Goal: Task Accomplishment & Management: Manage account settings

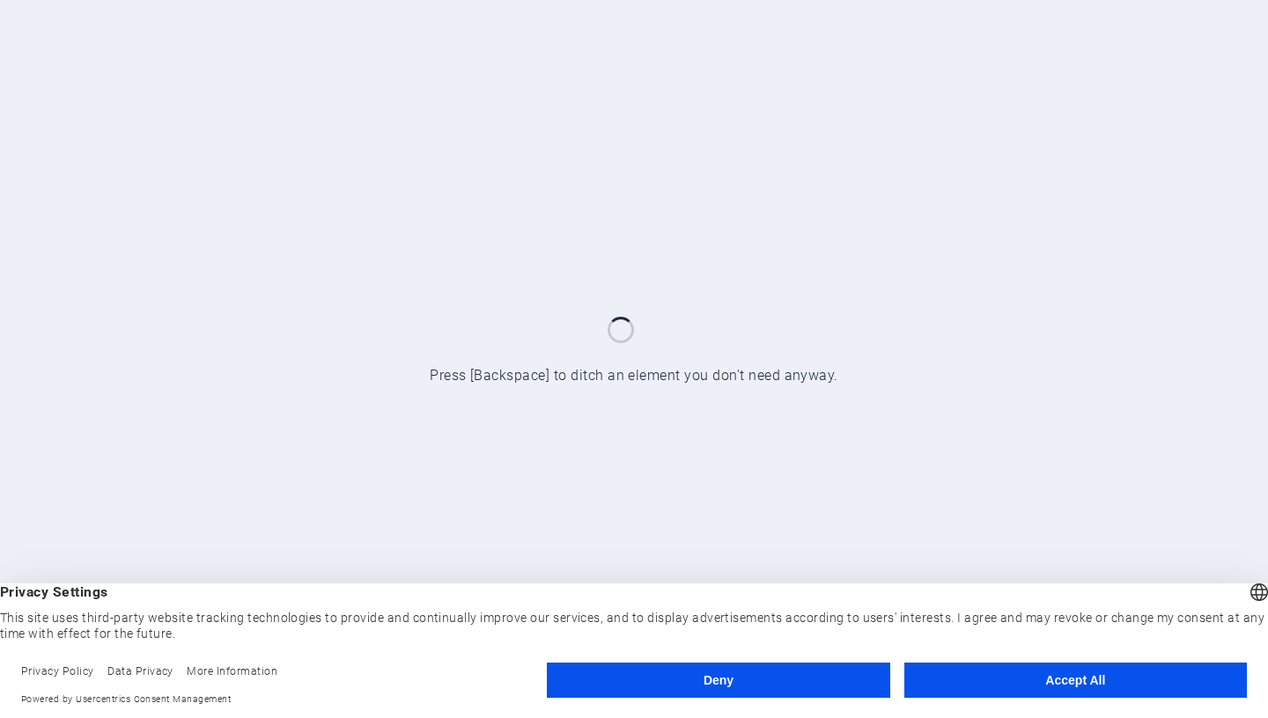
click at [784, 680] on button "Deny" at bounding box center [718, 680] width 343 height 35
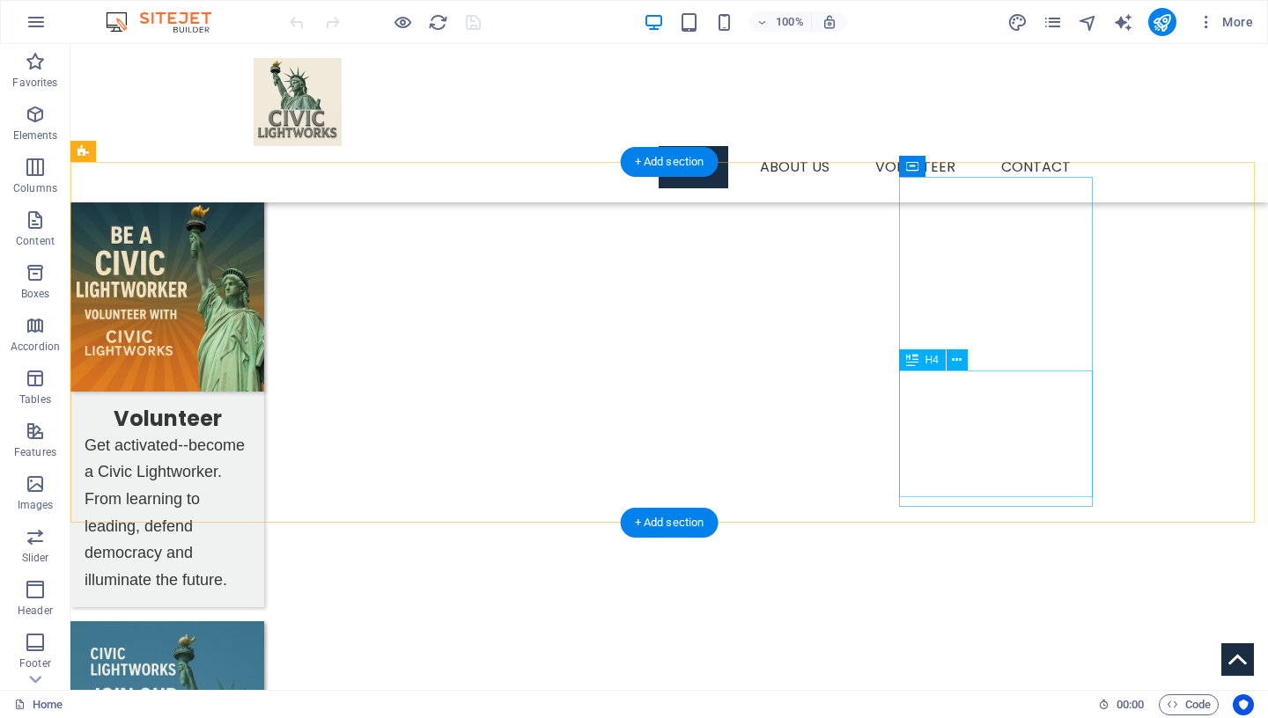
scroll to position [1014, 0]
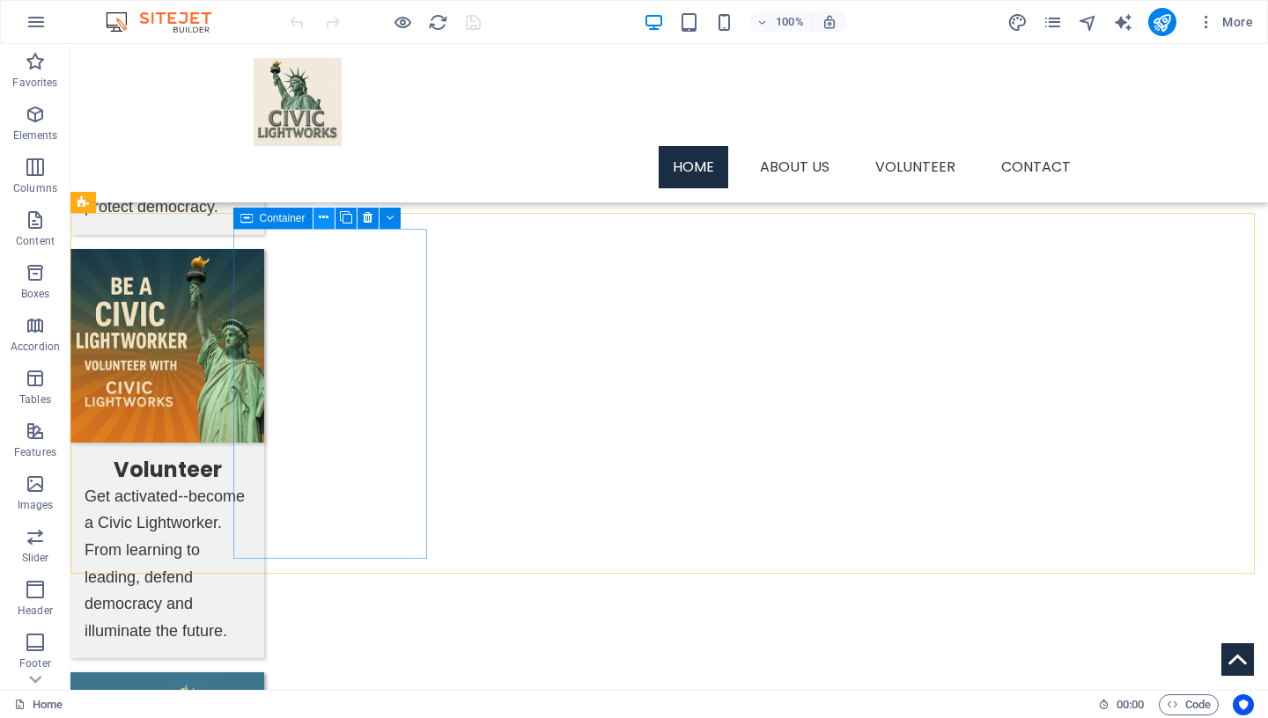
click at [324, 217] on icon at bounding box center [324, 218] width 10 height 18
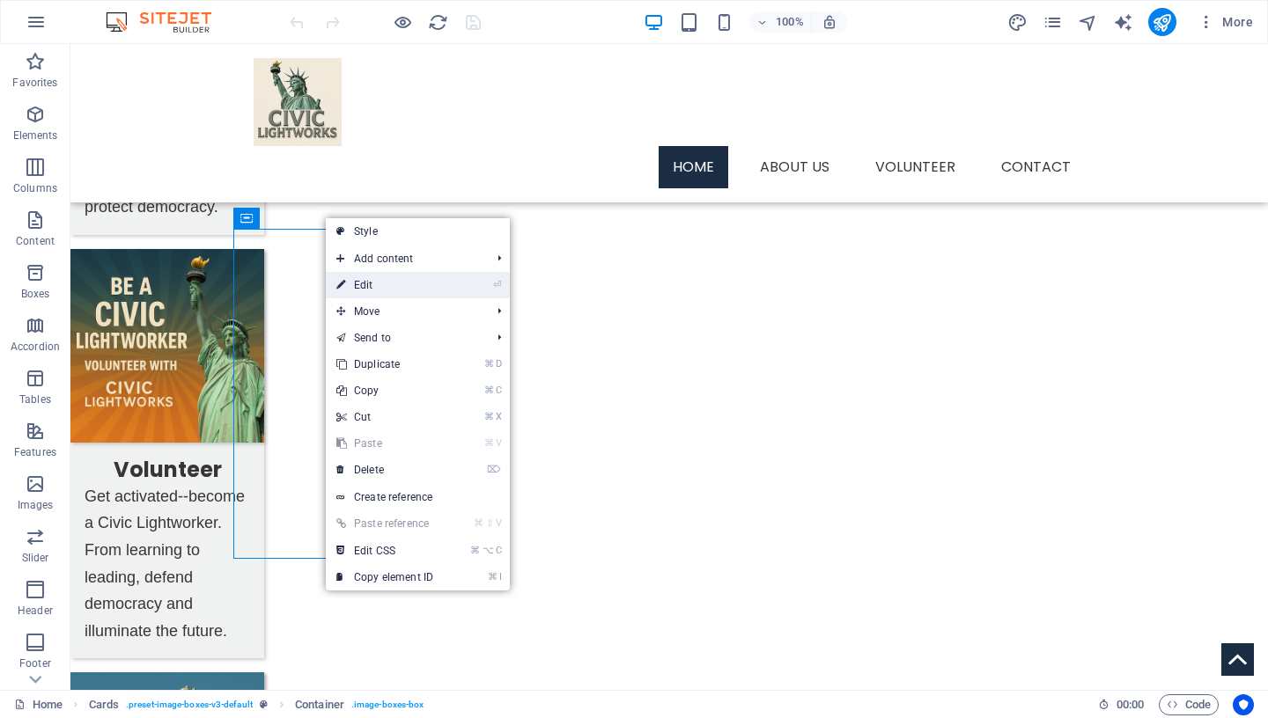
click at [374, 284] on link "⏎ Edit" at bounding box center [385, 285] width 118 height 26
select select "px"
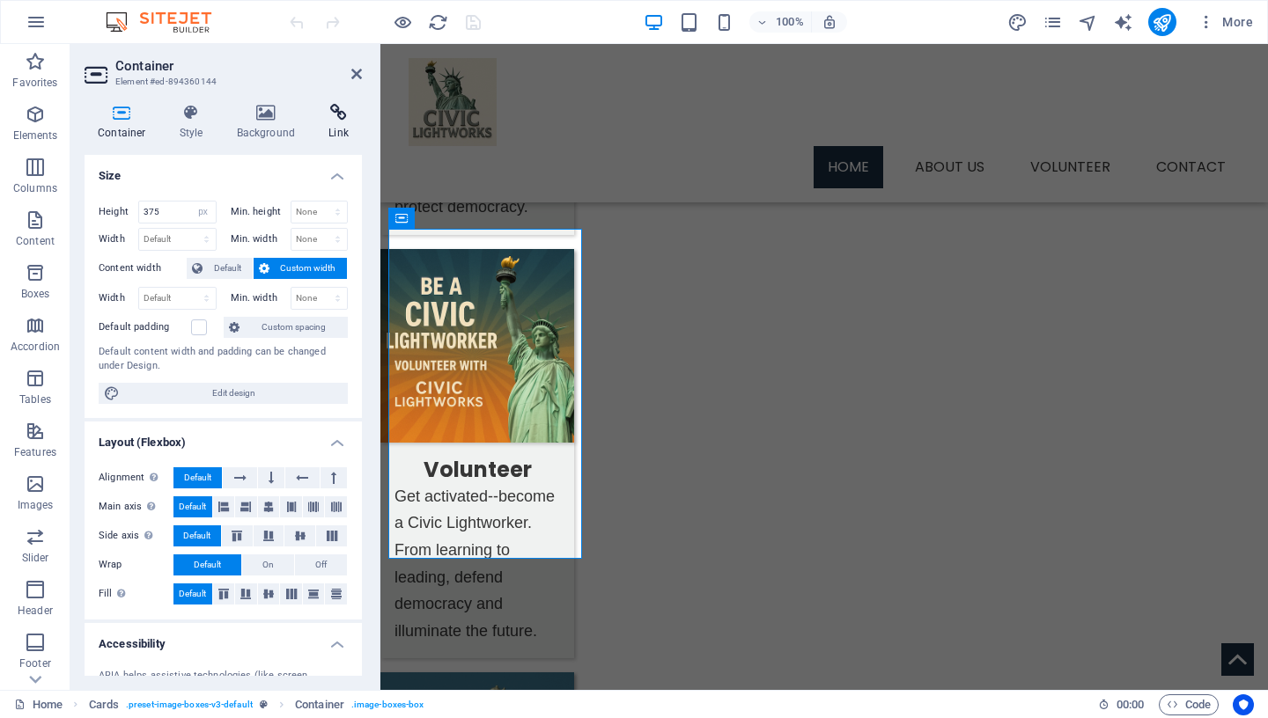
click at [337, 118] on icon at bounding box center [338, 113] width 47 height 18
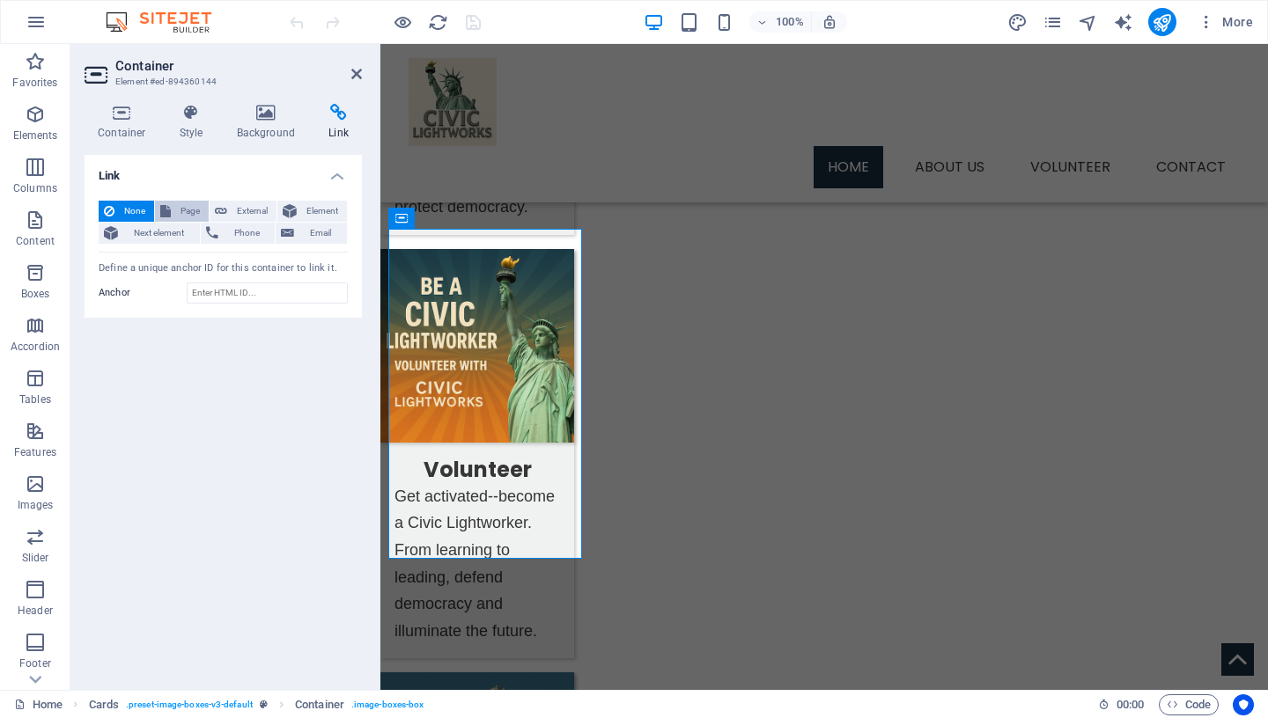
click at [191, 207] on span "Page" at bounding box center [189, 211] width 27 height 21
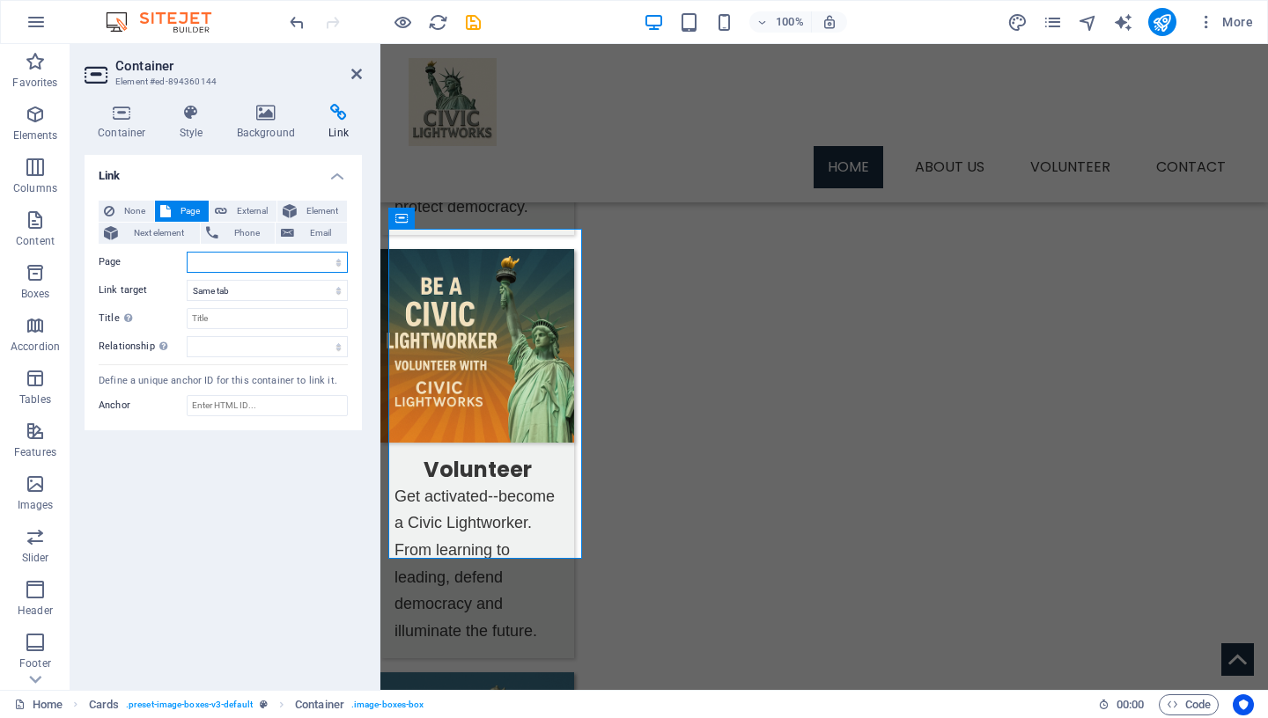
click at [187, 252] on select "Home Services -- Service Detail About Us Contact Volunteer Terms of Use Privacy…" at bounding box center [267, 262] width 161 height 21
select select "9"
click option "Trump&#39;s Attacks on Voting Rights" at bounding box center [0, 0] width 0 height 0
click at [358, 72] on icon at bounding box center [356, 74] width 11 height 14
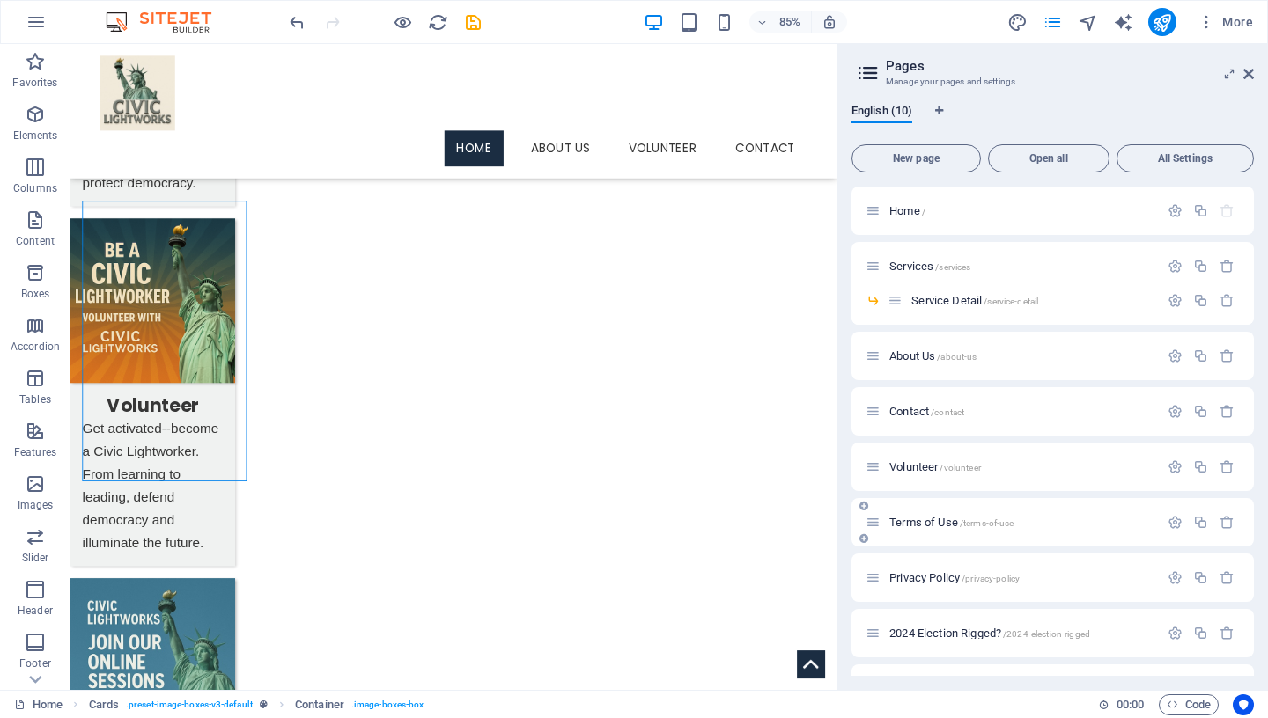
scroll to position [44, 0]
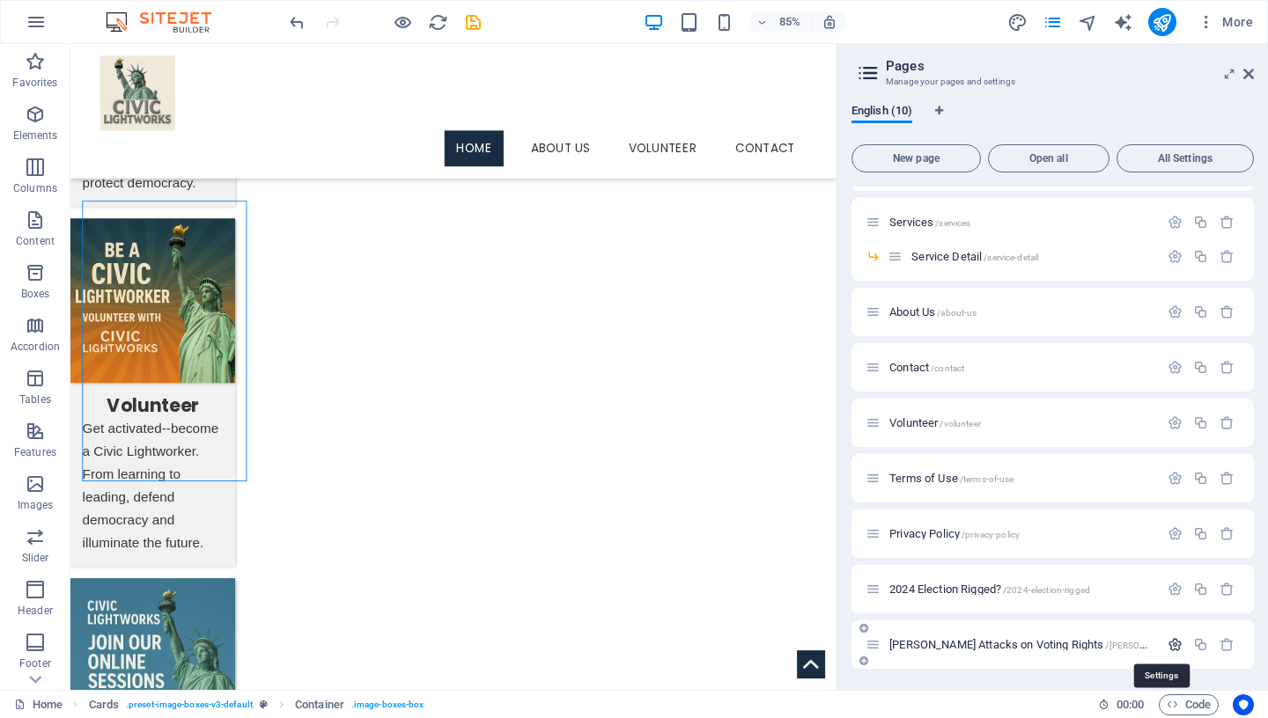
click at [1168, 641] on icon "button" at bounding box center [1175, 644] width 15 height 15
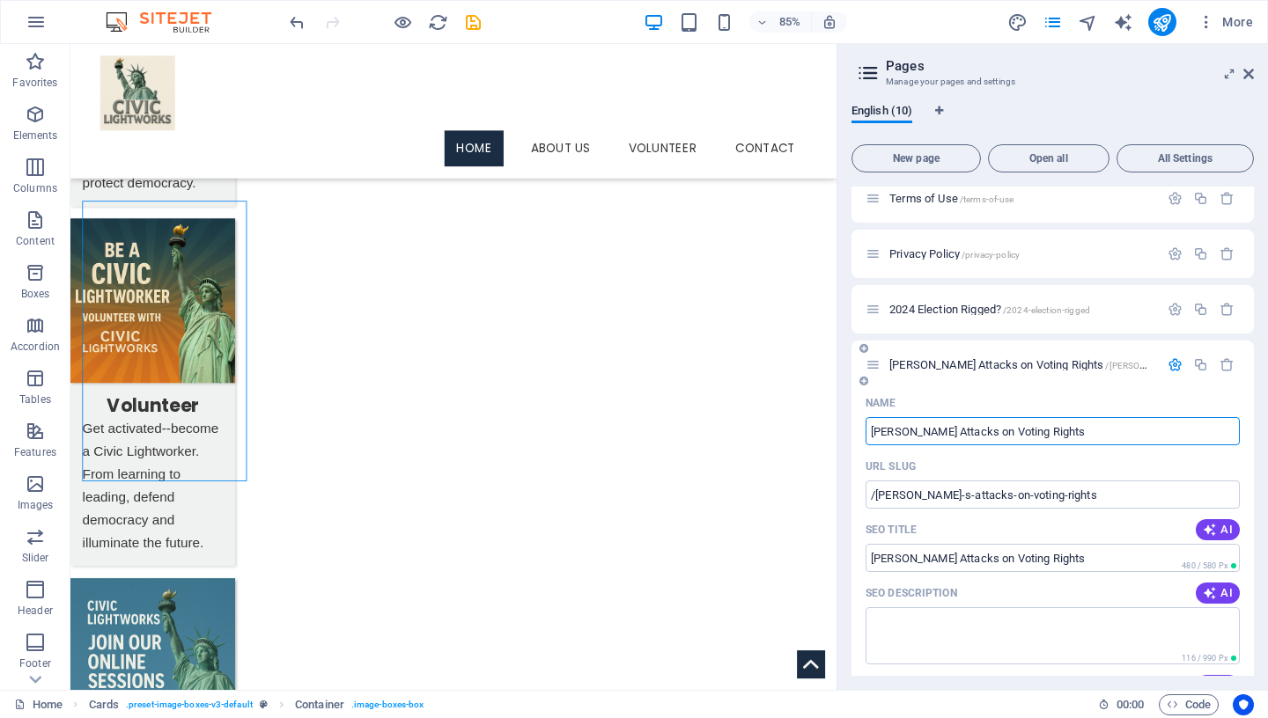
click at [917, 431] on input "[PERSON_NAME] Attacks on Voting Rights" at bounding box center [1053, 431] width 374 height 28
type input "TrumpAttacks on Voting Rights"
type input "/trumpattacks-on-voting-rights"
type input "TrumpAttacks on Voting Rights"
type input "[PERSON_NAME] Attacks on Voting Rights"
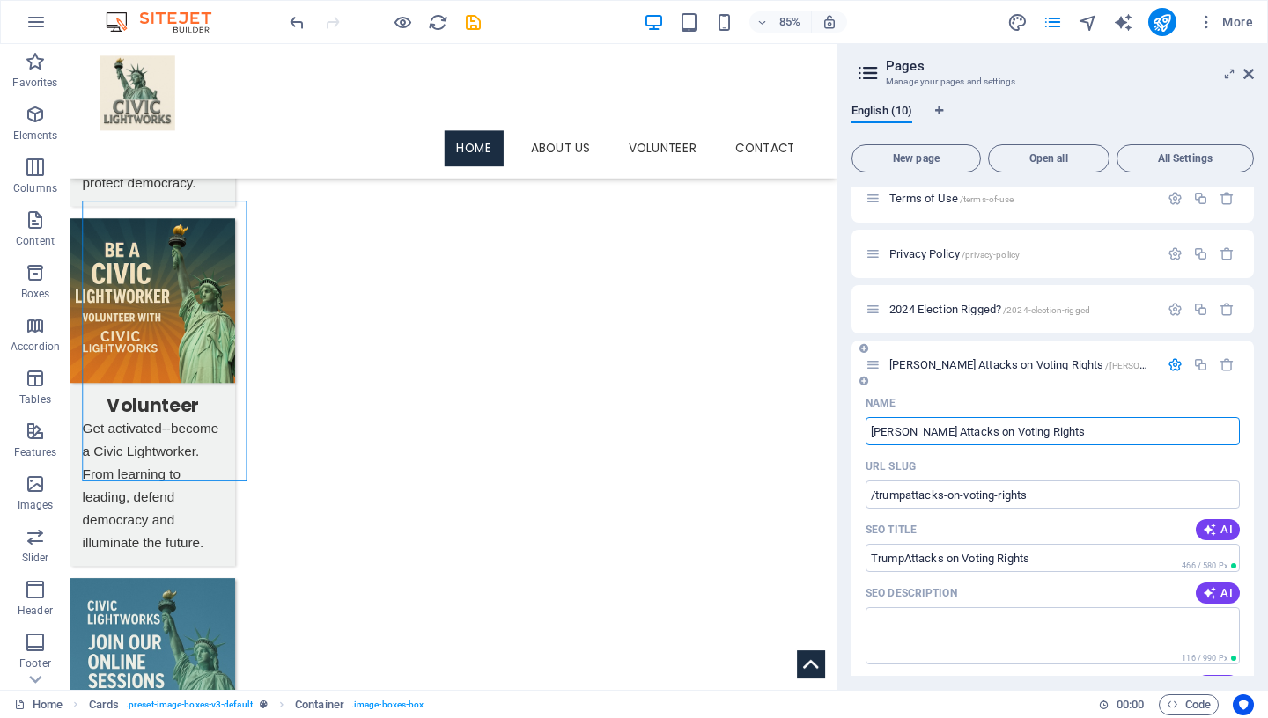
type input "/[PERSON_NAME]-attacks-on-voting-rights"
type input "[PERSON_NAME] Attacks on Voting Rights"
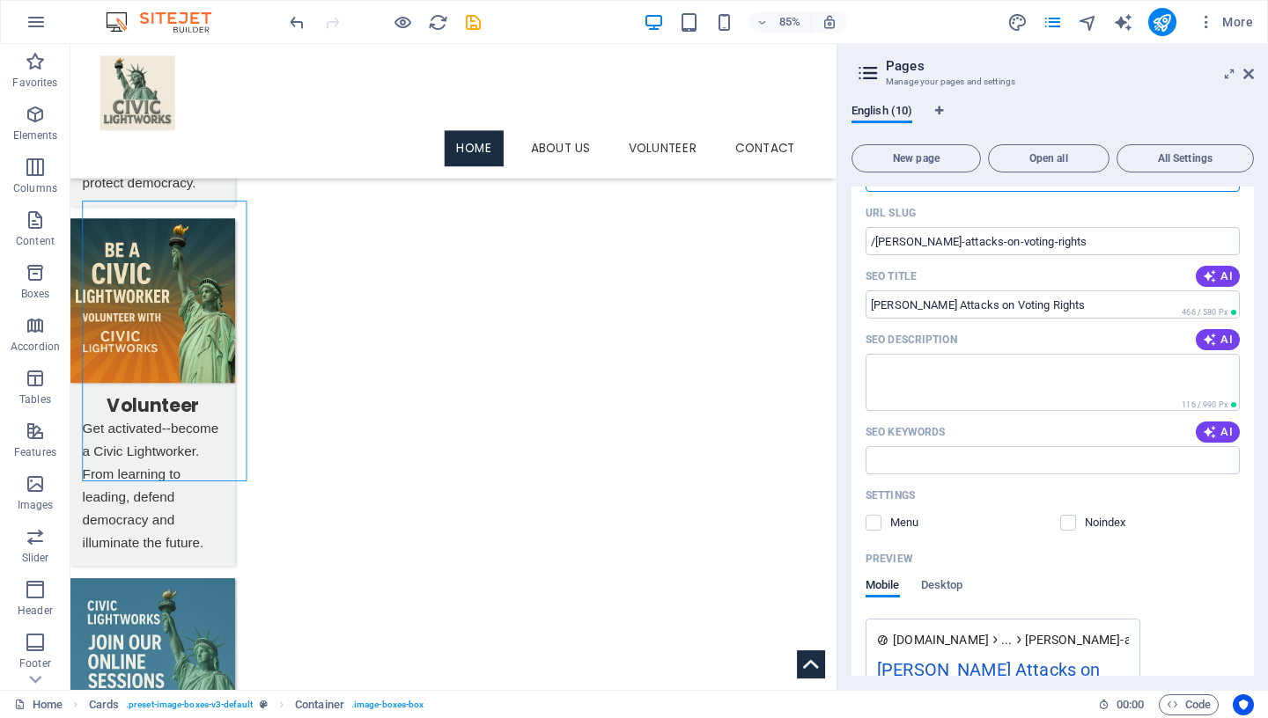
scroll to position [606, 0]
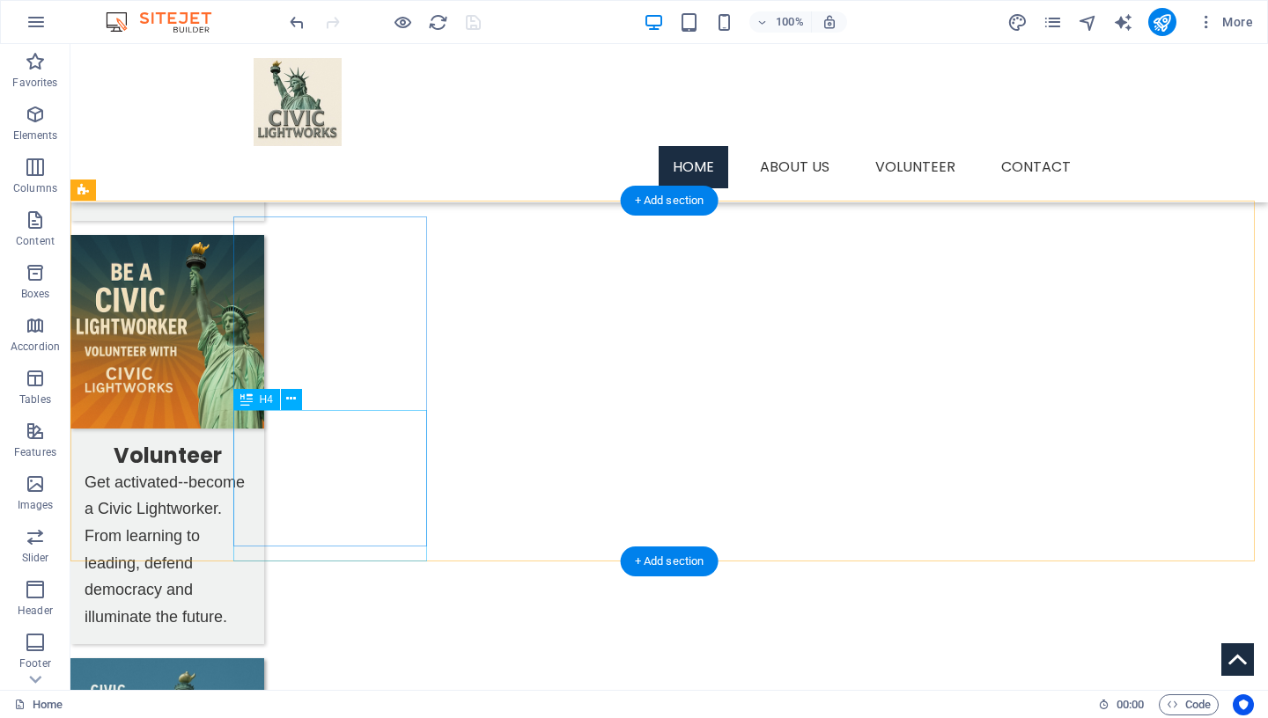
scroll to position [944, 0]
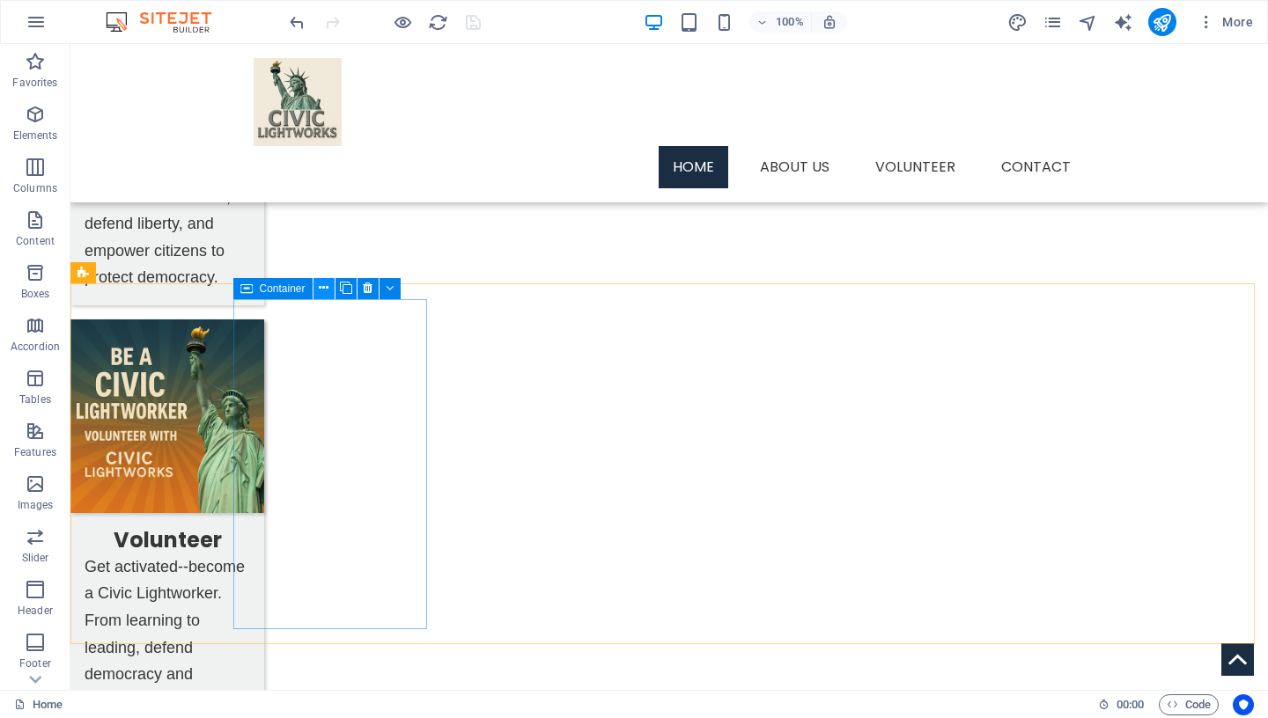
click at [324, 286] on icon at bounding box center [324, 288] width 10 height 18
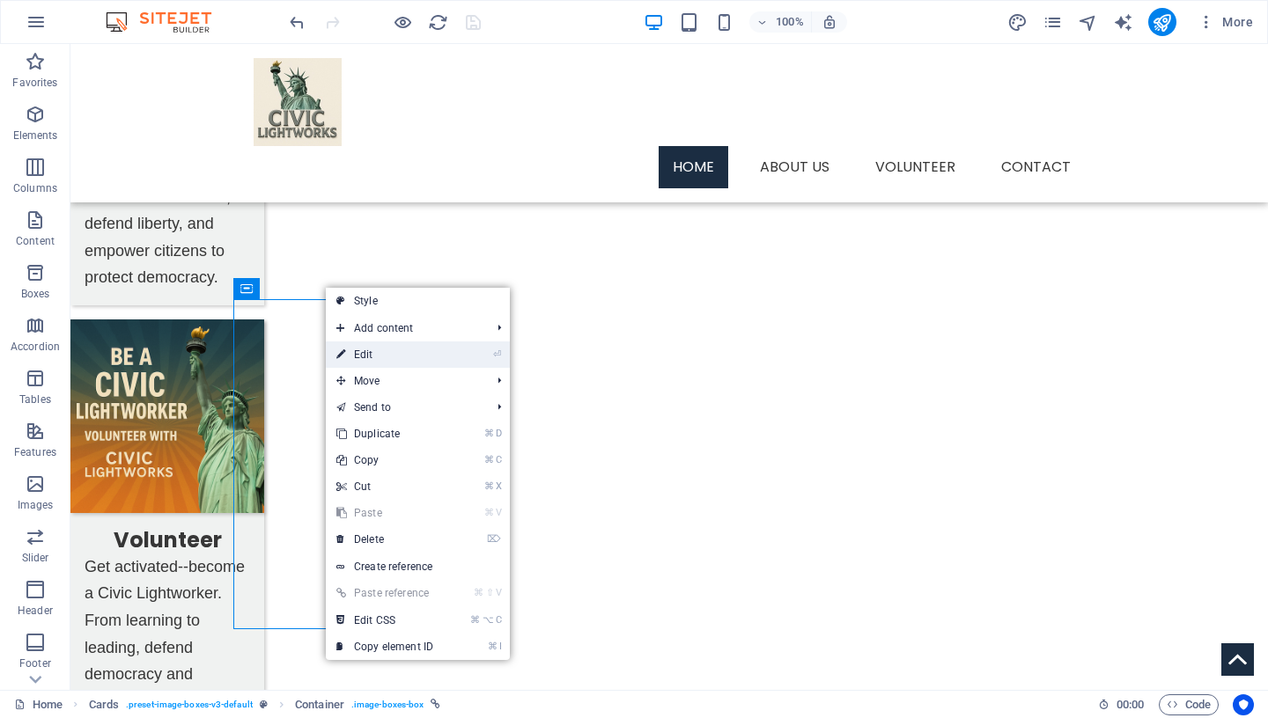
click at [377, 354] on link "⏎ Edit" at bounding box center [385, 355] width 118 height 26
select select "9"
select select
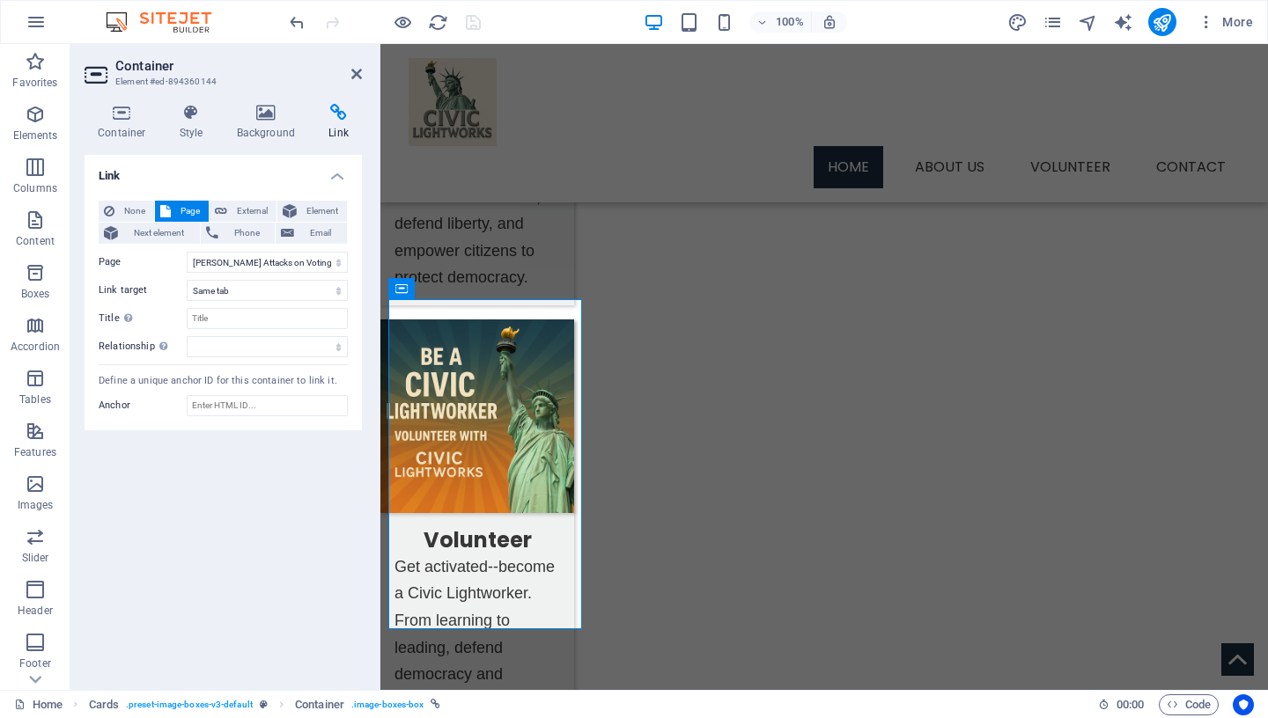
click at [338, 116] on icon at bounding box center [338, 113] width 47 height 18
click option "[PERSON_NAME] Attacks on Voting Rights" at bounding box center [0, 0] width 0 height 0
click at [271, 313] on input "Title Additional link description, should not be the same as the link text. The…" at bounding box center [267, 318] width 161 height 21
type input "[PERSON_NAME] Attacks on Voting Rights"
click at [474, 30] on icon "save" at bounding box center [473, 22] width 20 height 20
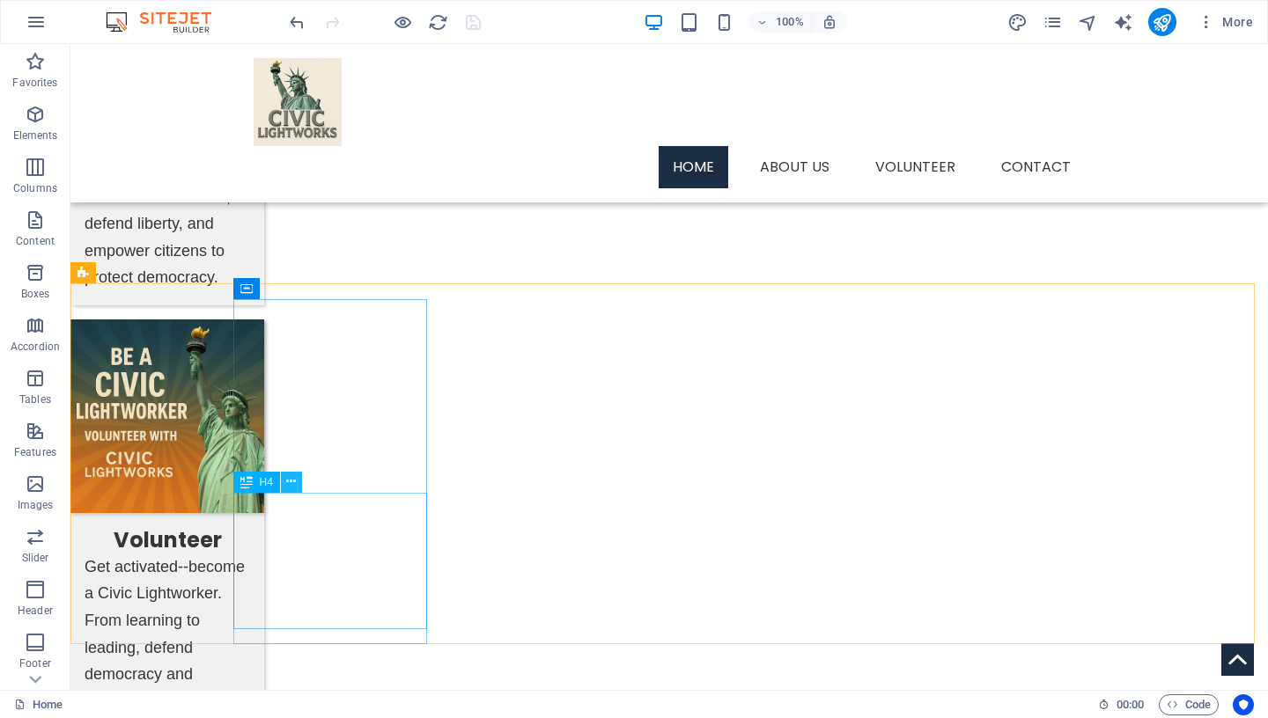
click at [292, 480] on icon at bounding box center [291, 482] width 10 height 18
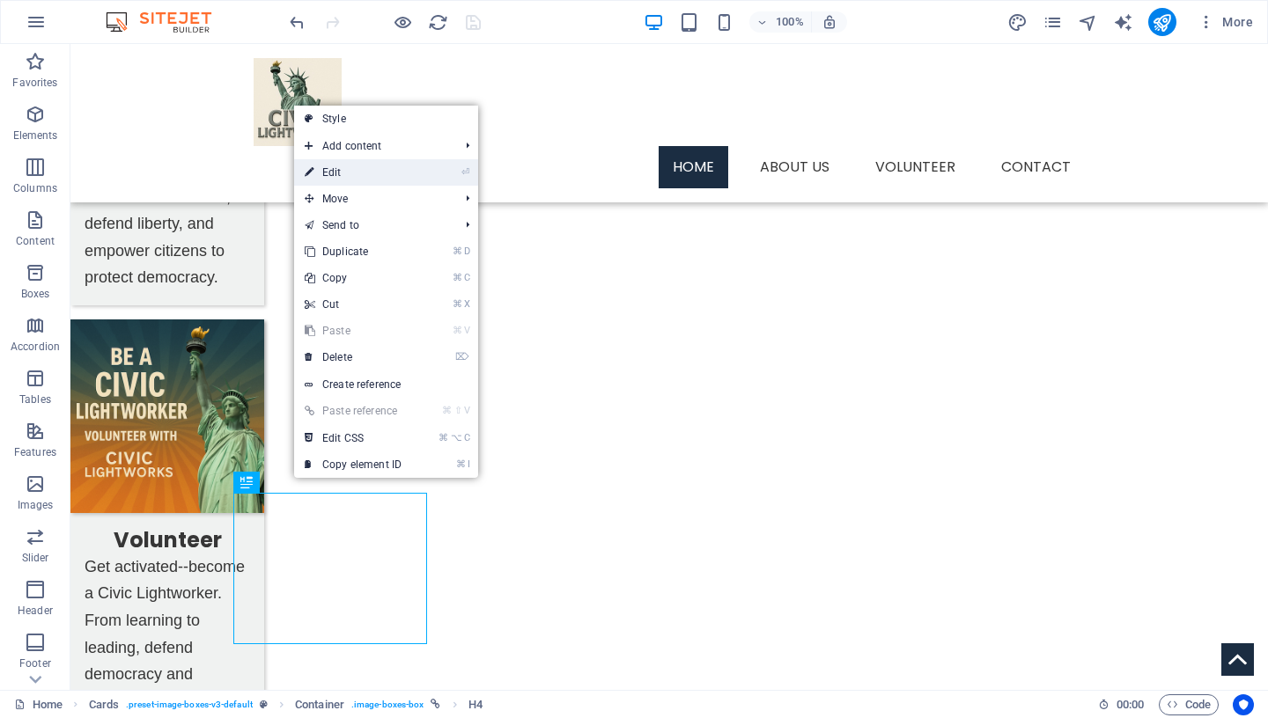
drag, startPoint x: 365, startPoint y: 173, endPoint x: 1, endPoint y: 239, distance: 369.4
click at [365, 173] on link "⏎ Edit" at bounding box center [353, 172] width 118 height 26
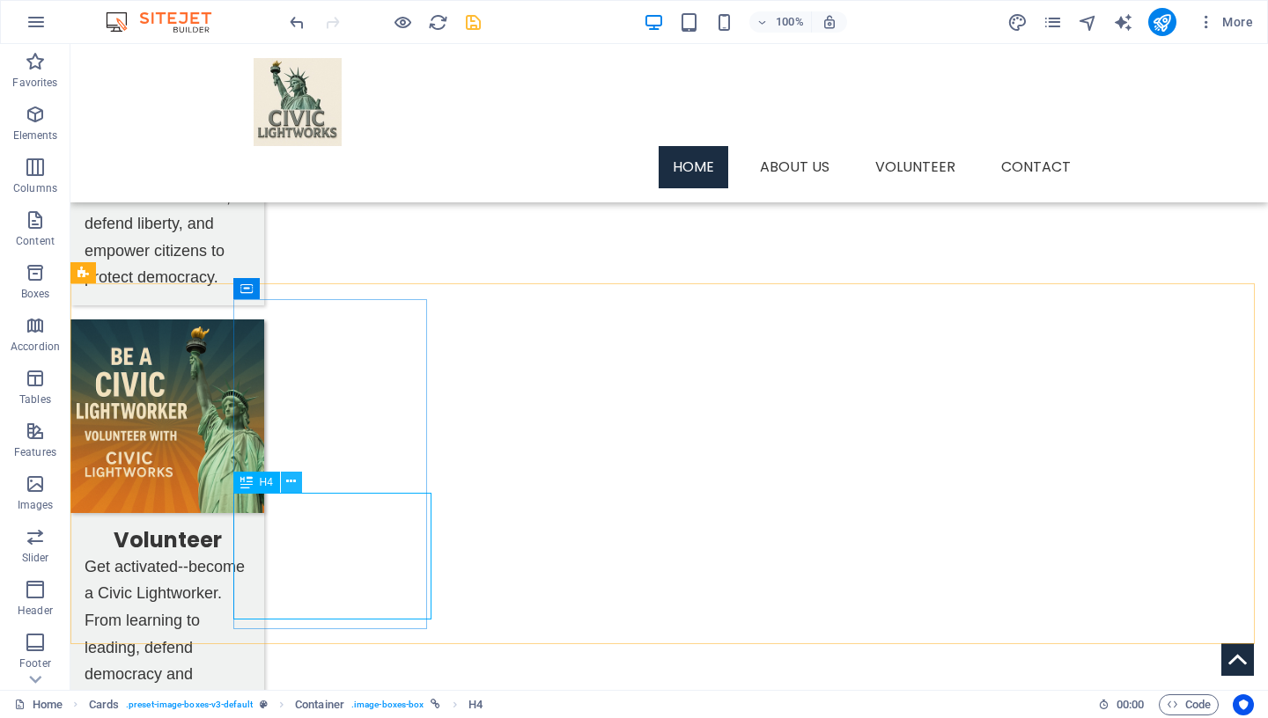
click at [291, 481] on icon at bounding box center [291, 482] width 10 height 18
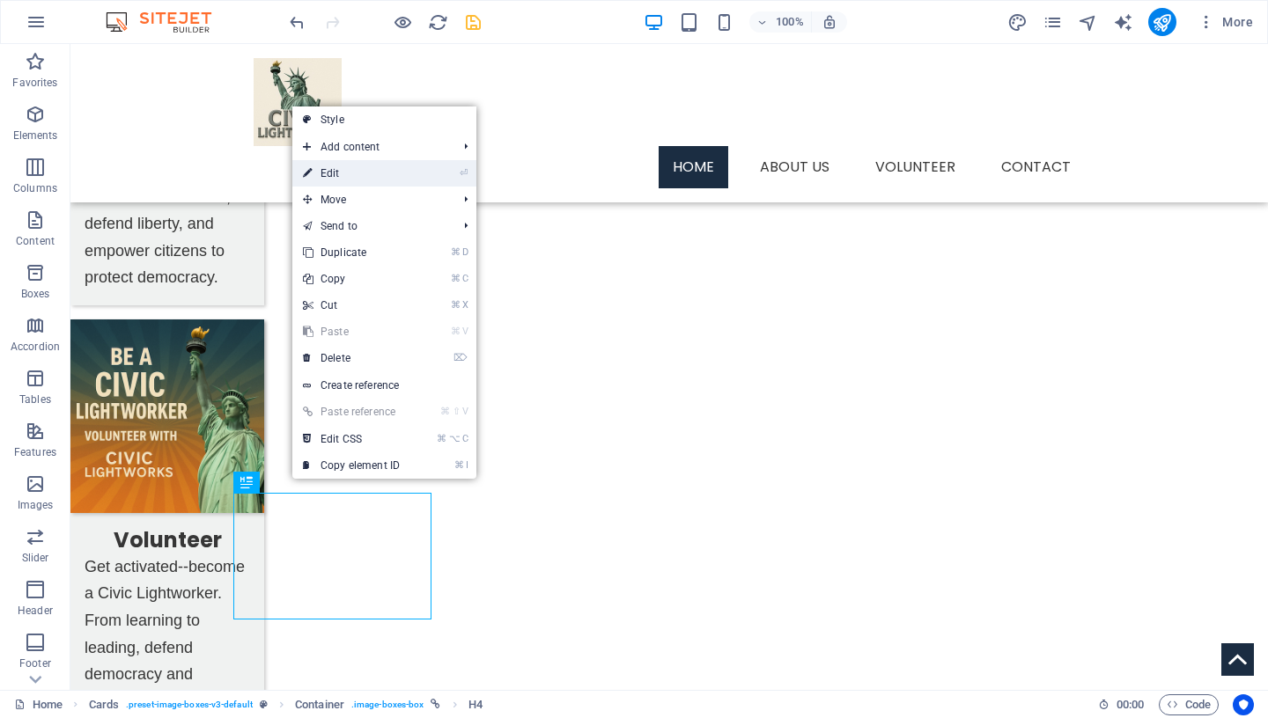
click at [380, 172] on link "⏎ Edit" at bounding box center [351, 173] width 118 height 26
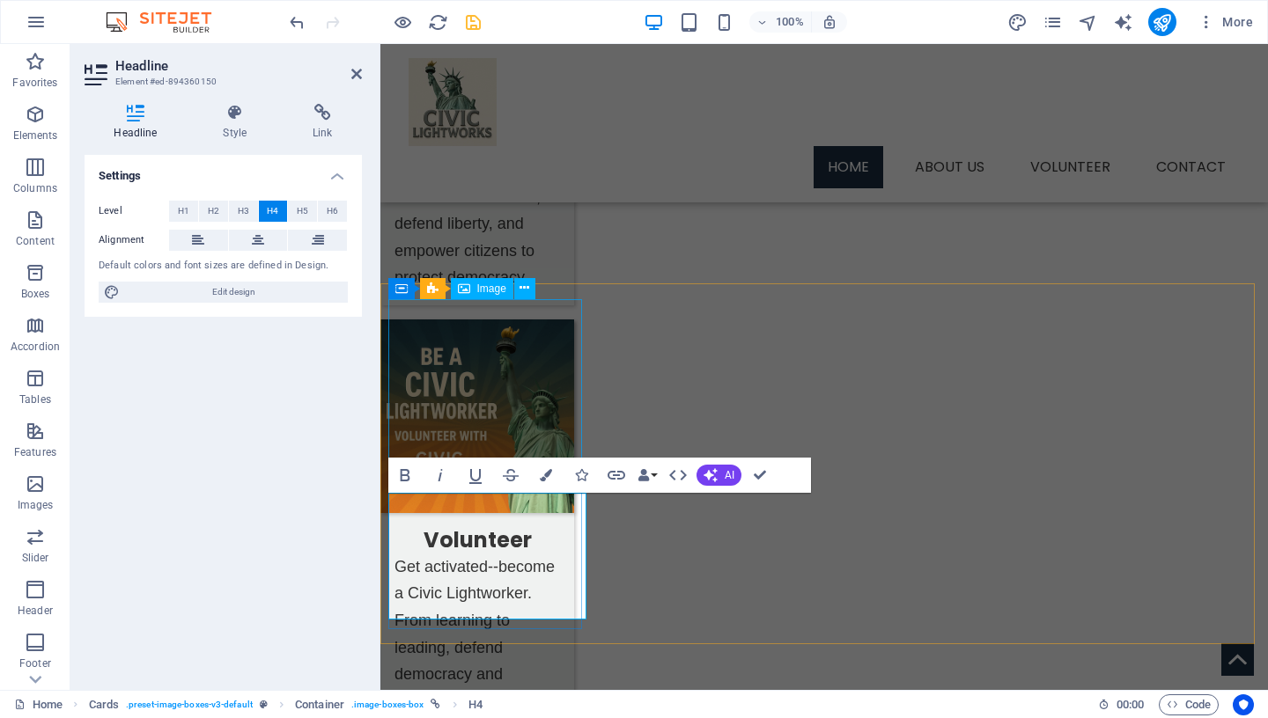
scroll to position [943, 0]
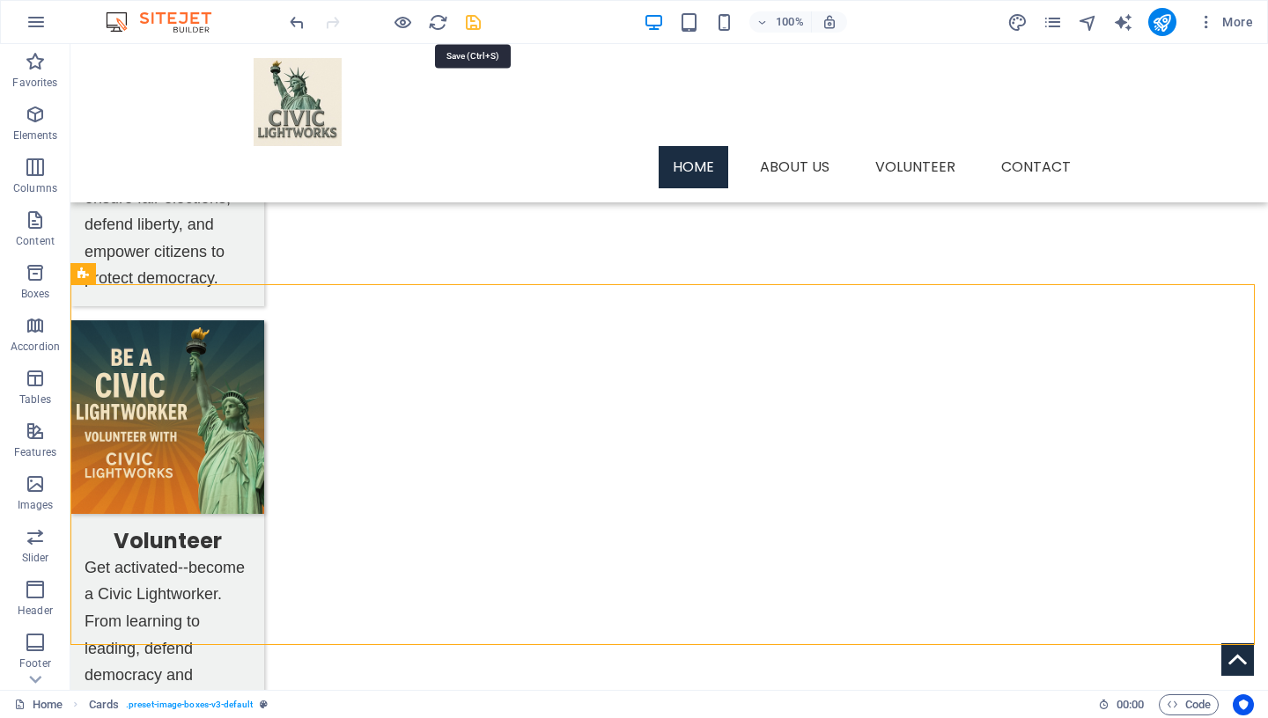
click at [474, 27] on icon "save" at bounding box center [473, 22] width 20 height 20
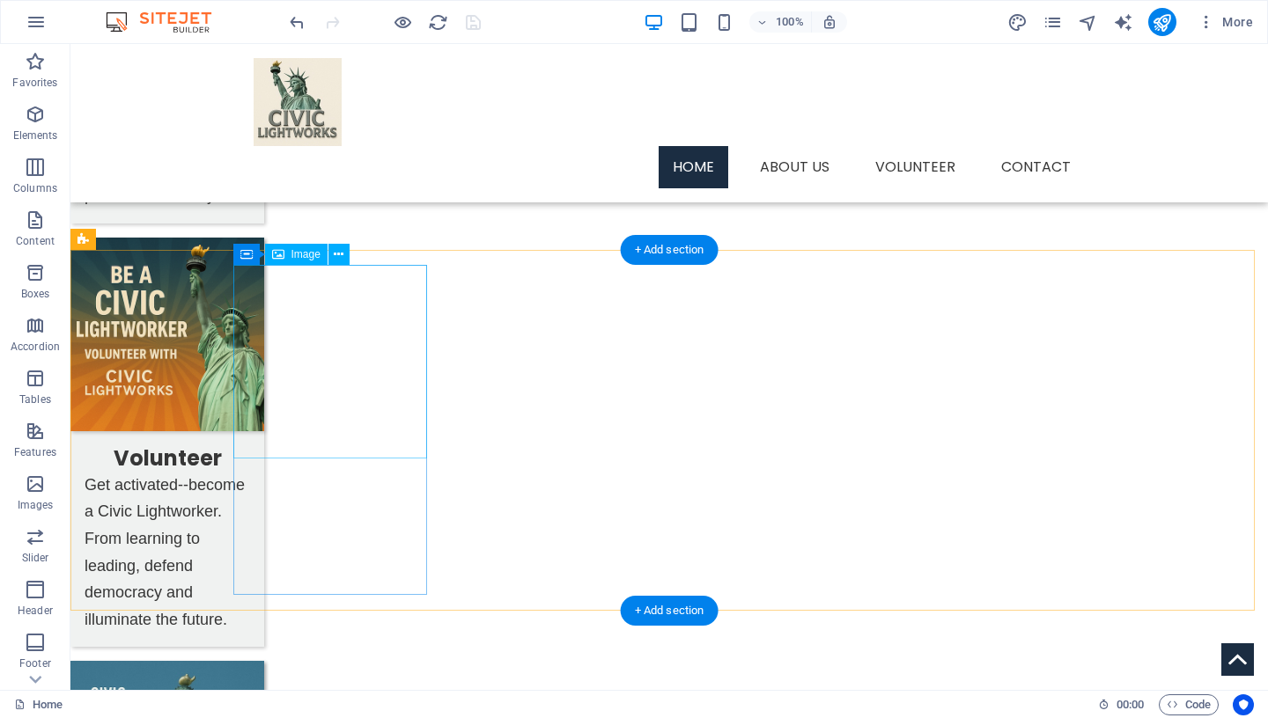
scroll to position [957, 0]
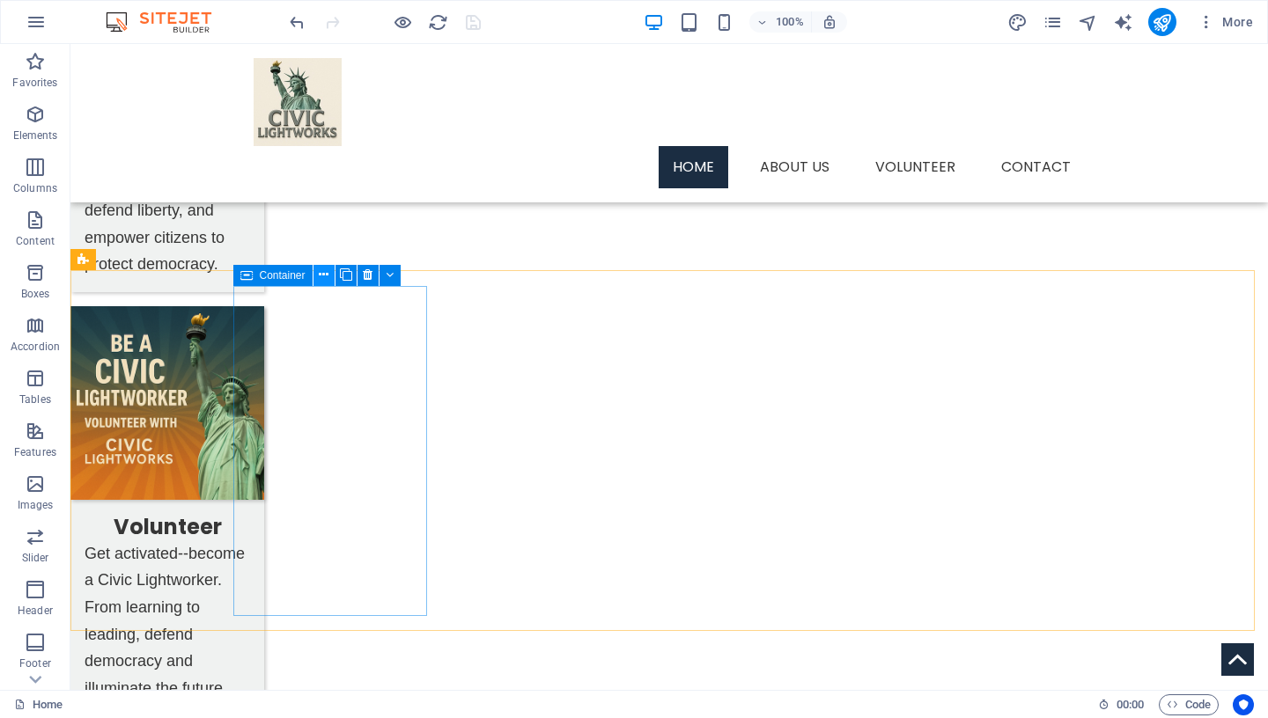
click at [323, 275] on icon at bounding box center [324, 275] width 10 height 18
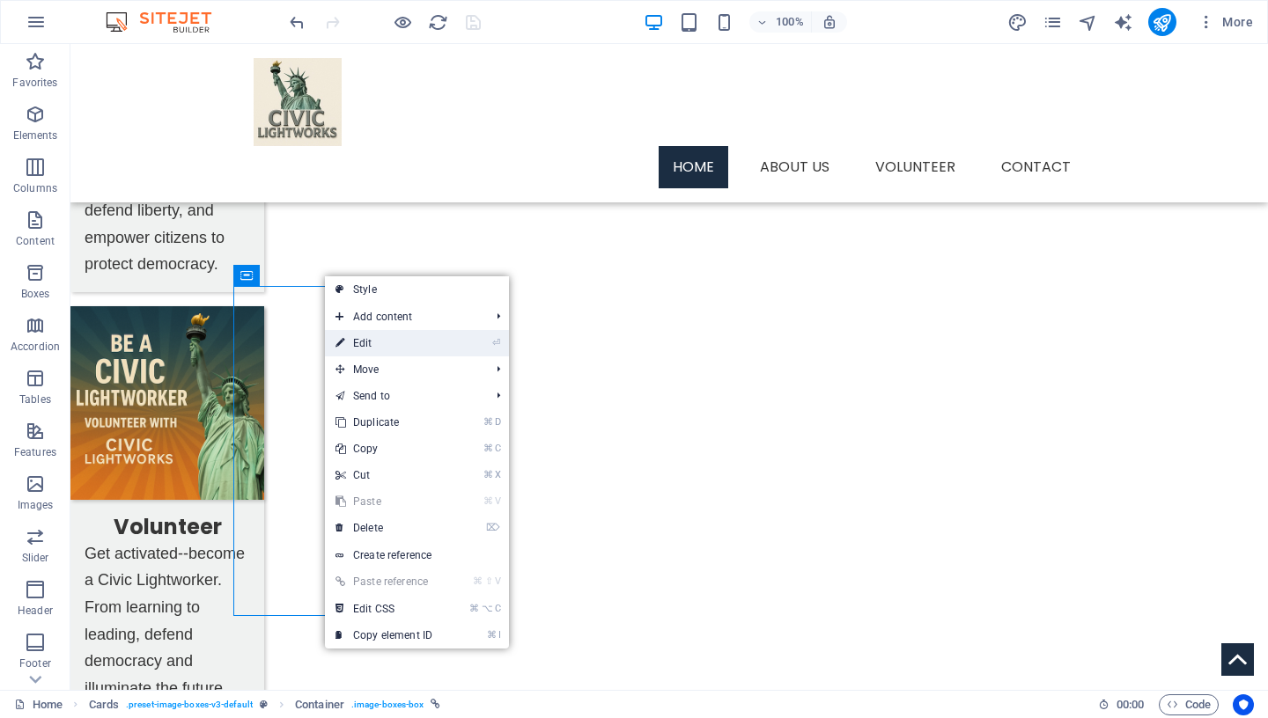
click at [380, 345] on link "⏎ Edit" at bounding box center [384, 343] width 118 height 26
select select "9"
select select
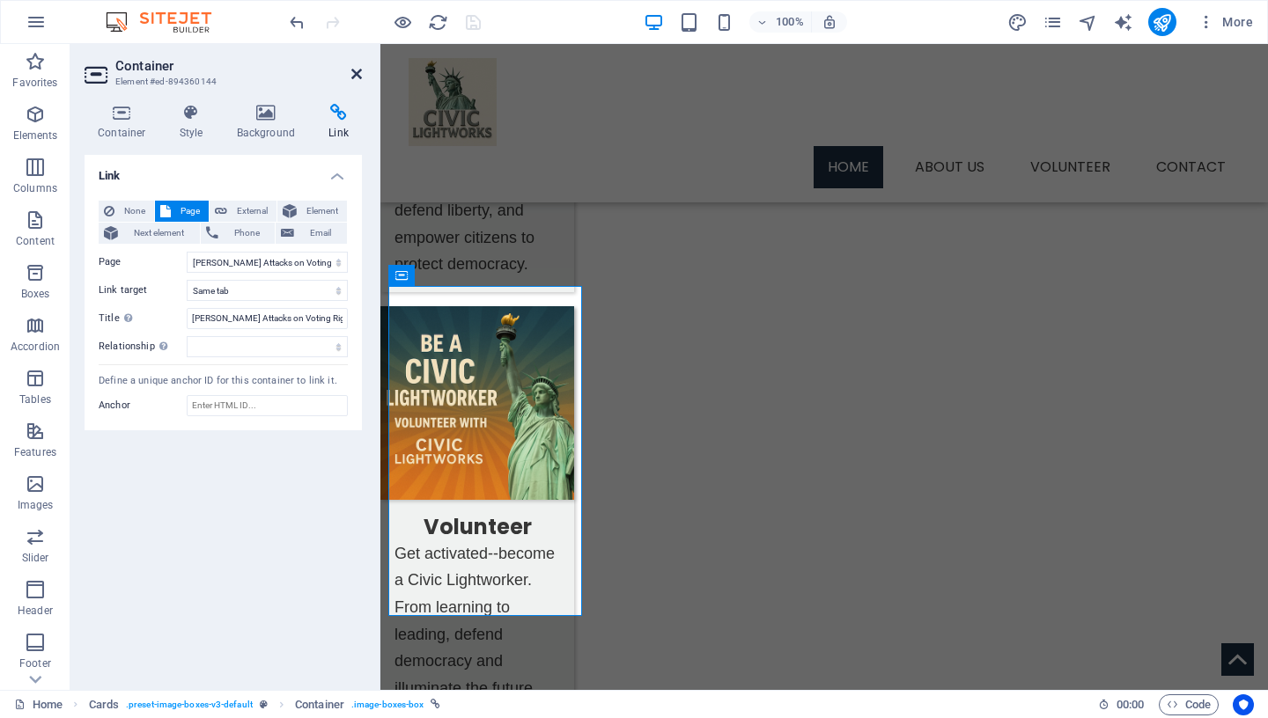
click at [356, 69] on icon at bounding box center [356, 74] width 11 height 14
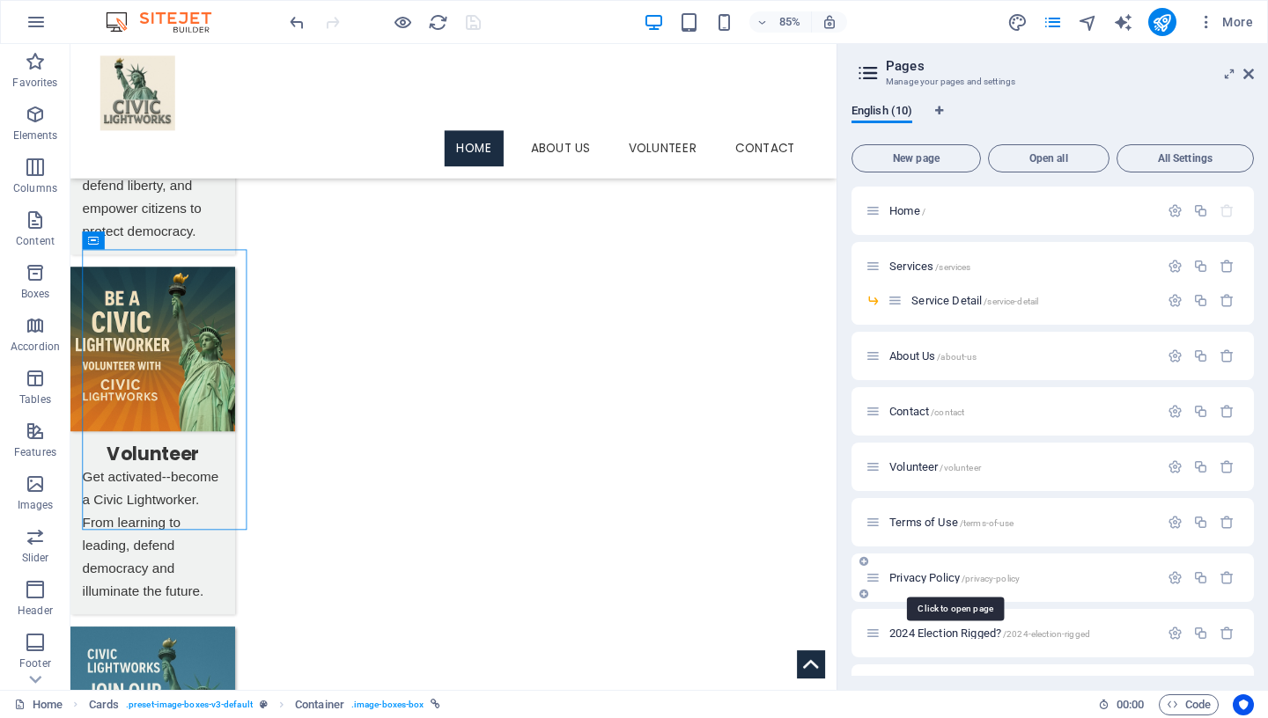
scroll to position [44, 0]
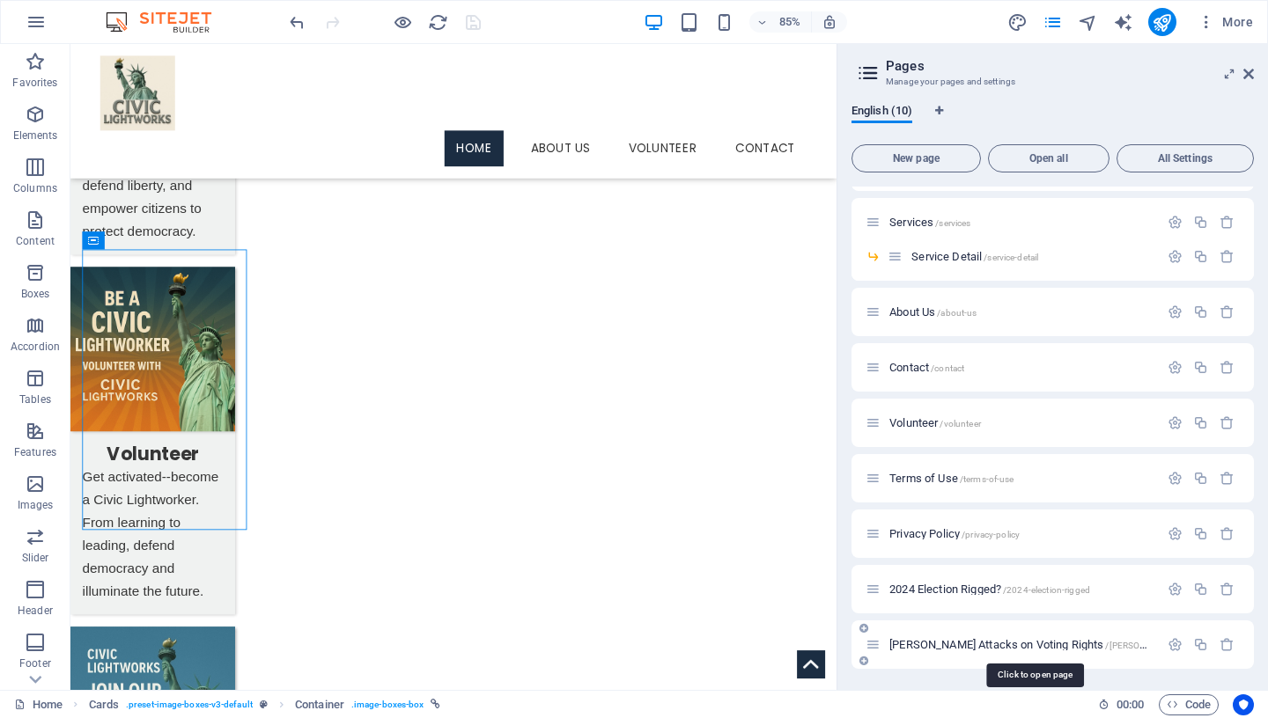
click at [920, 642] on span "[PERSON_NAME] Attacks on Voting Rights /[PERSON_NAME]-attacks-on-voting-rights" at bounding box center [1083, 644] width 388 height 13
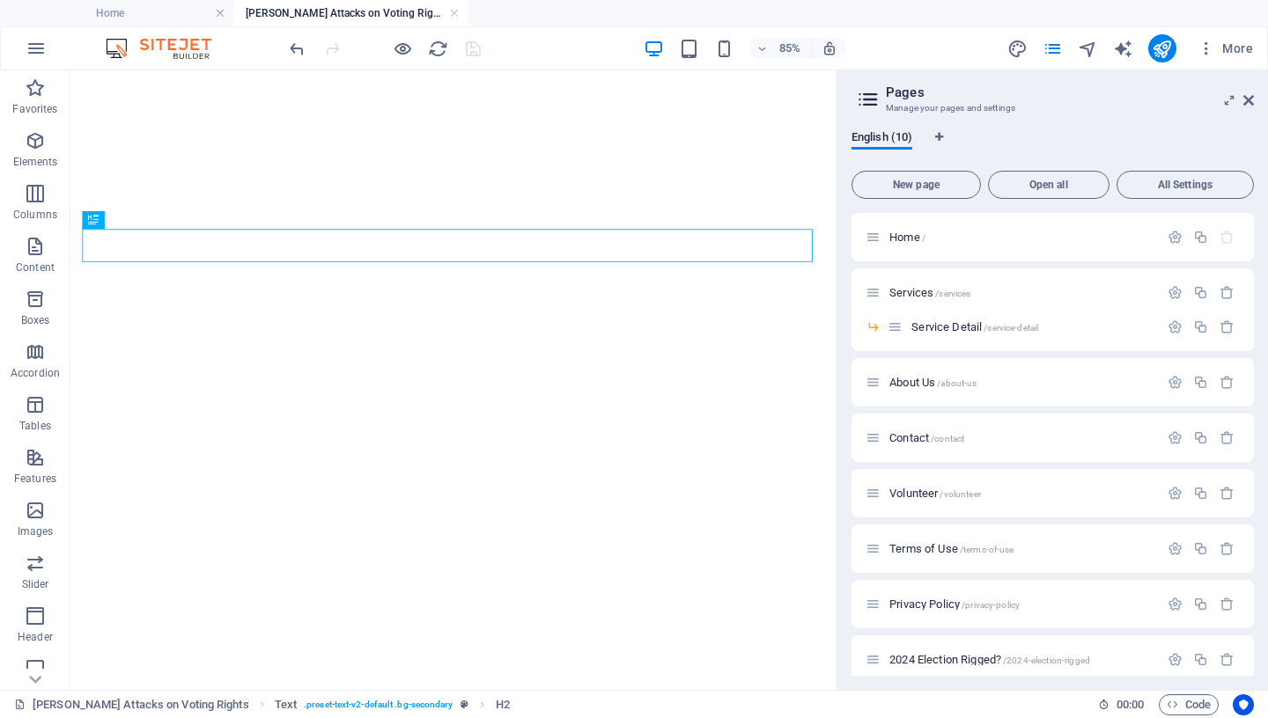
click at [1242, 99] on h2 "Pages" at bounding box center [1070, 93] width 368 height 16
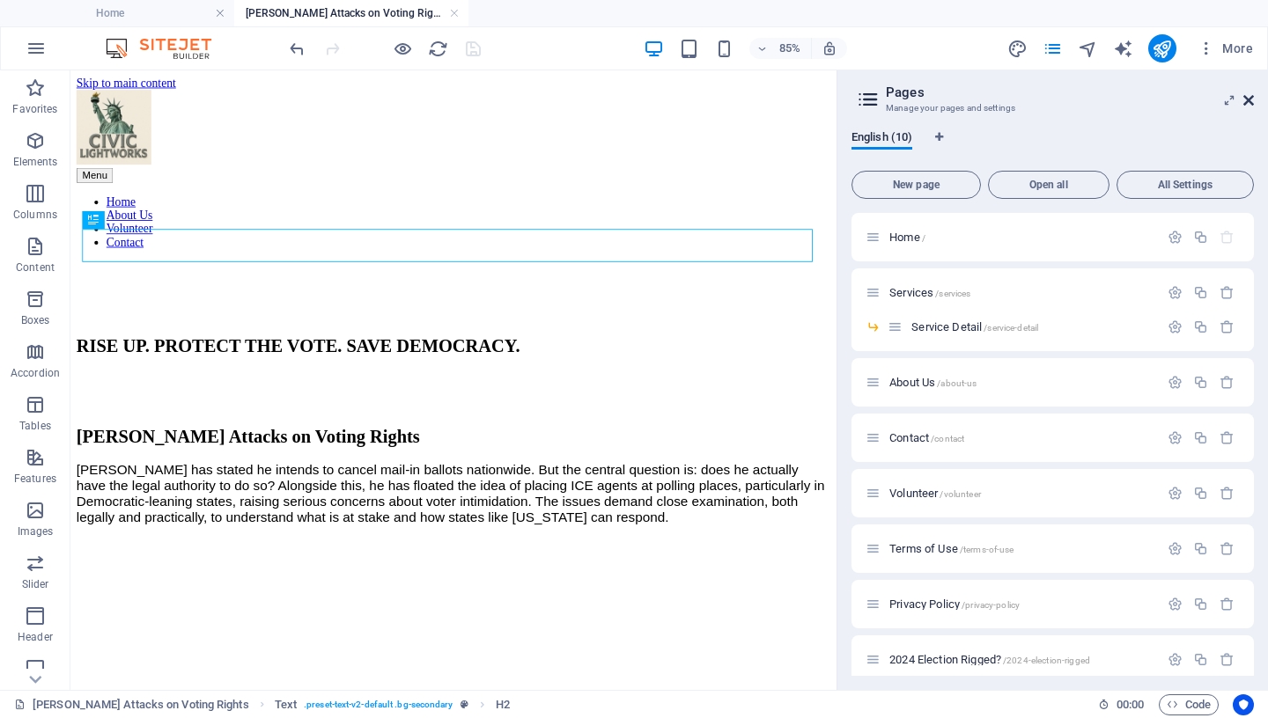
click at [1250, 99] on icon at bounding box center [1248, 100] width 11 height 14
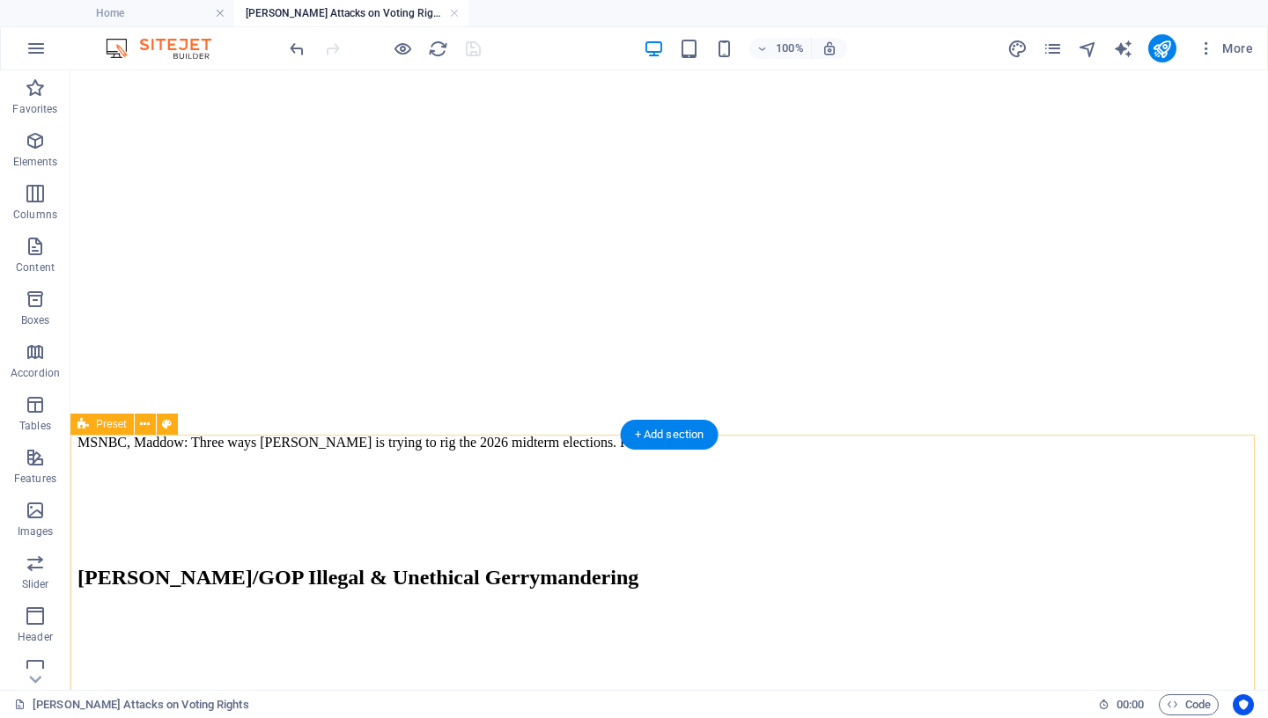
scroll to position [827, 0]
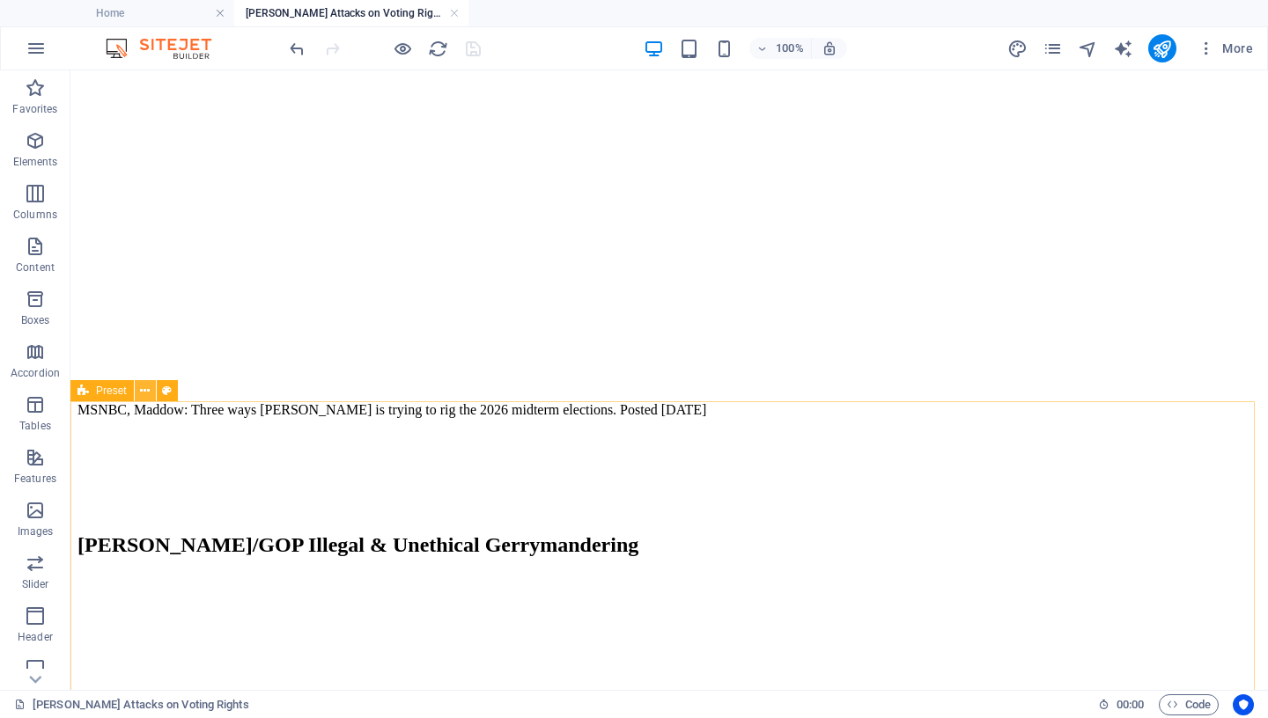
click at [151, 392] on button at bounding box center [145, 390] width 21 height 21
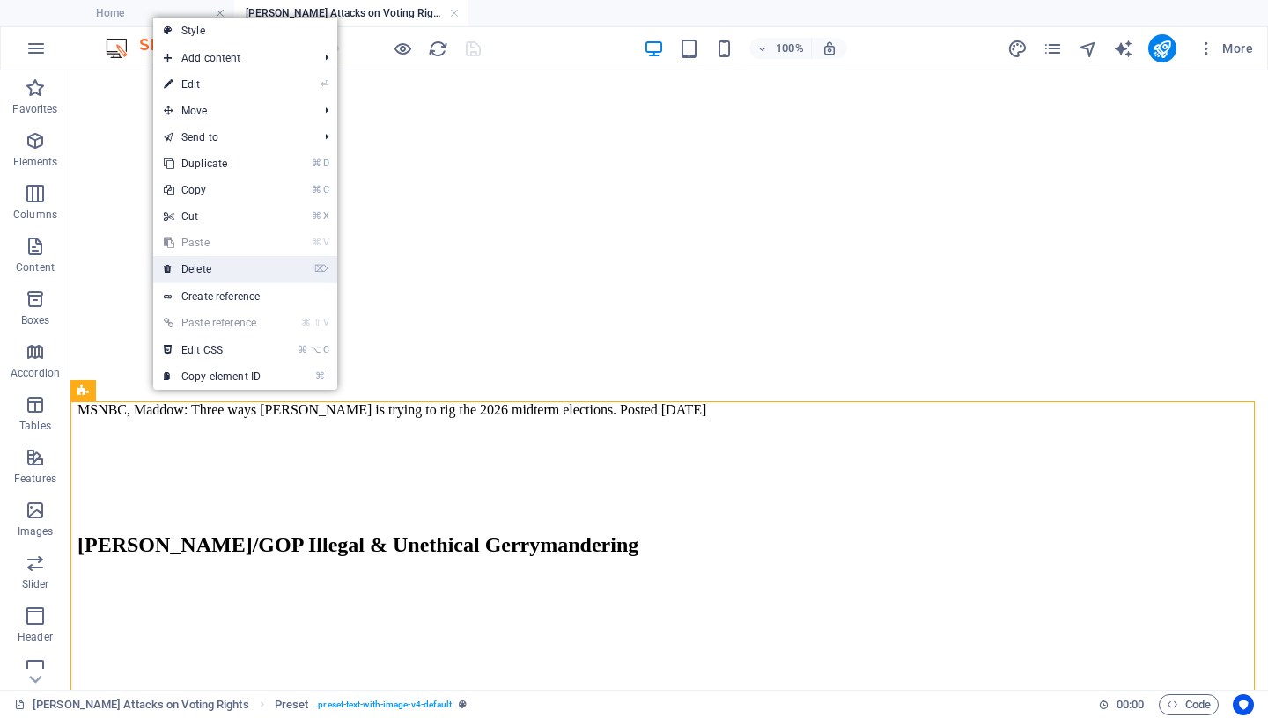
click at [247, 269] on link "⌦ Delete" at bounding box center [212, 269] width 118 height 26
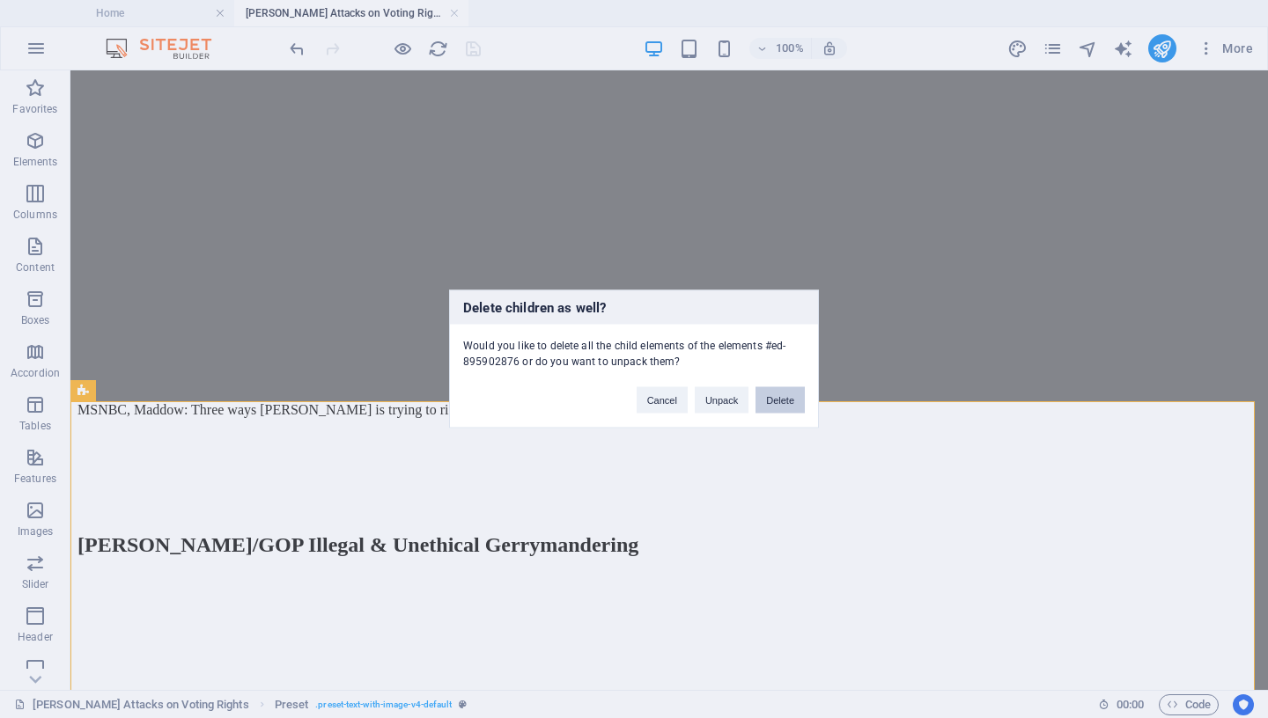
click at [777, 400] on button "Delete" at bounding box center [779, 400] width 49 height 26
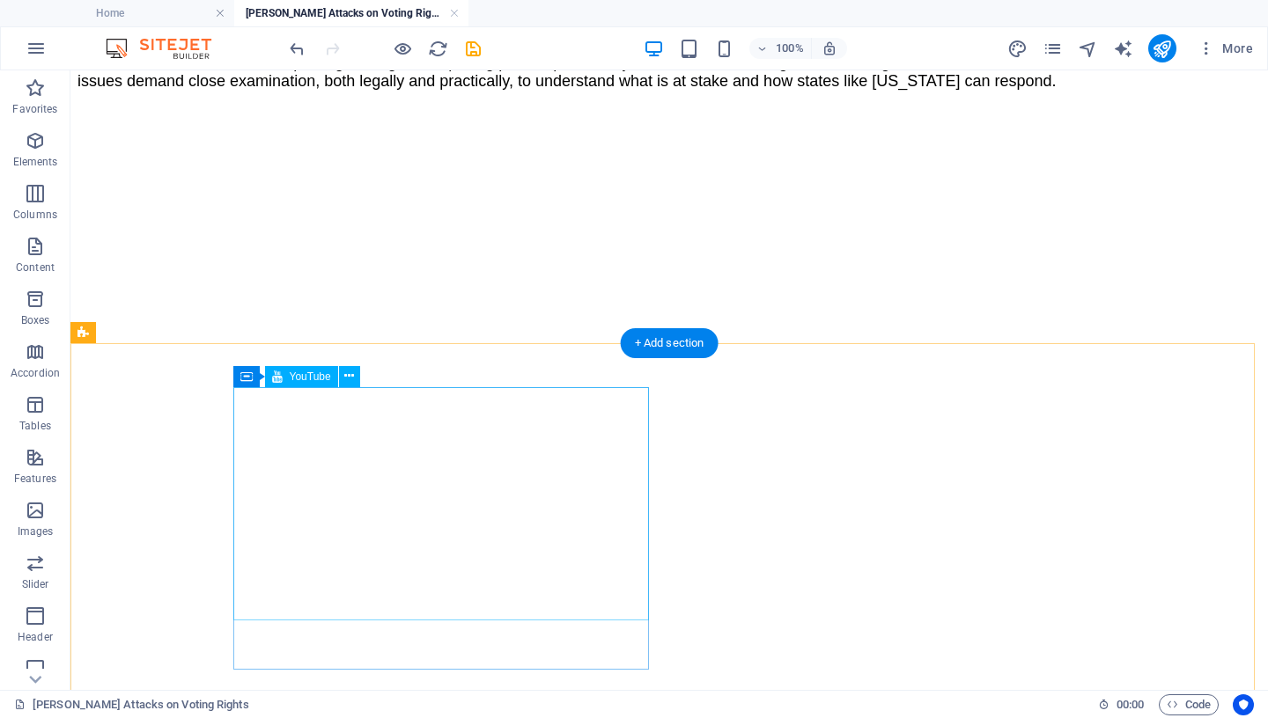
scroll to position [539, 0]
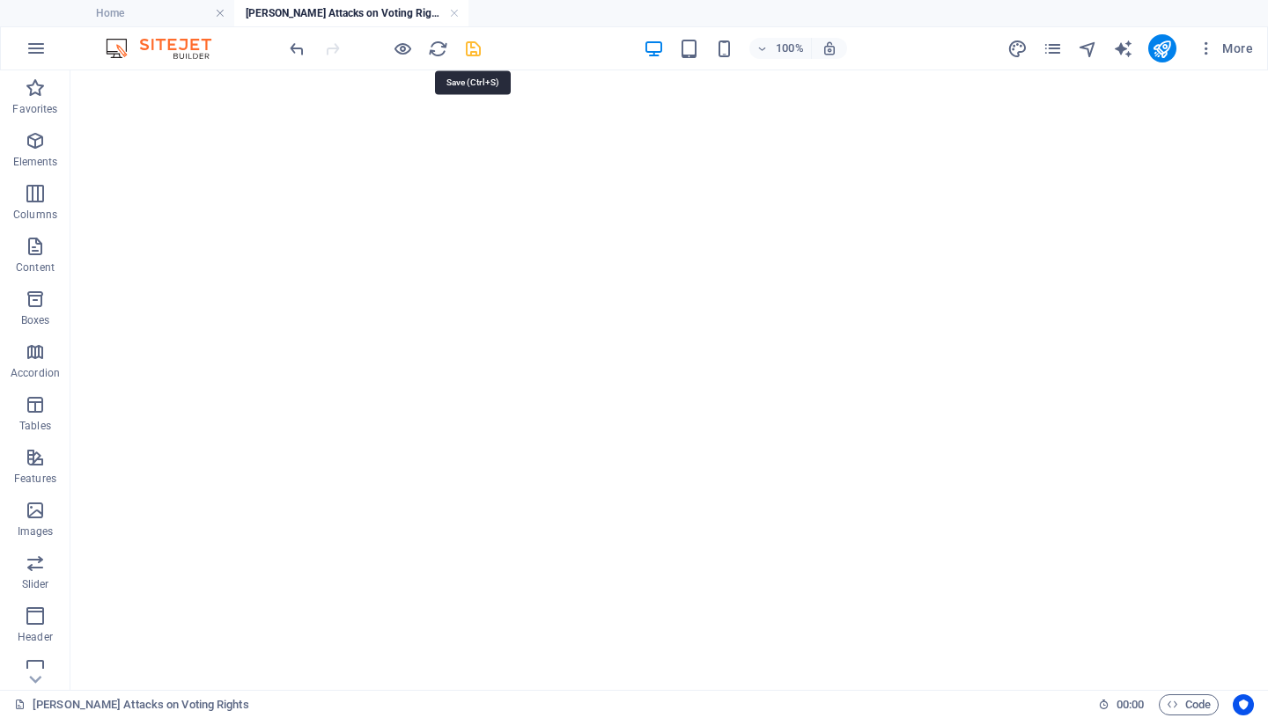
click at [477, 48] on icon "save" at bounding box center [473, 49] width 20 height 20
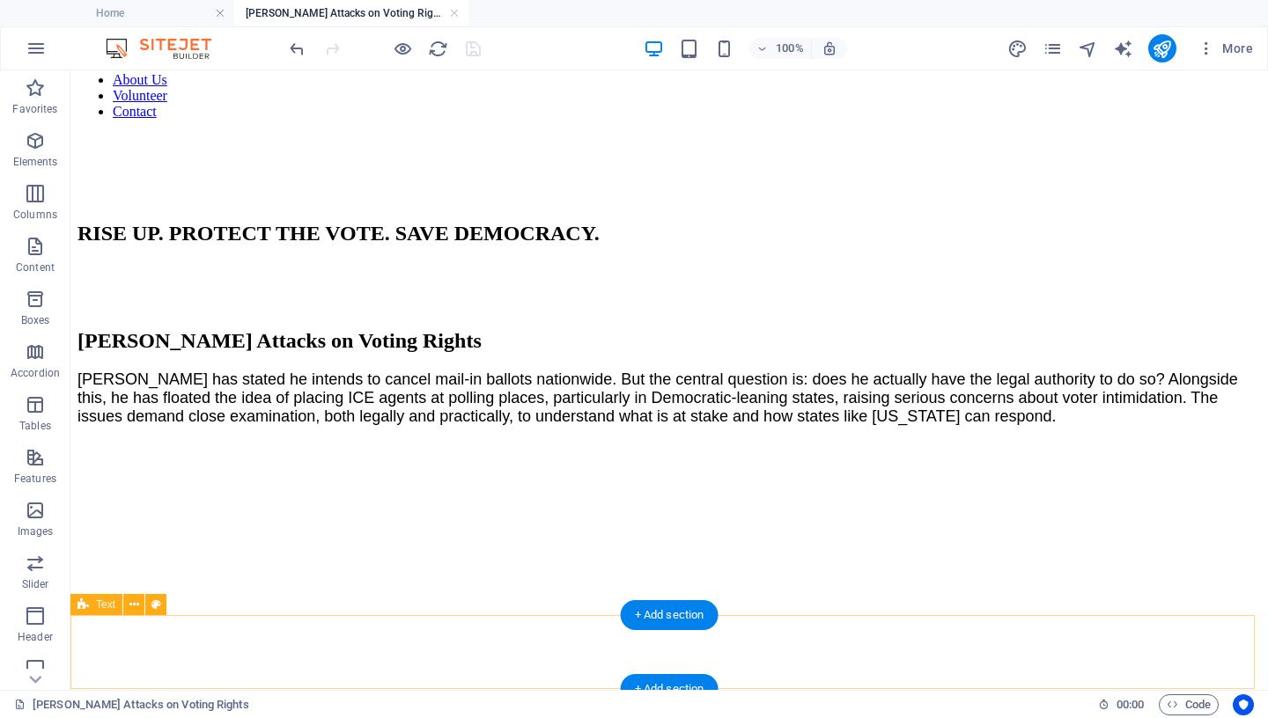
scroll to position [169, 0]
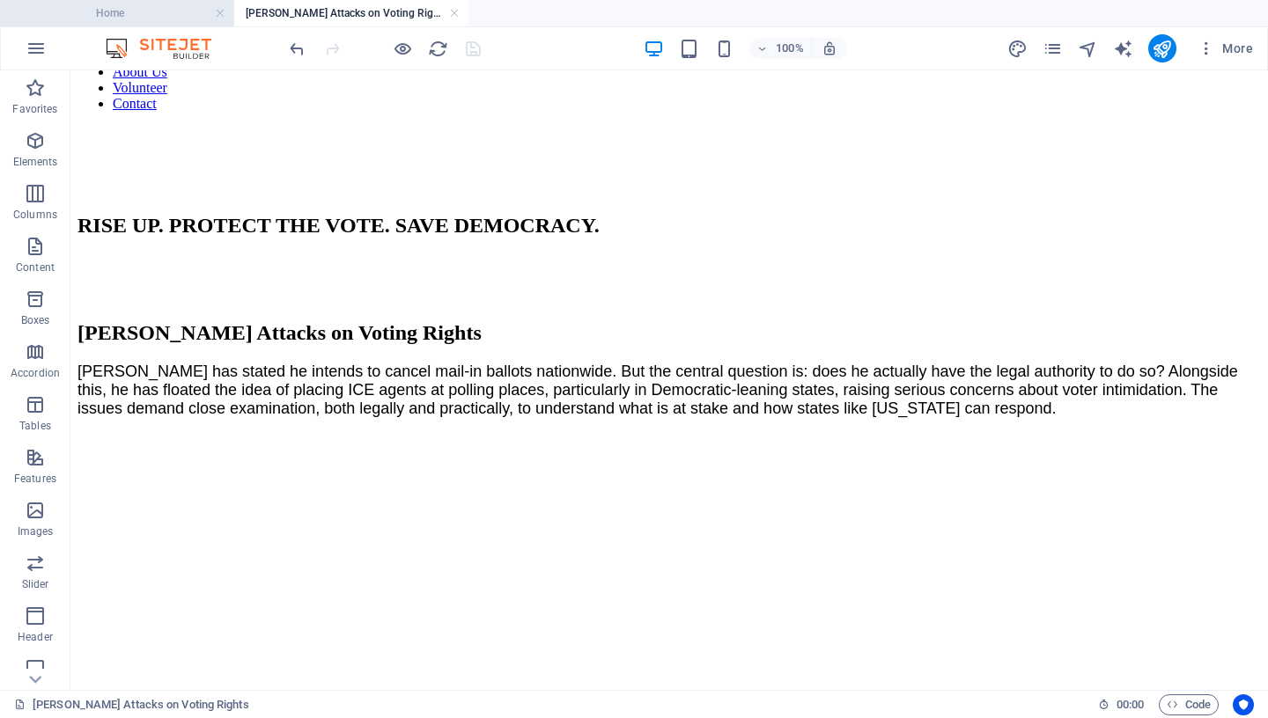
click at [141, 12] on h4 "Home" at bounding box center [117, 13] width 234 height 19
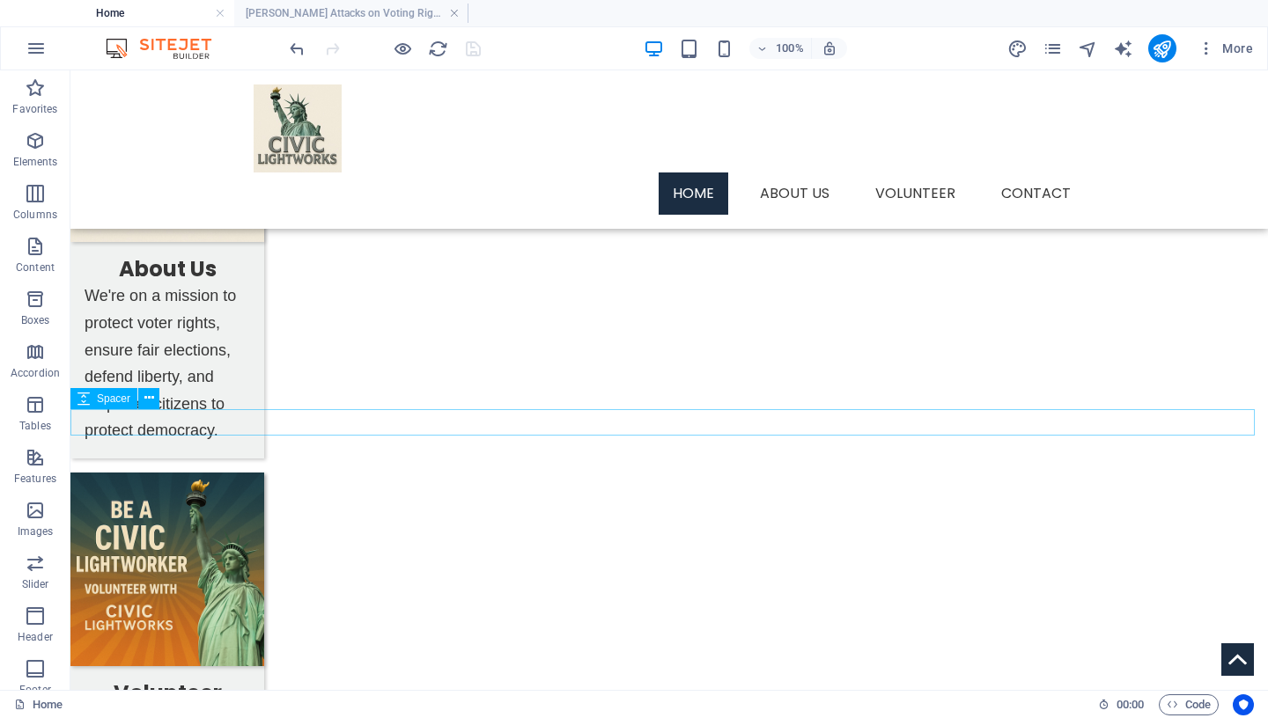
scroll to position [986, 0]
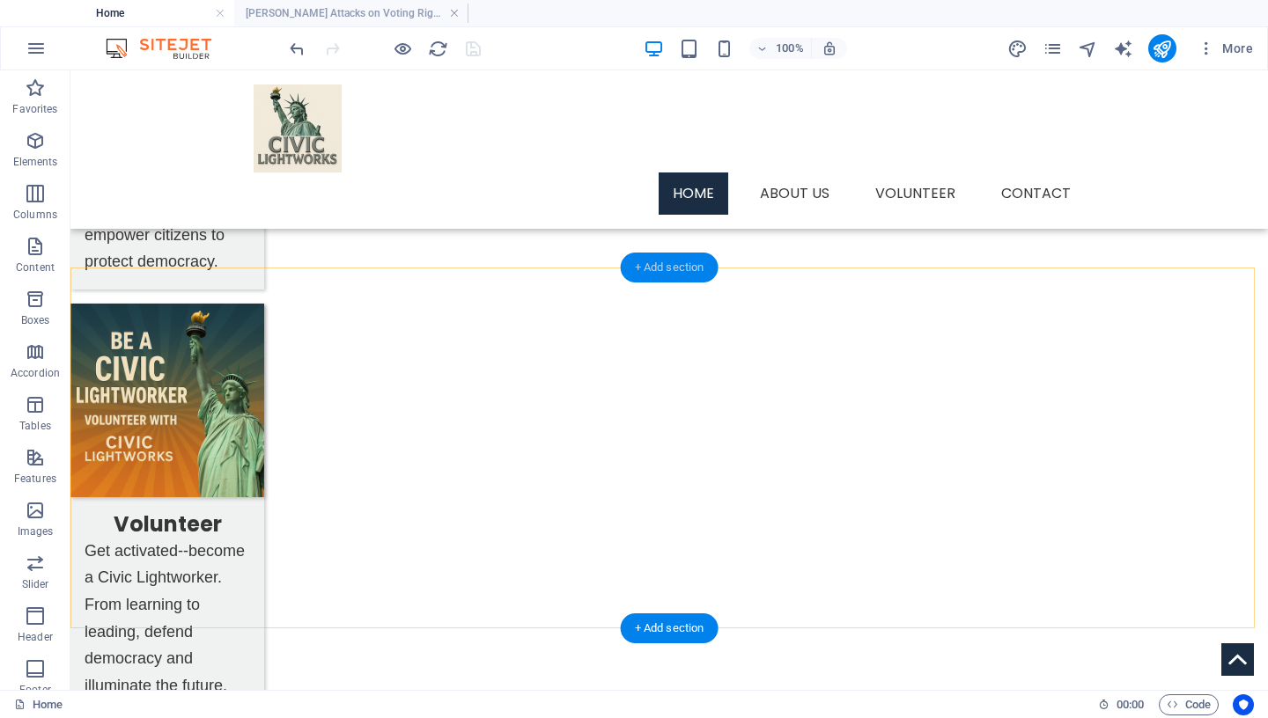
click at [679, 265] on div "+ Add section" at bounding box center [670, 268] width 98 height 30
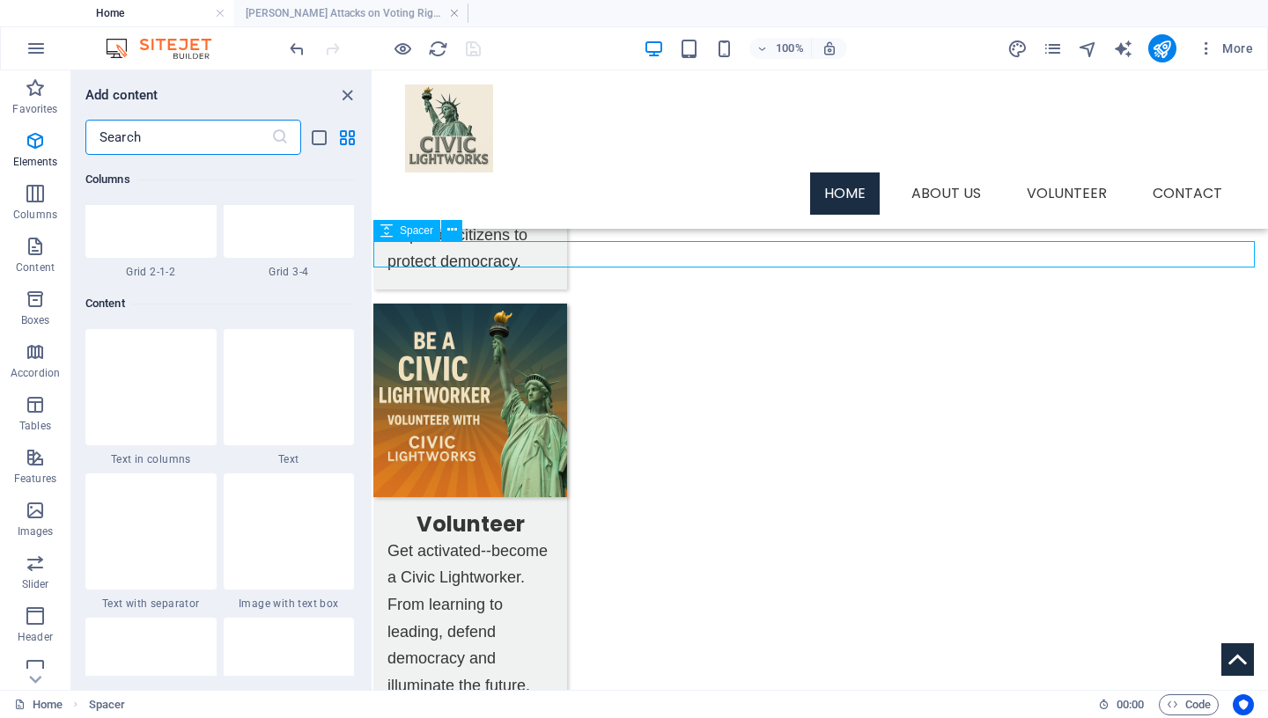
scroll to position [3081, 0]
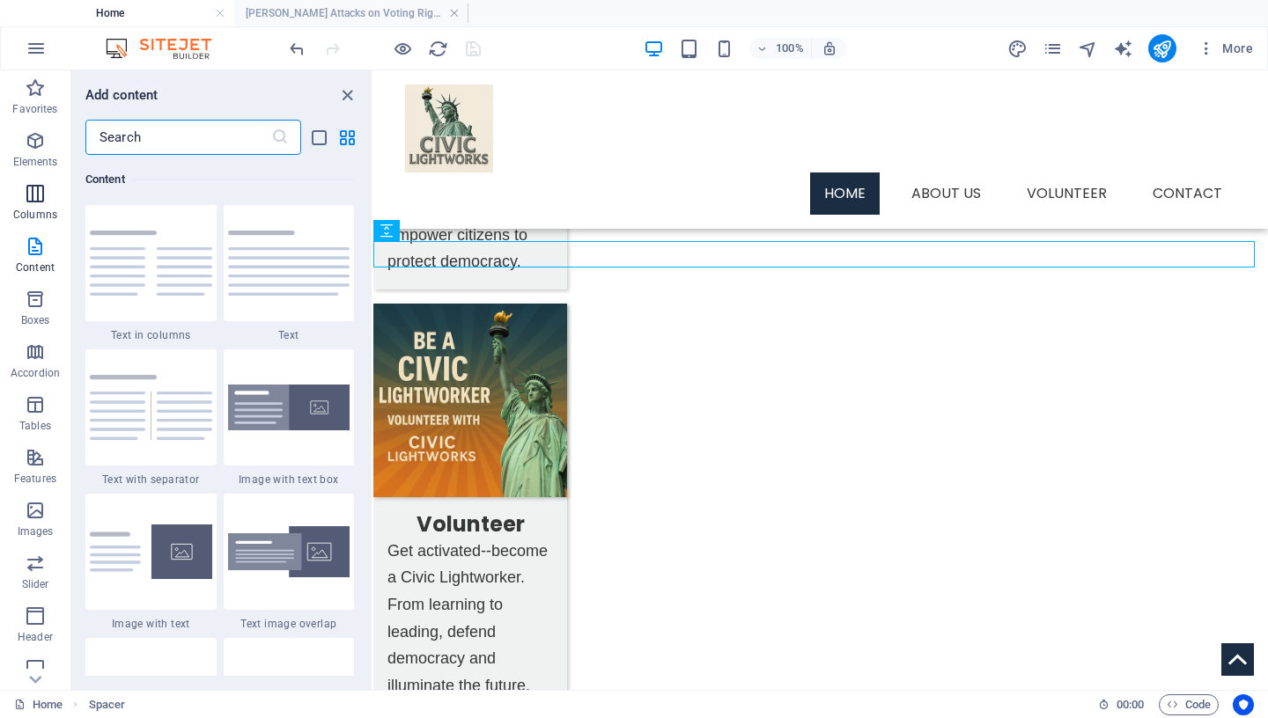
click at [41, 200] on icon "button" at bounding box center [35, 193] width 21 height 21
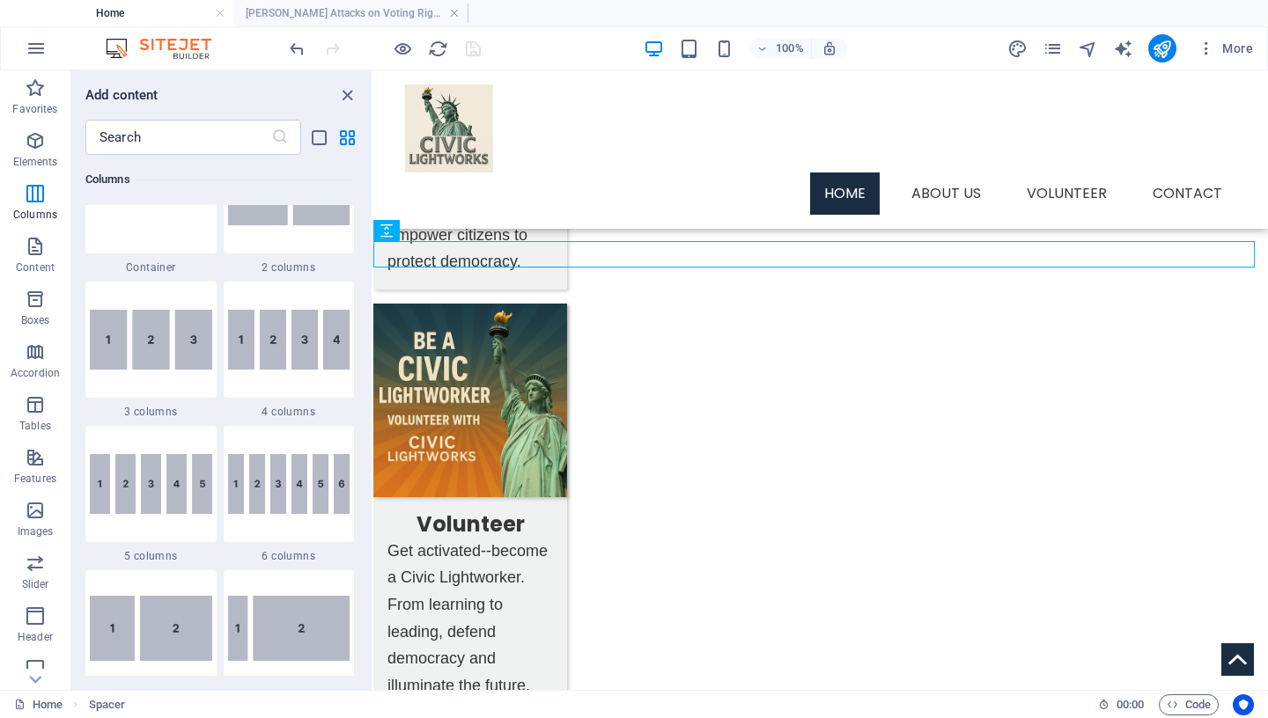
scroll to position [801, 0]
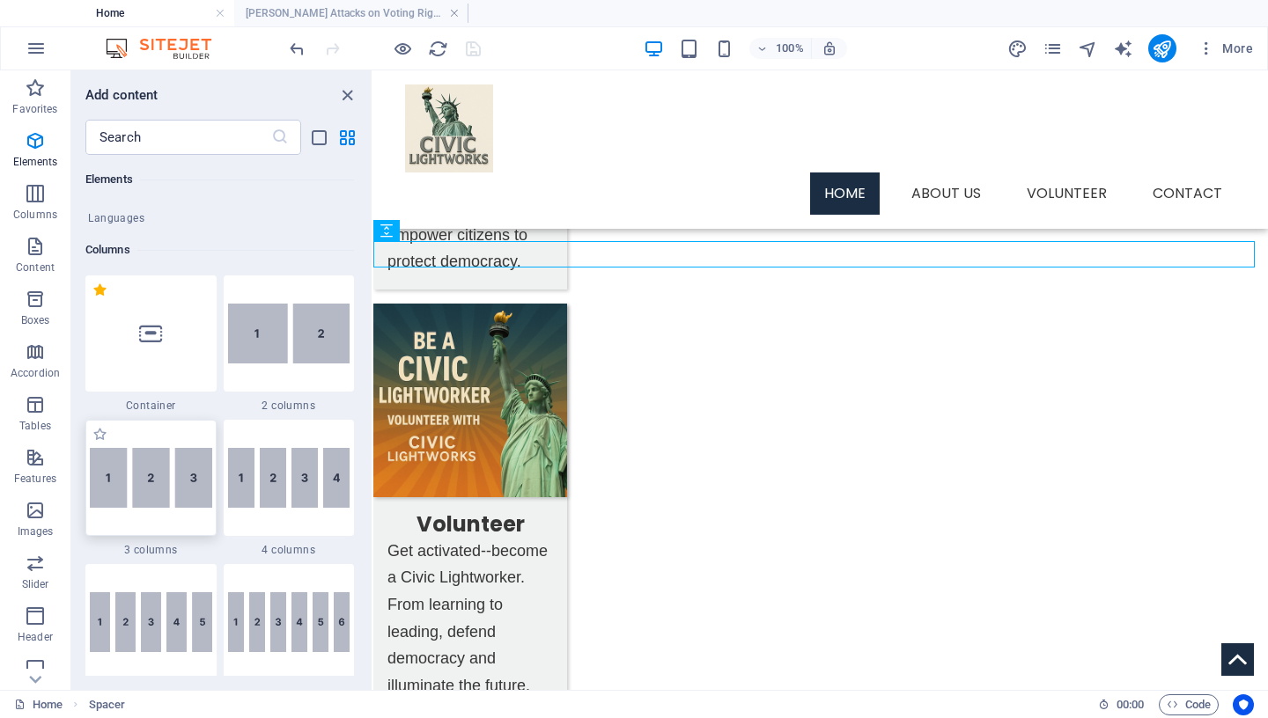
click at [170, 488] on img at bounding box center [151, 478] width 122 height 60
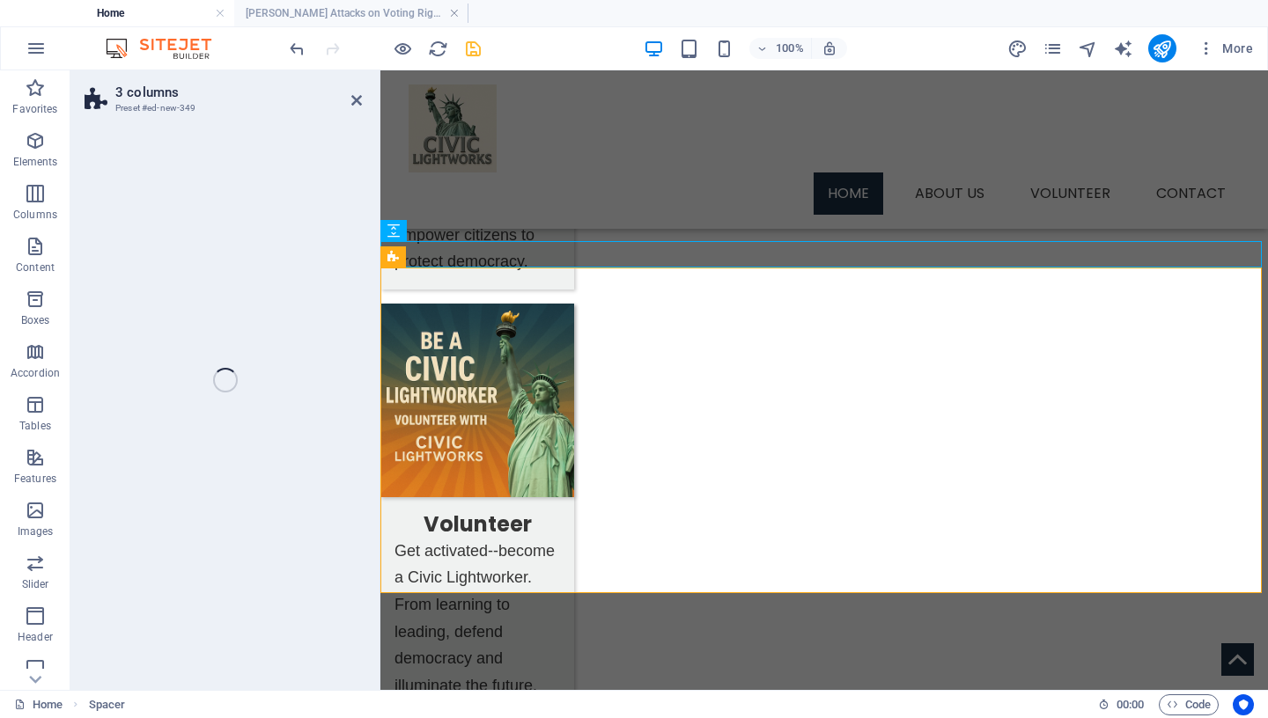
select select "rem"
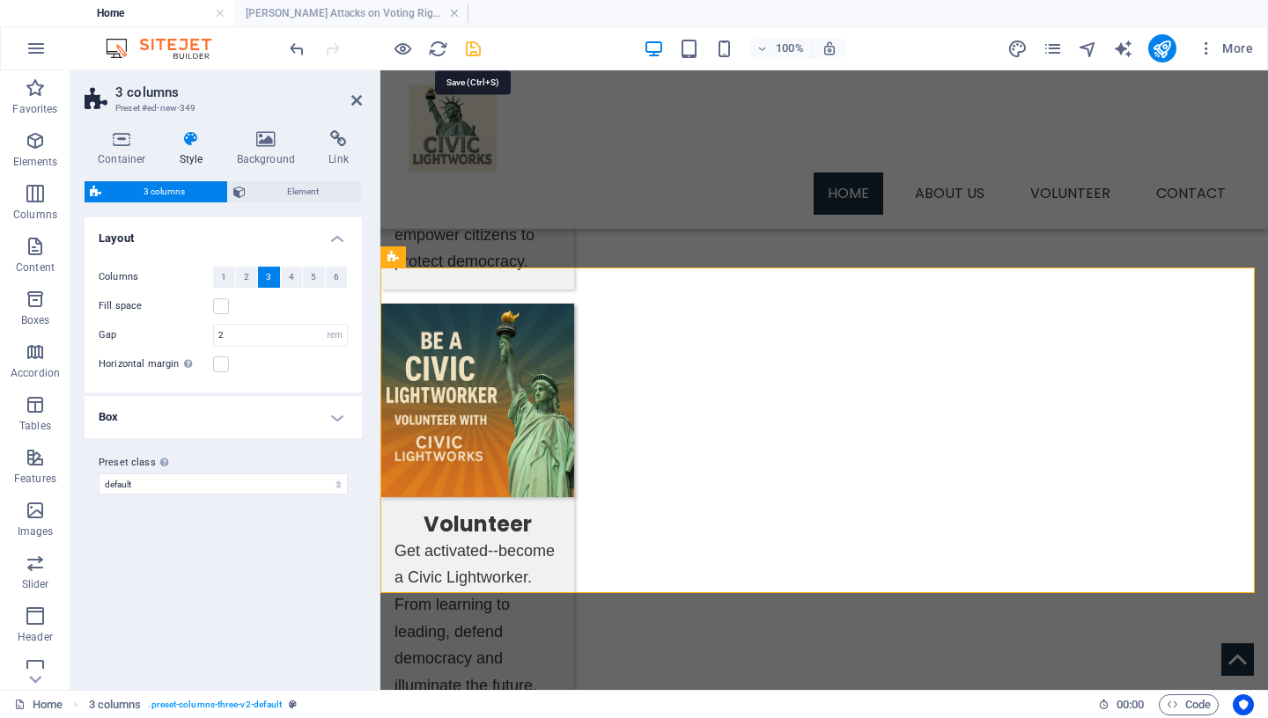
click at [478, 51] on icon "save" at bounding box center [473, 49] width 20 height 20
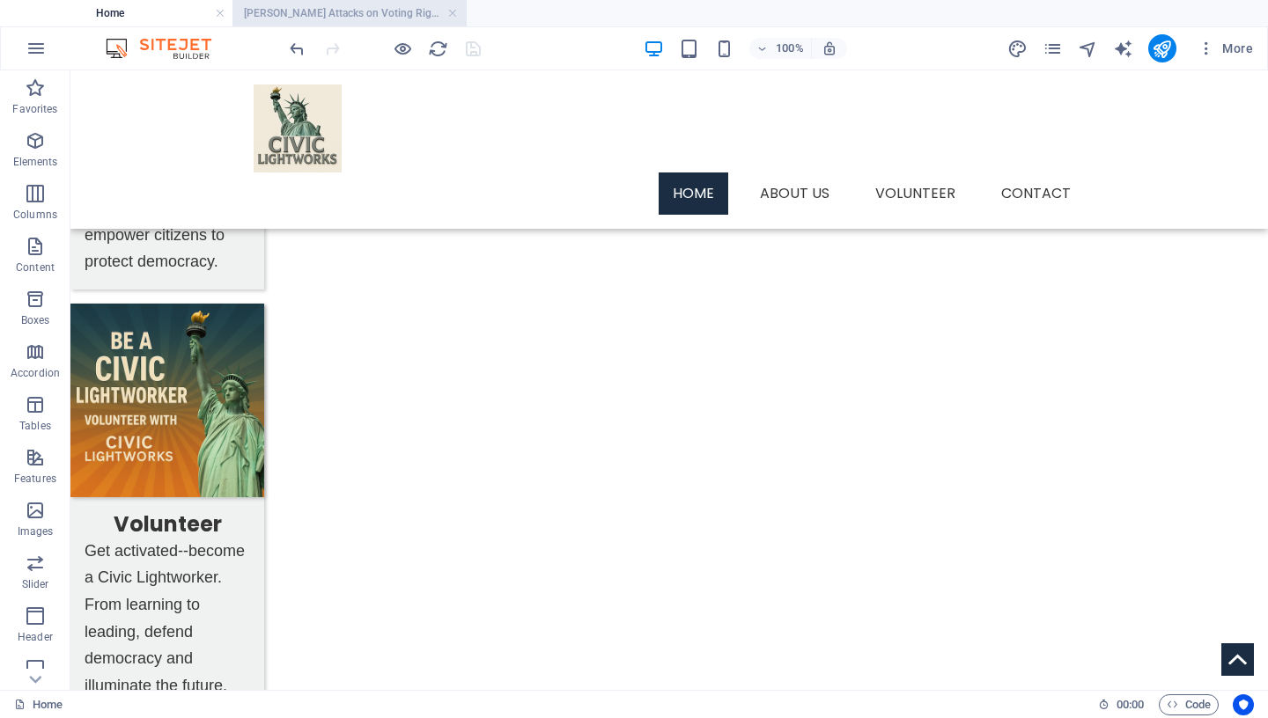
click at [379, 11] on h4 "[PERSON_NAME] Attacks on Voting Rights" at bounding box center [349, 13] width 234 height 19
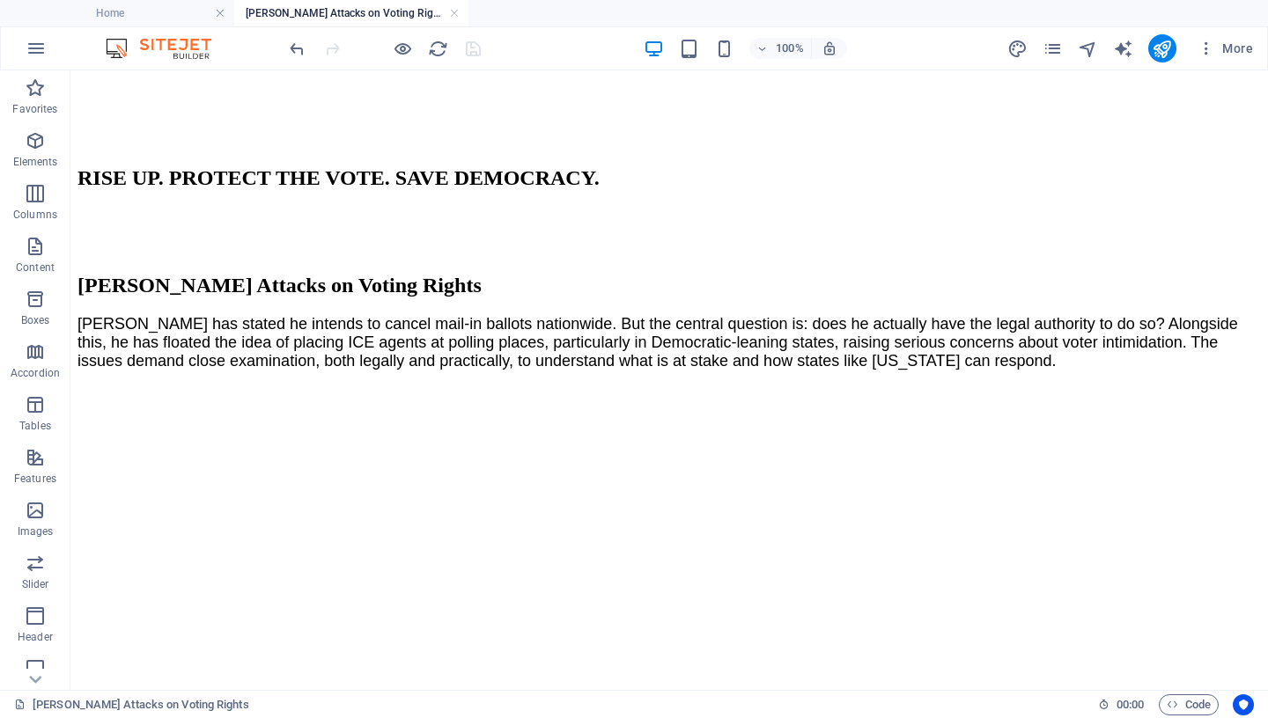
scroll to position [185, 0]
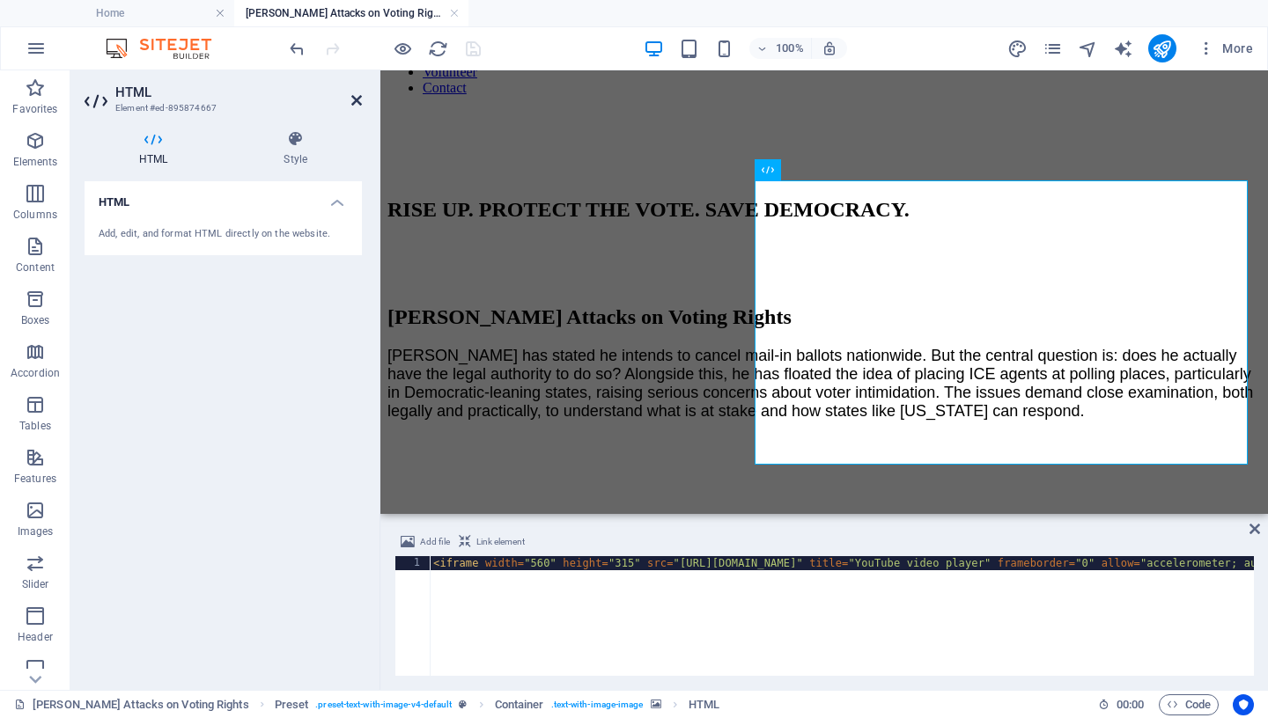
click at [355, 103] on icon at bounding box center [356, 100] width 11 height 14
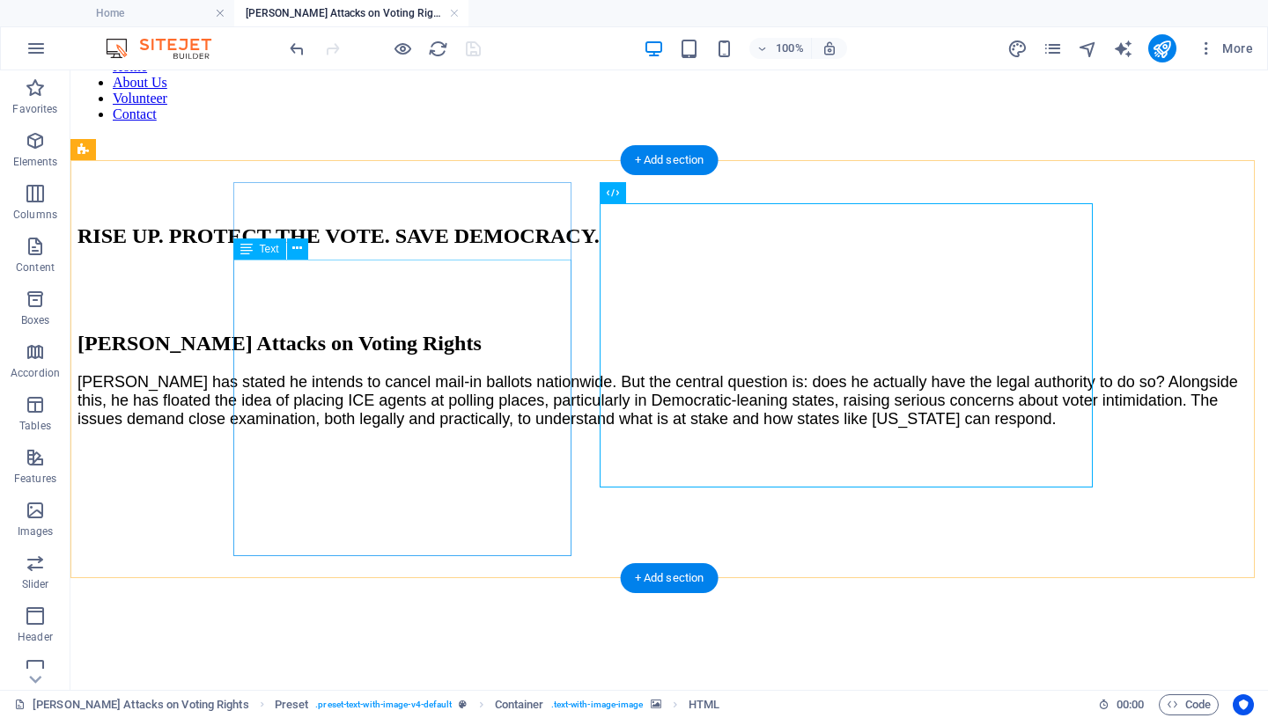
scroll to position [143, 0]
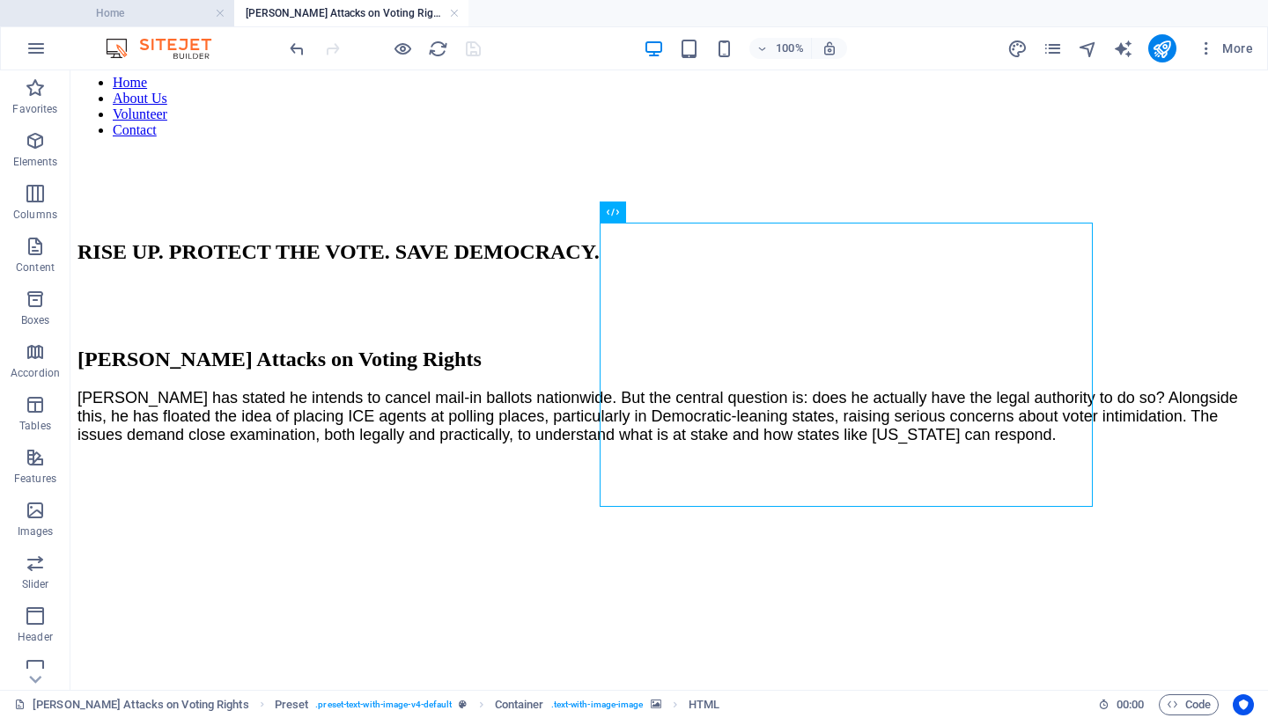
drag, startPoint x: 151, startPoint y: 14, endPoint x: 219, endPoint y: 8, distance: 69.0
click at [151, 14] on h4 "Home" at bounding box center [117, 13] width 234 height 19
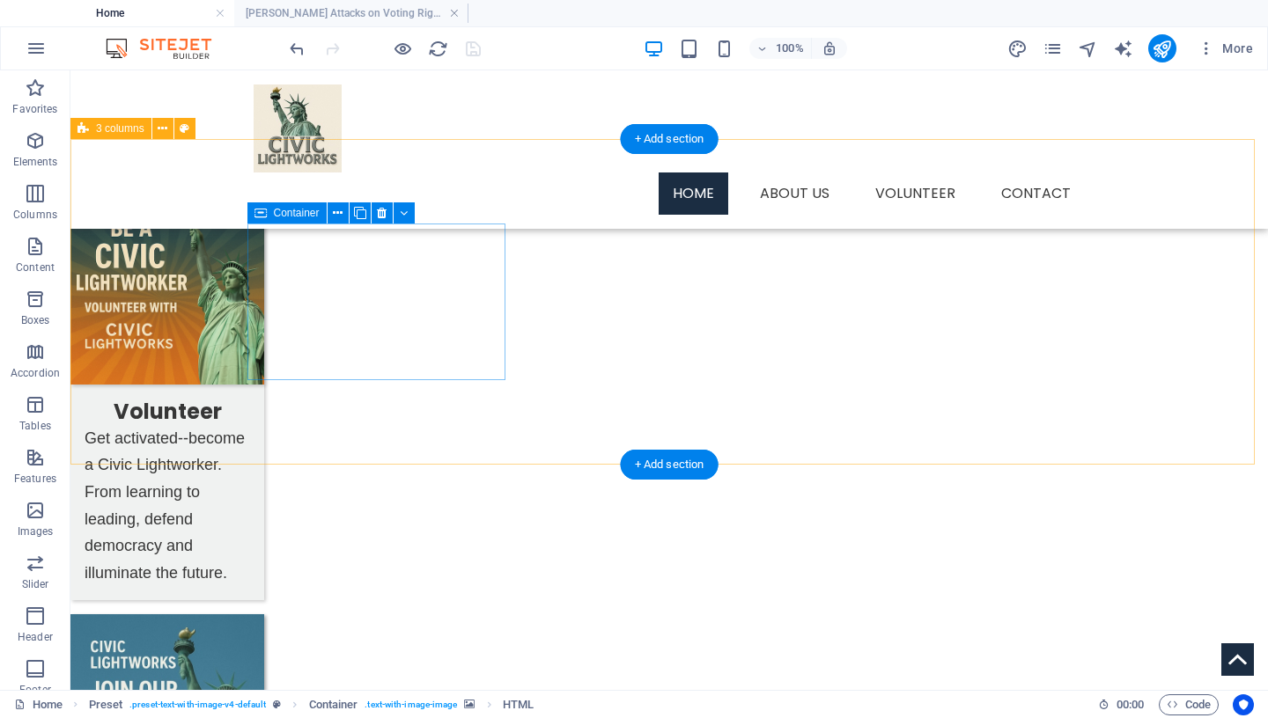
scroll to position [1086, 0]
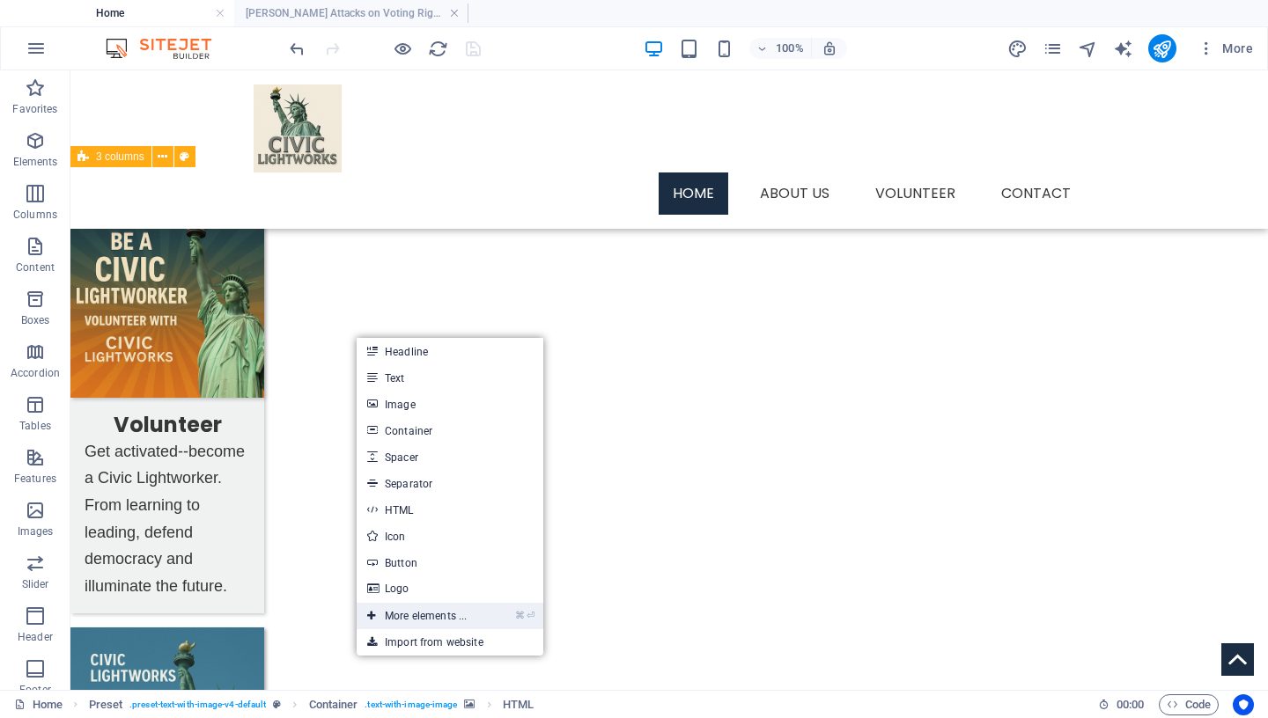
drag, startPoint x: 438, startPoint y: 614, endPoint x: 65, endPoint y: 542, distance: 380.1
click at [438, 614] on link "⌘ ⏎ More elements ..." at bounding box center [417, 616] width 121 height 26
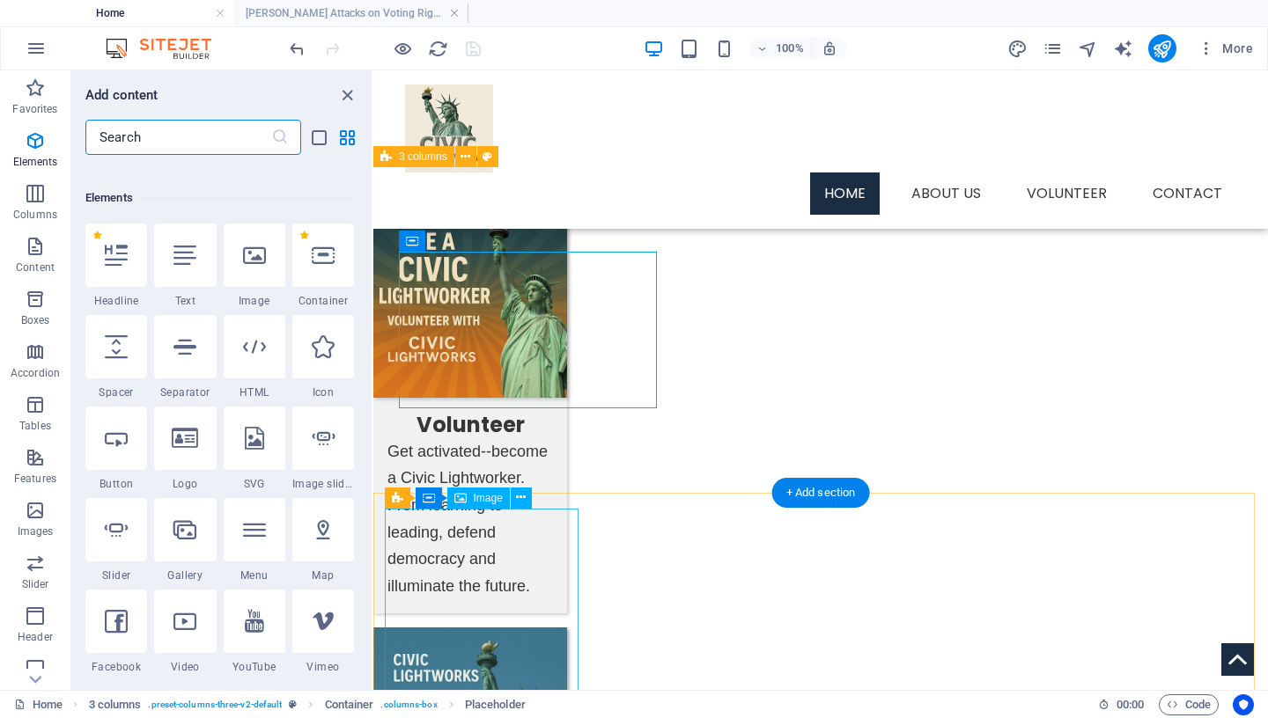
scroll to position [188, 0]
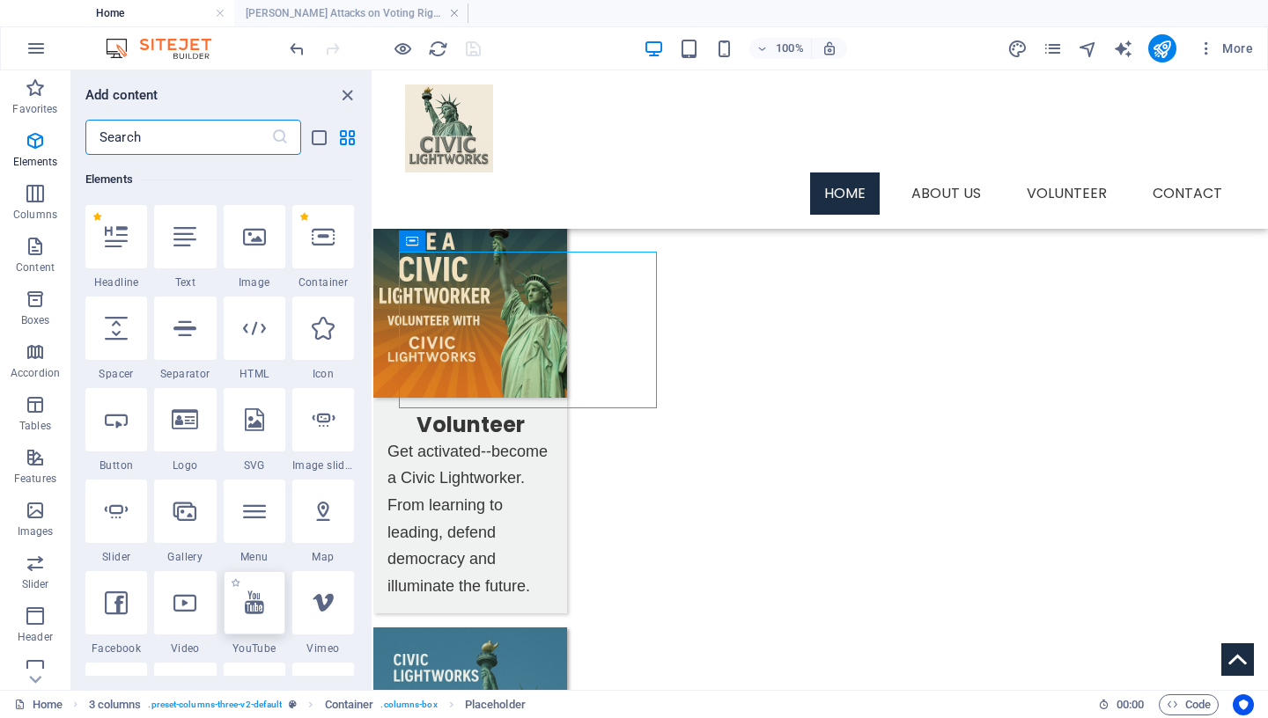
click at [247, 614] on icon at bounding box center [254, 603] width 19 height 23
select select "ar16_9"
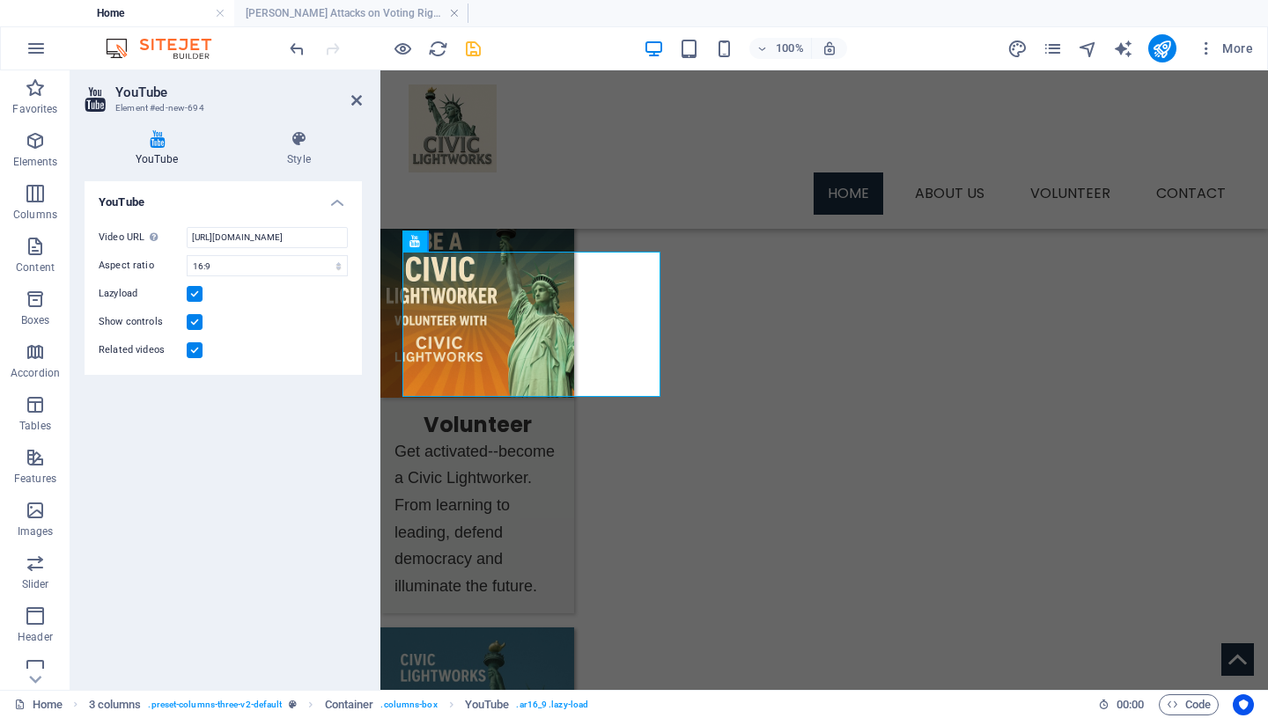
click at [194, 345] on label at bounding box center [195, 351] width 16 height 16
click at [0, 0] on input "Related videos" at bounding box center [0, 0] width 0 height 0
click at [244, 236] on input "[URL][DOMAIN_NAME]" at bounding box center [267, 237] width 161 height 21
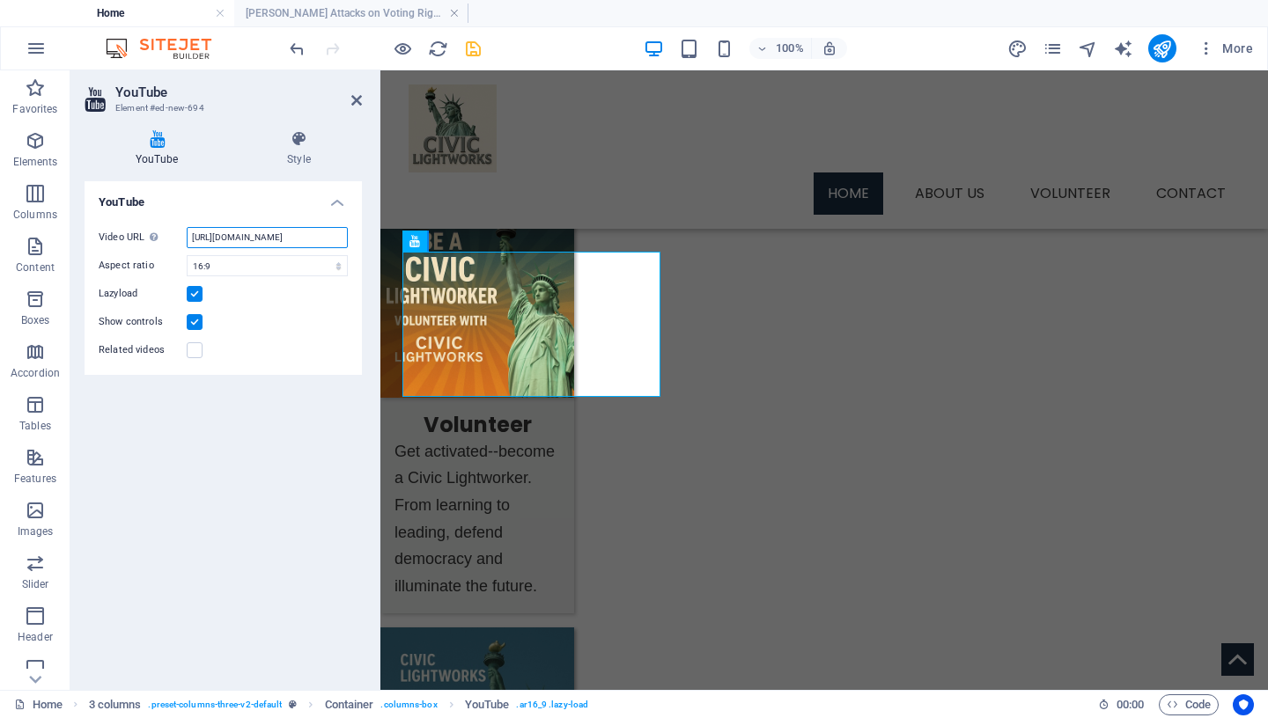
paste input "[DOMAIN_NAME][URL]"
type input "[URL][DOMAIN_NAME]"
click at [292, 145] on icon at bounding box center [299, 139] width 126 height 18
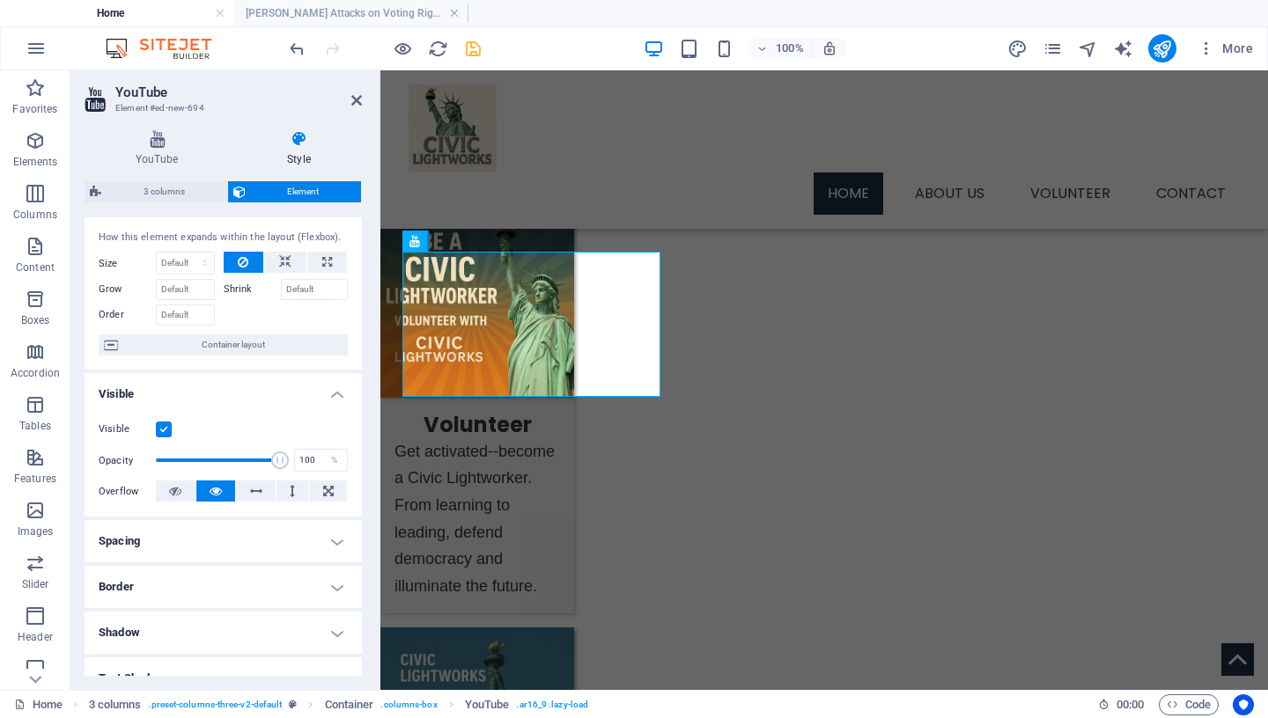
scroll to position [0, 0]
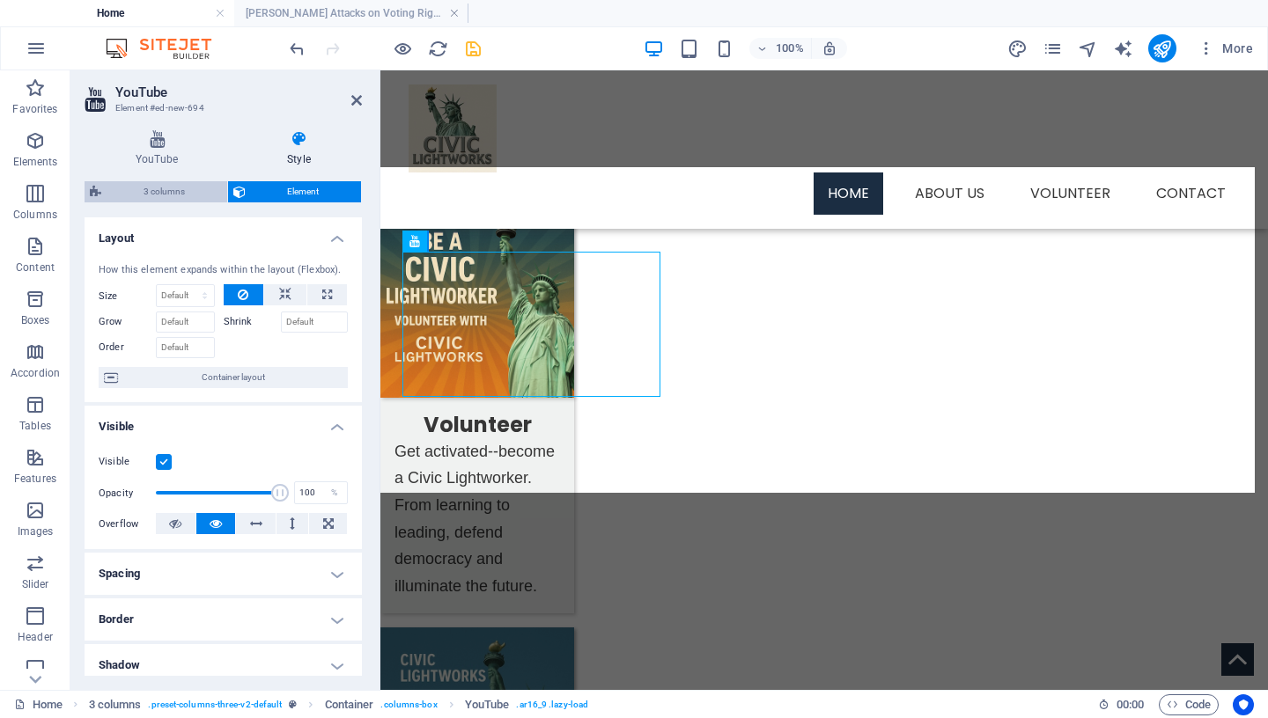
click at [162, 195] on span "3 columns" at bounding box center [164, 191] width 115 height 21
select select "rem"
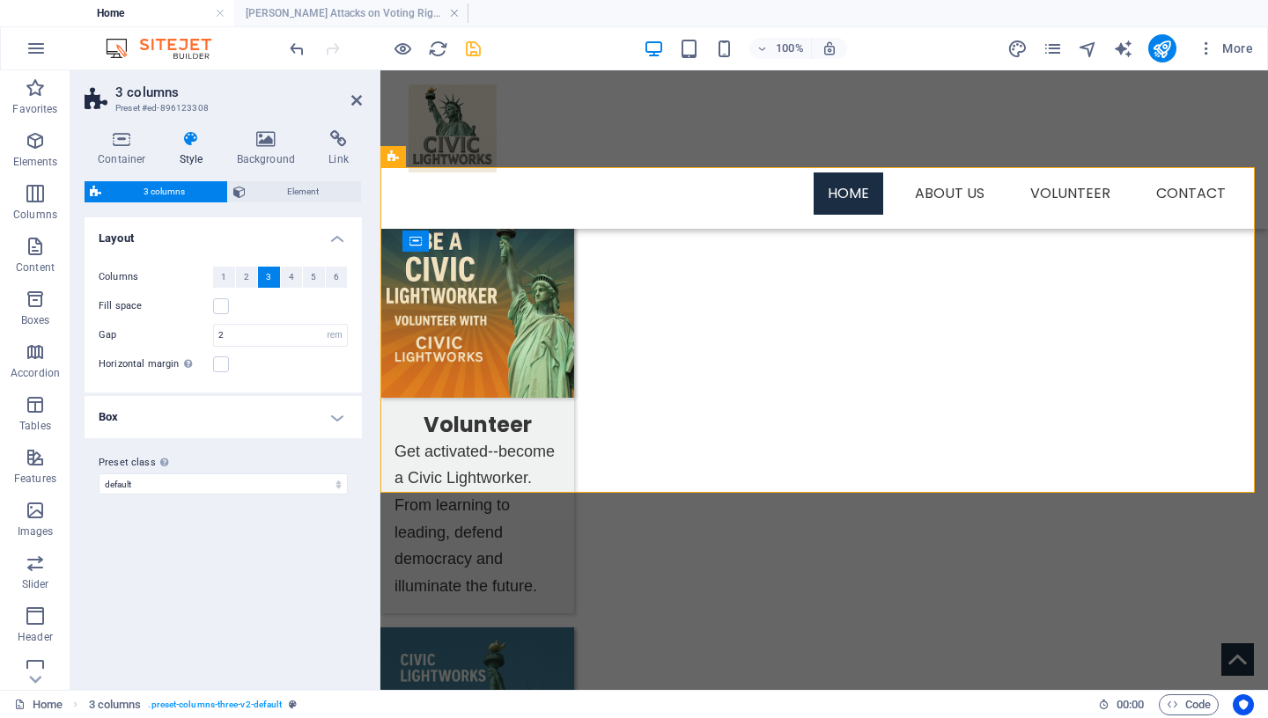
click at [332, 414] on h4 "Box" at bounding box center [223, 417] width 277 height 42
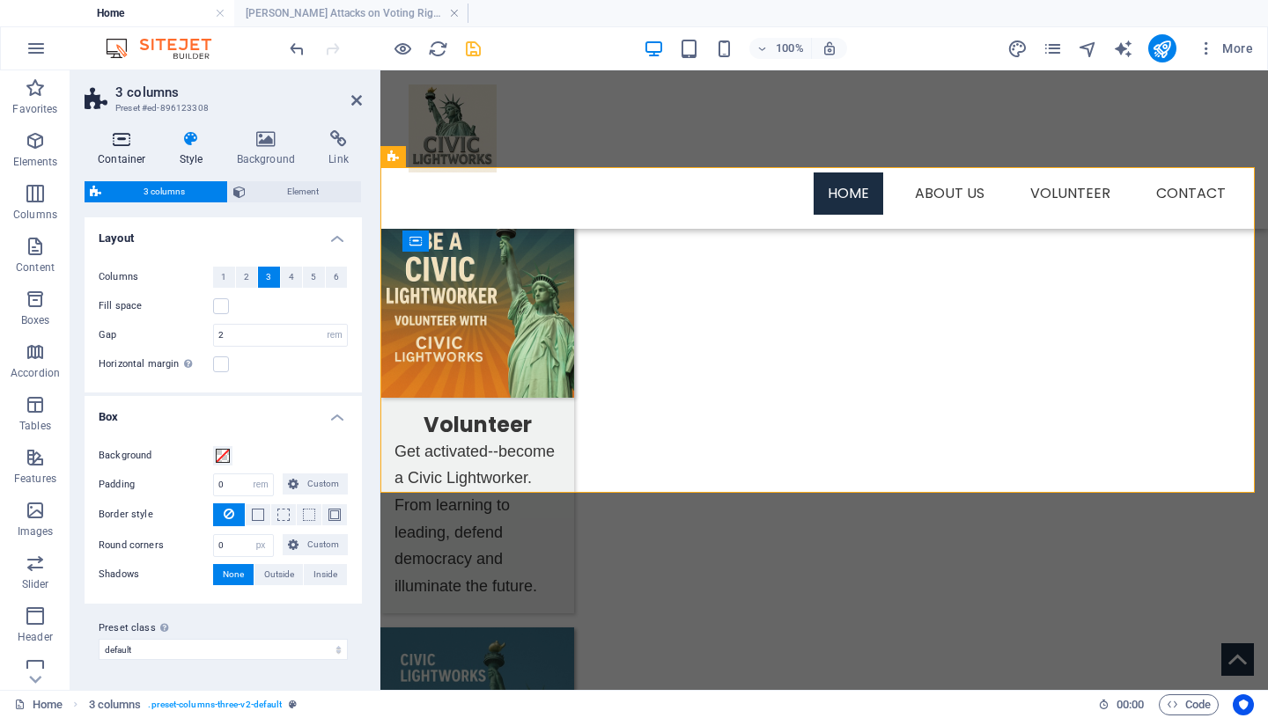
click at [122, 134] on icon at bounding box center [122, 139] width 75 height 18
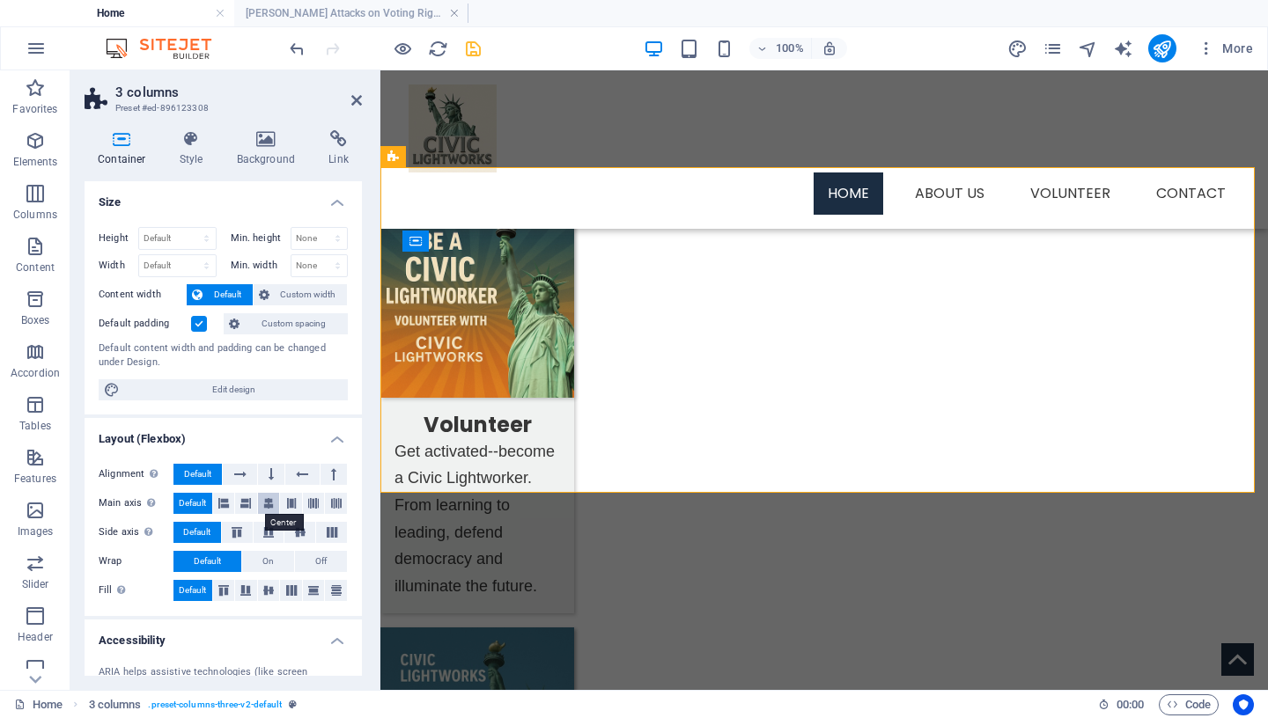
click at [267, 503] on icon at bounding box center [268, 503] width 11 height 21
click at [296, 530] on icon at bounding box center [300, 532] width 21 height 11
click at [264, 588] on icon at bounding box center [268, 591] width 21 height 11
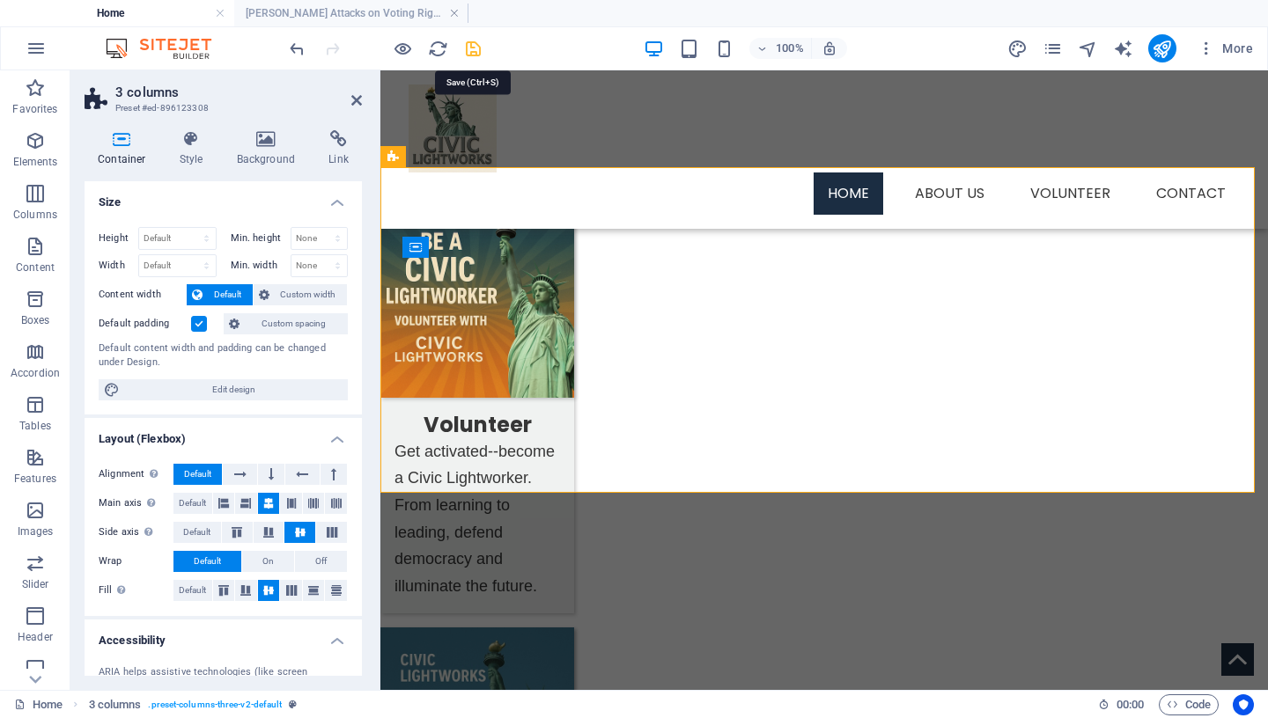
click at [471, 51] on icon "save" at bounding box center [473, 49] width 20 height 20
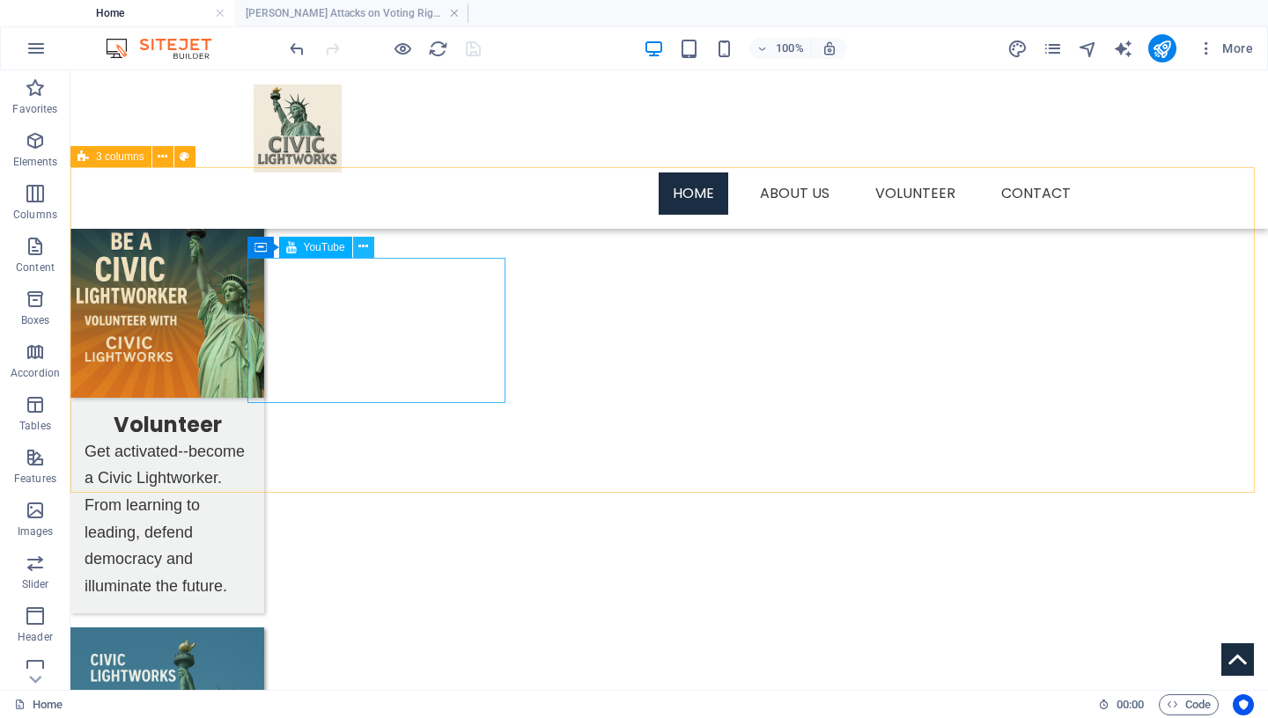
click at [363, 247] on icon at bounding box center [363, 247] width 10 height 18
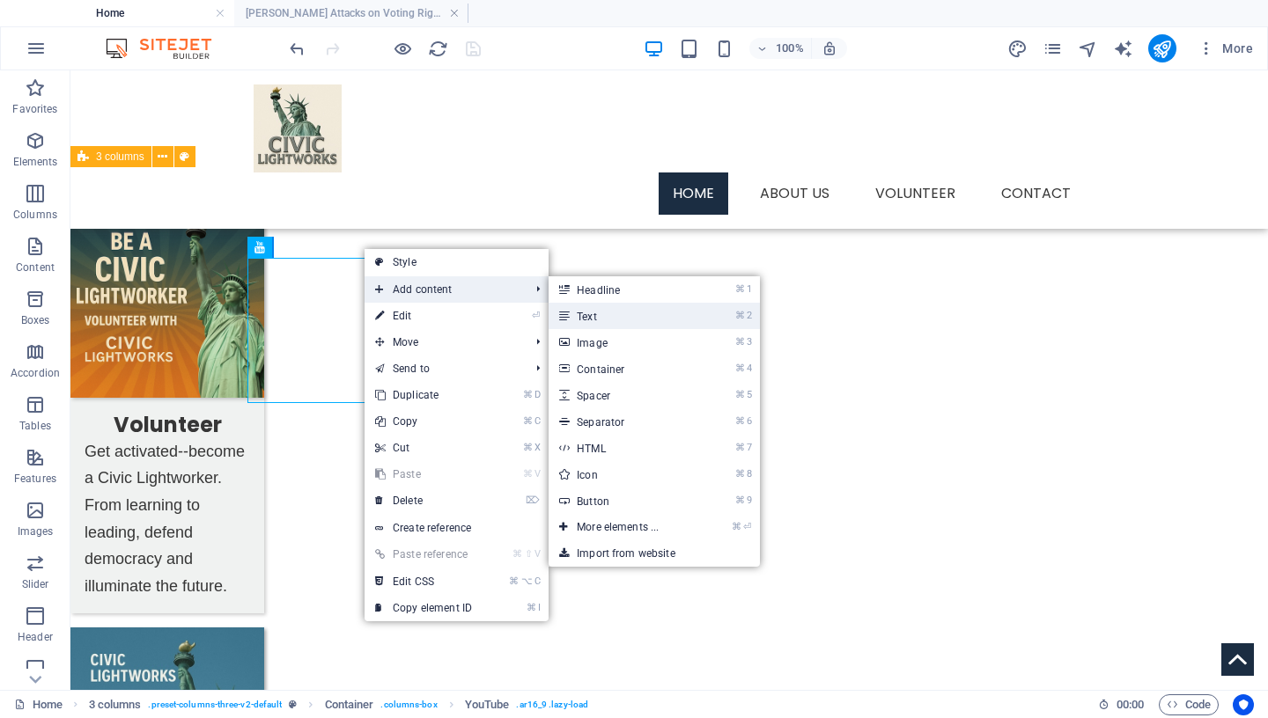
click at [618, 321] on link "⌘ 2 Text" at bounding box center [621, 316] width 145 height 26
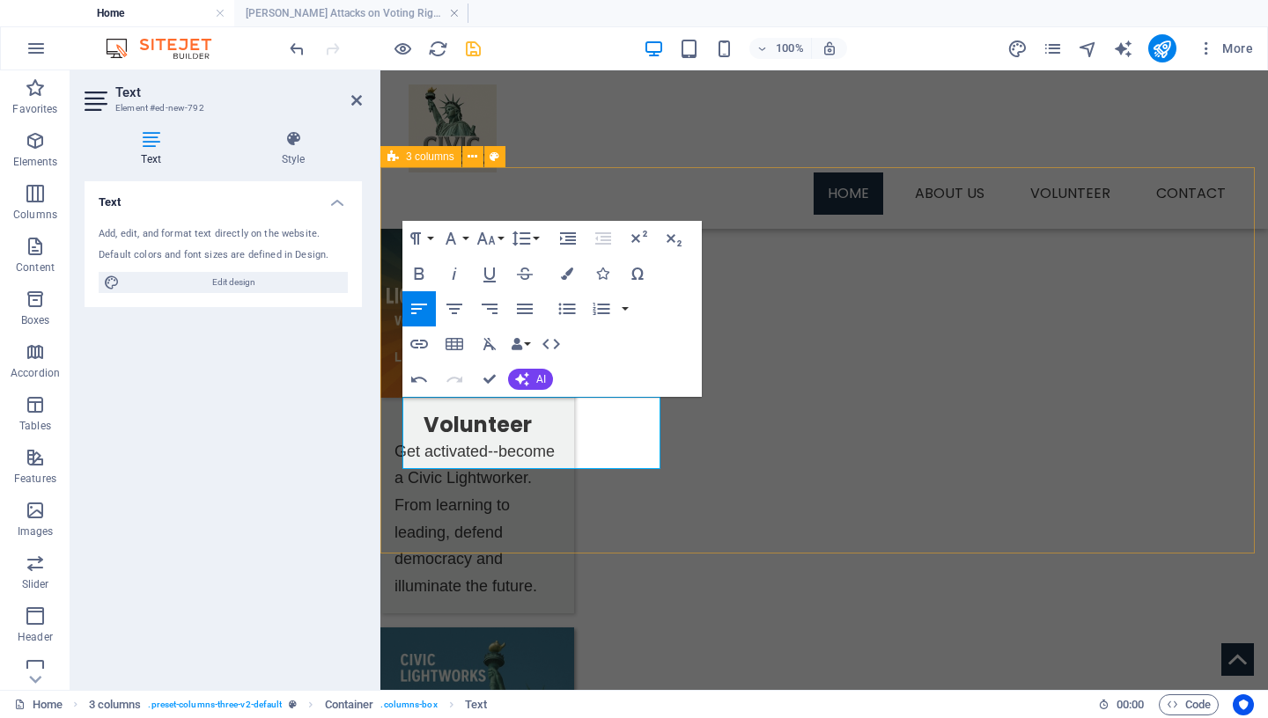
drag, startPoint x: 623, startPoint y: 459, endPoint x: 388, endPoint y: 396, distance: 242.4
click at [451, 236] on icon "button" at bounding box center [451, 238] width 11 height 12
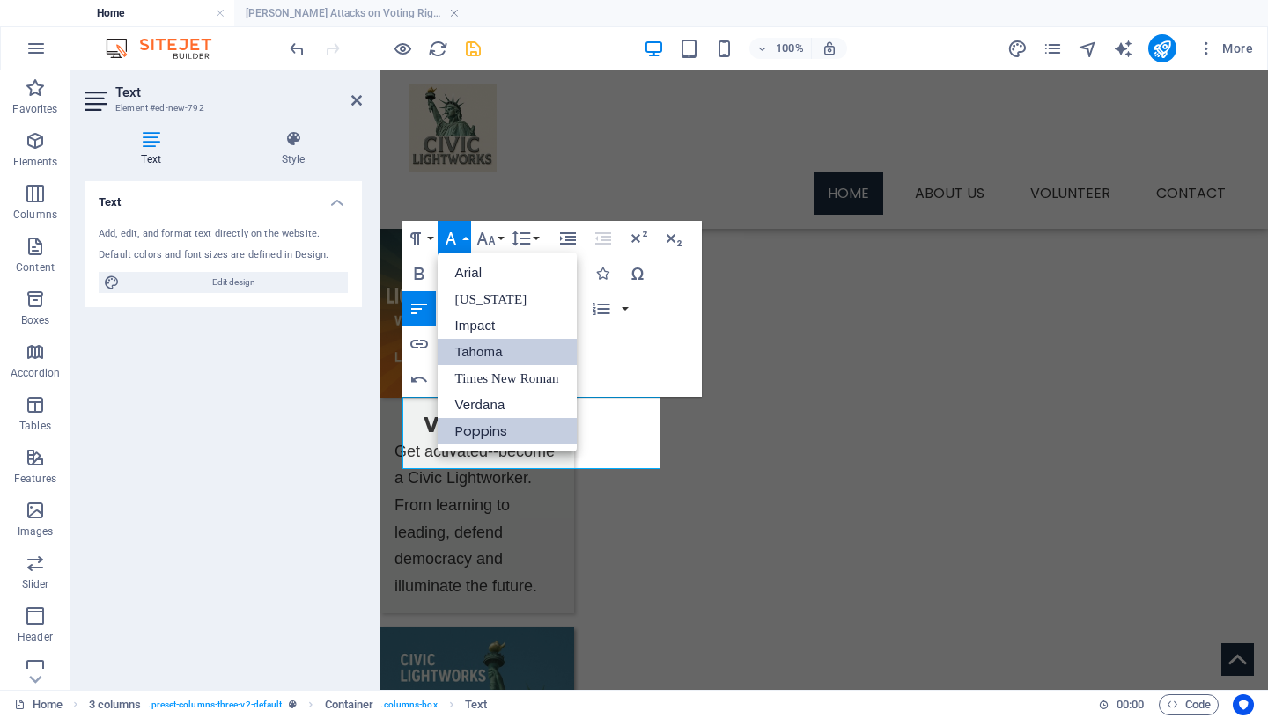
click at [475, 355] on link "Tahoma" at bounding box center [507, 352] width 139 height 26
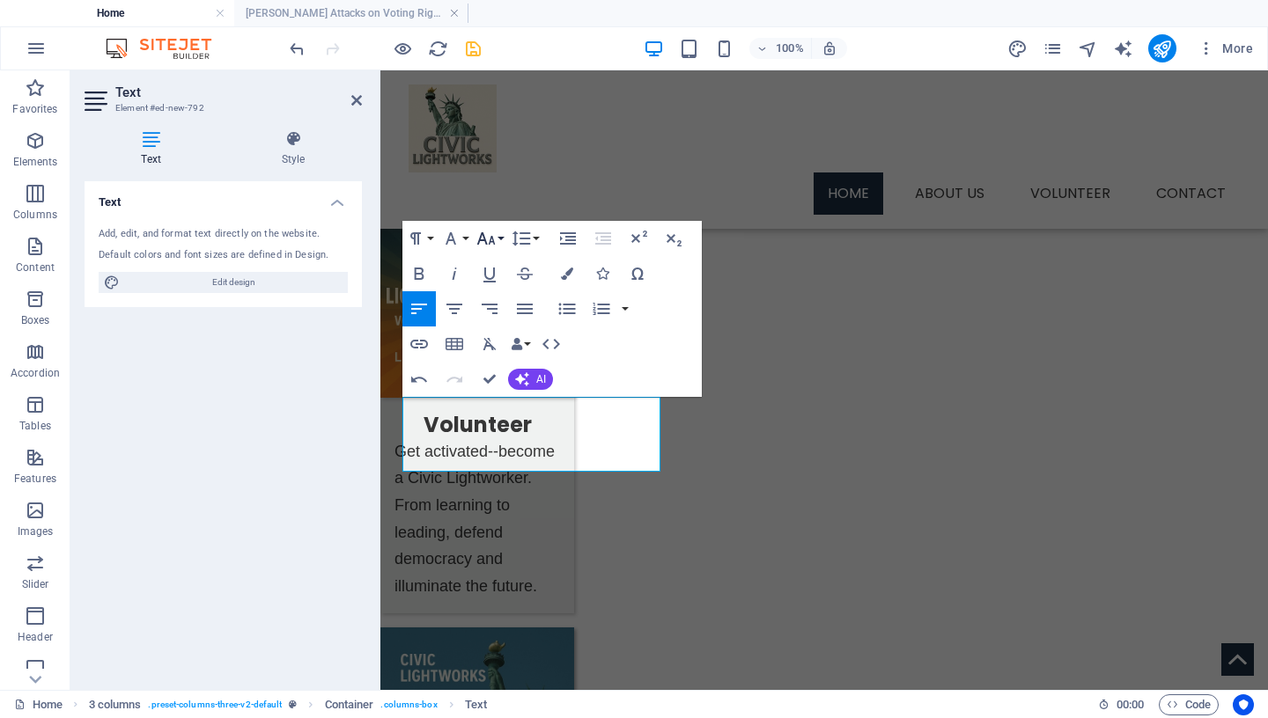
click at [497, 235] on button "Font Size" at bounding box center [489, 238] width 33 height 35
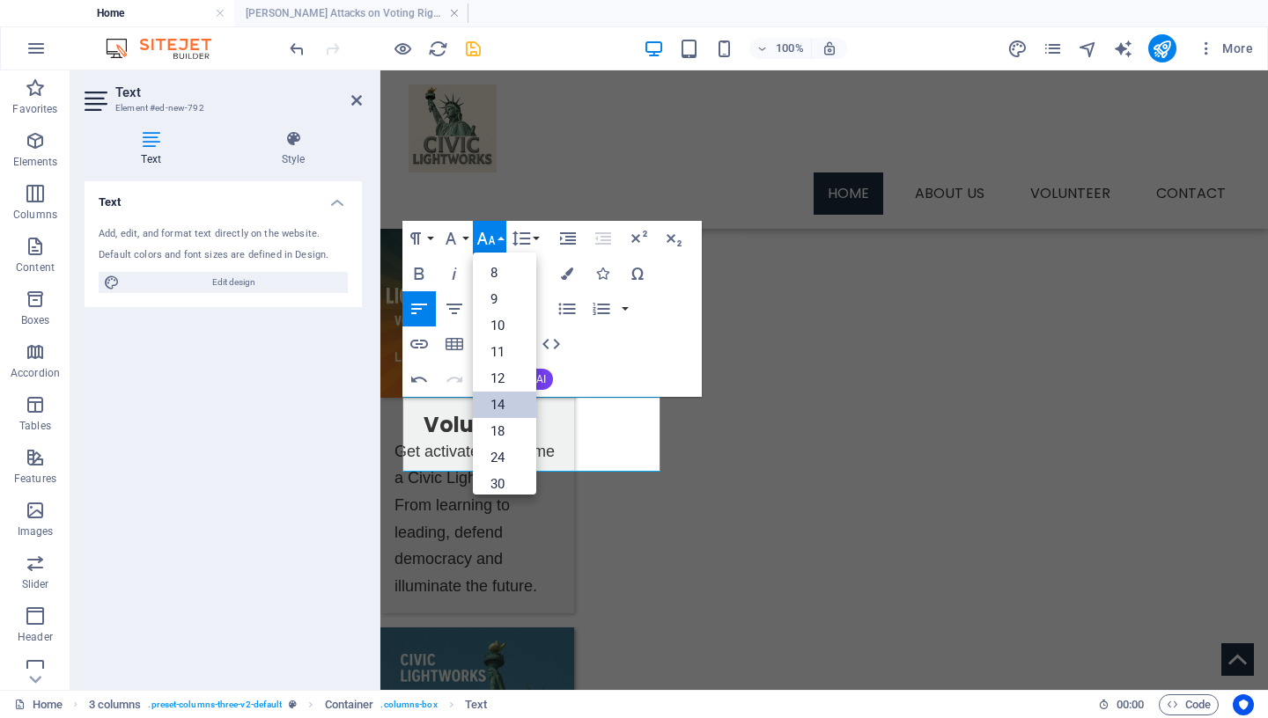
click at [503, 404] on link "14" at bounding box center [504, 405] width 63 height 26
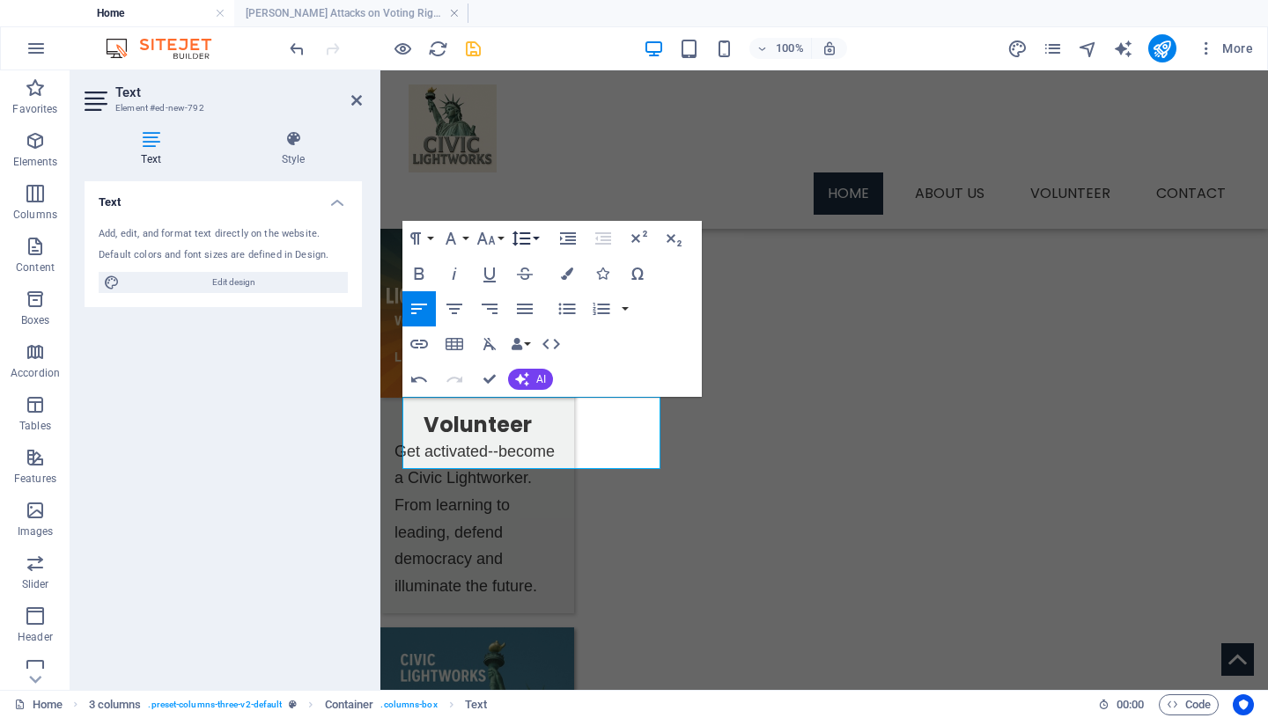
click at [529, 237] on icon "button" at bounding box center [521, 238] width 21 height 21
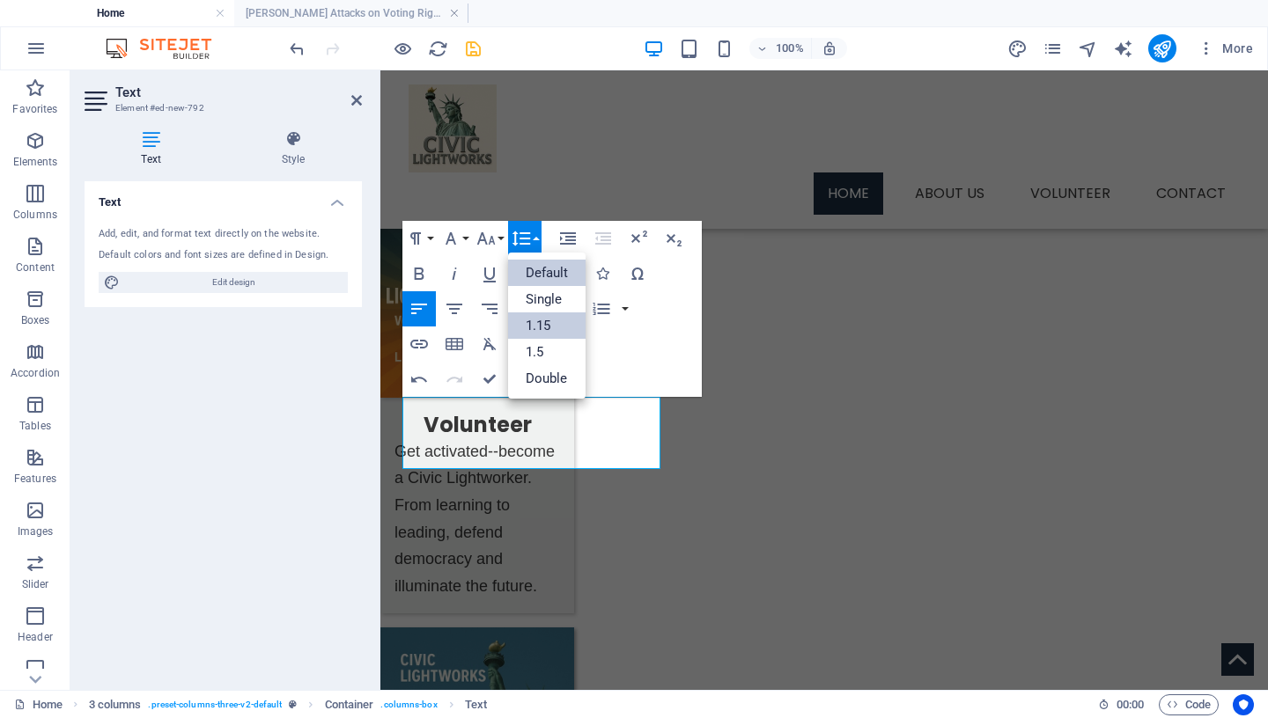
click at [544, 324] on link "1.15" at bounding box center [547, 326] width 78 height 26
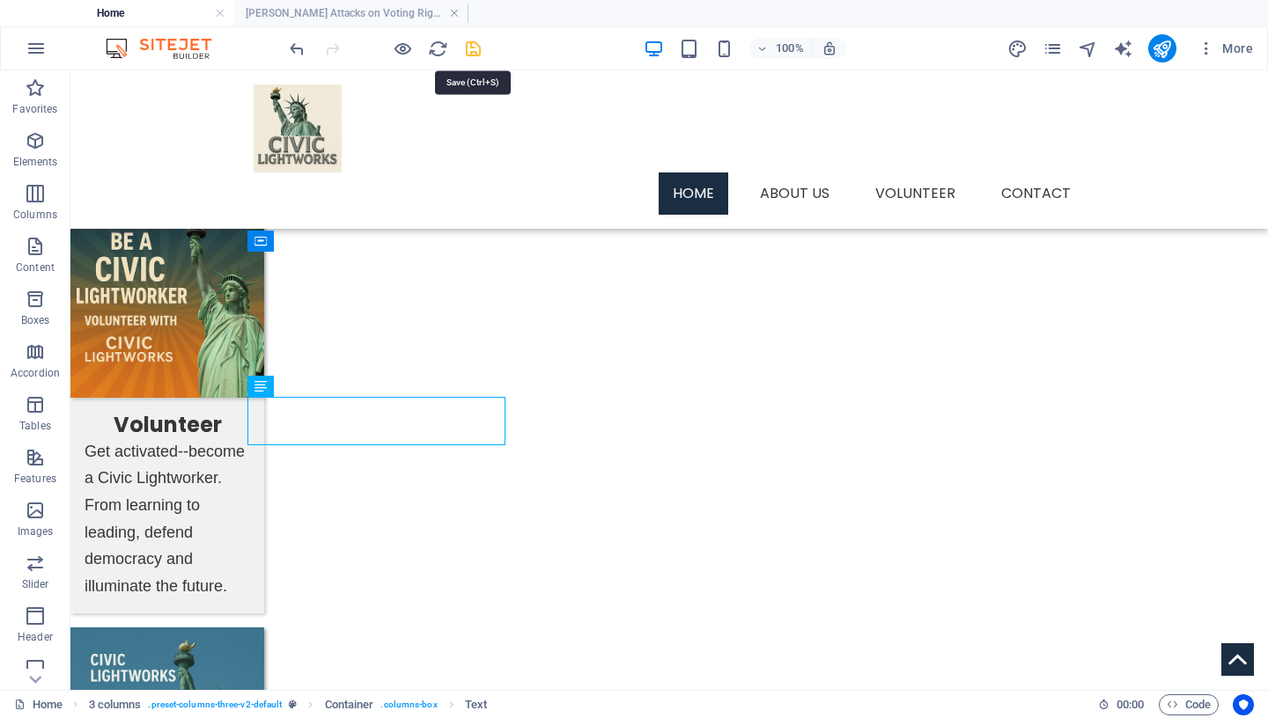
click at [469, 55] on icon "save" at bounding box center [473, 49] width 20 height 20
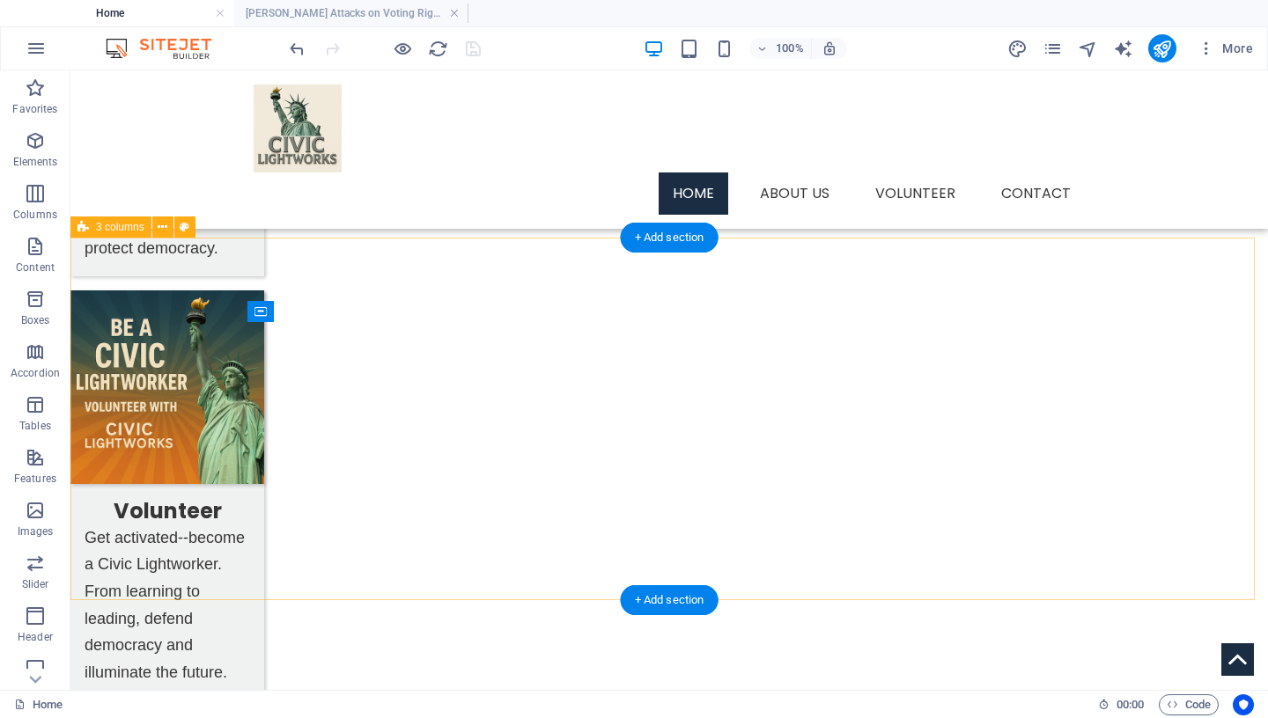
scroll to position [945, 0]
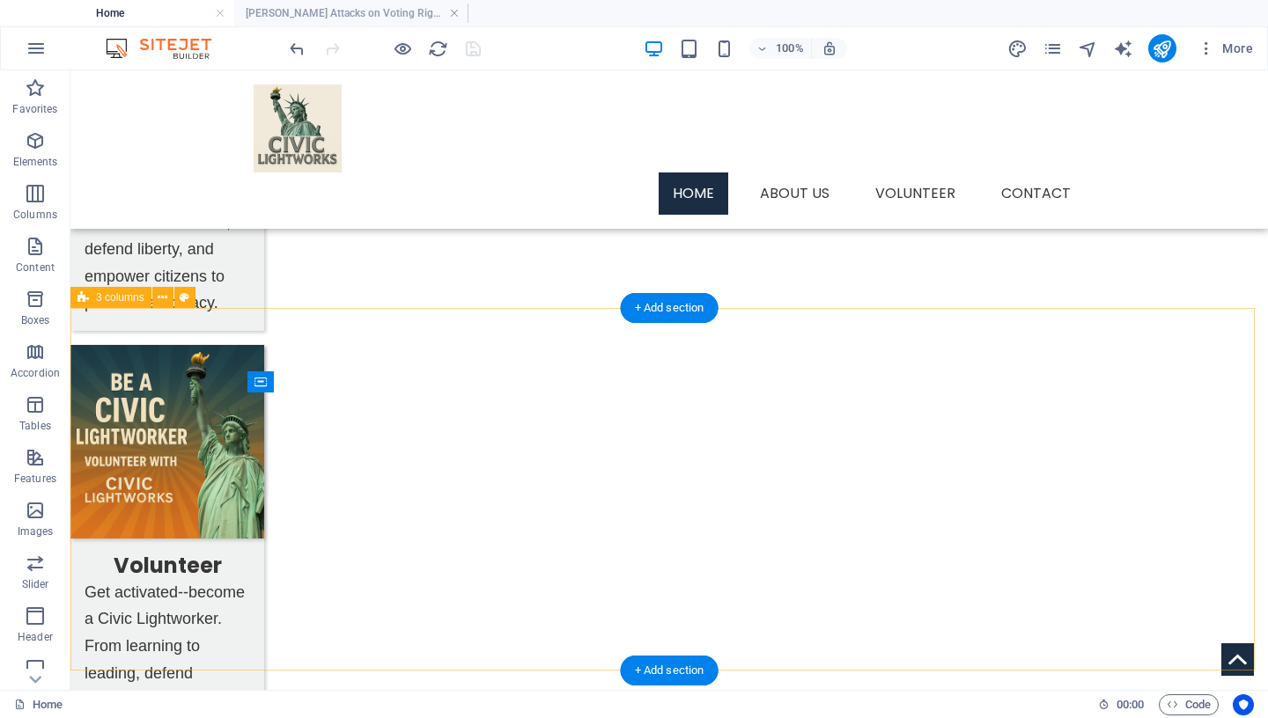
select select "px"
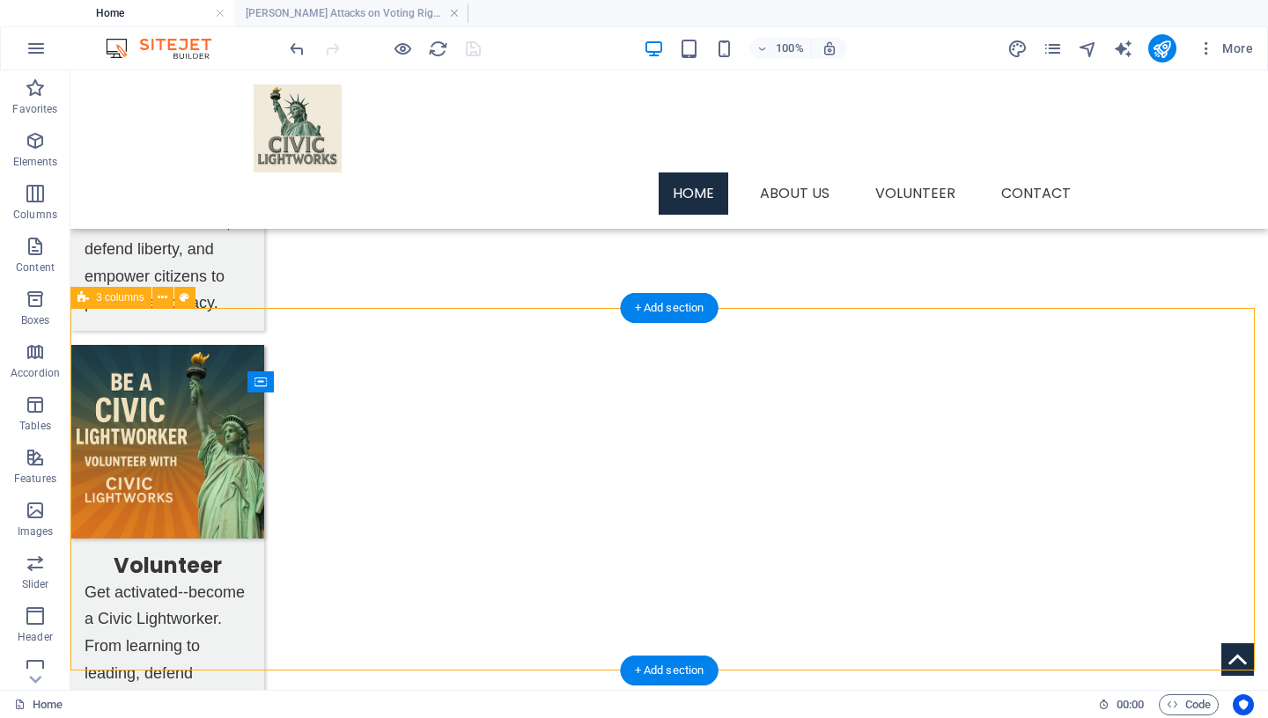
select select "px"
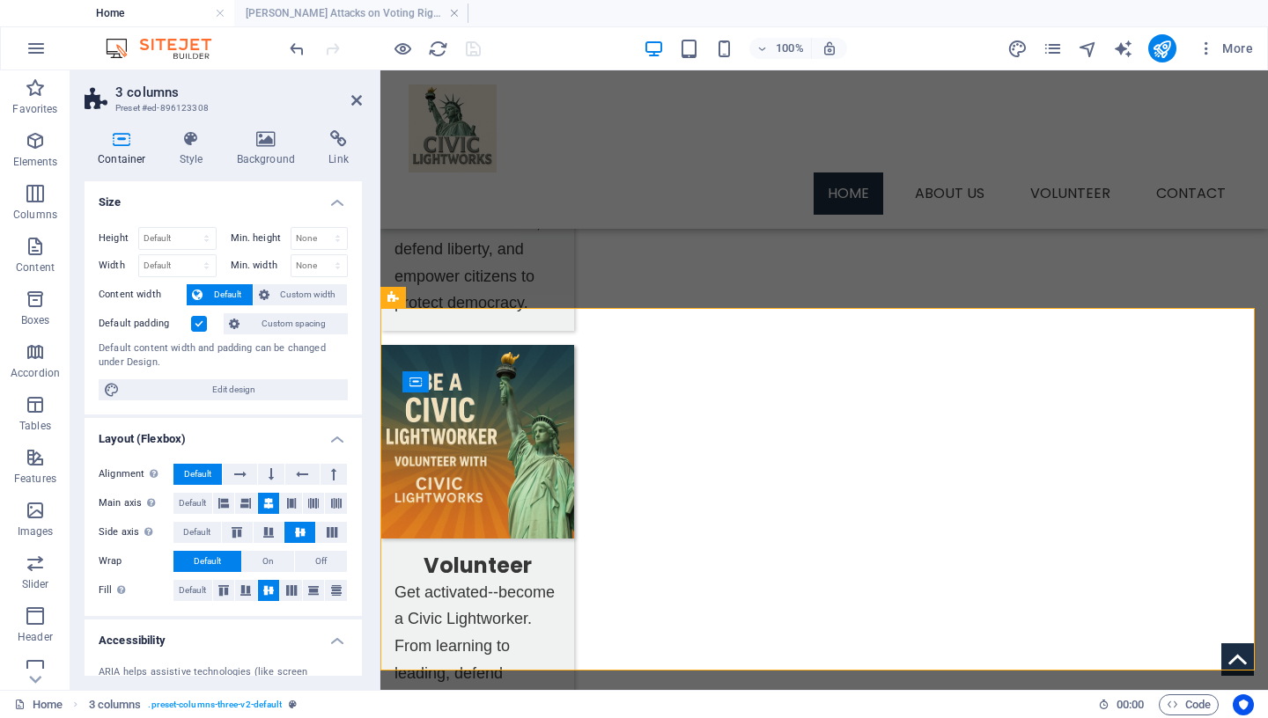
click at [122, 144] on icon at bounding box center [122, 139] width 75 height 18
click at [291, 321] on span "Custom spacing" at bounding box center [294, 323] width 98 height 21
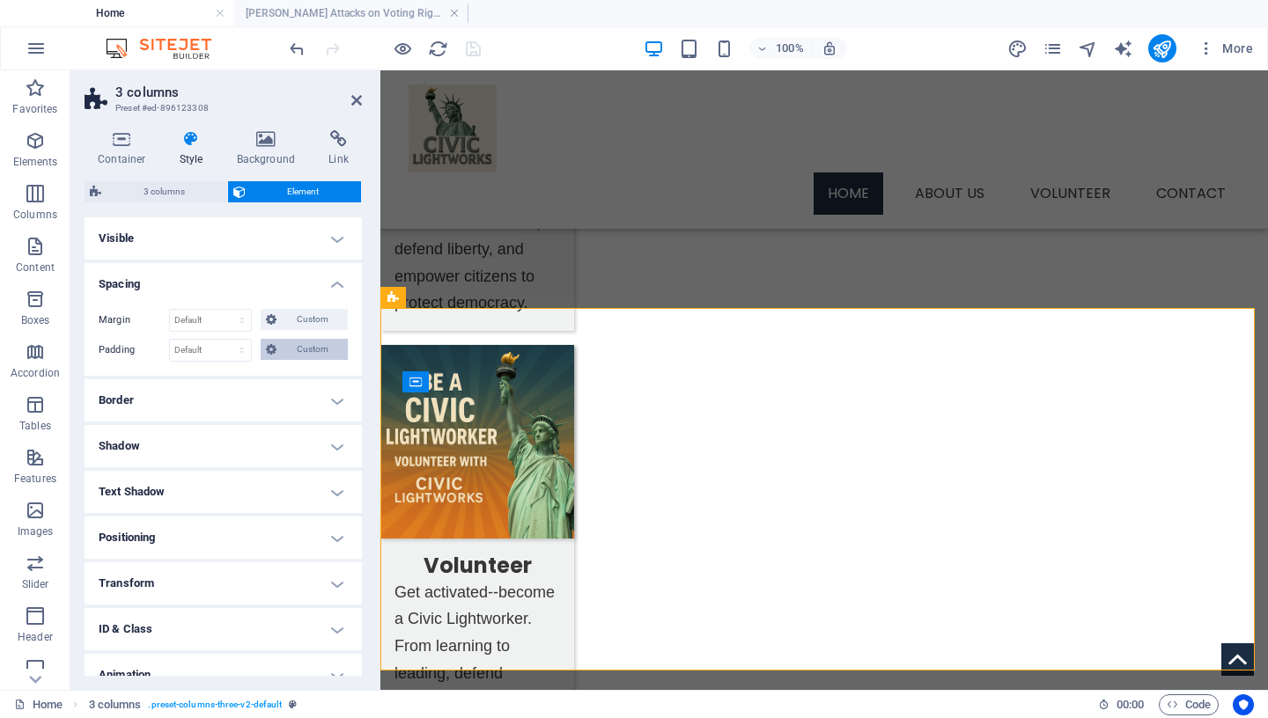
click at [285, 350] on span "Custom" at bounding box center [312, 349] width 61 height 21
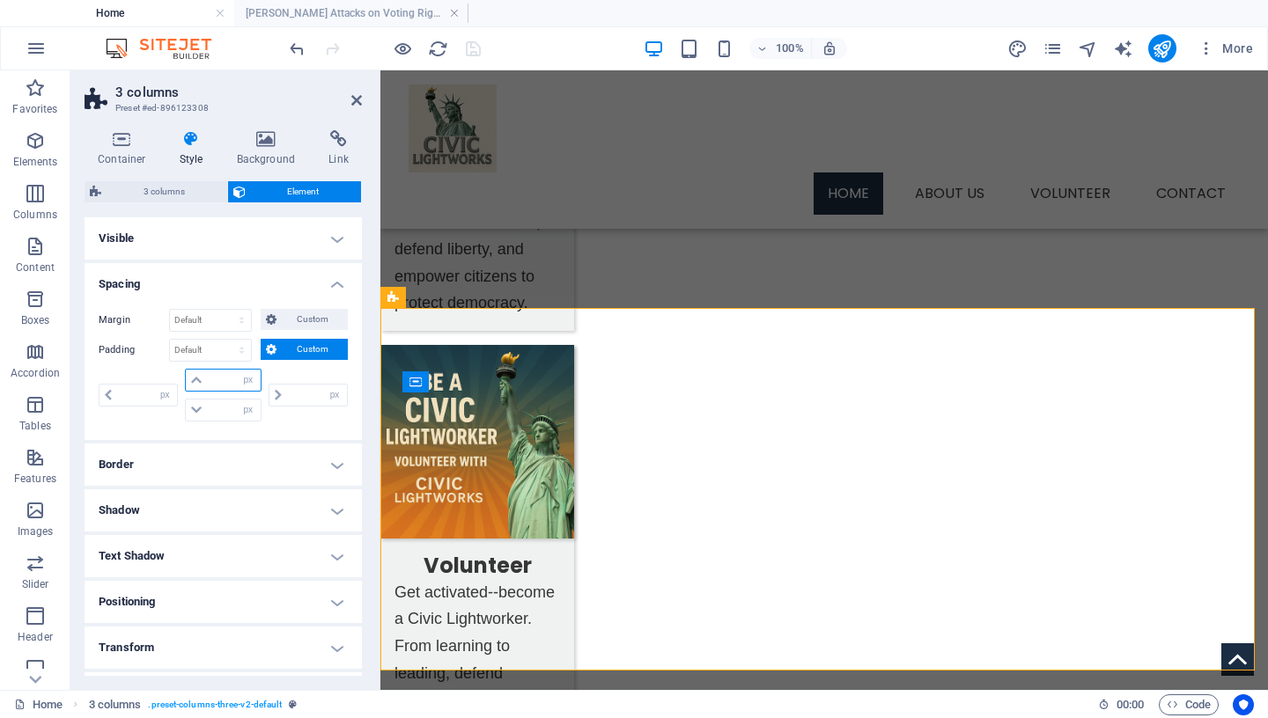
click at [217, 384] on input "number" at bounding box center [233, 380] width 53 height 21
type input "25"
type input "0"
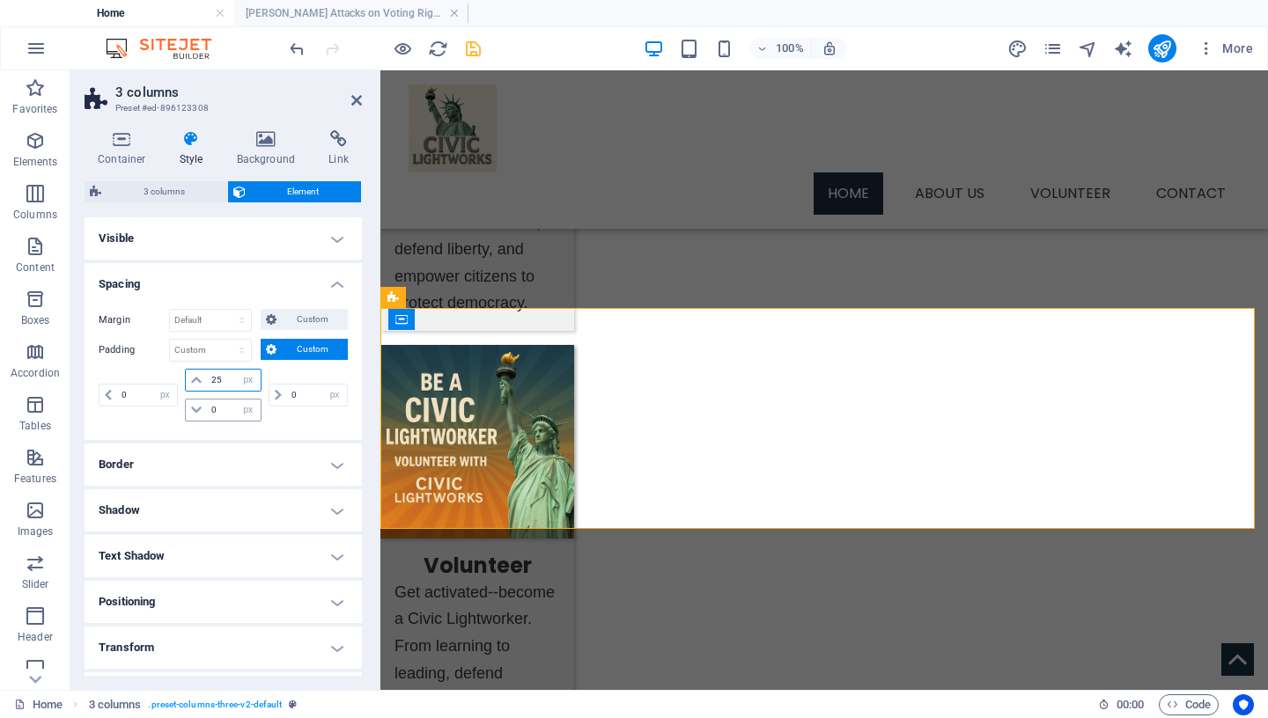
type input "25"
drag, startPoint x: 219, startPoint y: 411, endPoint x: 146, endPoint y: 413, distance: 73.1
click at [207, 413] on input "0" at bounding box center [233, 410] width 53 height 21
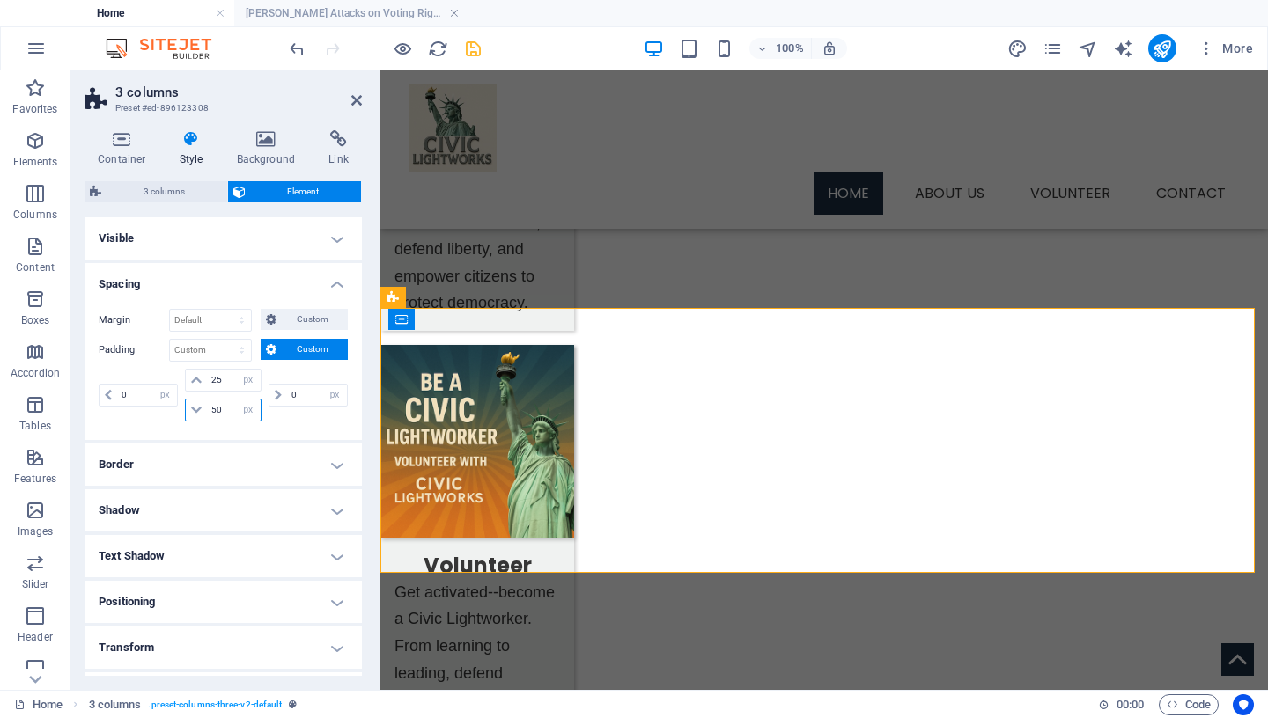
drag, startPoint x: 221, startPoint y: 410, endPoint x: 186, endPoint y: 408, distance: 35.3
click at [207, 408] on input "50" at bounding box center [233, 410] width 53 height 21
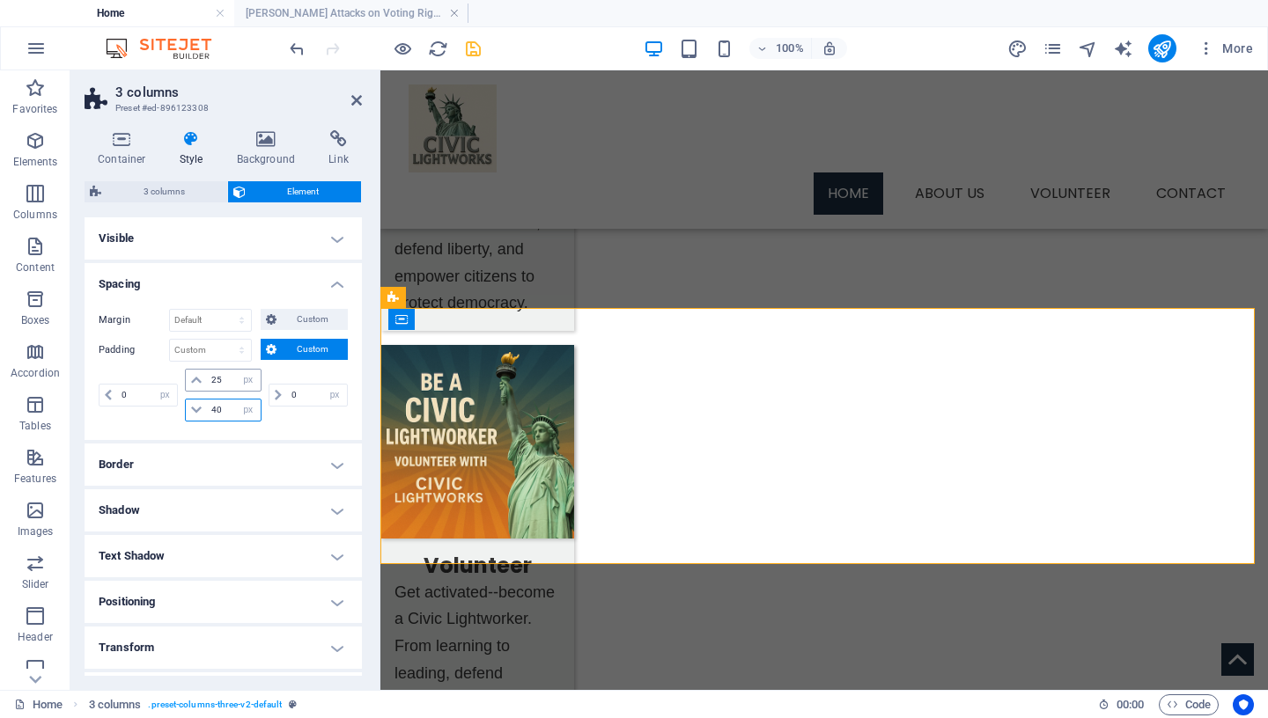
type input "40"
drag, startPoint x: 223, startPoint y: 380, endPoint x: 70, endPoint y: 375, distance: 152.4
click at [207, 380] on input "25" at bounding box center [233, 380] width 53 height 21
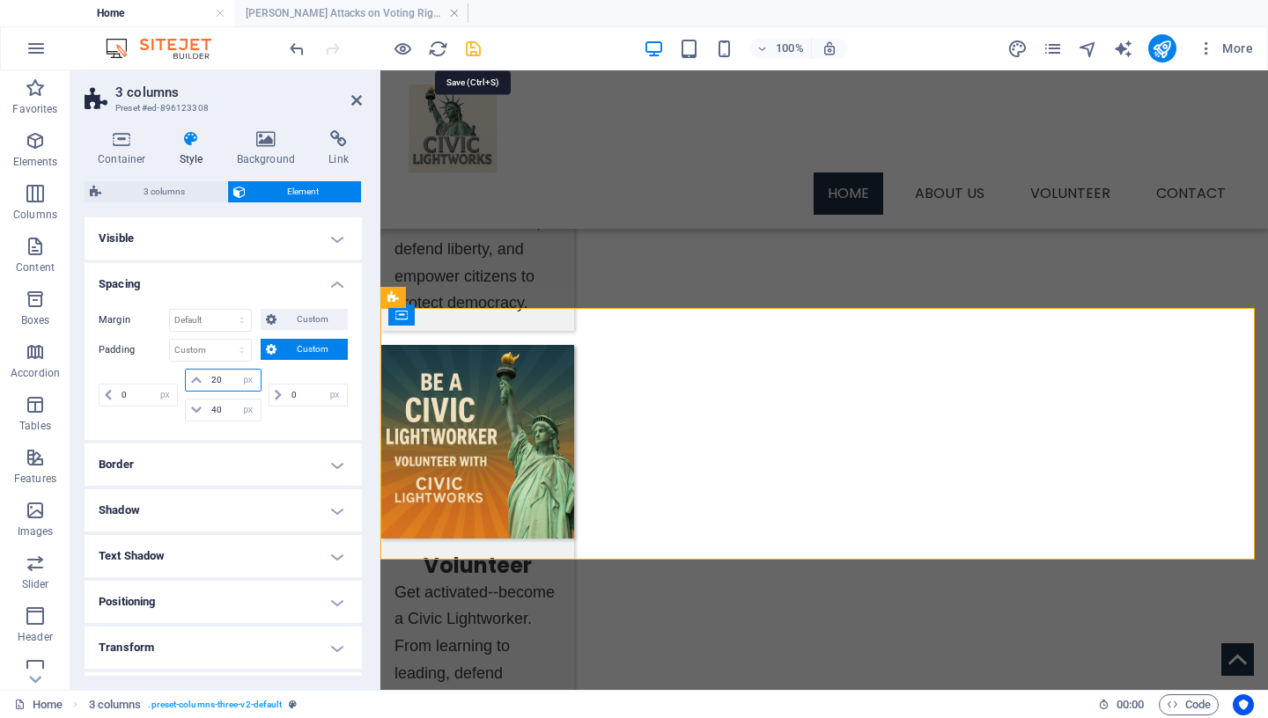
type input "20"
click at [473, 51] on icon "save" at bounding box center [473, 49] width 20 height 20
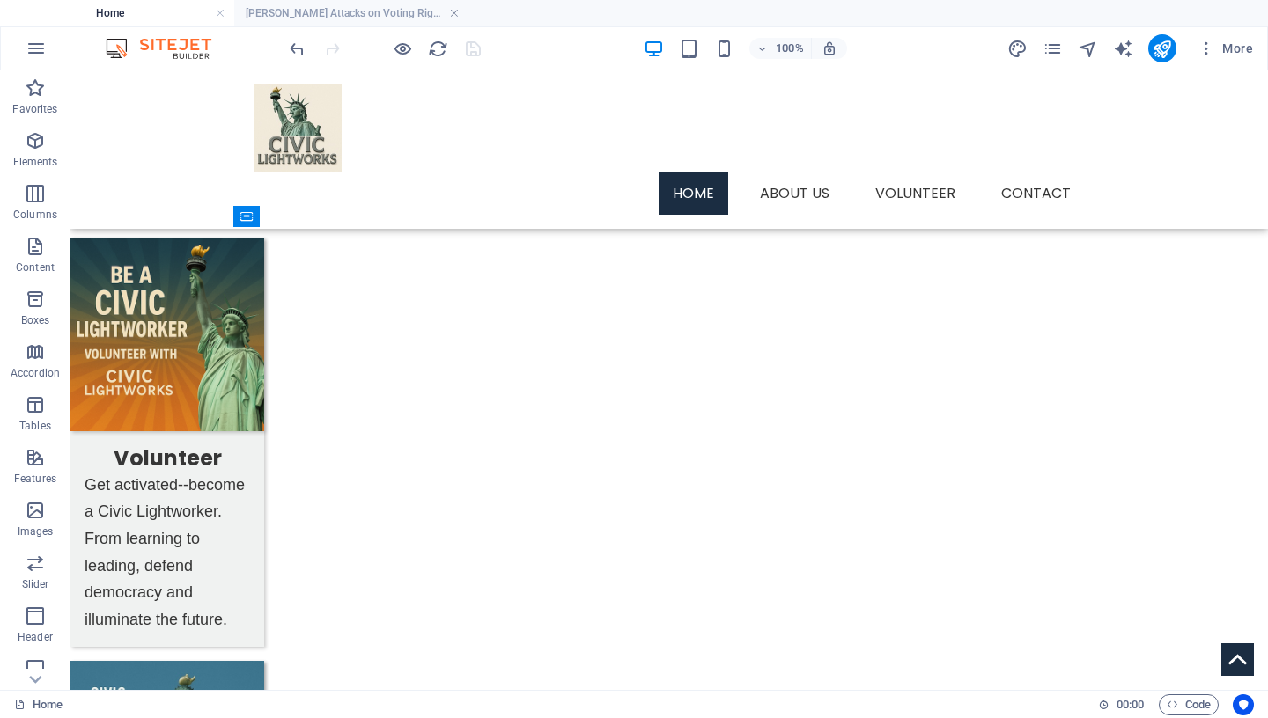
scroll to position [1043, 0]
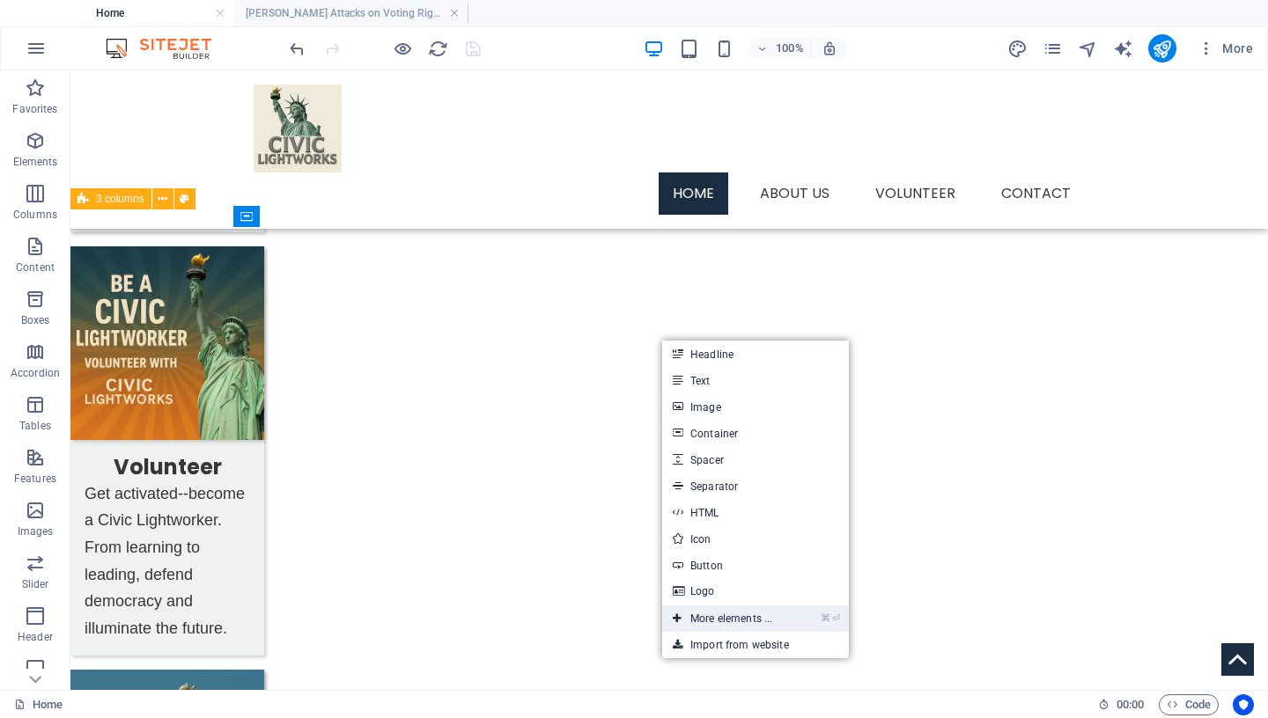
click at [748, 623] on link "⌘ ⏎ More elements ..." at bounding box center [722, 619] width 121 height 26
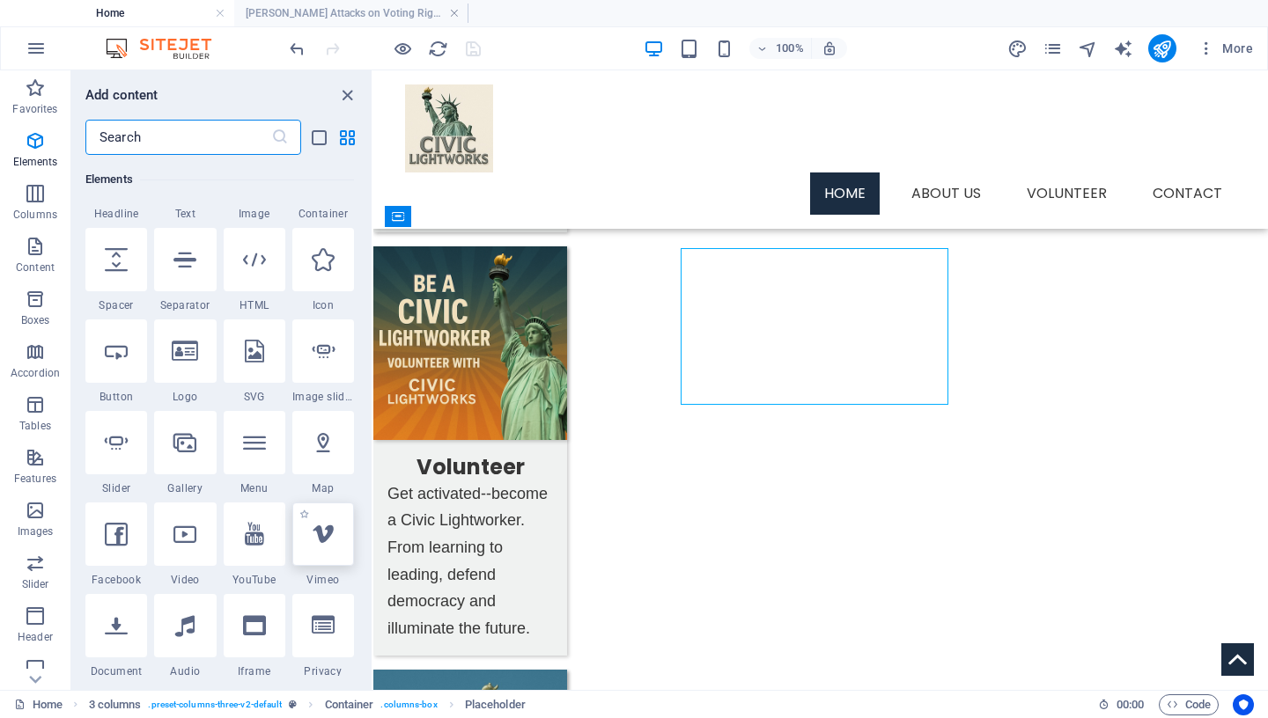
scroll to position [258, 0]
click at [249, 544] on icon at bounding box center [254, 532] width 19 height 23
select select "ar16_9"
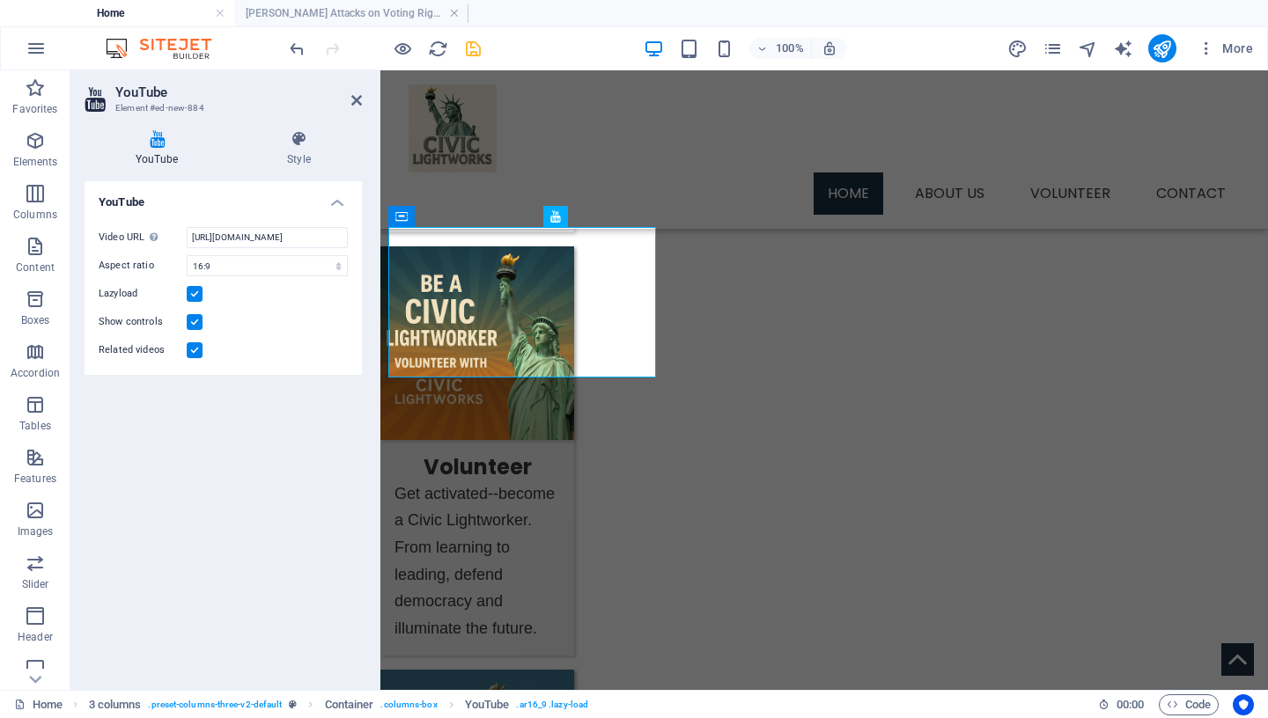
scroll to position [0, 45]
click at [195, 351] on label at bounding box center [195, 351] width 16 height 16
click at [0, 0] on input "Related videos" at bounding box center [0, 0] width 0 height 0
click at [247, 236] on input "[URL][DOMAIN_NAME]" at bounding box center [267, 237] width 161 height 21
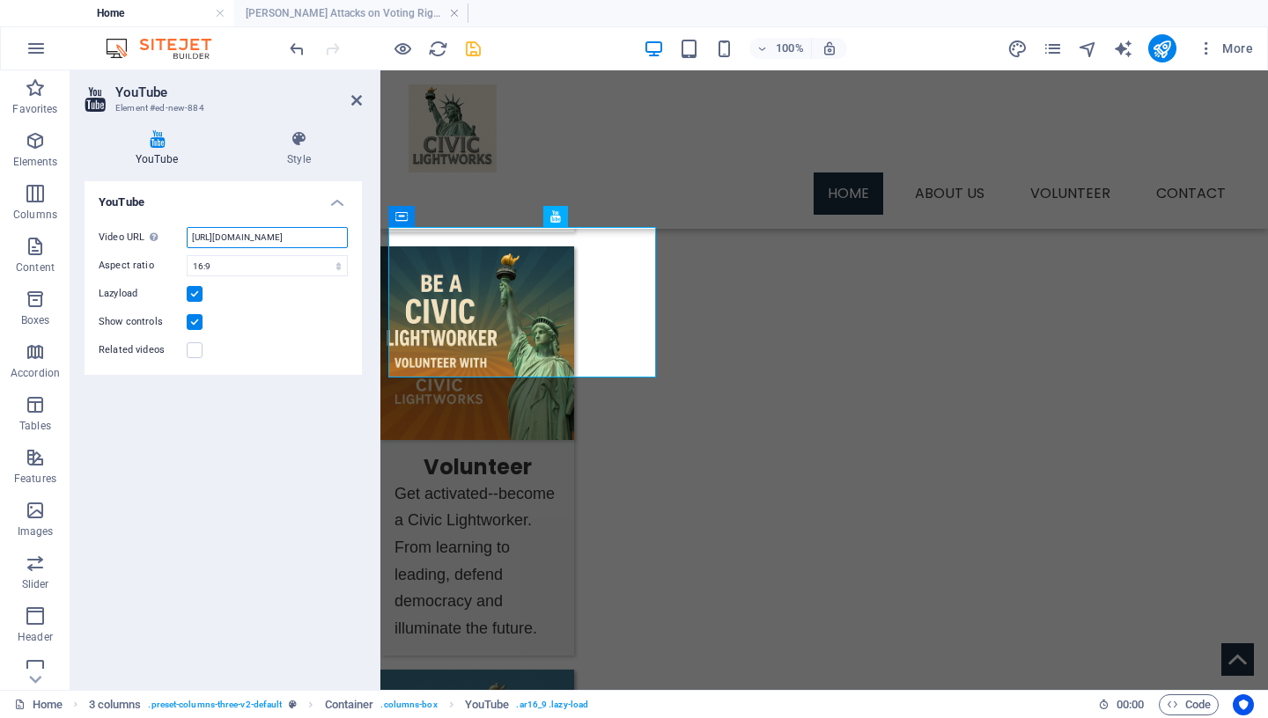
click at [247, 236] on input "[URL][DOMAIN_NAME]" at bounding box center [267, 237] width 161 height 21
paste input "[DOMAIN_NAME][URL]"
type input "[URL][DOMAIN_NAME]"
click at [475, 45] on icon "save" at bounding box center [473, 49] width 20 height 20
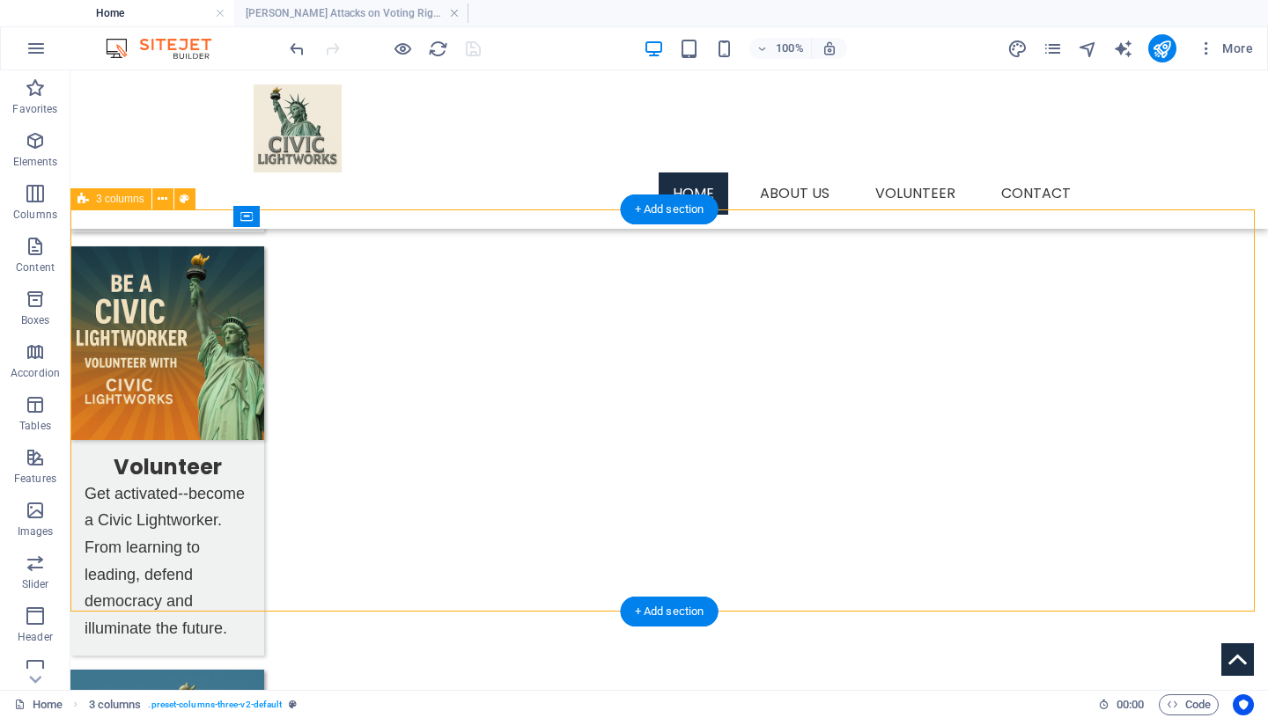
drag, startPoint x: 424, startPoint y: 276, endPoint x: 680, endPoint y: 409, distance: 288.3
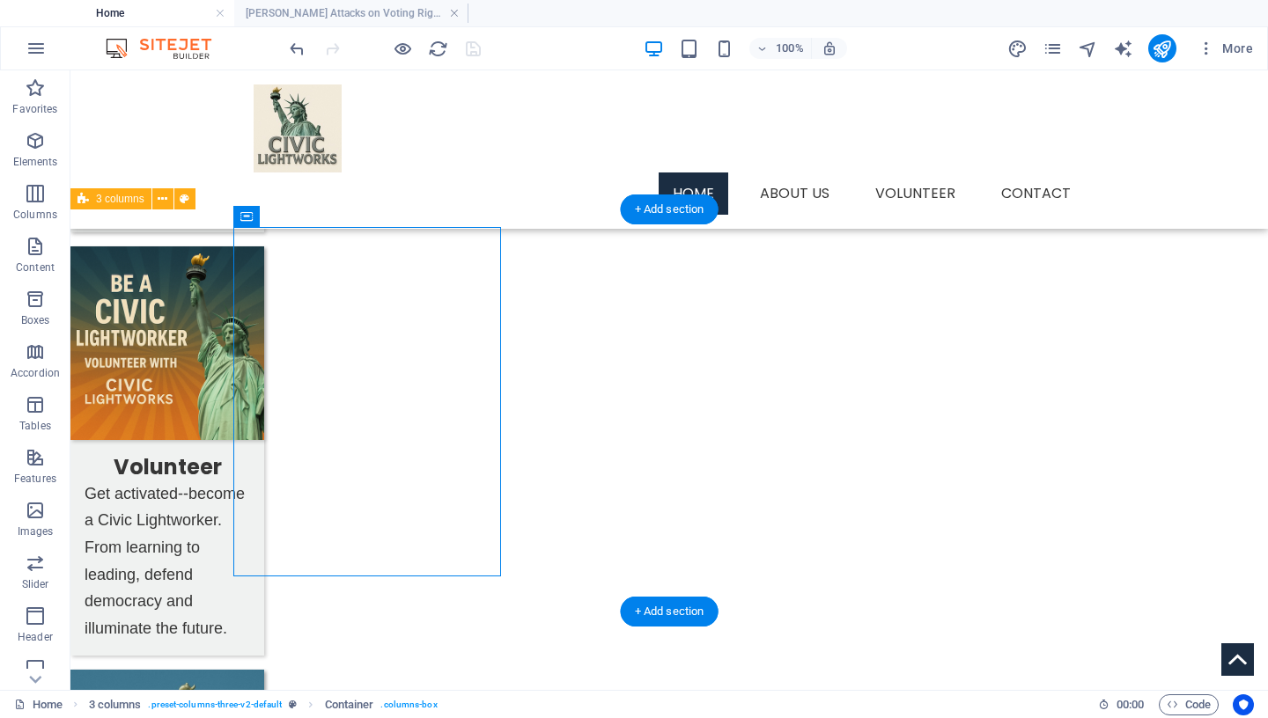
drag, startPoint x: 321, startPoint y: 290, endPoint x: 689, endPoint y: 412, distance: 387.9
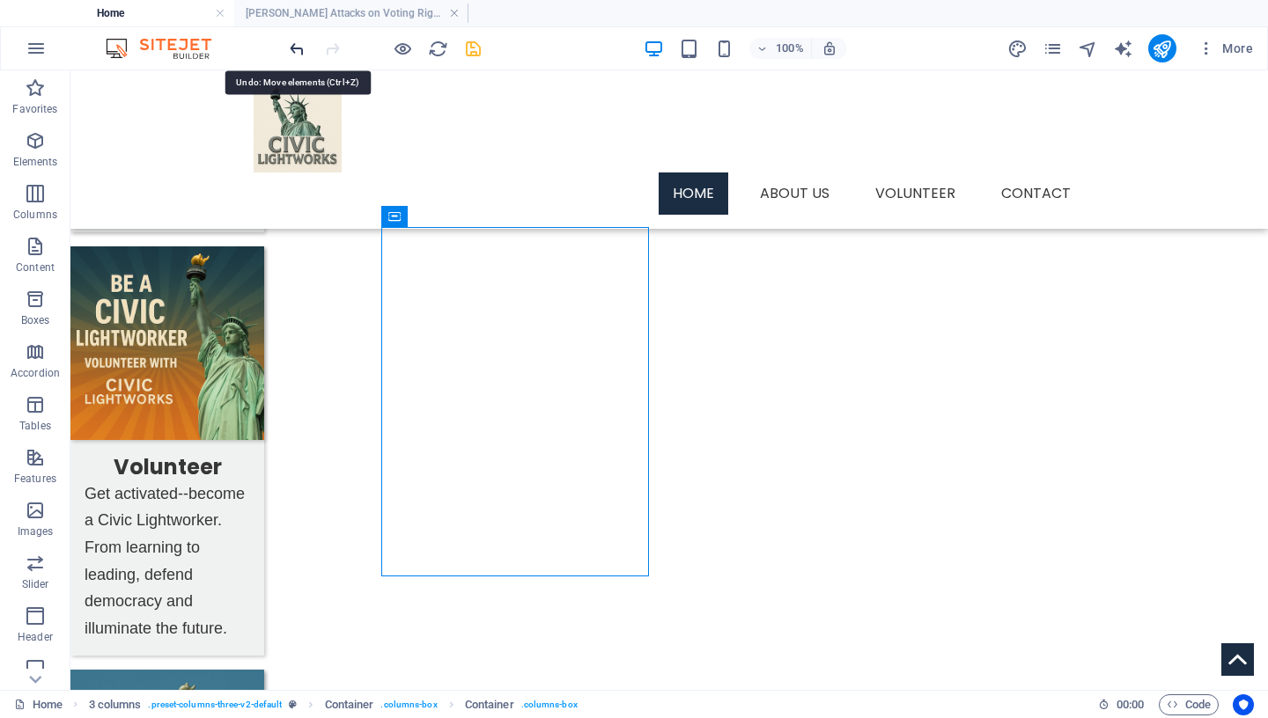
click at [0, 0] on icon "undo" at bounding box center [0, 0] width 0 height 0
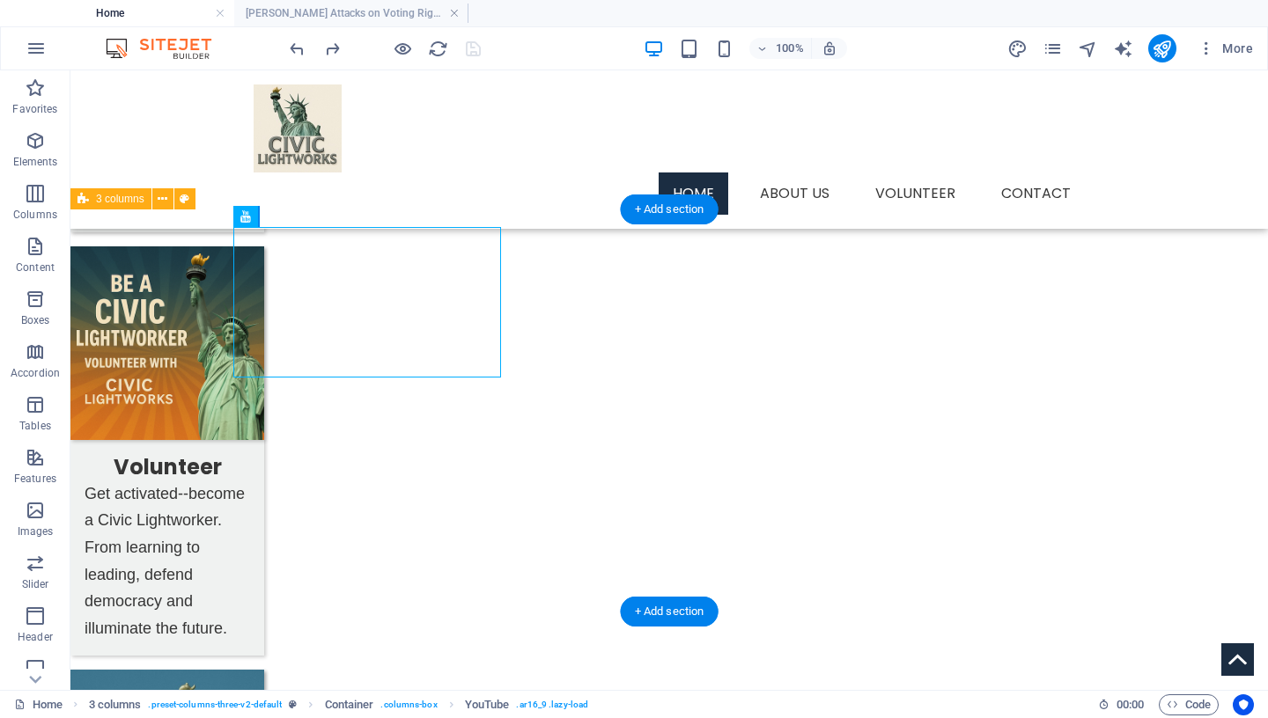
drag, startPoint x: 318, startPoint y: 284, endPoint x: 685, endPoint y: 418, distance: 391.1
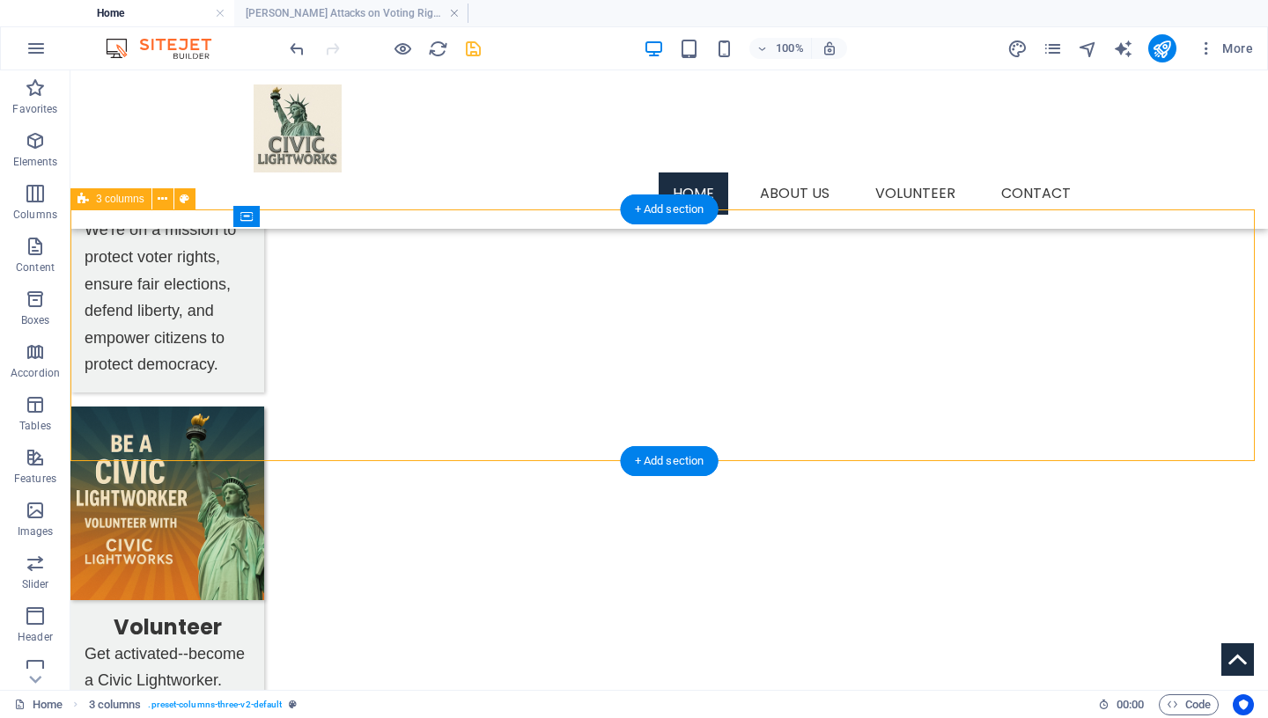
scroll to position [874, 0]
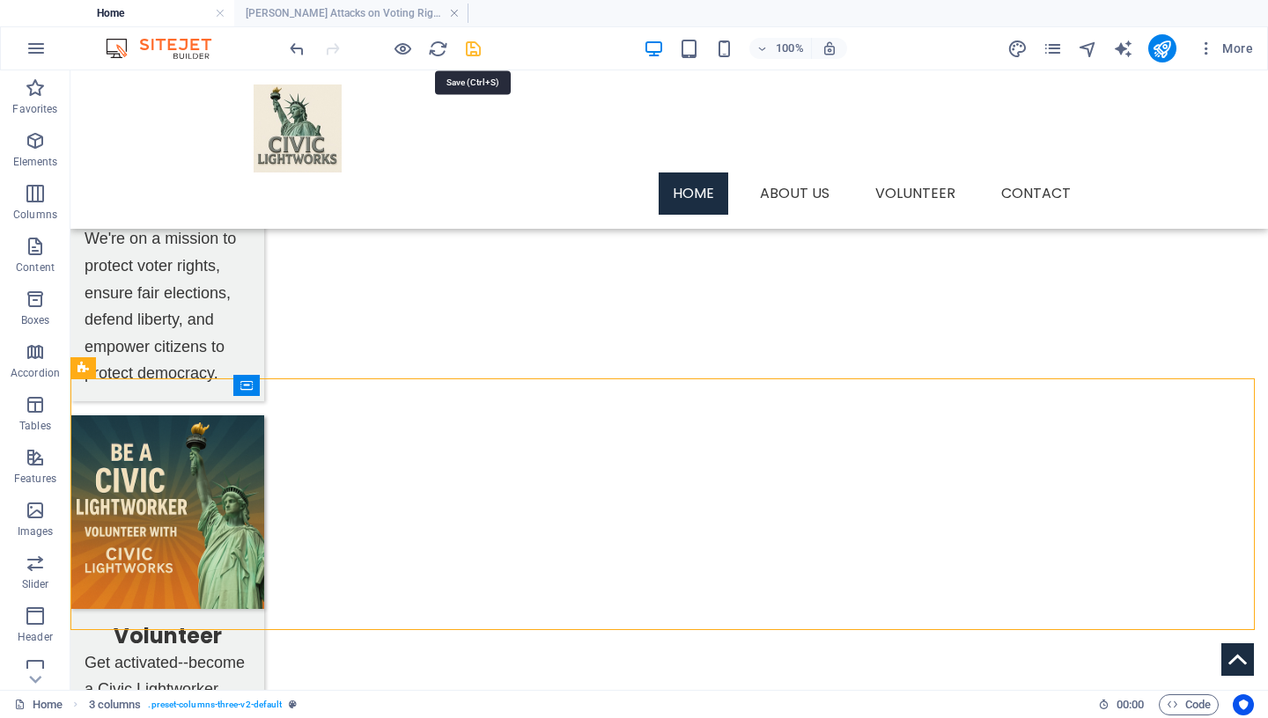
click at [470, 48] on icon "save" at bounding box center [473, 49] width 20 height 20
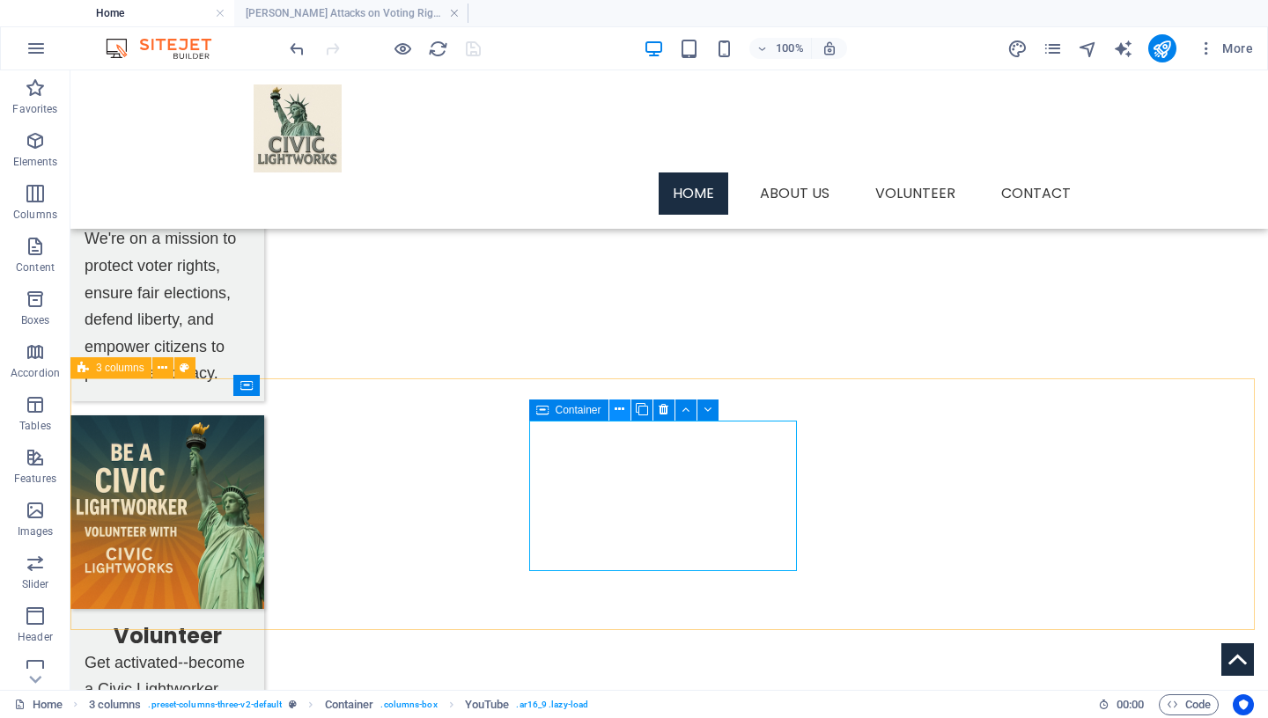
click at [623, 408] on icon at bounding box center [620, 410] width 10 height 18
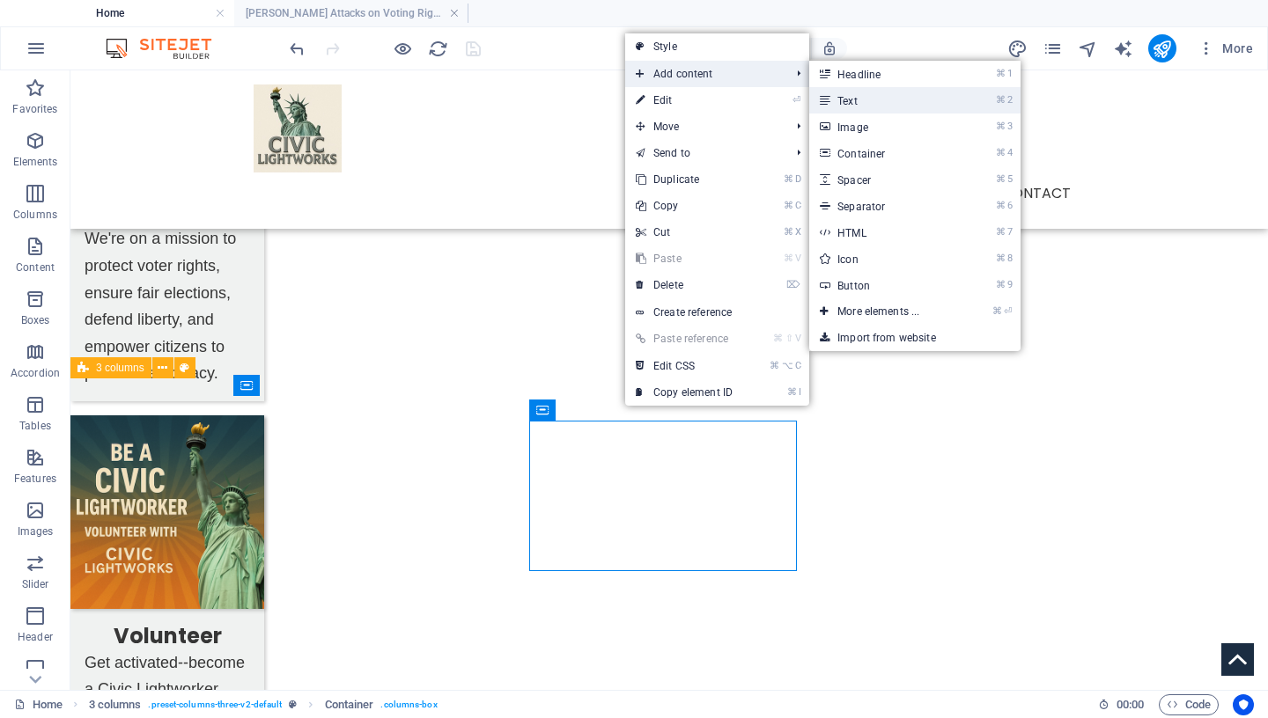
click at [857, 103] on link "⌘ 2 Text" at bounding box center [881, 100] width 145 height 26
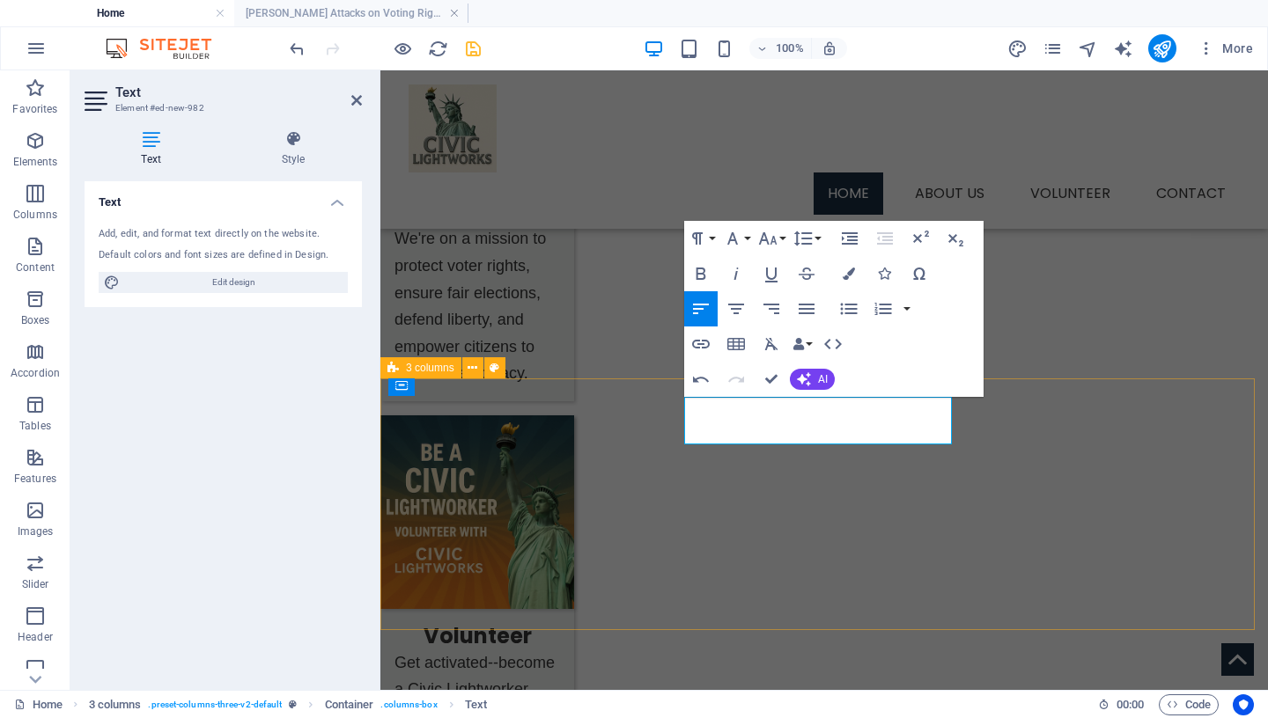
drag, startPoint x: 803, startPoint y: 433, endPoint x: 681, endPoint y: 406, distance: 125.4
click at [741, 234] on icon "button" at bounding box center [732, 238] width 21 height 21
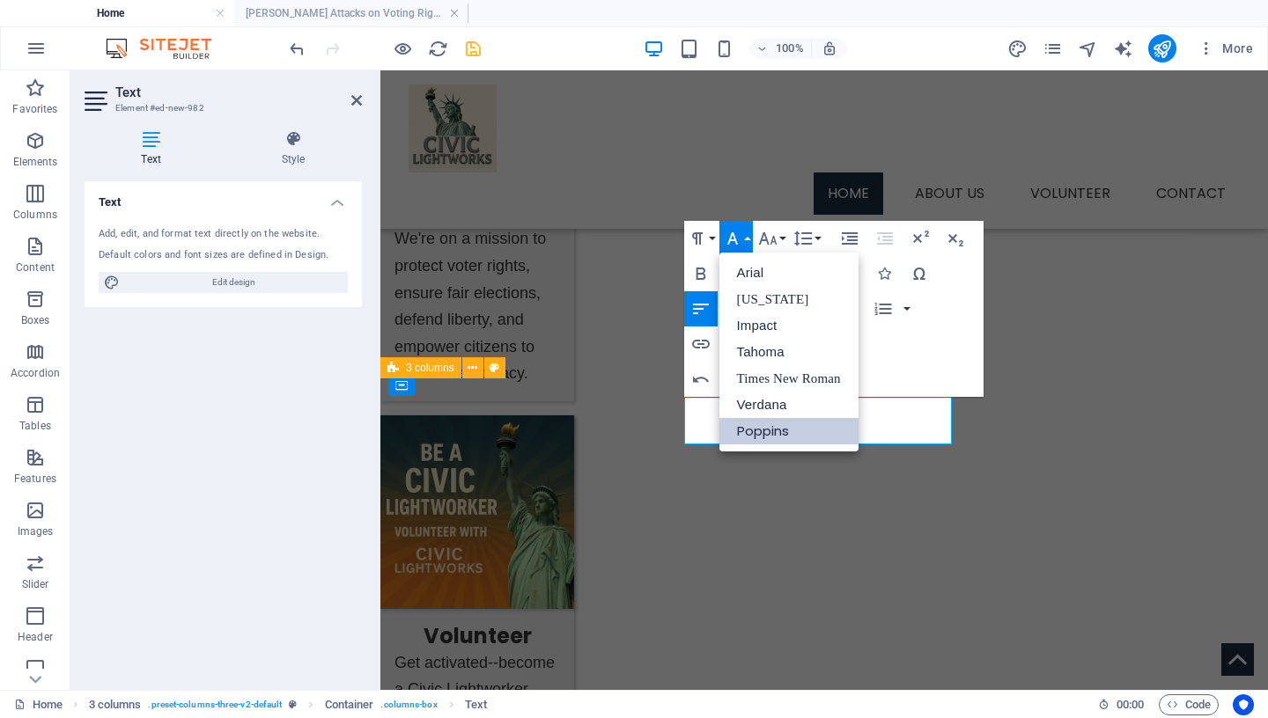
scroll to position [0, 0]
click at [771, 356] on link "Tahoma" at bounding box center [788, 352] width 139 height 26
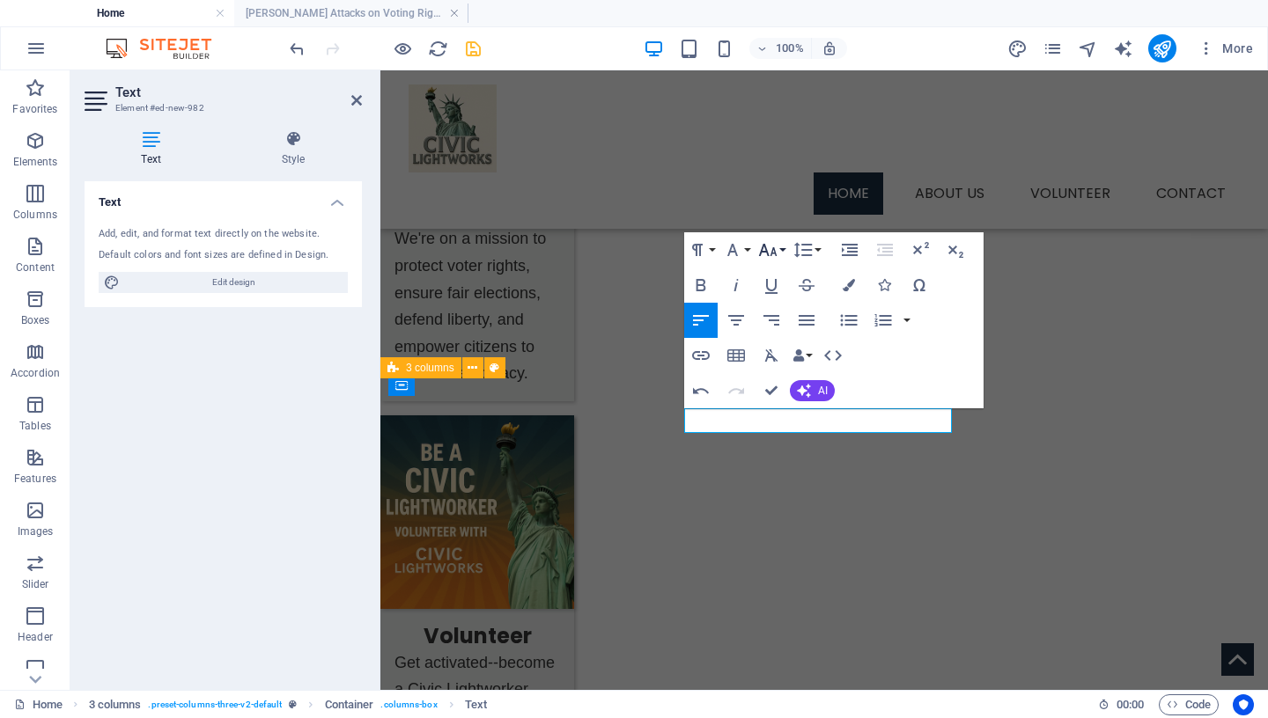
click at [775, 242] on icon "button" at bounding box center [767, 249] width 21 height 21
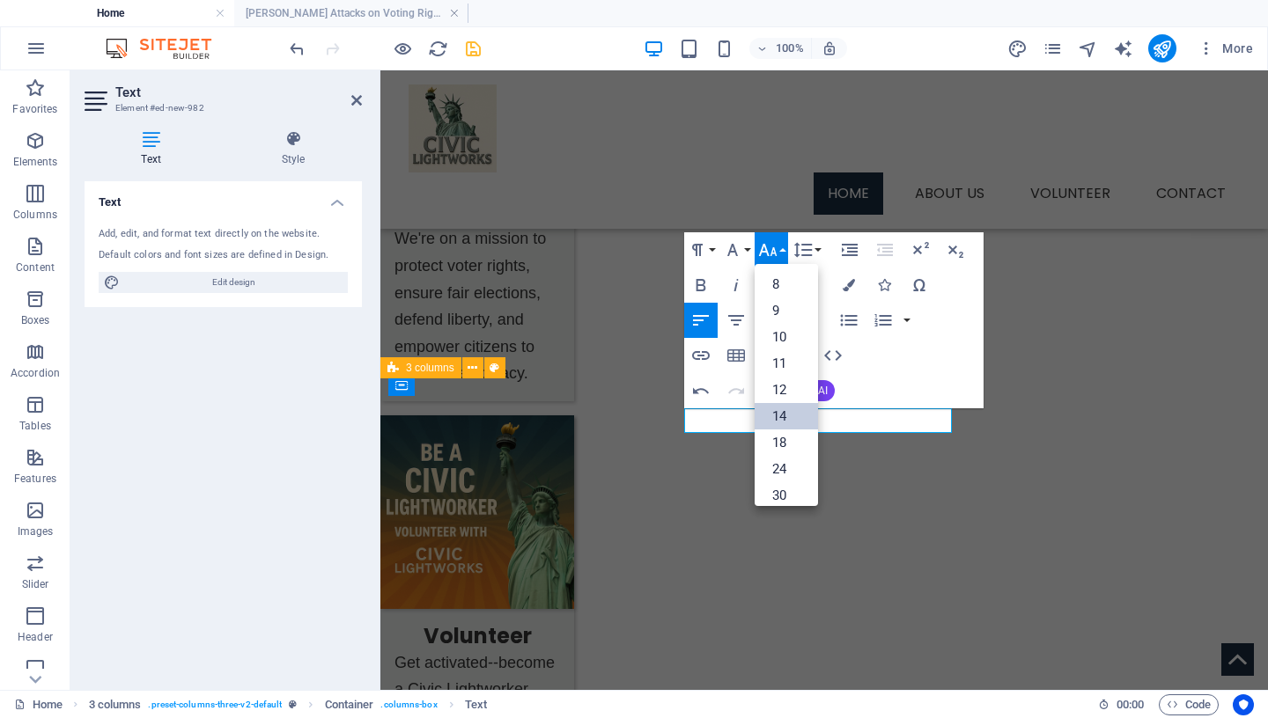
click at [791, 416] on link "14" at bounding box center [786, 416] width 63 height 26
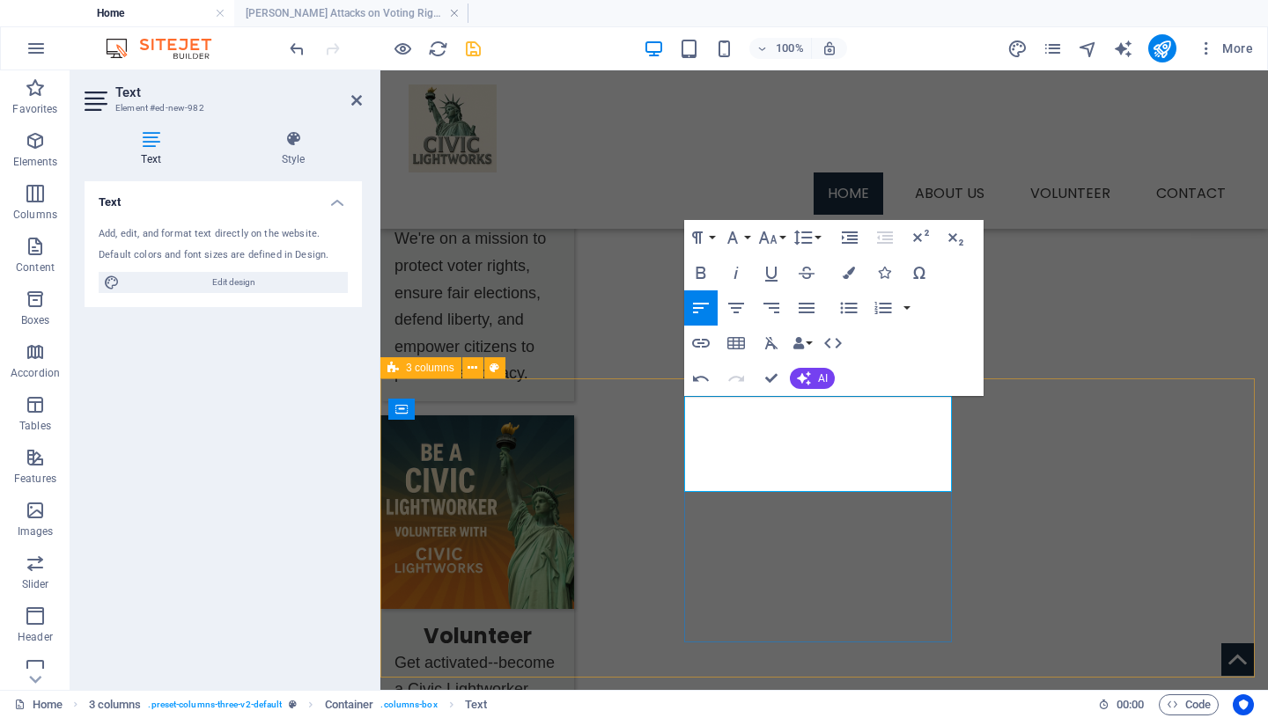
drag, startPoint x: 751, startPoint y: 483, endPoint x: 1100, endPoint y: 428, distance: 353.1
click at [735, 240] on icon "button" at bounding box center [732, 238] width 11 height 12
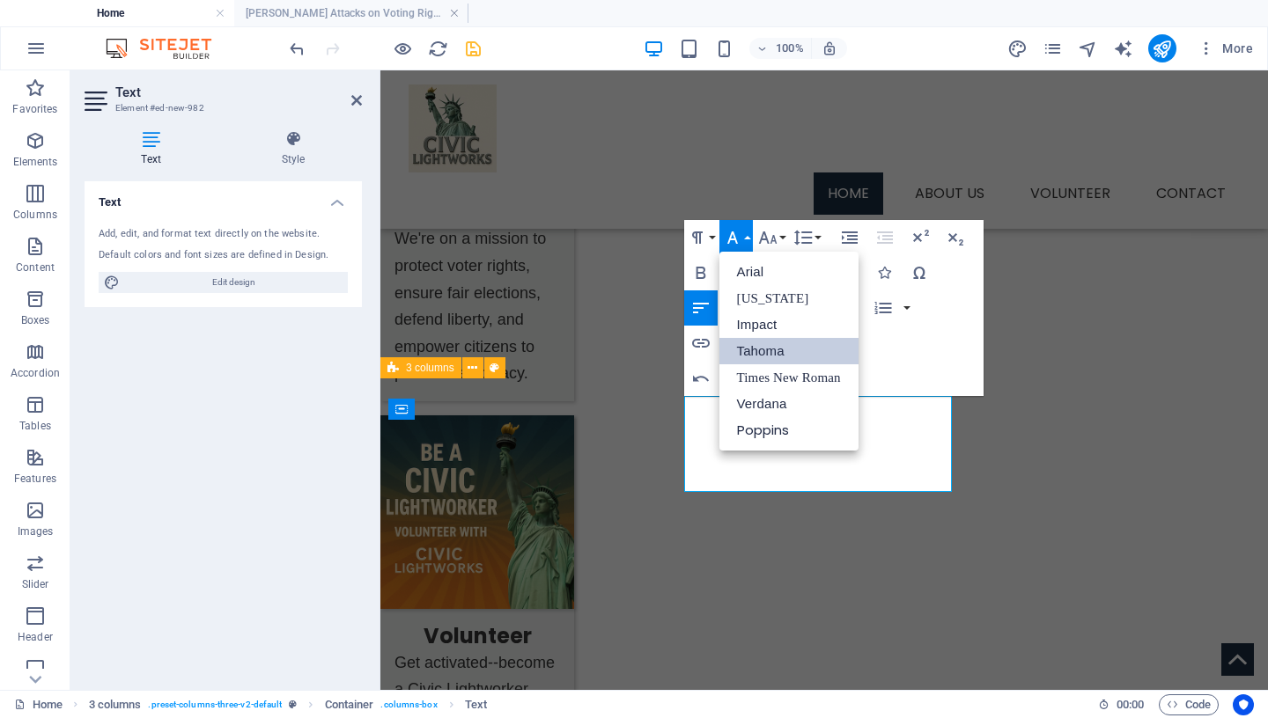
click at [758, 350] on link "Tahoma" at bounding box center [788, 351] width 139 height 26
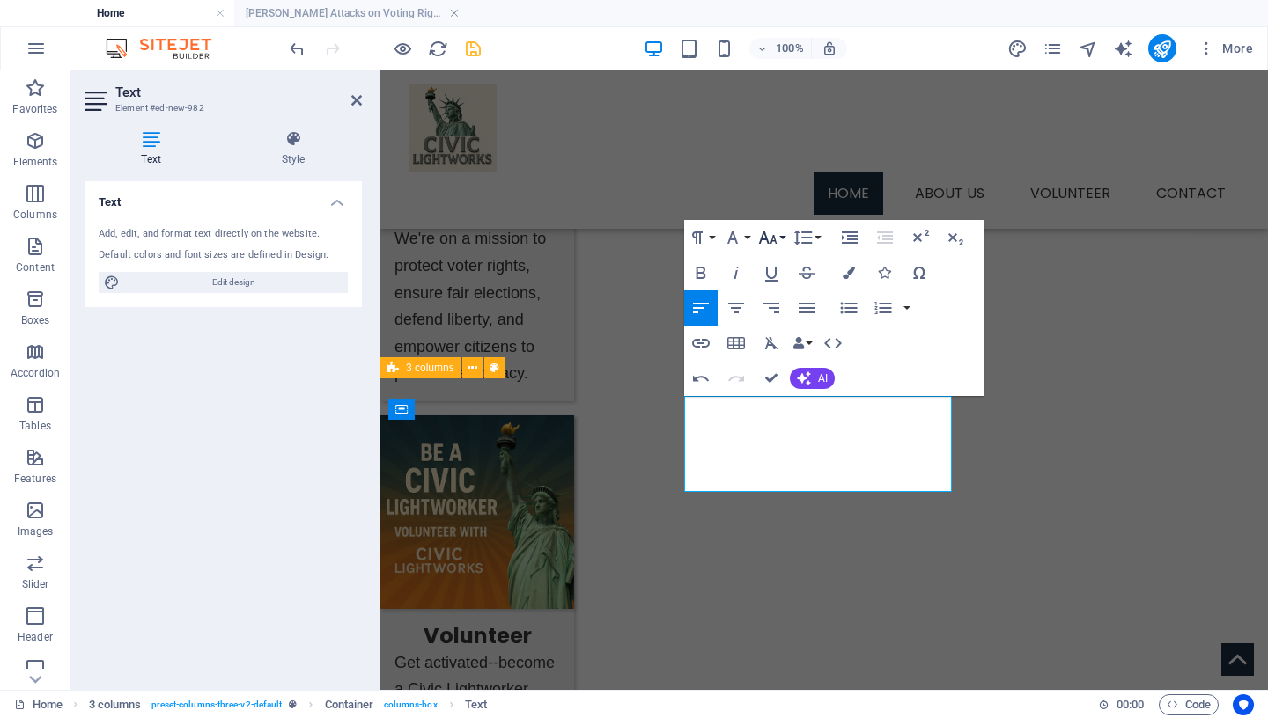
click at [777, 235] on icon "button" at bounding box center [767, 237] width 21 height 21
click at [782, 261] on link "14" at bounding box center [786, 262] width 63 height 26
click at [814, 235] on button "Line Height" at bounding box center [806, 237] width 33 height 35
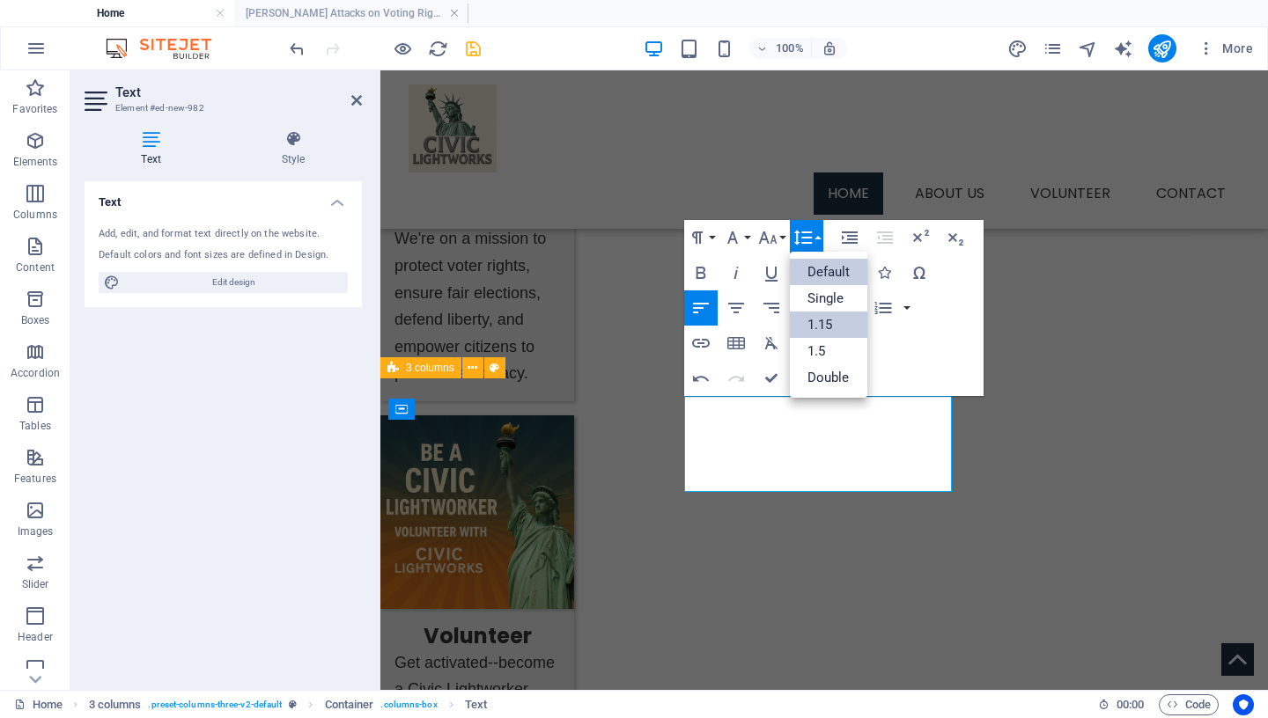
click at [834, 325] on link "1.15" at bounding box center [829, 325] width 78 height 26
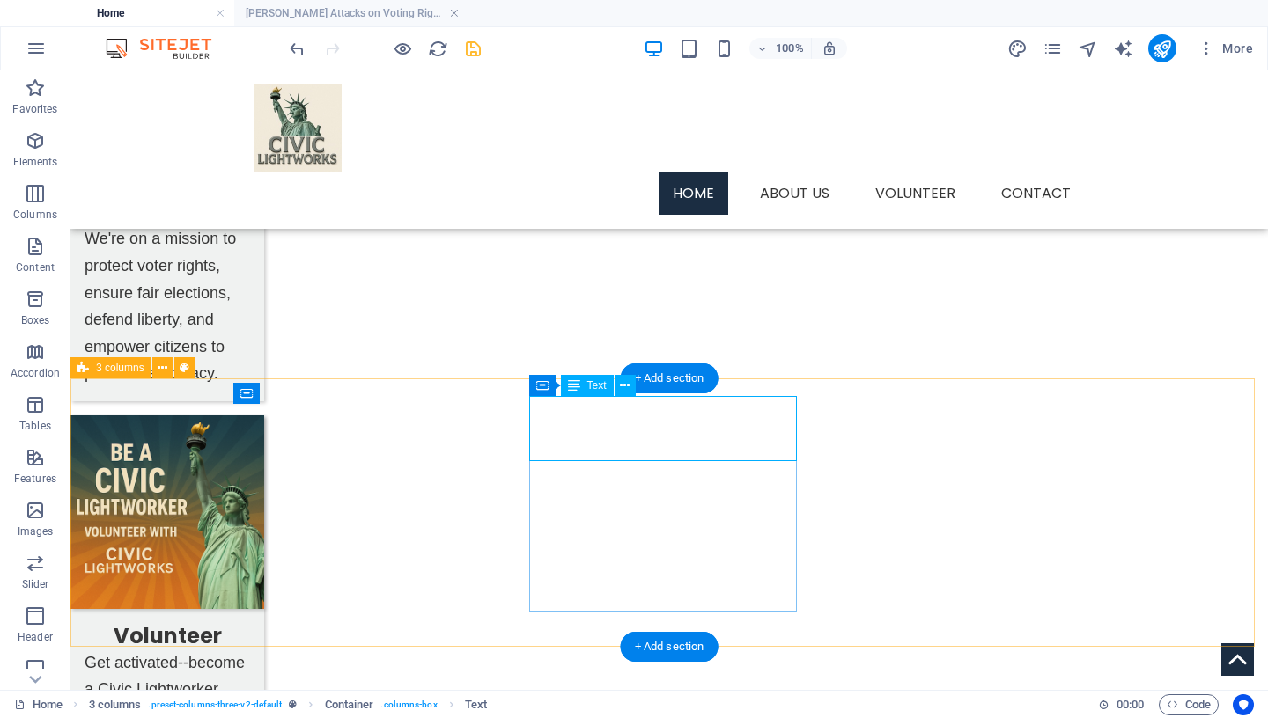
click at [622, 383] on icon at bounding box center [625, 386] width 10 height 18
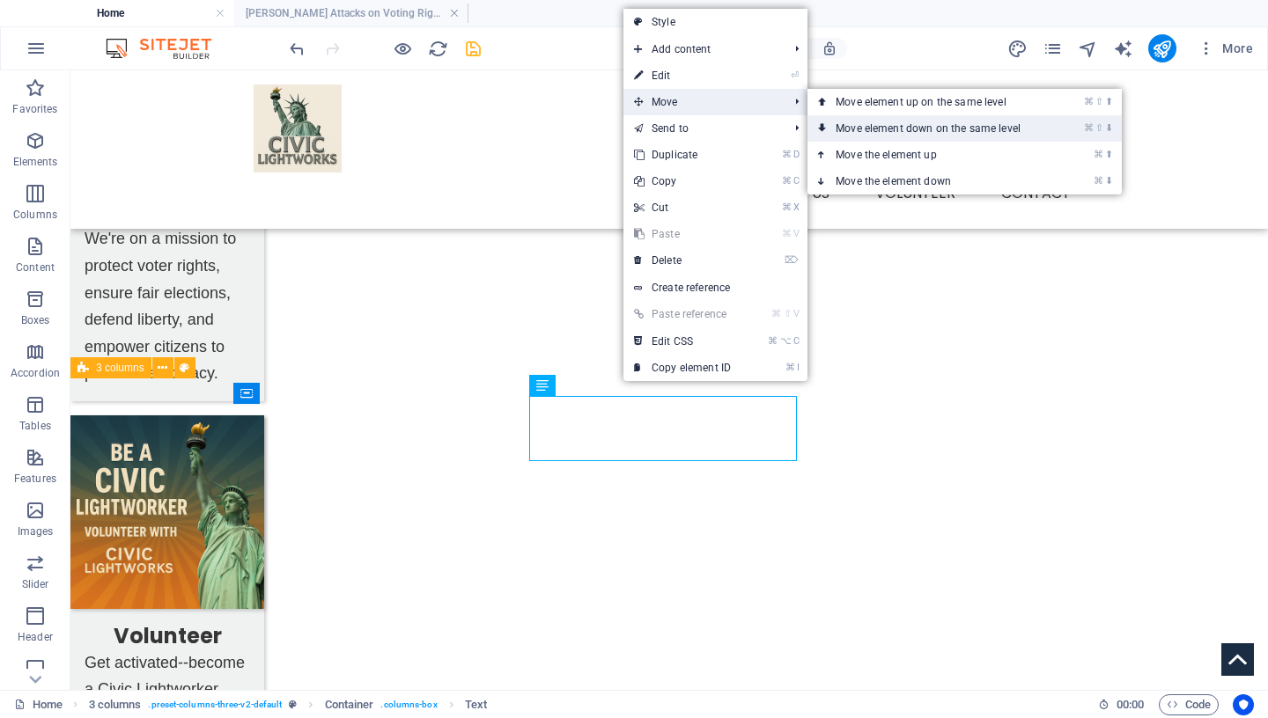
click at [845, 122] on link "⌘ ⇧ ⬇ Move element down on the same level" at bounding box center [931, 128] width 248 height 26
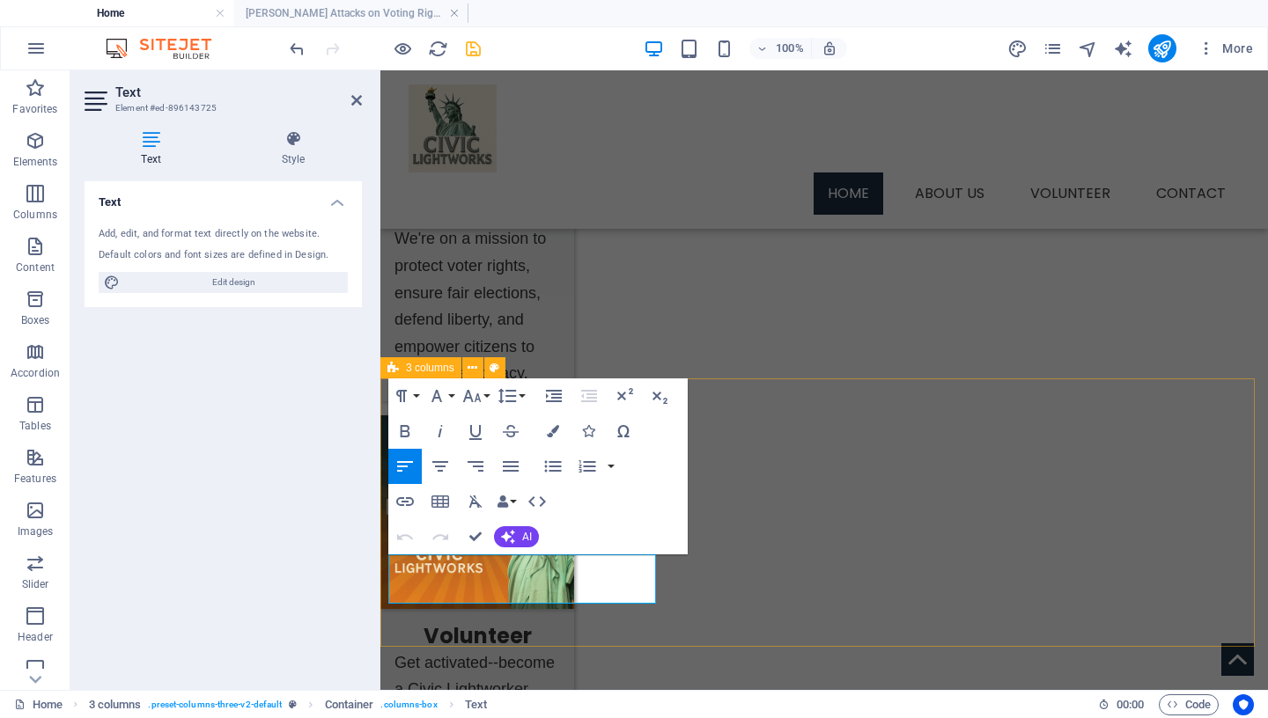
drag, startPoint x: 429, startPoint y: 595, endPoint x: 388, endPoint y: 567, distance: 49.3
click at [505, 391] on icon "button" at bounding box center [507, 396] width 21 height 21
click at [522, 484] on link "1.15" at bounding box center [533, 483] width 78 height 26
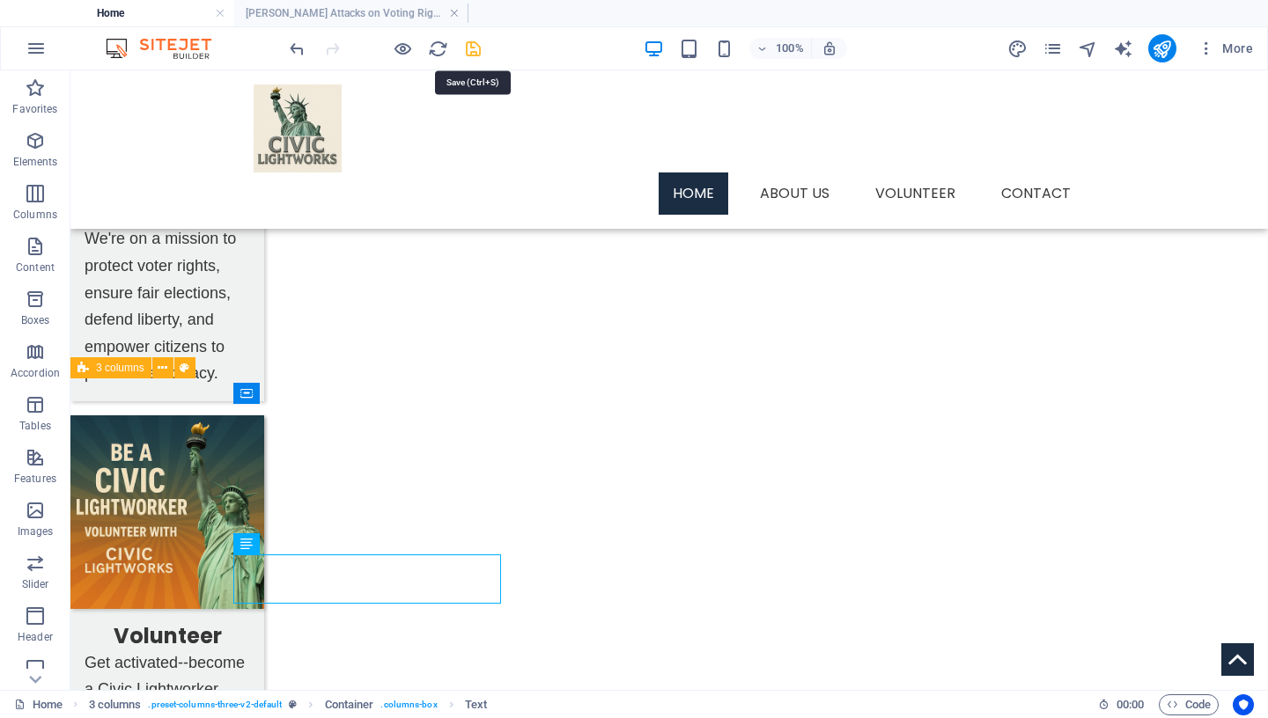
click at [475, 46] on icon "save" at bounding box center [473, 49] width 20 height 20
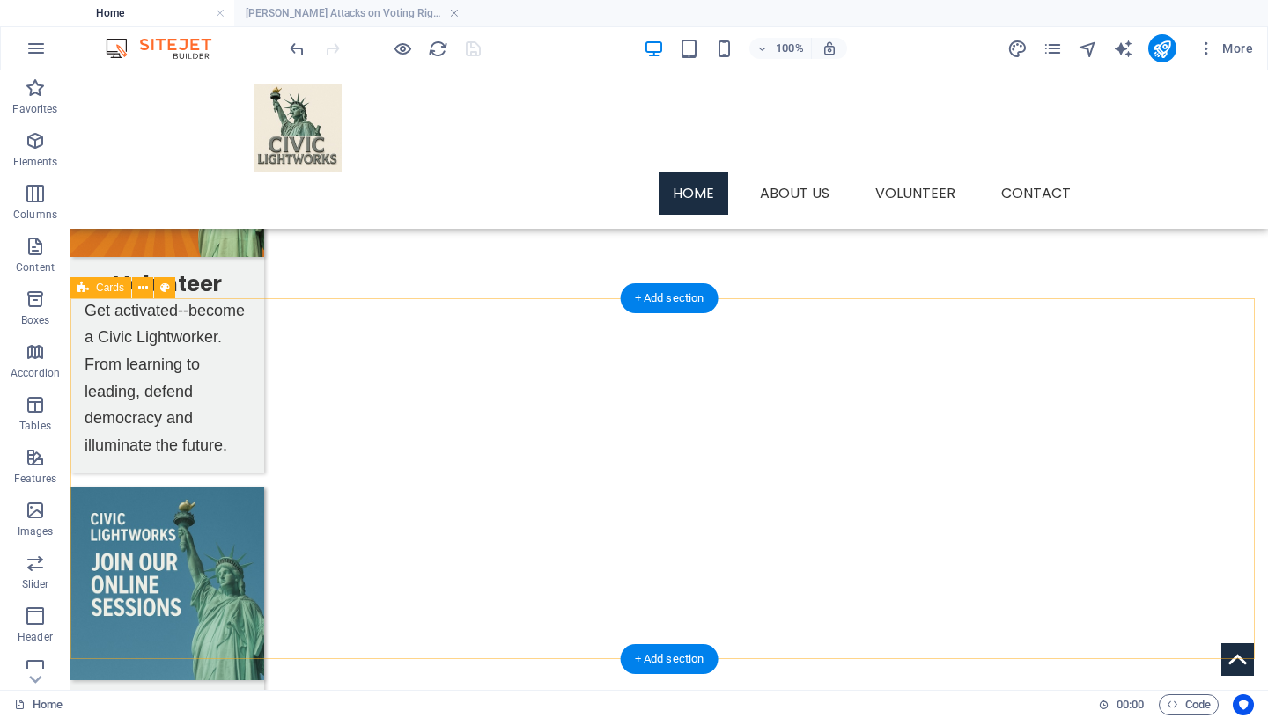
scroll to position [973, 0]
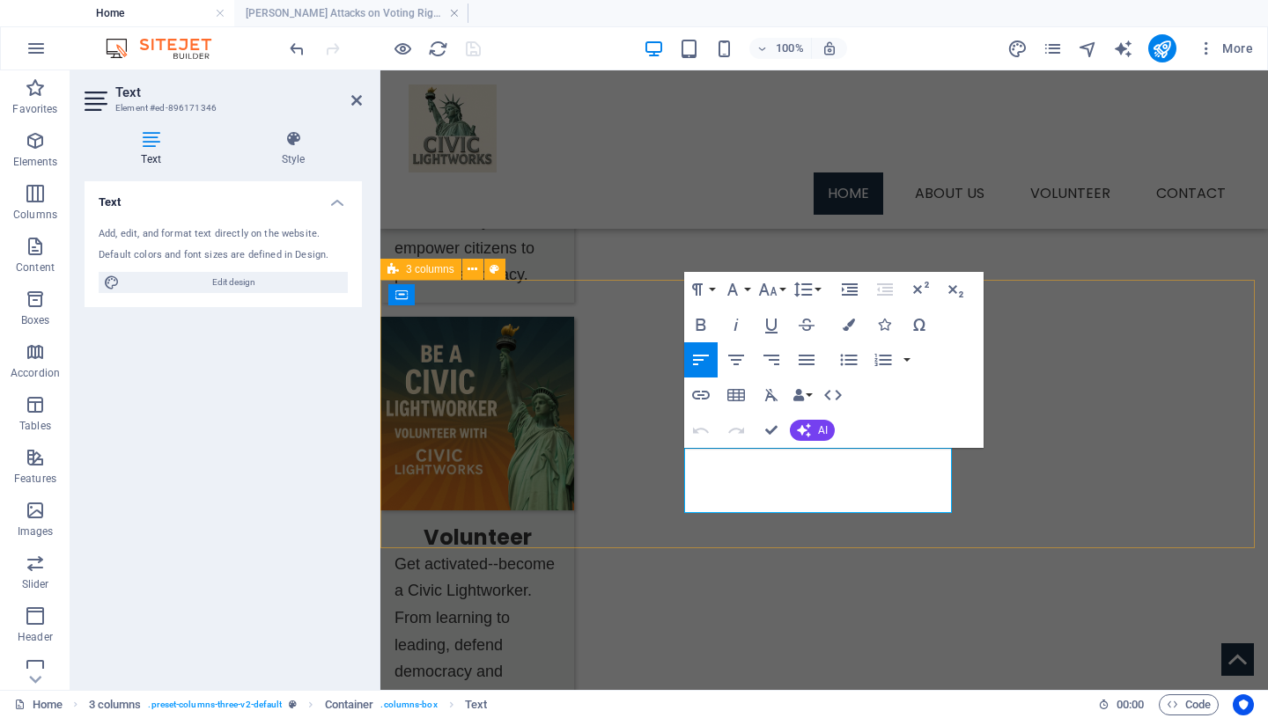
drag, startPoint x: 849, startPoint y: 493, endPoint x: 945, endPoint y: 507, distance: 97.0
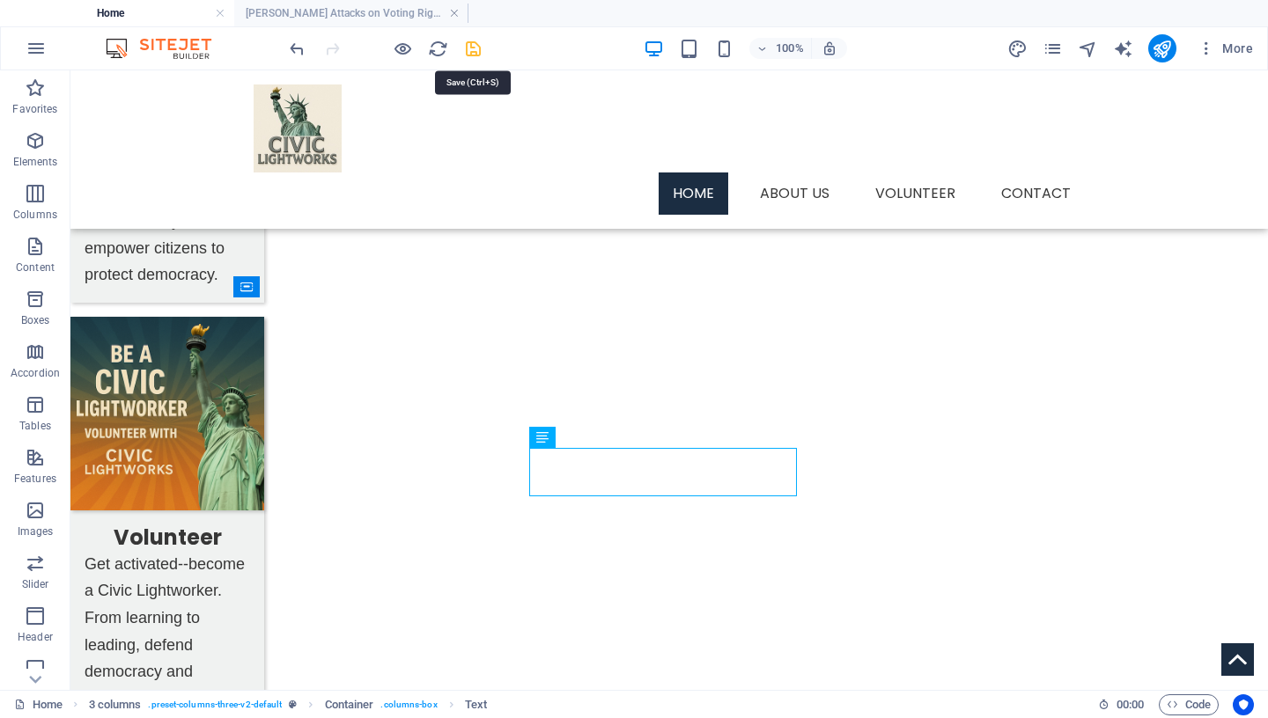
click at [479, 53] on icon "save" at bounding box center [473, 49] width 20 height 20
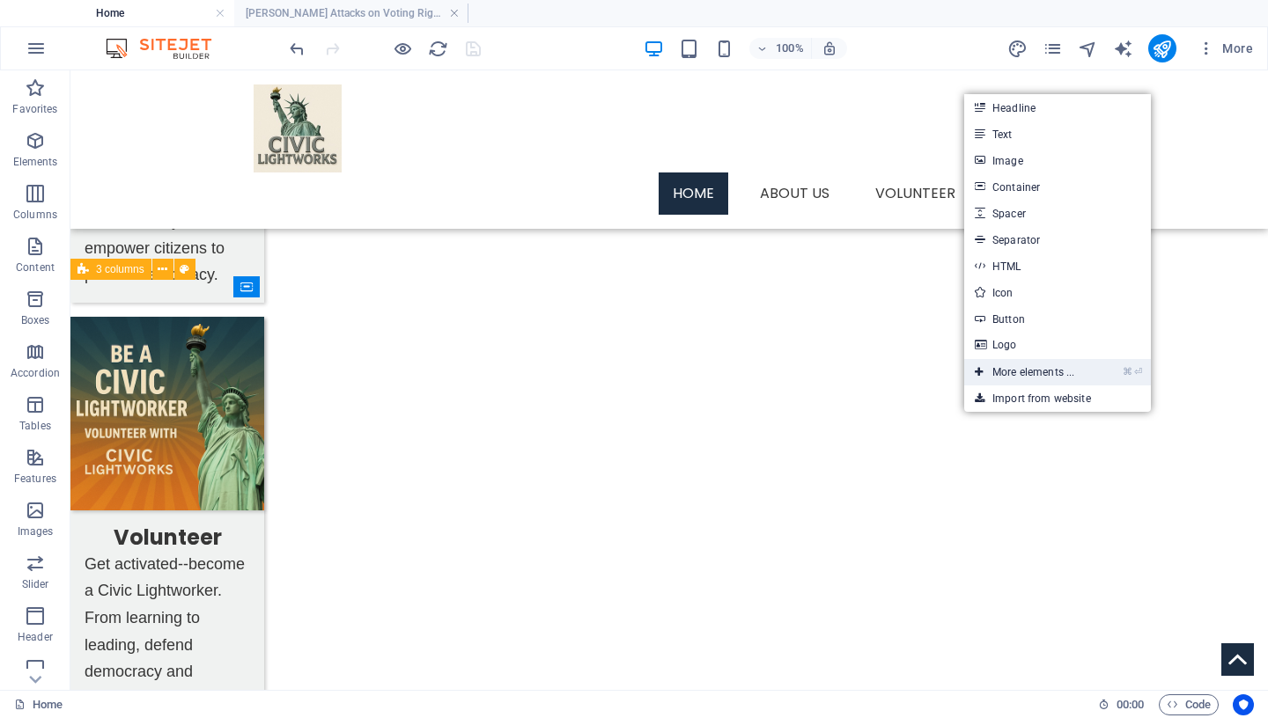
click at [1050, 374] on link "⌘ ⏎ More elements ..." at bounding box center [1024, 372] width 121 height 26
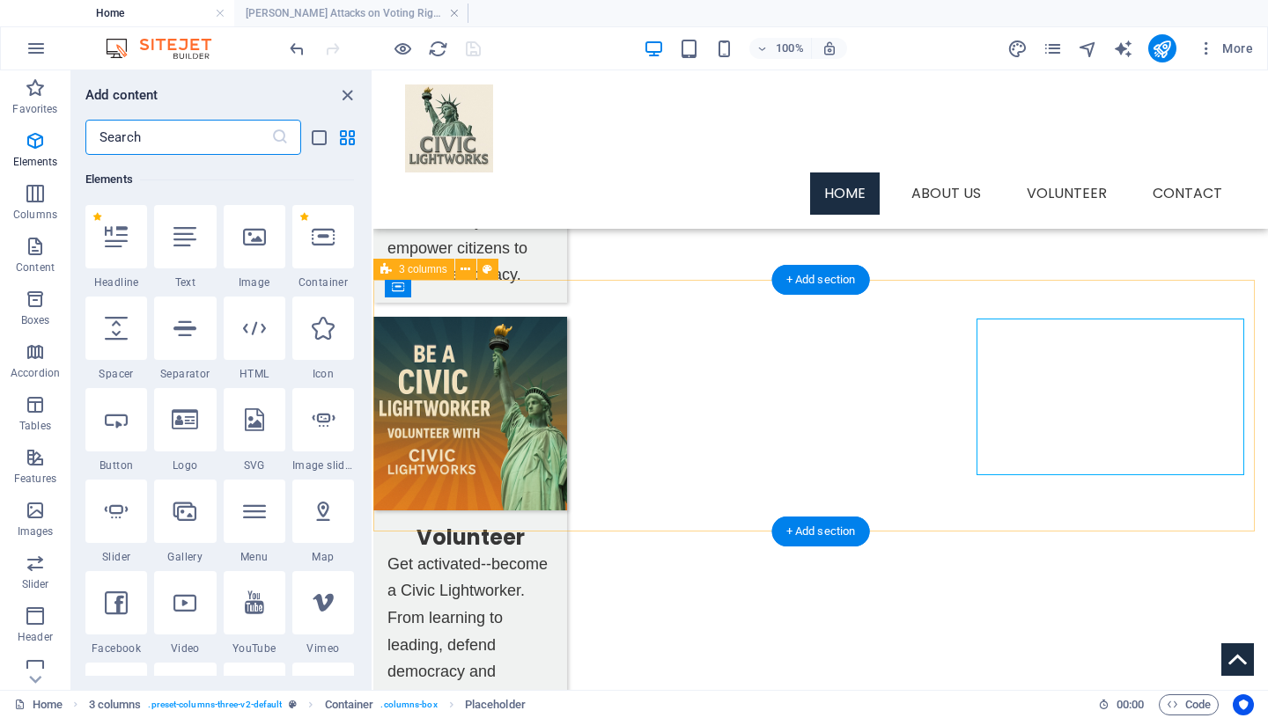
scroll to position [188, 0]
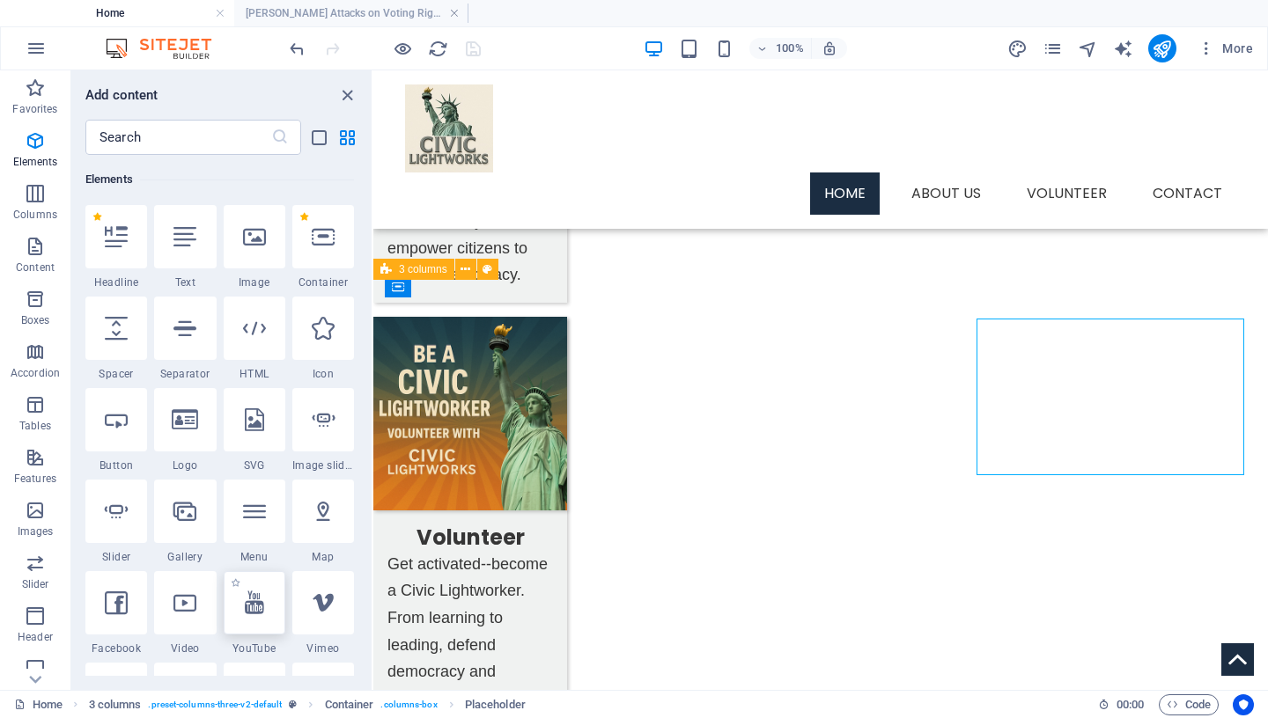
click at [249, 614] on icon at bounding box center [254, 603] width 19 height 23
select select "ar16_9"
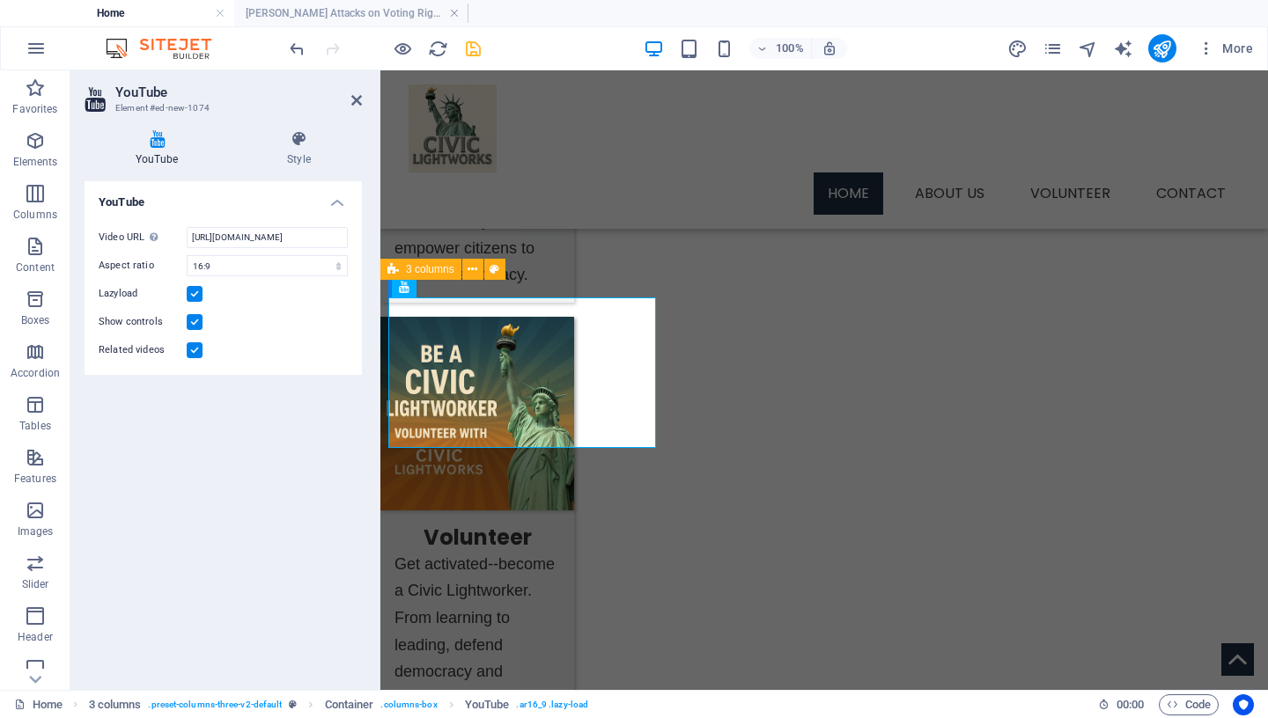
click at [199, 350] on label at bounding box center [195, 351] width 16 height 16
click at [0, 0] on input "Related videos" at bounding box center [0, 0] width 0 height 0
click at [231, 236] on input "[URL][DOMAIN_NAME]" at bounding box center [267, 237] width 161 height 21
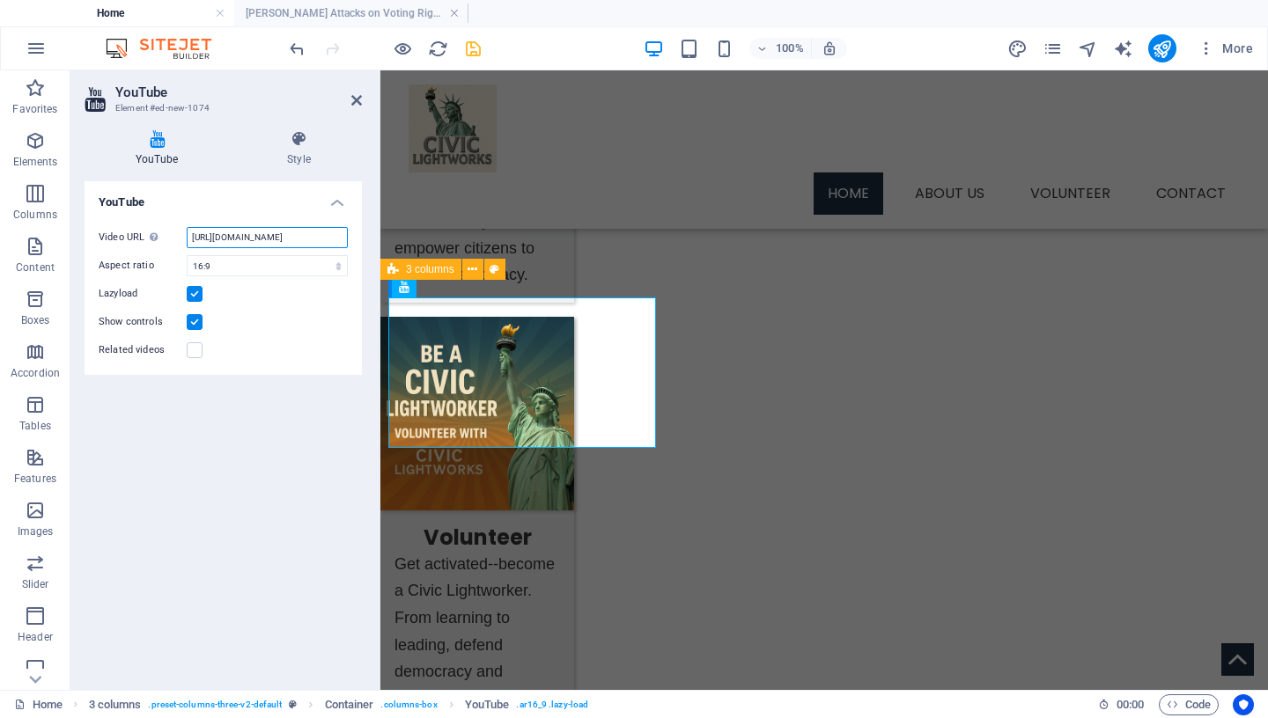
paste input "[DOMAIN_NAME][URL]"
type input "[URL][DOMAIN_NAME]"
click at [476, 48] on icon "save" at bounding box center [473, 49] width 20 height 20
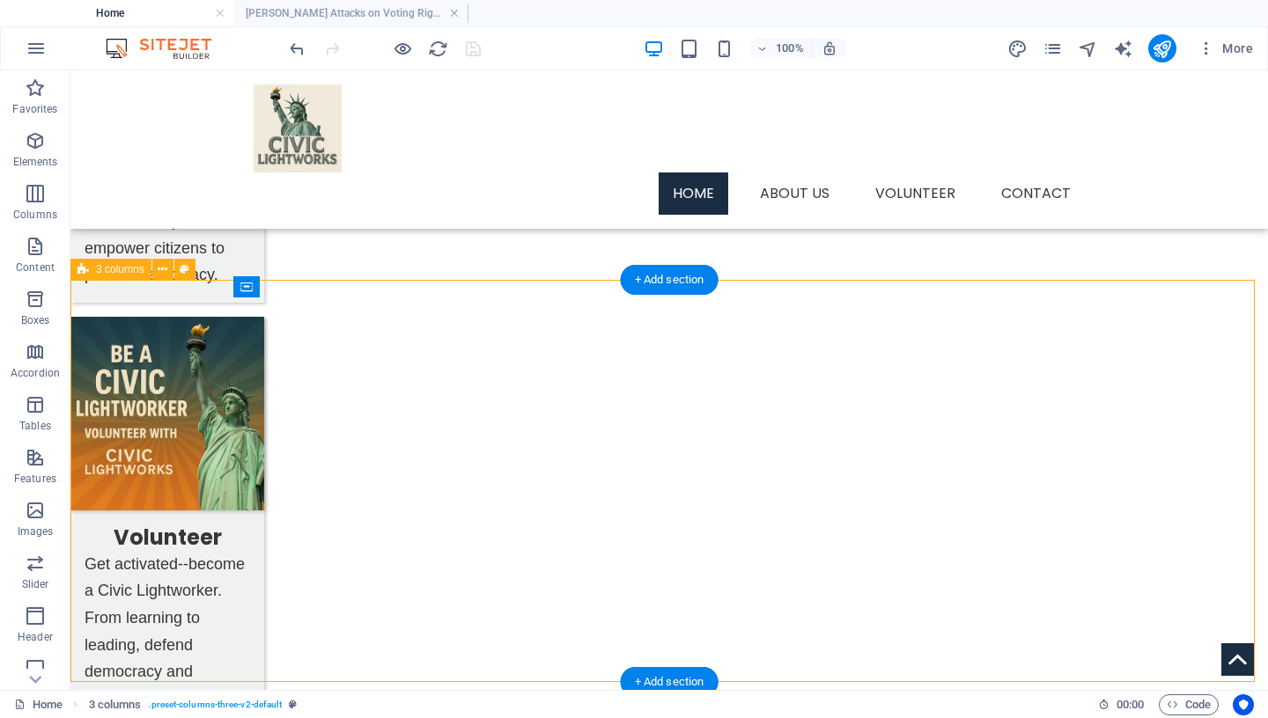
drag, startPoint x: 301, startPoint y: 352, endPoint x: 855, endPoint y: 468, distance: 565.9
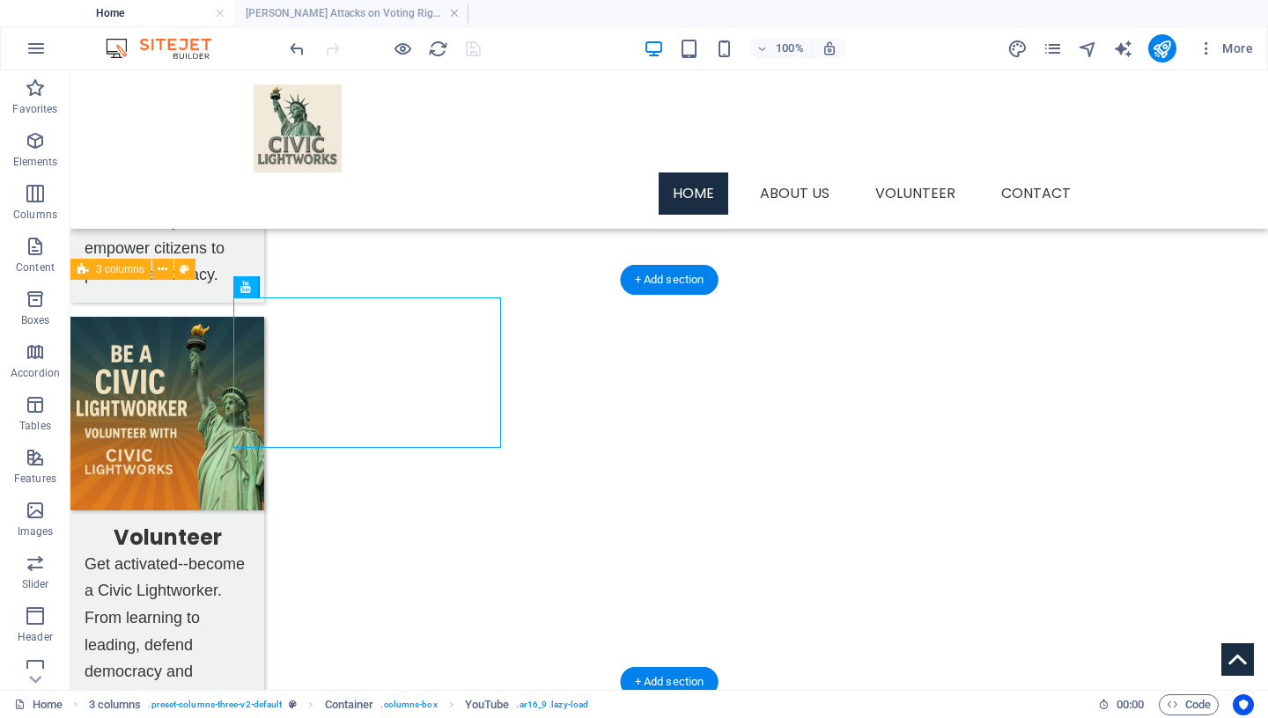
drag, startPoint x: 386, startPoint y: 335, endPoint x: 956, endPoint y: 460, distance: 584.1
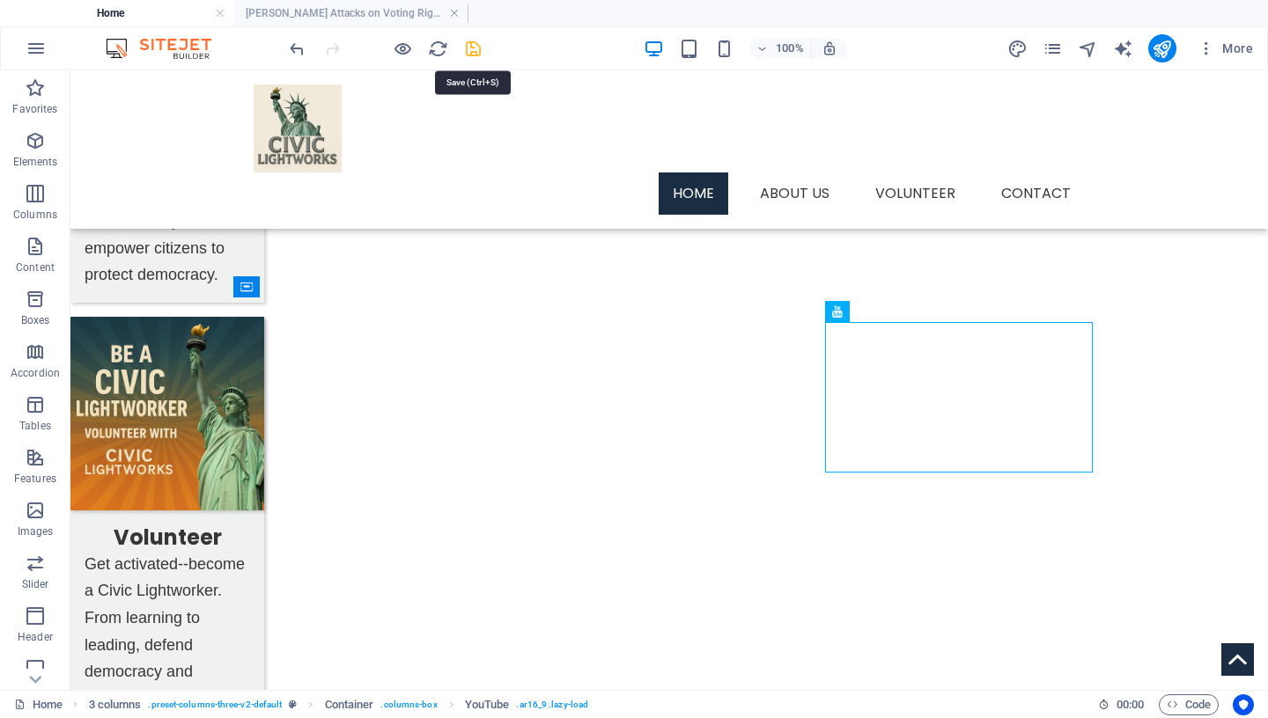
click at [471, 51] on icon "save" at bounding box center [473, 49] width 20 height 20
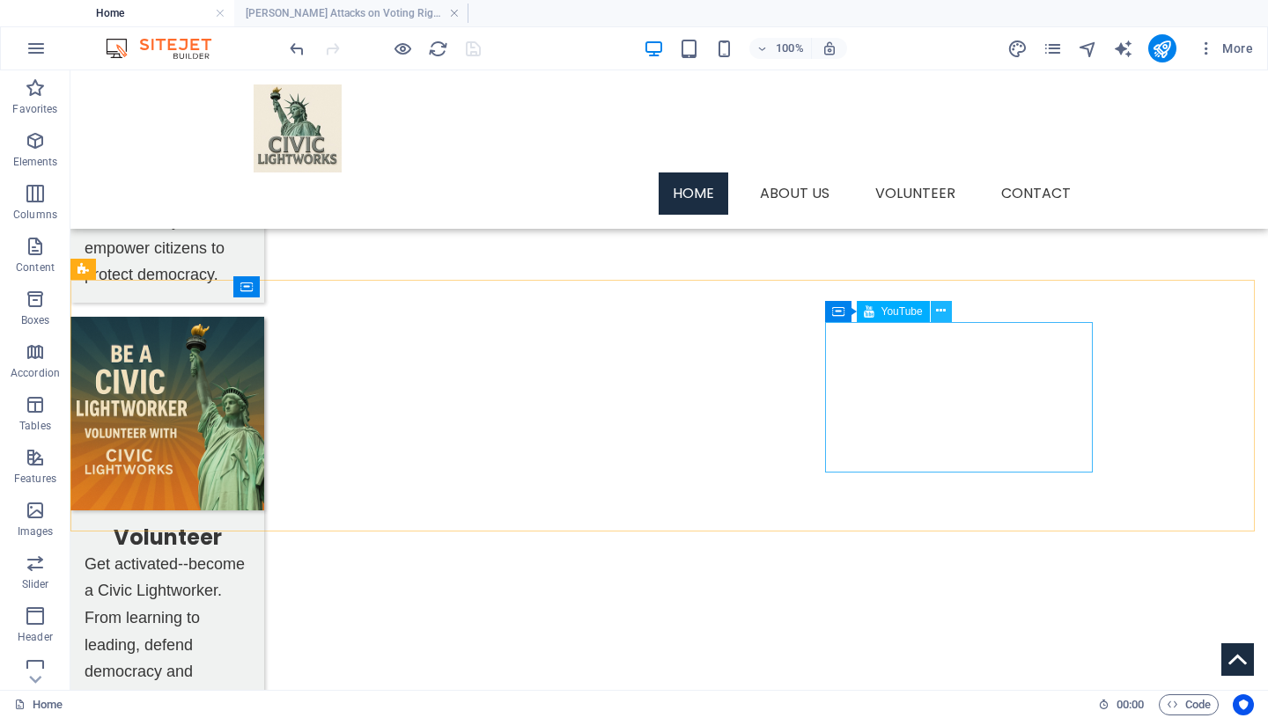
click at [940, 308] on icon at bounding box center [941, 311] width 10 height 18
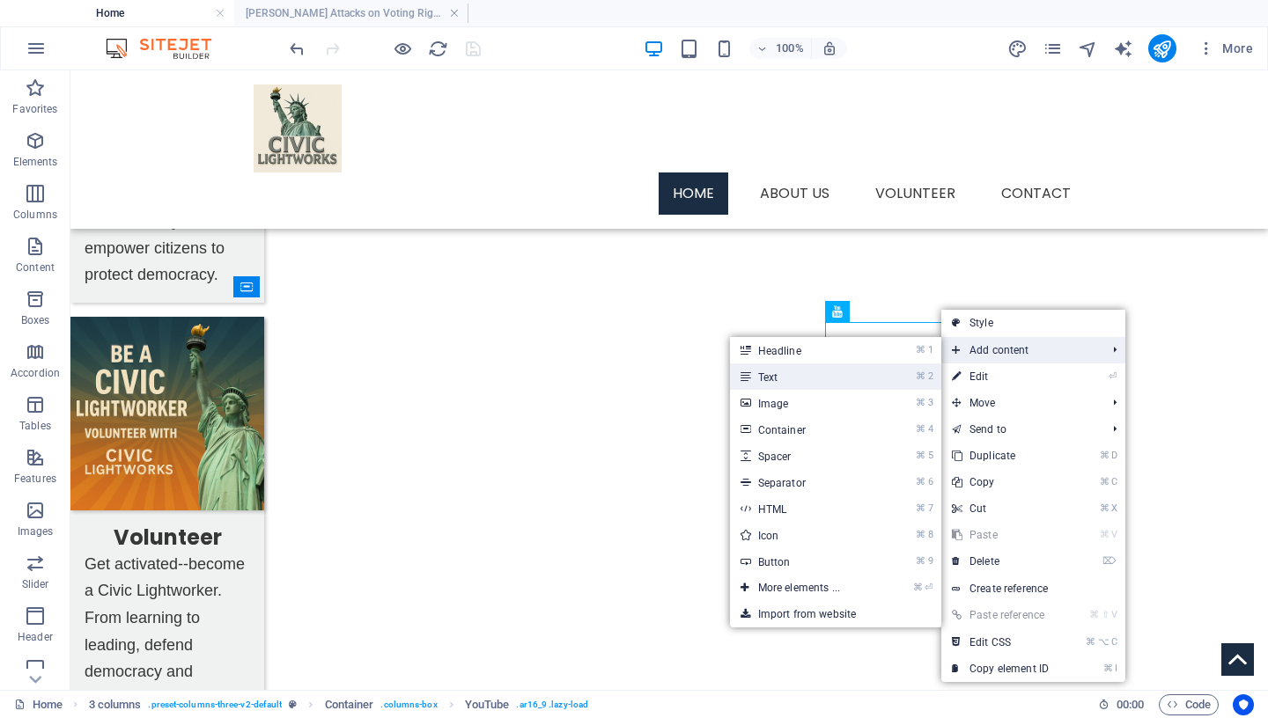
click at [823, 379] on link "⌘ 2 Text" at bounding box center [802, 377] width 145 height 26
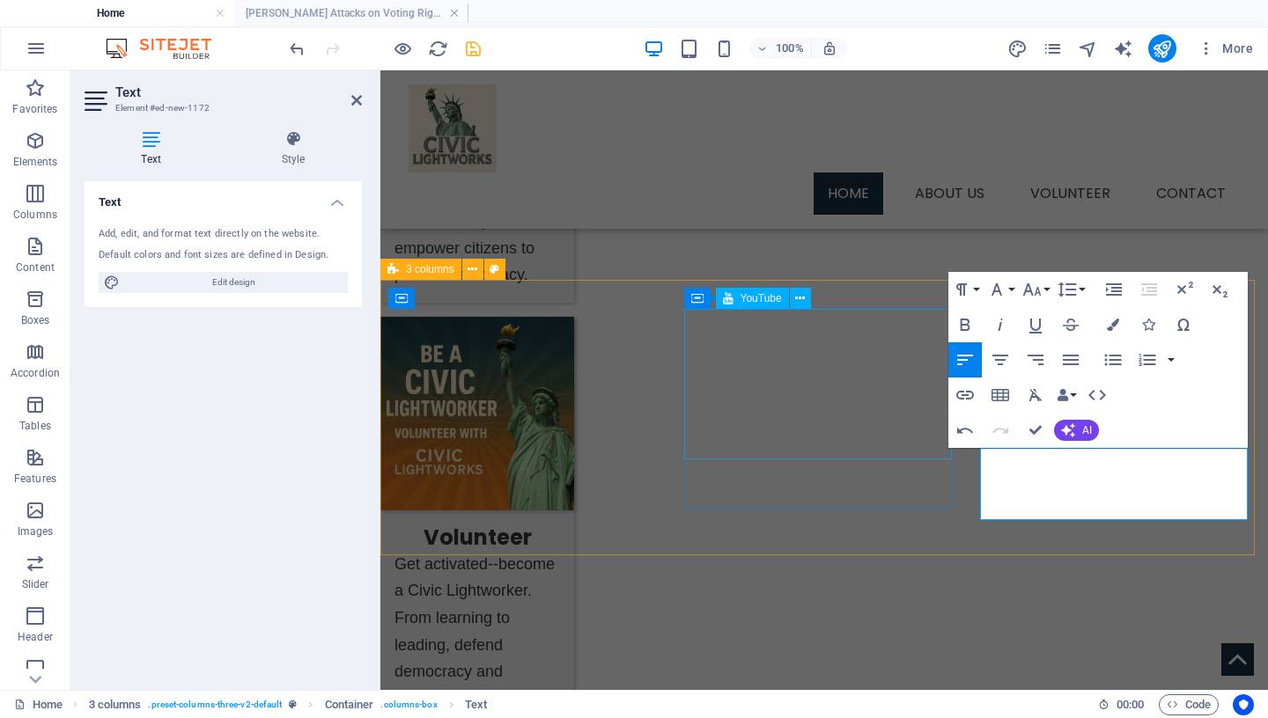
drag, startPoint x: 1124, startPoint y: 506, endPoint x: 996, endPoint y: 472, distance: 132.2
drag, startPoint x: 994, startPoint y: 462, endPoint x: 1126, endPoint y: 511, distance: 140.7
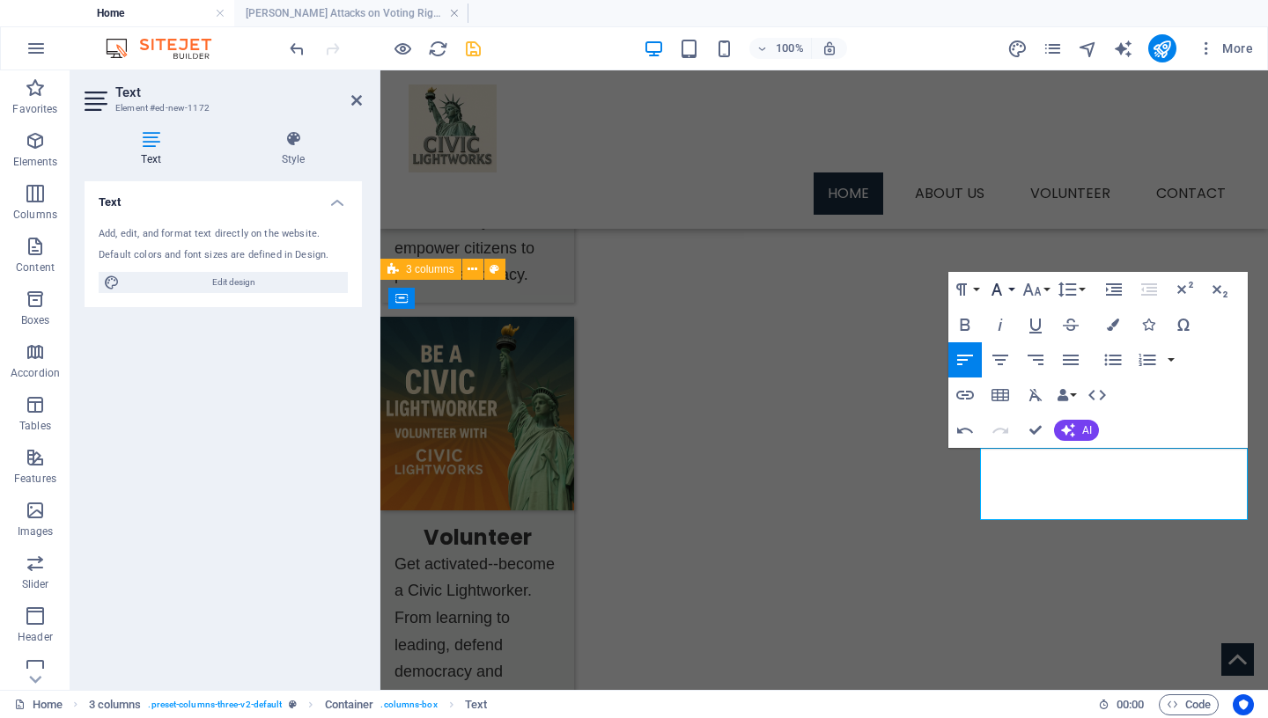
click at [1005, 289] on icon "button" at bounding box center [996, 289] width 21 height 21
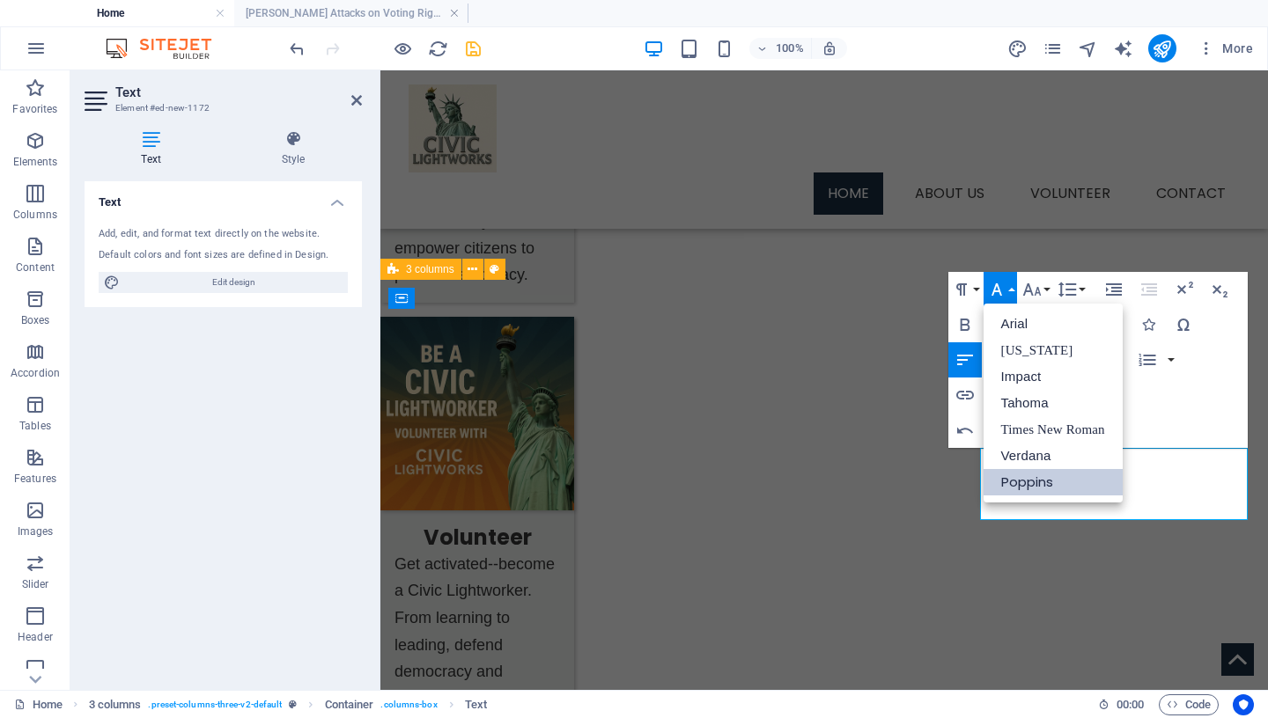
scroll to position [0, 0]
click at [1038, 400] on link "Tahoma" at bounding box center [1053, 403] width 139 height 26
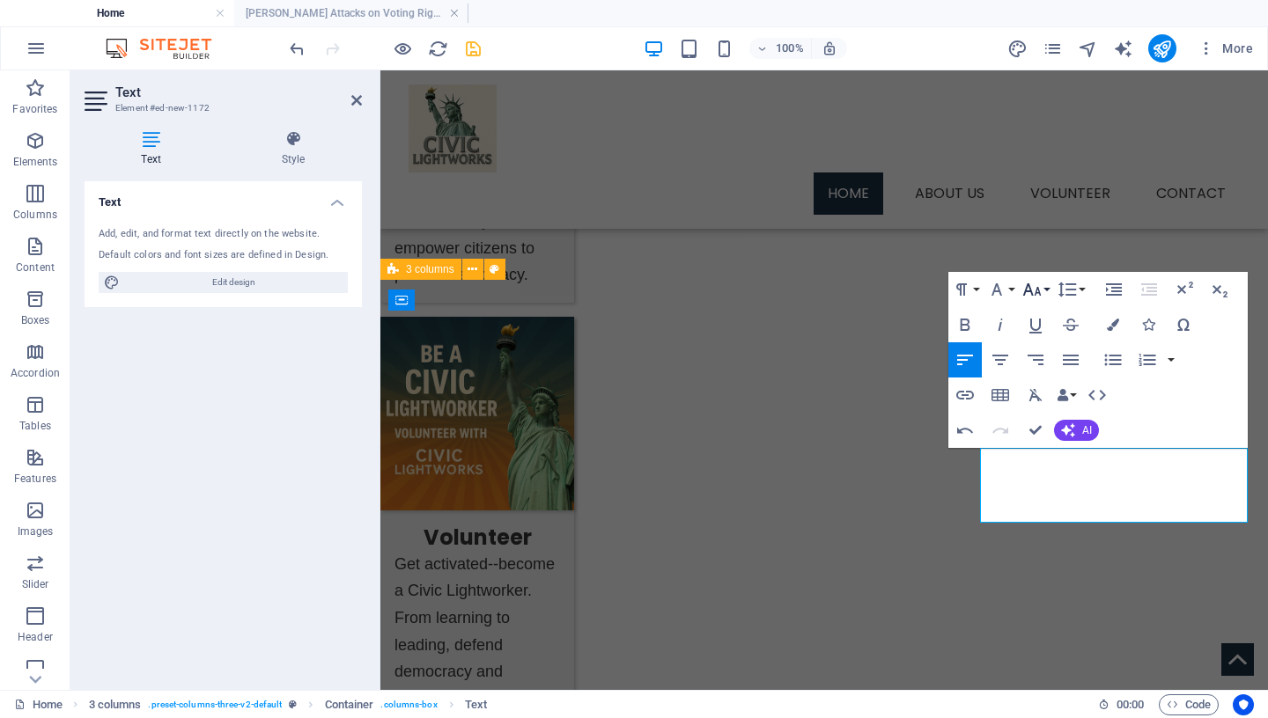
click at [1039, 288] on icon "button" at bounding box center [1031, 289] width 21 height 21
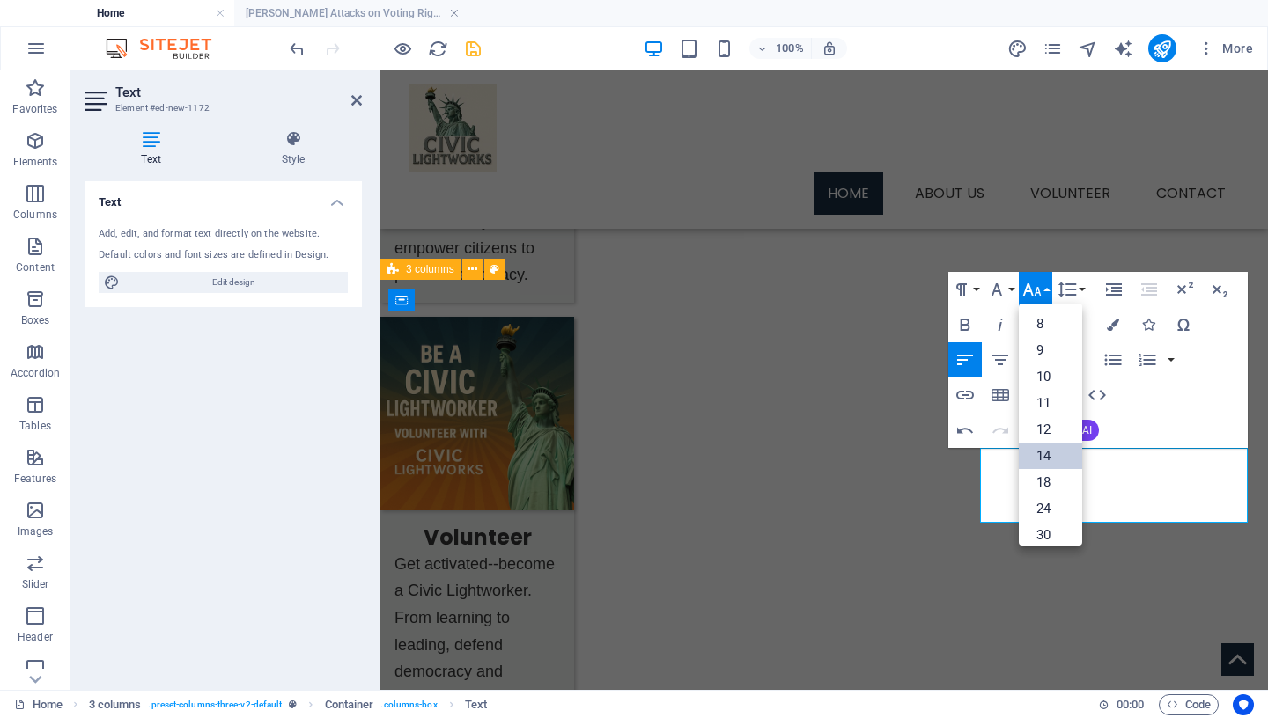
click at [1047, 461] on link "14" at bounding box center [1050, 456] width 63 height 26
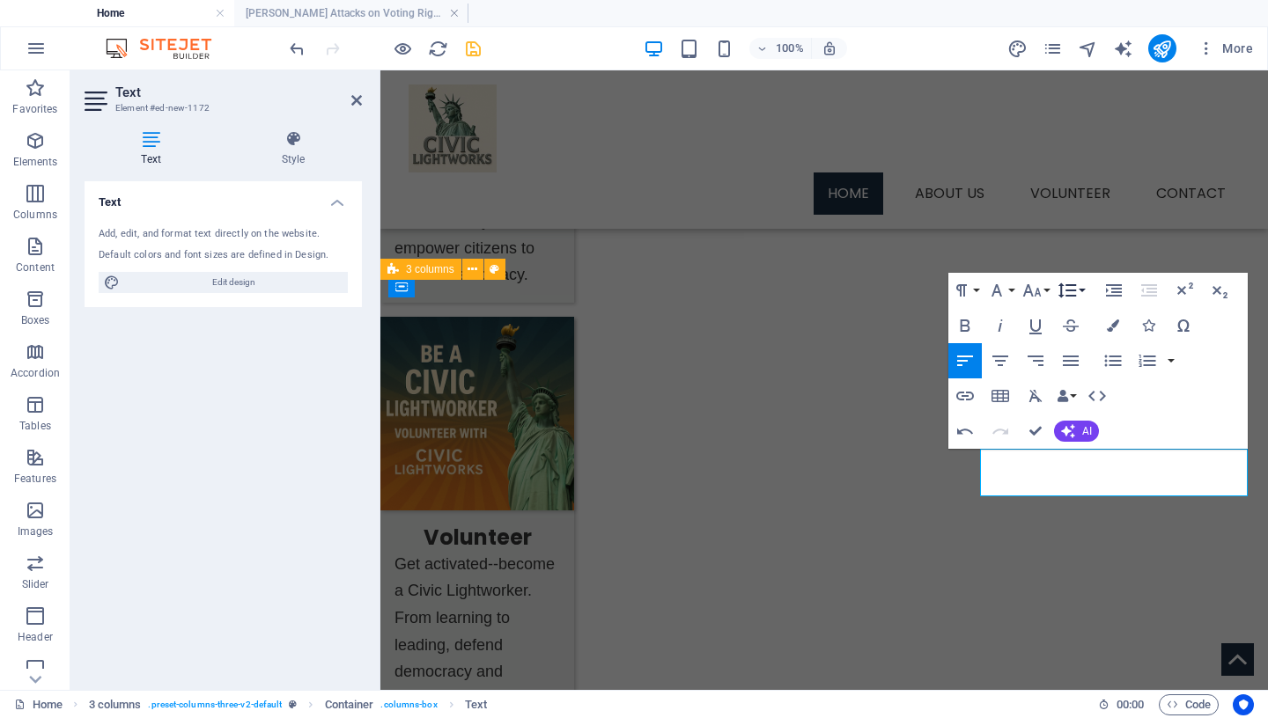
click at [1074, 287] on icon "button" at bounding box center [1067, 290] width 21 height 21
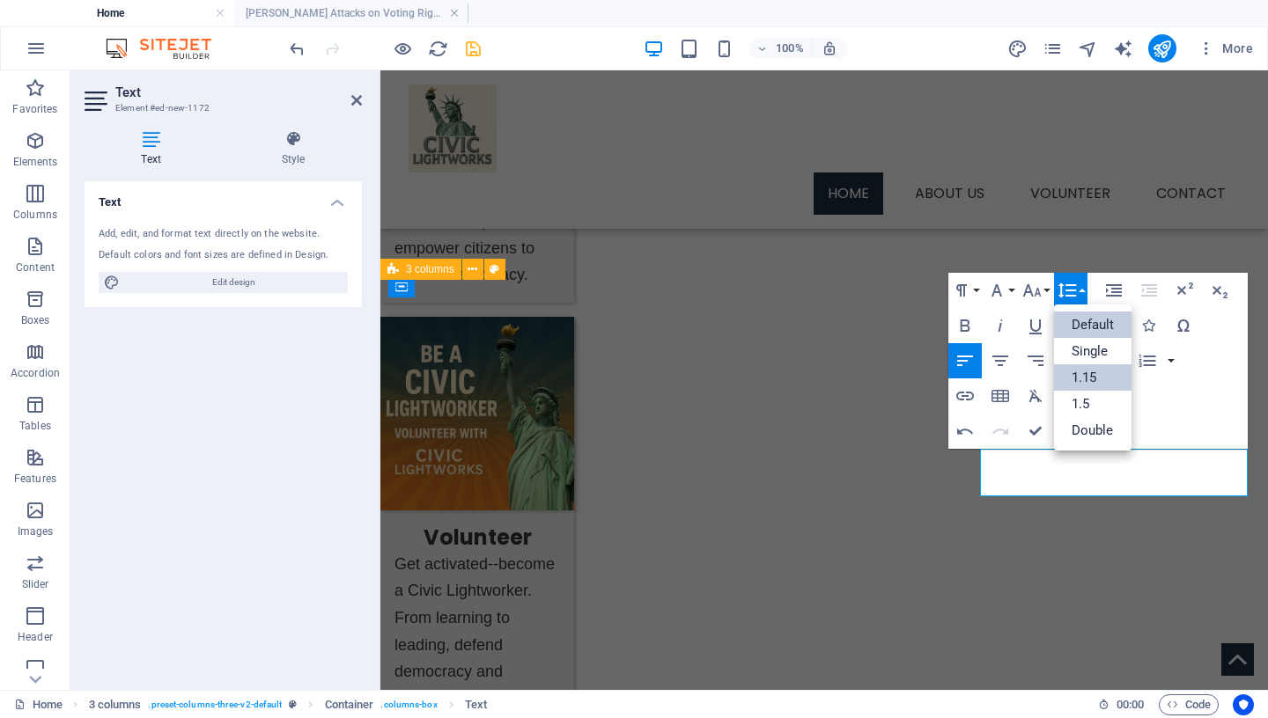
click at [1080, 381] on link "1.15" at bounding box center [1093, 378] width 78 height 26
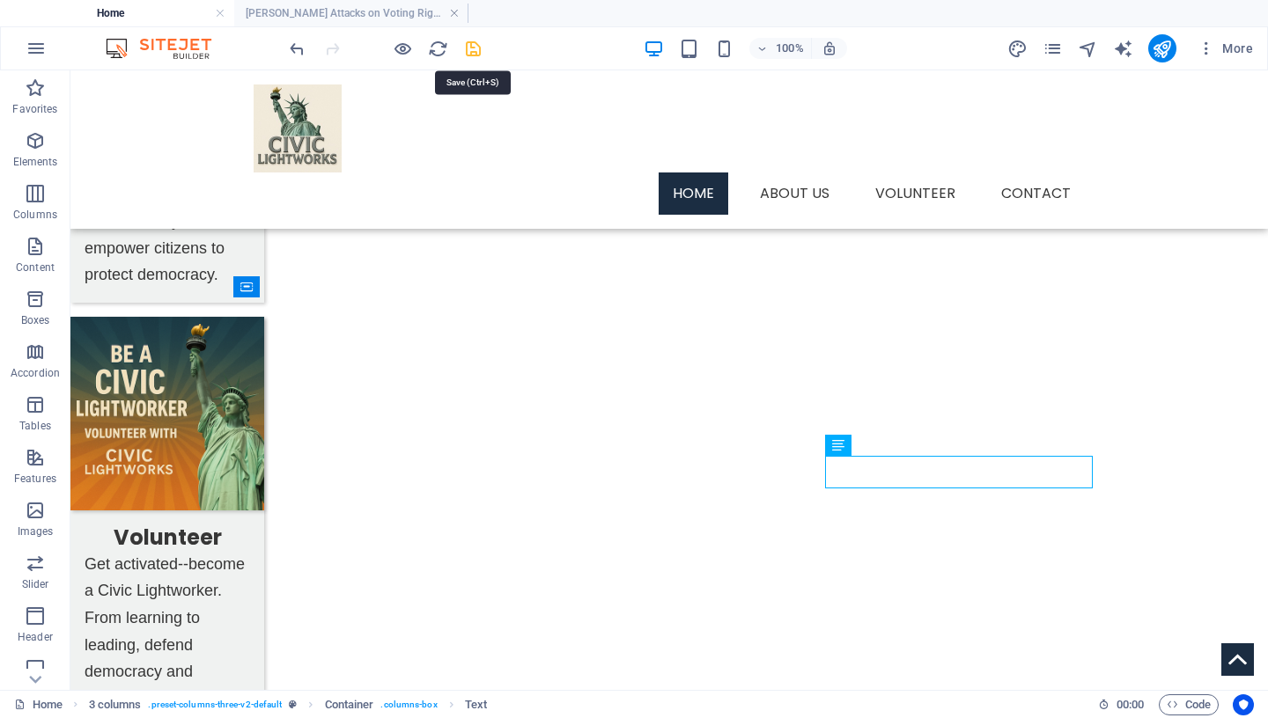
click at [472, 48] on icon "save" at bounding box center [473, 49] width 20 height 20
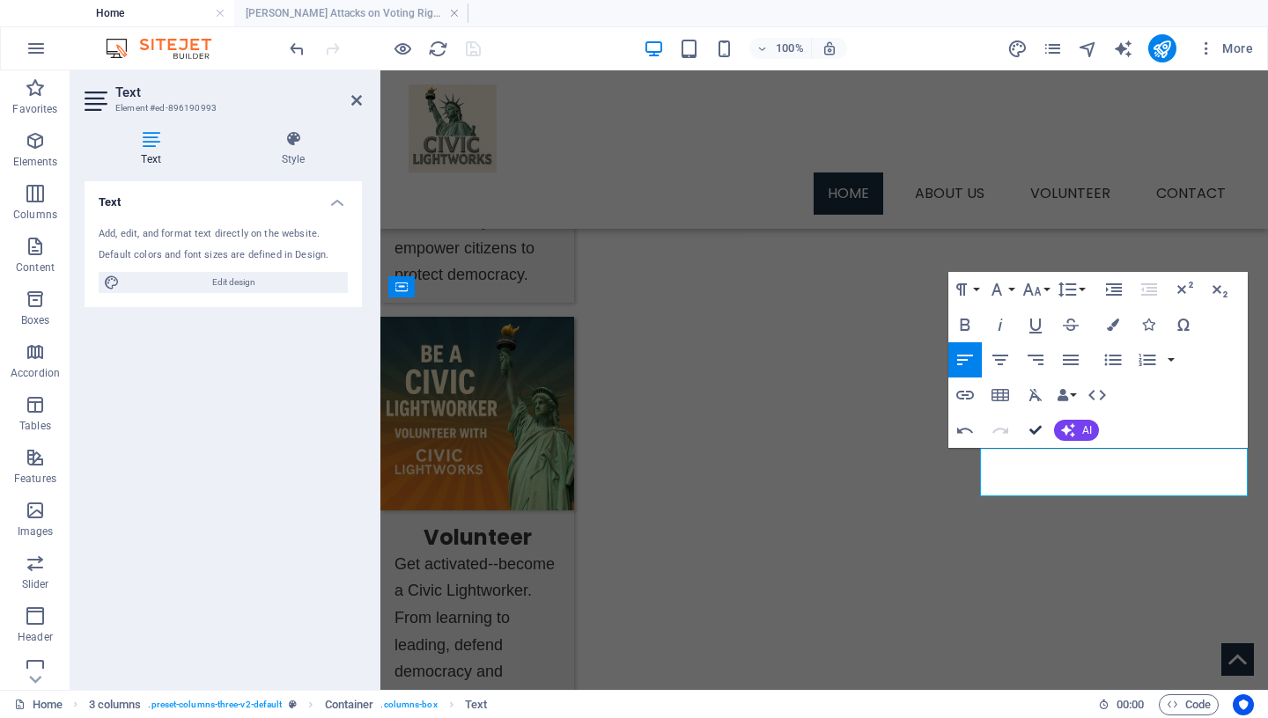
drag, startPoint x: 1032, startPoint y: 427, endPoint x: 1169, endPoint y: 366, distance: 150.2
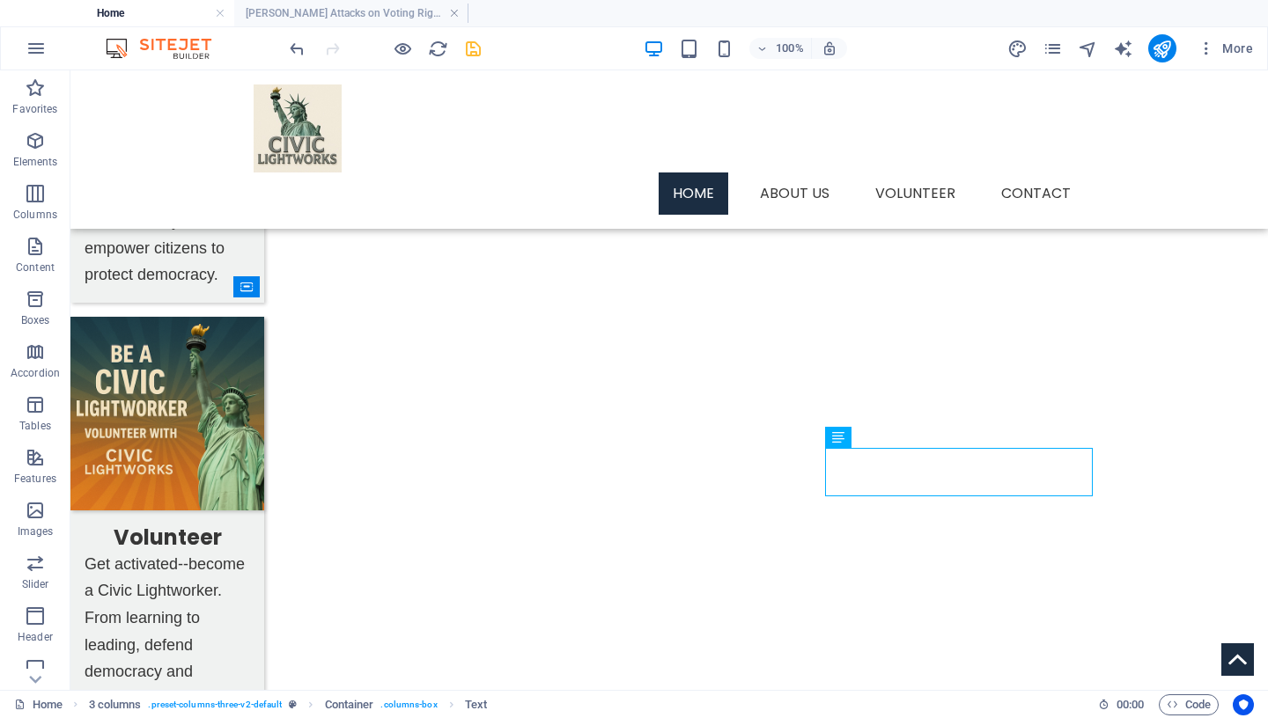
click at [473, 48] on icon "save" at bounding box center [473, 49] width 20 height 20
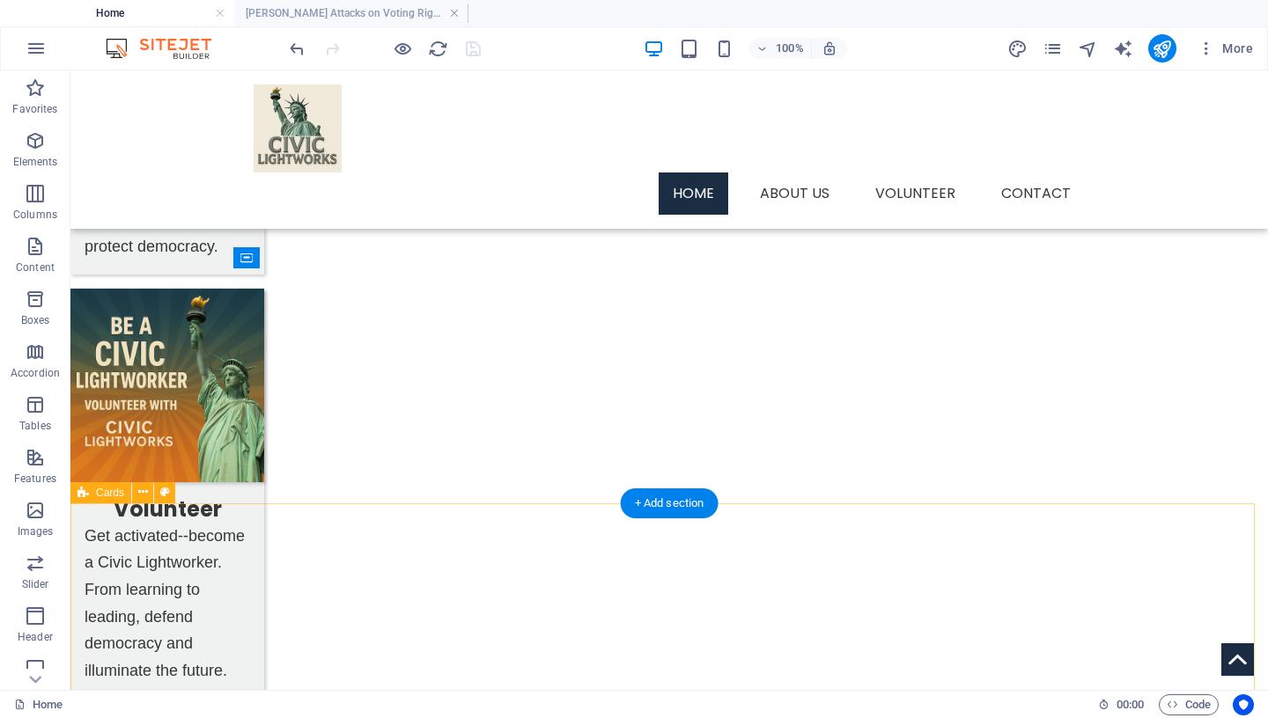
scroll to position [1015, 0]
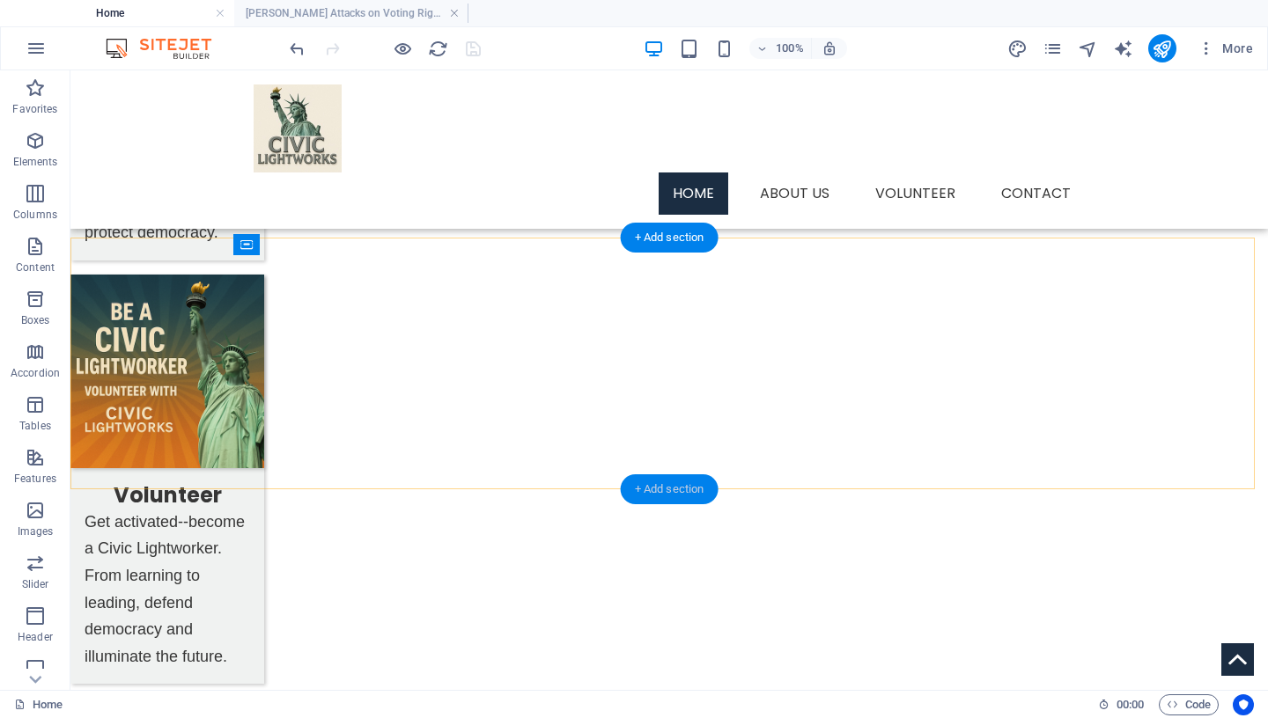
click at [675, 490] on div "+ Add section" at bounding box center [670, 490] width 98 height 30
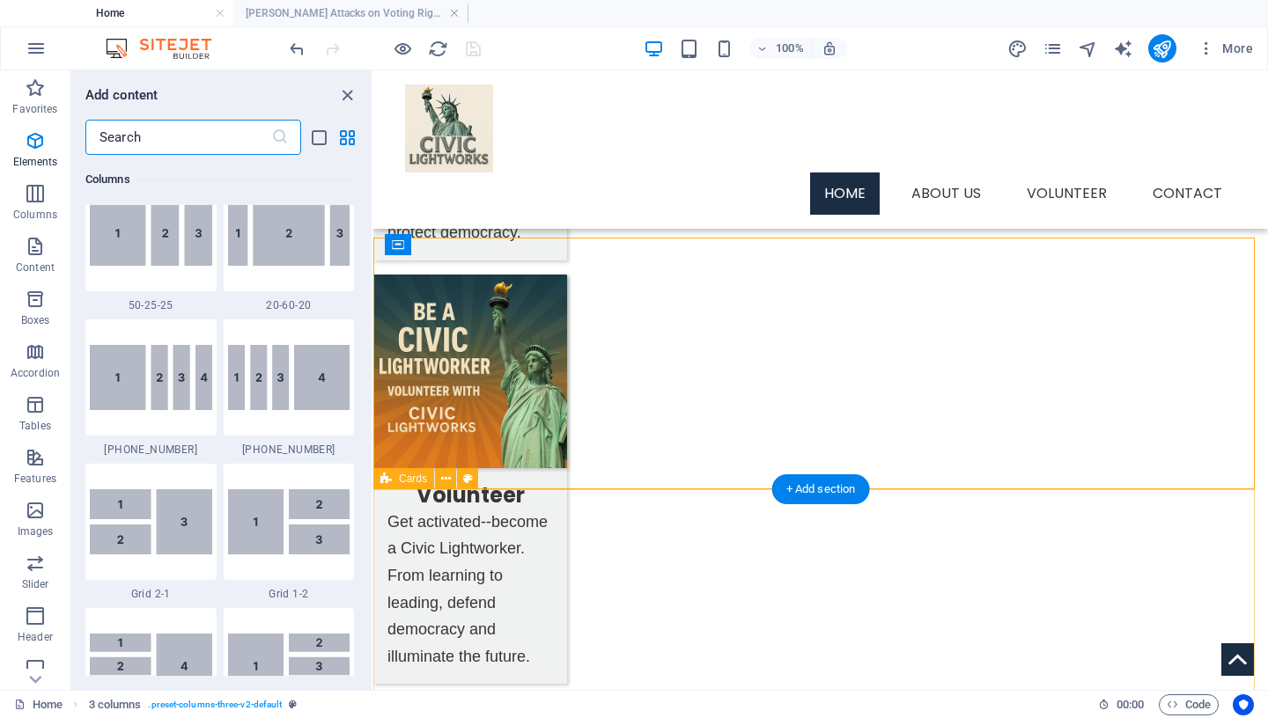
scroll to position [3081, 0]
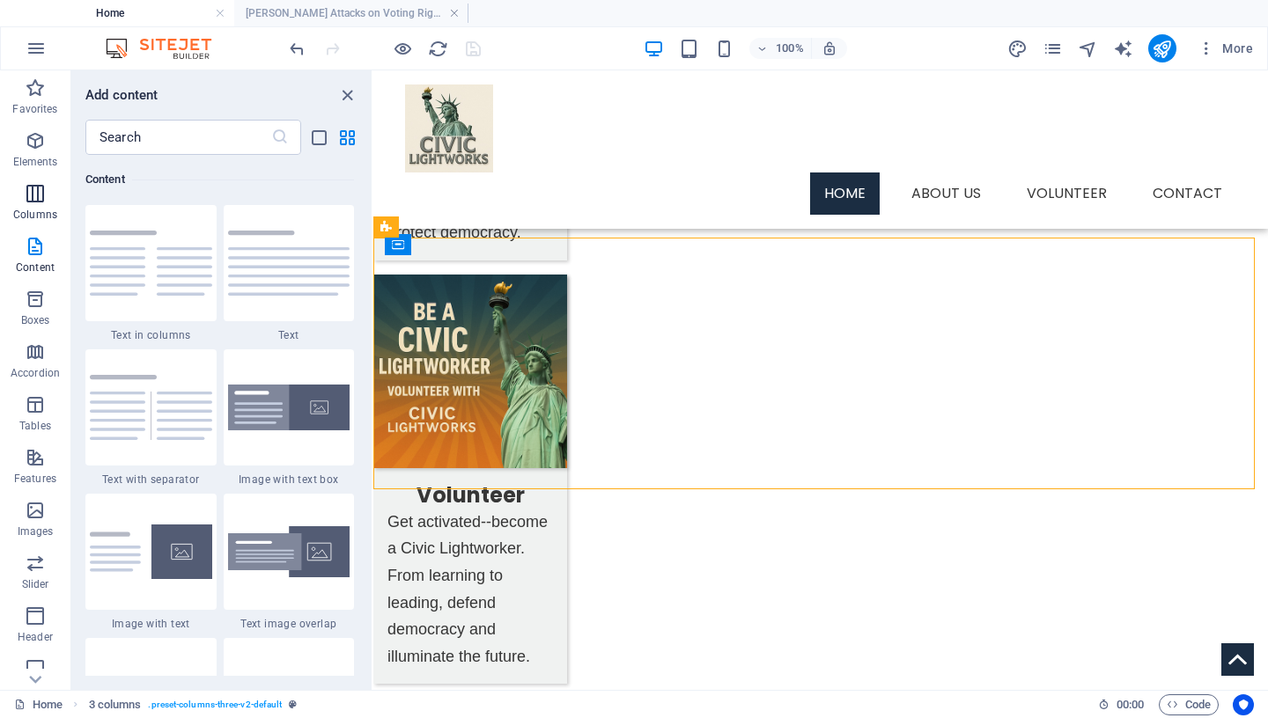
click at [26, 196] on icon "button" at bounding box center [35, 193] width 21 height 21
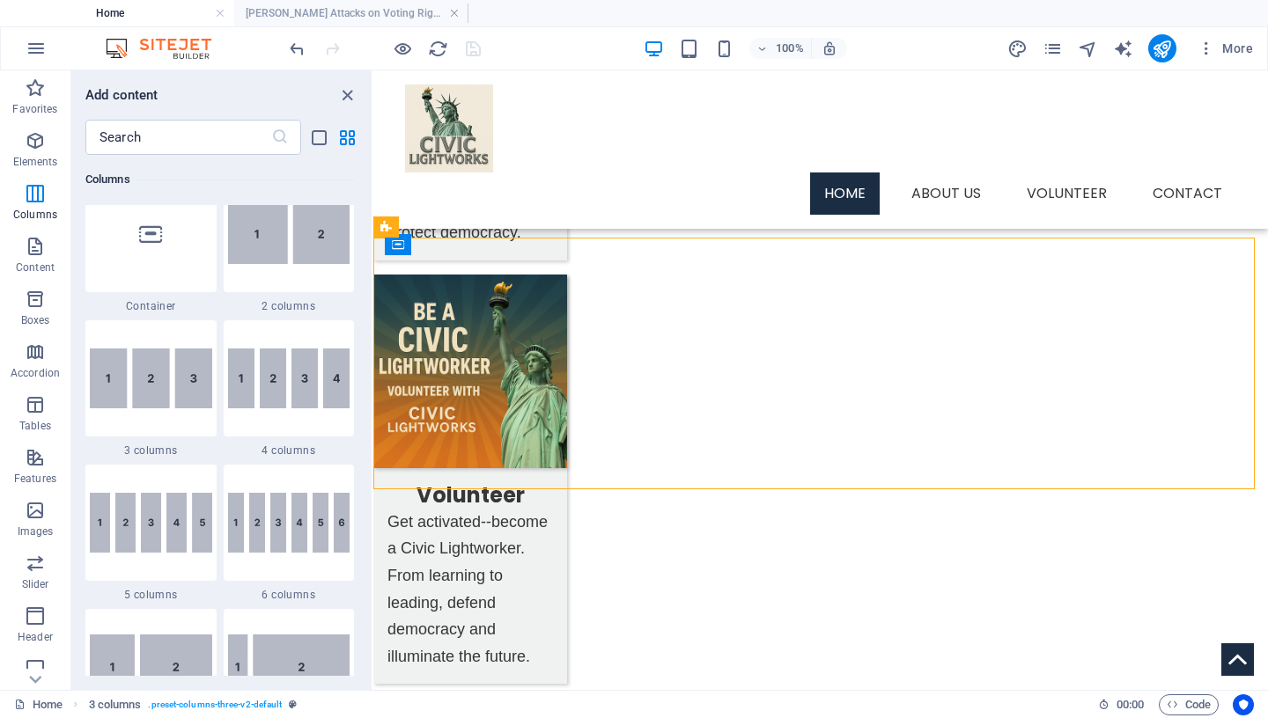
scroll to position [872, 0]
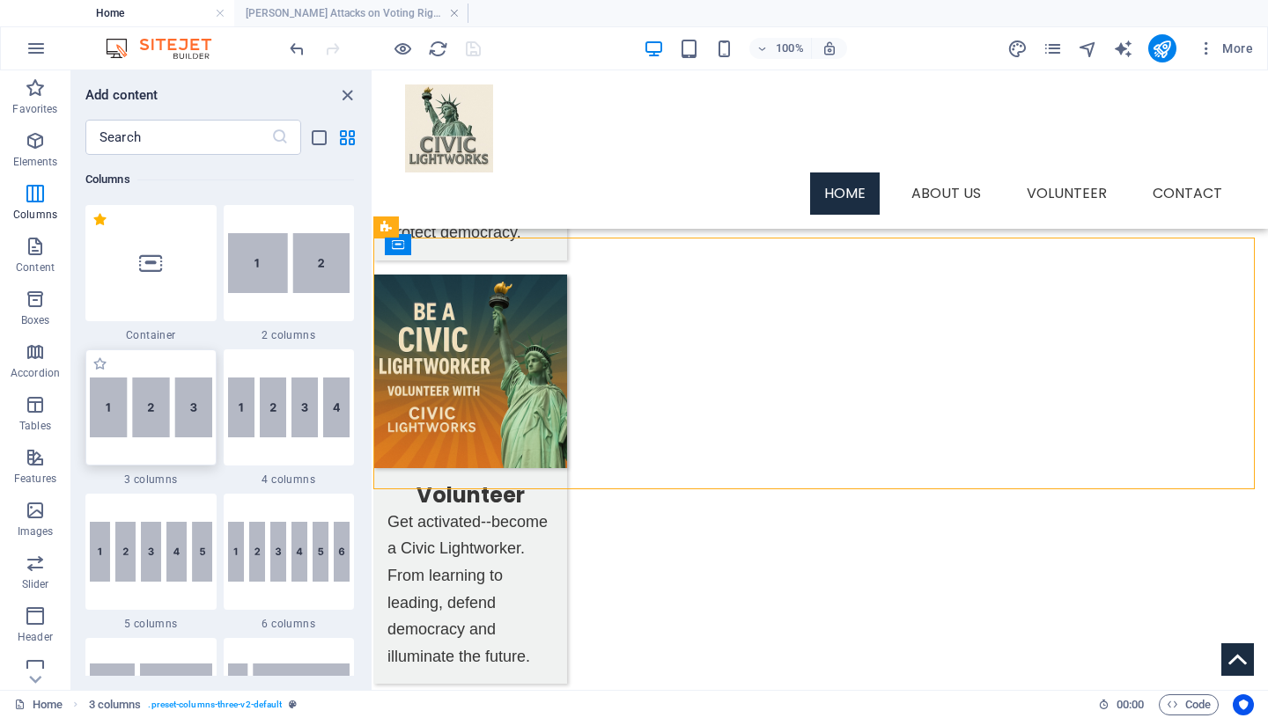
click at [158, 418] on img at bounding box center [151, 408] width 122 height 60
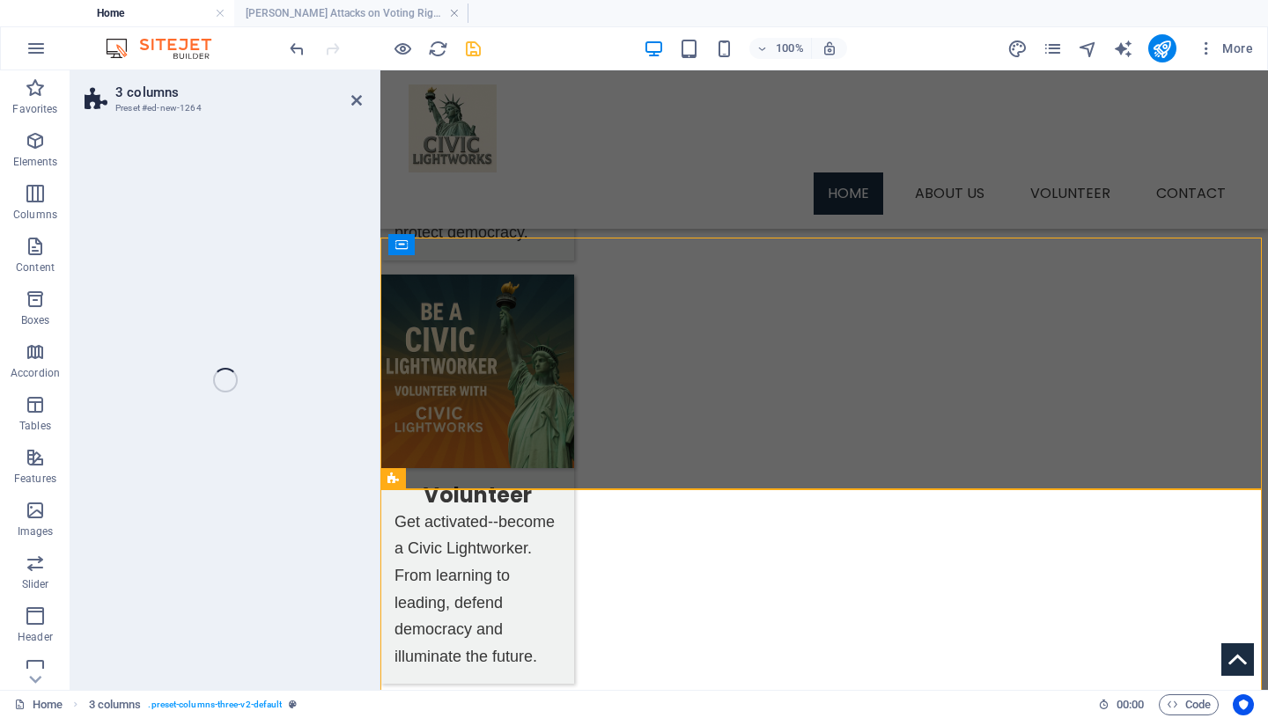
select select "rem"
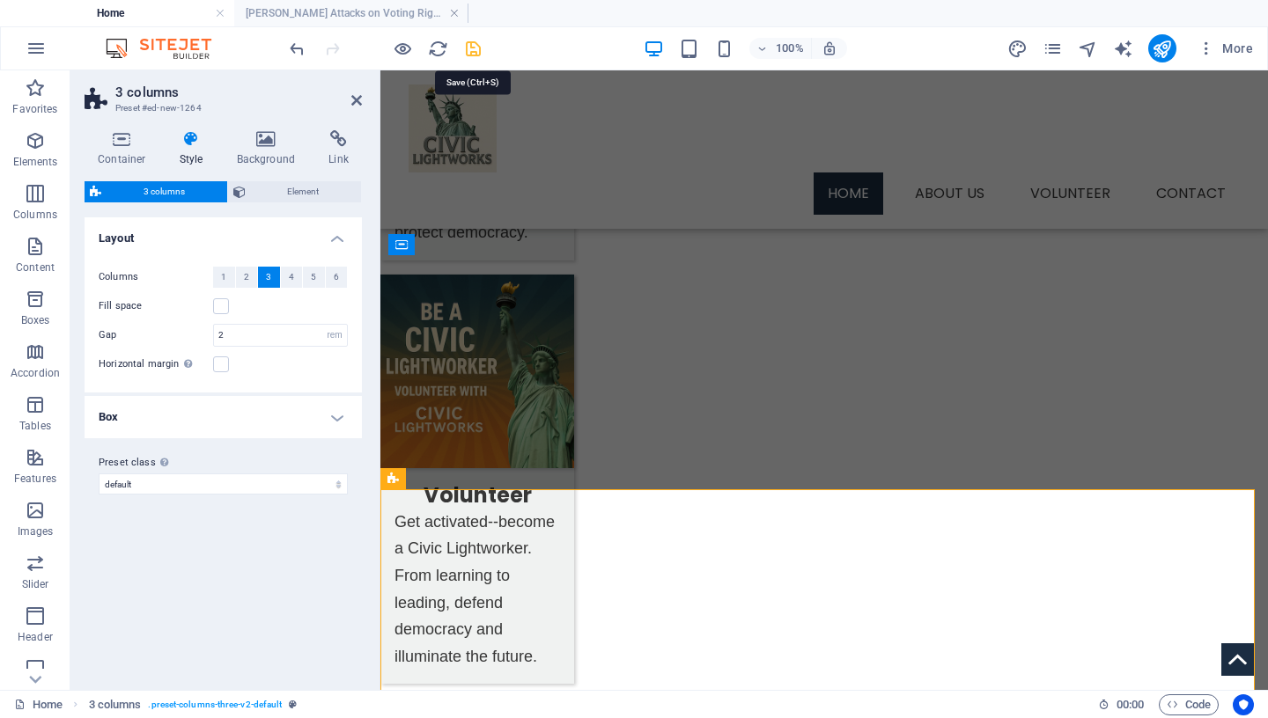
click at [474, 48] on icon "save" at bounding box center [473, 49] width 20 height 20
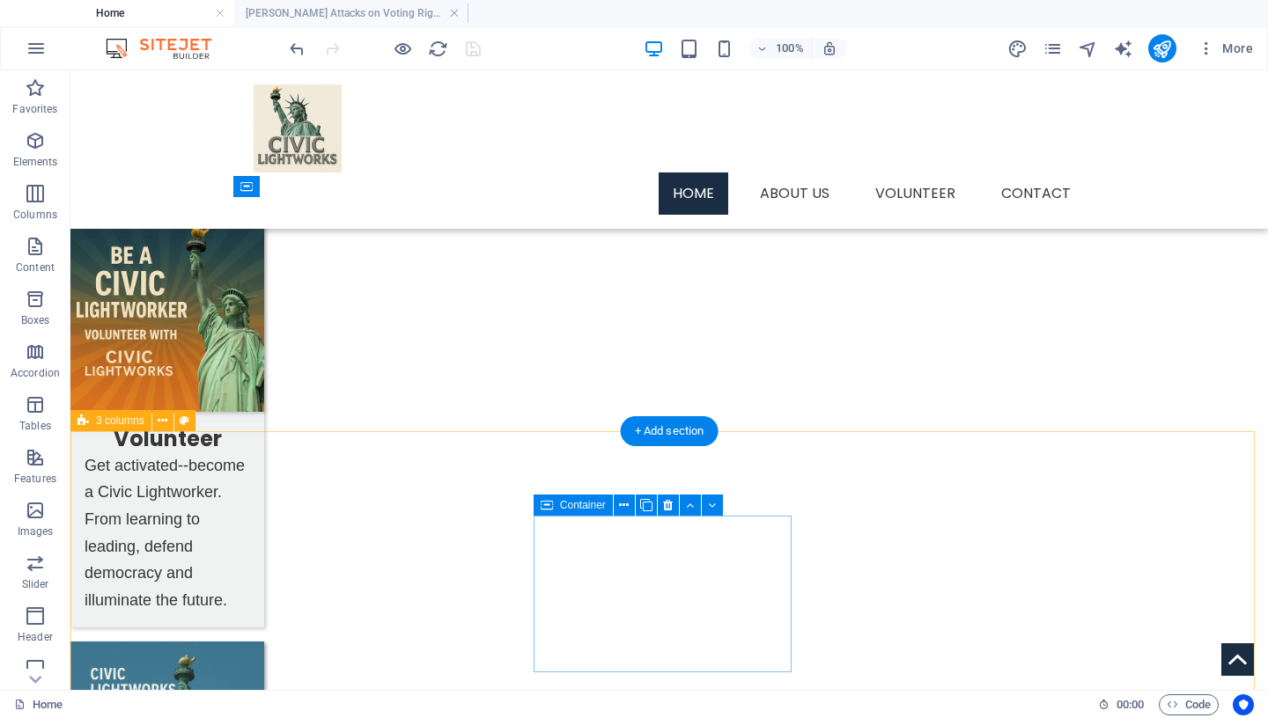
scroll to position [1142, 0]
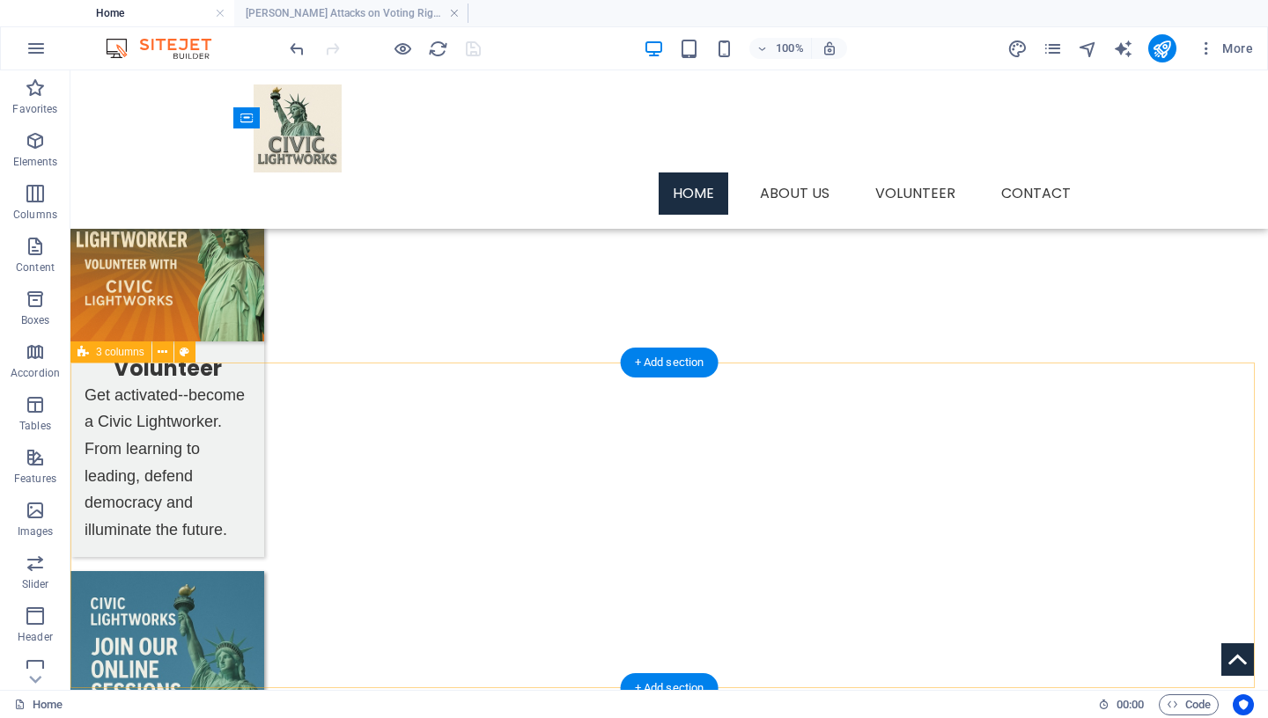
select select "px"
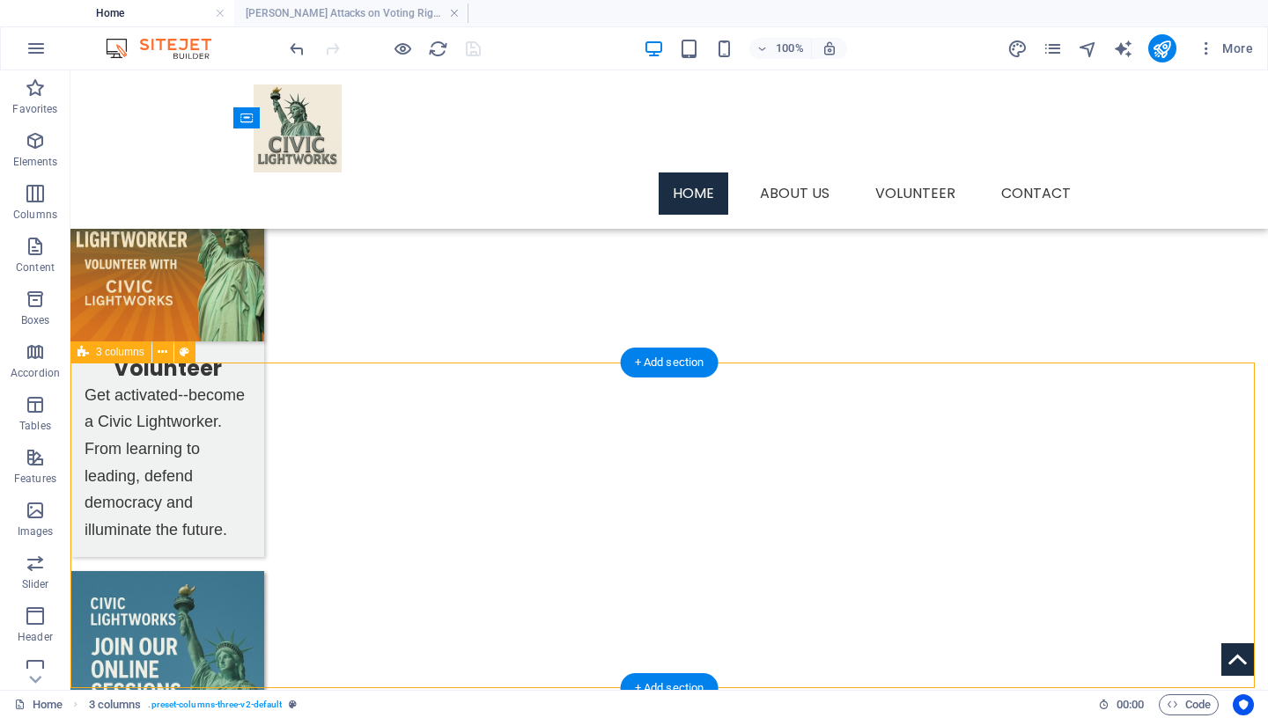
select select "px"
select select "rem"
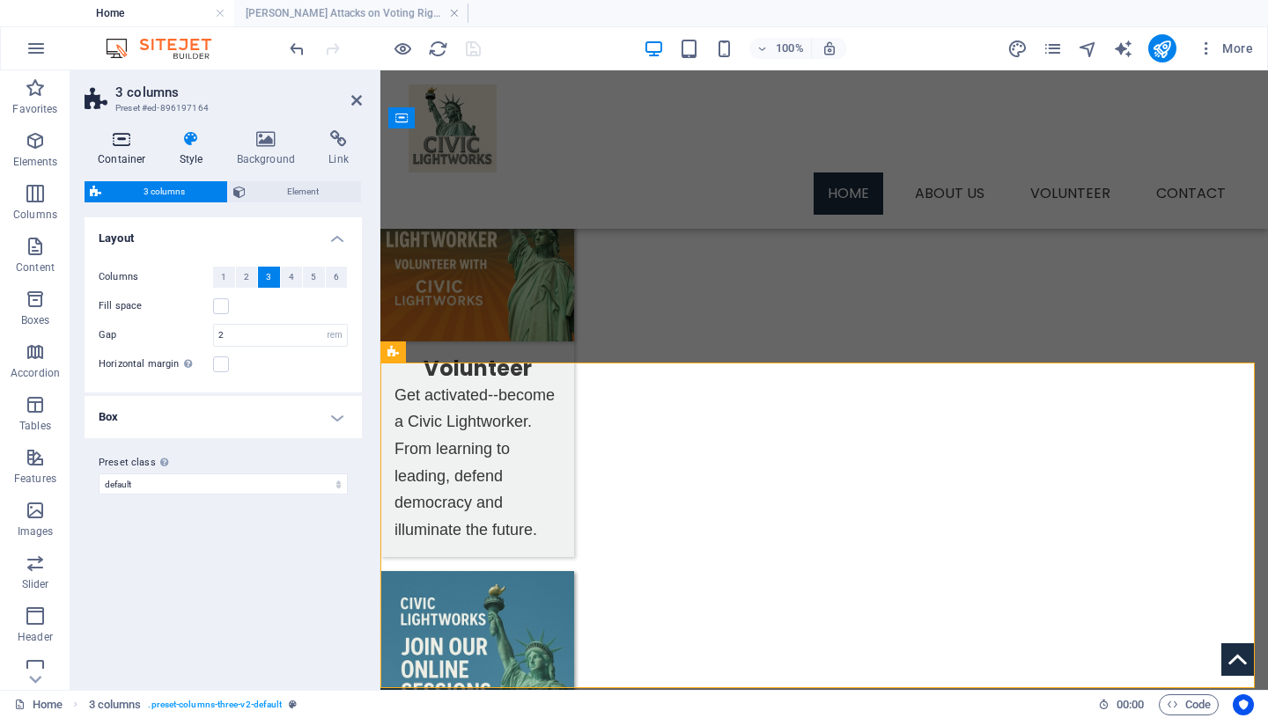
click at [130, 138] on icon at bounding box center [122, 139] width 75 height 18
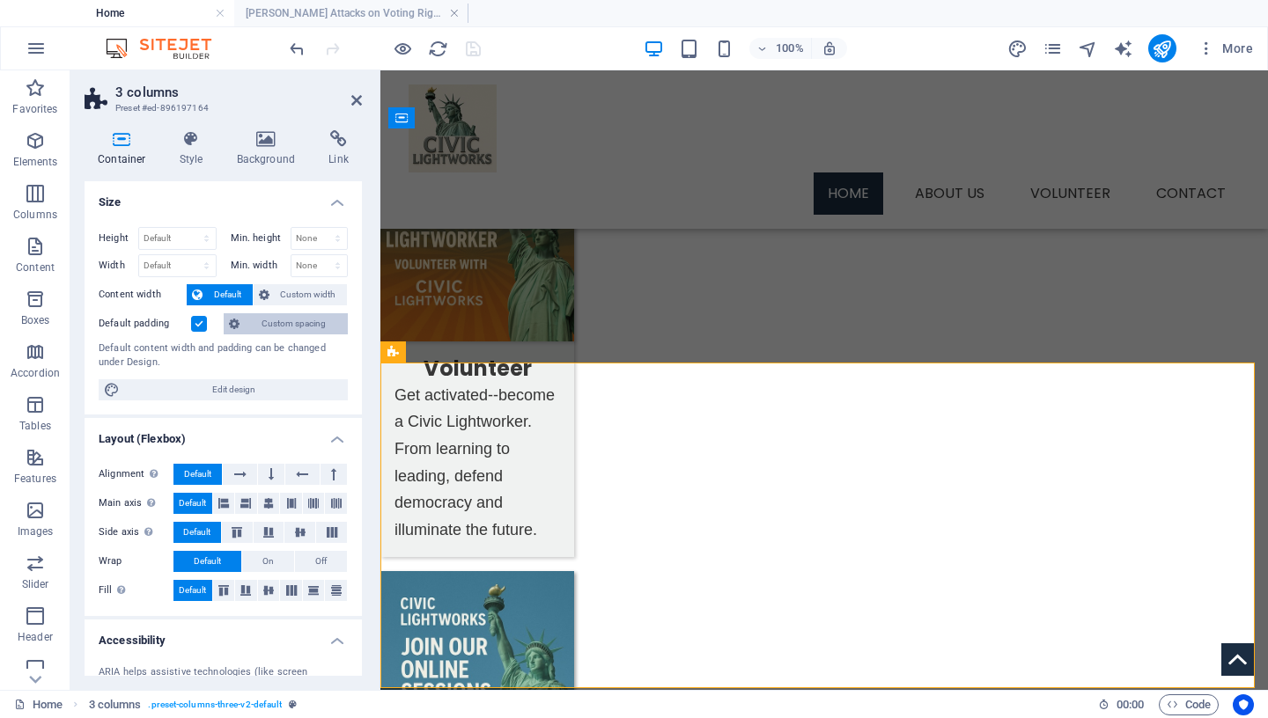
click at [262, 324] on span "Custom spacing" at bounding box center [294, 323] width 98 height 21
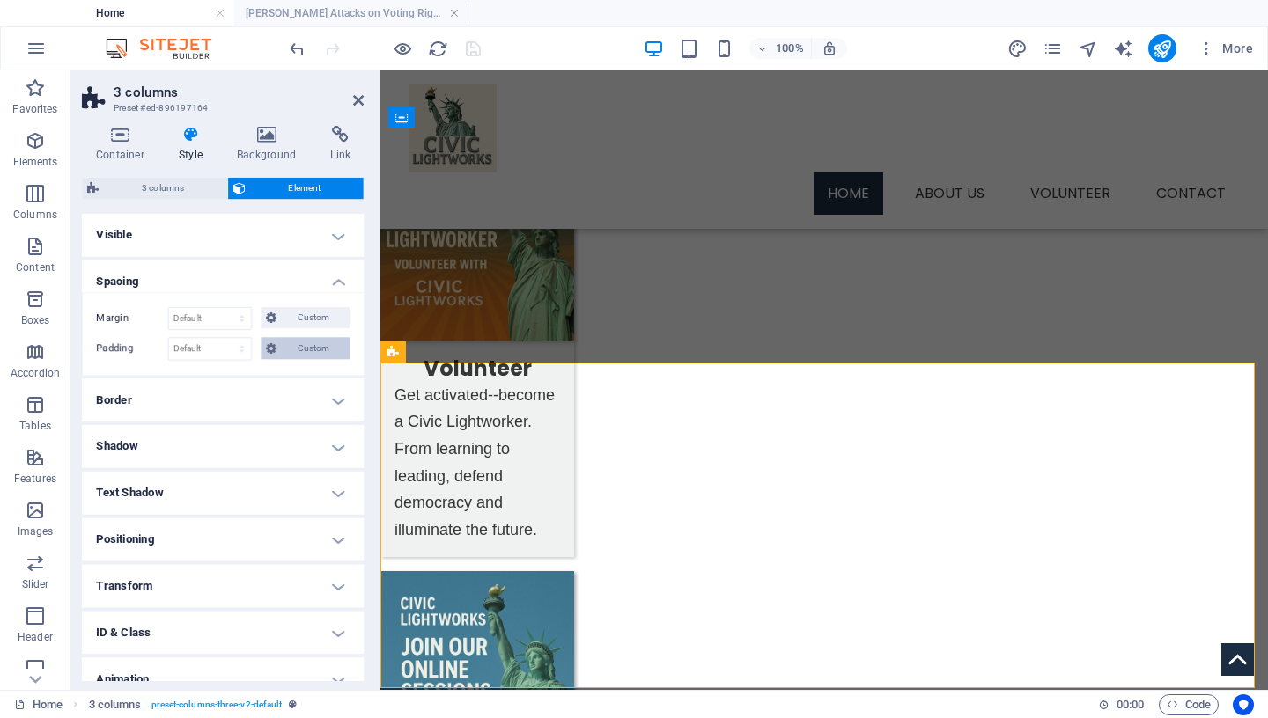
click at [298, 349] on span "Custom" at bounding box center [312, 349] width 61 height 21
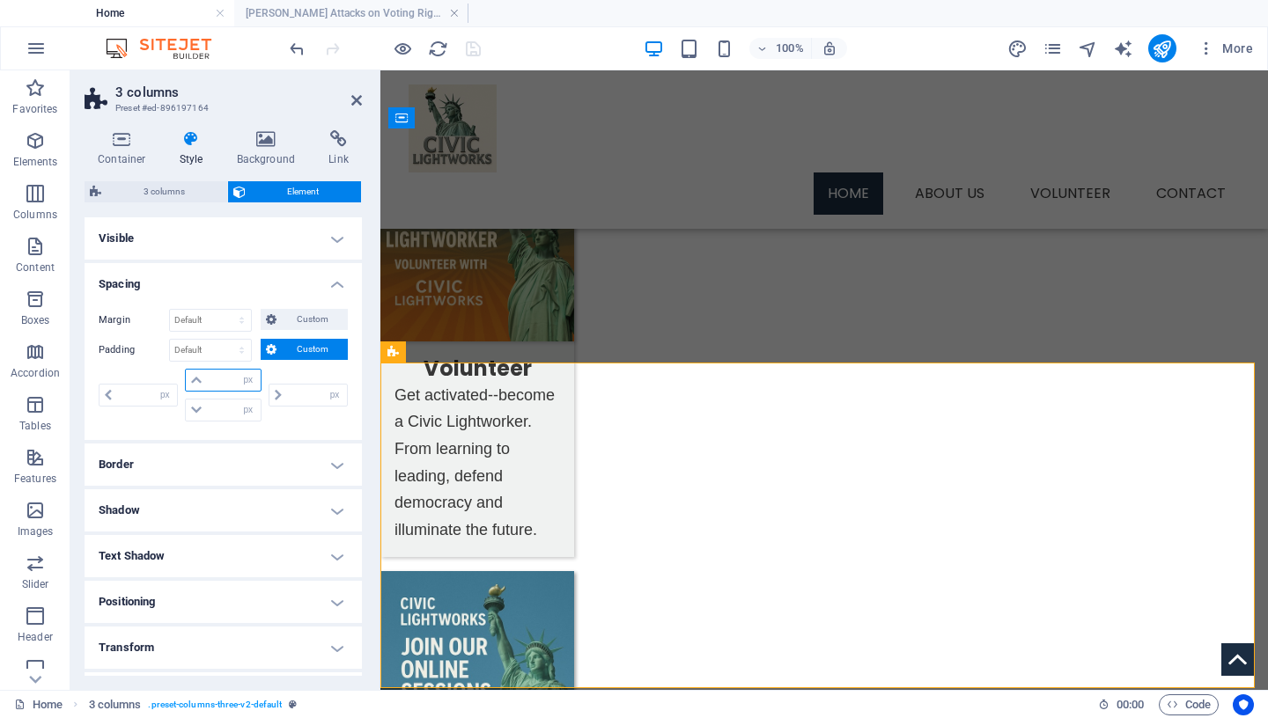
click at [211, 379] on input "number" at bounding box center [233, 380] width 53 height 21
type input "25"
type input "0"
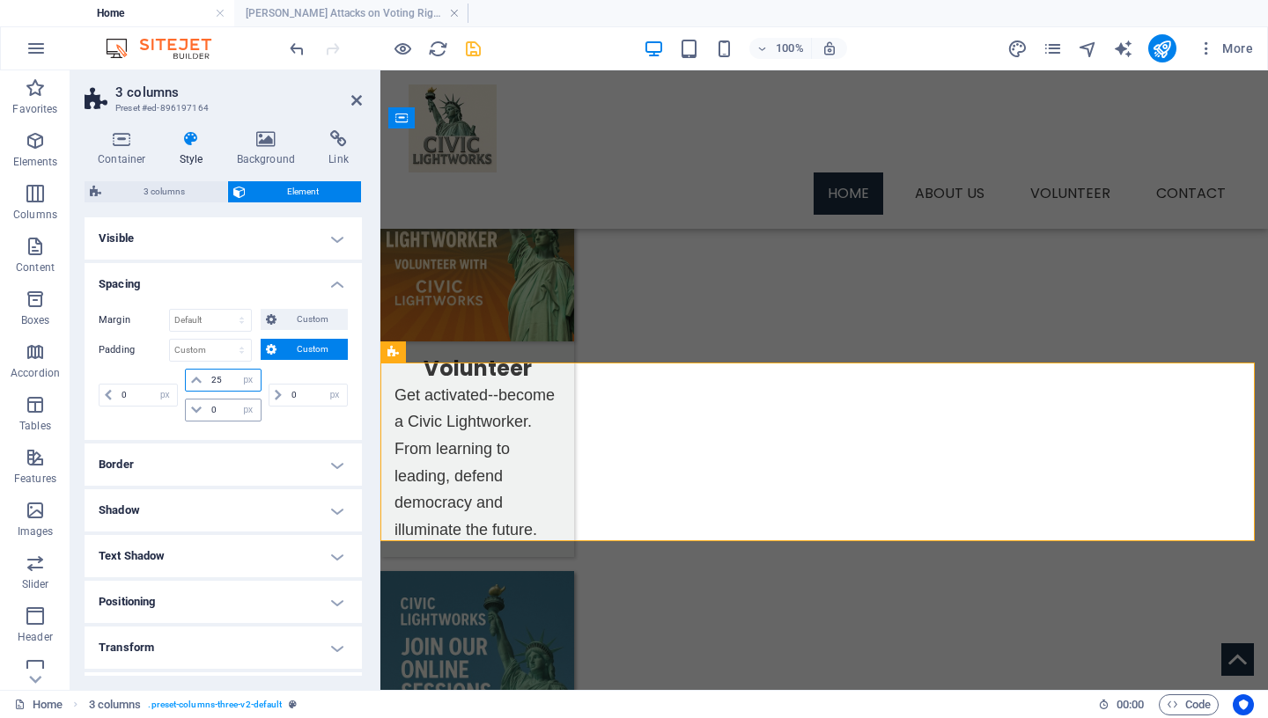
type input "25"
drag, startPoint x: 218, startPoint y: 408, endPoint x: 166, endPoint y: 408, distance: 52.8
click at [207, 408] on input "0" at bounding box center [233, 410] width 53 height 21
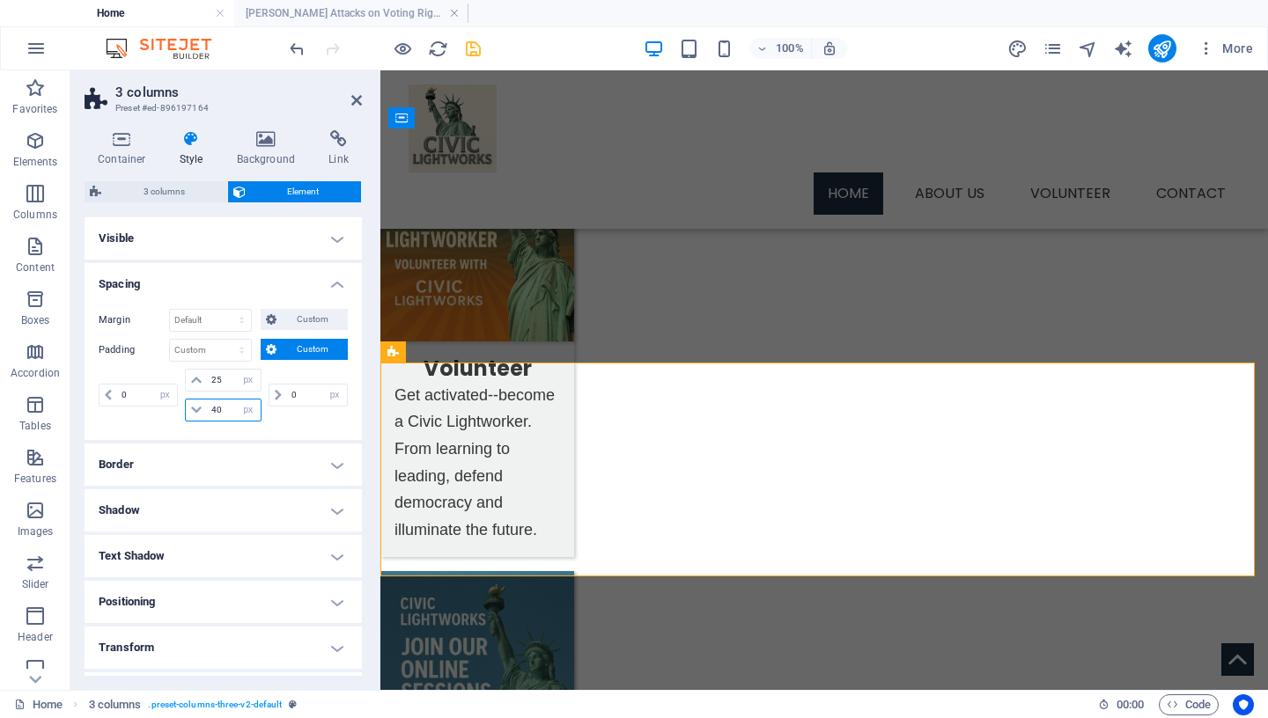
drag, startPoint x: 223, startPoint y: 410, endPoint x: 160, endPoint y: 410, distance: 62.5
click at [207, 411] on input "40" at bounding box center [233, 410] width 53 height 21
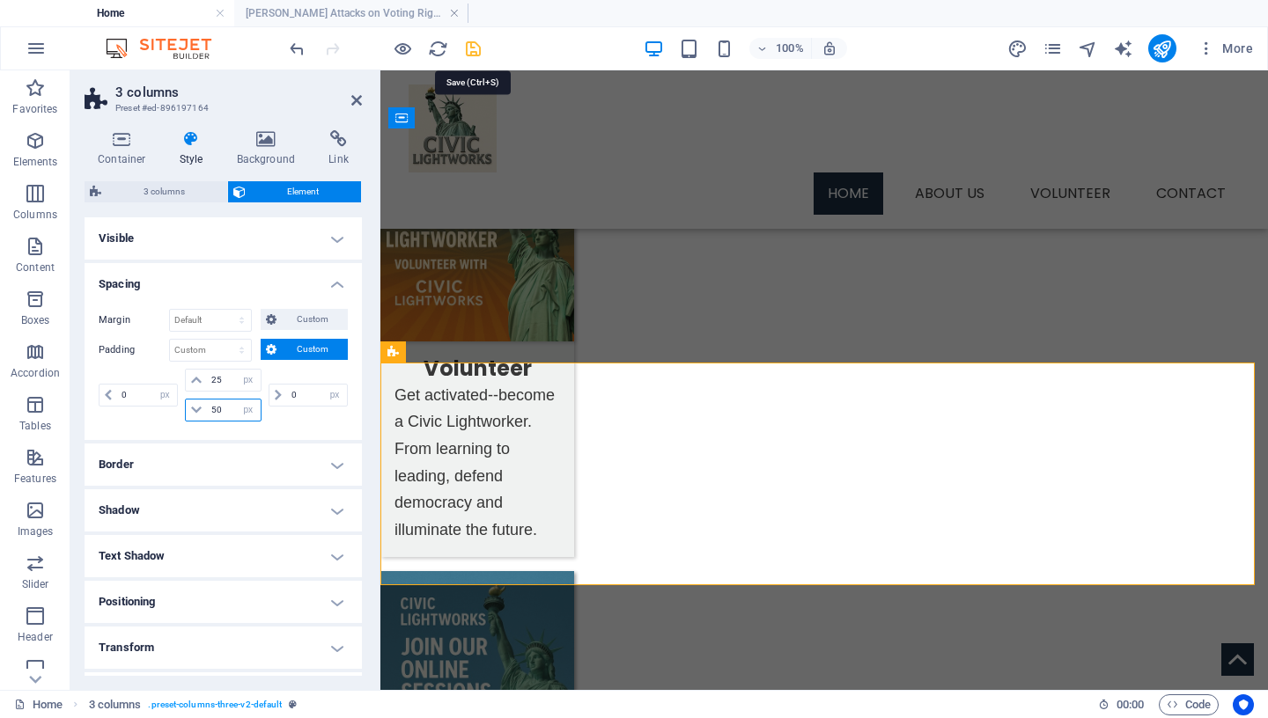
type input "50"
click at [471, 46] on icon "save" at bounding box center [473, 49] width 20 height 20
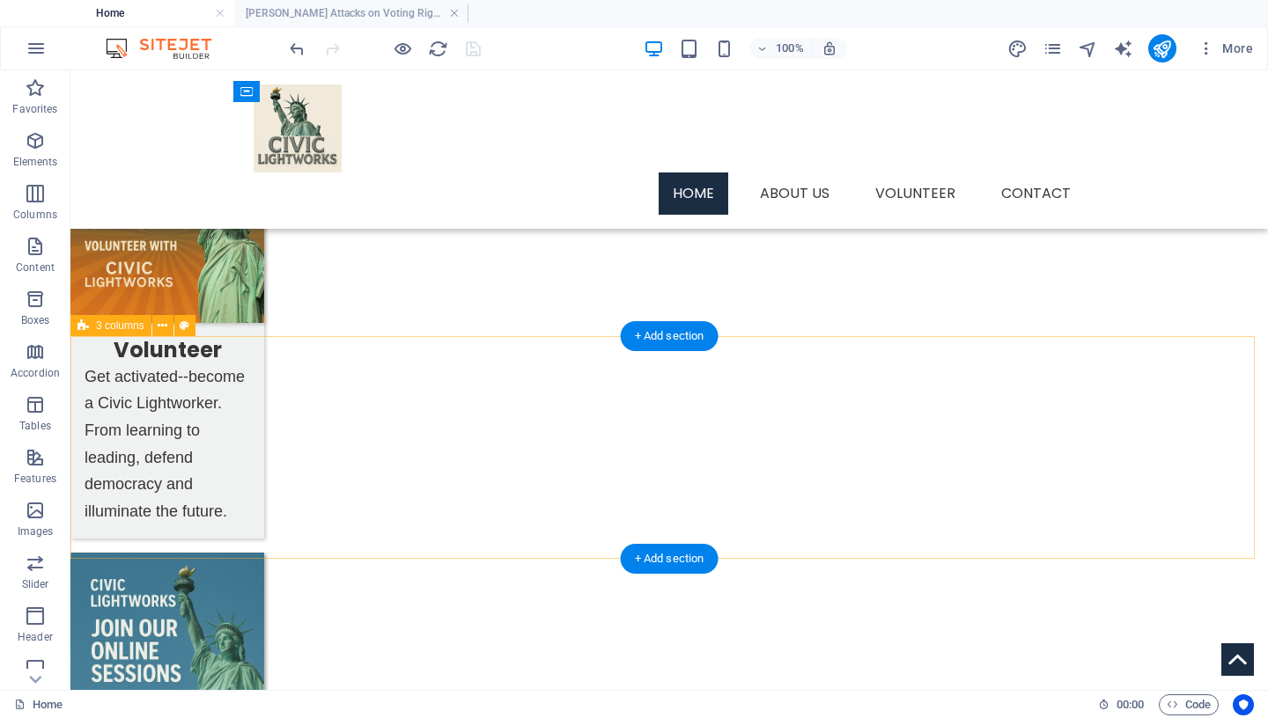
scroll to position [1156, 0]
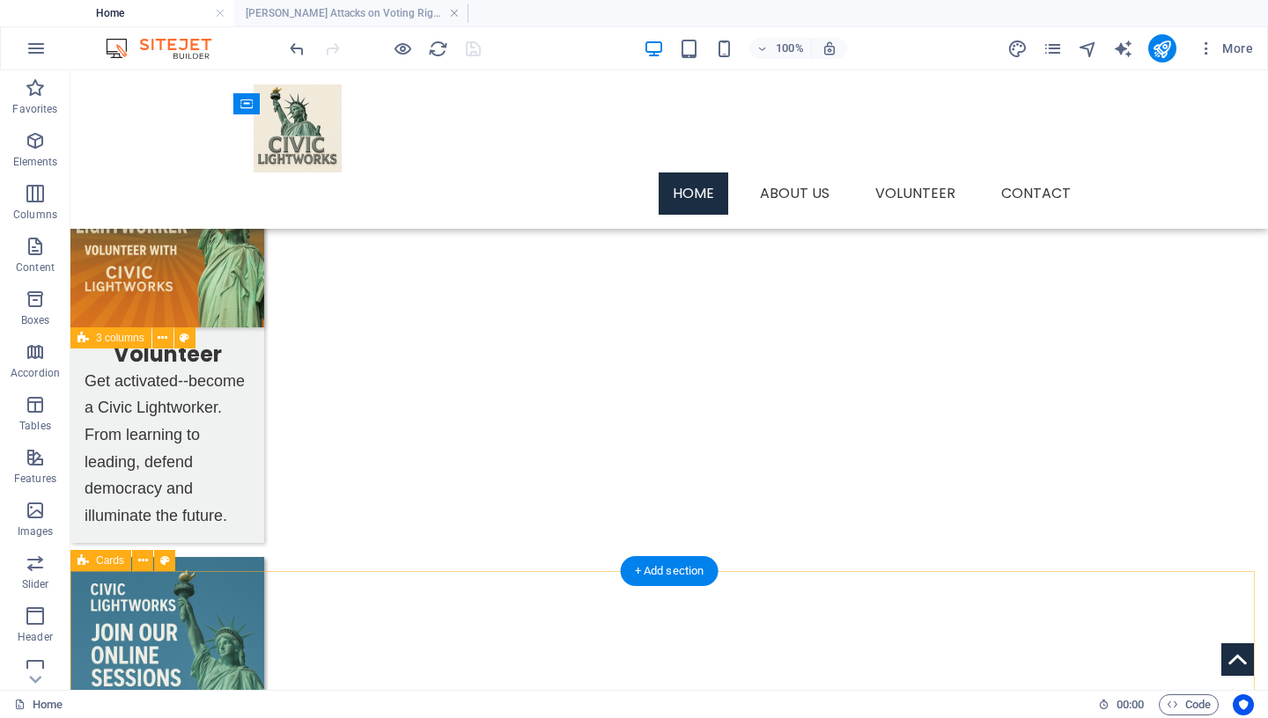
select select "px"
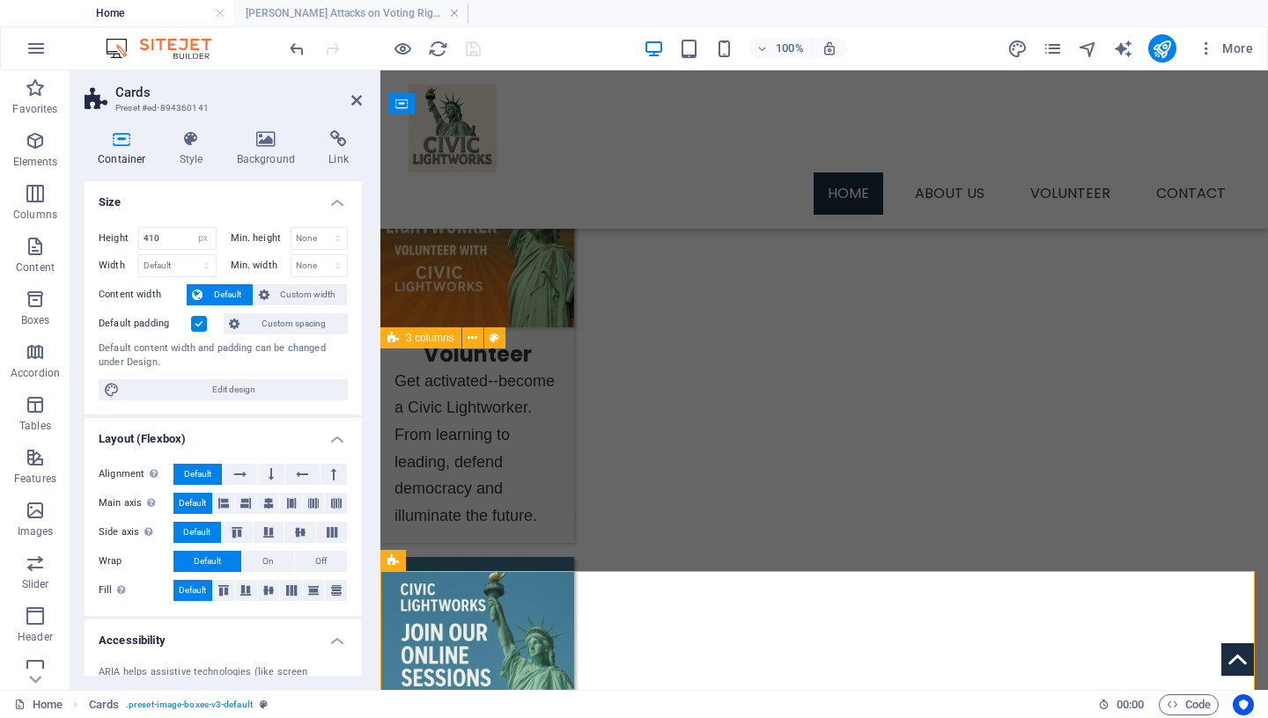
click at [125, 151] on h4 "Container" at bounding box center [126, 148] width 82 height 37
click at [267, 329] on span "Custom spacing" at bounding box center [294, 323] width 98 height 21
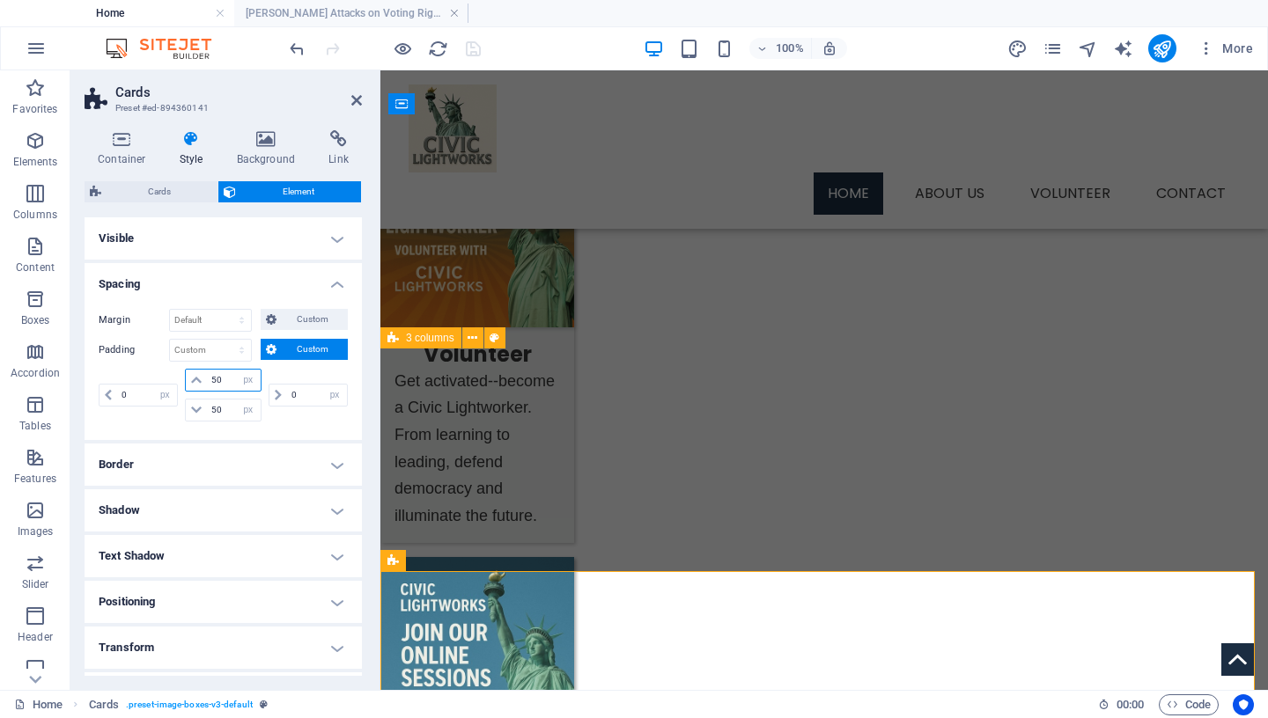
drag, startPoint x: 224, startPoint y: 381, endPoint x: 167, endPoint y: 378, distance: 56.5
click at [207, 378] on input "50" at bounding box center [233, 380] width 53 height 21
type input "75"
drag, startPoint x: 222, startPoint y: 412, endPoint x: 181, endPoint y: 409, distance: 41.5
click at [207, 409] on input "50" at bounding box center [233, 410] width 53 height 21
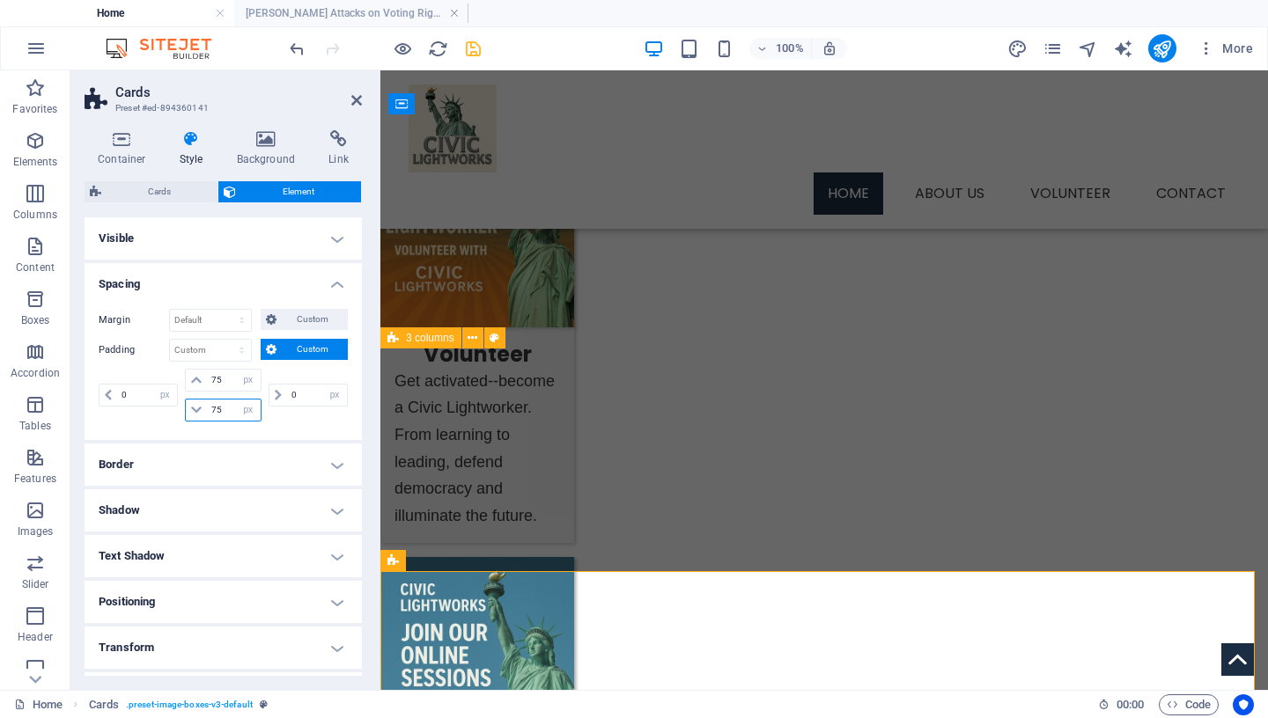
drag, startPoint x: 222, startPoint y: 410, endPoint x: 200, endPoint y: 413, distance: 22.2
click at [207, 413] on input "75" at bounding box center [233, 410] width 53 height 21
drag, startPoint x: 223, startPoint y: 411, endPoint x: 162, endPoint y: 409, distance: 60.8
click at [207, 409] on input "40" at bounding box center [233, 410] width 53 height 21
type input "20"
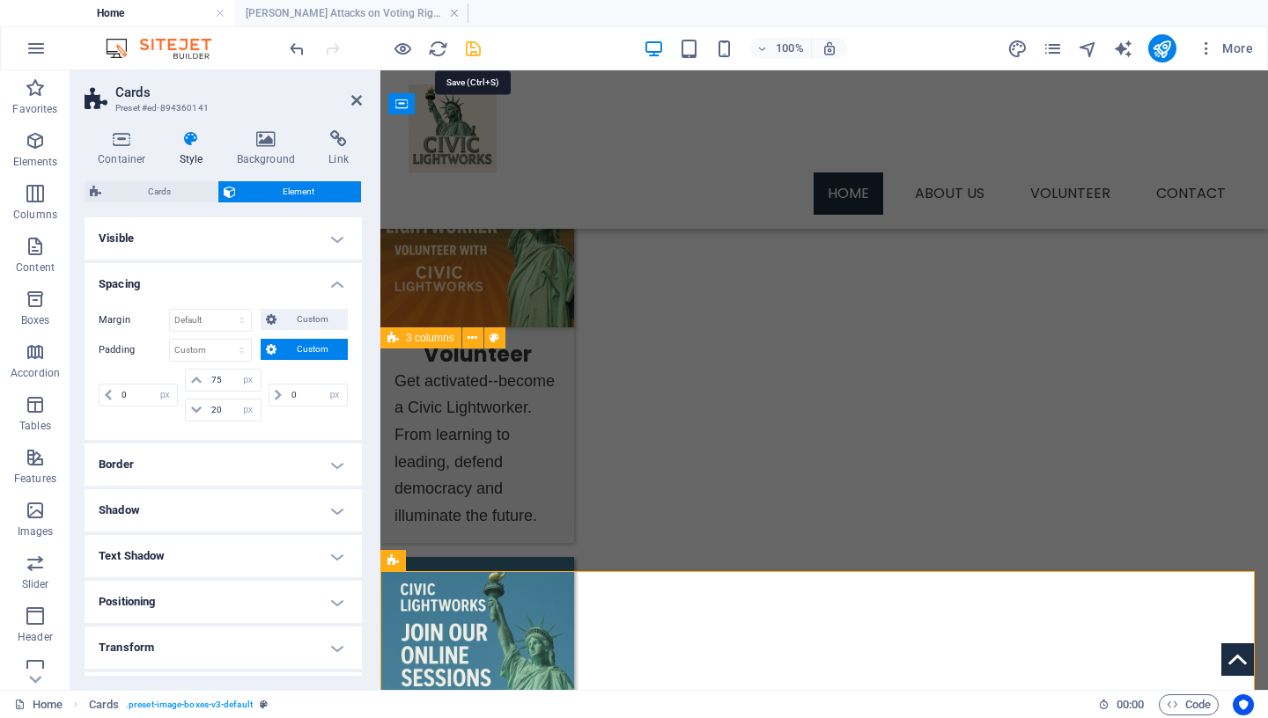
click at [473, 53] on icon "save" at bounding box center [473, 49] width 20 height 20
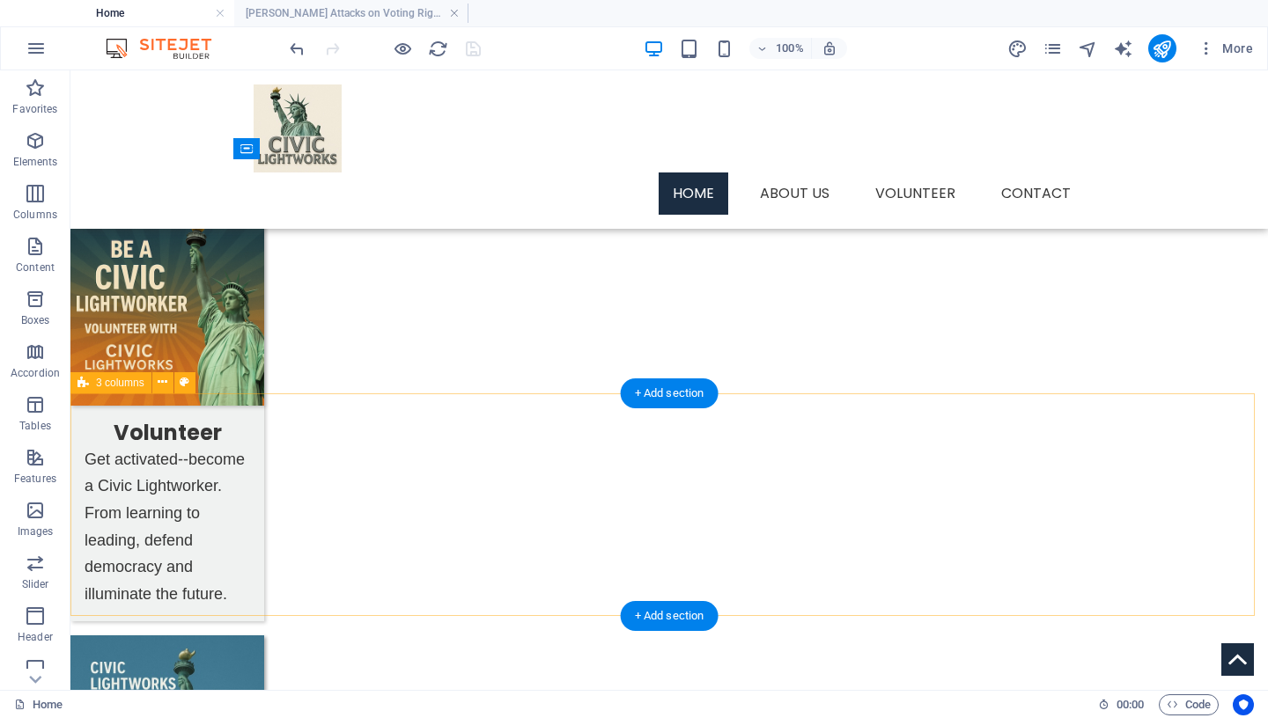
scroll to position [1113, 0]
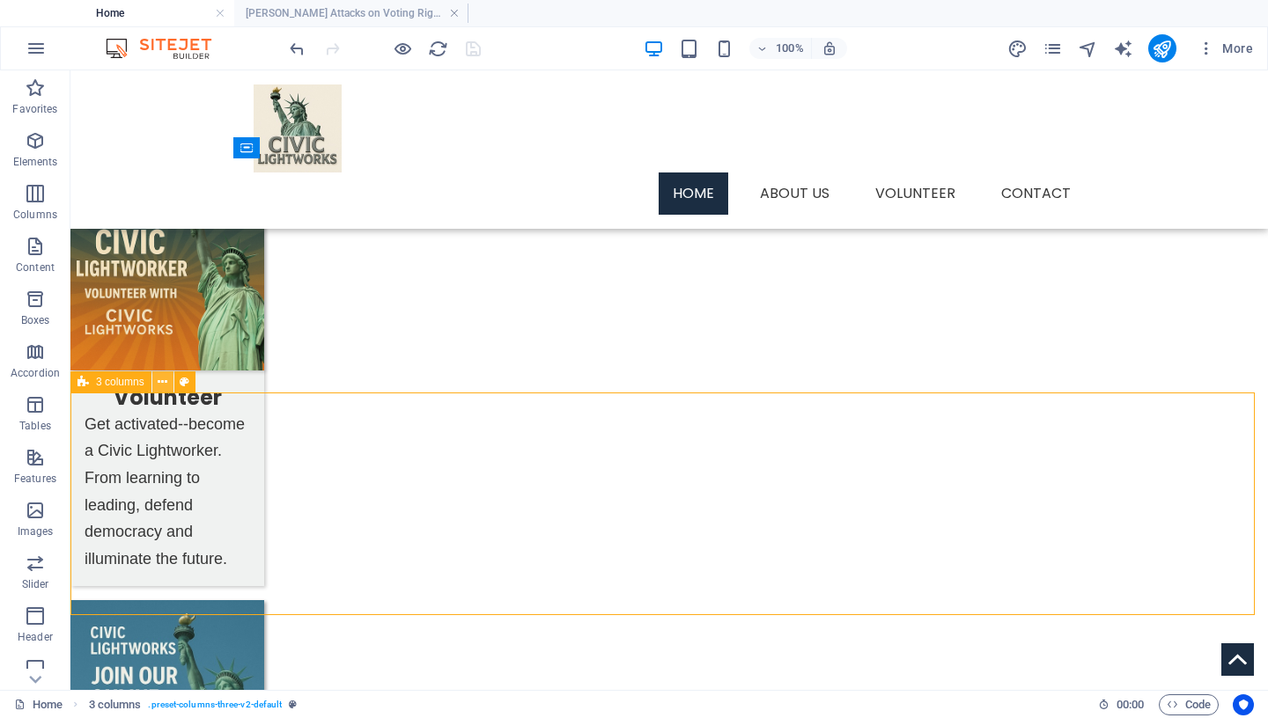
click at [166, 382] on icon at bounding box center [163, 382] width 10 height 18
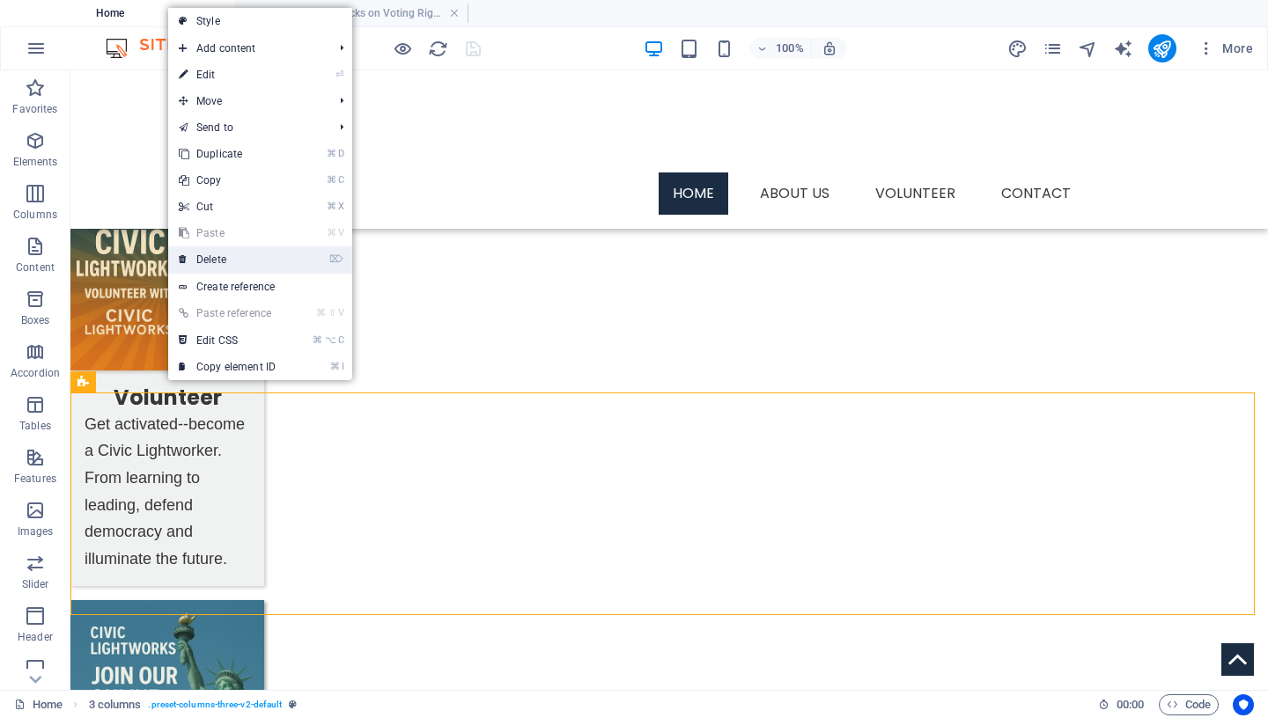
click at [268, 259] on link "⌦ Delete" at bounding box center [227, 260] width 118 height 26
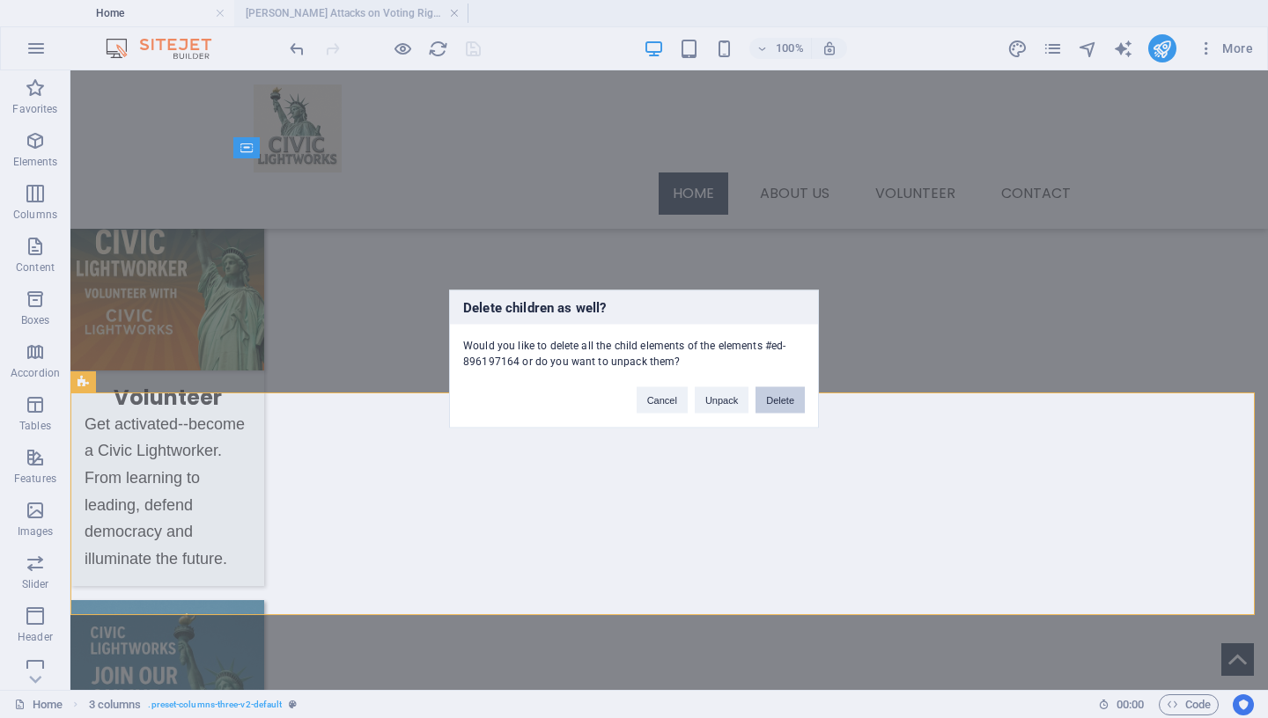
click at [770, 397] on button "Delete" at bounding box center [779, 400] width 49 height 26
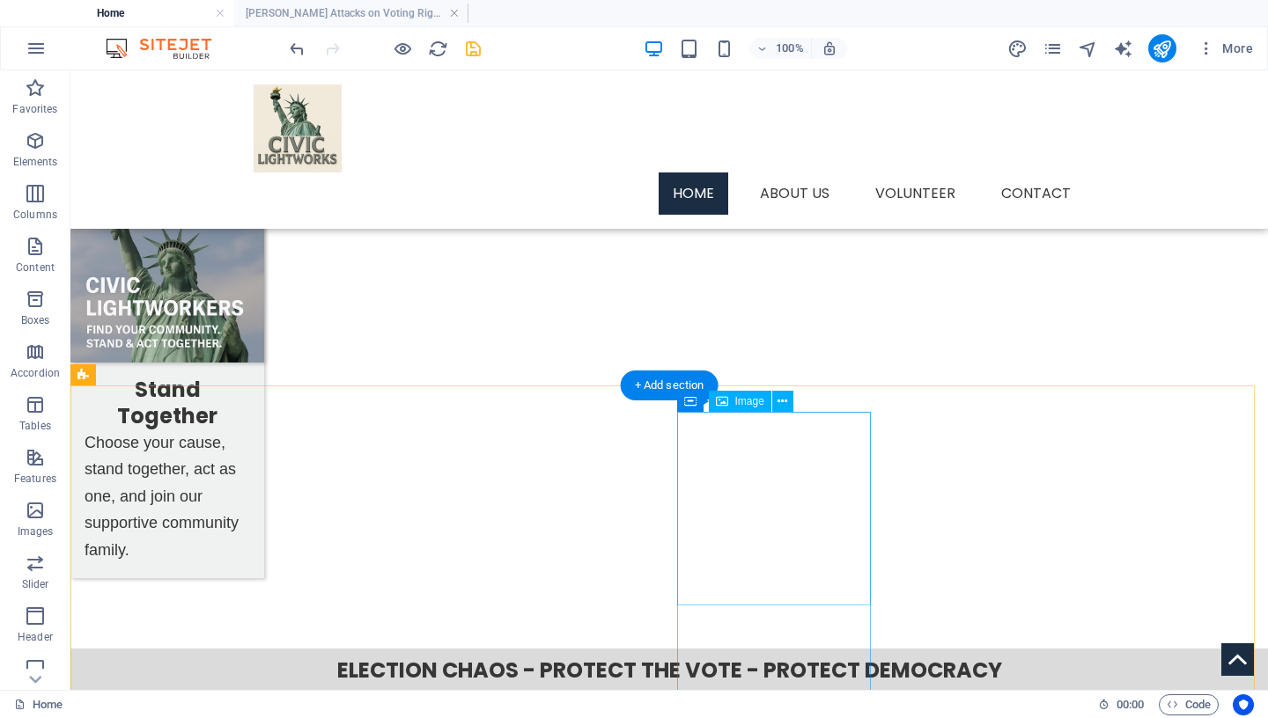
scroll to position [2029, 0]
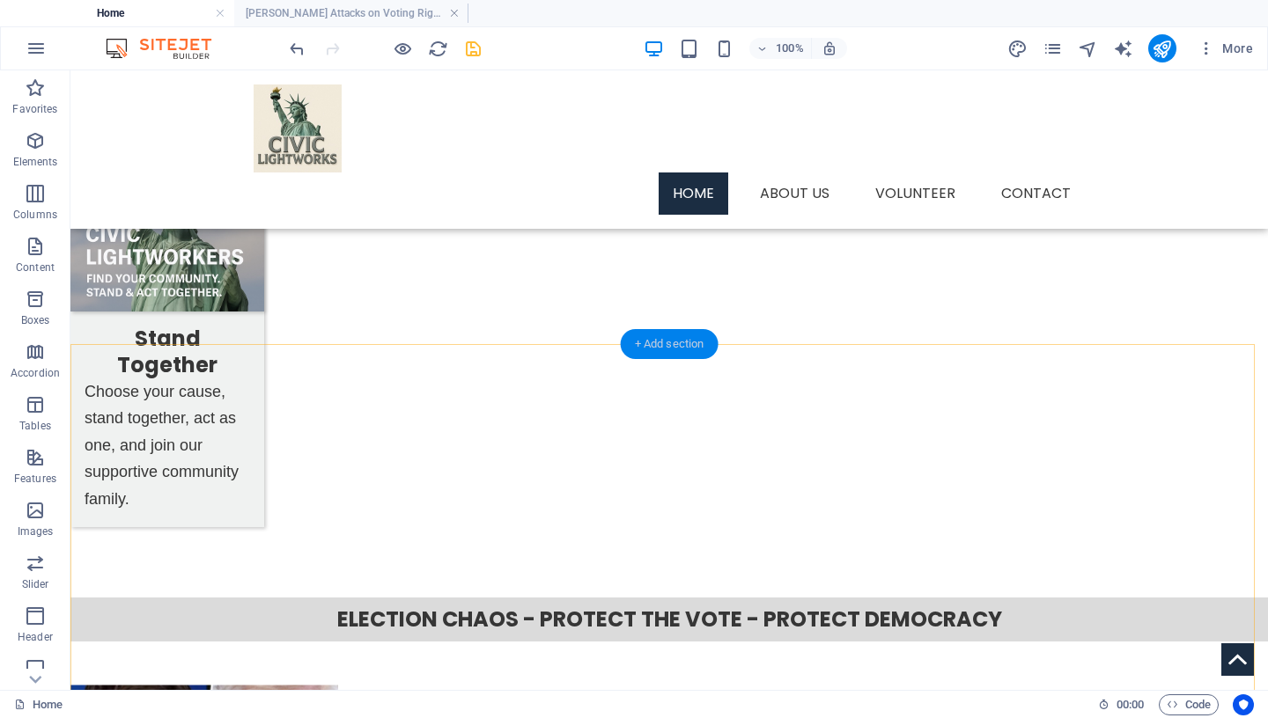
click at [660, 344] on div "+ Add section" at bounding box center [670, 344] width 98 height 30
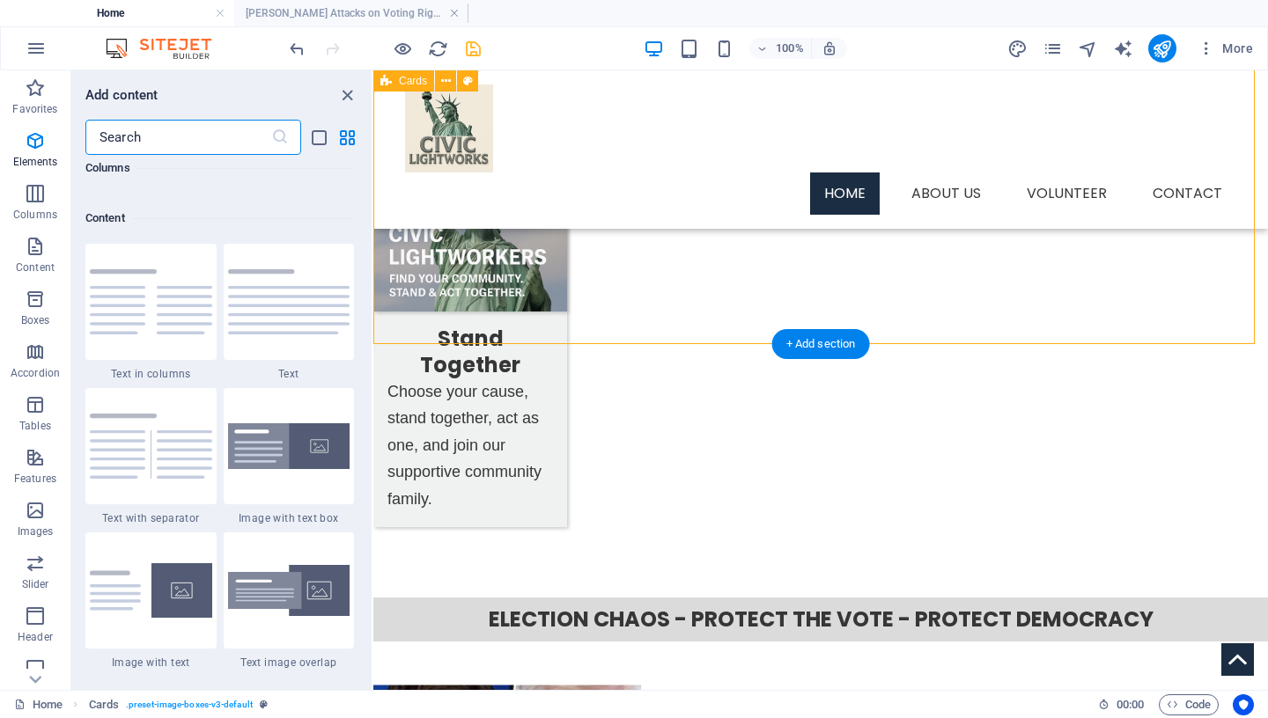
scroll to position [3081, 0]
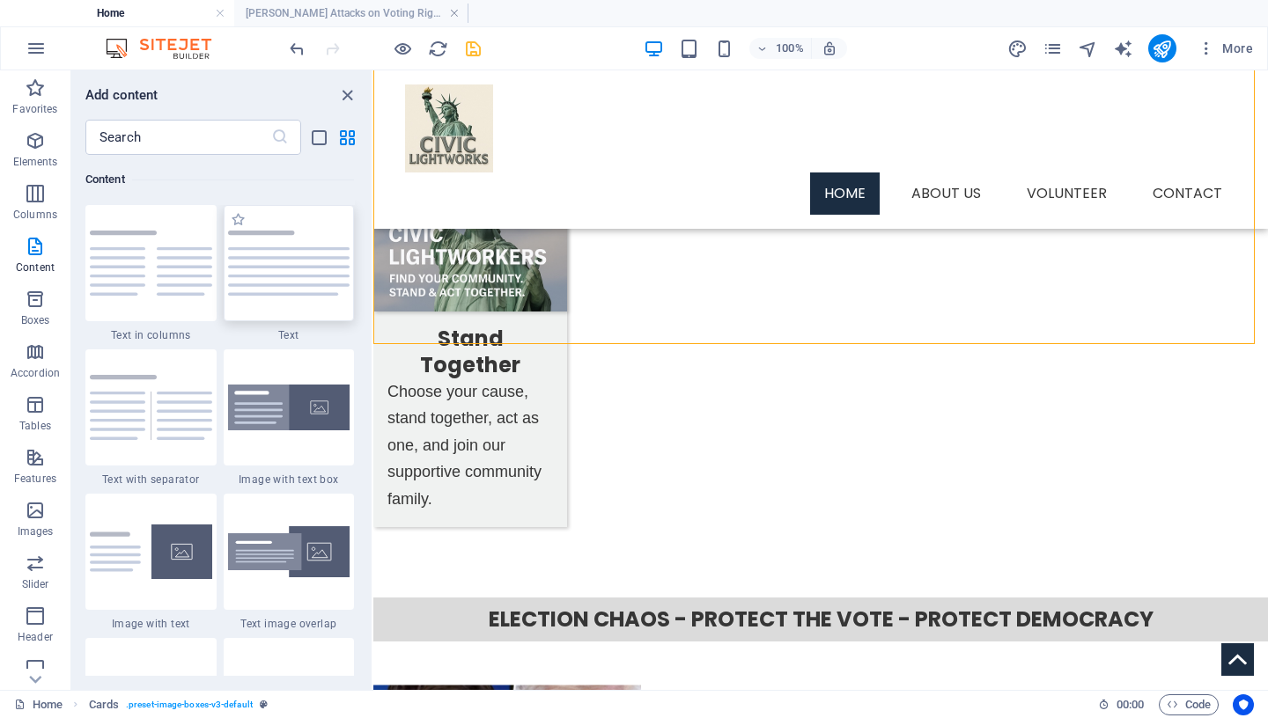
click at [305, 274] on img at bounding box center [289, 263] width 122 height 65
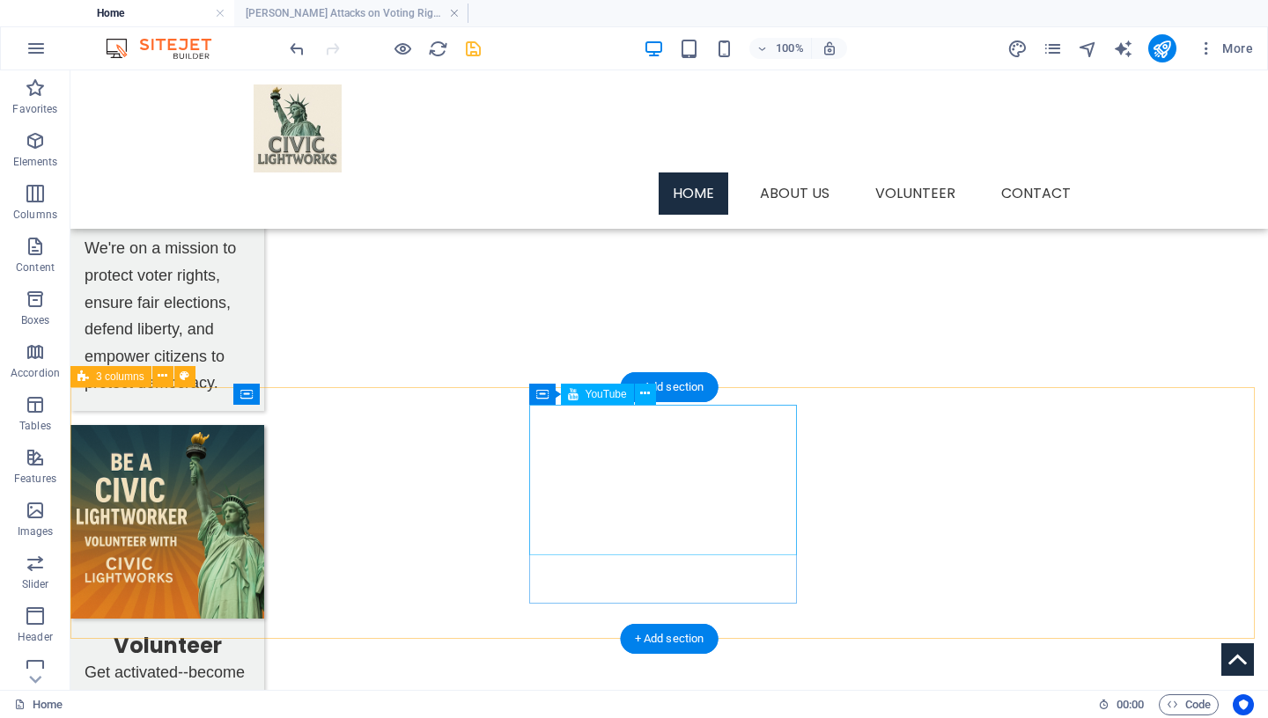
scroll to position [873, 0]
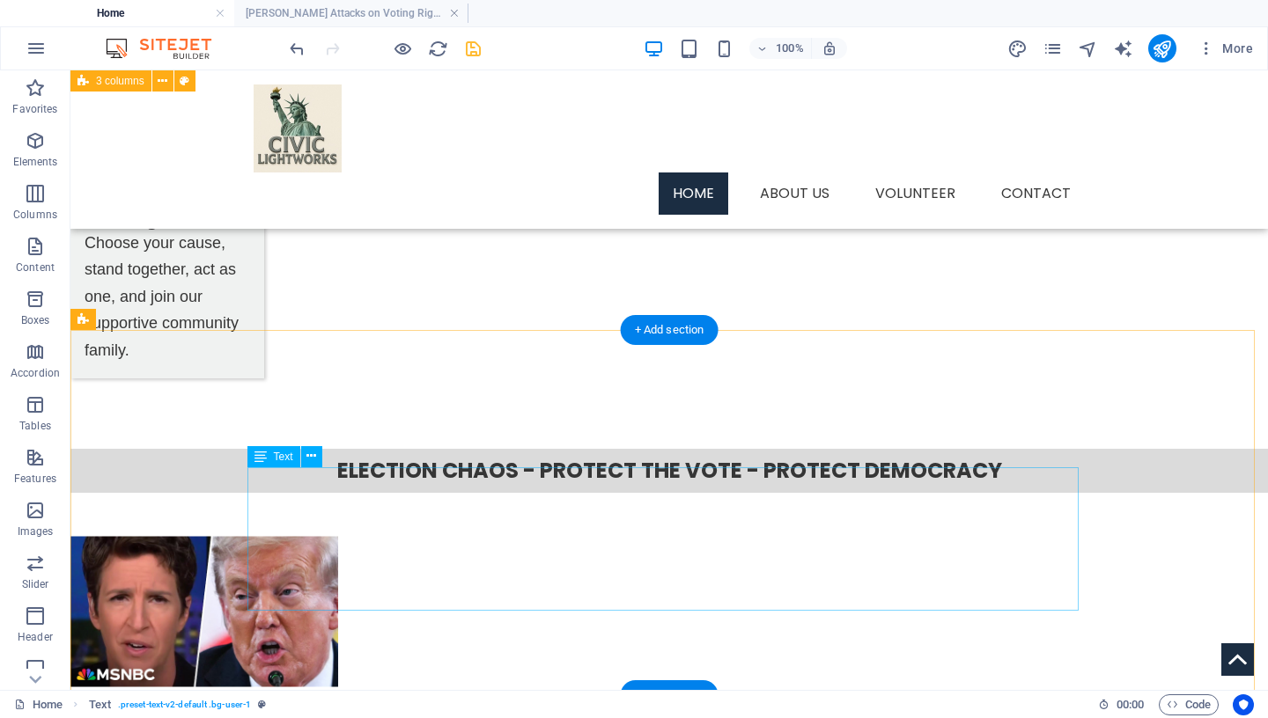
scroll to position [2212, 0]
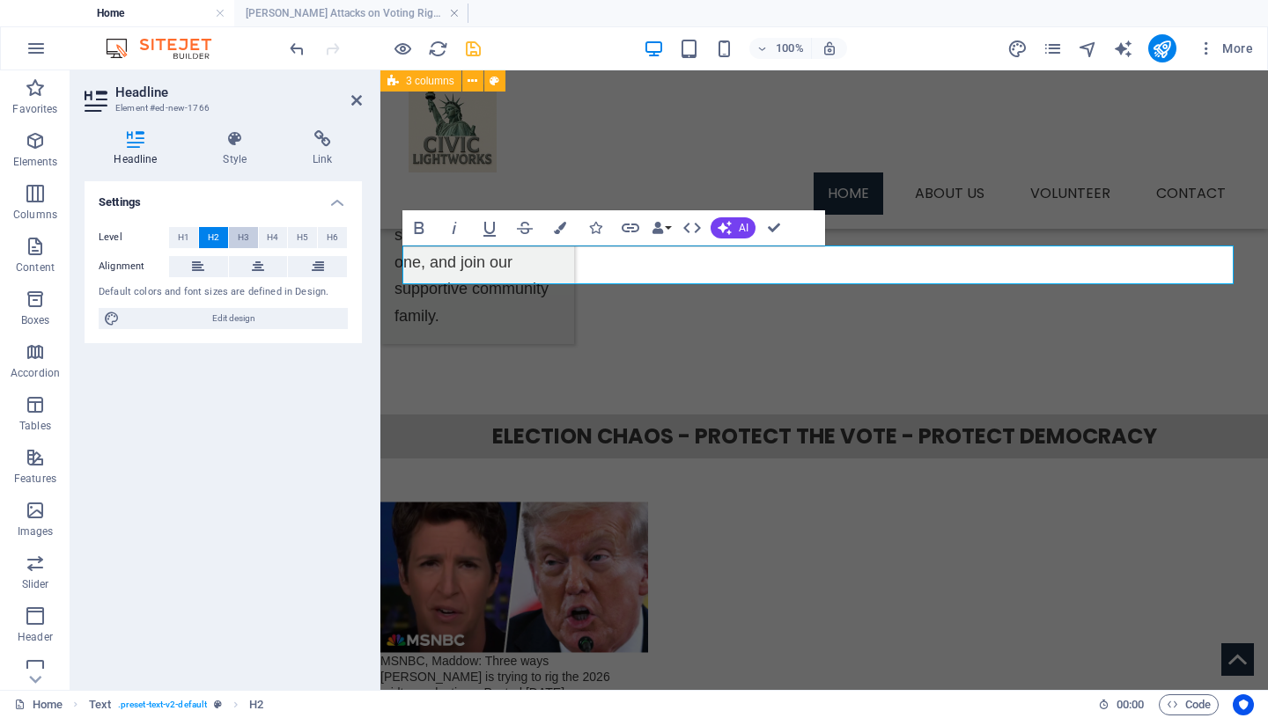
click at [244, 237] on span "H3" at bounding box center [243, 237] width 11 height 21
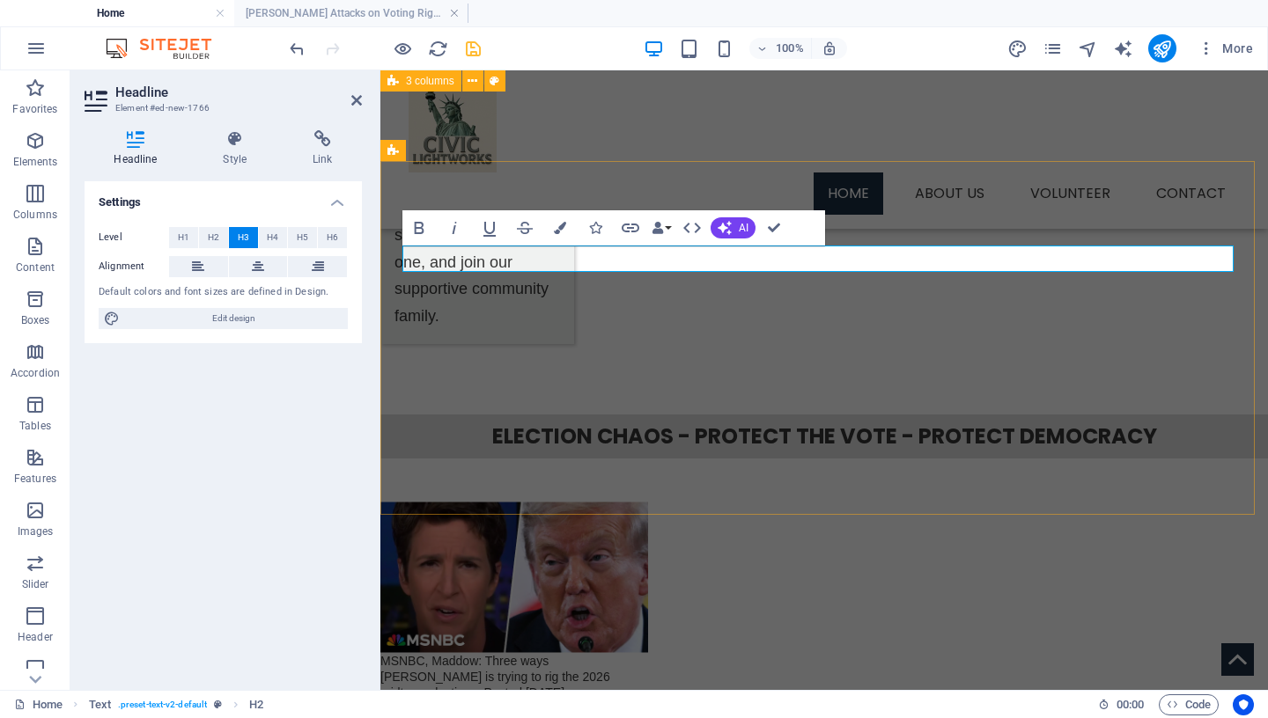
click at [261, 266] on icon at bounding box center [258, 266] width 12 height 21
click at [238, 152] on h4 "Style" at bounding box center [239, 148] width 90 height 37
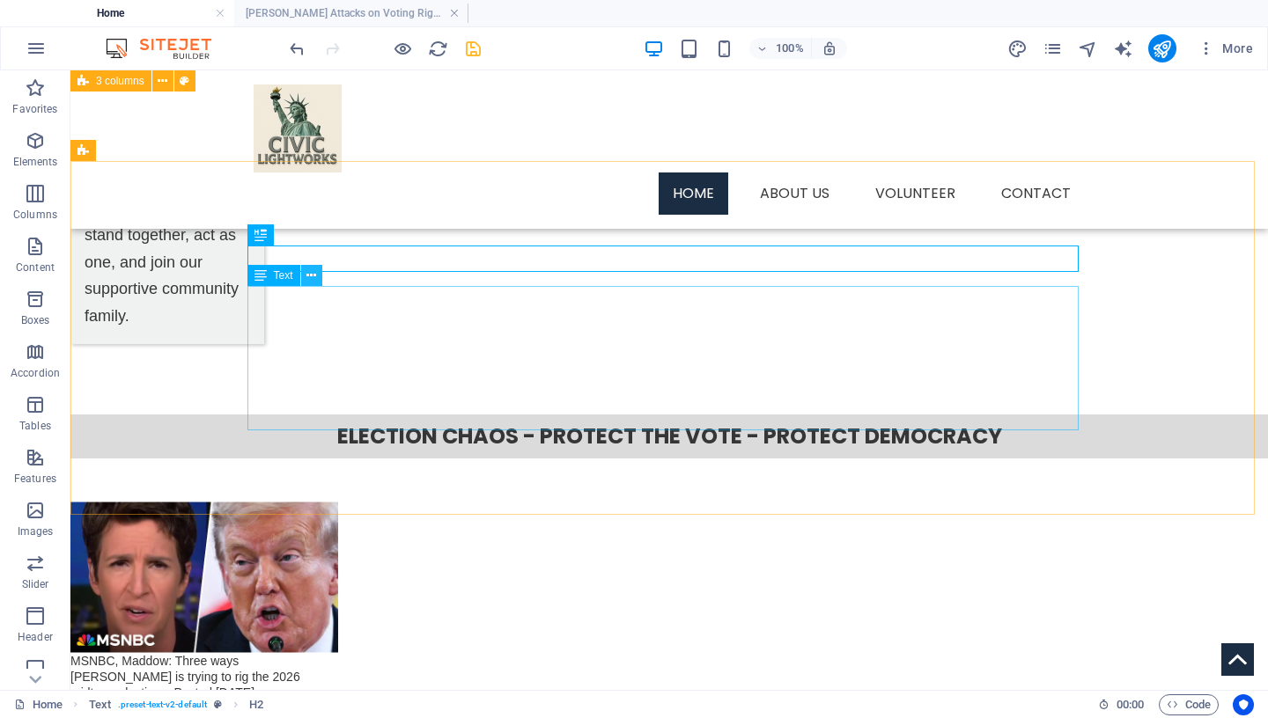
click at [309, 276] on icon at bounding box center [311, 276] width 10 height 18
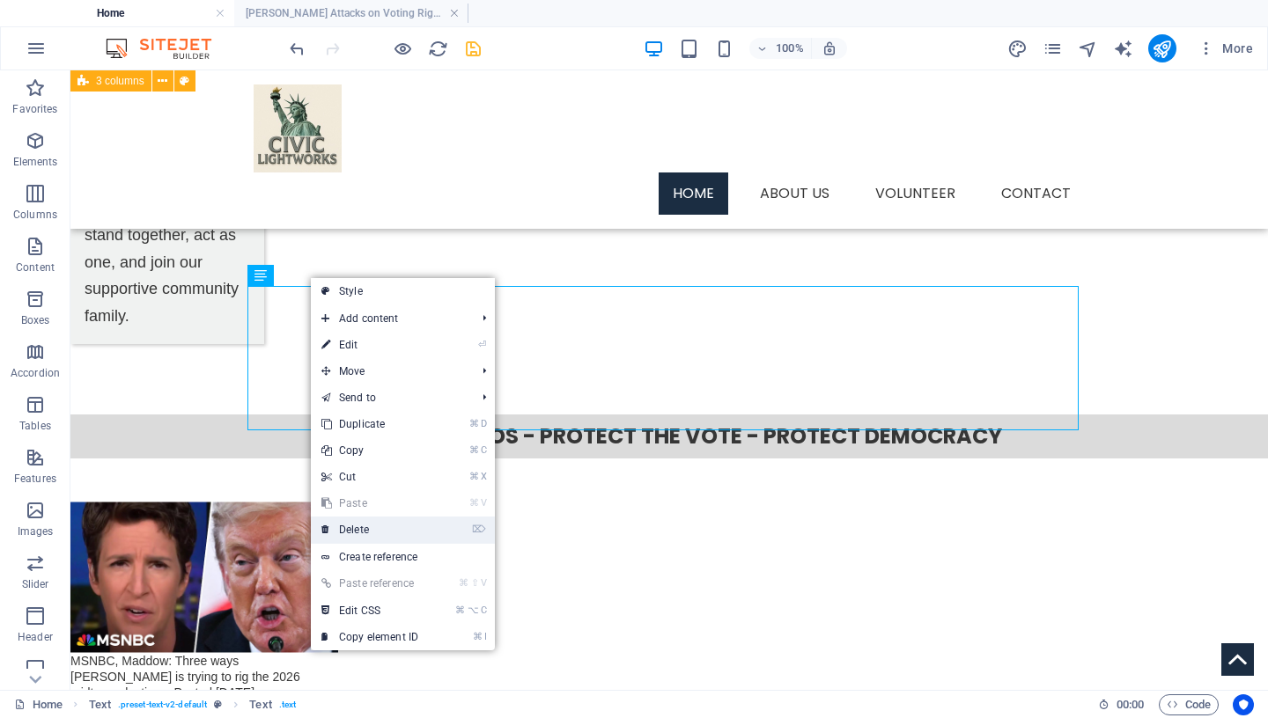
click at [372, 529] on link "⌦ Delete" at bounding box center [370, 530] width 118 height 26
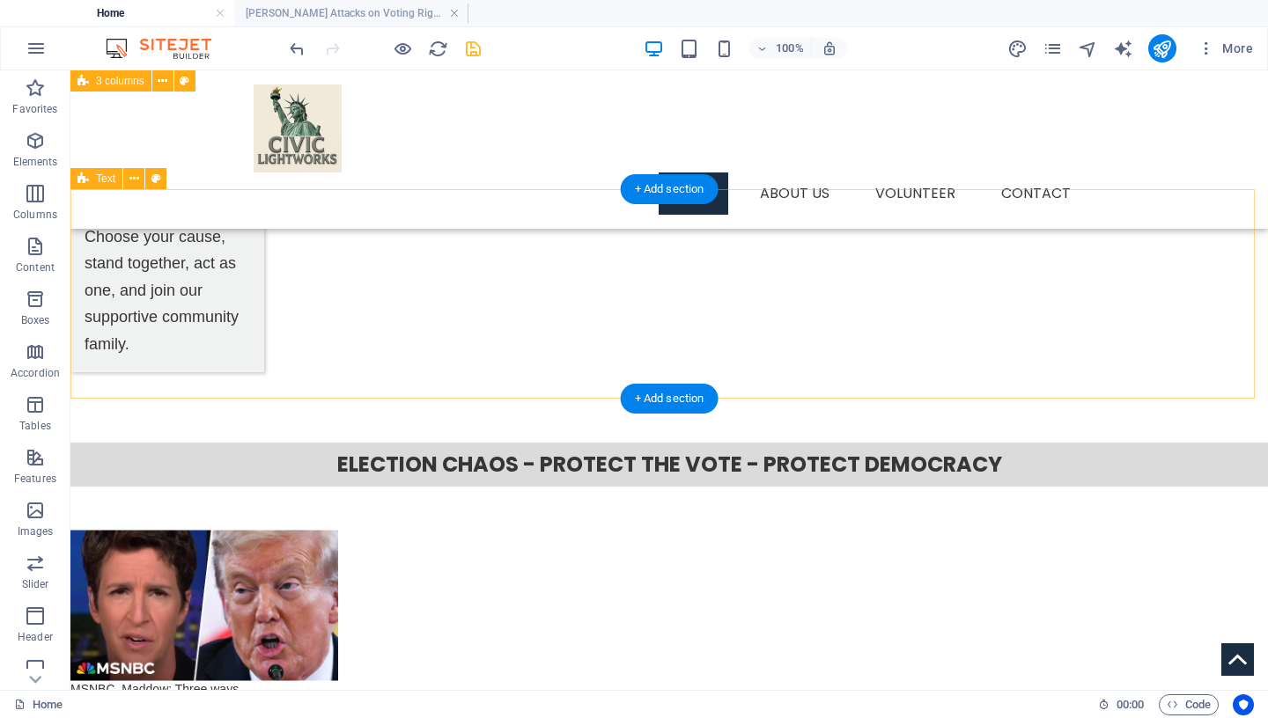
scroll to position [2113, 0]
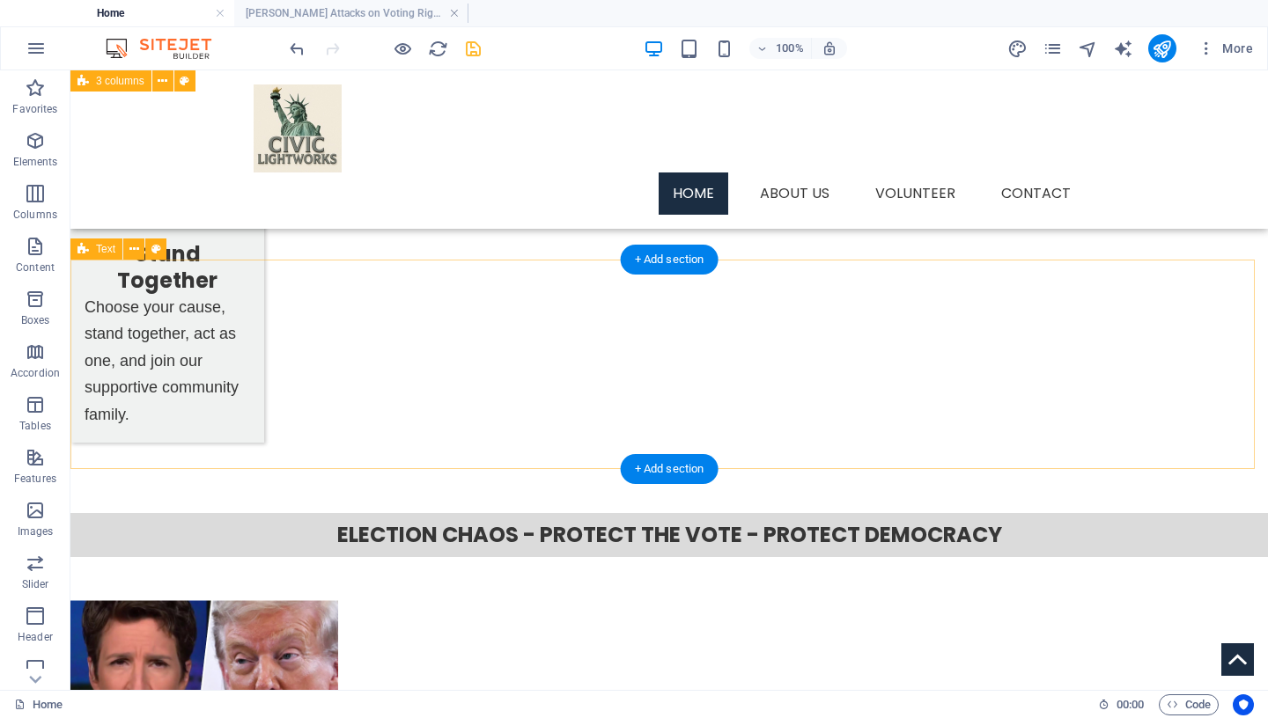
select select "px"
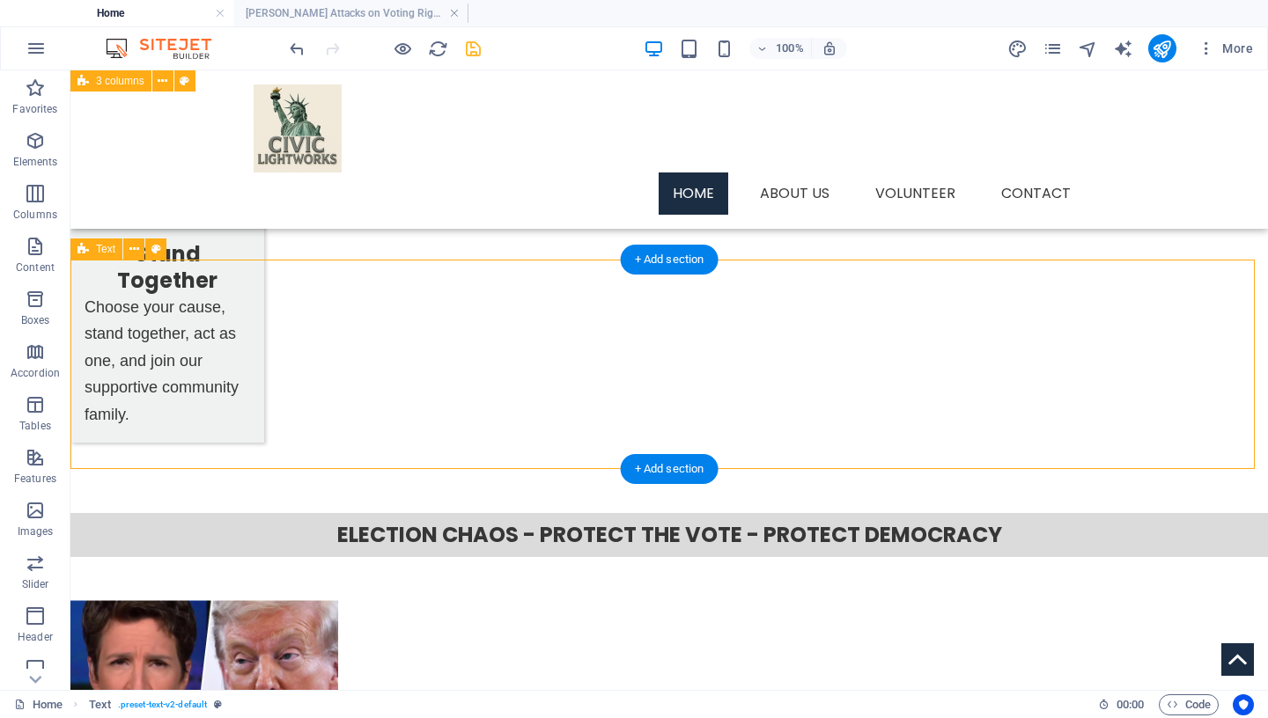
select select "px"
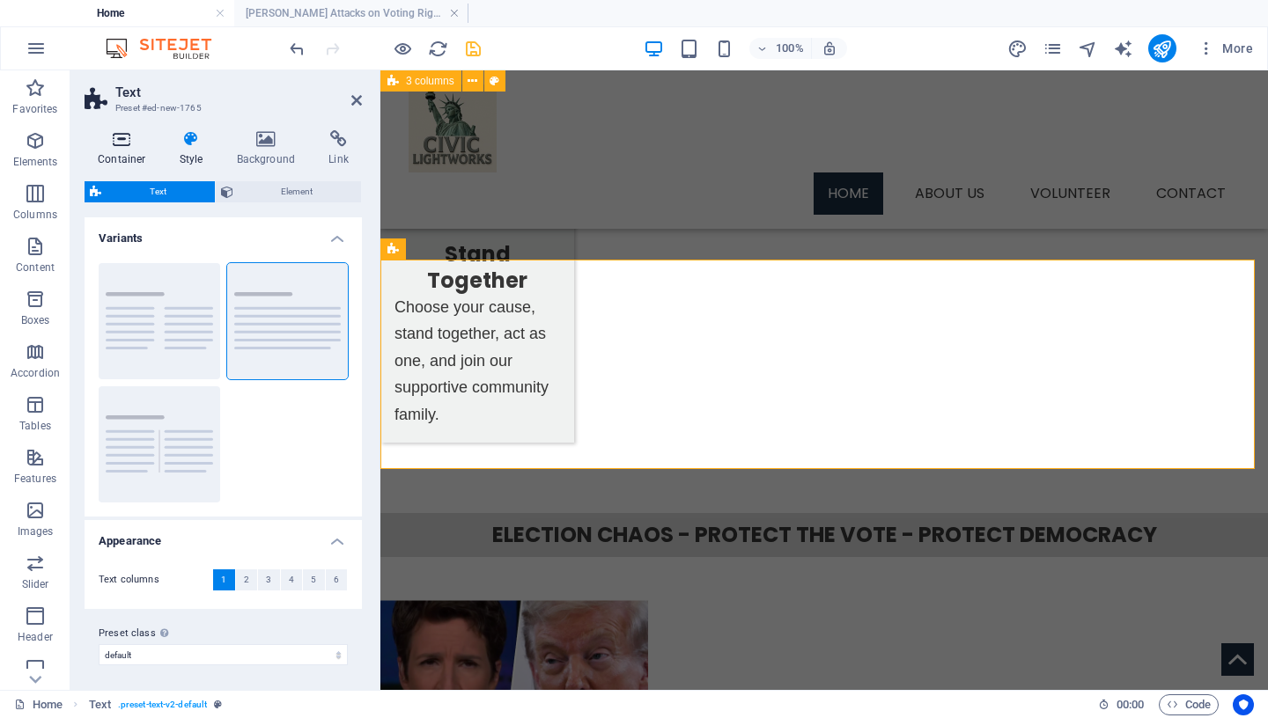
click at [112, 143] on icon at bounding box center [122, 139] width 75 height 18
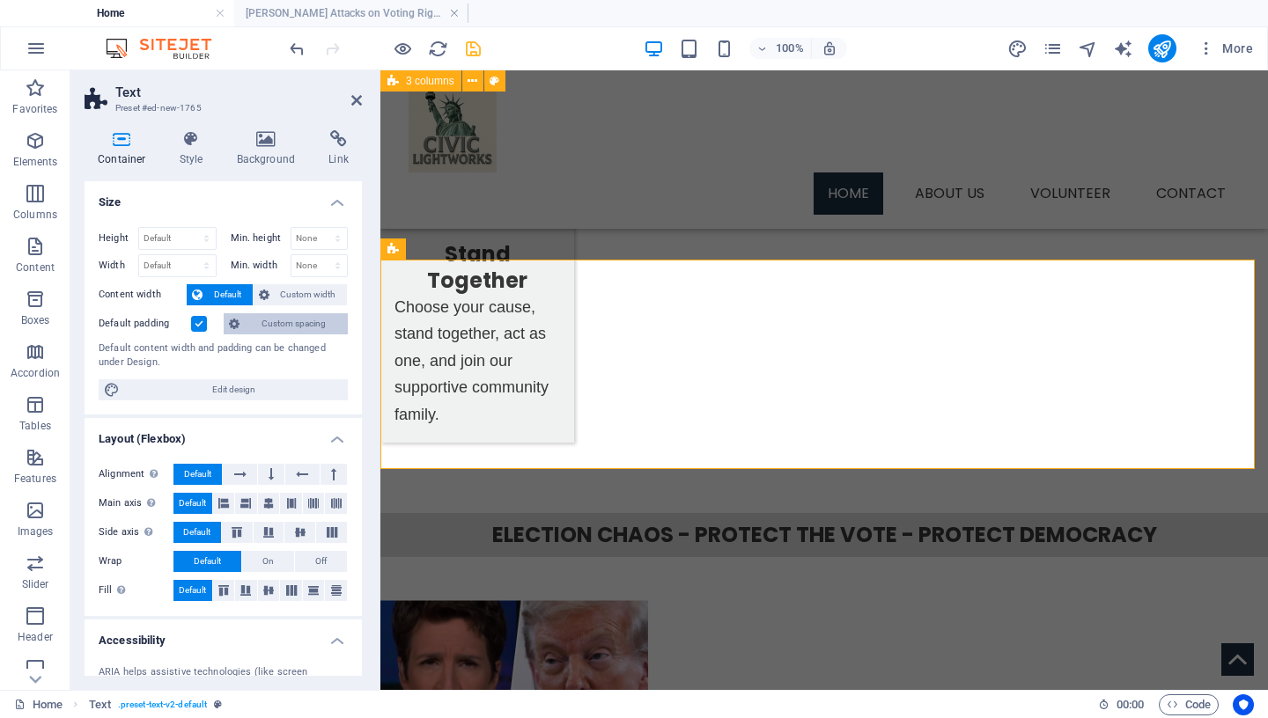
click at [273, 323] on span "Custom spacing" at bounding box center [294, 323] width 98 height 21
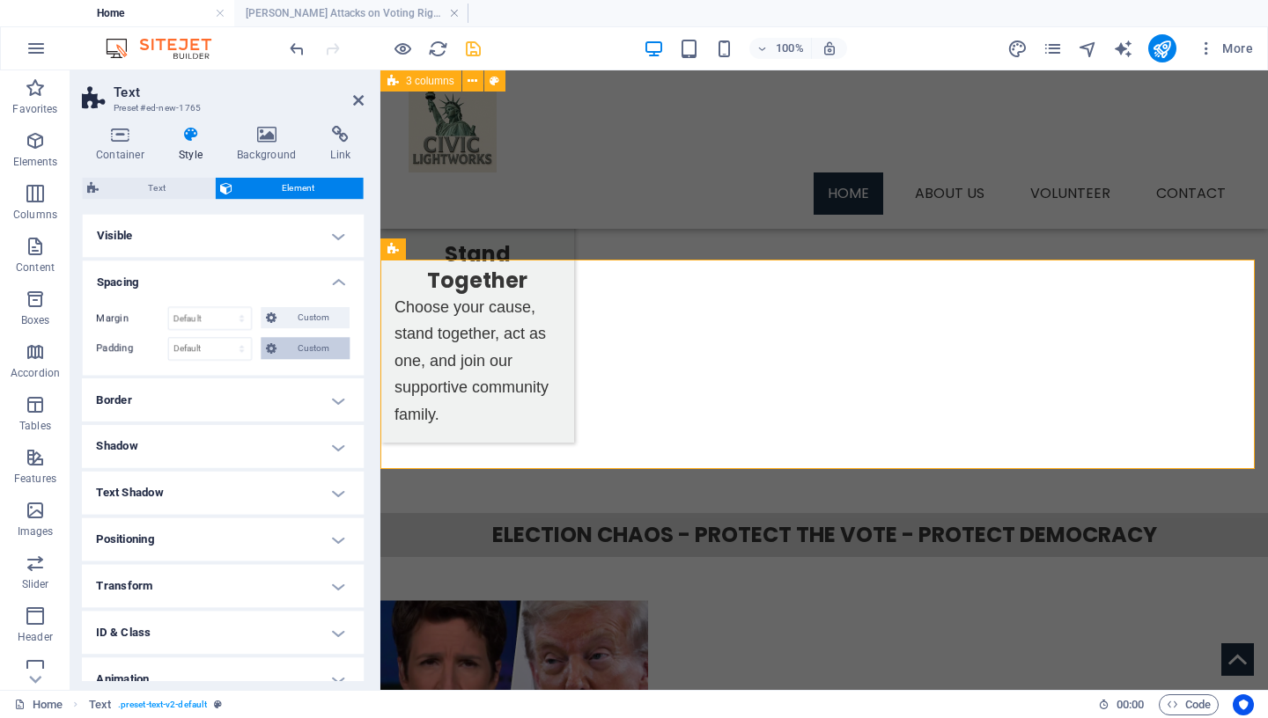
click at [291, 349] on span "Custom" at bounding box center [312, 349] width 61 height 21
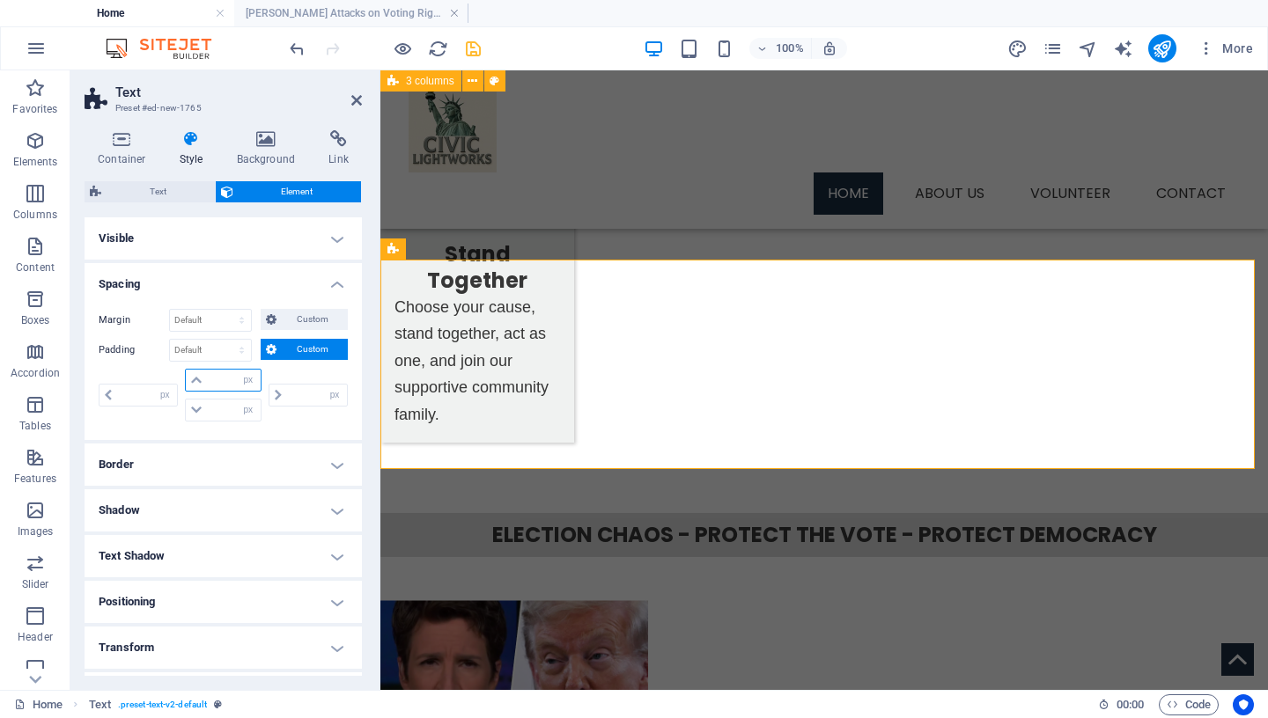
click at [225, 382] on input "number" at bounding box center [233, 380] width 53 height 21
type input "40"
type input "0"
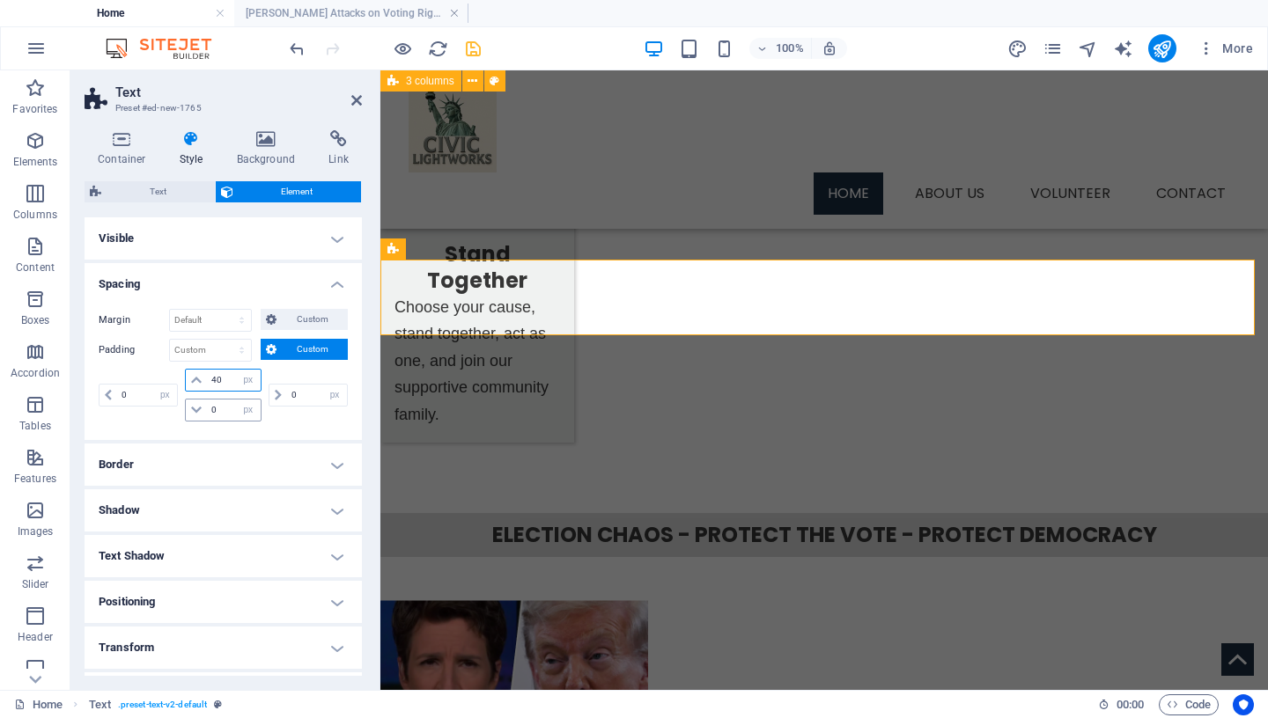
type input "40"
drag, startPoint x: 221, startPoint y: 410, endPoint x: 120, endPoint y: 409, distance: 101.3
click at [207, 409] on input "0" at bounding box center [233, 410] width 53 height 21
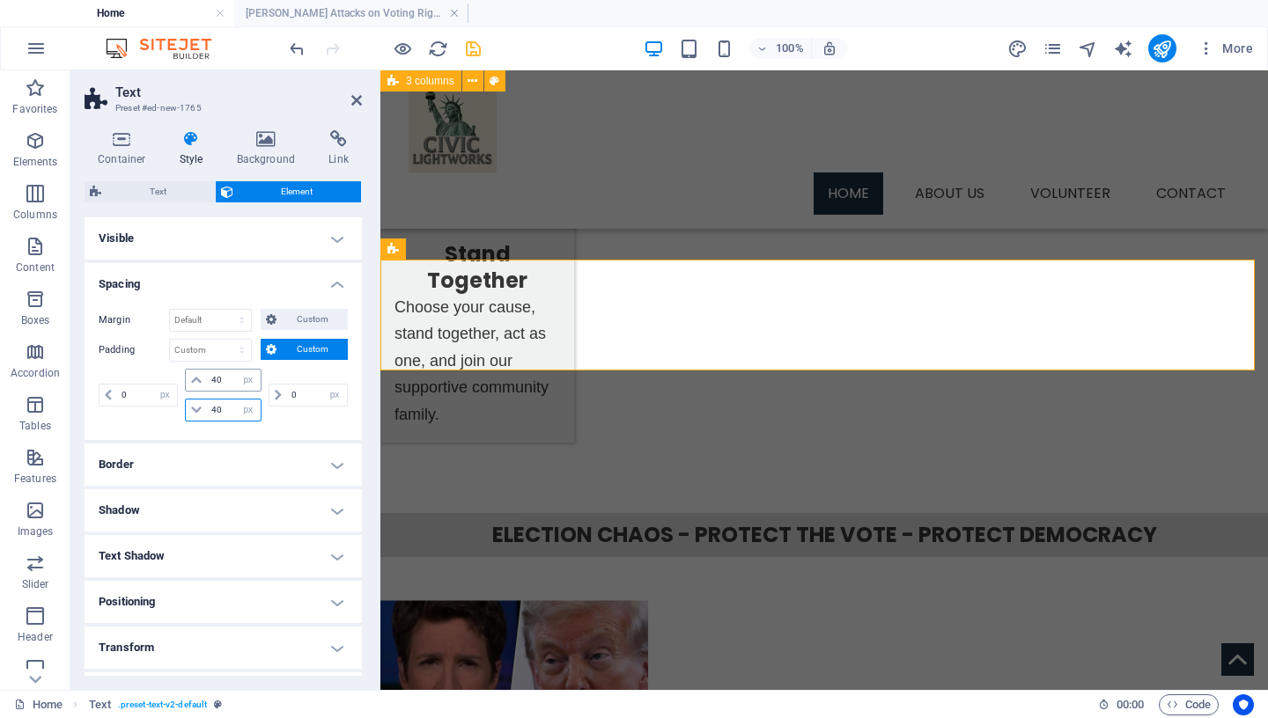
type input "40"
drag, startPoint x: 224, startPoint y: 377, endPoint x: 131, endPoint y: 375, distance: 92.5
click at [207, 376] on input "40" at bounding box center [233, 380] width 53 height 21
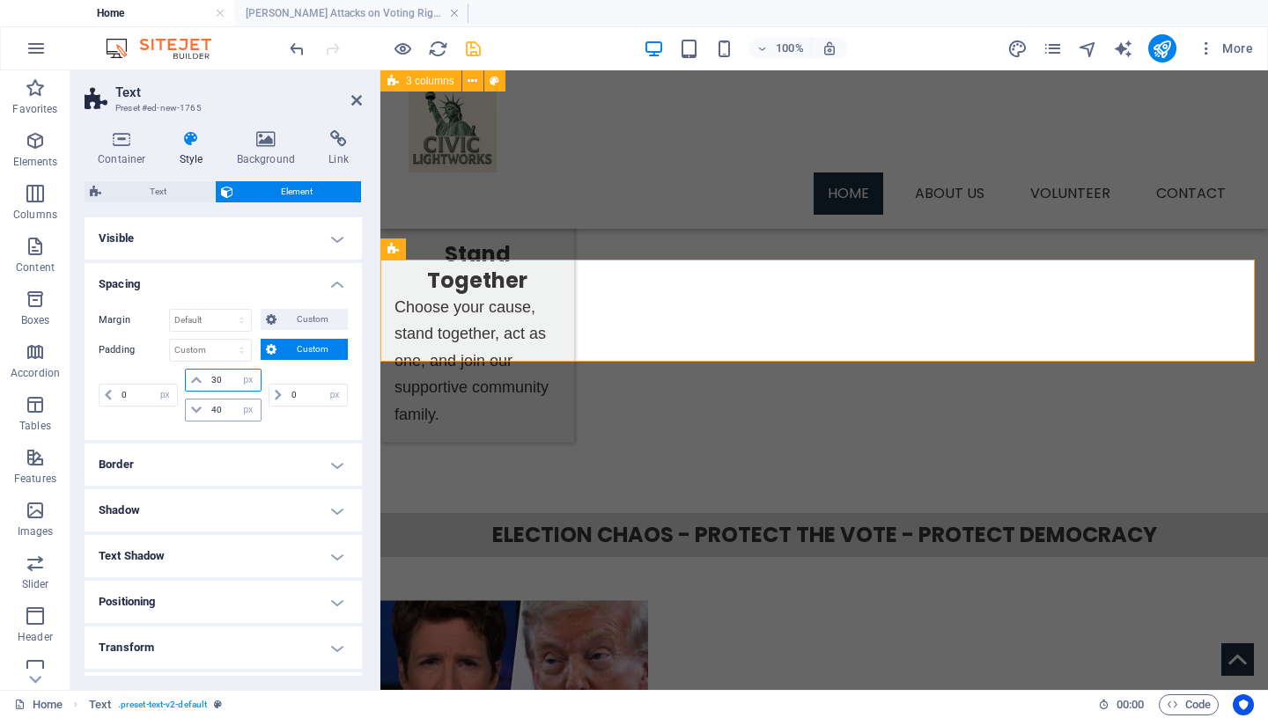
type input "30"
drag, startPoint x: 221, startPoint y: 411, endPoint x: 163, endPoint y: 409, distance: 58.1
click at [207, 409] on input "40" at bounding box center [233, 410] width 53 height 21
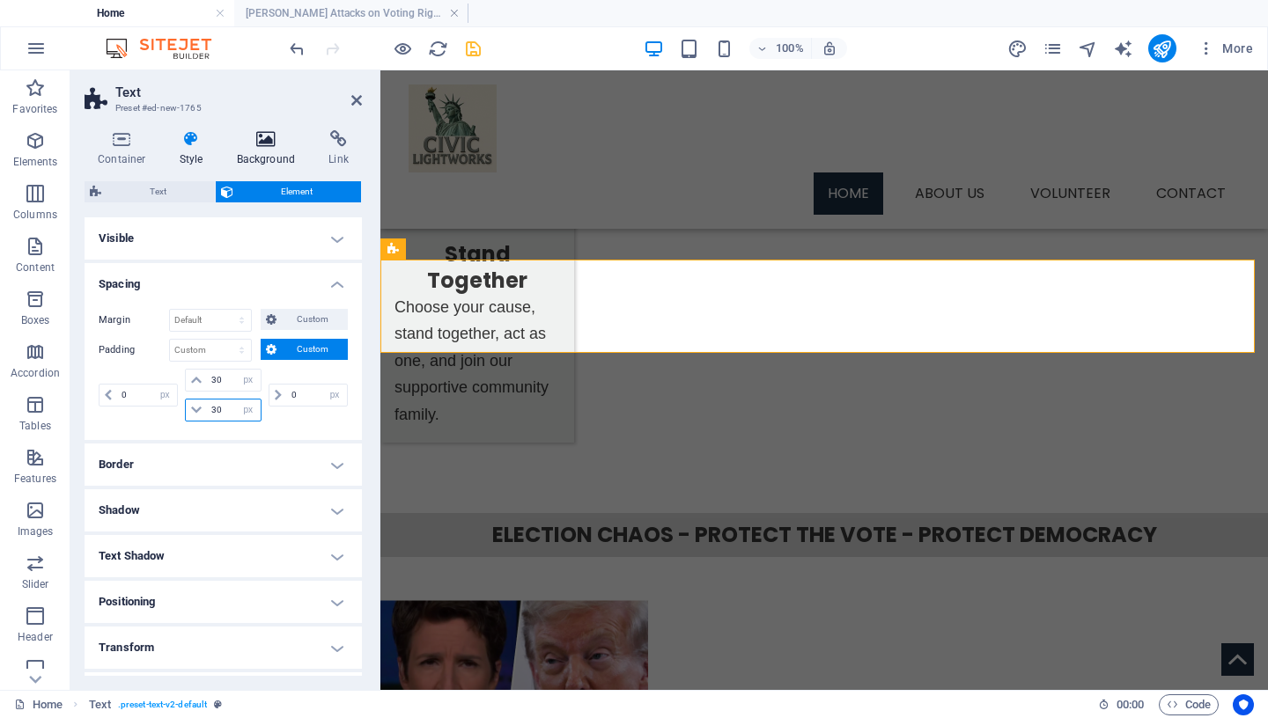
type input "30"
click at [265, 144] on icon at bounding box center [266, 139] width 85 height 18
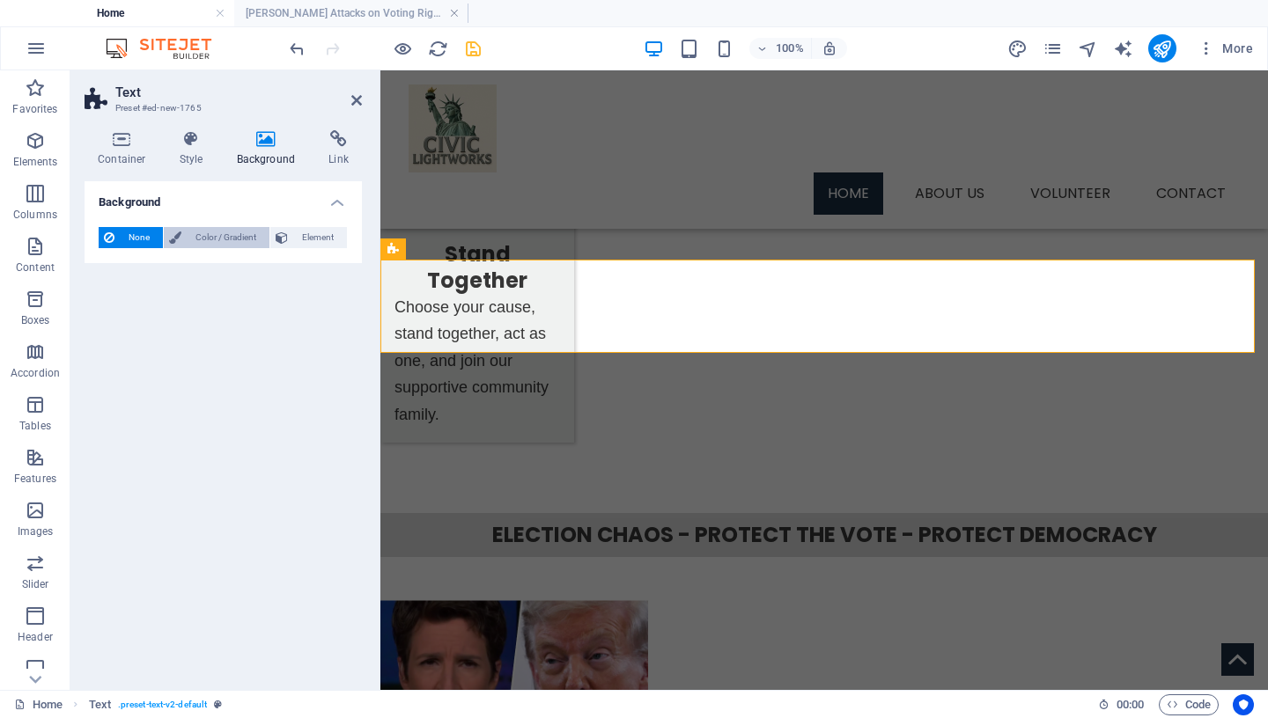
click at [204, 239] on span "Color / Gradient" at bounding box center [225, 237] width 77 height 21
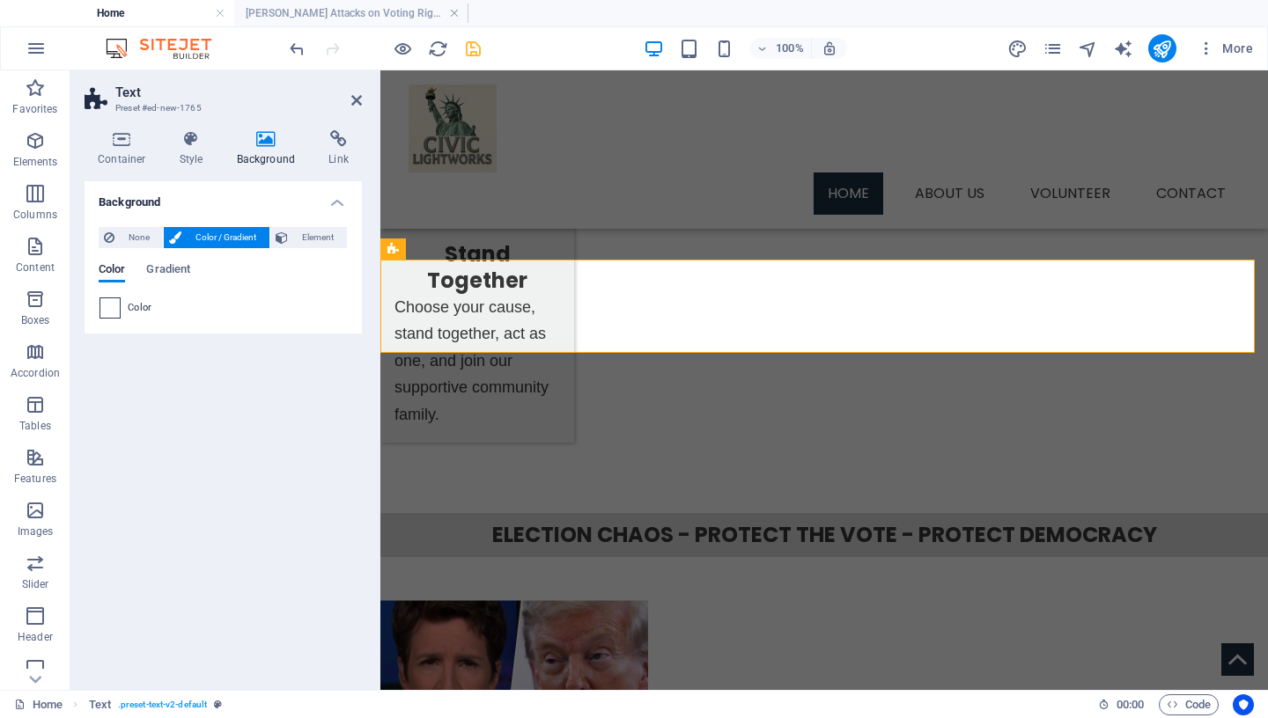
click at [112, 309] on span at bounding box center [109, 307] width 19 height 19
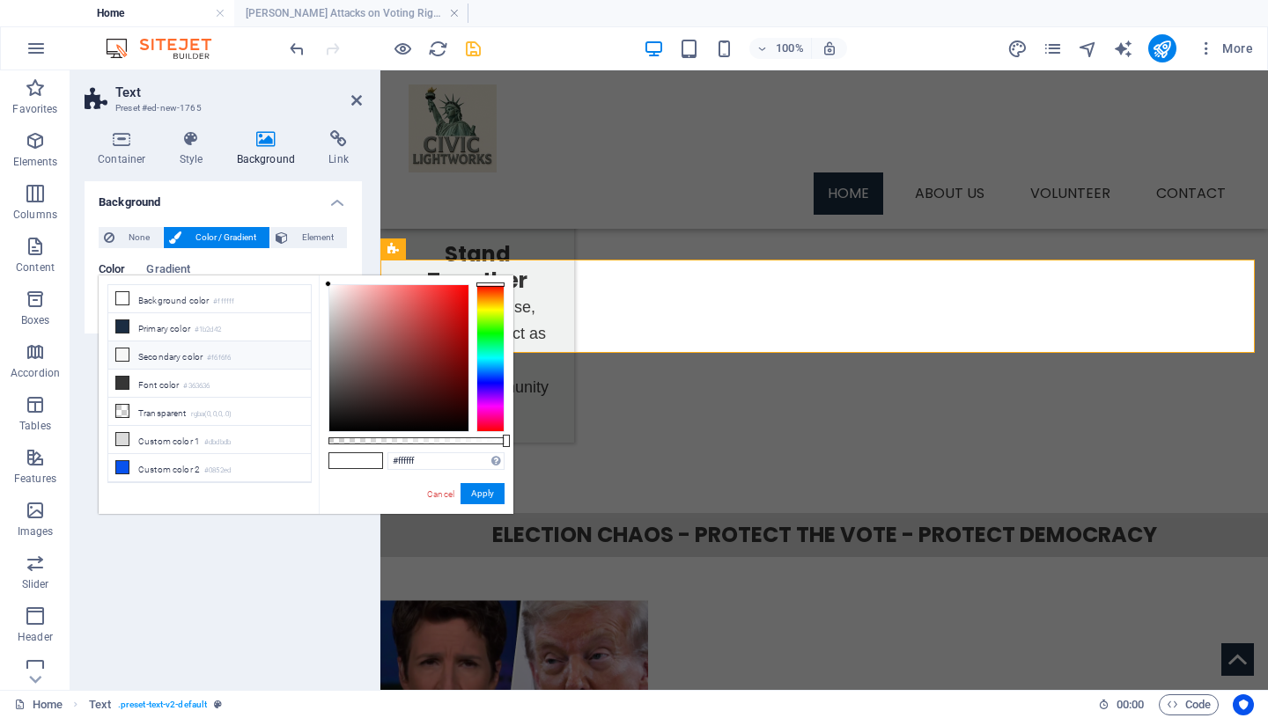
click at [122, 350] on icon at bounding box center [122, 355] width 12 height 12
type input "#f6f6f6"
click at [482, 490] on button "Apply" at bounding box center [483, 493] width 44 height 21
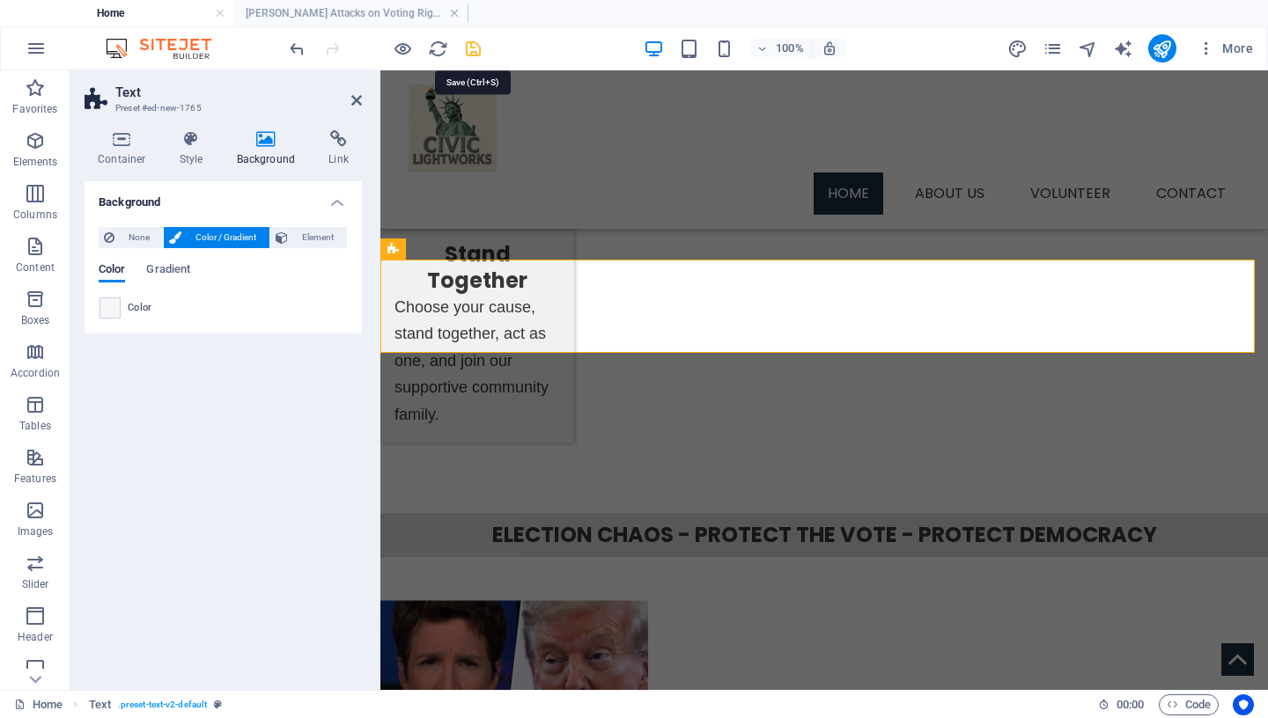
click at [468, 48] on icon "save" at bounding box center [473, 49] width 20 height 20
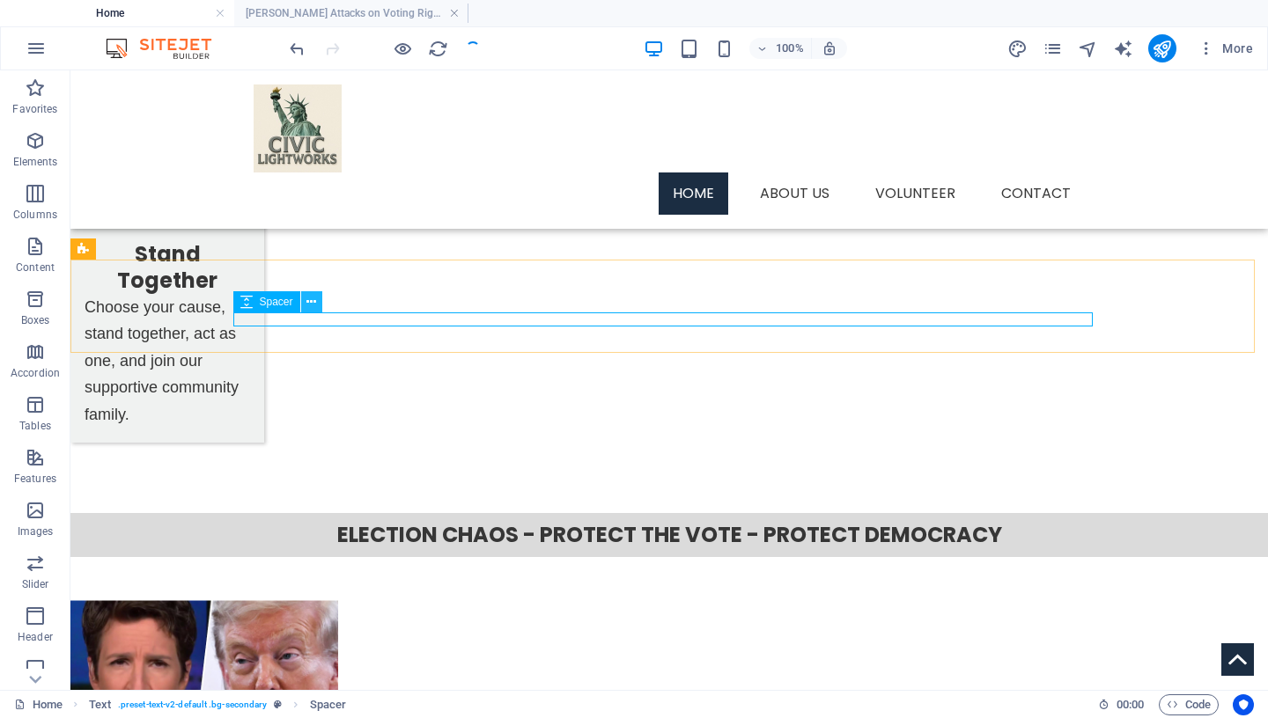
click at [309, 298] on icon at bounding box center [311, 302] width 10 height 18
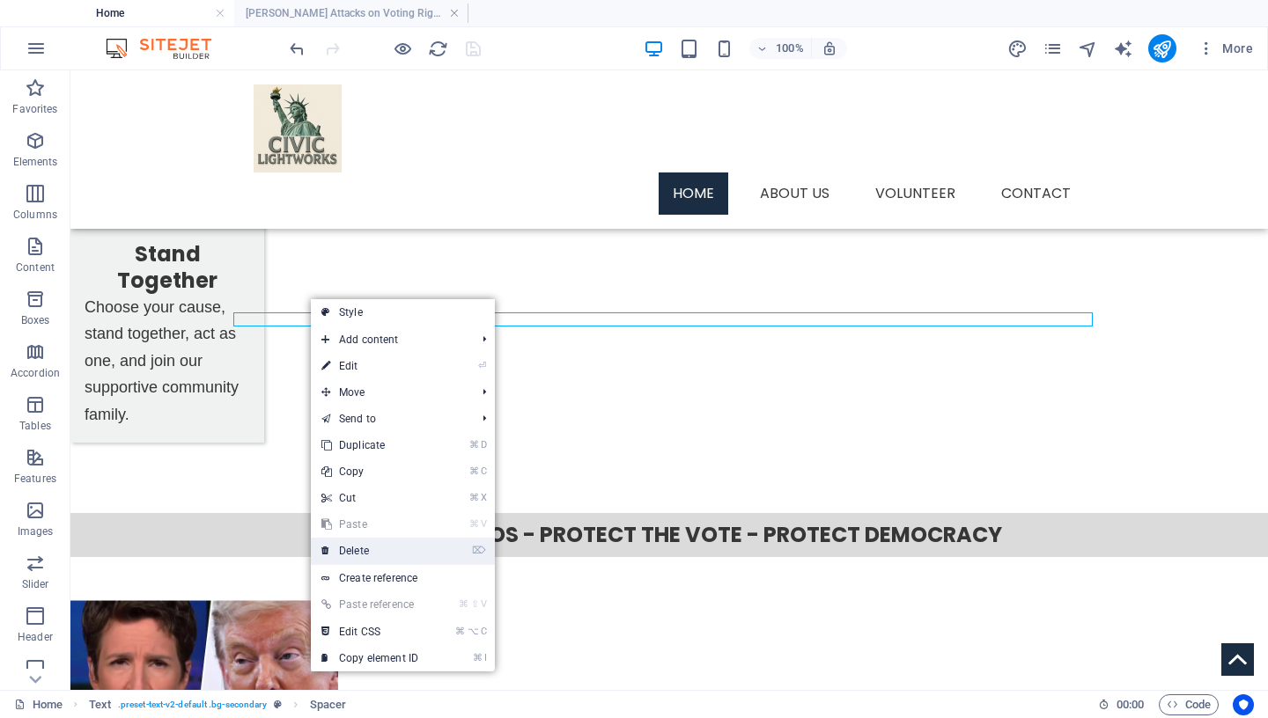
drag, startPoint x: 384, startPoint y: 549, endPoint x: 357, endPoint y: 402, distance: 148.7
click at [384, 549] on link "⌦ Delete" at bounding box center [370, 551] width 118 height 26
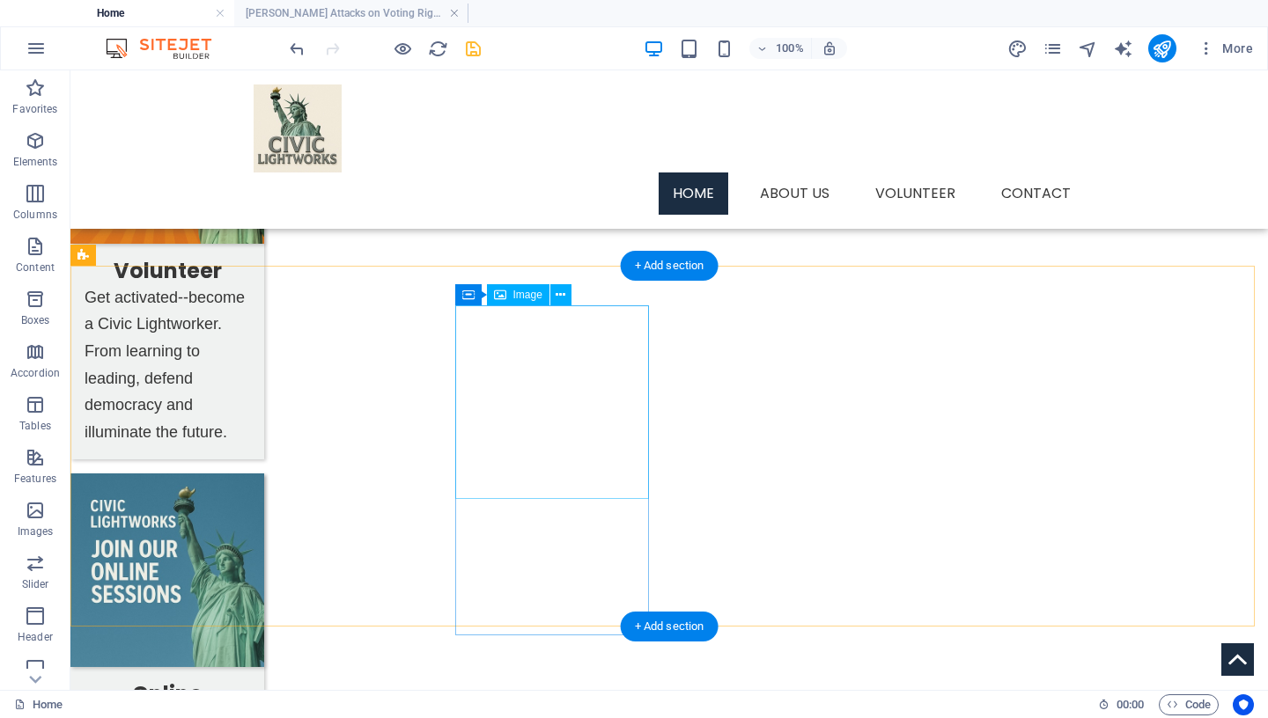
scroll to position [972, 0]
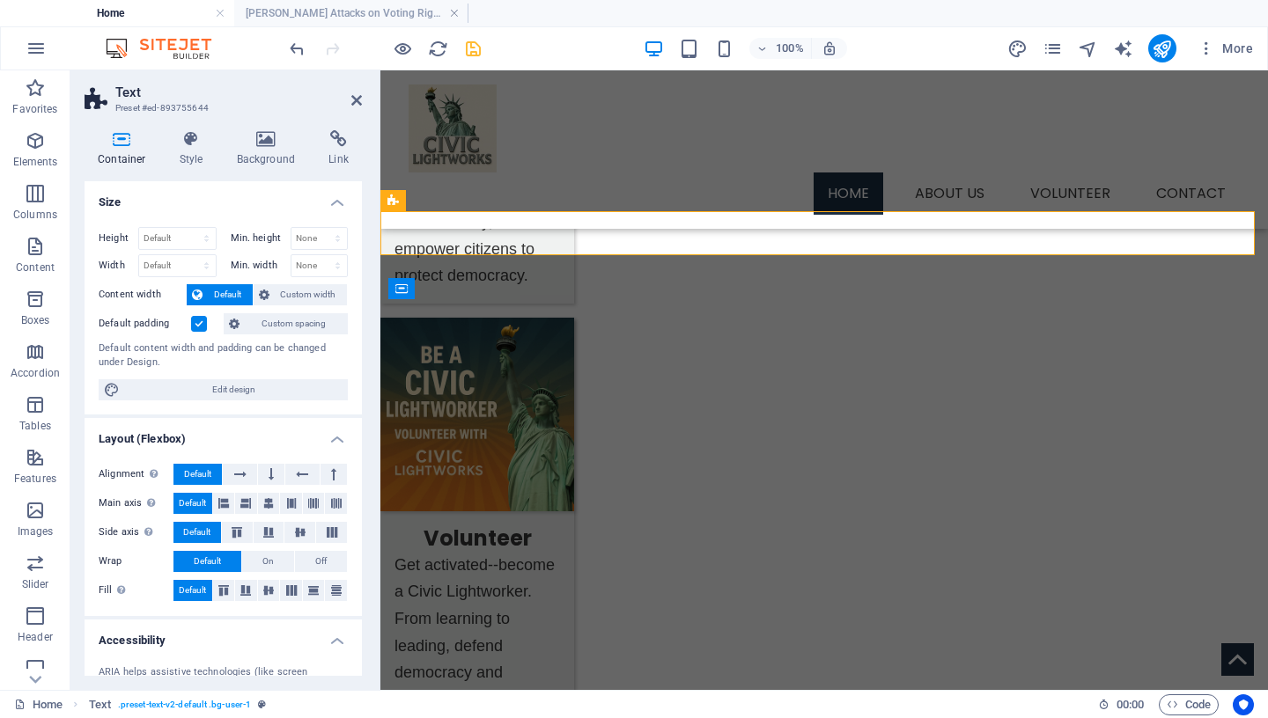
click at [115, 140] on icon at bounding box center [122, 139] width 75 height 18
click at [284, 328] on span "Custom spacing" at bounding box center [294, 323] width 98 height 21
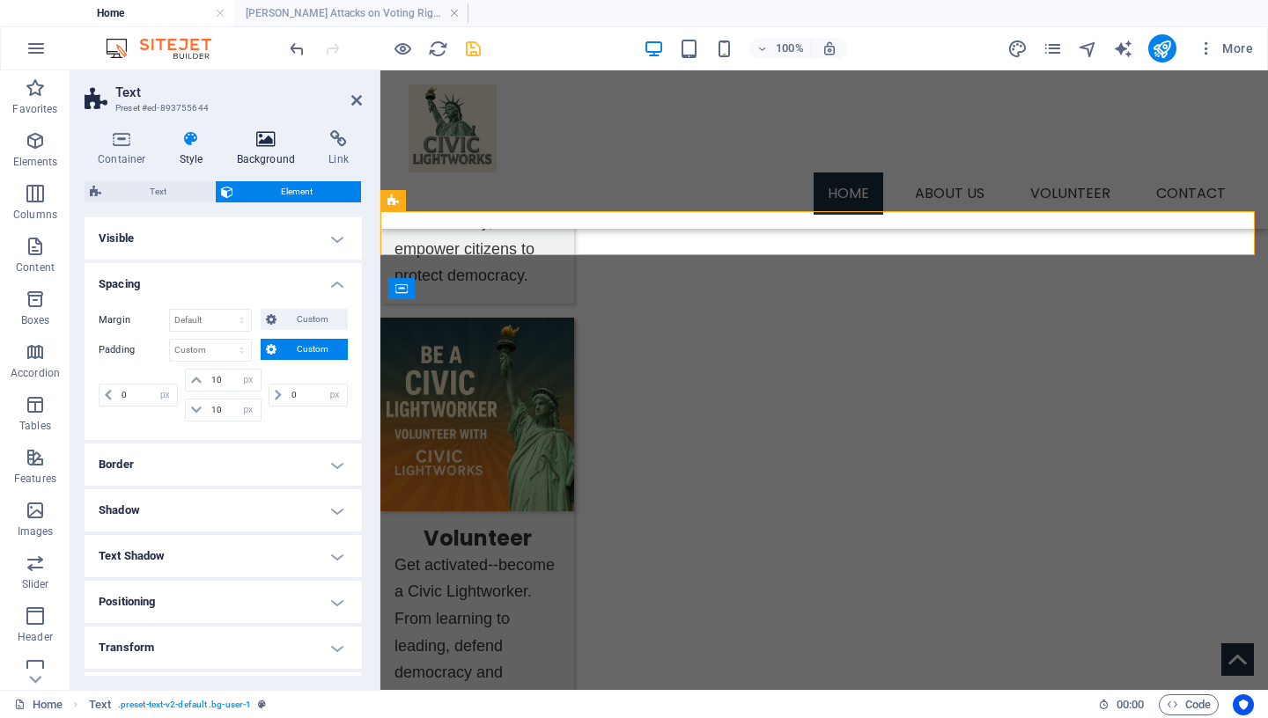
click at [269, 144] on icon at bounding box center [266, 139] width 85 height 18
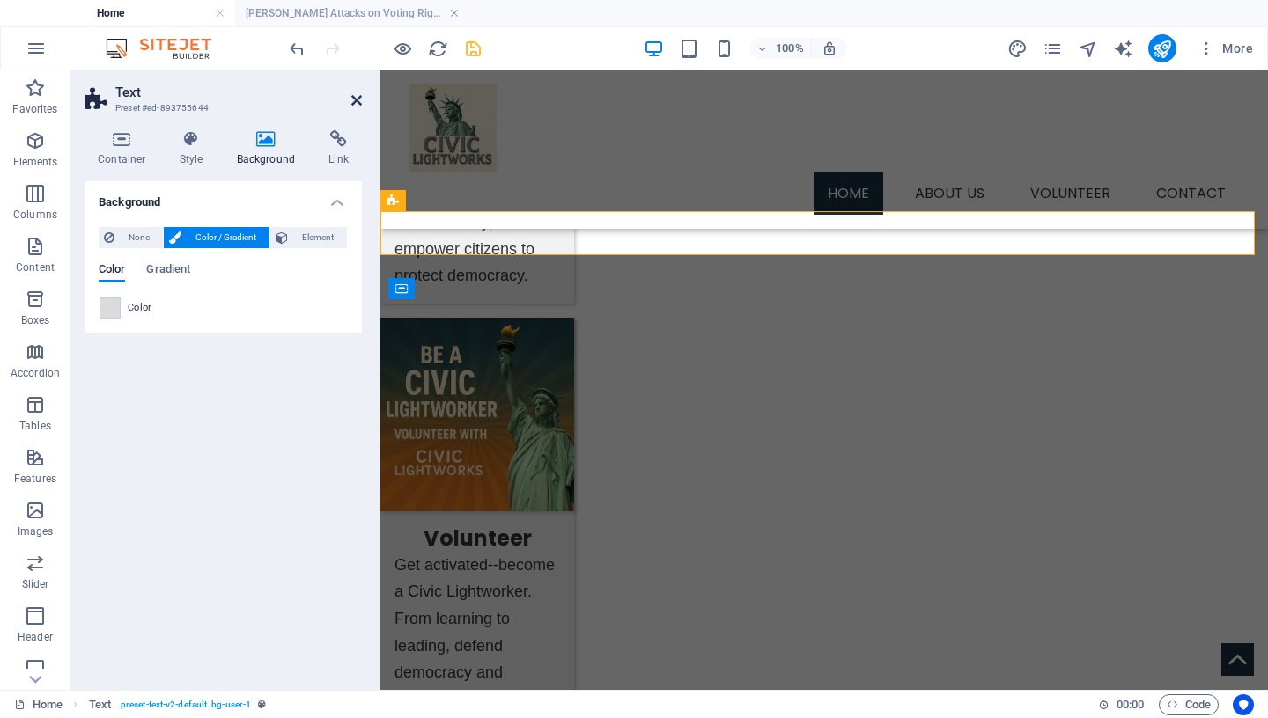
click at [357, 99] on icon at bounding box center [356, 100] width 11 height 14
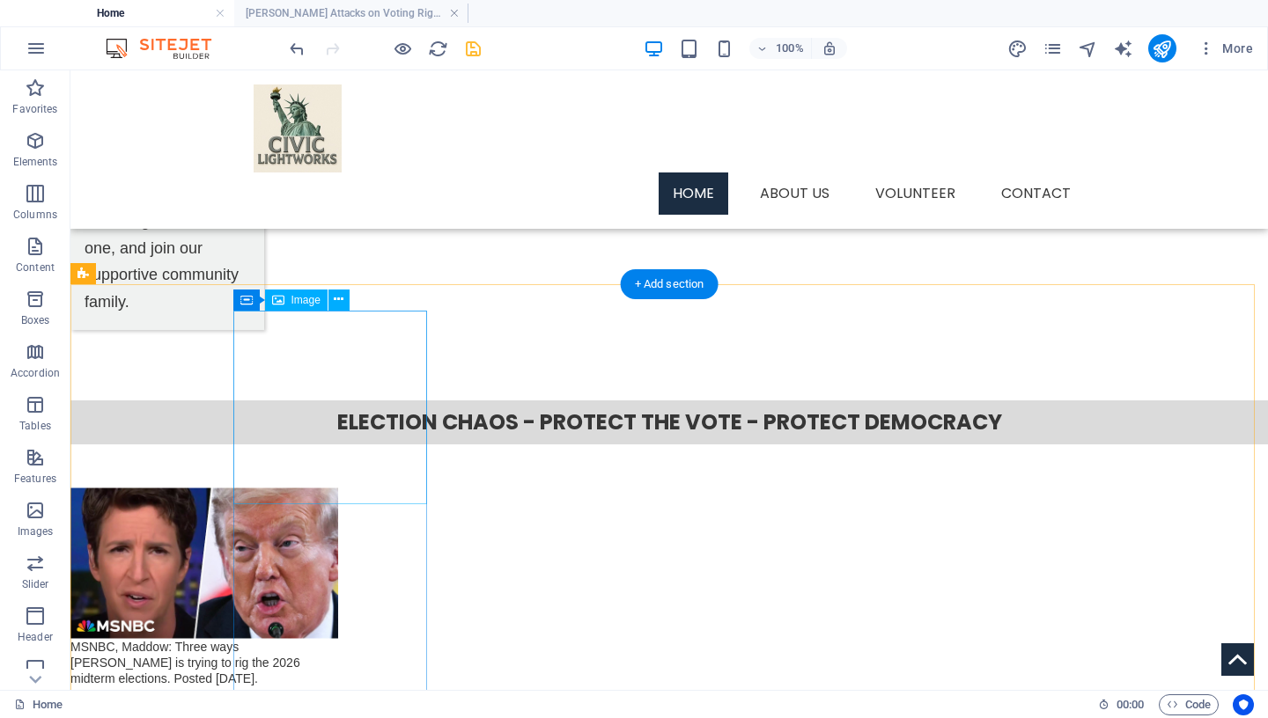
scroll to position [2057, 0]
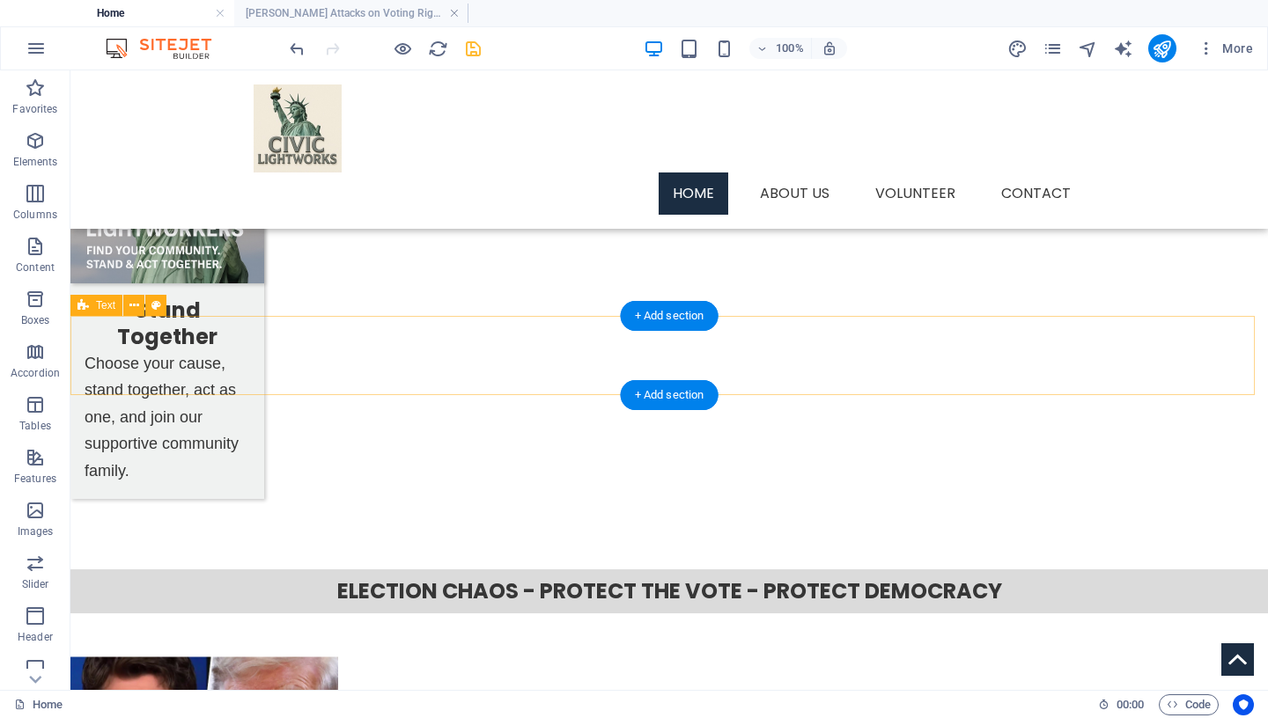
select select "px"
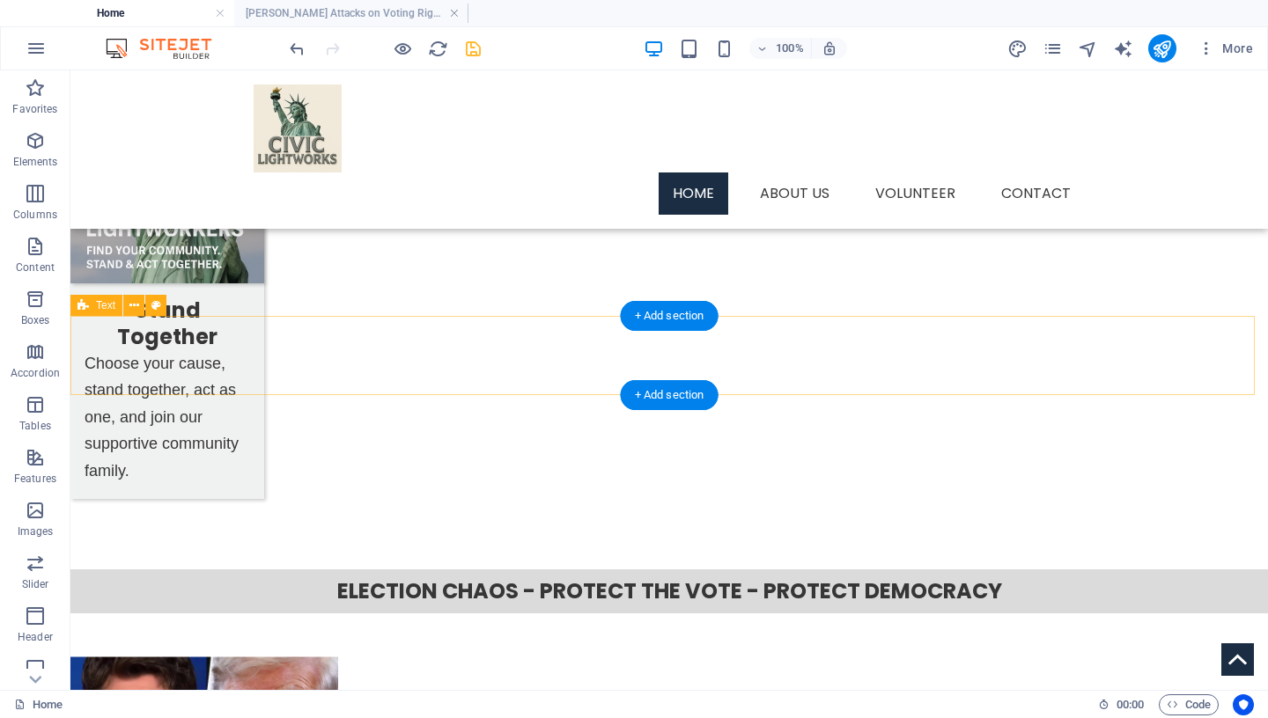
select select "px"
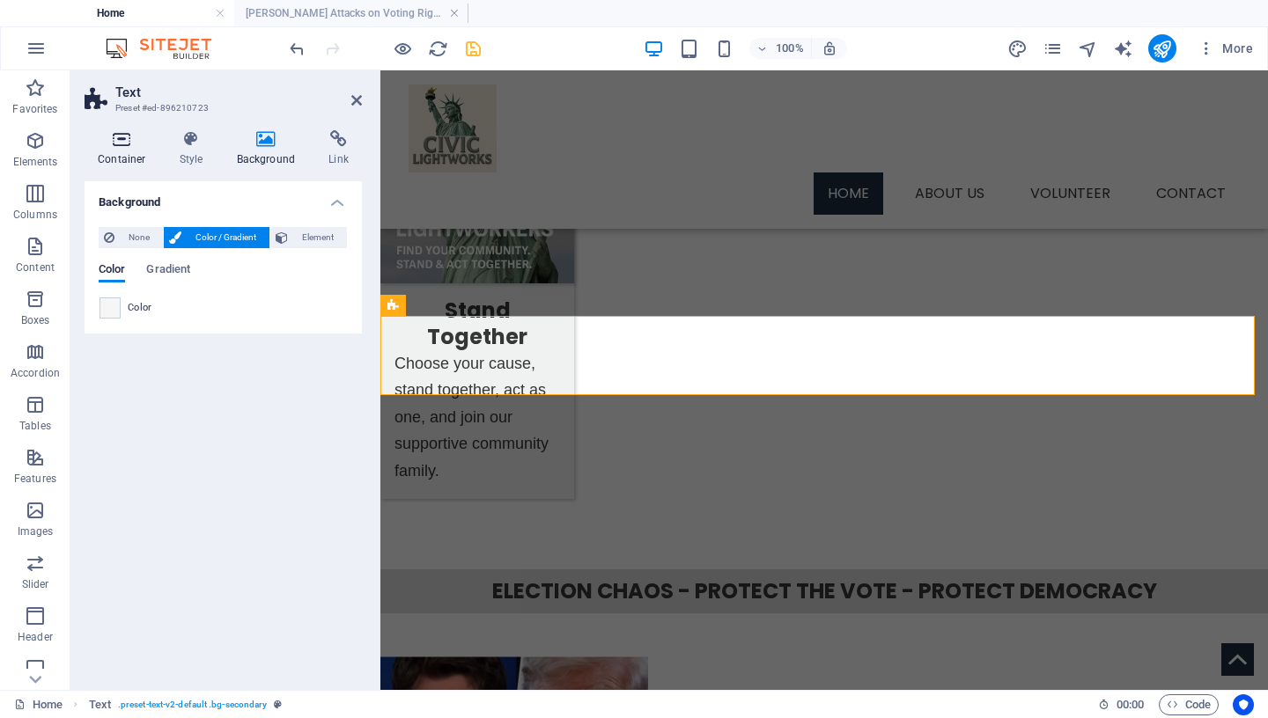
click at [122, 144] on icon at bounding box center [122, 139] width 75 height 18
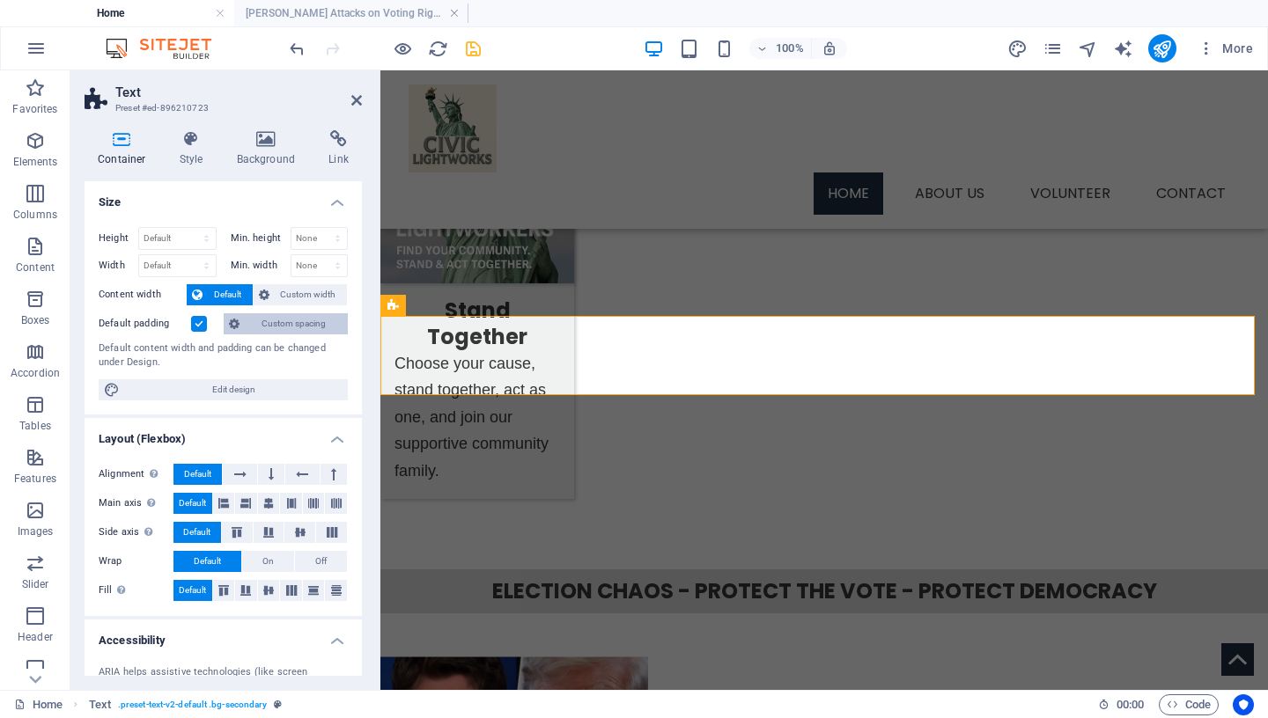
click at [272, 322] on span "Custom spacing" at bounding box center [294, 323] width 98 height 21
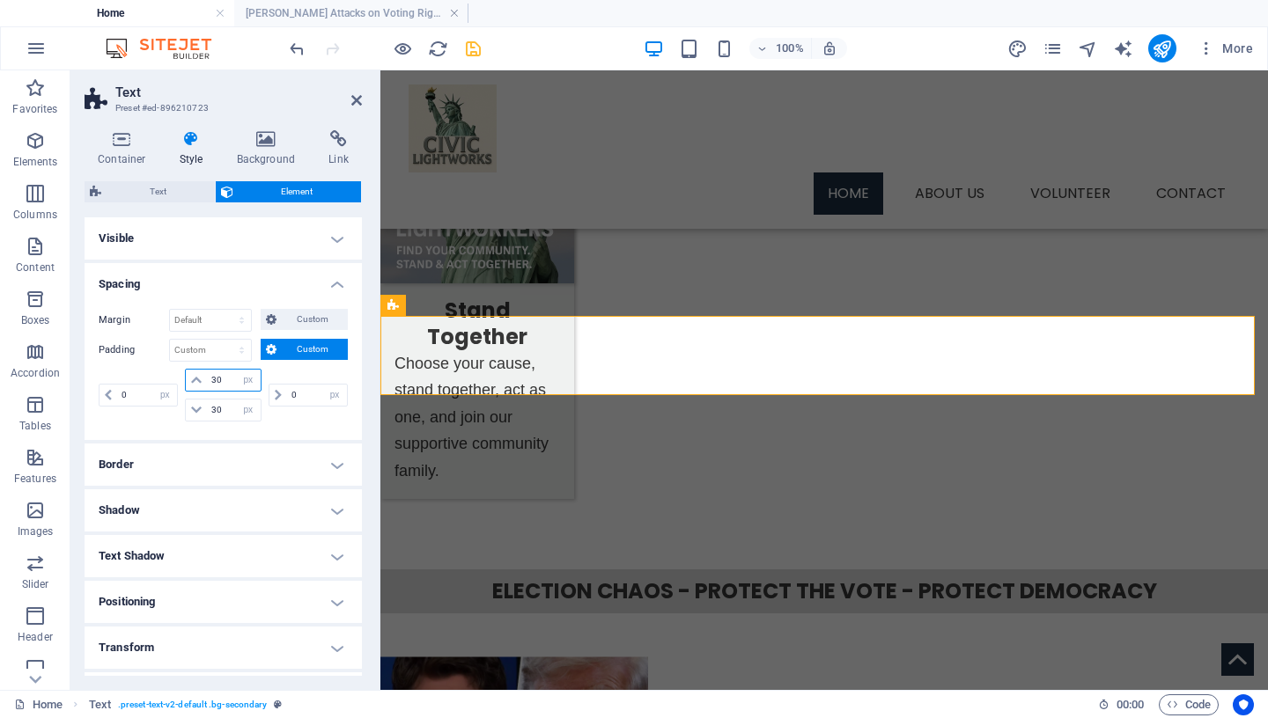
drag, startPoint x: 210, startPoint y: 375, endPoint x: 114, endPoint y: 365, distance: 96.6
click at [207, 370] on input "30" at bounding box center [233, 380] width 53 height 21
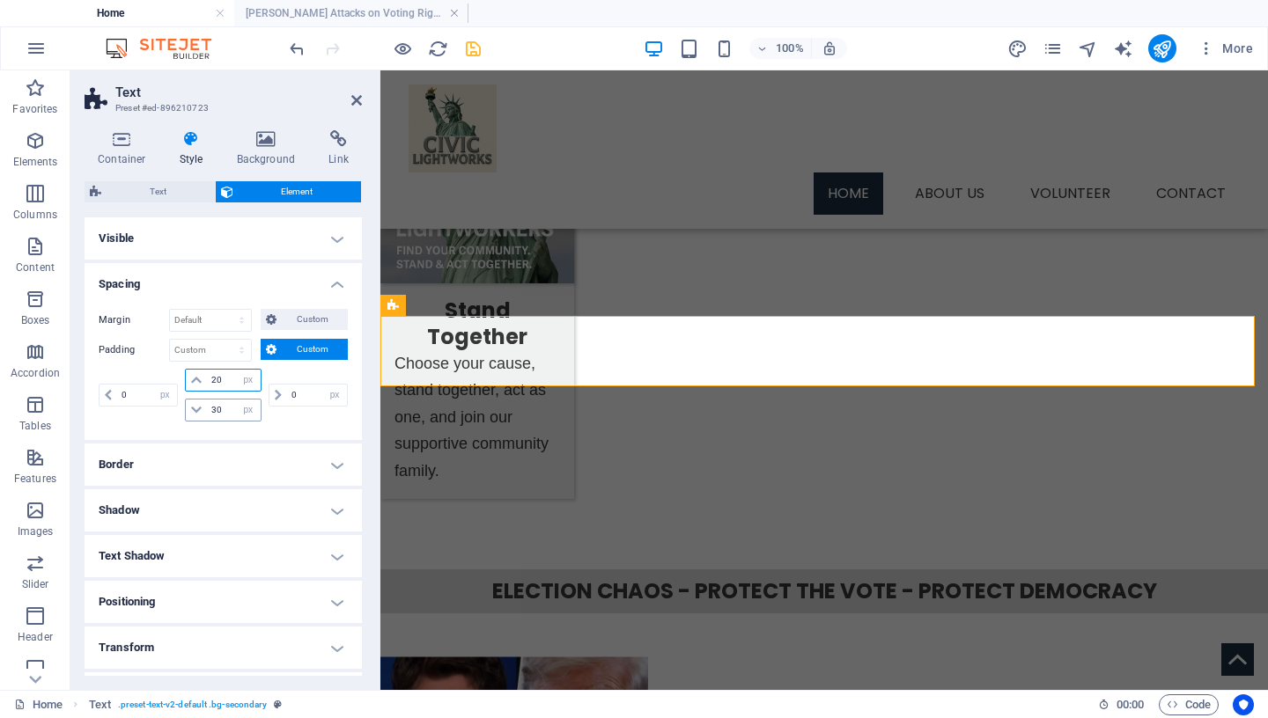
type input "20"
drag, startPoint x: 225, startPoint y: 413, endPoint x: 88, endPoint y: 398, distance: 137.3
click at [207, 411] on input "30" at bounding box center [233, 410] width 53 height 21
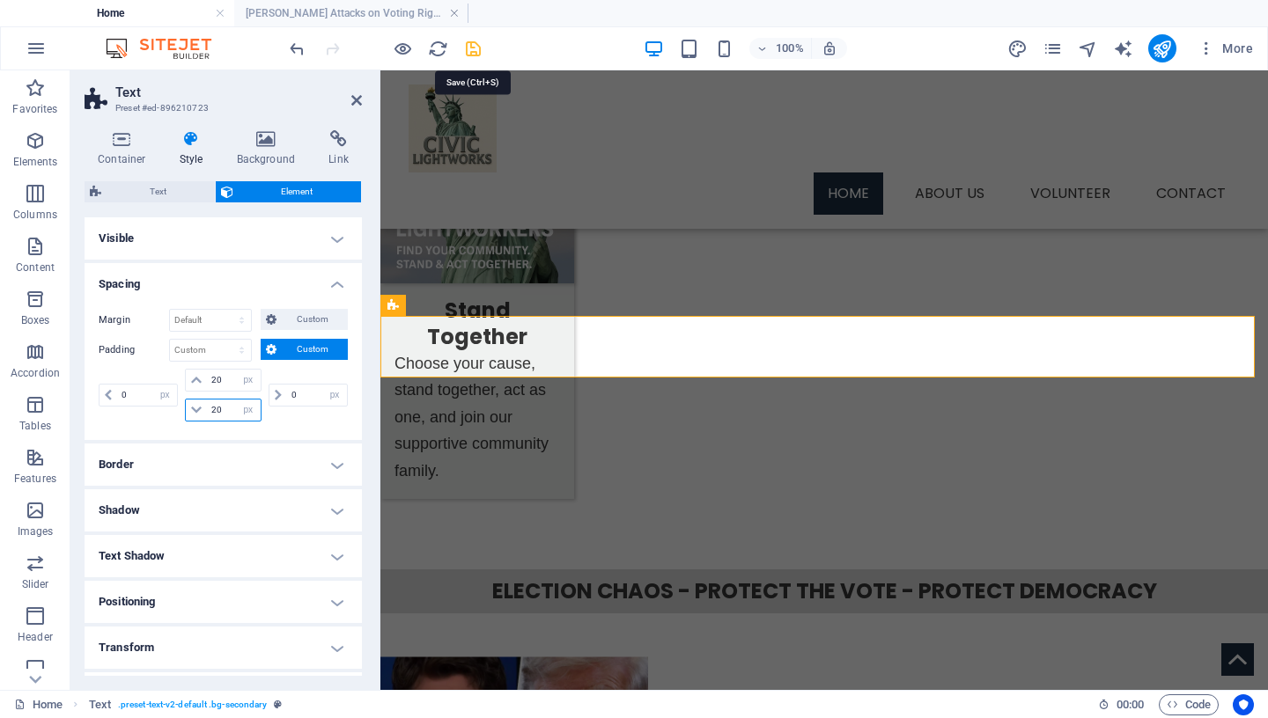
type input "20"
click at [475, 49] on icon "save" at bounding box center [473, 49] width 20 height 20
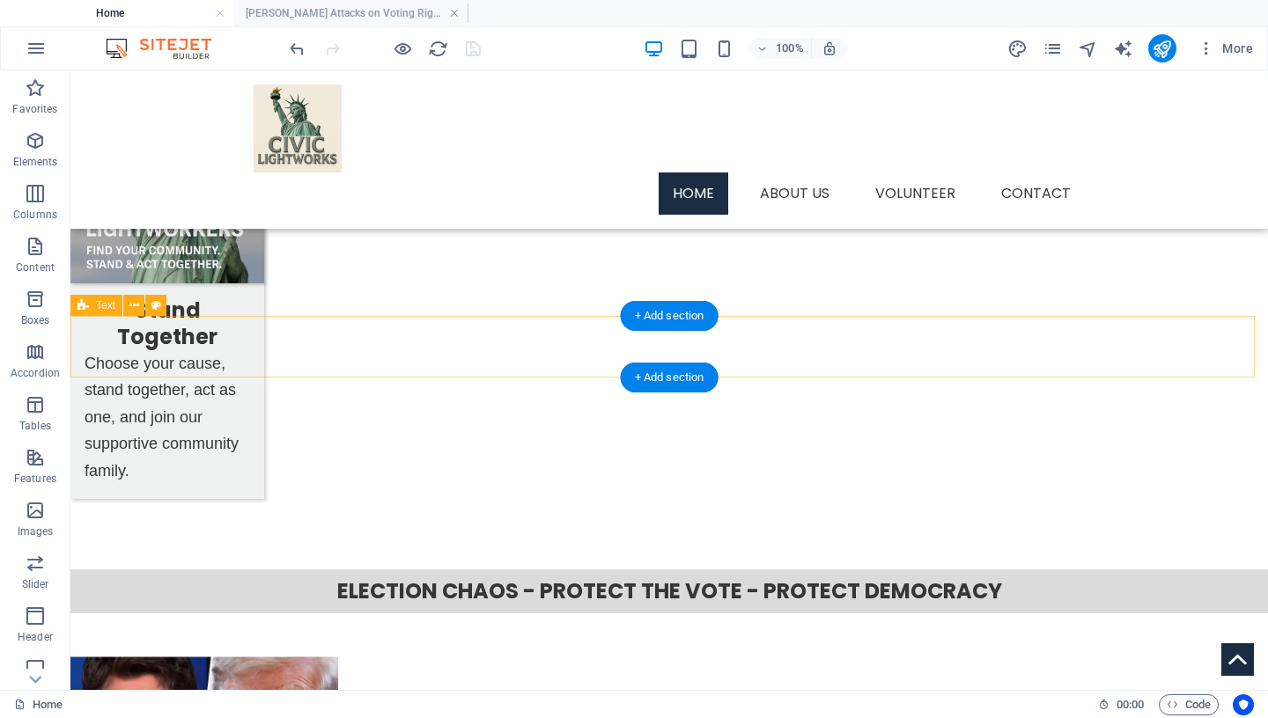
select select "px"
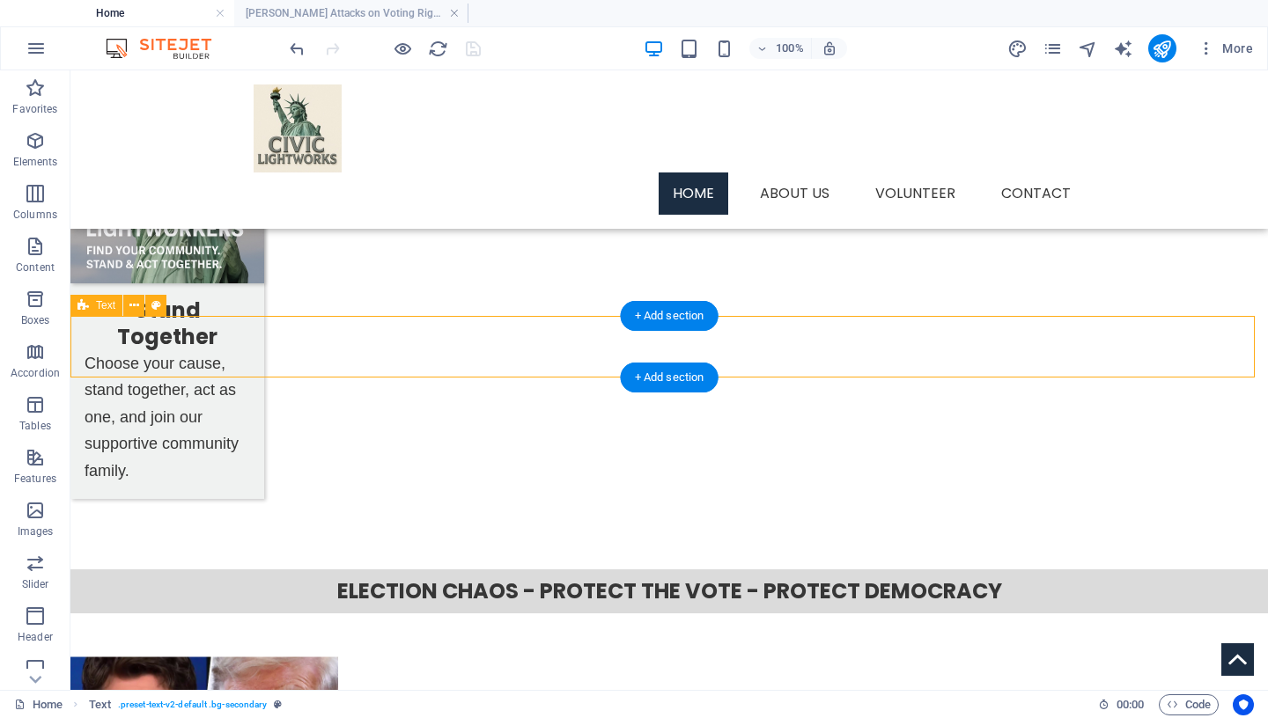
select select "px"
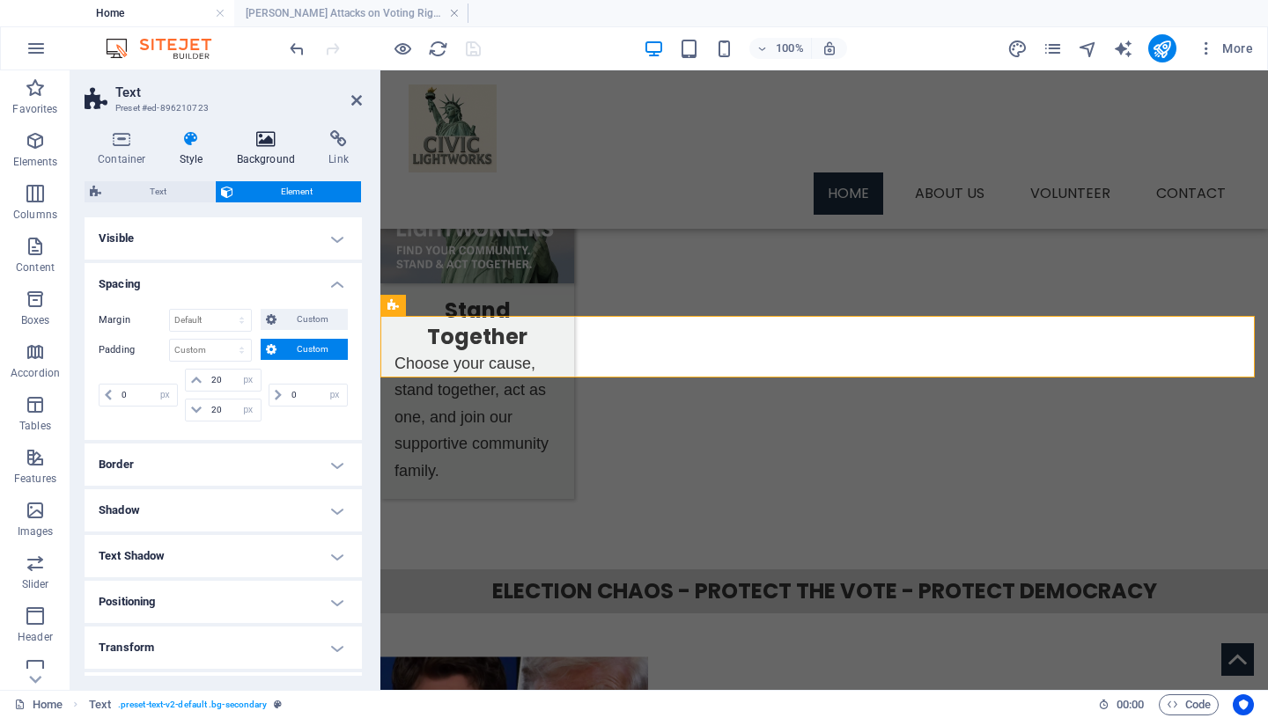
click at [272, 144] on icon at bounding box center [266, 139] width 85 height 18
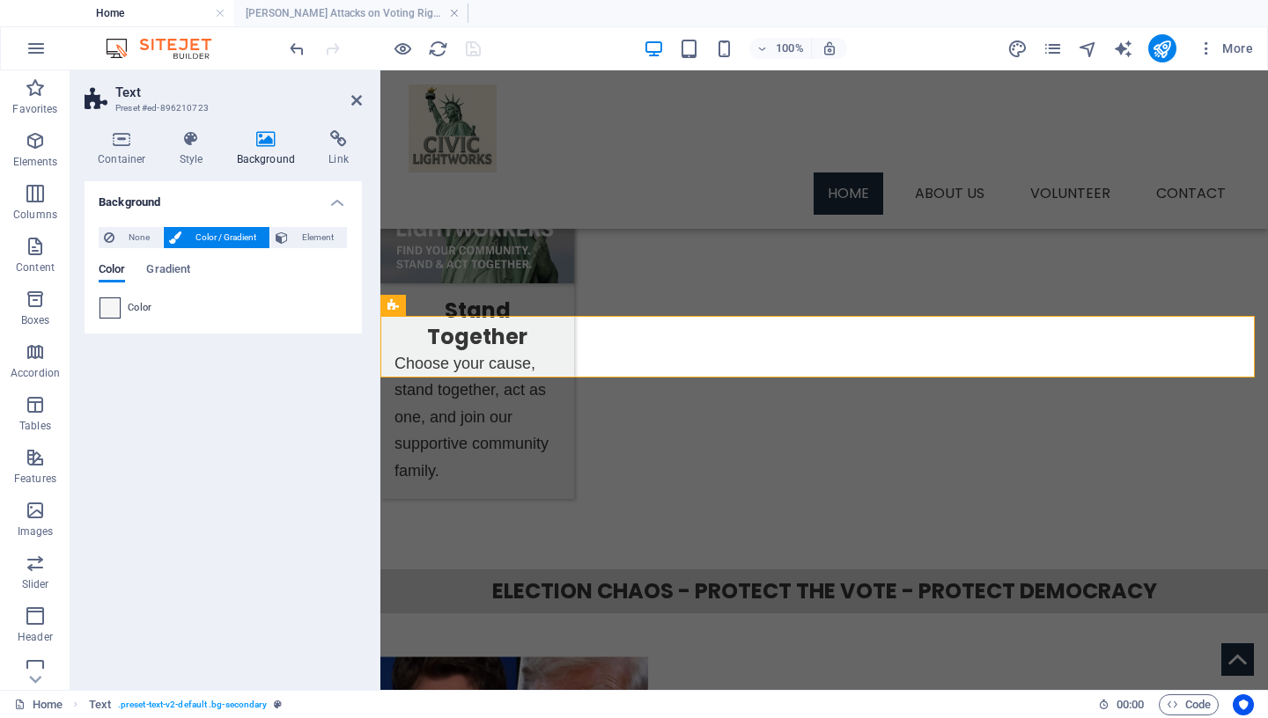
click at [112, 313] on span at bounding box center [109, 307] width 19 height 19
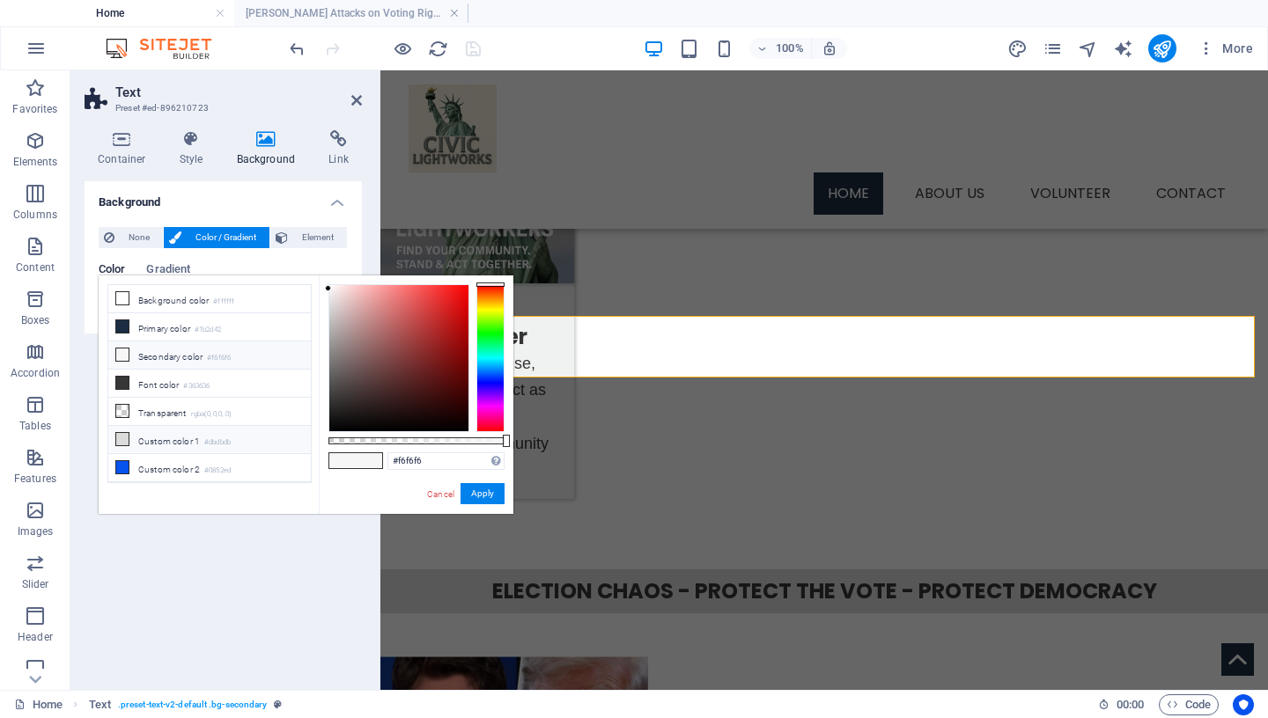
click at [120, 433] on icon at bounding box center [122, 439] width 12 height 12
type input "#dbdbdb"
click at [481, 495] on button "Apply" at bounding box center [483, 493] width 44 height 21
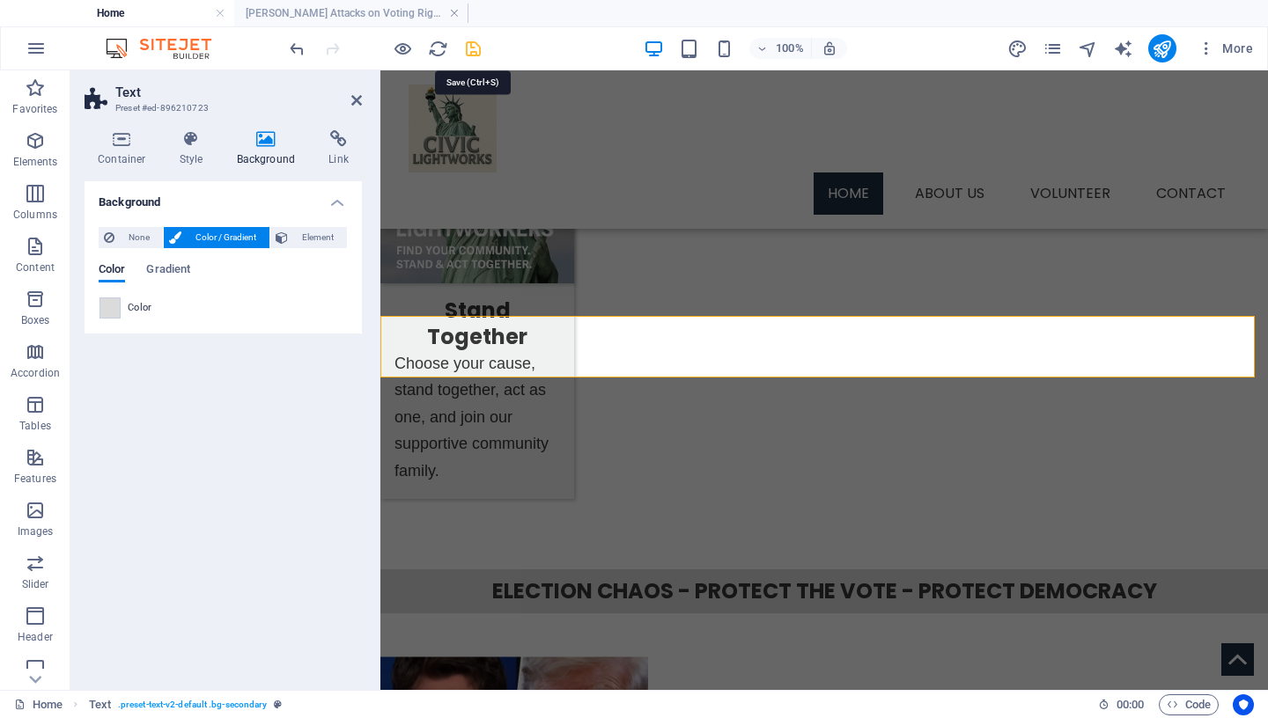
click at [476, 48] on icon "save" at bounding box center [473, 49] width 20 height 20
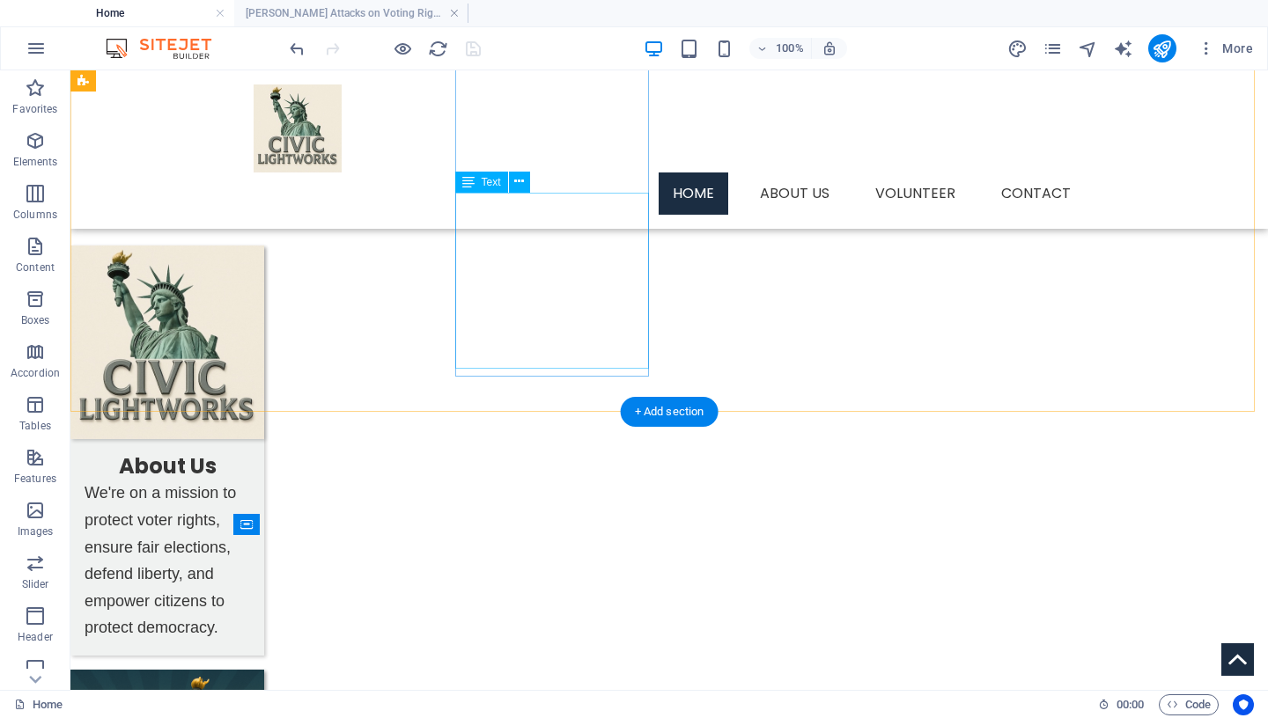
scroll to position [789, 0]
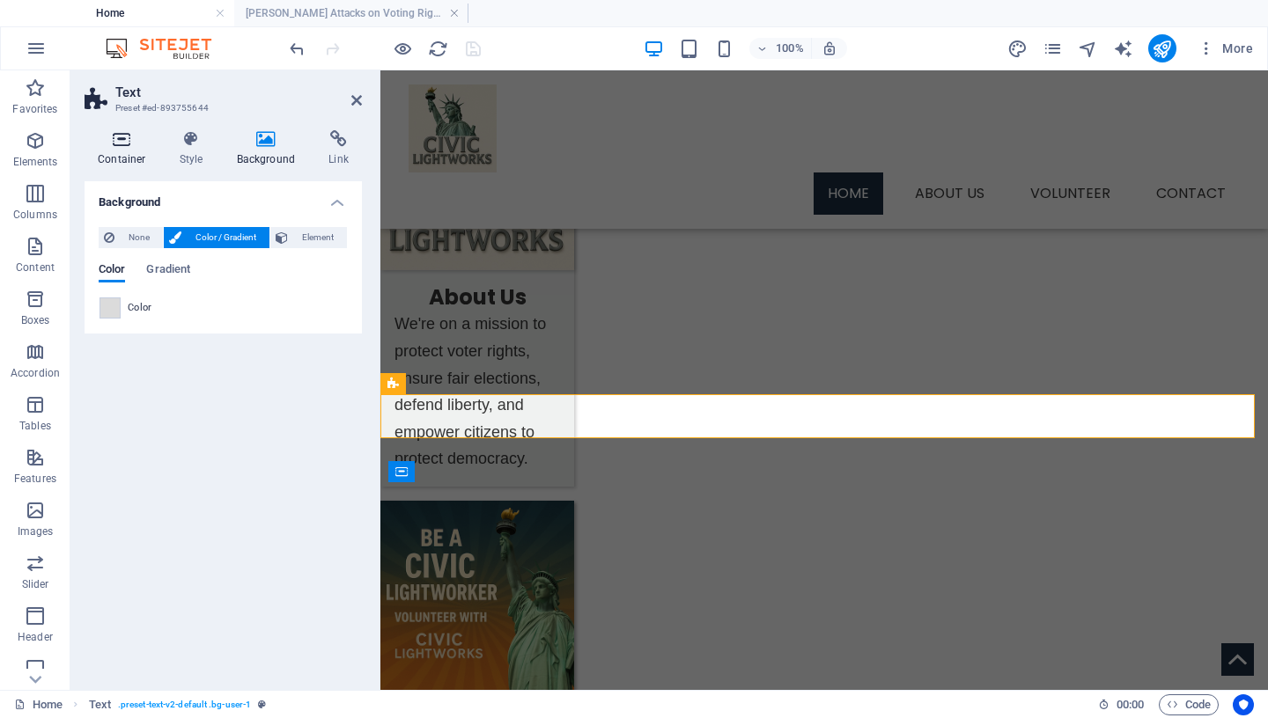
click at [125, 143] on icon at bounding box center [122, 139] width 75 height 18
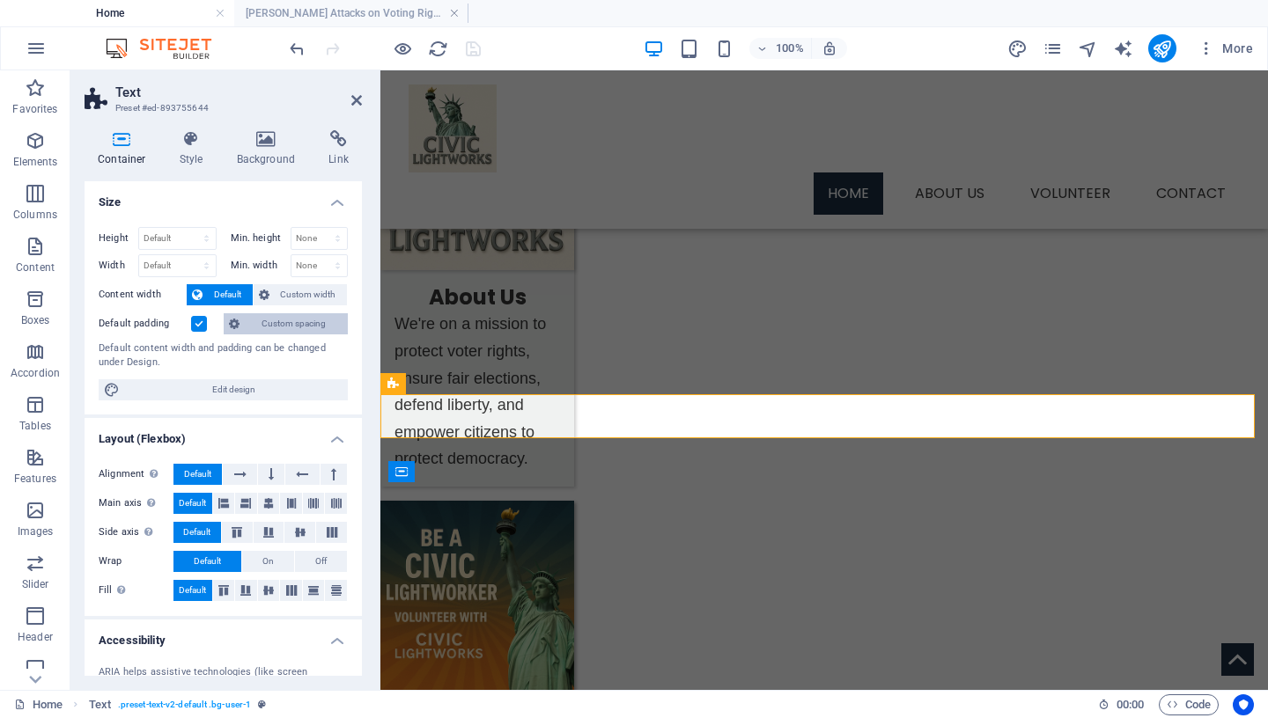
click at [270, 323] on span "Custom spacing" at bounding box center [294, 323] width 98 height 21
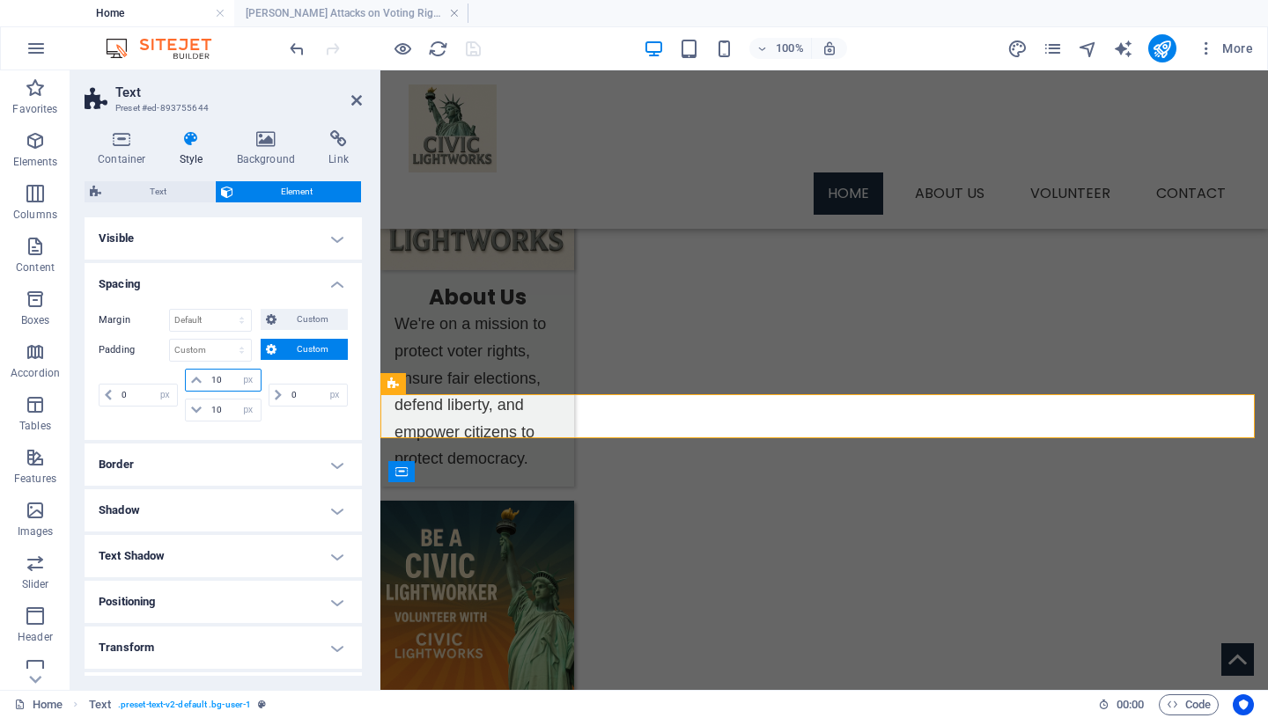
drag, startPoint x: 225, startPoint y: 381, endPoint x: 125, endPoint y: 380, distance: 99.5
click at [207, 382] on input "10" at bounding box center [233, 380] width 53 height 21
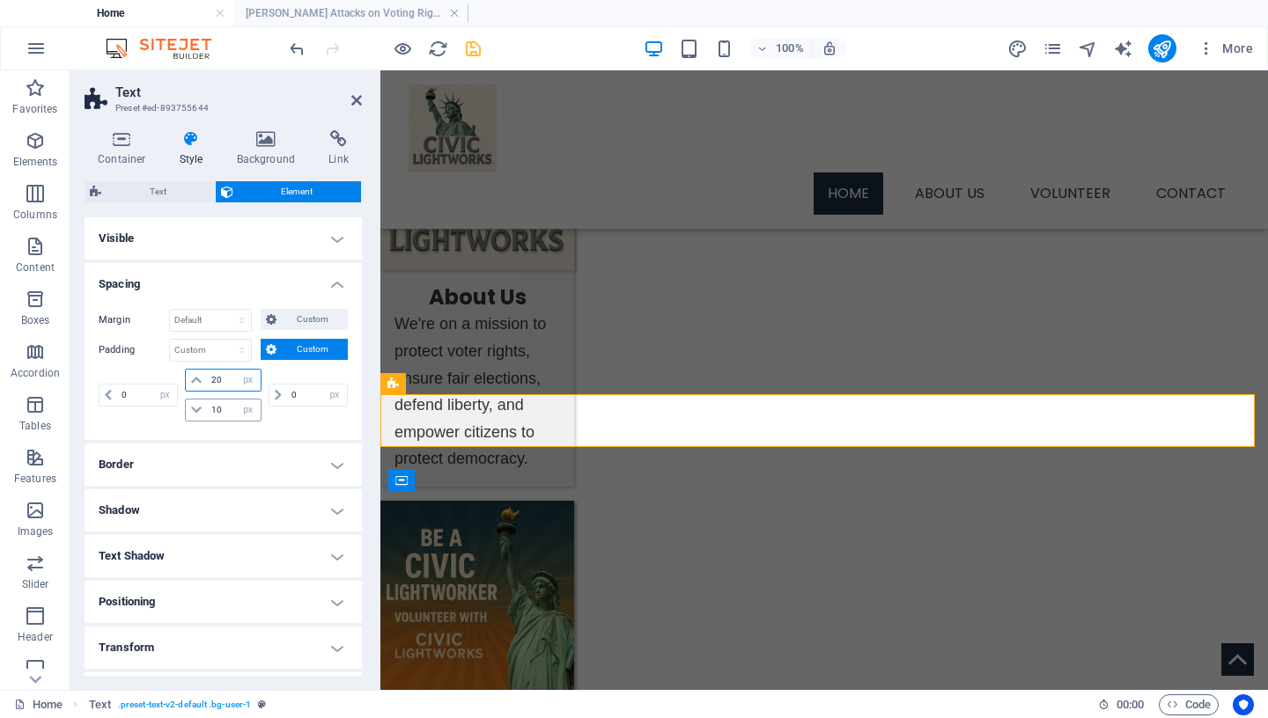
type input "20"
drag, startPoint x: 222, startPoint y: 410, endPoint x: 165, endPoint y: 414, distance: 57.3
click at [207, 414] on input "10" at bounding box center [233, 410] width 53 height 21
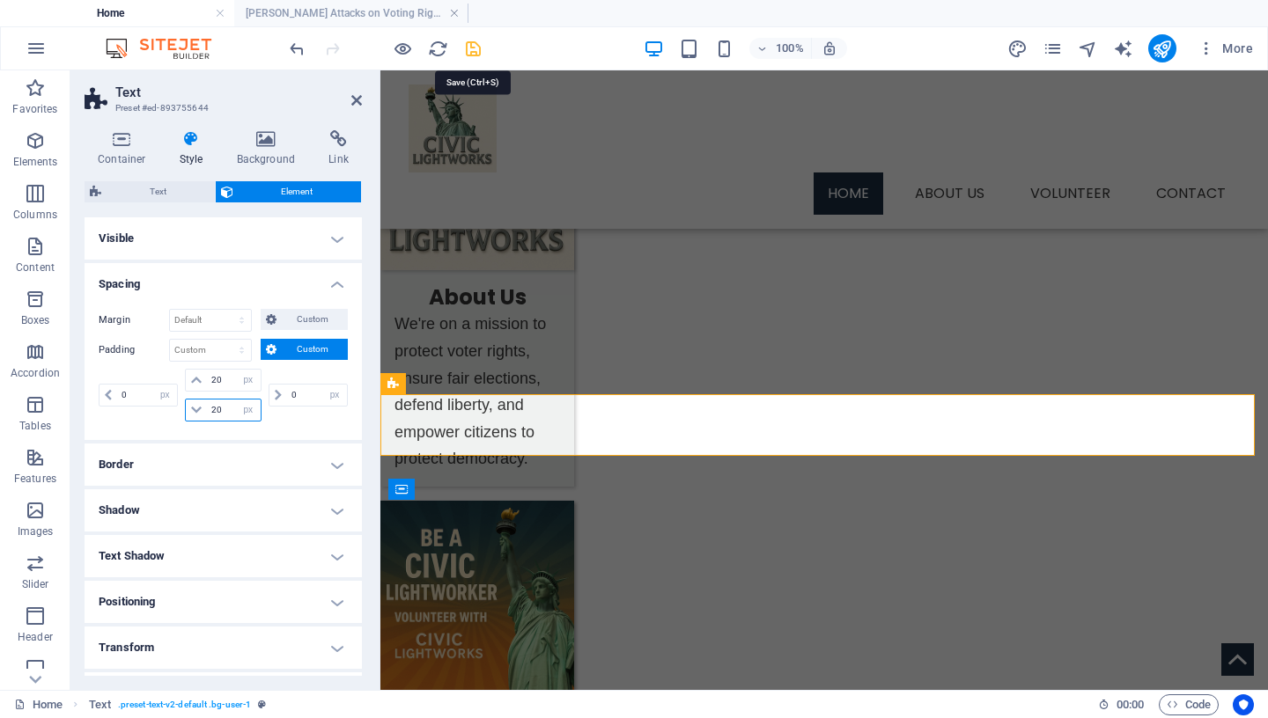
type input "20"
click at [475, 49] on icon "save" at bounding box center [473, 49] width 20 height 20
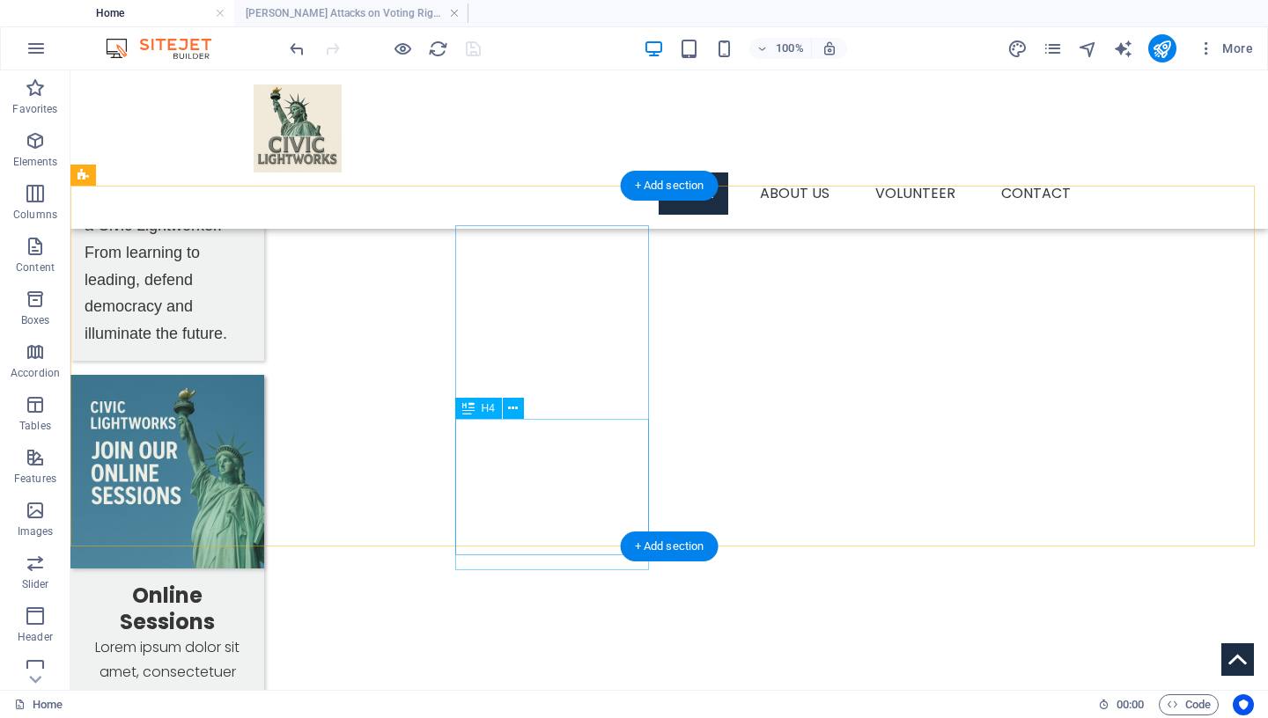
scroll to position [1310, 0]
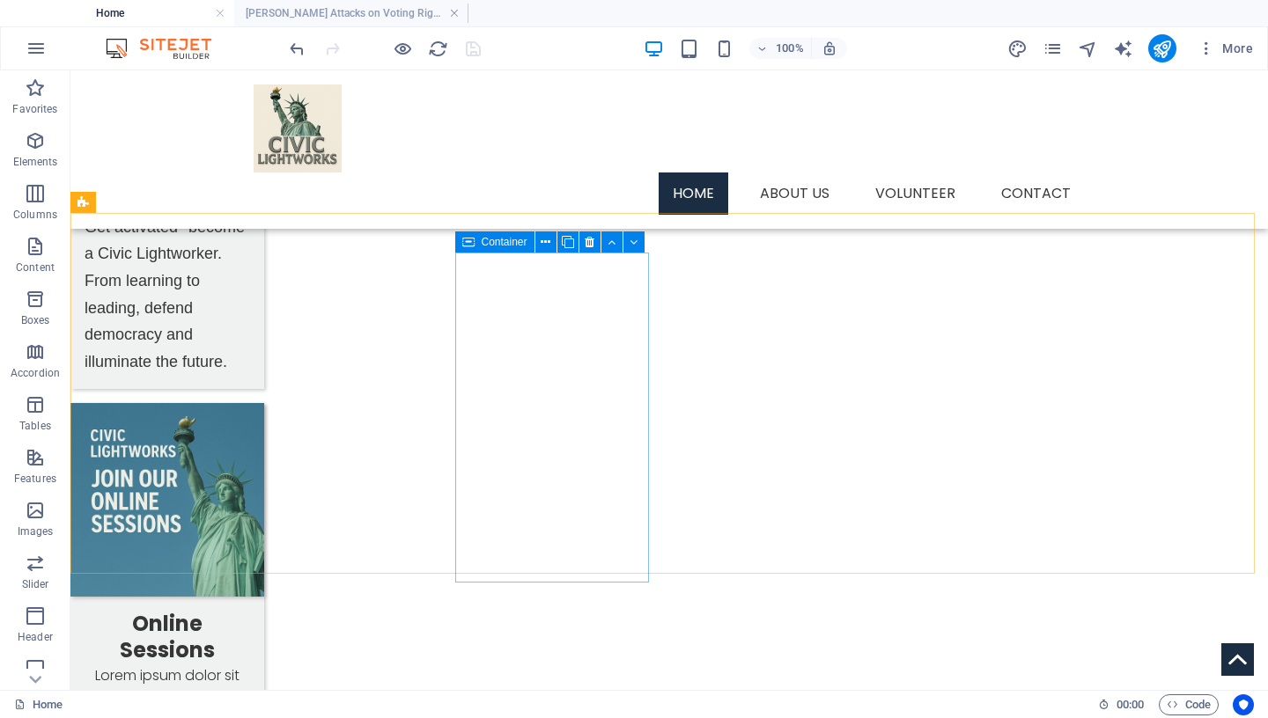
click at [475, 244] on div "Container" at bounding box center [494, 242] width 79 height 21
click at [547, 241] on icon at bounding box center [546, 242] width 10 height 18
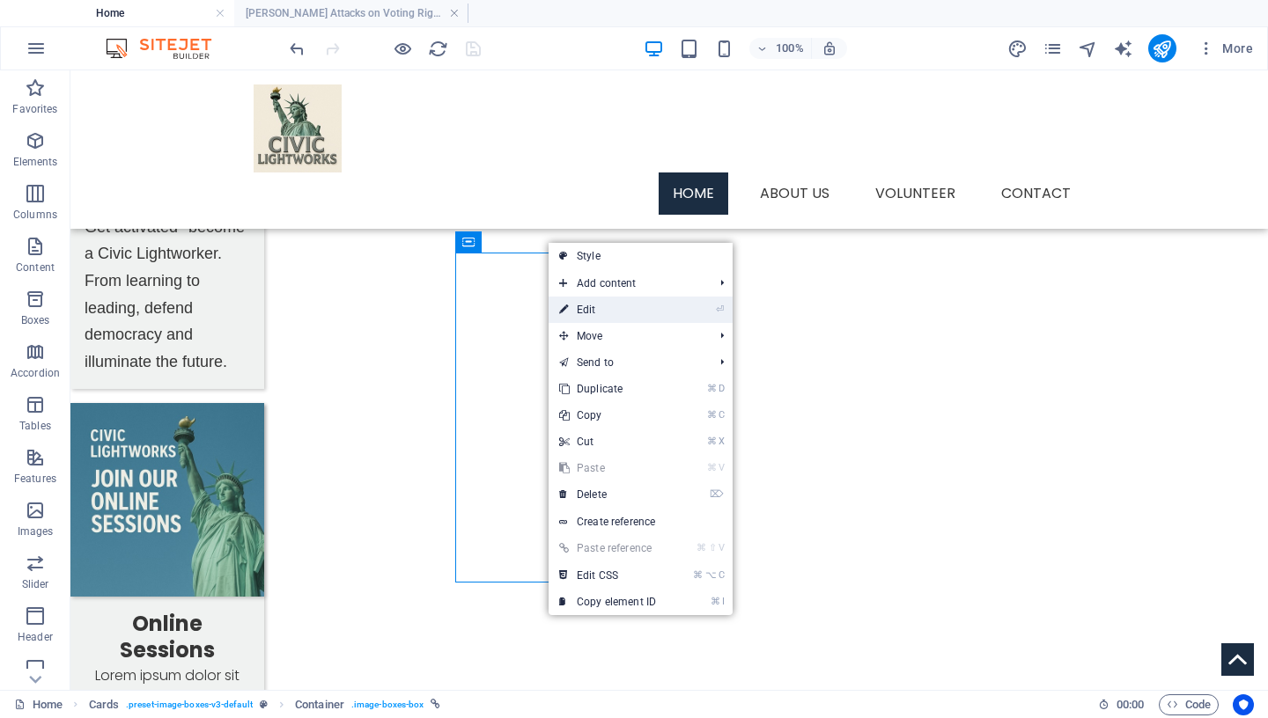
click at [581, 308] on link "⏎ Edit" at bounding box center [608, 310] width 118 height 26
select select "px"
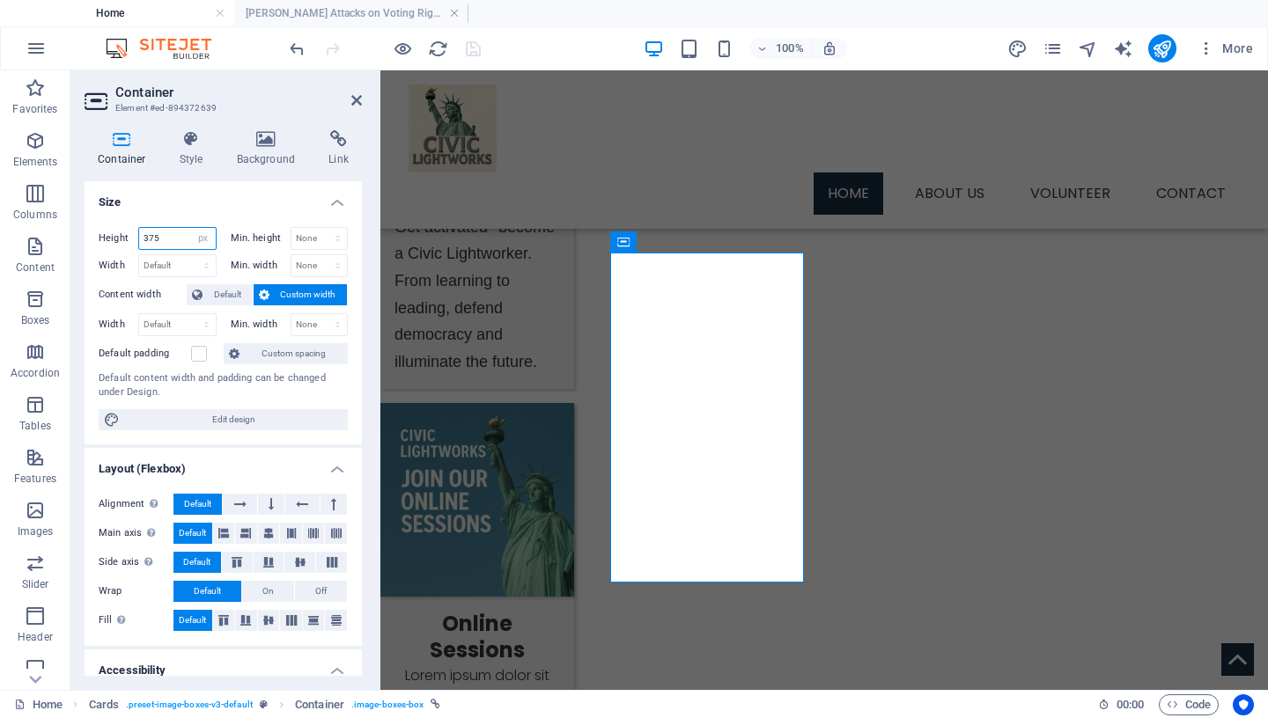
drag, startPoint x: 167, startPoint y: 239, endPoint x: 85, endPoint y: 239, distance: 82.8
click at [139, 239] on input "375" at bounding box center [177, 238] width 77 height 21
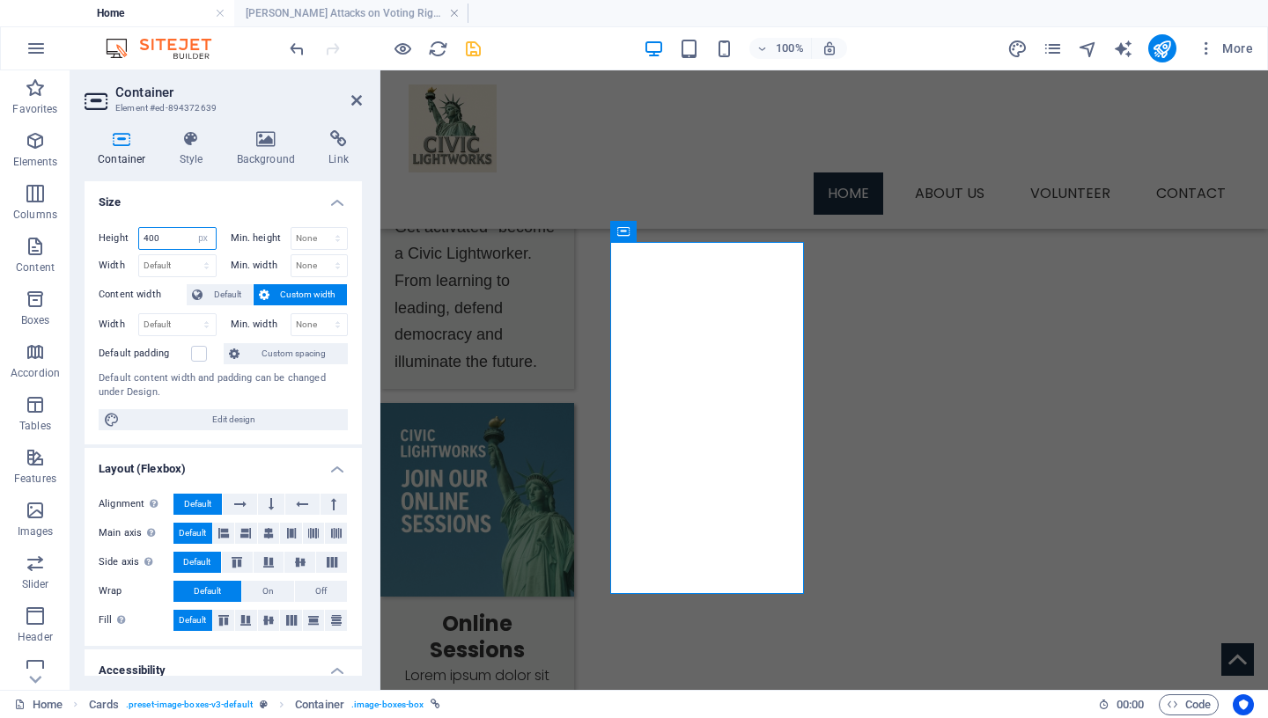
drag, startPoint x: 176, startPoint y: 240, endPoint x: 71, endPoint y: 239, distance: 104.8
click at [139, 239] on input "400" at bounding box center [177, 238] width 77 height 21
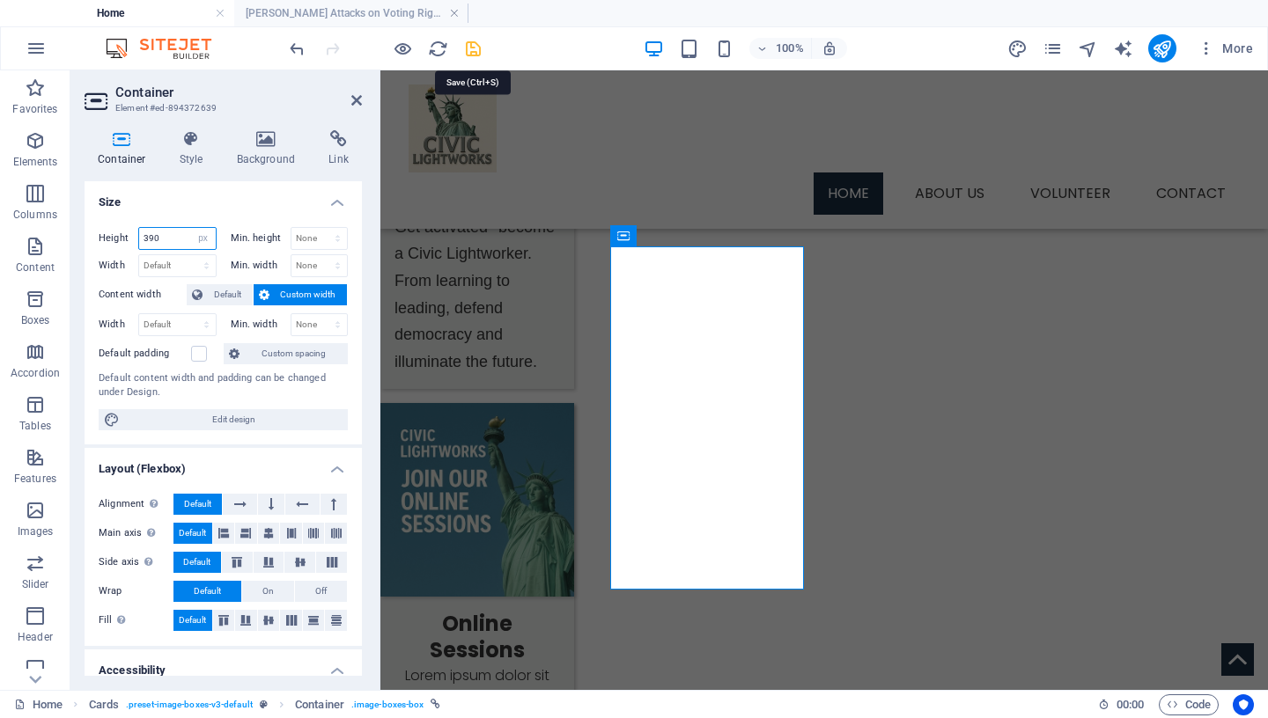
type input "390"
click at [478, 54] on icon "save" at bounding box center [473, 49] width 20 height 20
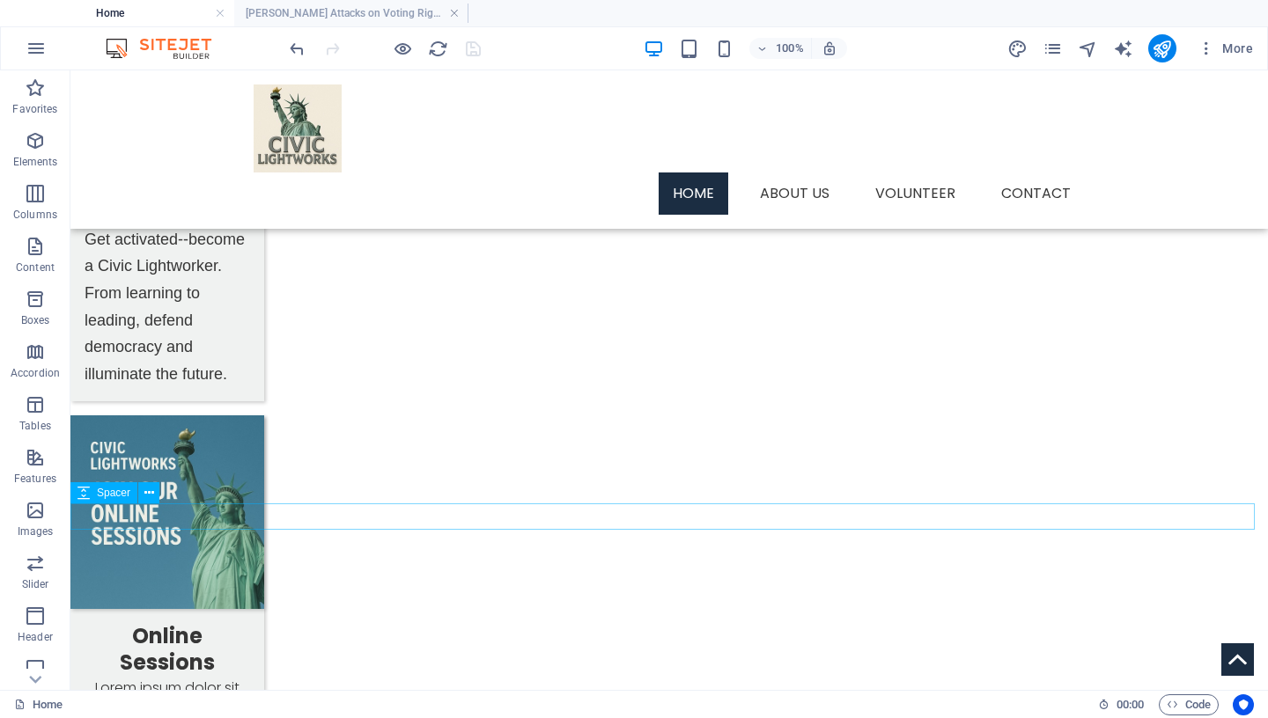
scroll to position [1381, 0]
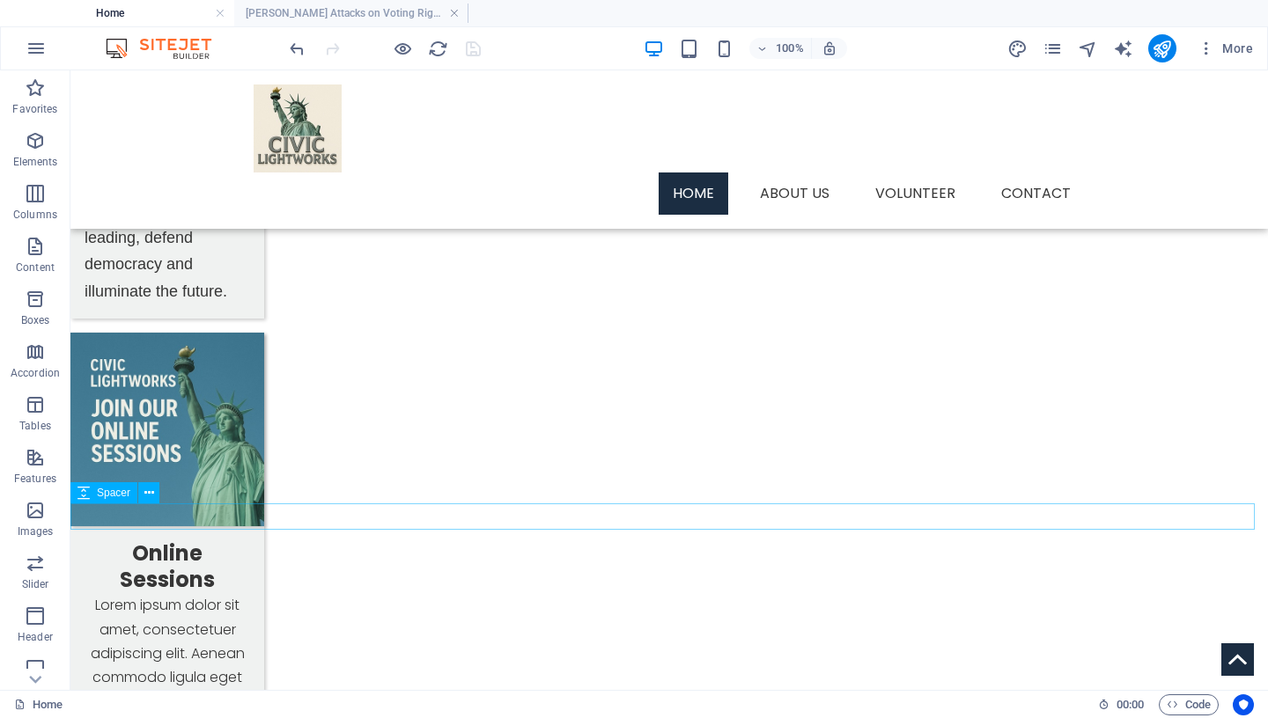
click at [149, 490] on icon at bounding box center [149, 493] width 10 height 18
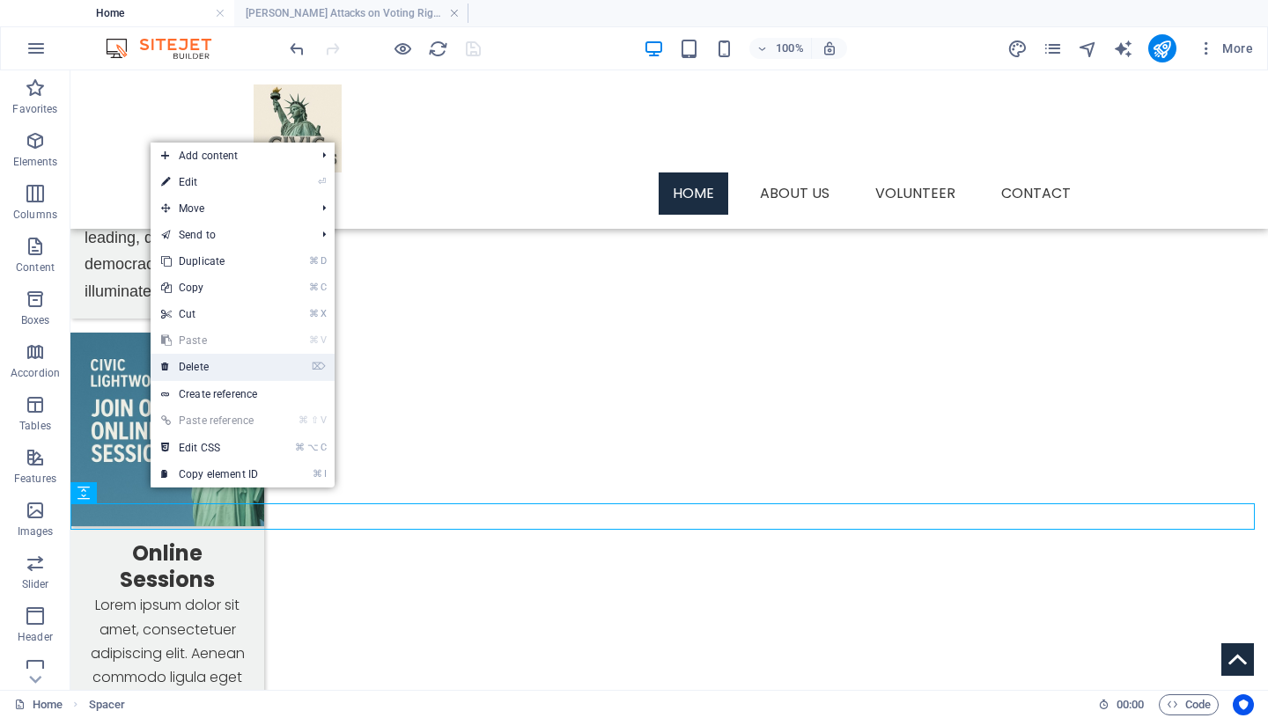
click at [226, 371] on link "⌦ Delete" at bounding box center [210, 367] width 118 height 26
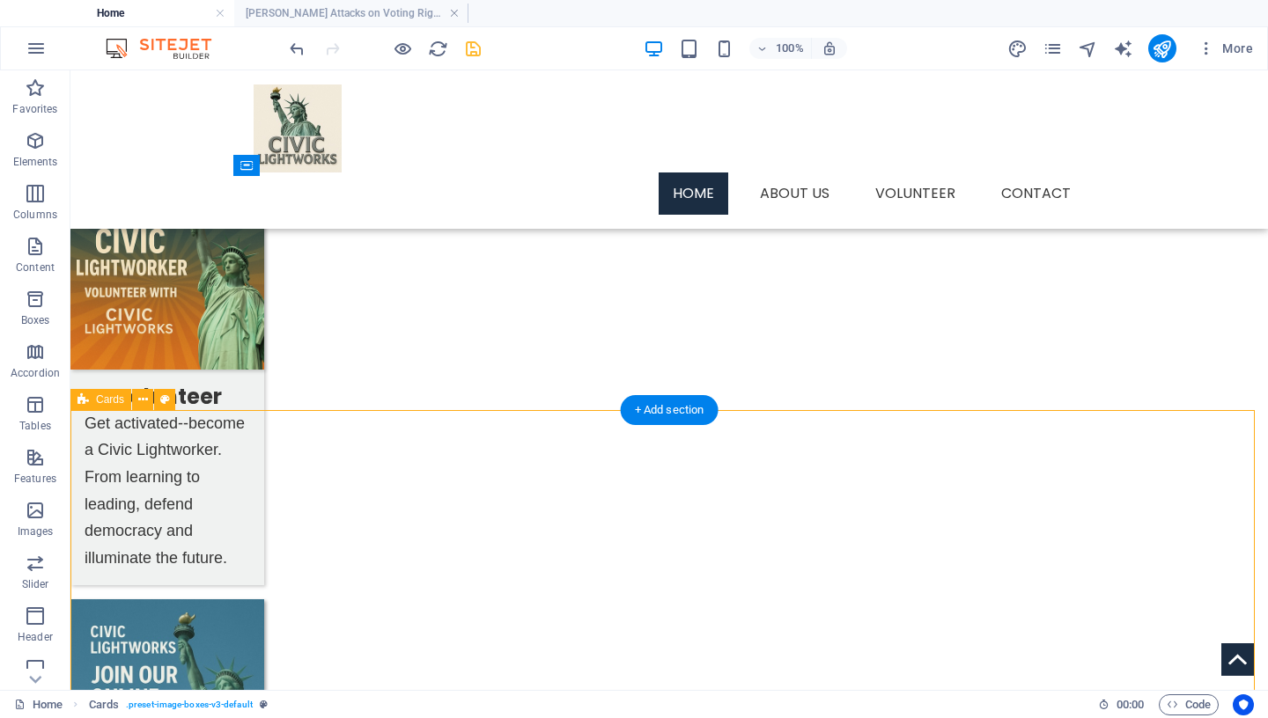
scroll to position [1113, 0]
select select "px"
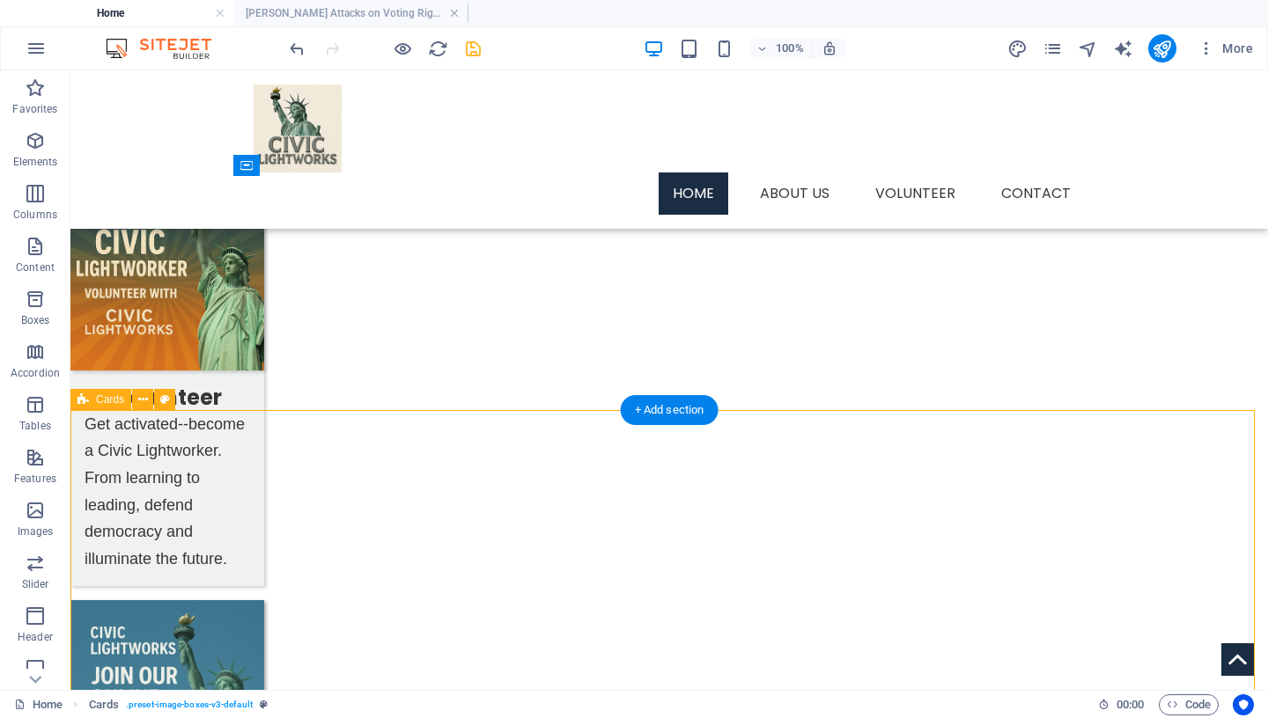
select select "px"
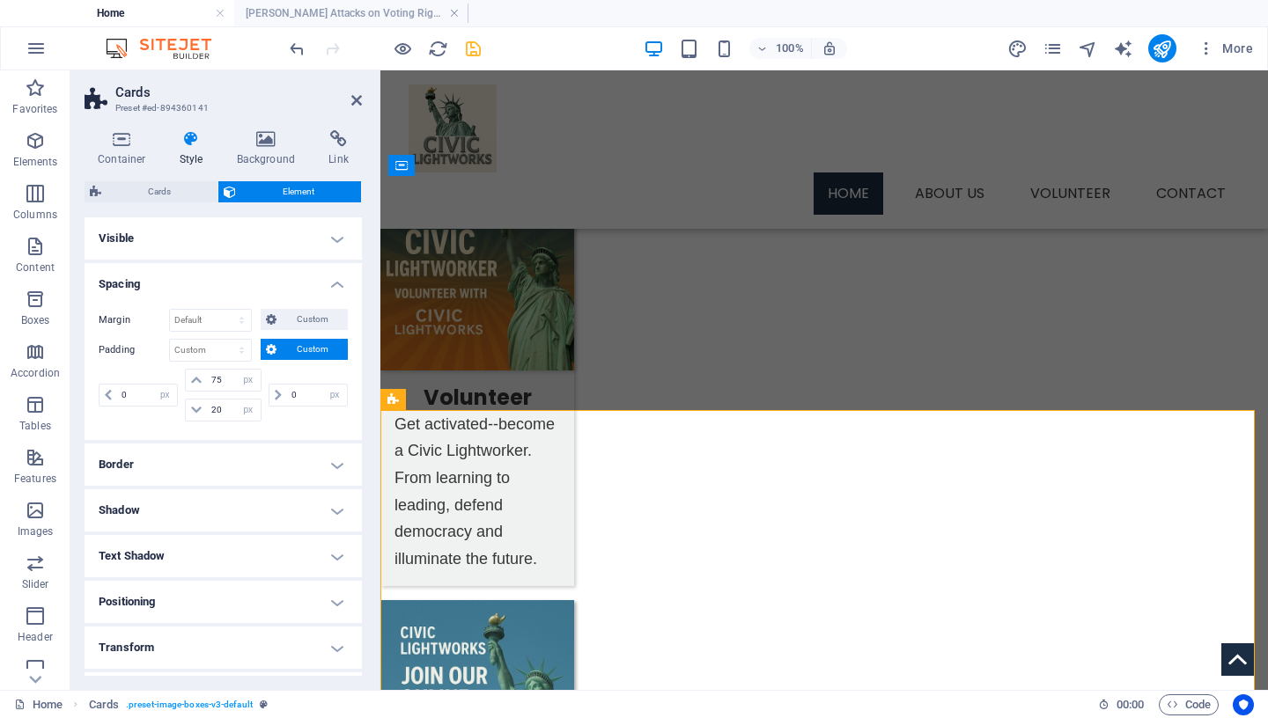
click at [305, 350] on span "Custom" at bounding box center [312, 349] width 61 height 21
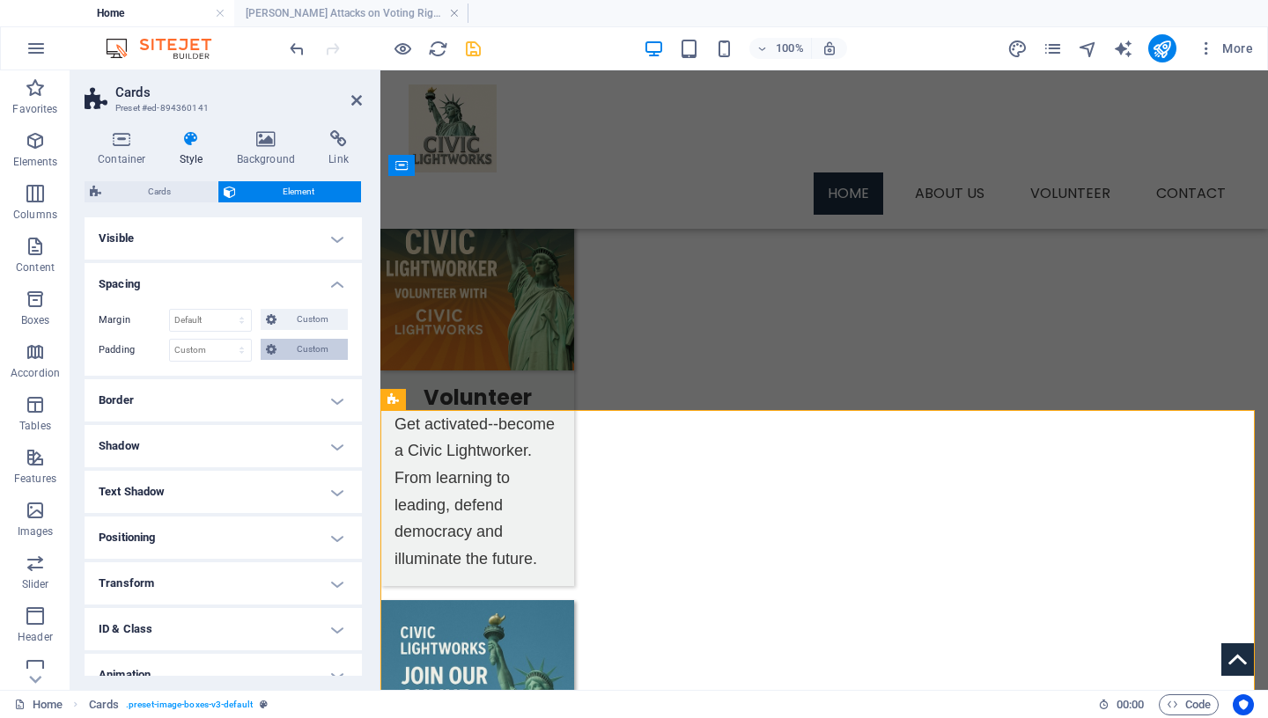
click at [305, 350] on span "Custom" at bounding box center [312, 349] width 61 height 21
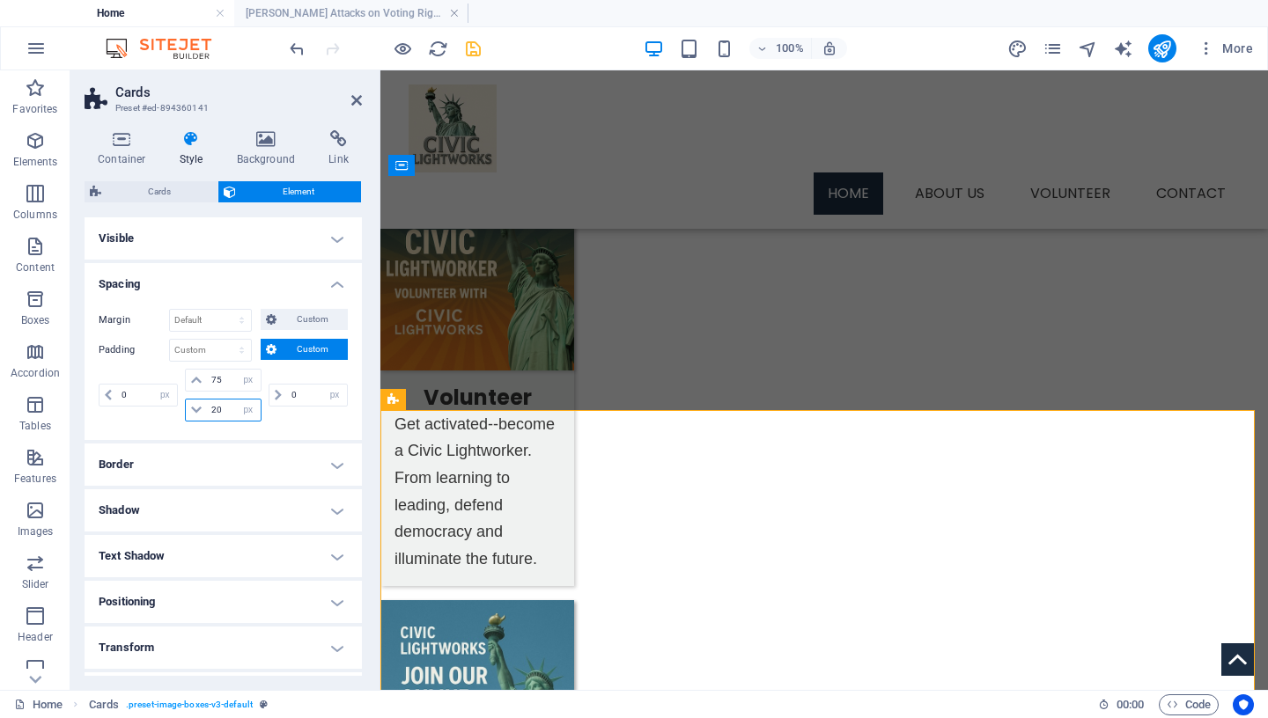
drag, startPoint x: 220, startPoint y: 411, endPoint x: 133, endPoint y: 408, distance: 87.2
click at [207, 408] on input "20" at bounding box center [233, 410] width 53 height 21
drag, startPoint x: 222, startPoint y: 380, endPoint x: 166, endPoint y: 381, distance: 55.5
click at [207, 381] on input "75" at bounding box center [233, 380] width 53 height 21
type input "40"
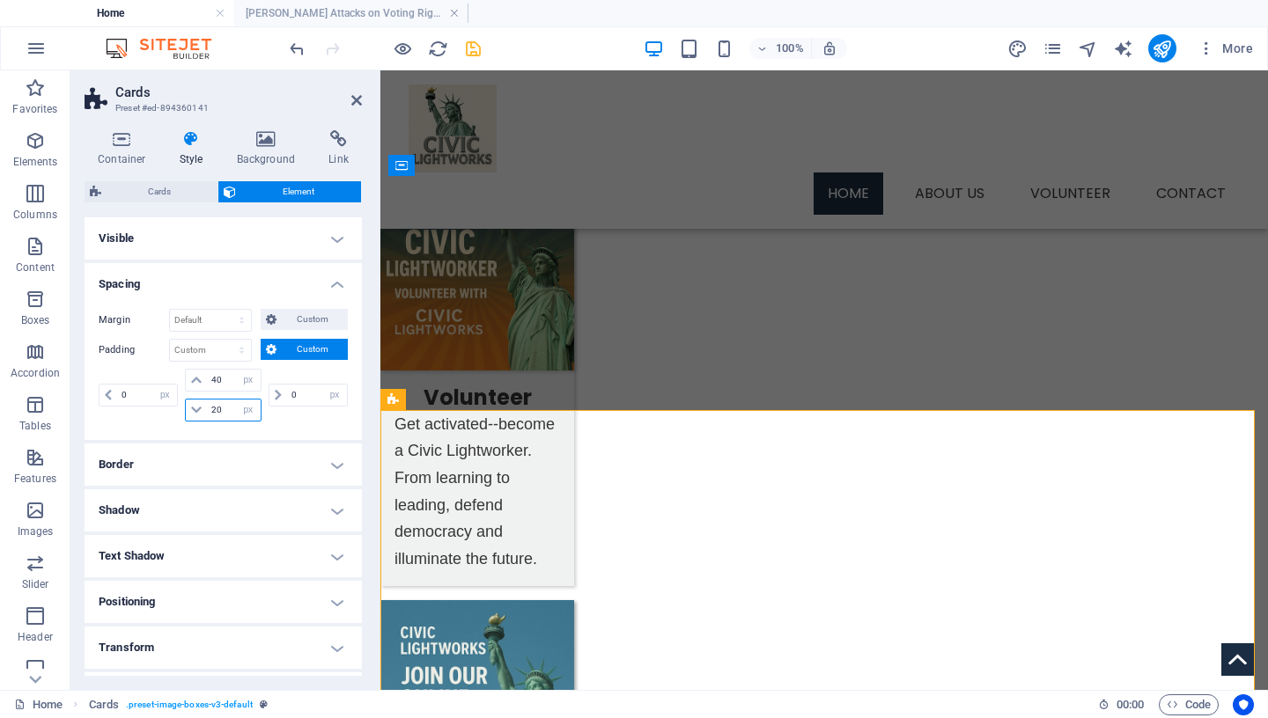
drag, startPoint x: 220, startPoint y: 410, endPoint x: 174, endPoint y: 411, distance: 45.8
click at [207, 411] on input "20" at bounding box center [233, 410] width 53 height 21
type input "40"
click at [473, 54] on icon "save" at bounding box center [473, 49] width 20 height 20
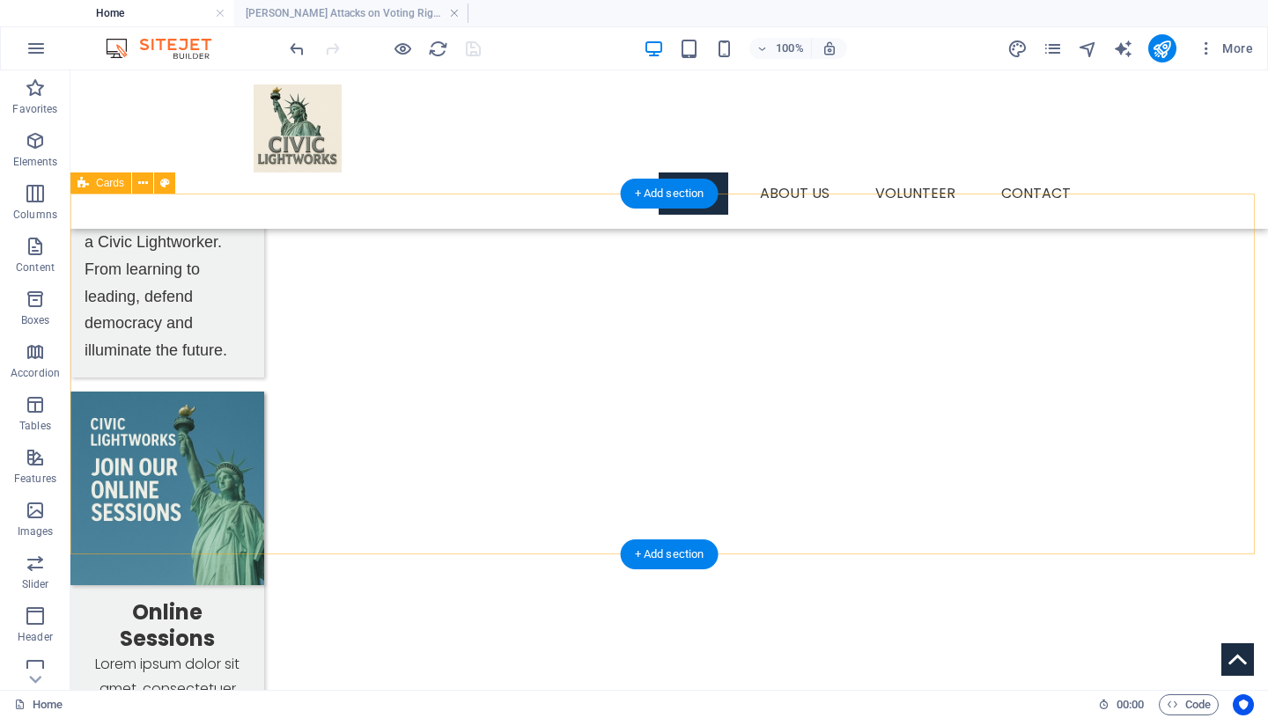
scroll to position [1310, 0]
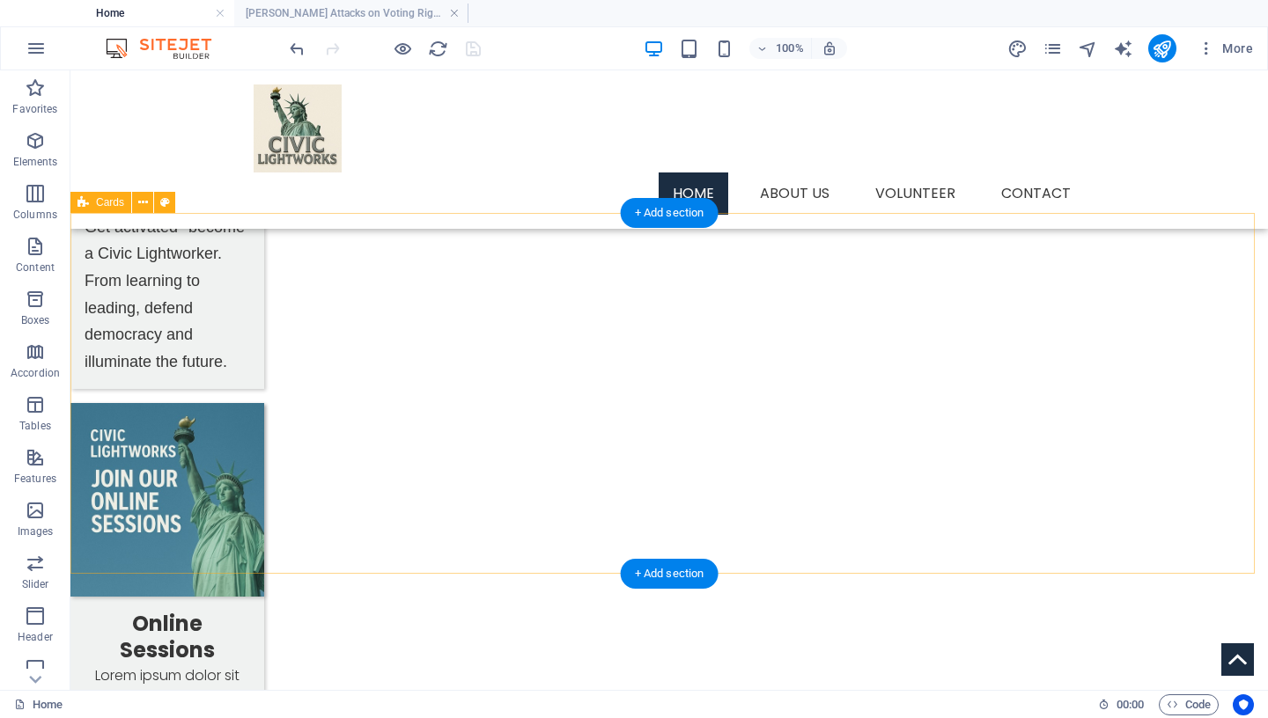
select select "px"
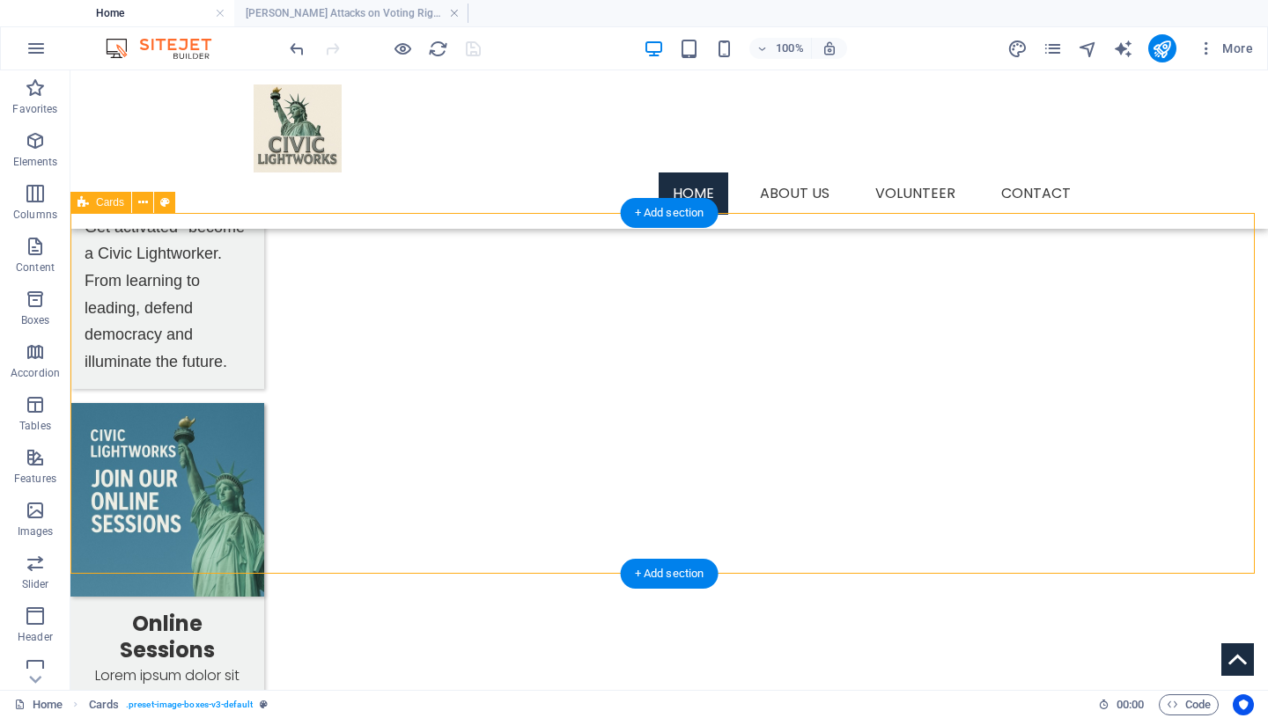
select select "px"
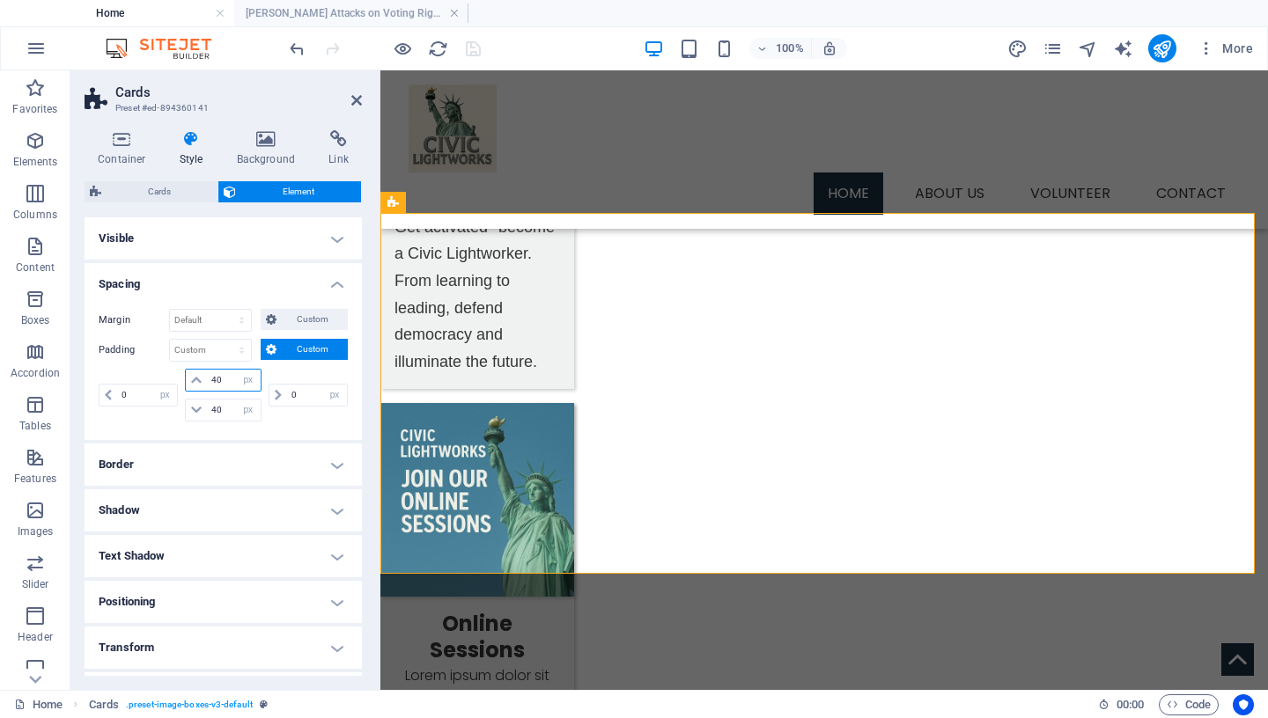
drag, startPoint x: 224, startPoint y: 382, endPoint x: 118, endPoint y: 374, distance: 106.0
click at [207, 374] on input "40" at bounding box center [233, 380] width 53 height 21
drag, startPoint x: 226, startPoint y: 381, endPoint x: 167, endPoint y: 382, distance: 59.0
click at [207, 384] on input "40" at bounding box center [233, 380] width 53 height 21
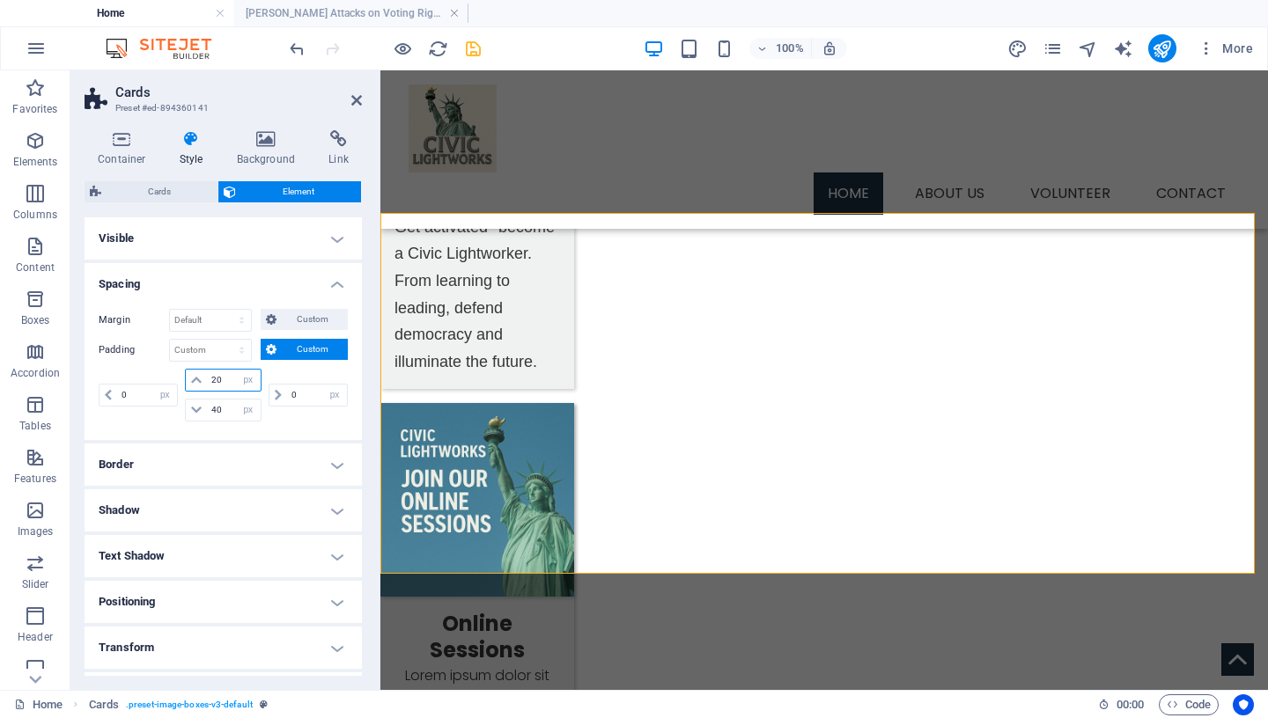
drag, startPoint x: 225, startPoint y: 384, endPoint x: 156, endPoint y: 388, distance: 68.8
click at [207, 388] on input "20" at bounding box center [233, 380] width 53 height 21
type input "50"
drag, startPoint x: 218, startPoint y: 413, endPoint x: 181, endPoint y: 408, distance: 38.2
click at [207, 408] on input "40" at bounding box center [233, 410] width 53 height 21
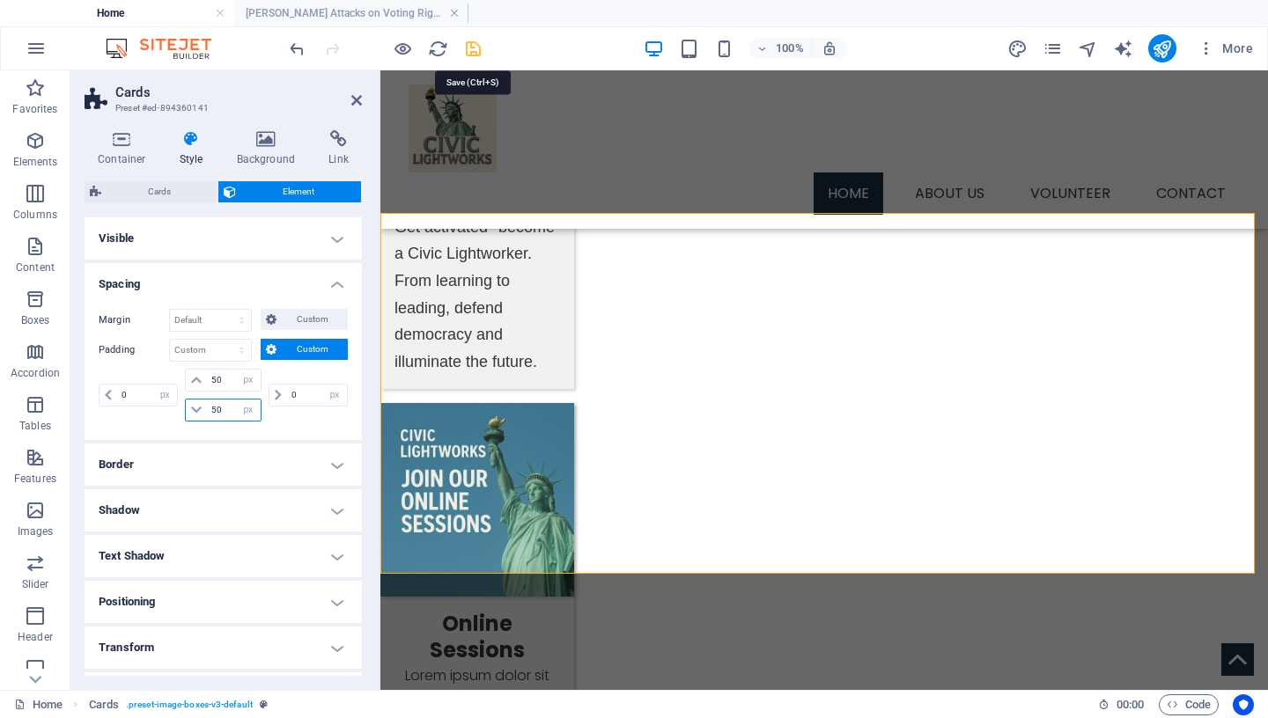
type input "50"
click at [477, 45] on icon "save" at bounding box center [473, 49] width 20 height 20
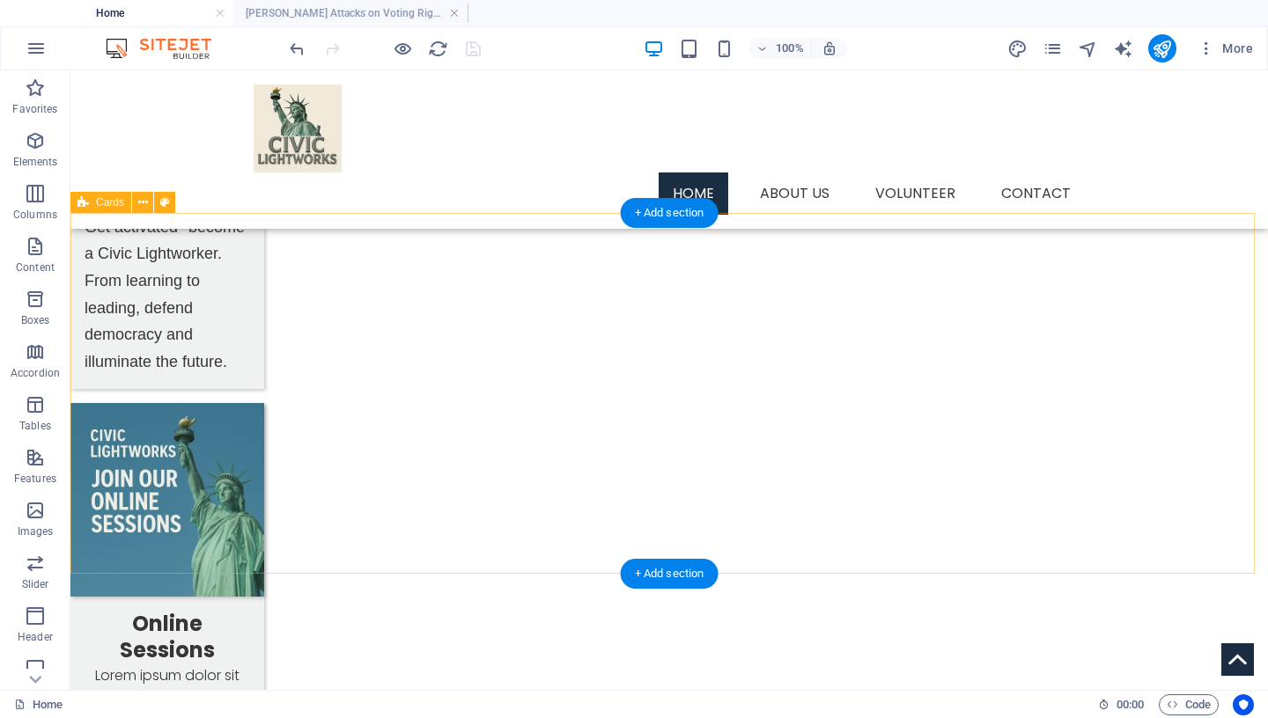
select select "px"
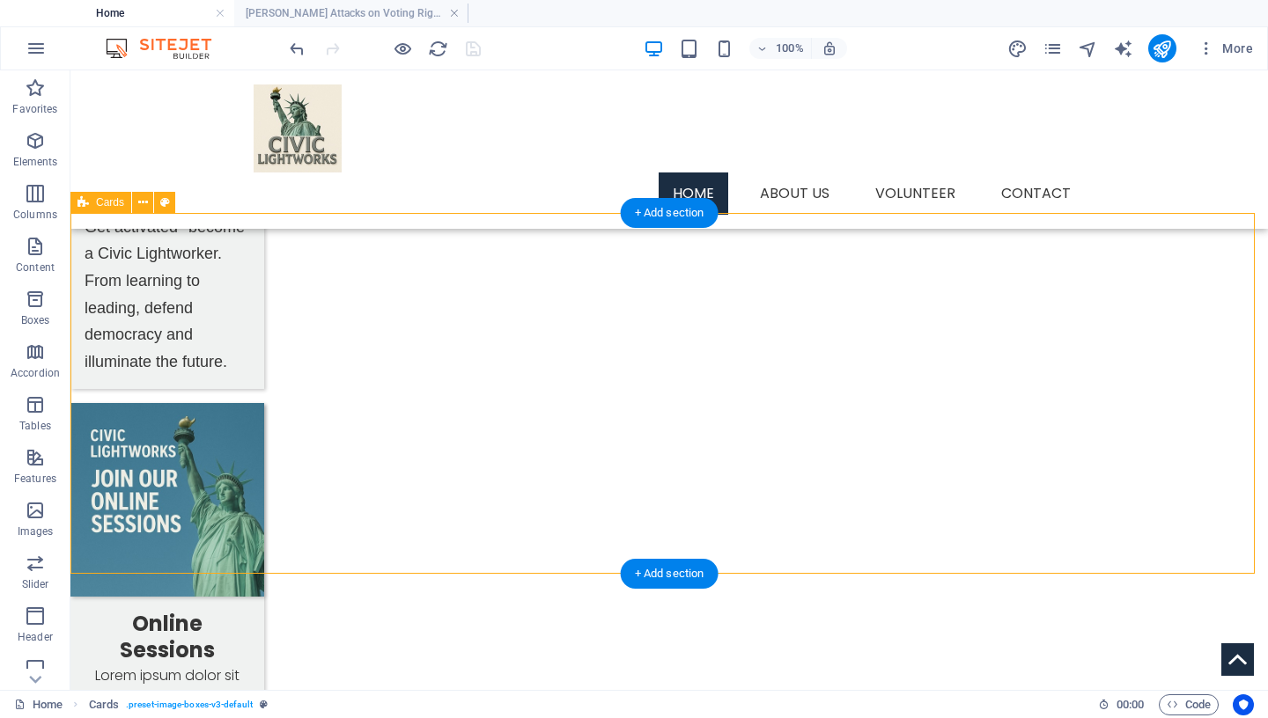
select select "px"
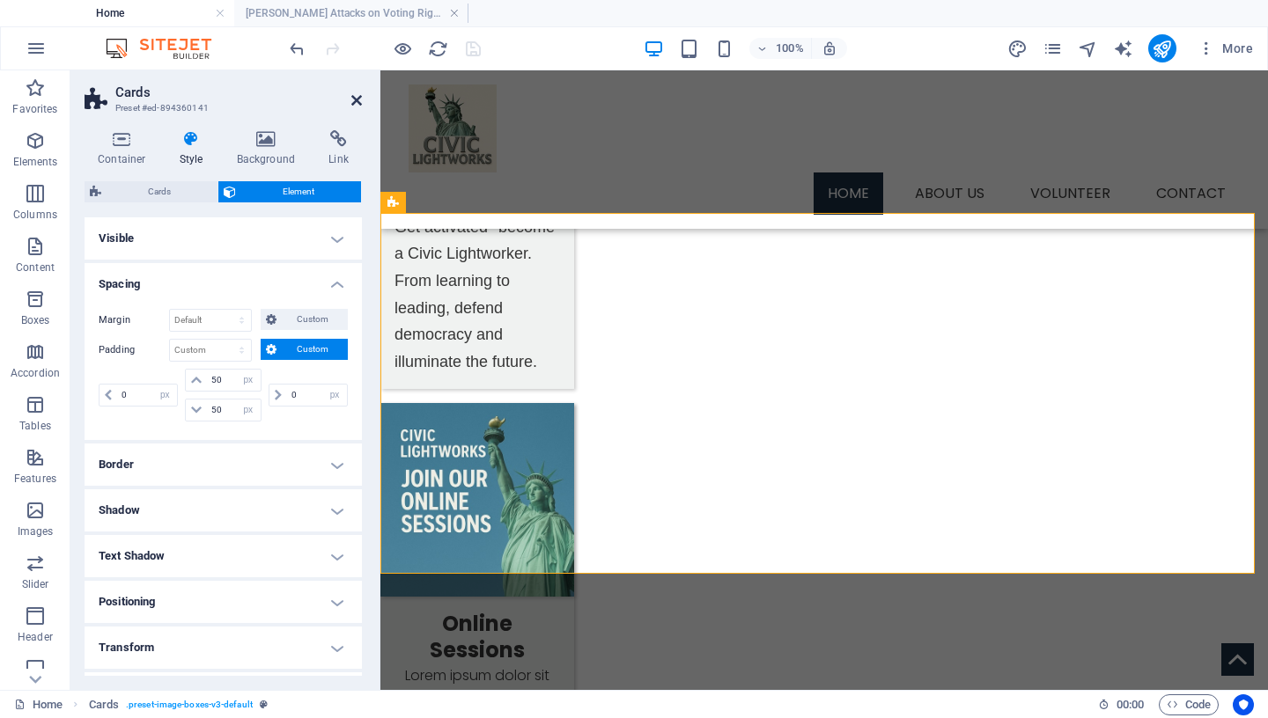
click at [353, 105] on icon at bounding box center [356, 100] width 11 height 14
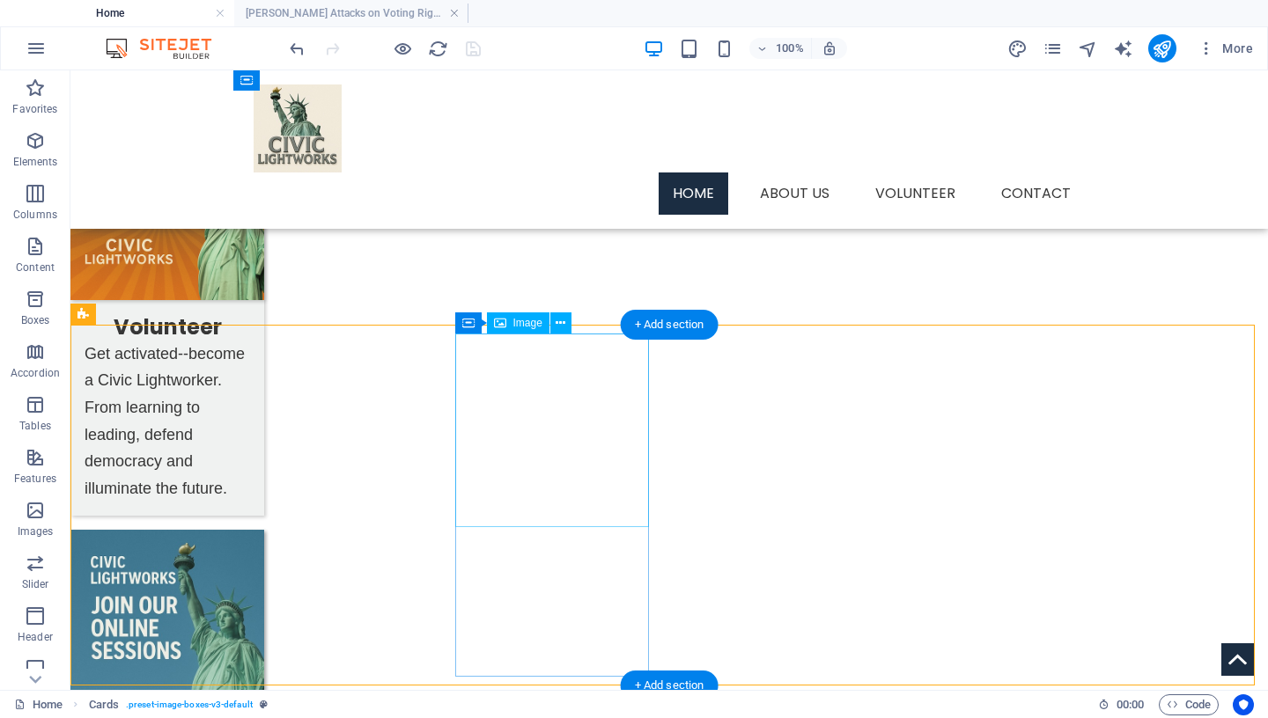
scroll to position [1141, 0]
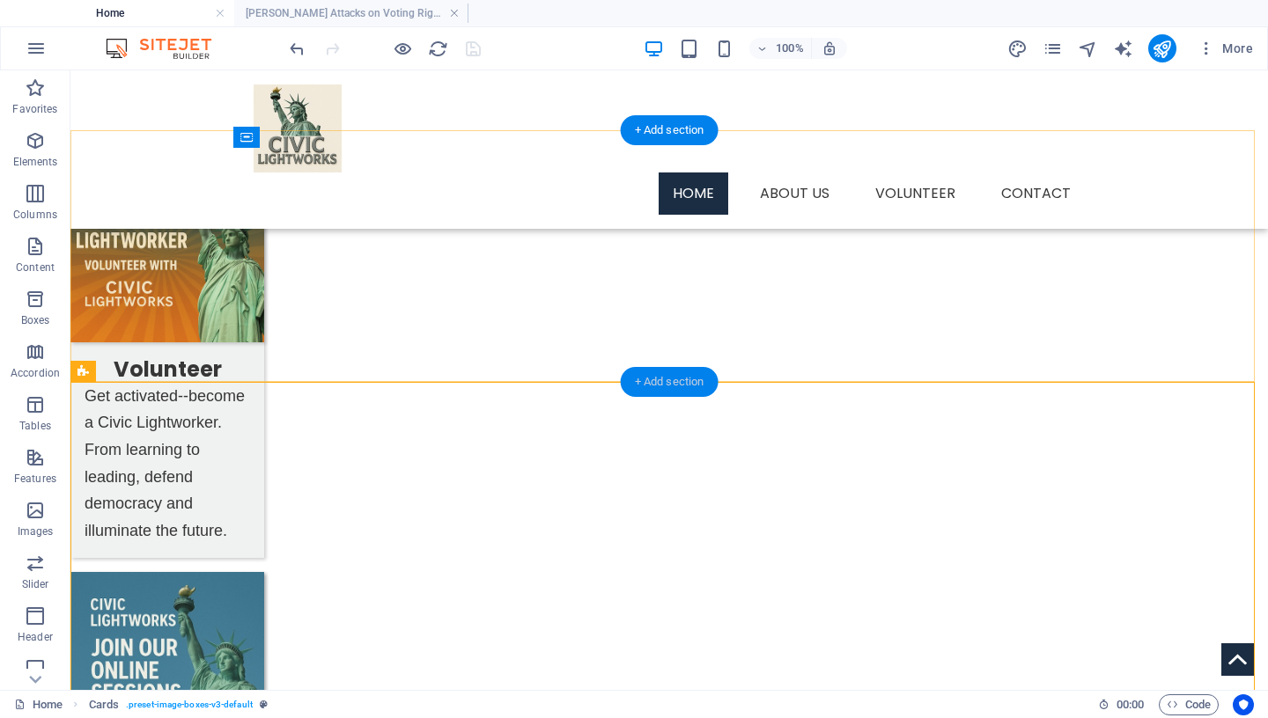
click at [684, 380] on div "+ Add section" at bounding box center [670, 382] width 98 height 30
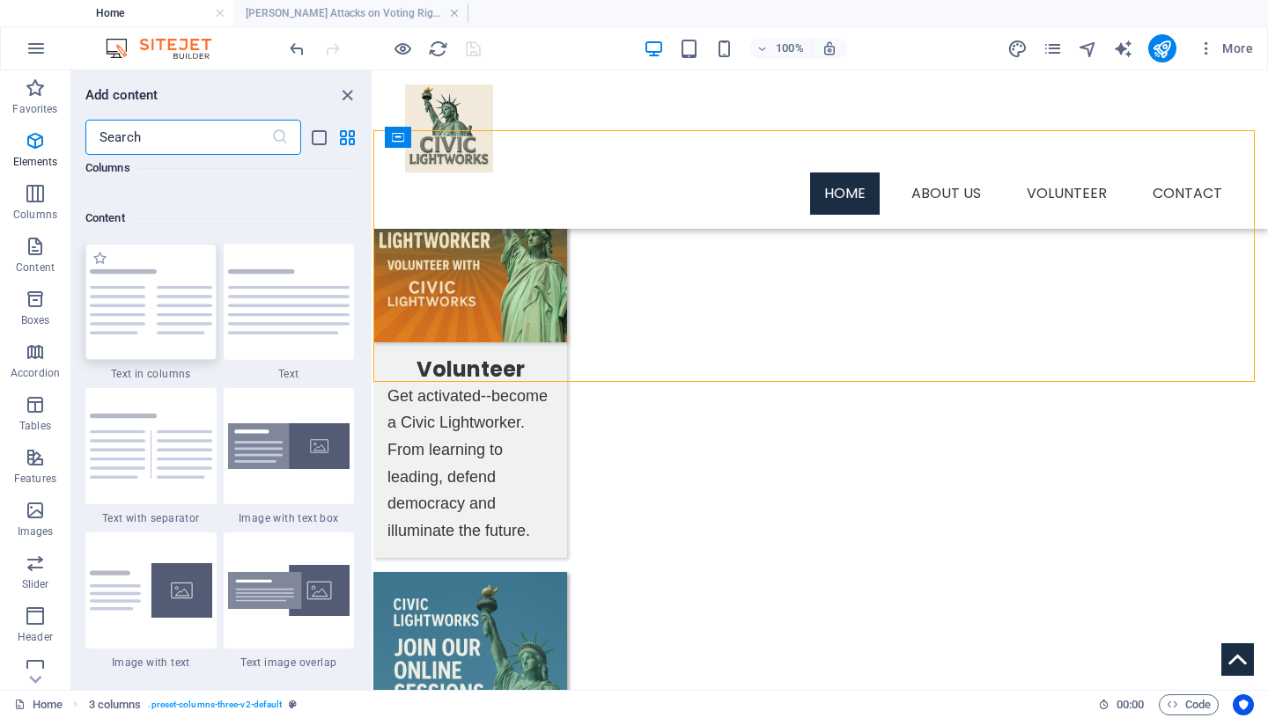
scroll to position [3081, 0]
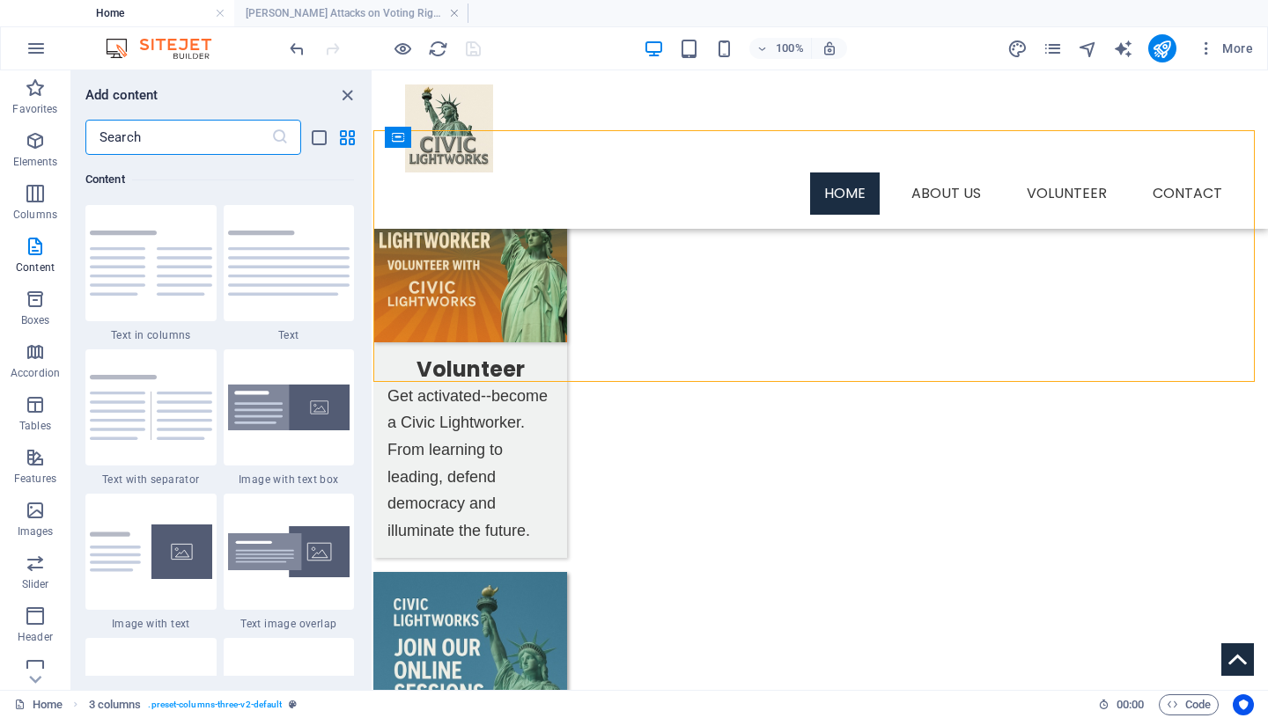
click at [168, 138] on input "text" at bounding box center [178, 137] width 186 height 35
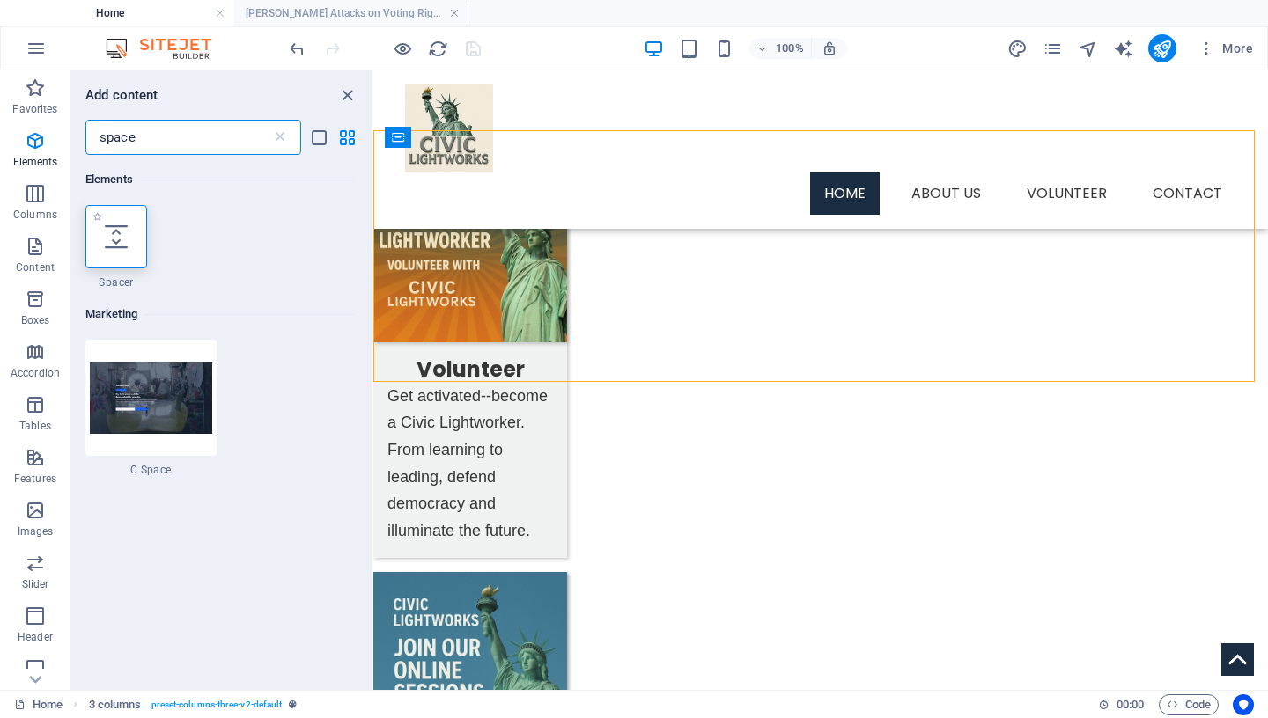
scroll to position [0, 0]
type input "space"
click at [122, 237] on icon at bounding box center [116, 236] width 23 height 23
select select "px"
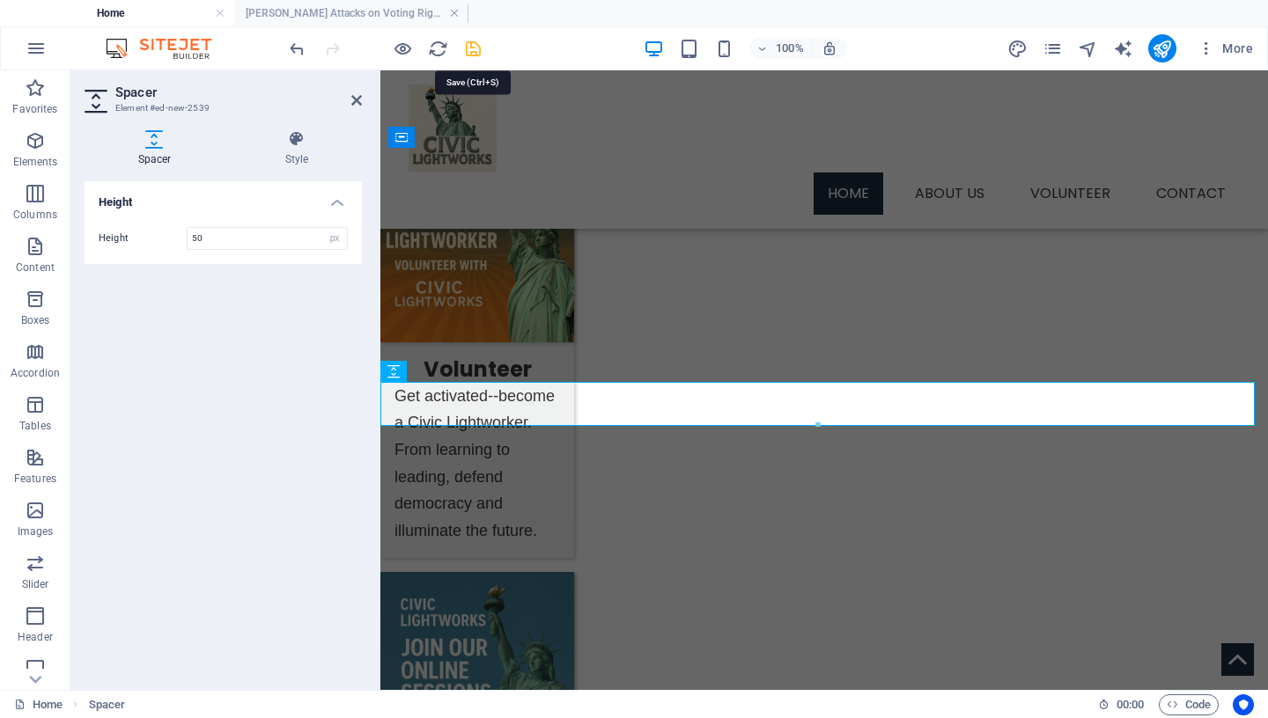
drag, startPoint x: 469, startPoint y: 48, endPoint x: 508, endPoint y: 54, distance: 39.2
click at [469, 48] on icon "save" at bounding box center [473, 49] width 20 height 20
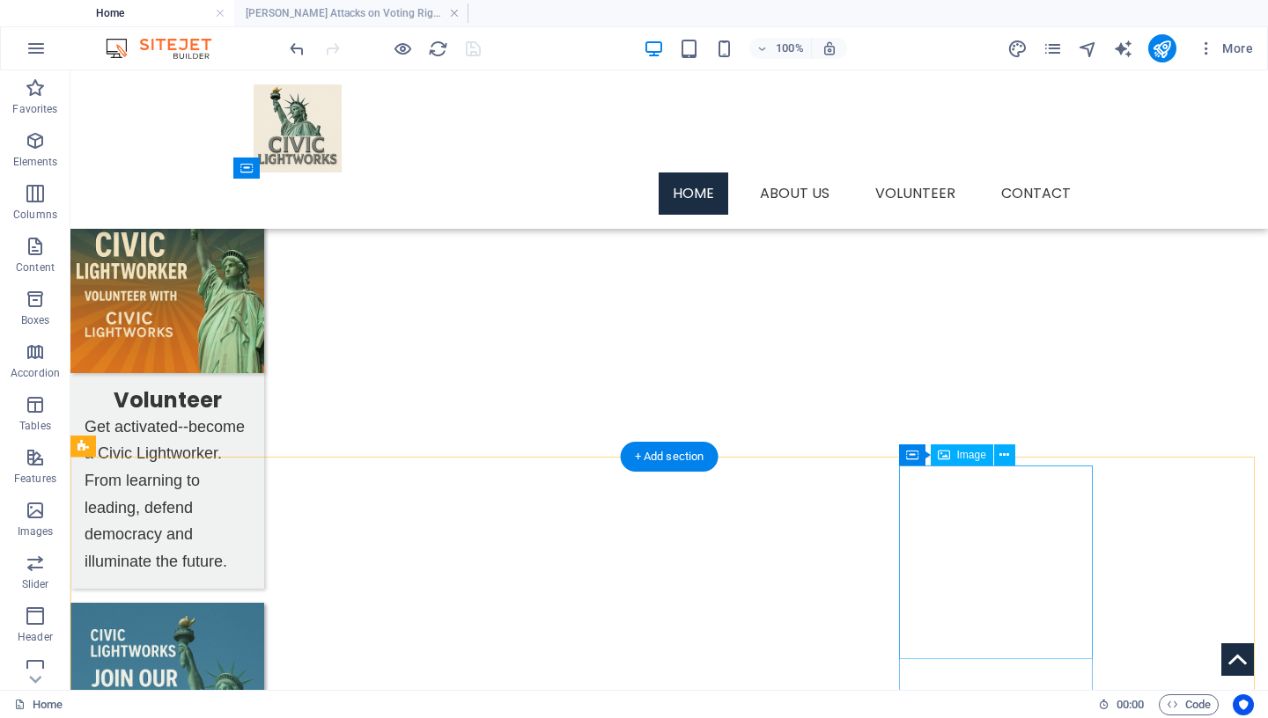
scroll to position [1099, 0]
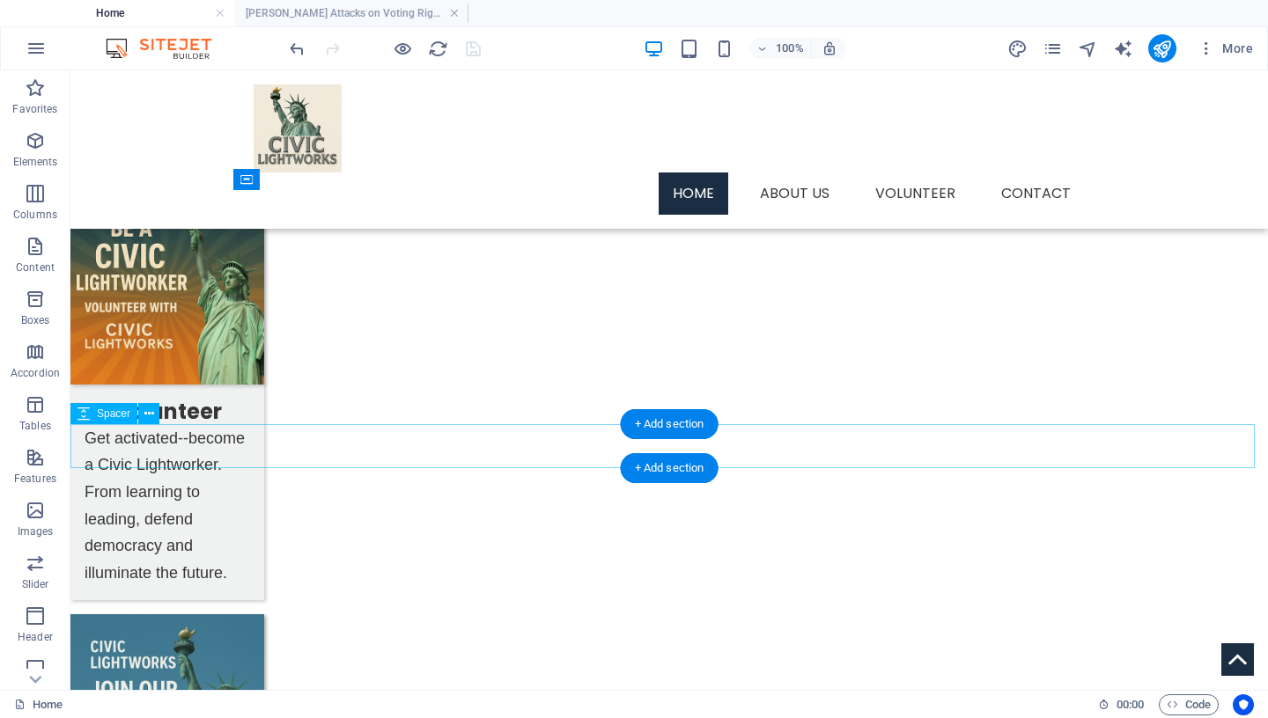
select select "px"
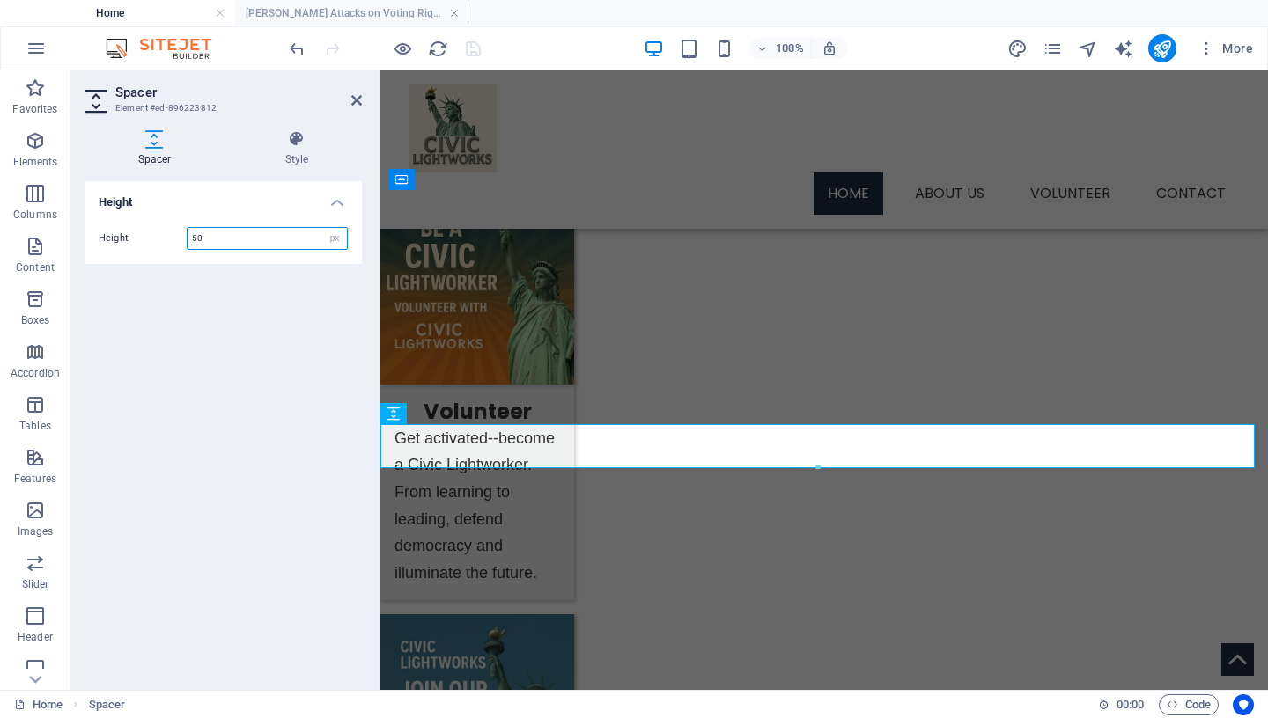
drag, startPoint x: 215, startPoint y: 239, endPoint x: 122, endPoint y: 226, distance: 94.1
click at [188, 228] on input "50" at bounding box center [267, 238] width 159 height 21
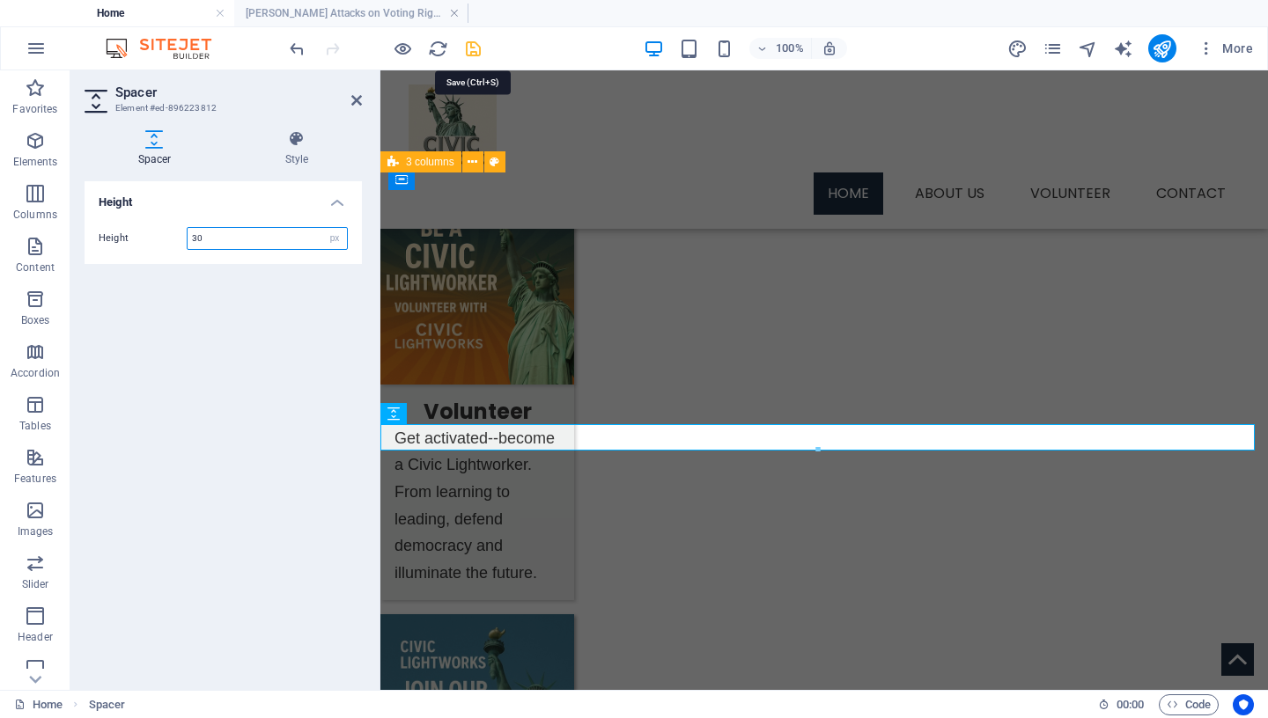
type input "30"
click at [468, 51] on icon "save" at bounding box center [473, 49] width 20 height 20
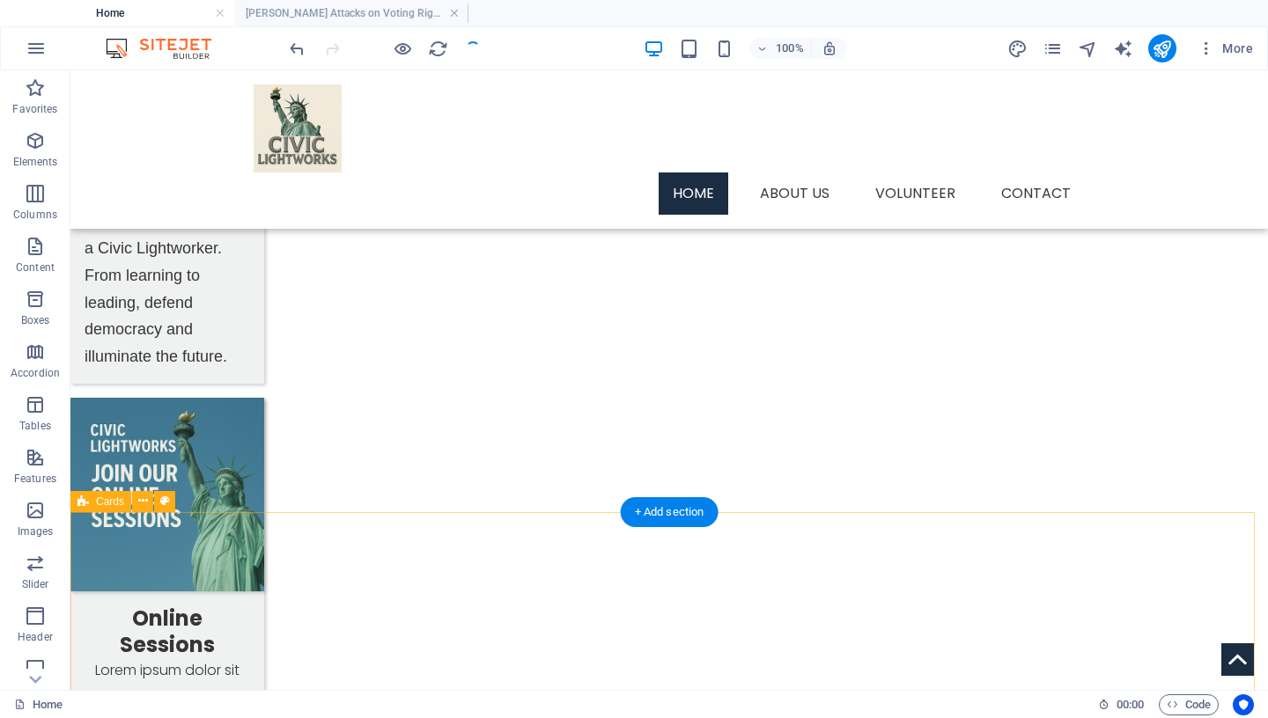
scroll to position [1409, 0]
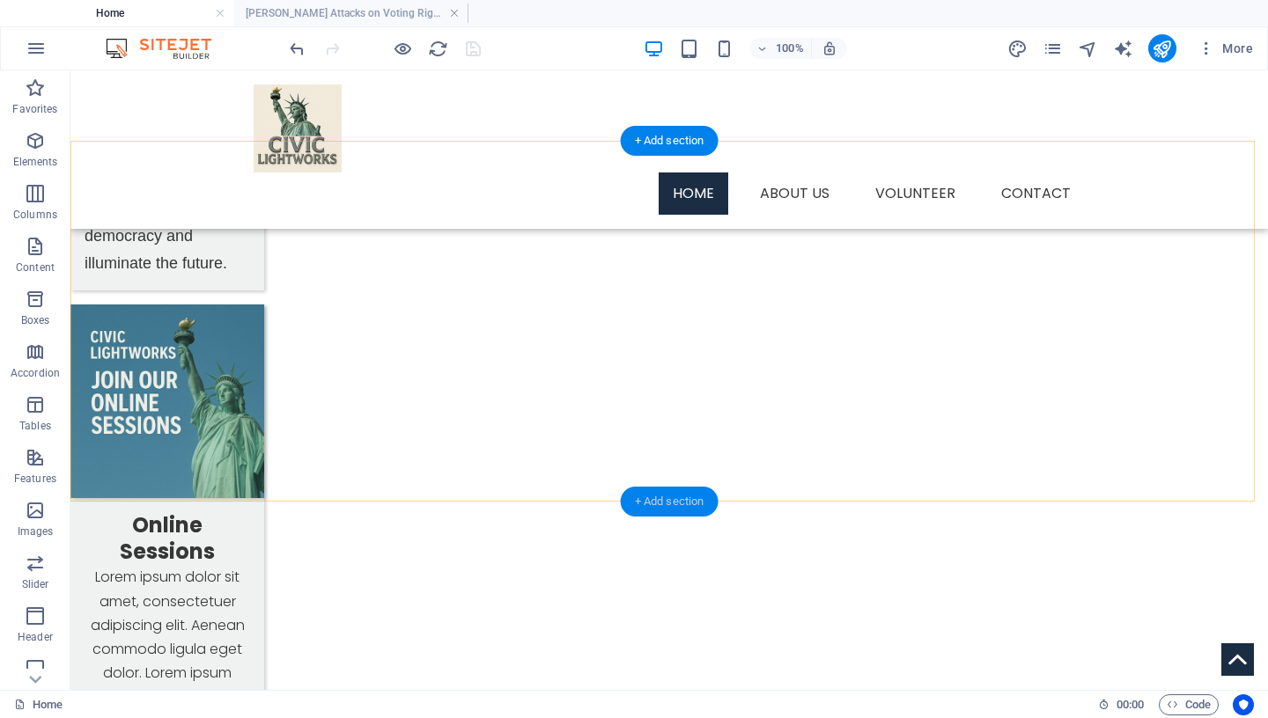
click at [671, 505] on div "+ Add section" at bounding box center [670, 502] width 98 height 30
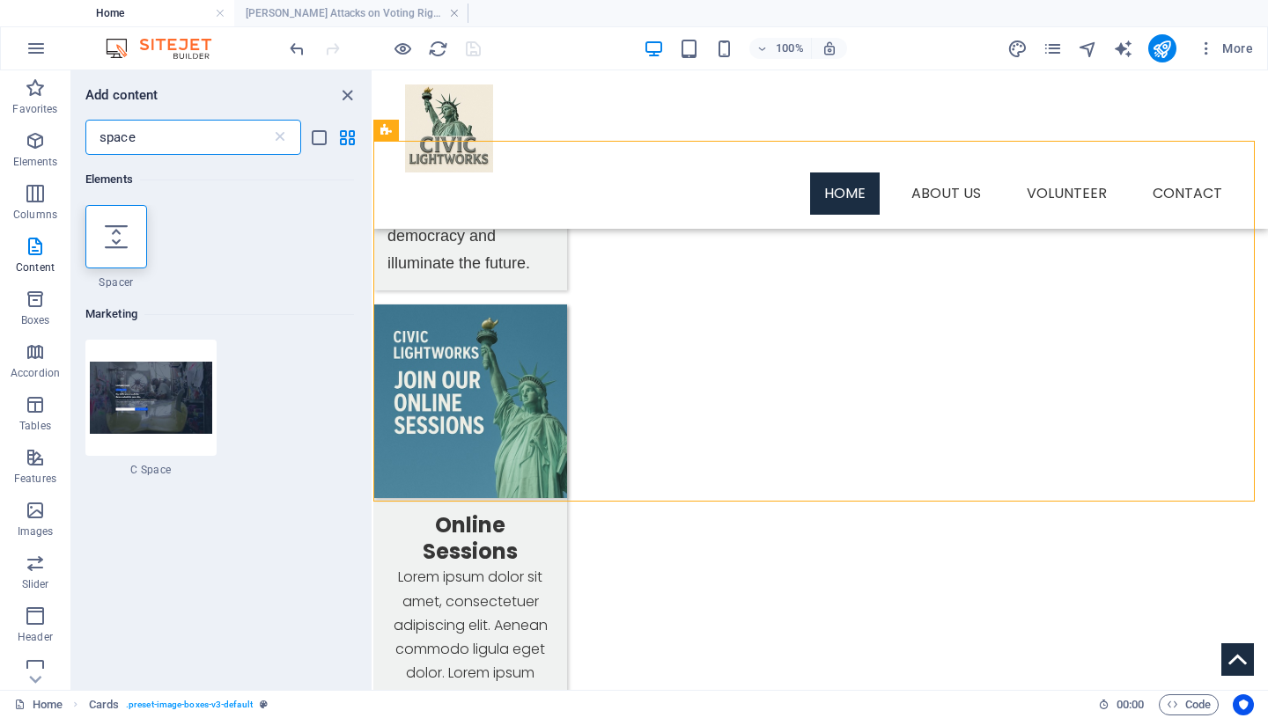
drag, startPoint x: 114, startPoint y: 244, endPoint x: 151, endPoint y: 257, distance: 38.4
click at [114, 244] on icon at bounding box center [116, 236] width 23 height 23
select select "px"
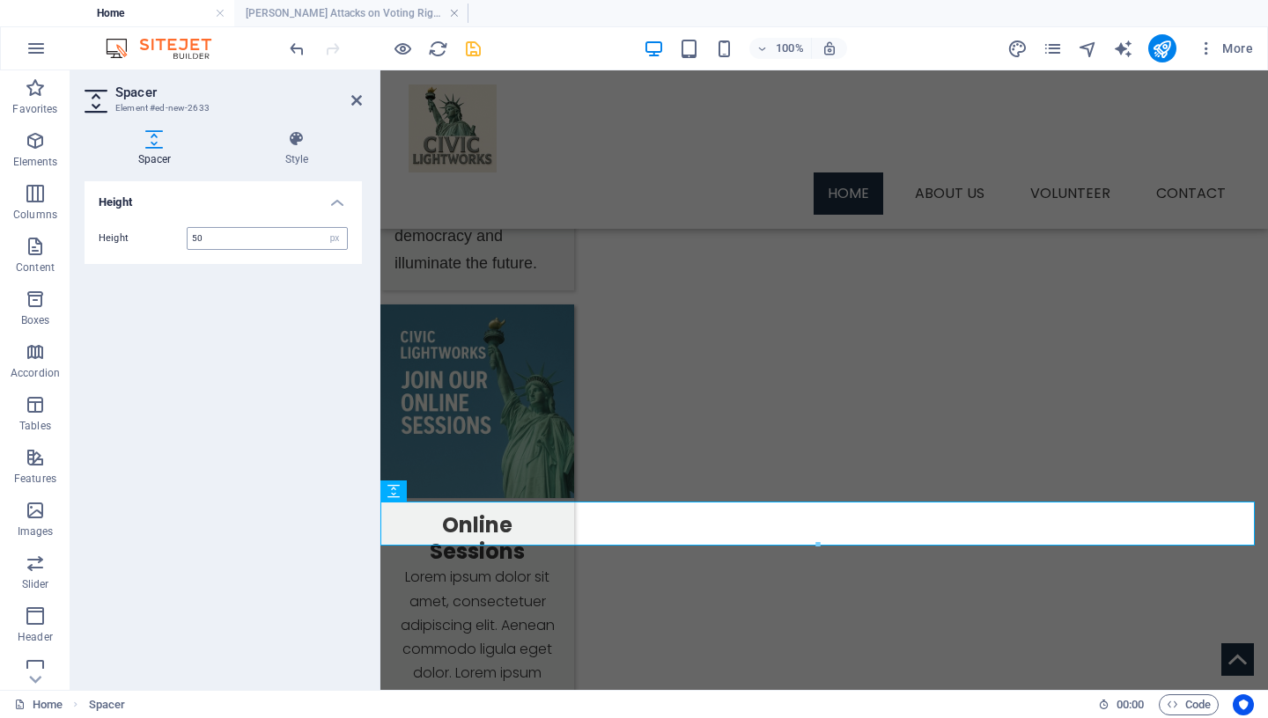
drag, startPoint x: 282, startPoint y: 244, endPoint x: 95, endPoint y: 232, distance: 187.1
click at [188, 232] on input "50" at bounding box center [267, 238] width 159 height 21
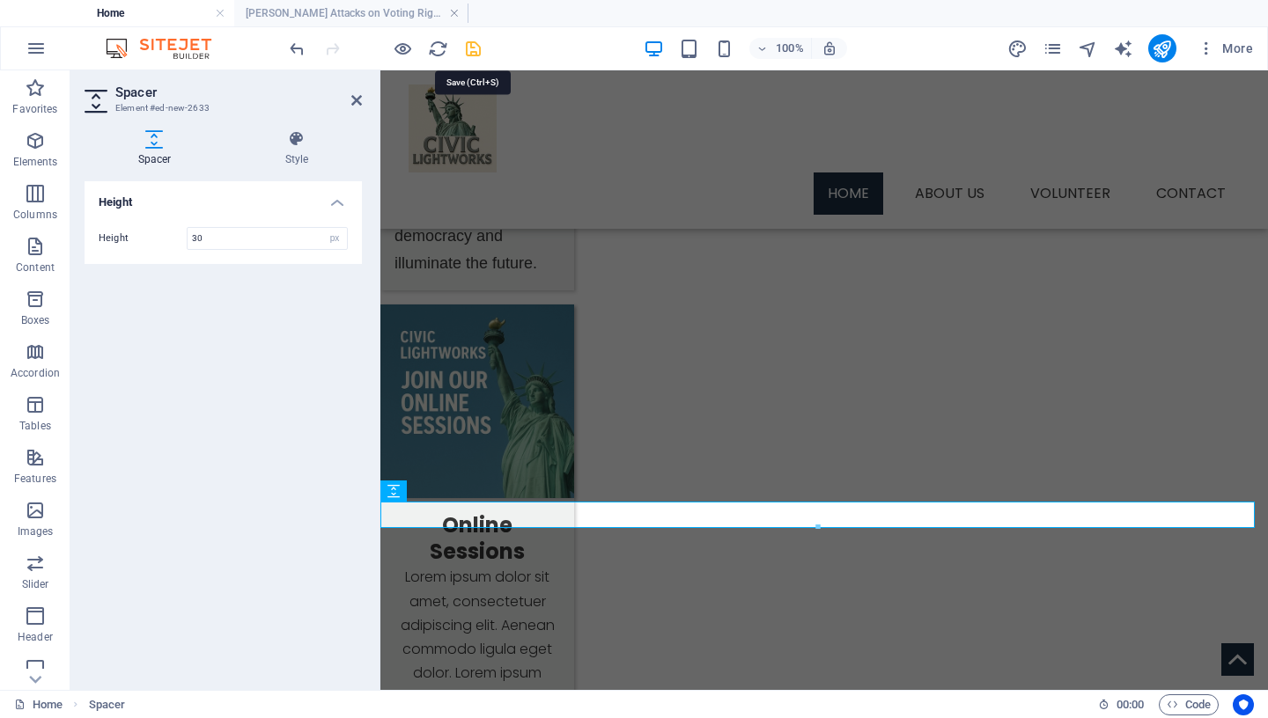
type input "30"
click at [473, 49] on icon "save" at bounding box center [473, 49] width 20 height 20
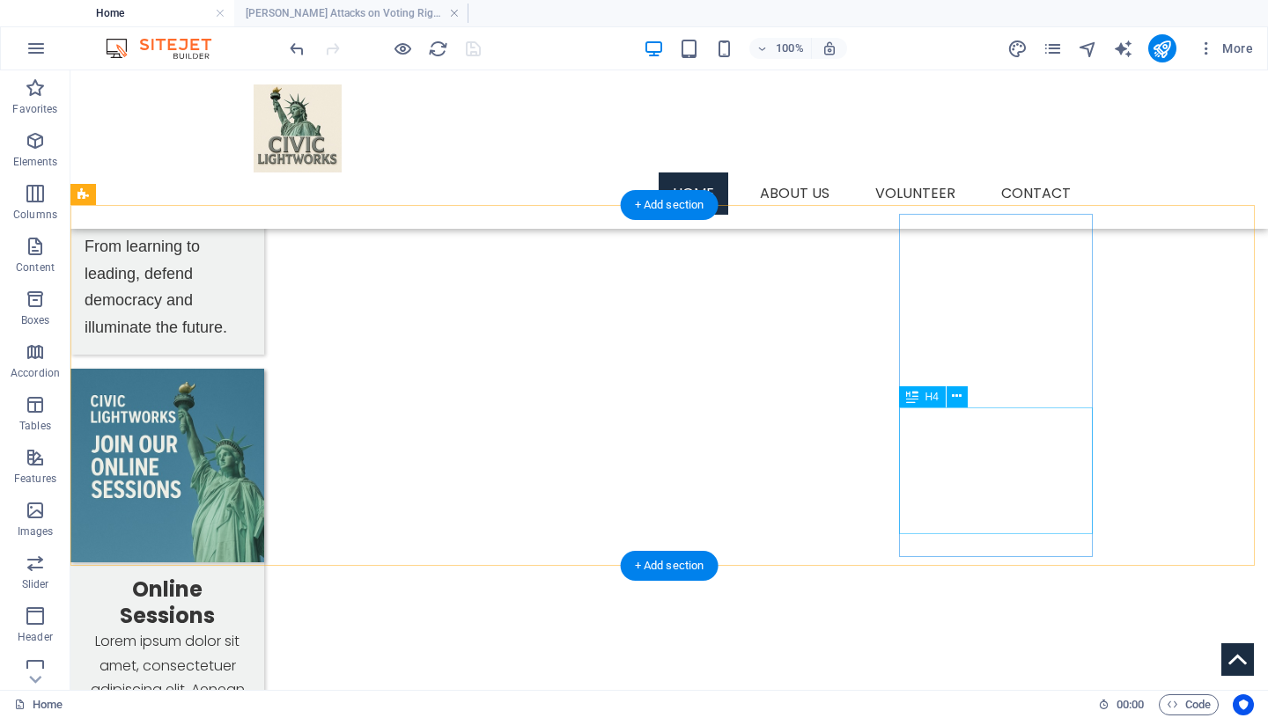
scroll to position [1352, 0]
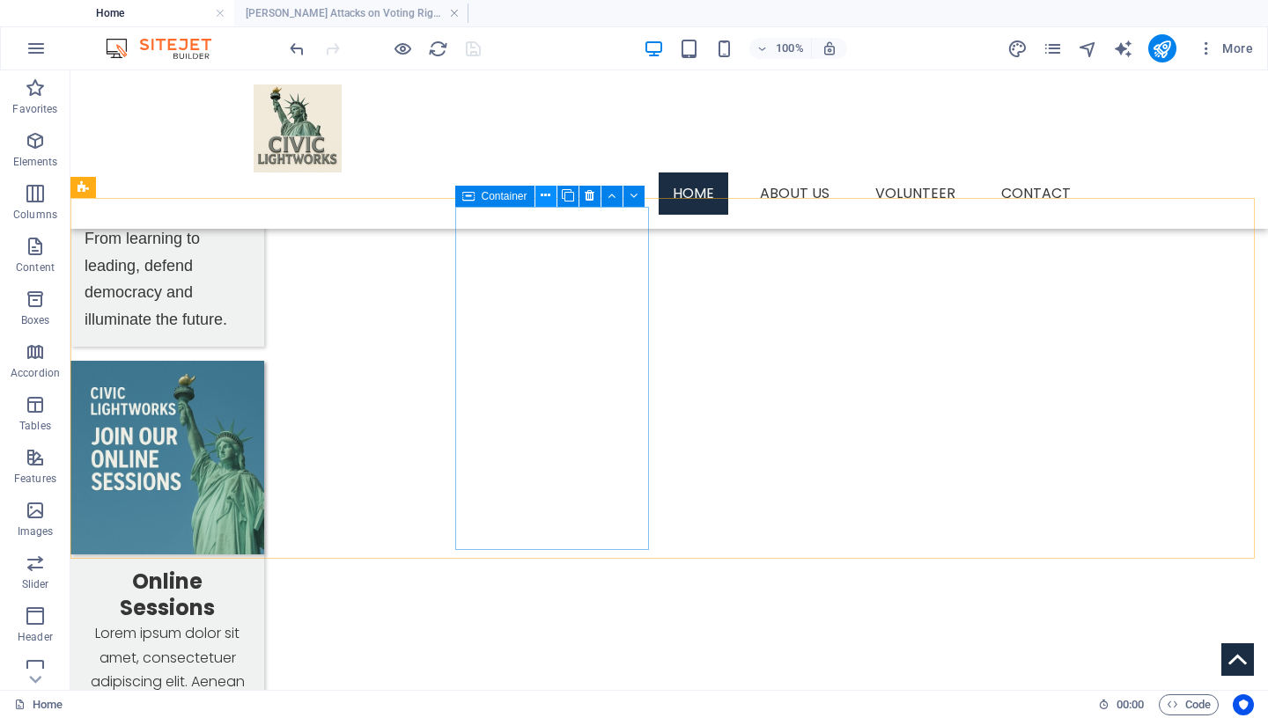
click at [542, 195] on icon at bounding box center [546, 196] width 10 height 18
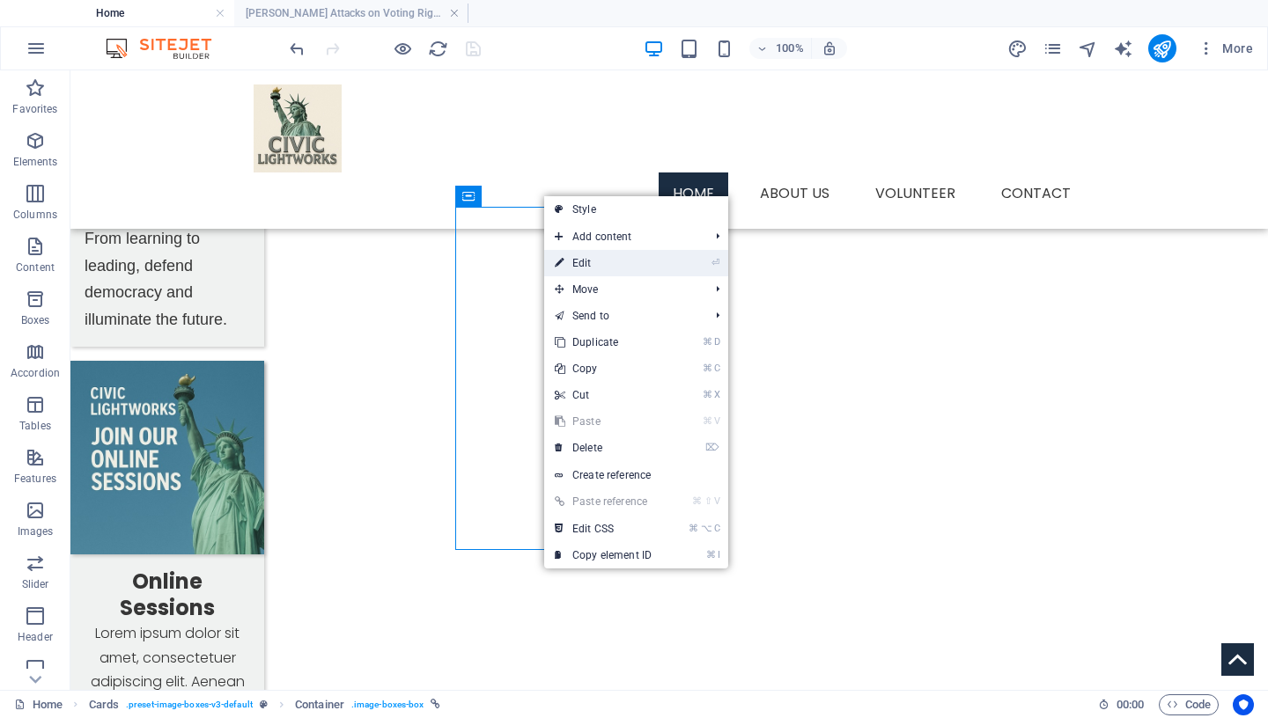
click at [571, 265] on link "⏎ Edit" at bounding box center [603, 263] width 118 height 26
select select "px"
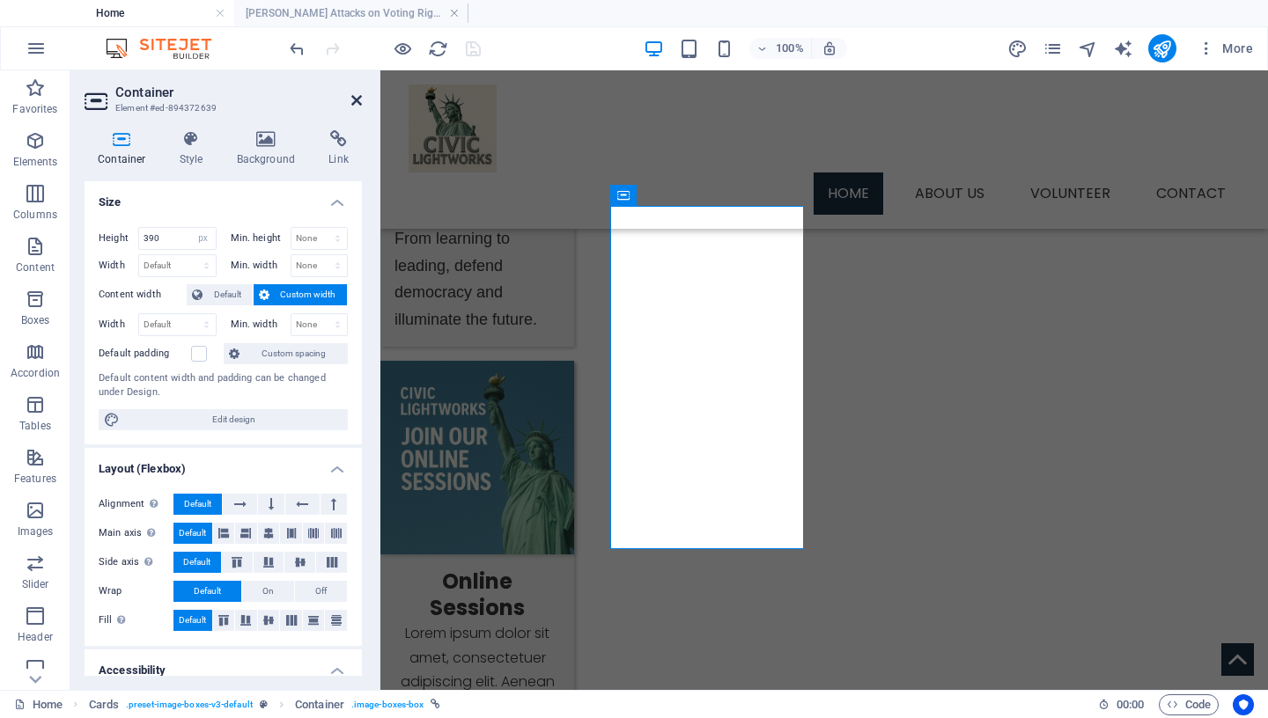
click at [355, 100] on icon at bounding box center [356, 100] width 11 height 14
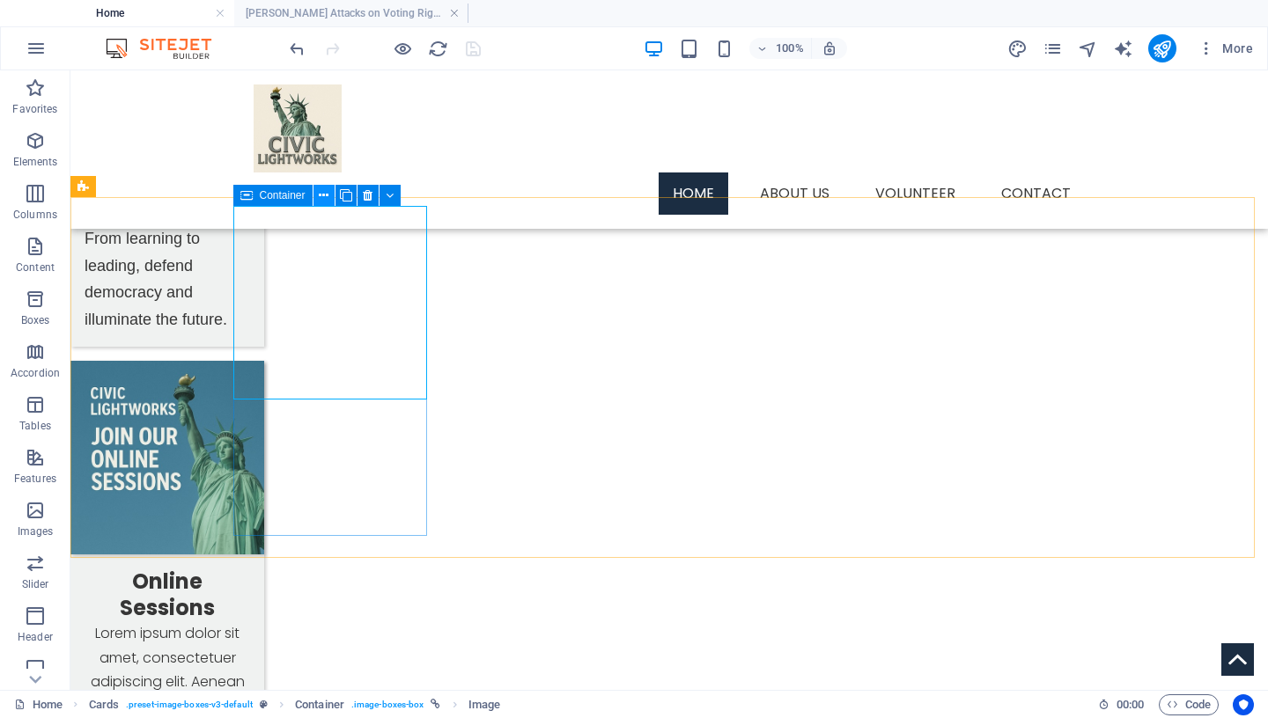
click at [321, 197] on icon at bounding box center [324, 196] width 10 height 18
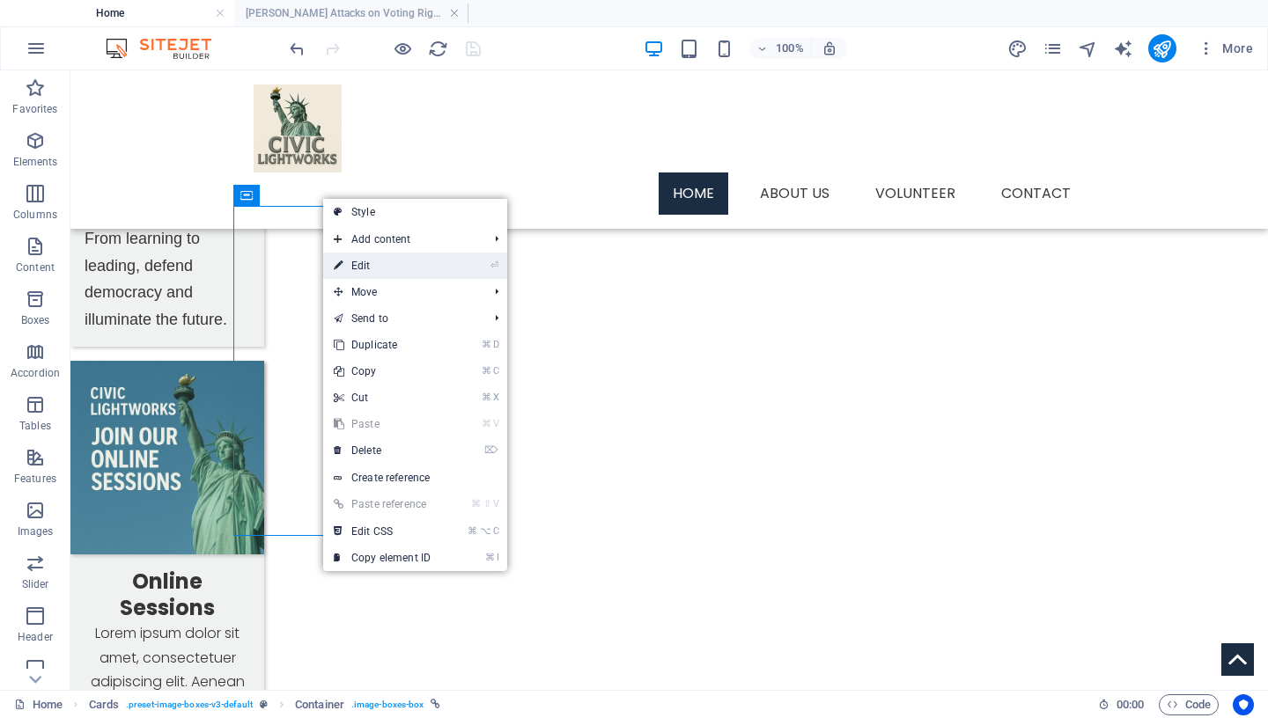
click at [353, 267] on link "⏎ Edit" at bounding box center [382, 266] width 118 height 26
select select "px"
select select "9"
select select
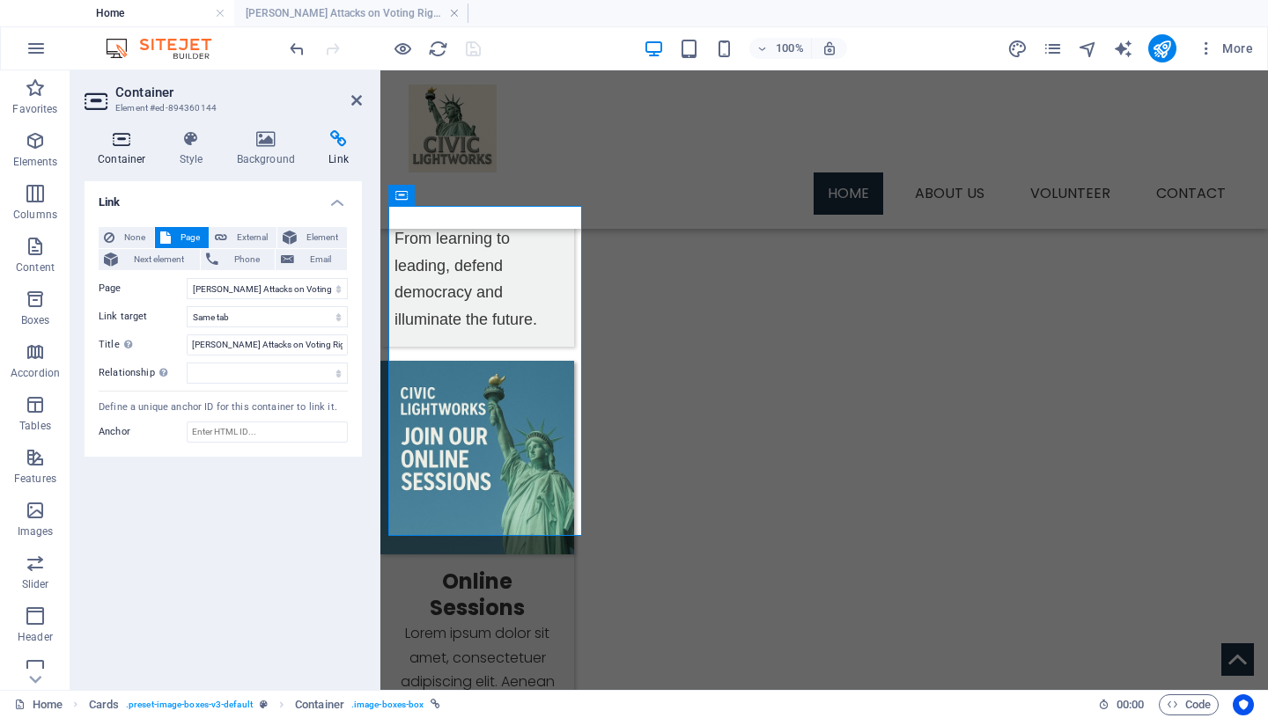
click at [119, 144] on icon at bounding box center [122, 139] width 75 height 18
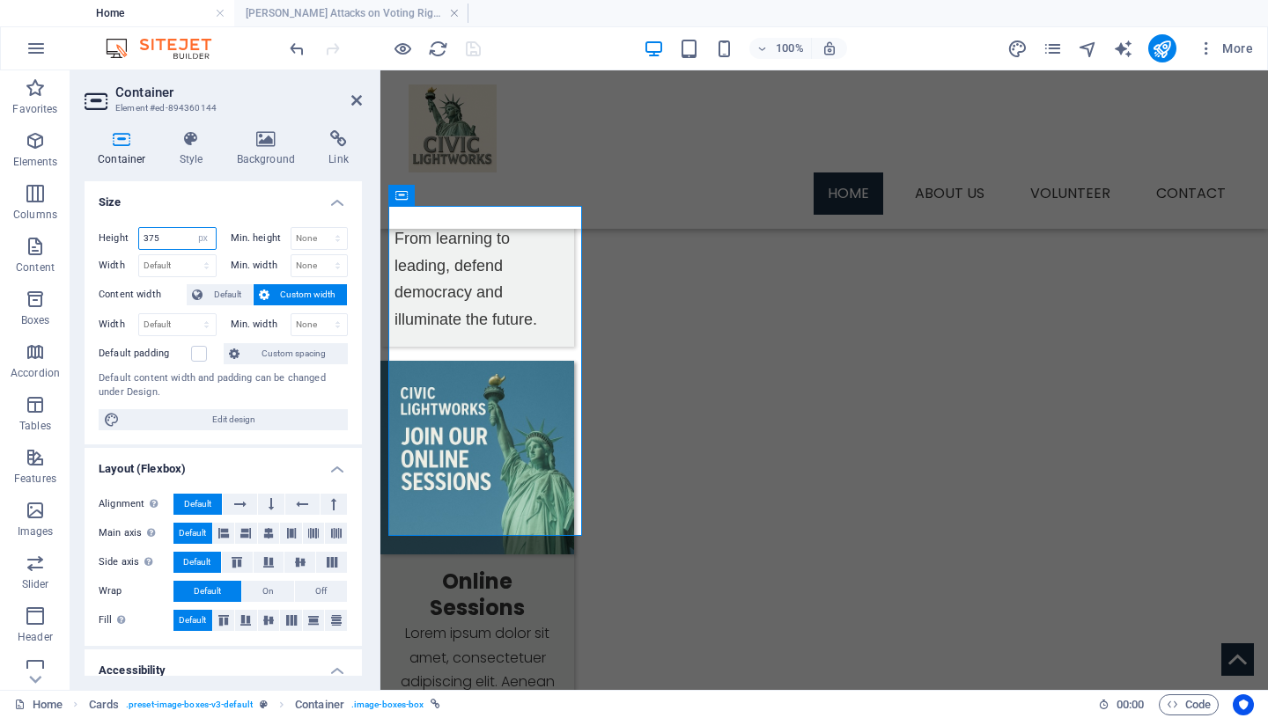
drag, startPoint x: 169, startPoint y: 236, endPoint x: 82, endPoint y: 233, distance: 87.2
click at [139, 233] on input "375" at bounding box center [177, 238] width 77 height 21
type input "390"
click at [474, 48] on icon "save" at bounding box center [473, 49] width 20 height 20
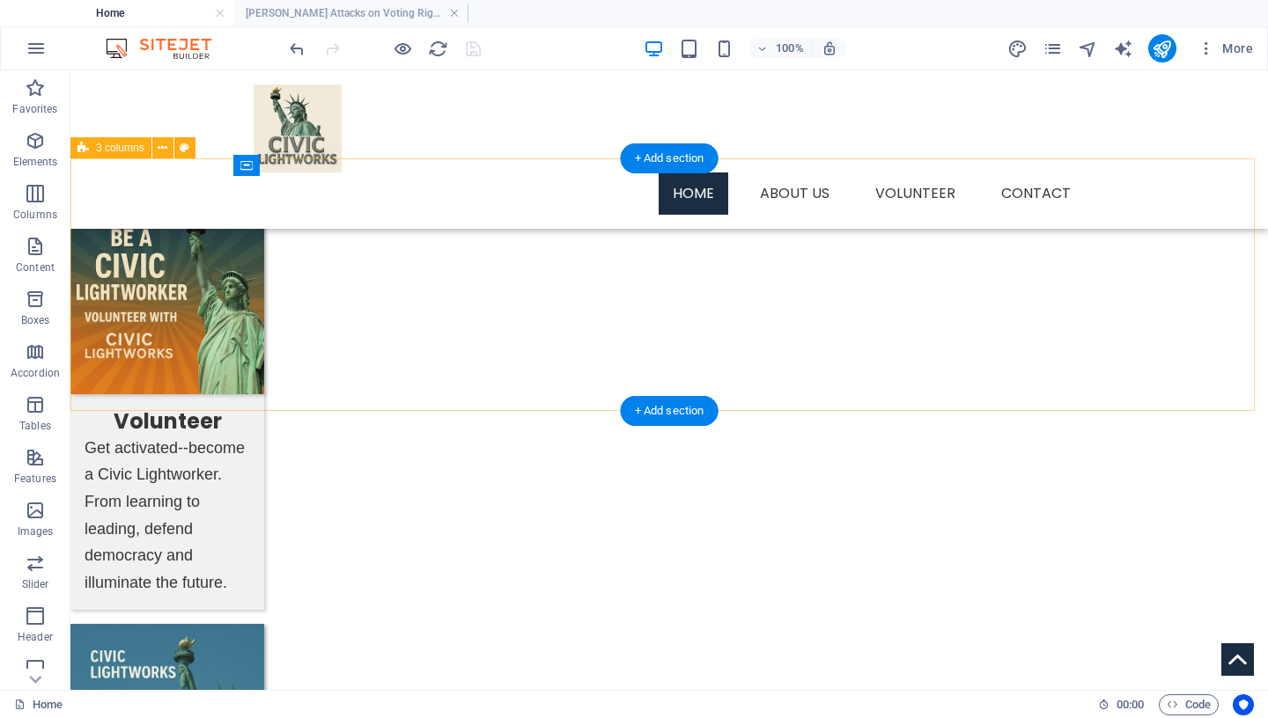
scroll to position [1113, 0]
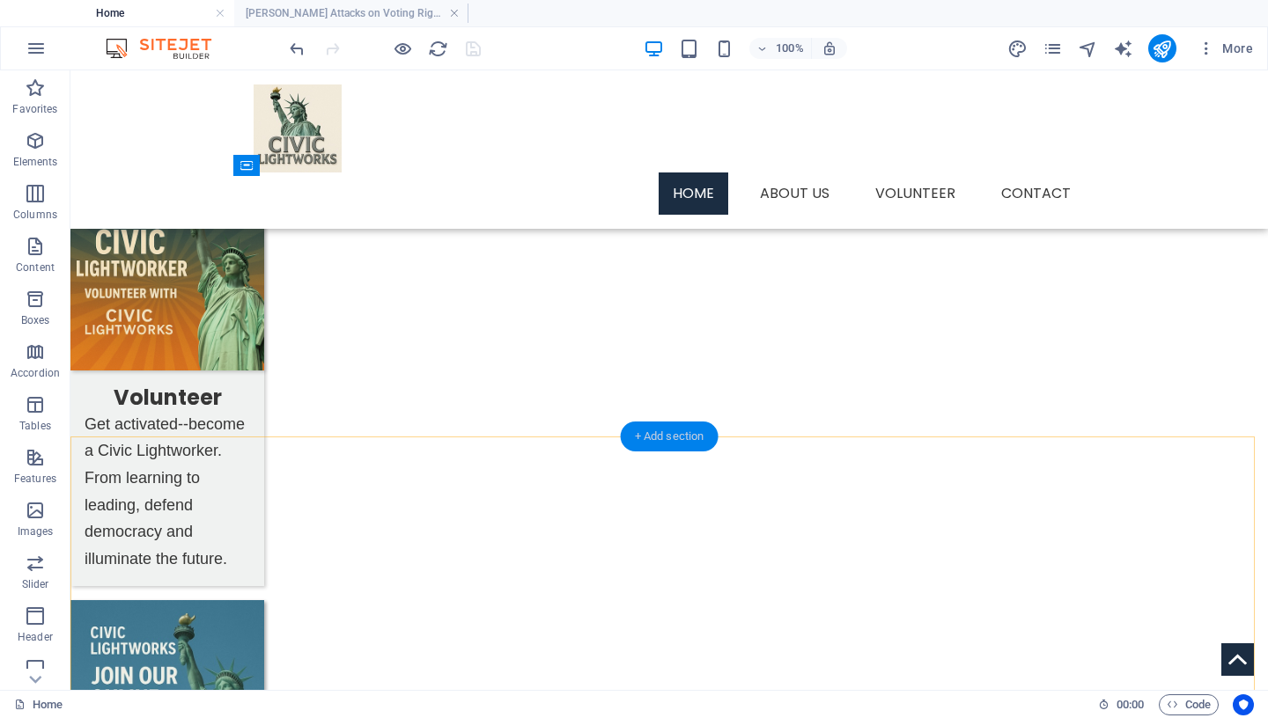
click at [677, 437] on div "+ Add section" at bounding box center [670, 437] width 98 height 30
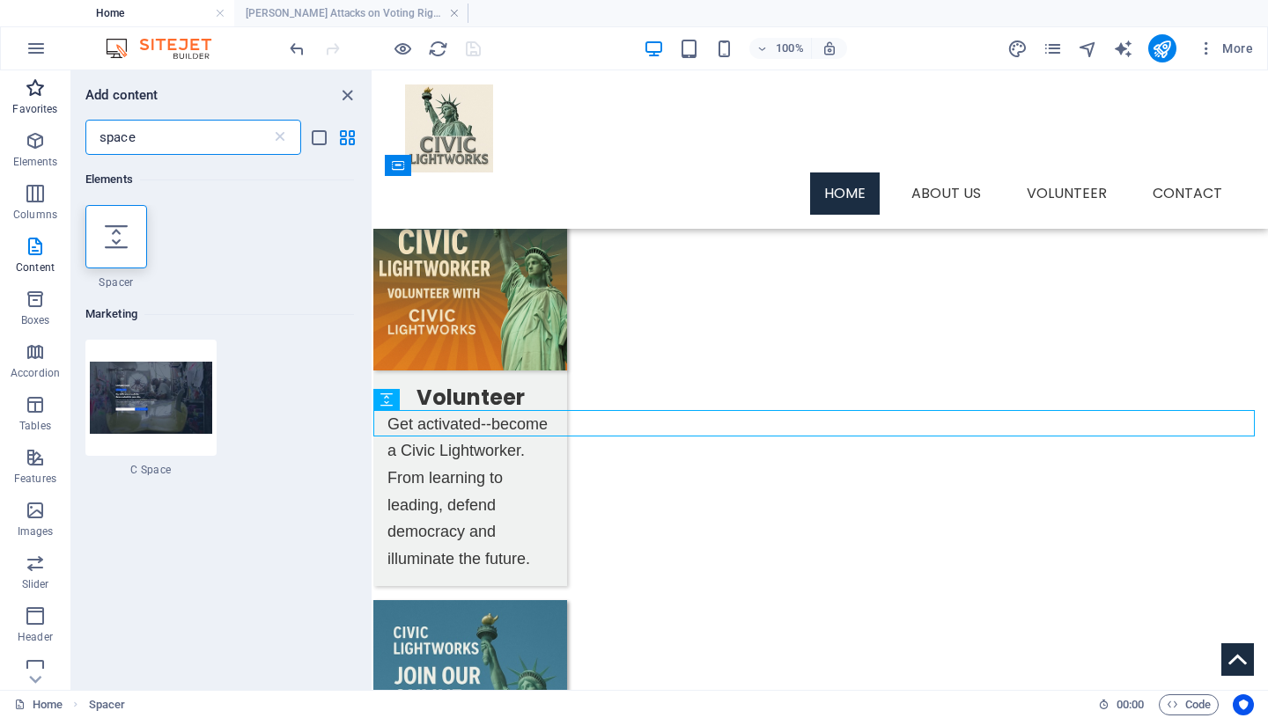
drag, startPoint x: 150, startPoint y: 146, endPoint x: 0, endPoint y: 81, distance: 163.3
click at [85, 128] on input "space" at bounding box center [178, 137] width 186 height 35
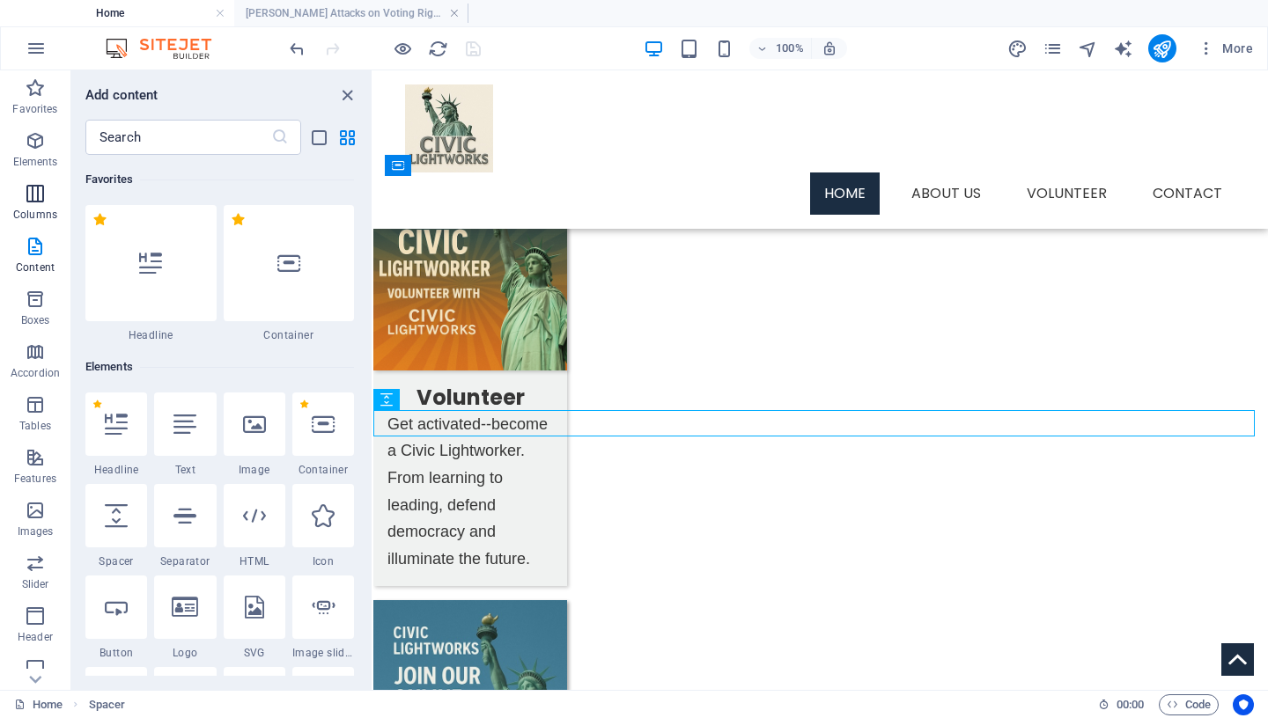
click at [46, 202] on icon "button" at bounding box center [35, 193] width 21 height 21
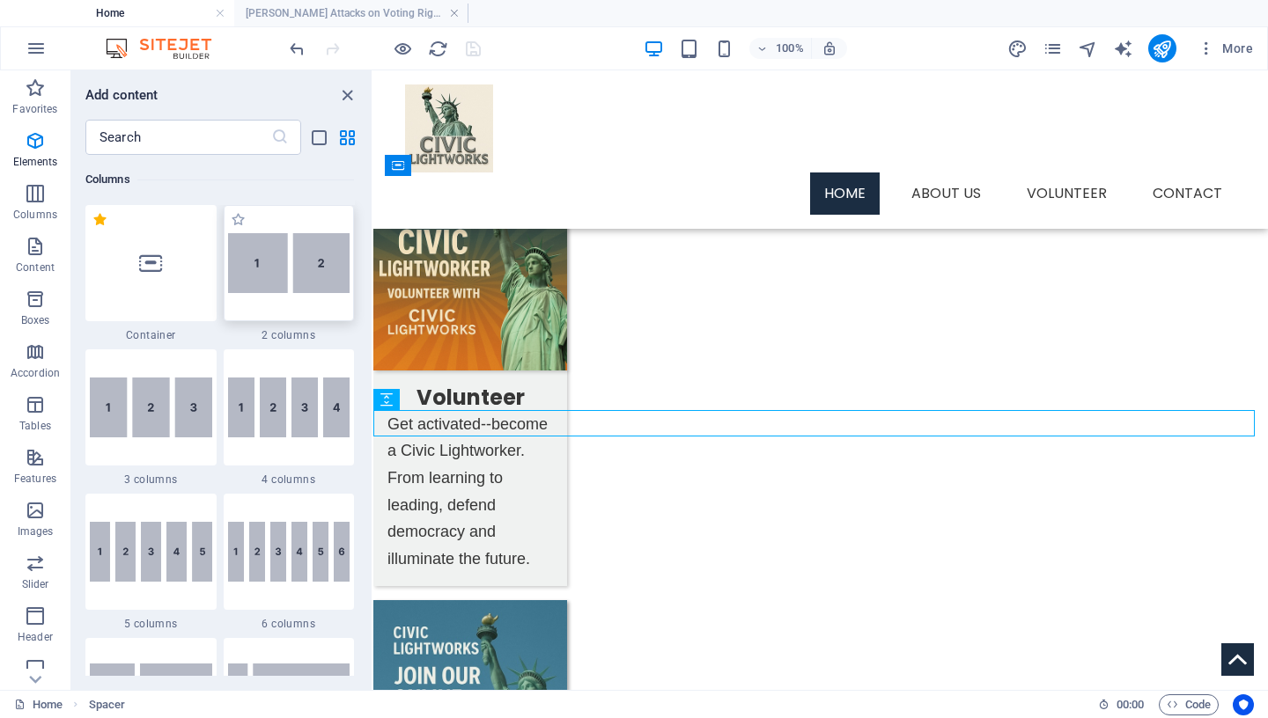
scroll to position [872, 0]
click at [154, 425] on img at bounding box center [151, 408] width 122 height 60
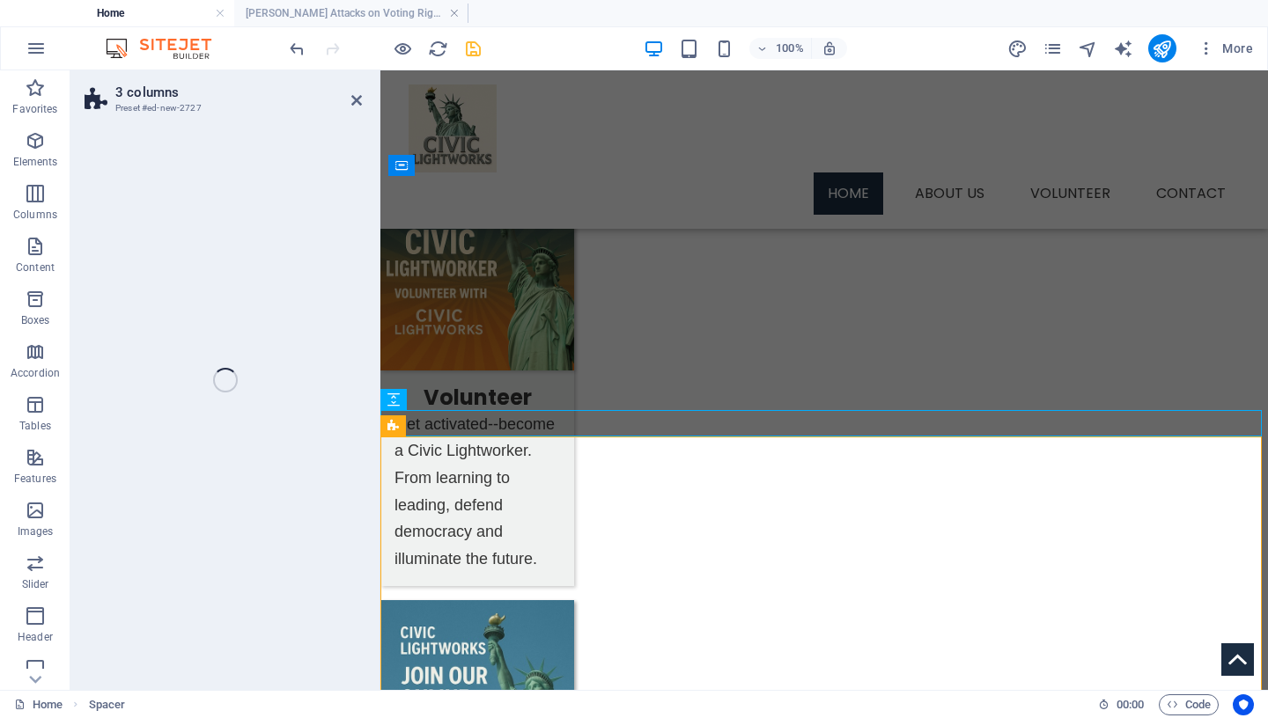
select select "rem"
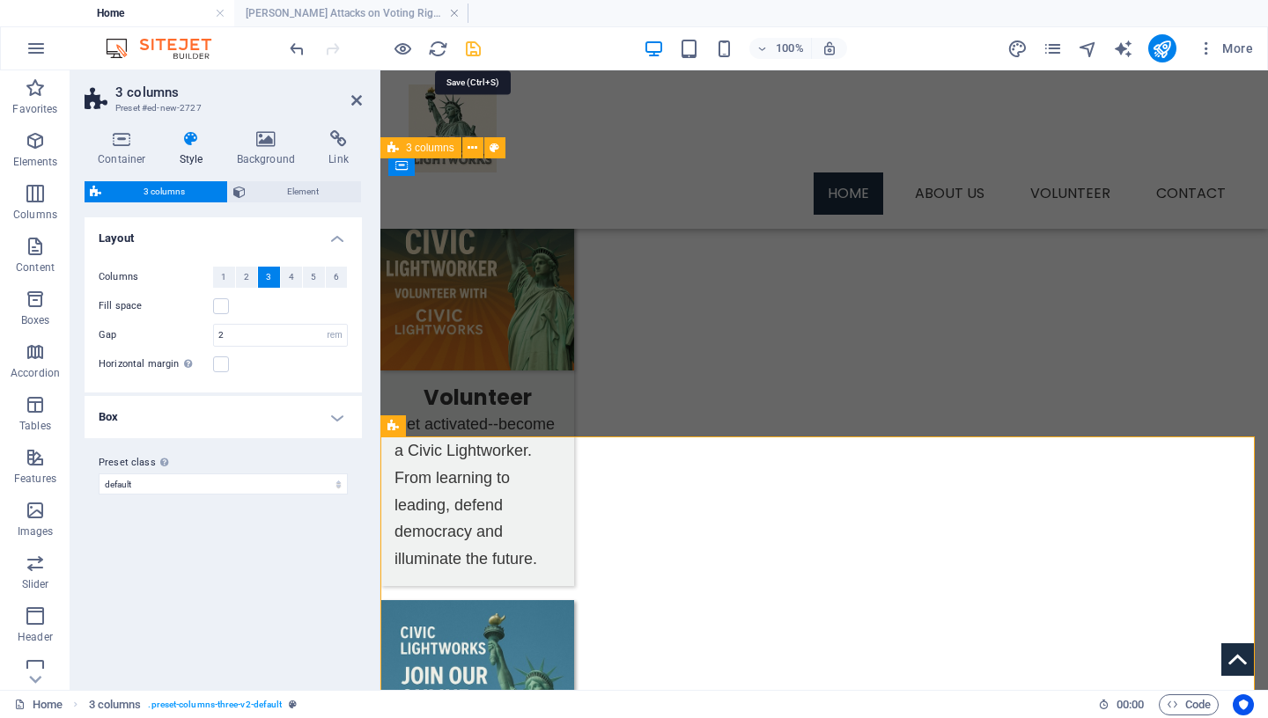
click at [475, 53] on icon "save" at bounding box center [473, 49] width 20 height 20
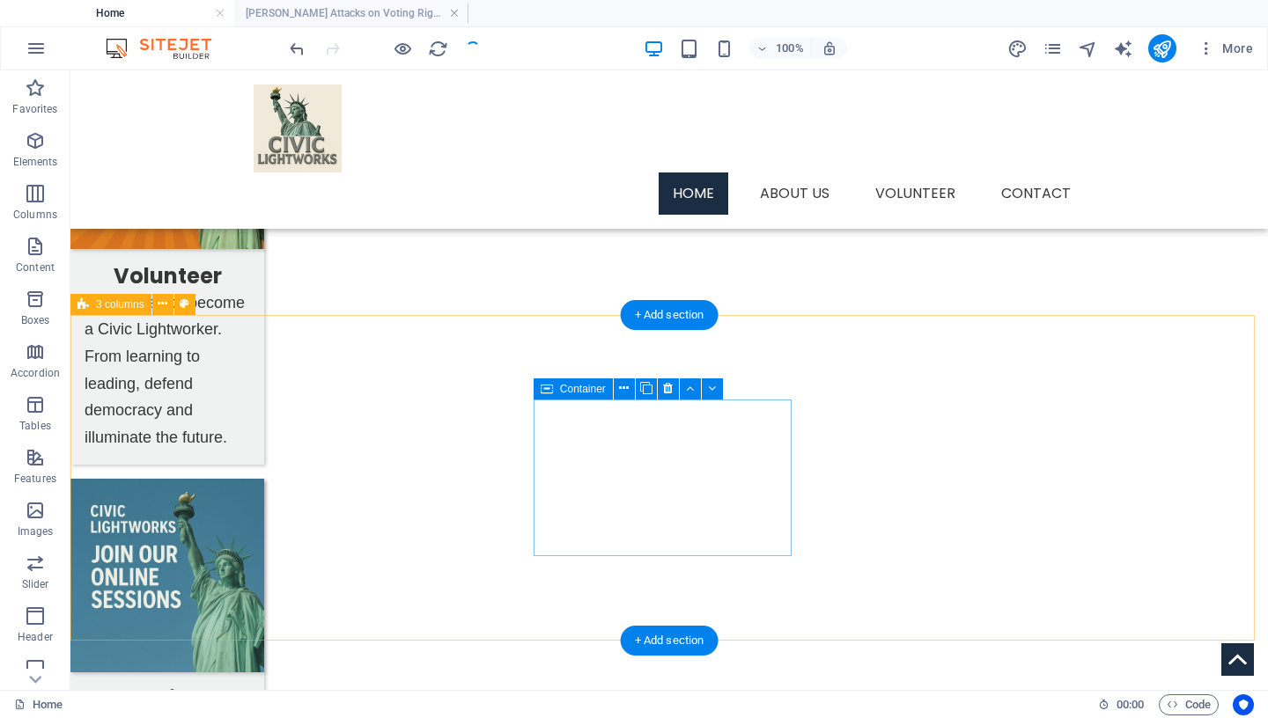
scroll to position [1282, 0]
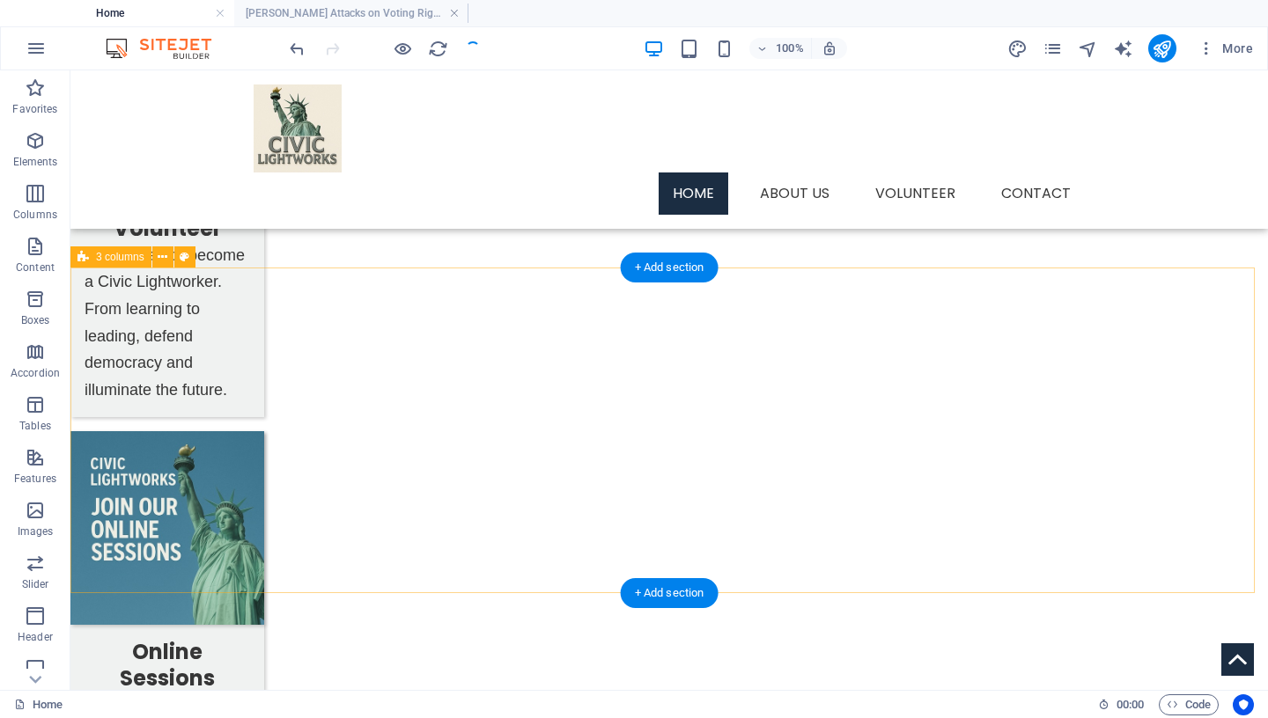
select select "rem"
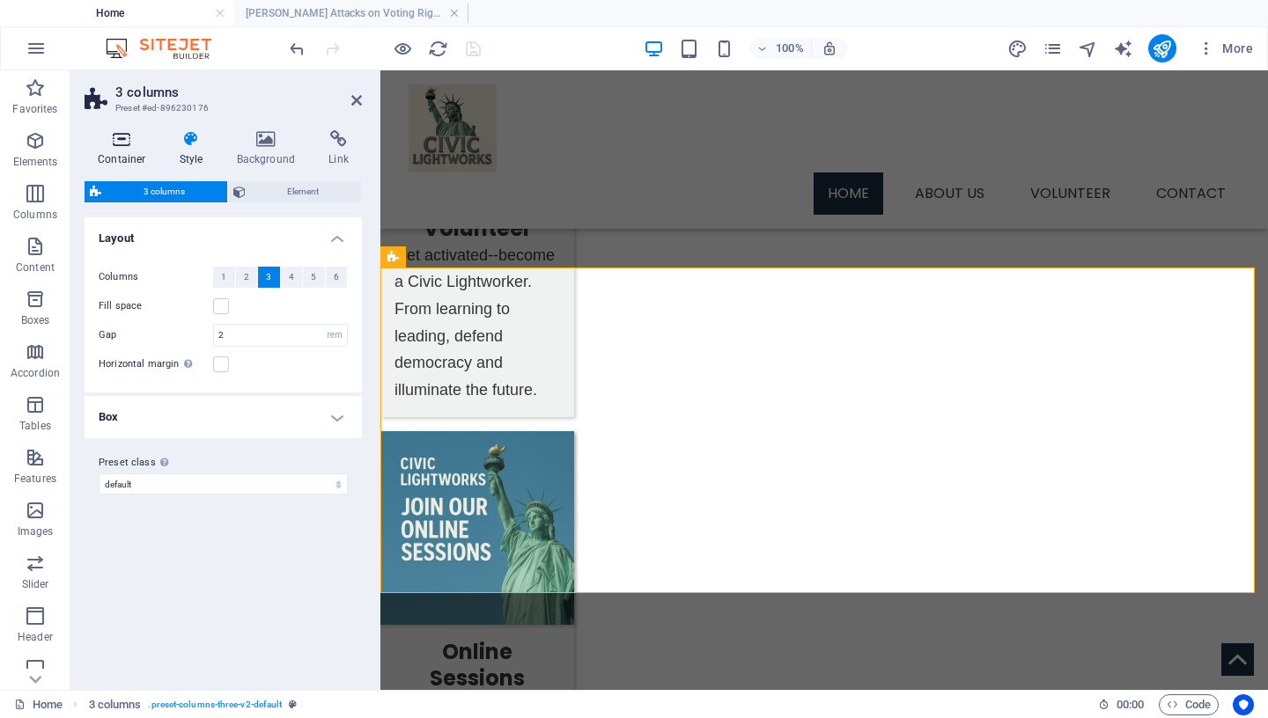
click at [123, 151] on h4 "Container" at bounding box center [126, 148] width 82 height 37
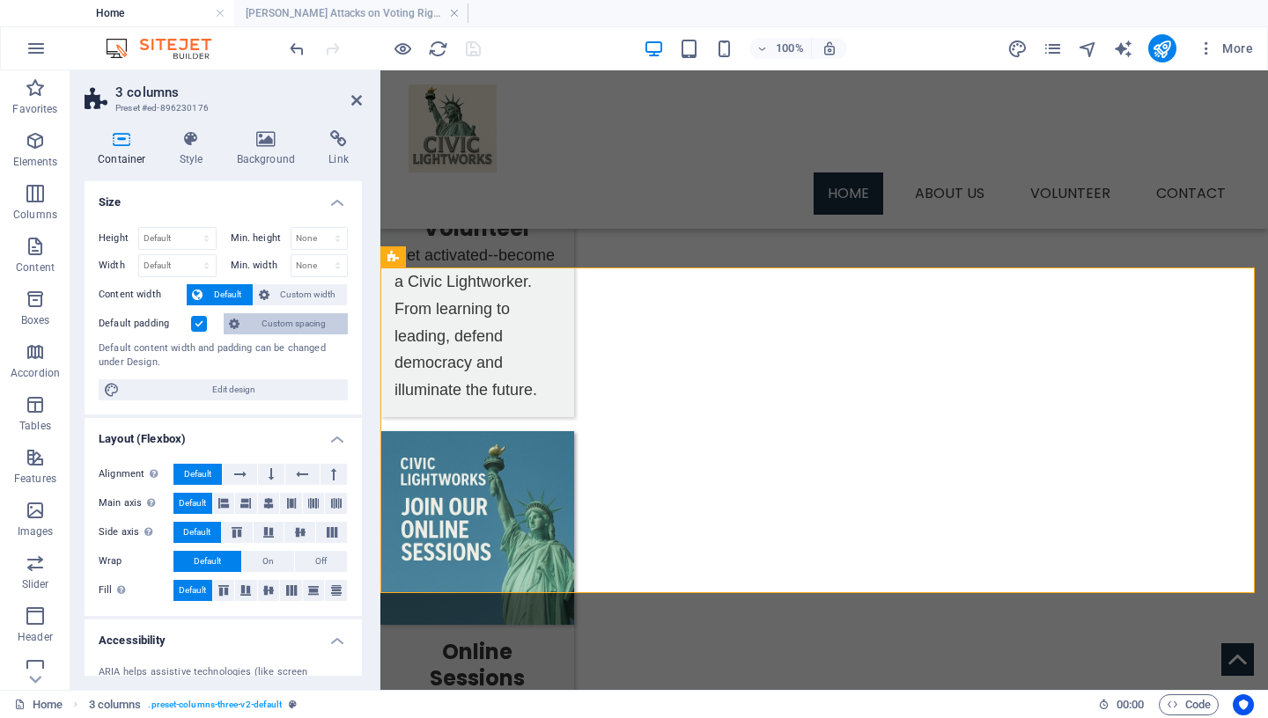
click at [307, 328] on span "Custom spacing" at bounding box center [294, 323] width 98 height 21
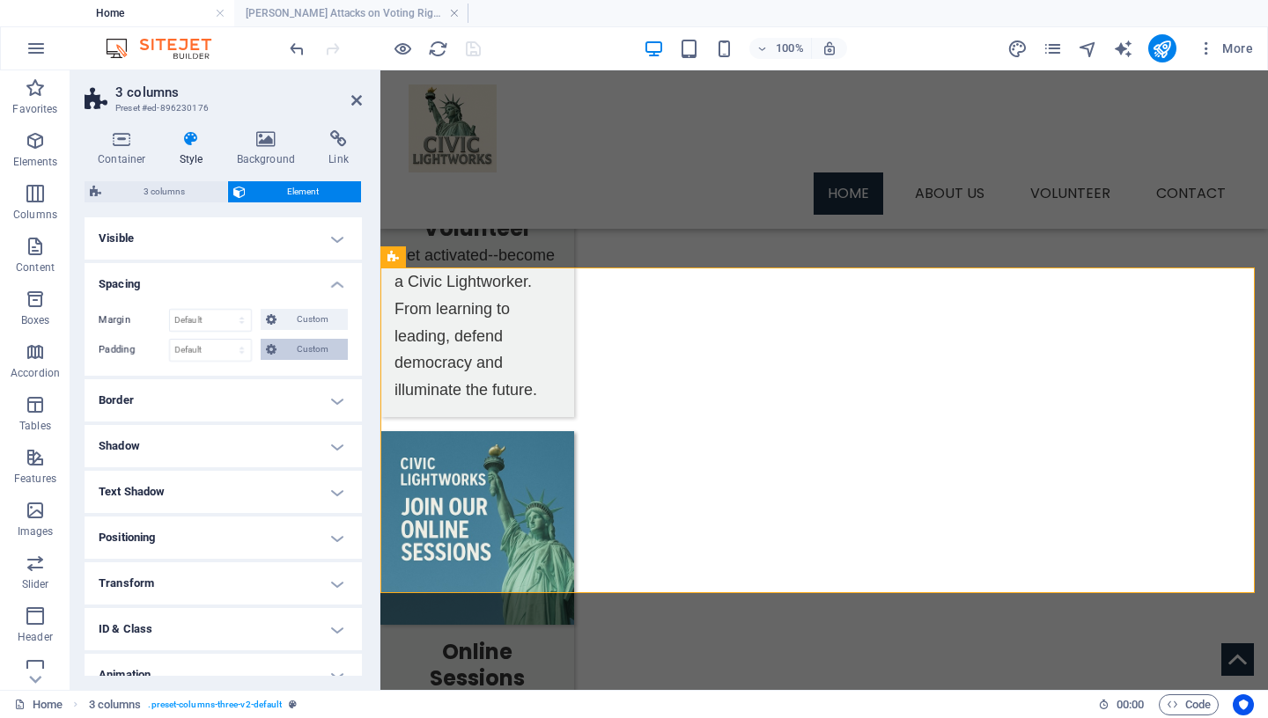
click at [287, 354] on span "Custom" at bounding box center [312, 349] width 61 height 21
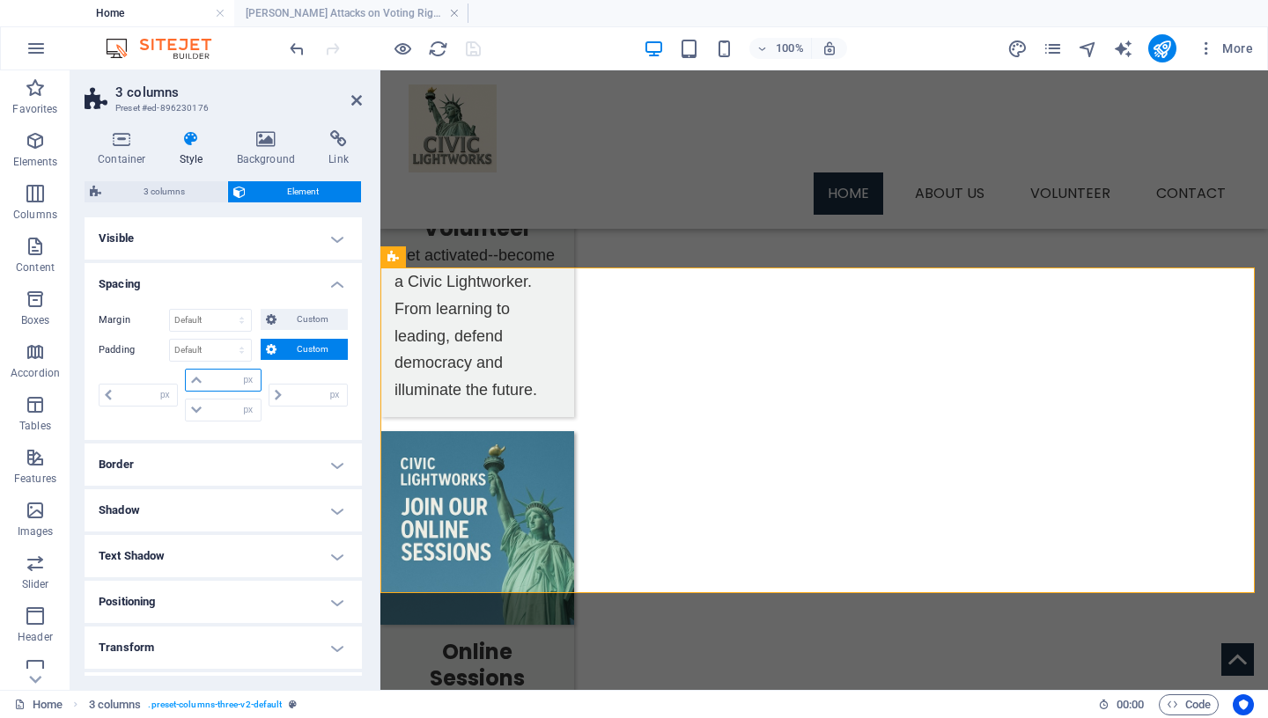
click at [217, 387] on input "number" at bounding box center [233, 380] width 53 height 21
type input "25"
type input "0"
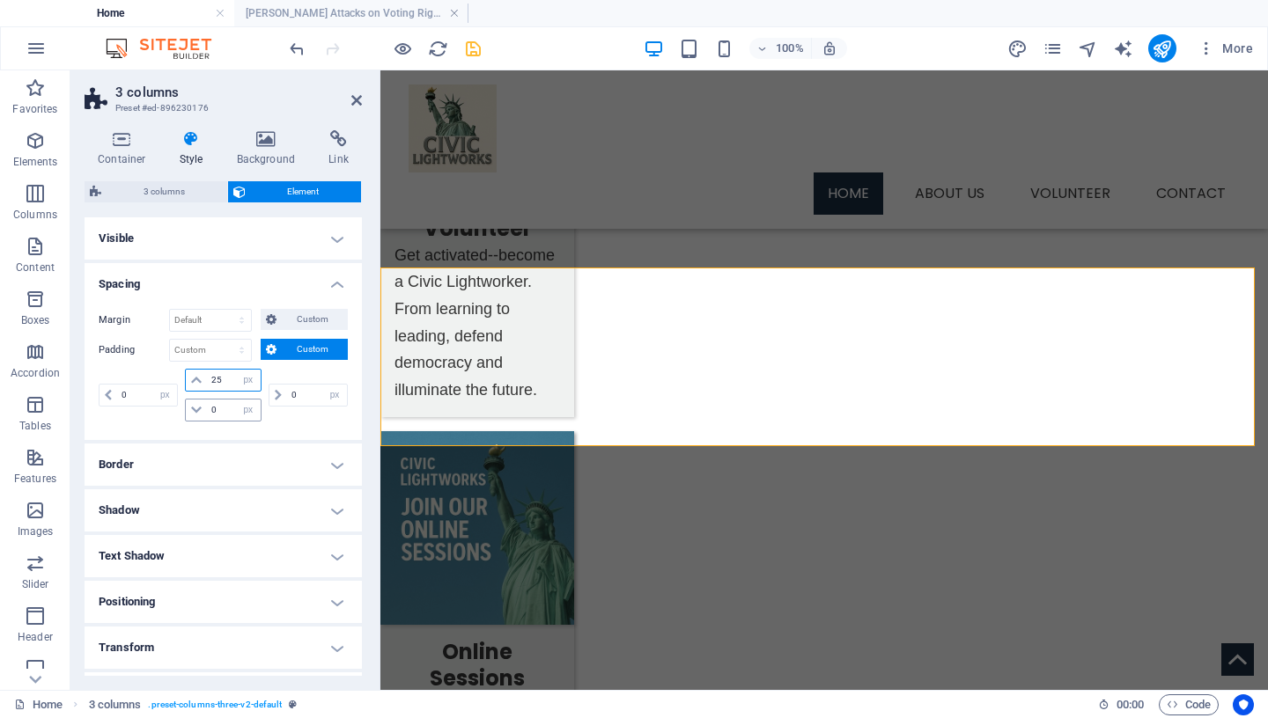
type input "25"
drag, startPoint x: 227, startPoint y: 409, endPoint x: 126, endPoint y: 409, distance: 101.3
click at [207, 409] on input "0" at bounding box center [233, 410] width 53 height 21
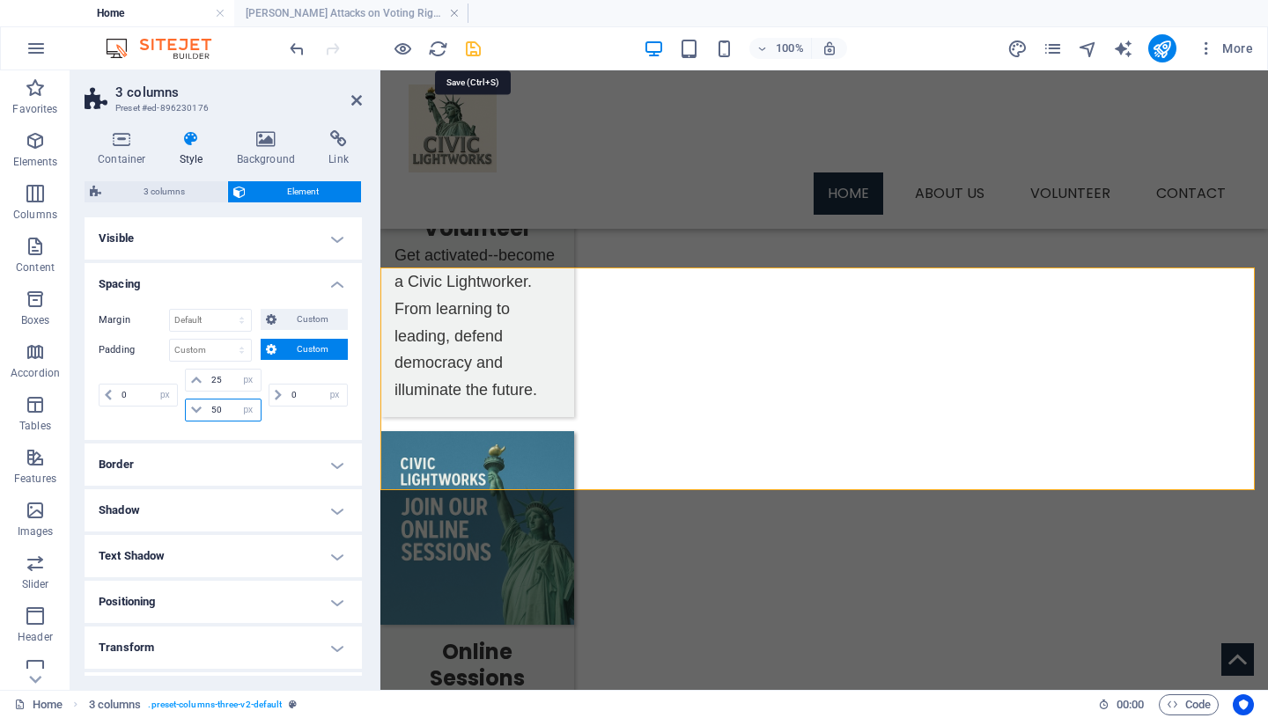
type input "50"
click at [470, 48] on icon "save" at bounding box center [473, 49] width 20 height 20
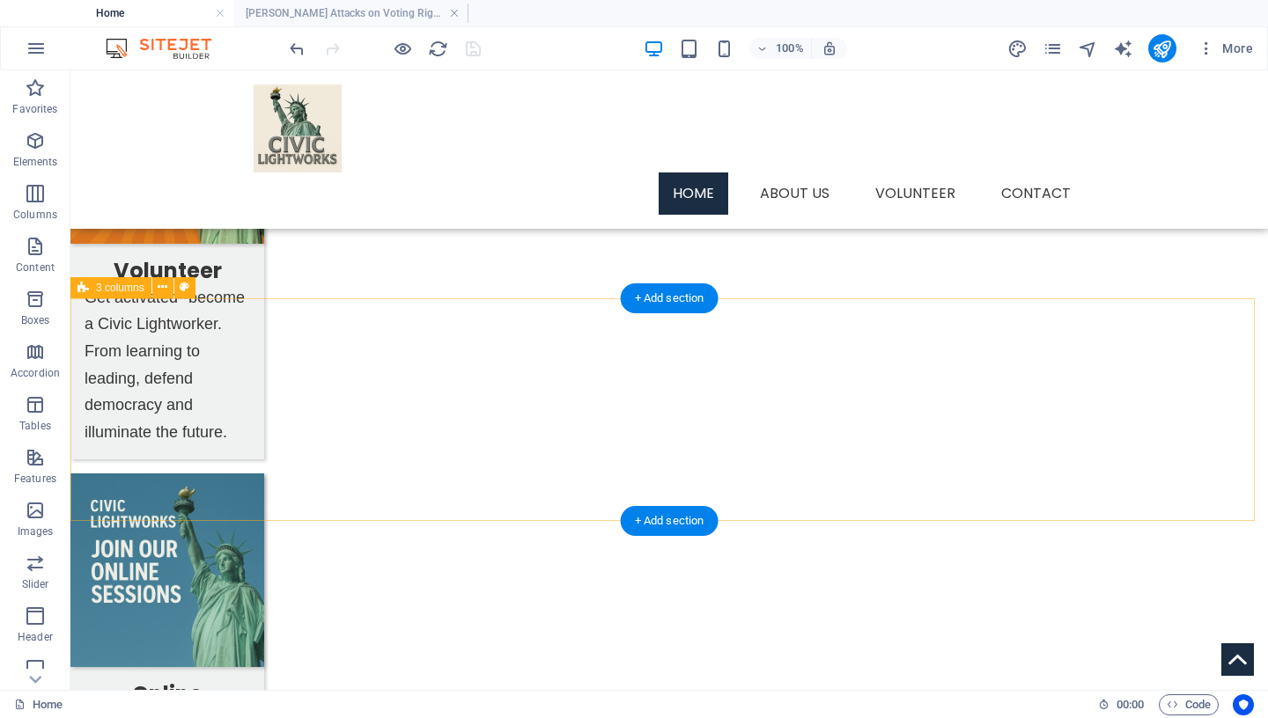
scroll to position [1183, 0]
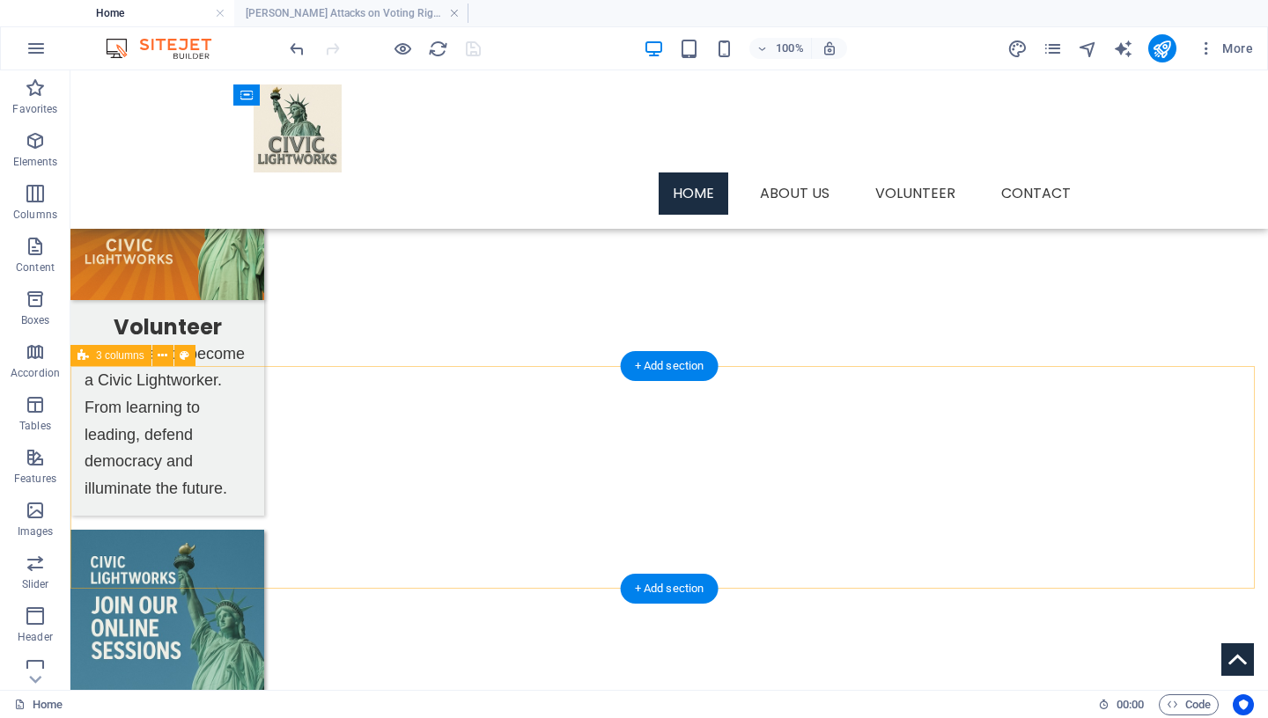
select select "px"
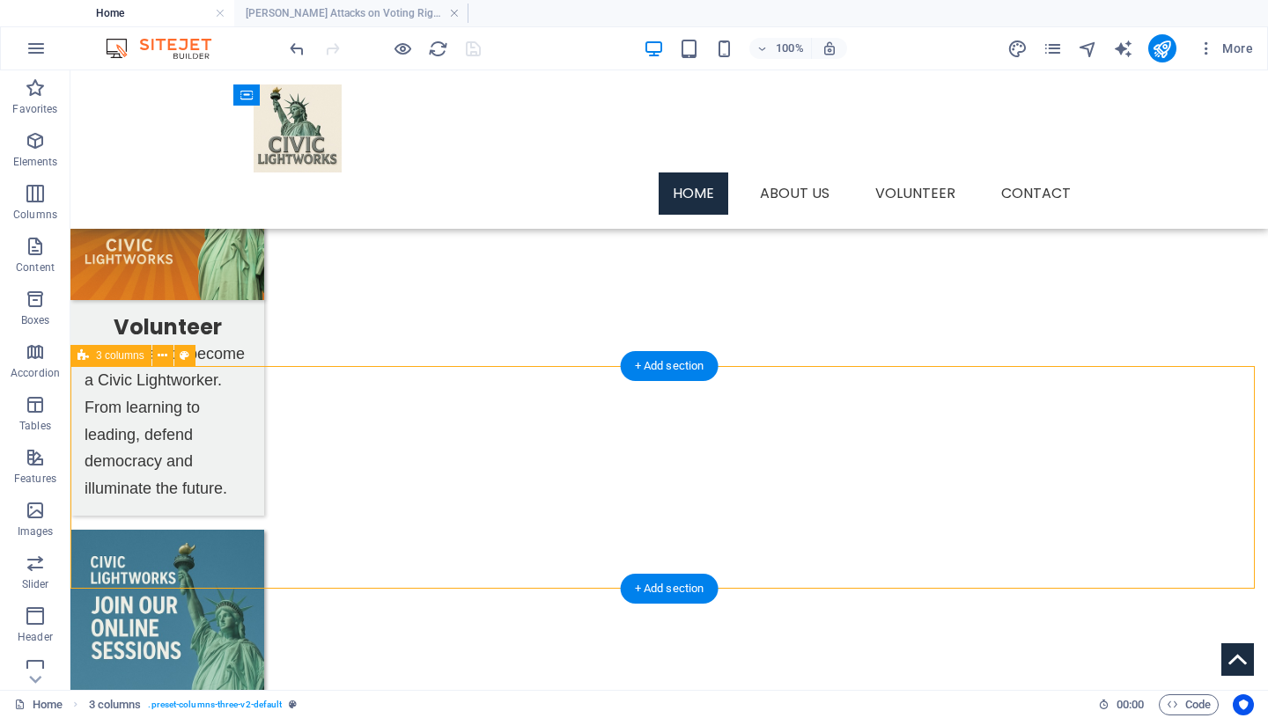
select select "px"
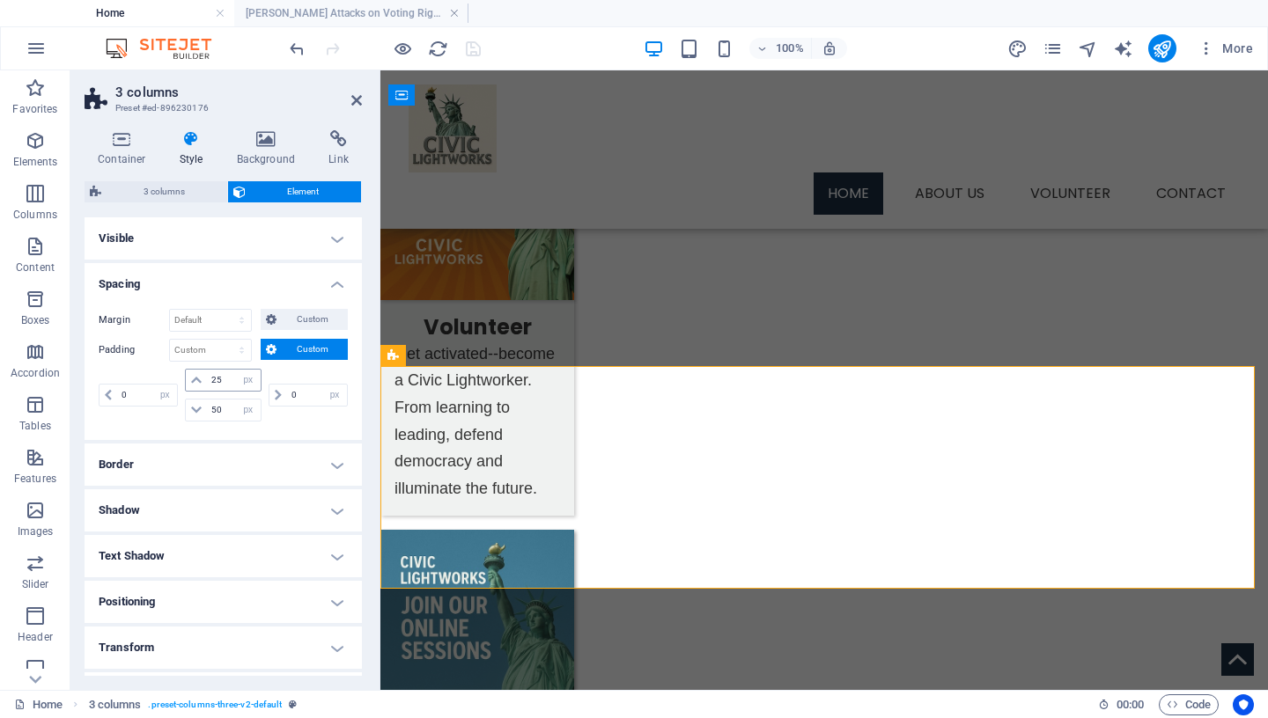
drag, startPoint x: 225, startPoint y: 381, endPoint x: 149, endPoint y: 383, distance: 75.7
click at [207, 383] on input "25" at bounding box center [233, 380] width 53 height 21
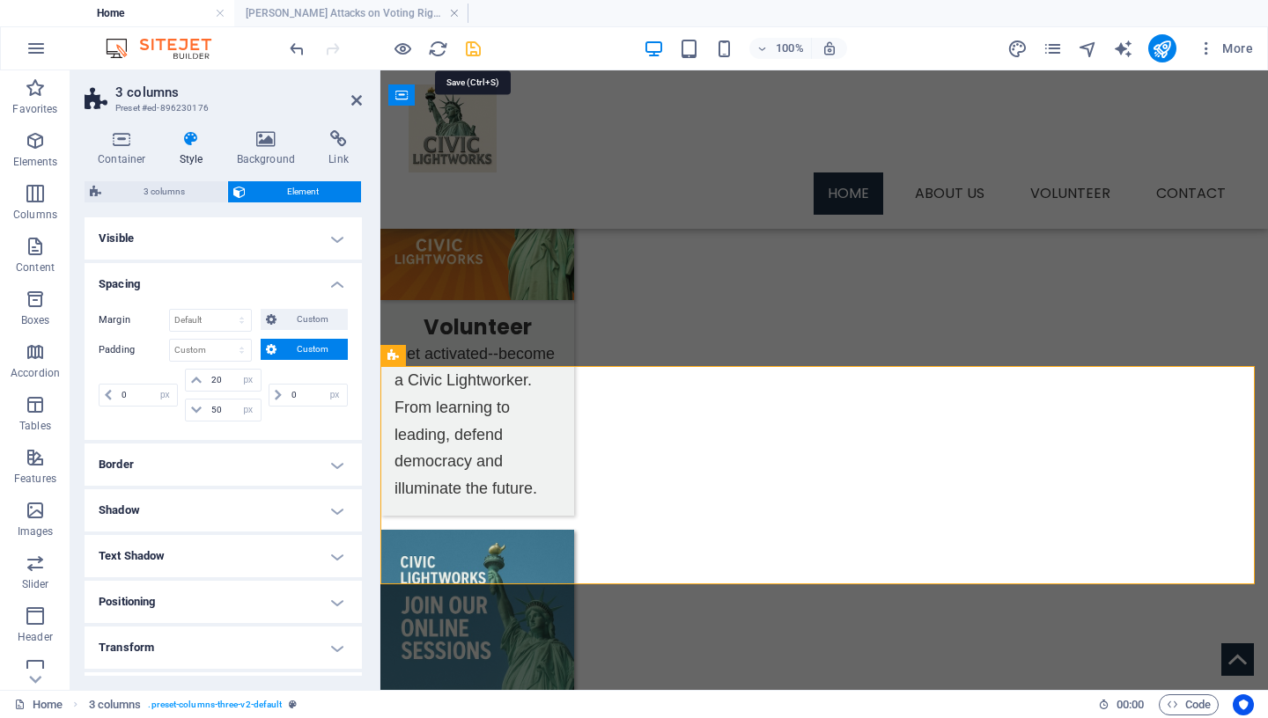
type input "20"
click at [471, 49] on icon "save" at bounding box center [473, 49] width 20 height 20
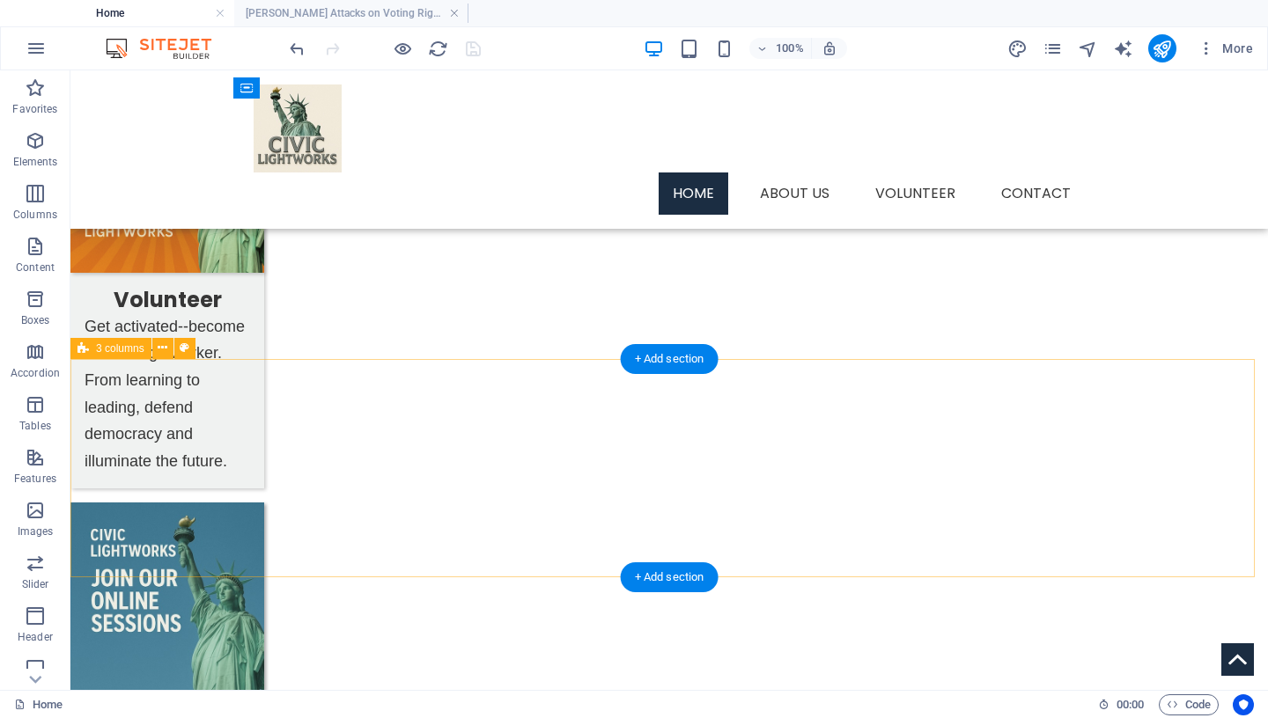
scroll to position [1212, 0]
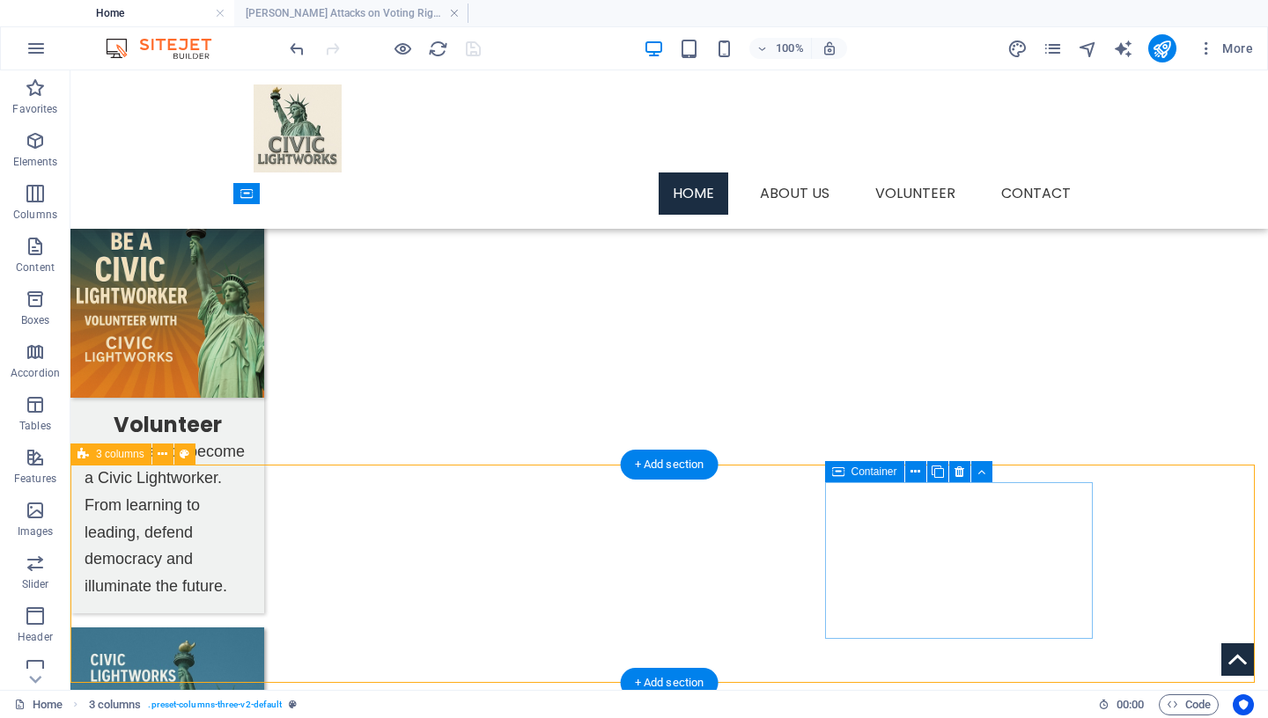
scroll to position [1155, 0]
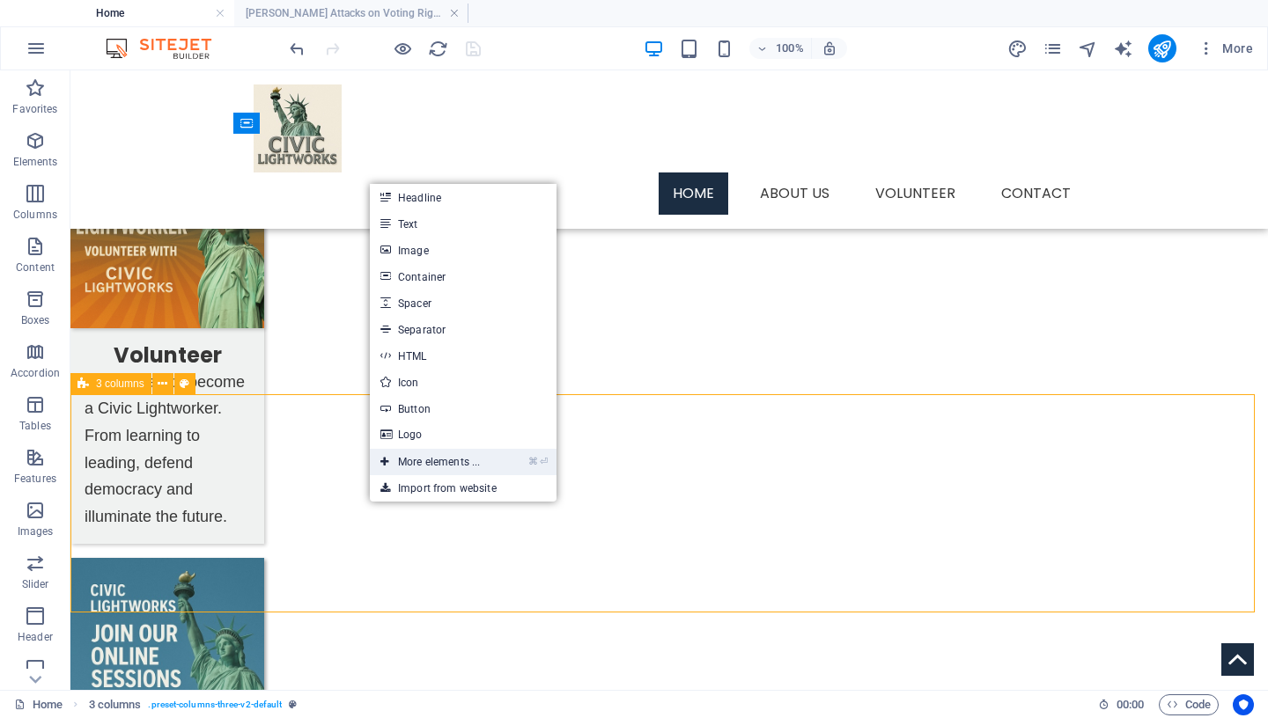
click at [416, 461] on link "⌘ ⏎ More elements ..." at bounding box center [430, 462] width 121 height 26
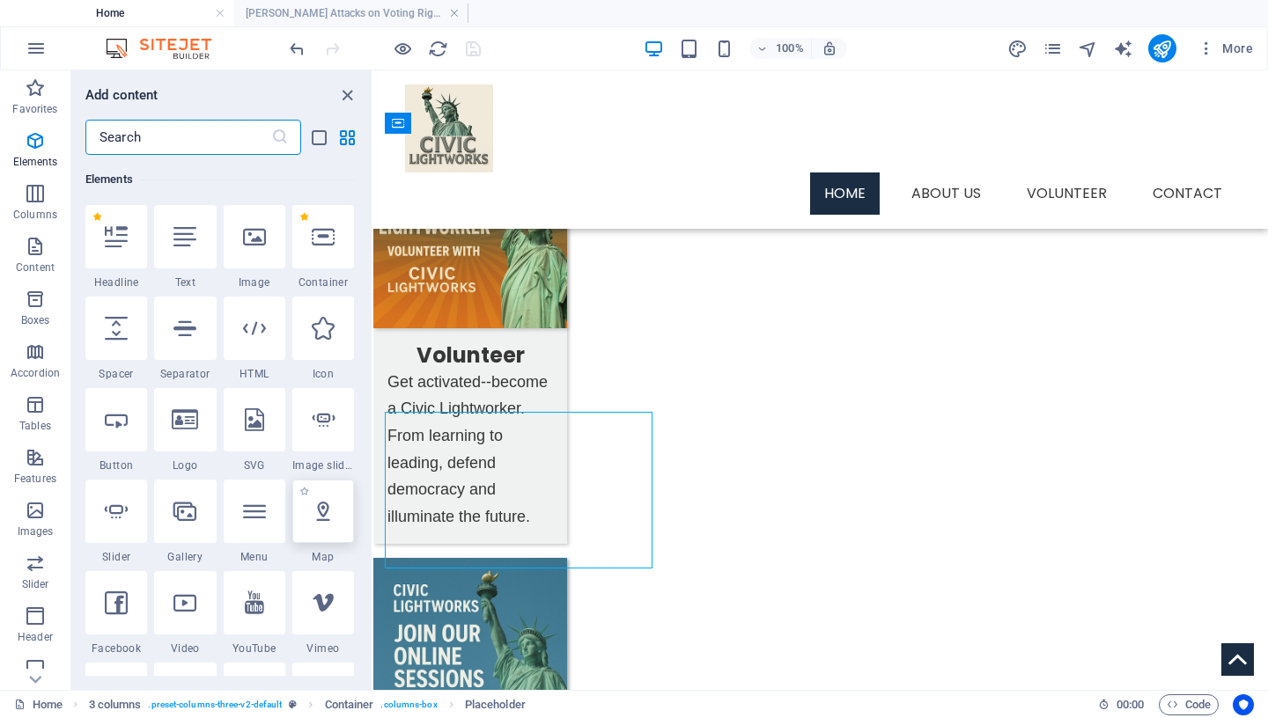
scroll to position [188, 0]
click at [245, 610] on icon at bounding box center [254, 603] width 19 height 23
select select "ar16_9"
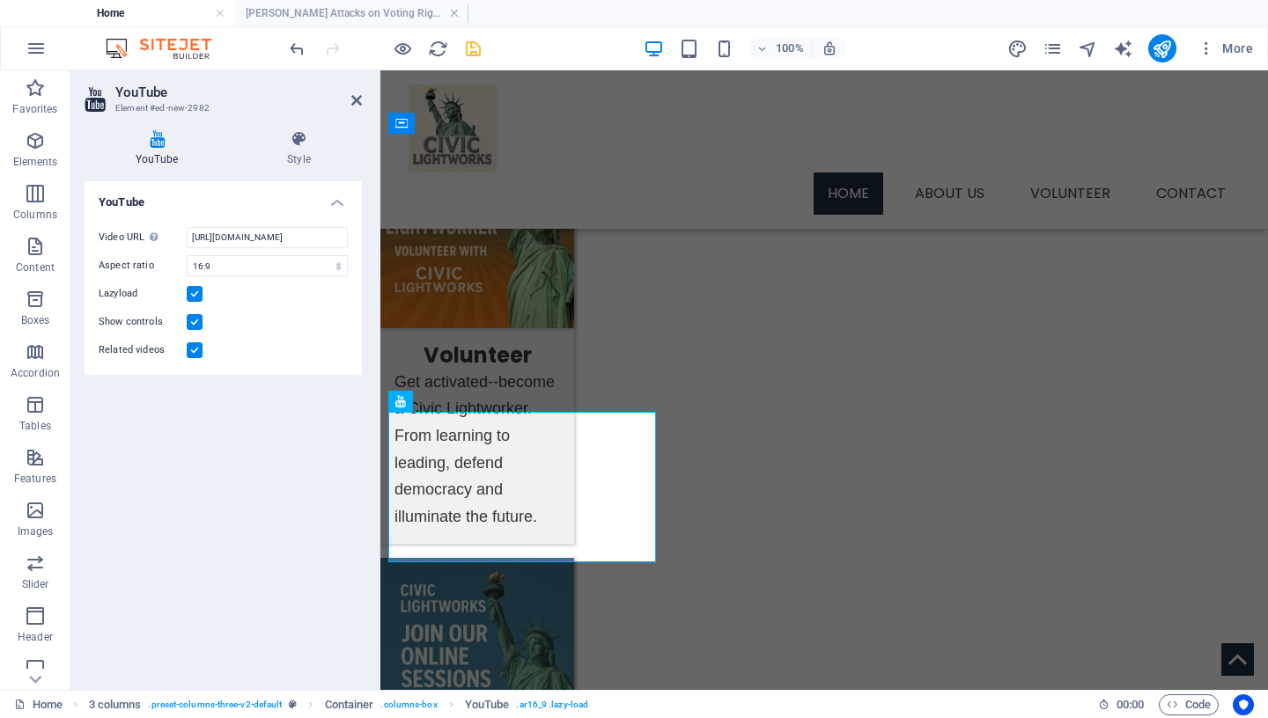
click at [193, 349] on label at bounding box center [195, 351] width 16 height 16
click at [0, 0] on input "Related videos" at bounding box center [0, 0] width 0 height 0
click at [246, 238] on input "[URL][DOMAIN_NAME]" at bounding box center [267, 237] width 161 height 21
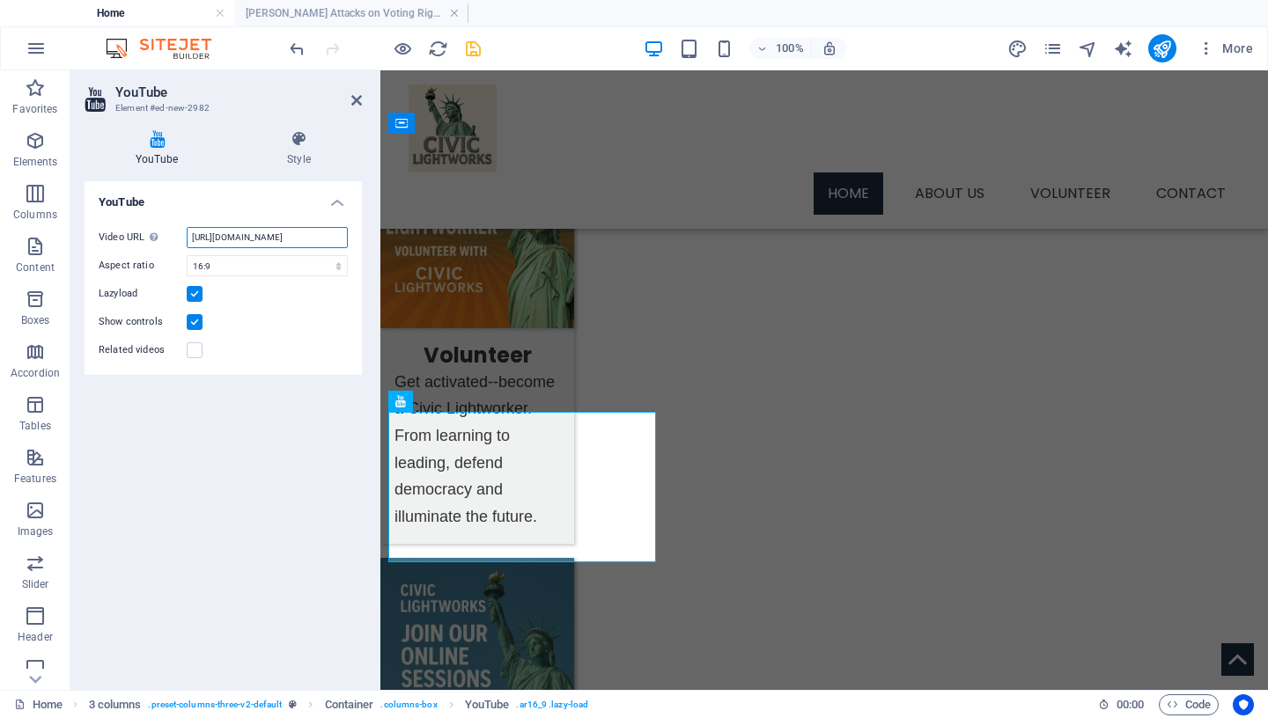
paste input "[DOMAIN_NAME][URL]"
type input "[URL][DOMAIN_NAME]"
click at [478, 49] on icon "save" at bounding box center [473, 49] width 20 height 20
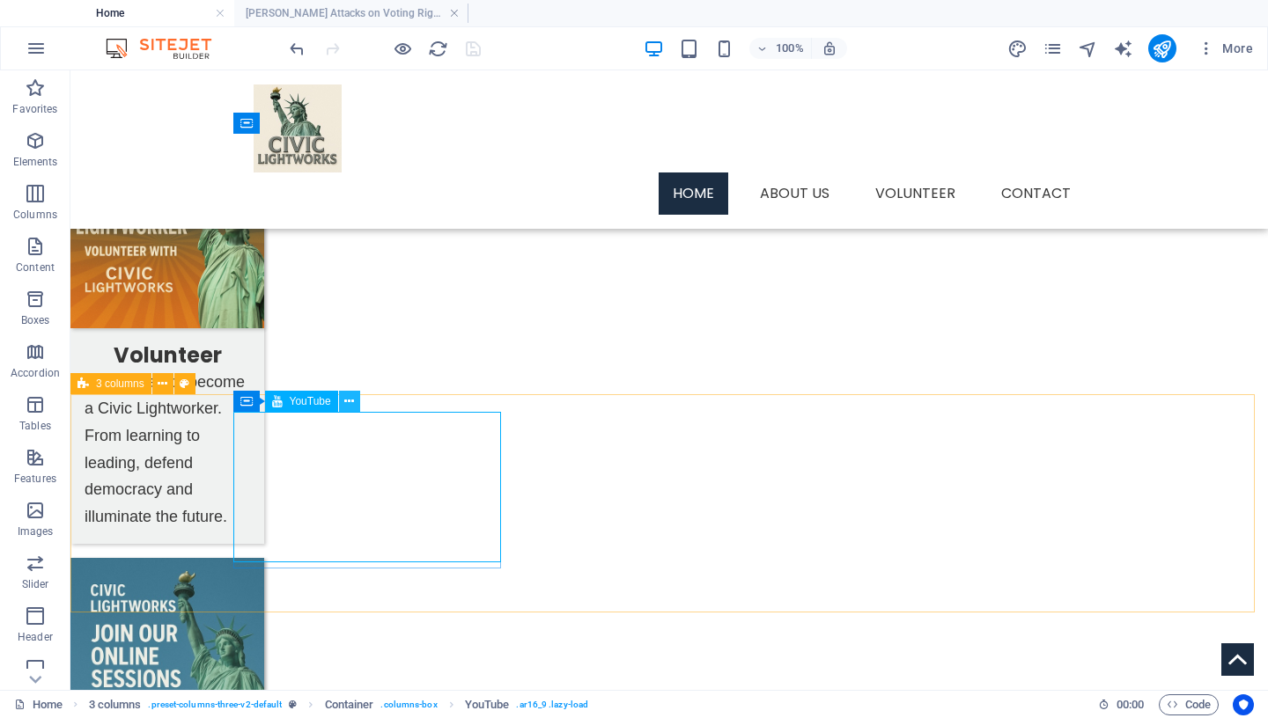
click at [352, 402] on icon at bounding box center [349, 402] width 10 height 18
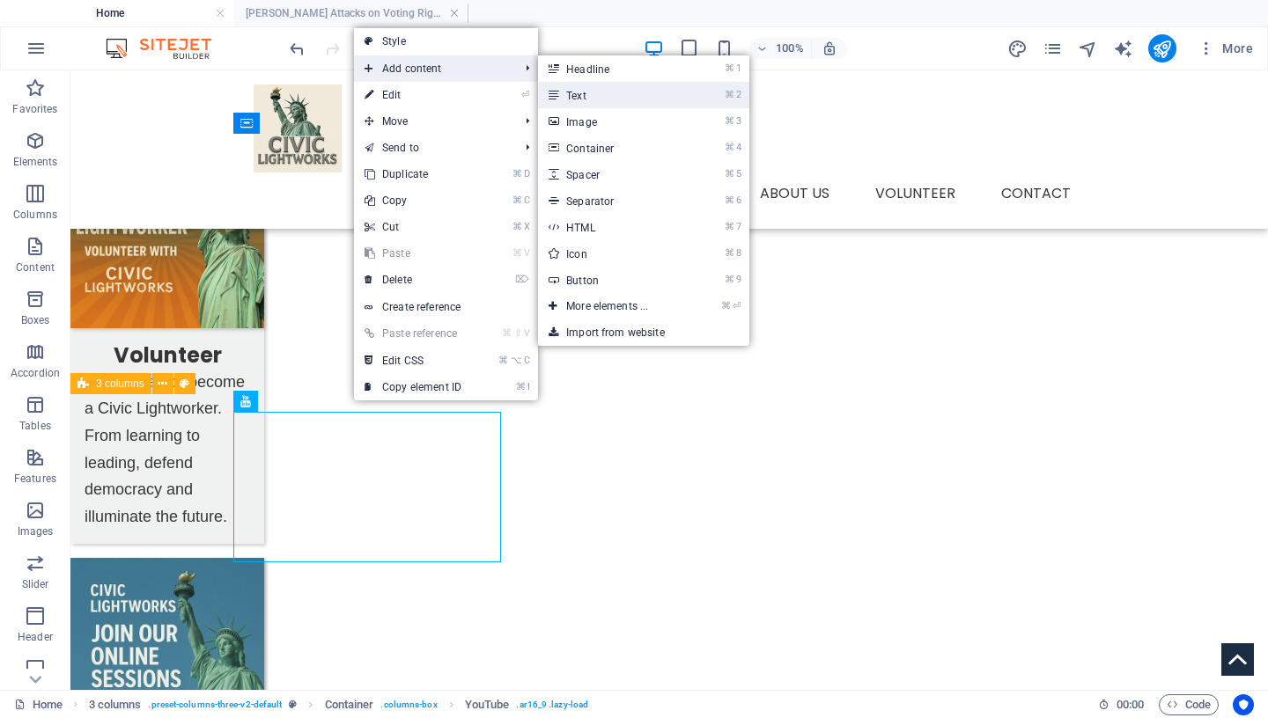
click at [613, 94] on link "⌘ 2 Text" at bounding box center [610, 95] width 145 height 26
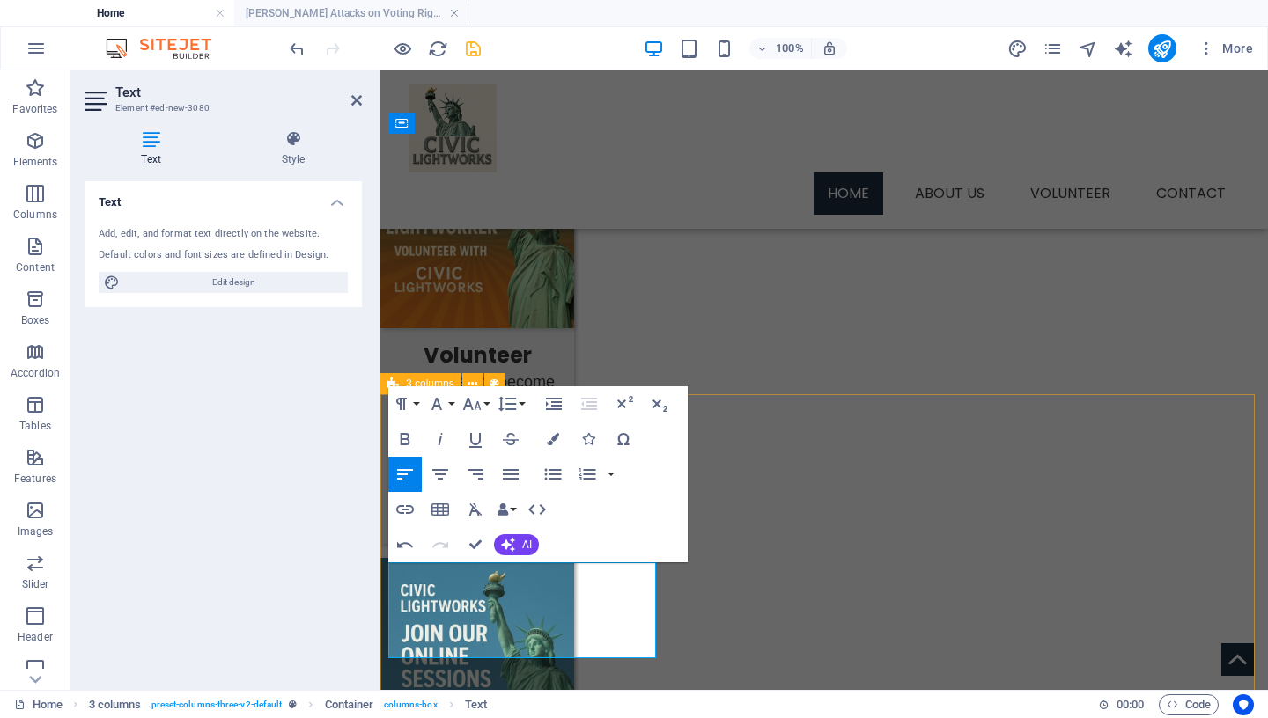
drag, startPoint x: 554, startPoint y: 645, endPoint x: 375, endPoint y: 571, distance: 193.1
click at [442, 405] on icon "button" at bounding box center [436, 404] width 21 height 21
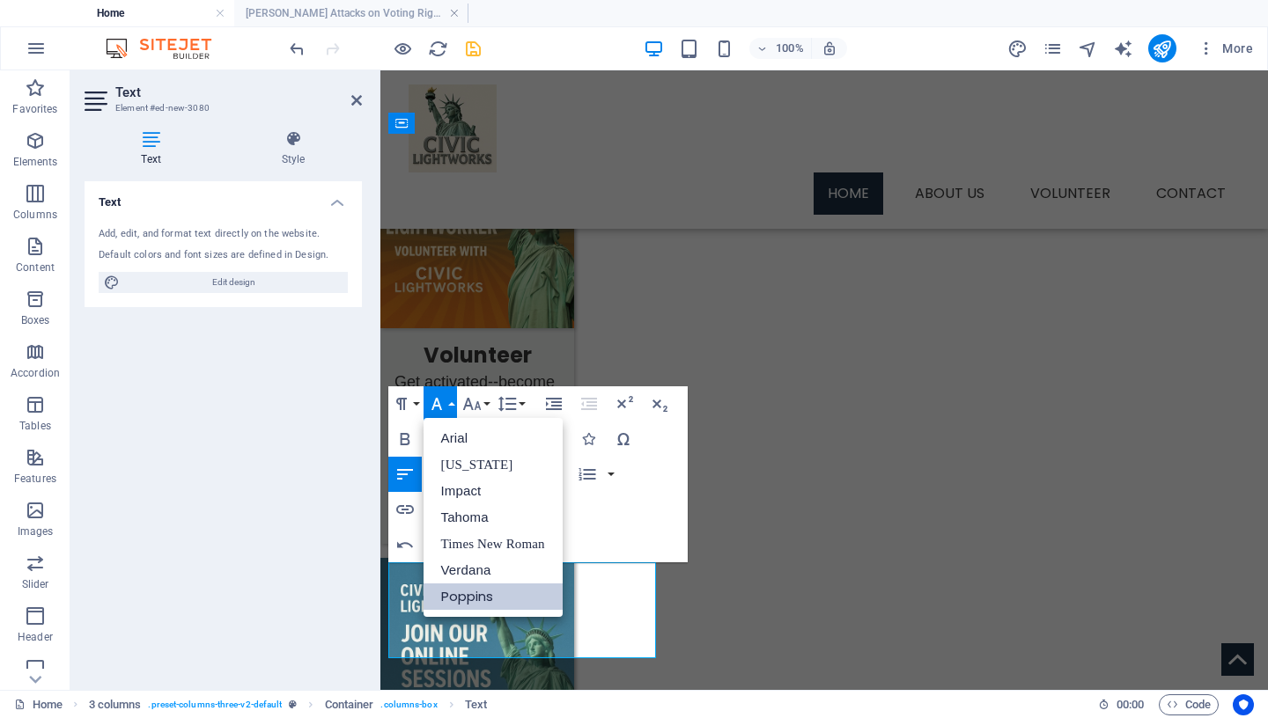
scroll to position [0, 0]
click at [463, 520] on link "Tahoma" at bounding box center [493, 518] width 139 height 26
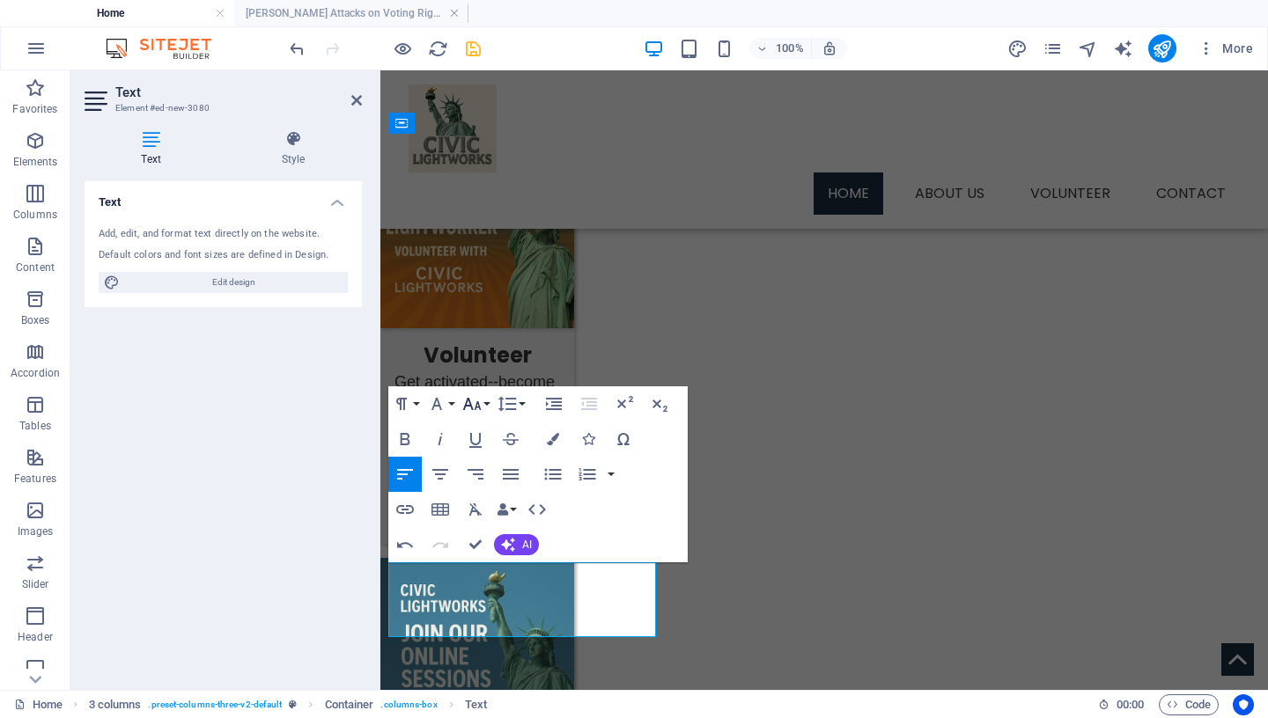
click at [479, 407] on icon "button" at bounding box center [471, 404] width 18 height 12
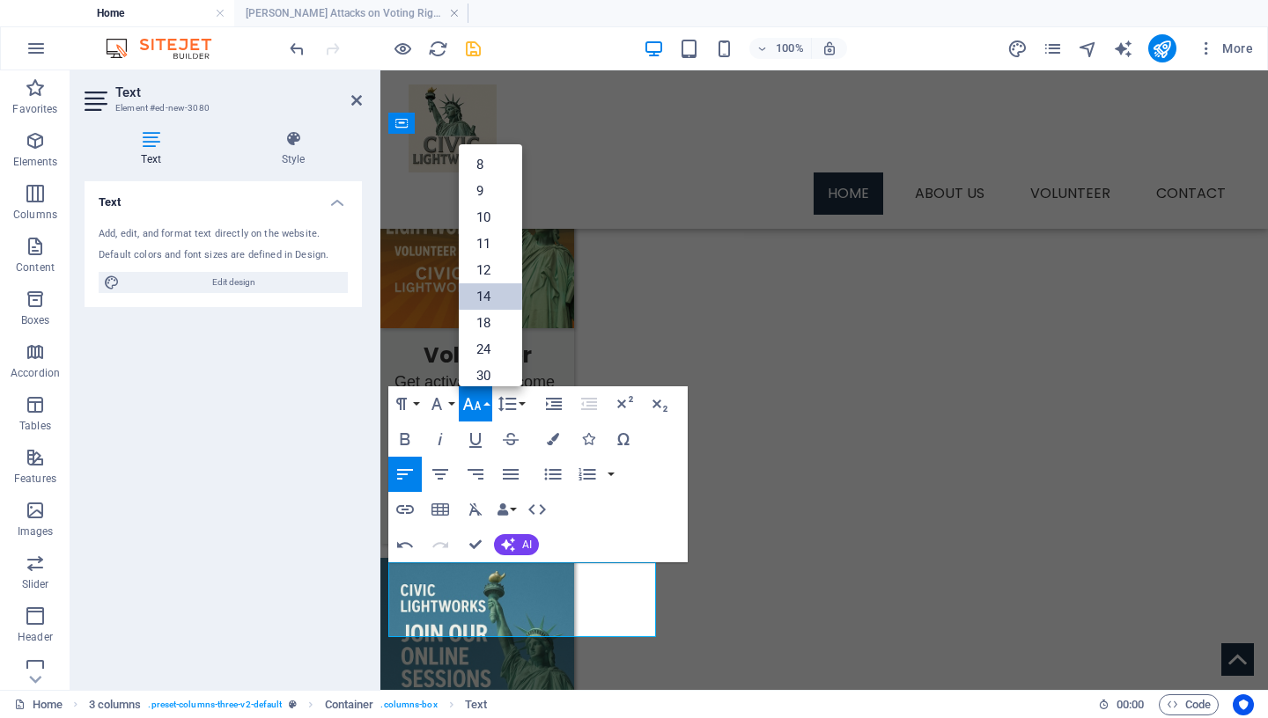
click at [485, 305] on link "14" at bounding box center [490, 297] width 63 height 26
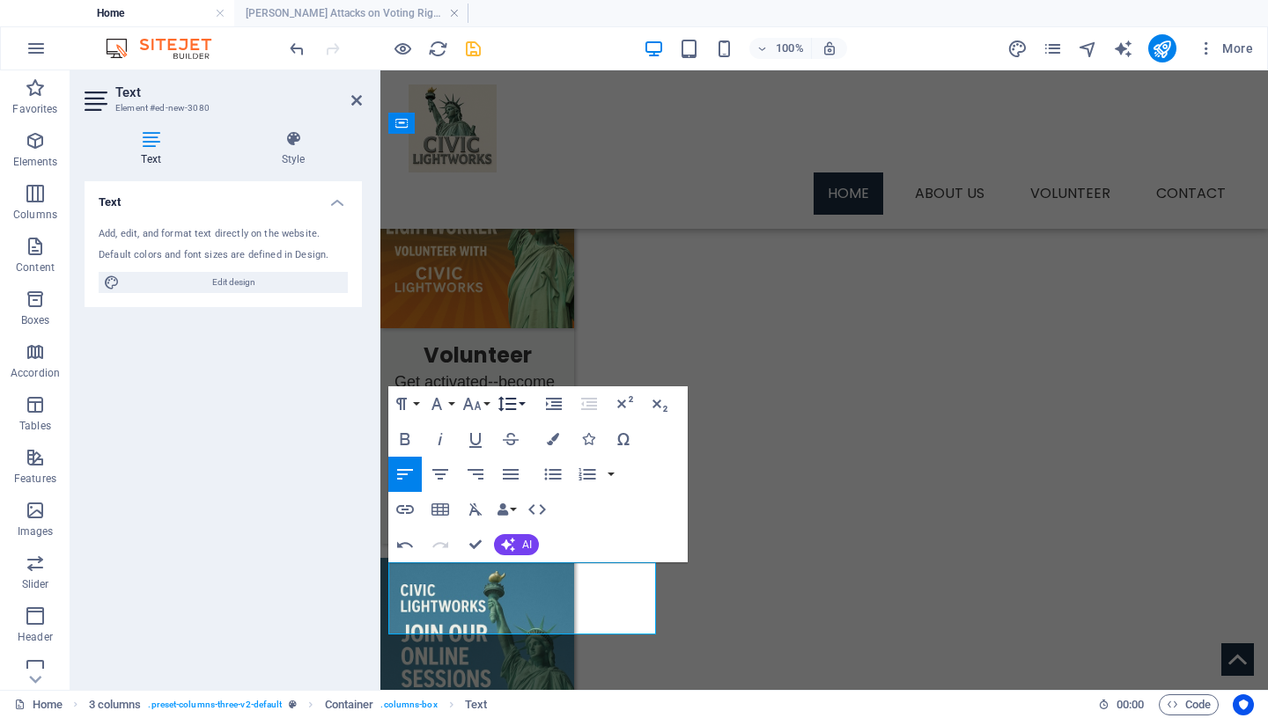
click at [517, 399] on icon "button" at bounding box center [507, 404] width 21 height 21
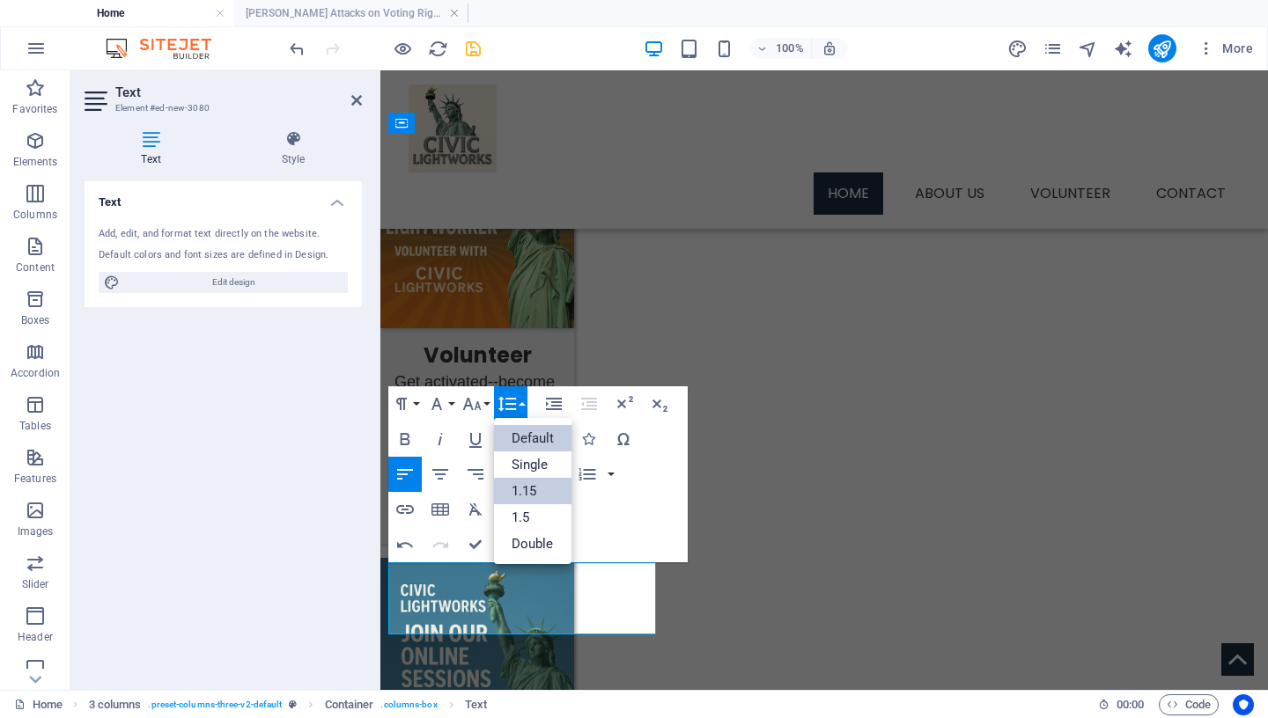
click at [536, 495] on link "1.15" at bounding box center [533, 491] width 78 height 26
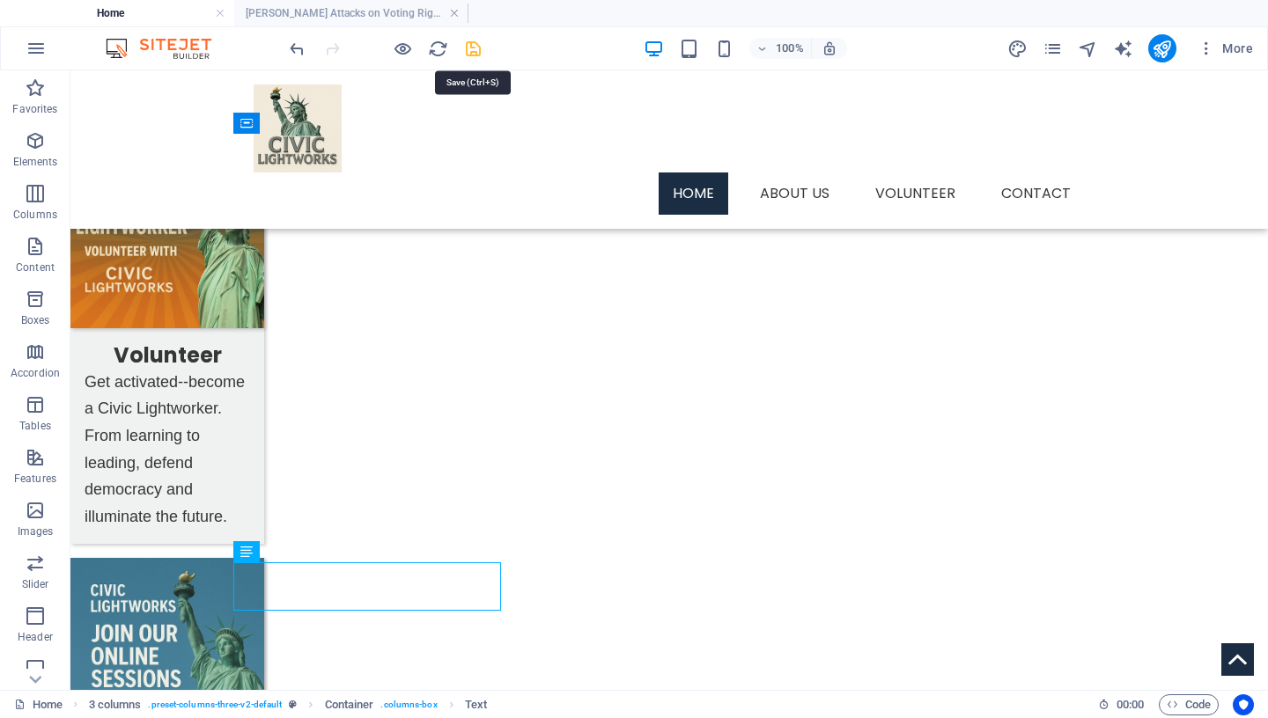
click at [472, 44] on icon "save" at bounding box center [473, 49] width 20 height 20
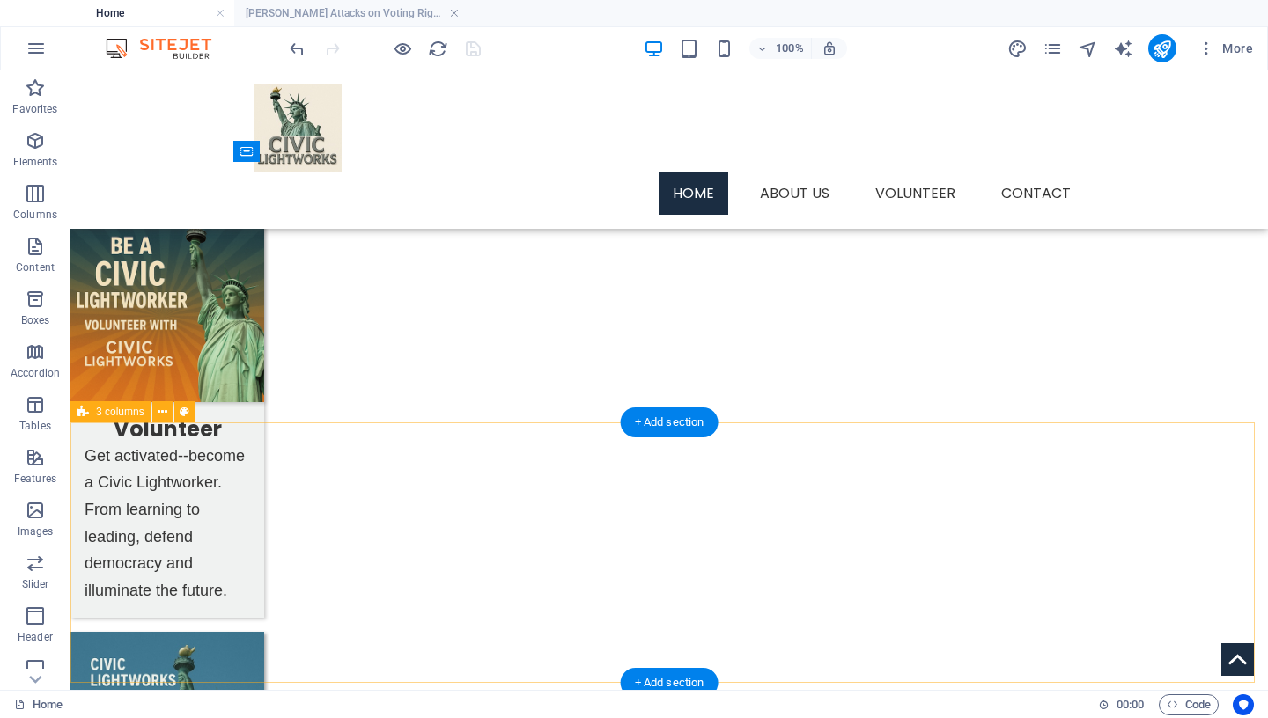
scroll to position [1127, 0]
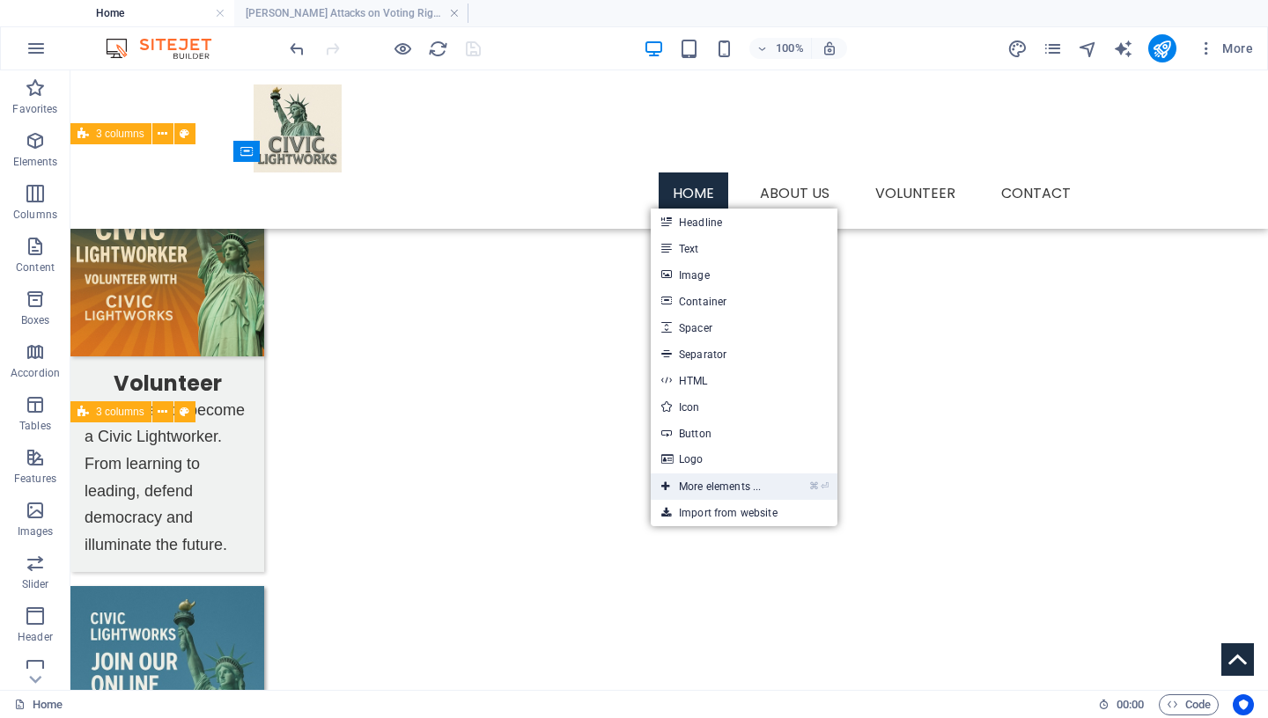
click at [742, 483] on link "⌘ ⏎ More elements ..." at bounding box center [711, 487] width 121 height 26
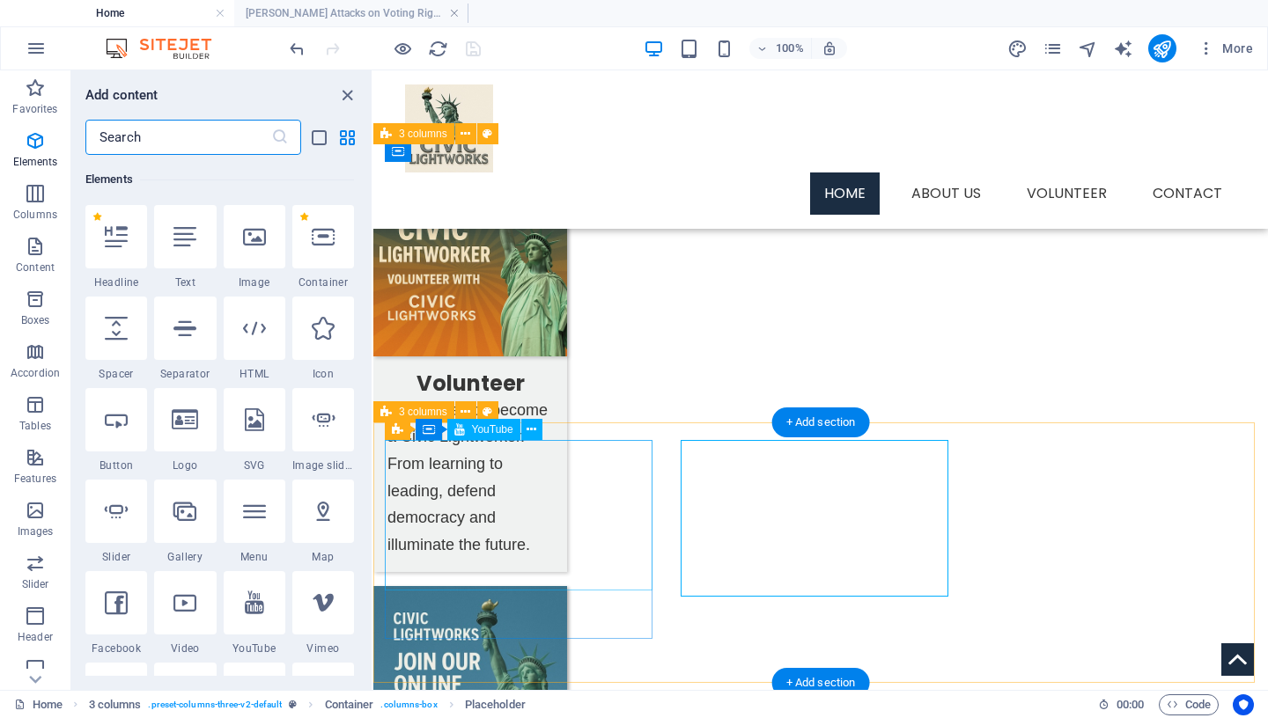
scroll to position [188, 0]
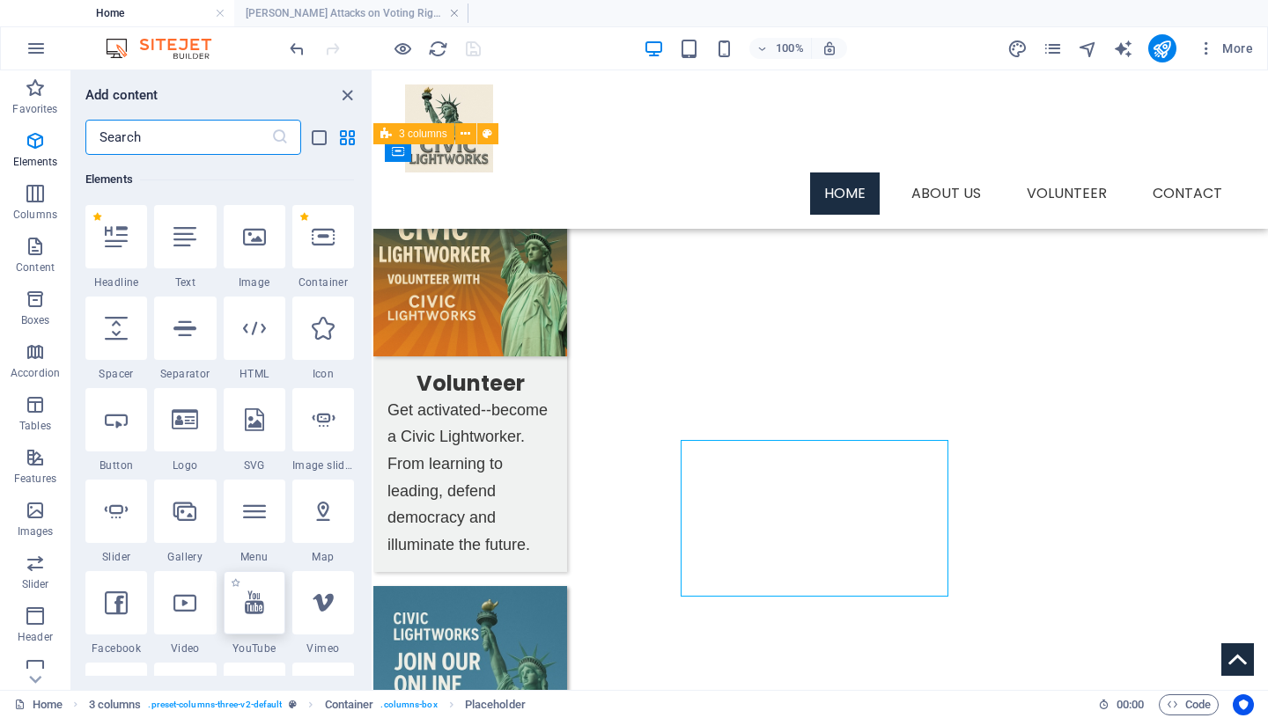
click at [238, 610] on div at bounding box center [255, 602] width 62 height 63
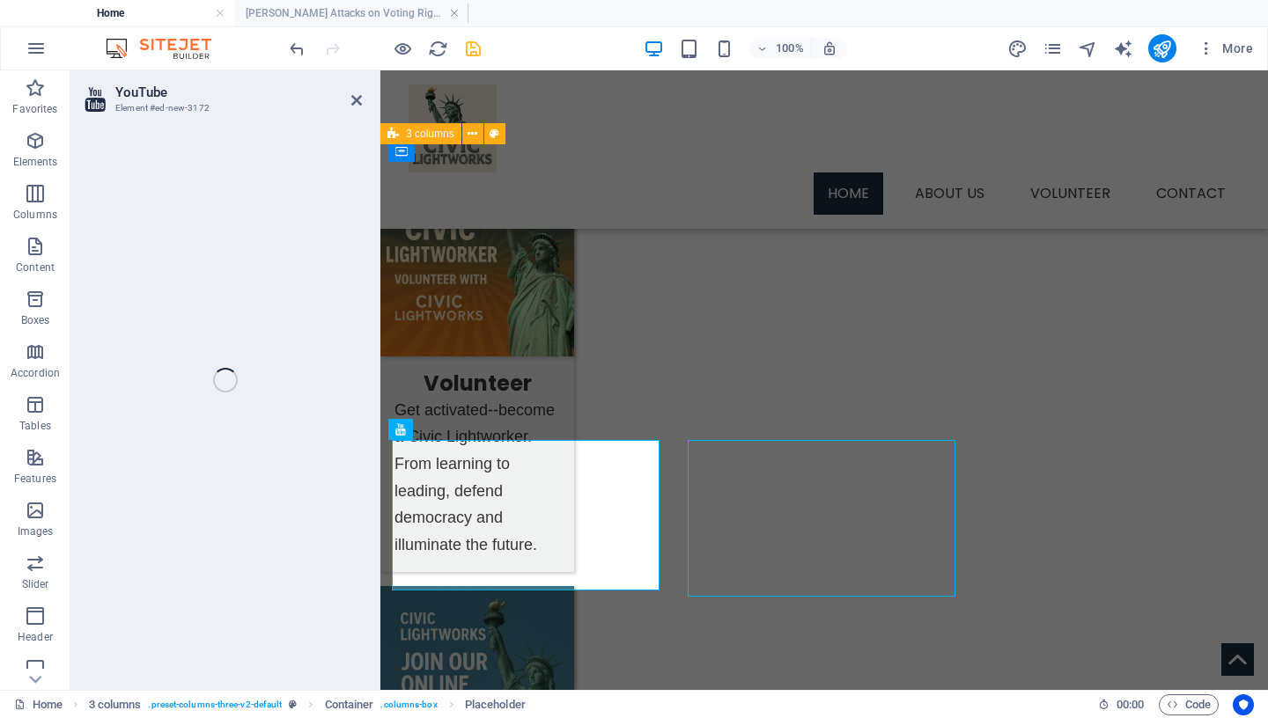
select select "ar16_9"
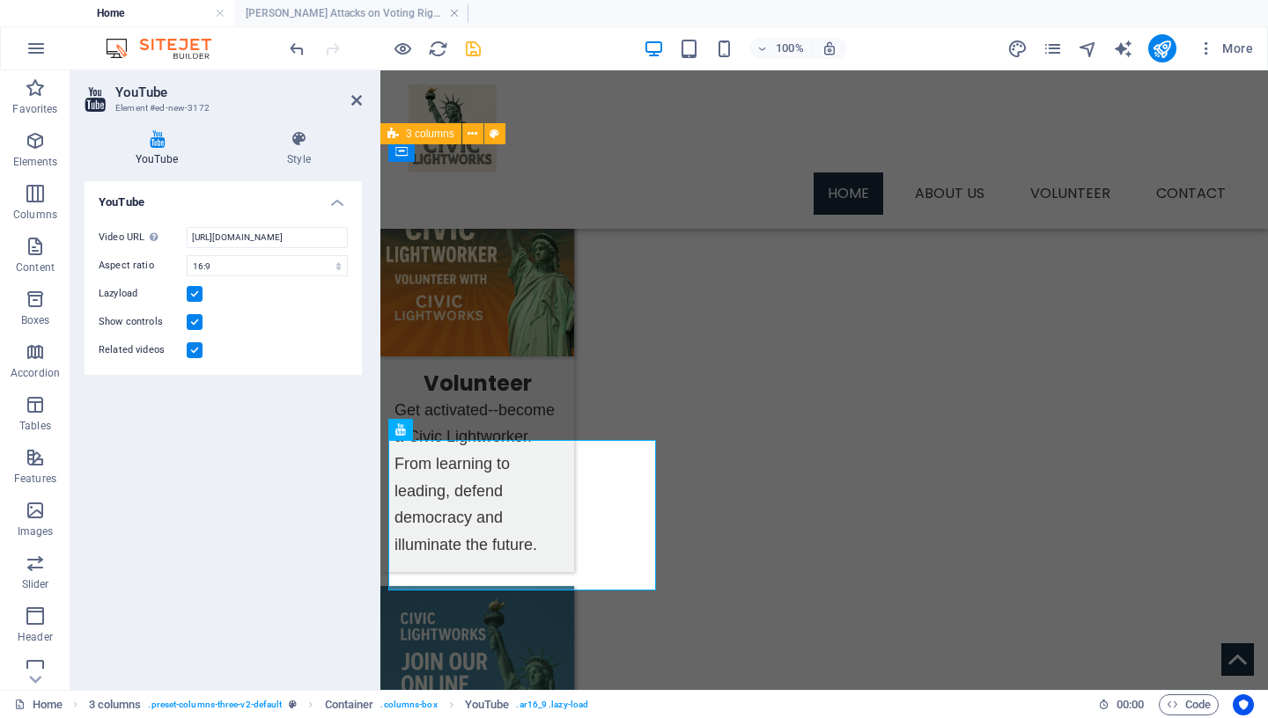
click at [193, 349] on label at bounding box center [195, 351] width 16 height 16
click at [0, 0] on input "Related videos" at bounding box center [0, 0] width 0 height 0
click at [237, 236] on input "[URL][DOMAIN_NAME]" at bounding box center [267, 237] width 161 height 21
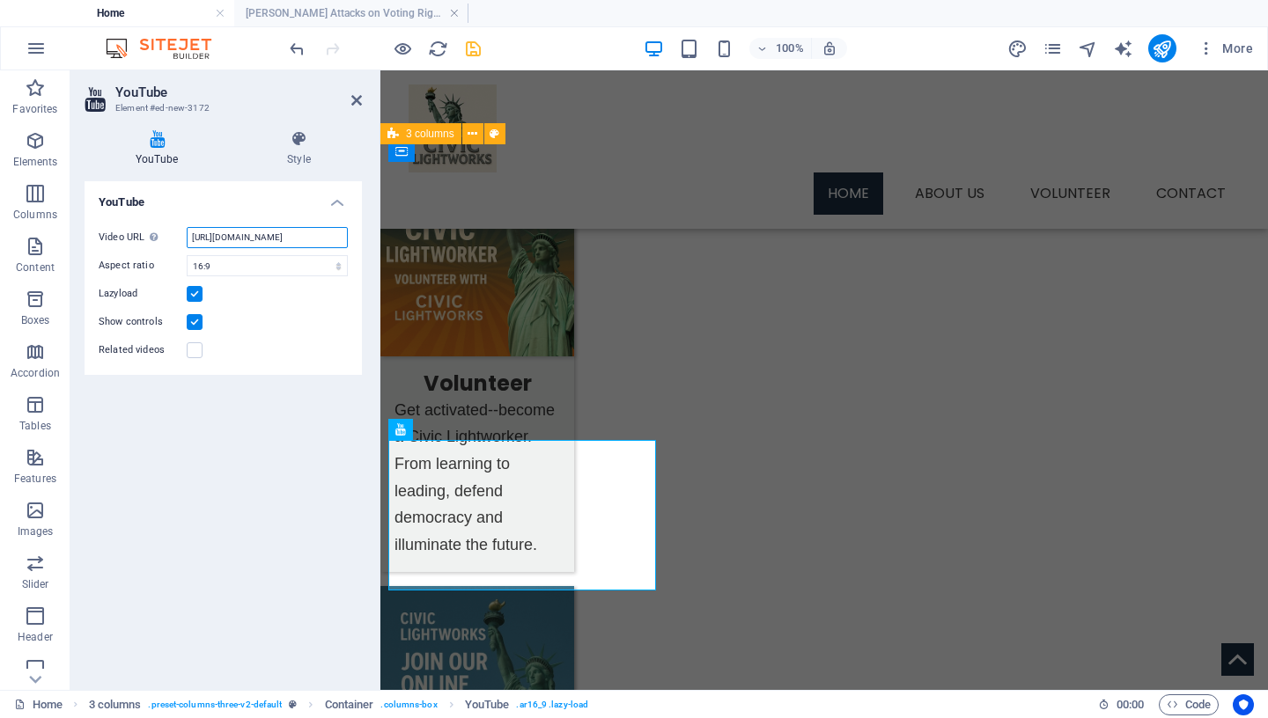
paste input "[DOMAIN_NAME][URL]"
type input "[URL][DOMAIN_NAME]"
click at [473, 49] on icon "save" at bounding box center [473, 49] width 20 height 20
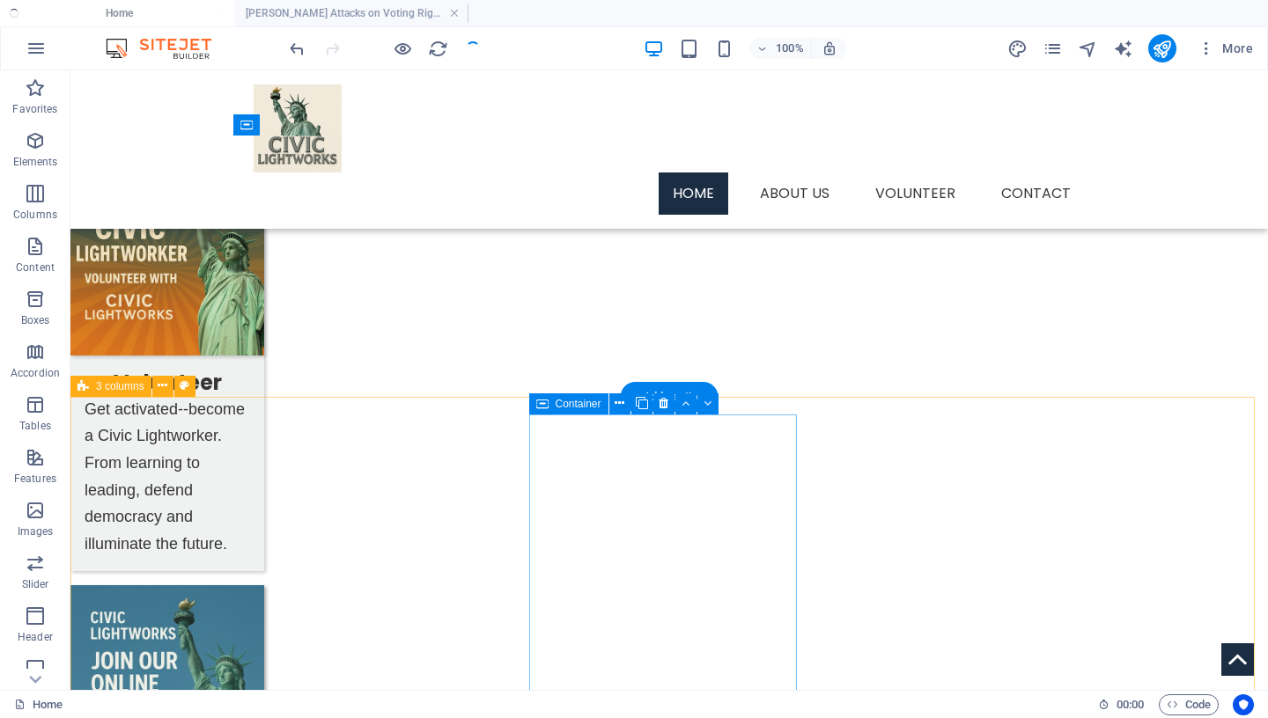
scroll to position [1282, 0]
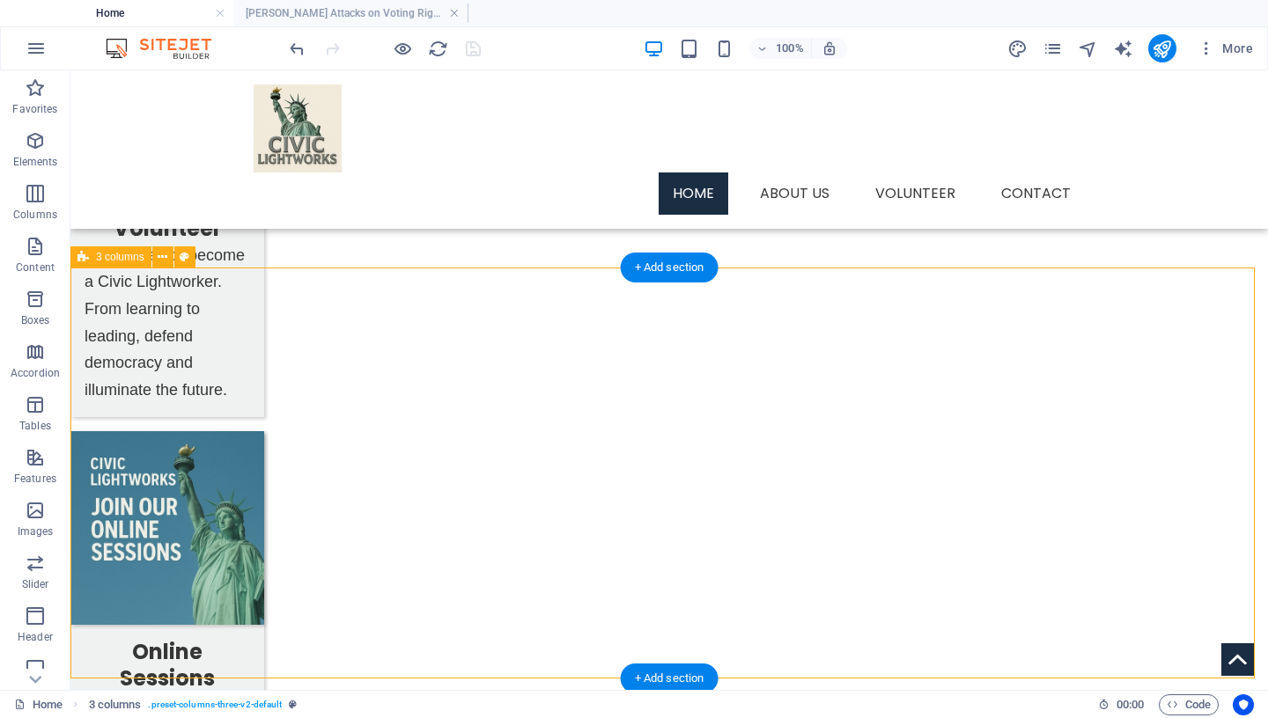
drag, startPoint x: 313, startPoint y: 335, endPoint x: 659, endPoint y: 352, distance: 345.6
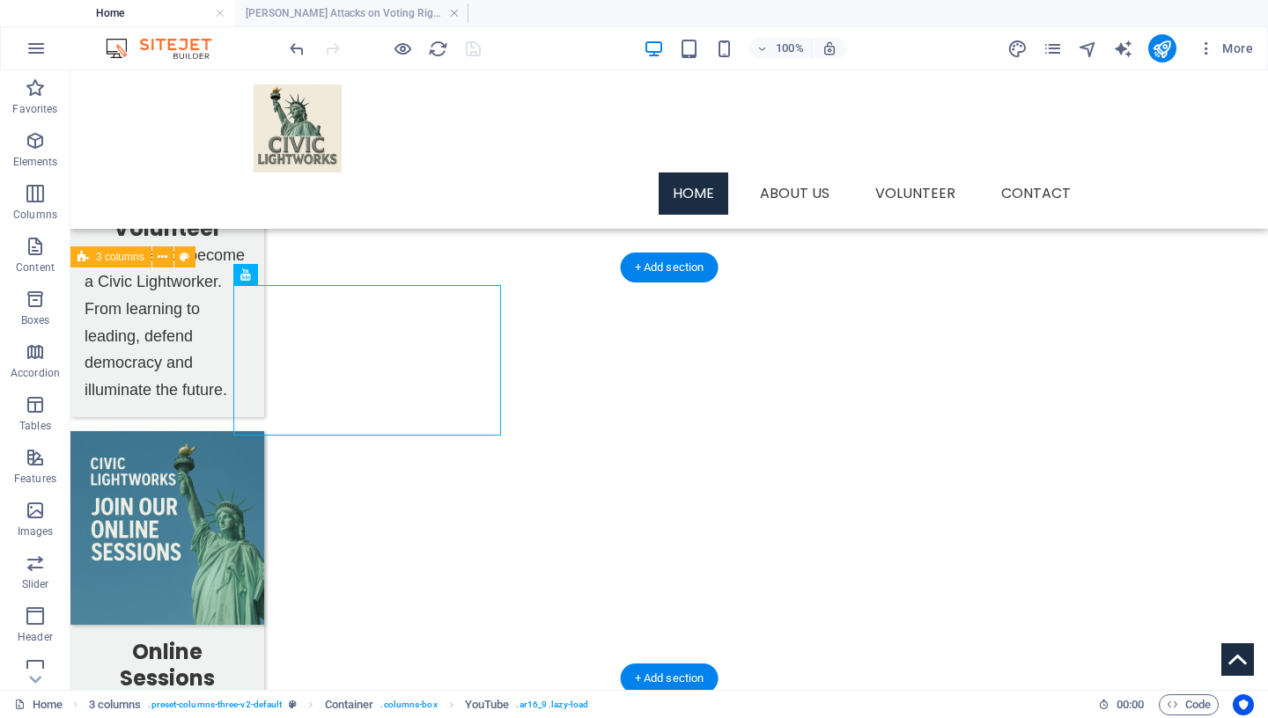
drag, startPoint x: 270, startPoint y: 307, endPoint x: 682, endPoint y: 342, distance: 413.5
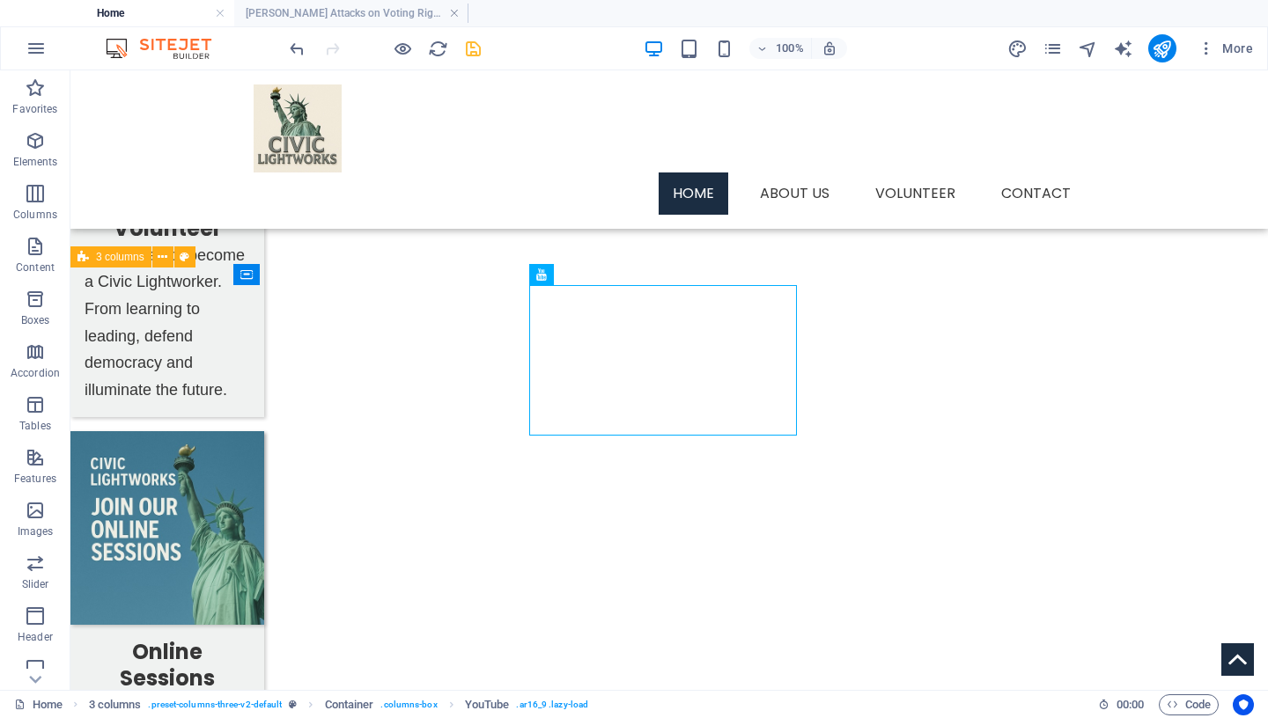
click at [478, 48] on icon "save" at bounding box center [473, 49] width 20 height 20
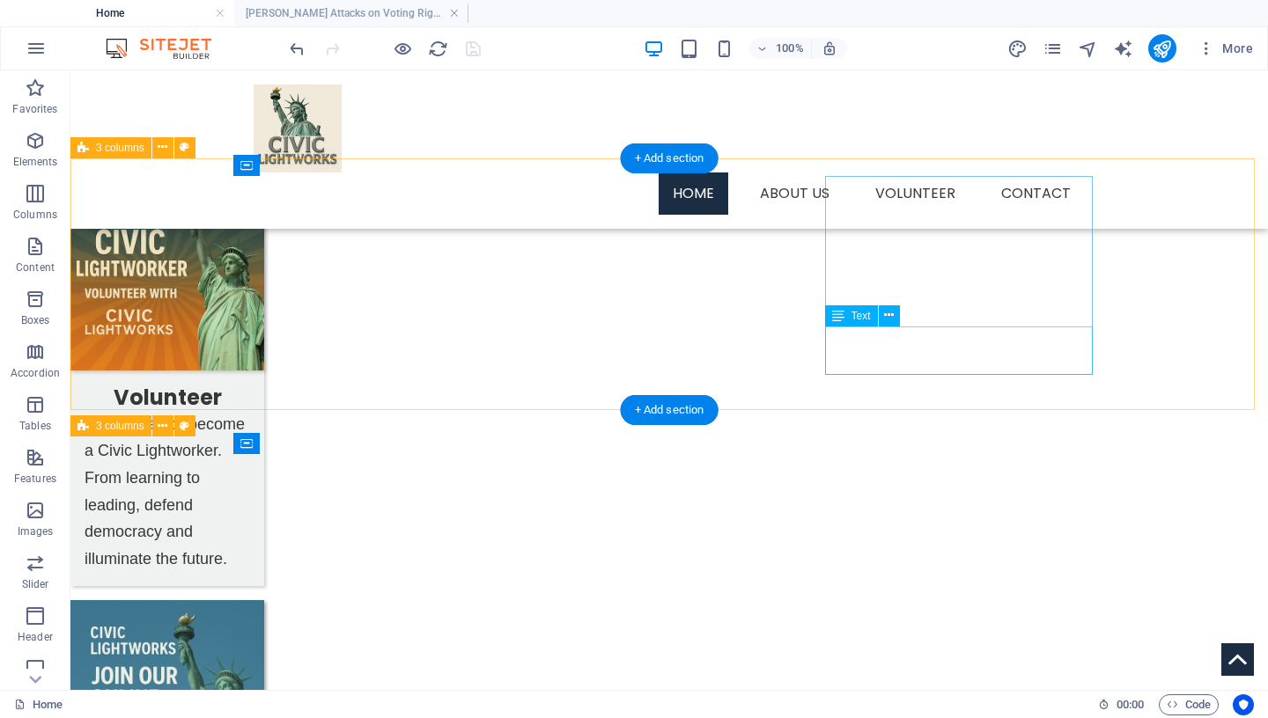
scroll to position [1197, 0]
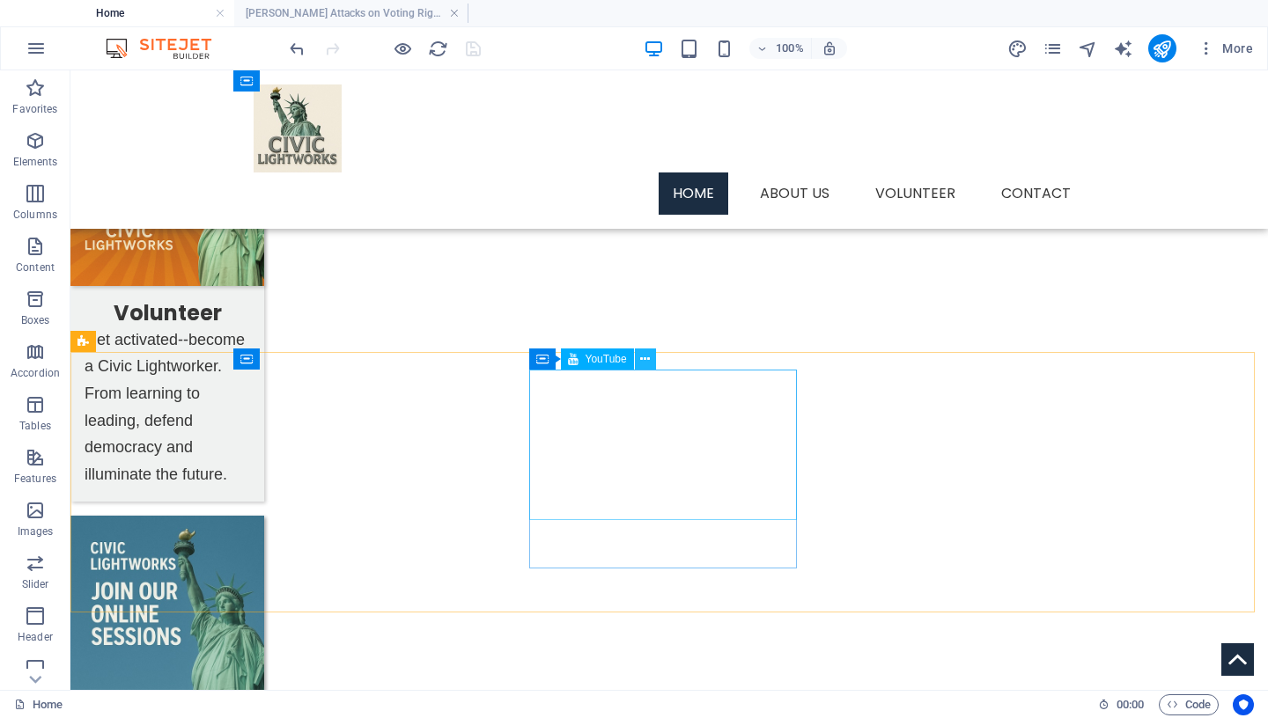
click at [643, 360] on icon at bounding box center [645, 359] width 10 height 18
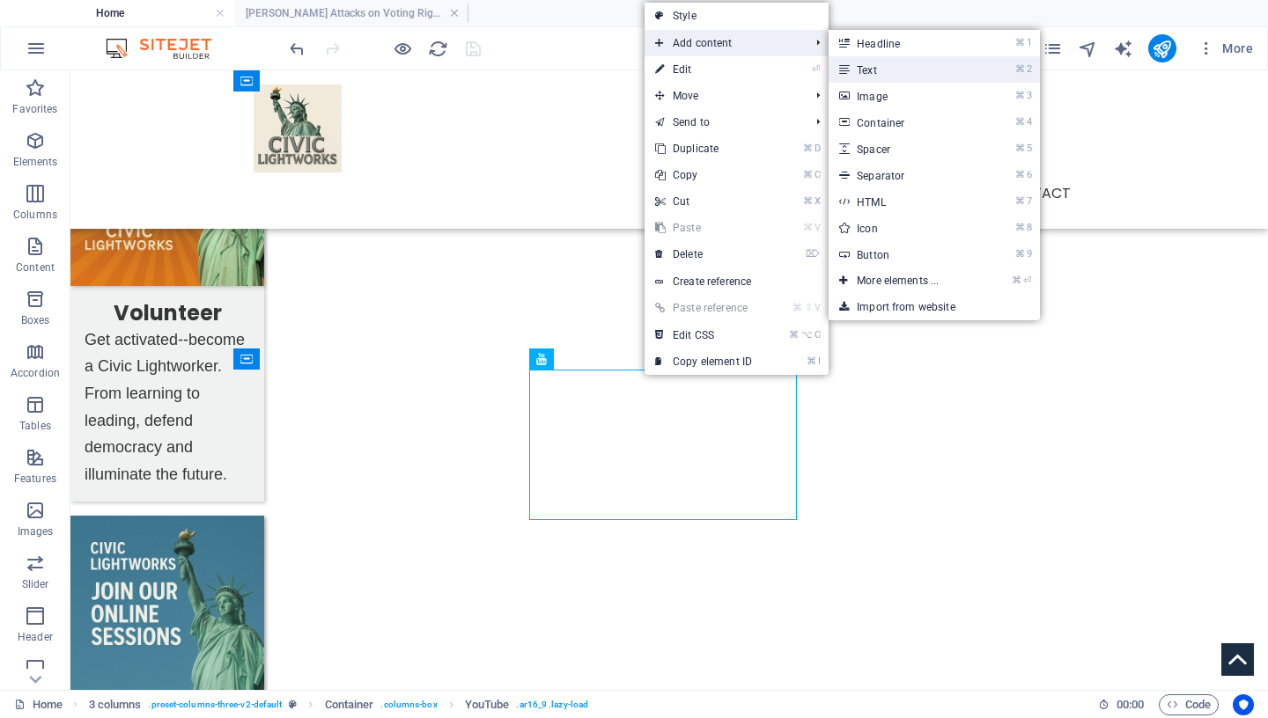
click at [869, 71] on link "⌘ 2 Text" at bounding box center [901, 69] width 145 height 26
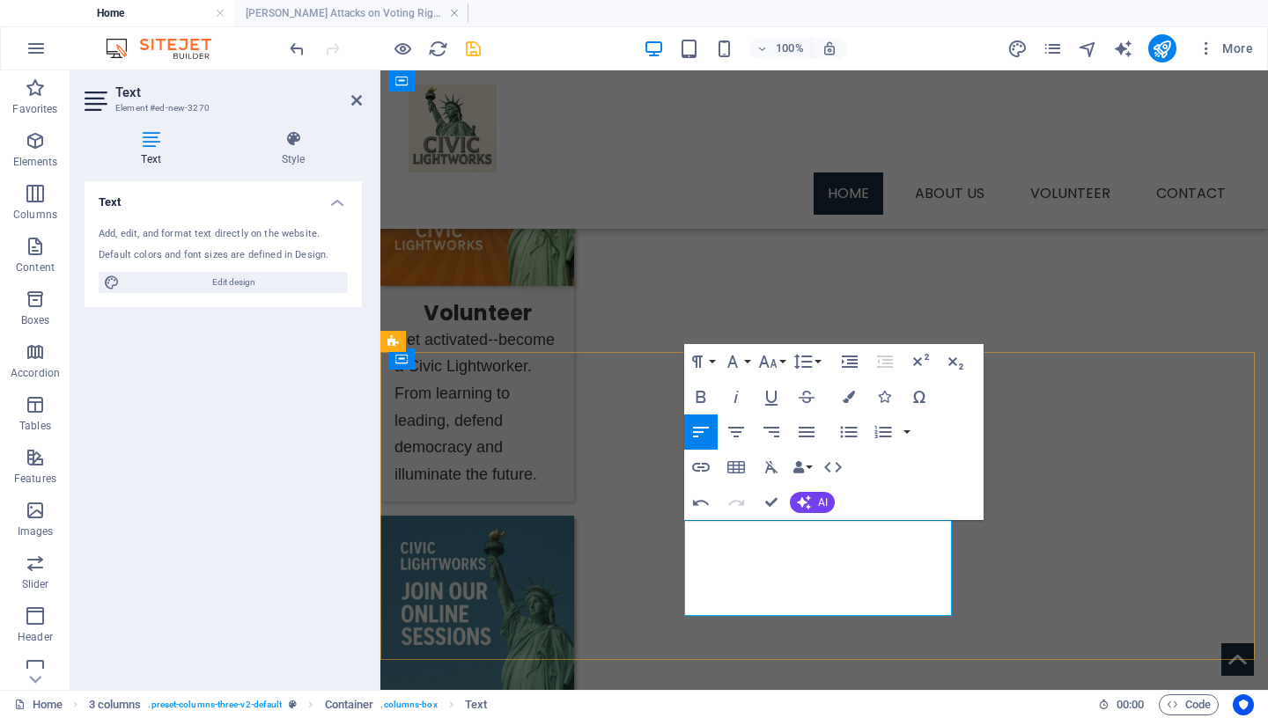
drag, startPoint x: 811, startPoint y: 559, endPoint x: 884, endPoint y: 575, distance: 74.8
drag, startPoint x: 833, startPoint y: 608, endPoint x: 675, endPoint y: 532, distance: 174.9
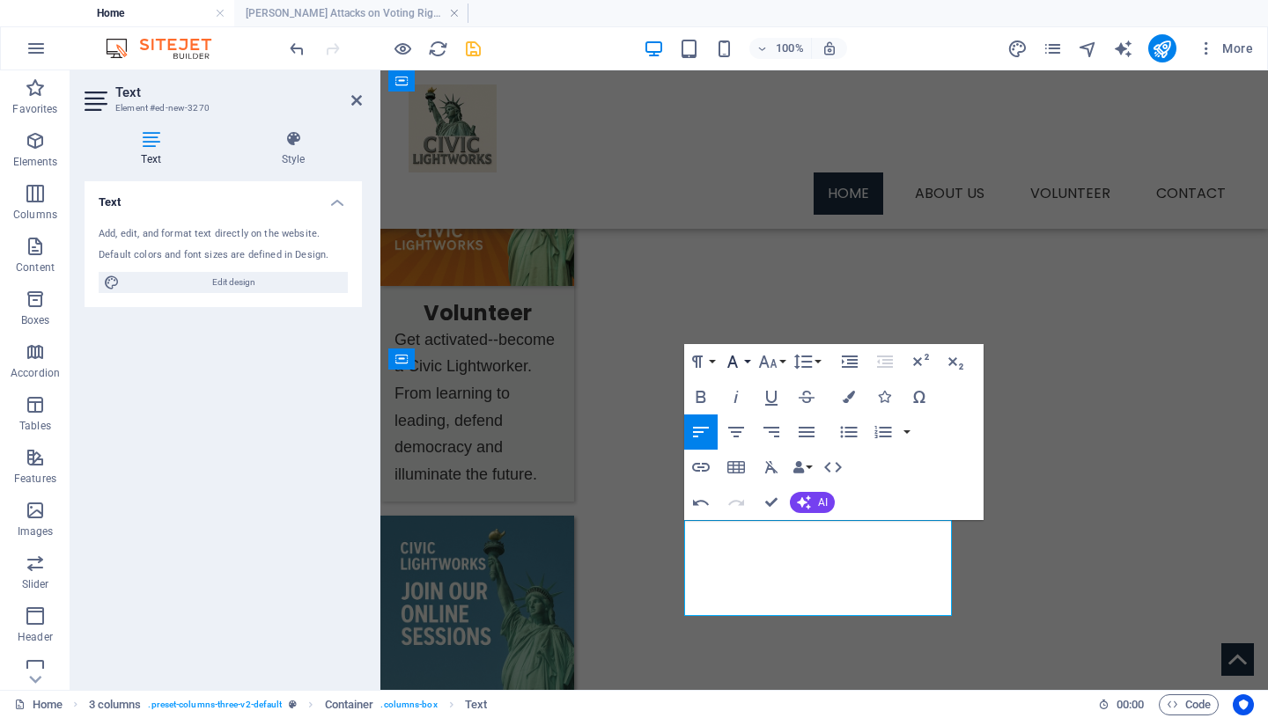
click at [733, 356] on icon "button" at bounding box center [732, 361] width 21 height 21
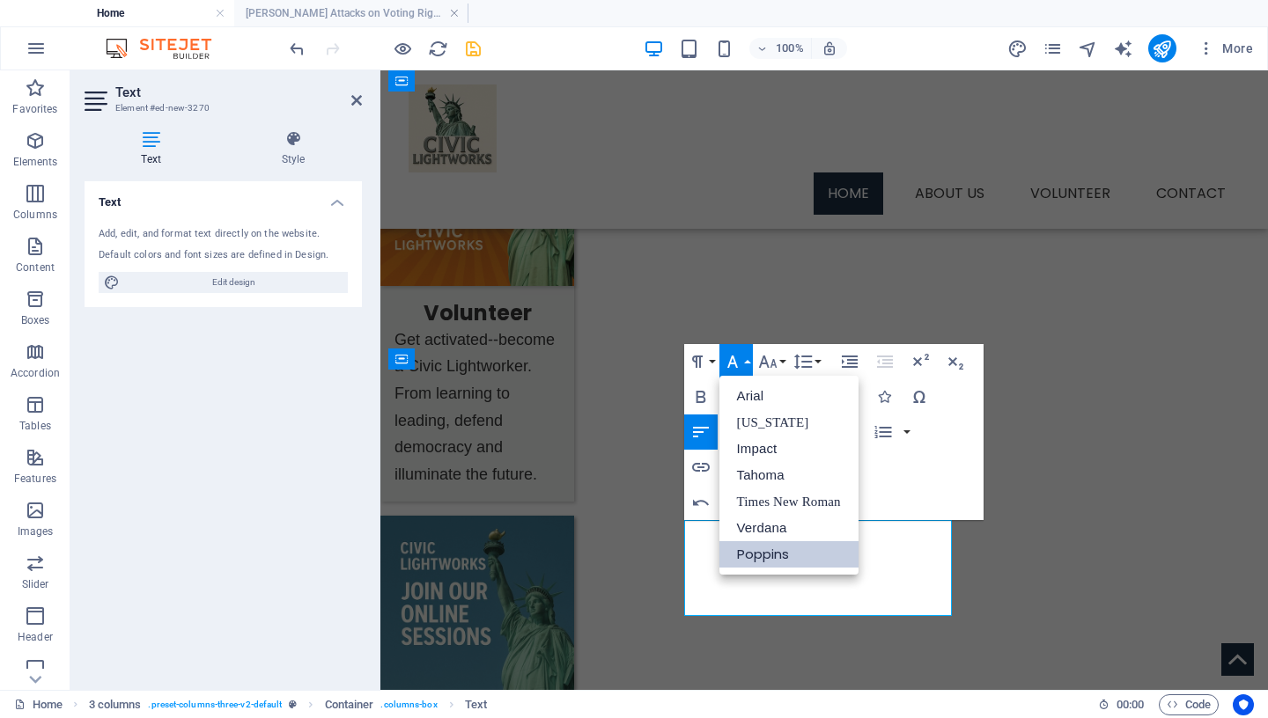
scroll to position [0, 0]
click at [756, 479] on link "Tahoma" at bounding box center [788, 475] width 139 height 26
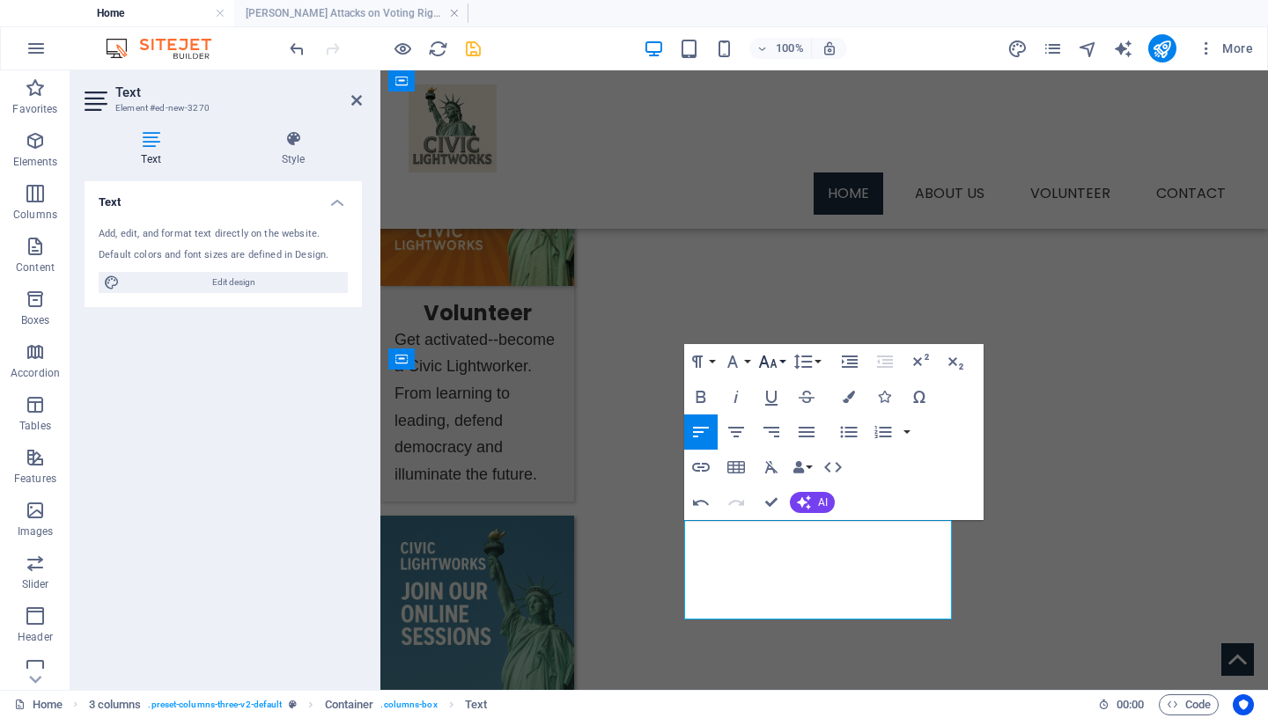
click at [777, 355] on icon "button" at bounding box center [767, 361] width 21 height 21
click at [790, 526] on link "14" at bounding box center [786, 528] width 63 height 26
click at [814, 361] on button "Line Height" at bounding box center [806, 361] width 33 height 35
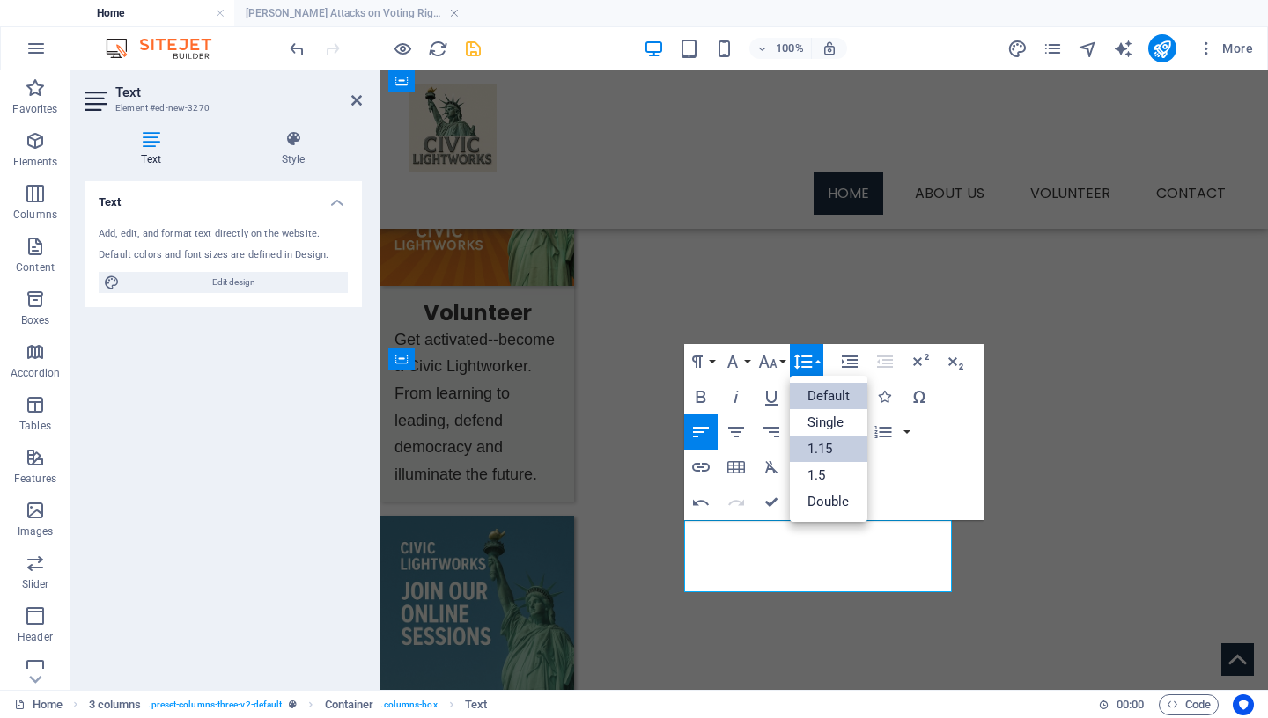
click at [843, 451] on link "1.15" at bounding box center [829, 449] width 78 height 26
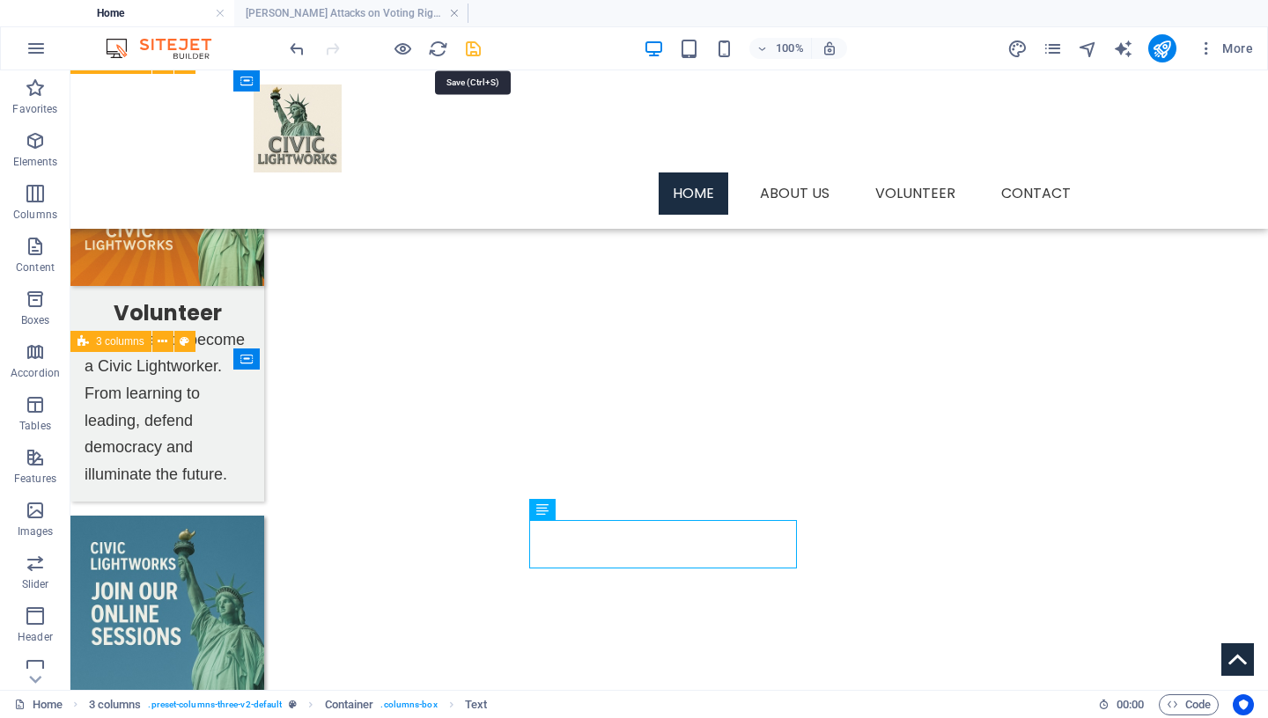
click at [468, 47] on icon "save" at bounding box center [473, 49] width 20 height 20
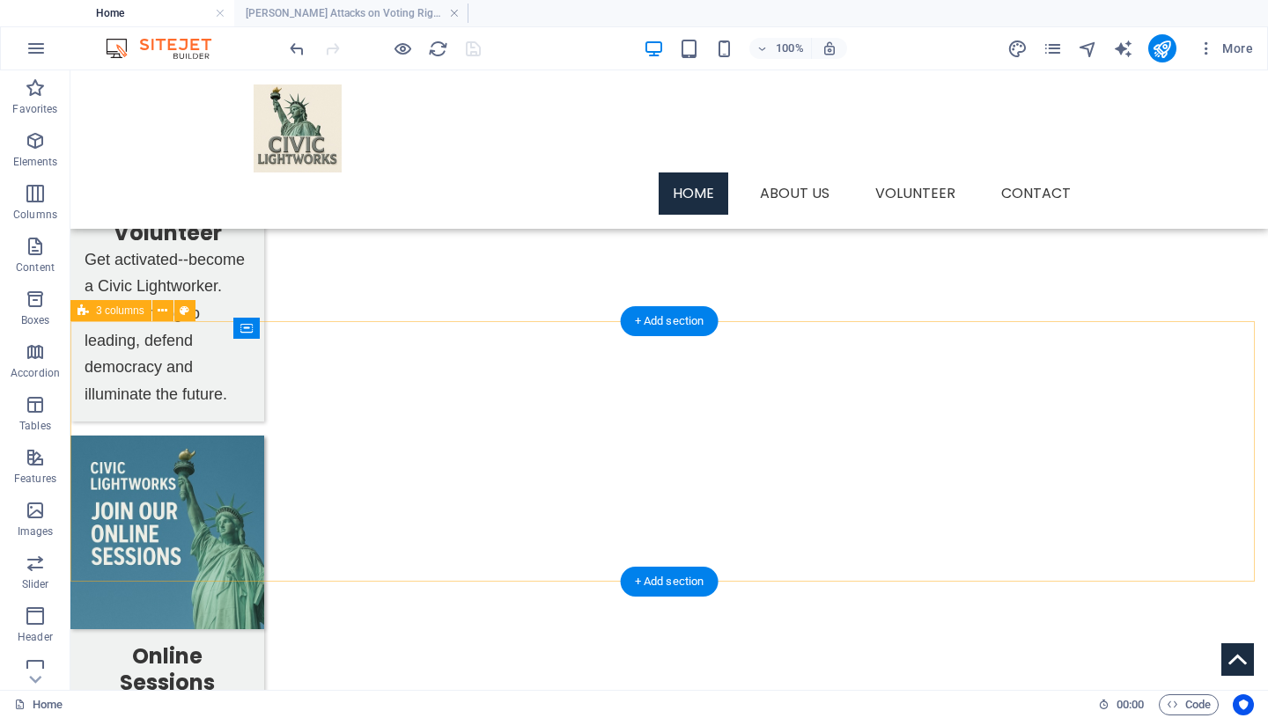
scroll to position [1282, 0]
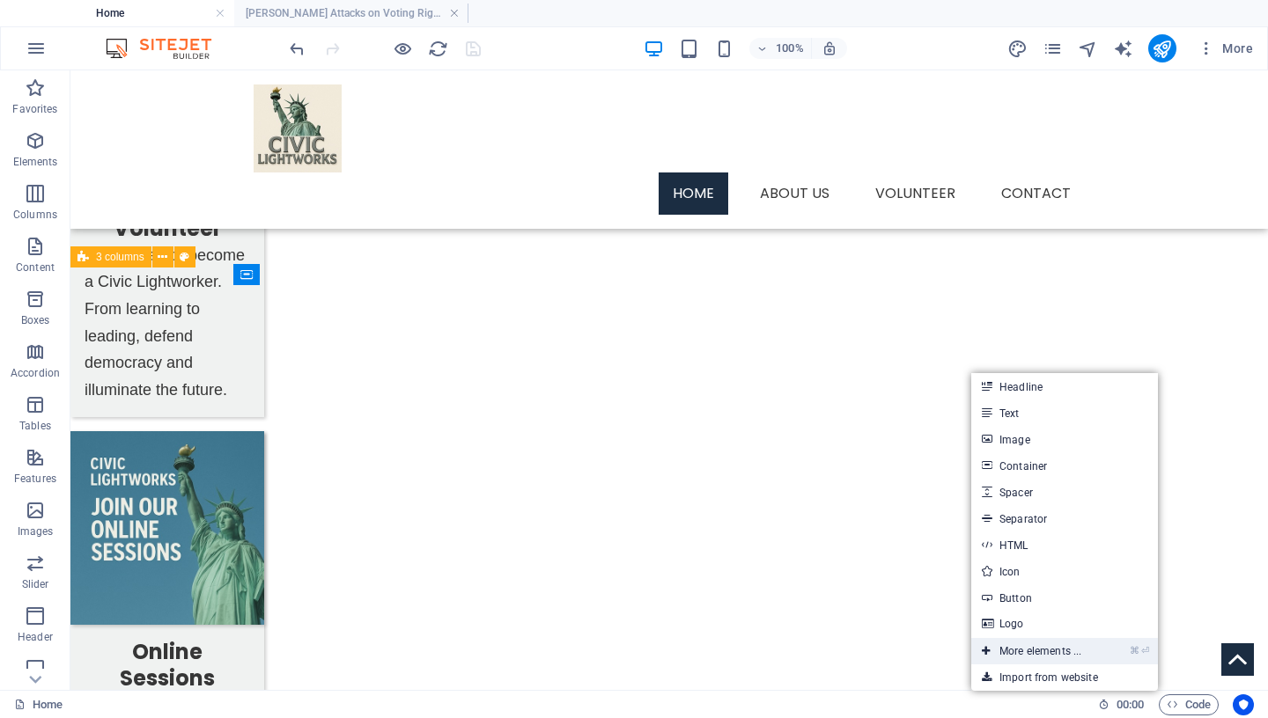
click at [1065, 646] on link "⌘ ⏎ More elements ..." at bounding box center [1031, 651] width 121 height 26
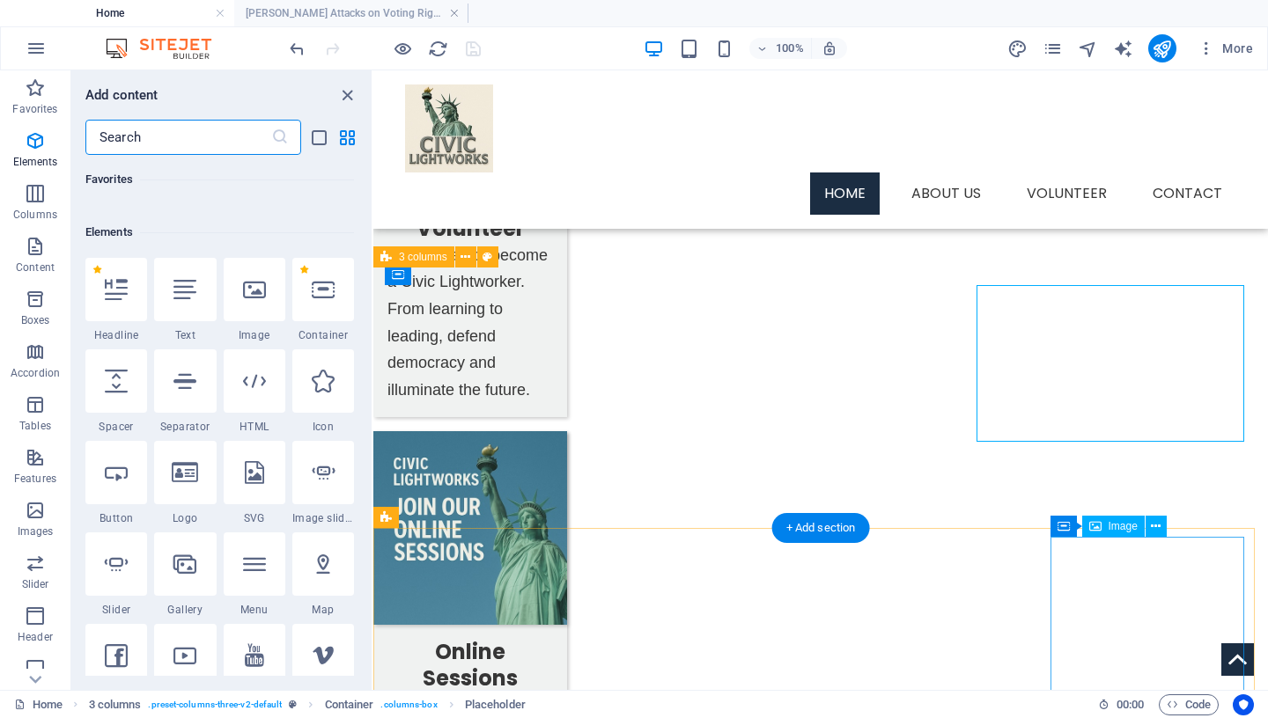
scroll to position [188, 0]
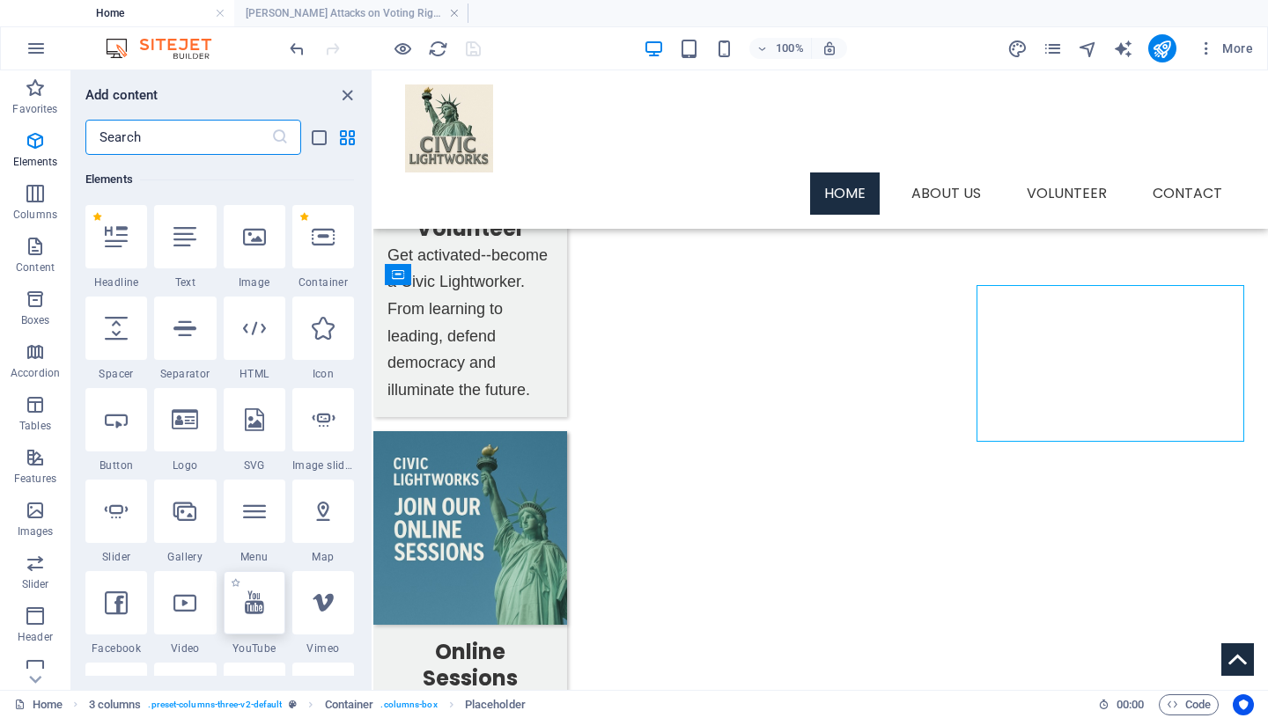
click at [262, 623] on div at bounding box center [255, 602] width 62 height 63
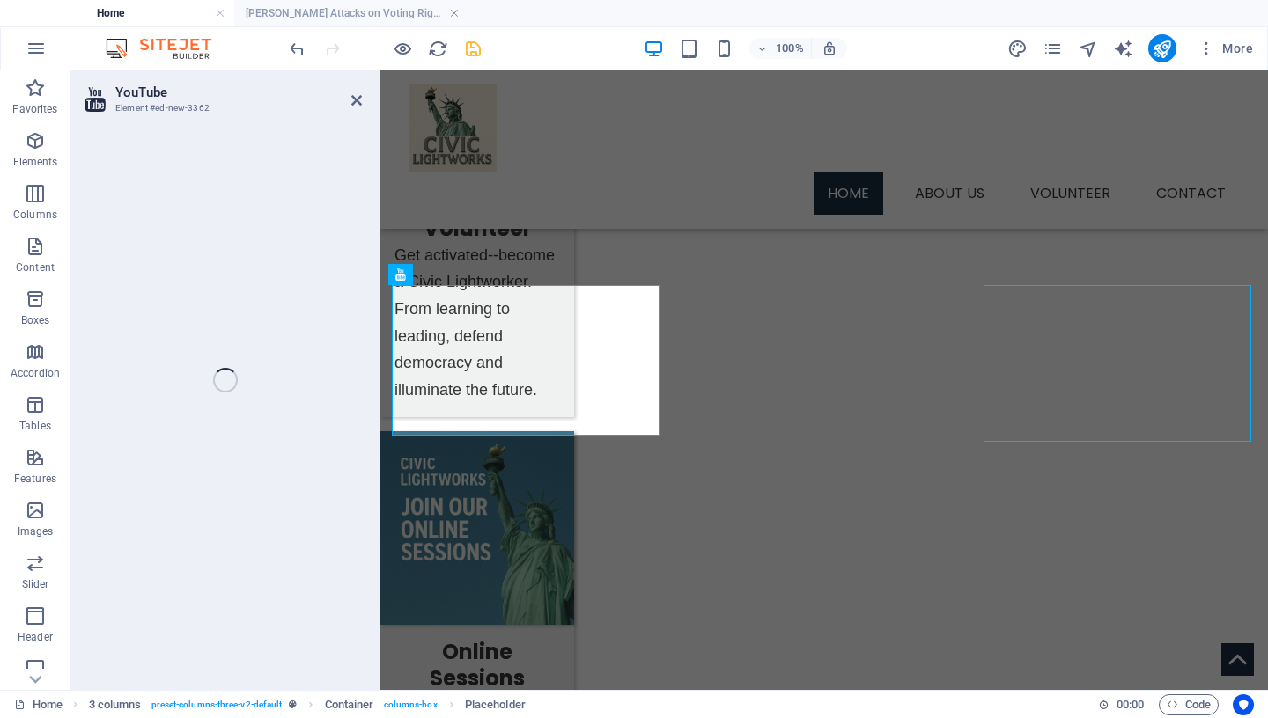
select select "ar16_9"
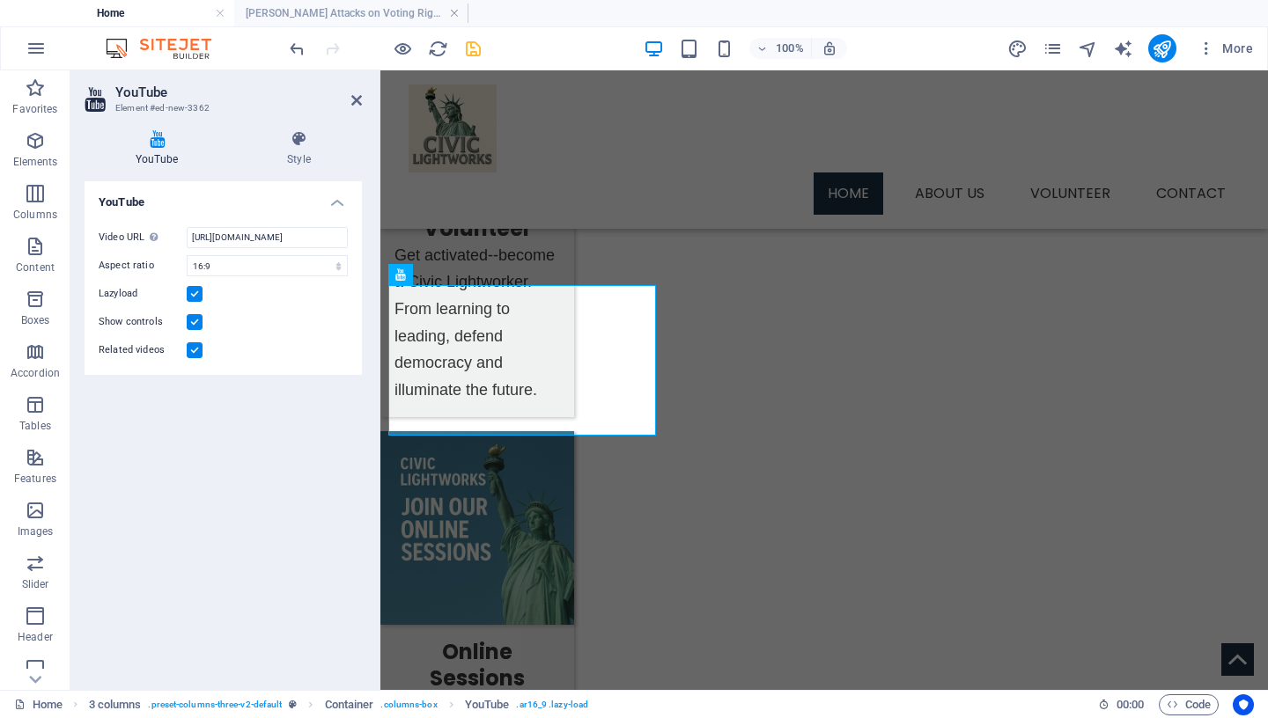
click at [193, 350] on label at bounding box center [195, 351] width 16 height 16
click at [0, 0] on input "Related videos" at bounding box center [0, 0] width 0 height 0
click at [254, 238] on input "[URL][DOMAIN_NAME]" at bounding box center [267, 237] width 161 height 21
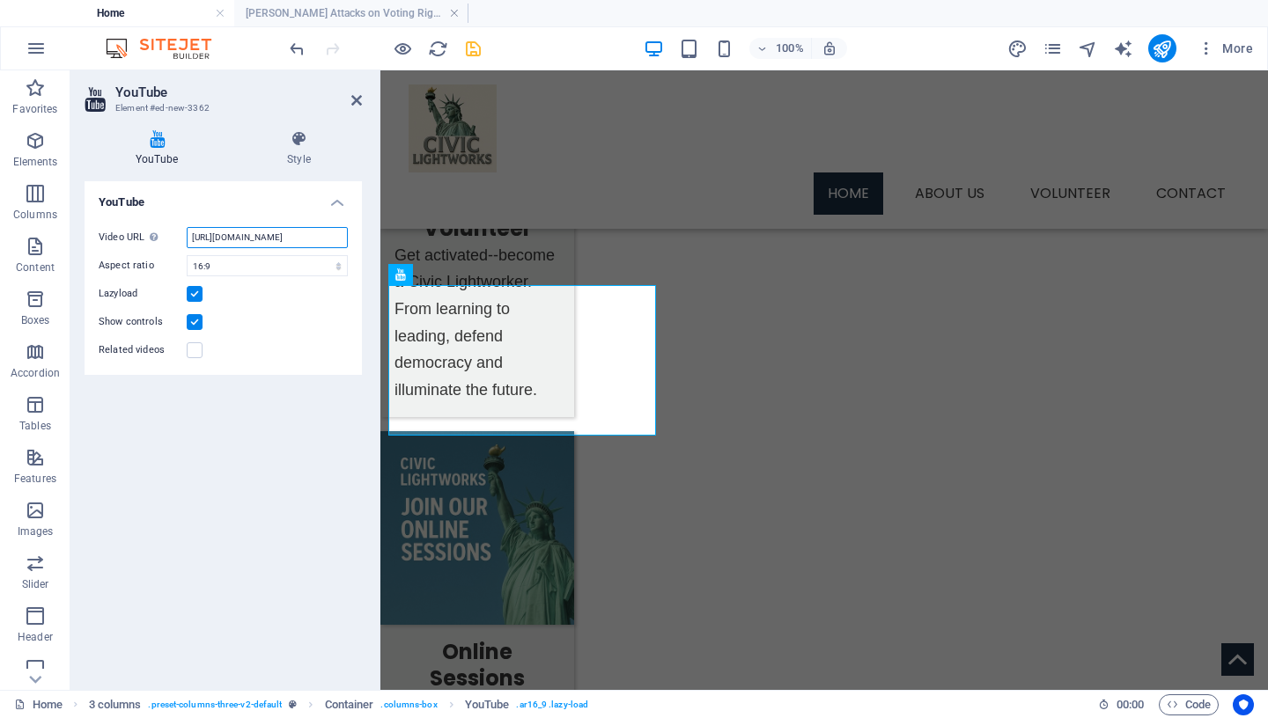
paste input "[DOMAIN_NAME][URL]"
type input "[URL][DOMAIN_NAME]"
click at [468, 45] on icon "save" at bounding box center [473, 49] width 20 height 20
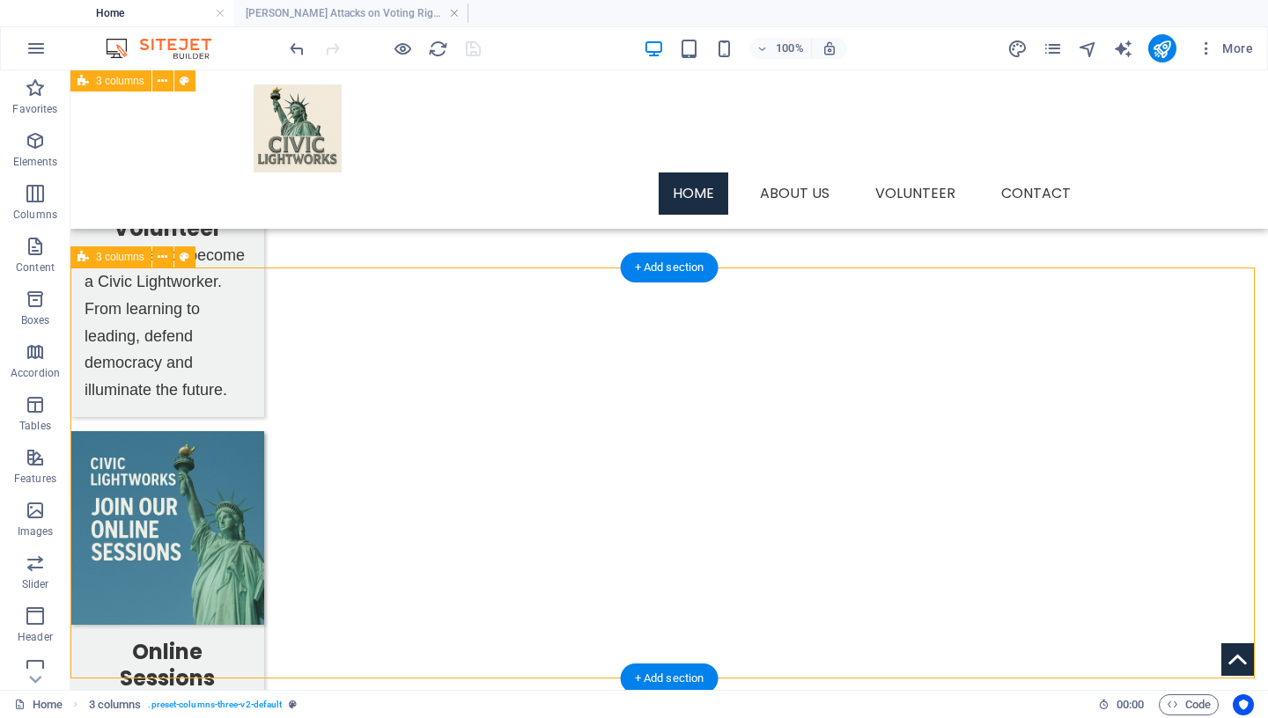
drag, startPoint x: 297, startPoint y: 336, endPoint x: 976, endPoint y: 345, distance: 678.9
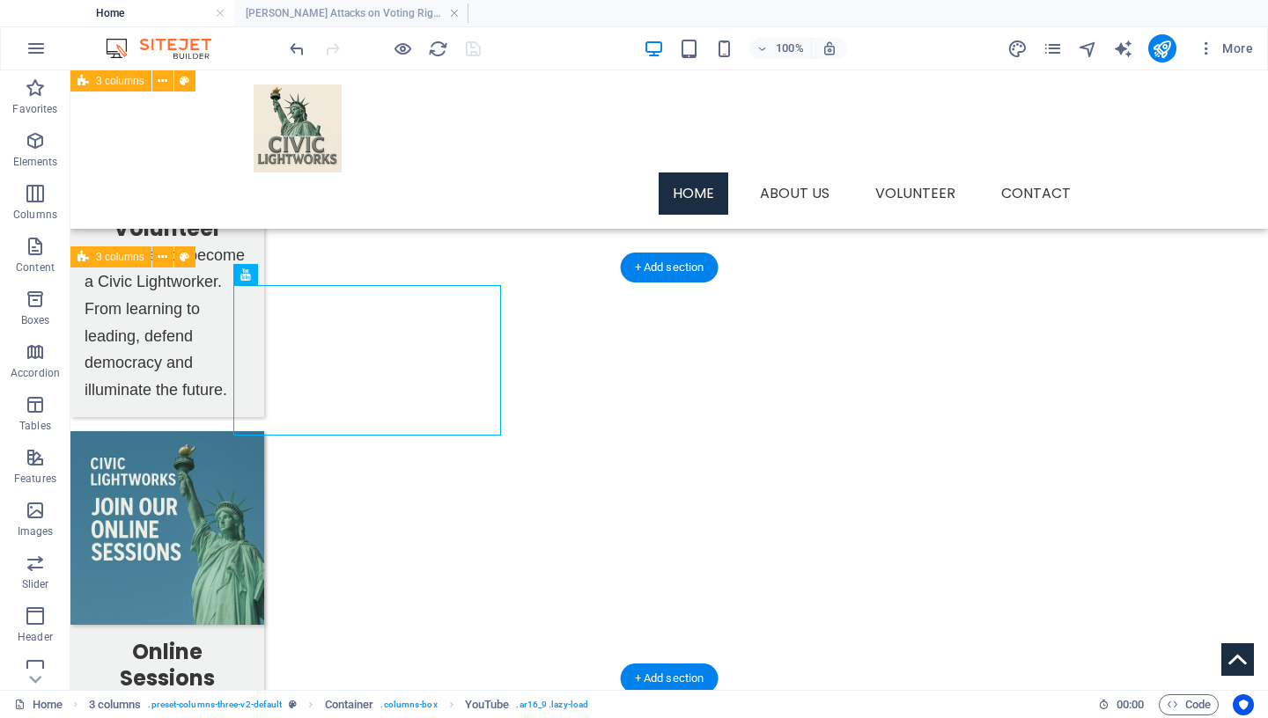
drag, startPoint x: 418, startPoint y: 379, endPoint x: 1012, endPoint y: 369, distance: 593.5
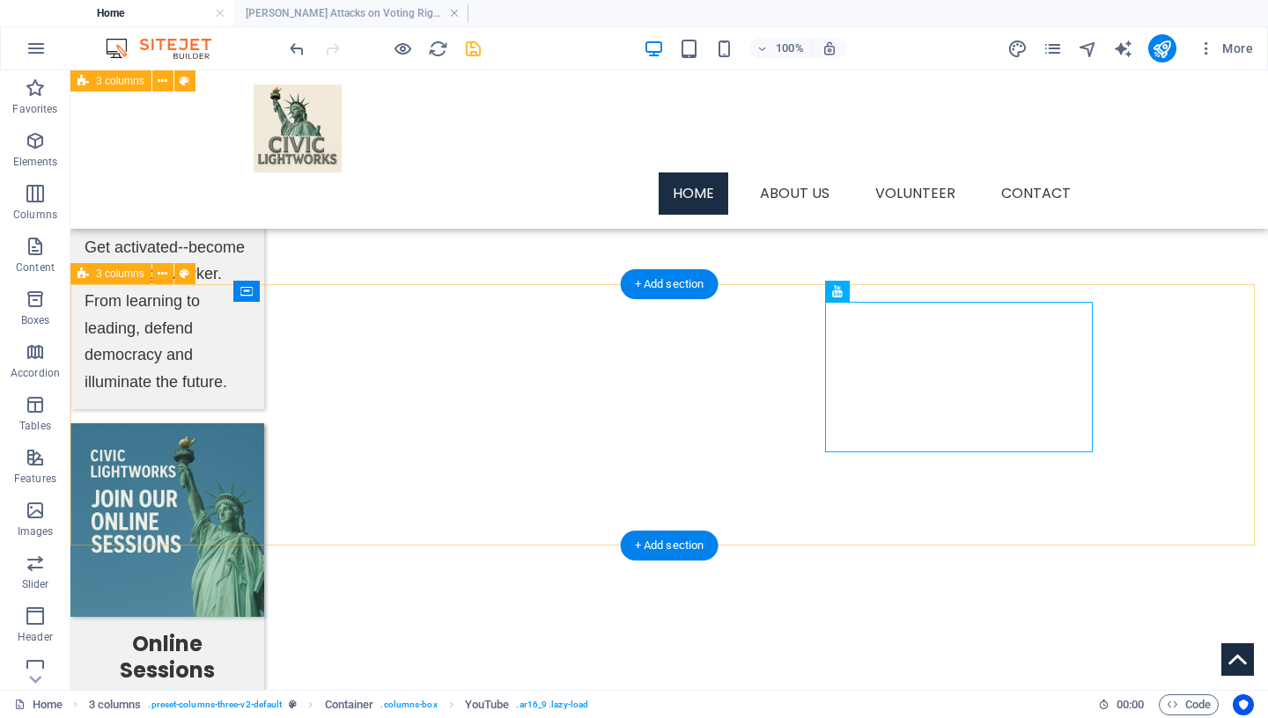
scroll to position [1296, 0]
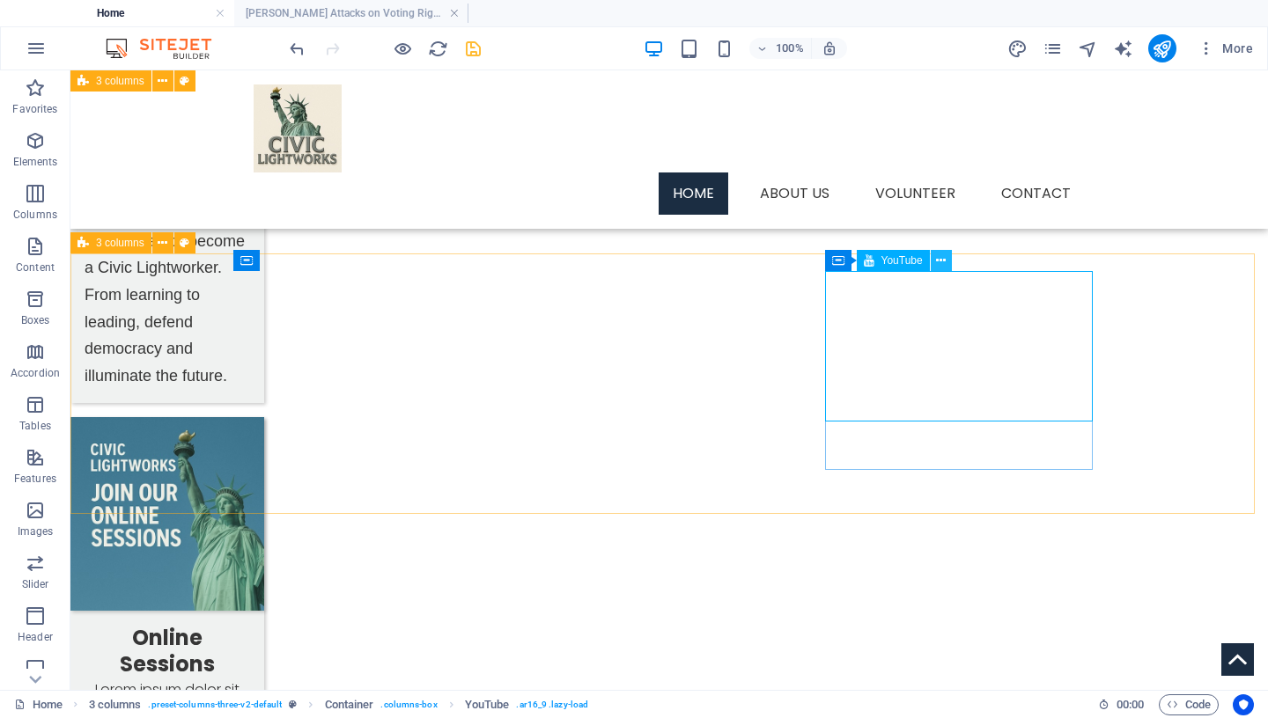
click at [943, 260] on icon at bounding box center [941, 261] width 10 height 18
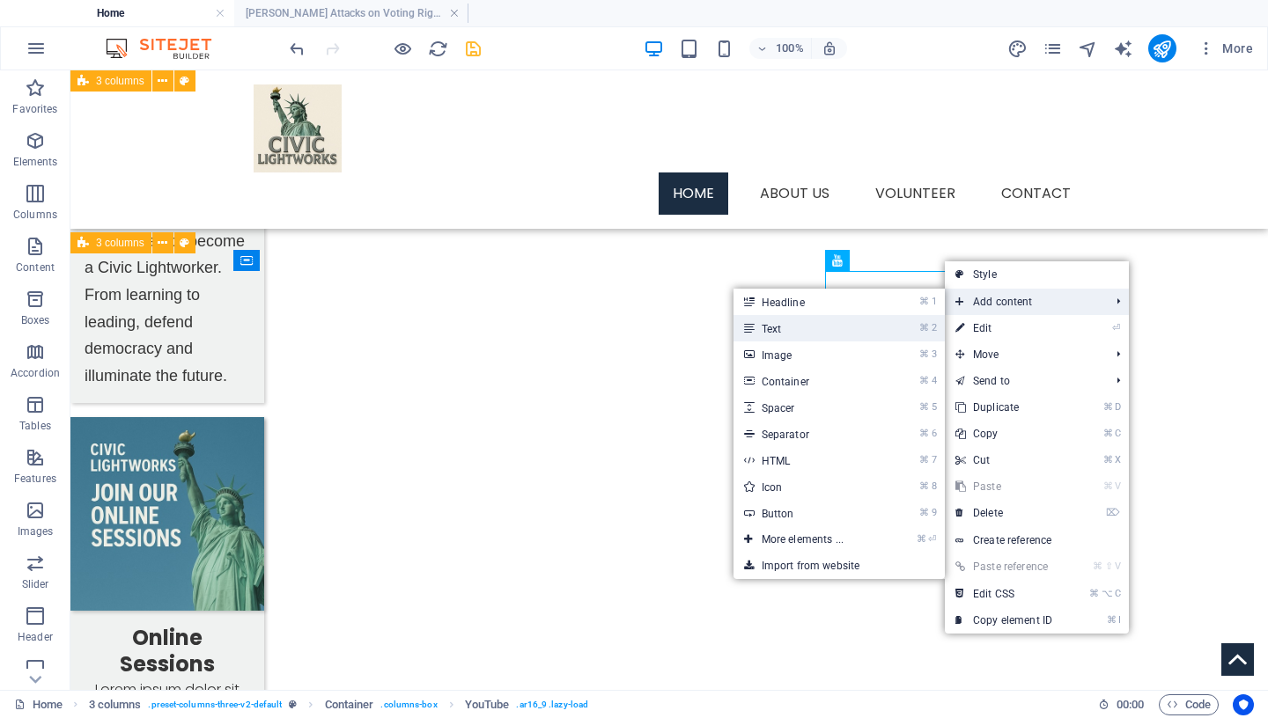
click at [836, 331] on link "⌘ 2 Text" at bounding box center [805, 328] width 145 height 26
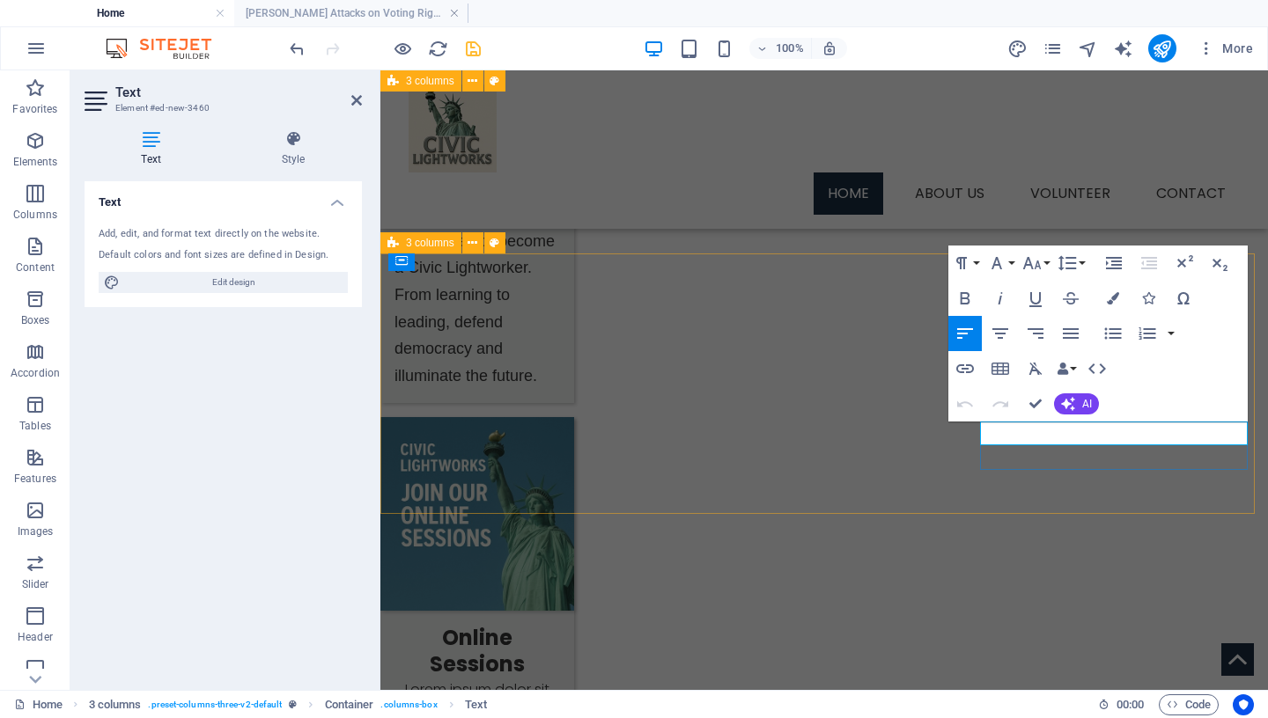
drag, startPoint x: 1111, startPoint y: 433, endPoint x: 949, endPoint y: 431, distance: 162.0
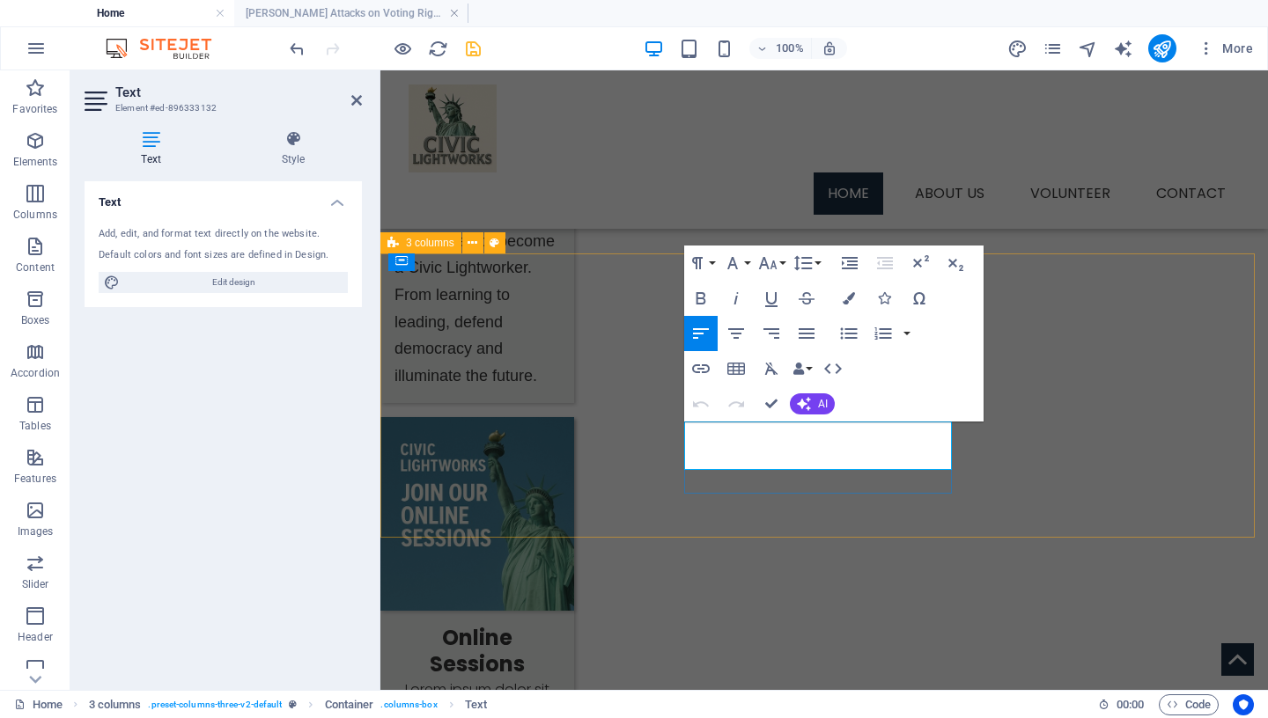
drag, startPoint x: 901, startPoint y: 465, endPoint x: 780, endPoint y: 464, distance: 120.6
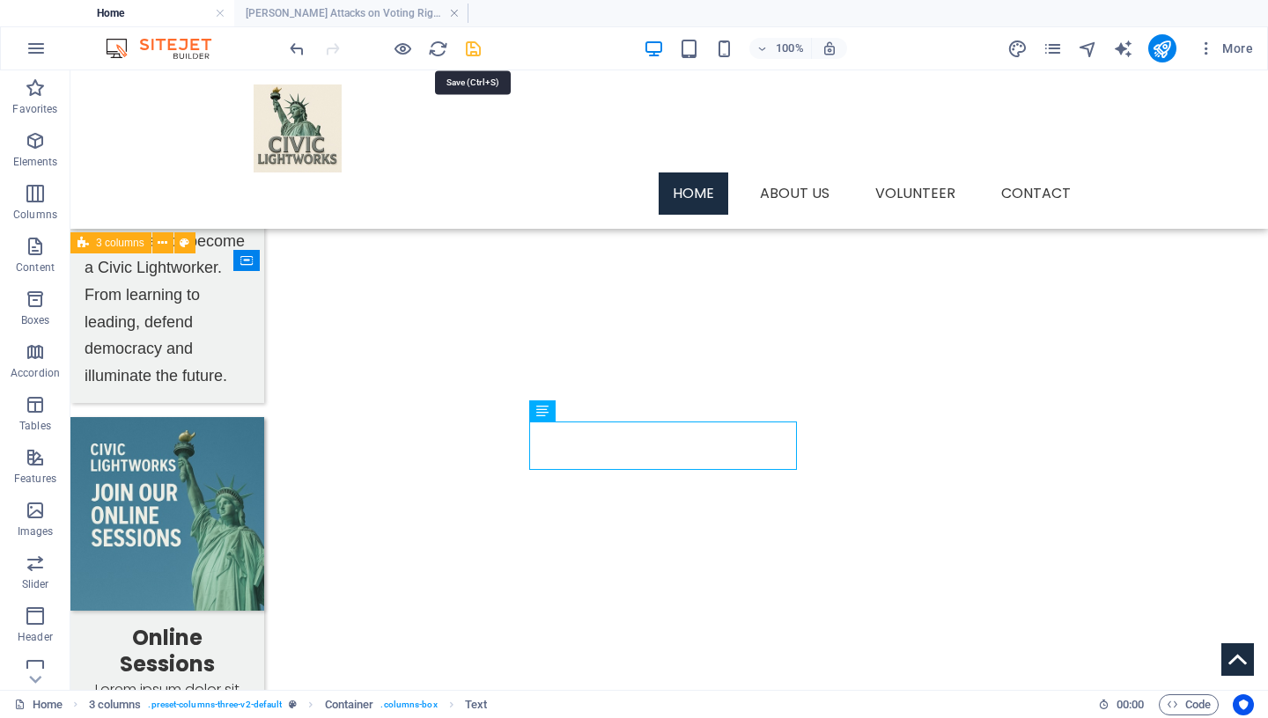
click at [473, 44] on icon "save" at bounding box center [473, 49] width 20 height 20
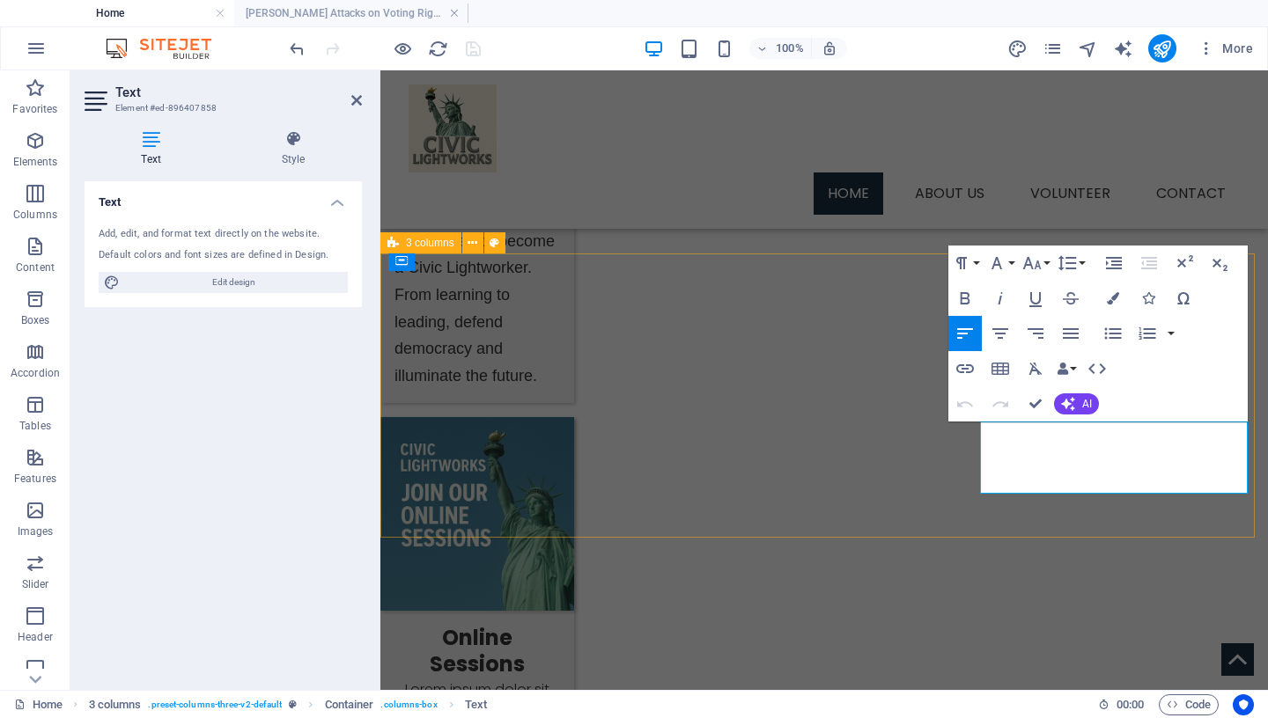
drag, startPoint x: 1225, startPoint y: 483, endPoint x: 955, endPoint y: 432, distance: 274.2
click at [988, 264] on icon "button" at bounding box center [996, 263] width 21 height 21
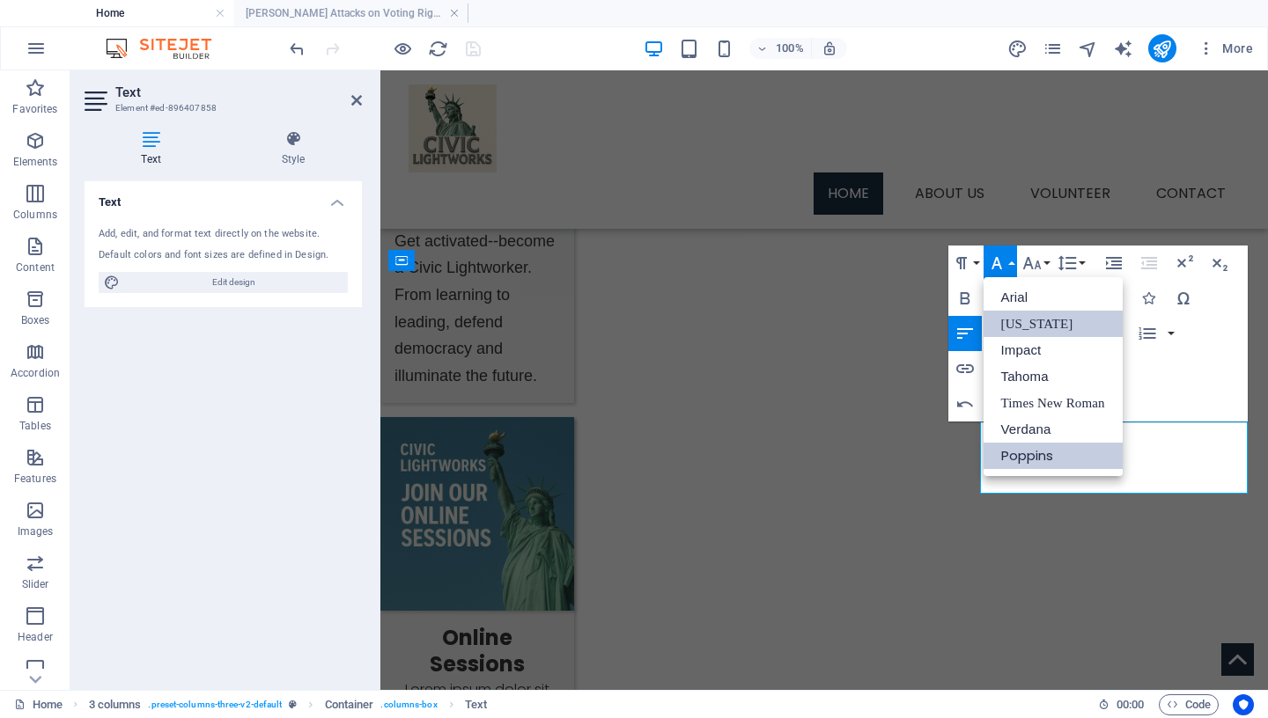
scroll to position [0, 0]
click at [1013, 375] on link "Tahoma" at bounding box center [1053, 377] width 139 height 26
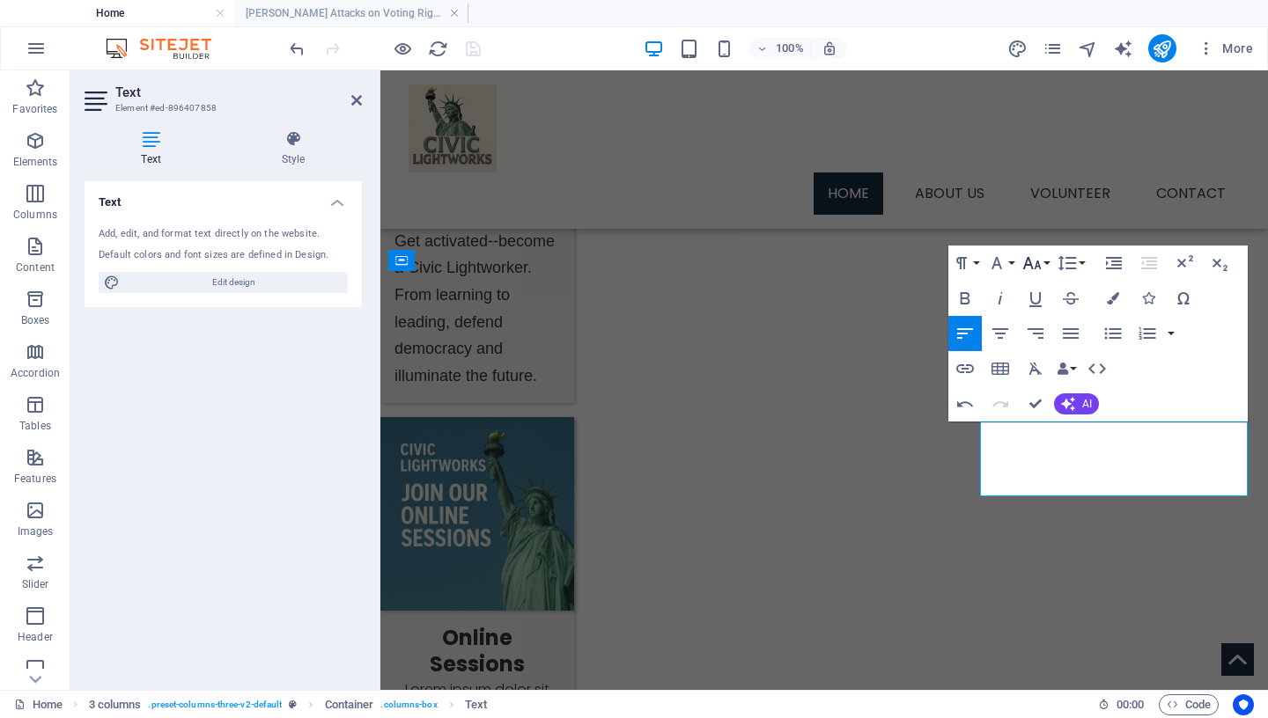
click at [1034, 266] on icon "button" at bounding box center [1031, 263] width 21 height 21
click at [1046, 431] on link "14" at bounding box center [1050, 429] width 63 height 26
click at [1080, 269] on button "Line Height" at bounding box center [1070, 263] width 33 height 35
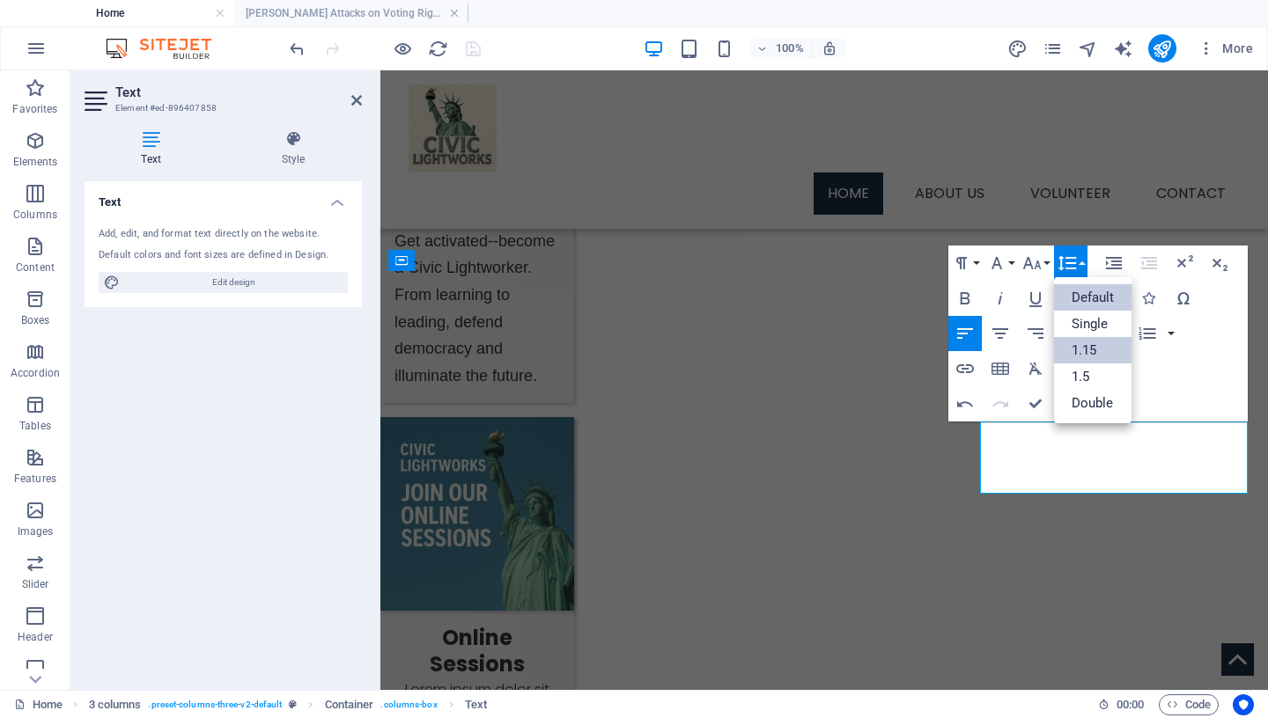
click at [1094, 353] on link "1.15" at bounding box center [1093, 350] width 78 height 26
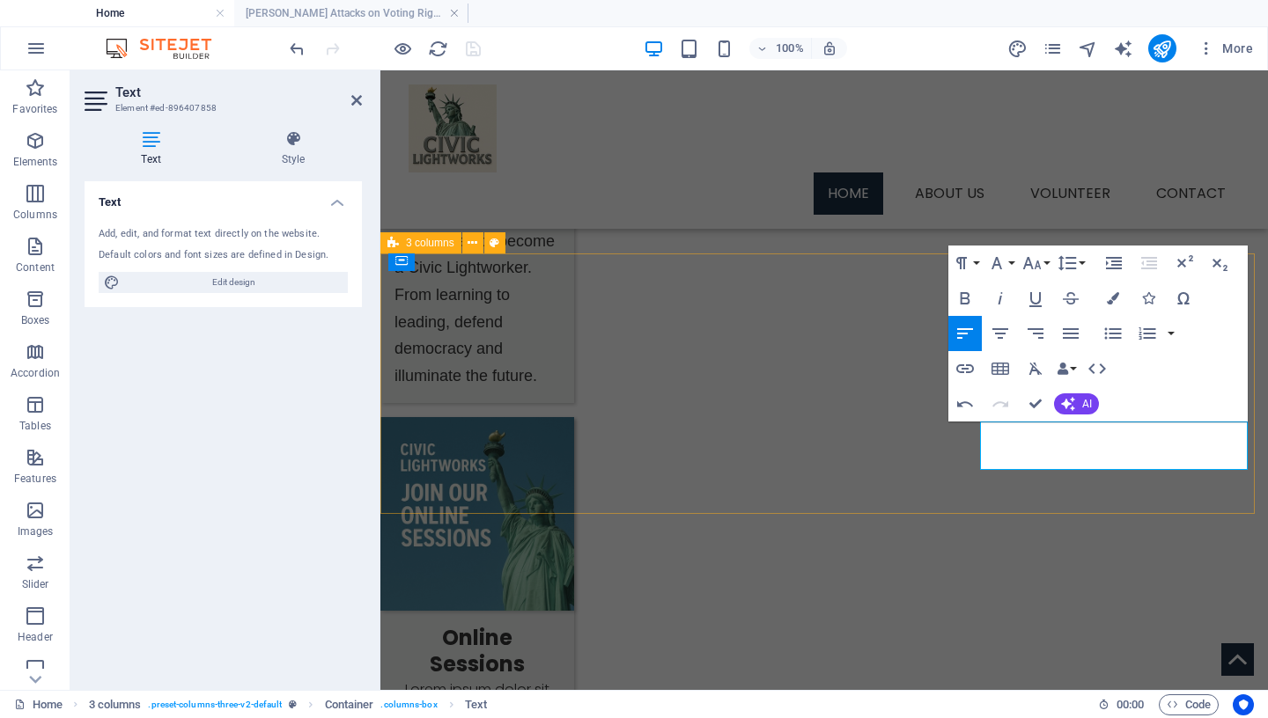
drag, startPoint x: 1100, startPoint y: 478, endPoint x: 966, endPoint y: 430, distance: 142.3
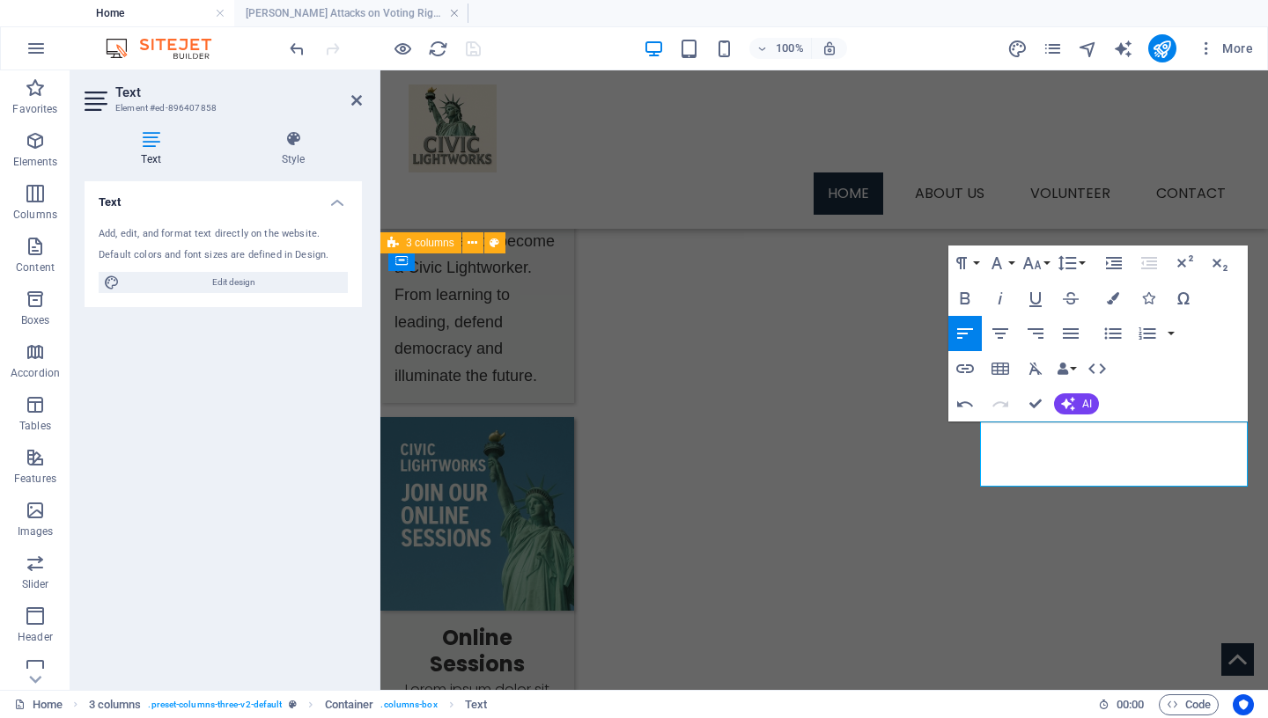
copy span "MSNBC, Gov. [PERSON_NAME] gives [PERSON_NAME] warning about [PERSON_NAME] tryin…"
drag, startPoint x: 1110, startPoint y: 483, endPoint x: 978, endPoint y: 430, distance: 142.3
click at [997, 259] on icon "button" at bounding box center [996, 263] width 11 height 12
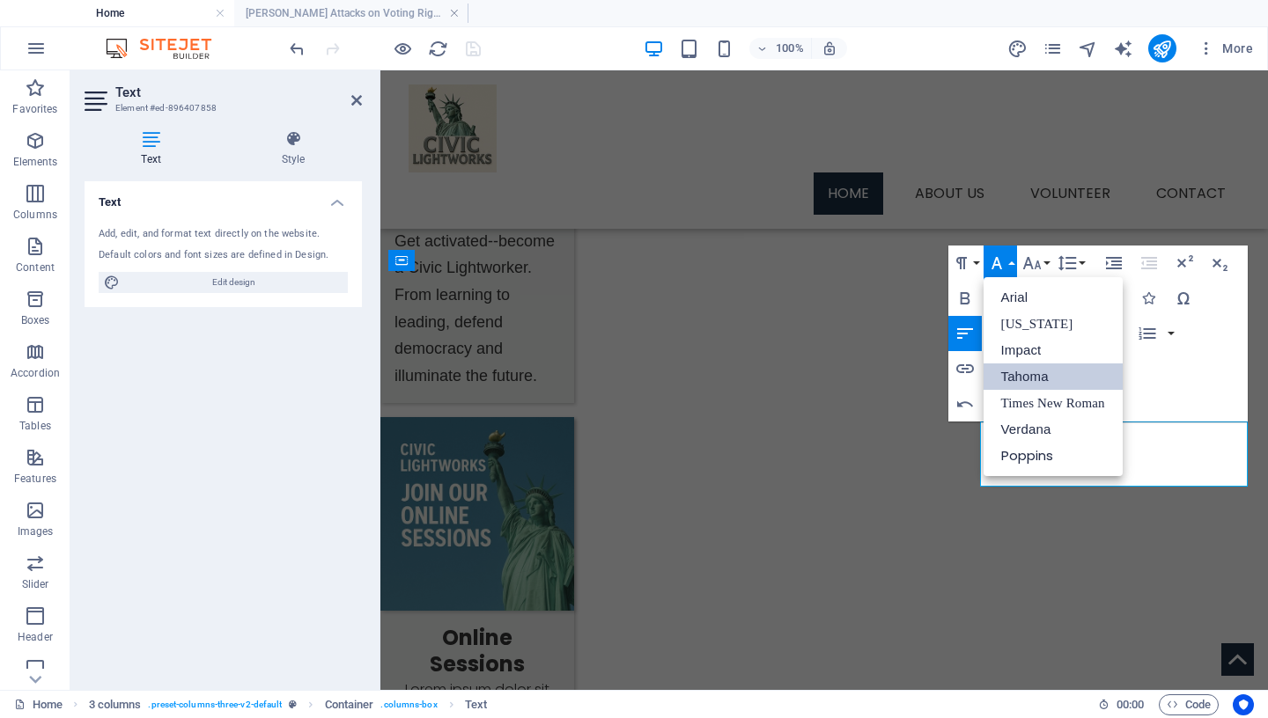
click at [1021, 378] on link "Tahoma" at bounding box center [1053, 377] width 139 height 26
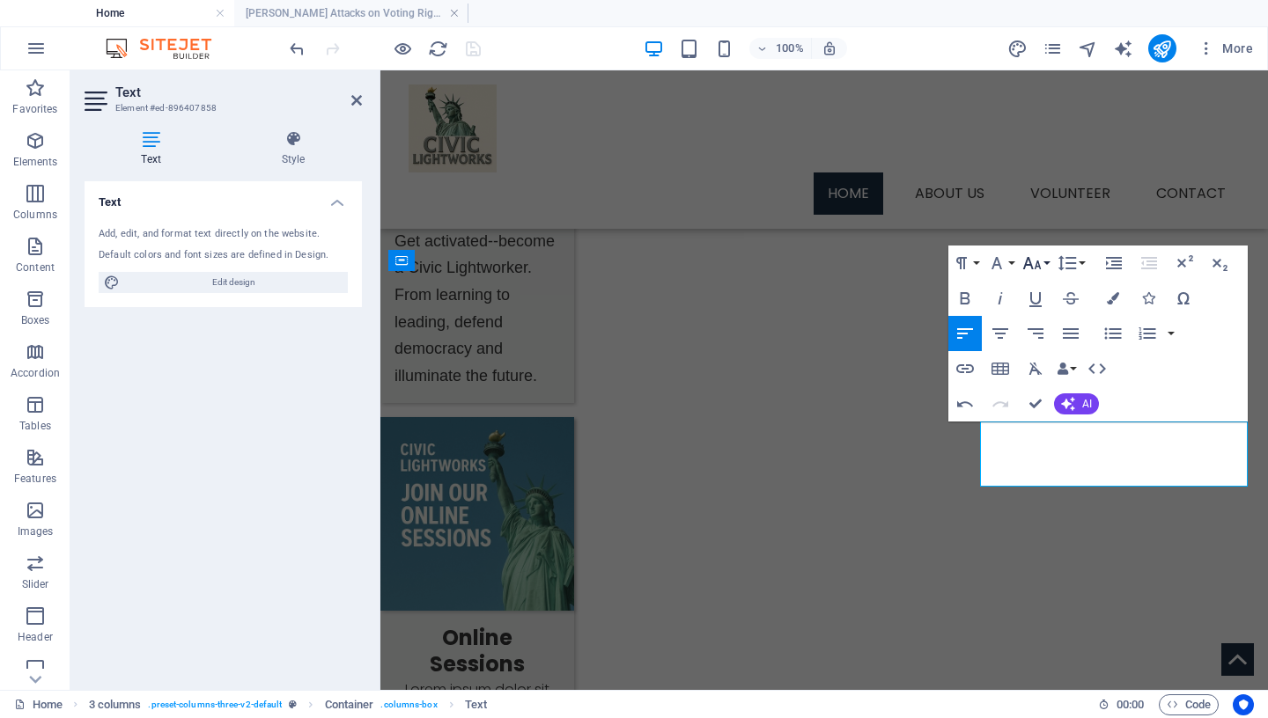
click at [1035, 269] on icon "button" at bounding box center [1031, 263] width 18 height 12
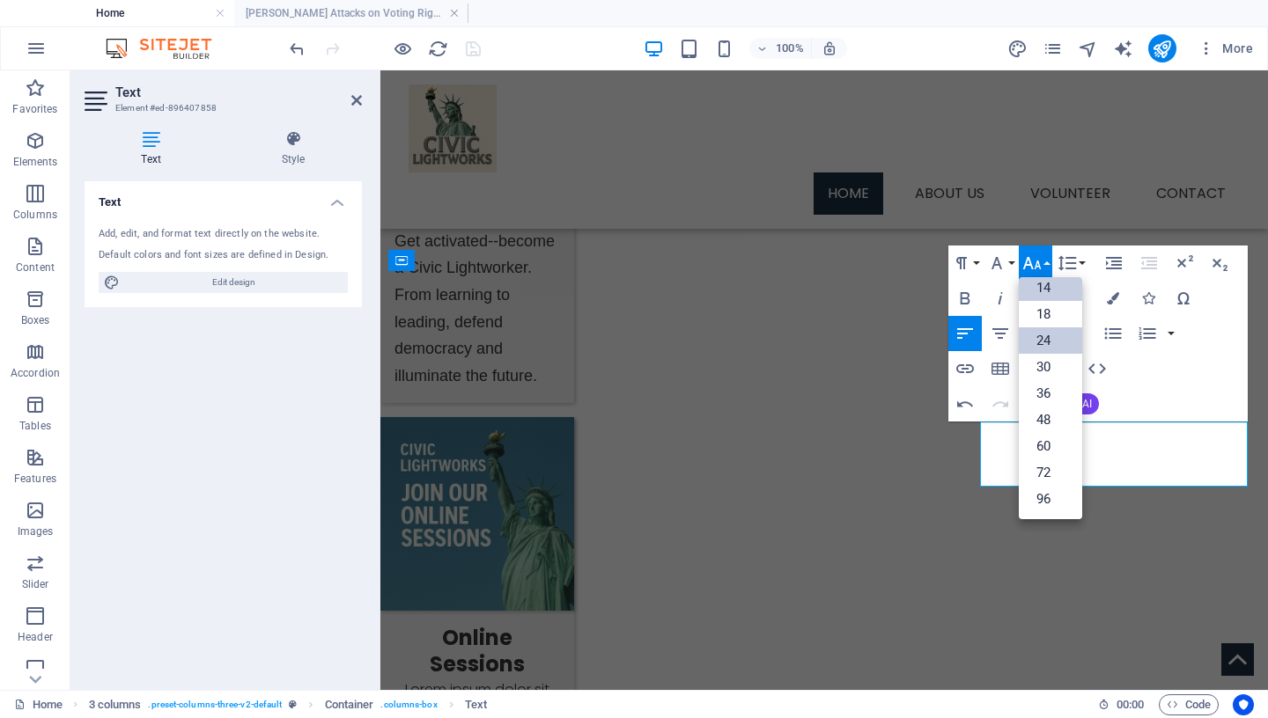
scroll to position [142, 0]
click at [1048, 288] on link "14" at bounding box center [1050, 288] width 63 height 26
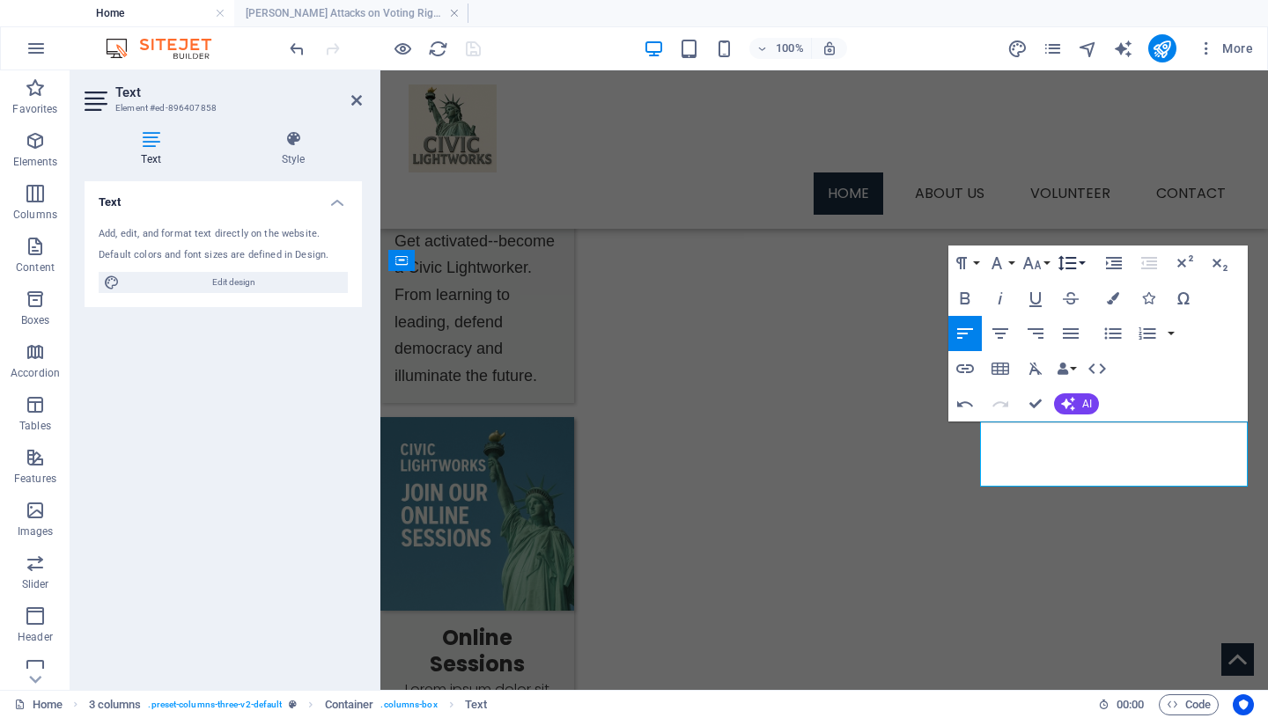
click at [1067, 263] on icon "button" at bounding box center [1066, 263] width 18 height 15
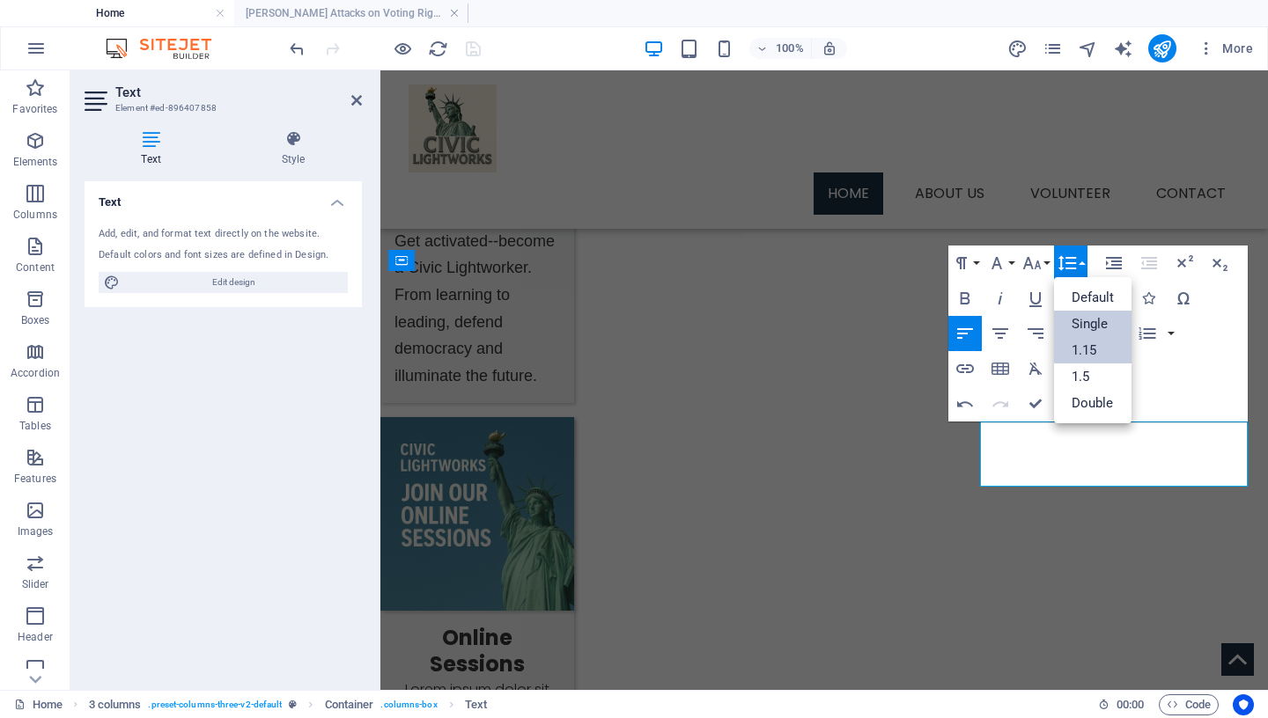
scroll to position [0, 0]
click at [1076, 350] on link "1.15" at bounding box center [1093, 350] width 78 height 26
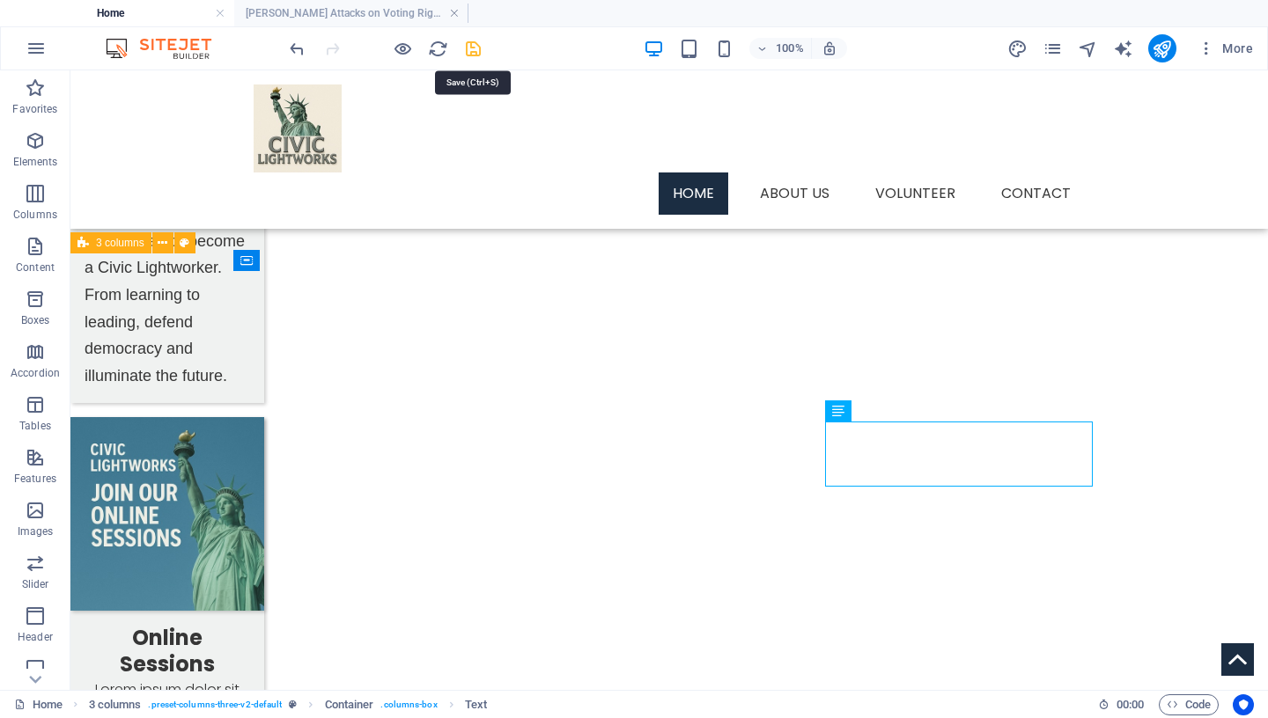
click at [472, 48] on icon "save" at bounding box center [473, 49] width 20 height 20
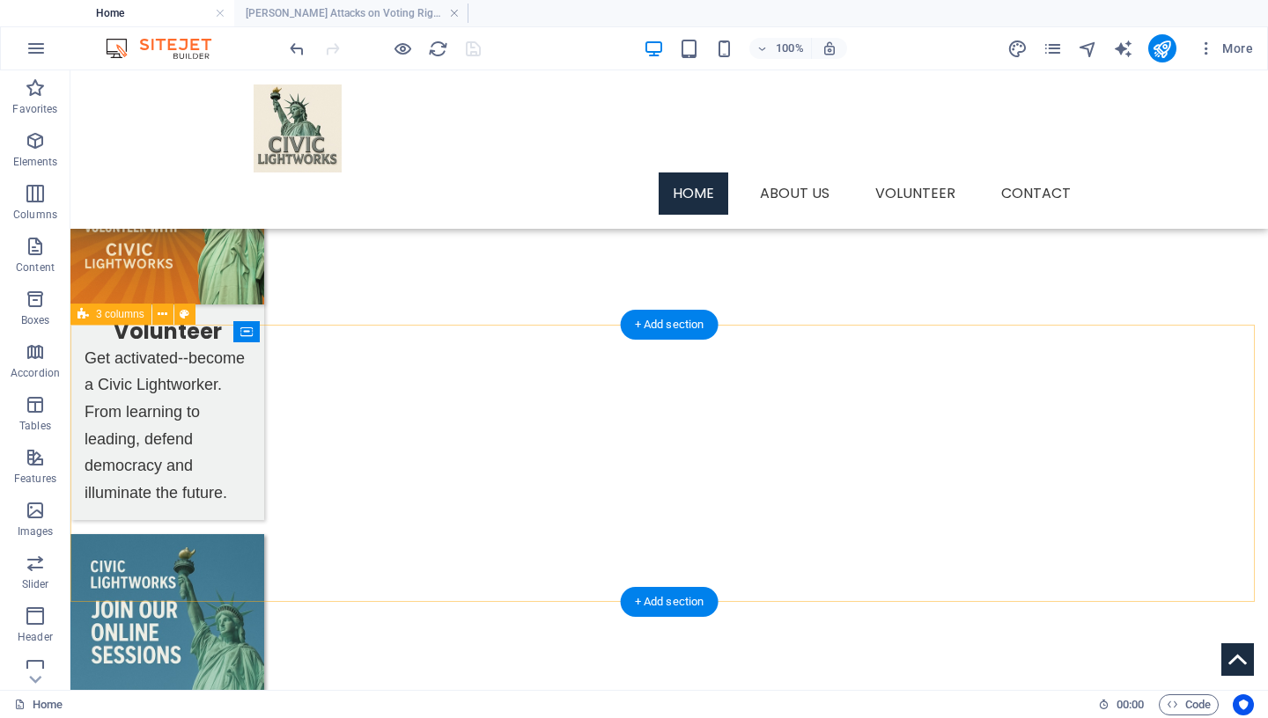
scroll to position [1226, 0]
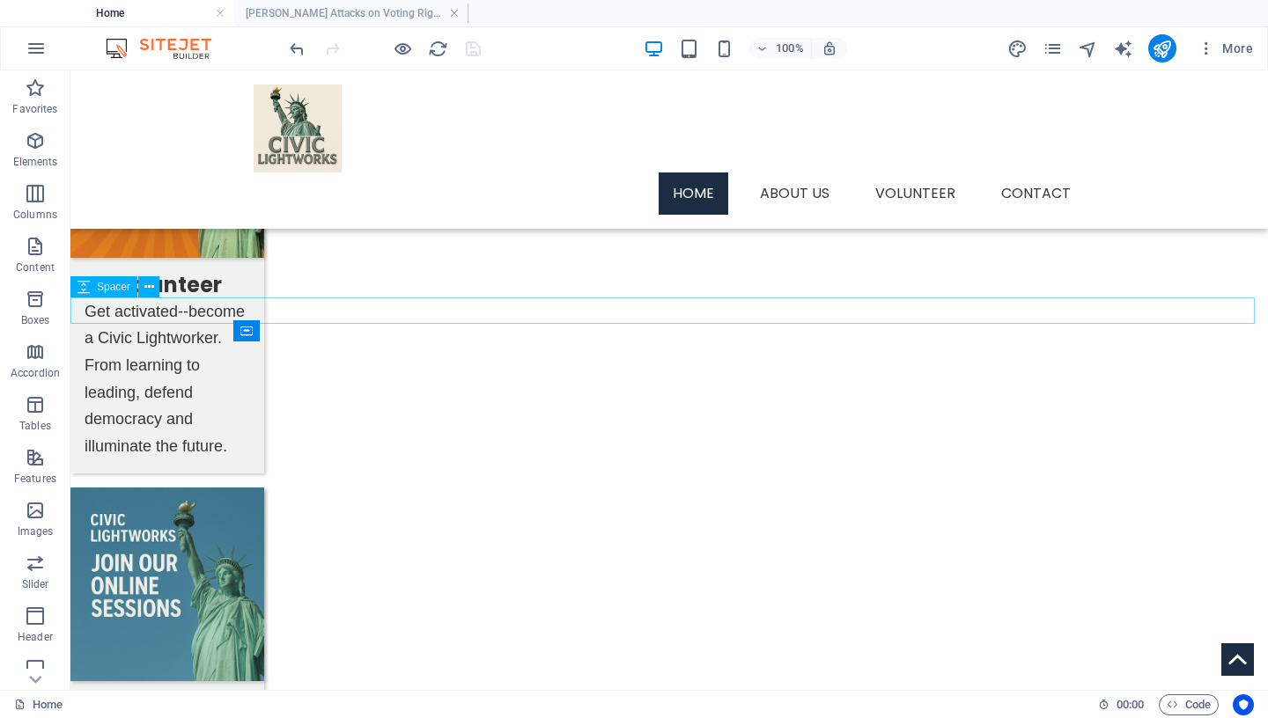
select select "px"
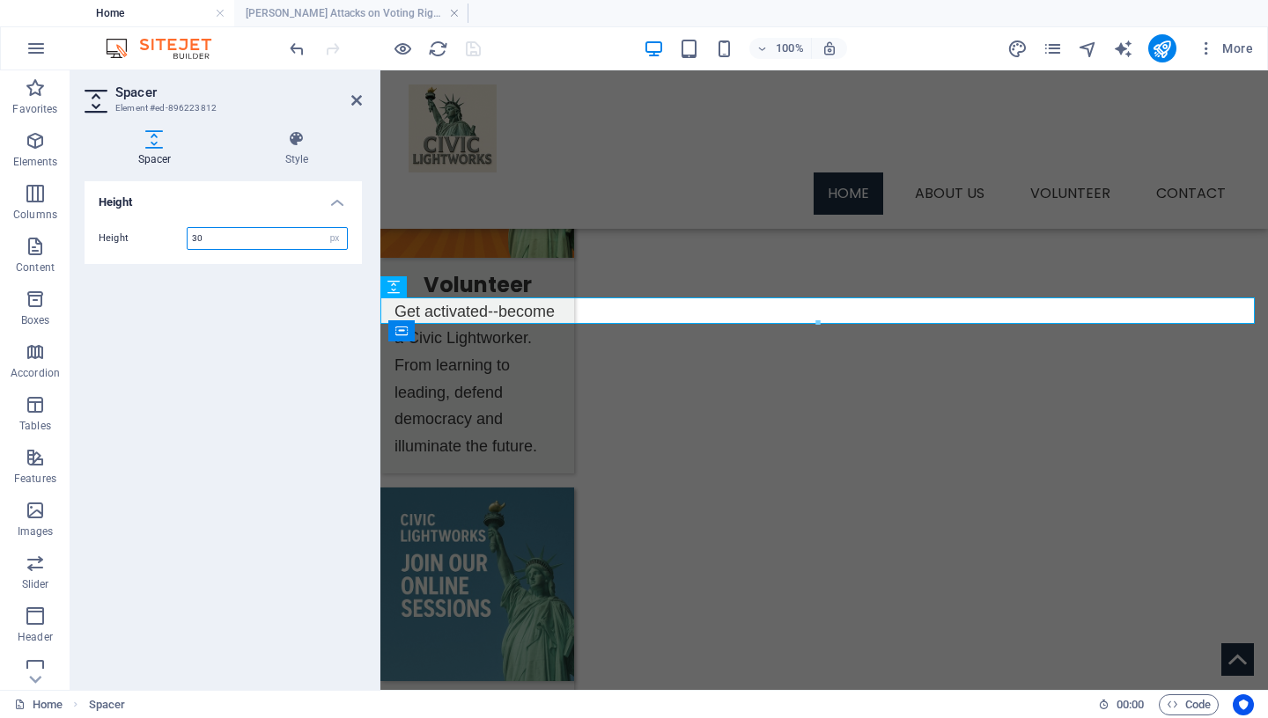
drag, startPoint x: 229, startPoint y: 237, endPoint x: 111, endPoint y: 241, distance: 118.1
click at [188, 241] on input "30" at bounding box center [267, 238] width 159 height 21
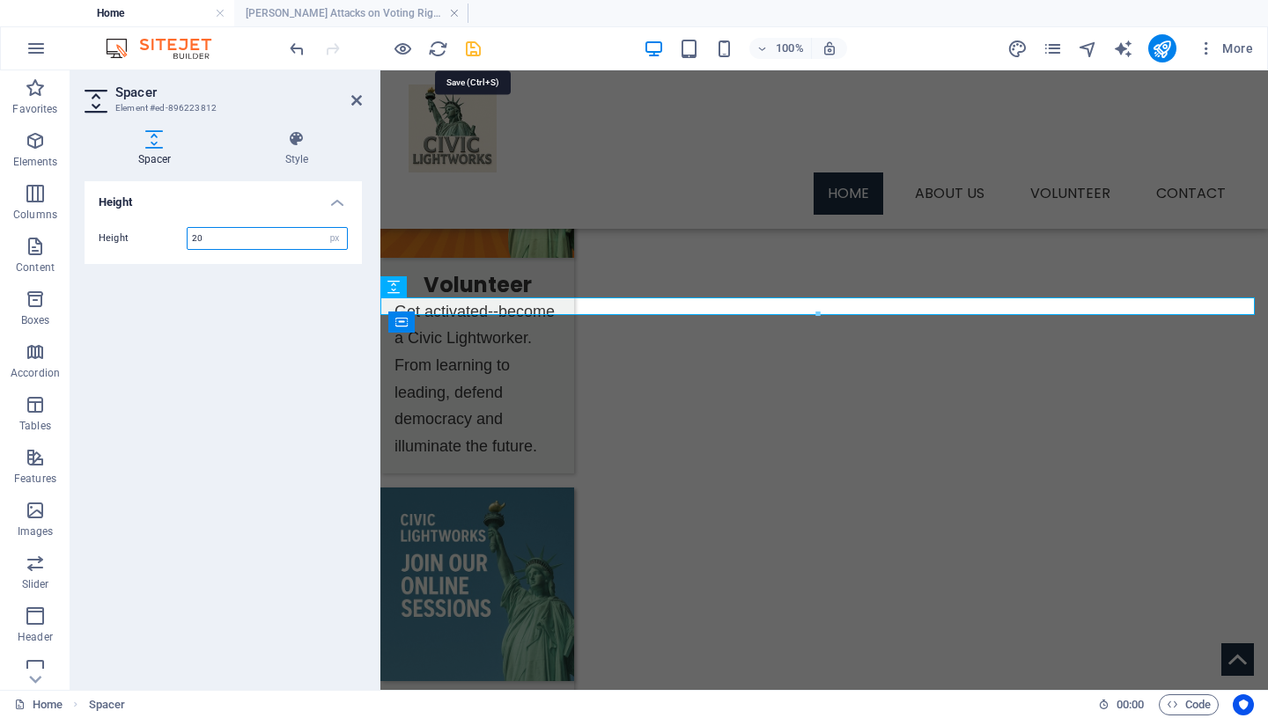
type input "20"
click at [477, 44] on icon "save" at bounding box center [473, 49] width 20 height 20
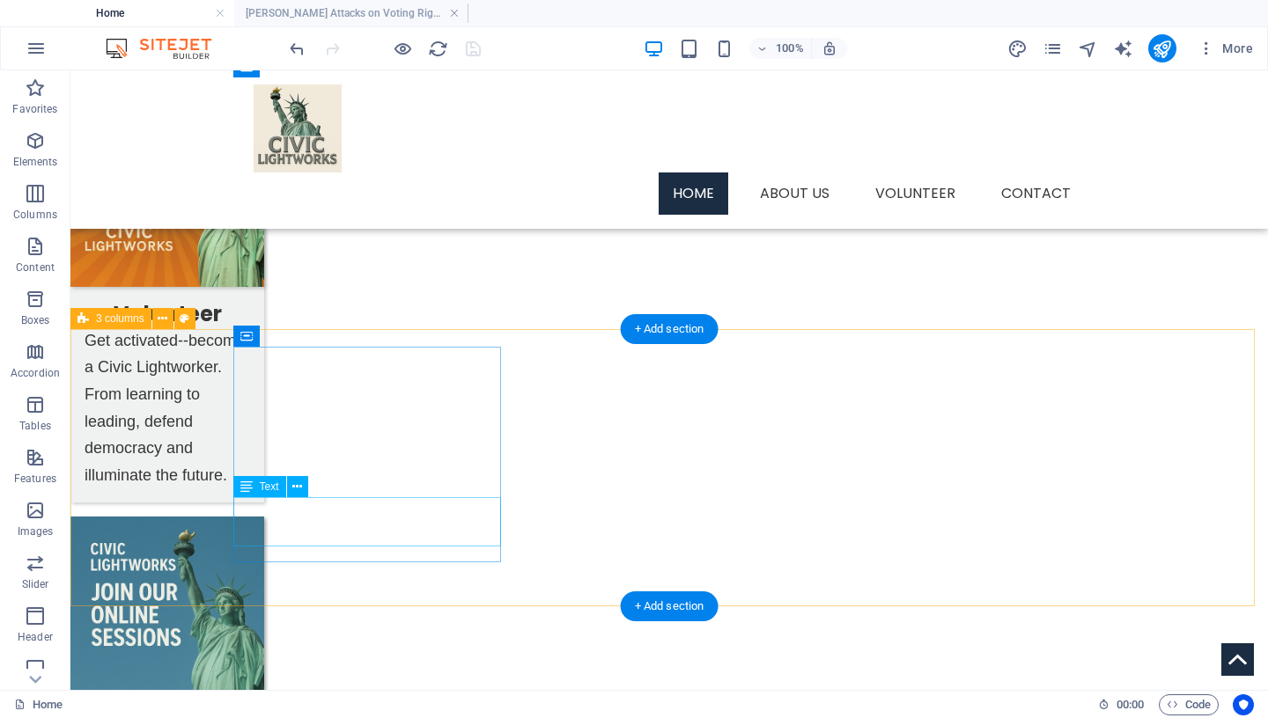
scroll to position [1212, 0]
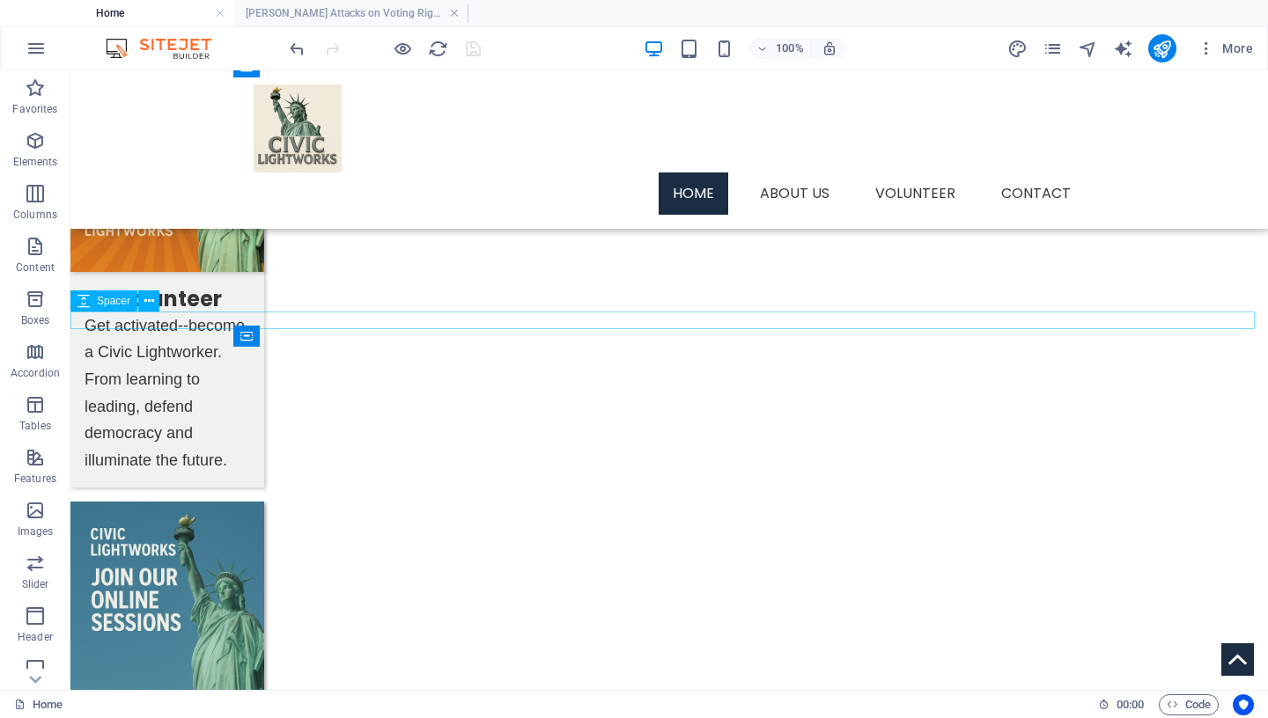
click at [151, 299] on icon at bounding box center [149, 301] width 10 height 18
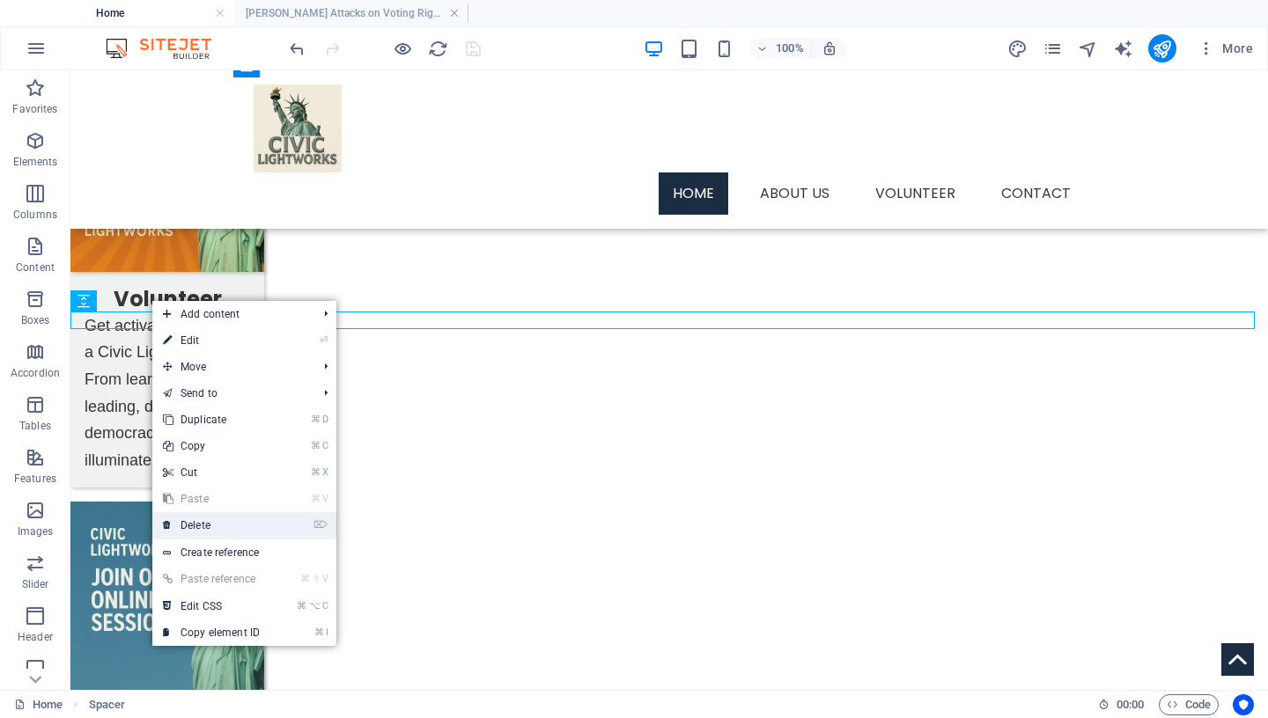
click at [207, 526] on link "⌦ Delete" at bounding box center [211, 525] width 118 height 26
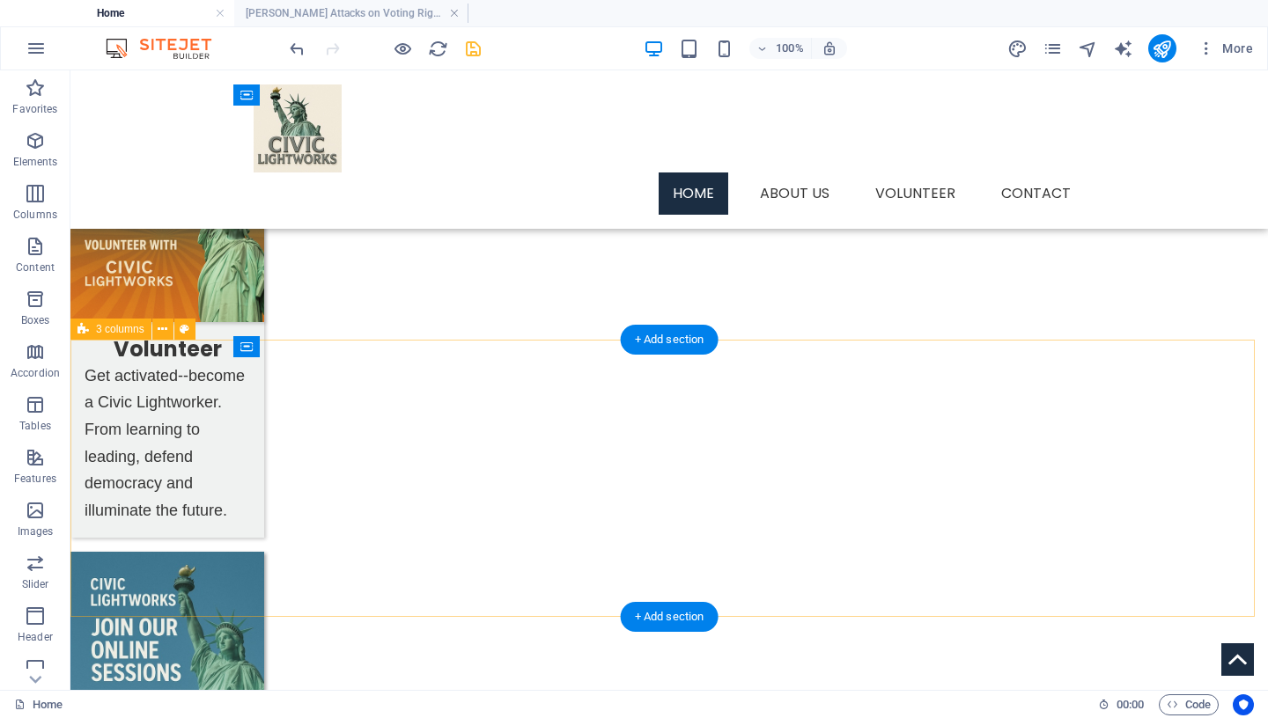
scroll to position [1183, 0]
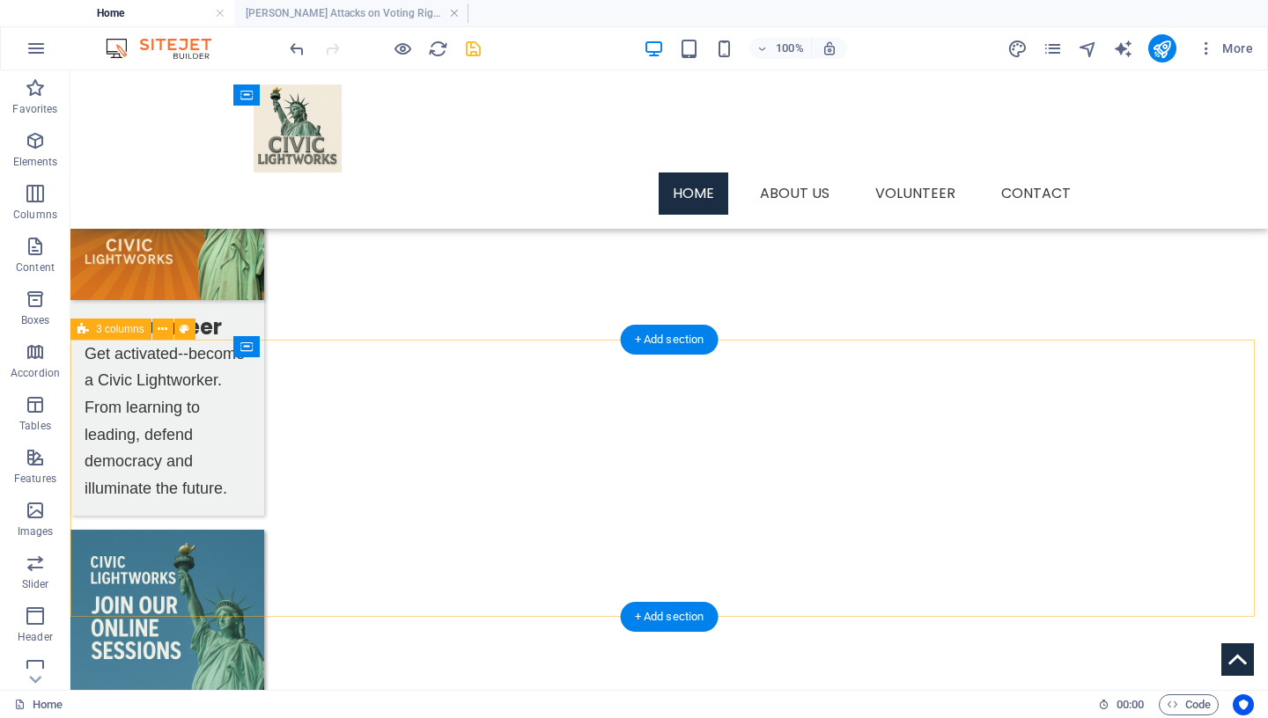
select select "px"
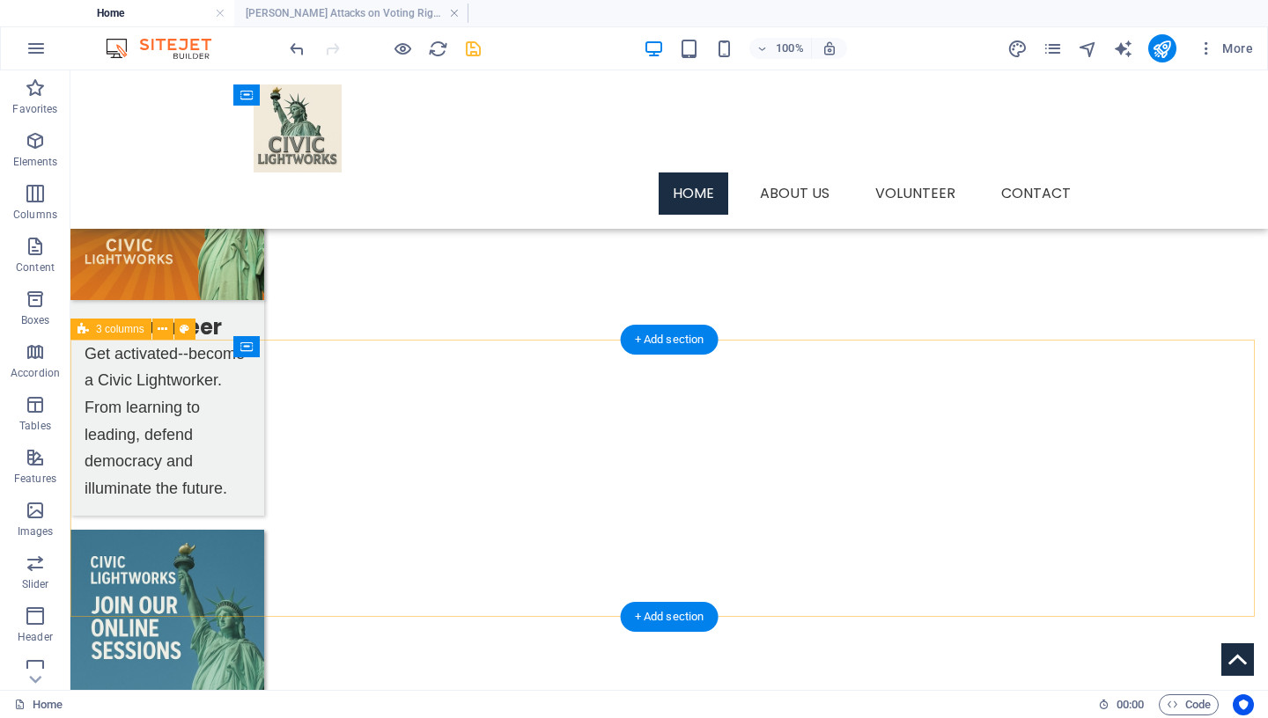
select select "px"
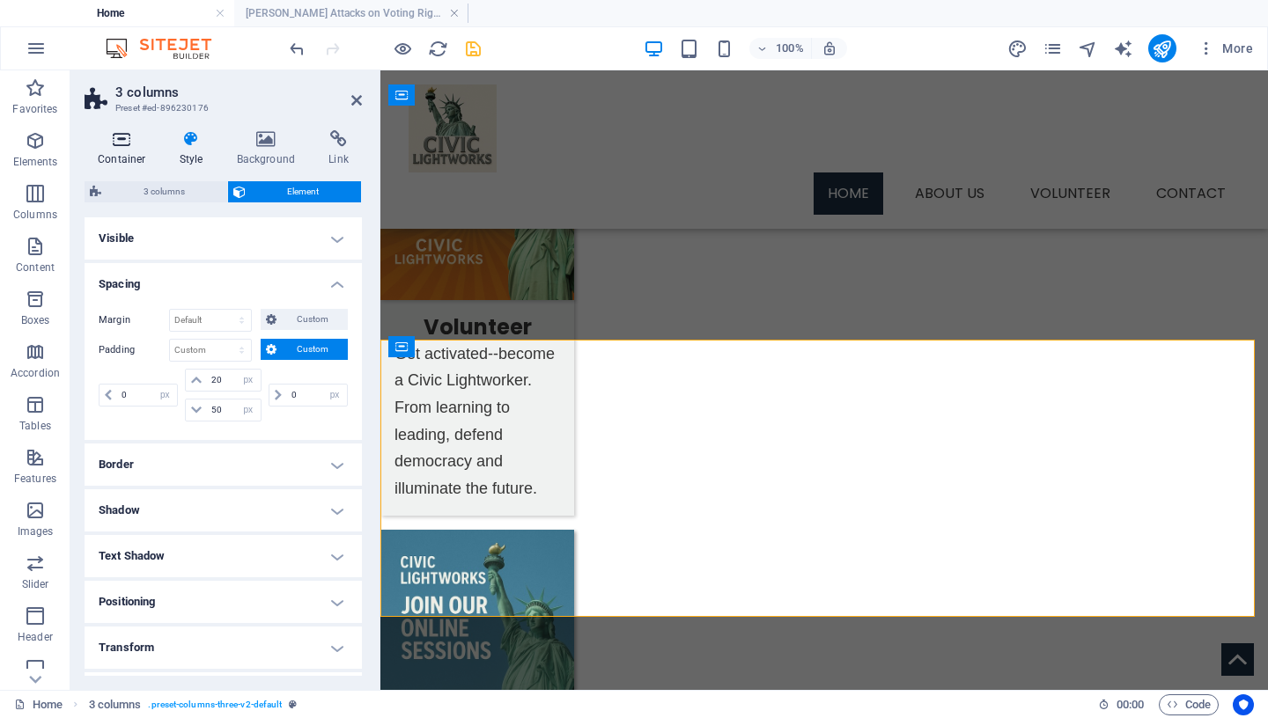
click at [121, 139] on icon at bounding box center [122, 139] width 75 height 18
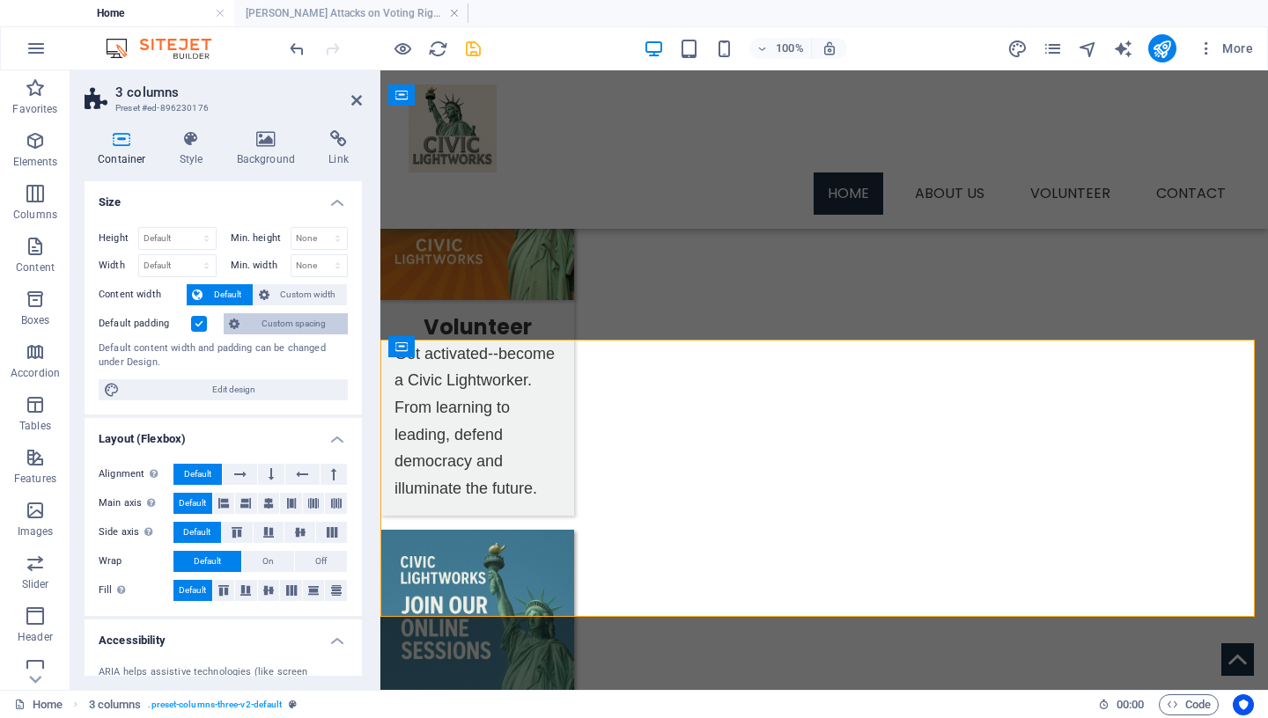
click at [265, 324] on span "Custom spacing" at bounding box center [294, 323] width 98 height 21
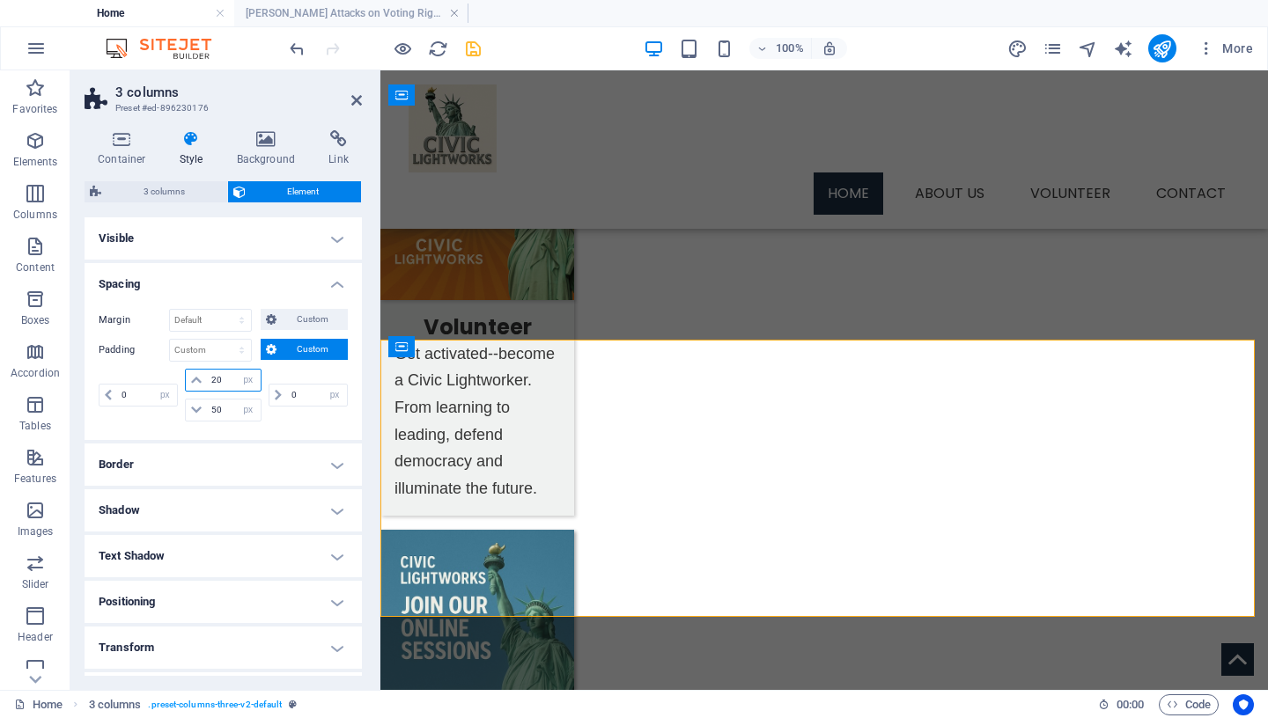
drag, startPoint x: 221, startPoint y: 378, endPoint x: 146, endPoint y: 375, distance: 74.9
click at [207, 375] on input "20" at bounding box center [233, 380] width 53 height 21
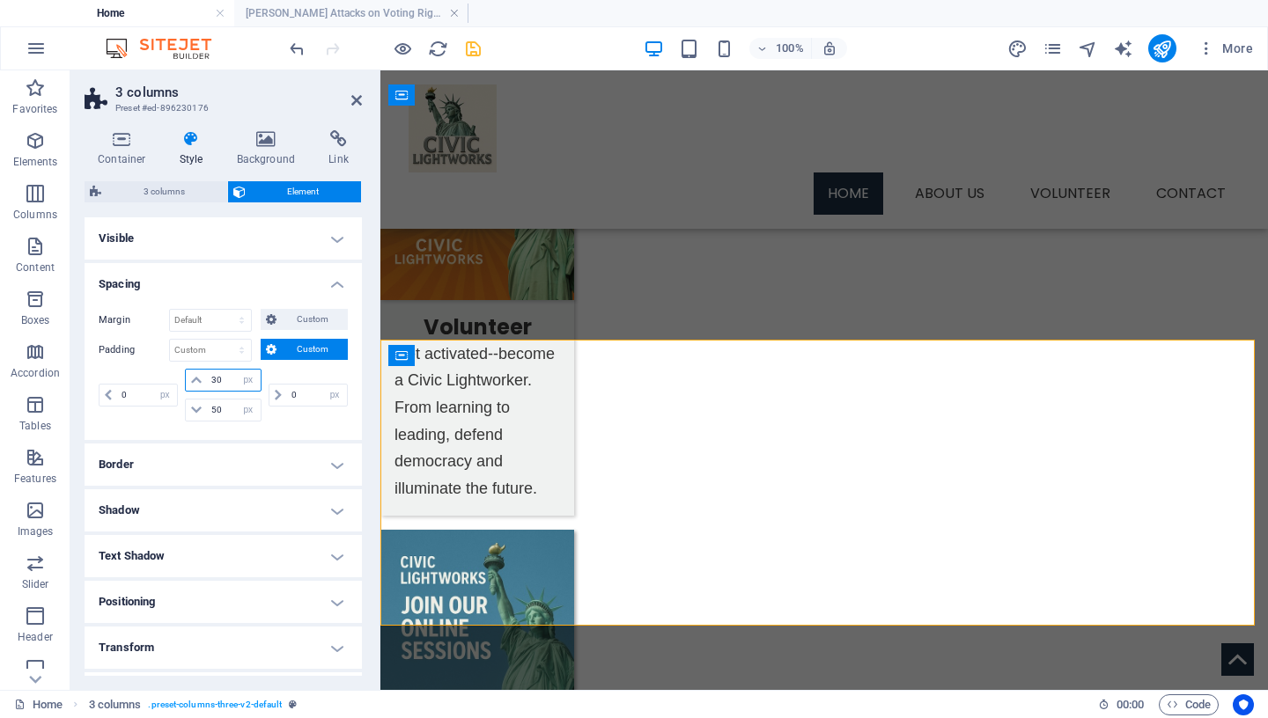
type input "30"
click at [474, 56] on icon "save" at bounding box center [473, 49] width 20 height 20
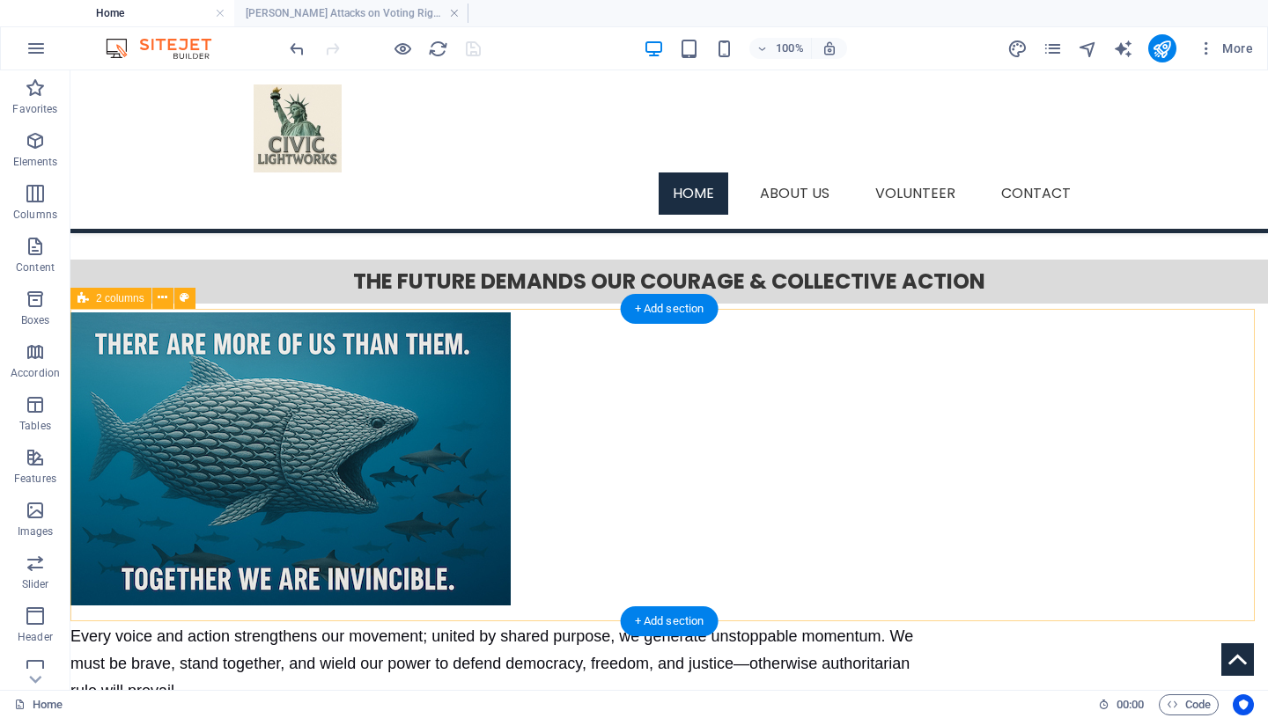
scroll to position [0, 0]
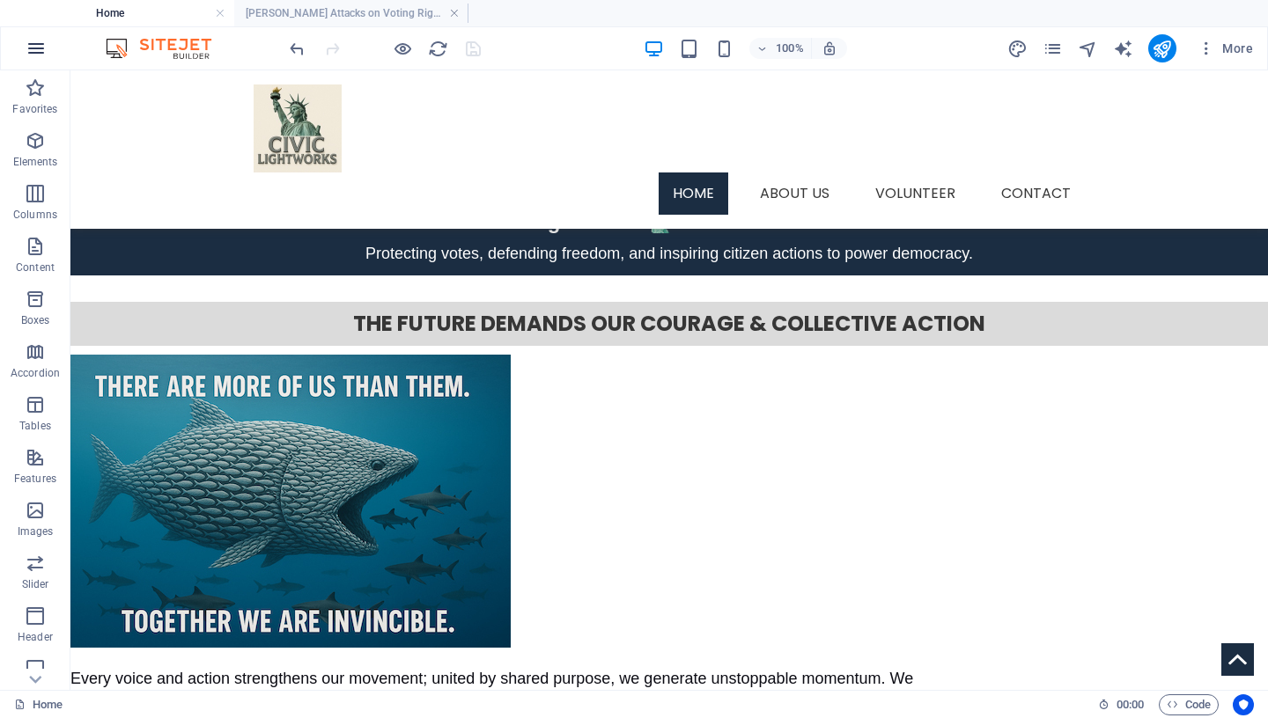
click at [34, 45] on icon "button" at bounding box center [36, 48] width 21 height 21
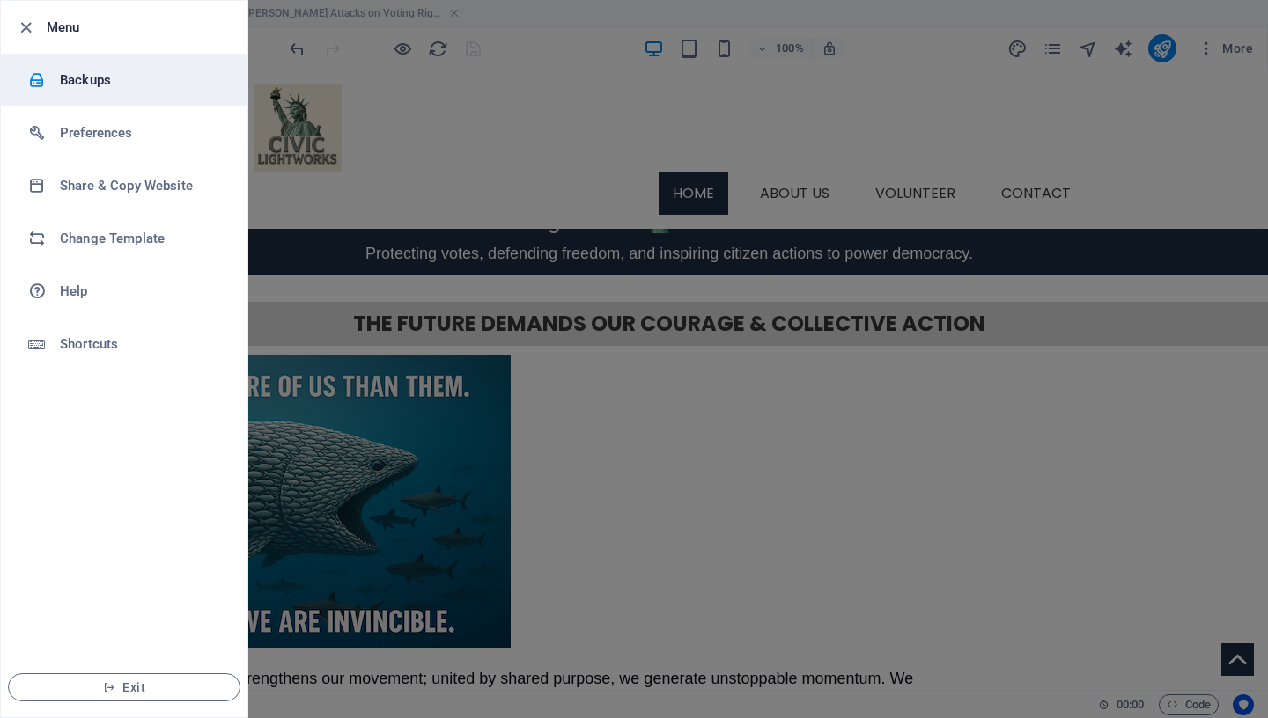
click at [116, 92] on li "Backups" at bounding box center [124, 80] width 247 height 53
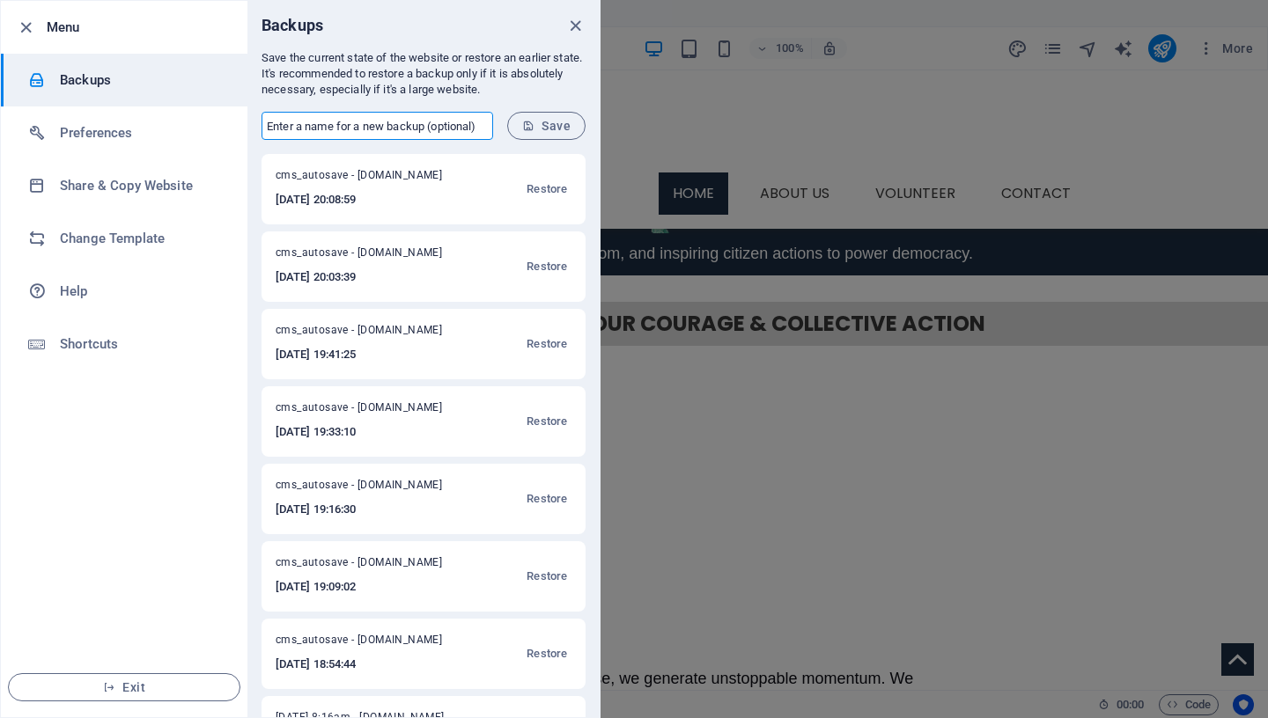
click at [394, 129] on input "text" at bounding box center [378, 126] width 232 height 28
type input "[DATE] 11:11am"
click at [545, 125] on span "Save" at bounding box center [546, 126] width 48 height 14
click at [570, 26] on icon "close" at bounding box center [575, 26] width 20 height 20
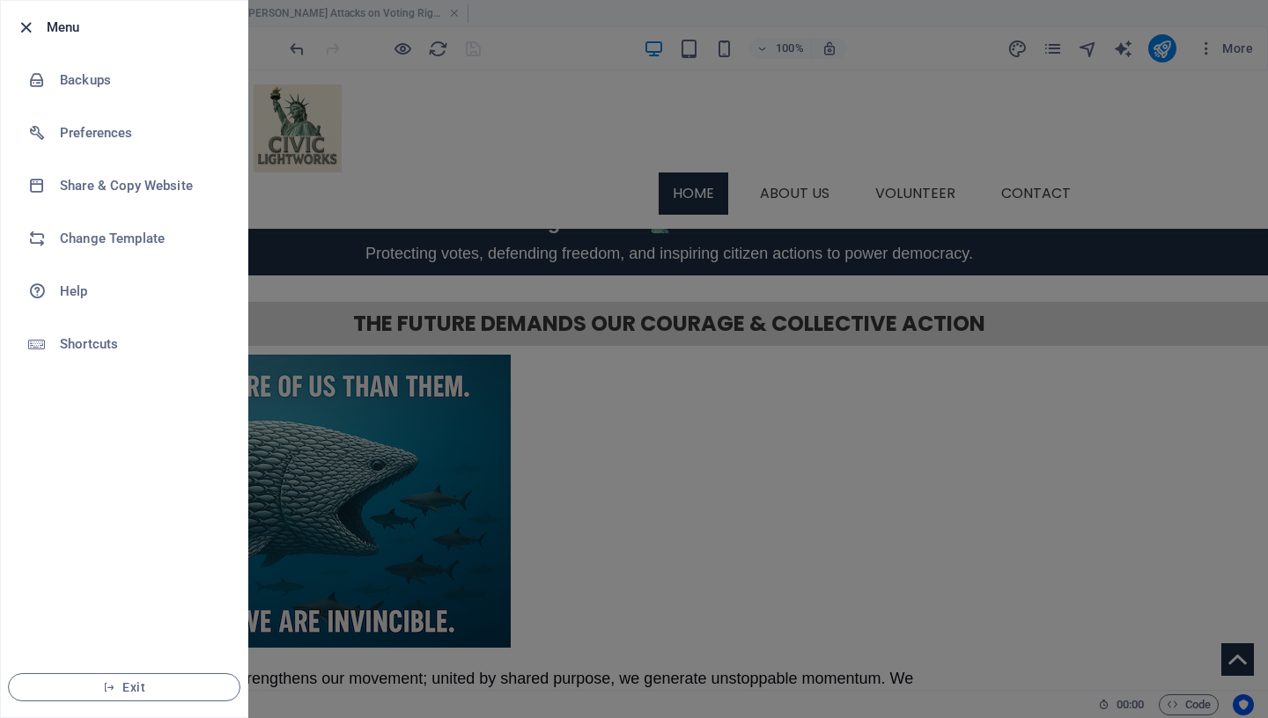
click at [24, 26] on icon "button" at bounding box center [26, 28] width 20 height 20
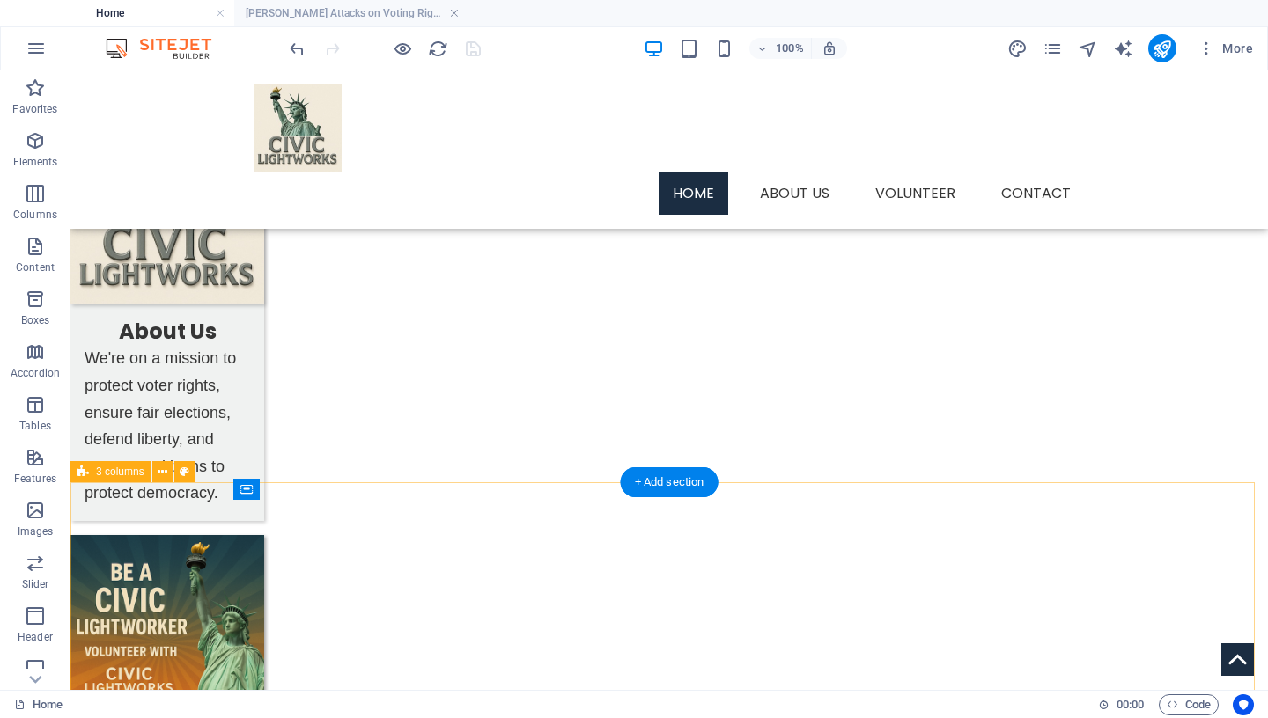
scroll to position [789, 0]
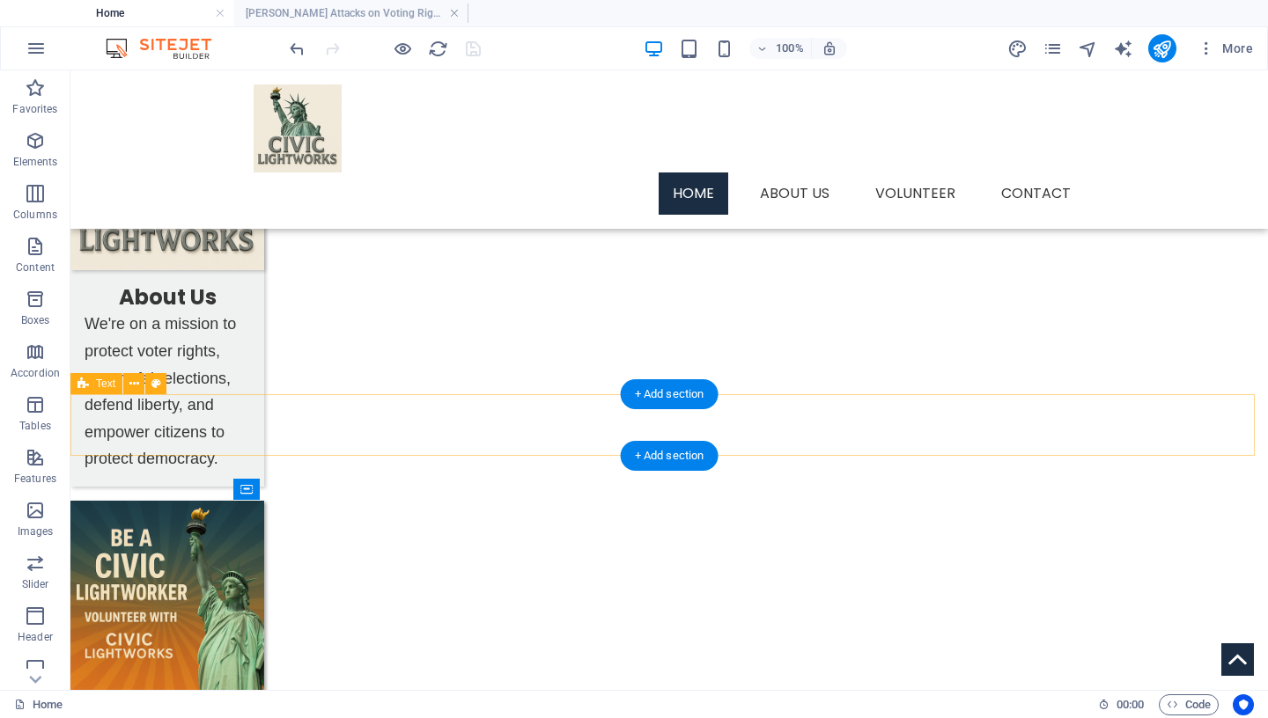
select select "px"
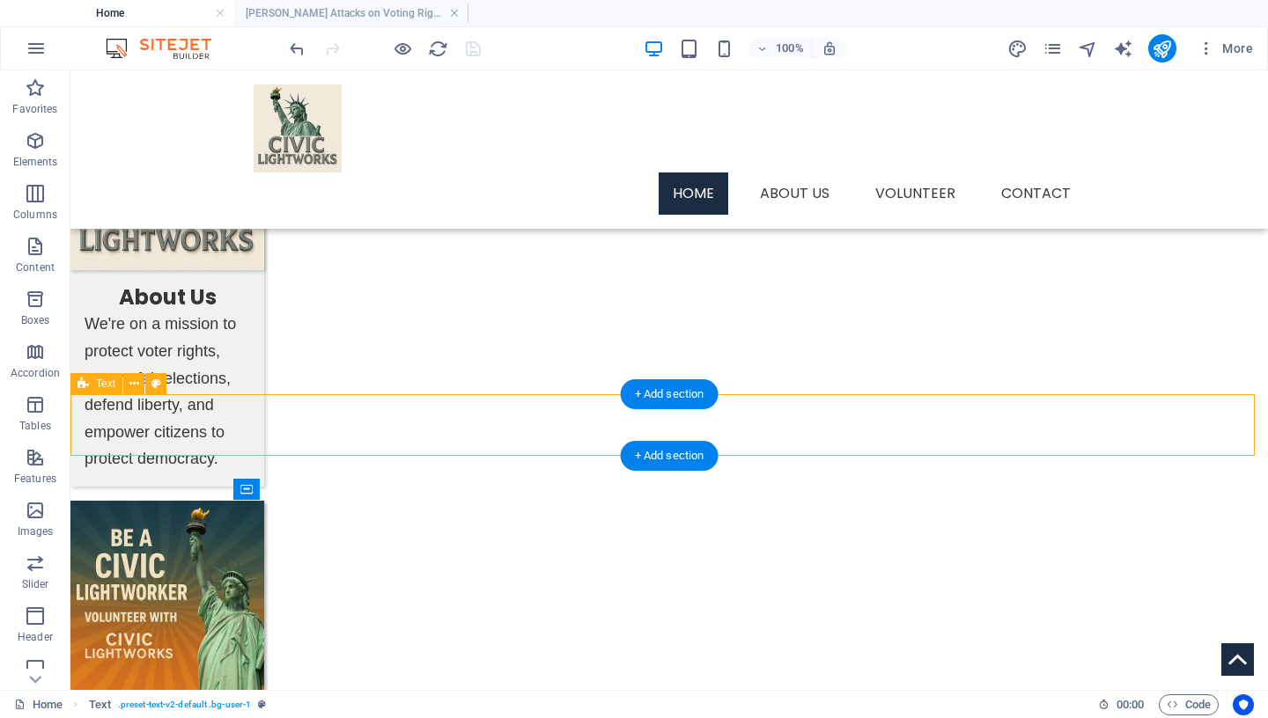
select select "px"
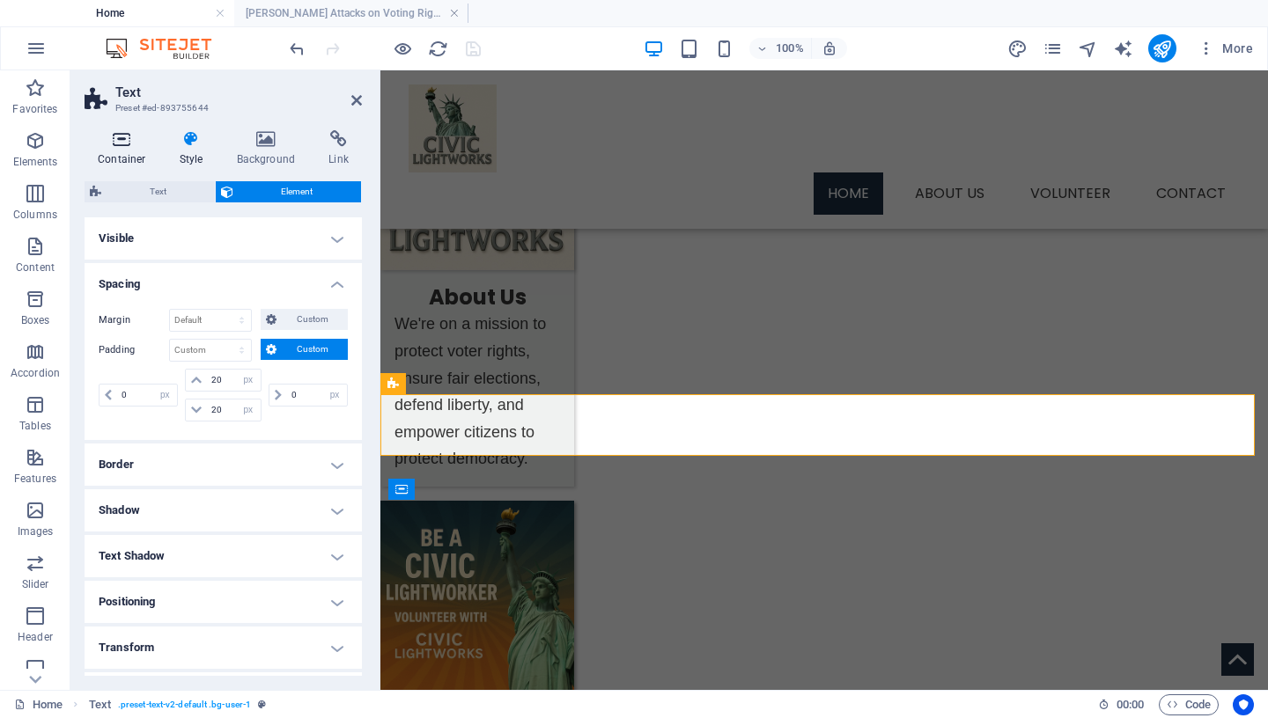
click at [122, 145] on icon at bounding box center [122, 139] width 75 height 18
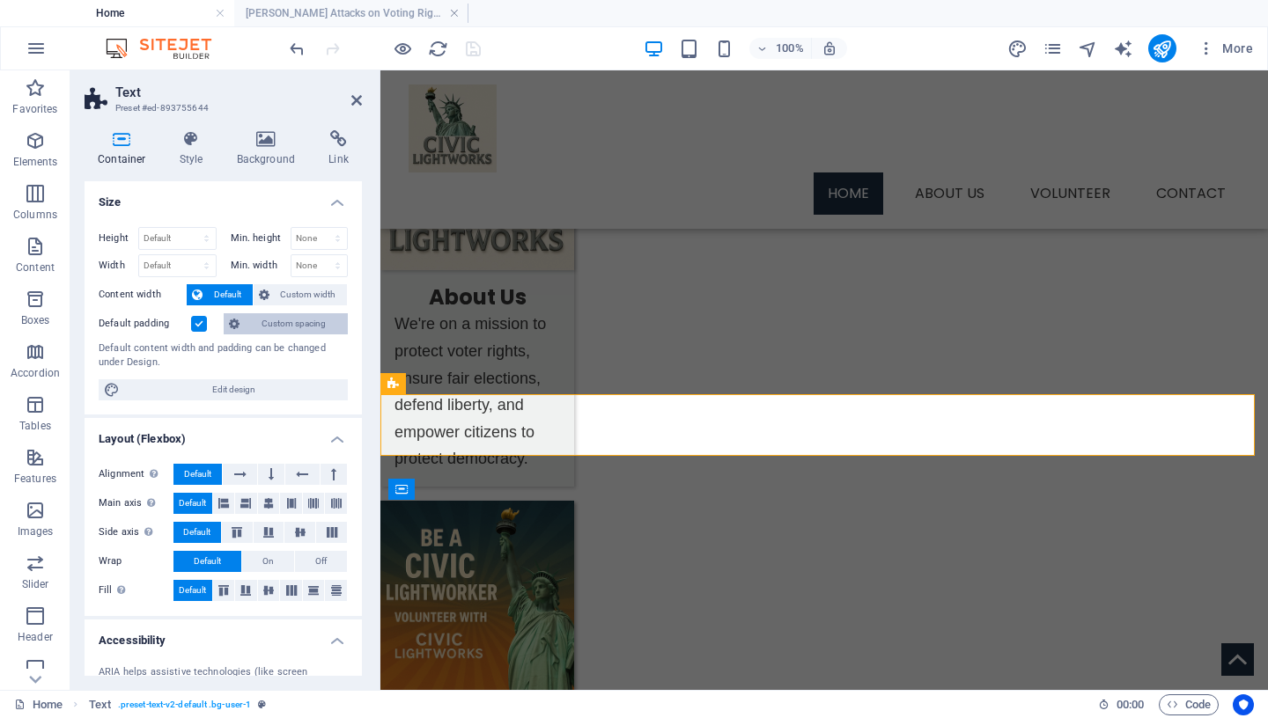
click at [308, 319] on span "Custom spacing" at bounding box center [294, 323] width 98 height 21
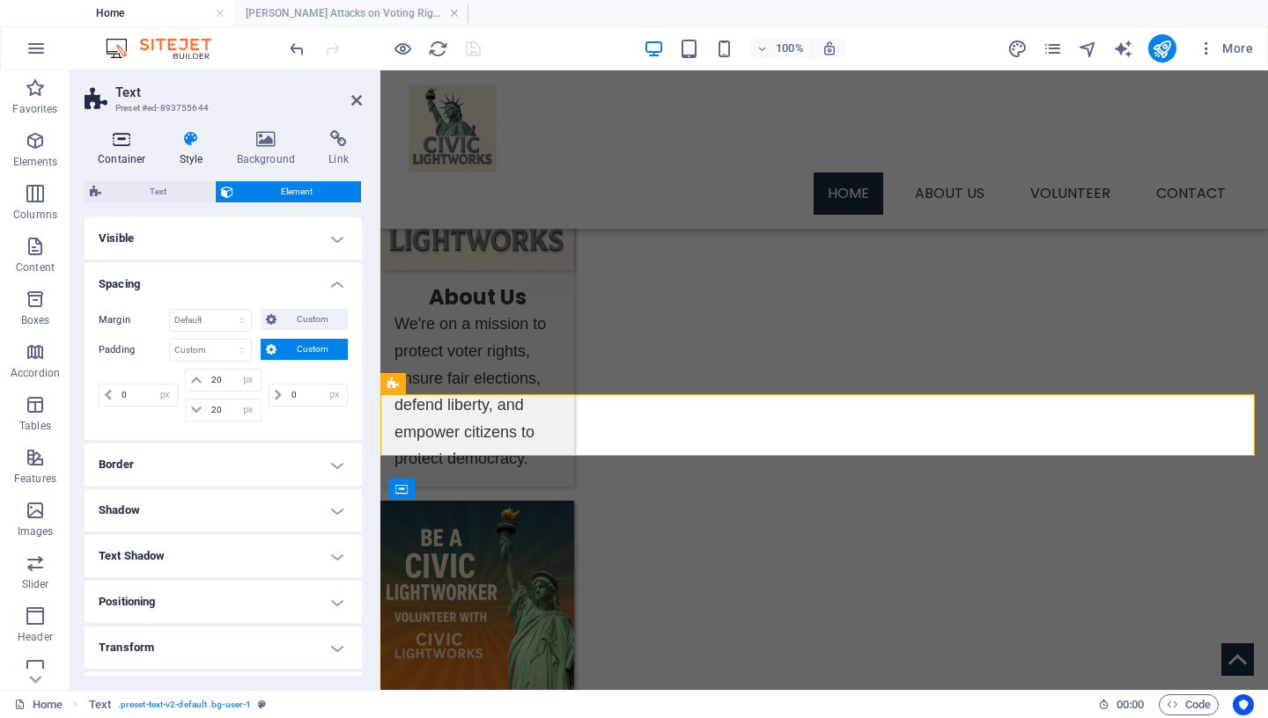
click at [123, 143] on icon at bounding box center [122, 139] width 75 height 18
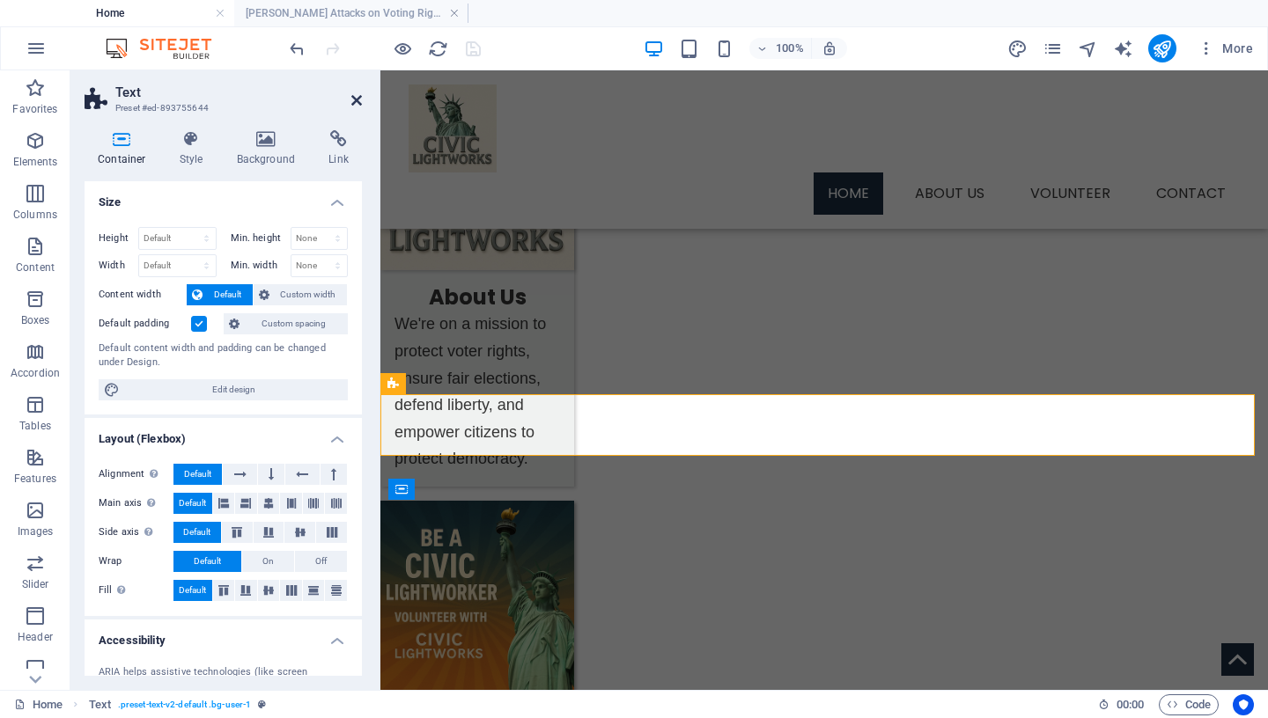
click at [358, 100] on icon at bounding box center [356, 100] width 11 height 14
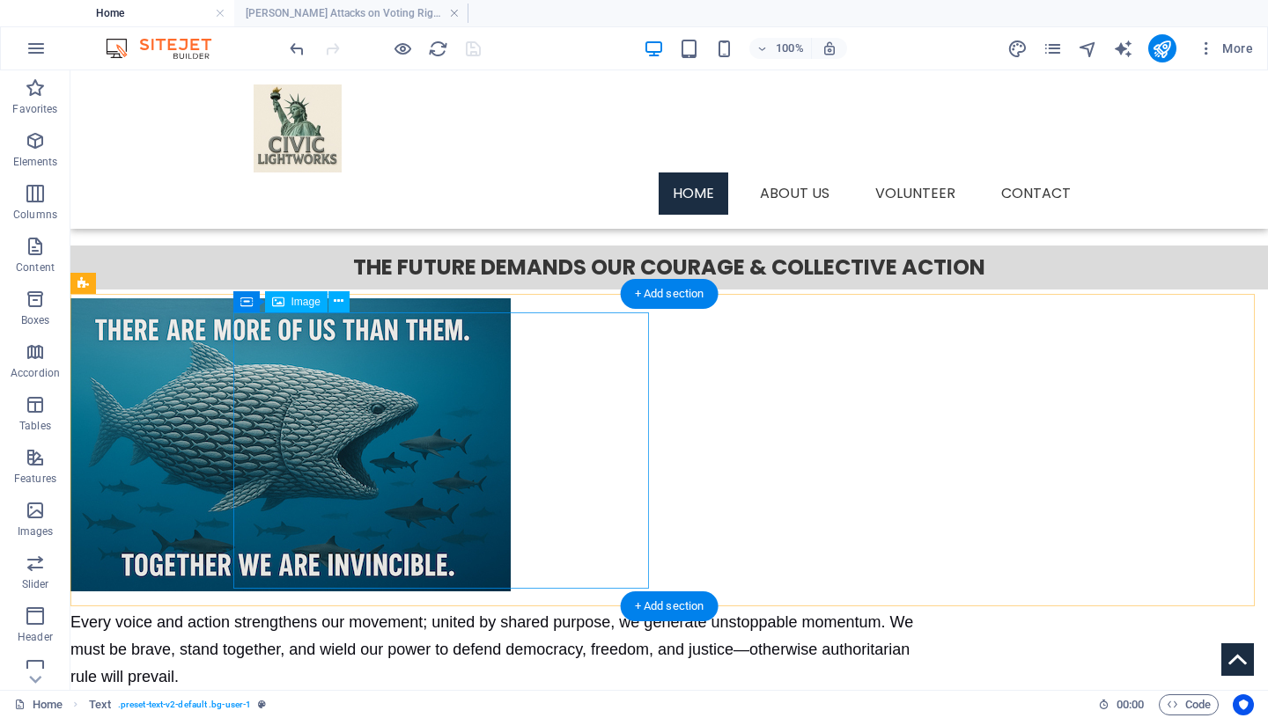
scroll to position [0, 0]
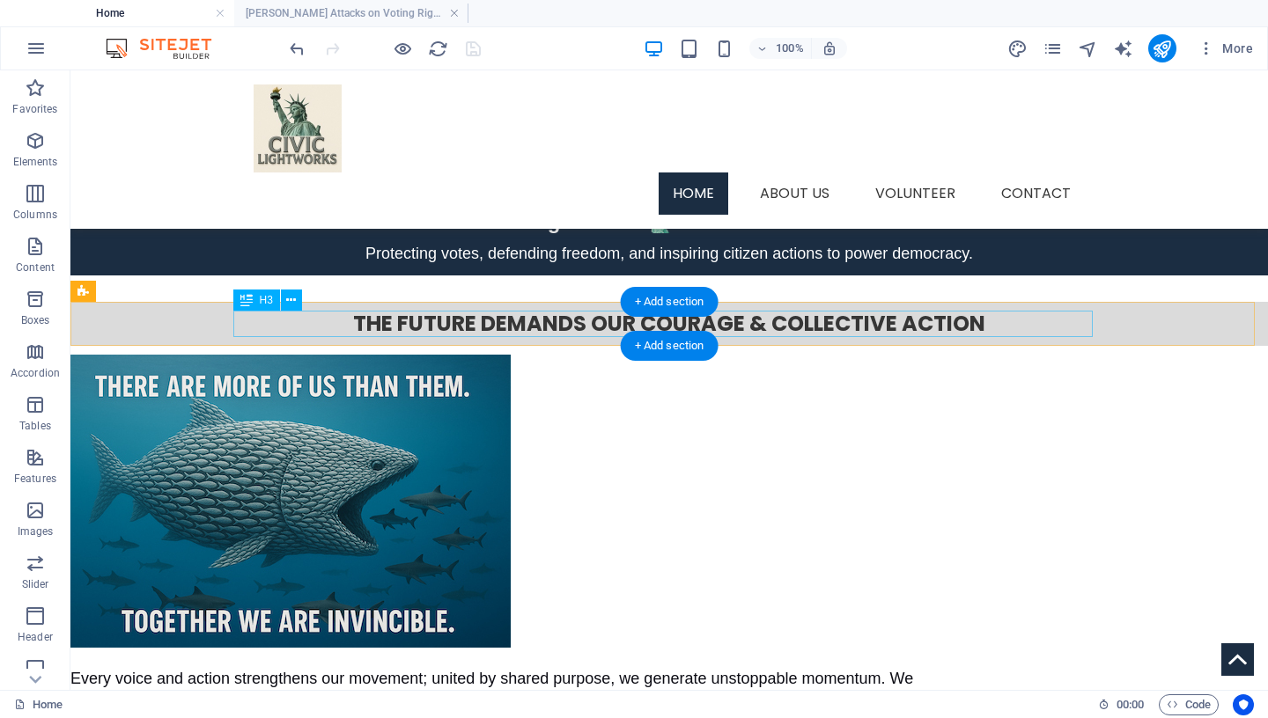
click at [267, 321] on div "THE FUTURE DEMANDS OUR COURAGE & COLLECTIVE ACTION" at bounding box center [668, 324] width 859 height 26
click at [166, 321] on div "THE FUTURE DEMANDS OUR COURAGE & COLLECTIVE ACTION" at bounding box center [668, 324] width 1197 height 44
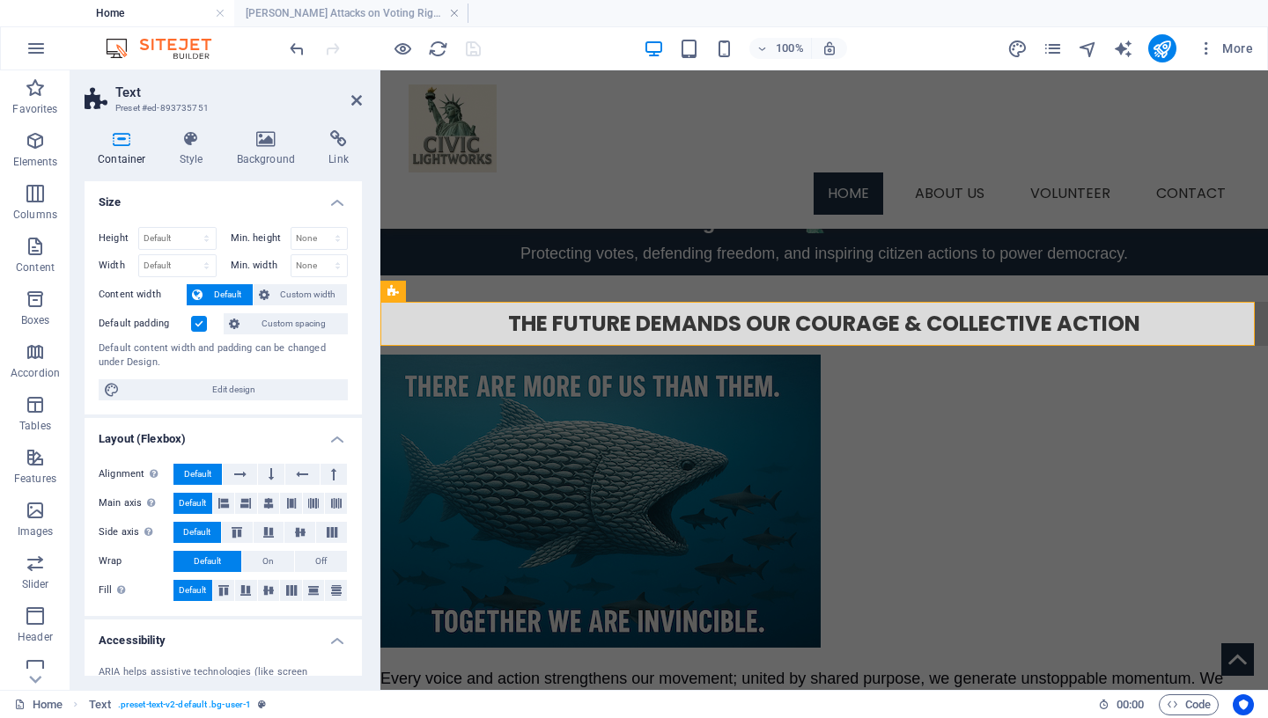
click at [119, 140] on icon at bounding box center [122, 139] width 75 height 18
click at [272, 327] on span "Custom spacing" at bounding box center [294, 323] width 98 height 21
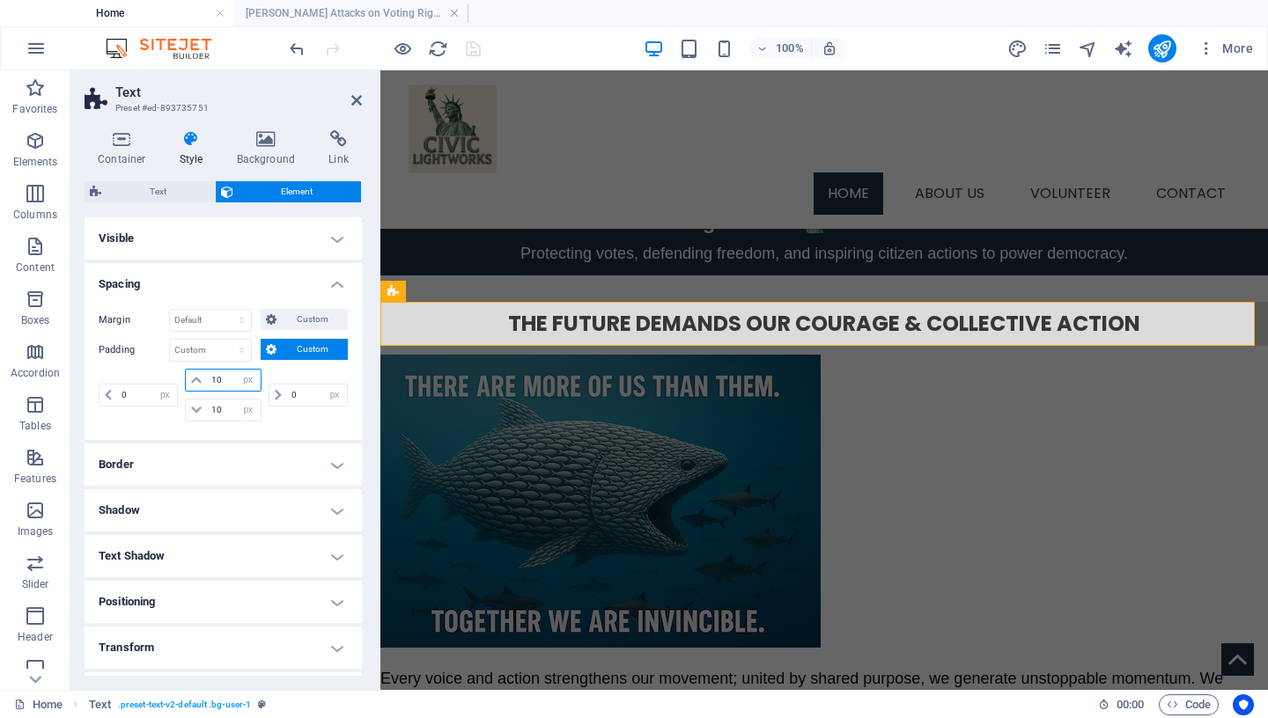
drag, startPoint x: 224, startPoint y: 379, endPoint x: 114, endPoint y: 377, distance: 109.2
click at [207, 378] on input "10" at bounding box center [233, 380] width 53 height 21
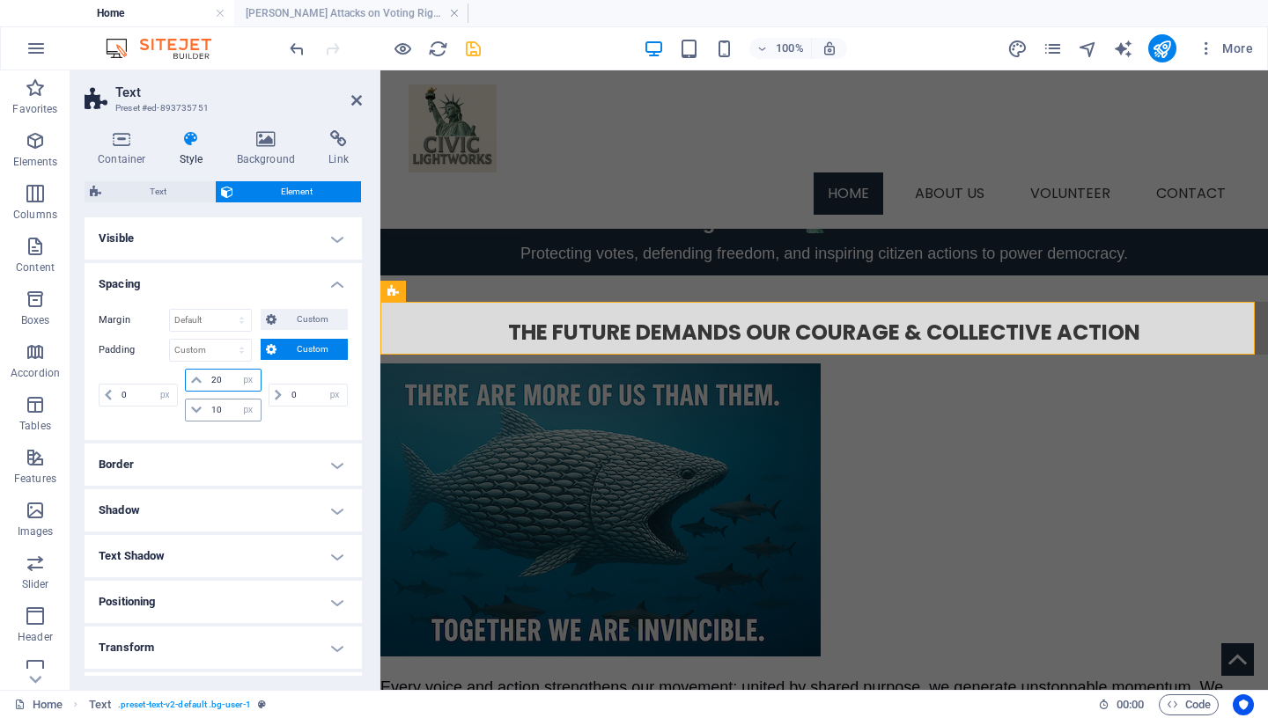
type input "20"
drag, startPoint x: 219, startPoint y: 413, endPoint x: 180, endPoint y: 408, distance: 40.0
click at [207, 408] on input "10" at bounding box center [233, 410] width 53 height 21
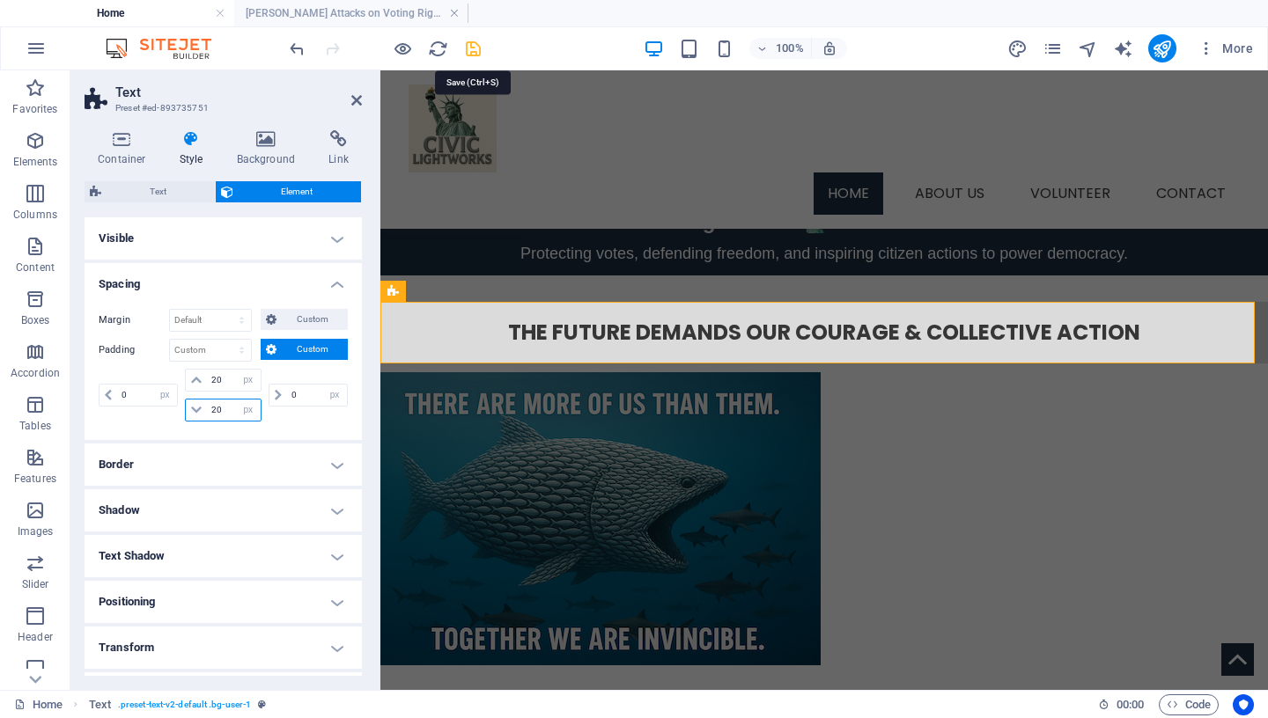
type input "20"
click at [475, 48] on icon "save" at bounding box center [473, 49] width 20 height 20
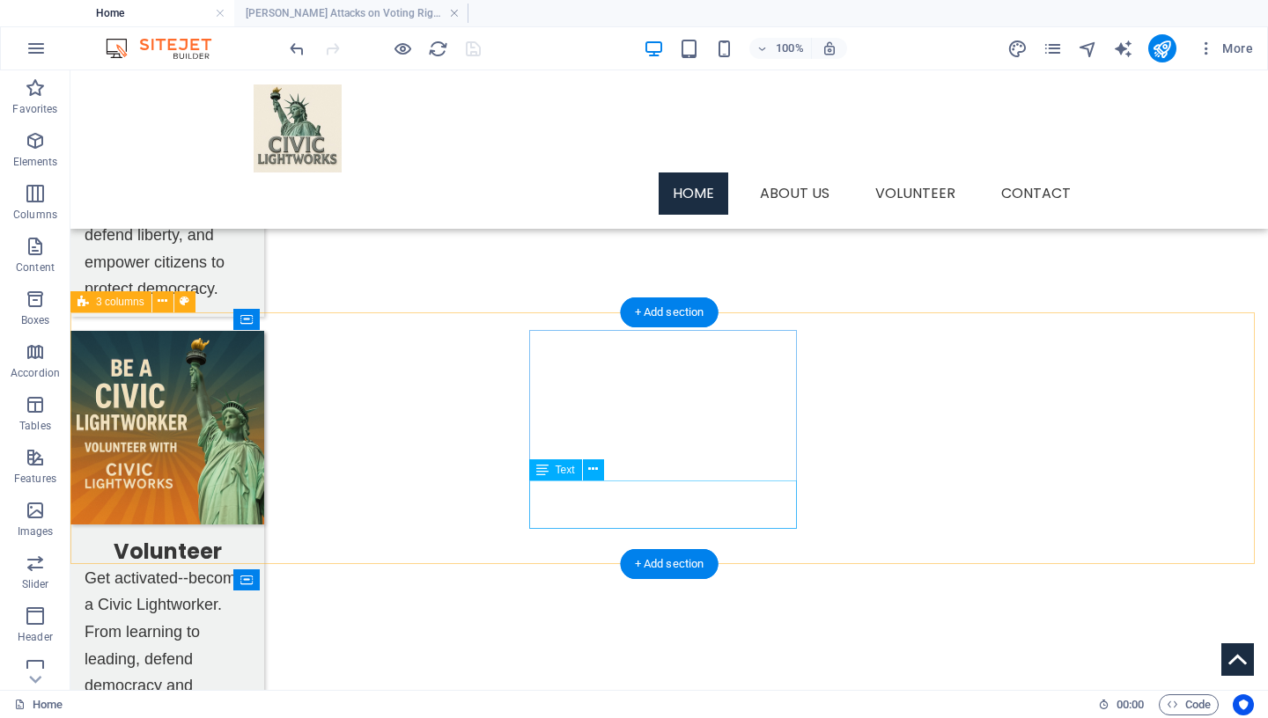
scroll to position [1028, 0]
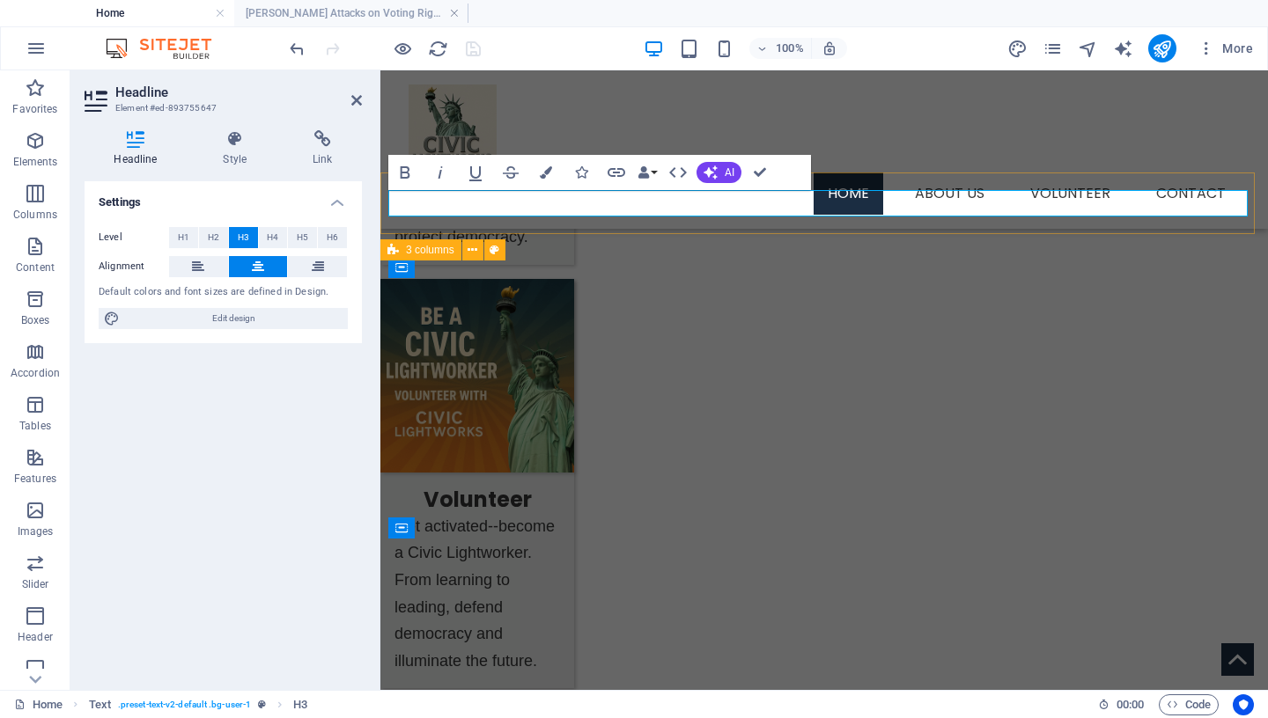
drag, startPoint x: 912, startPoint y: 202, endPoint x: 1166, endPoint y: 210, distance: 253.7
drag, startPoint x: 1163, startPoint y: 203, endPoint x: 689, endPoint y: 202, distance: 473.7
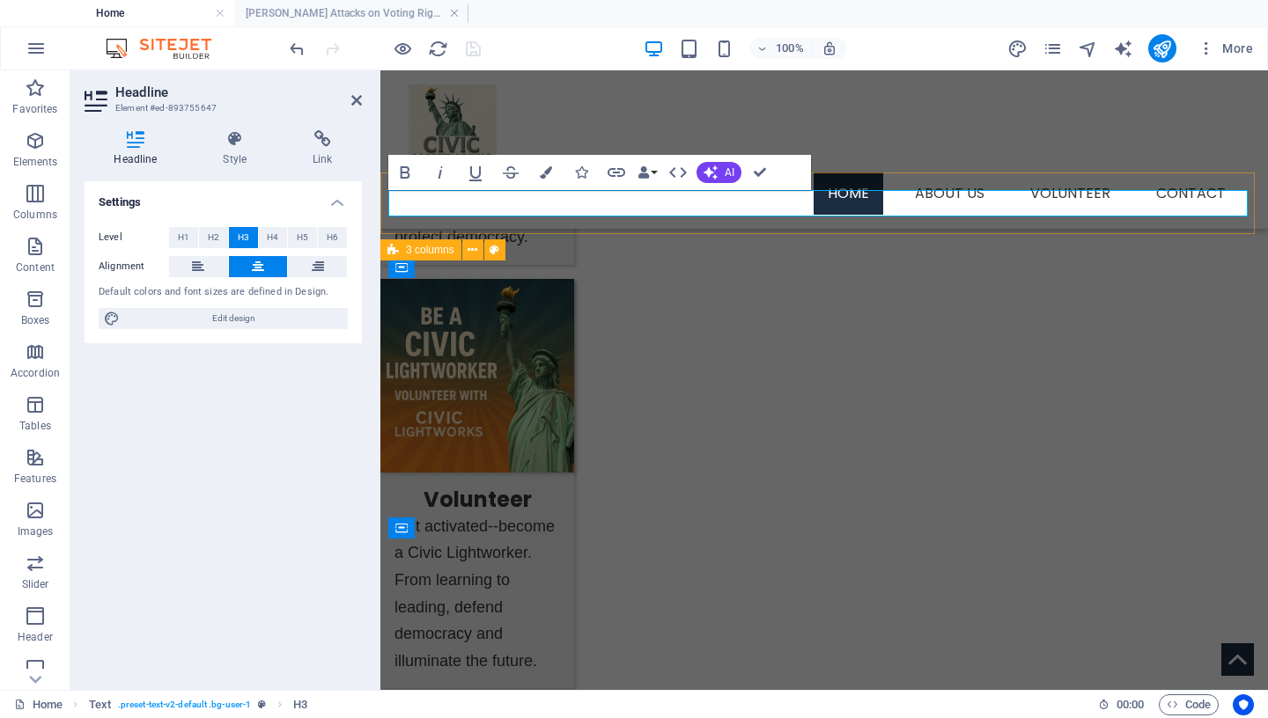
drag, startPoint x: 763, startPoint y: 168, endPoint x: 670, endPoint y: 145, distance: 96.1
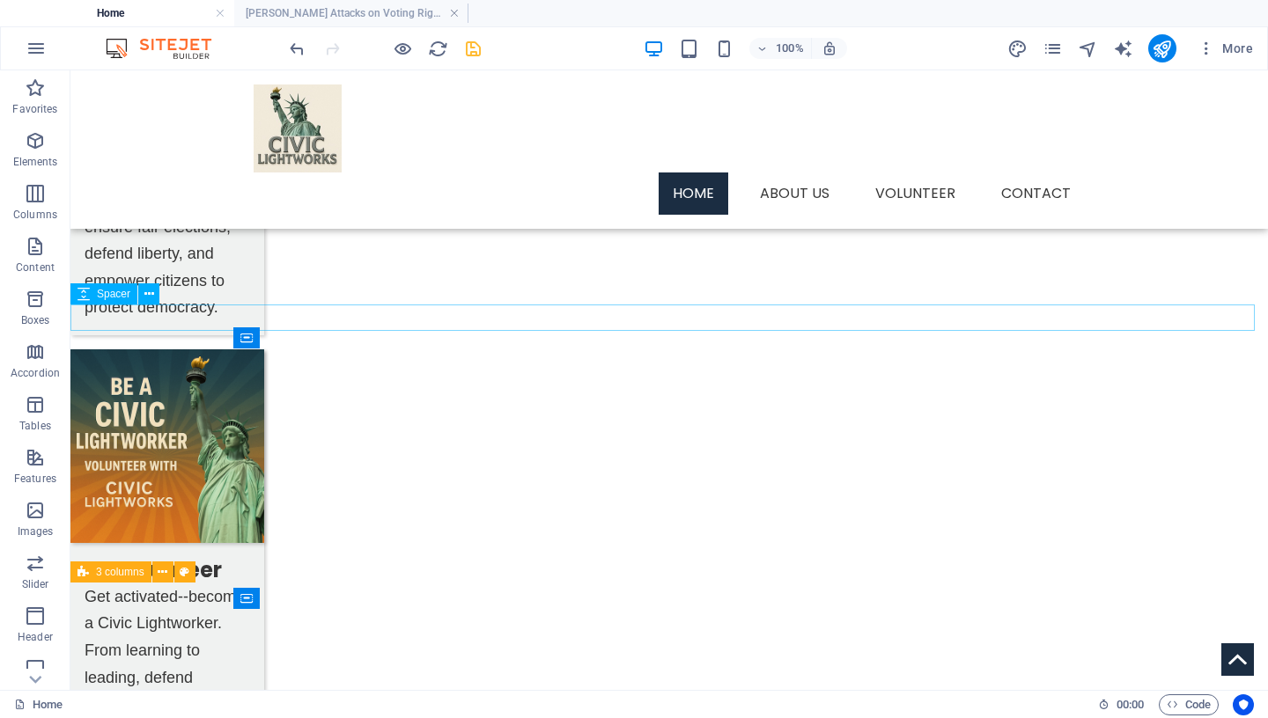
scroll to position [789, 0]
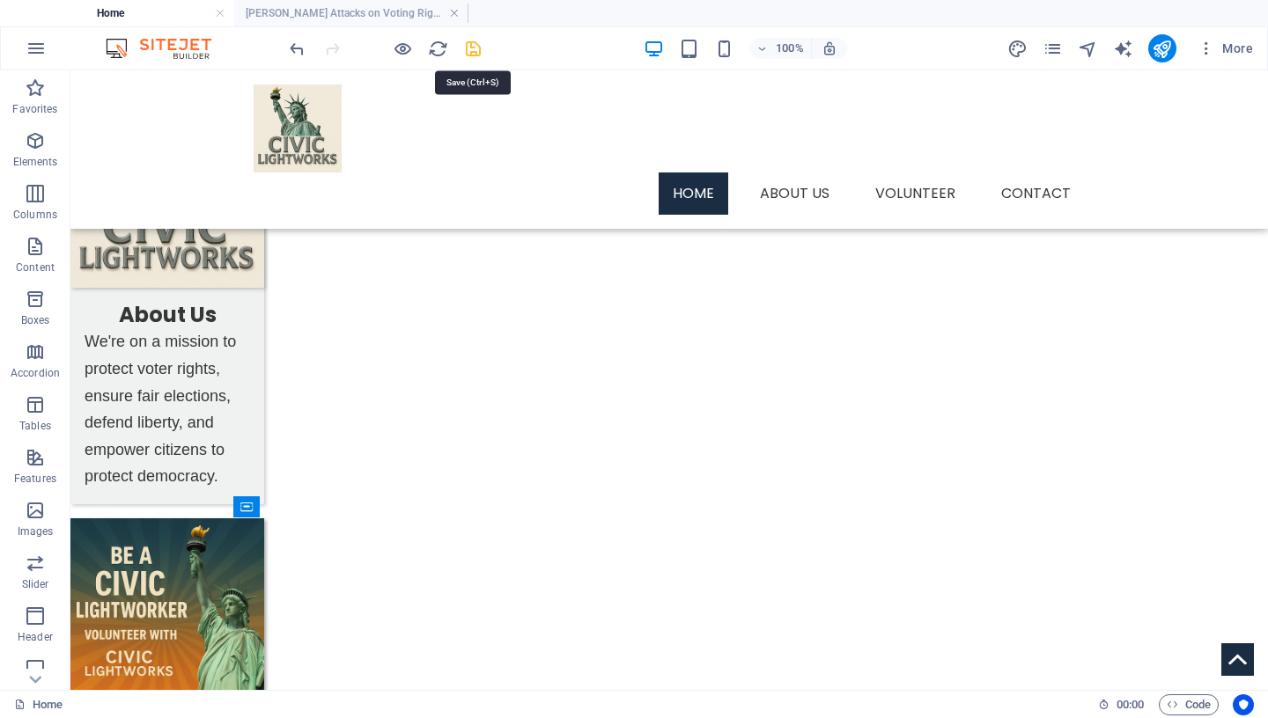
click at [474, 48] on icon "save" at bounding box center [473, 49] width 20 height 20
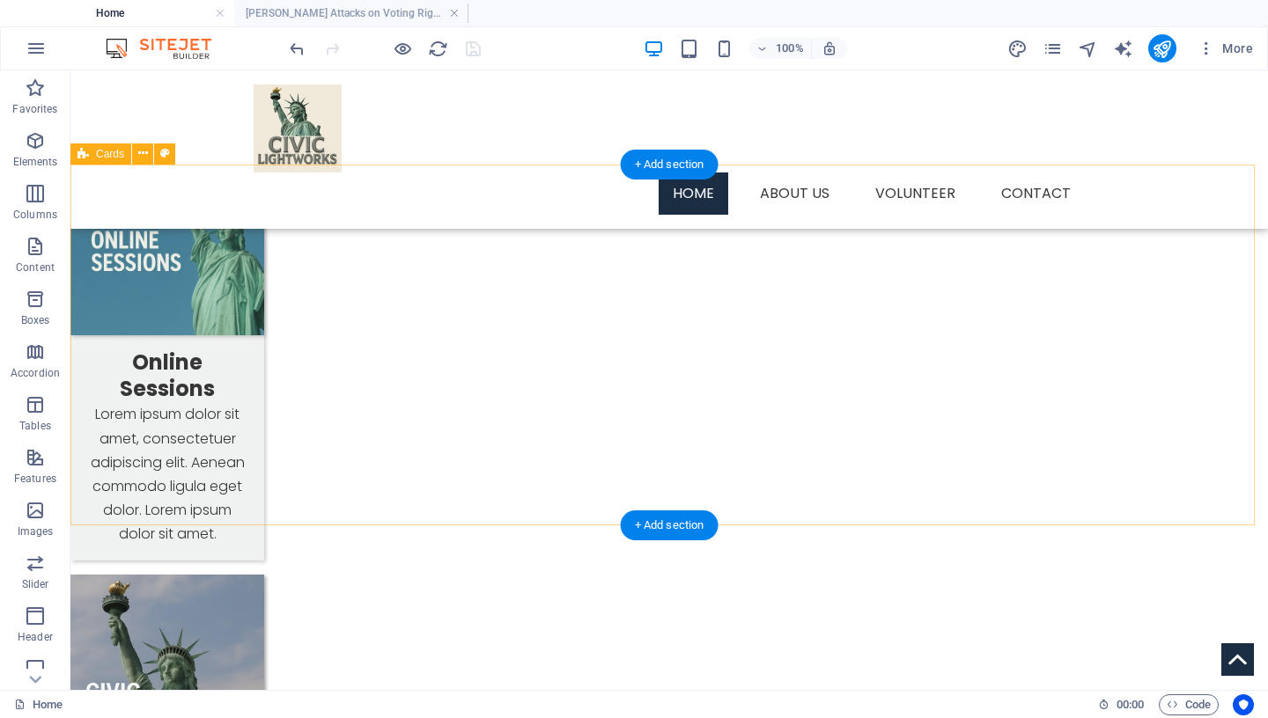
scroll to position [1662, 0]
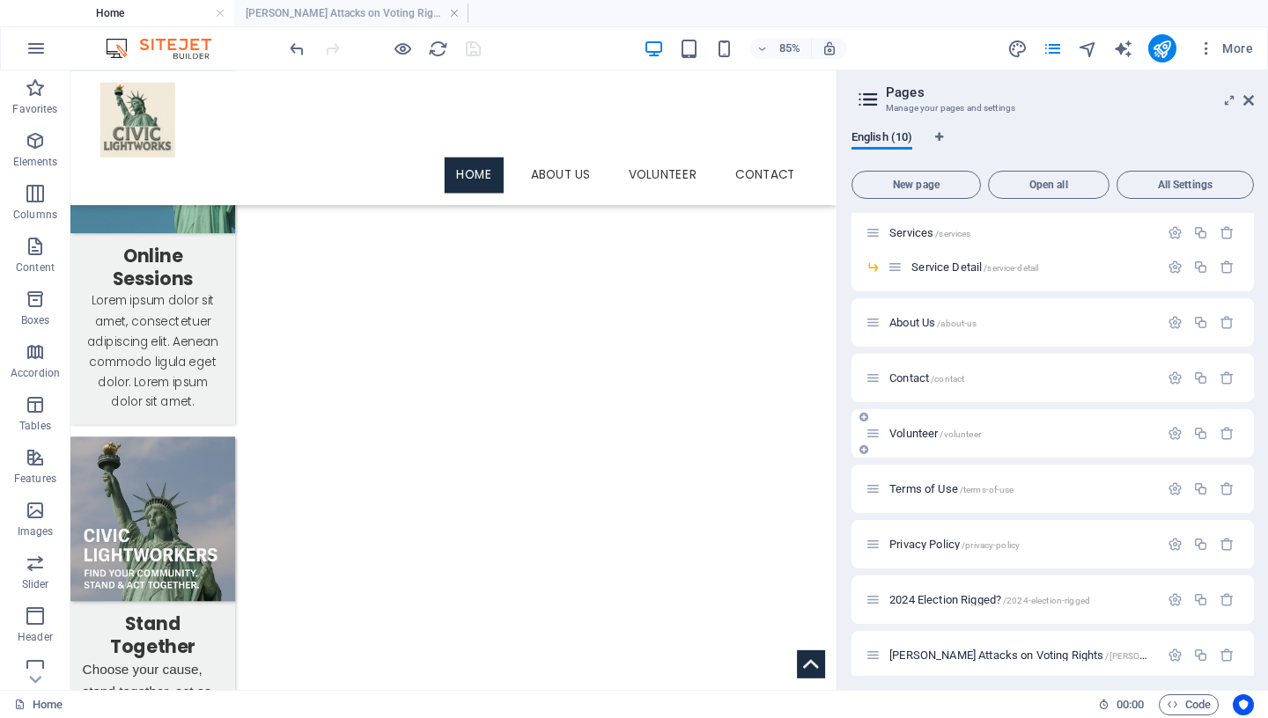
scroll to position [70, 0]
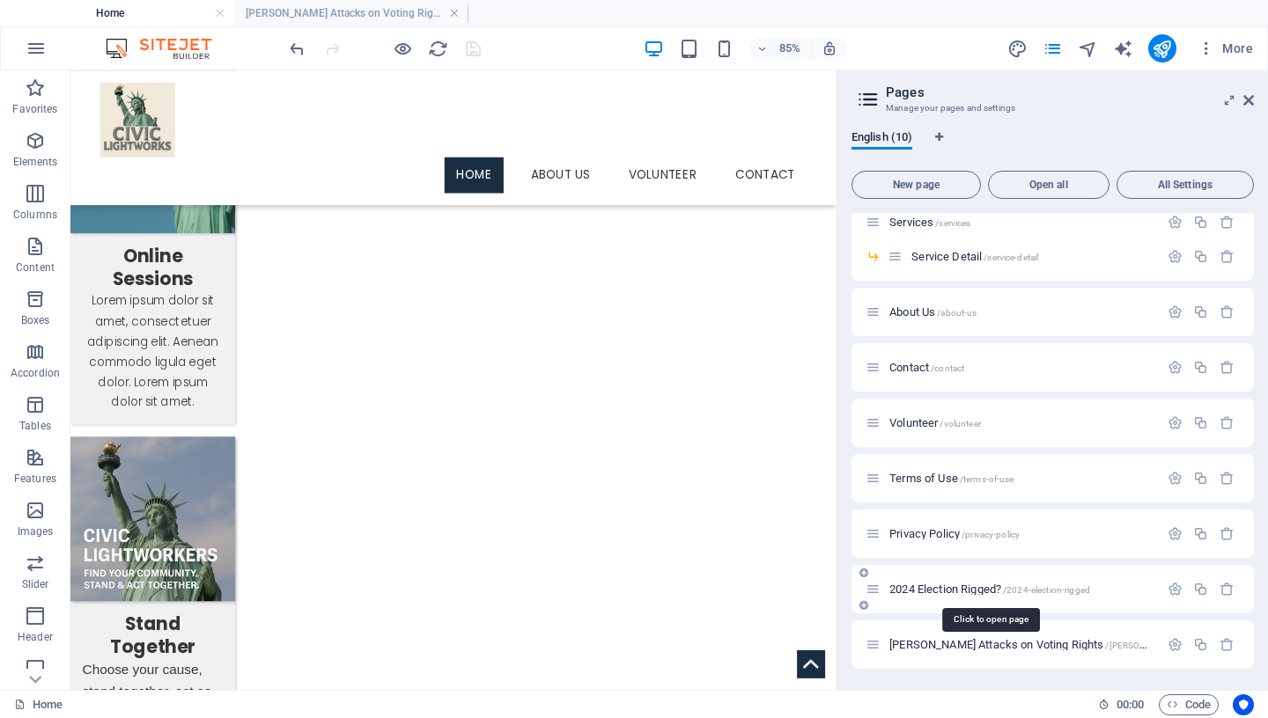
click at [963, 592] on span "2024 Election Rigged? /2024-election-rigged" at bounding box center [989, 589] width 201 height 13
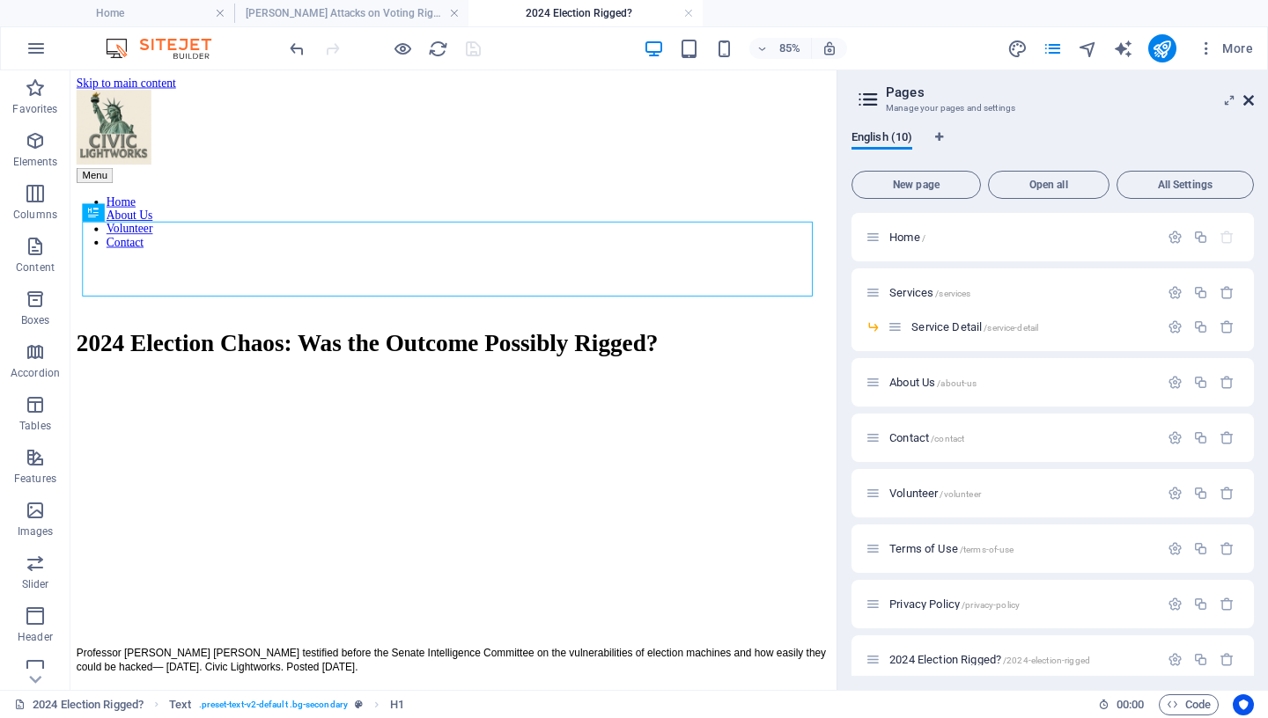
scroll to position [0, 0]
drag, startPoint x: 1250, startPoint y: 101, endPoint x: 1135, endPoint y: 62, distance: 122.0
click at [1250, 101] on icon at bounding box center [1248, 100] width 11 height 14
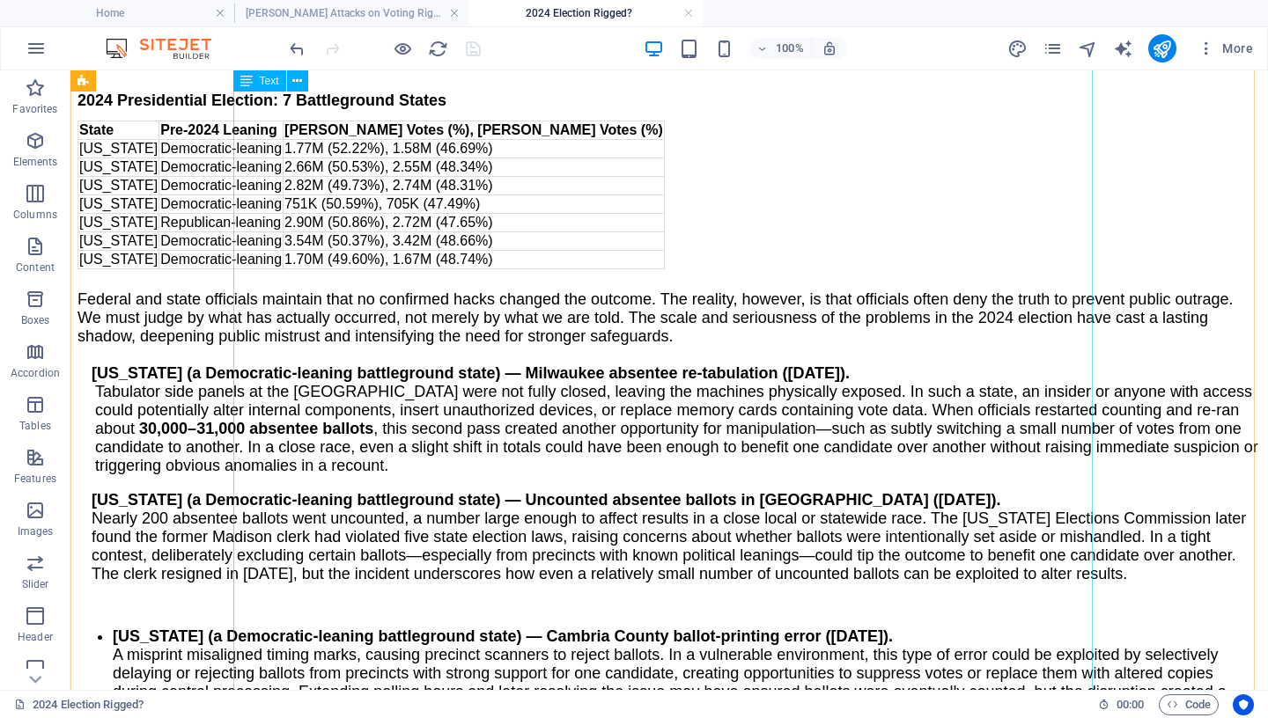
scroll to position [1454, 0]
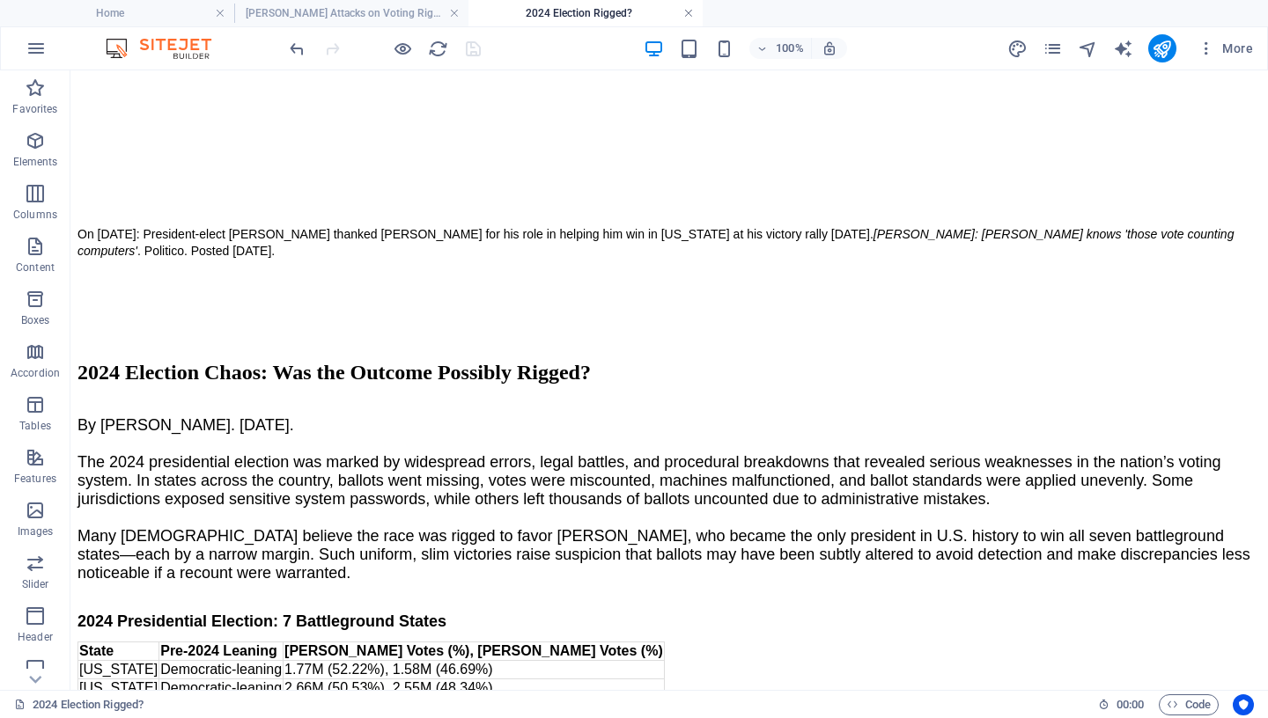
click at [692, 12] on link at bounding box center [688, 13] width 11 height 17
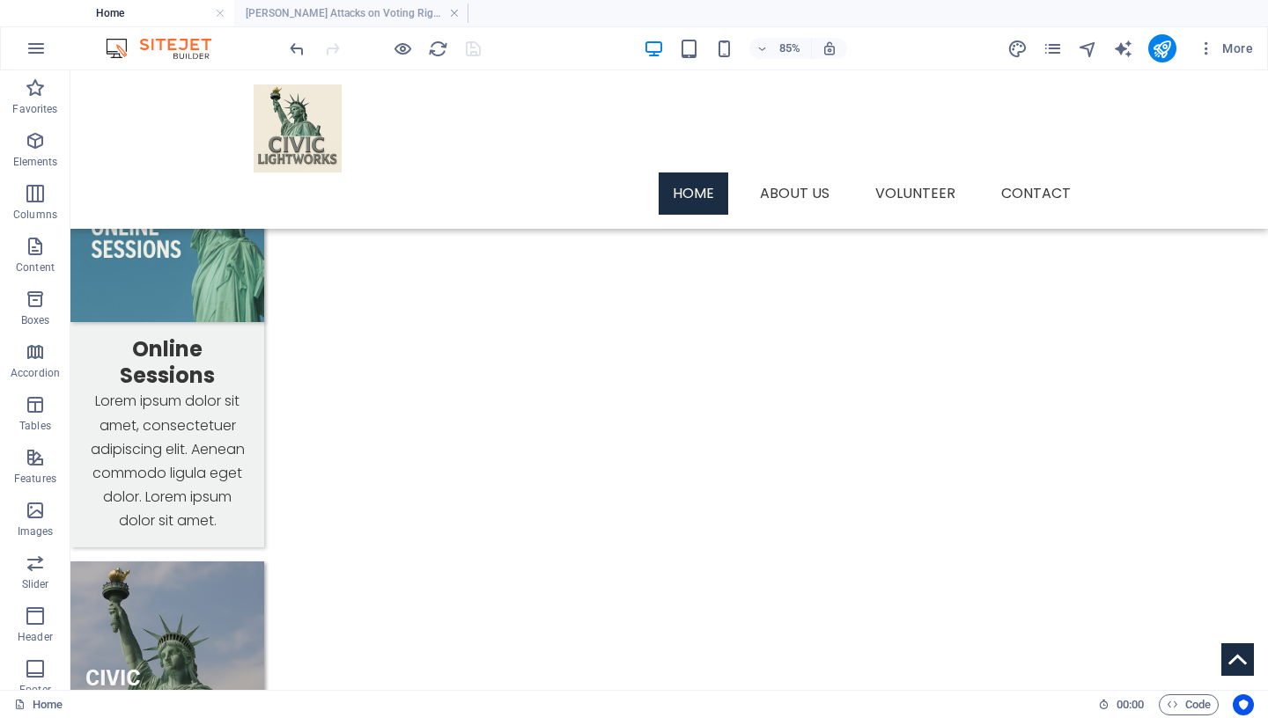
scroll to position [1669, 0]
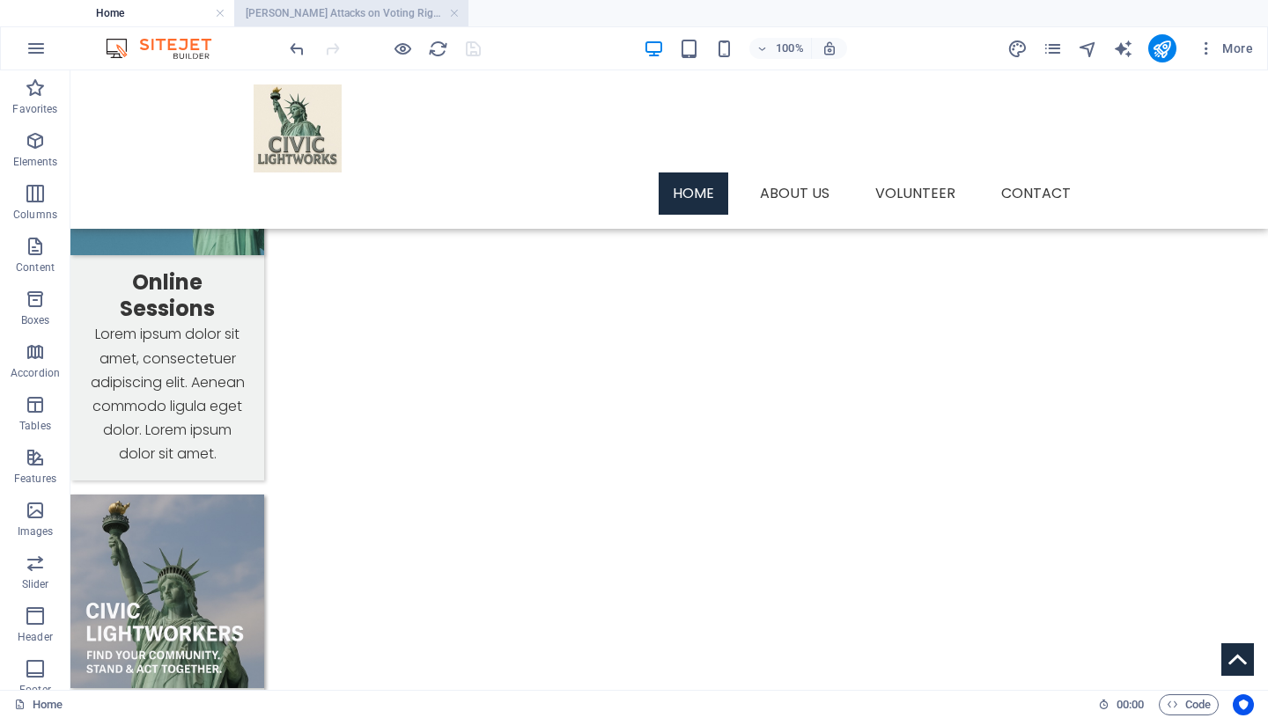
click at [394, 13] on h4 "[PERSON_NAME] Attacks on Voting Rights" at bounding box center [351, 13] width 234 height 19
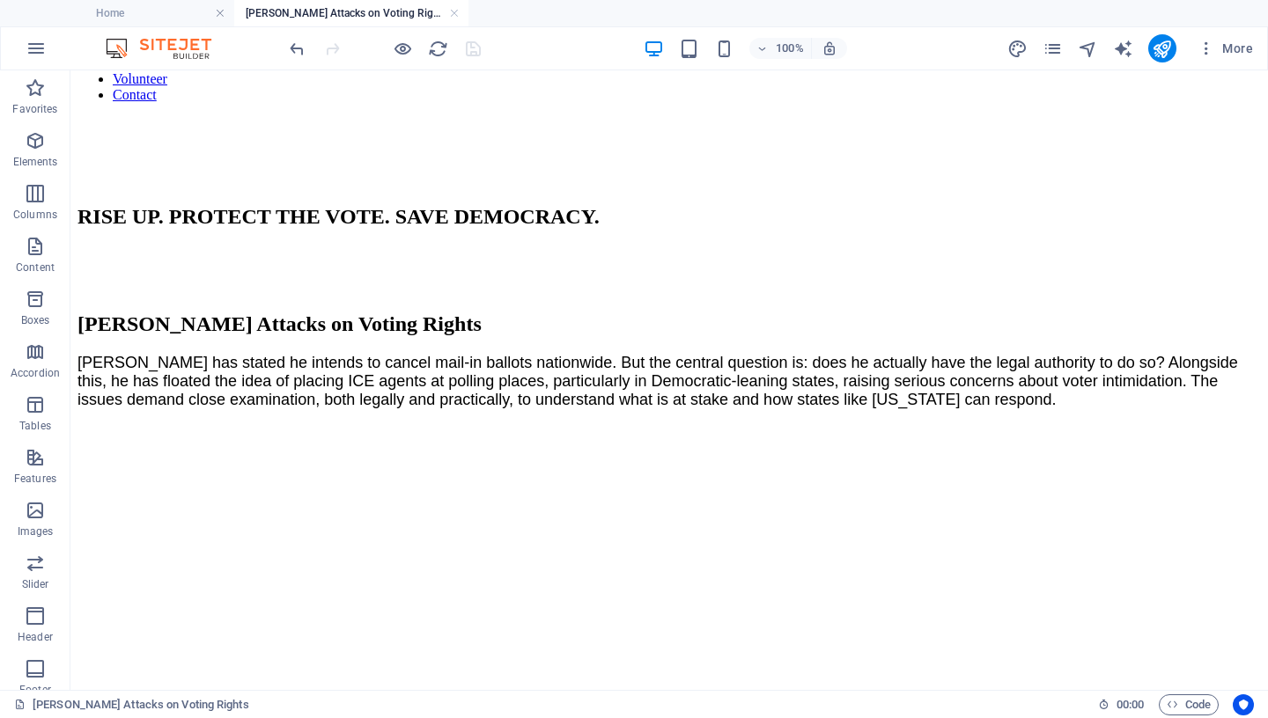
scroll to position [159, 0]
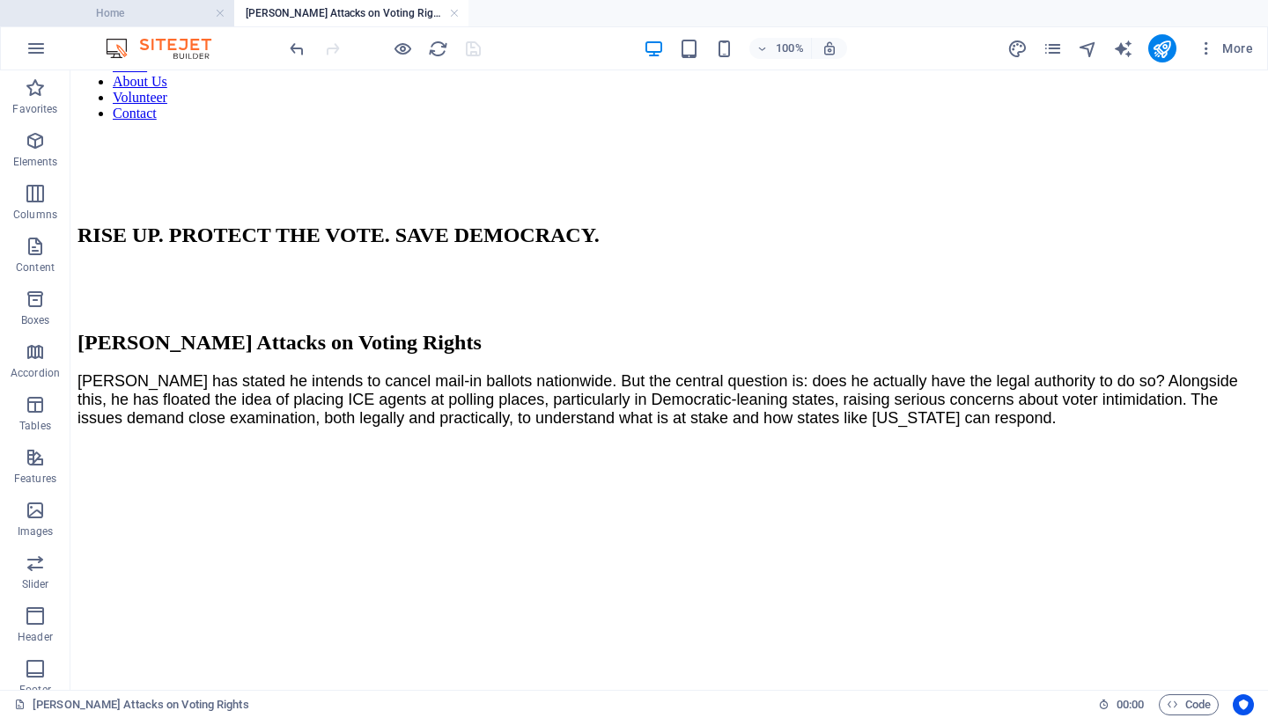
click at [170, 10] on h4 "Home" at bounding box center [117, 13] width 234 height 19
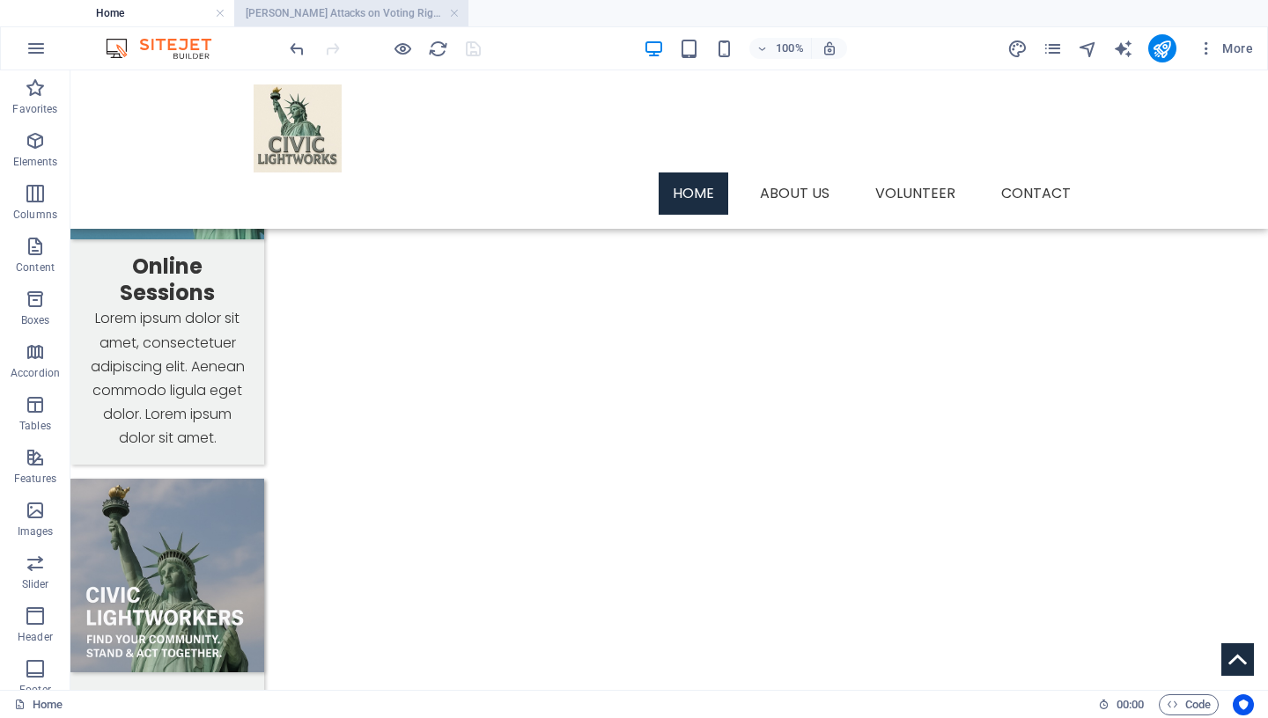
click at [330, 23] on li "[PERSON_NAME] Attacks on Voting Rights" at bounding box center [351, 13] width 234 height 26
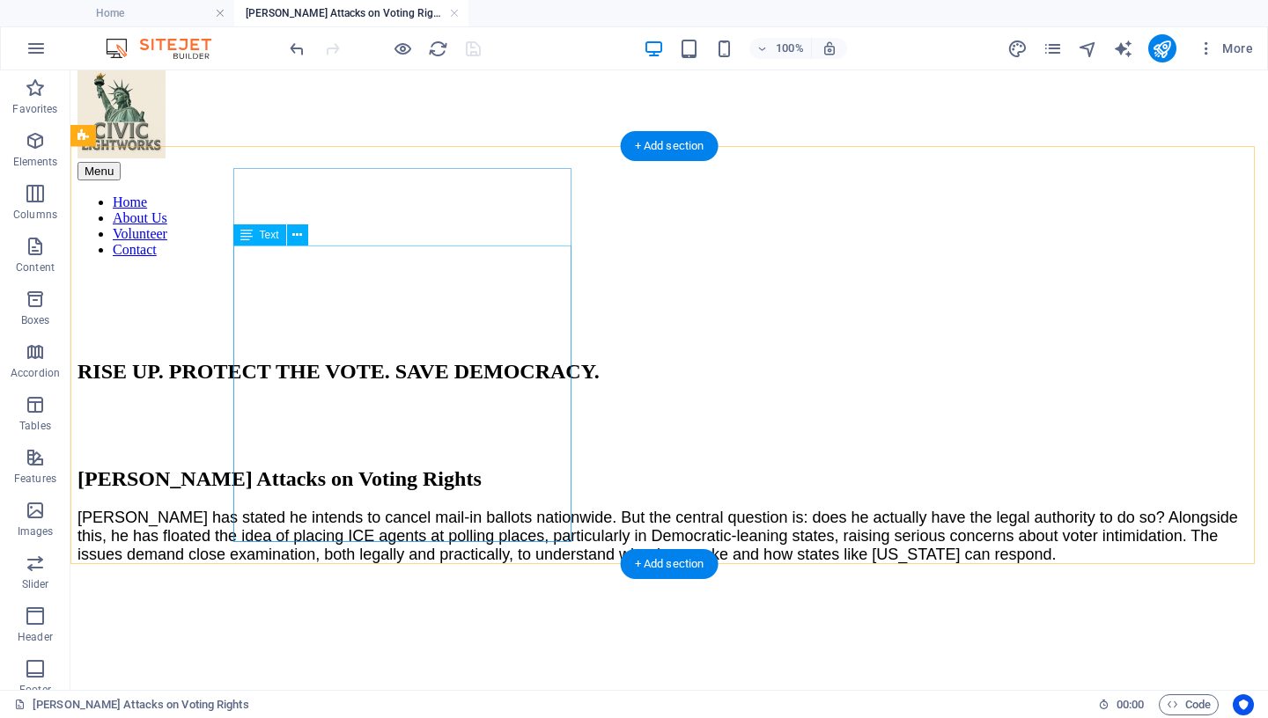
scroll to position [0, 0]
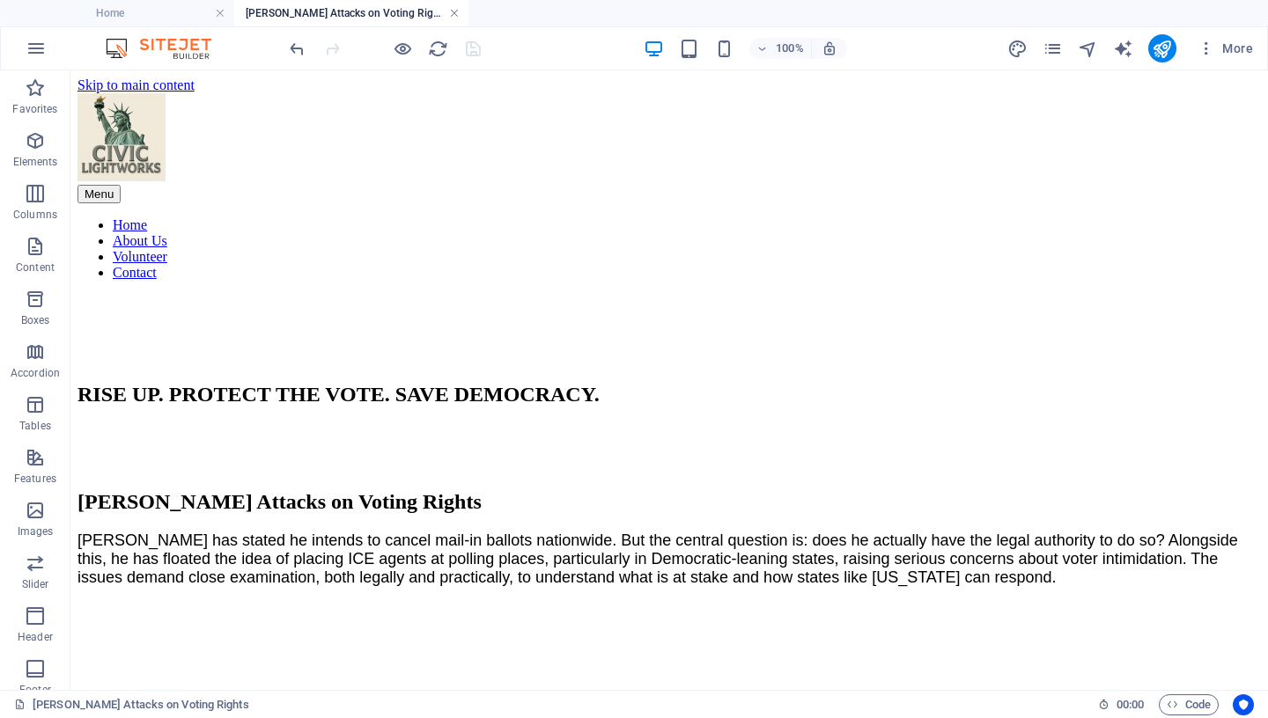
click at [450, 11] on link at bounding box center [454, 13] width 11 height 17
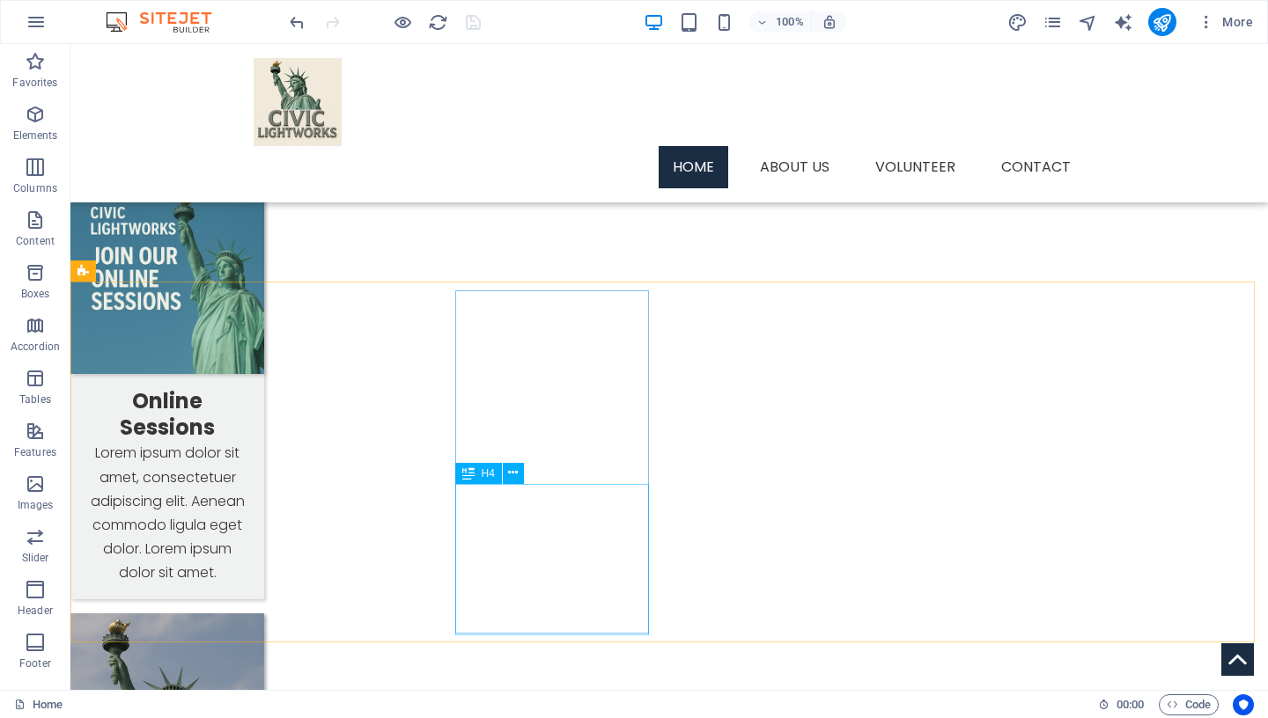
scroll to position [1519, 0]
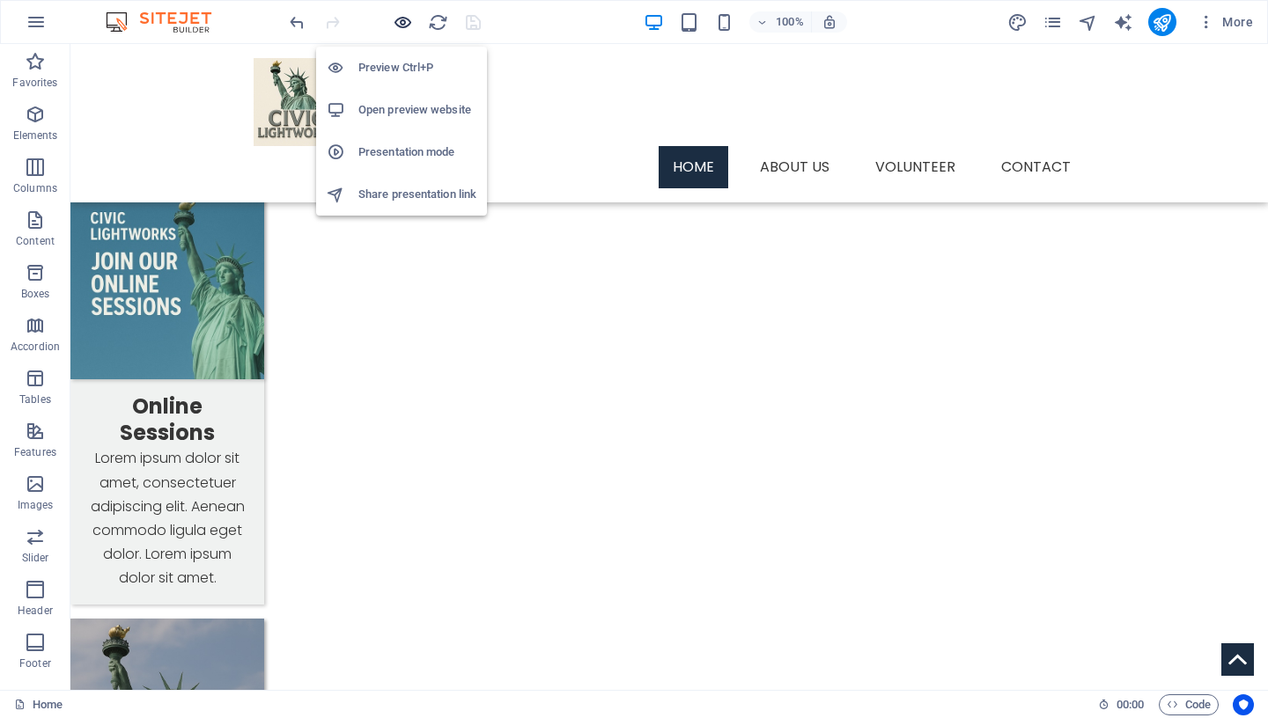
click at [0, 0] on icon "button" at bounding box center [0, 0] width 0 height 0
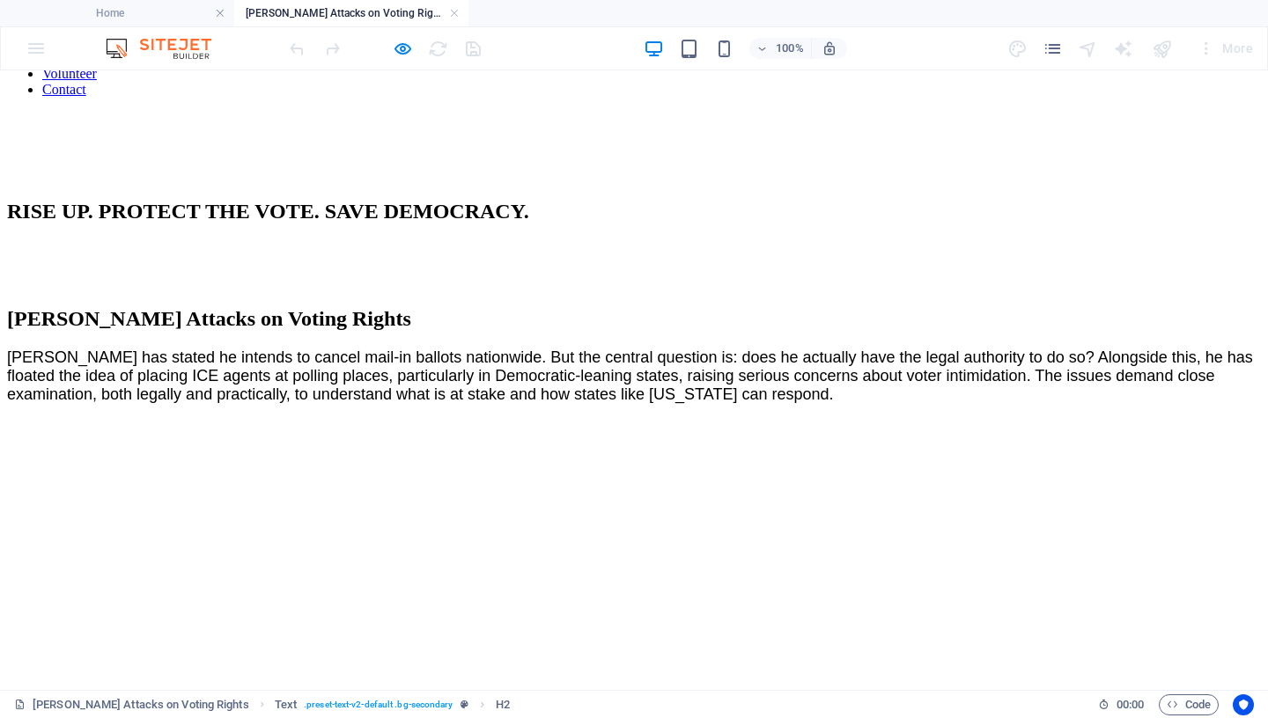
scroll to position [0, 0]
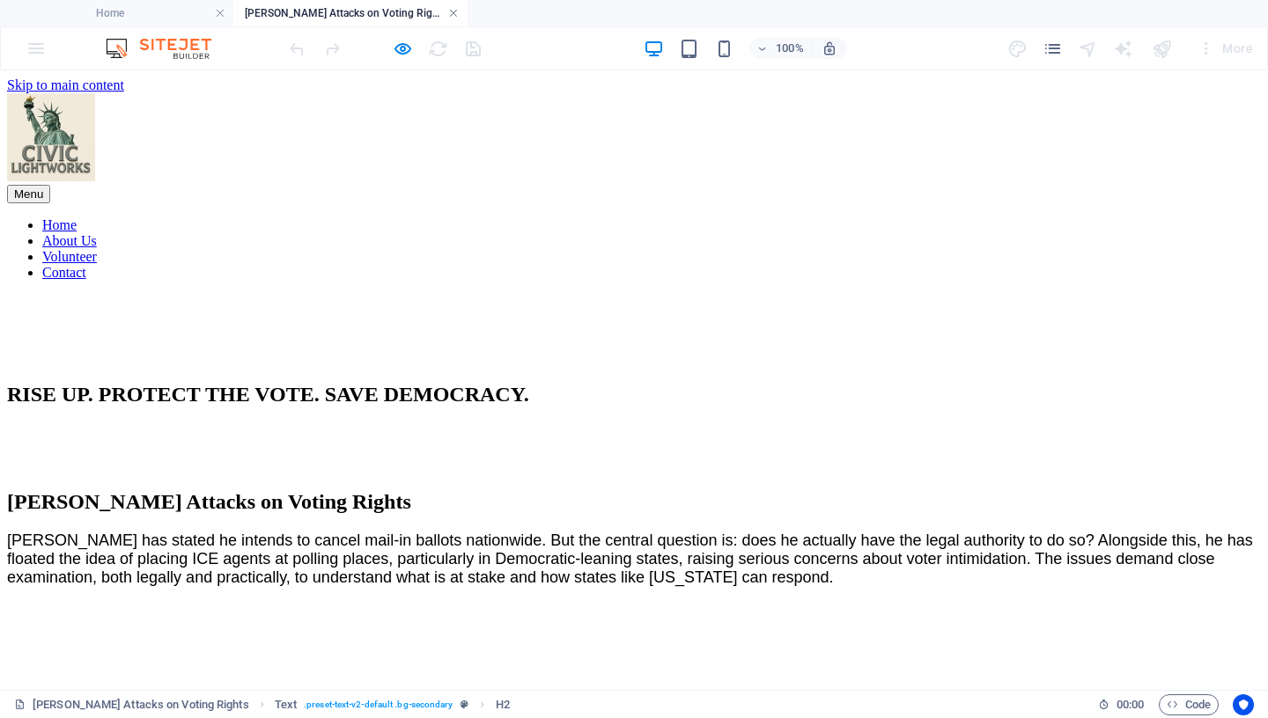
click at [457, 11] on link at bounding box center [453, 13] width 11 height 17
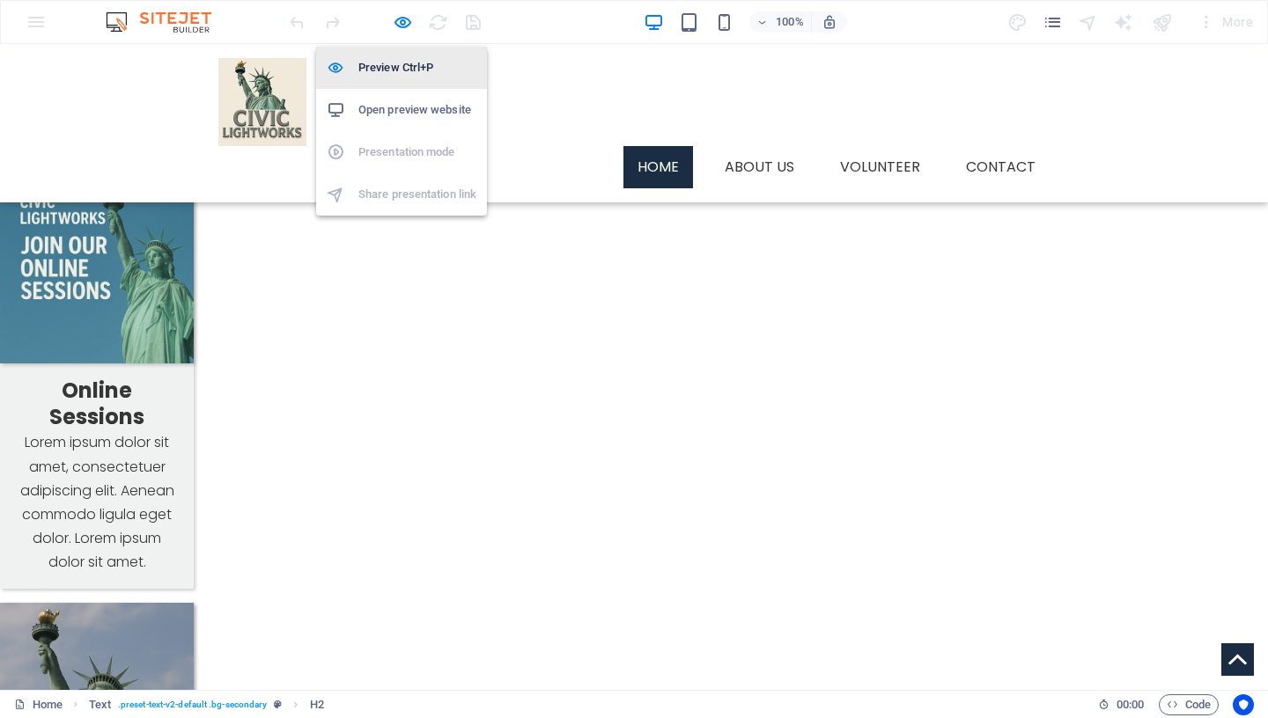
click at [394, 75] on h6 "Preview Ctrl+P" at bounding box center [417, 67] width 118 height 21
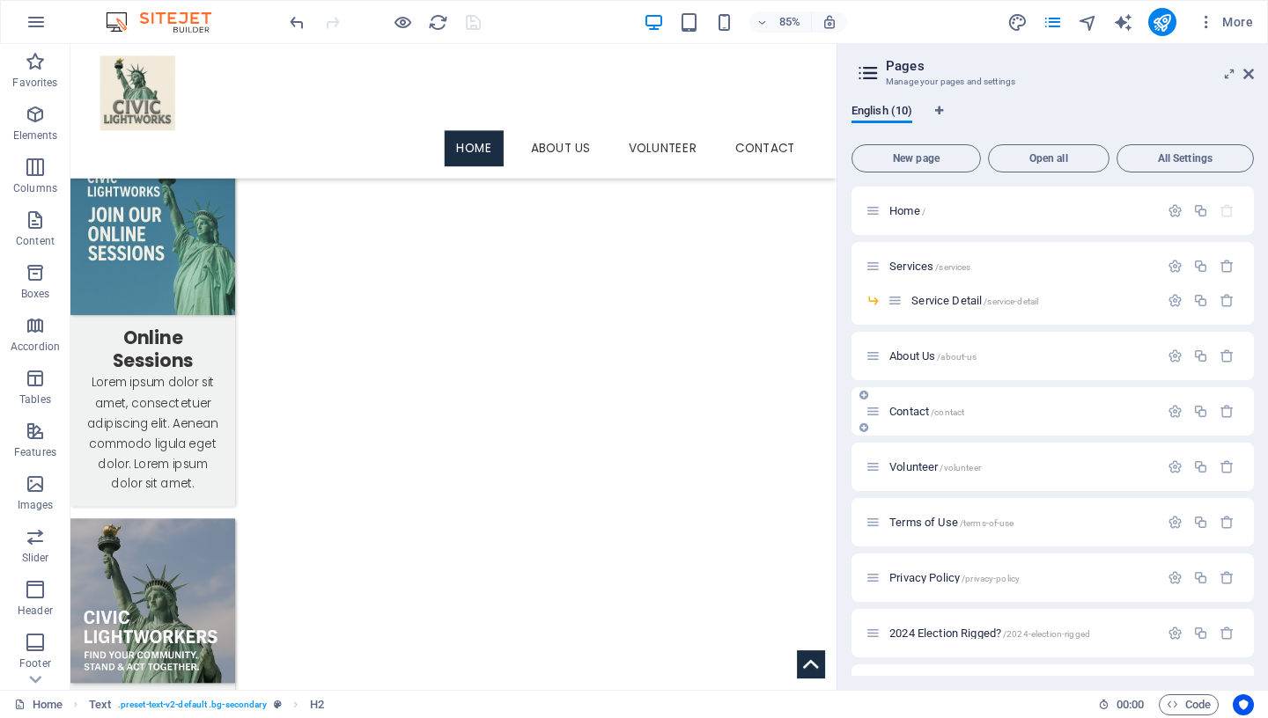
scroll to position [44, 0]
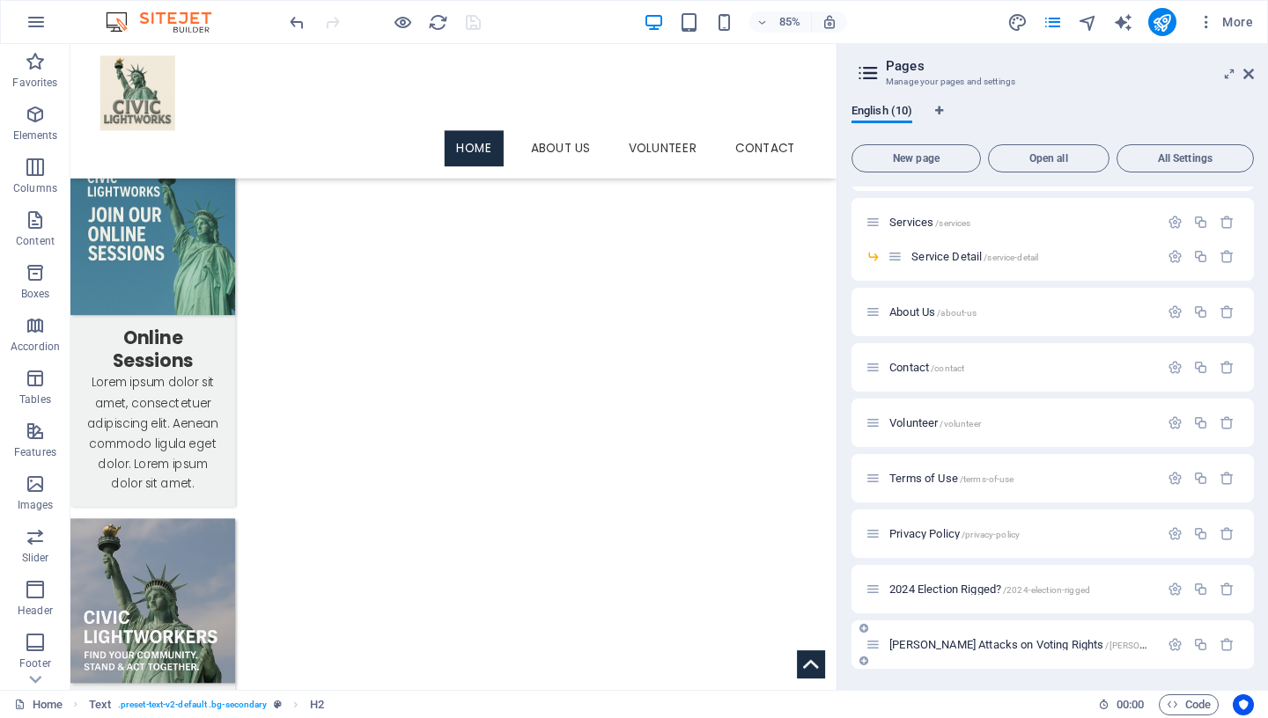
click at [965, 646] on span "[PERSON_NAME] Attacks on Voting Rights /[PERSON_NAME]-attacks-on-voting-rights" at bounding box center [1083, 644] width 388 height 13
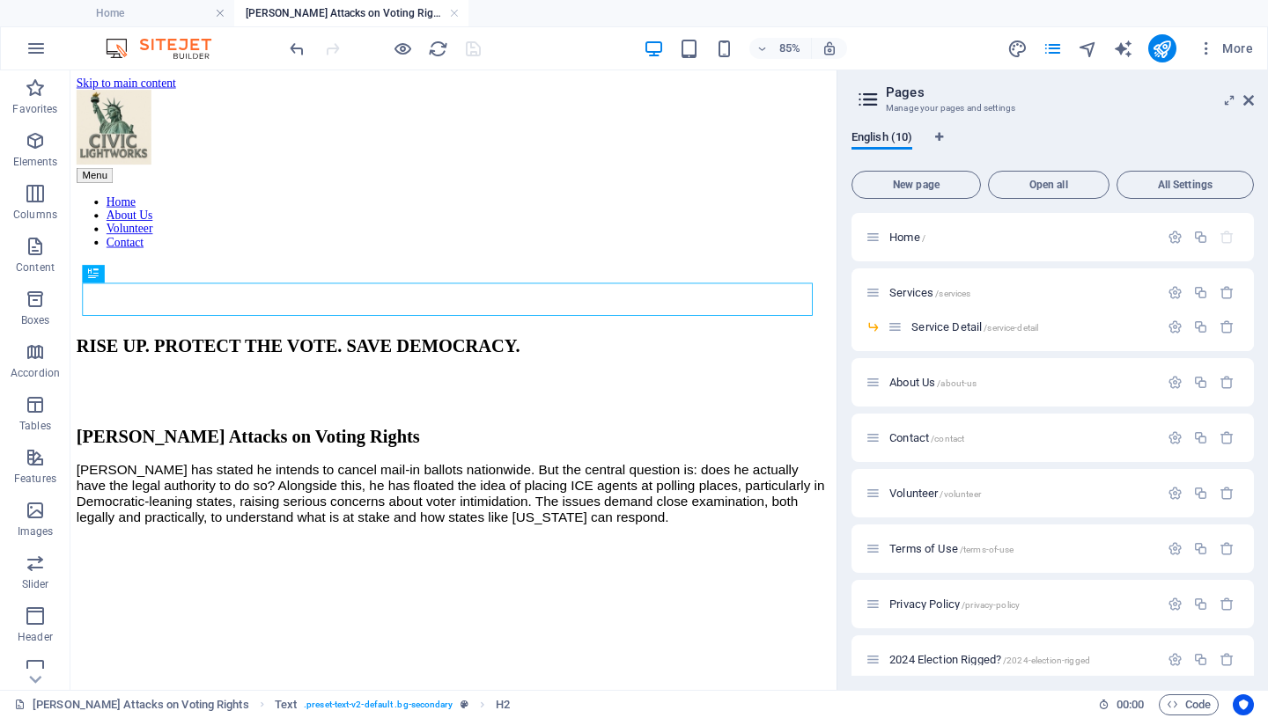
scroll to position [0, 0]
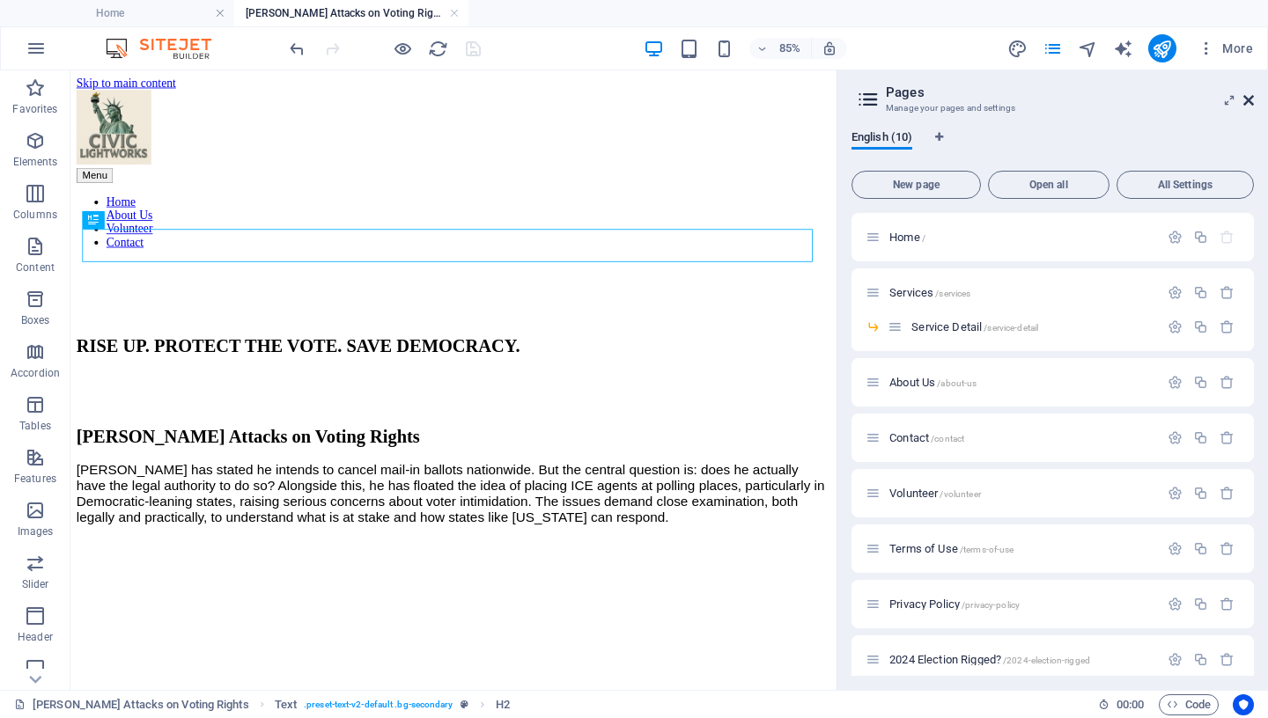
drag, startPoint x: 1246, startPoint y: 99, endPoint x: 1079, endPoint y: 86, distance: 167.8
click at [1246, 99] on icon at bounding box center [1248, 100] width 11 height 14
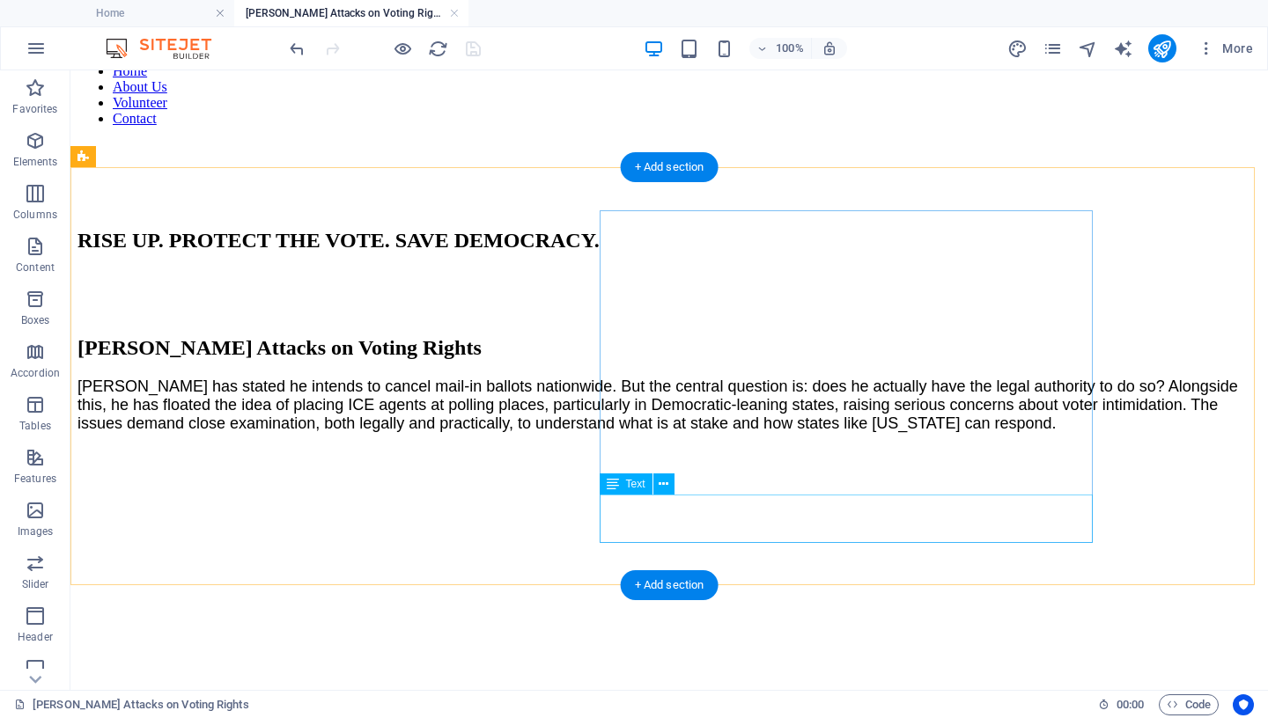
scroll to position [102, 0]
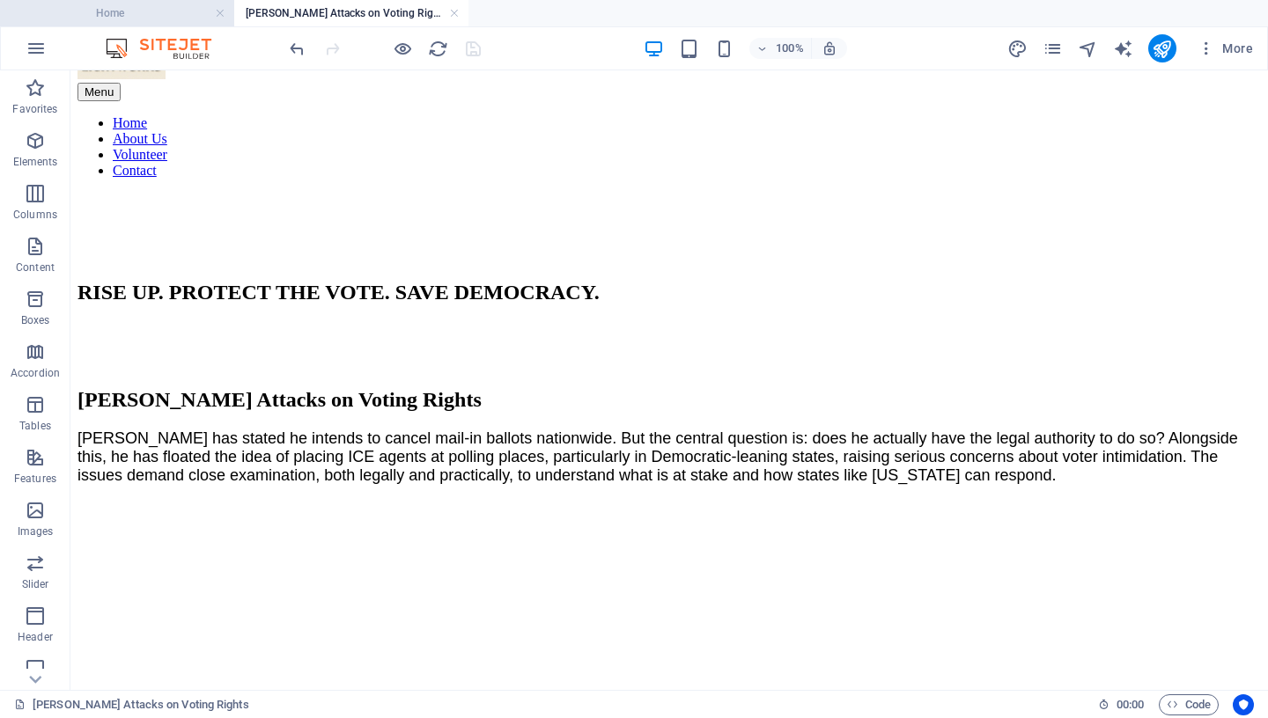
click at [167, 22] on h4 "Home" at bounding box center [117, 13] width 234 height 19
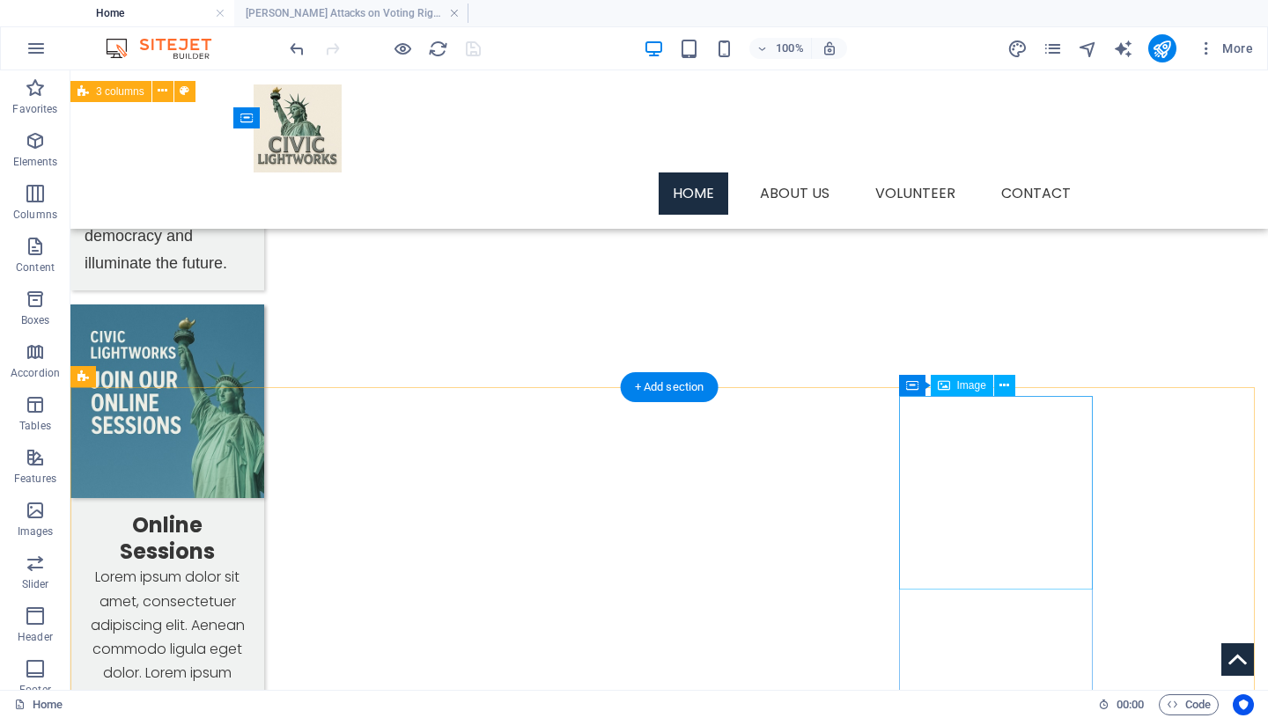
scroll to position [1411, 0]
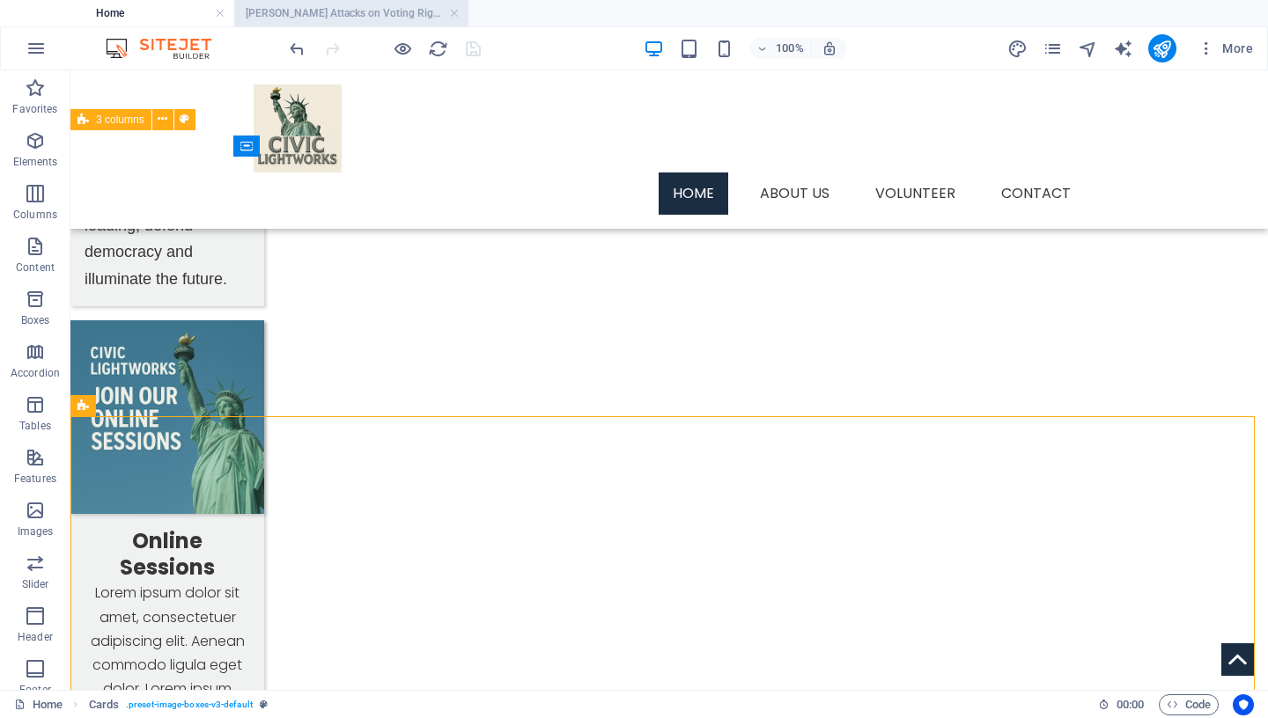
click at [375, 13] on h4 "[PERSON_NAME] Attacks on Voting Rights" at bounding box center [351, 13] width 234 height 19
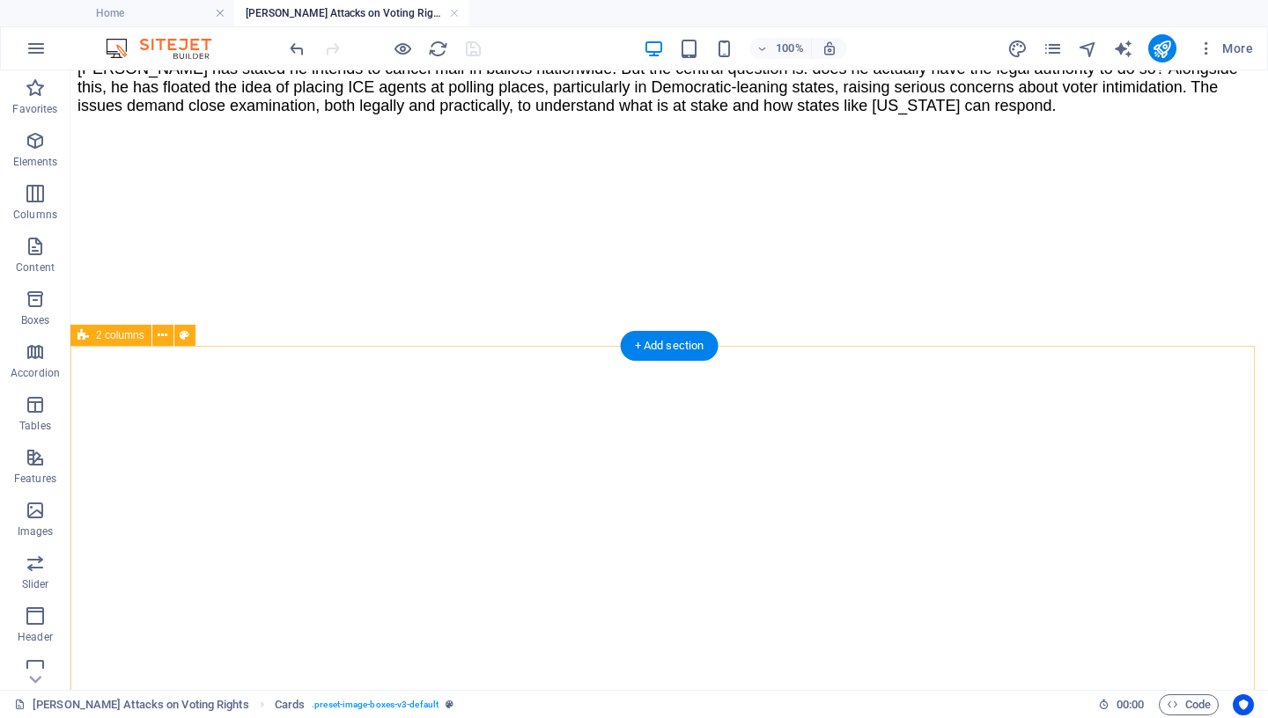
scroll to position [539, 0]
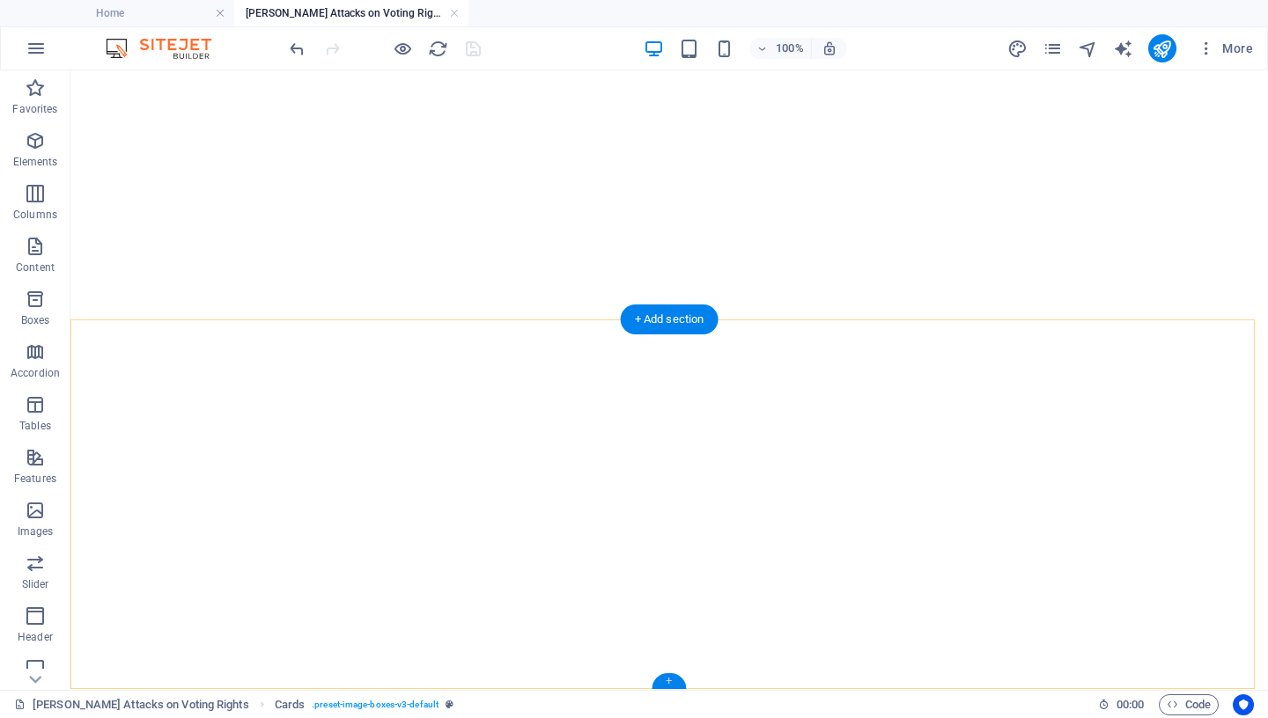
click at [670, 683] on div "+" at bounding box center [669, 682] width 34 height 16
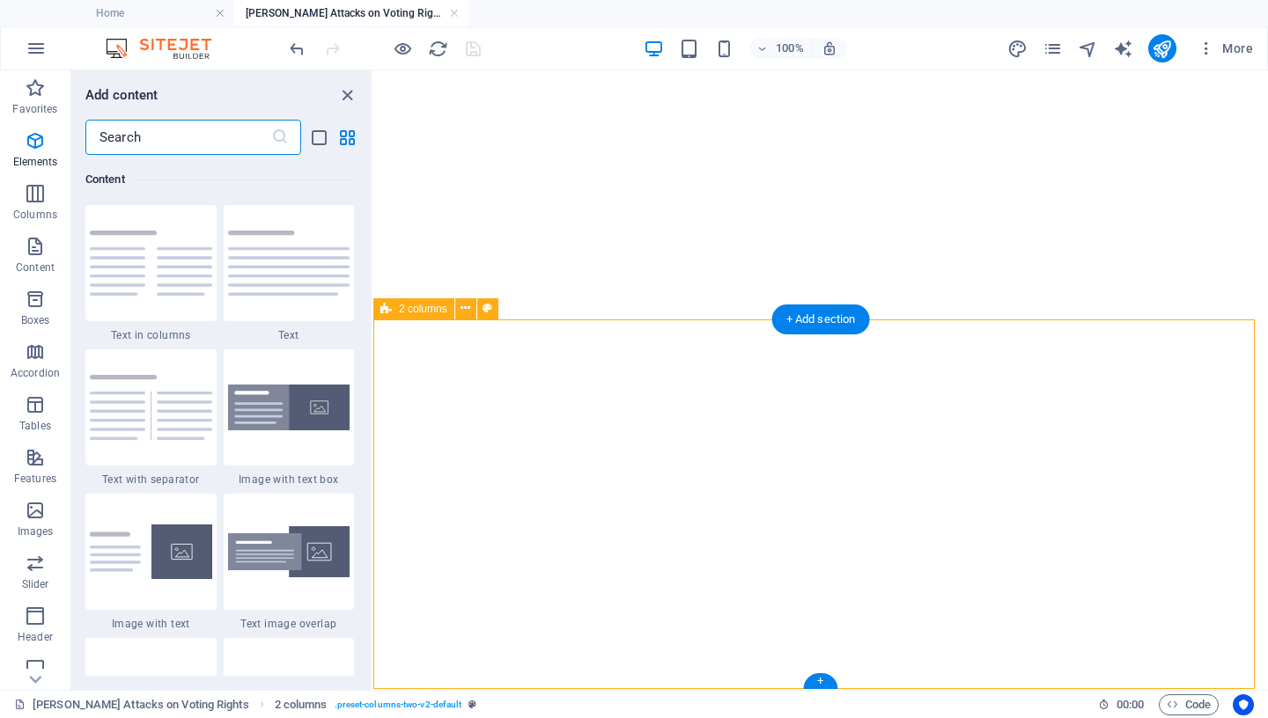
scroll to position [3081, 0]
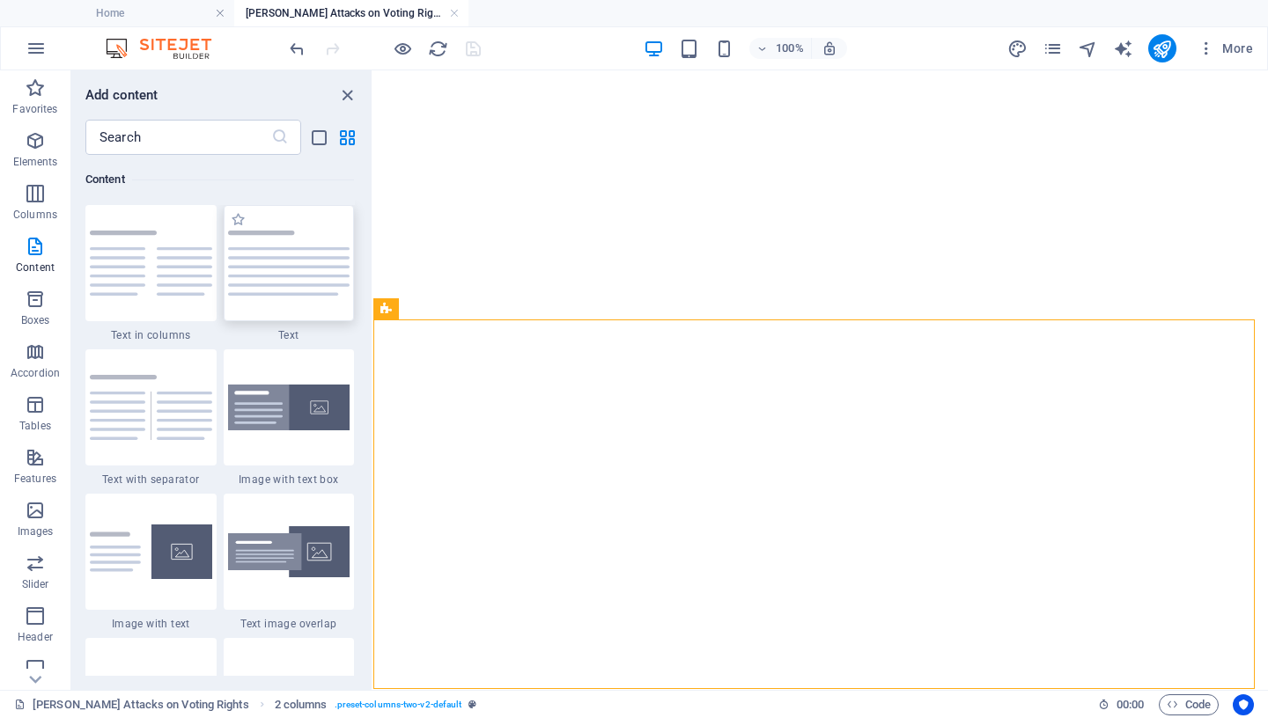
click at [282, 278] on img at bounding box center [289, 263] width 122 height 65
click at [373, 278] on div "Drag here to replace the existing content. Press “Ctrl” if you want to create a…" at bounding box center [820, 380] width 895 height 620
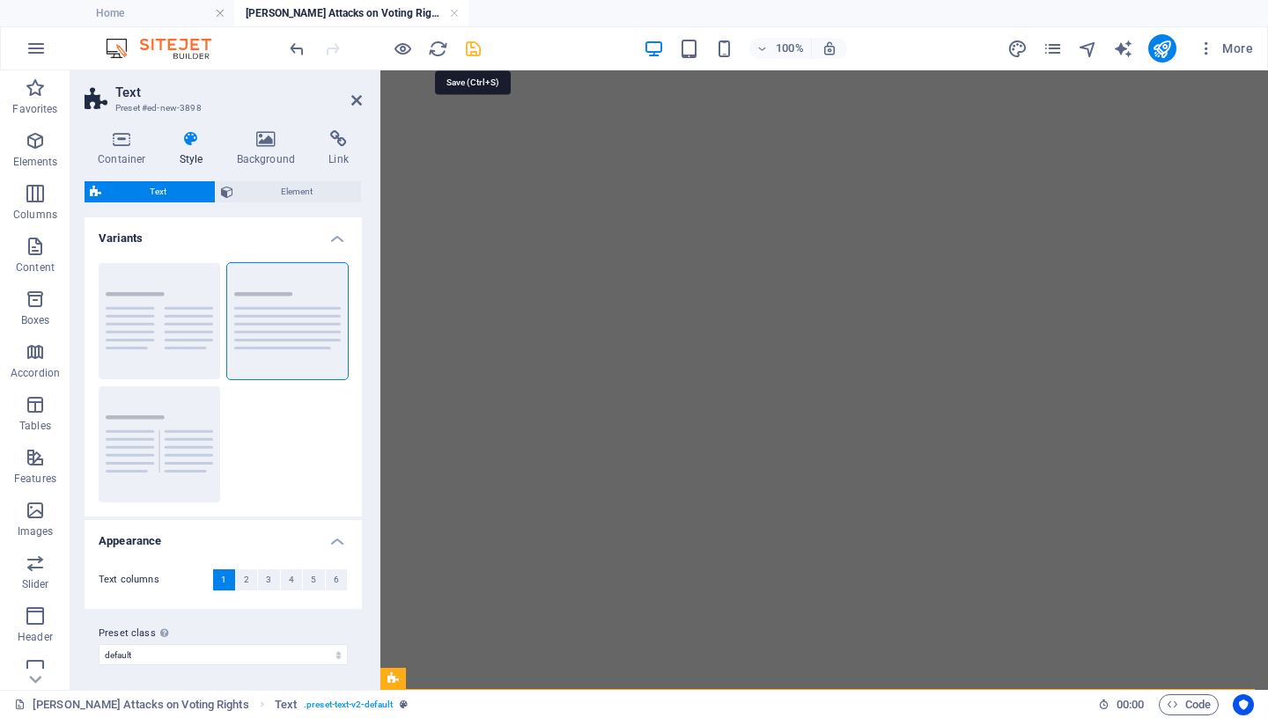
click at [470, 52] on icon "save" at bounding box center [473, 49] width 20 height 20
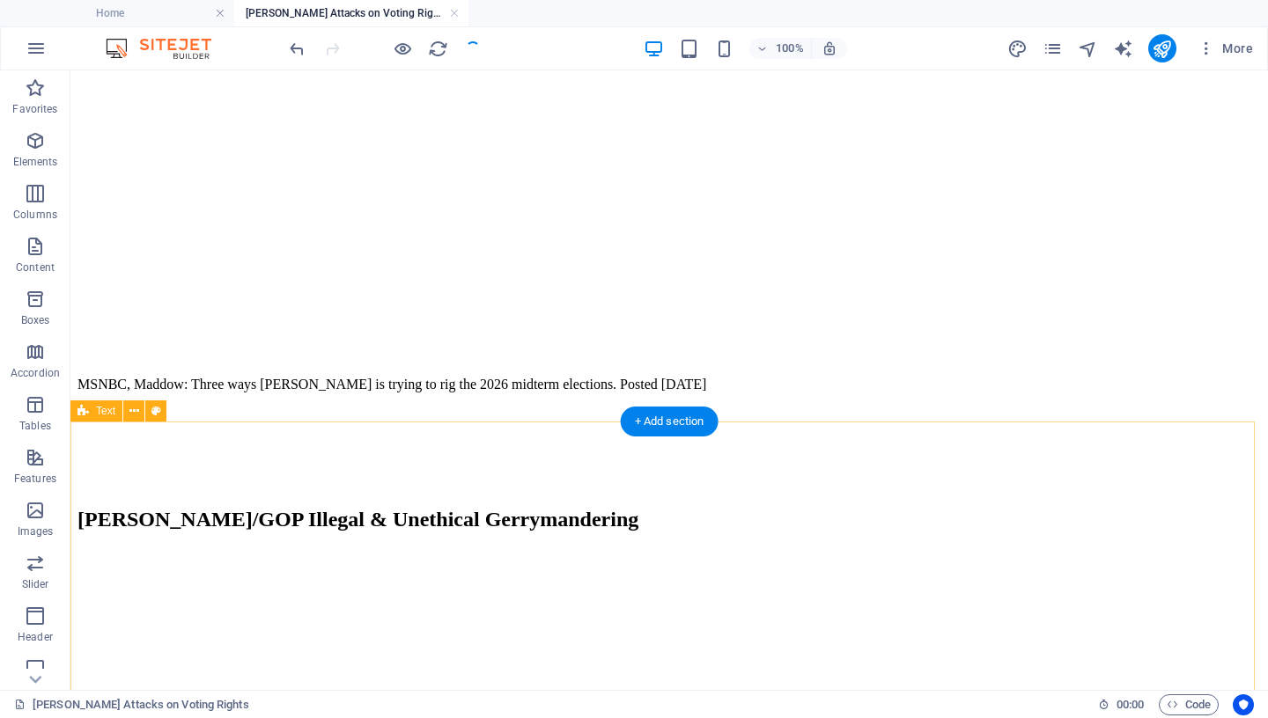
scroll to position [904, 0]
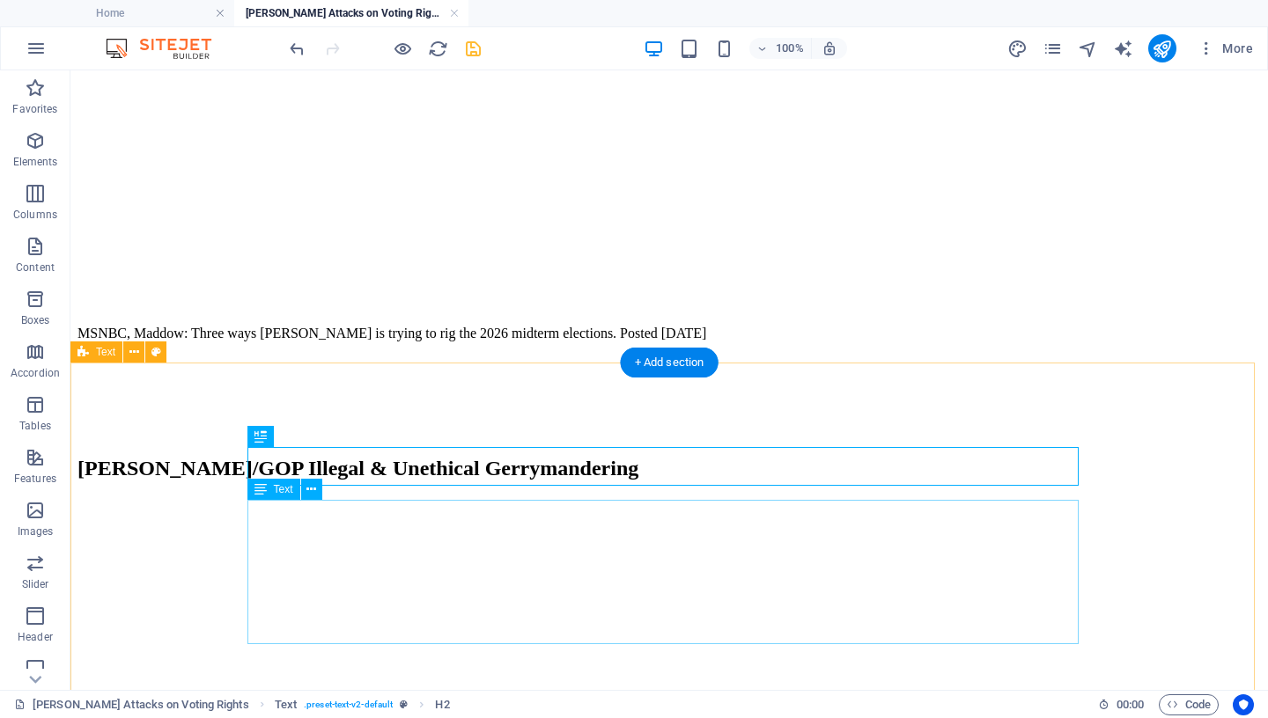
scroll to position [904, 0]
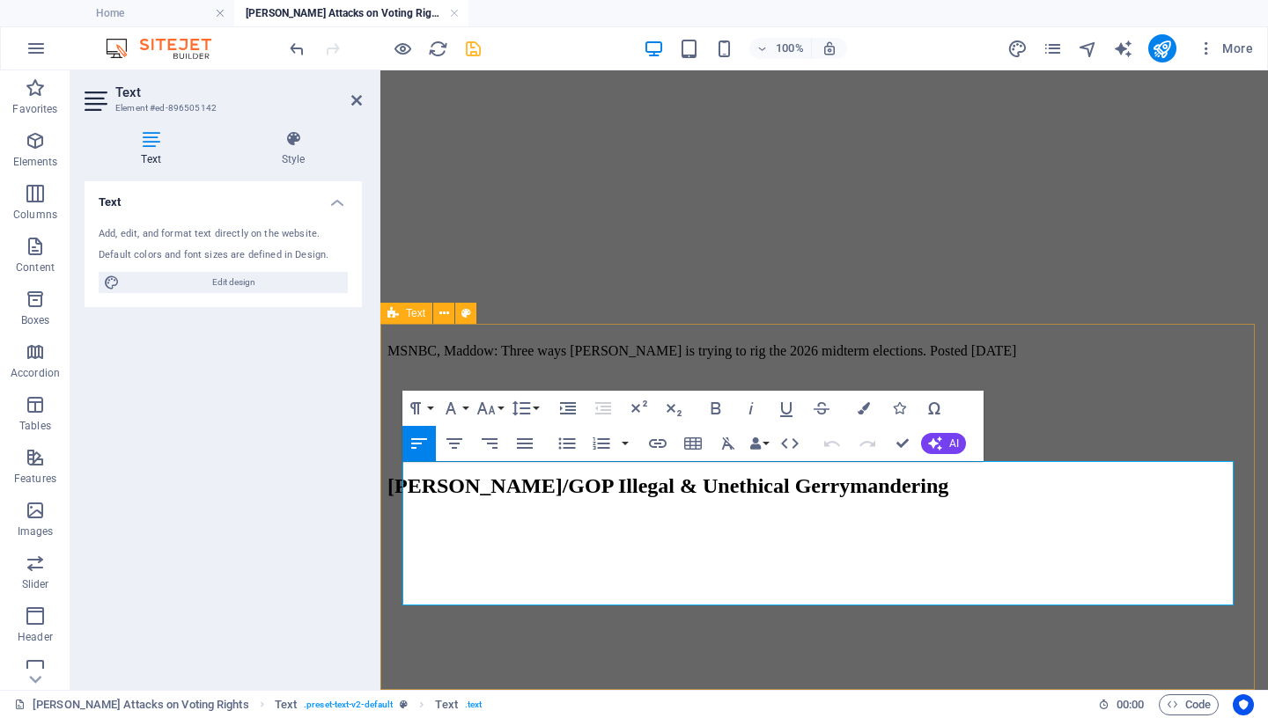
drag, startPoint x: 718, startPoint y: 590, endPoint x: 396, endPoint y: 475, distance: 341.5
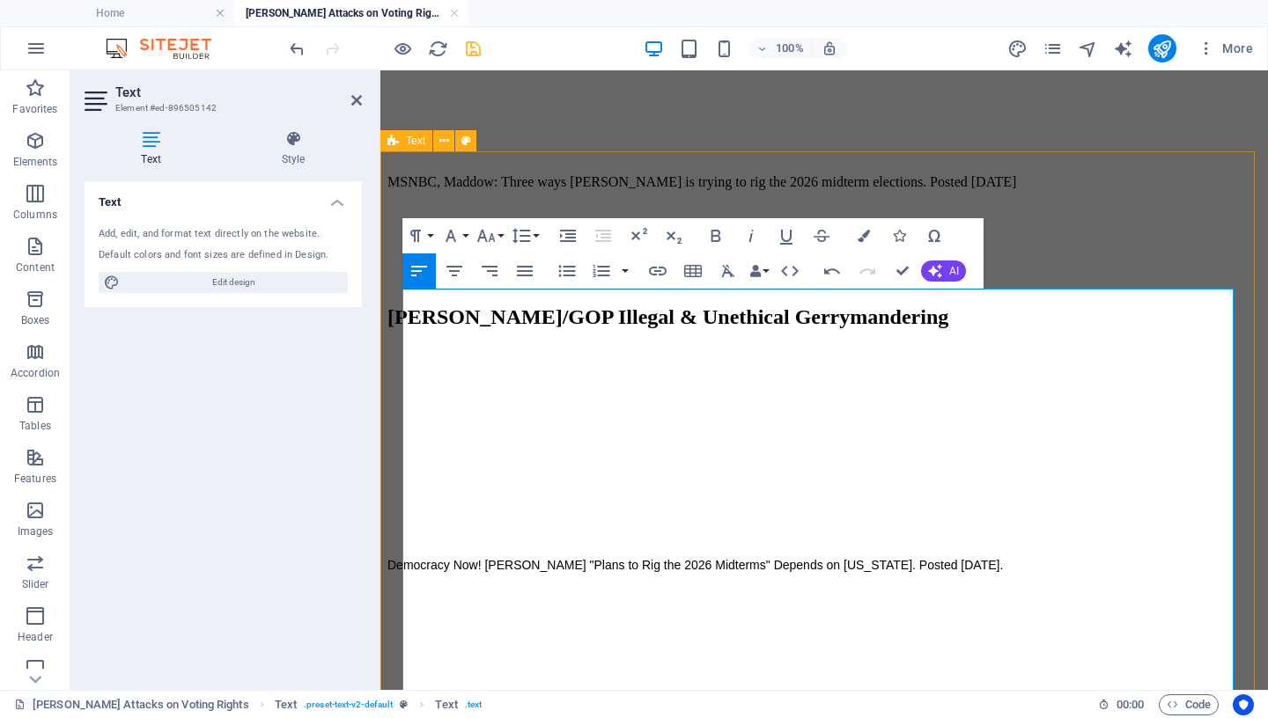
scroll to position [1185, 0]
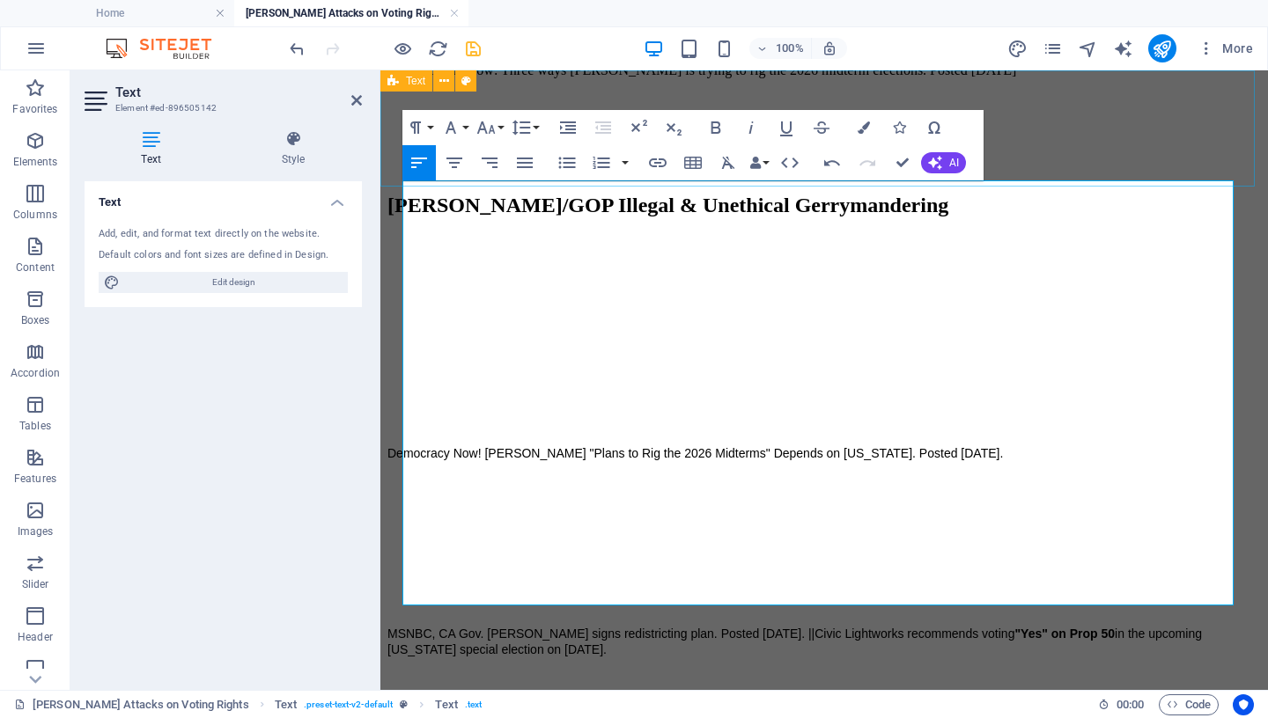
drag, startPoint x: 770, startPoint y: 592, endPoint x: 394, endPoint y: 183, distance: 555.2
click at [461, 126] on icon "button" at bounding box center [450, 127] width 21 height 21
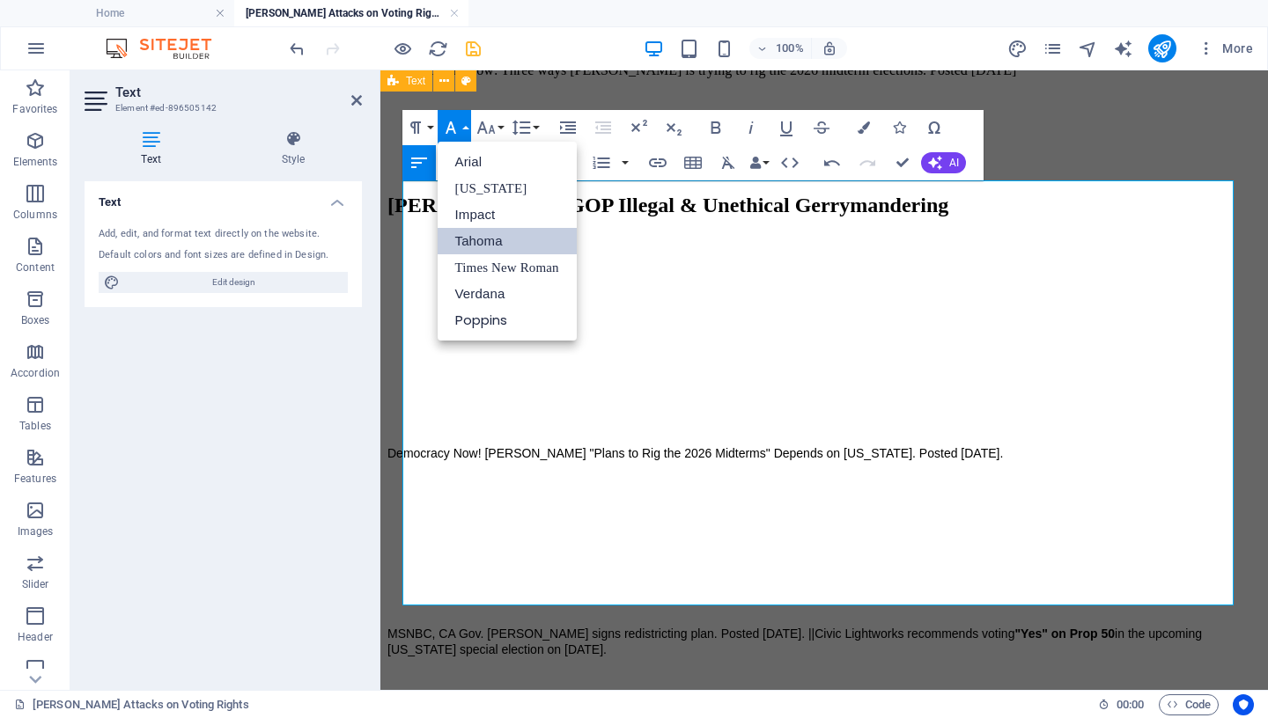
scroll to position [0, 0]
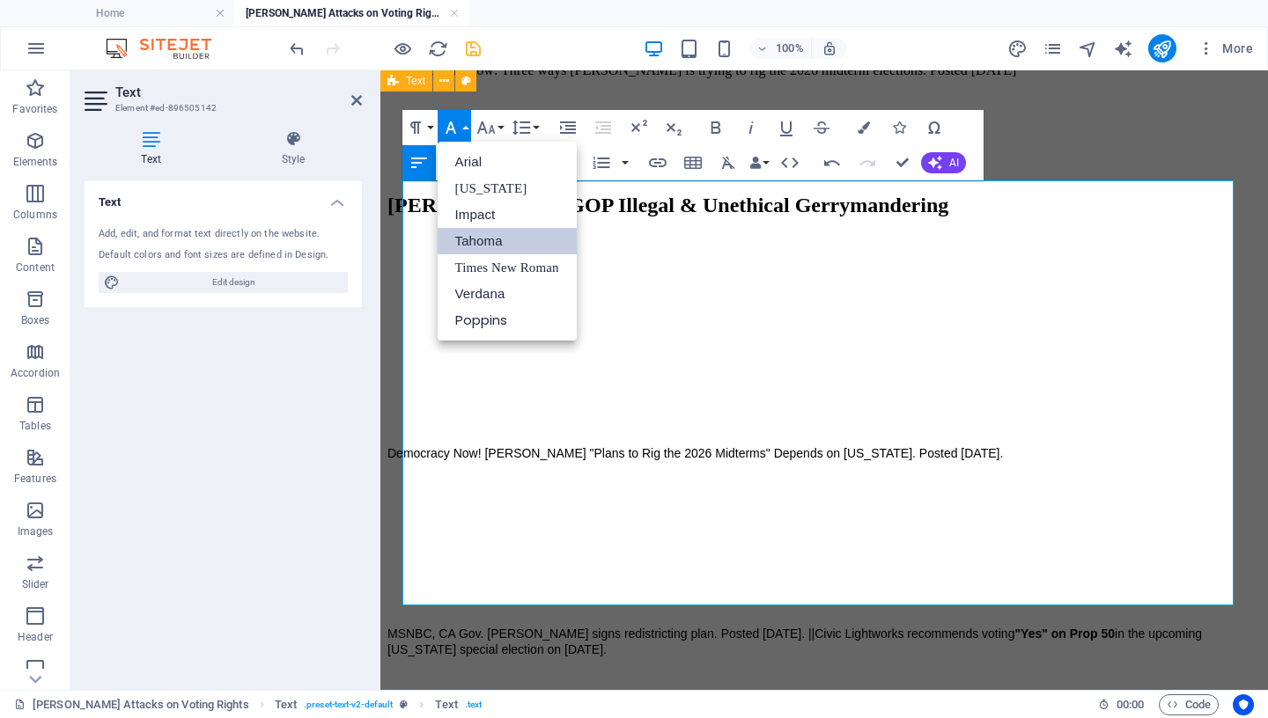
click at [500, 239] on link "Tahoma" at bounding box center [507, 241] width 139 height 26
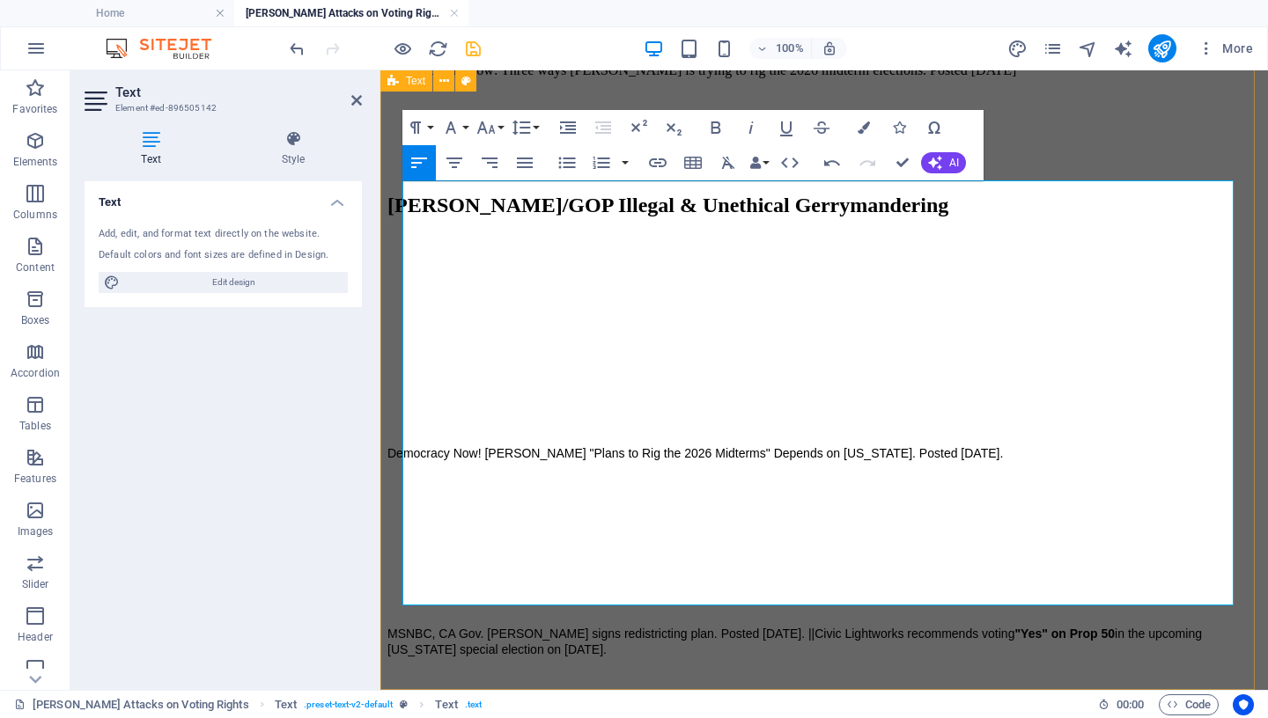
drag, startPoint x: 404, startPoint y: 194, endPoint x: 1001, endPoint y: 602, distance: 723.4
click at [465, 124] on button "Font Family" at bounding box center [454, 127] width 33 height 35
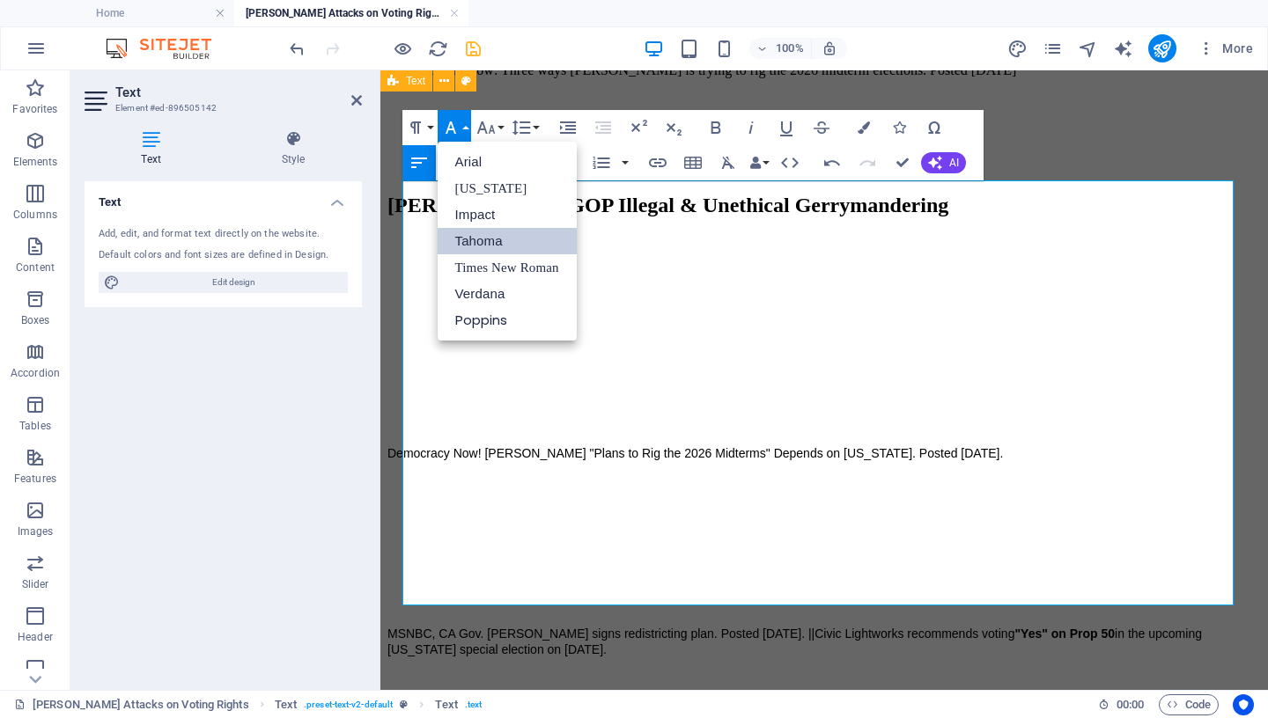
click at [518, 241] on link "Tahoma" at bounding box center [507, 241] width 139 height 26
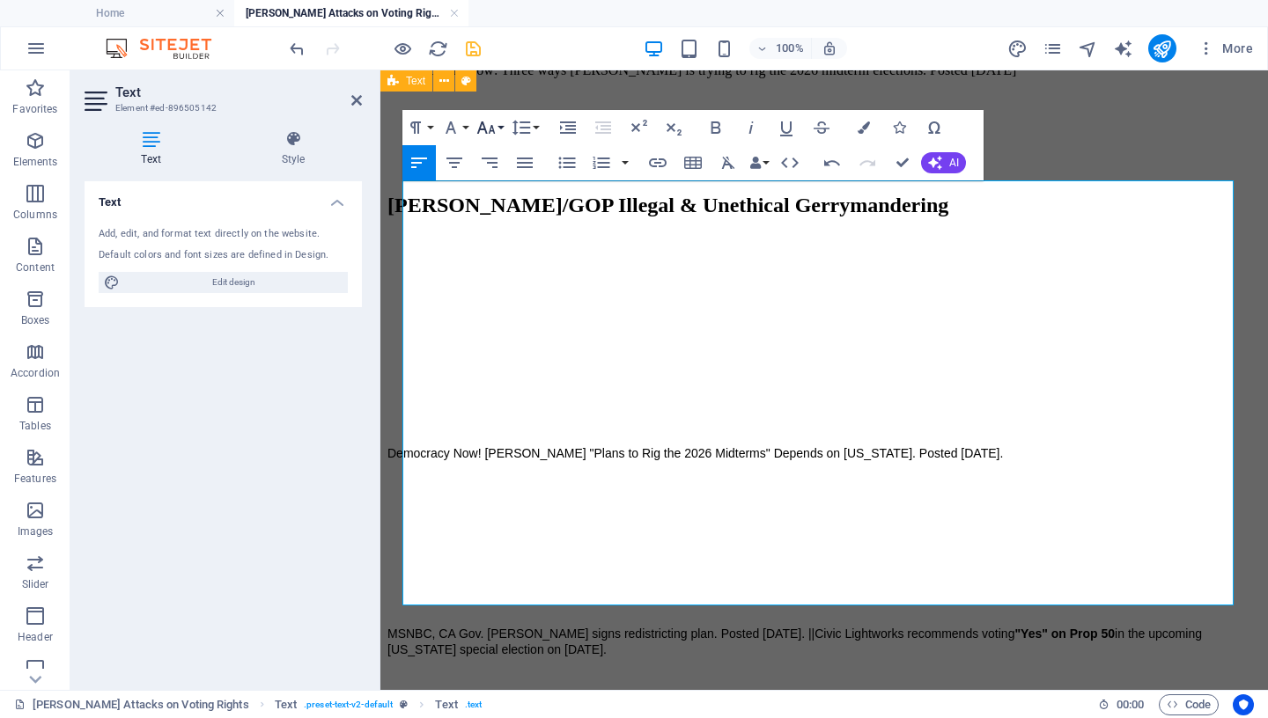
click at [495, 128] on icon "button" at bounding box center [485, 127] width 21 height 21
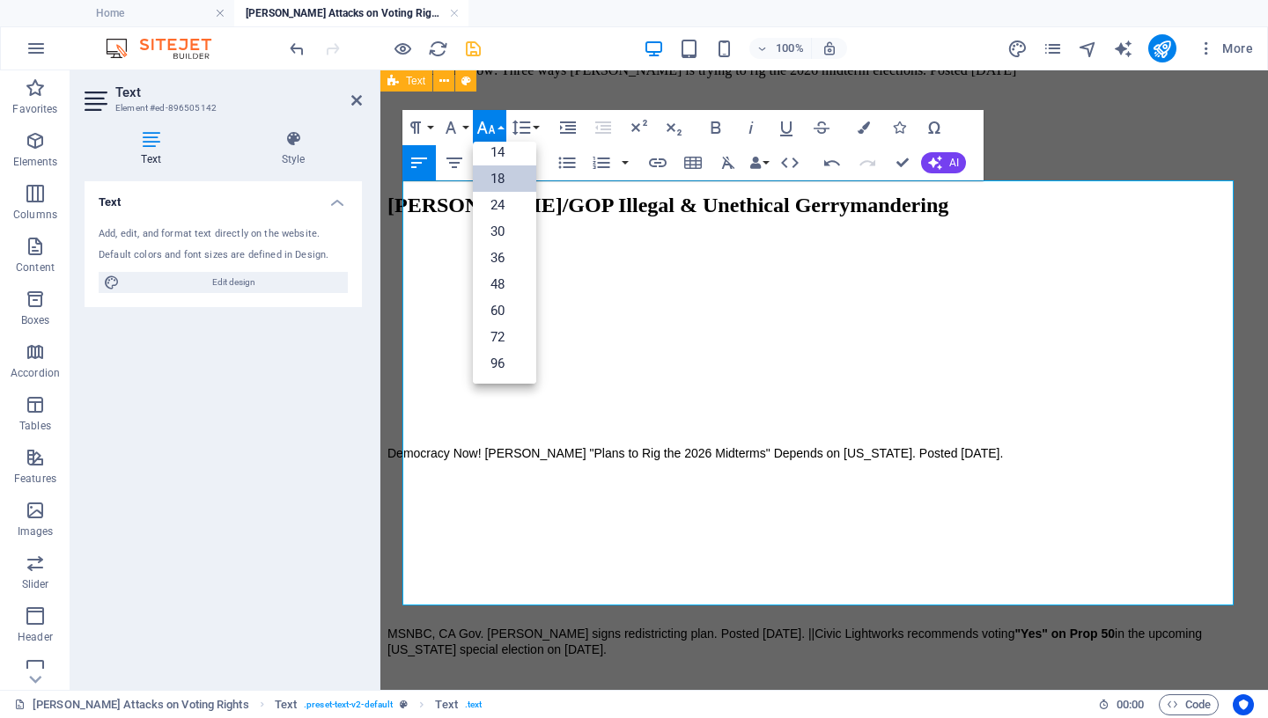
scroll to position [142, 0]
click at [497, 177] on link "18" at bounding box center [504, 179] width 63 height 26
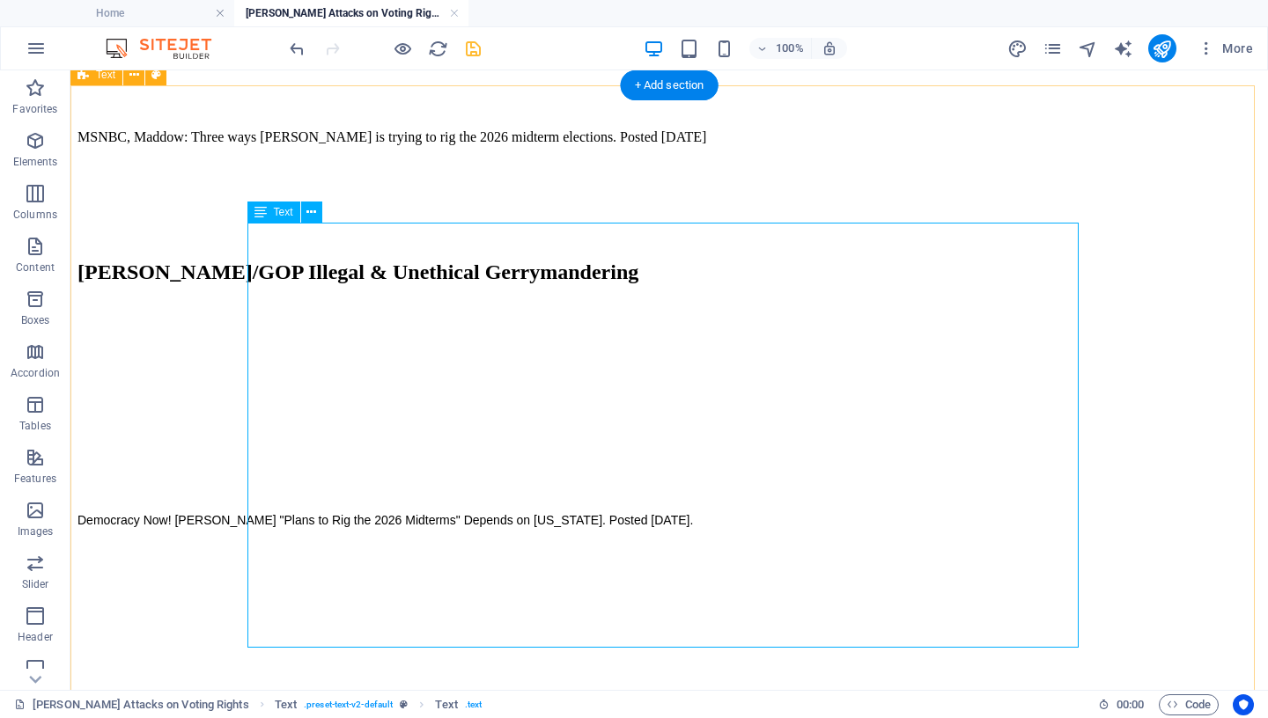
scroll to position [1143, 0]
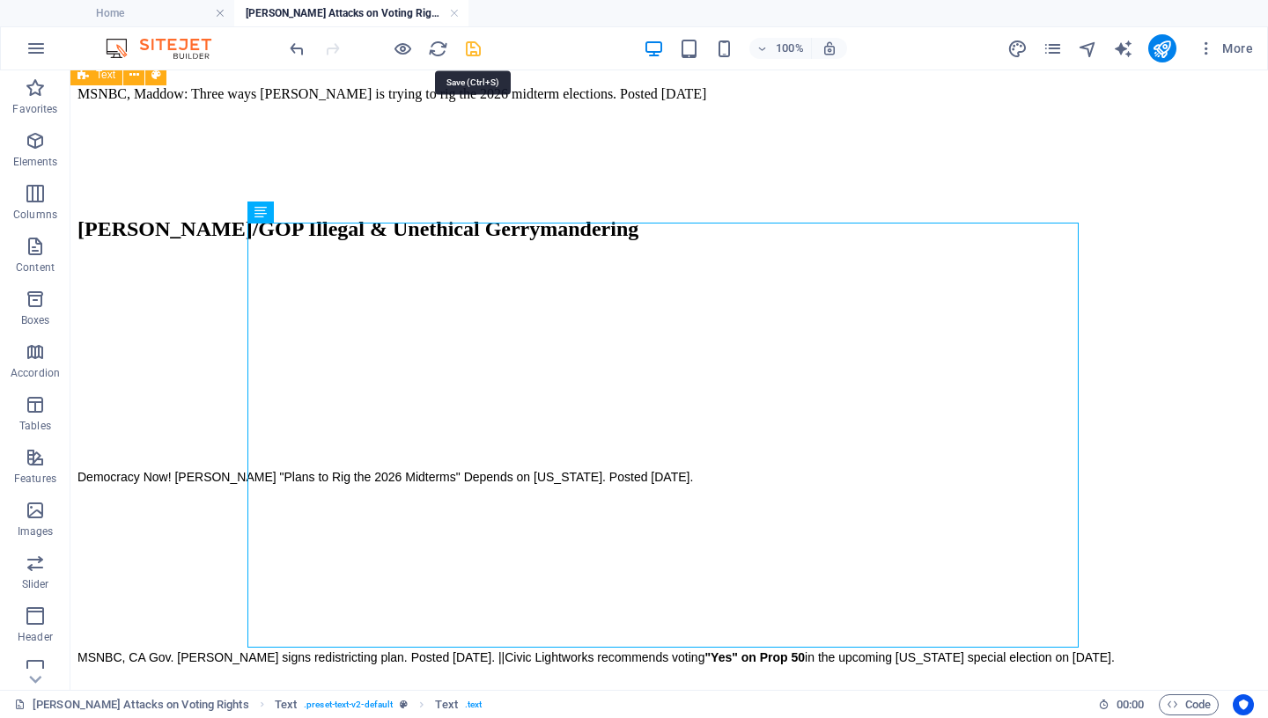
click at [475, 51] on icon "save" at bounding box center [473, 49] width 20 height 20
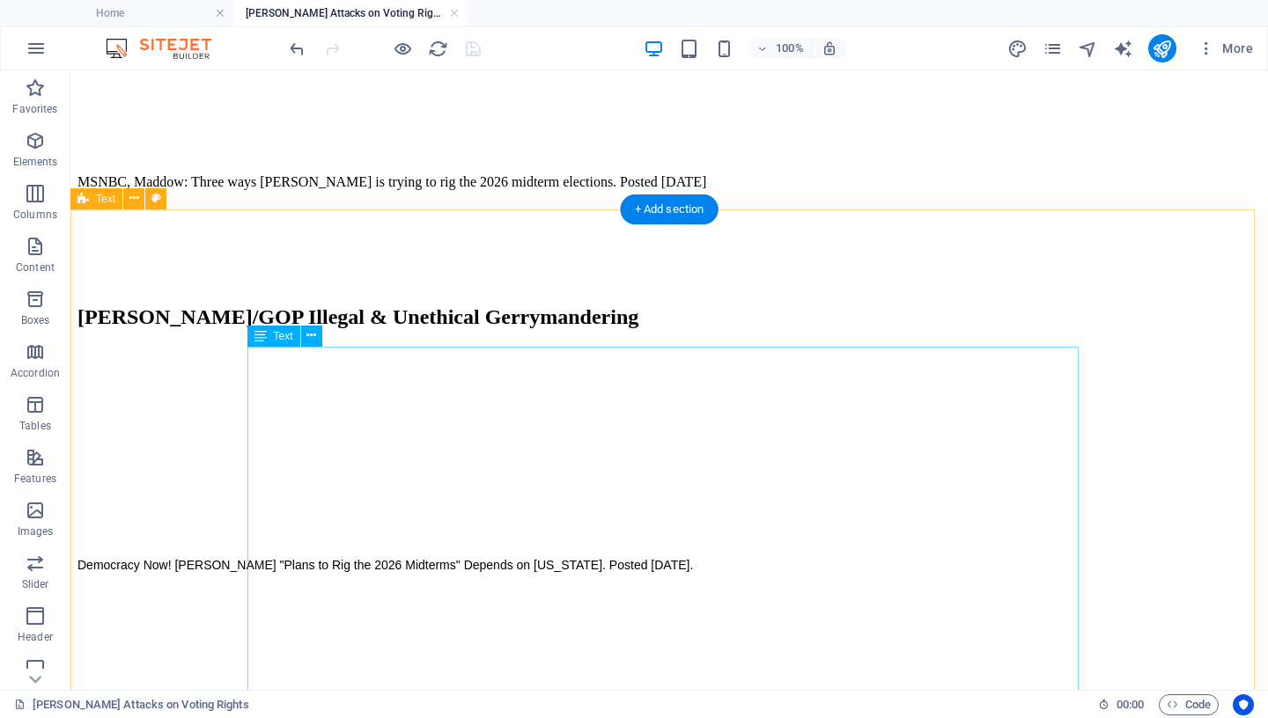
scroll to position [1058, 0]
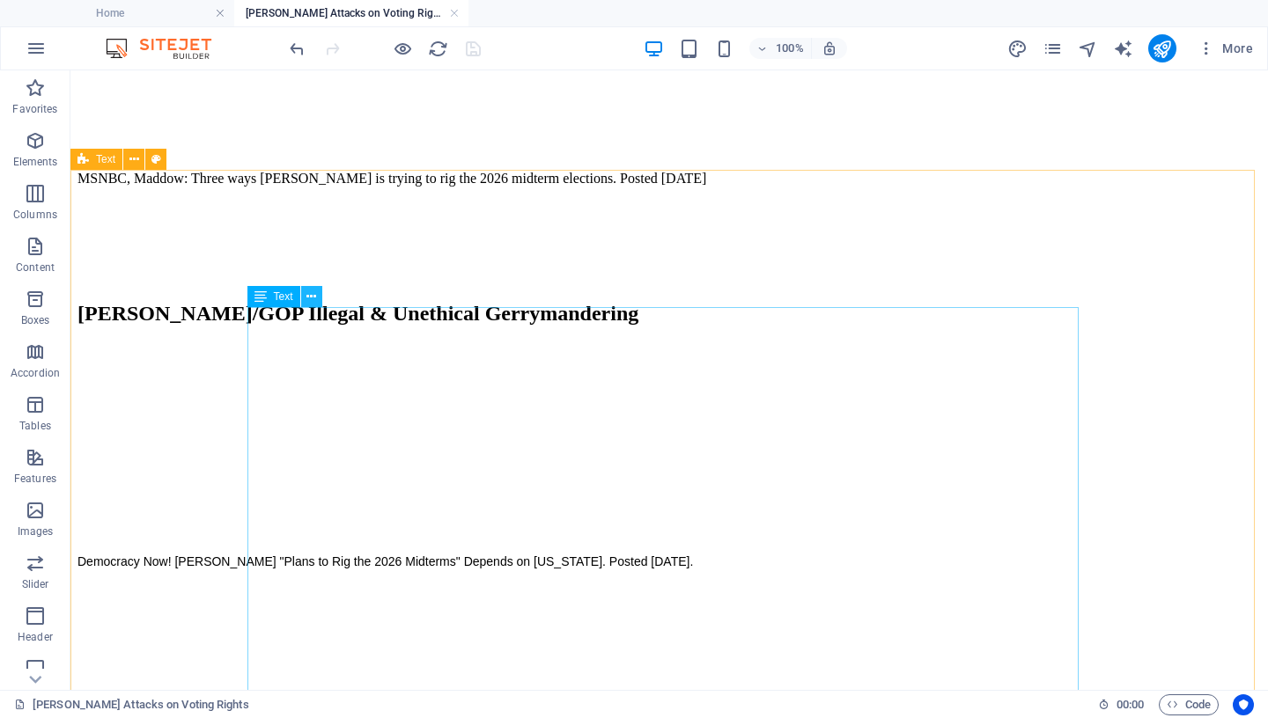
click at [313, 295] on icon at bounding box center [311, 297] width 10 height 18
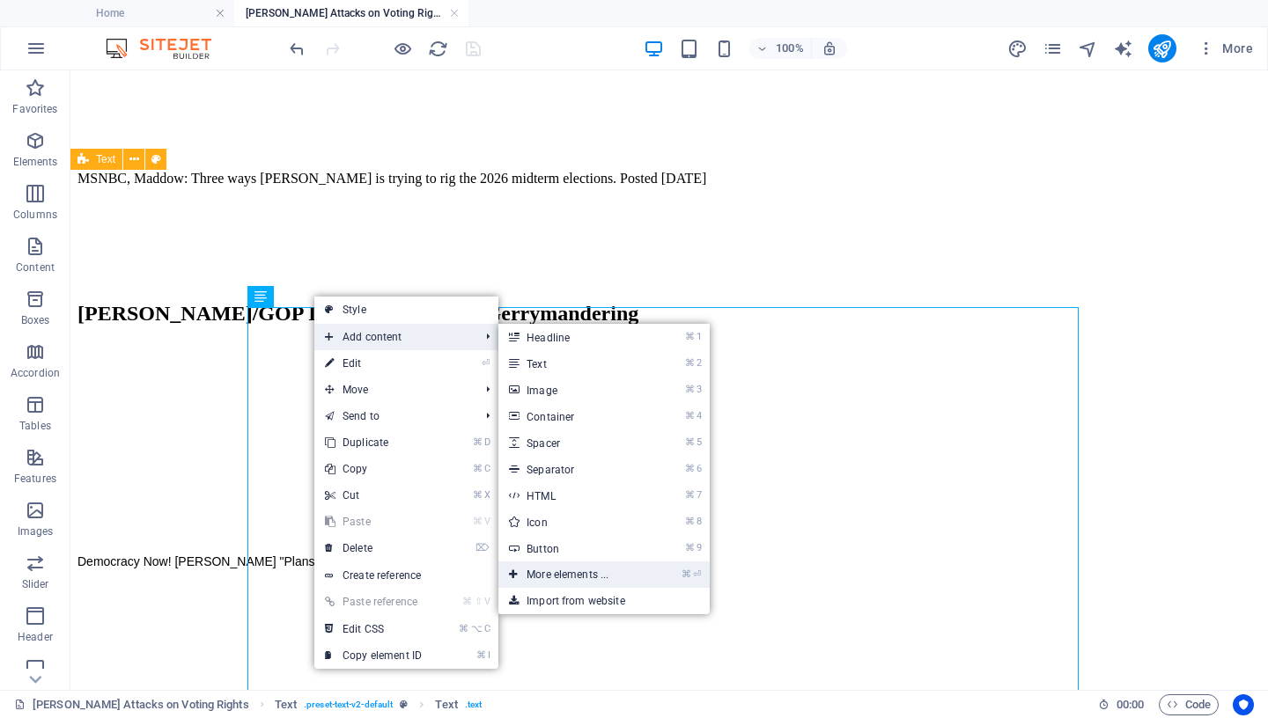
click at [589, 578] on link "⌘ ⏎ More elements ..." at bounding box center [570, 575] width 145 height 26
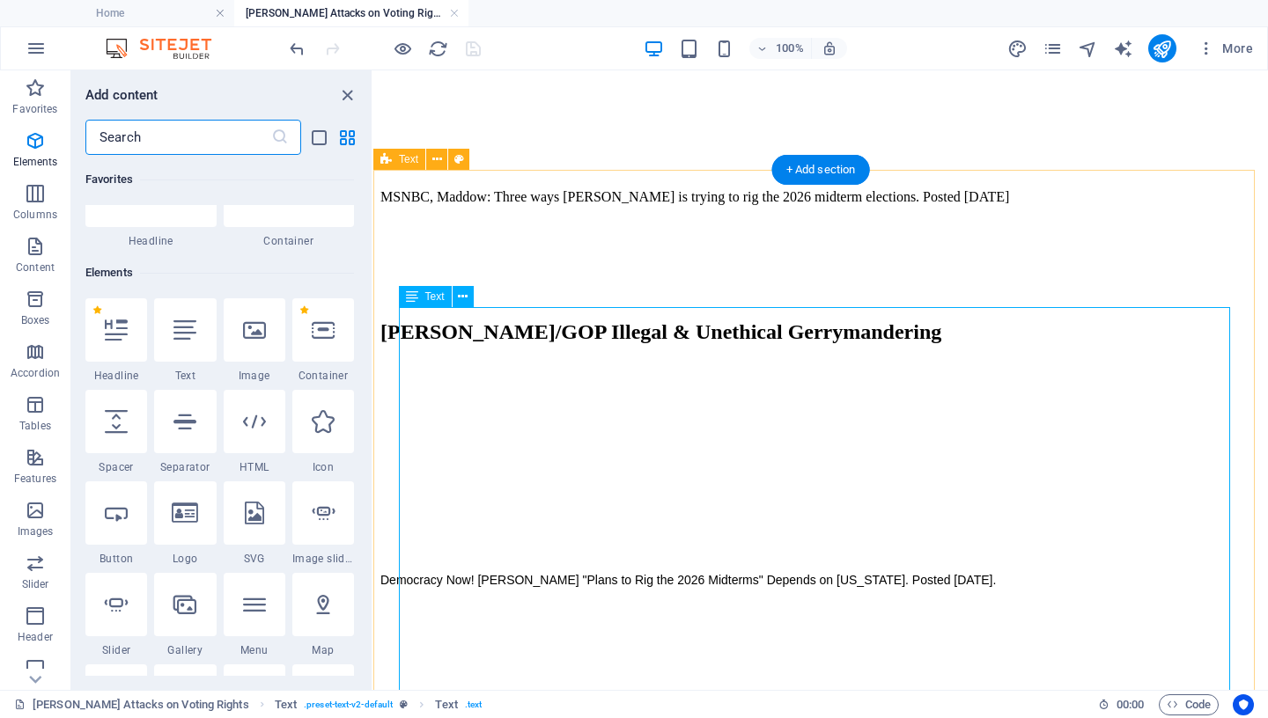
scroll to position [188, 0]
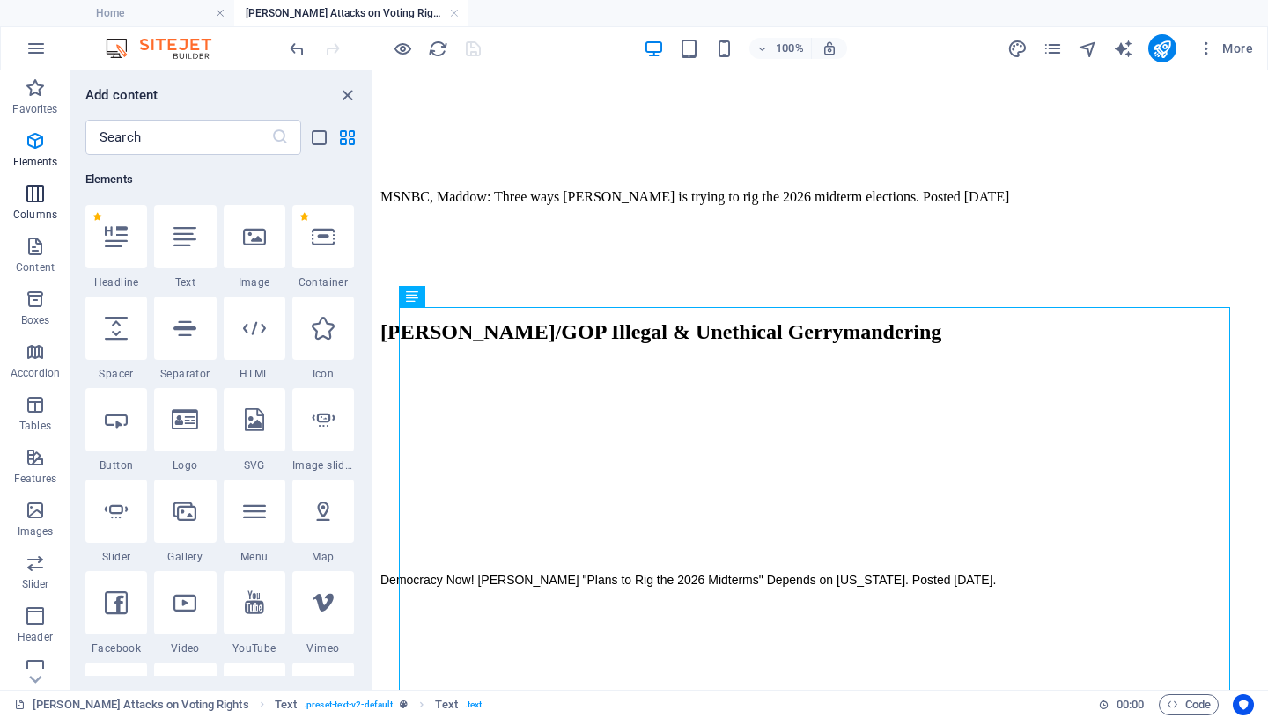
click at [26, 197] on icon "button" at bounding box center [35, 193] width 21 height 21
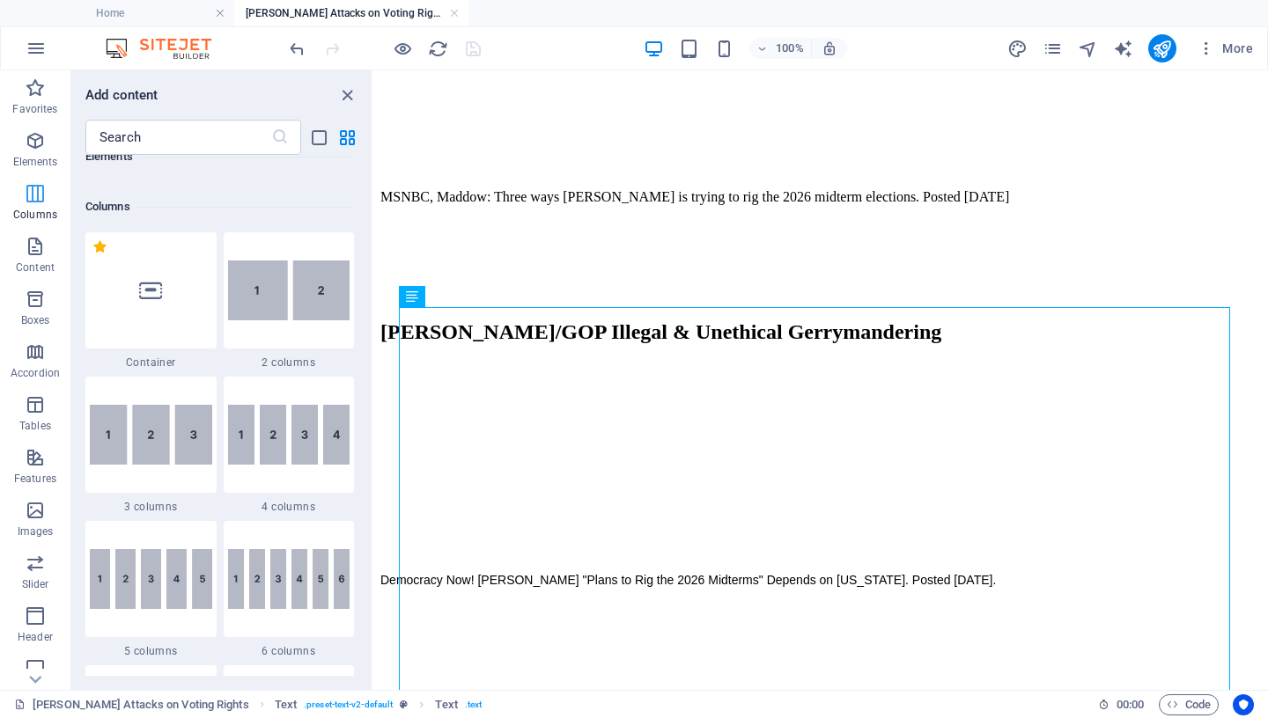
scroll to position [872, 0]
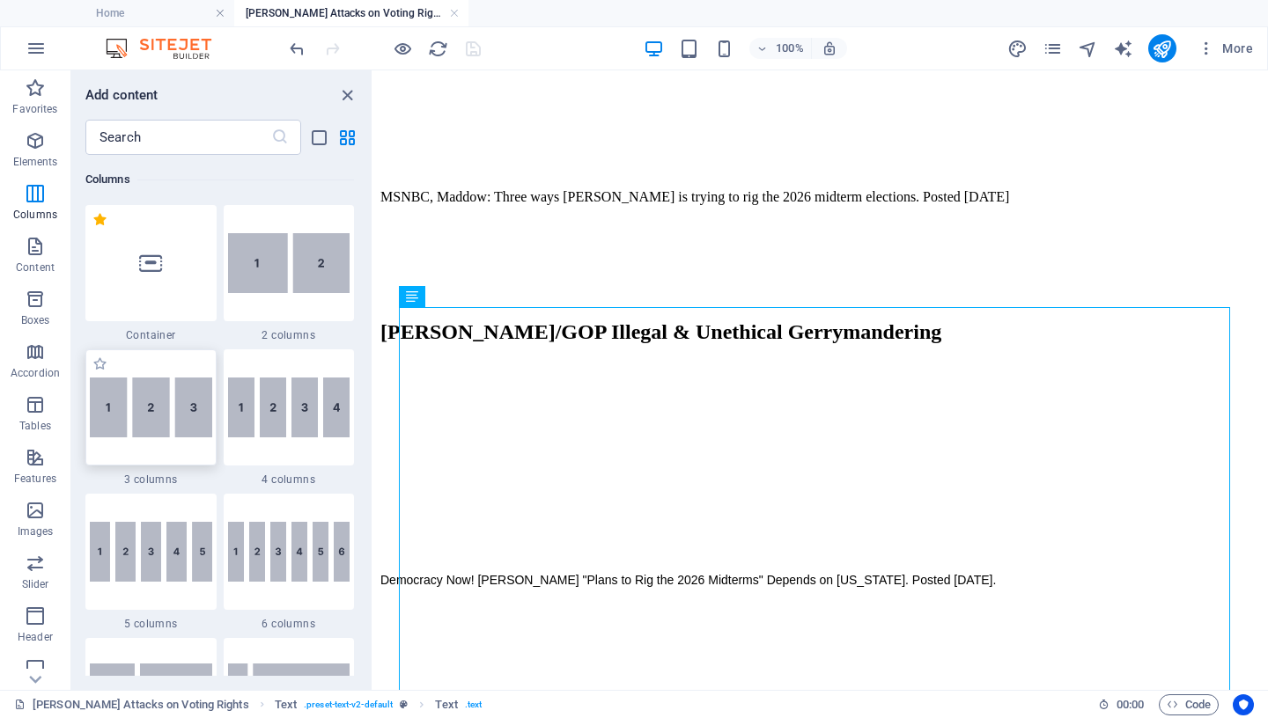
click at [138, 420] on img at bounding box center [151, 408] width 122 height 60
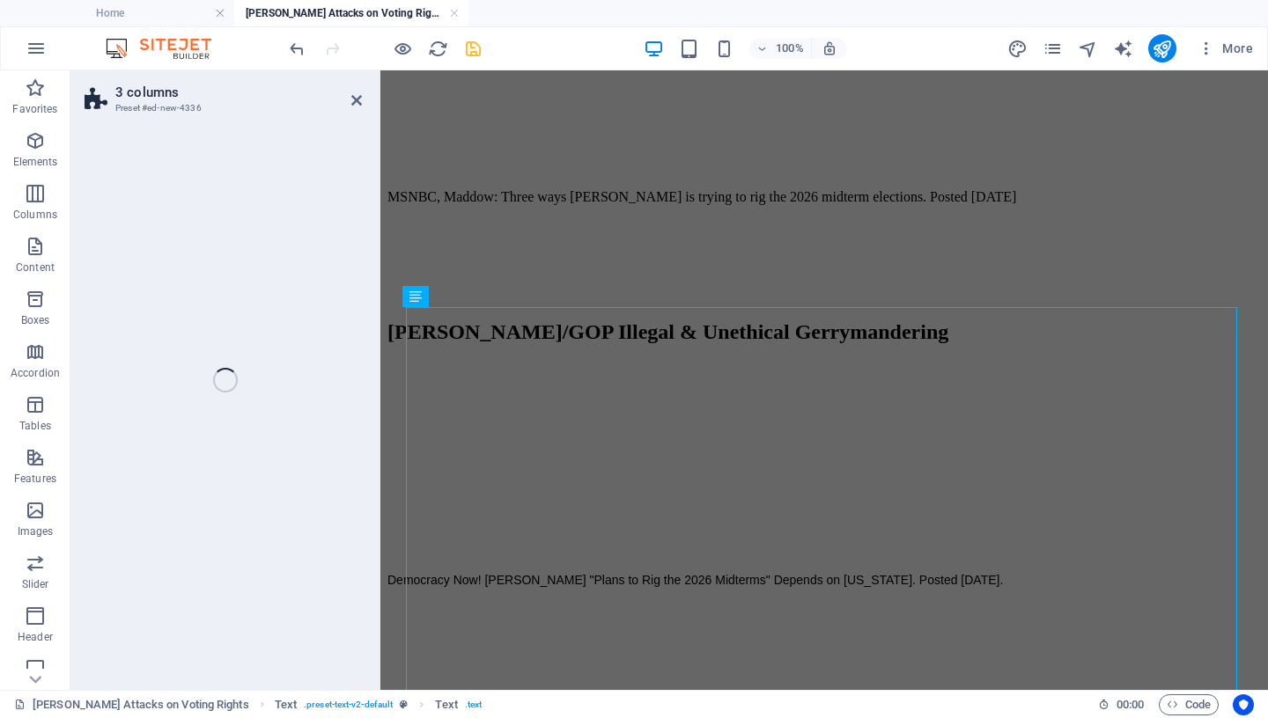
scroll to position [1511, 0]
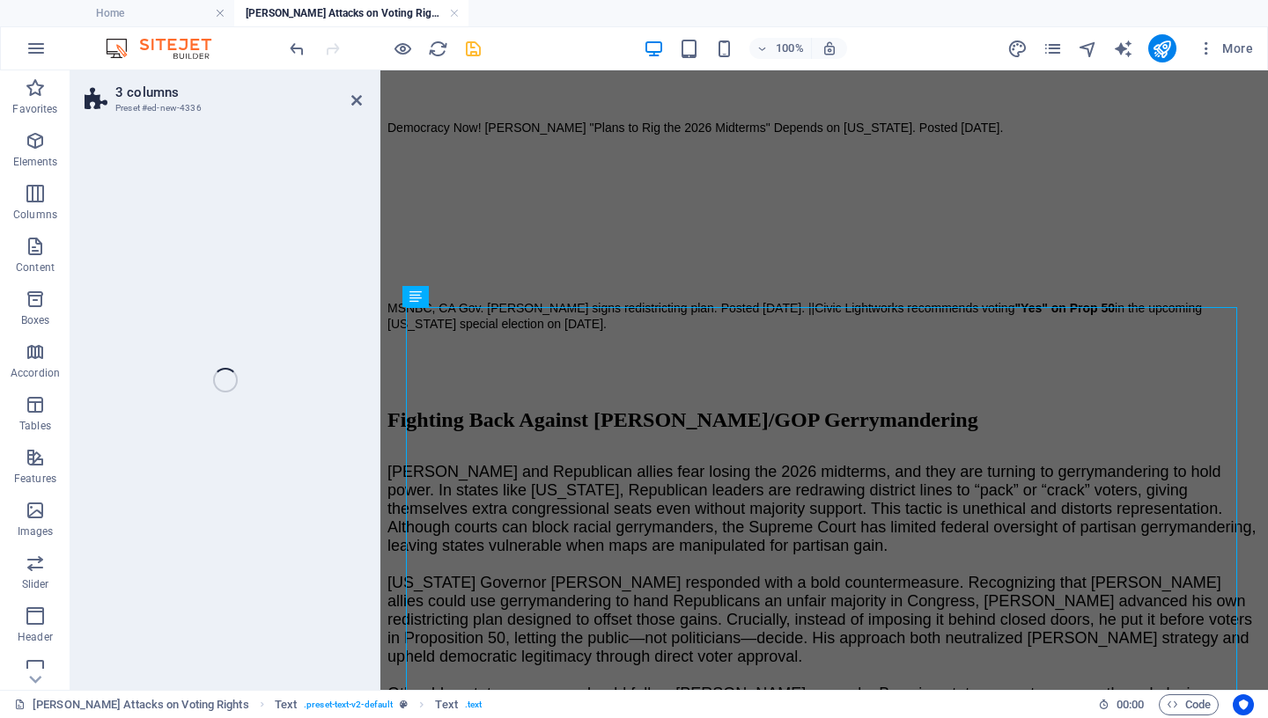
select select "rem"
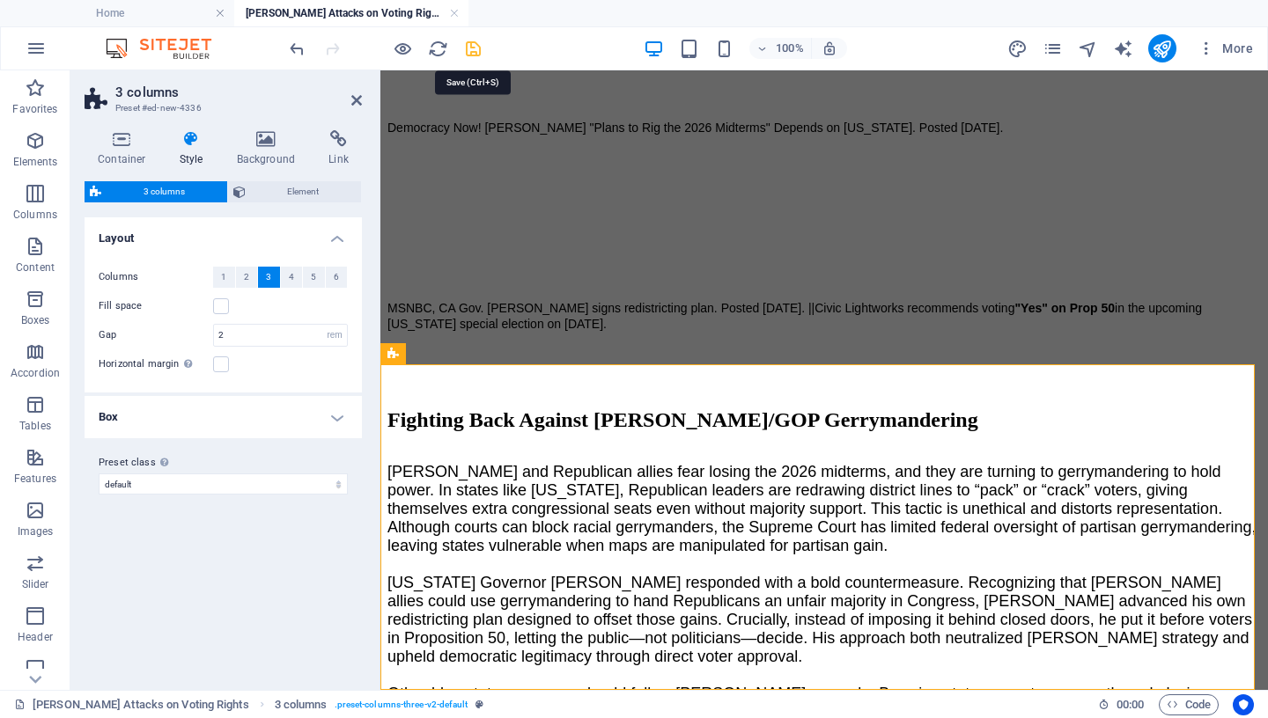
click at [469, 50] on icon "save" at bounding box center [473, 49] width 20 height 20
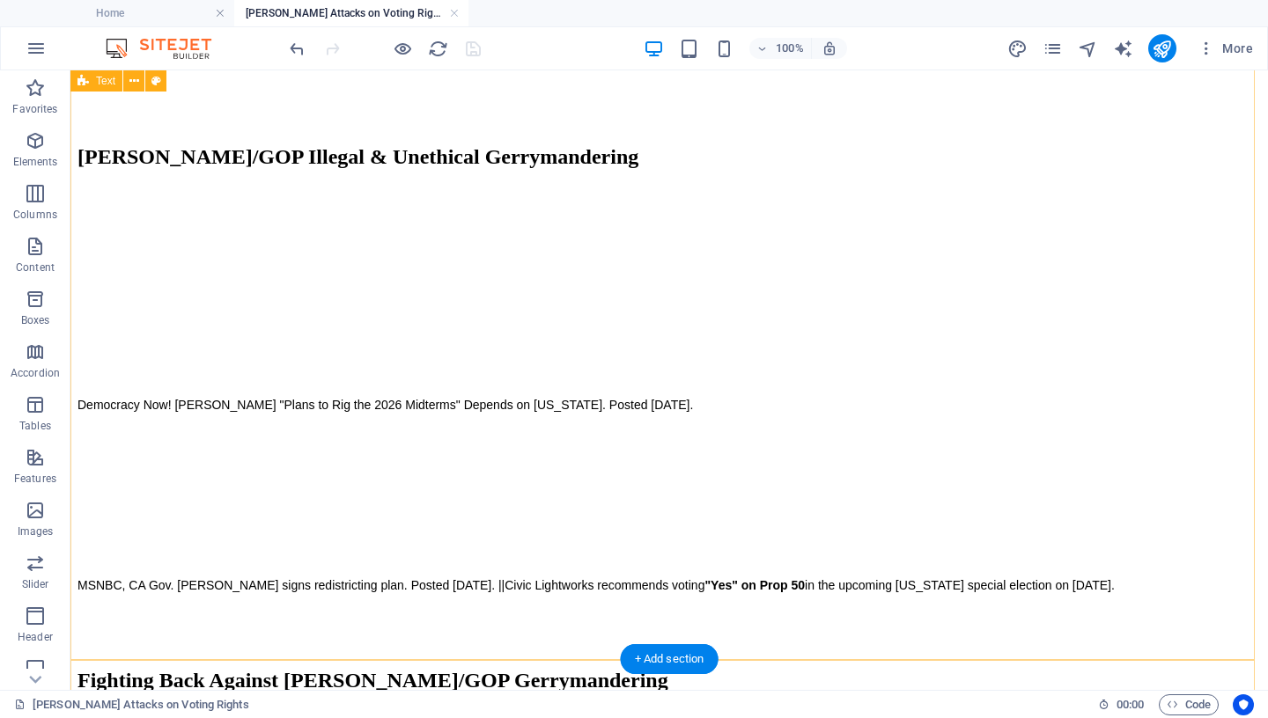
scroll to position [1384, 0]
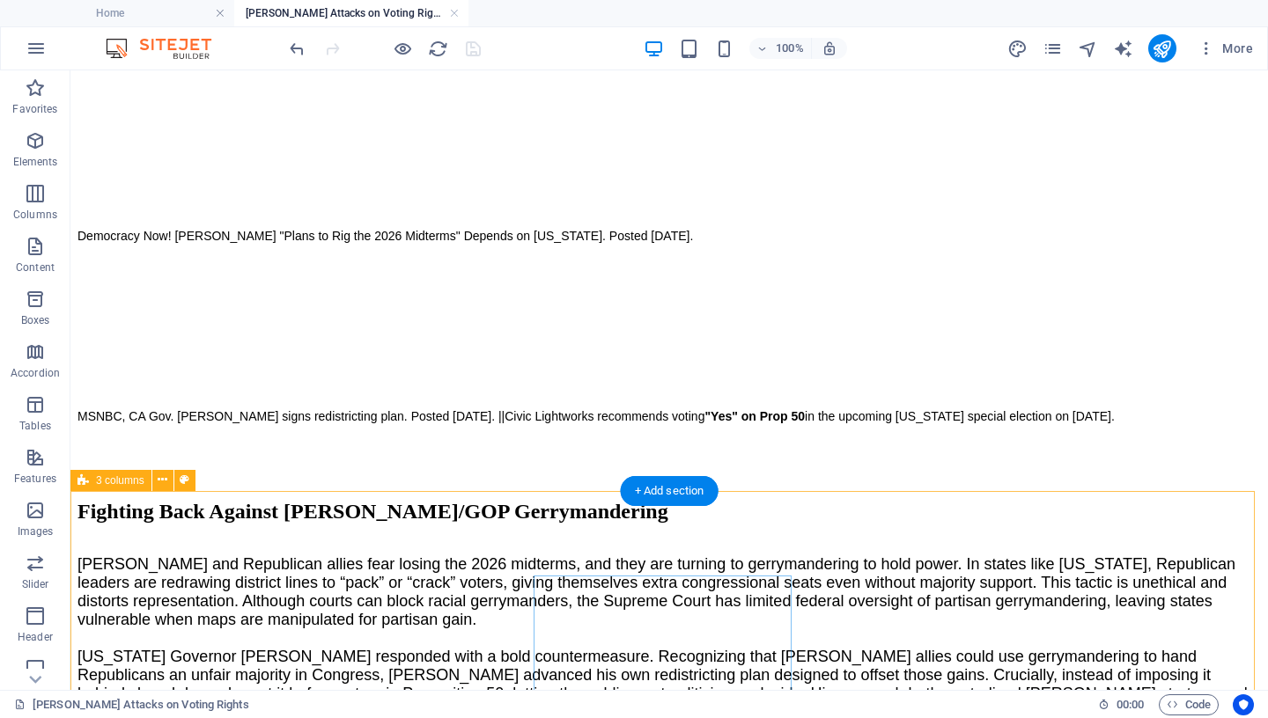
select select "rem"
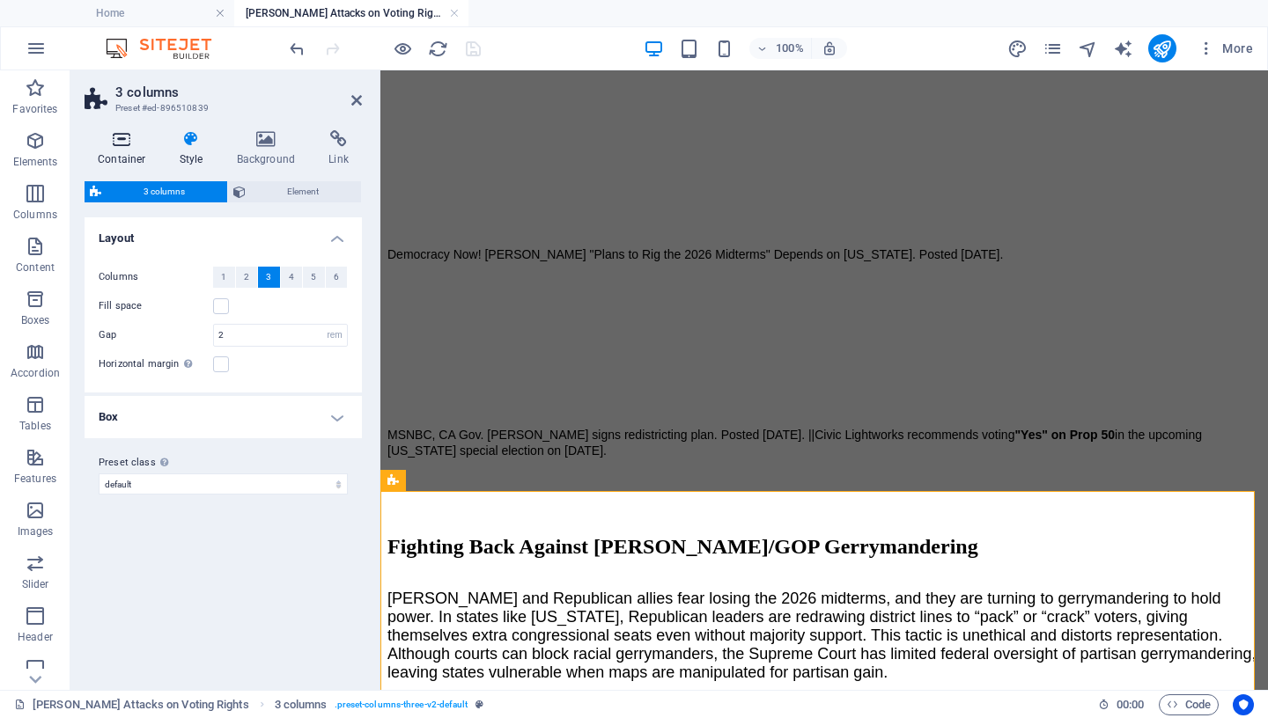
click at [121, 143] on icon at bounding box center [122, 139] width 75 height 18
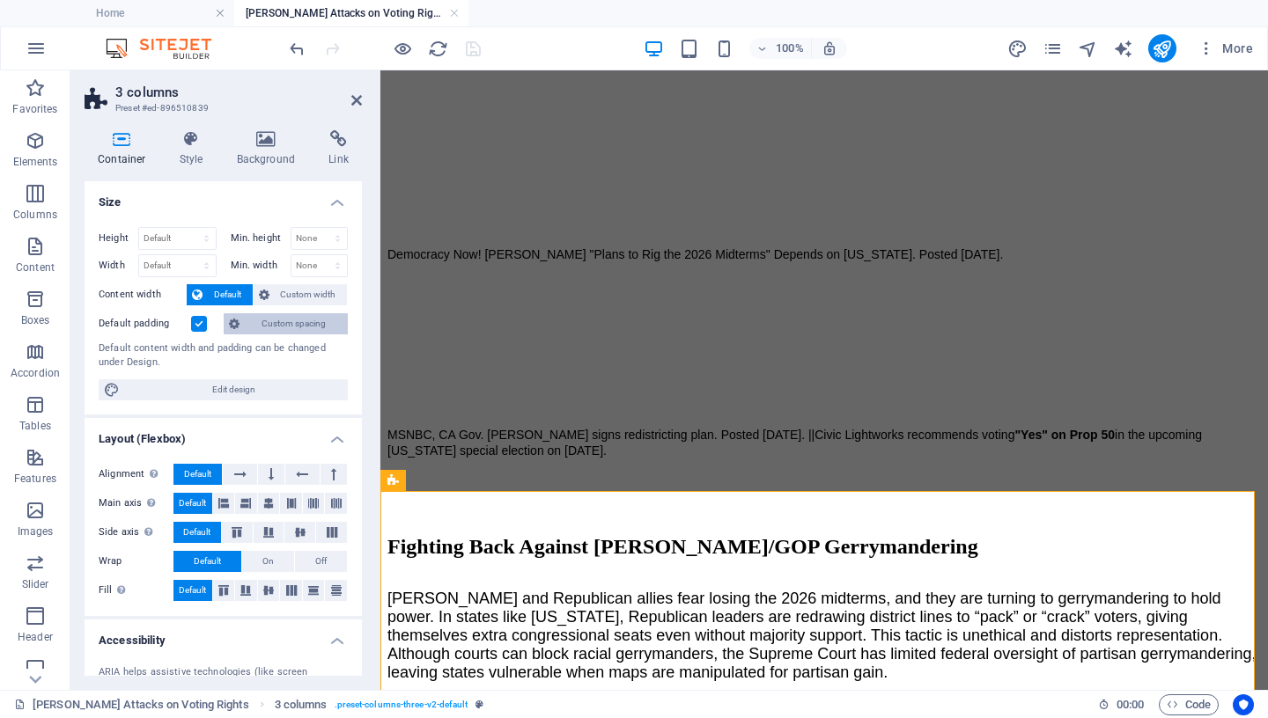
click at [263, 323] on span "Custom spacing" at bounding box center [294, 323] width 98 height 21
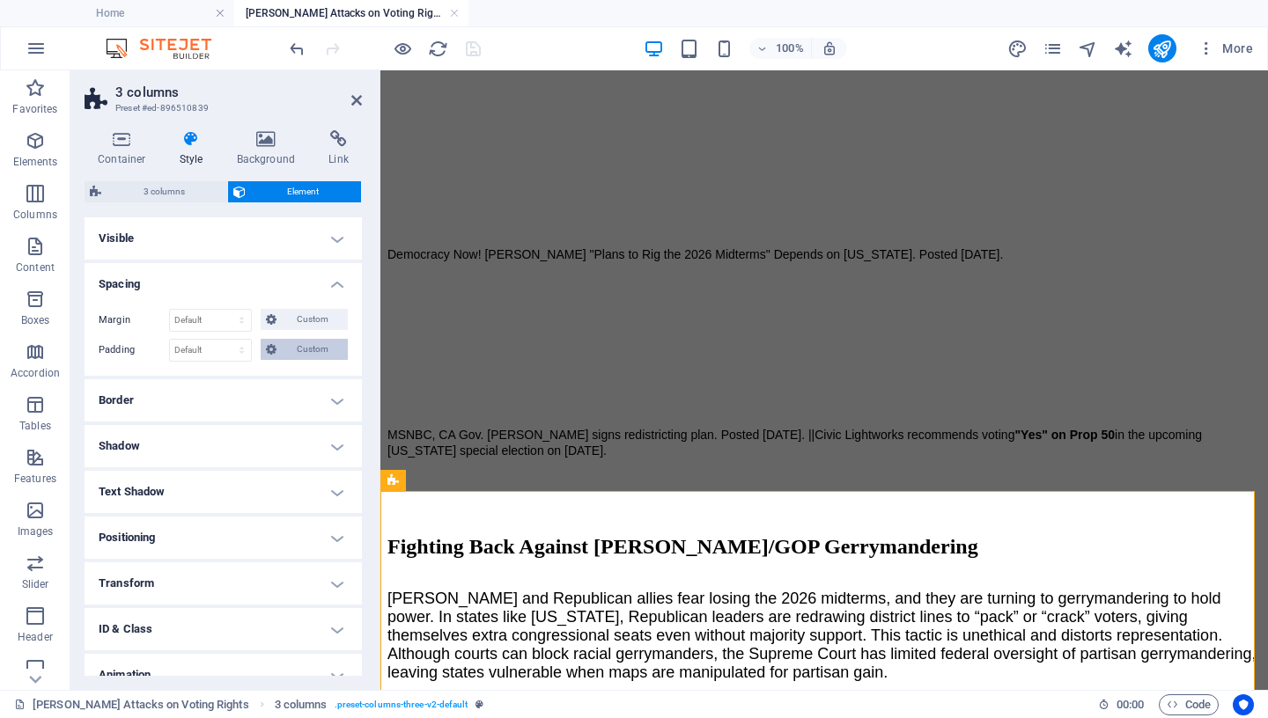
click at [285, 353] on span "Custom" at bounding box center [312, 349] width 61 height 21
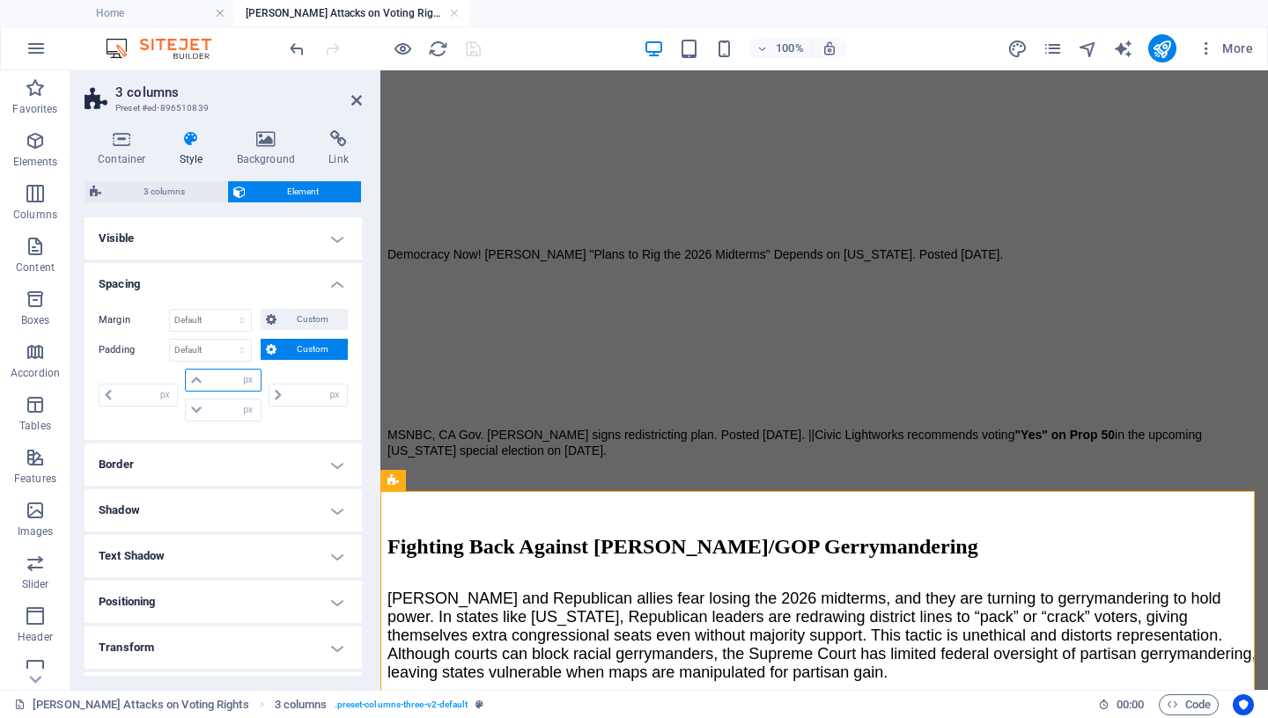
click at [224, 386] on input "number" at bounding box center [233, 380] width 53 height 21
type input "20"
type input "0"
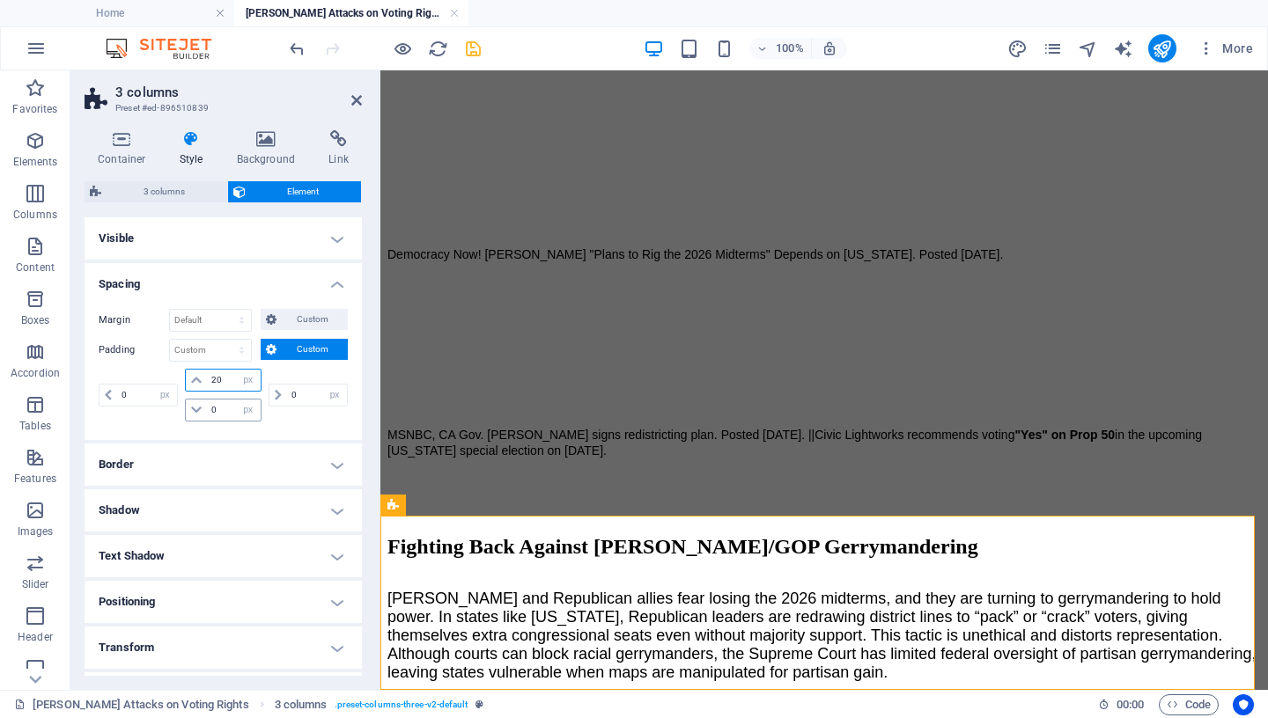
scroll to position [1360, 0]
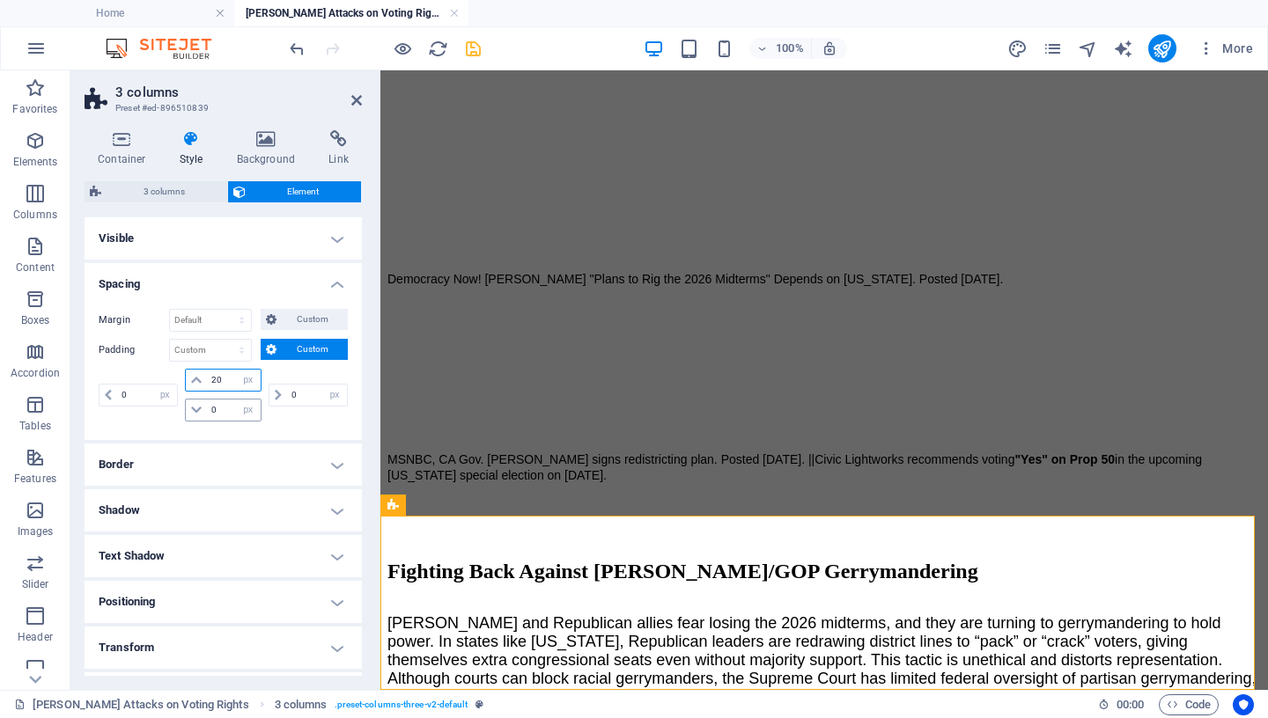
type input "20"
click at [220, 409] on input "0" at bounding box center [233, 410] width 53 height 21
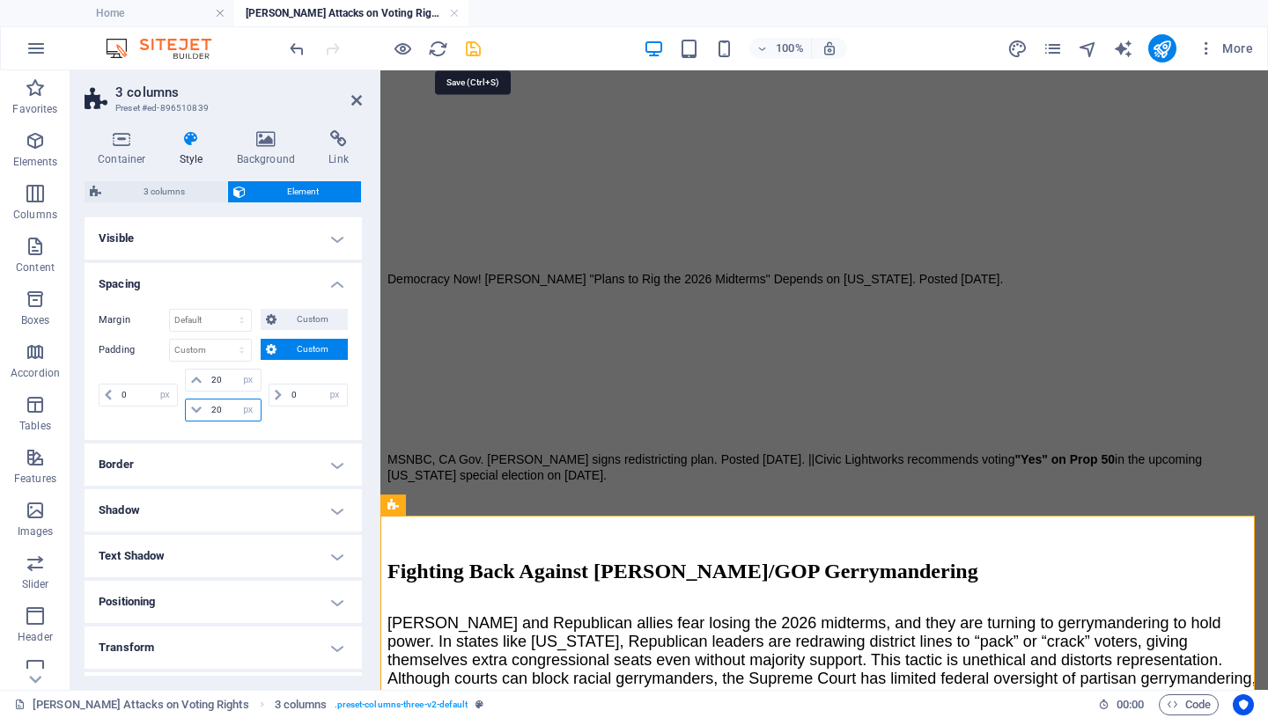
type input "20"
click at [478, 44] on icon "save" at bounding box center [473, 49] width 20 height 20
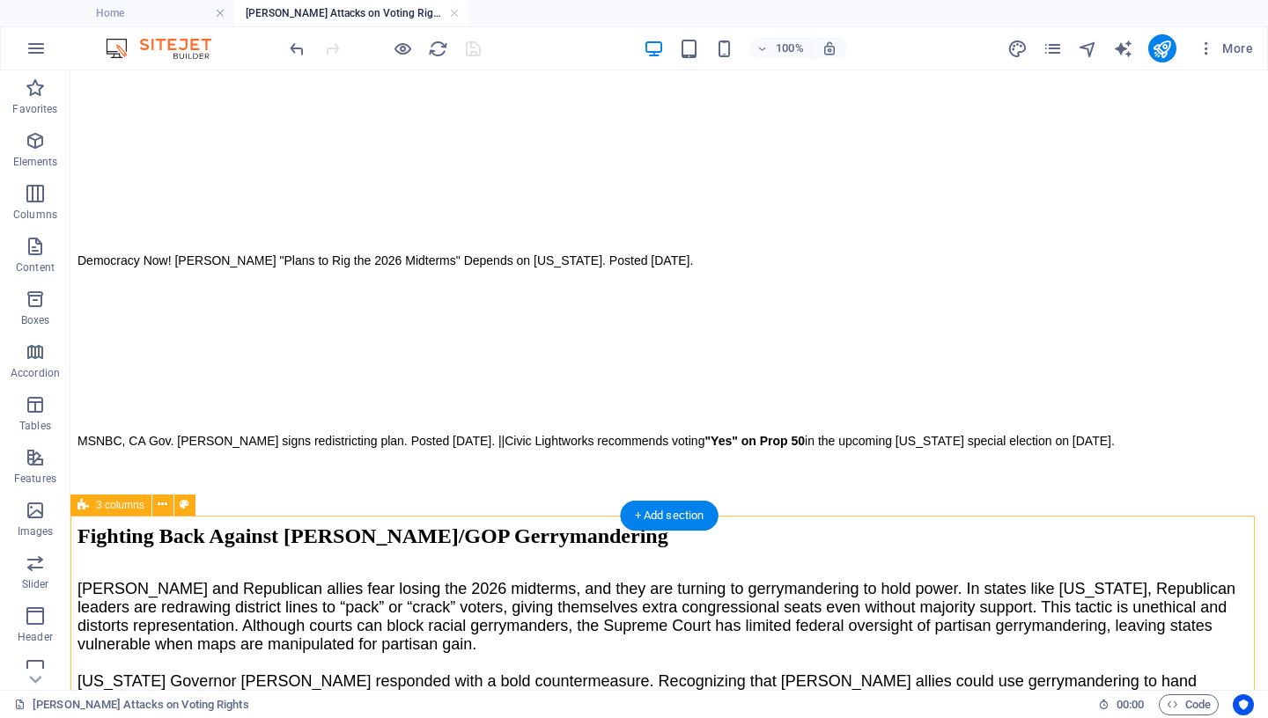
click at [167, 503] on icon at bounding box center [163, 505] width 10 height 18
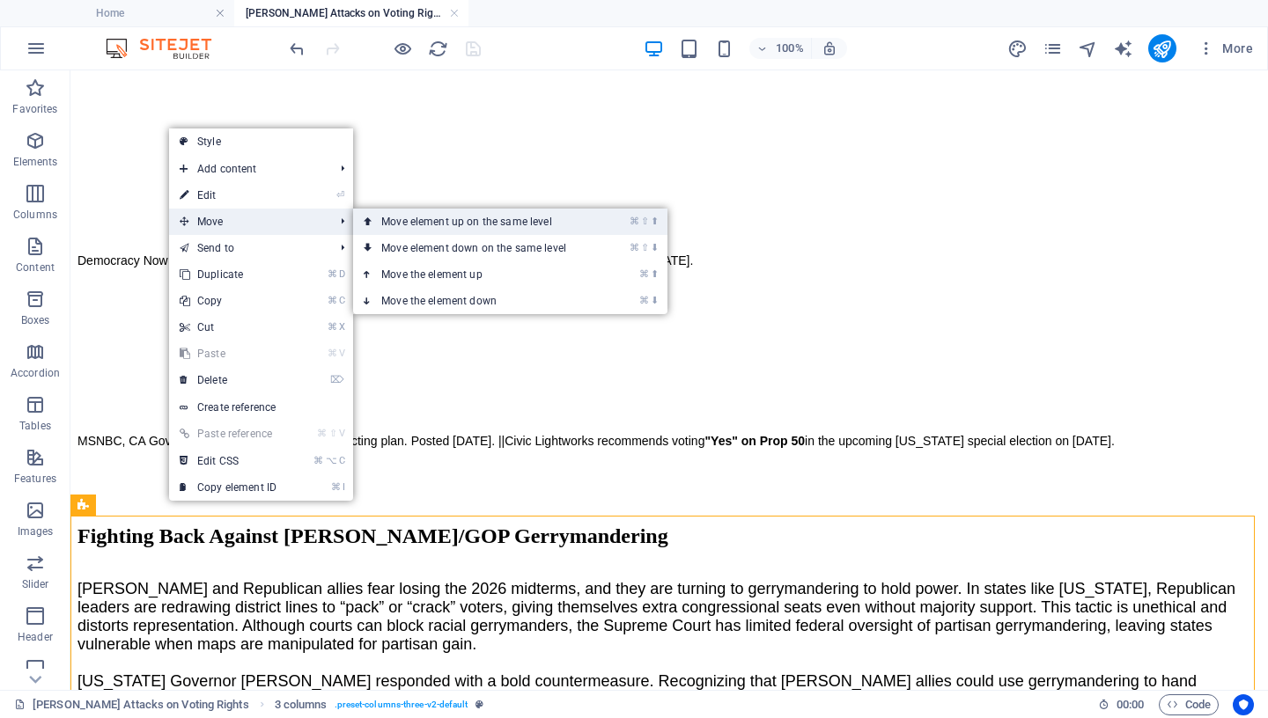
drag, startPoint x: 433, startPoint y: 220, endPoint x: 475, endPoint y: 267, distance: 62.4
click at [433, 220] on link "⌘ ⇧ ⬆ Move element up on the same level" at bounding box center [477, 222] width 248 height 26
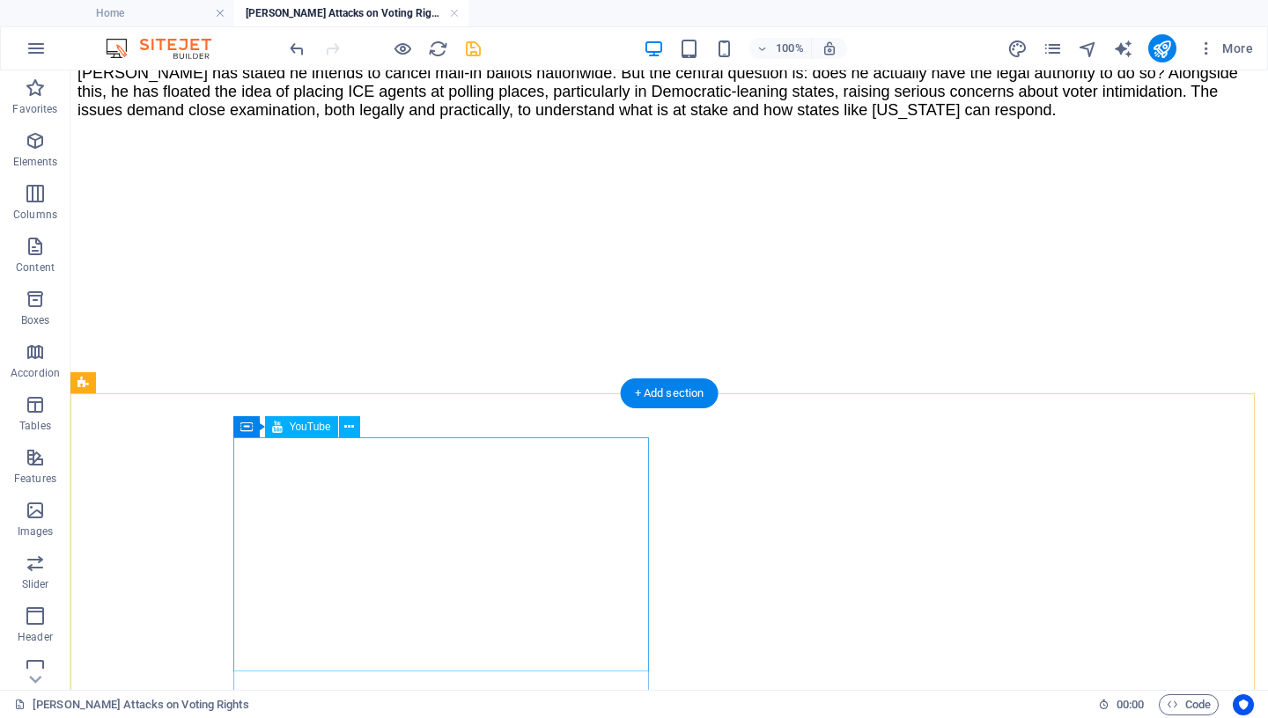
scroll to position [465, 0]
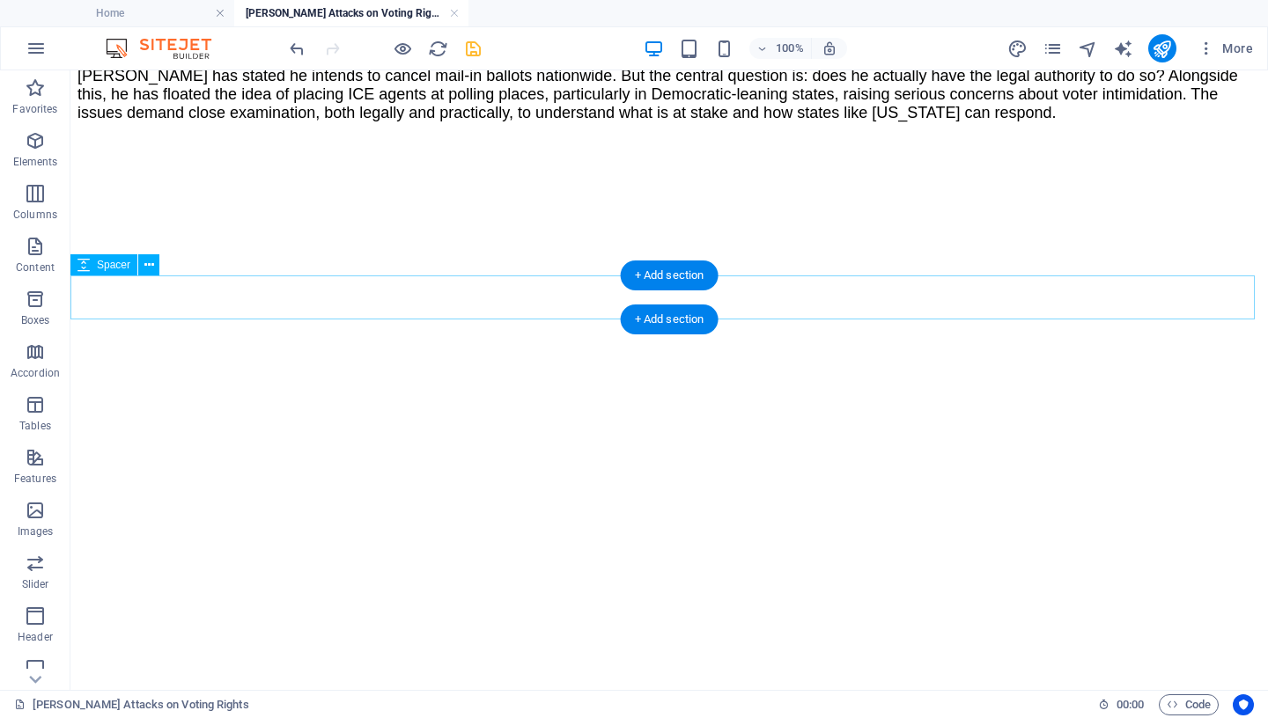
click at [150, 264] on icon at bounding box center [149, 265] width 10 height 18
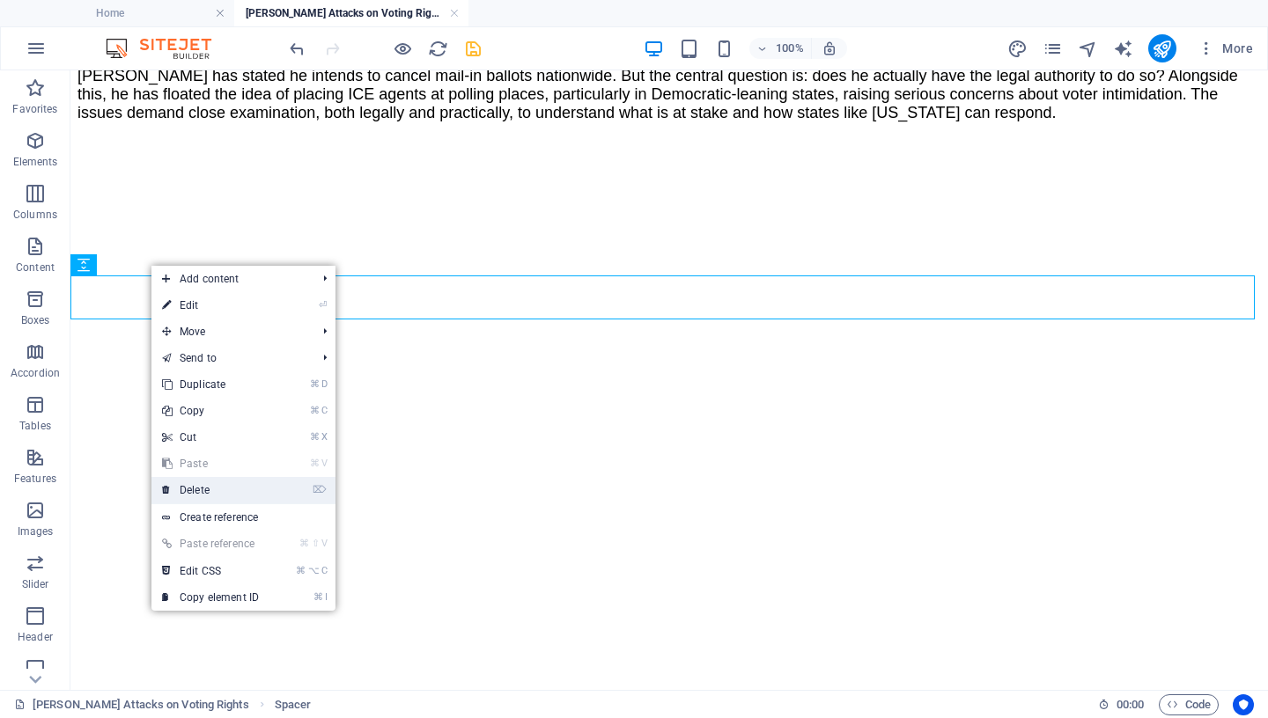
click at [210, 490] on link "⌦ Delete" at bounding box center [210, 490] width 118 height 26
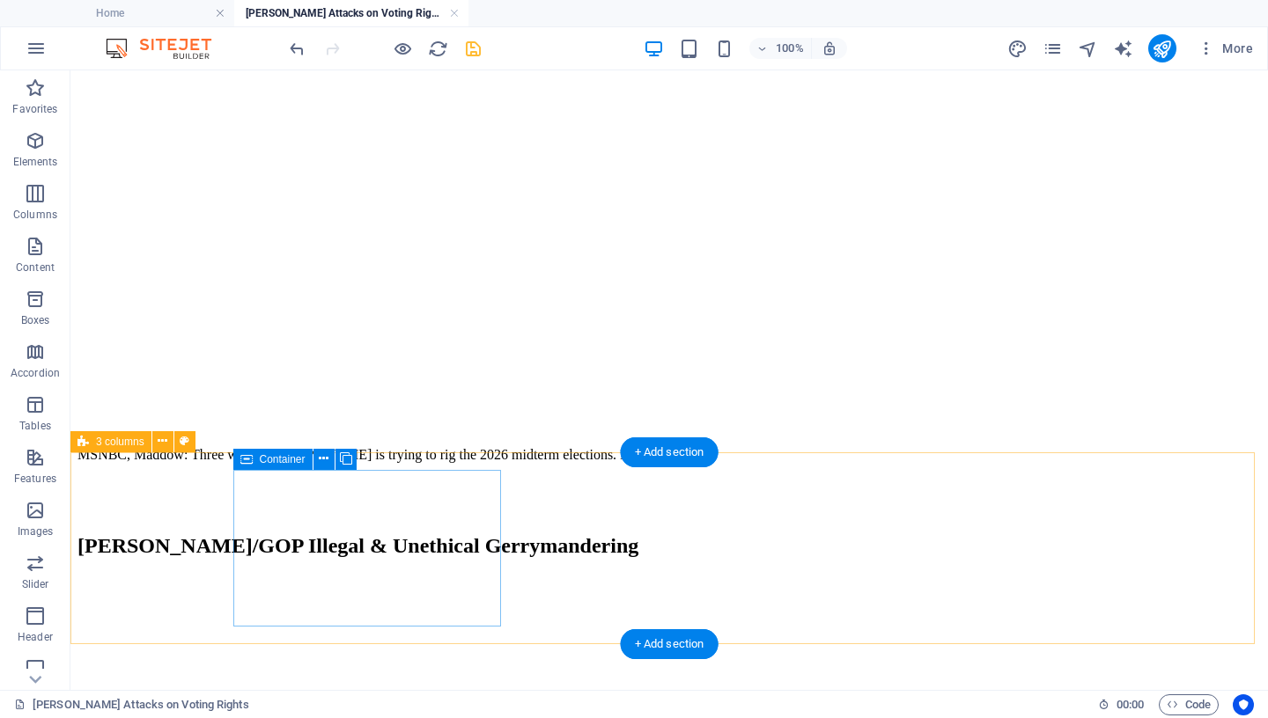
scroll to position [817, 0]
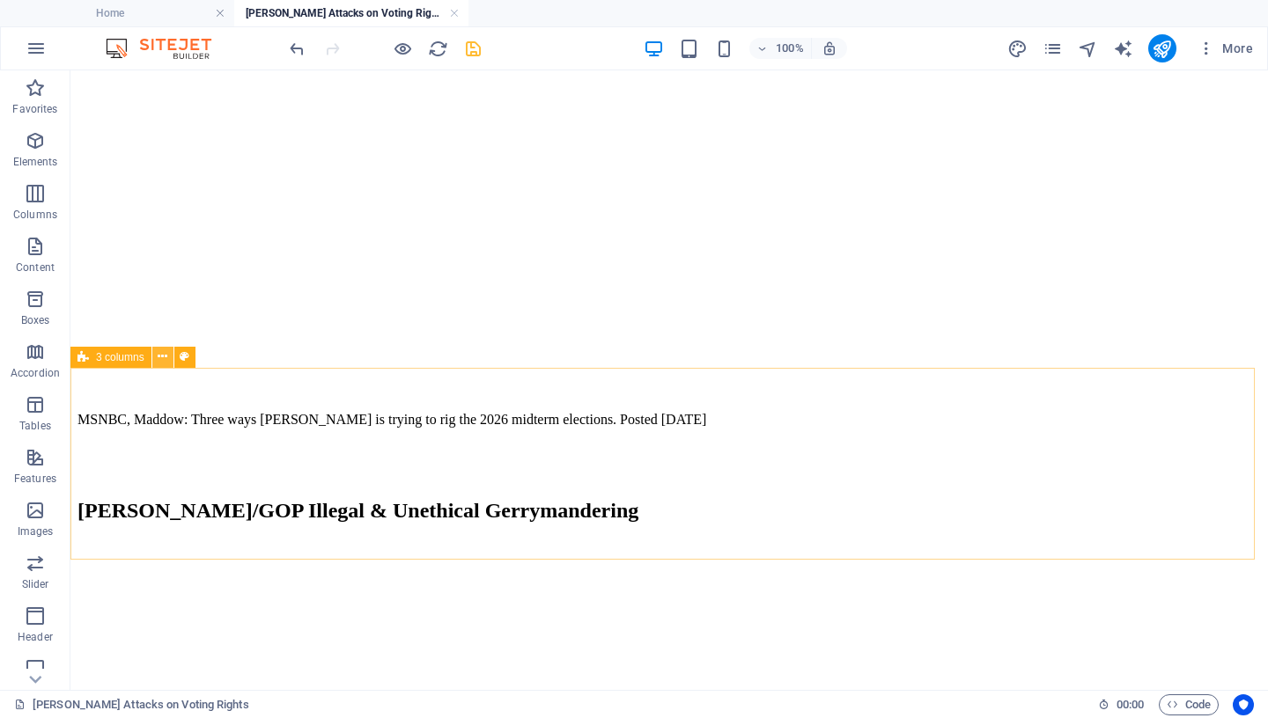
click at [165, 357] on icon at bounding box center [163, 357] width 10 height 18
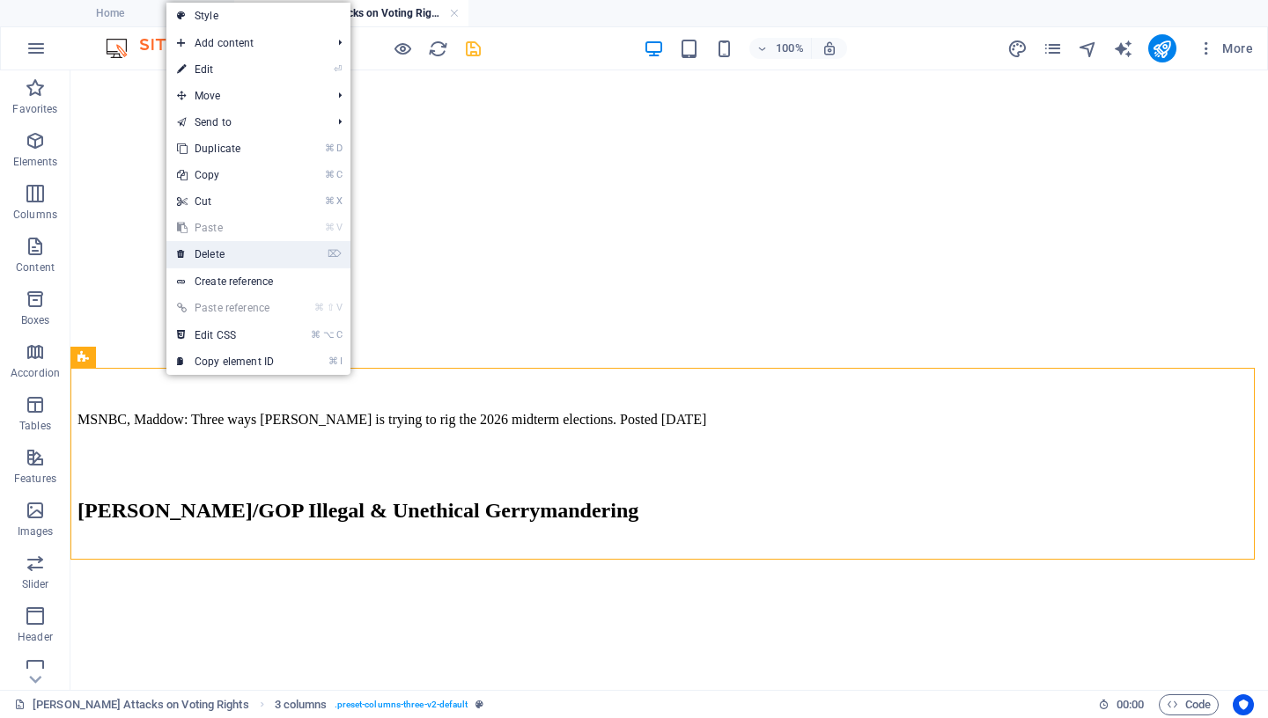
click at [255, 252] on link "⌦ Delete" at bounding box center [225, 254] width 118 height 26
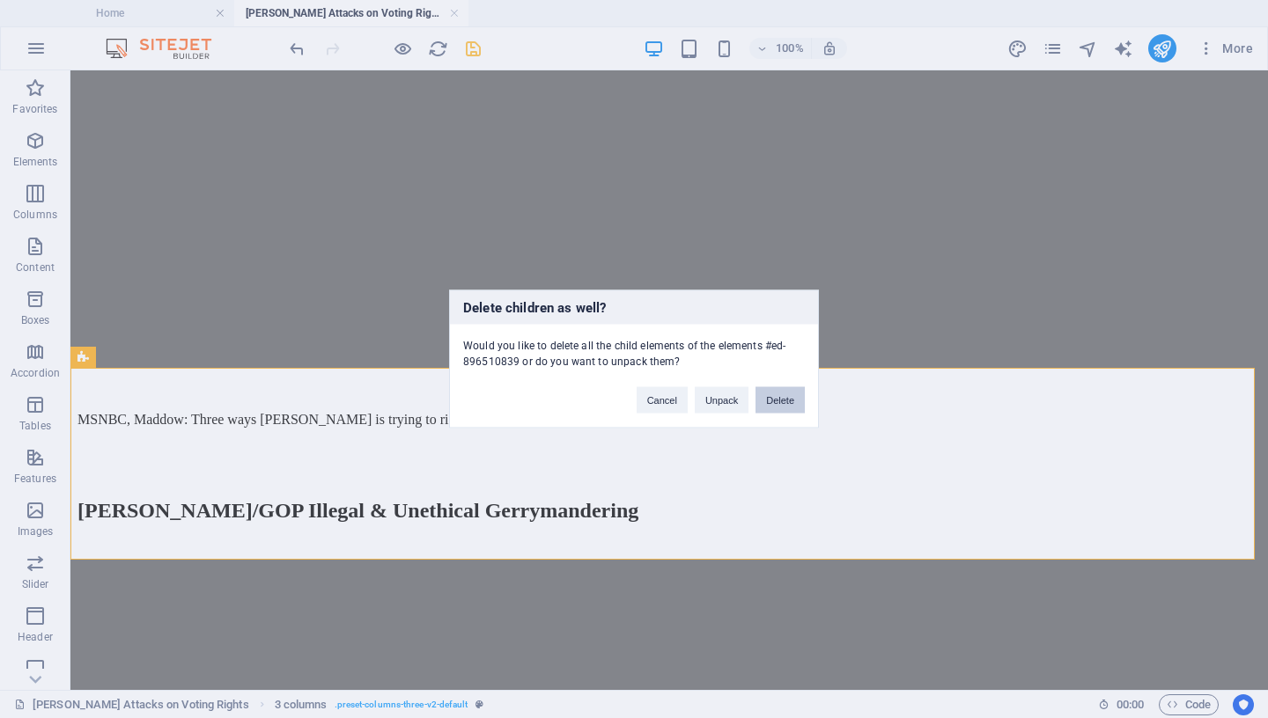
drag, startPoint x: 782, startPoint y: 402, endPoint x: 710, endPoint y: 334, distance: 99.6
click at [782, 402] on button "Delete" at bounding box center [779, 400] width 49 height 26
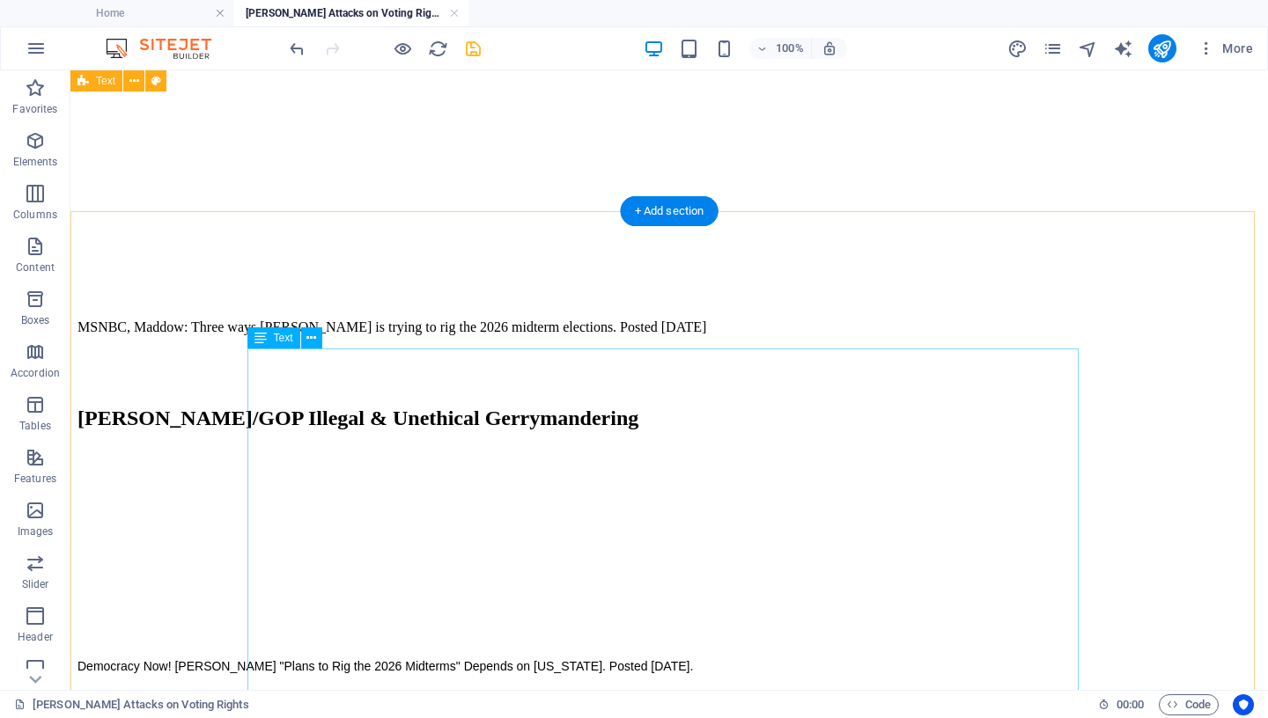
scroll to position [873, 0]
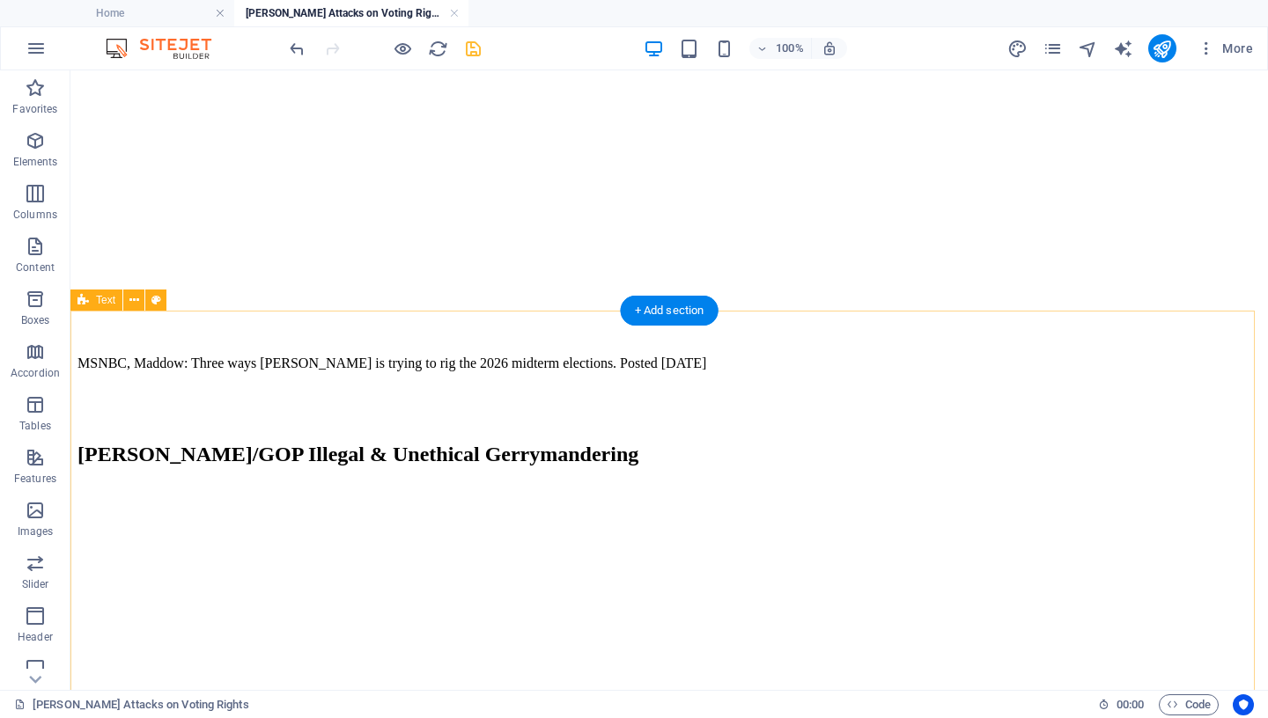
select select "px"
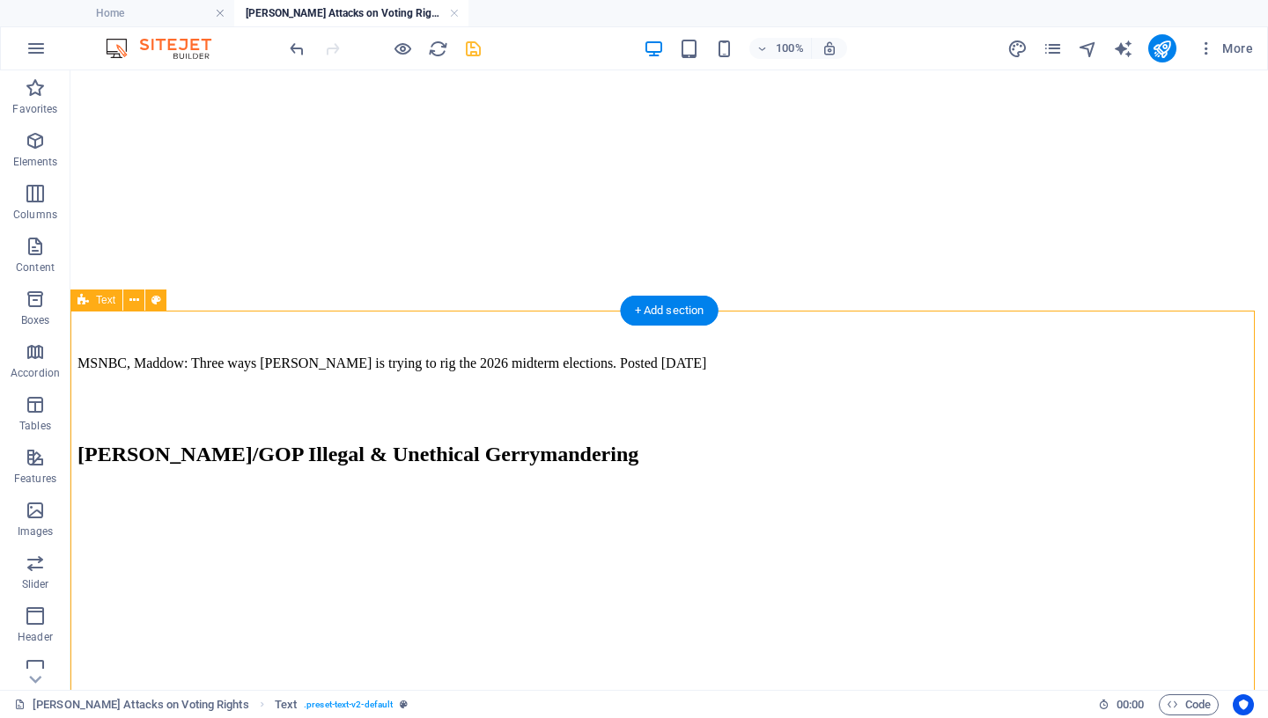
select select "px"
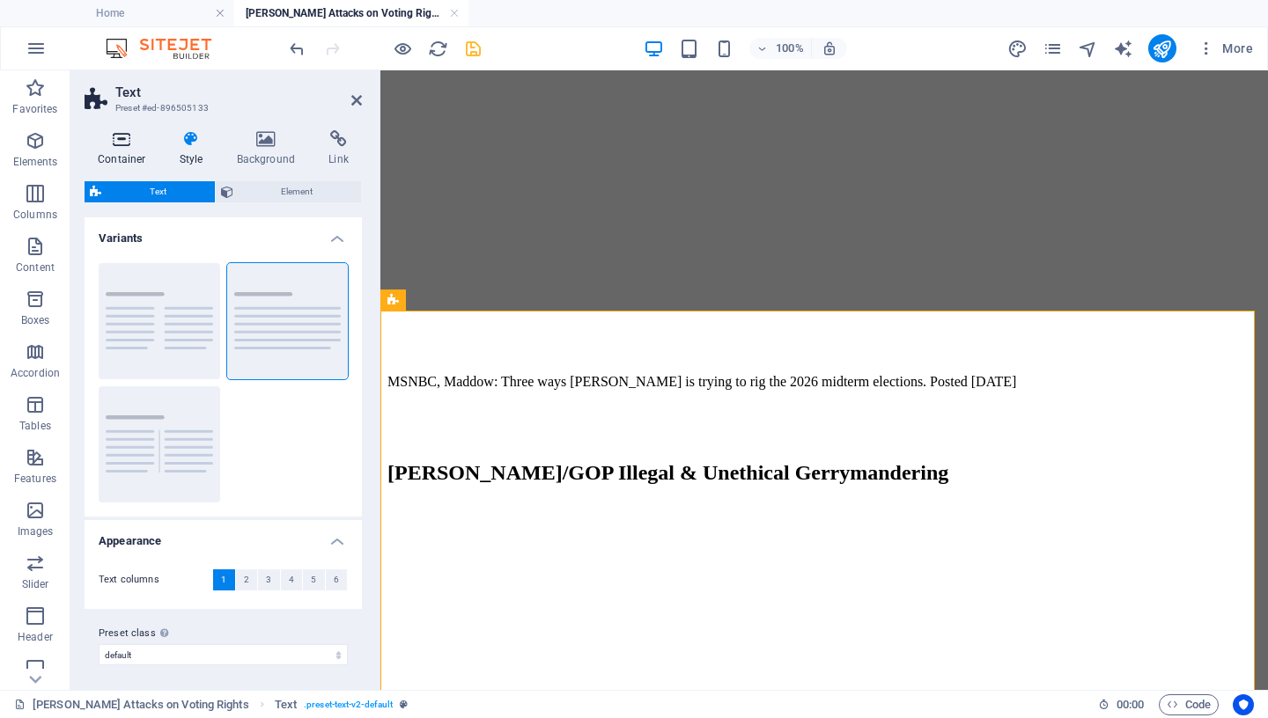
click at [124, 148] on icon at bounding box center [122, 139] width 75 height 18
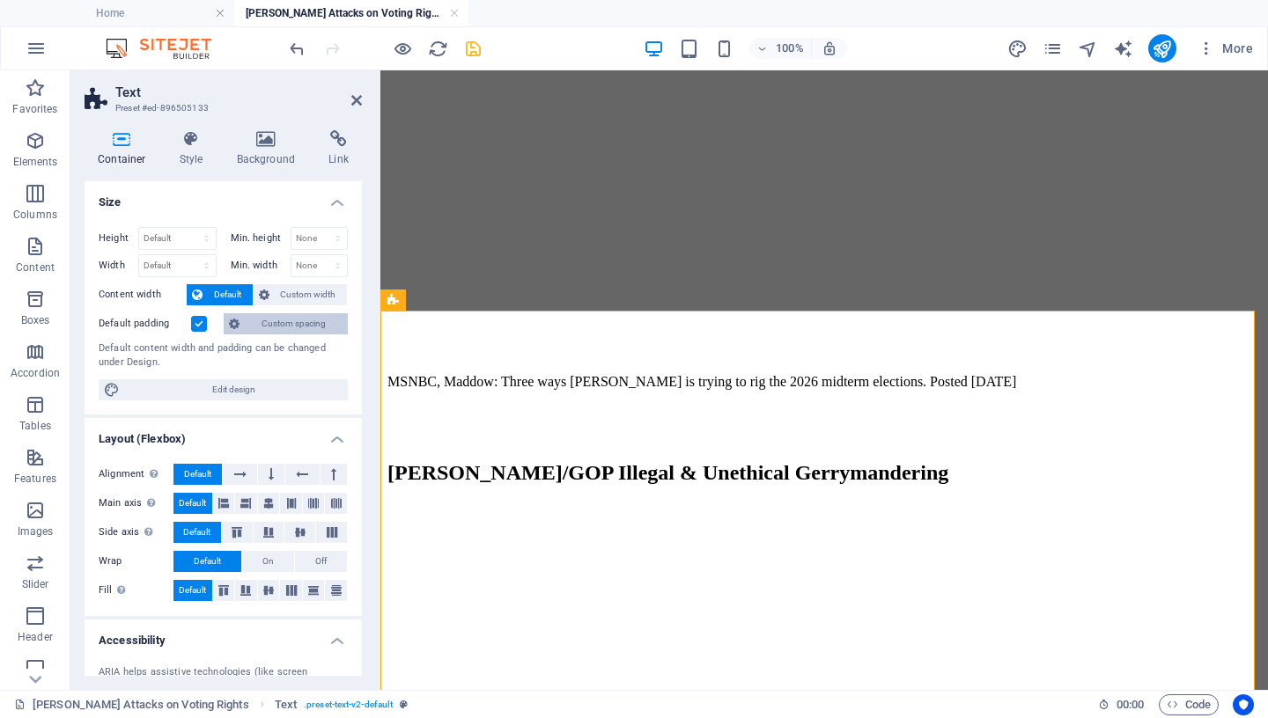
click at [245, 325] on span "Custom spacing" at bounding box center [294, 323] width 98 height 21
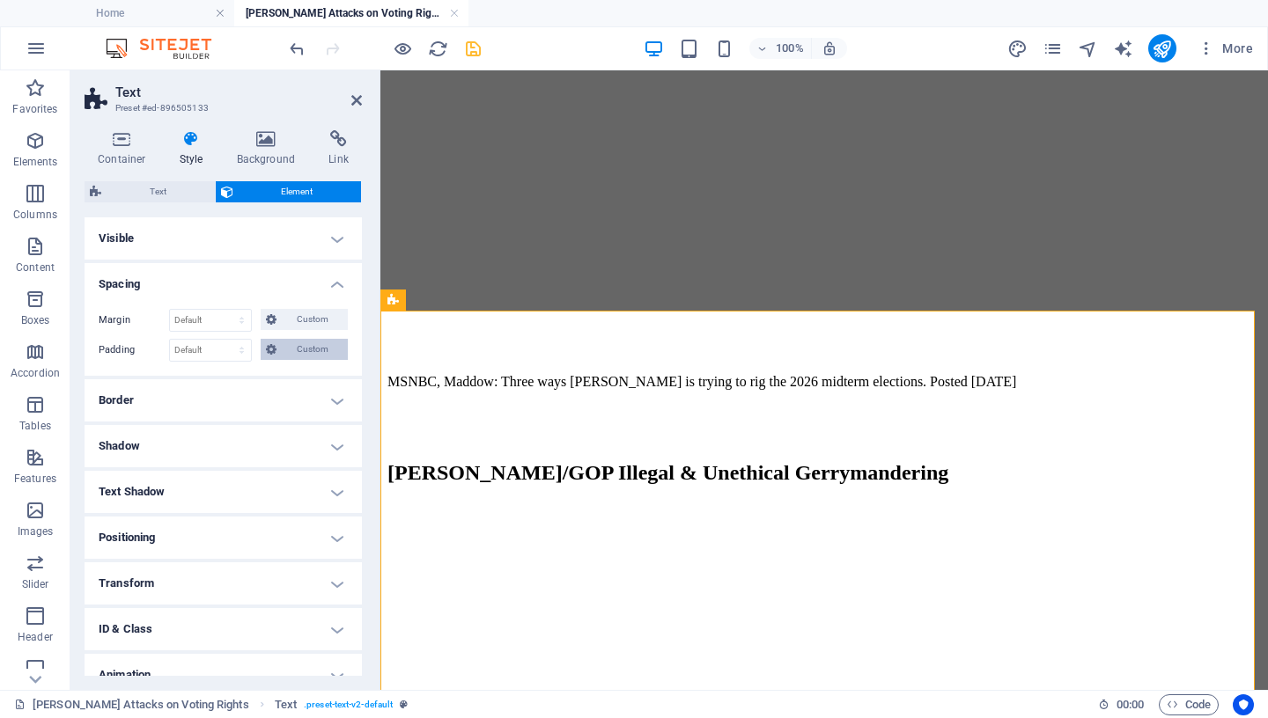
click at [282, 350] on span "Custom" at bounding box center [312, 349] width 61 height 21
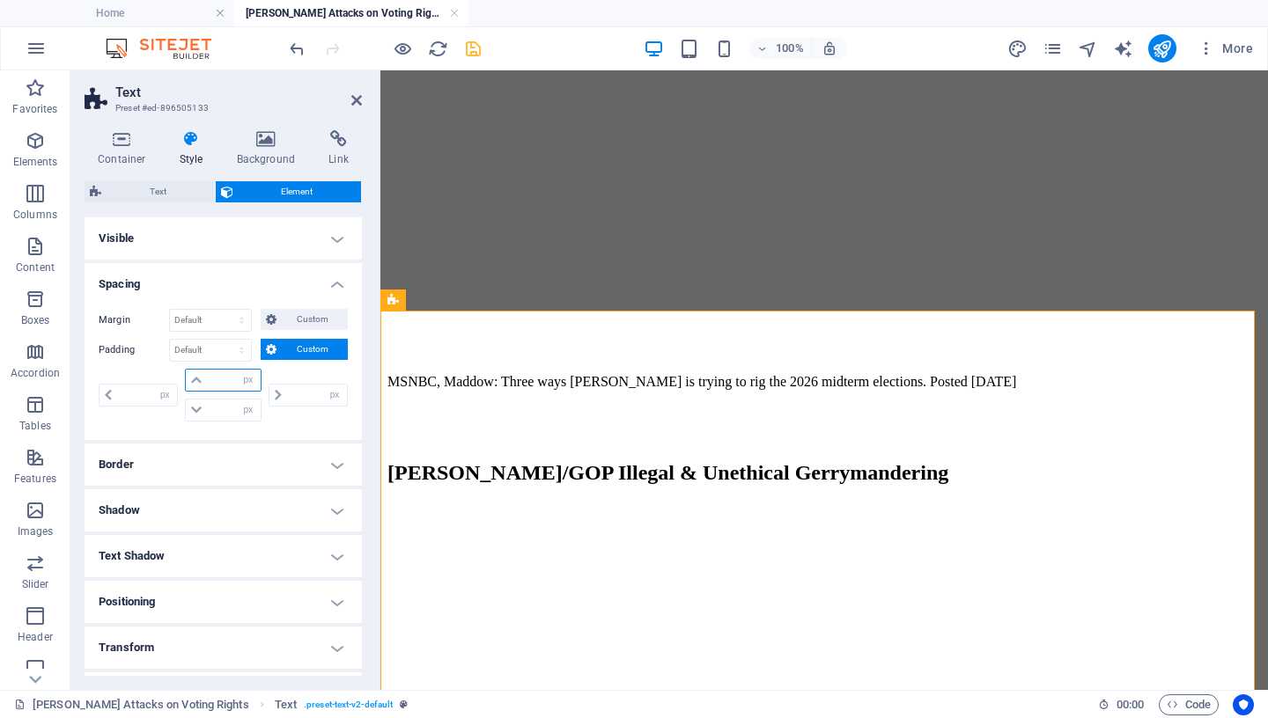
click at [209, 379] on input "number" at bounding box center [233, 380] width 53 height 21
type input "40"
type input "0"
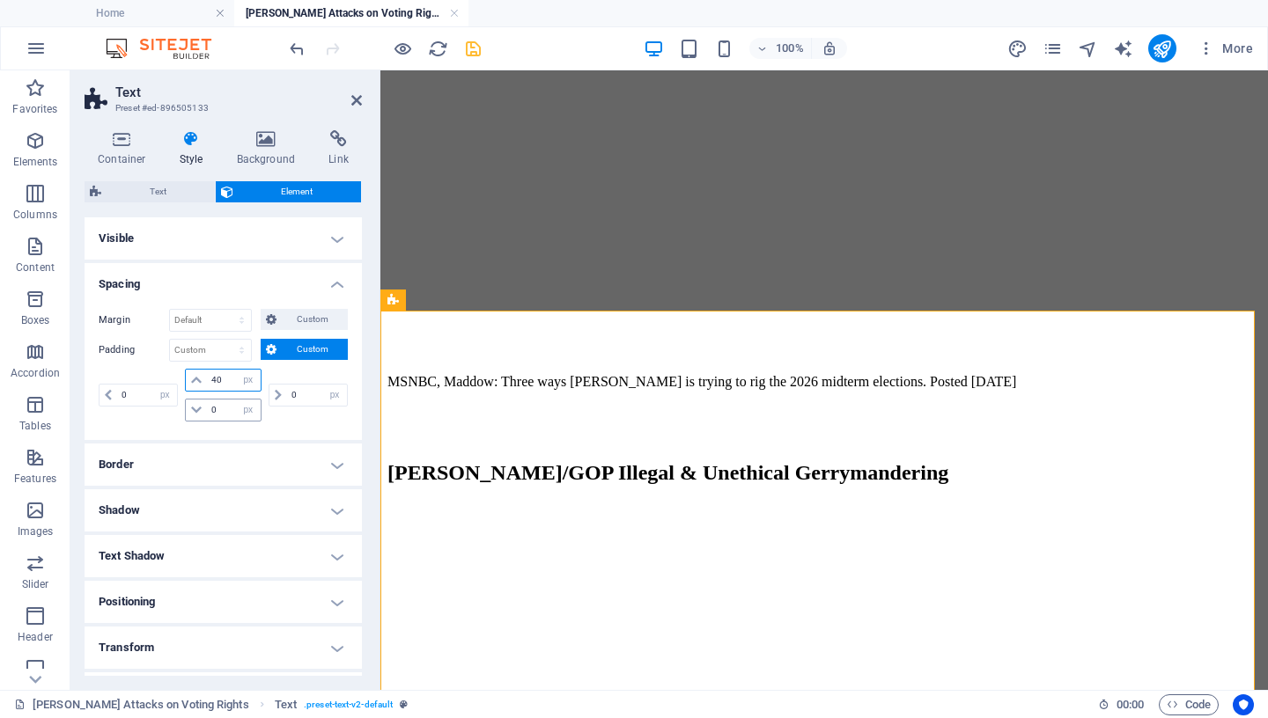
type input "40"
drag, startPoint x: 220, startPoint y: 412, endPoint x: 173, endPoint y: 410, distance: 46.7
click at [207, 410] on input "0" at bounding box center [233, 410] width 53 height 21
type input "40"
click at [261, 146] on icon at bounding box center [266, 139] width 85 height 18
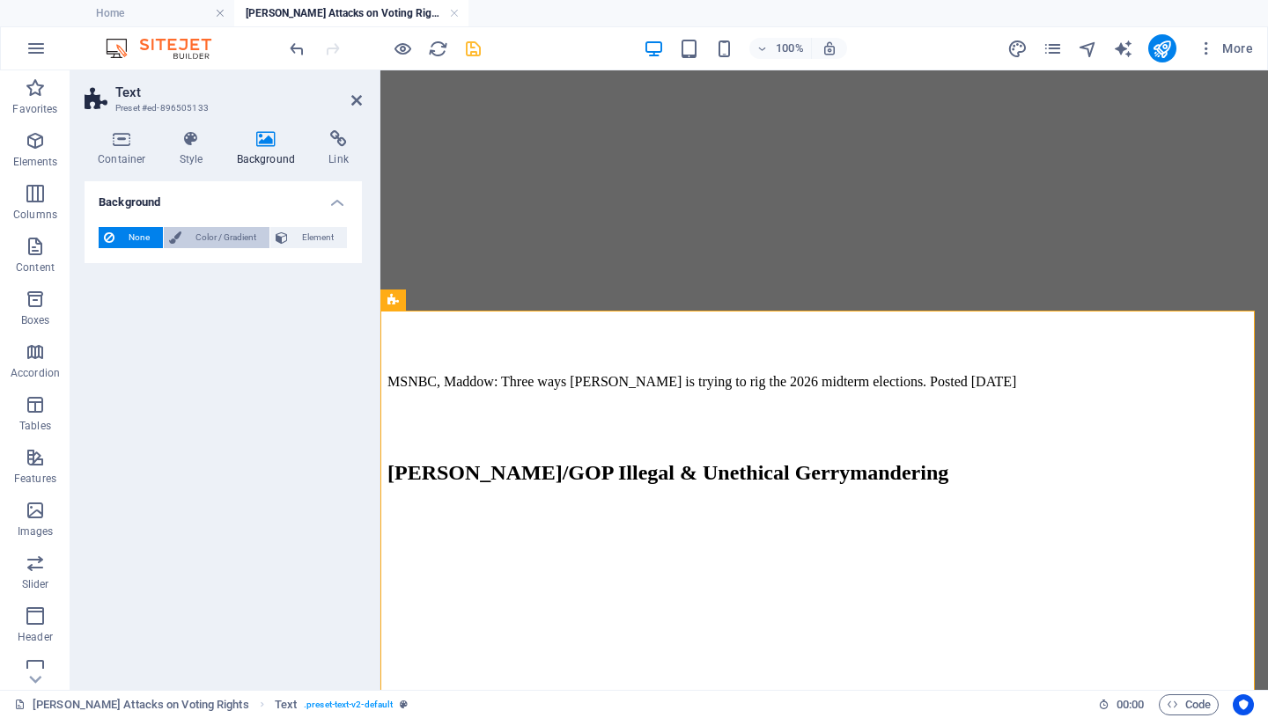
click at [216, 239] on span "Color / Gradient" at bounding box center [225, 237] width 77 height 21
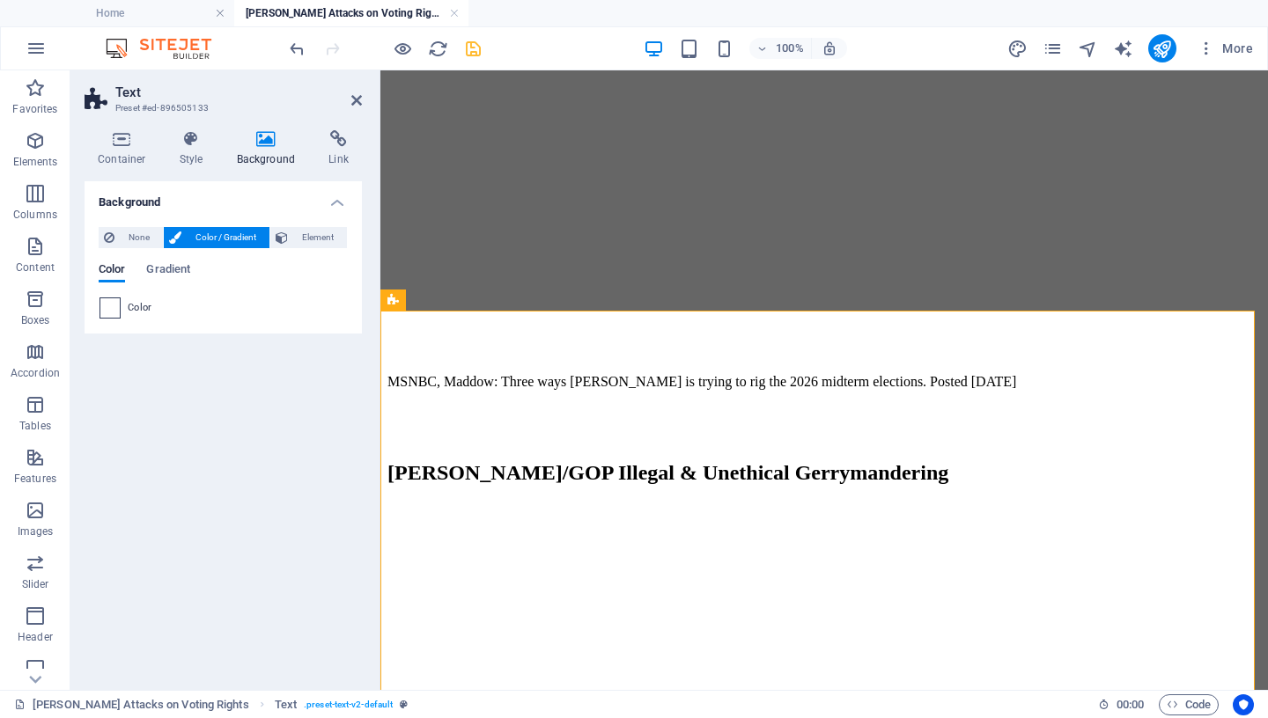
click at [110, 310] on span at bounding box center [109, 307] width 19 height 19
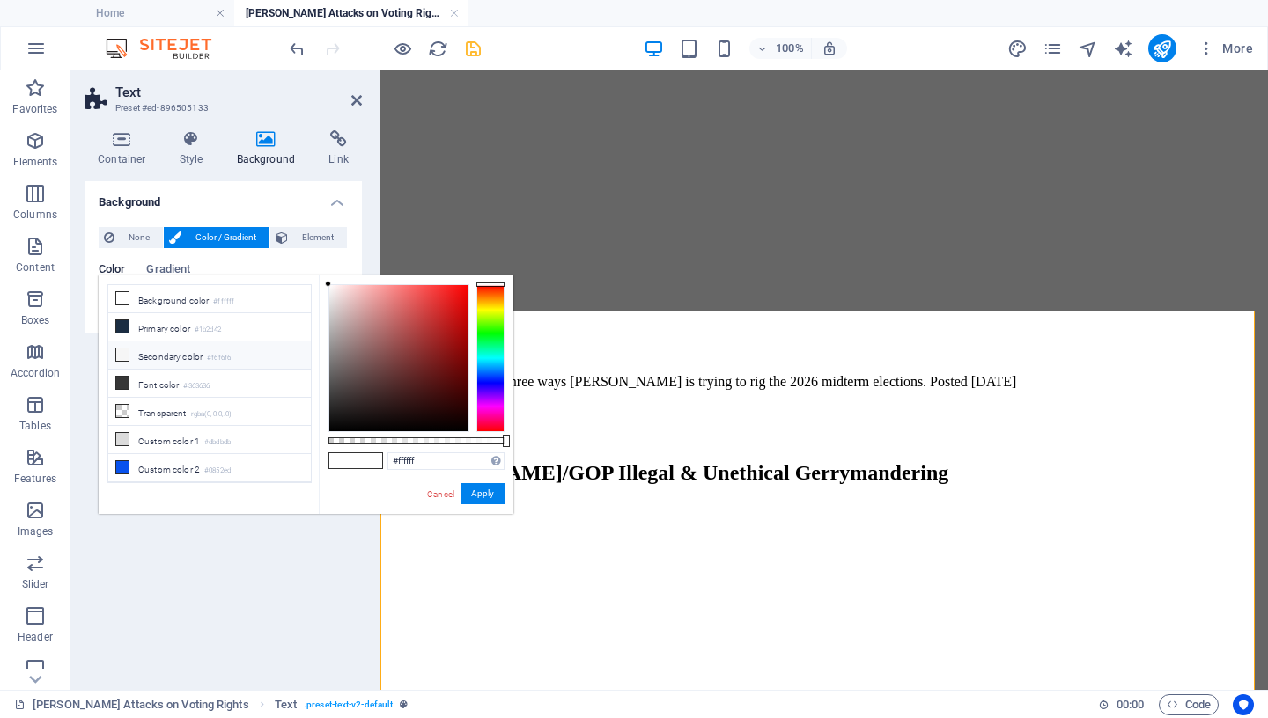
click at [135, 348] on li "Secondary color #f6f6f6" at bounding box center [209, 356] width 203 height 28
type input "#f6f6f6"
click at [121, 353] on icon at bounding box center [122, 355] width 12 height 12
click at [483, 492] on button "Apply" at bounding box center [483, 493] width 44 height 21
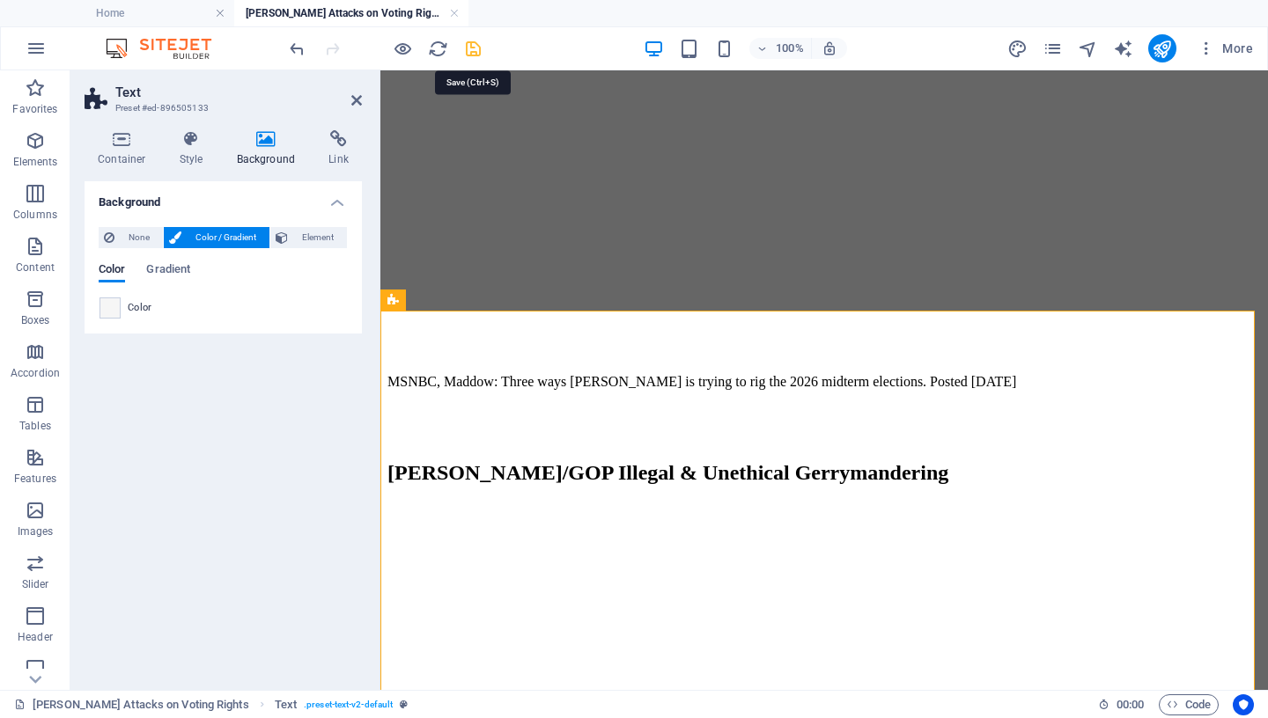
click at [474, 46] on icon "save" at bounding box center [473, 49] width 20 height 20
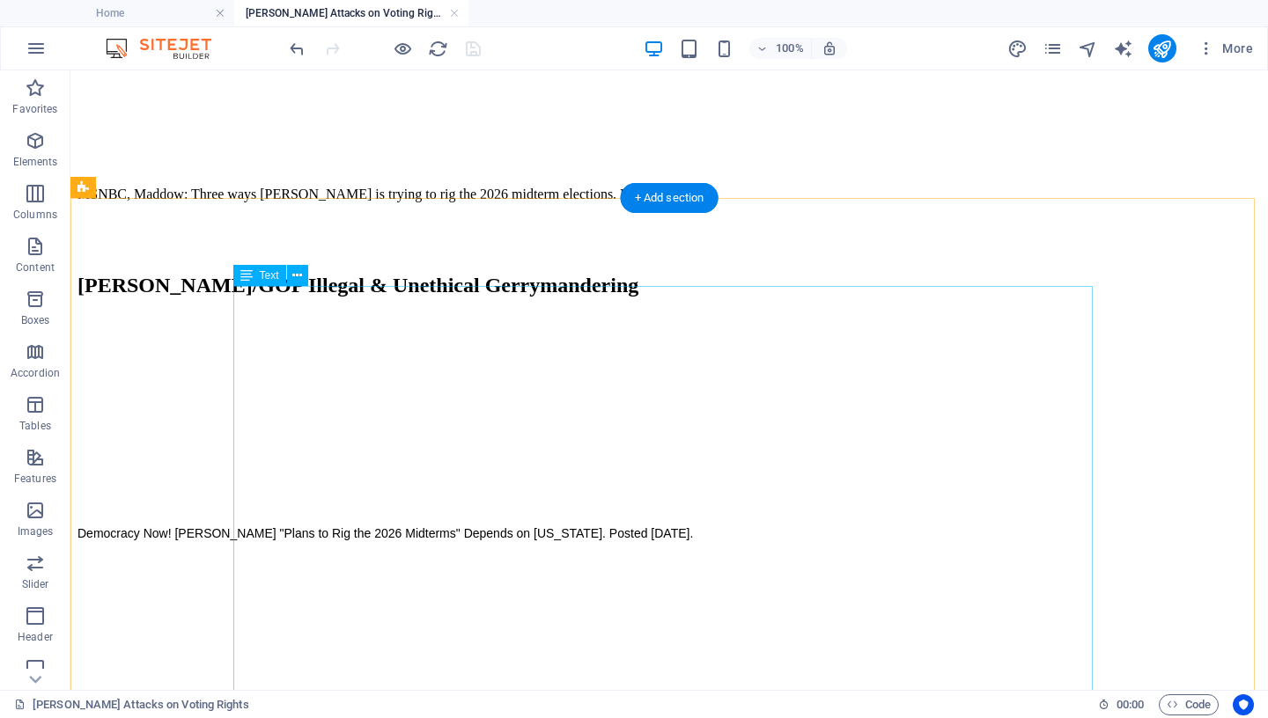
scroll to position [1043, 0]
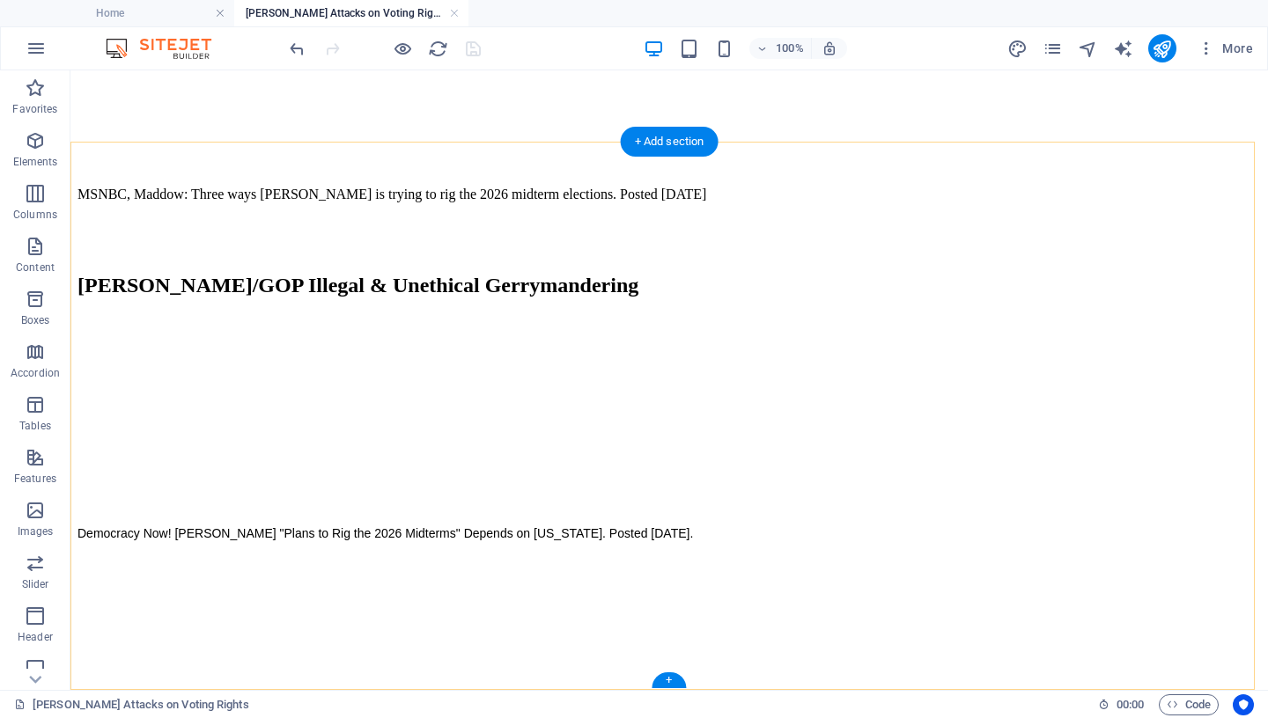
click at [670, 685] on div "+" at bounding box center [669, 681] width 34 height 16
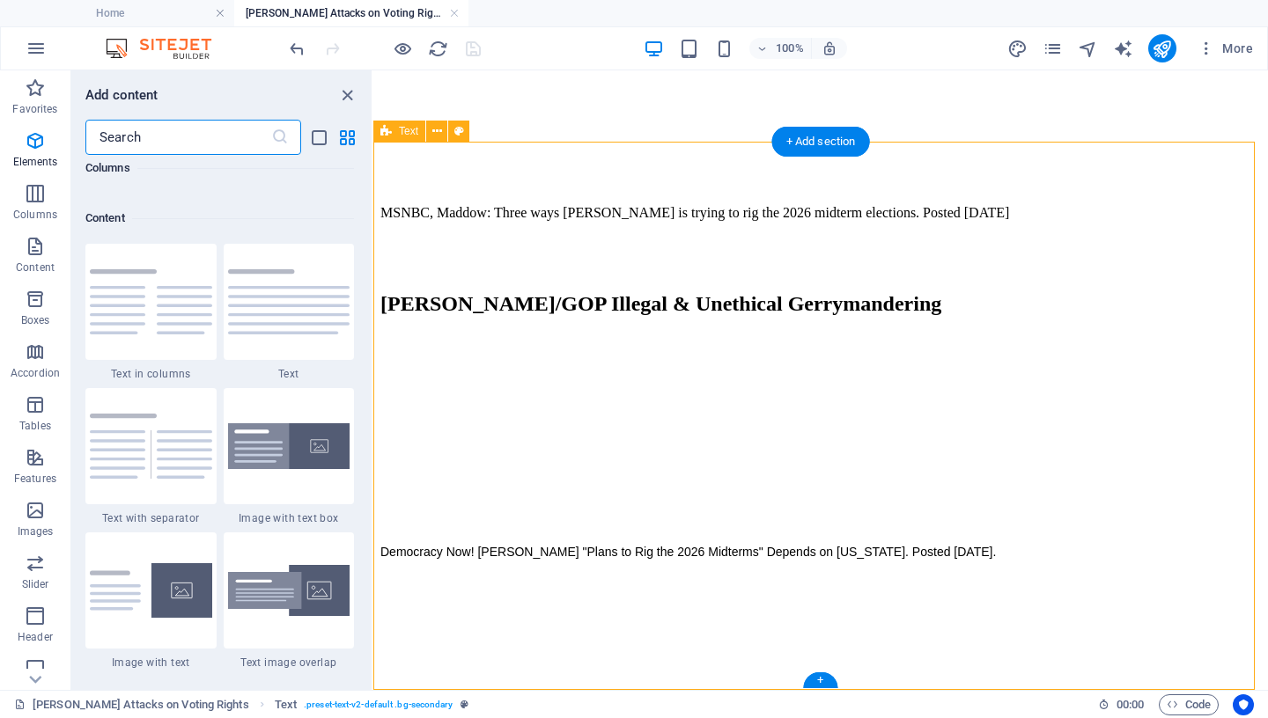
scroll to position [3081, 0]
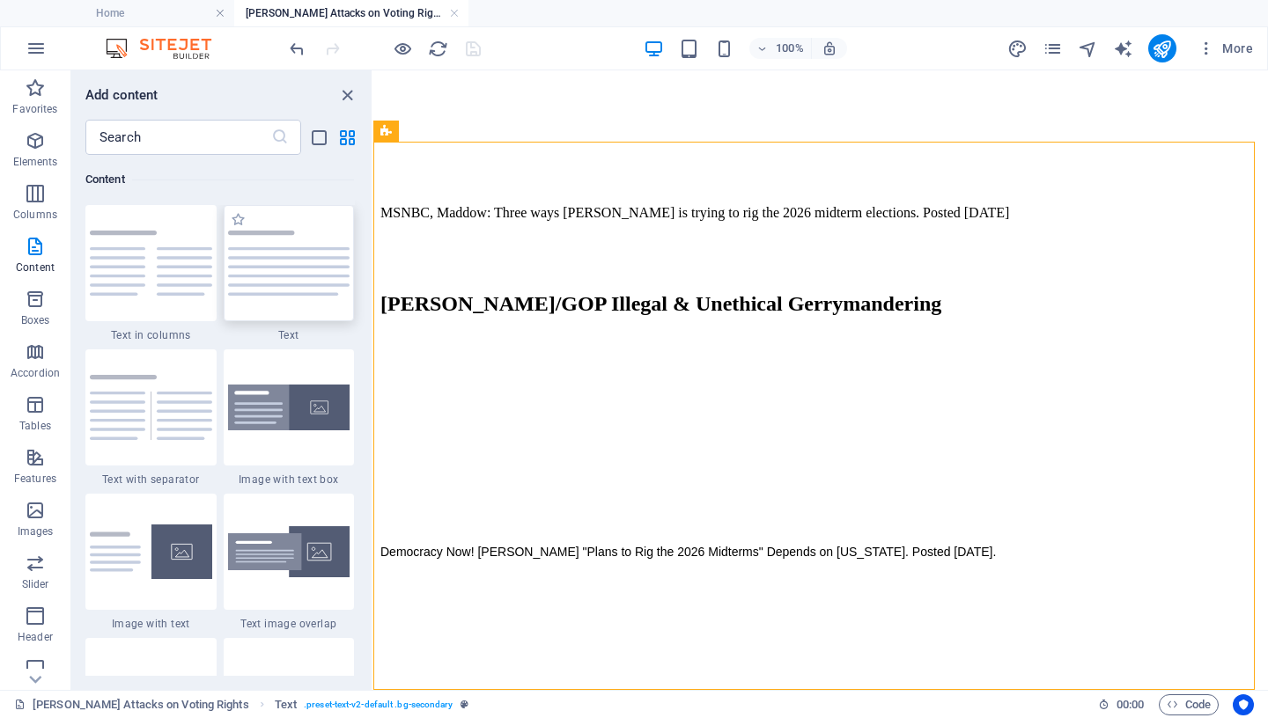
click at [290, 253] on img at bounding box center [289, 263] width 122 height 65
click at [373, 253] on div "Drag here to replace the existing content. Press “Ctrl” if you want to create a…" at bounding box center [820, 380] width 895 height 620
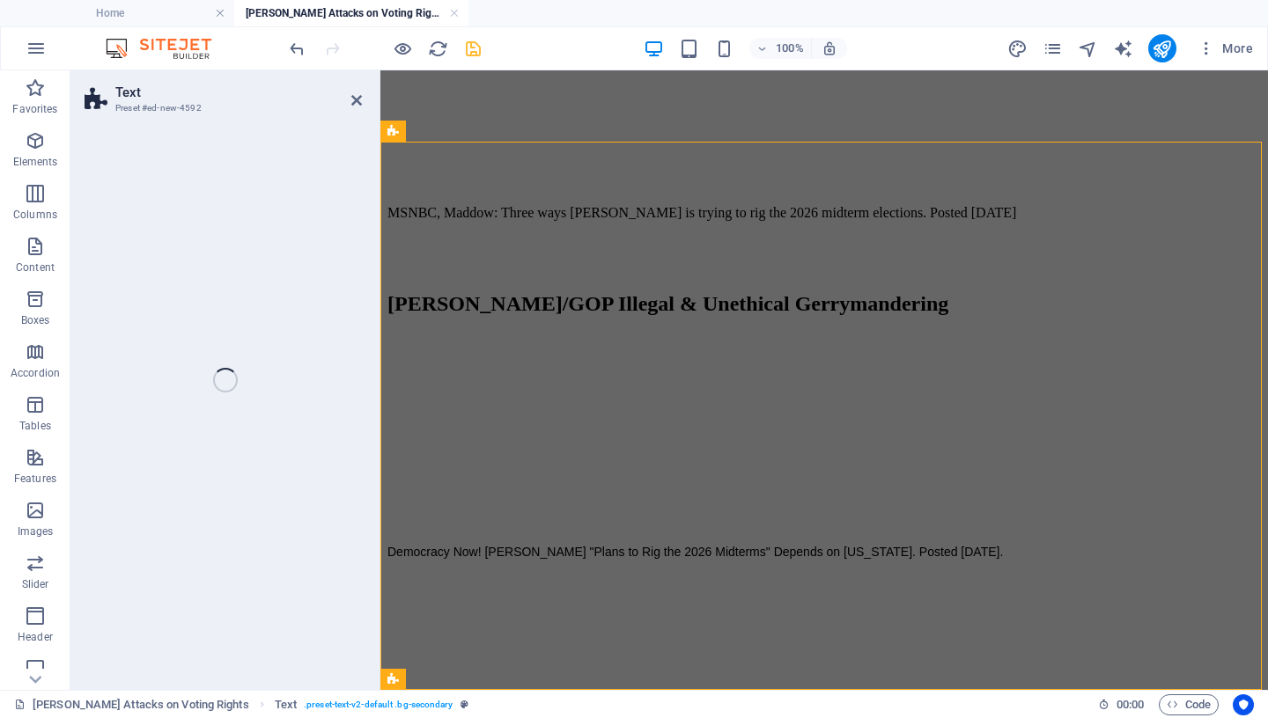
scroll to position [1409, 0]
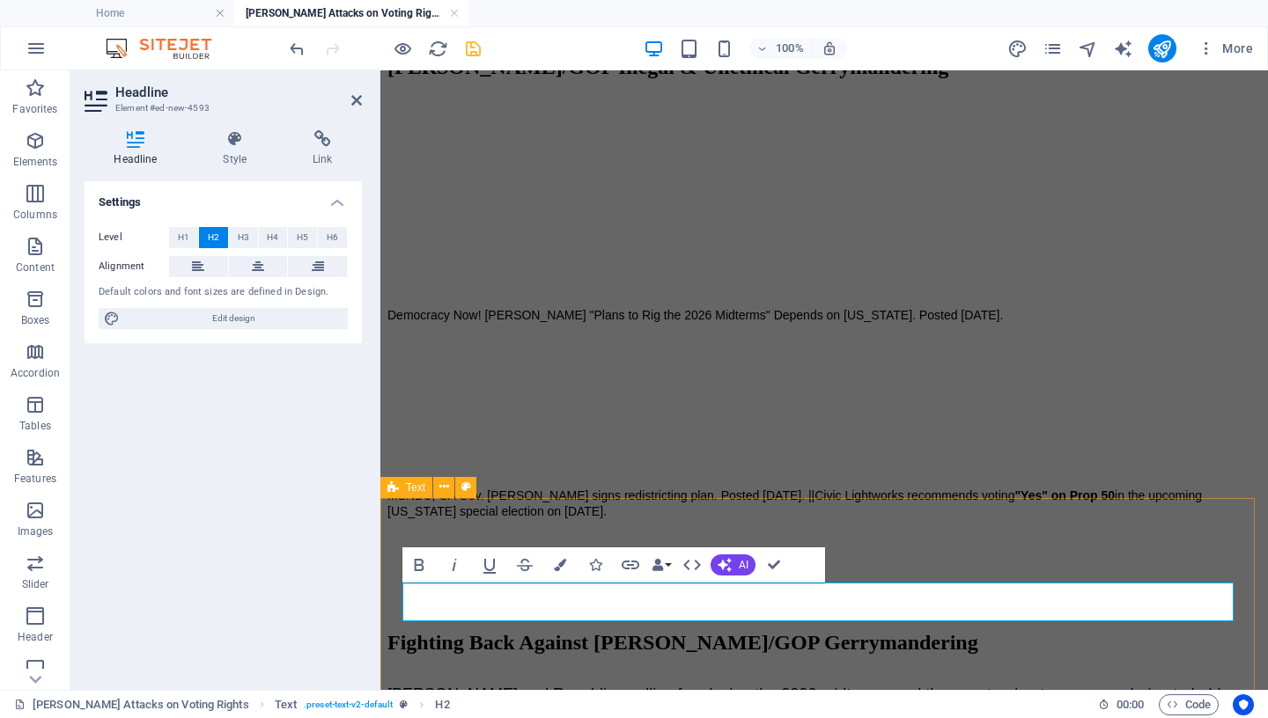
scroll to position [1328, 0]
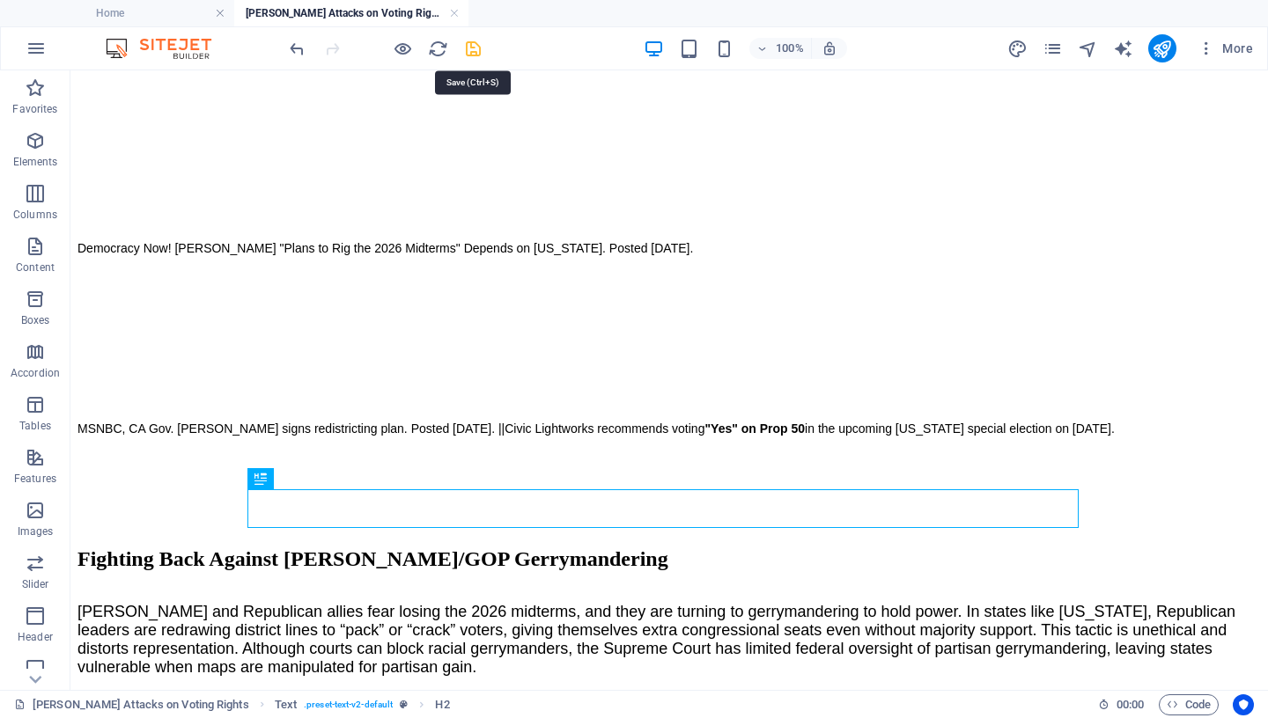
click at [468, 49] on icon "save" at bounding box center [473, 49] width 20 height 20
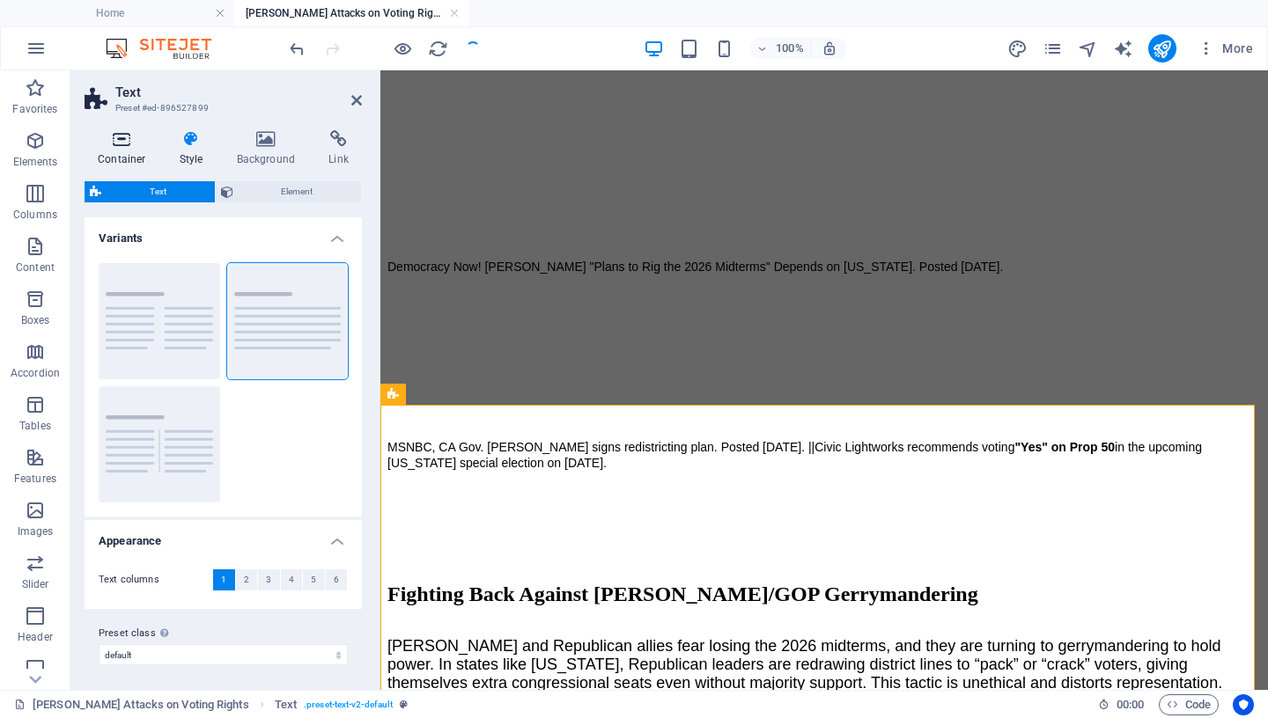
click at [108, 145] on icon at bounding box center [122, 139] width 75 height 18
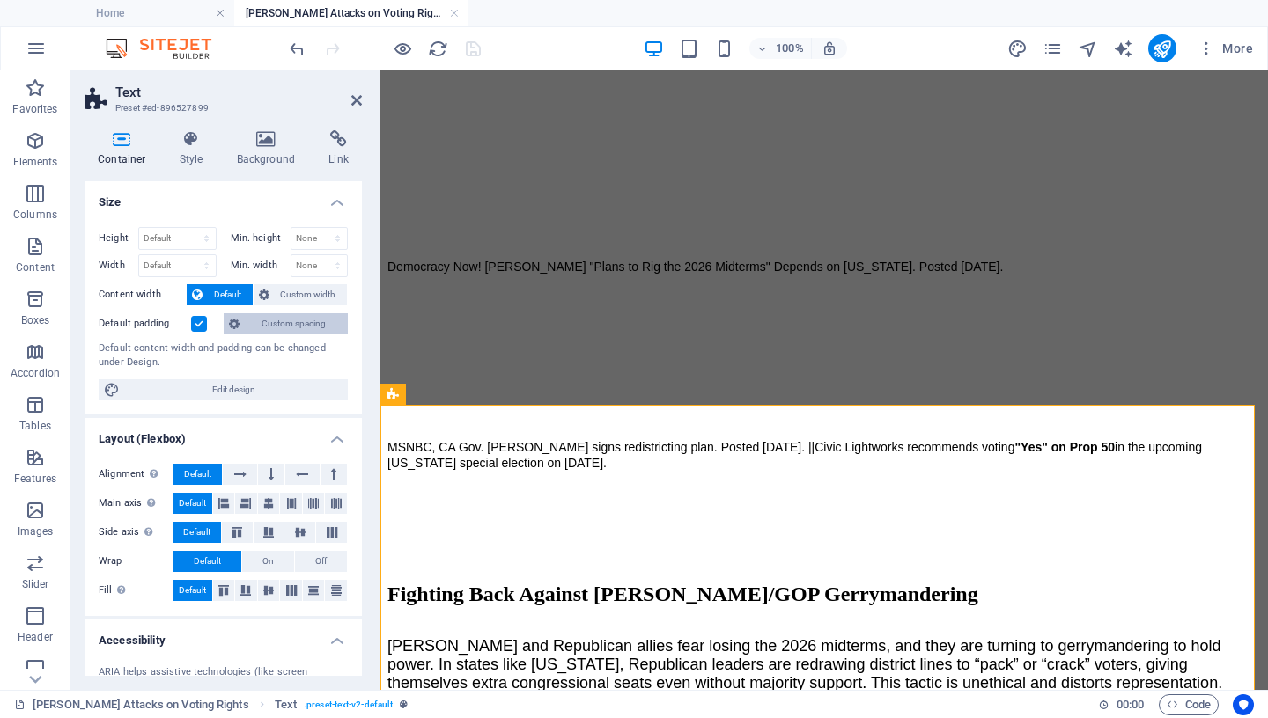
click at [273, 328] on span "Custom spacing" at bounding box center [294, 323] width 98 height 21
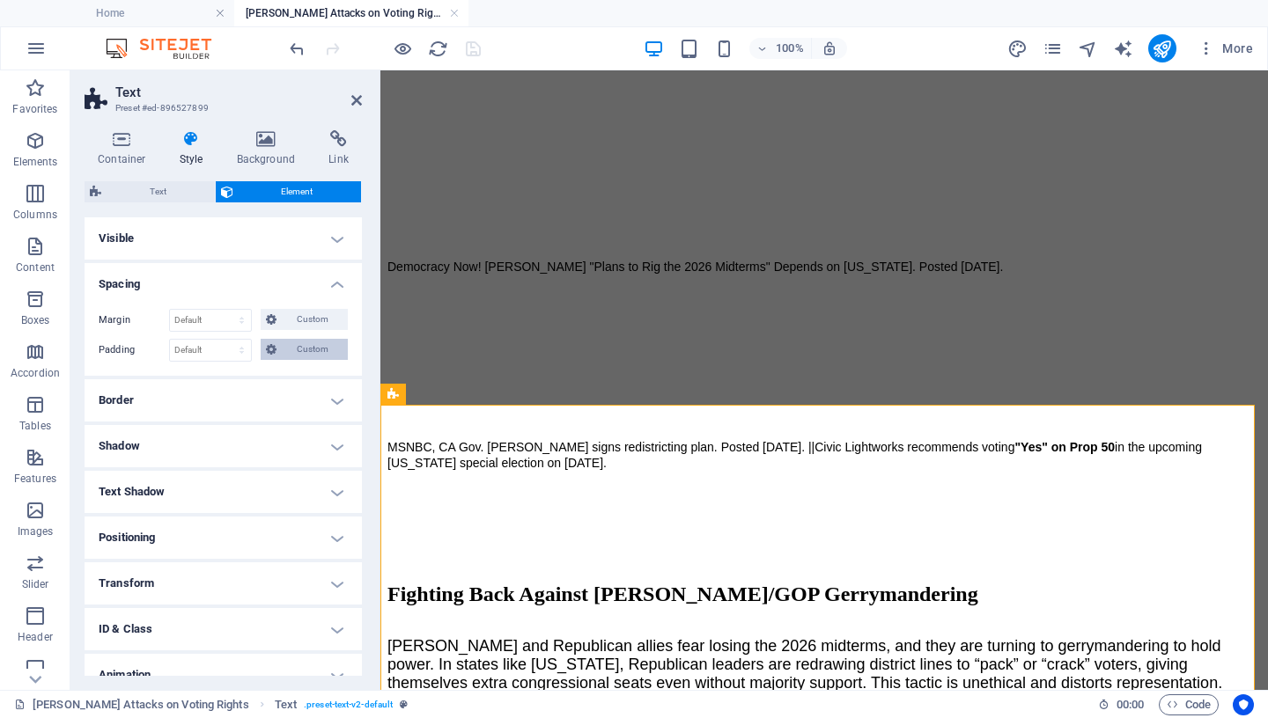
click at [282, 344] on span "Custom" at bounding box center [312, 349] width 61 height 21
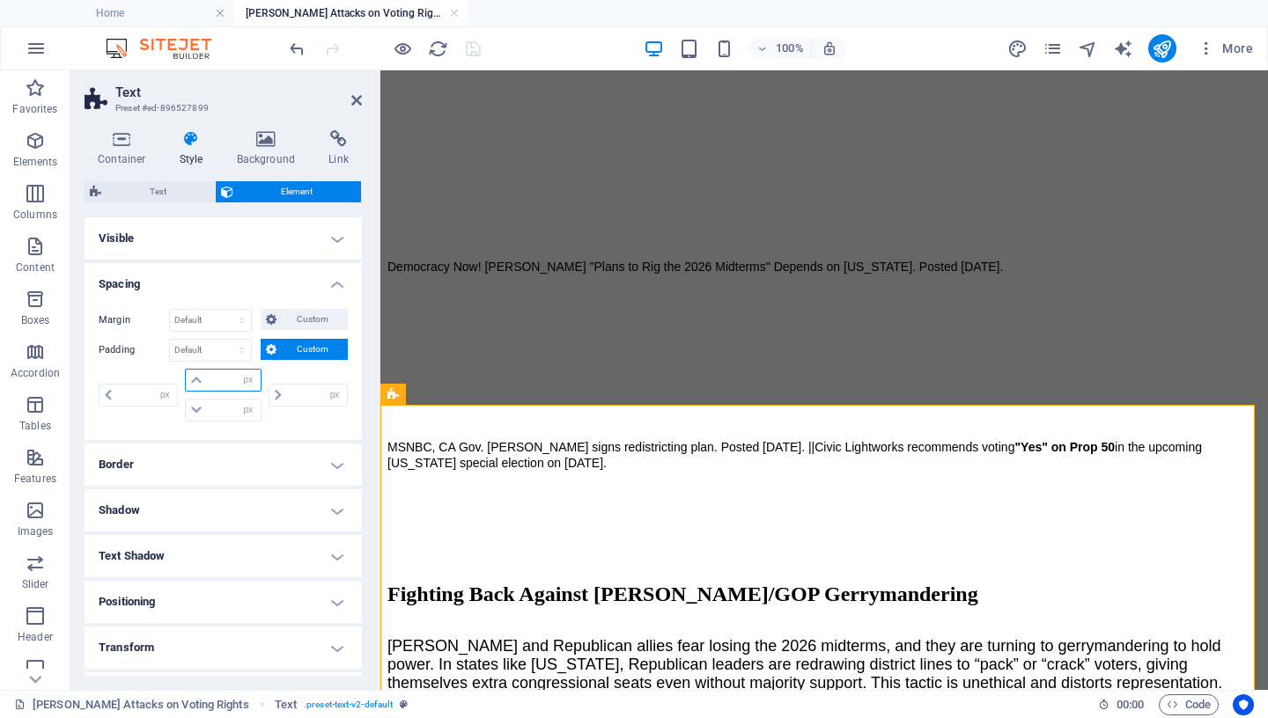
click at [222, 380] on input "number" at bounding box center [233, 380] width 53 height 21
type input "40"
type input "0"
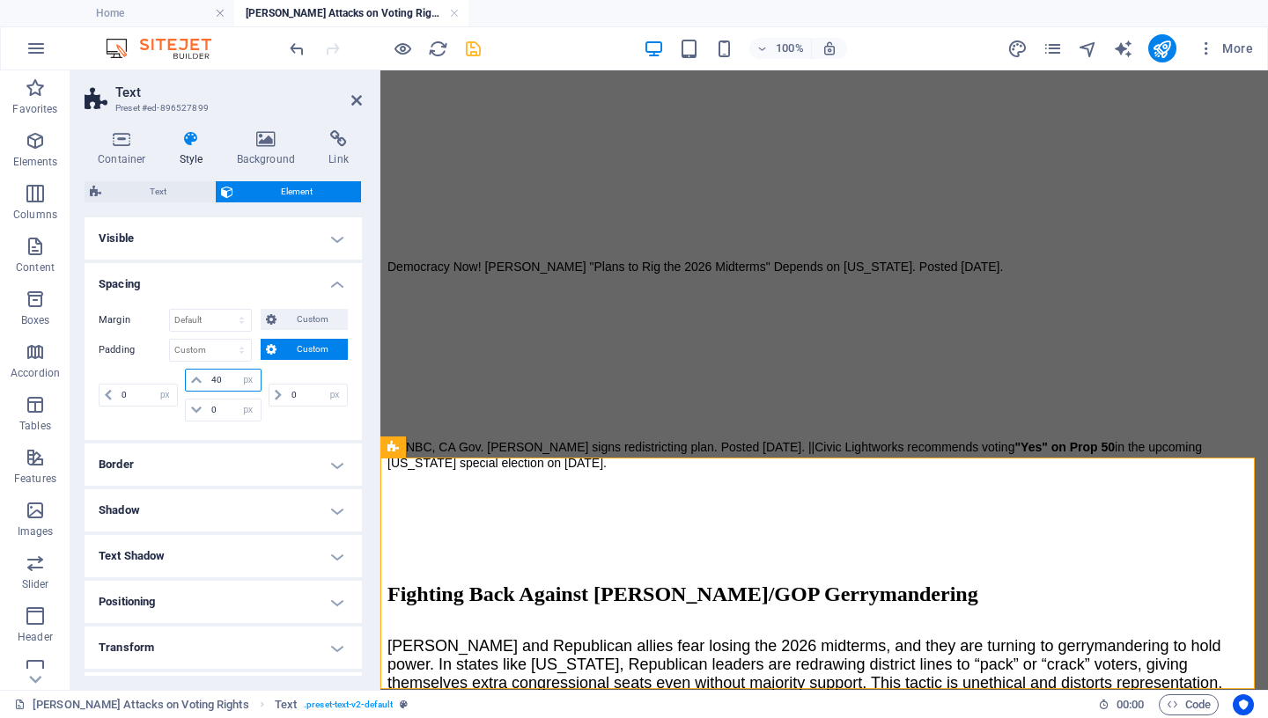
scroll to position [1275, 0]
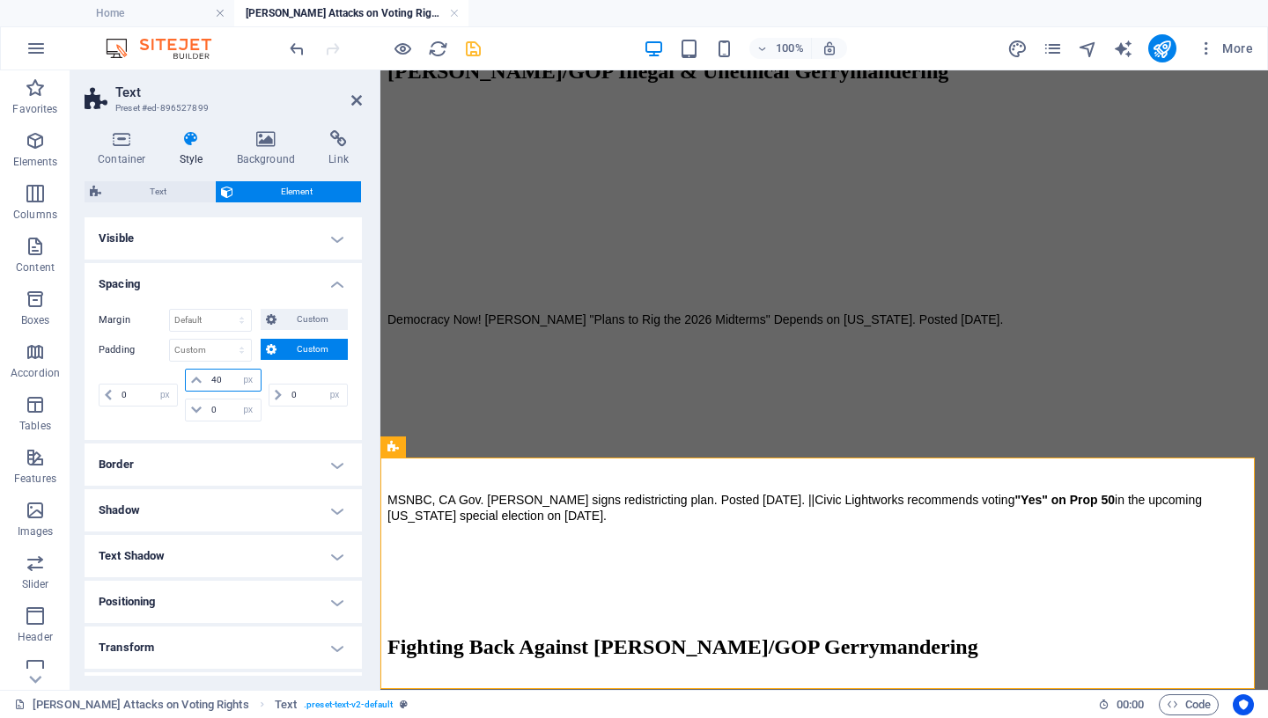
drag, startPoint x: 220, startPoint y: 380, endPoint x: 125, endPoint y: 380, distance: 95.1
click at [207, 380] on input "40" at bounding box center [233, 380] width 53 height 21
type input "50"
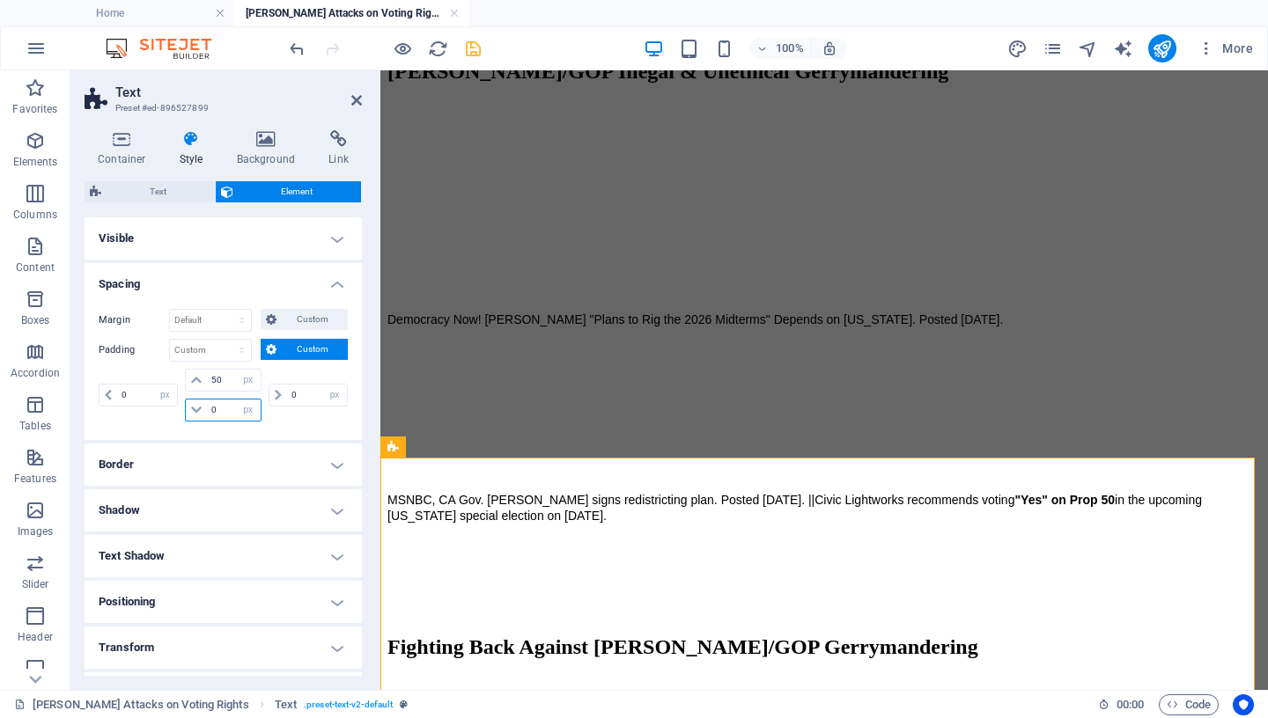
drag, startPoint x: 217, startPoint y: 409, endPoint x: 182, endPoint y: 407, distance: 34.4
click at [207, 409] on input "0" at bounding box center [233, 410] width 53 height 21
type input "50"
click at [474, 49] on icon "save" at bounding box center [473, 49] width 20 height 20
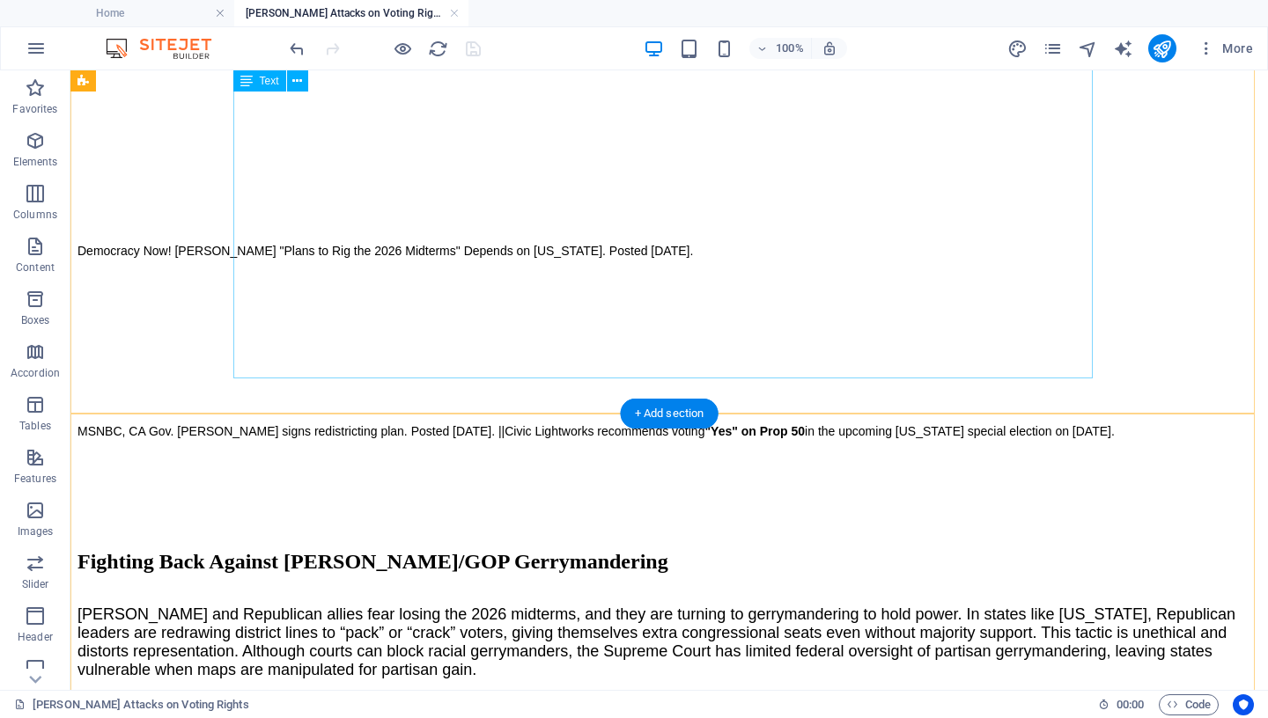
scroll to position [1328, 0]
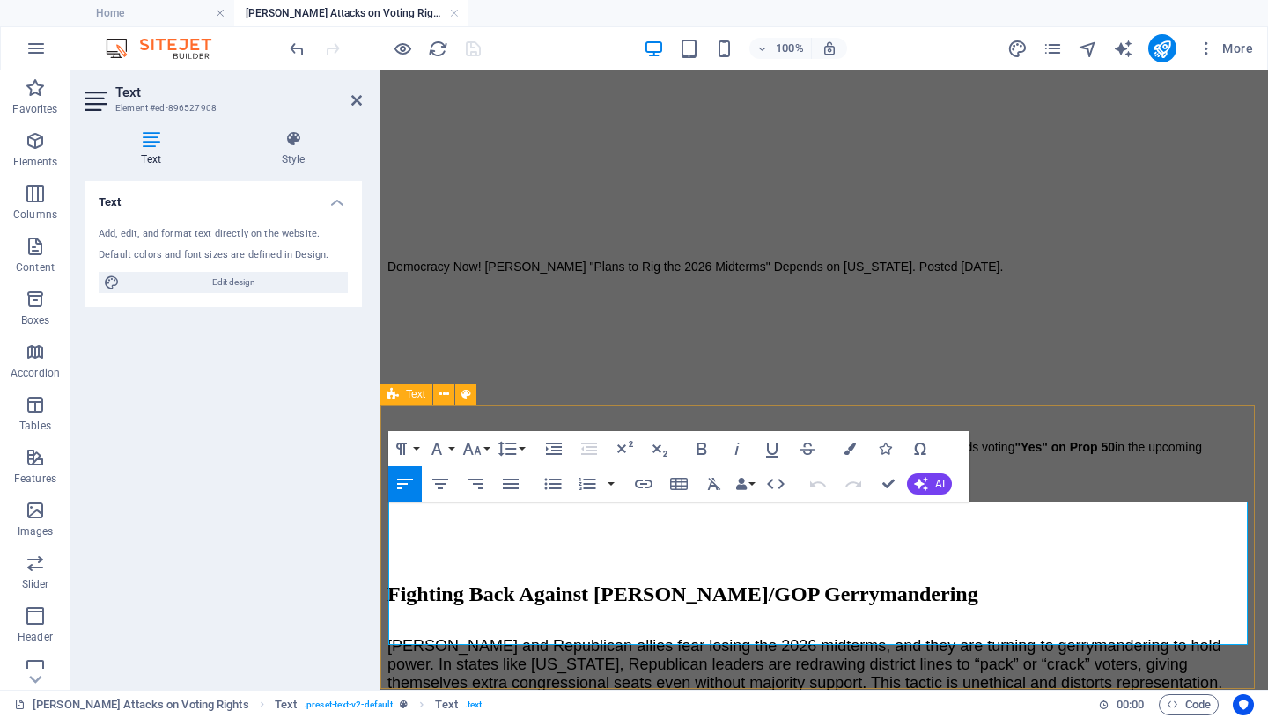
drag, startPoint x: 609, startPoint y: 637, endPoint x: 382, endPoint y: 506, distance: 262.3
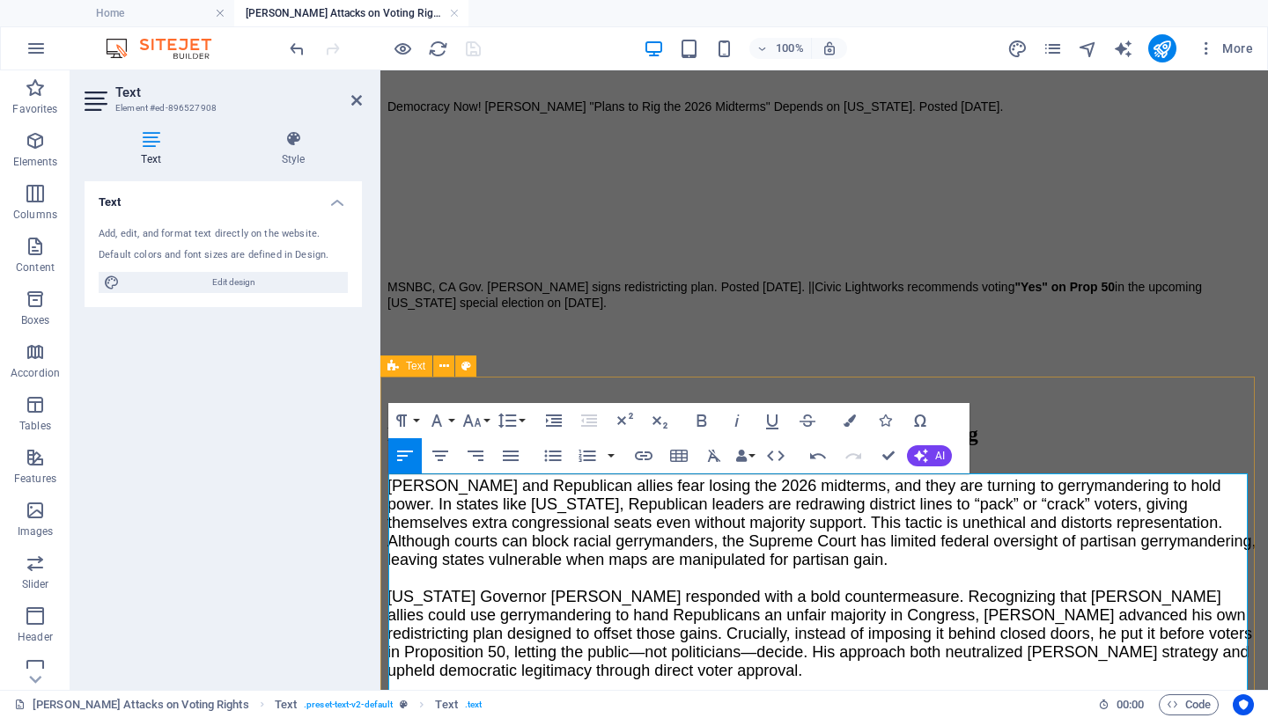
scroll to position [1491, 0]
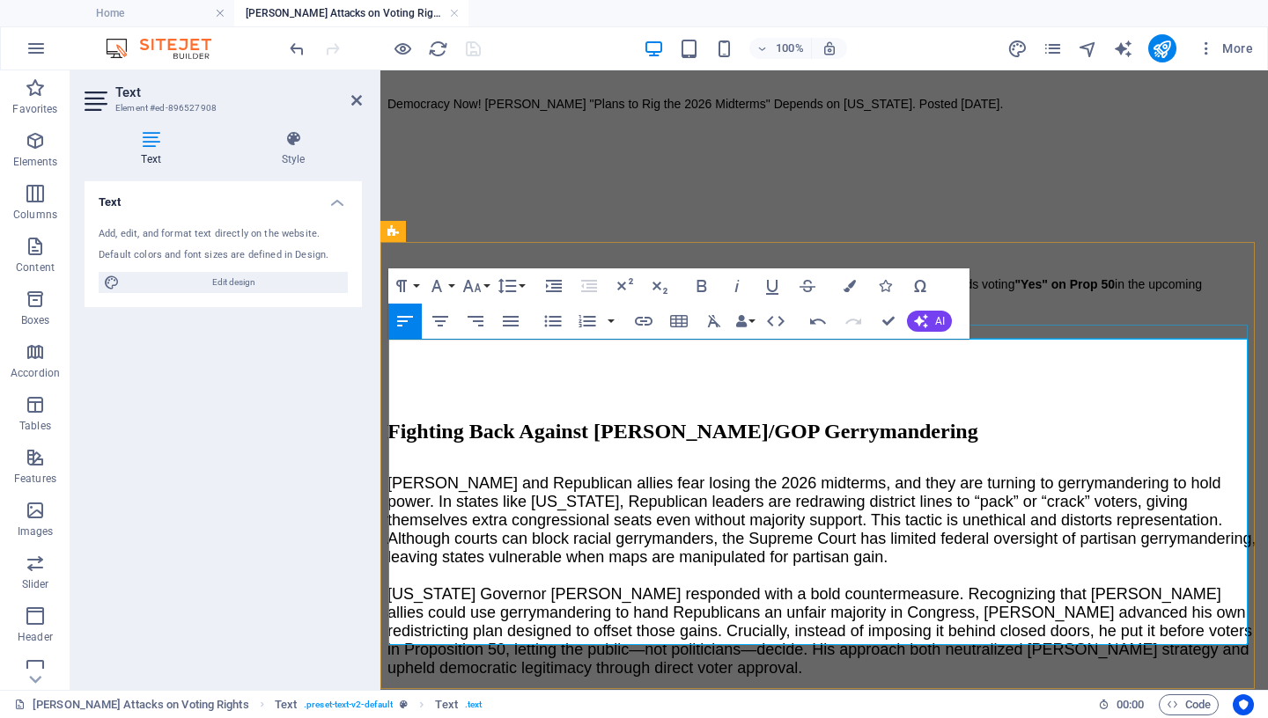
drag, startPoint x: 1052, startPoint y: 635, endPoint x: 388, endPoint y: 337, distance: 727.6
click at [442, 280] on icon "button" at bounding box center [436, 286] width 21 height 21
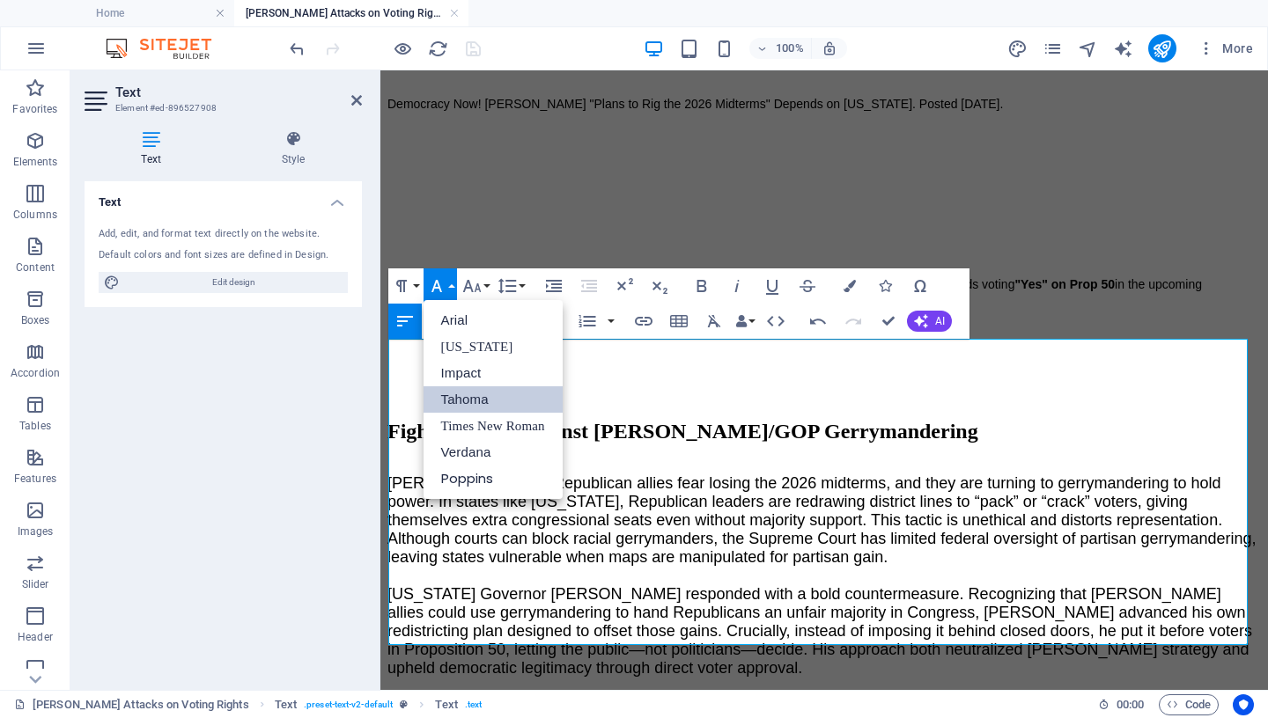
scroll to position [0, 0]
click at [477, 404] on link "Tahoma" at bounding box center [493, 400] width 139 height 26
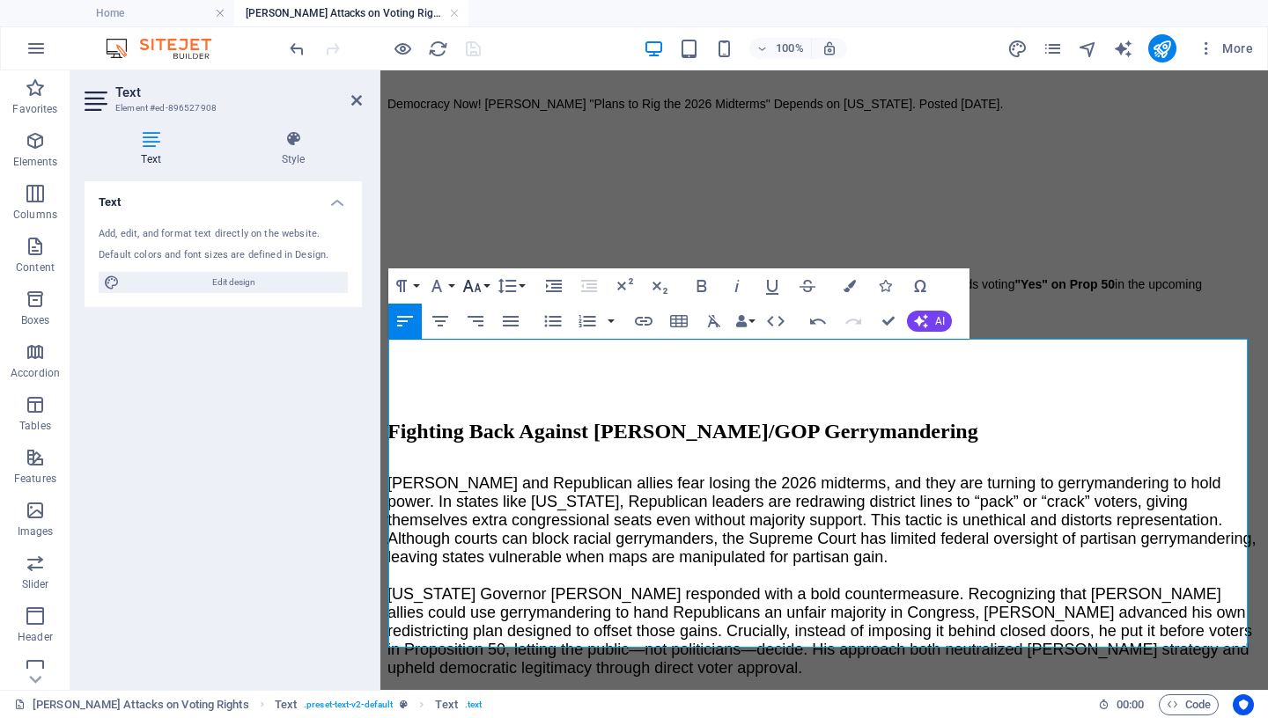
click at [477, 284] on icon "button" at bounding box center [471, 286] width 18 height 12
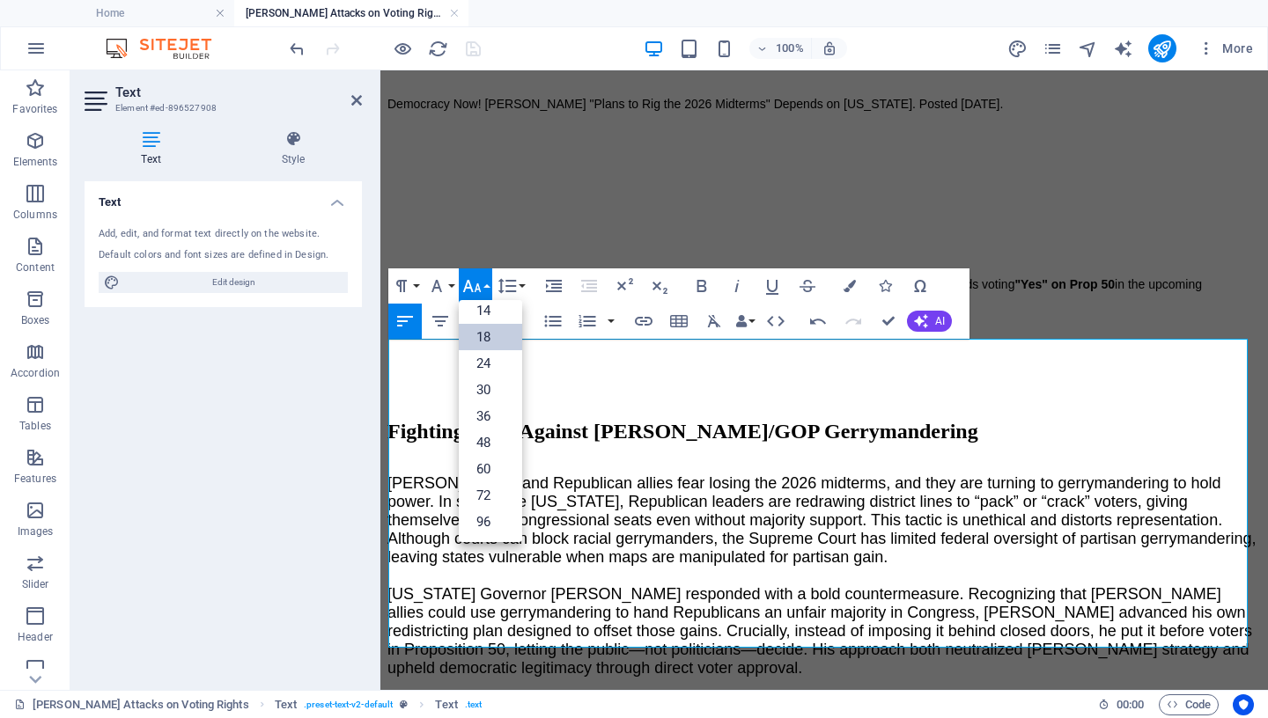
scroll to position [142, 0]
click at [484, 334] on link "18" at bounding box center [490, 337] width 63 height 26
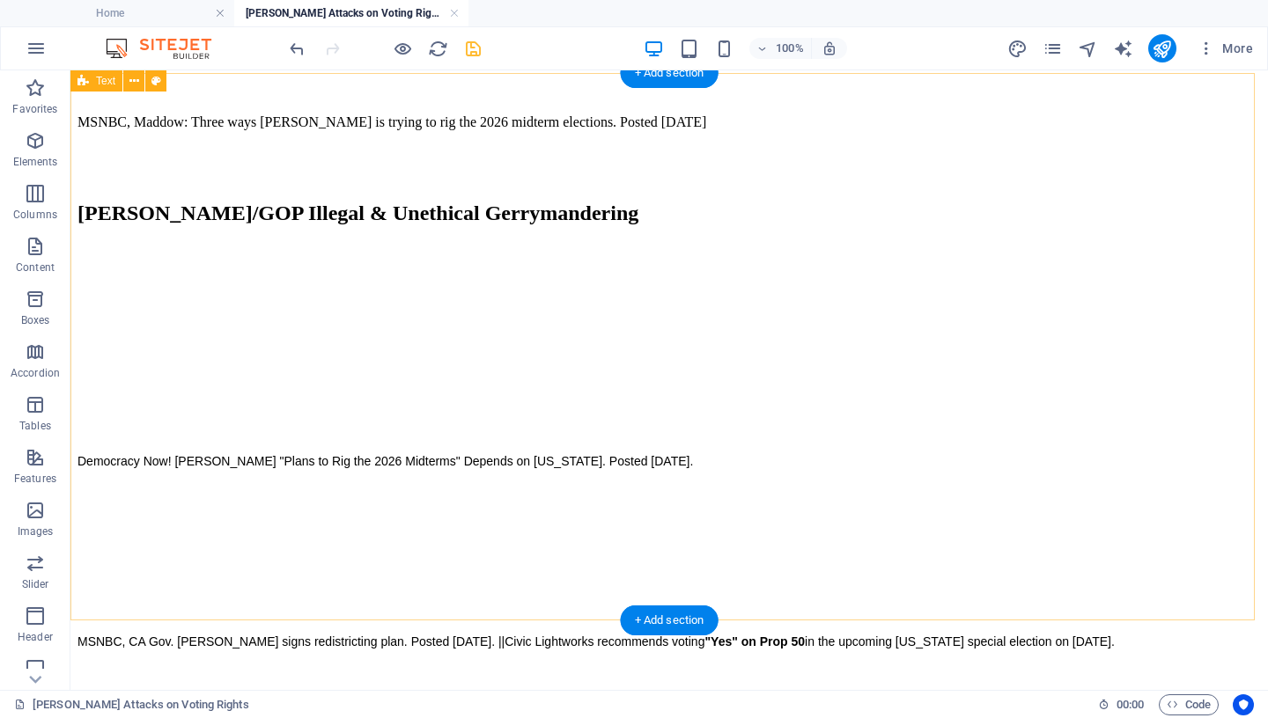
scroll to position [847, 0]
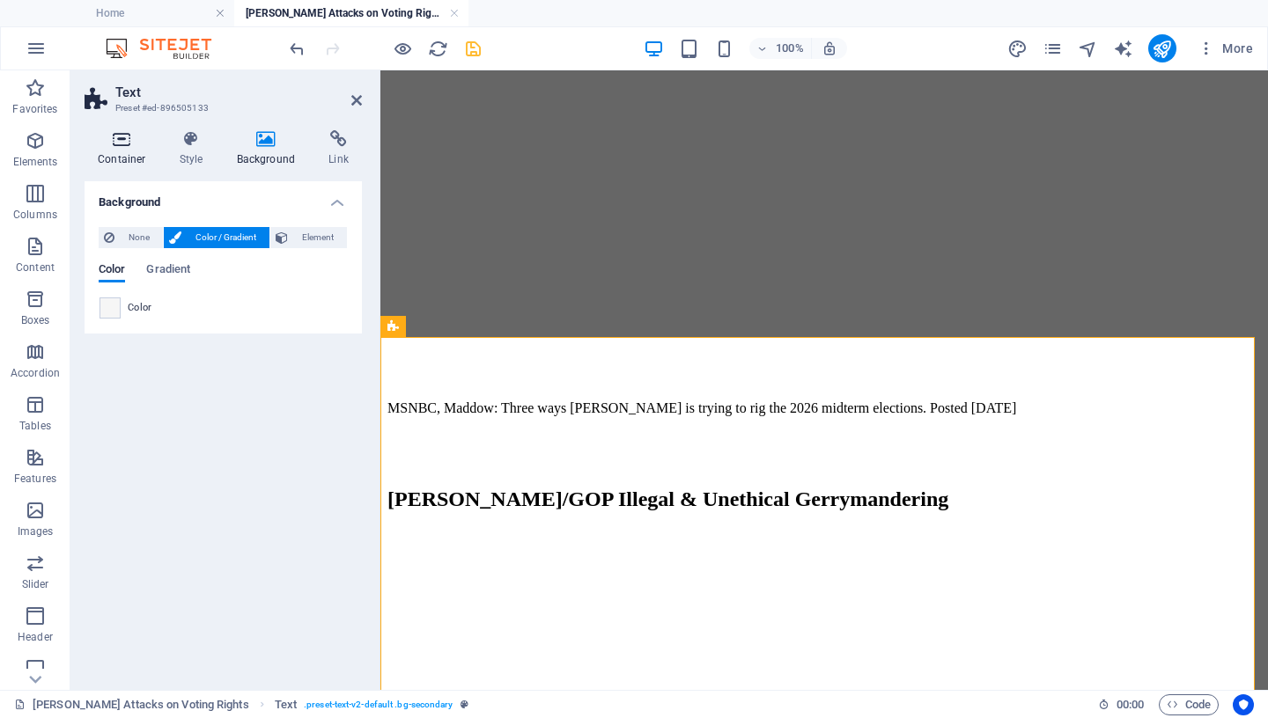
click at [125, 141] on icon at bounding box center [122, 139] width 75 height 18
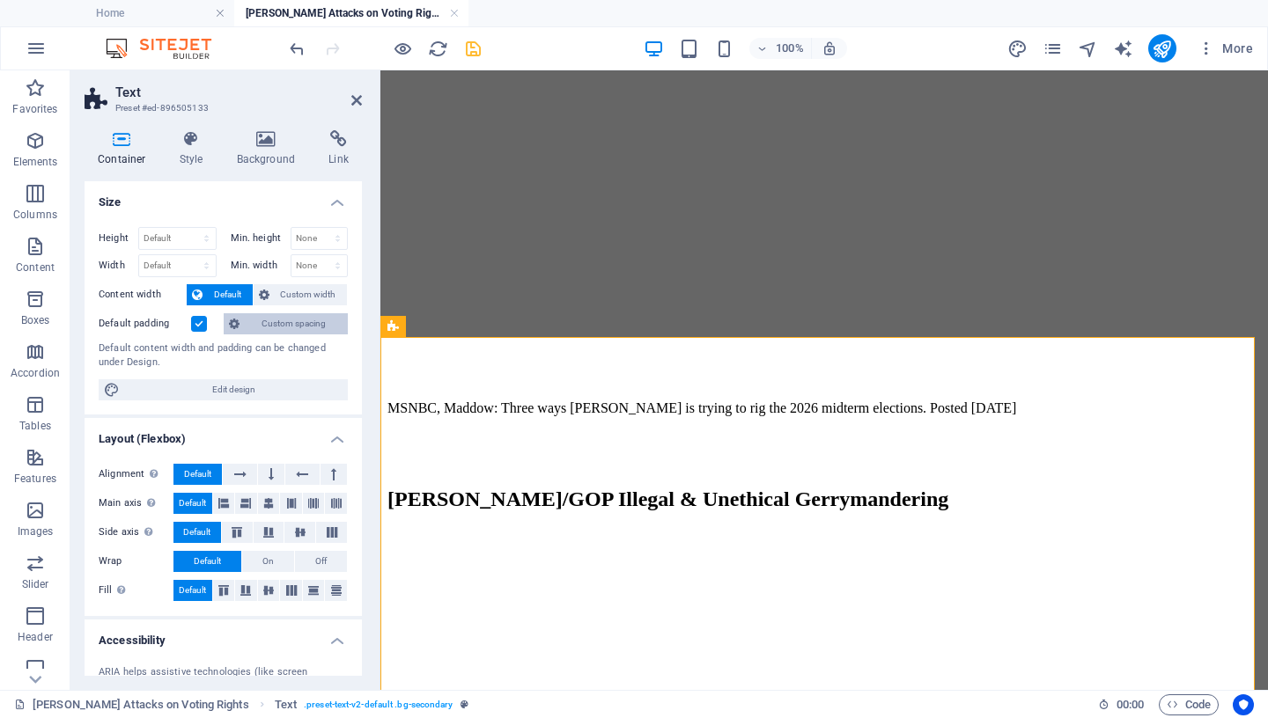
click at [281, 328] on span "Custom spacing" at bounding box center [294, 323] width 98 height 21
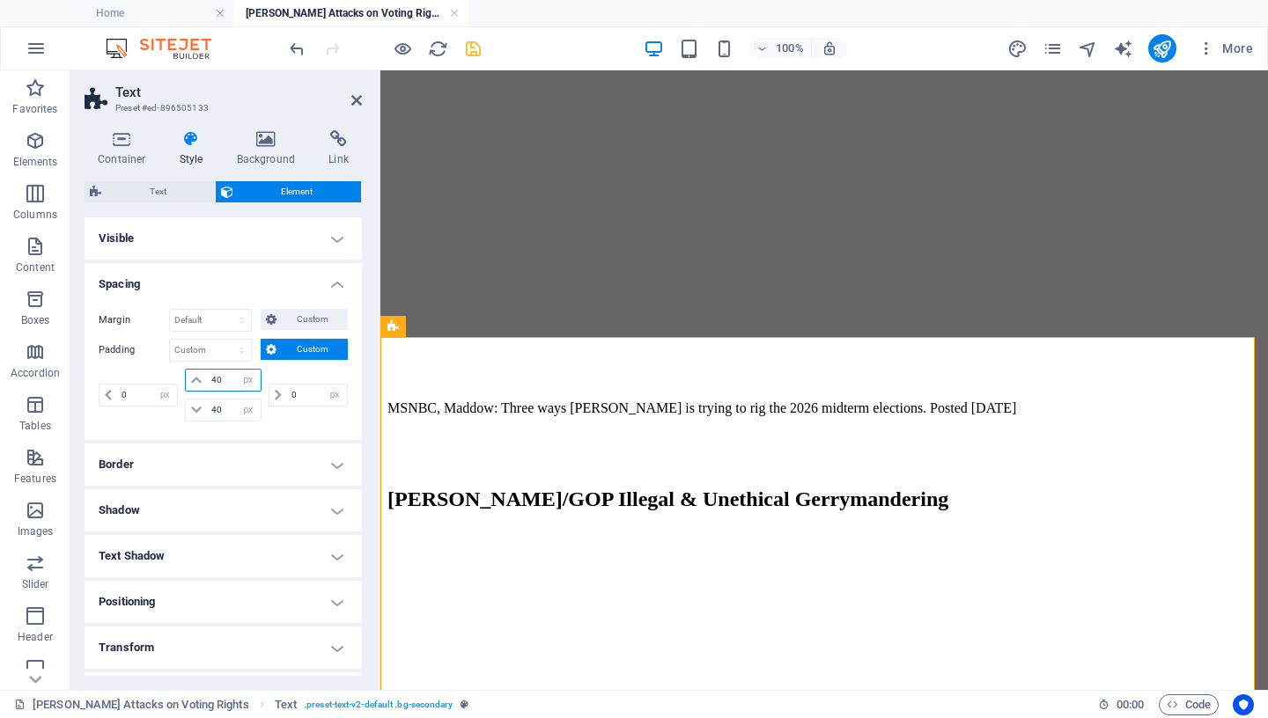
drag, startPoint x: 224, startPoint y: 383, endPoint x: 122, endPoint y: 377, distance: 101.4
click at [207, 380] on input "40" at bounding box center [233, 380] width 53 height 21
type input "50"
drag, startPoint x: 219, startPoint y: 409, endPoint x: 186, endPoint y: 409, distance: 33.5
click at [207, 409] on input "40" at bounding box center [233, 410] width 53 height 21
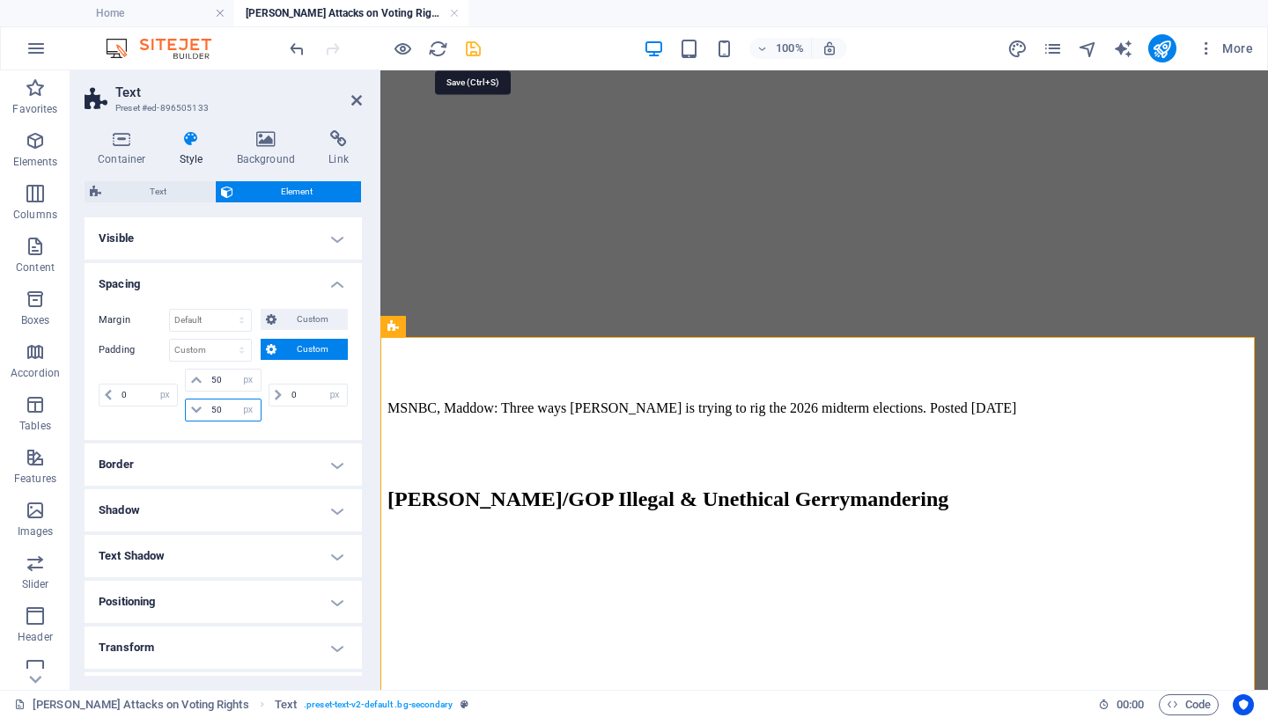
type input "50"
click at [472, 45] on icon "save" at bounding box center [473, 49] width 20 height 20
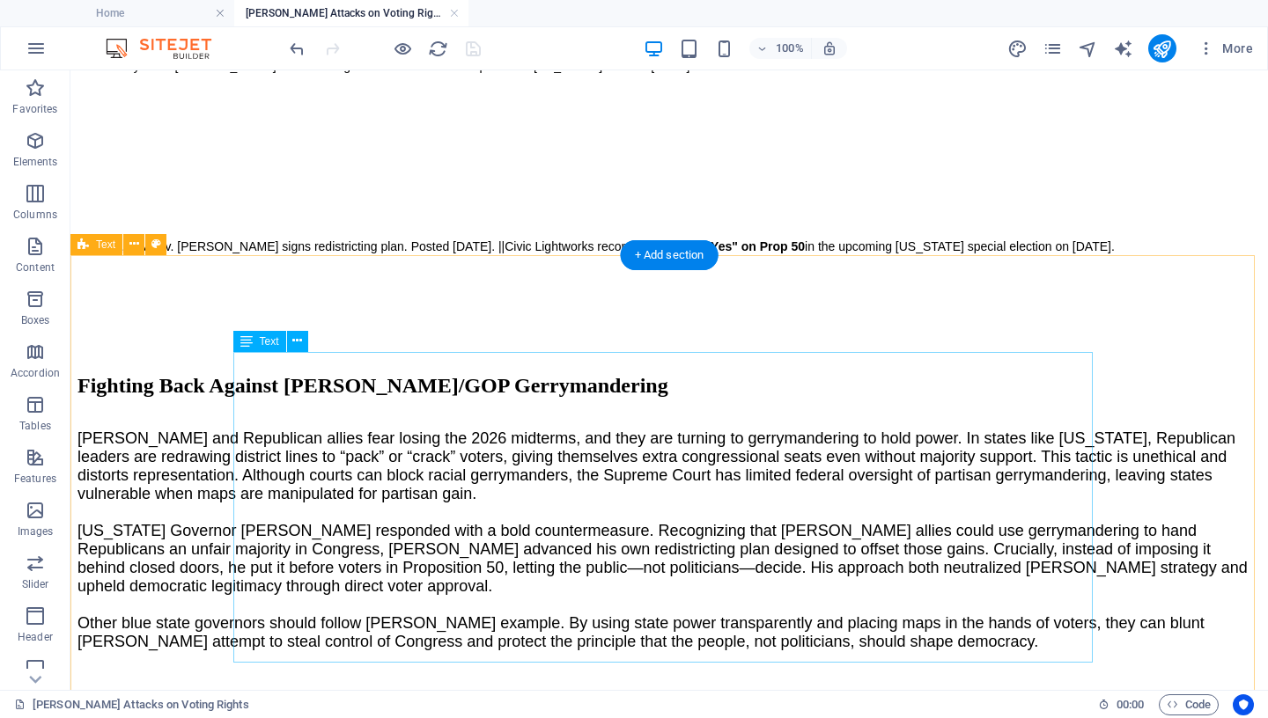
scroll to position [1513, 0]
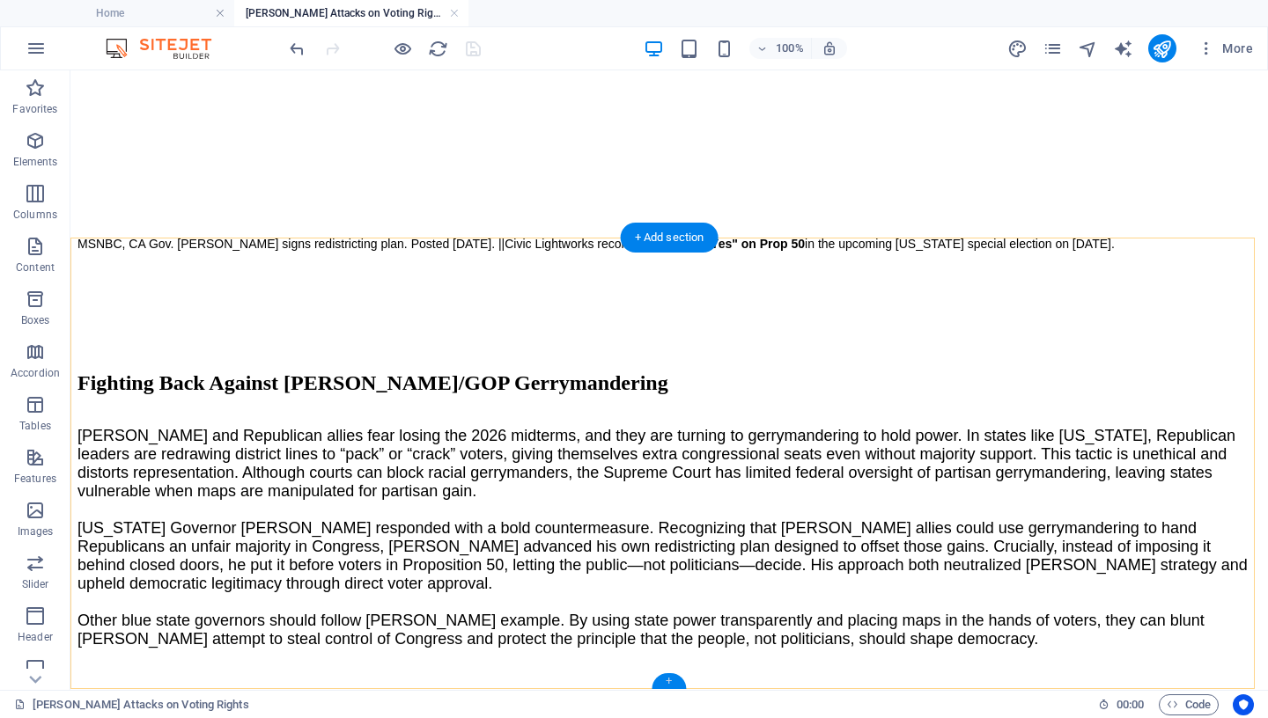
click at [663, 681] on div "+" at bounding box center [669, 682] width 34 height 16
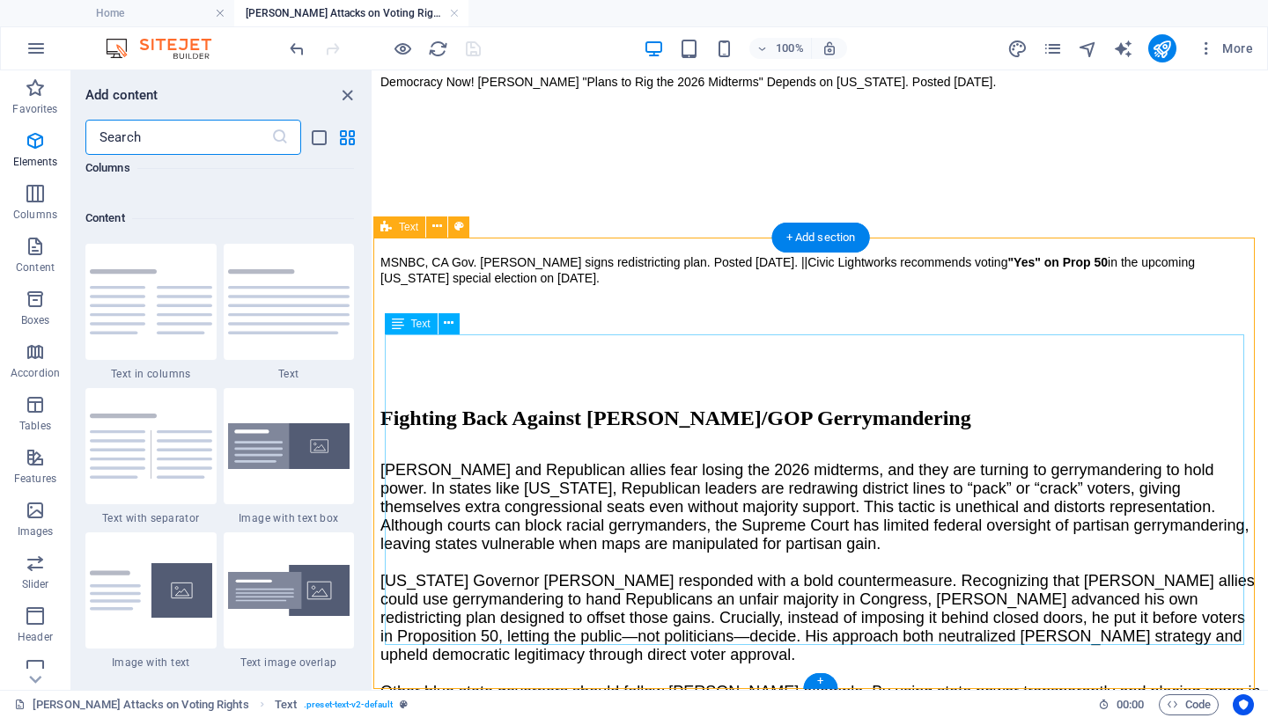
scroll to position [3081, 0]
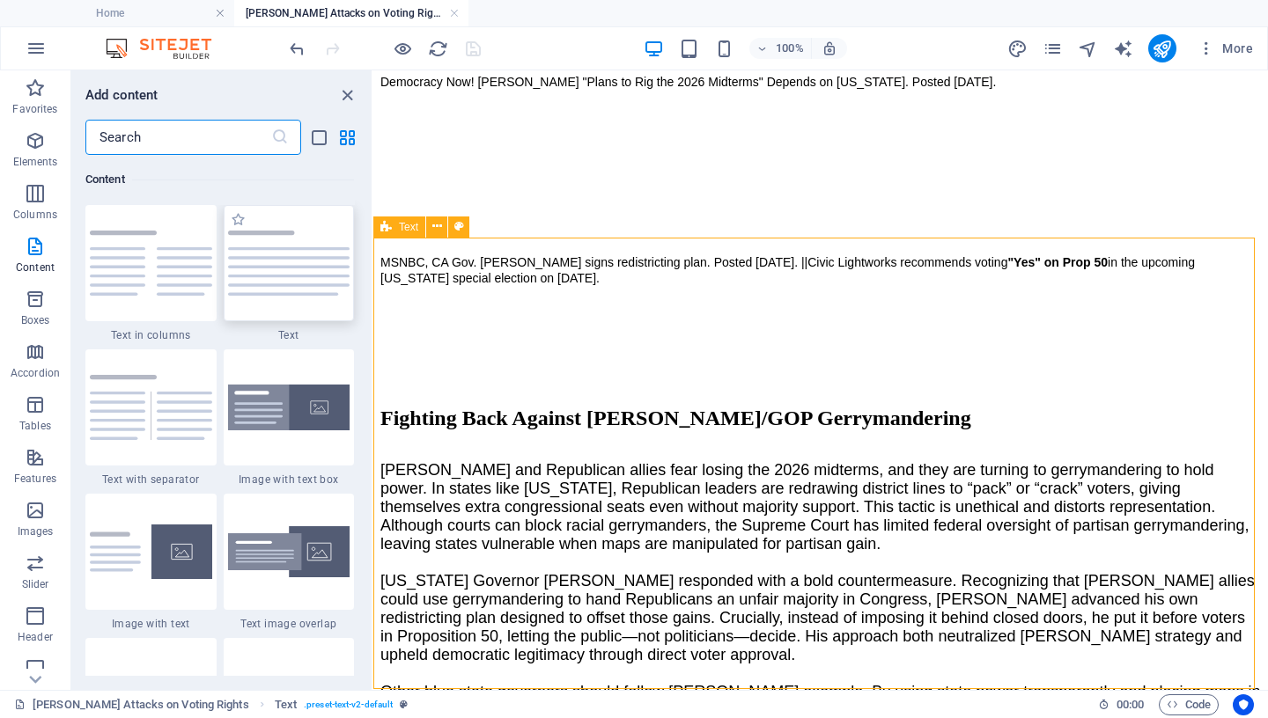
click at [257, 274] on img at bounding box center [289, 263] width 122 height 65
click at [373, 274] on div "Drag here to replace the existing content. Press “Ctrl” if you want to create a…" at bounding box center [820, 380] width 895 height 620
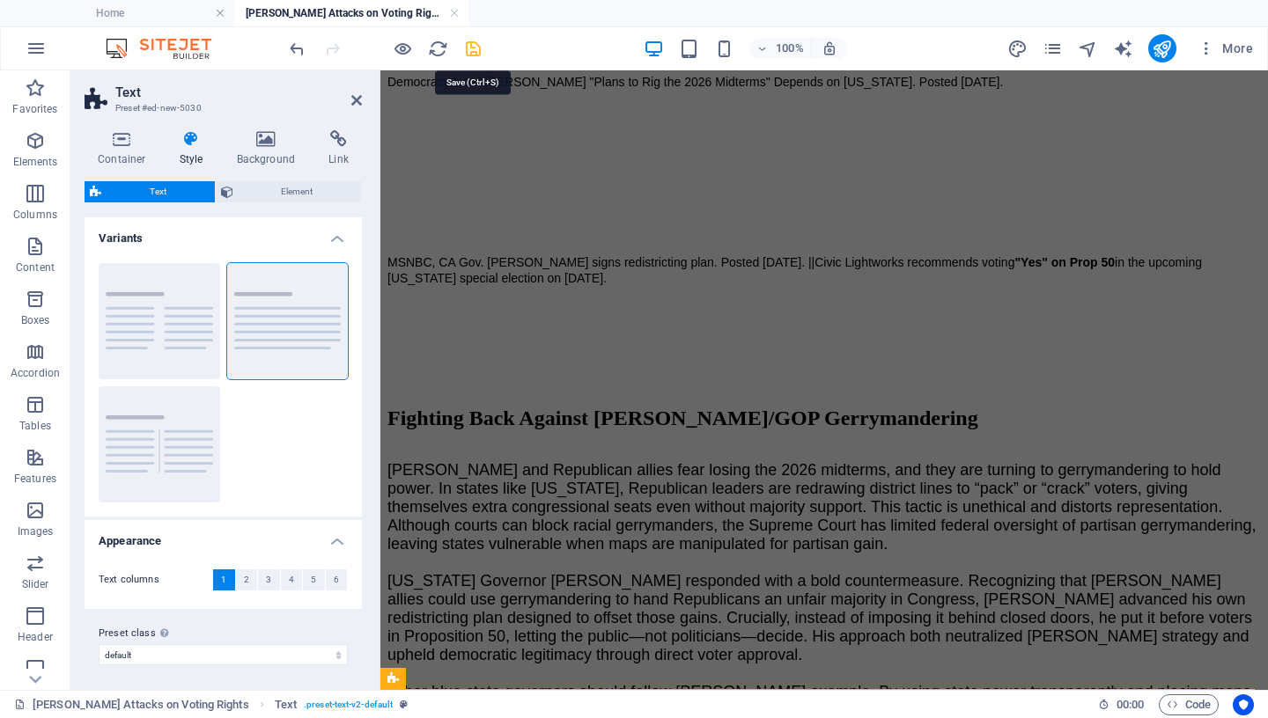
click at [469, 45] on icon "save" at bounding box center [473, 49] width 20 height 20
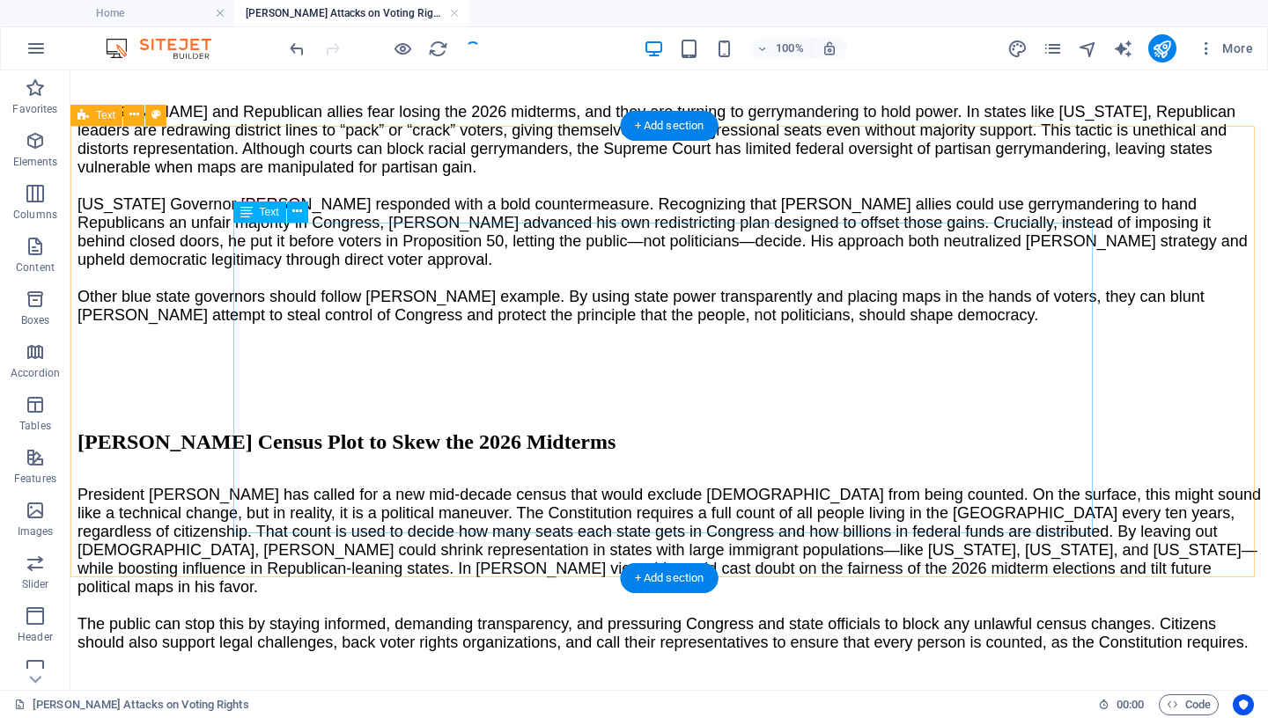
scroll to position [1878, 0]
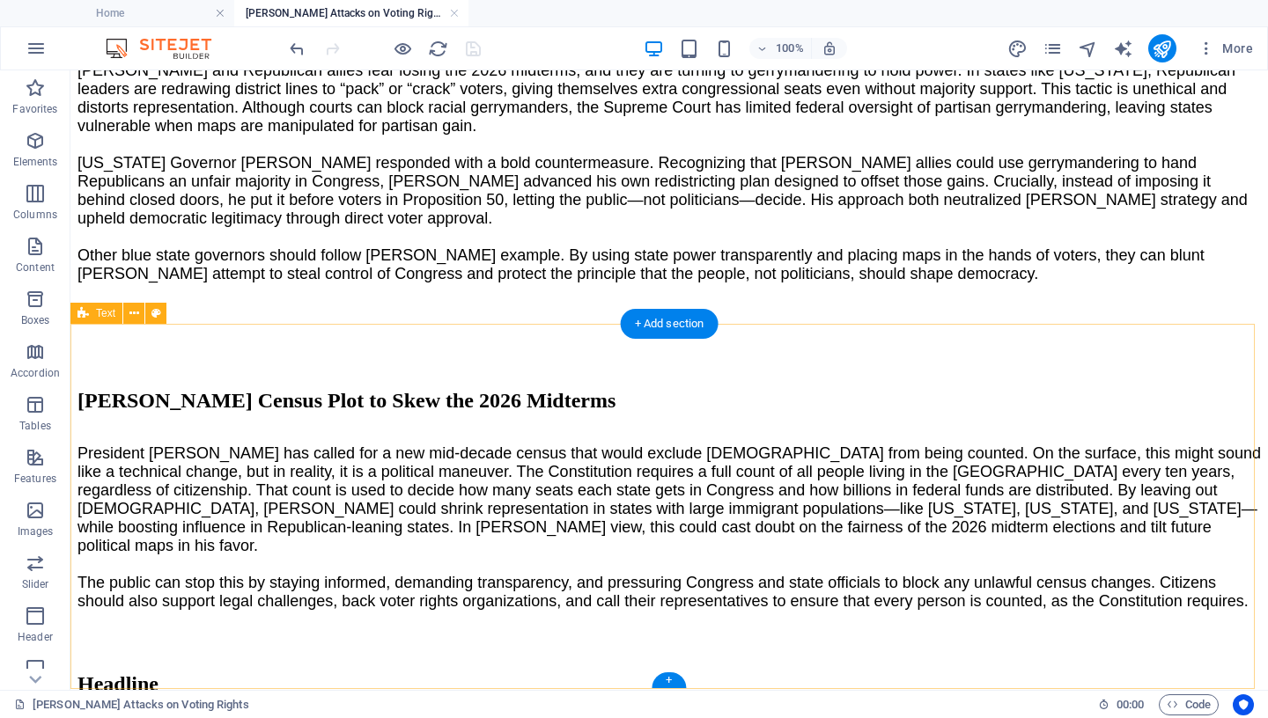
click at [145, 673] on div "Headline Lorem ipsum dolor sitope amet, consectetur adipisicing elitip. Massume…" at bounding box center [668, 731] width 1183 height 117
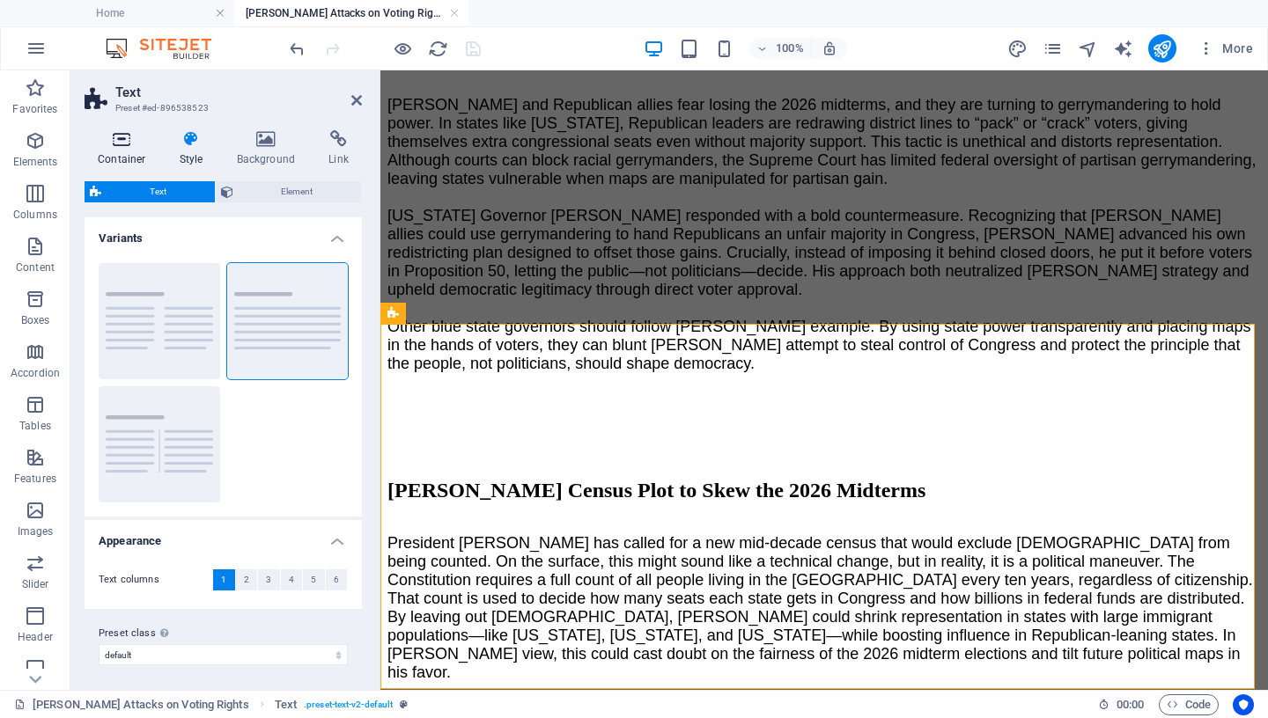
click at [118, 140] on icon at bounding box center [122, 139] width 75 height 18
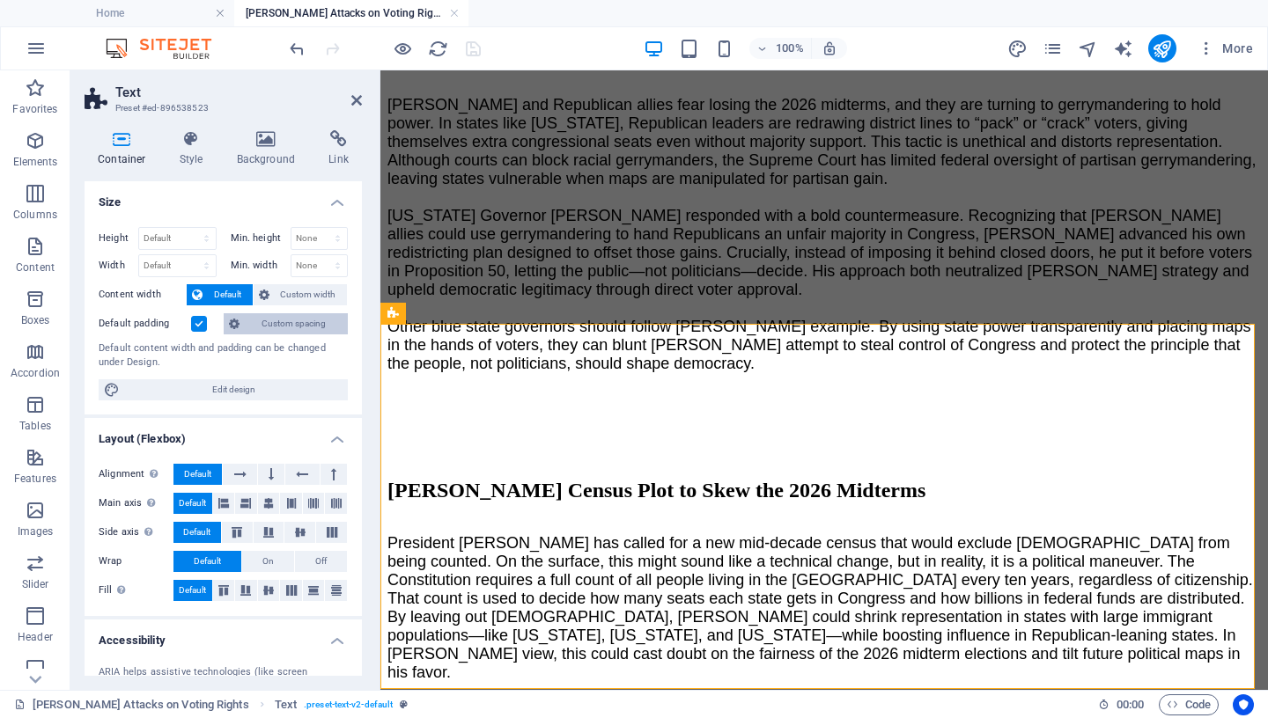
click at [278, 321] on span "Custom spacing" at bounding box center [294, 323] width 98 height 21
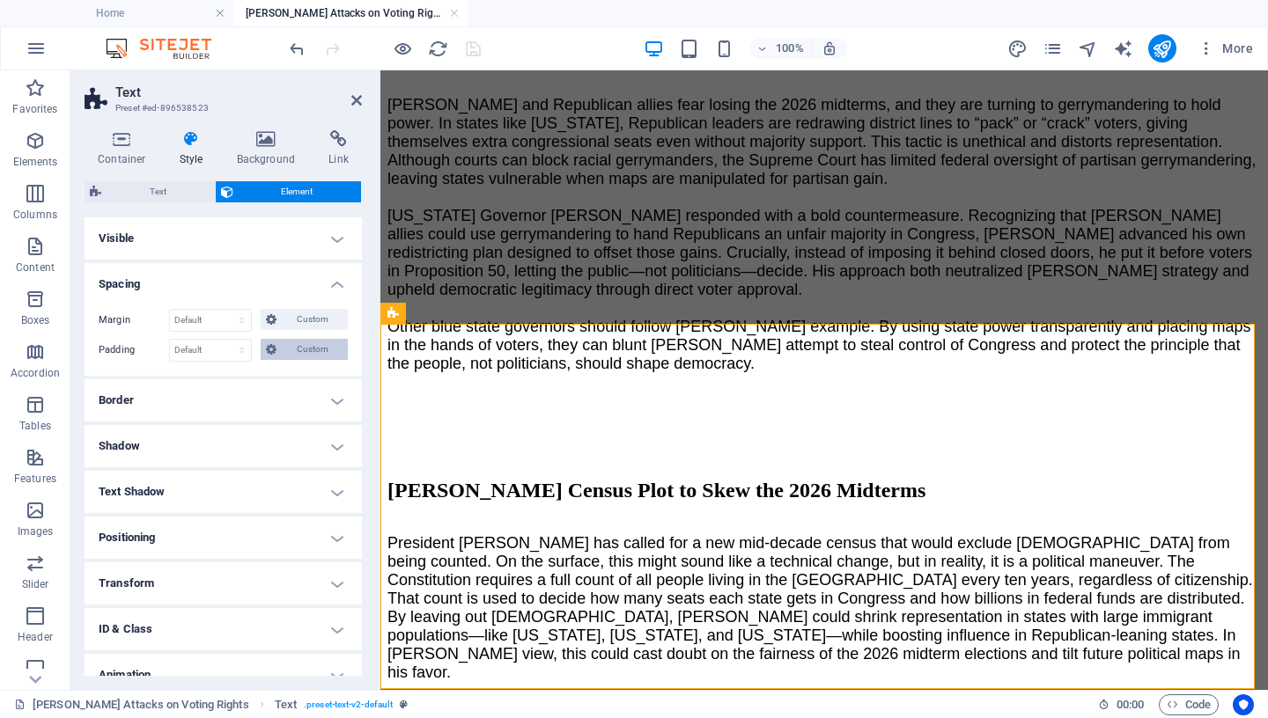
click at [301, 350] on span "Custom" at bounding box center [312, 349] width 61 height 21
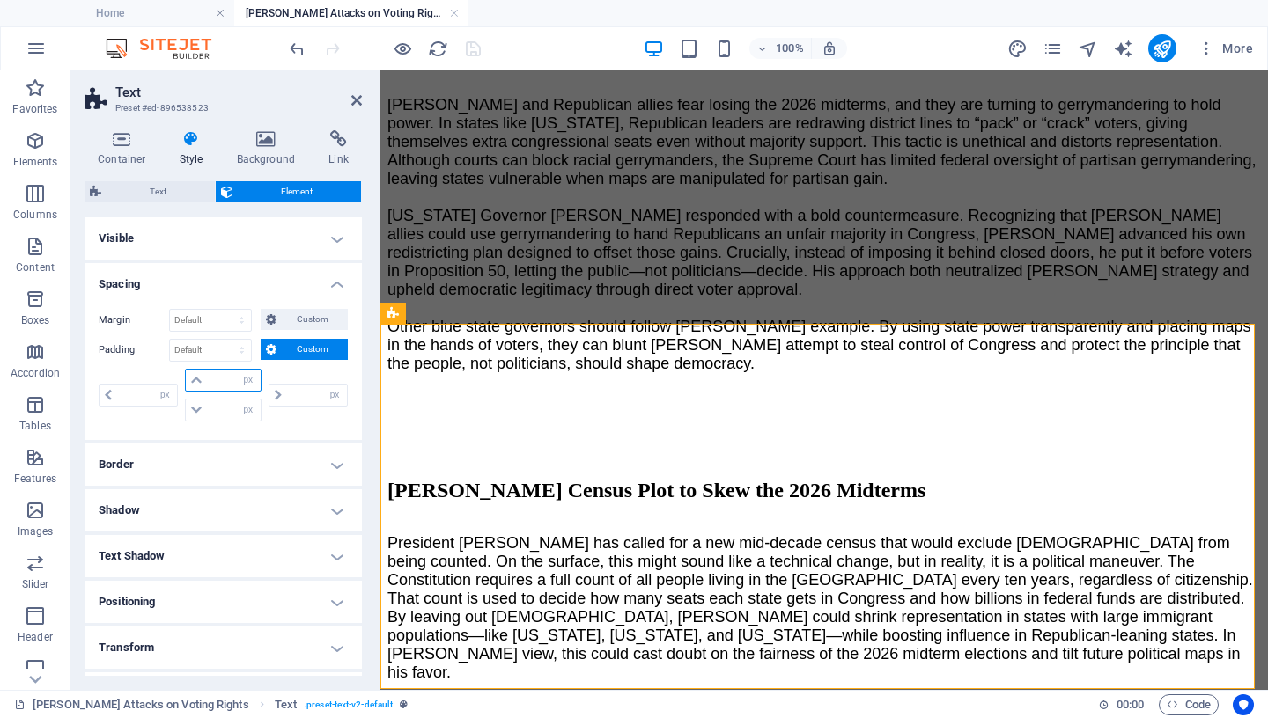
click at [212, 384] on input "number" at bounding box center [233, 380] width 53 height 21
type input "50"
type input "0"
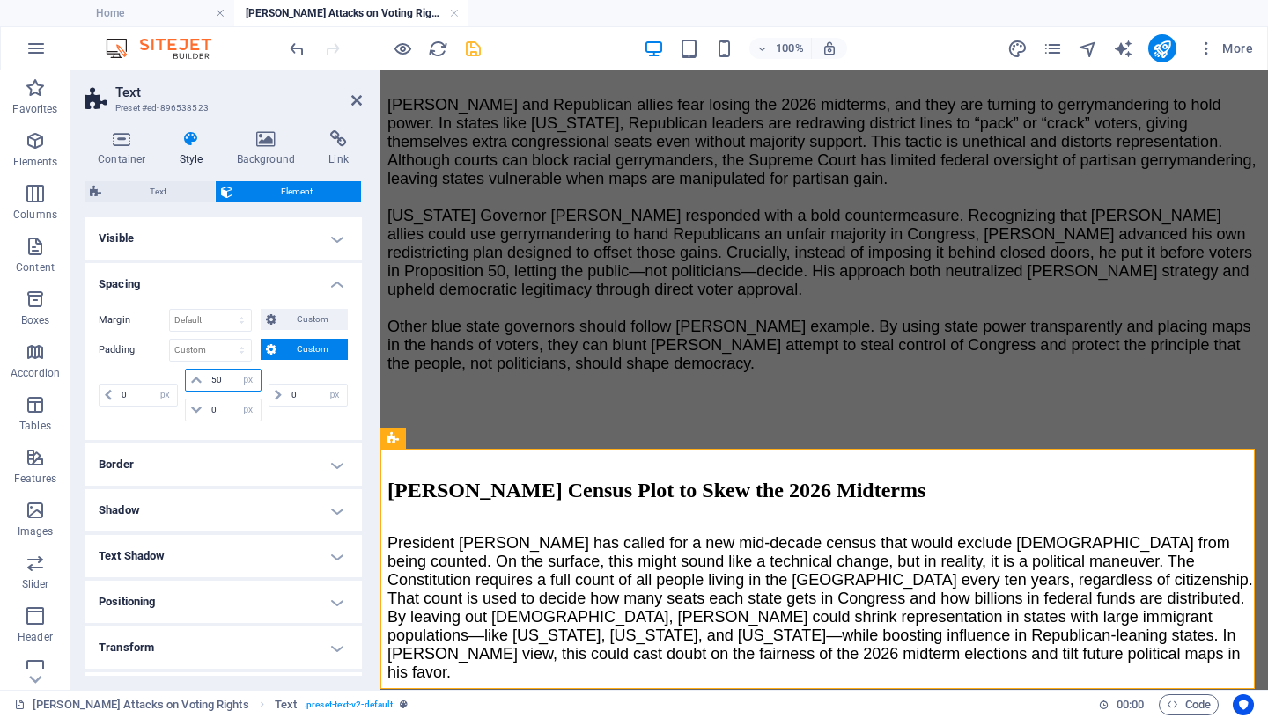
scroll to position [1753, 0]
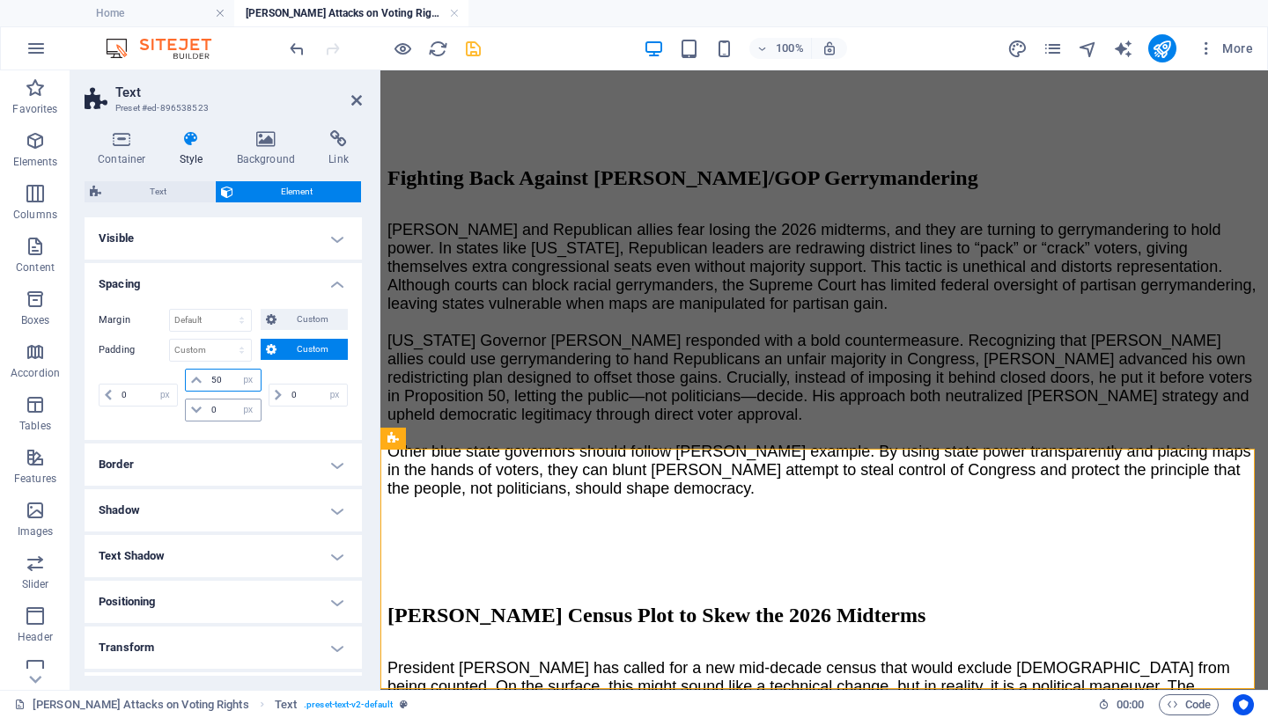
type input "50"
drag, startPoint x: 225, startPoint y: 408, endPoint x: 152, endPoint y: 406, distance: 73.1
click at [207, 406] on input "0" at bounding box center [233, 410] width 53 height 21
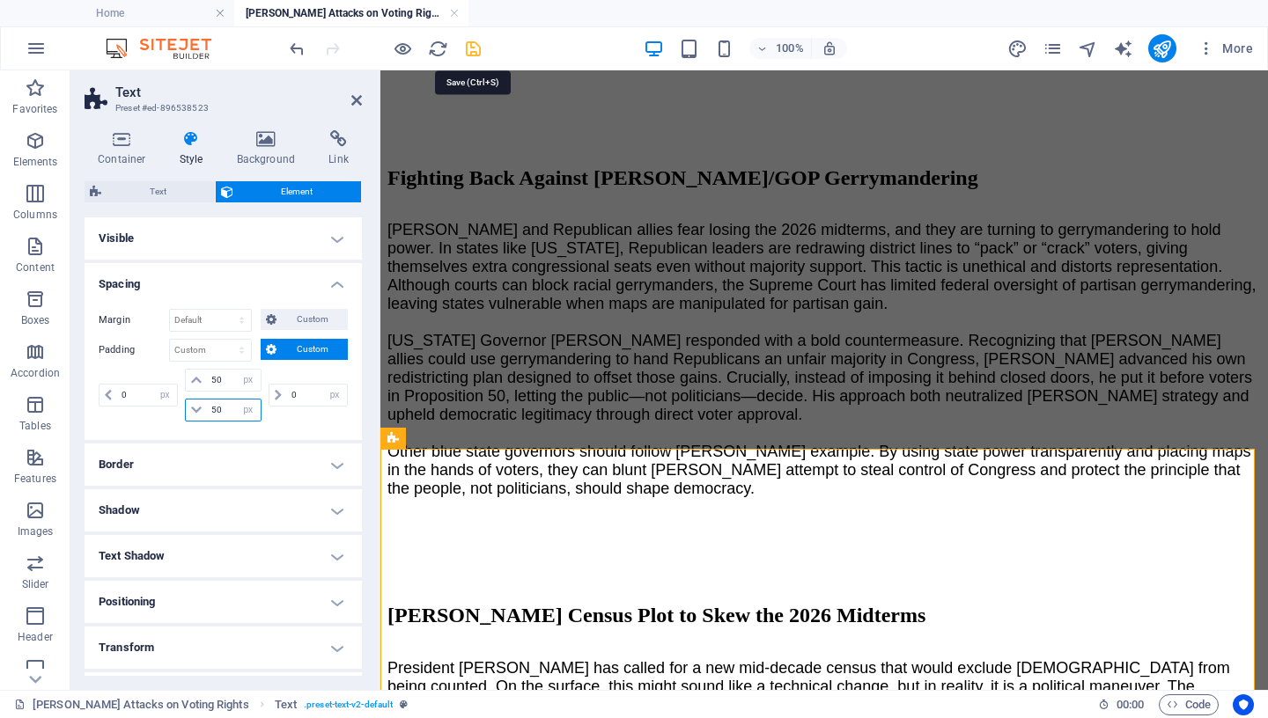
type input "50"
click at [472, 48] on icon "save" at bounding box center [473, 49] width 20 height 20
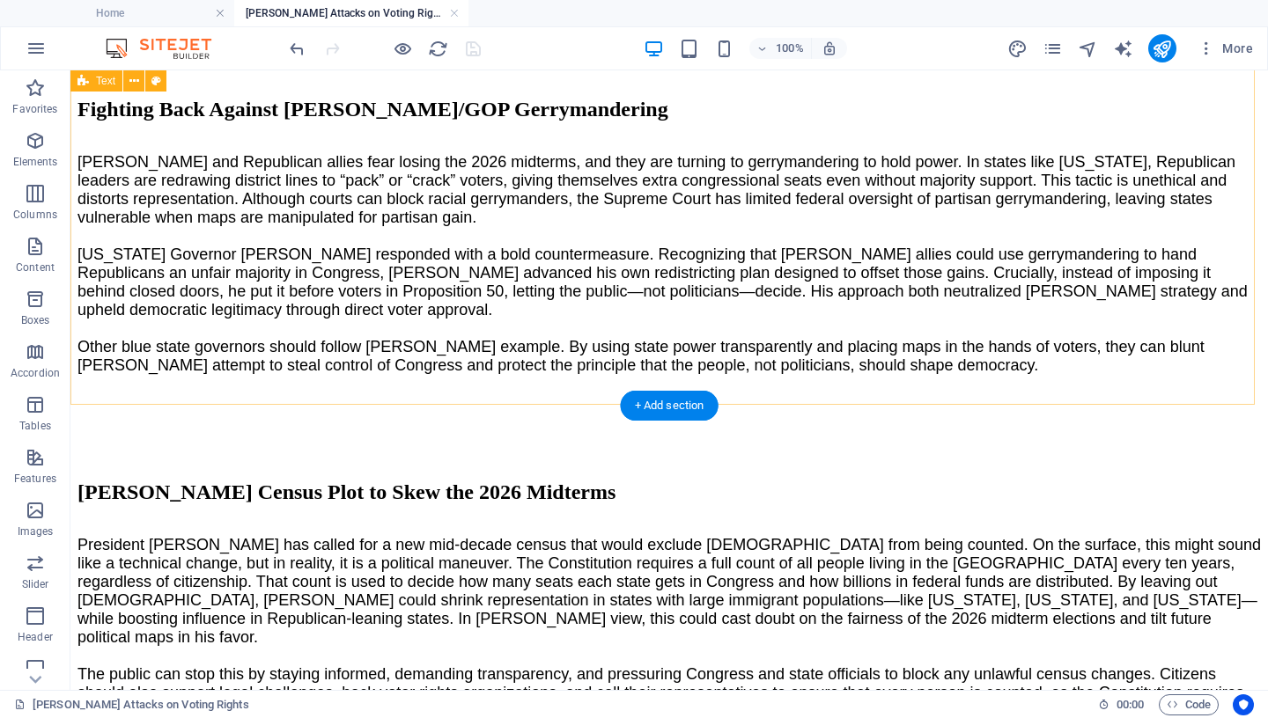
scroll to position [1797, 0]
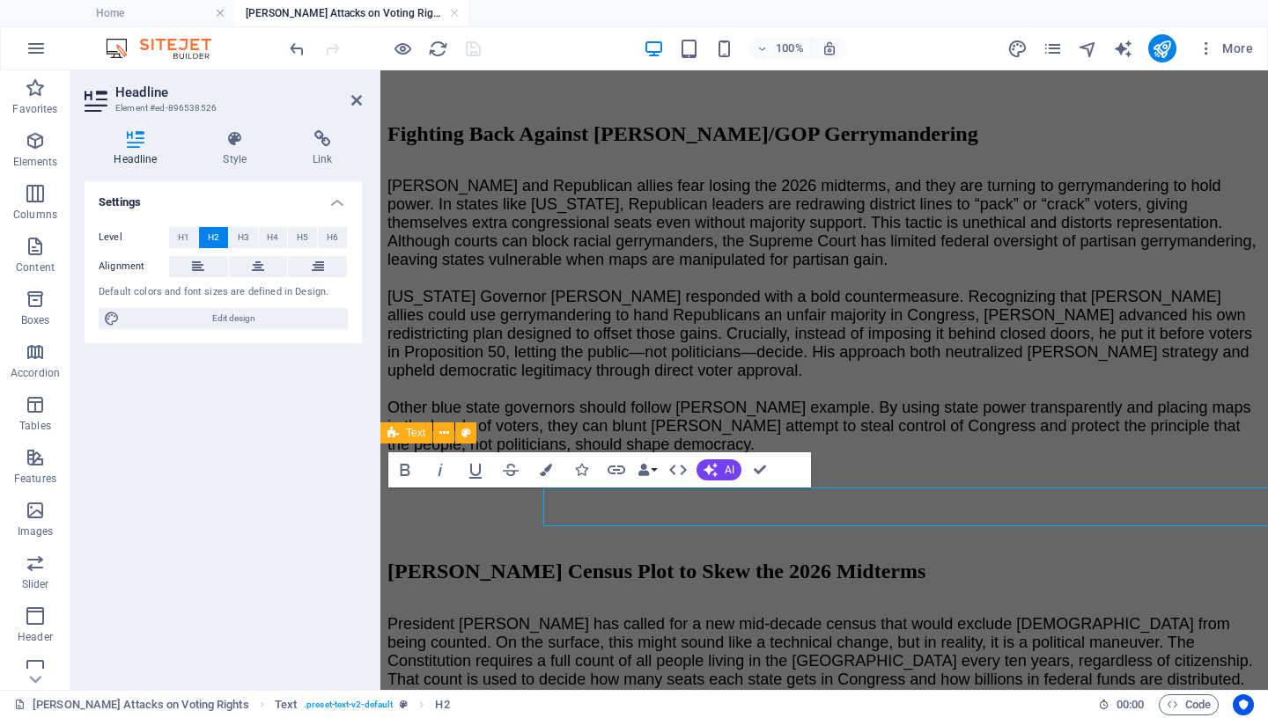
scroll to position [1758, 0]
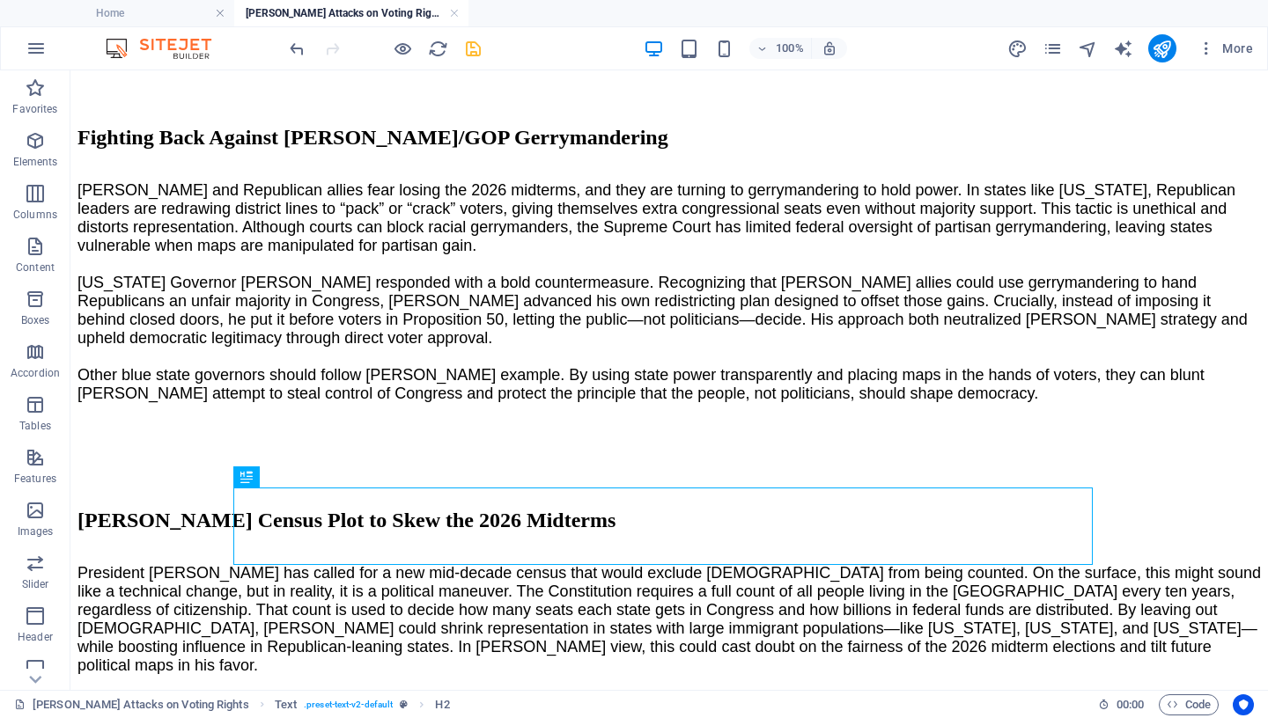
click at [477, 50] on icon "save" at bounding box center [473, 49] width 20 height 20
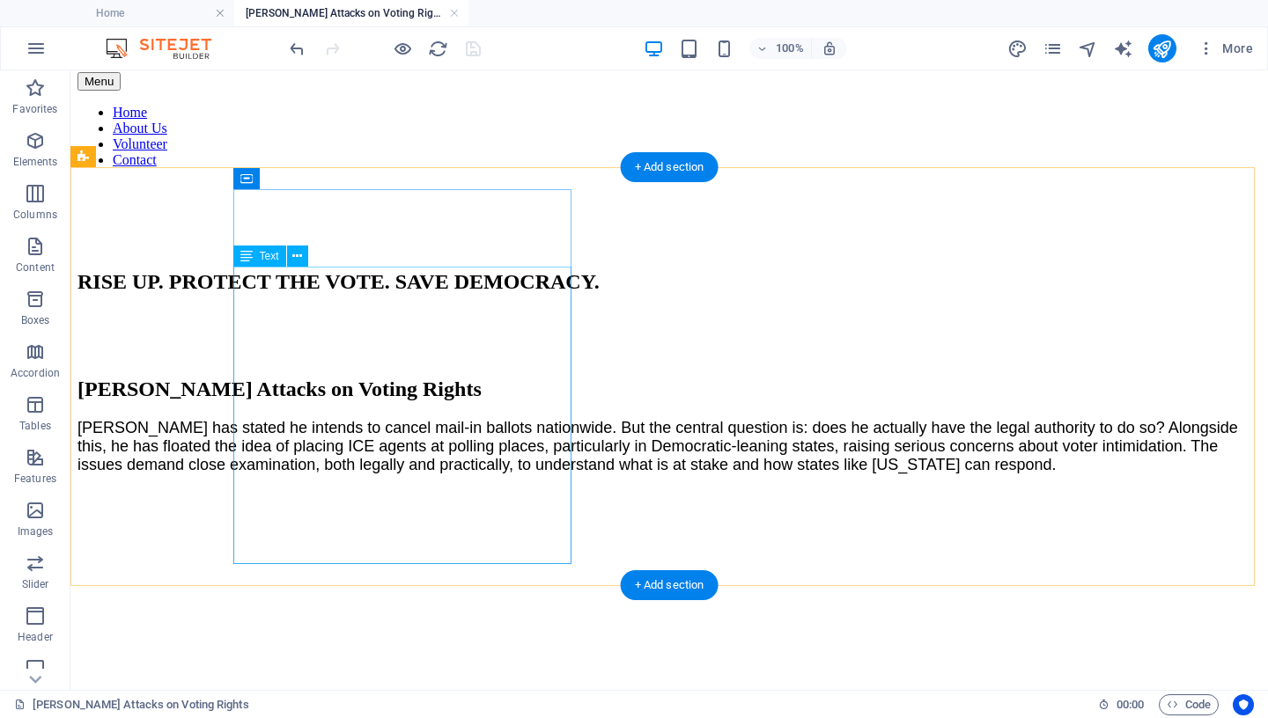
scroll to position [155, 0]
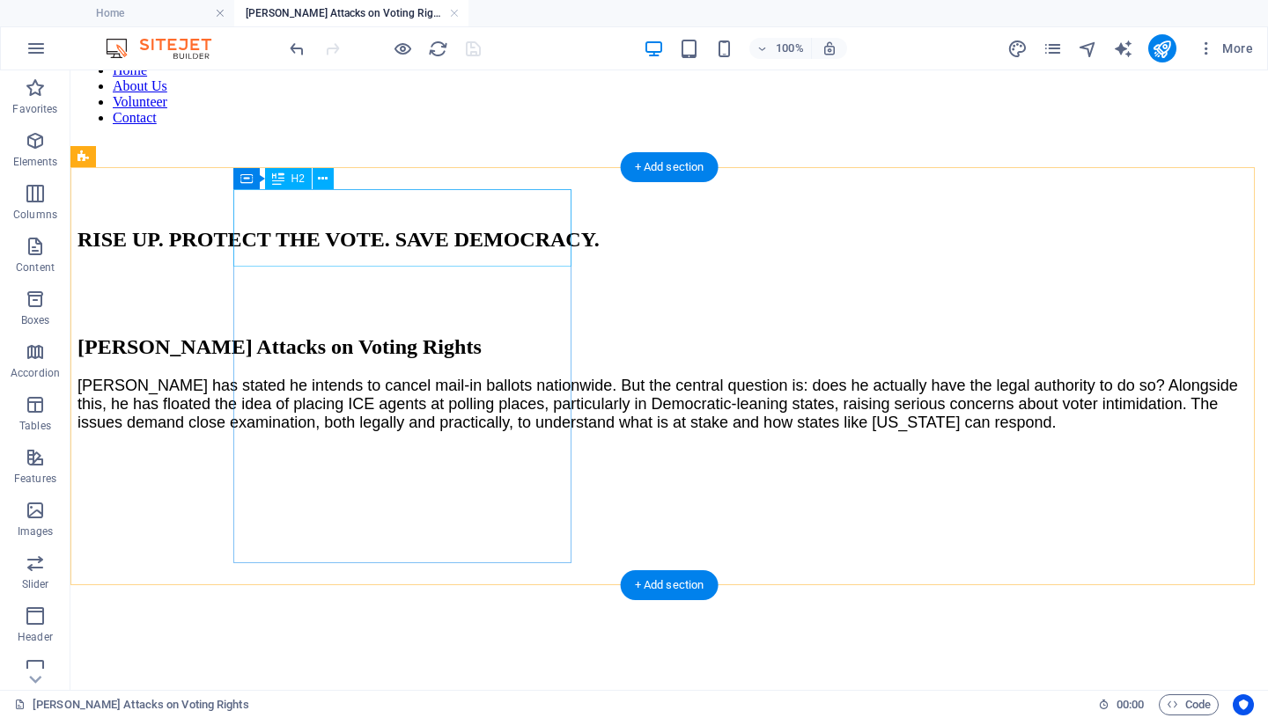
click at [392, 335] on div "[PERSON_NAME] Attacks on Voting Rights" at bounding box center [668, 347] width 1183 height 24
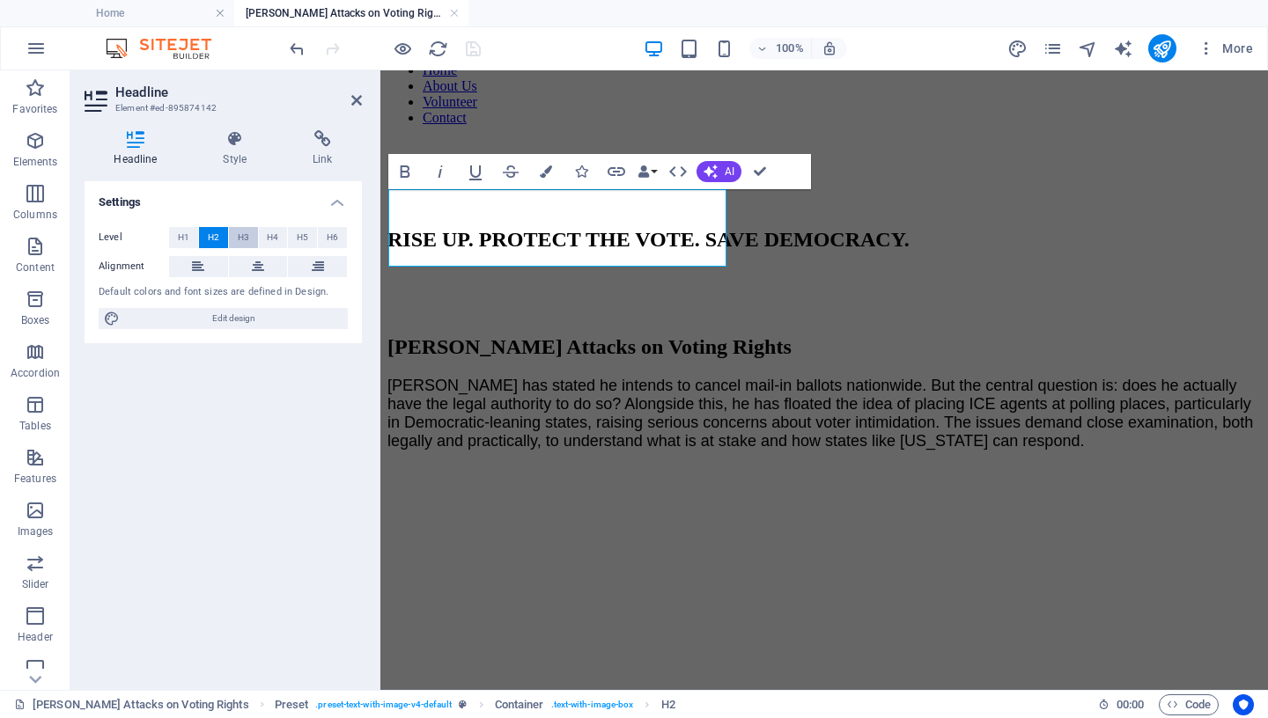
click at [247, 238] on span "H3" at bounding box center [243, 237] width 11 height 21
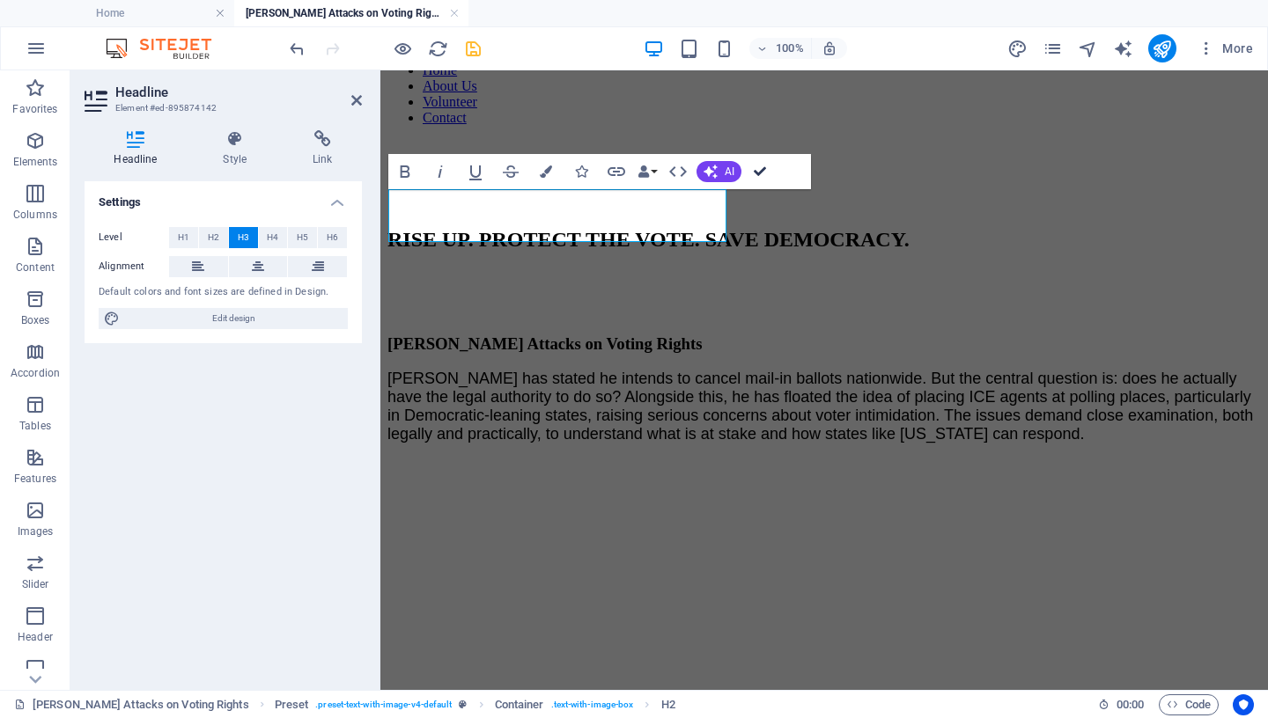
drag, startPoint x: 764, startPoint y: 171, endPoint x: 630, endPoint y: 193, distance: 136.5
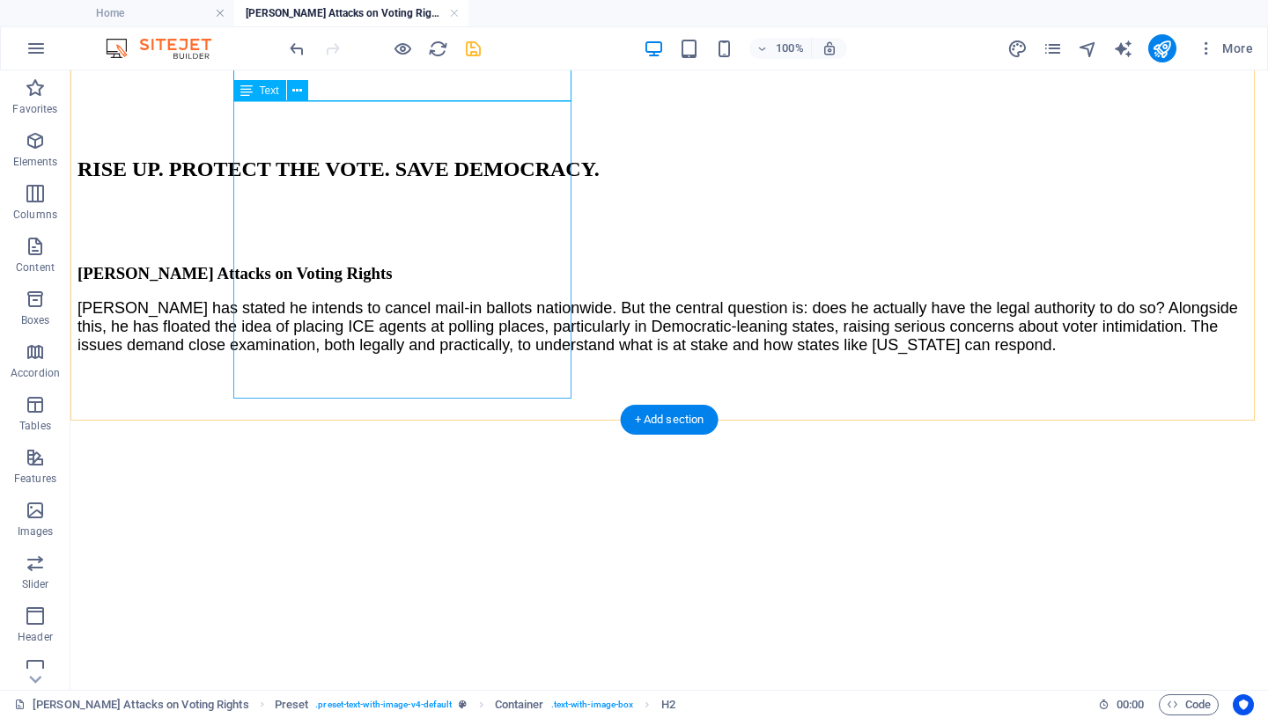
scroll to position [380, 0]
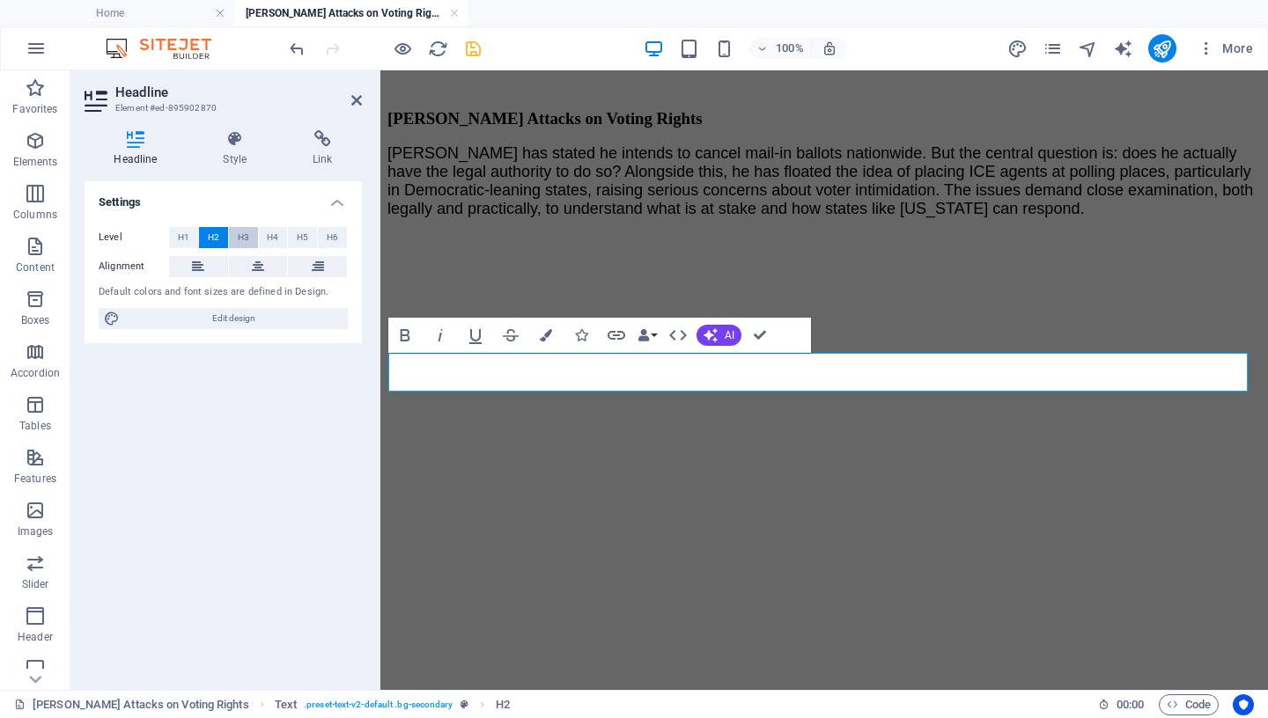
click at [243, 242] on span "H3" at bounding box center [243, 237] width 11 height 21
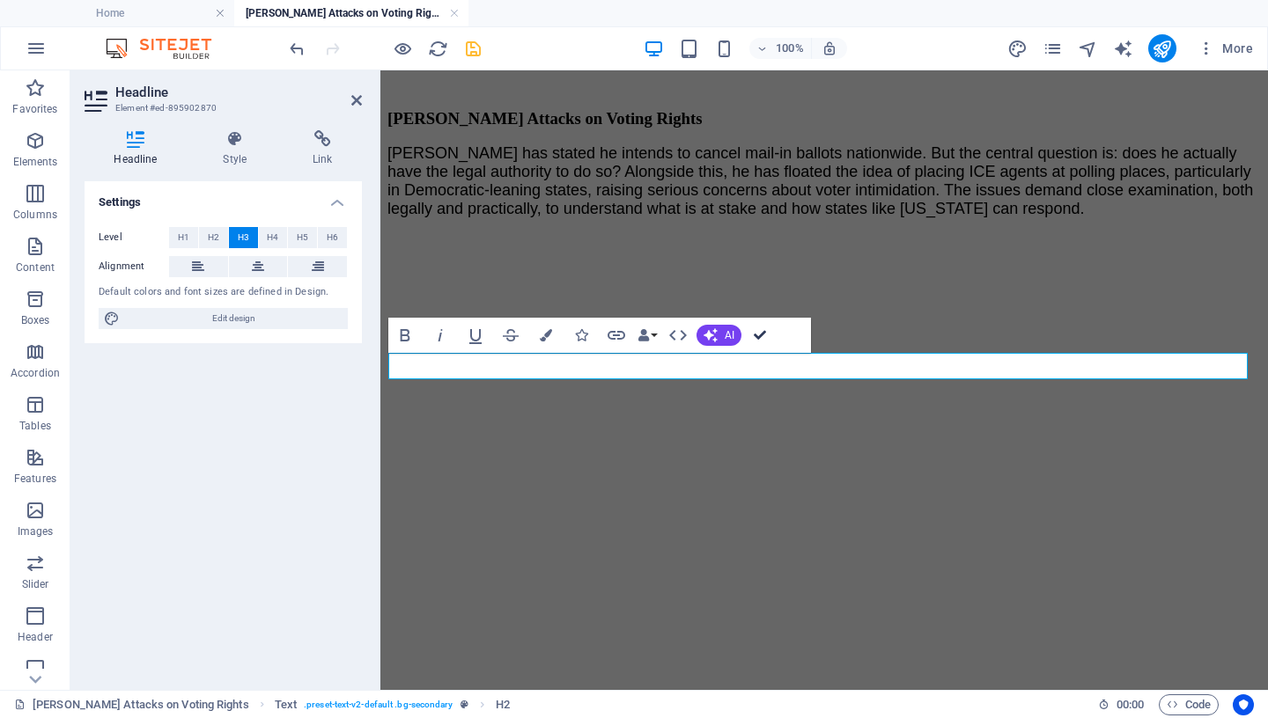
drag, startPoint x: 763, startPoint y: 335, endPoint x: 604, endPoint y: 358, distance: 161.0
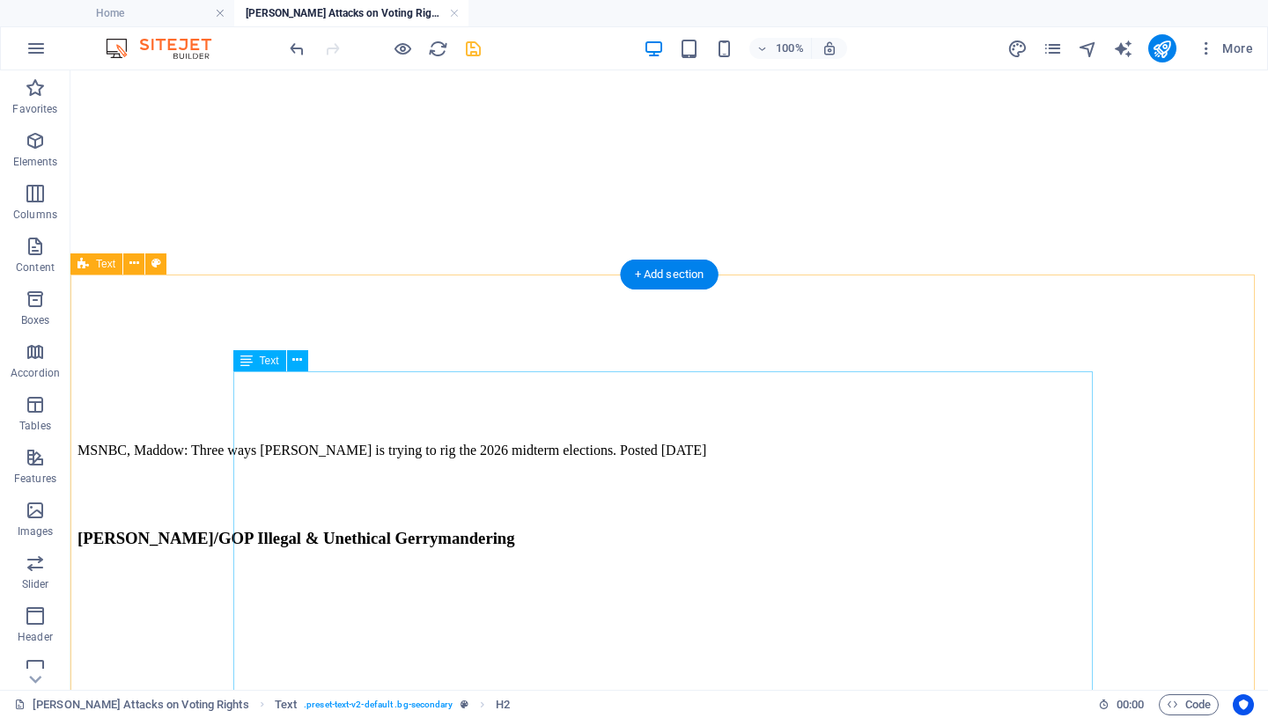
scroll to position [873, 0]
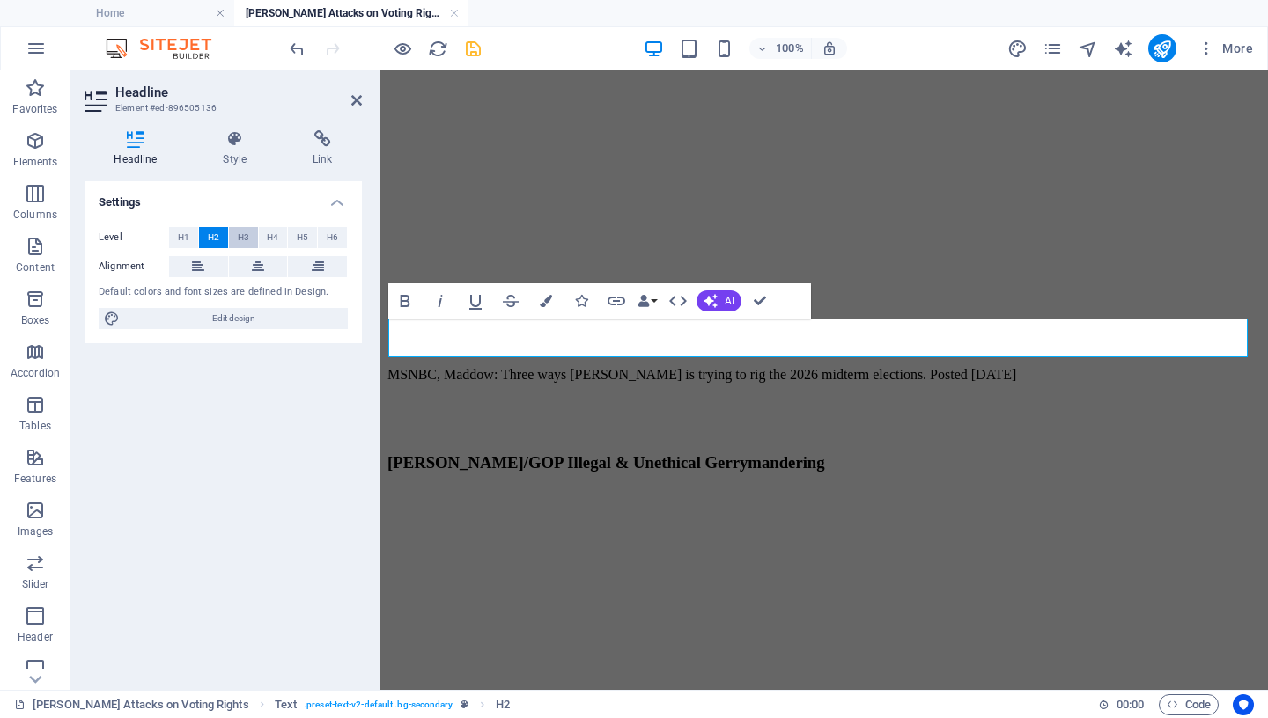
click at [245, 239] on span "H3" at bounding box center [243, 237] width 11 height 21
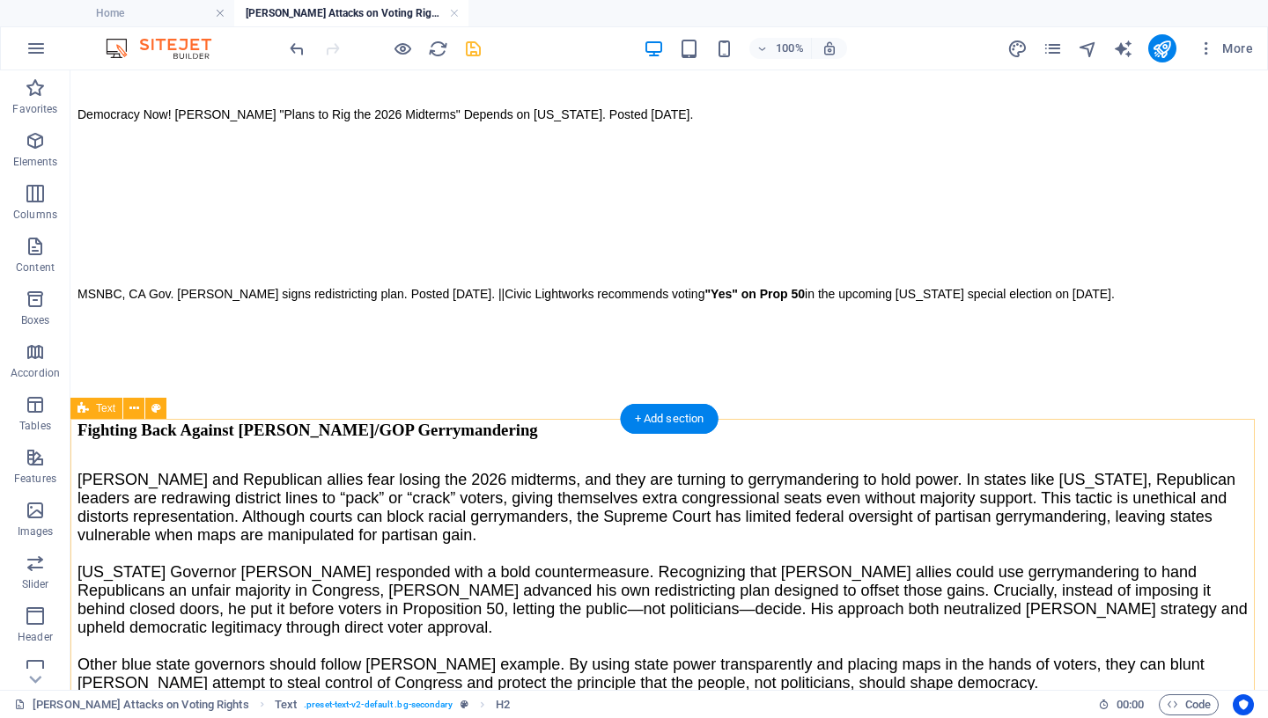
scroll to position [1451, 0]
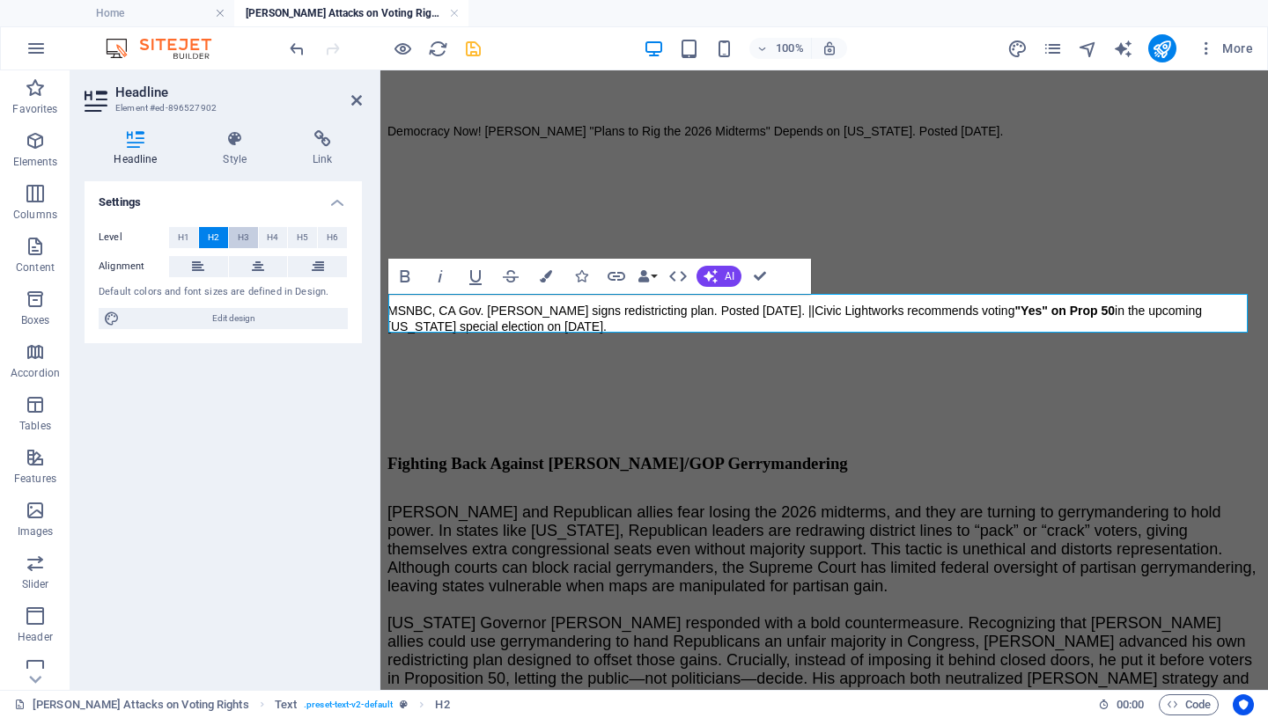
click at [247, 238] on span "H3" at bounding box center [243, 237] width 11 height 21
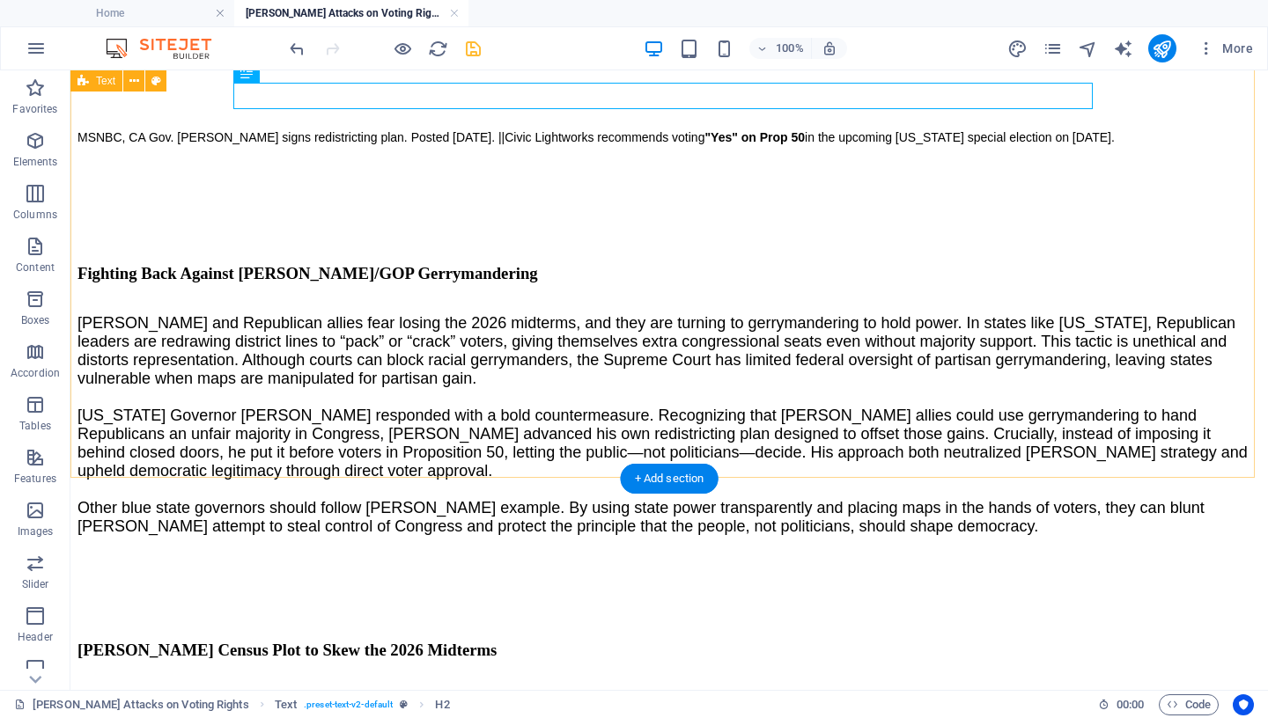
scroll to position [1761, 0]
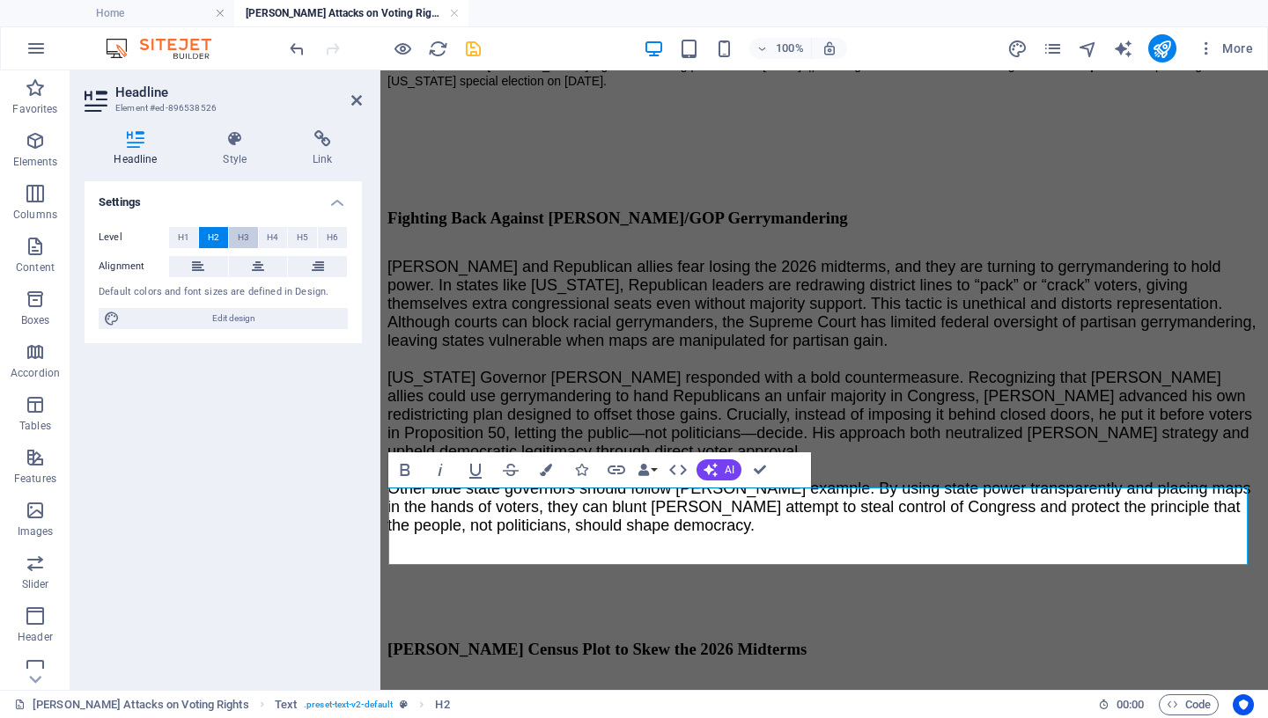
click at [240, 233] on span "H3" at bounding box center [243, 237] width 11 height 21
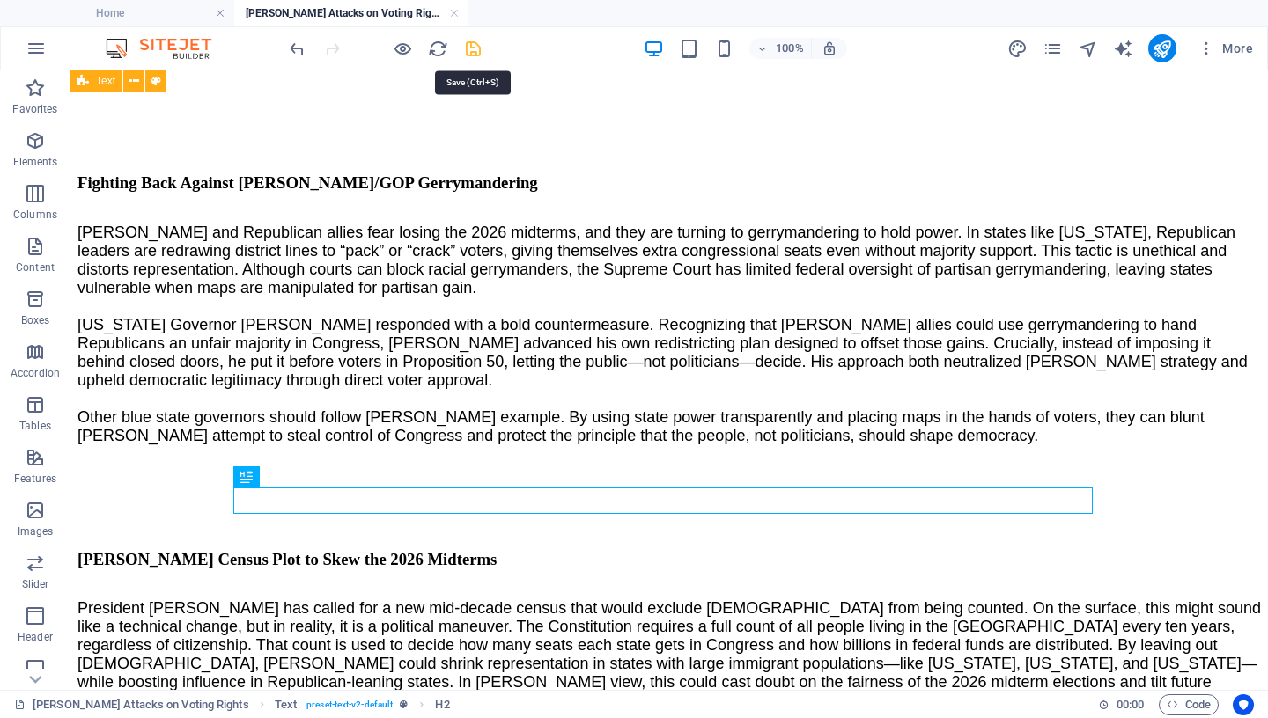
click at [479, 46] on icon "save" at bounding box center [473, 49] width 20 height 20
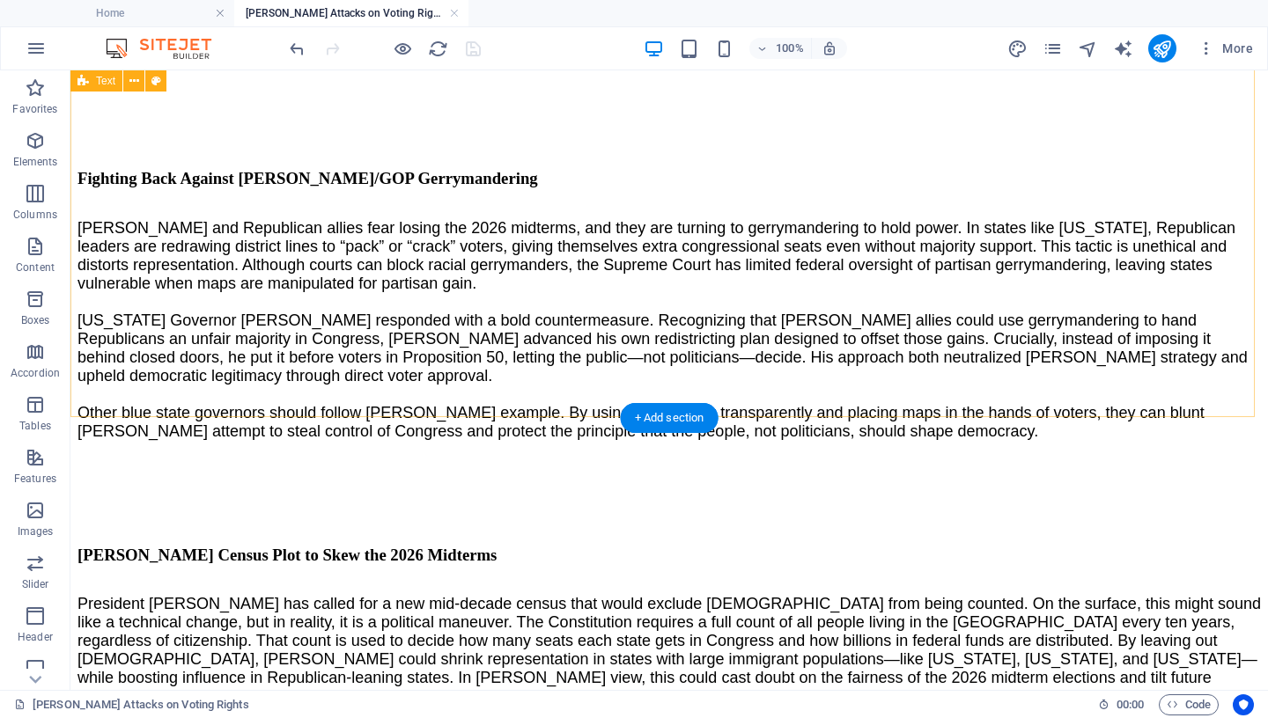
scroll to position [1723, 0]
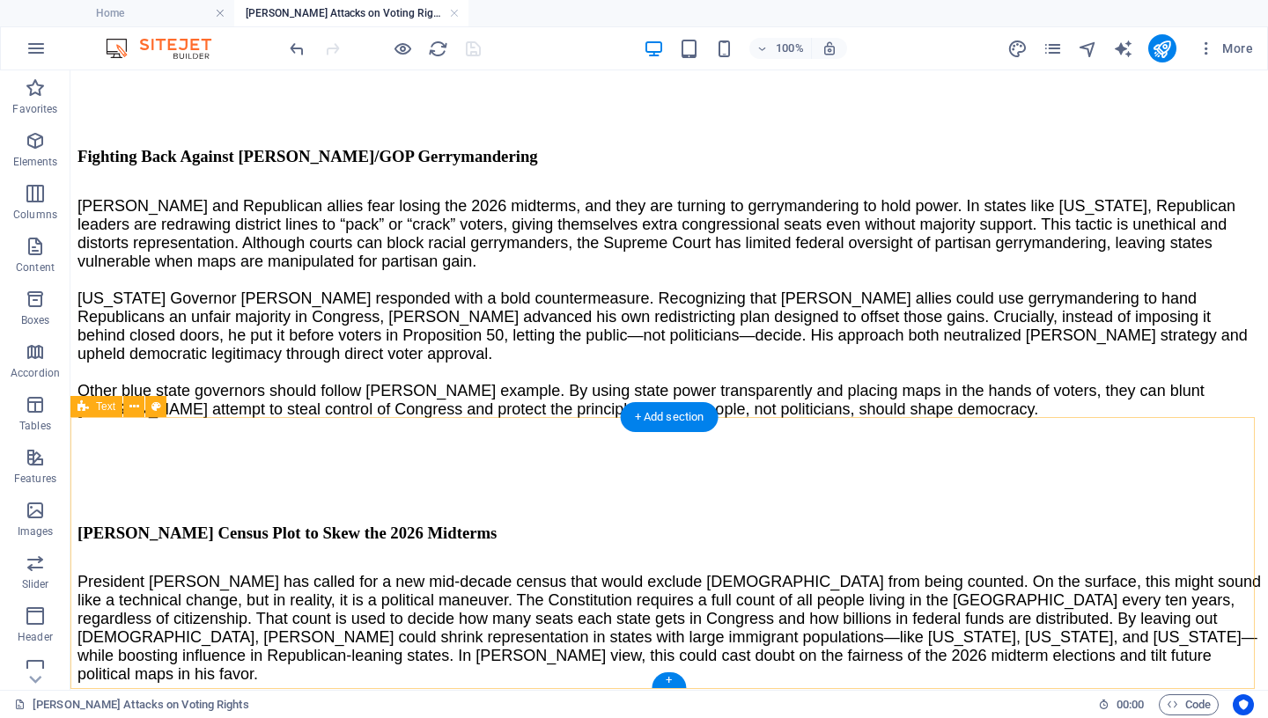
select select "px"
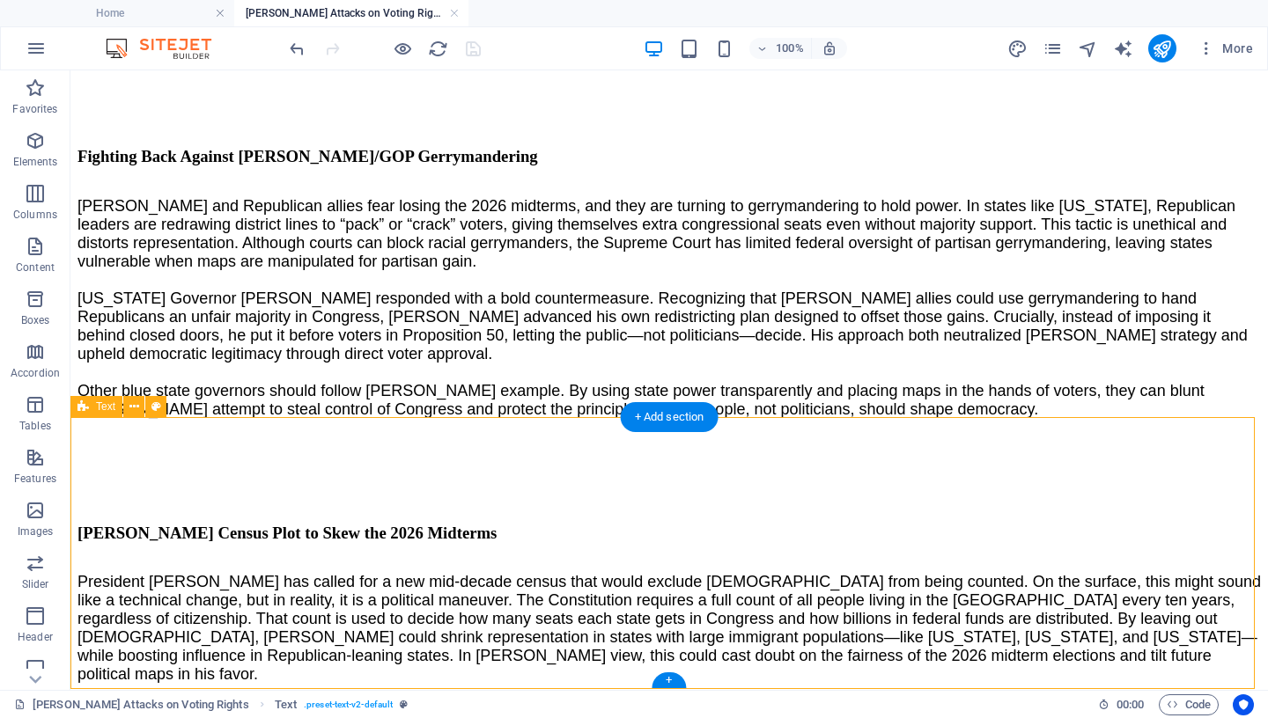
select select "px"
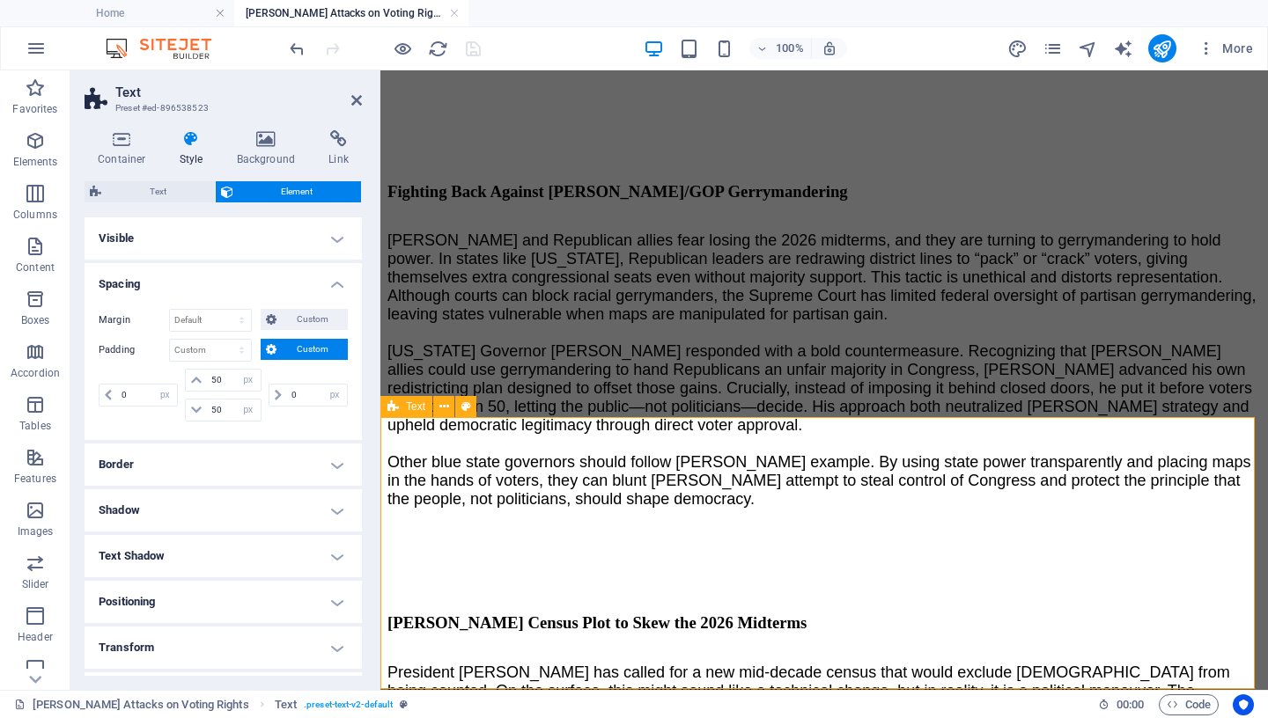
click at [265, 144] on icon at bounding box center [266, 139] width 85 height 18
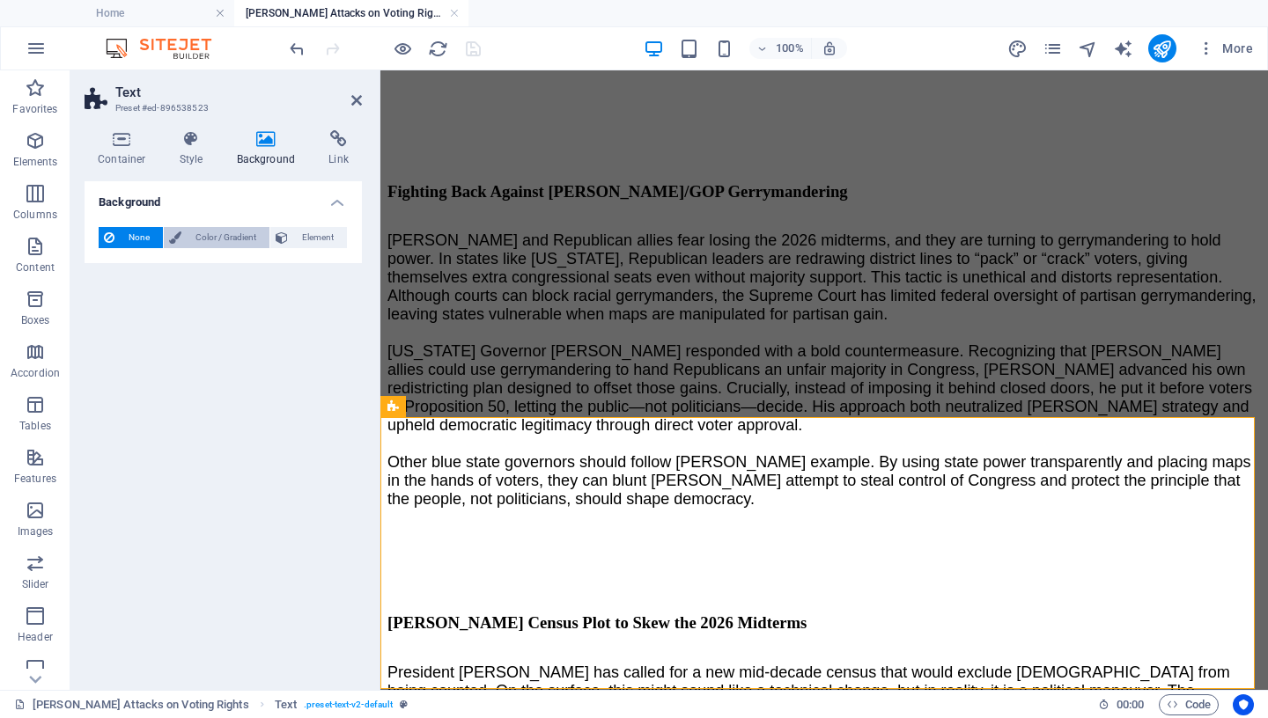
click at [228, 236] on span "Color / Gradient" at bounding box center [225, 237] width 77 height 21
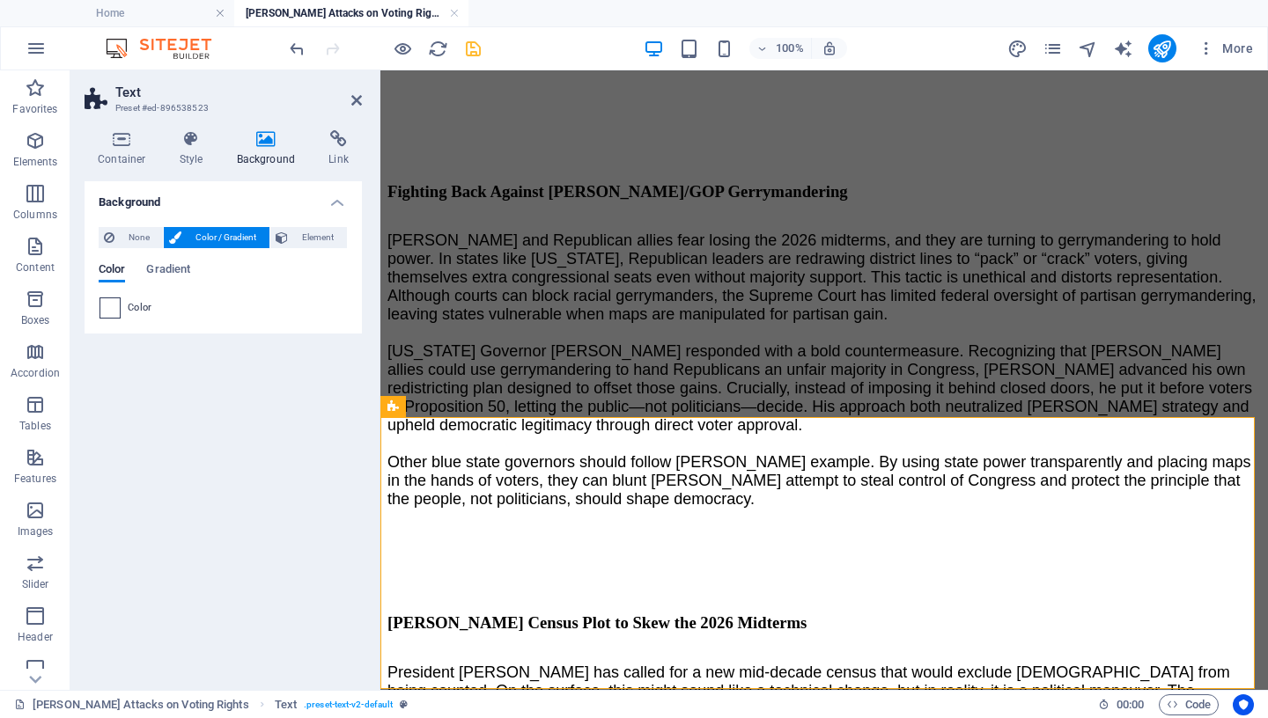
click at [105, 304] on span at bounding box center [109, 307] width 19 height 19
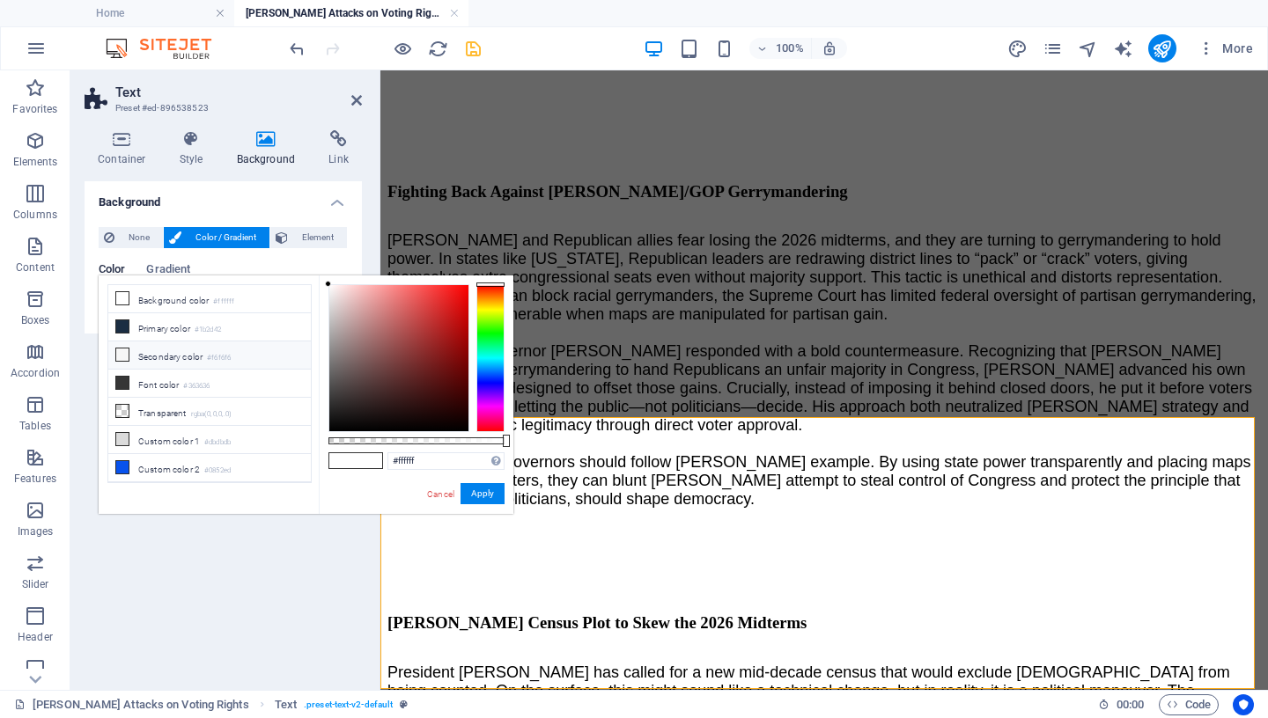
click at [139, 357] on li "Secondary color #f6f6f6" at bounding box center [209, 356] width 203 height 28
type input "#f6f6f6"
click at [124, 353] on icon at bounding box center [122, 355] width 12 height 12
click at [479, 495] on button "Apply" at bounding box center [483, 493] width 44 height 21
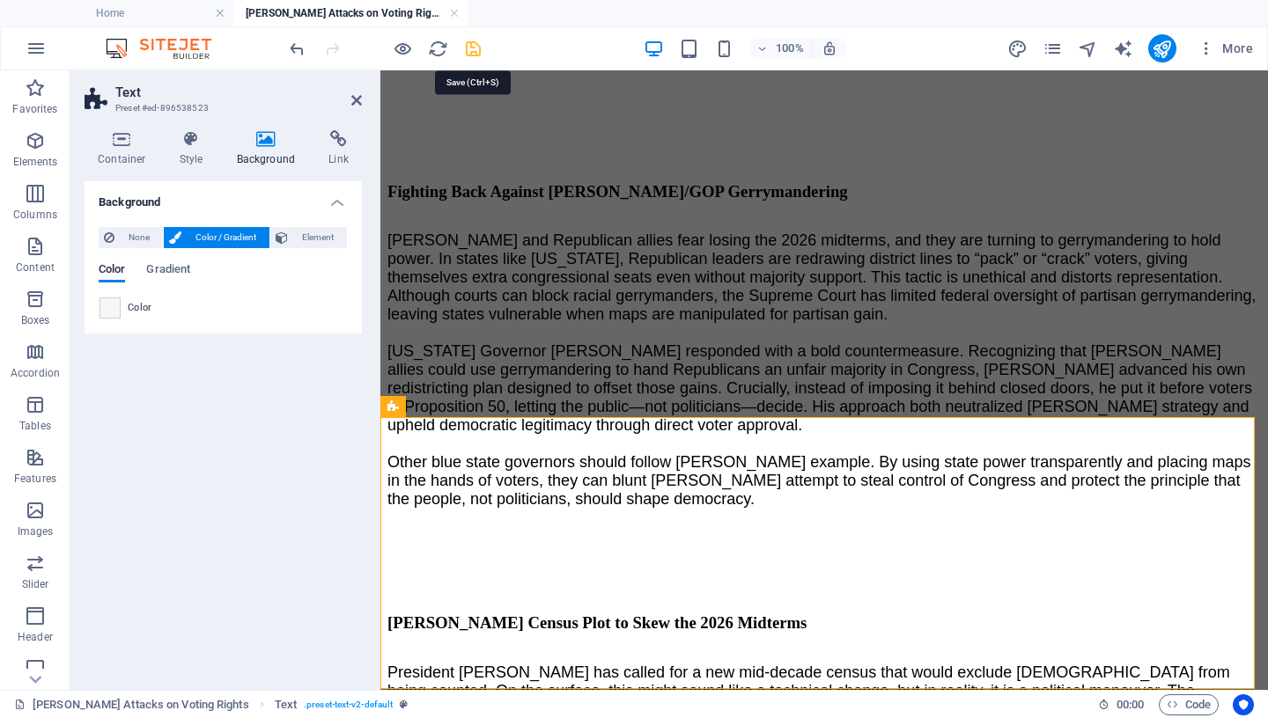
click at [474, 46] on icon "save" at bounding box center [473, 49] width 20 height 20
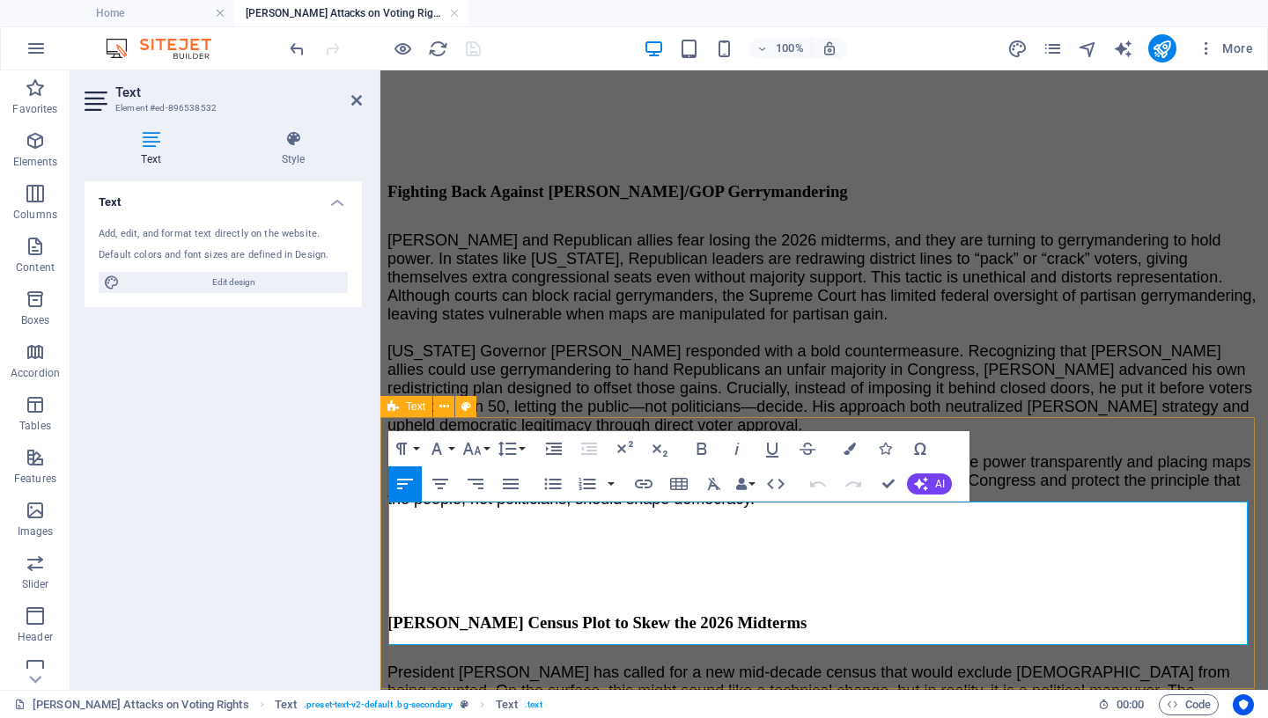
drag, startPoint x: 615, startPoint y: 632, endPoint x: 381, endPoint y: 517, distance: 260.3
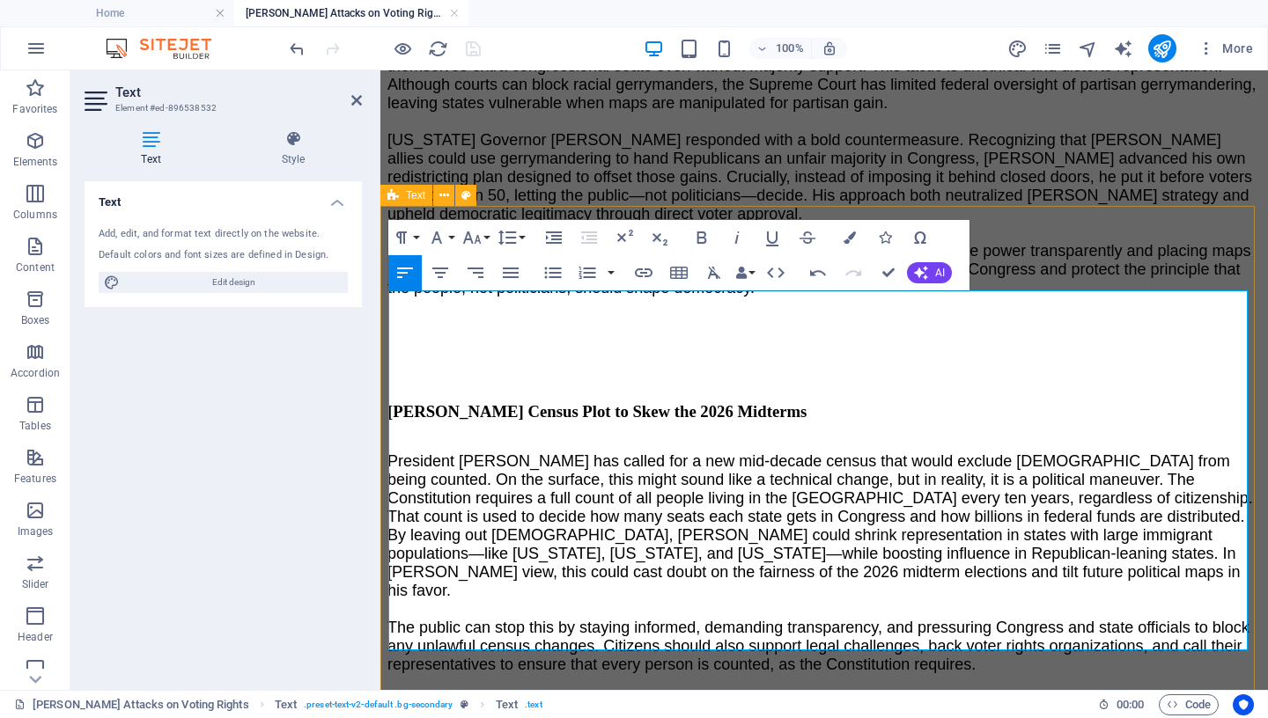
scroll to position [1939, 0]
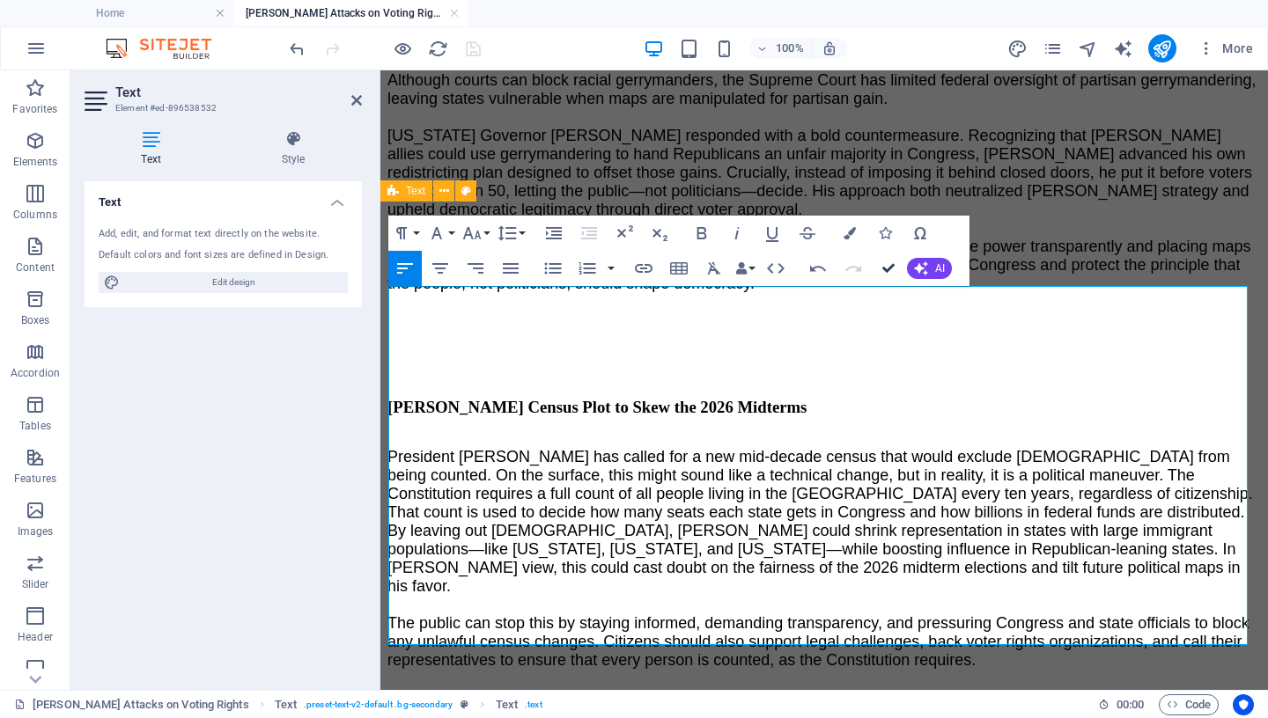
drag, startPoint x: 892, startPoint y: 267, endPoint x: 822, endPoint y: 196, distance: 99.6
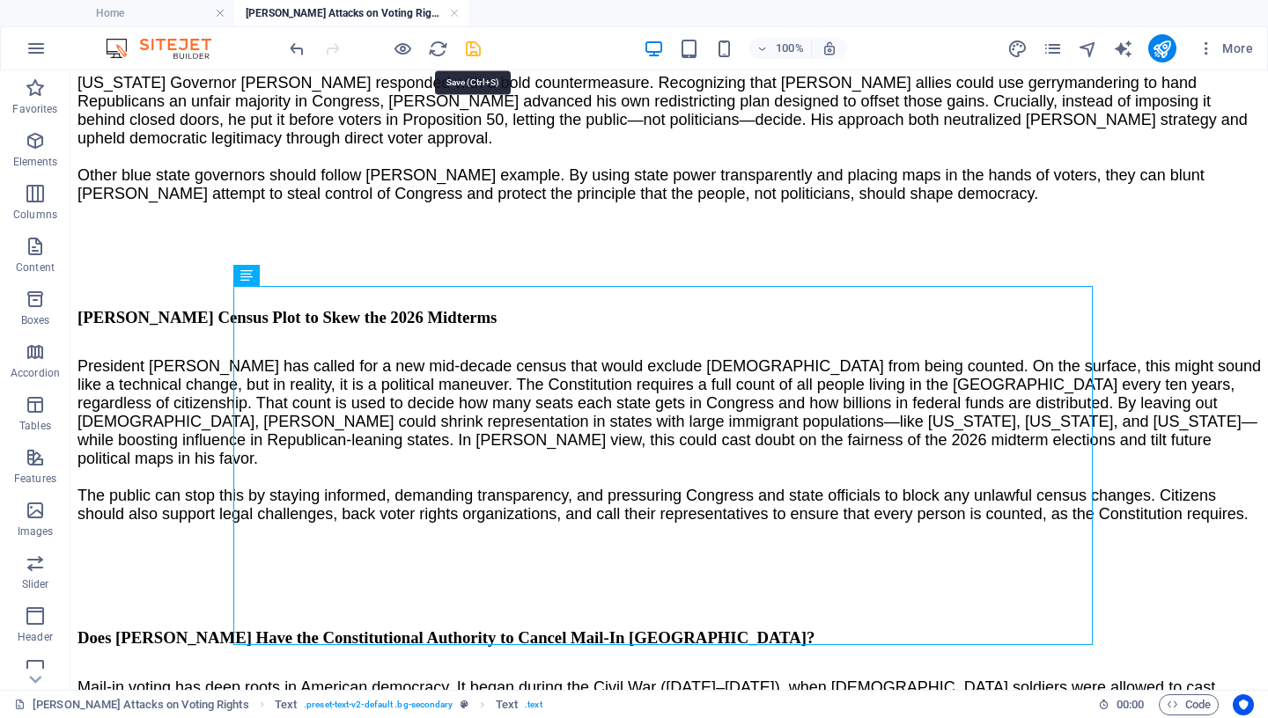
click at [471, 48] on icon "save" at bounding box center [473, 49] width 20 height 20
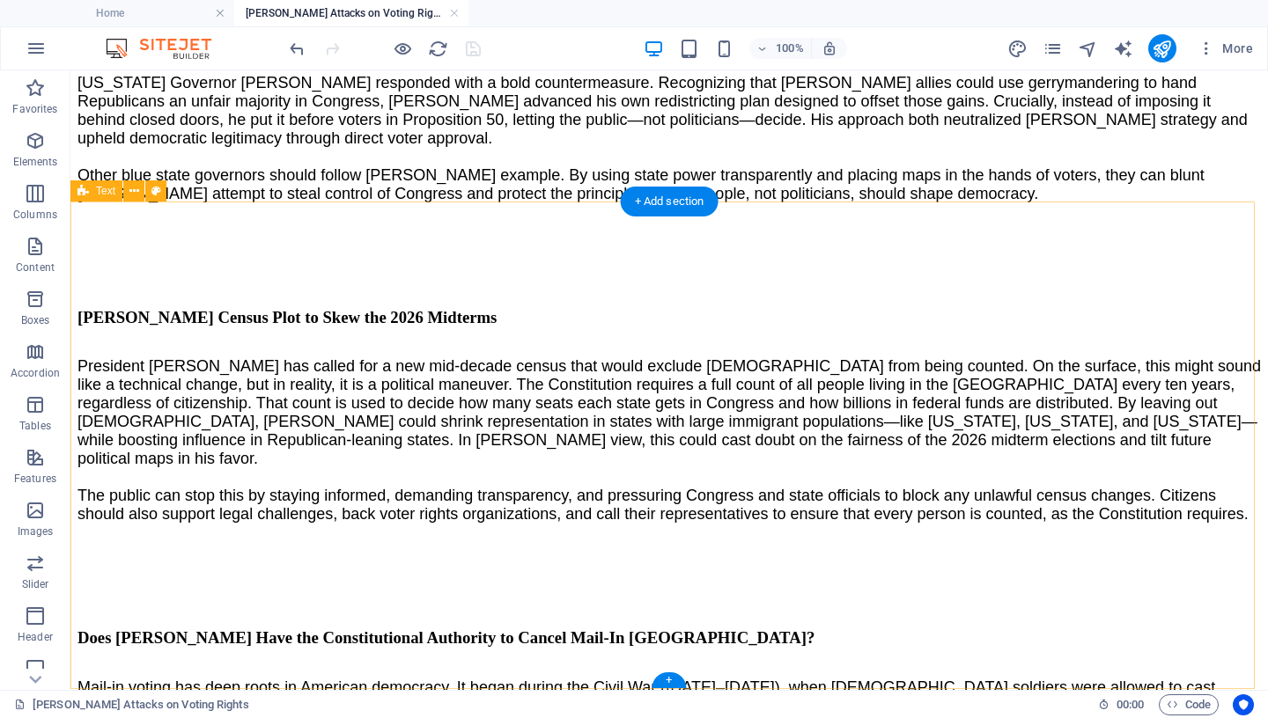
select select "px"
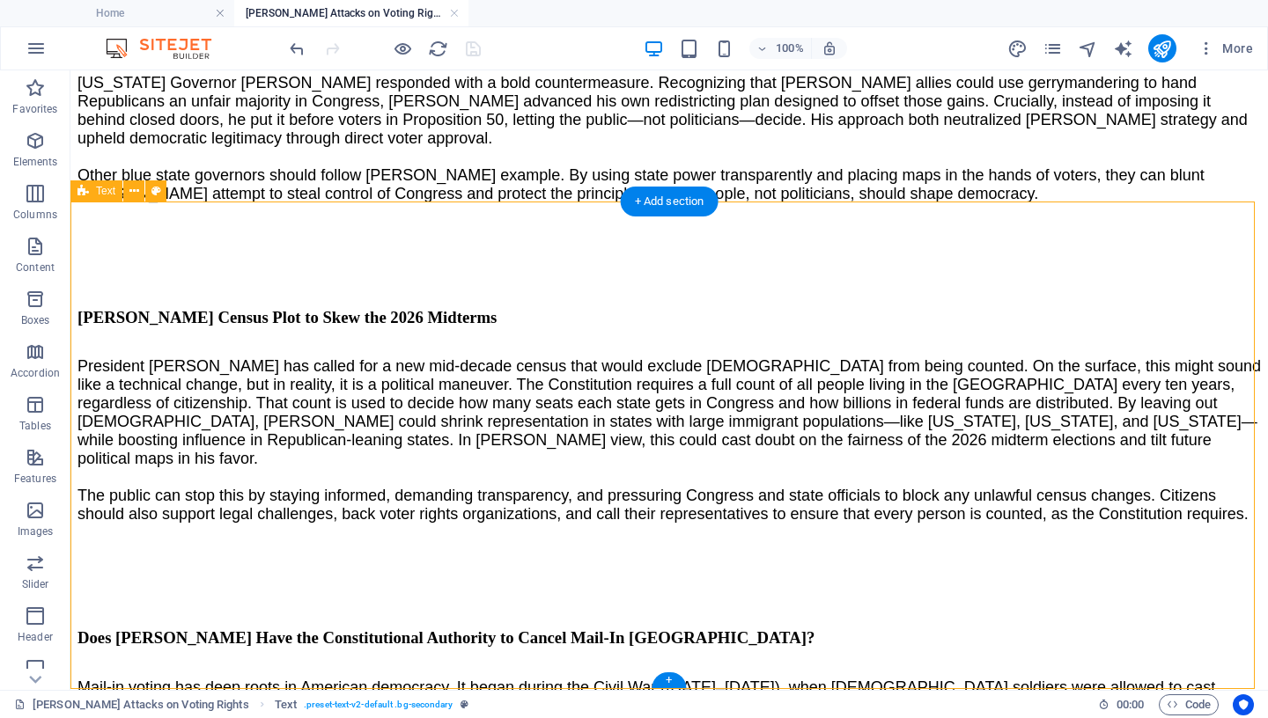
select select "px"
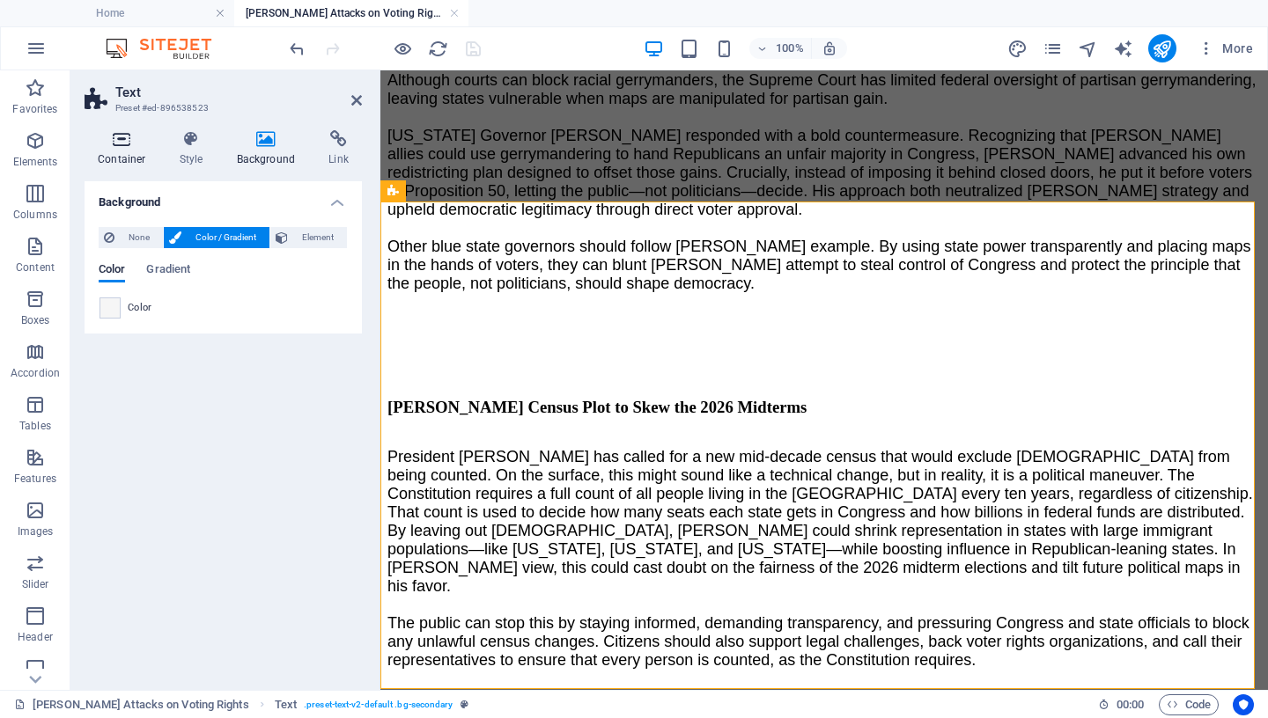
click at [121, 147] on icon at bounding box center [122, 139] width 75 height 18
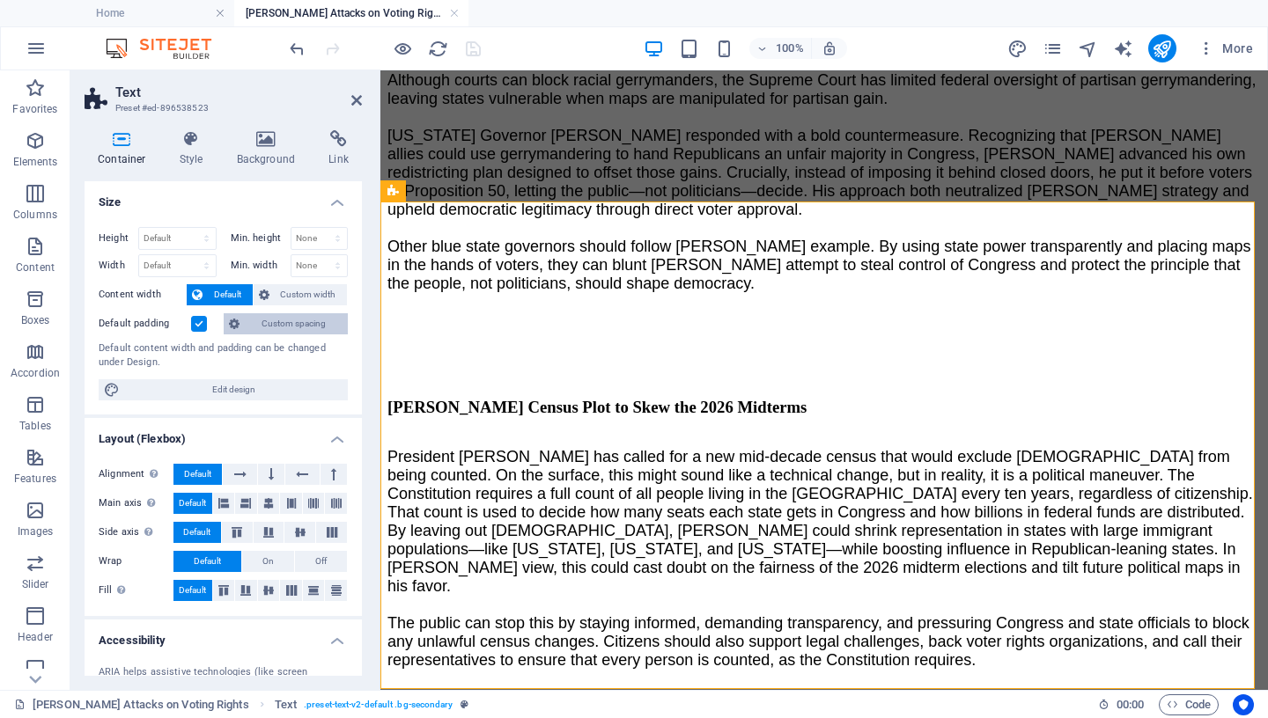
click at [264, 326] on span "Custom spacing" at bounding box center [294, 323] width 98 height 21
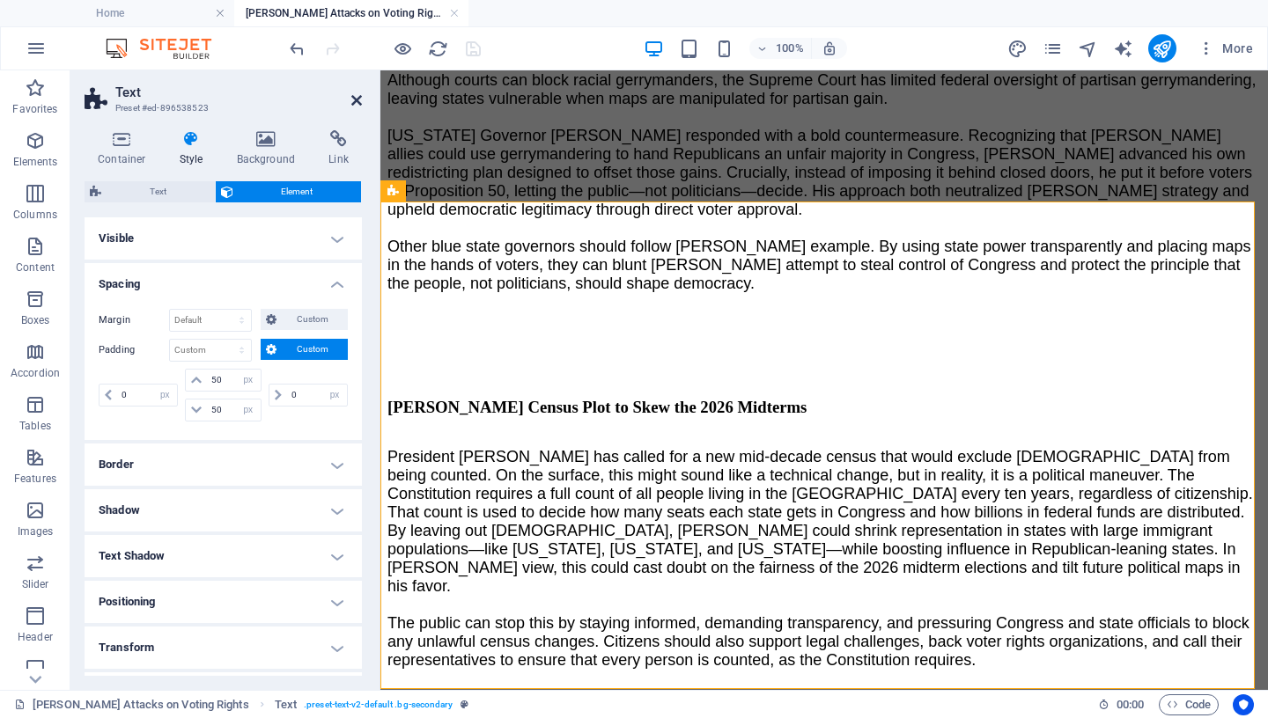
click at [356, 98] on icon at bounding box center [356, 100] width 11 height 14
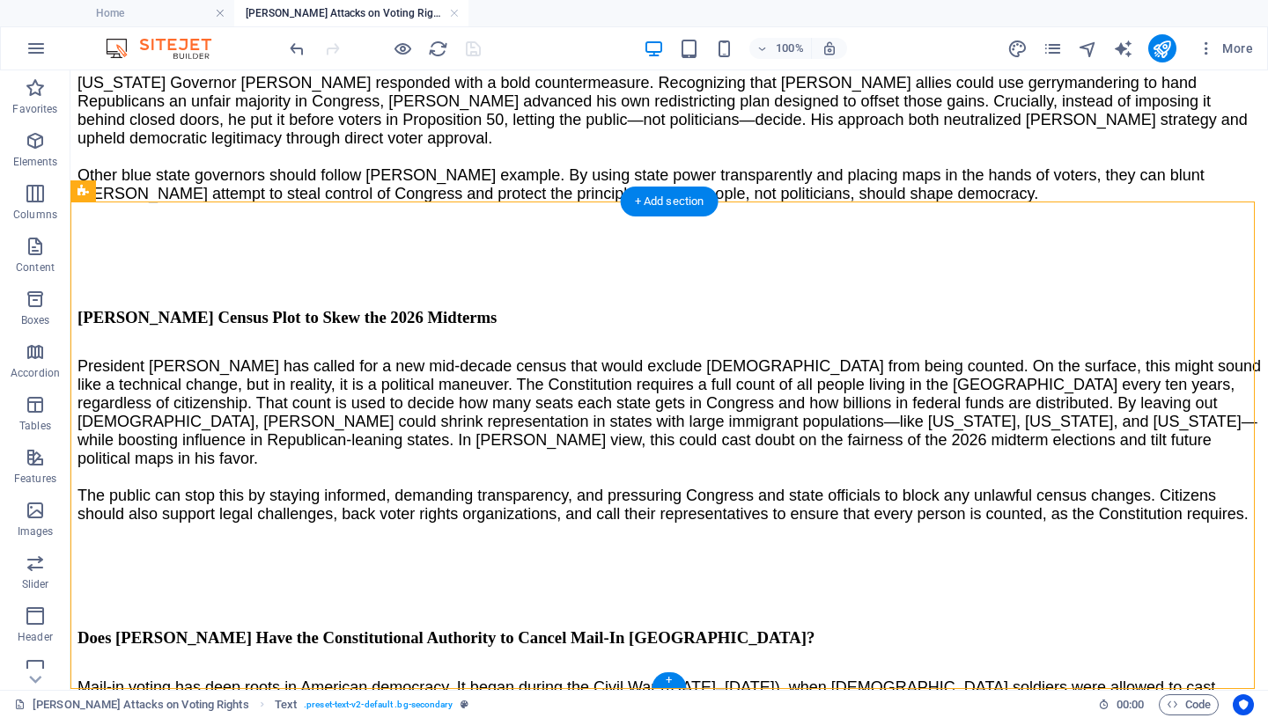
click at [674, 682] on div "+" at bounding box center [669, 681] width 34 height 16
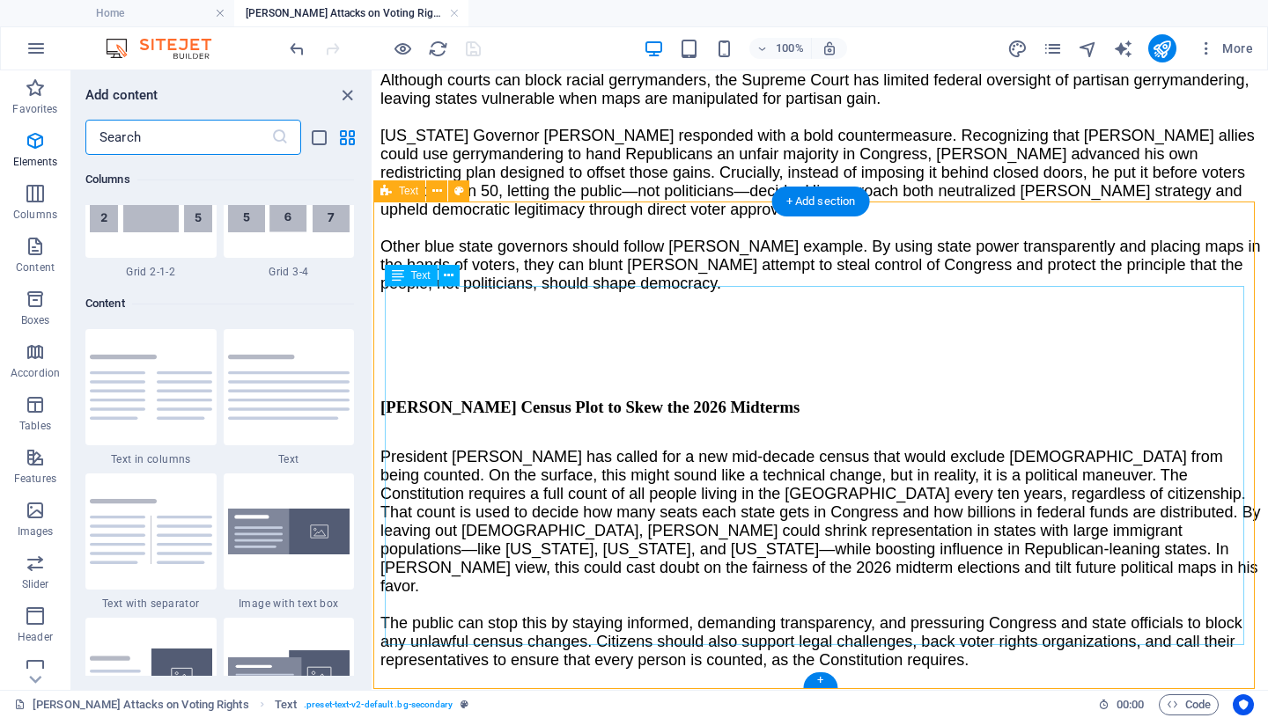
scroll to position [3081, 0]
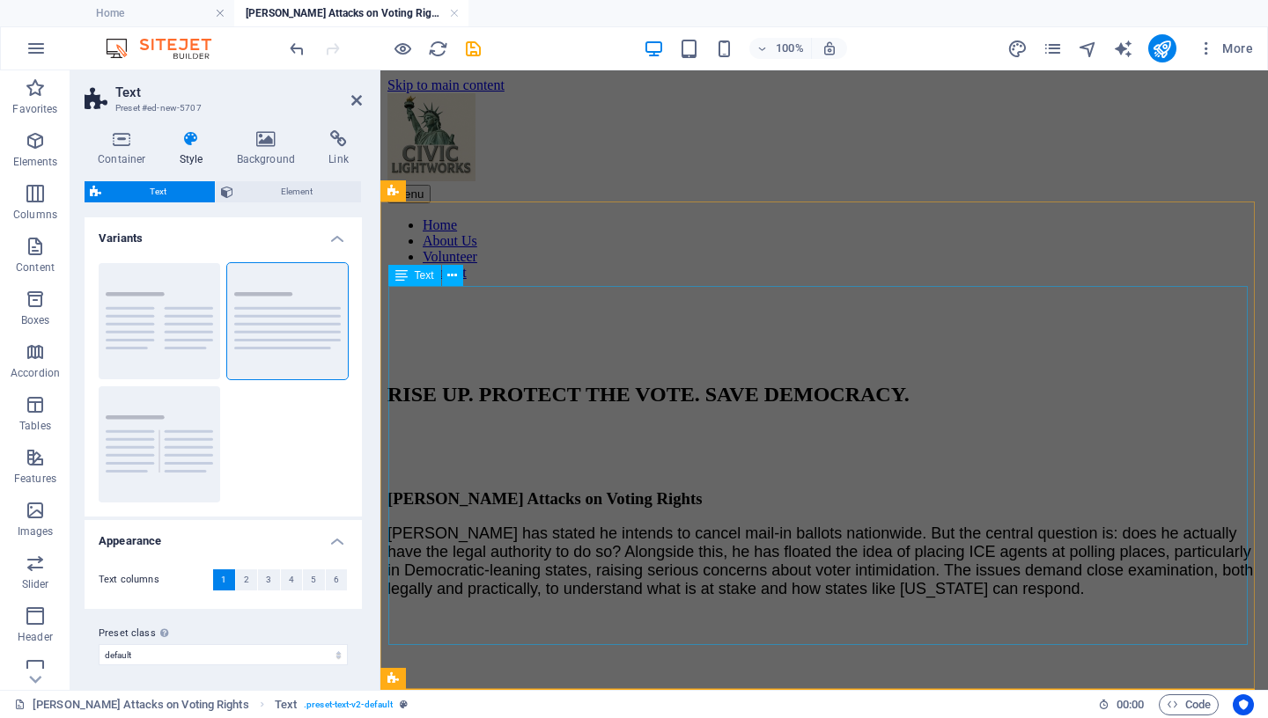
scroll to position [1939, 0]
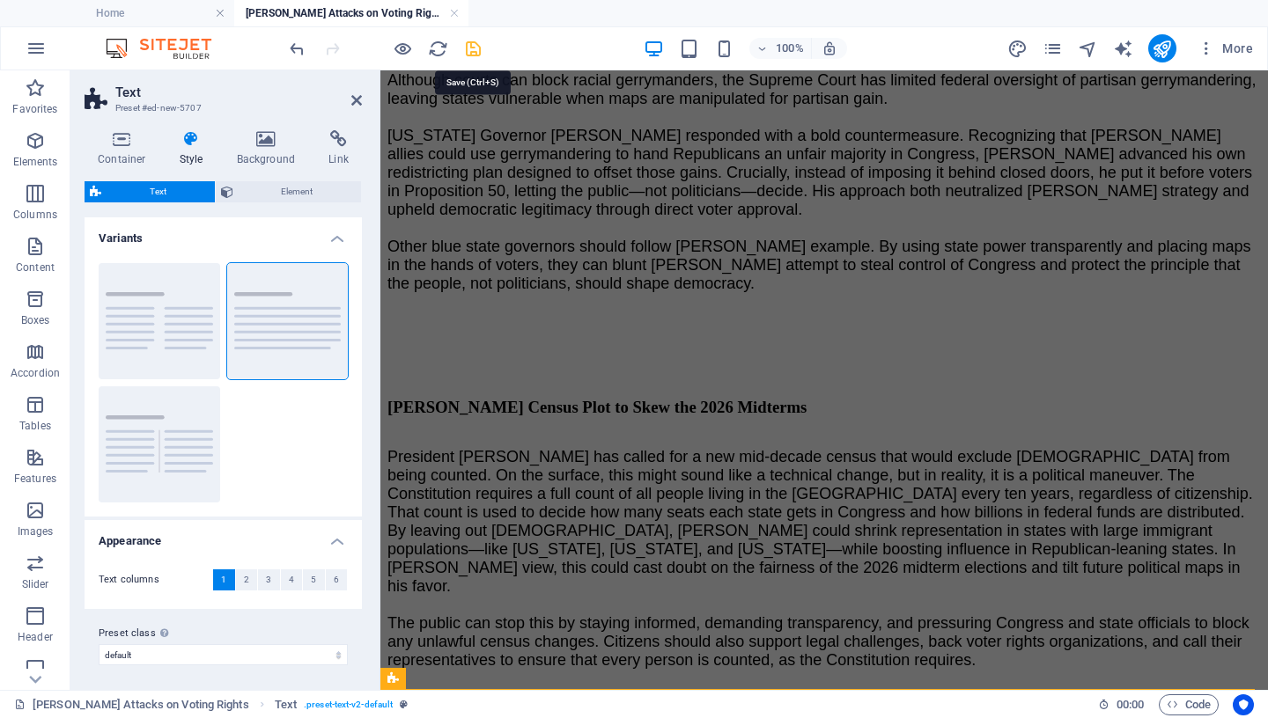
click at [479, 52] on icon "save" at bounding box center [473, 49] width 20 height 20
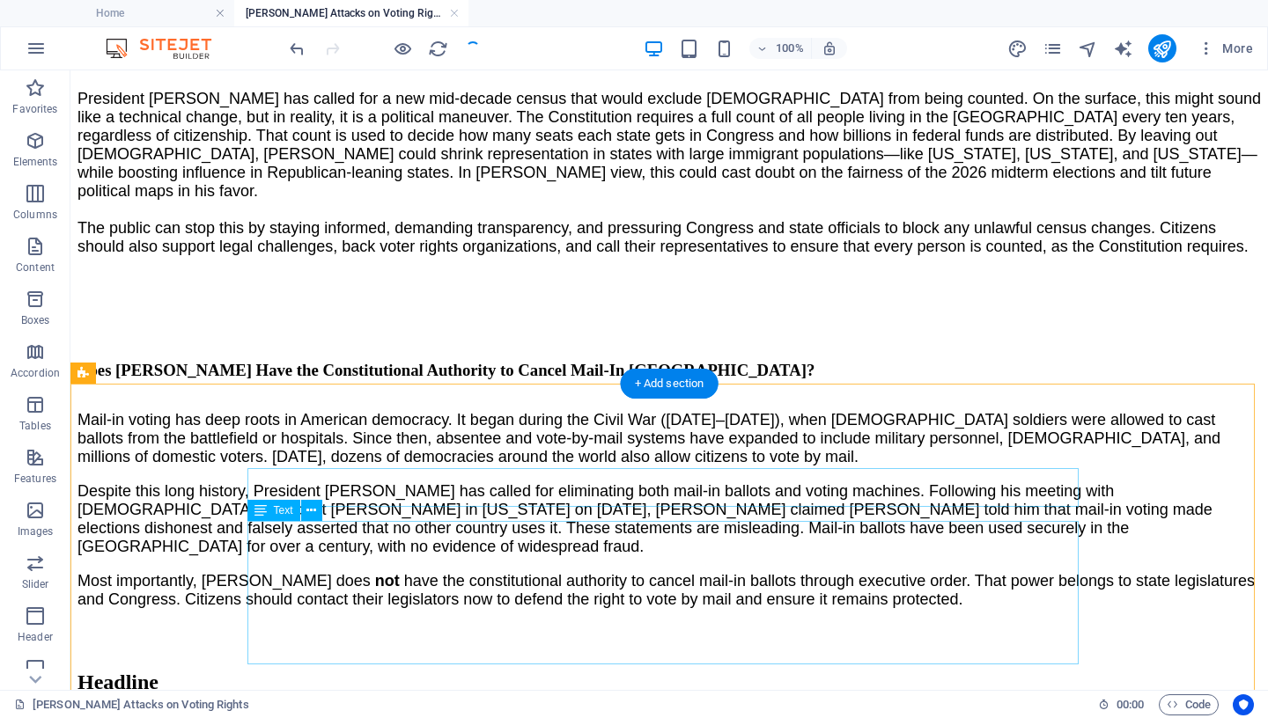
scroll to position [2304, 0]
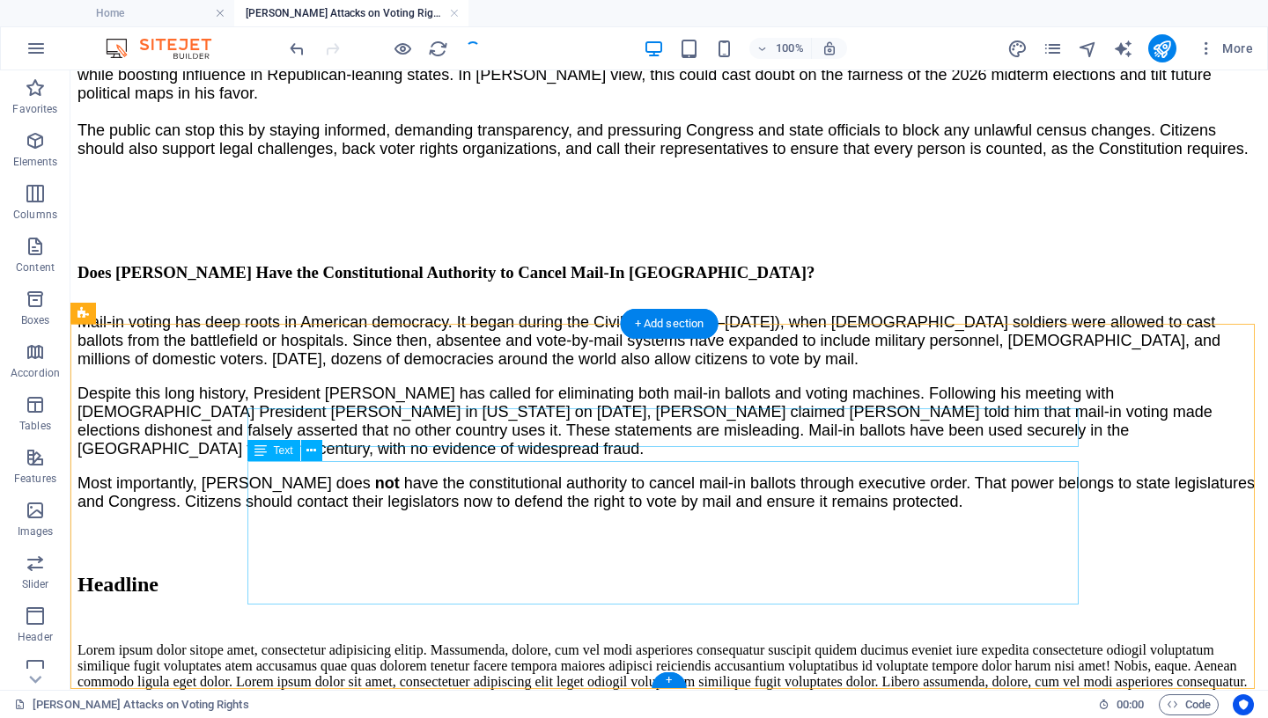
click at [457, 643] on div "Lorem ipsum dolor sitope amet, consectetur adipisicing elitip. Massumenda, dolo…" at bounding box center [668, 667] width 1183 height 48
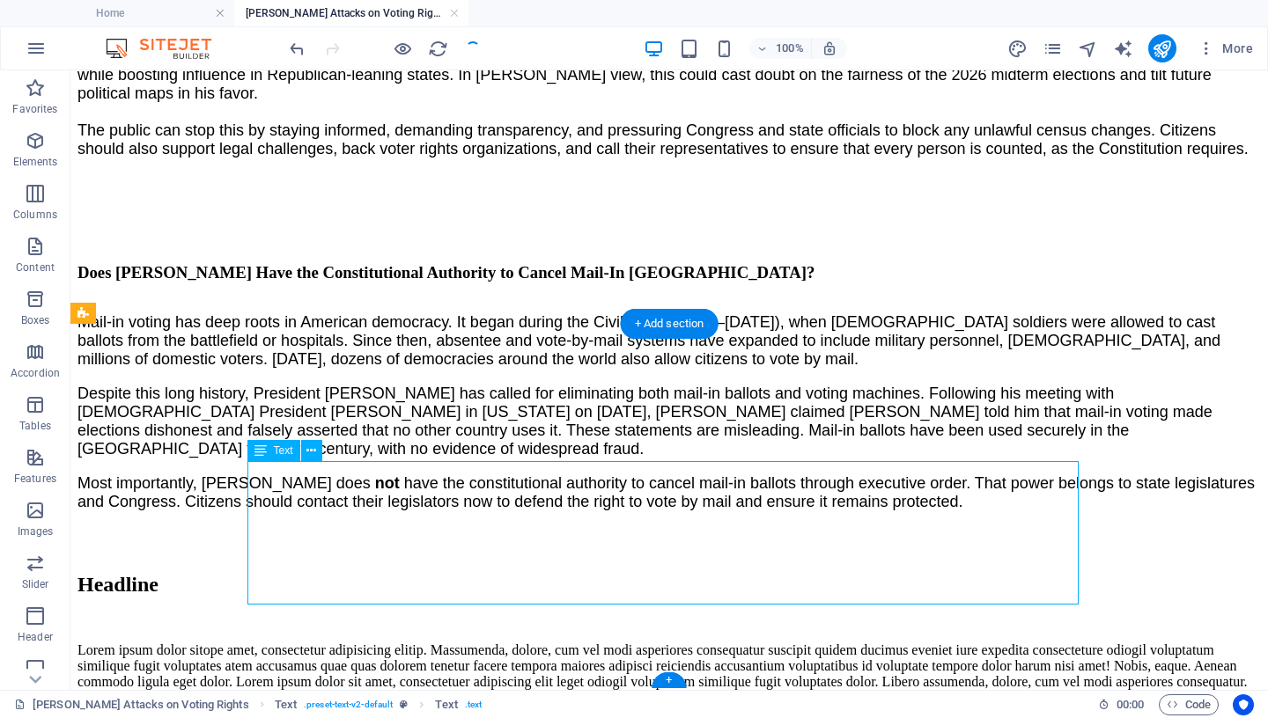
click at [457, 643] on div "Lorem ipsum dolor sitope amet, consectetur adipisicing elitip. Massumenda, dolo…" at bounding box center [668, 667] width 1183 height 48
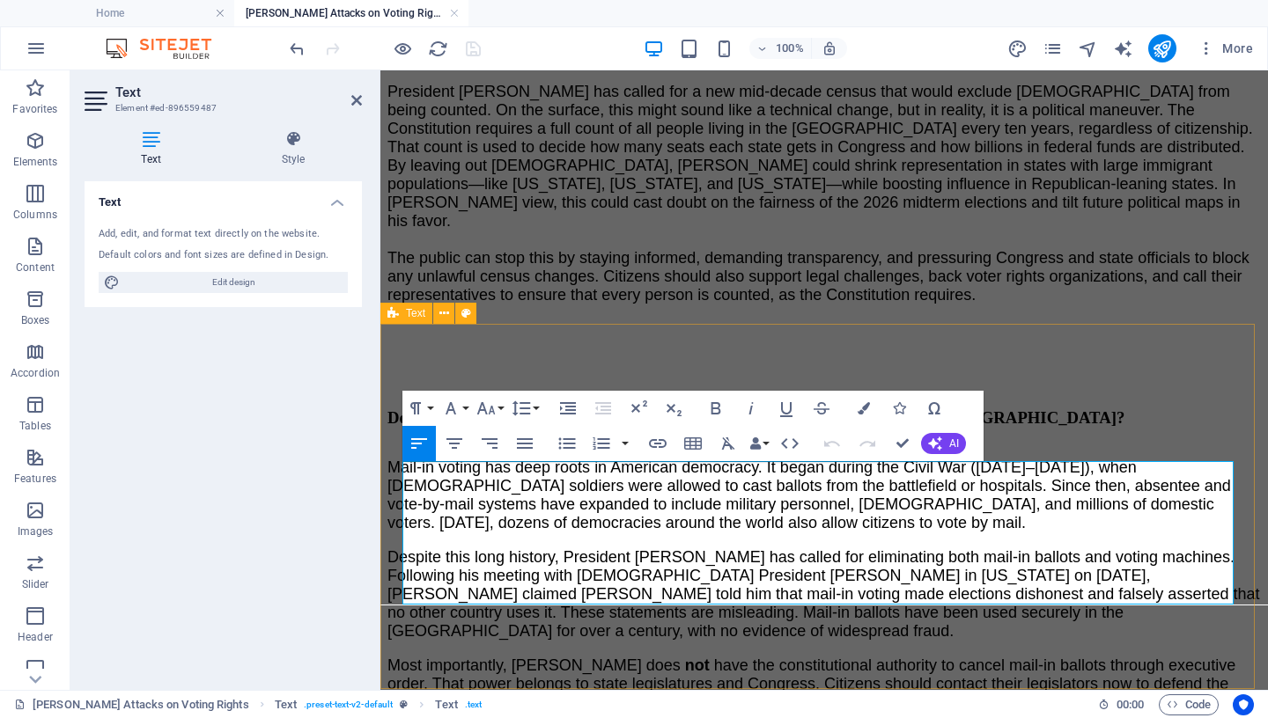
drag, startPoint x: 696, startPoint y: 593, endPoint x: 405, endPoint y: 478, distance: 313.1
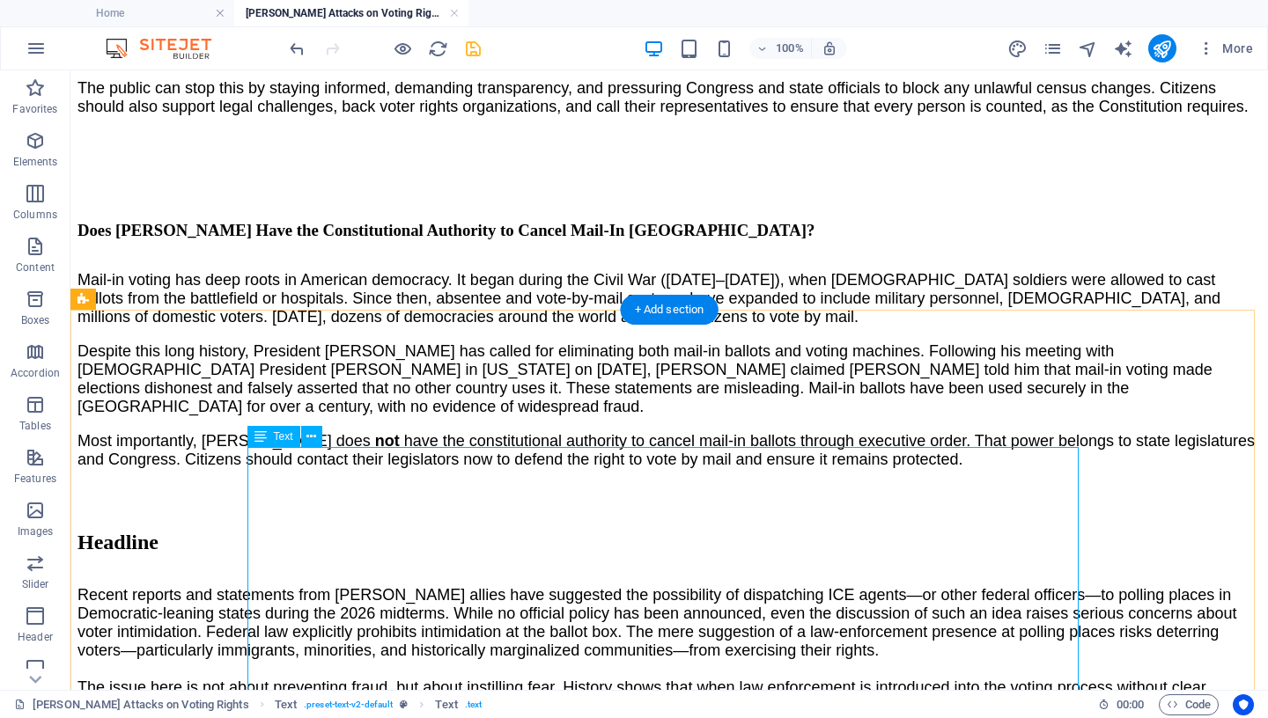
scroll to position [2389, 0]
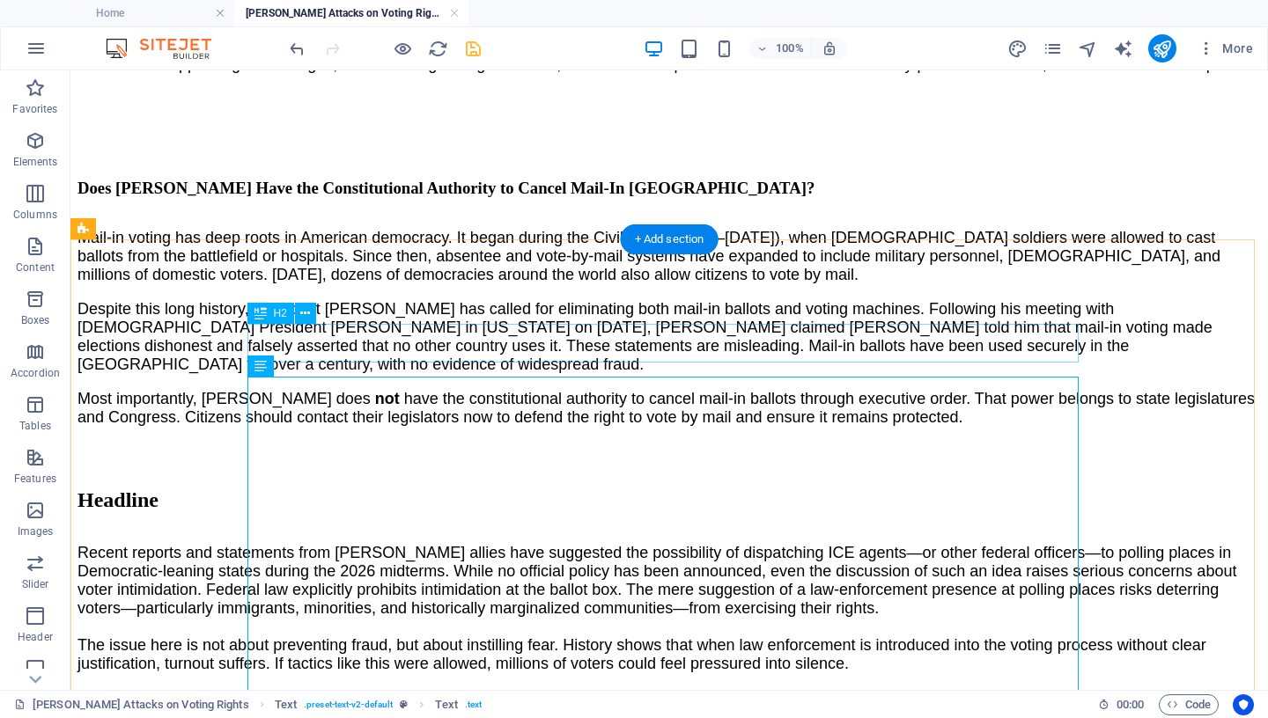
click at [361, 489] on div "Headline" at bounding box center [668, 501] width 1183 height 24
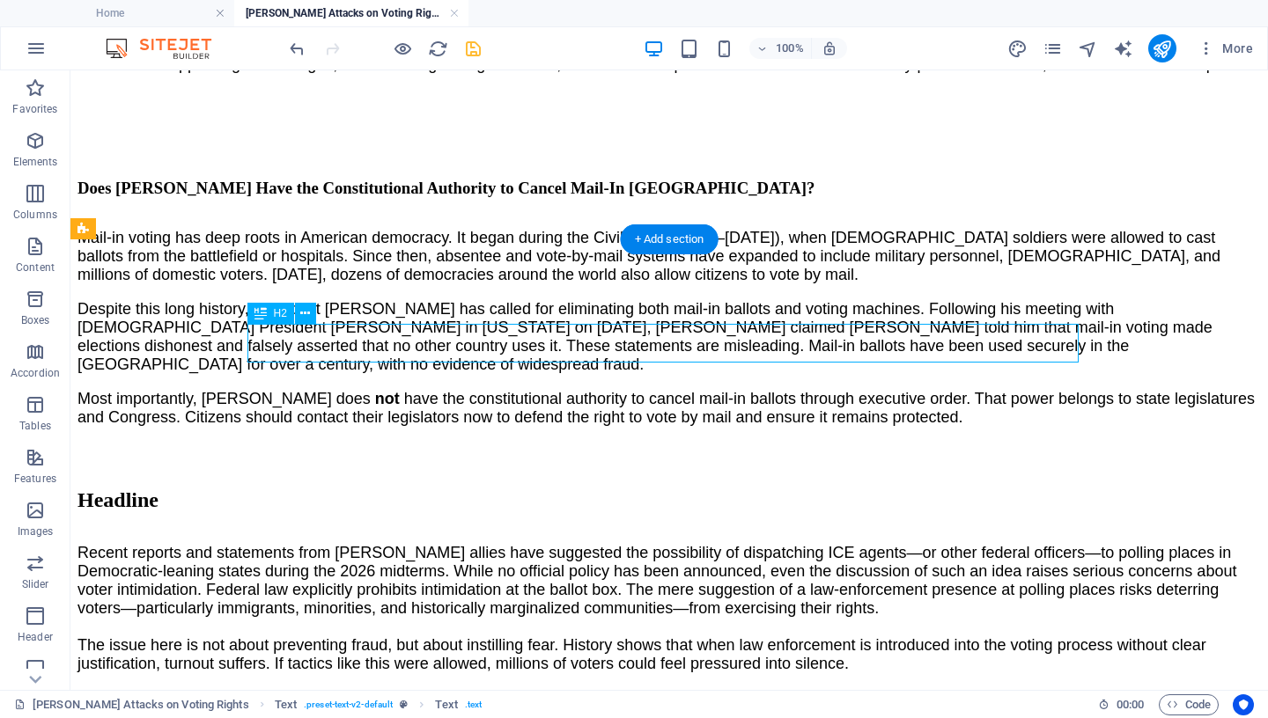
click at [361, 489] on div "Headline" at bounding box center [668, 501] width 1183 height 24
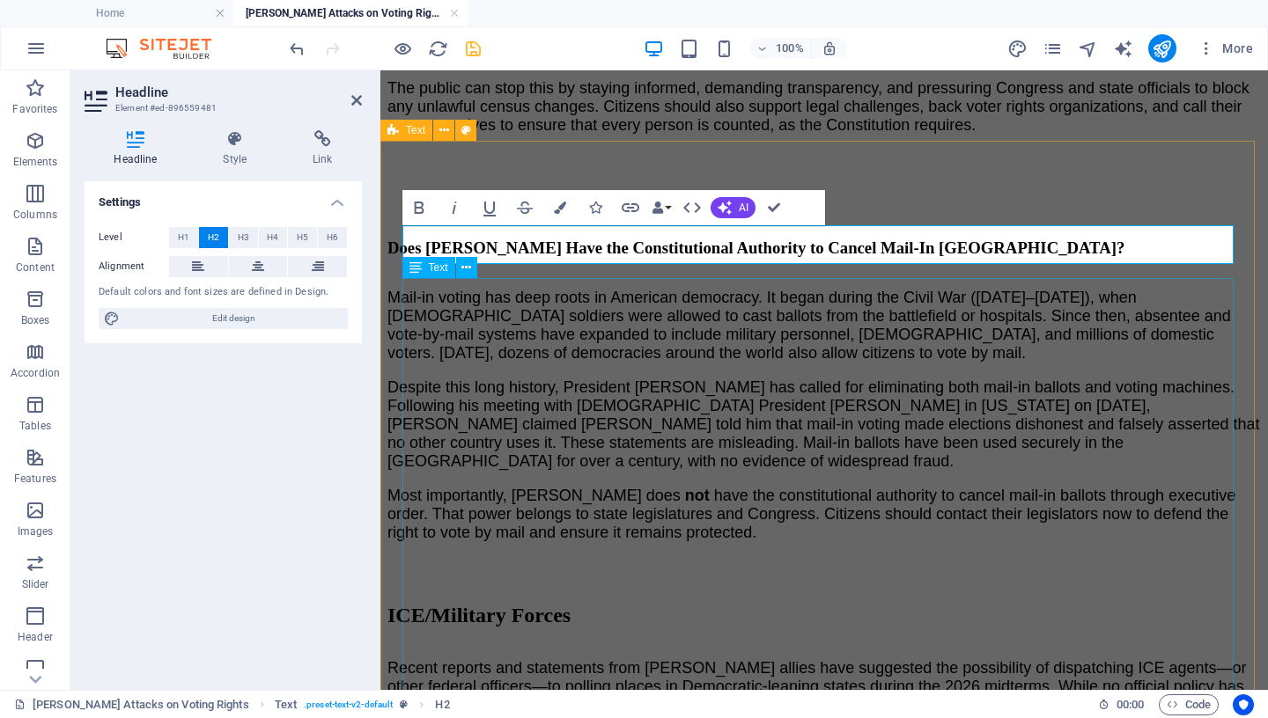
scroll to position [2487, 0]
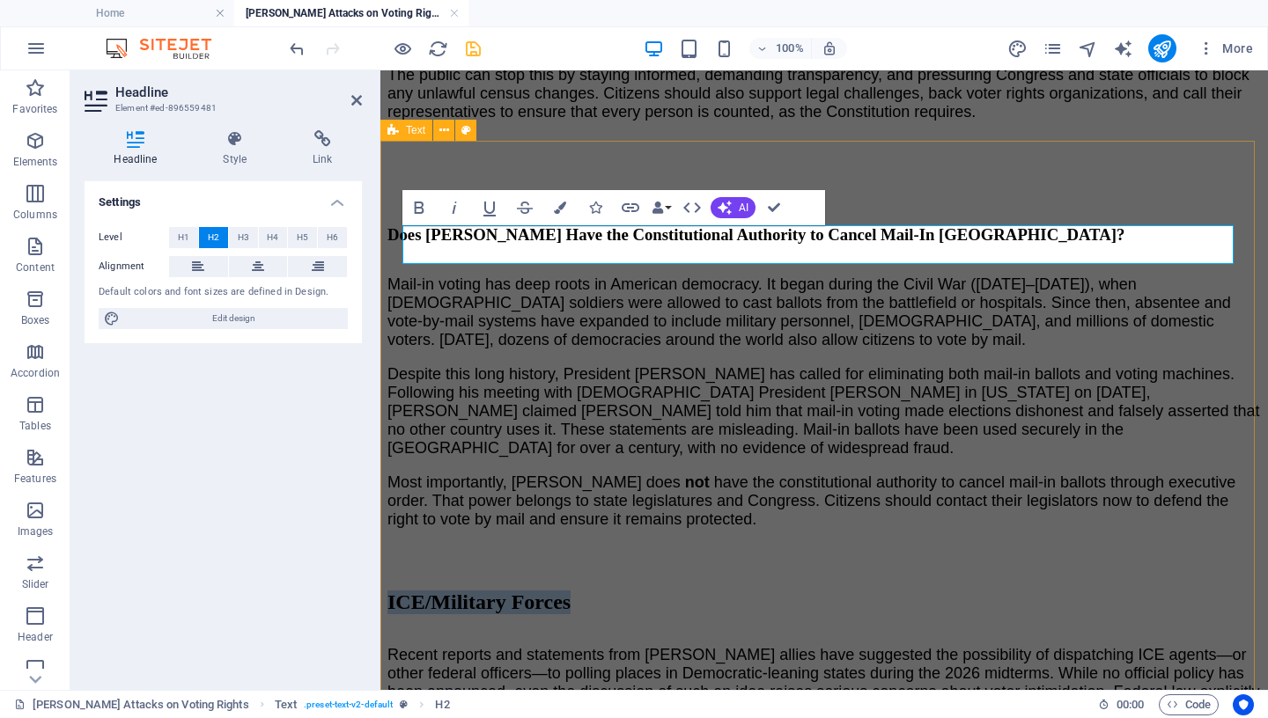
drag, startPoint x: 720, startPoint y: 247, endPoint x: 394, endPoint y: 249, distance: 325.8
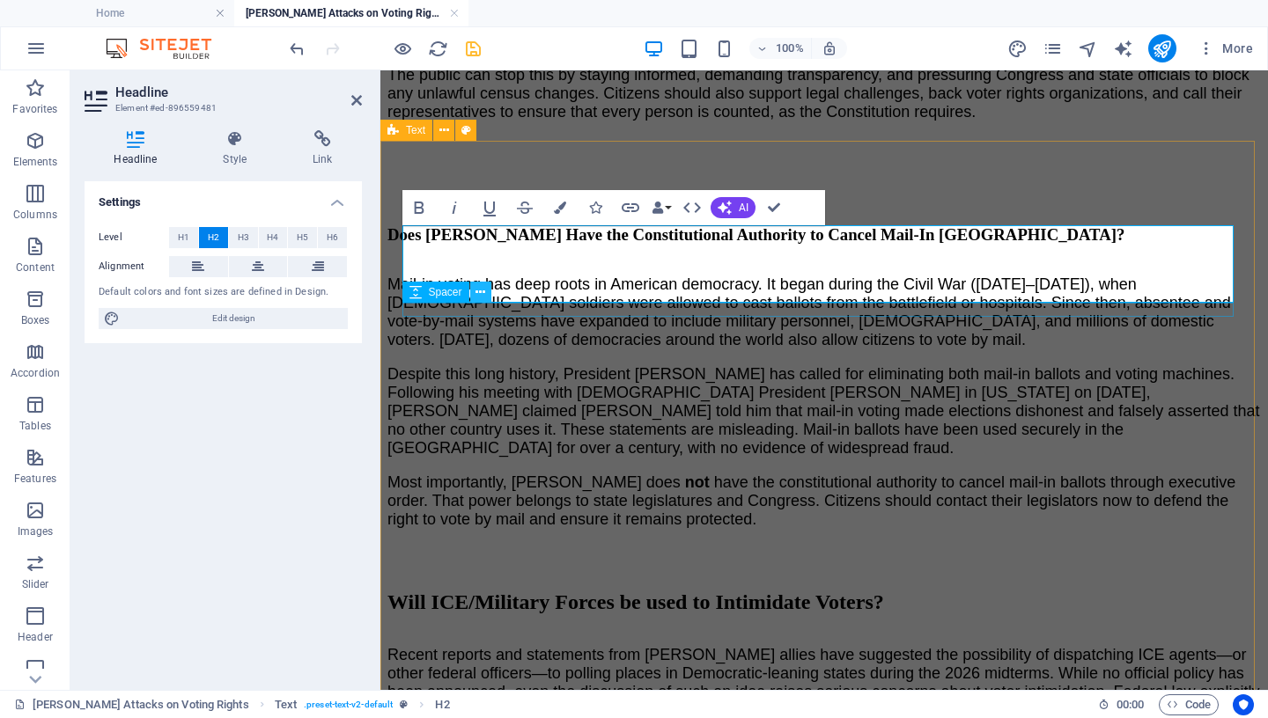
click at [490, 284] on button at bounding box center [480, 292] width 21 height 21
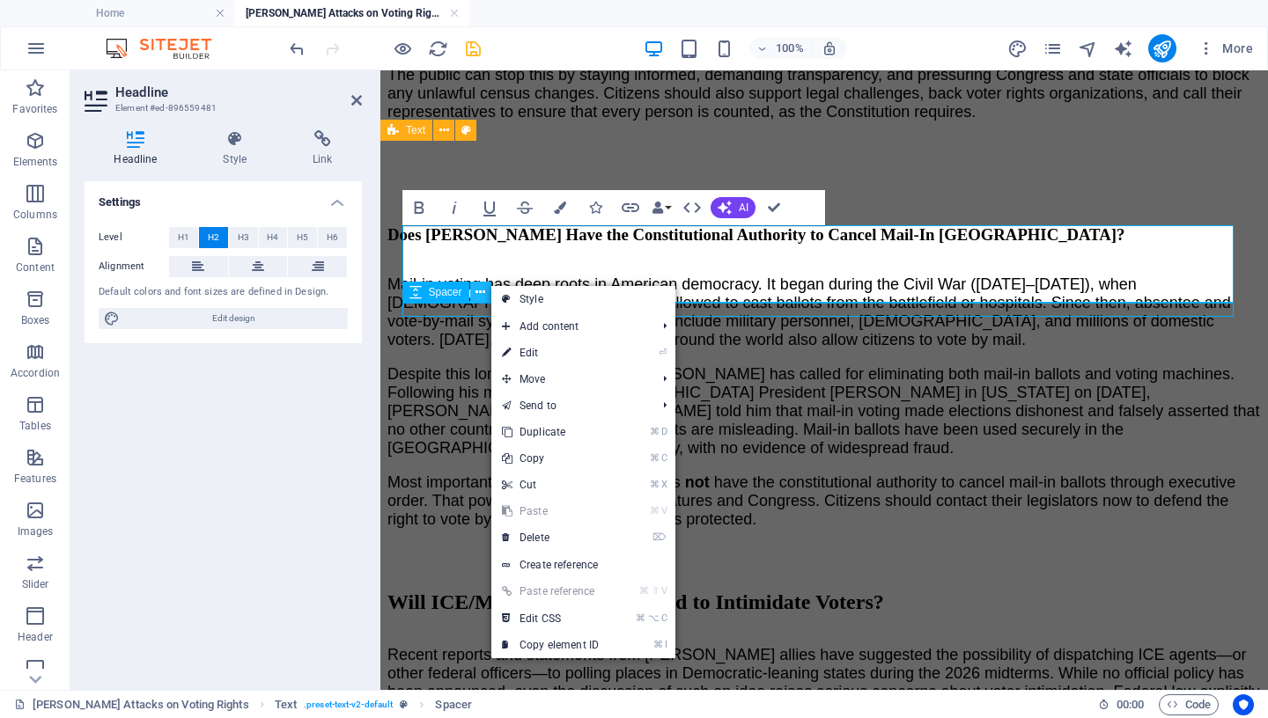
click at [490, 284] on button at bounding box center [480, 292] width 21 height 21
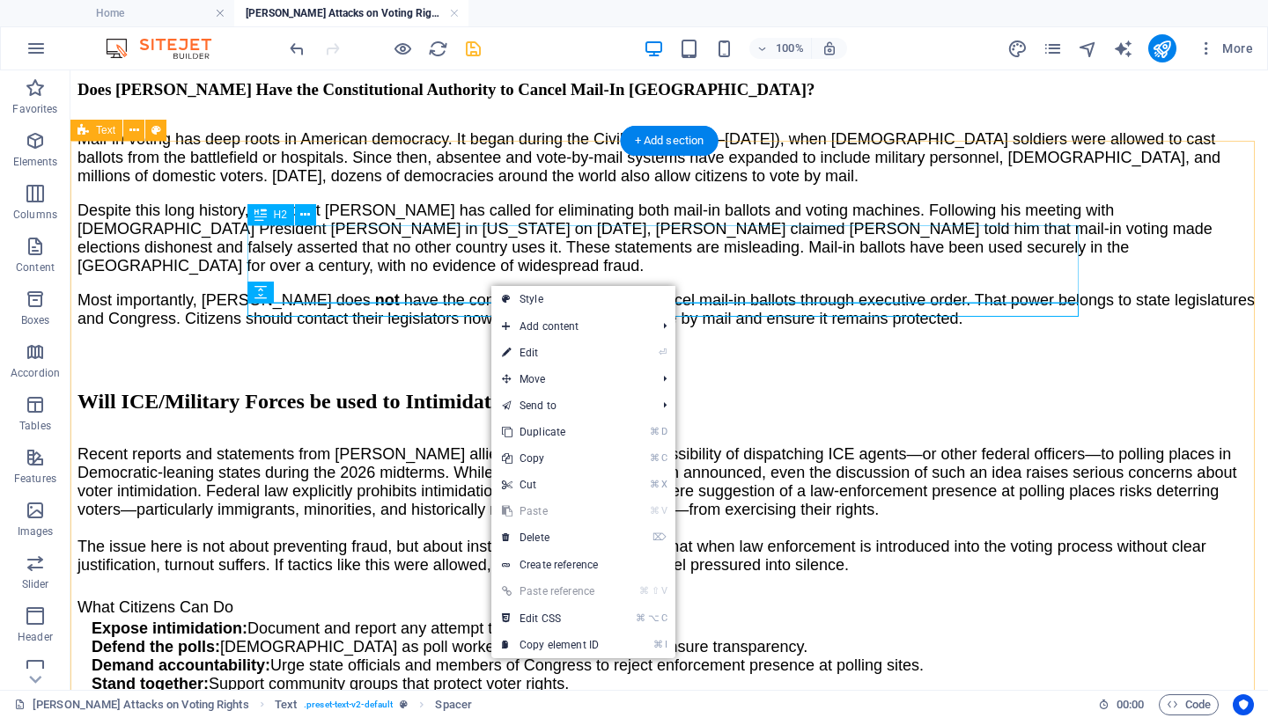
click at [358, 390] on div "Will ICE/Military Forces be used to Intimidate Voters?" at bounding box center [668, 402] width 1183 height 24
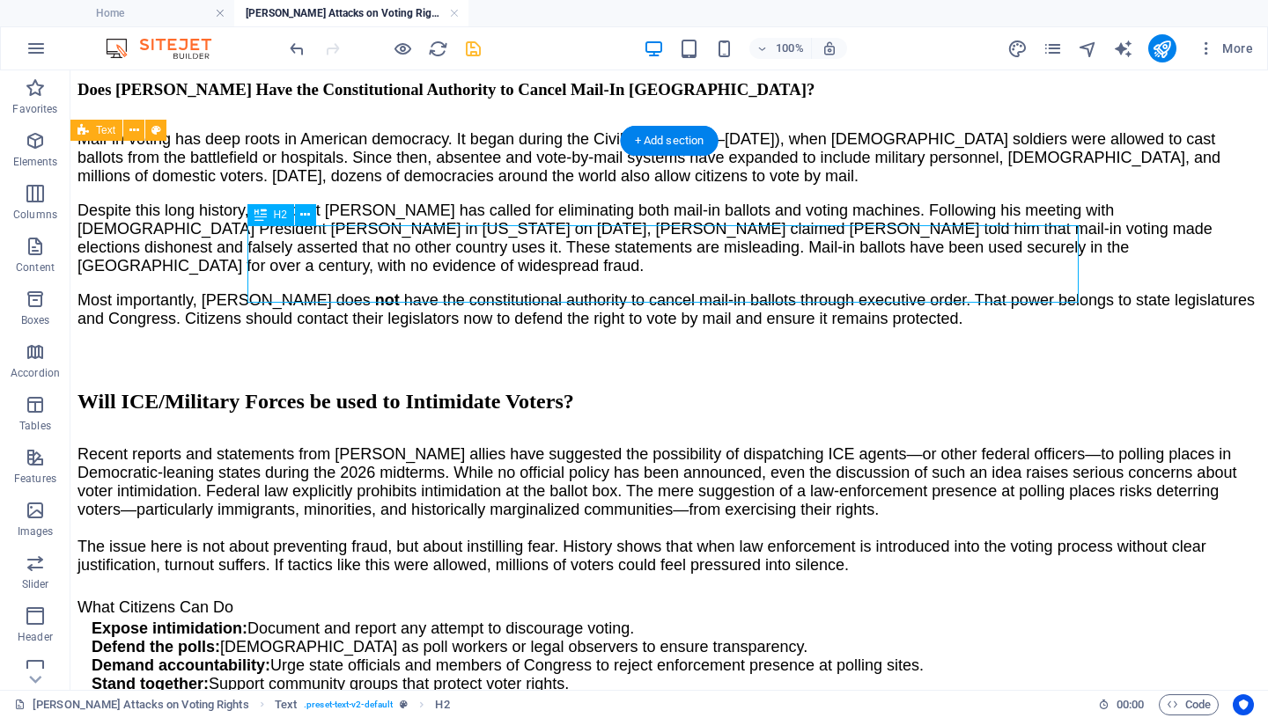
click at [358, 390] on div "Will ICE/Military Forces be used to Intimidate Voters?" at bounding box center [668, 402] width 1183 height 24
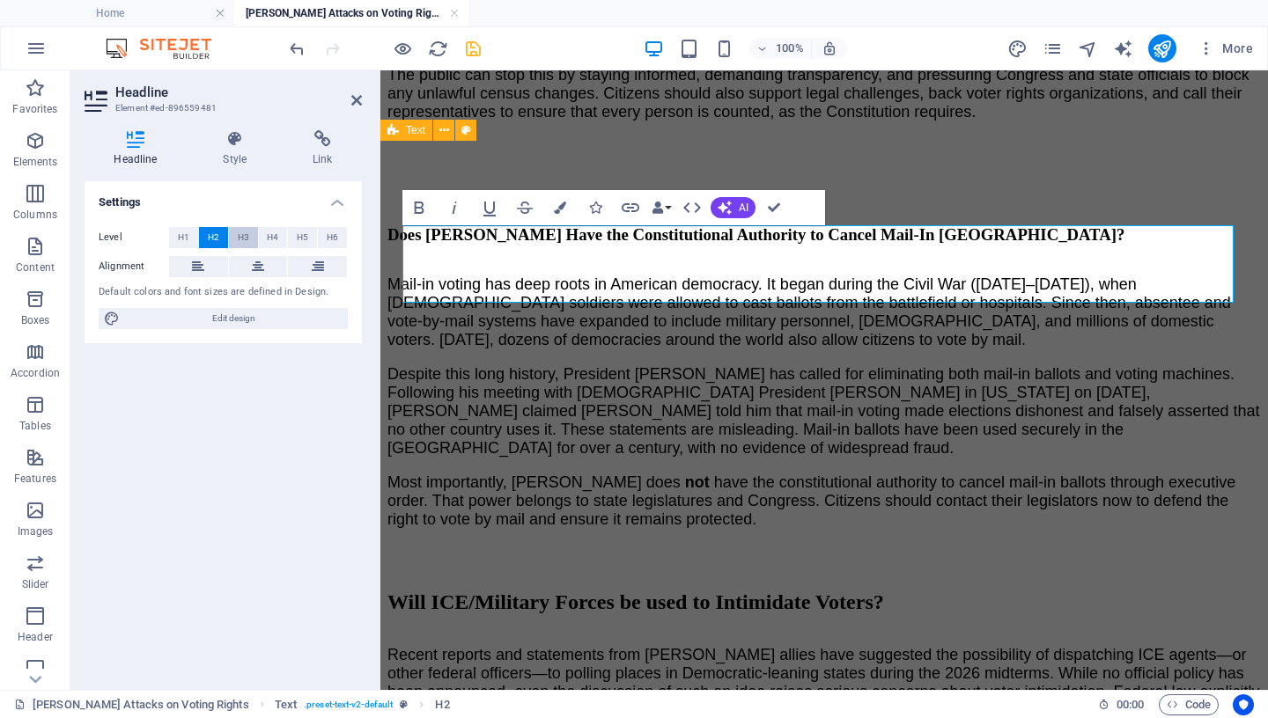
click at [241, 235] on span "H3" at bounding box center [243, 237] width 11 height 21
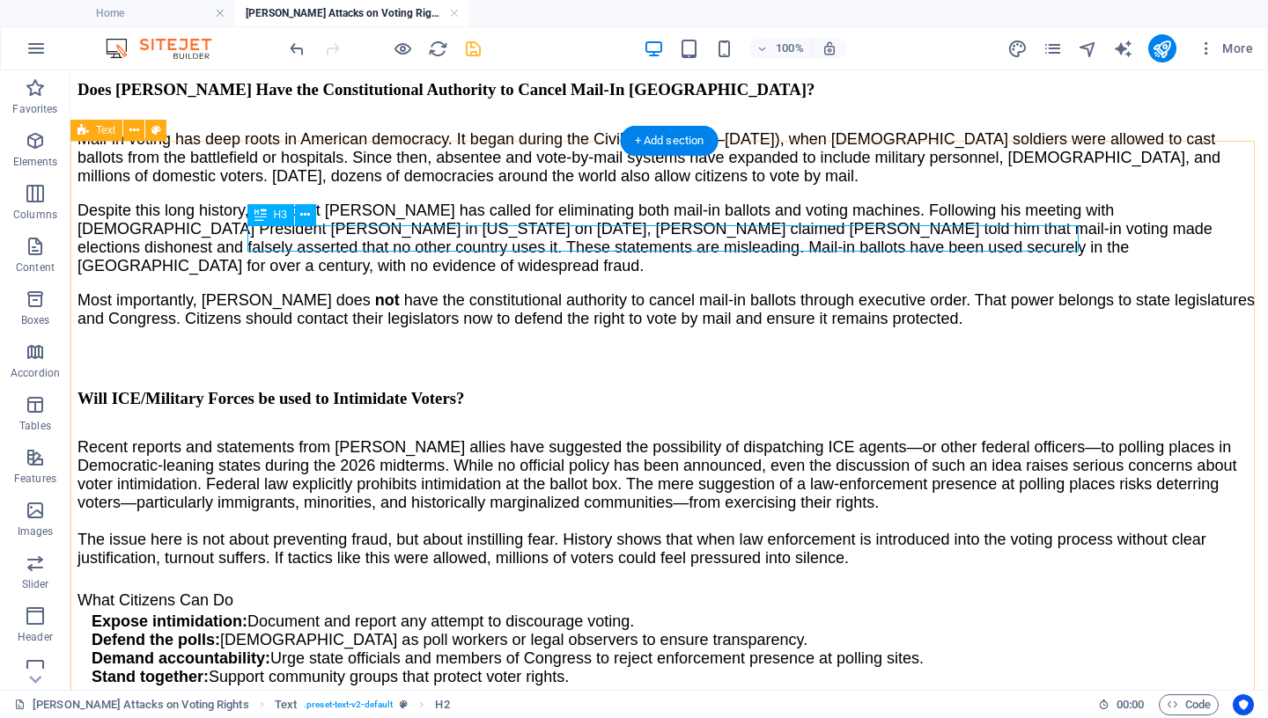
click at [708, 389] on div "Will ICE/Military Forces be used to Intimidate Voters?" at bounding box center [668, 398] width 1183 height 19
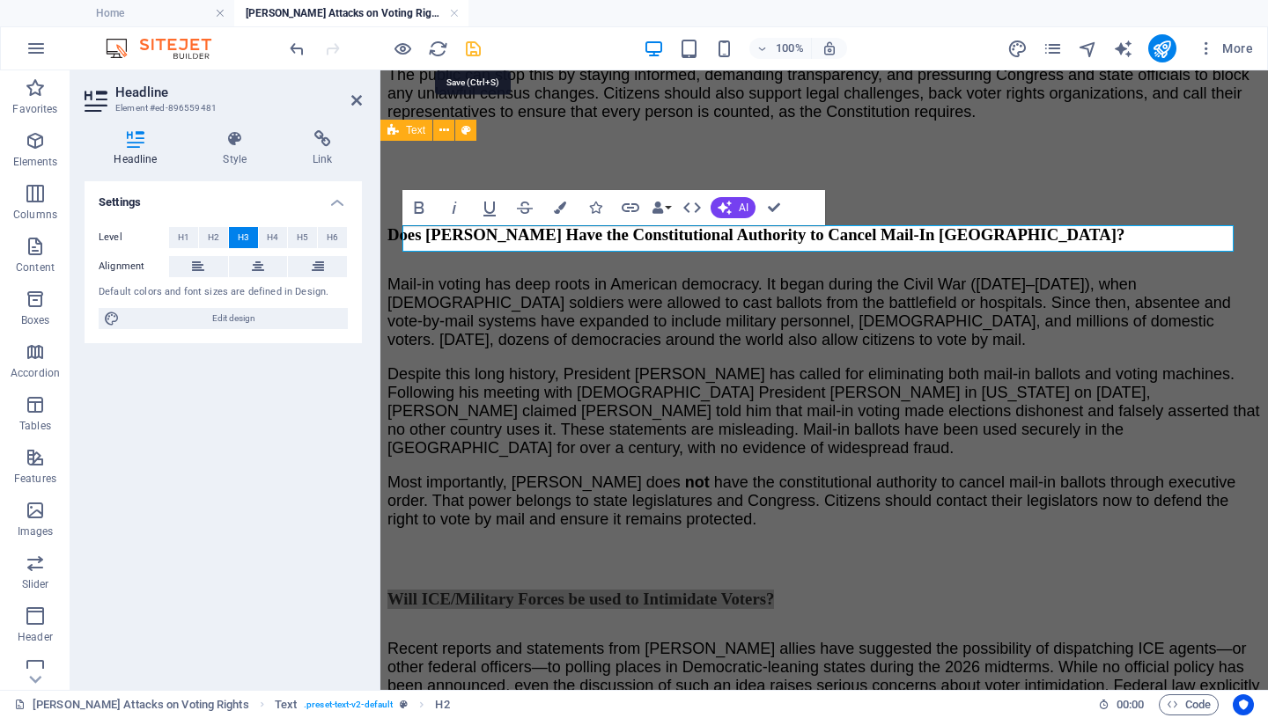
click at [469, 47] on icon "save" at bounding box center [473, 49] width 20 height 20
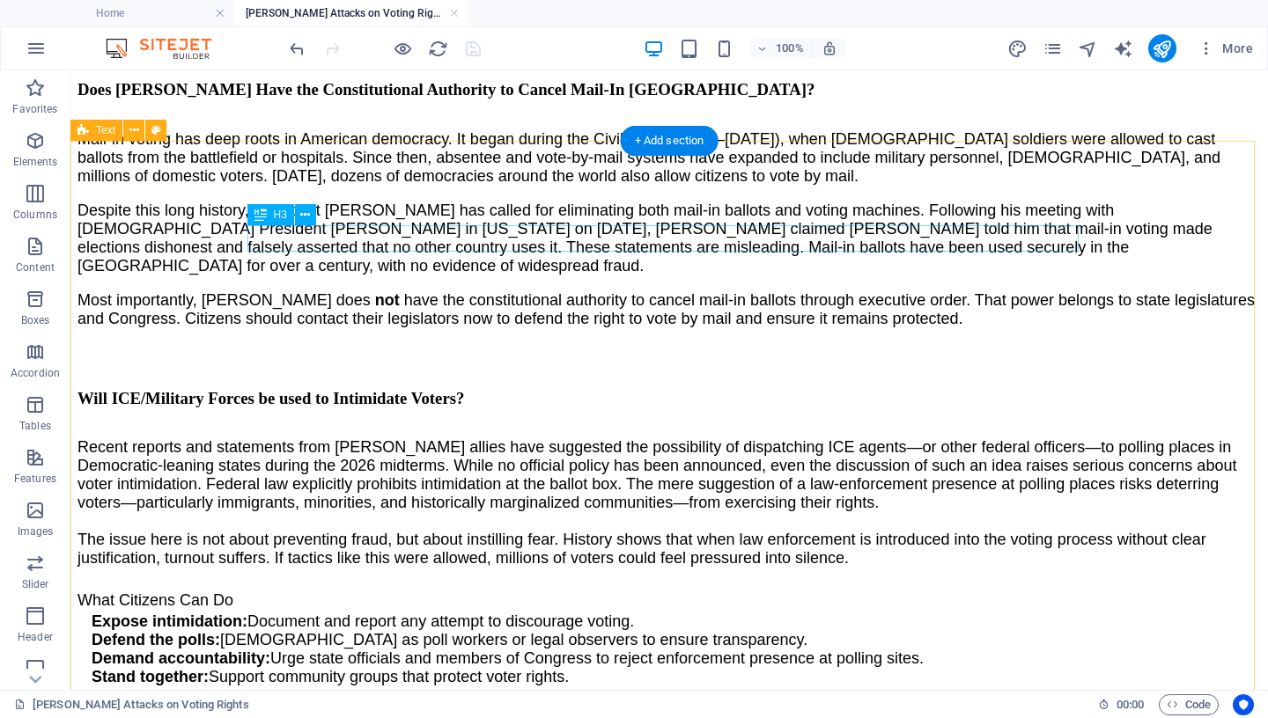
click at [584, 389] on div "Will ICE/Military Forces be used to Intimidate Voters?" at bounding box center [668, 398] width 1183 height 19
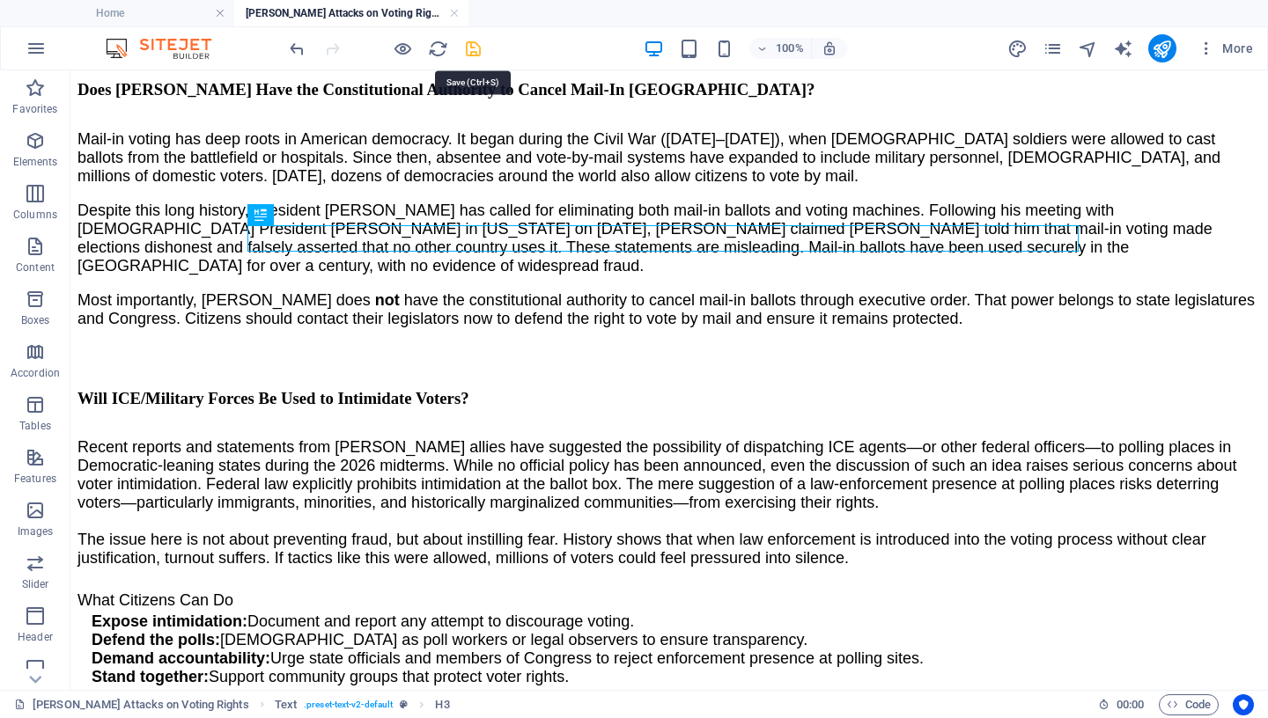
click at [474, 49] on icon "save" at bounding box center [473, 49] width 20 height 20
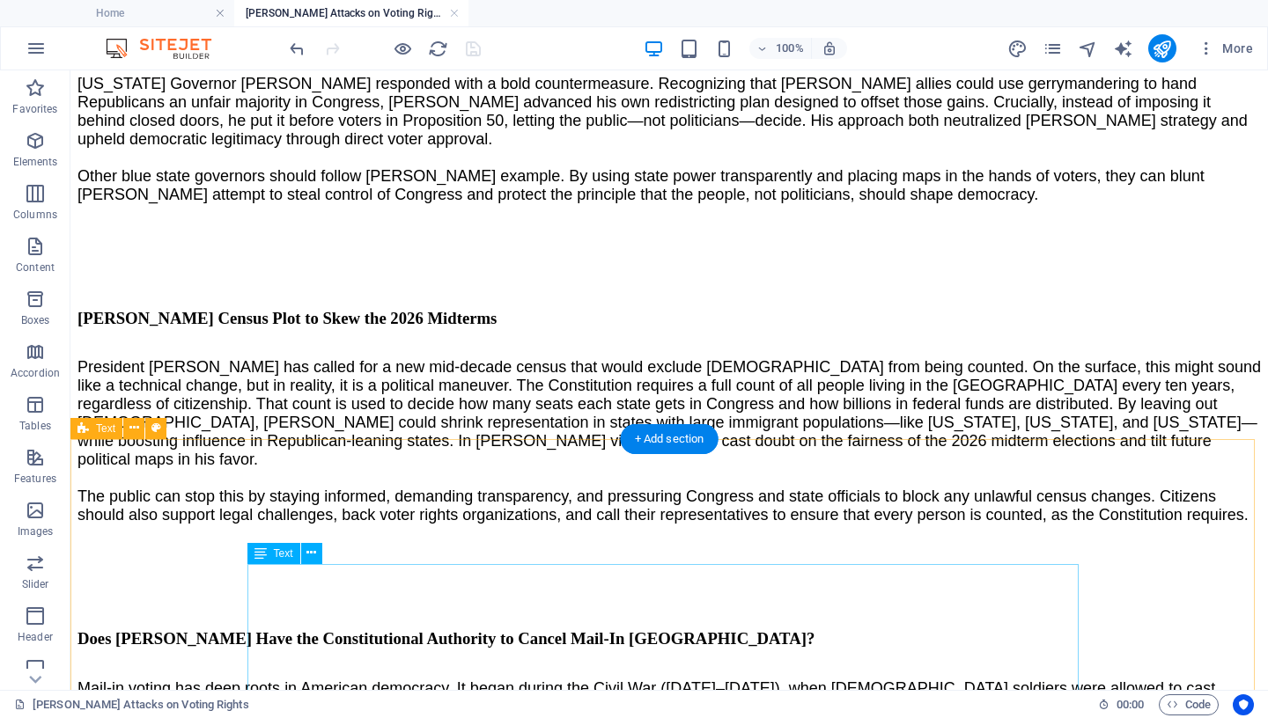
scroll to position [2304, 0]
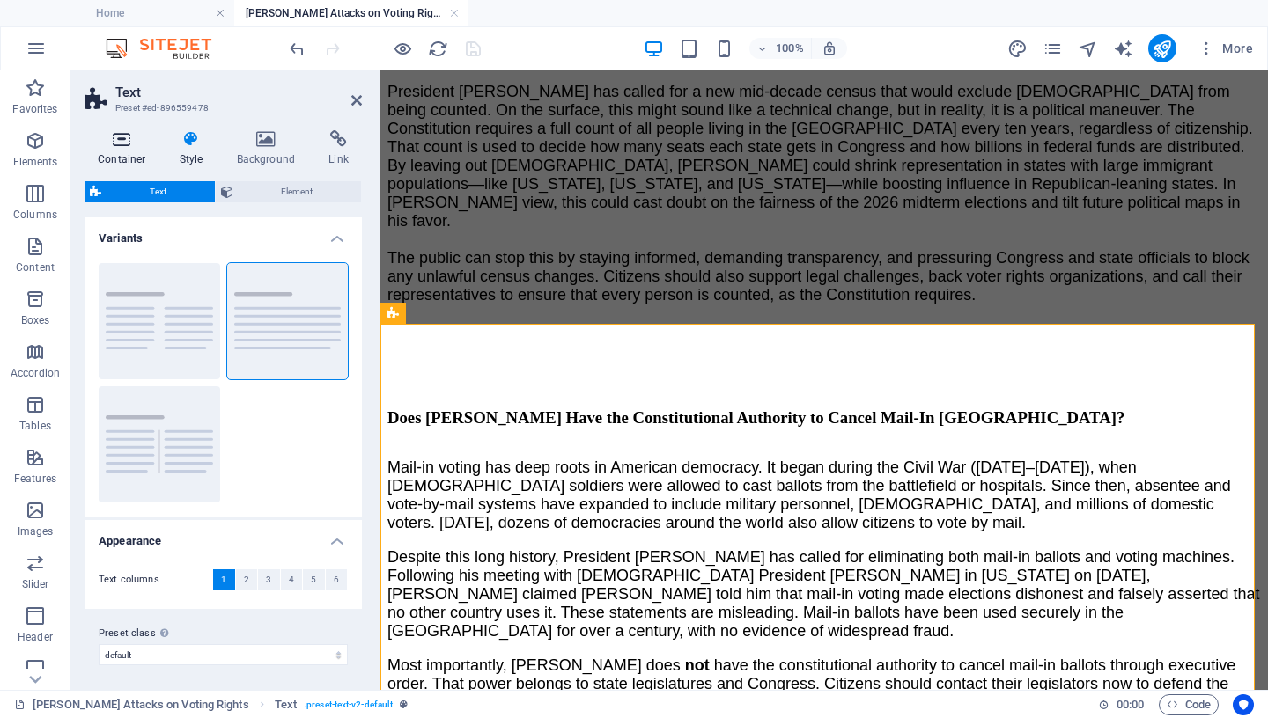
click at [122, 148] on icon at bounding box center [122, 139] width 75 height 18
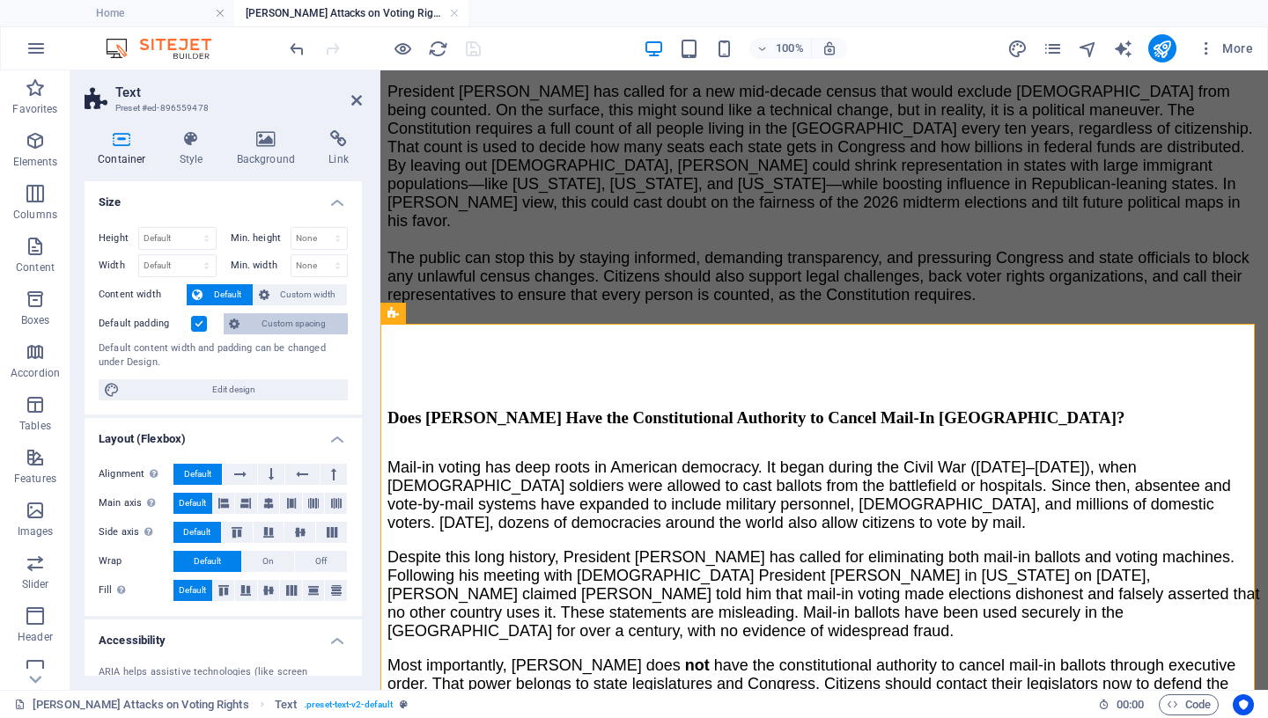
click at [247, 322] on span "Custom spacing" at bounding box center [294, 323] width 98 height 21
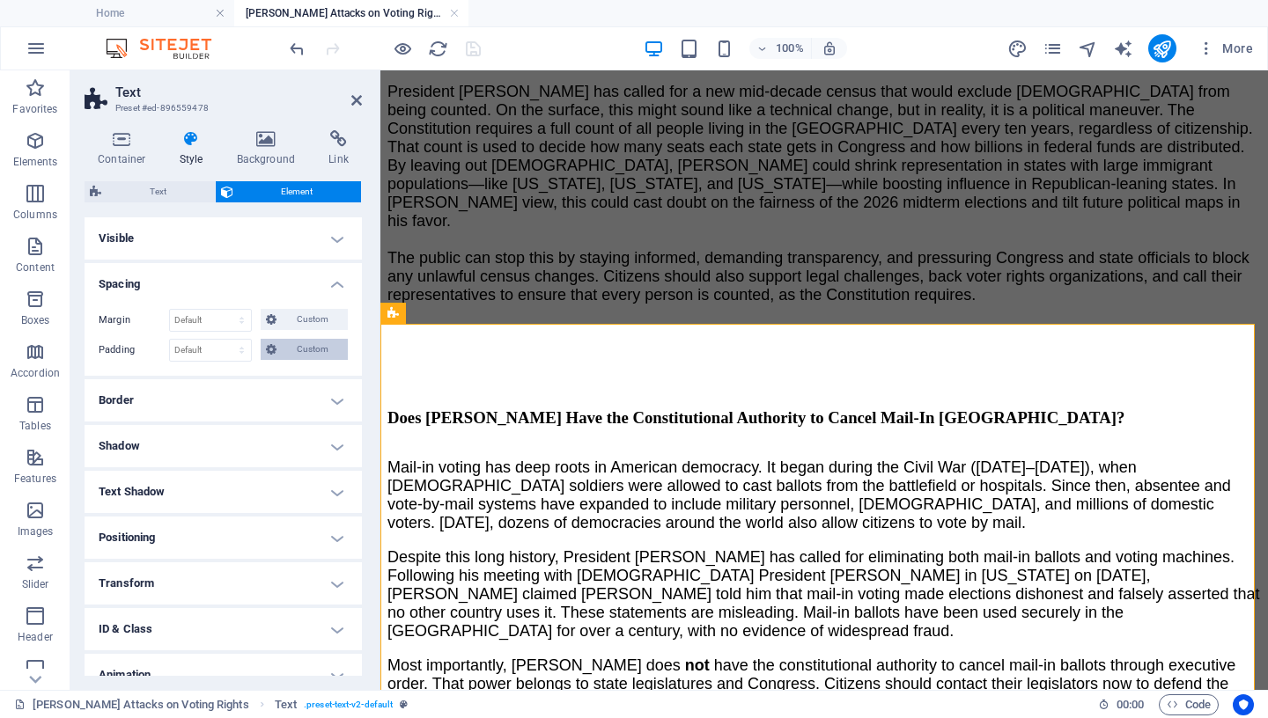
click at [300, 350] on span "Custom" at bounding box center [312, 349] width 61 height 21
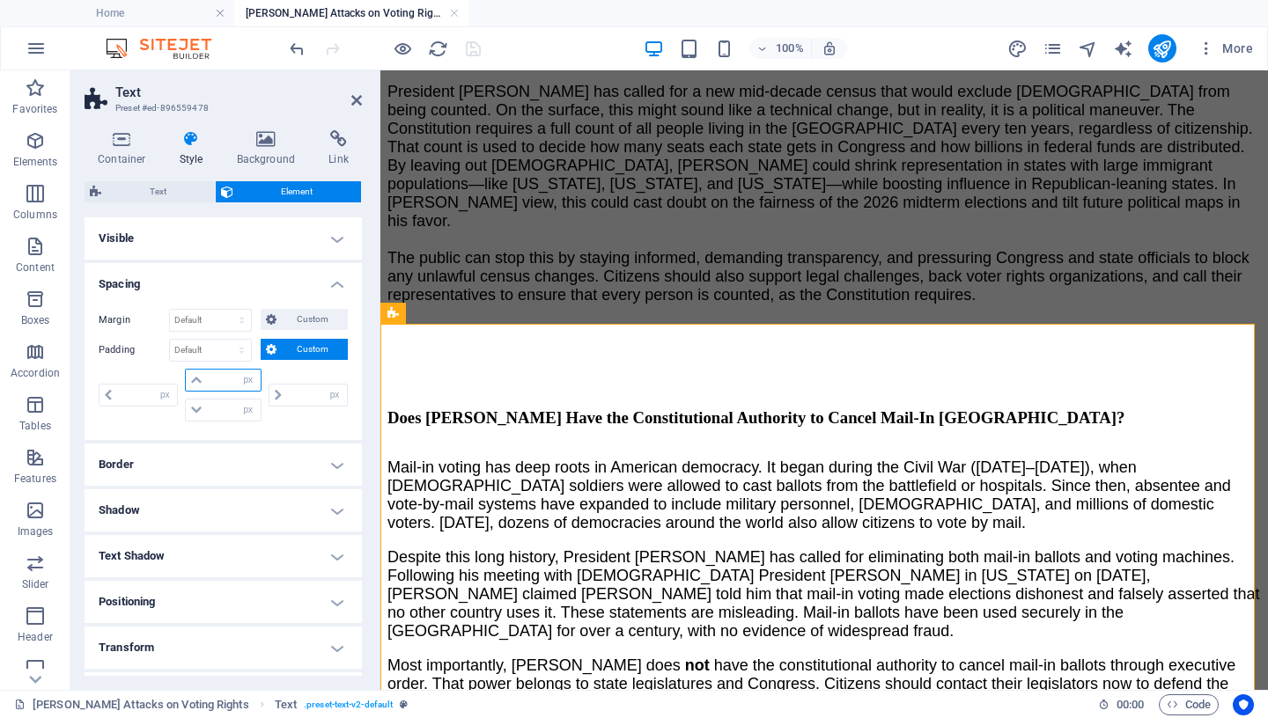
click at [211, 378] on input "number" at bounding box center [233, 380] width 53 height 21
type input "50"
type input "0"
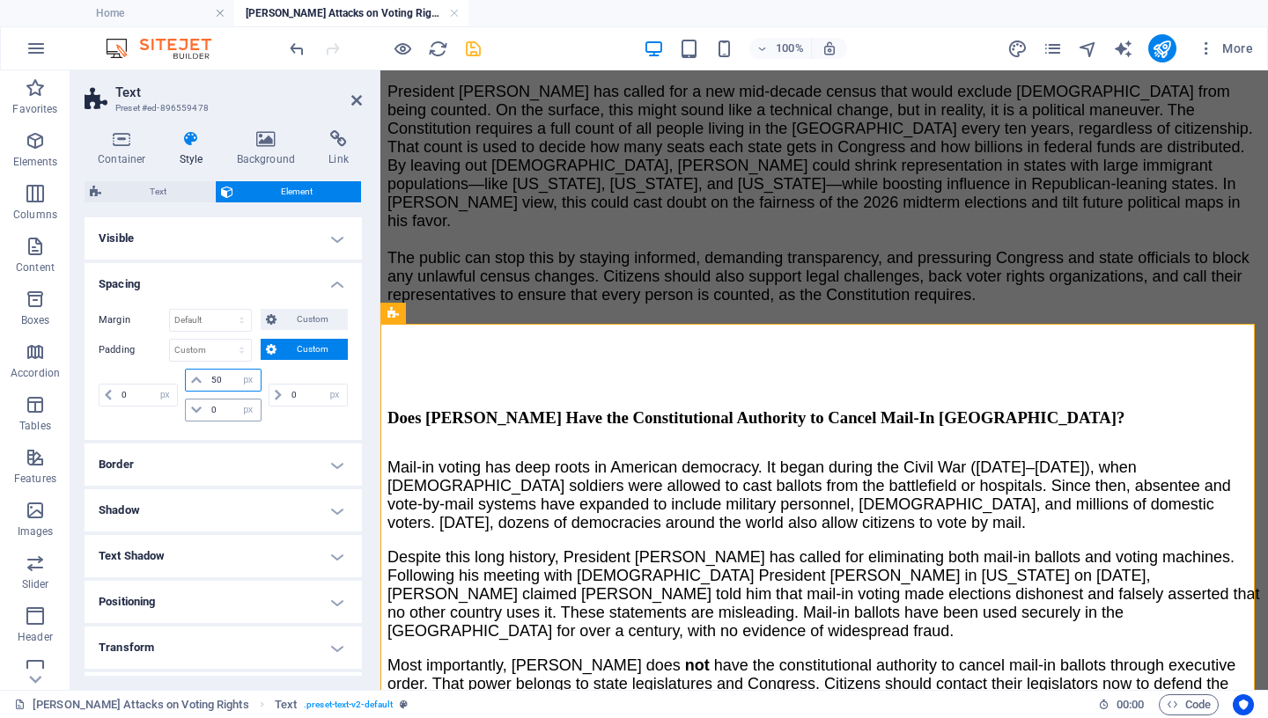
type input "50"
click at [218, 409] on input "0" at bounding box center [233, 410] width 53 height 21
drag, startPoint x: 217, startPoint y: 410, endPoint x: 193, endPoint y: 410, distance: 24.7
click at [207, 410] on input "0" at bounding box center [233, 410] width 53 height 21
type input "50"
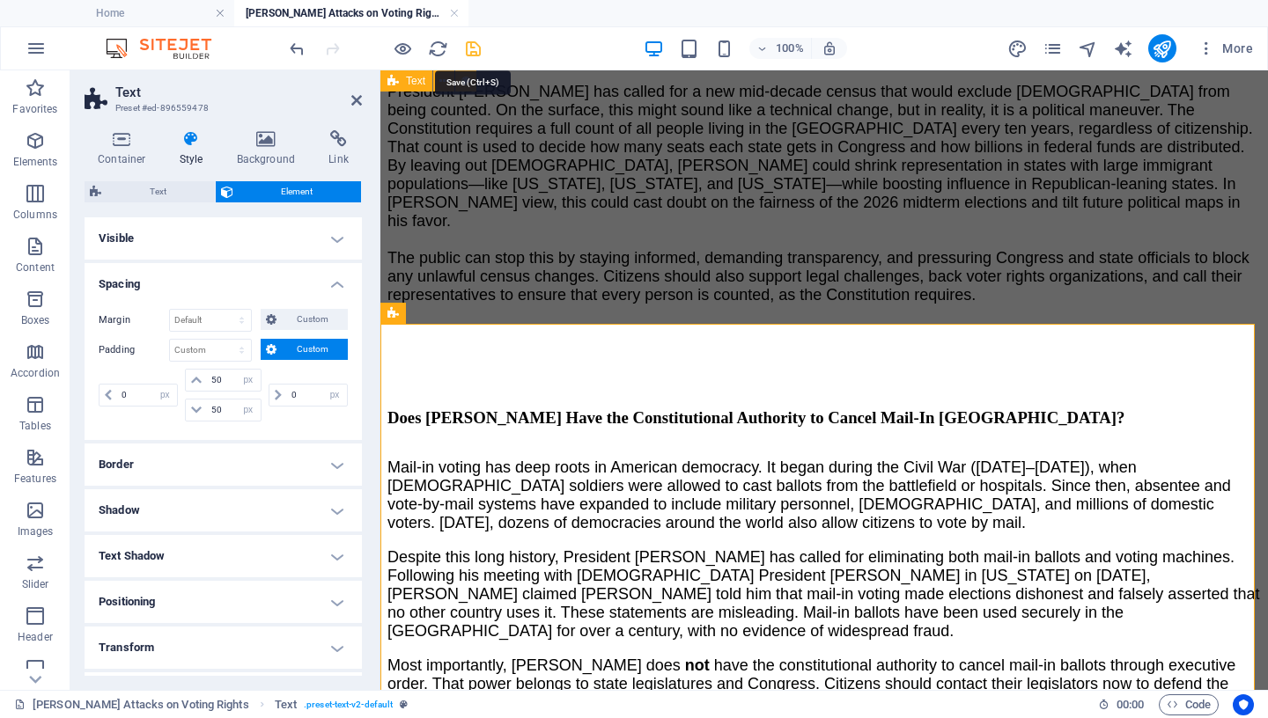
click at [468, 48] on icon "save" at bounding box center [473, 49] width 20 height 20
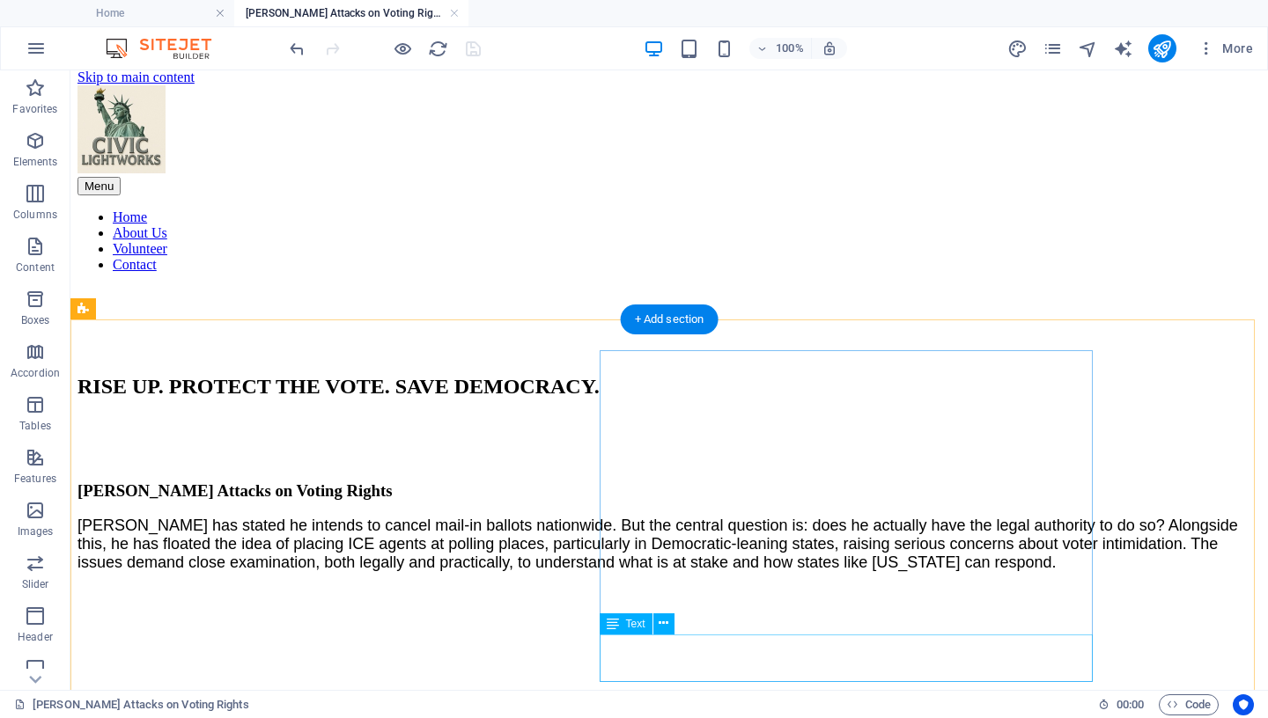
scroll to position [0, 0]
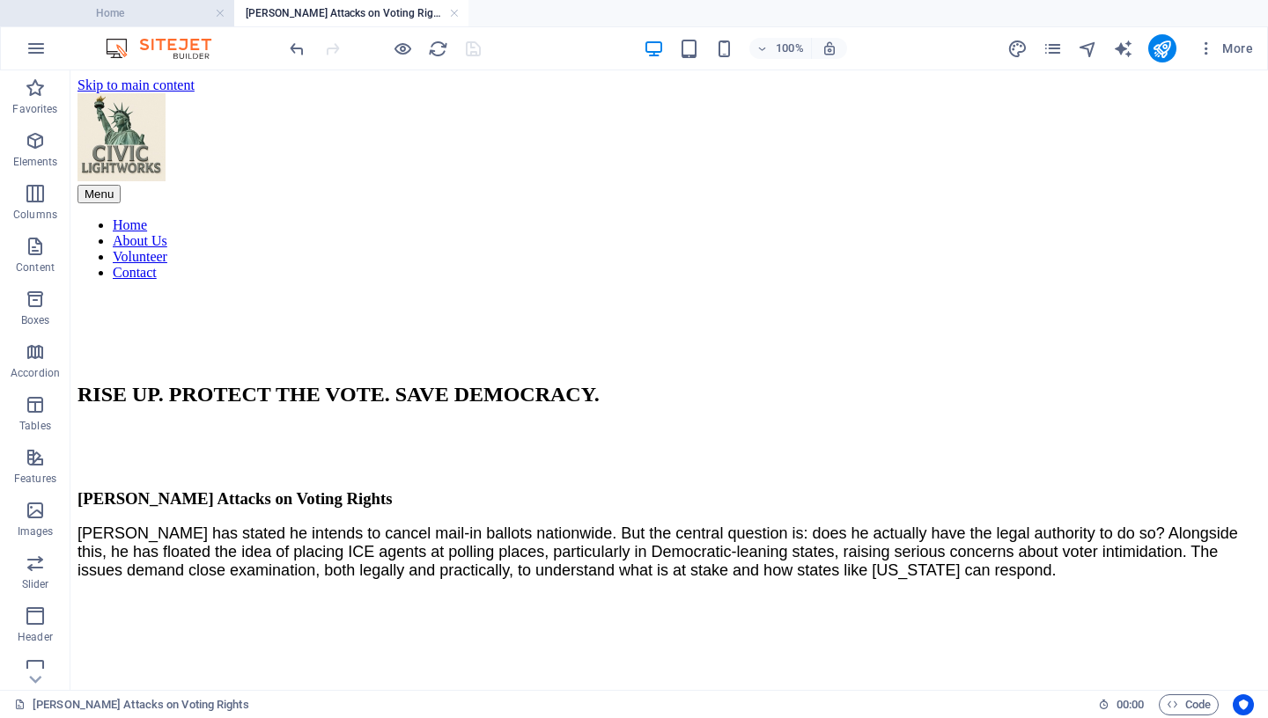
click at [140, 11] on h4 "Home" at bounding box center [117, 13] width 234 height 19
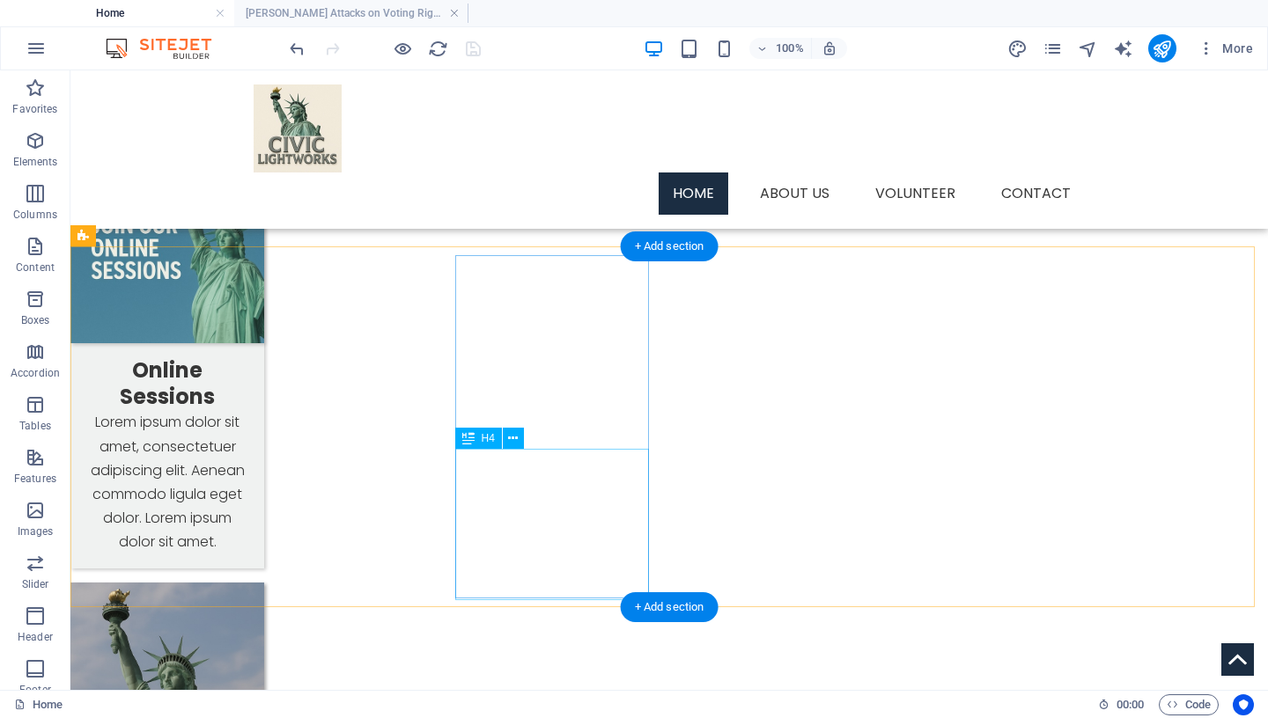
scroll to position [1497, 0]
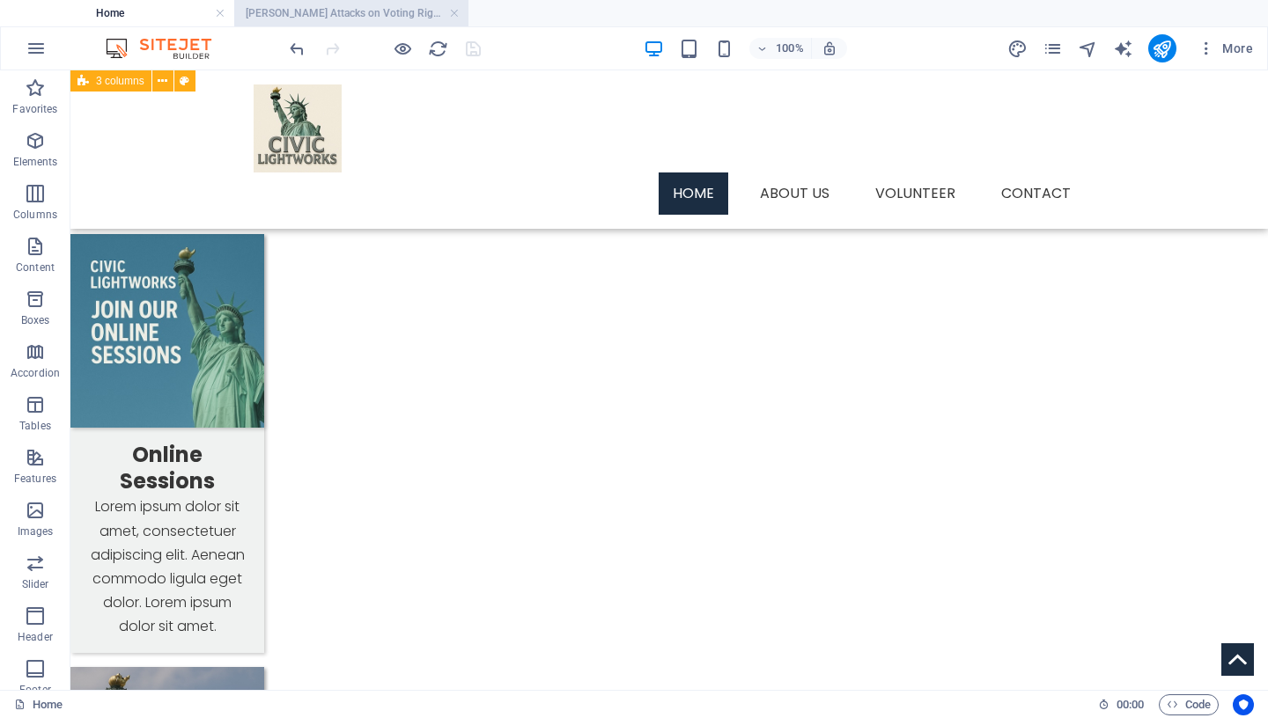
click at [341, 18] on h4 "[PERSON_NAME] Attacks on Voting Rights" at bounding box center [351, 13] width 234 height 19
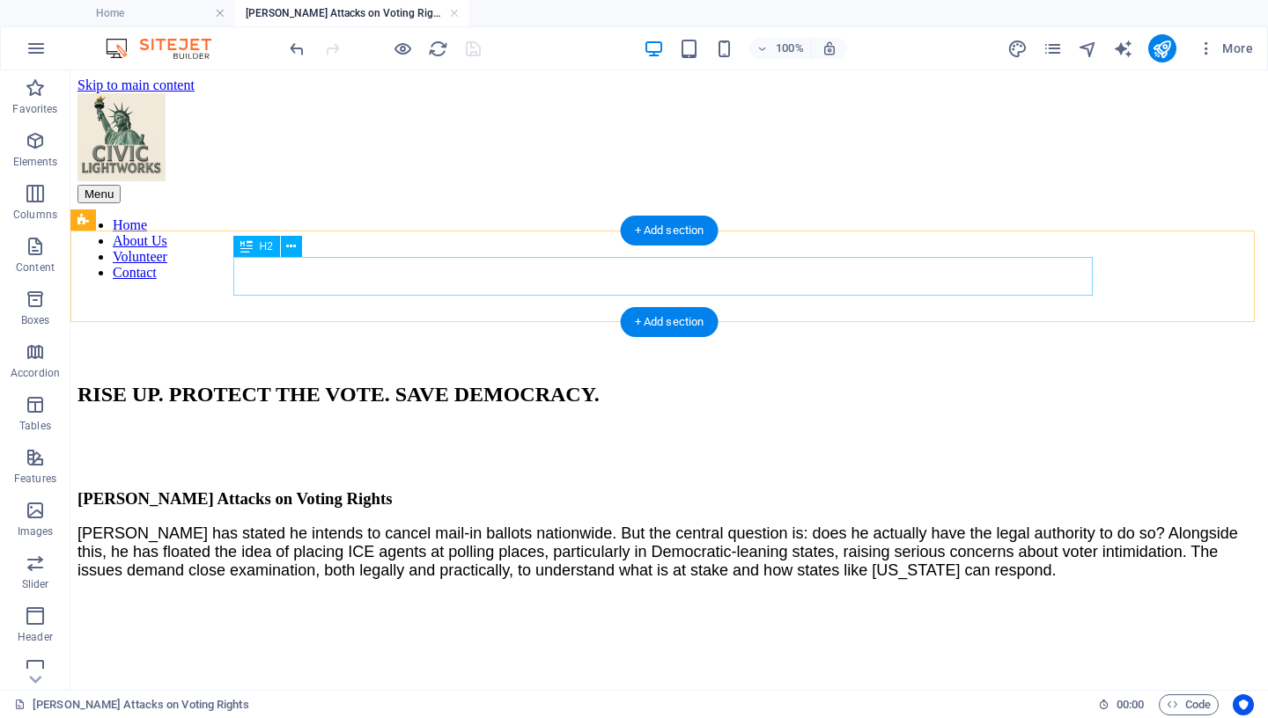
click at [441, 383] on div "RISE UP. PROTECT THE VOTE. SAVE DEMOCRACY." at bounding box center [668, 395] width 1183 height 24
click at [440, 383] on div "RISE UP. PROTECT THE VOTE. SAVE DEMOCRACY." at bounding box center [668, 395] width 1183 height 24
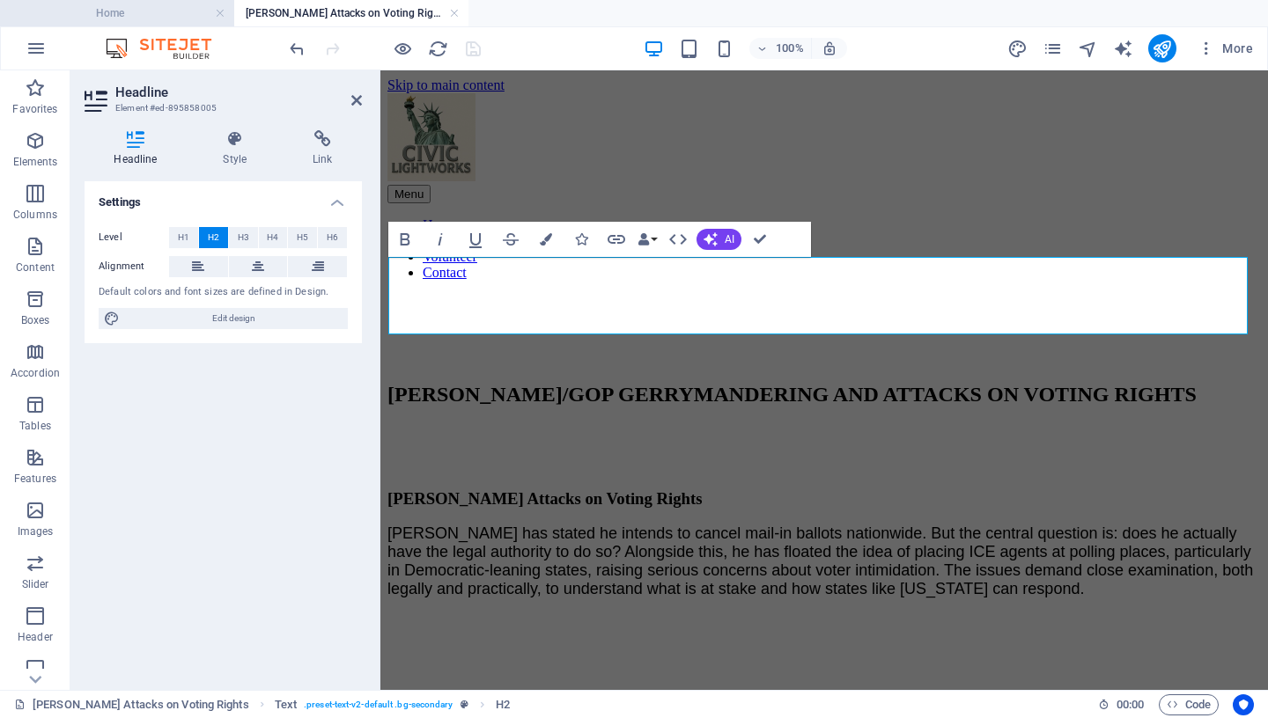
click at [127, 17] on h4 "Home" at bounding box center [117, 13] width 234 height 19
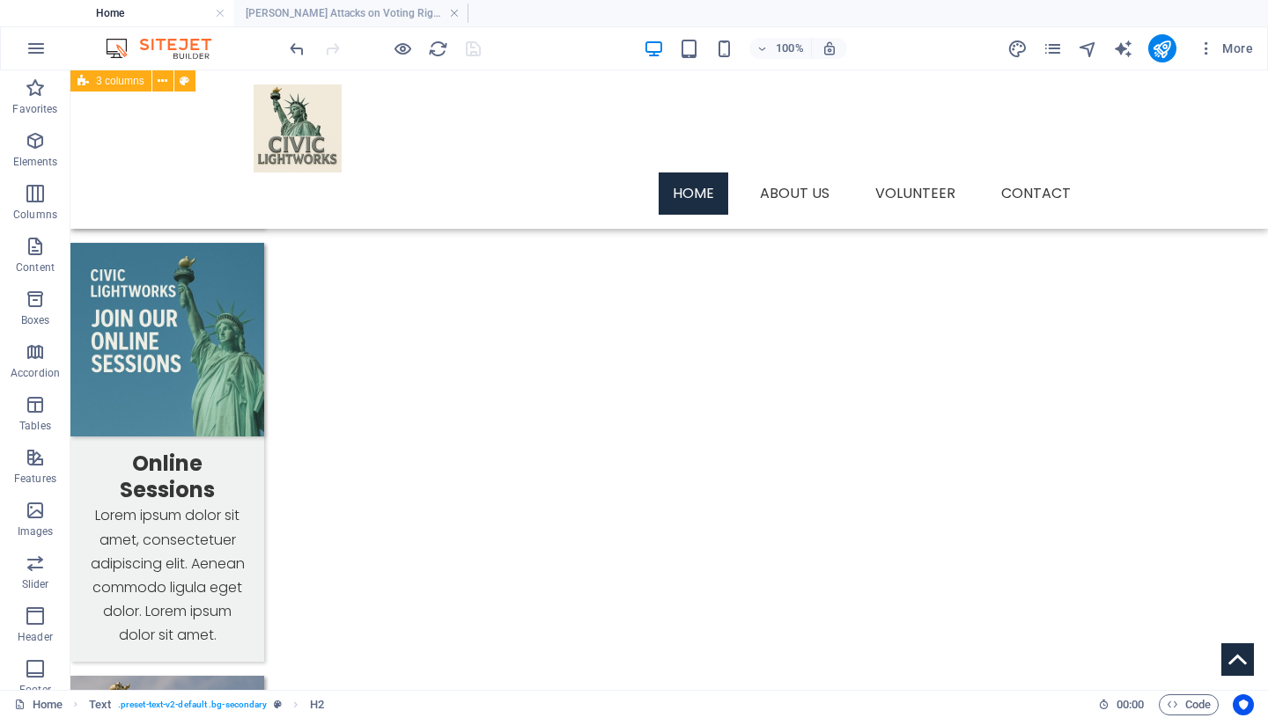
scroll to position [1514, 0]
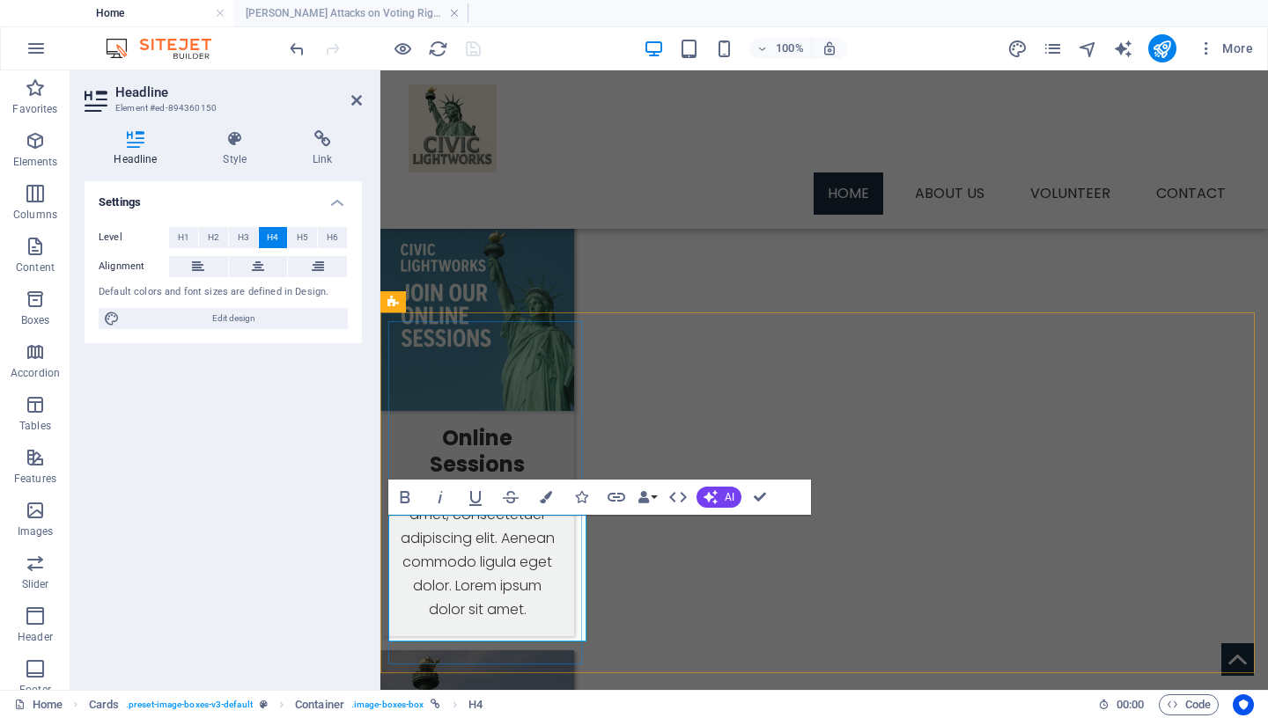
click at [351, 10] on h4 "[PERSON_NAME] Attacks on Voting Rights" at bounding box center [351, 13] width 234 height 19
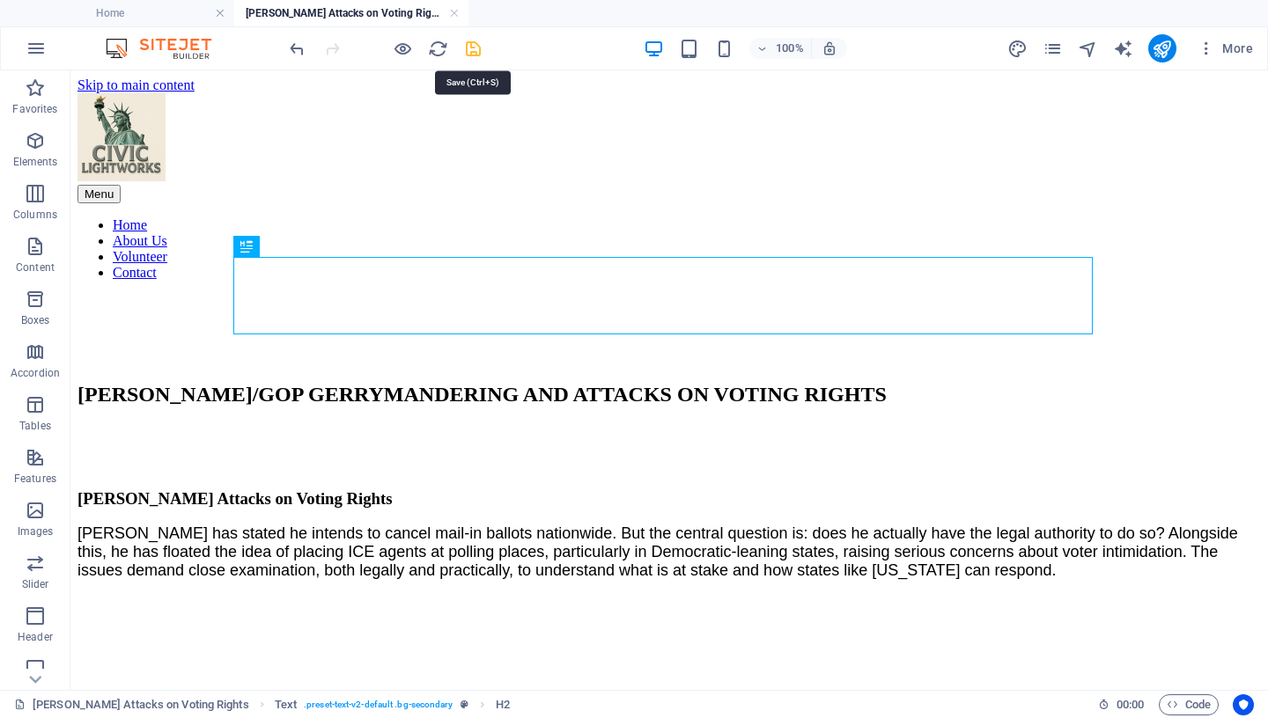
click at [471, 53] on icon "save" at bounding box center [473, 49] width 20 height 20
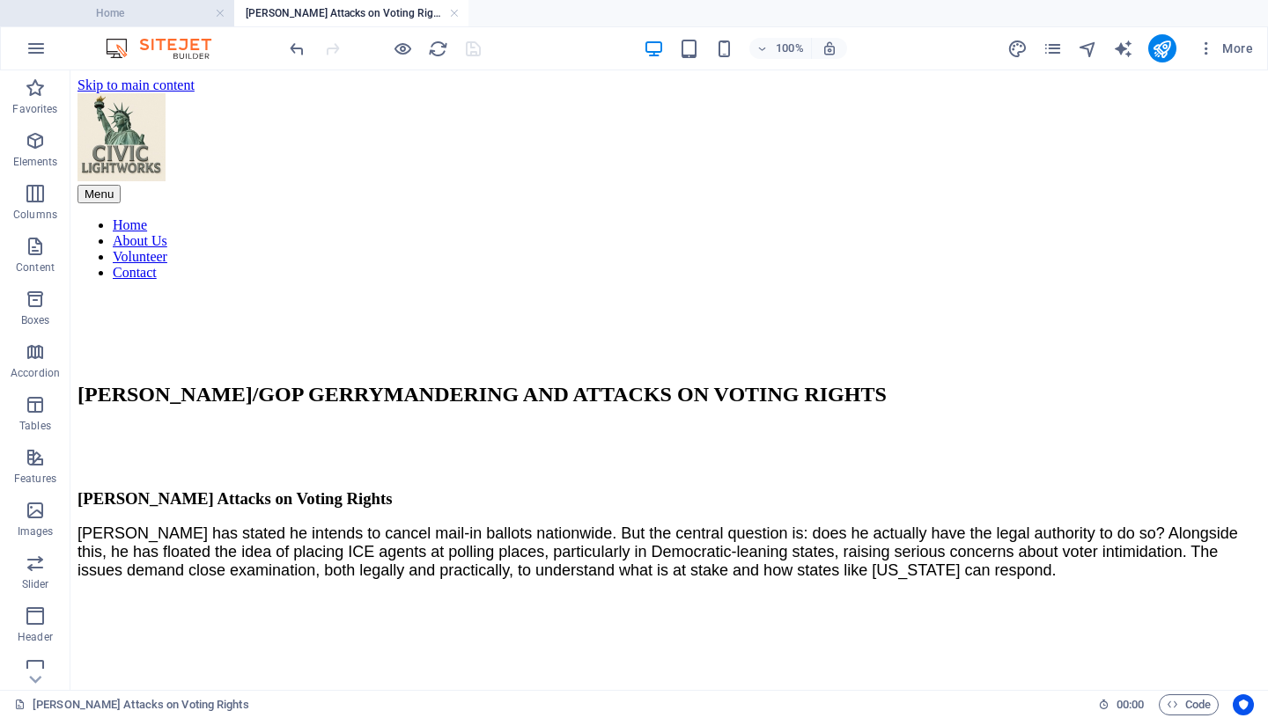
click at [164, 10] on h4 "Home" at bounding box center [117, 13] width 234 height 19
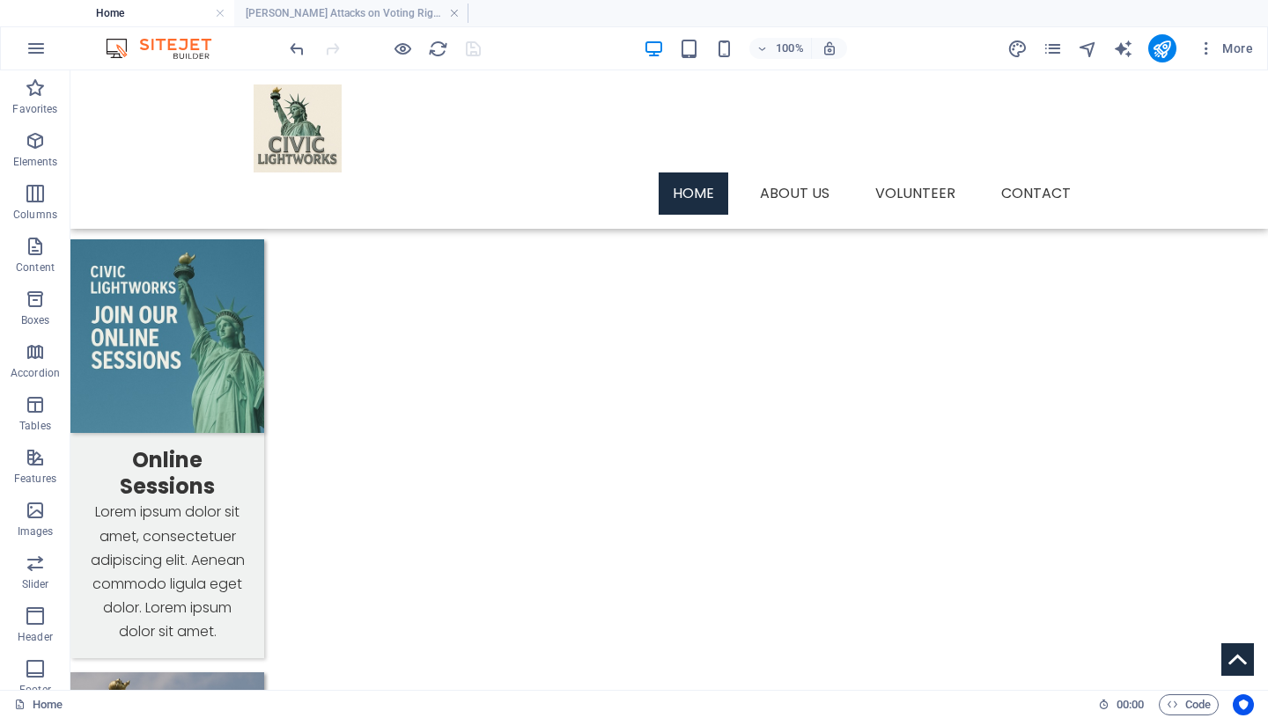
scroll to position [1529, 0]
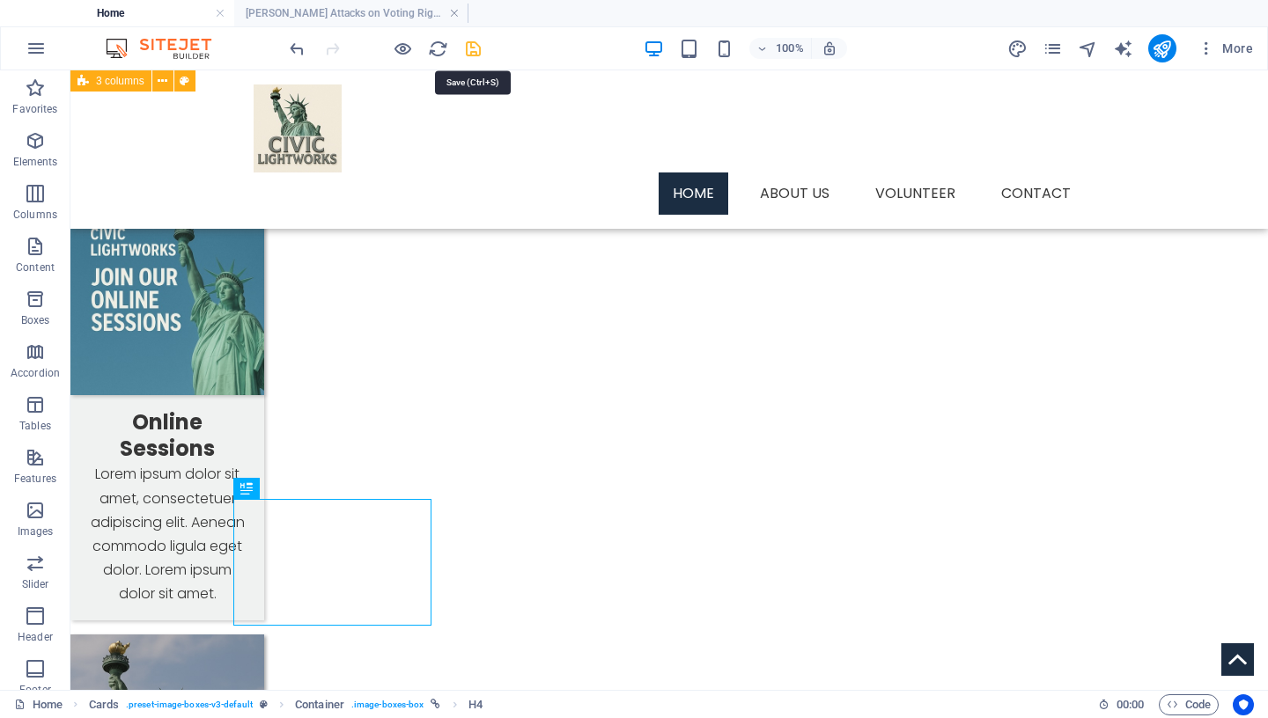
click at [472, 45] on icon "save" at bounding box center [473, 49] width 20 height 20
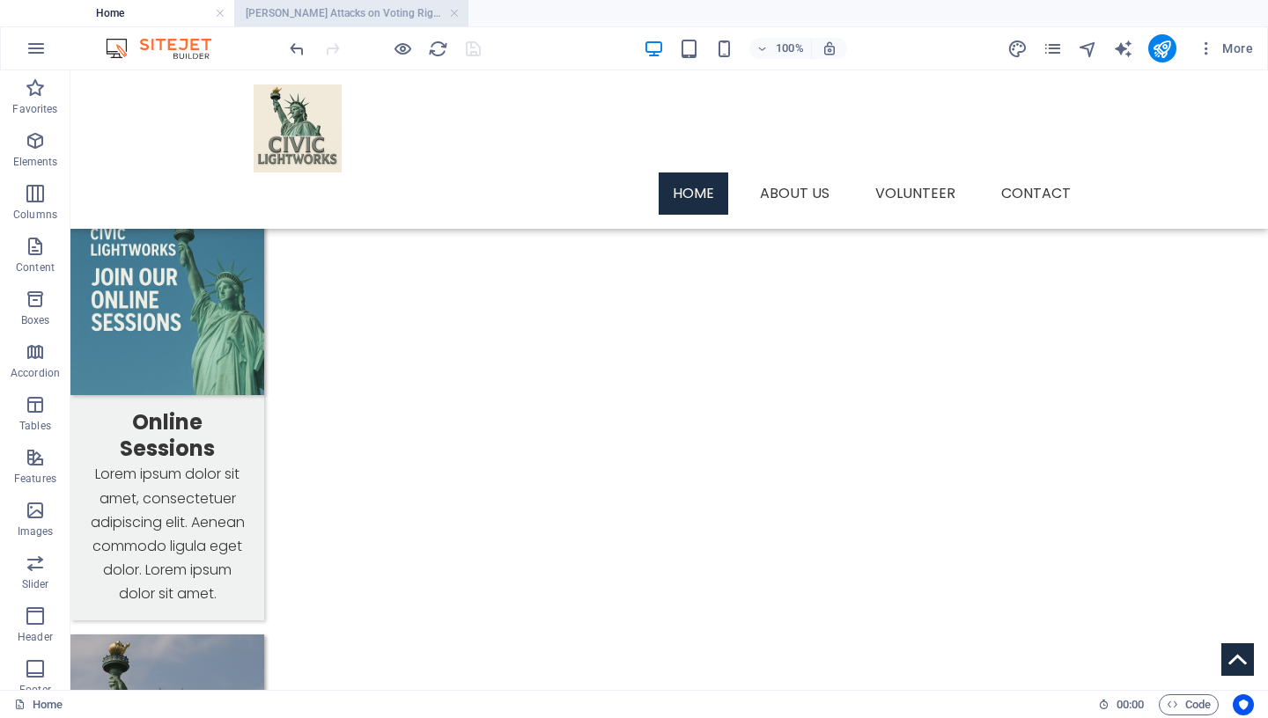
click at [323, 15] on h4 "[PERSON_NAME] Attacks on Voting Rights" at bounding box center [351, 13] width 234 height 19
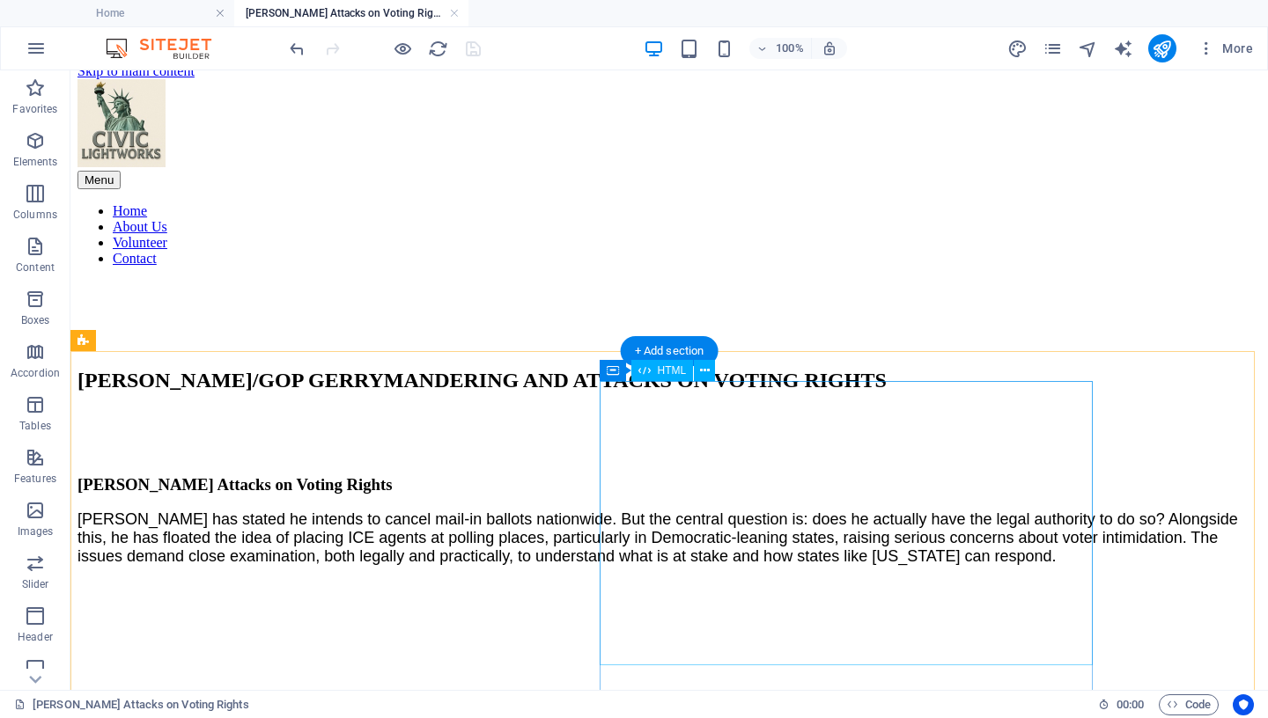
scroll to position [0, 0]
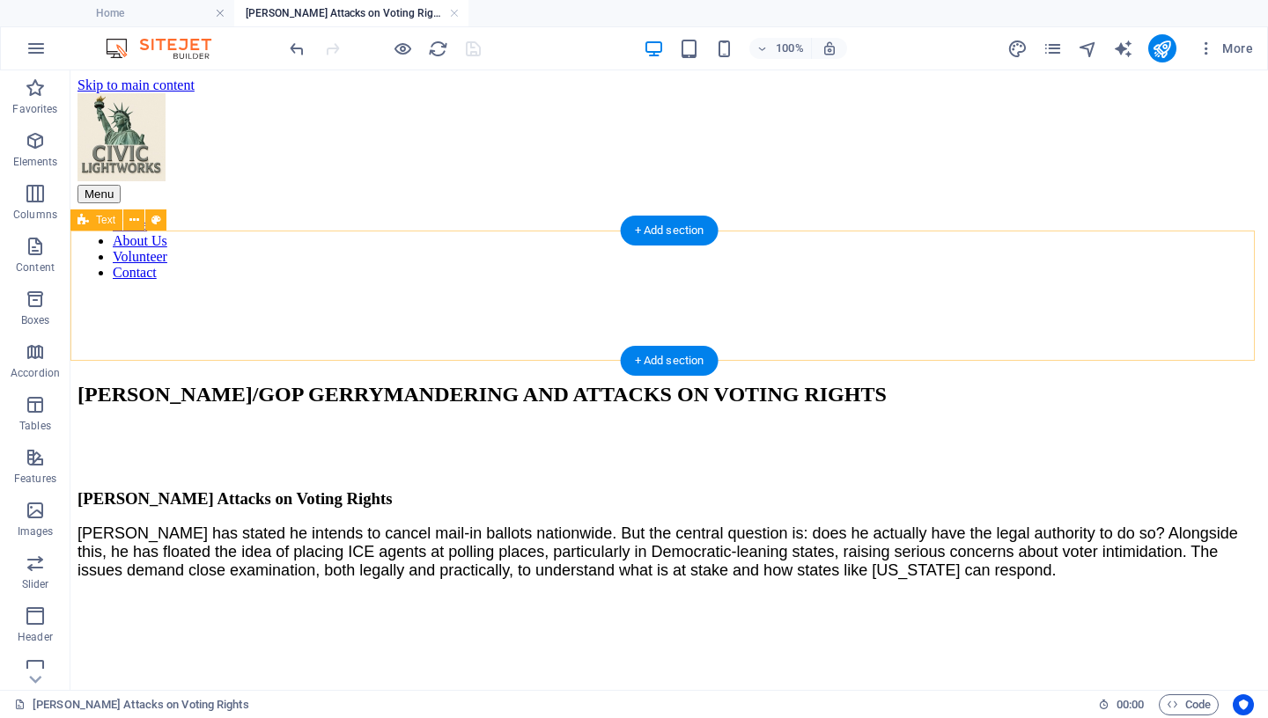
click at [93, 339] on div "TRUMP/GOP GERRYMANDERING AND ATTACKS ON VOTING RIGHTS" at bounding box center [668, 395] width 1183 height 112
select select "px"
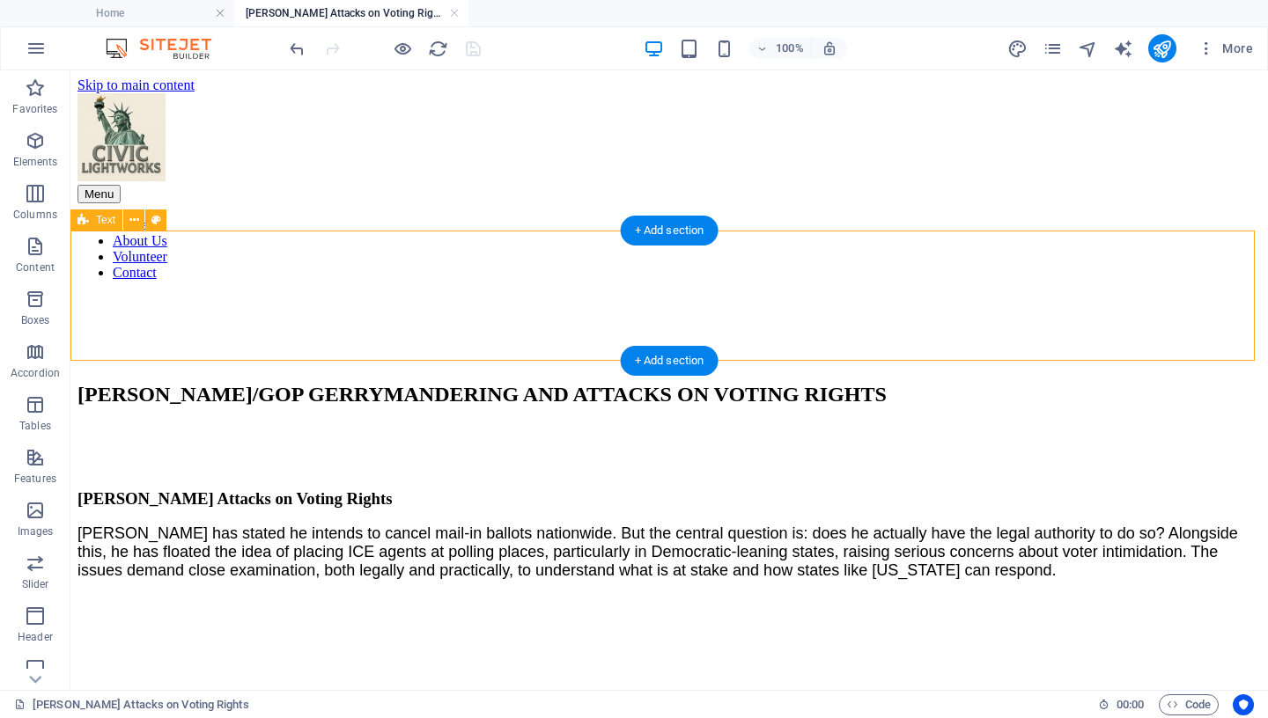
select select "px"
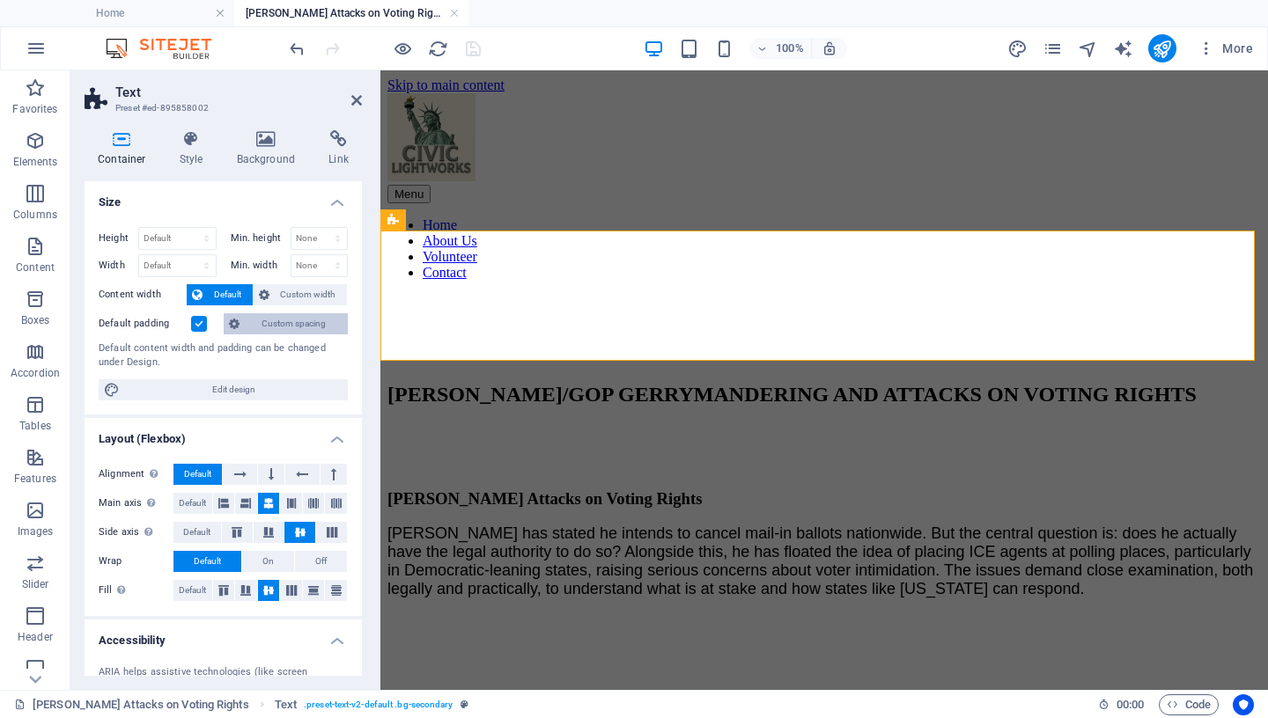
click at [246, 328] on span "Custom spacing" at bounding box center [294, 323] width 98 height 21
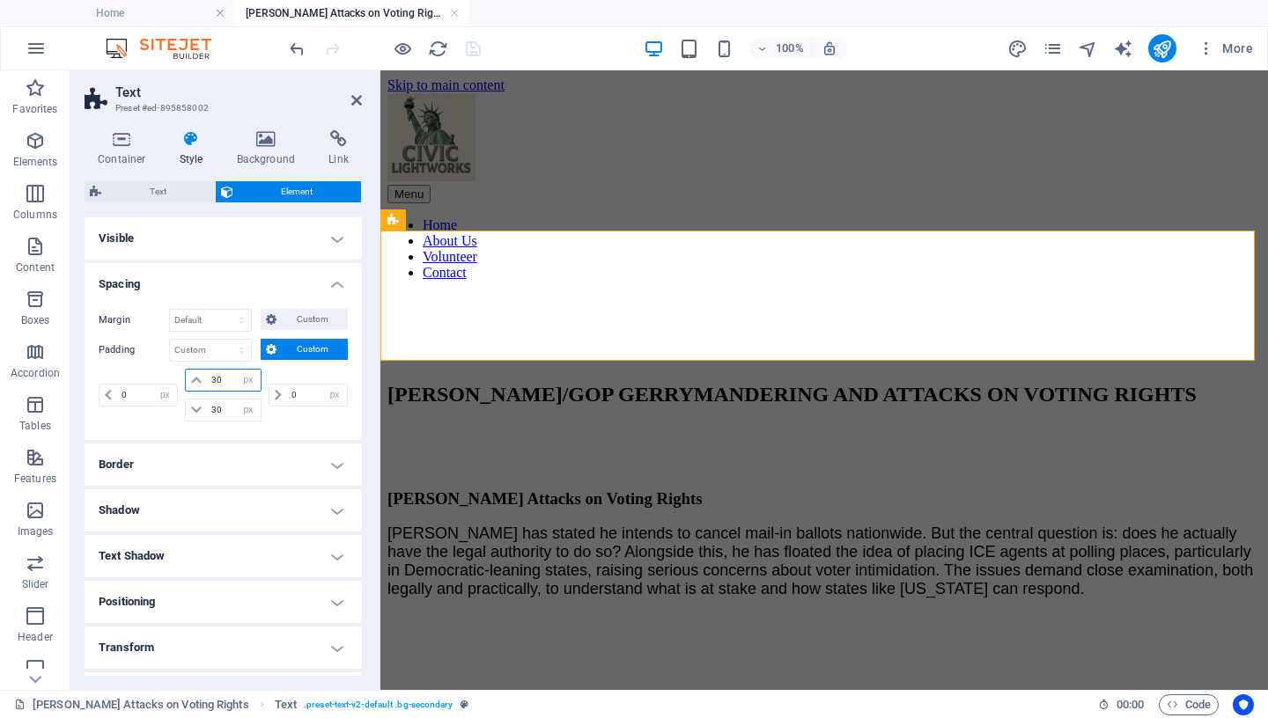
drag, startPoint x: 219, startPoint y: 383, endPoint x: 136, endPoint y: 377, distance: 83.9
click at [207, 380] on input "30" at bounding box center [233, 380] width 53 height 21
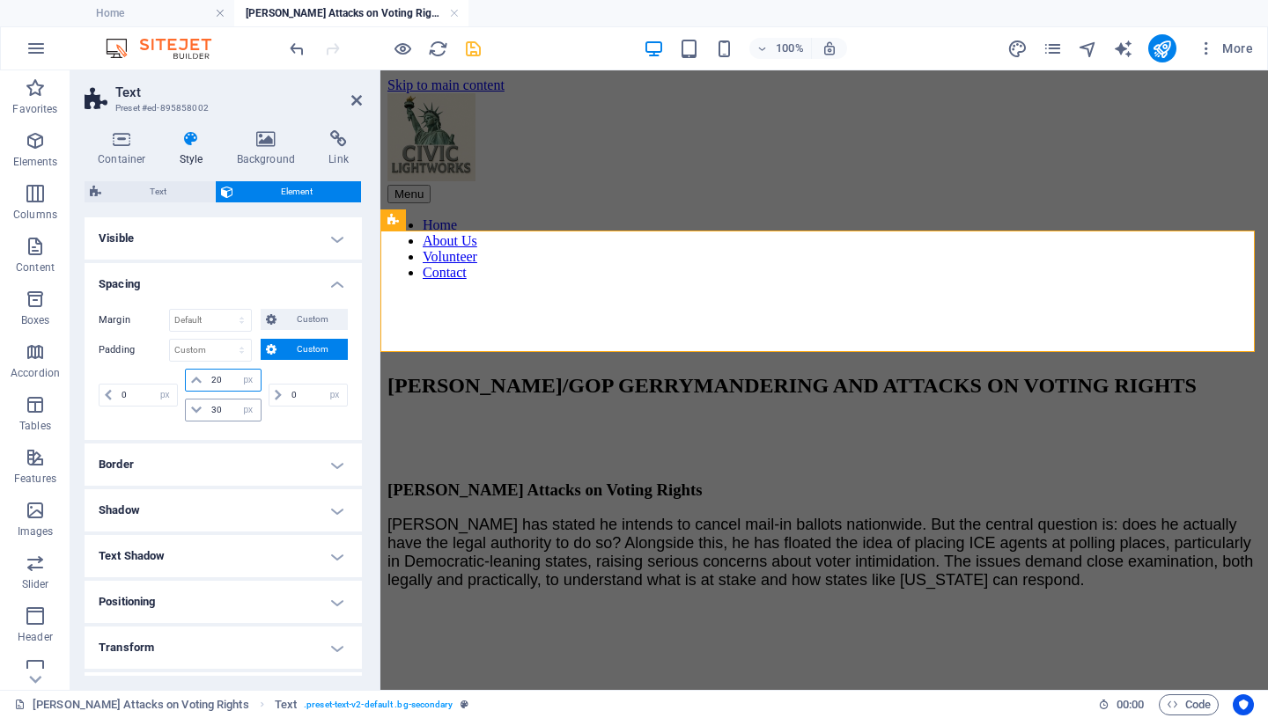
type input "20"
drag, startPoint x: 223, startPoint y: 412, endPoint x: 157, endPoint y: 411, distance: 66.0
click at [207, 412] on input "30" at bounding box center [233, 410] width 53 height 21
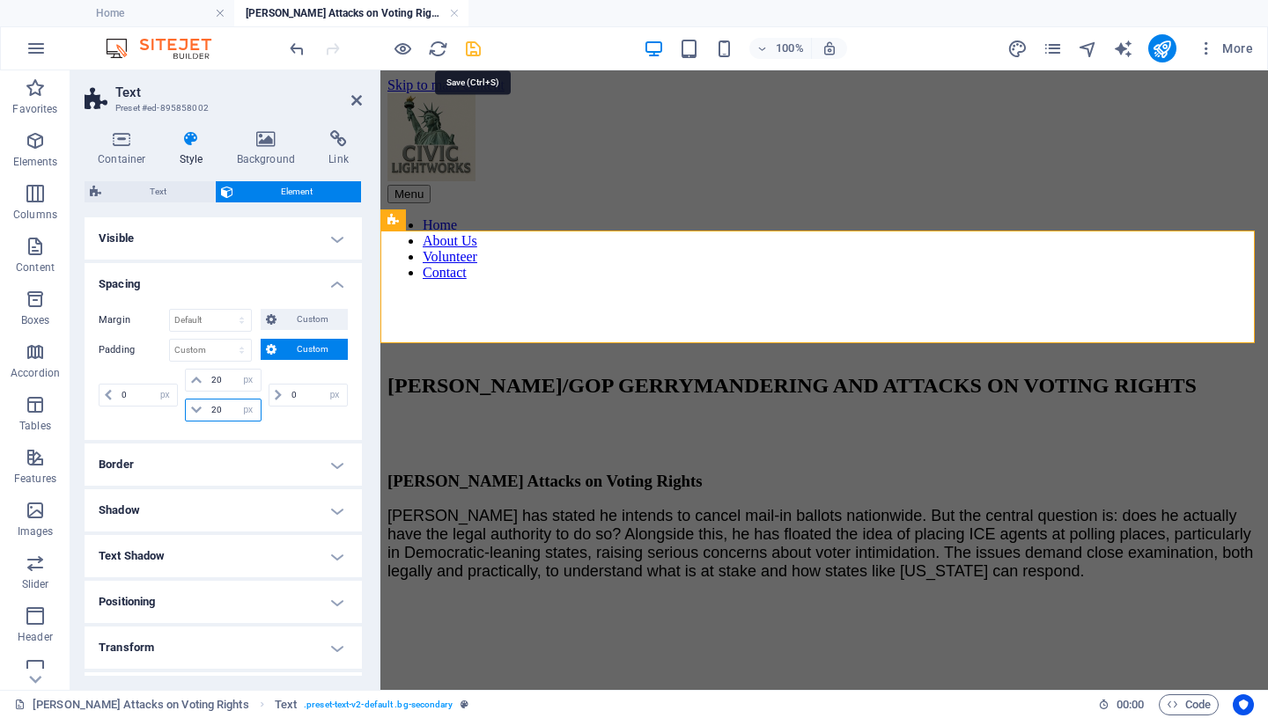
type input "20"
click at [475, 55] on icon "save" at bounding box center [473, 49] width 20 height 20
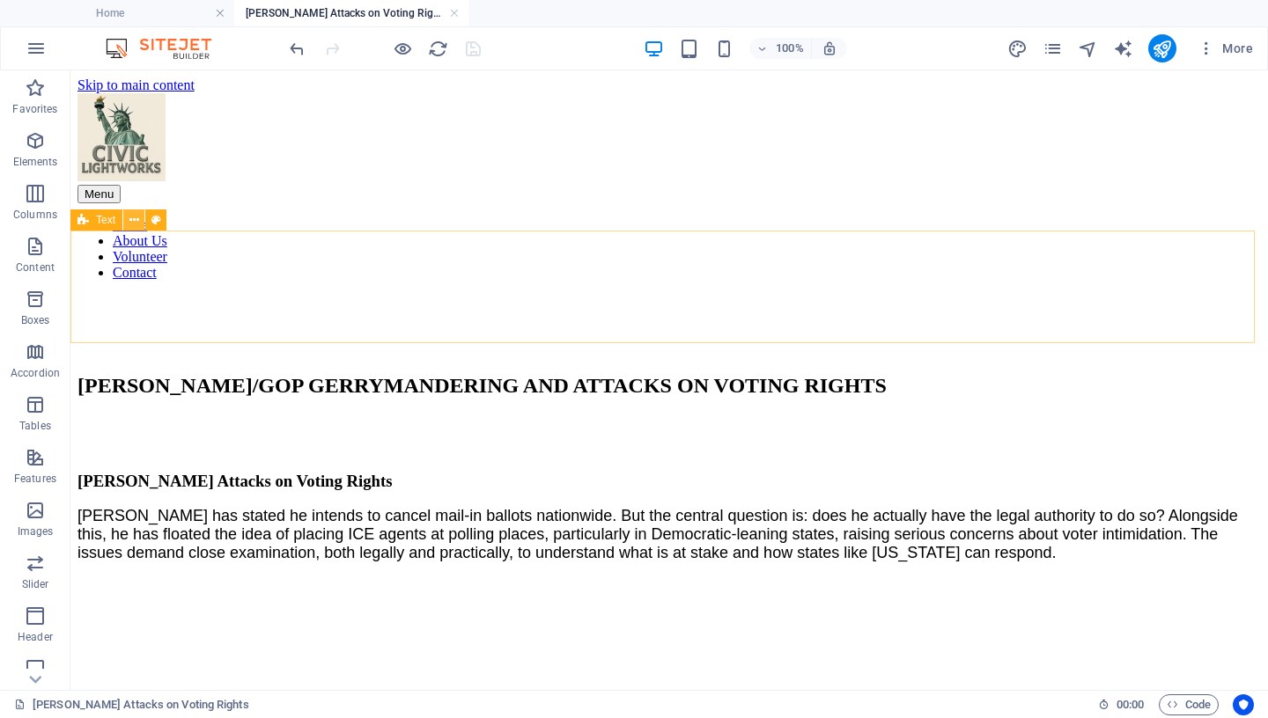
click at [136, 219] on icon at bounding box center [134, 220] width 10 height 18
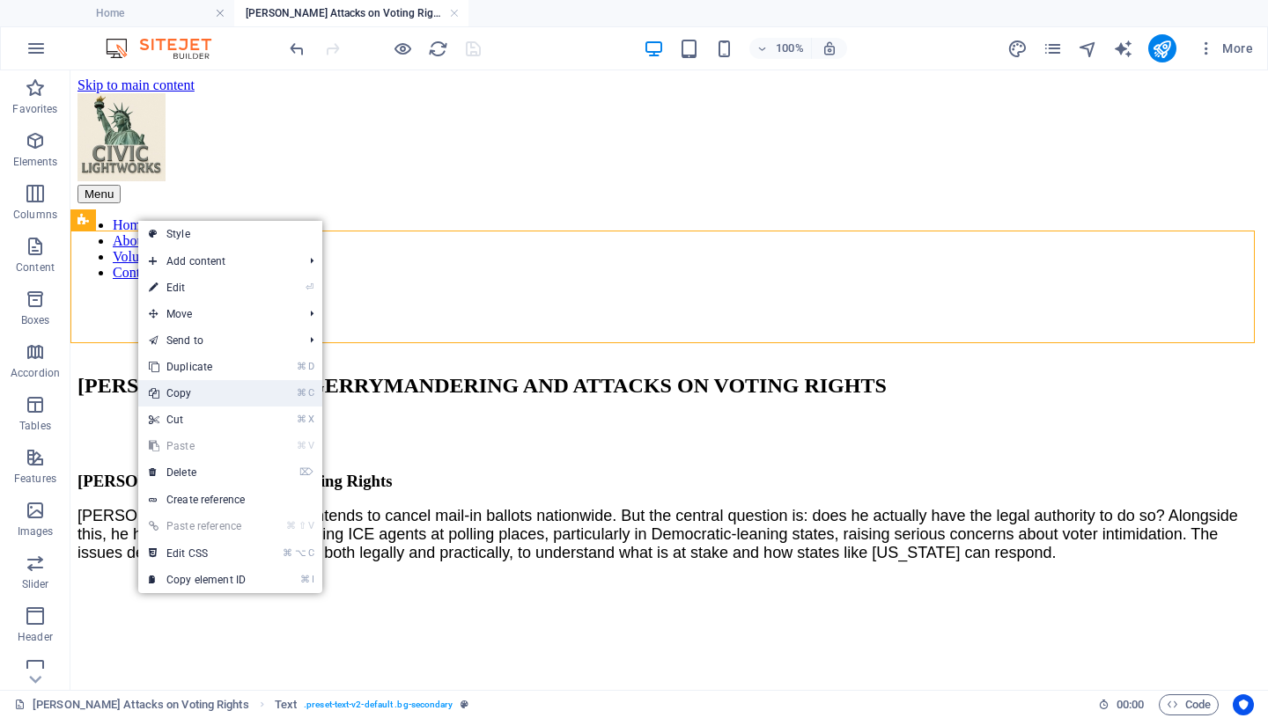
click at [210, 390] on link "⌘ C Copy" at bounding box center [197, 393] width 118 height 26
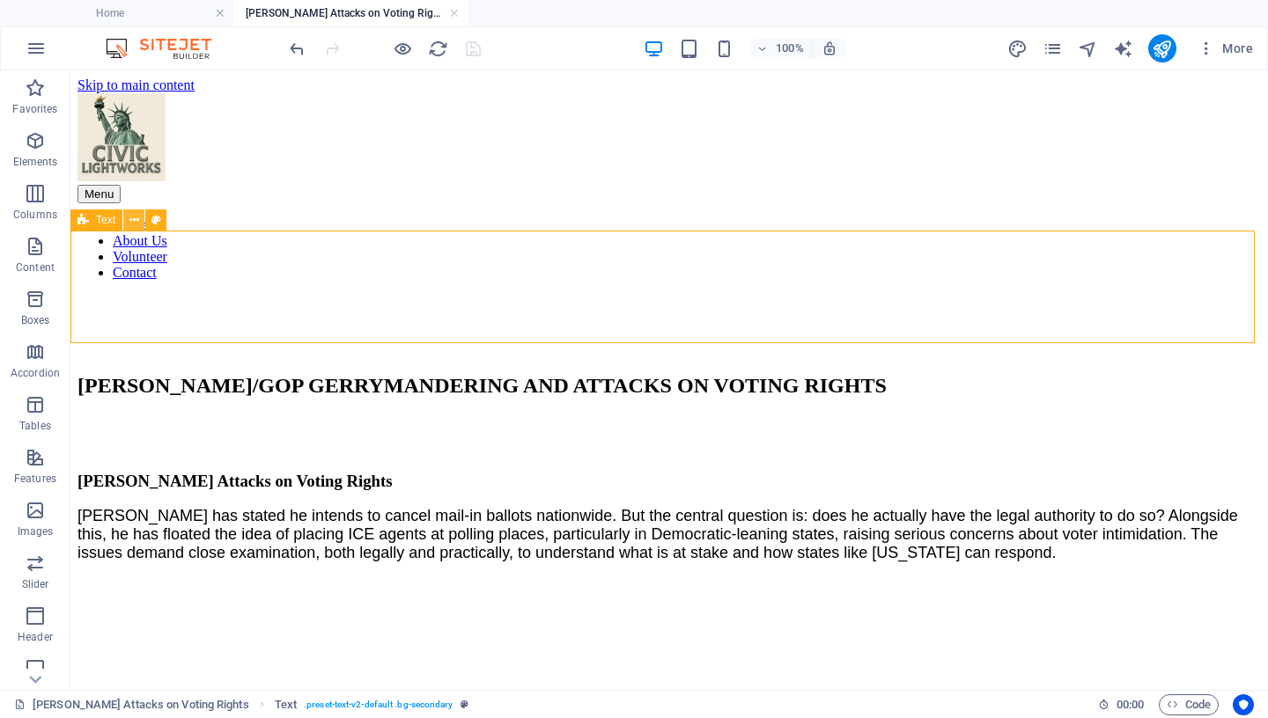
click at [130, 221] on icon at bounding box center [134, 220] width 10 height 18
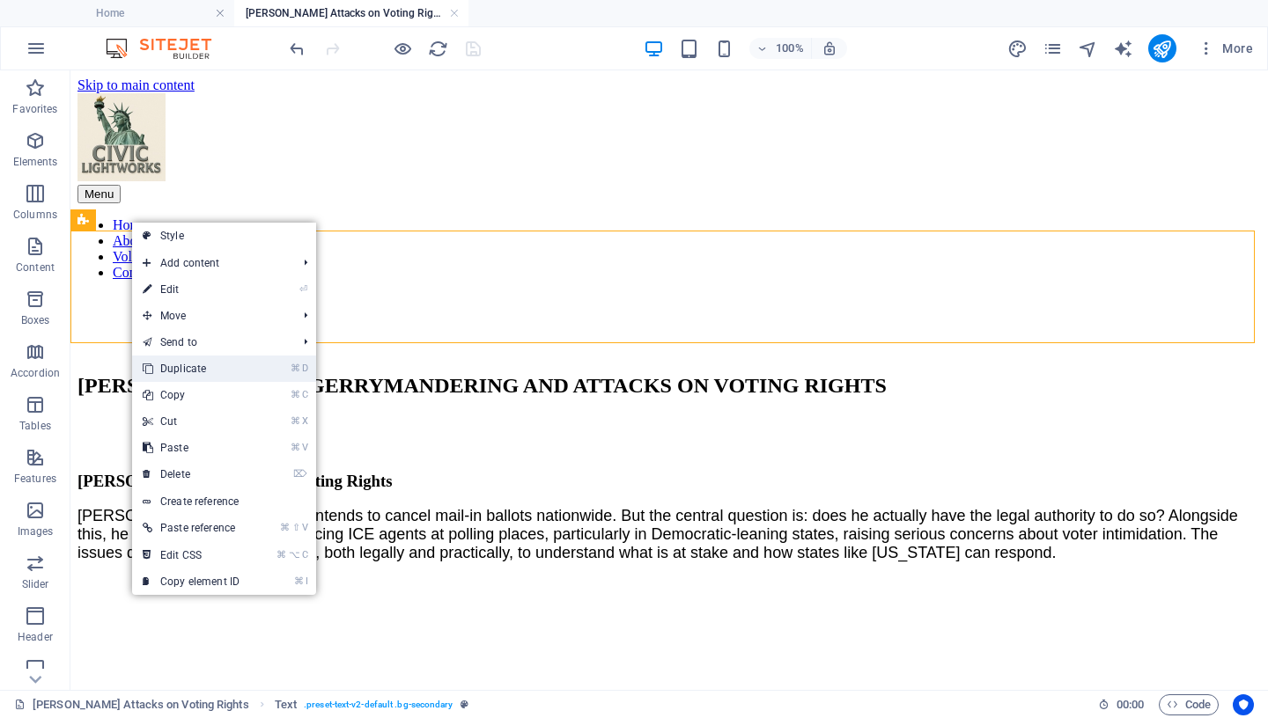
click at [184, 368] on link "⌘ D Duplicate" at bounding box center [191, 369] width 118 height 26
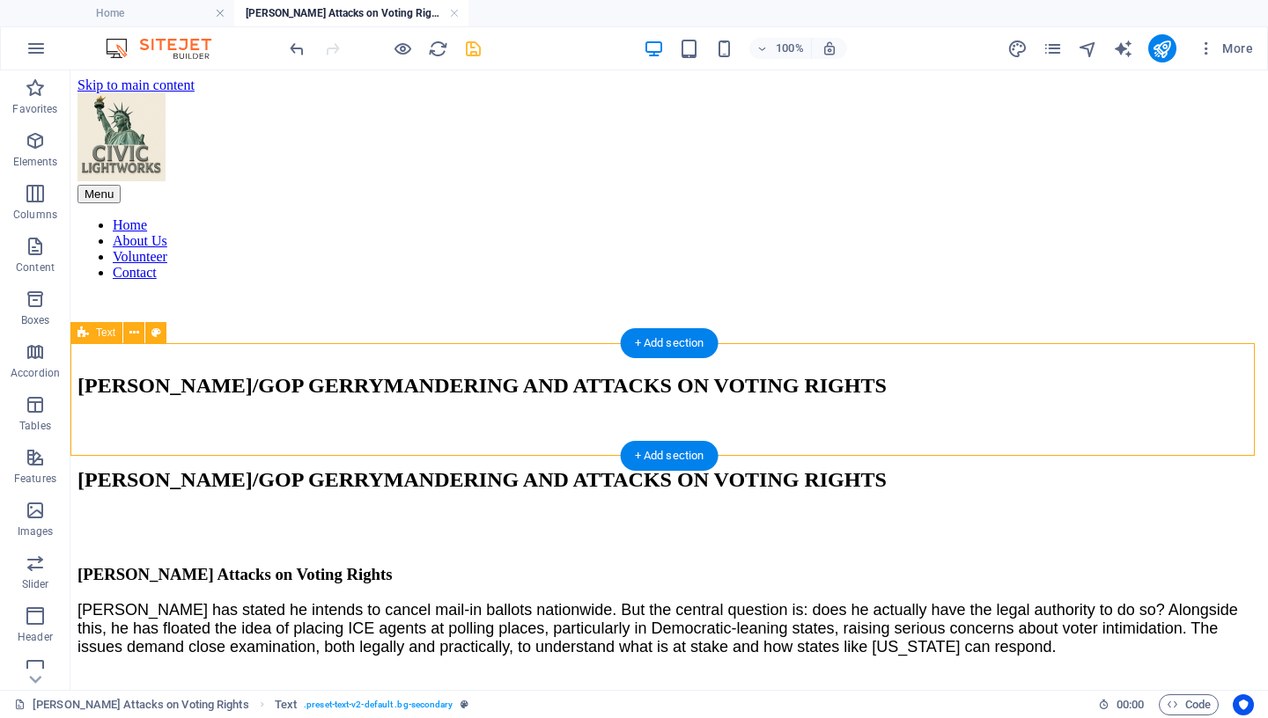
click at [128, 433] on div "TRUMP/GOP GERRYMANDERING AND ATTACKS ON VOTING RIGHTS" at bounding box center [668, 480] width 1183 height 94
click at [135, 335] on icon at bounding box center [134, 333] width 10 height 18
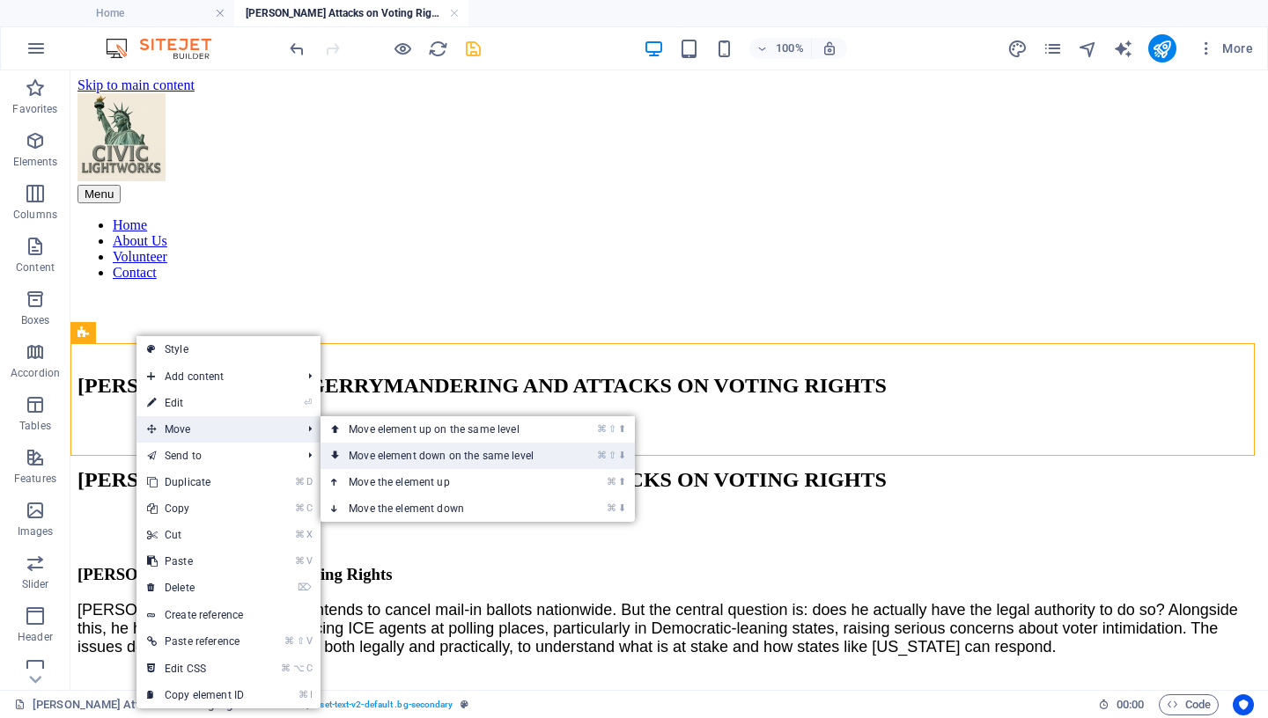
click at [361, 460] on link "⌘ ⇧ ⬇ Move element down on the same level" at bounding box center [445, 456] width 248 height 26
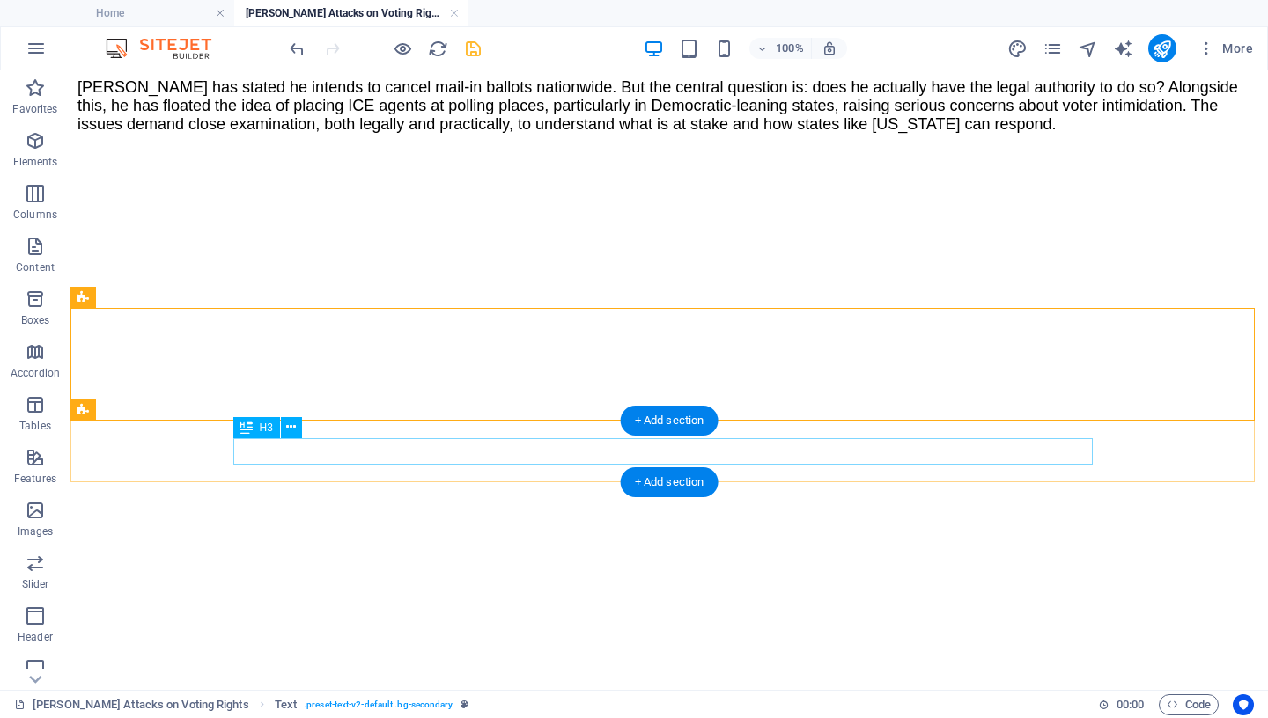
scroll to position [441, 0]
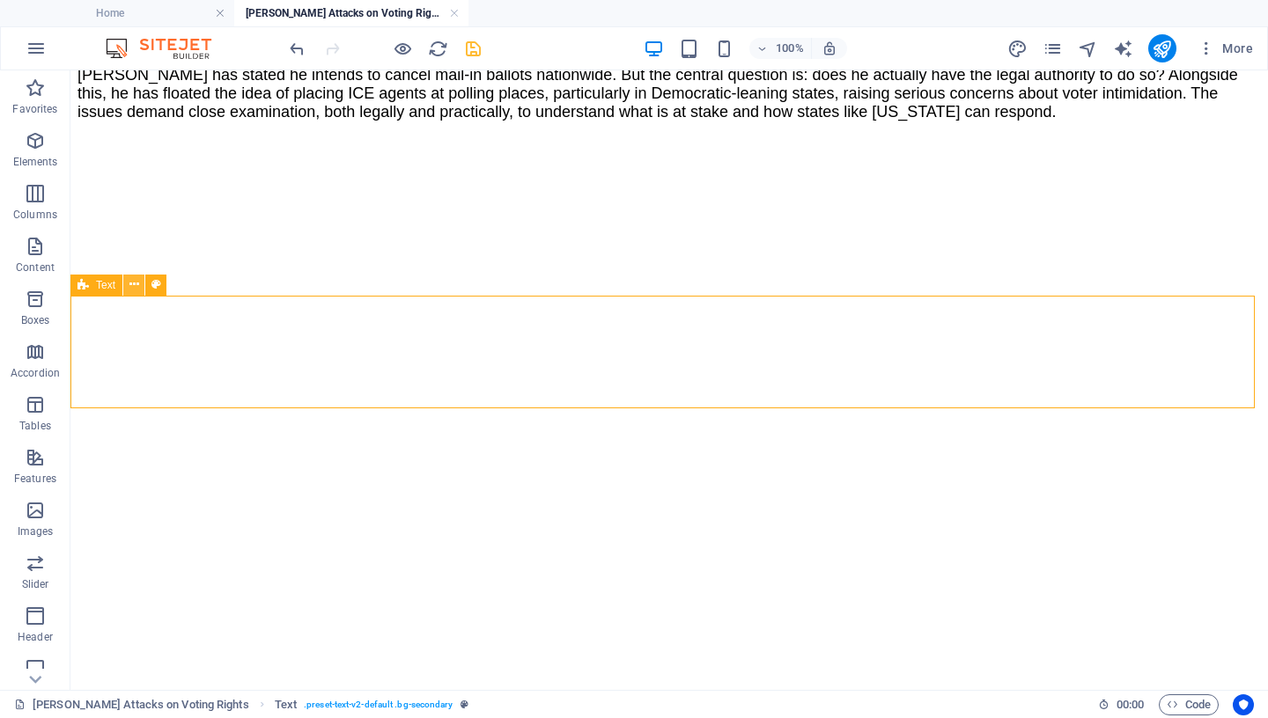
click at [134, 282] on icon at bounding box center [134, 285] width 10 height 18
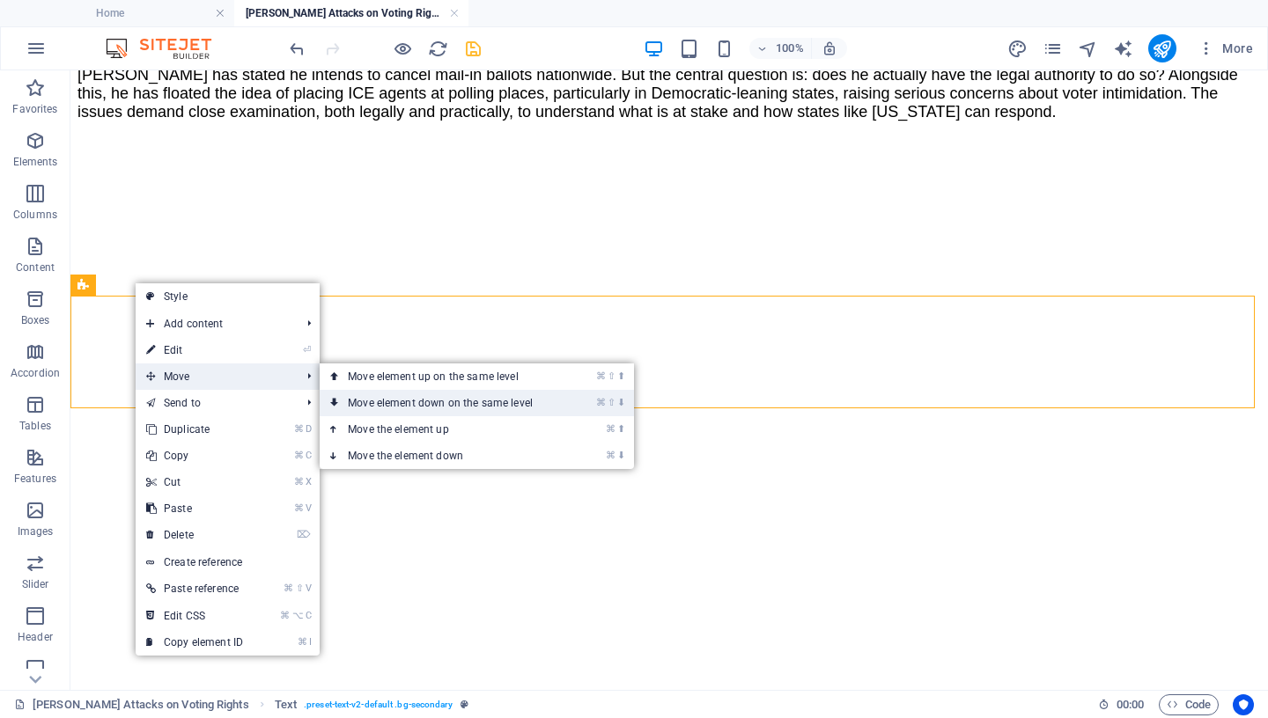
click at [372, 403] on link "⌘ ⇧ ⬇ Move element down on the same level" at bounding box center [444, 403] width 248 height 26
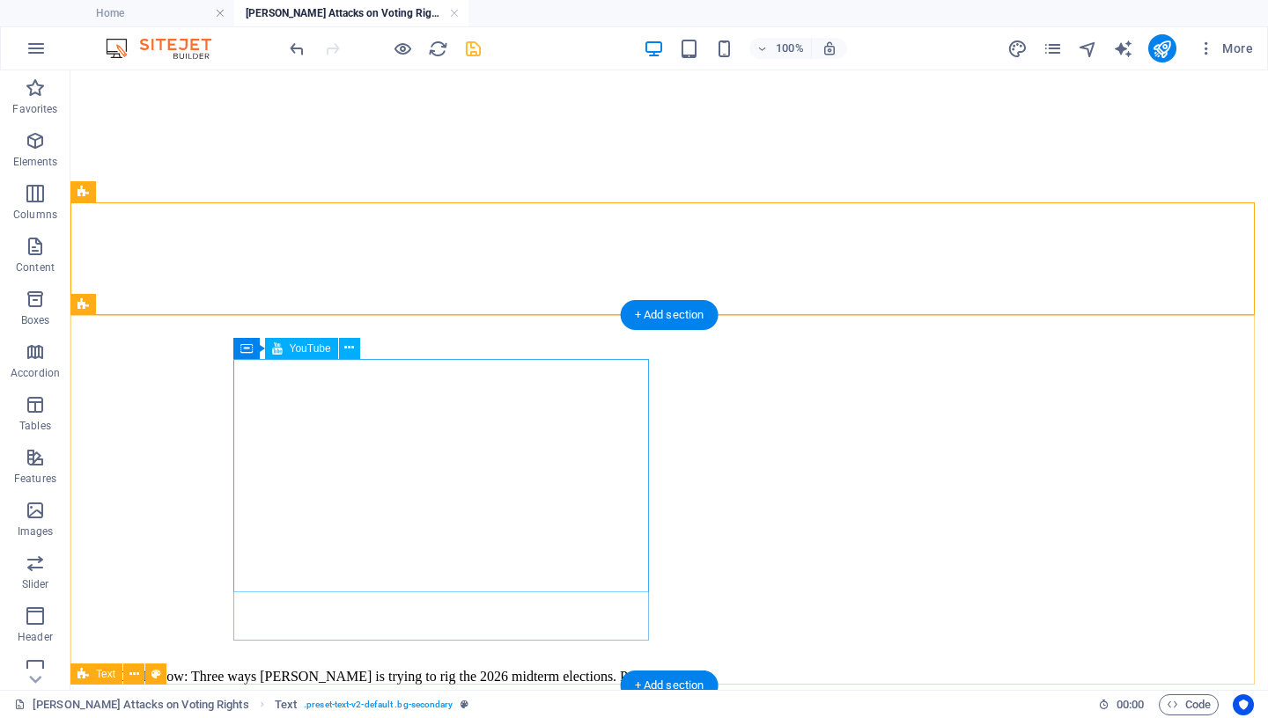
scroll to position [512, 0]
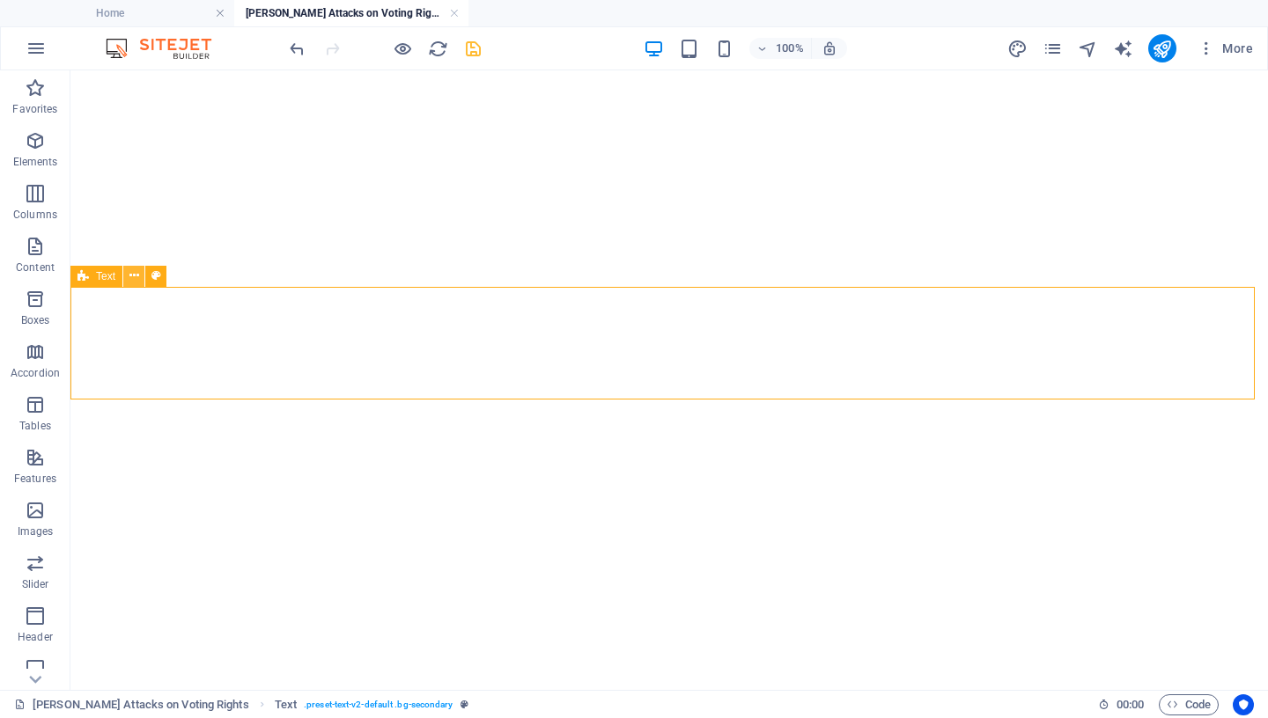
click at [136, 276] on icon at bounding box center [134, 276] width 10 height 18
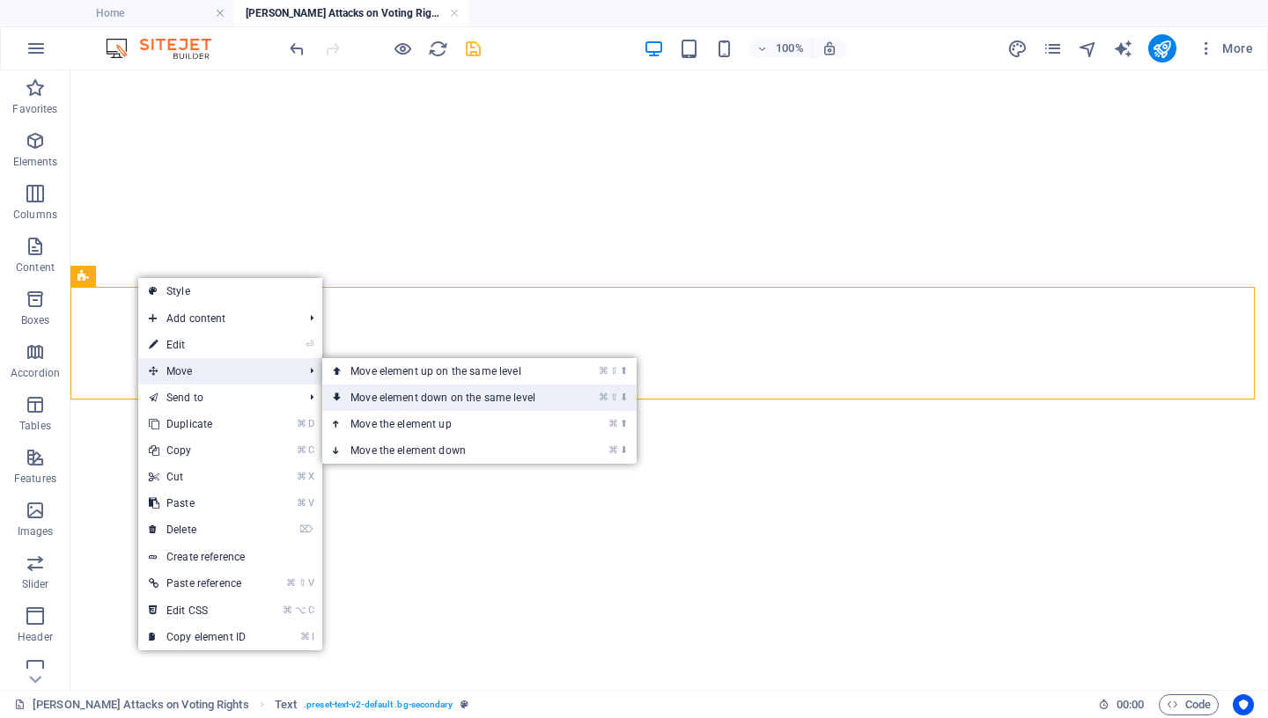
click at [351, 394] on link "⌘ ⇧ ⬇ Move element down on the same level" at bounding box center [446, 398] width 248 height 26
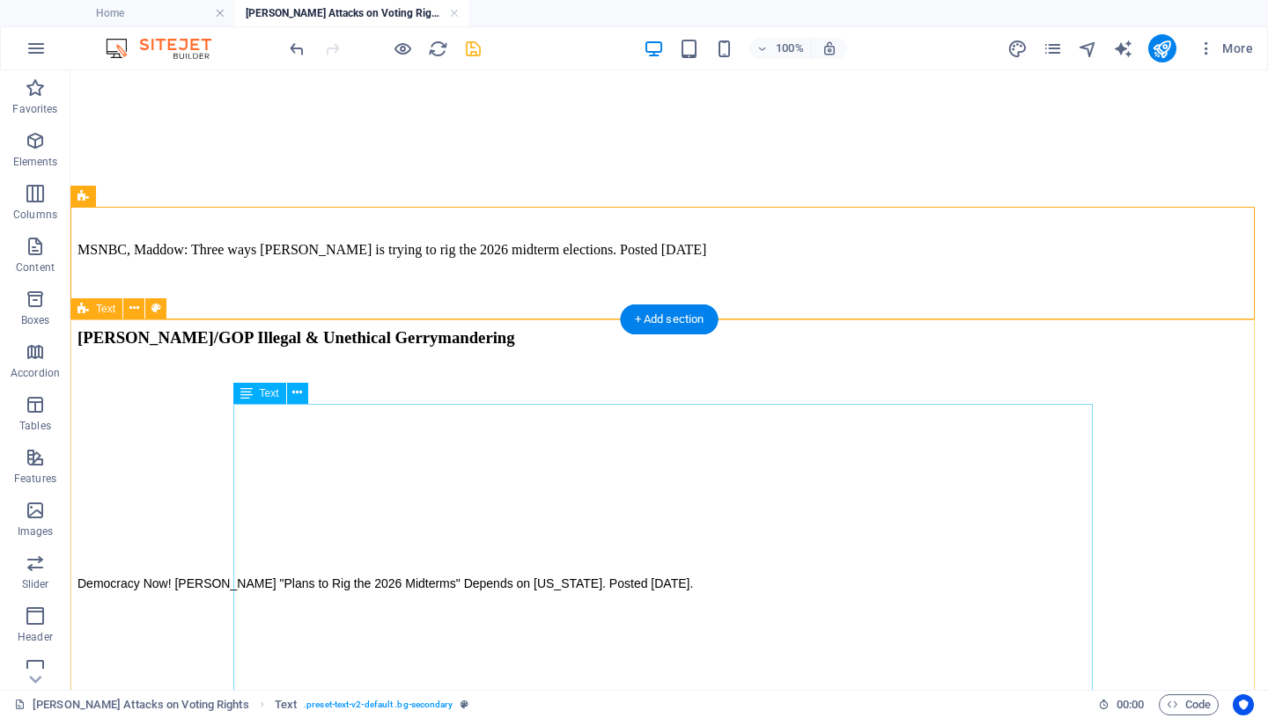
scroll to position [878, 0]
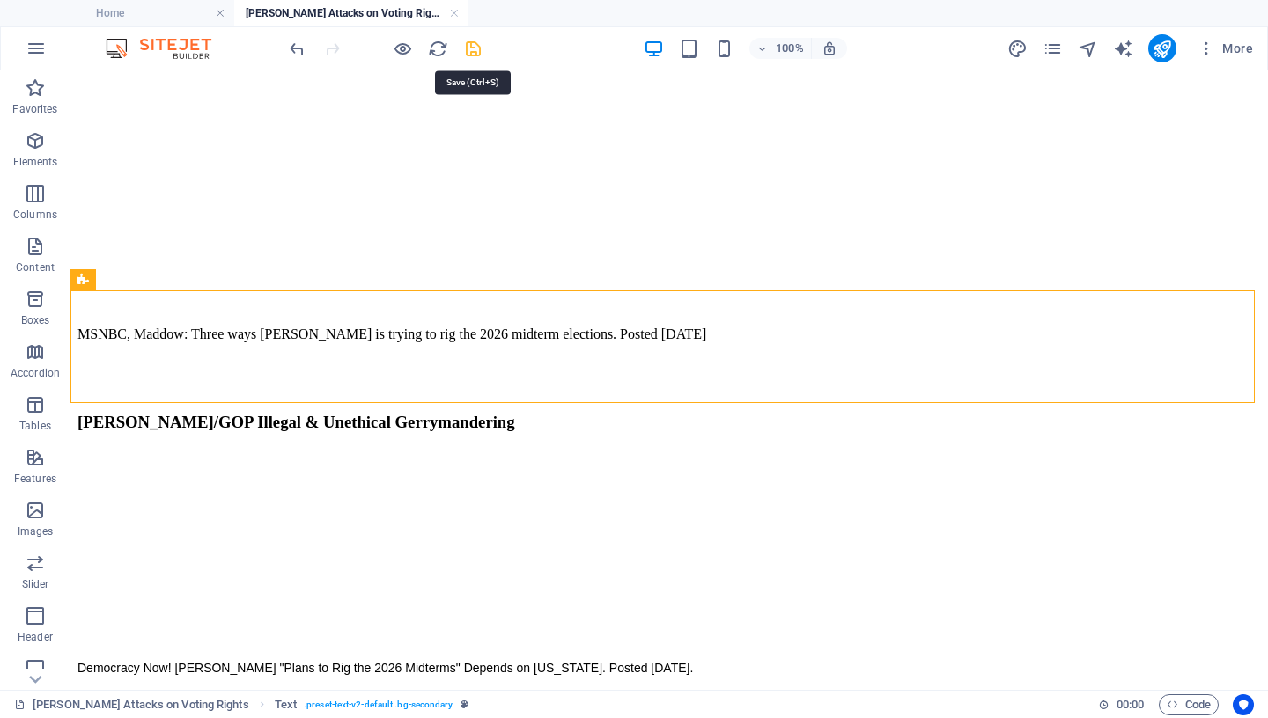
click at [467, 47] on icon "save" at bounding box center [473, 49] width 20 height 20
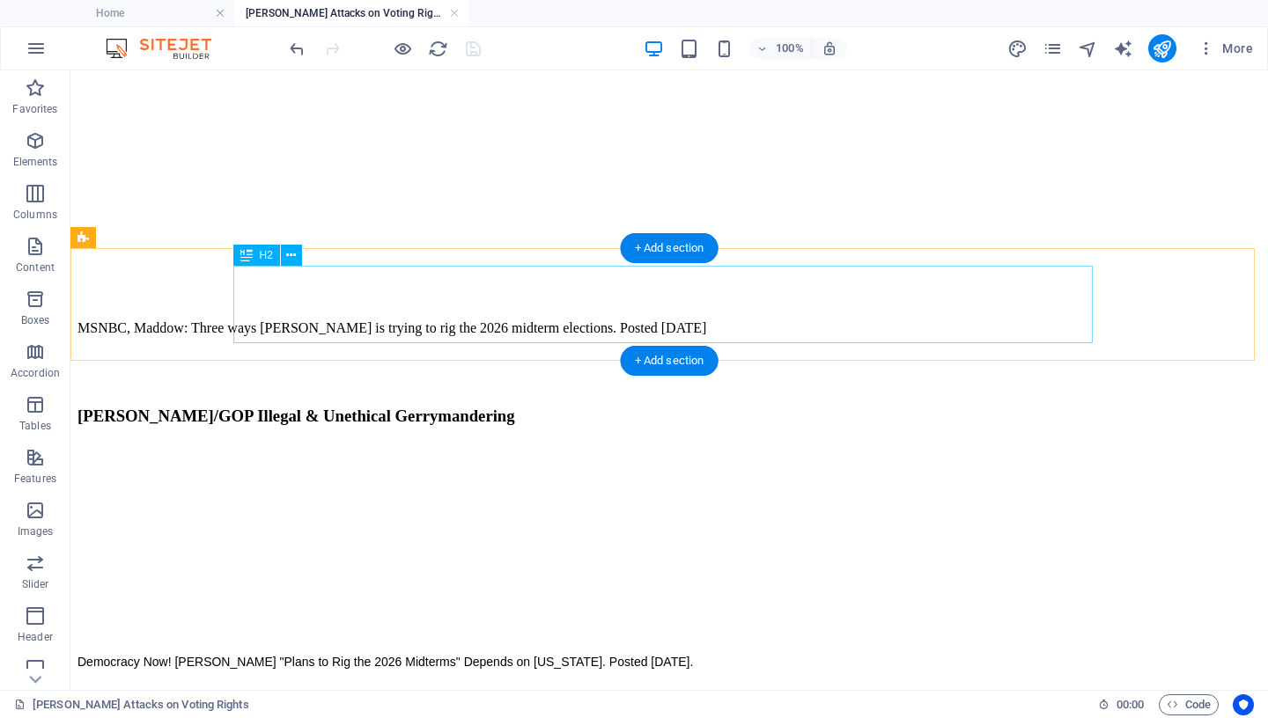
scroll to position [920, 0]
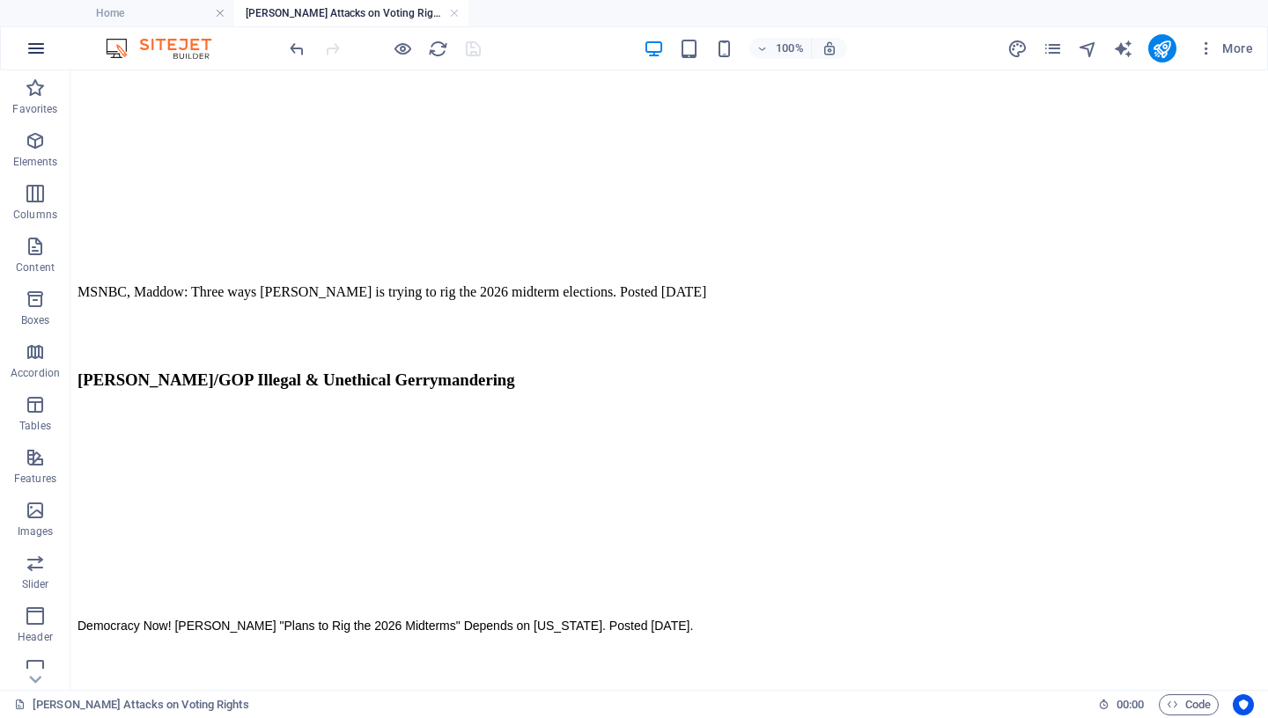
click at [46, 48] on icon "button" at bounding box center [36, 48] width 21 height 21
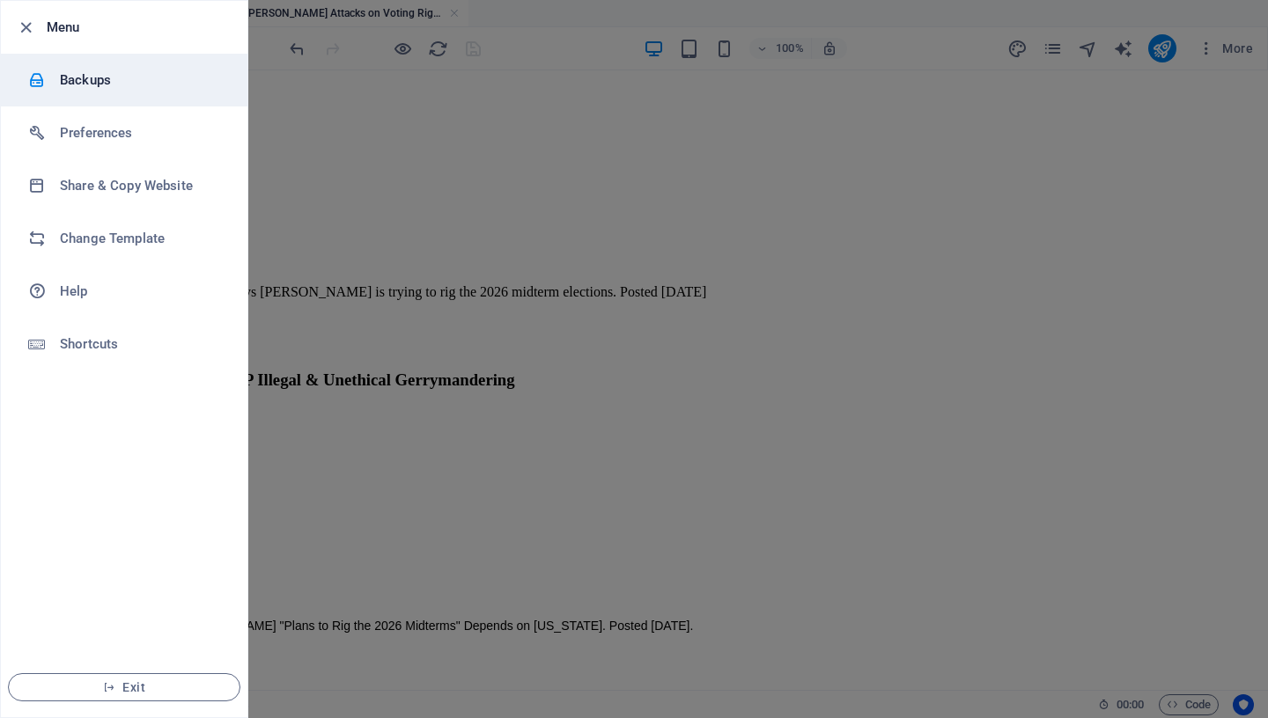
click at [104, 79] on h6 "Backups" at bounding box center [141, 80] width 163 height 21
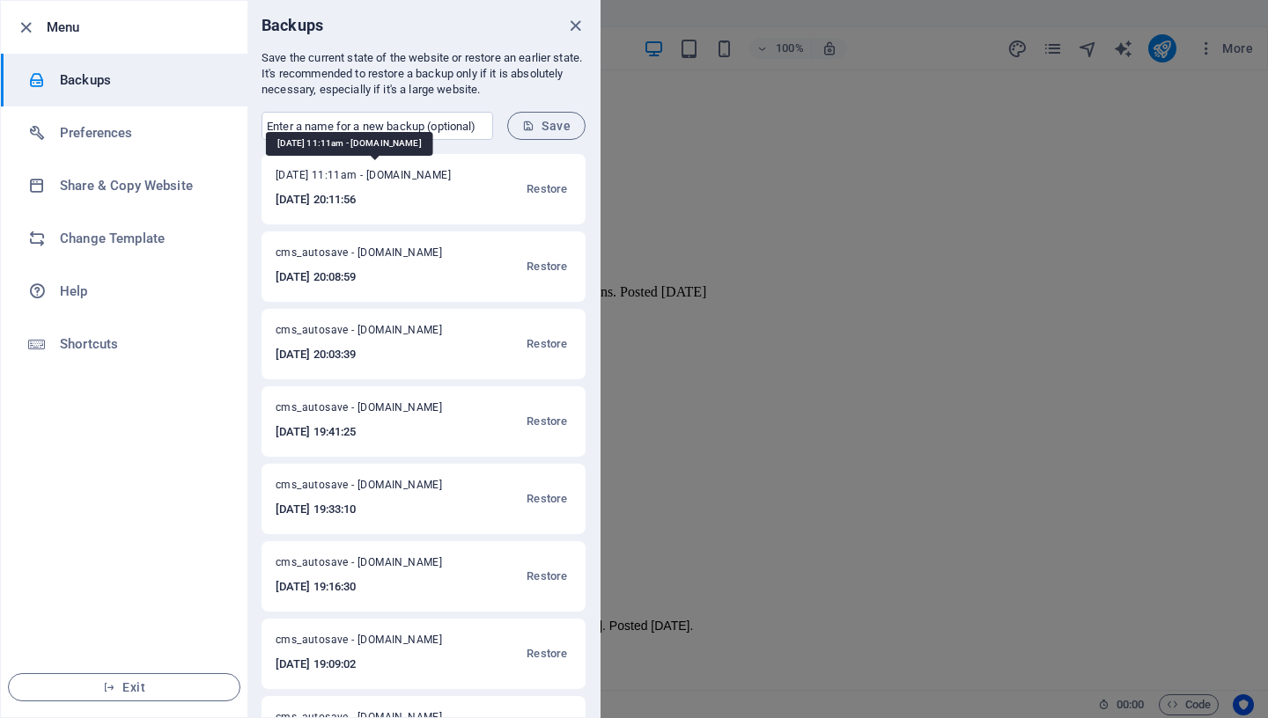
drag, startPoint x: 276, startPoint y: 177, endPoint x: 371, endPoint y: 177, distance: 94.2
click at [371, 177] on span "[DATE] 11:11am - [DOMAIN_NAME]" at bounding box center [373, 178] width 194 height 21
copy span "[DATE],"
click at [325, 125] on input "text" at bounding box center [378, 126] width 232 height 28
paste input "[DATE],"
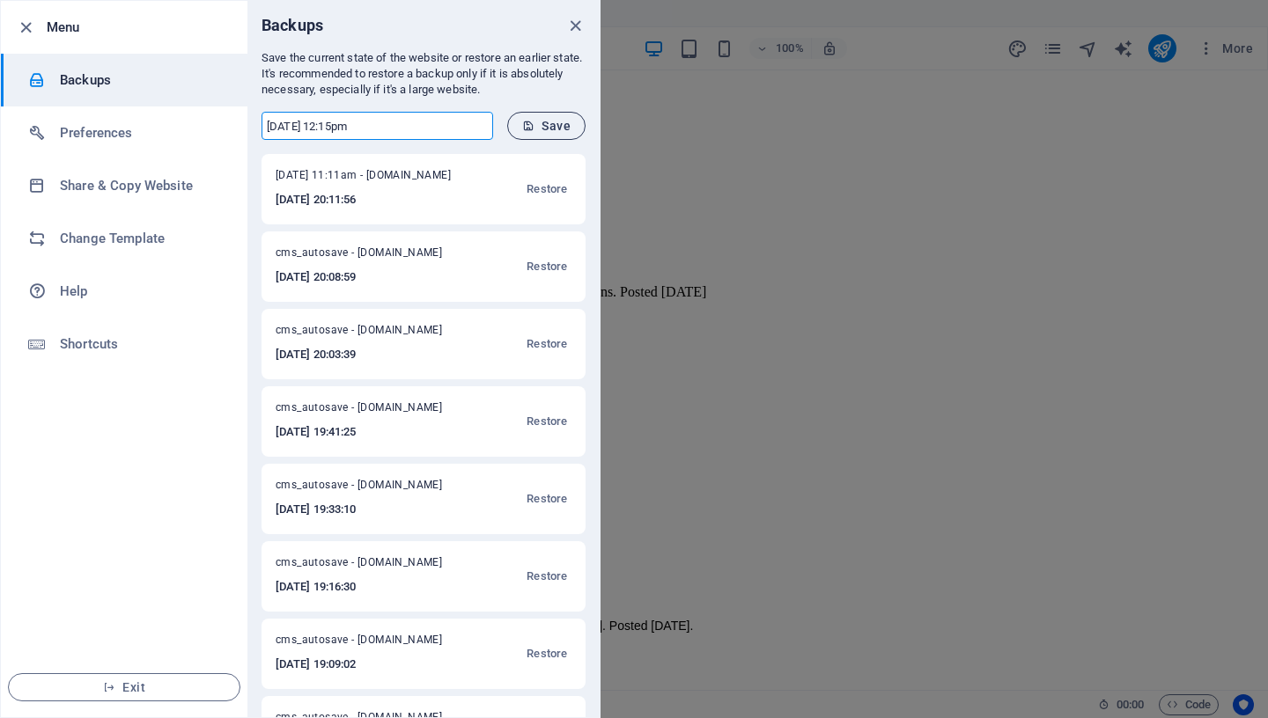
type input "Mon Sept 1, 2025, 12:15pm"
click at [541, 127] on span "Save" at bounding box center [546, 126] width 48 height 14
click at [573, 26] on icon "close" at bounding box center [575, 26] width 20 height 20
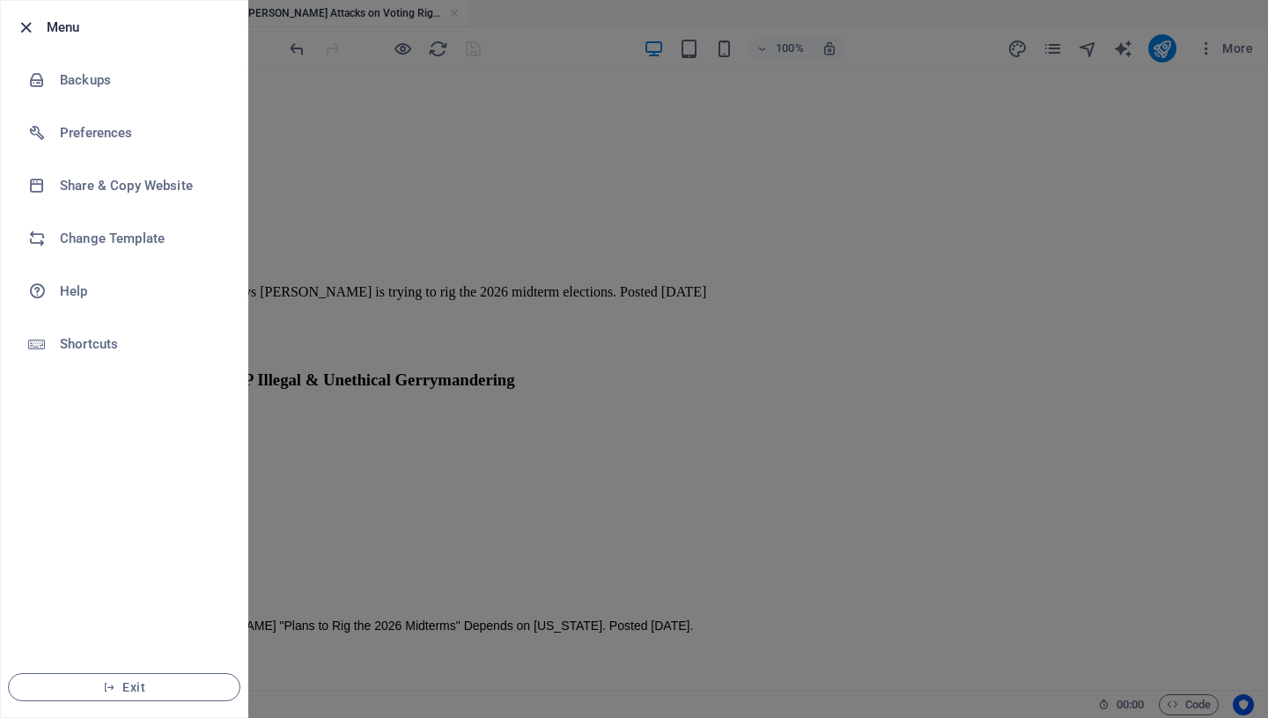
click at [26, 33] on icon "button" at bounding box center [26, 28] width 20 height 20
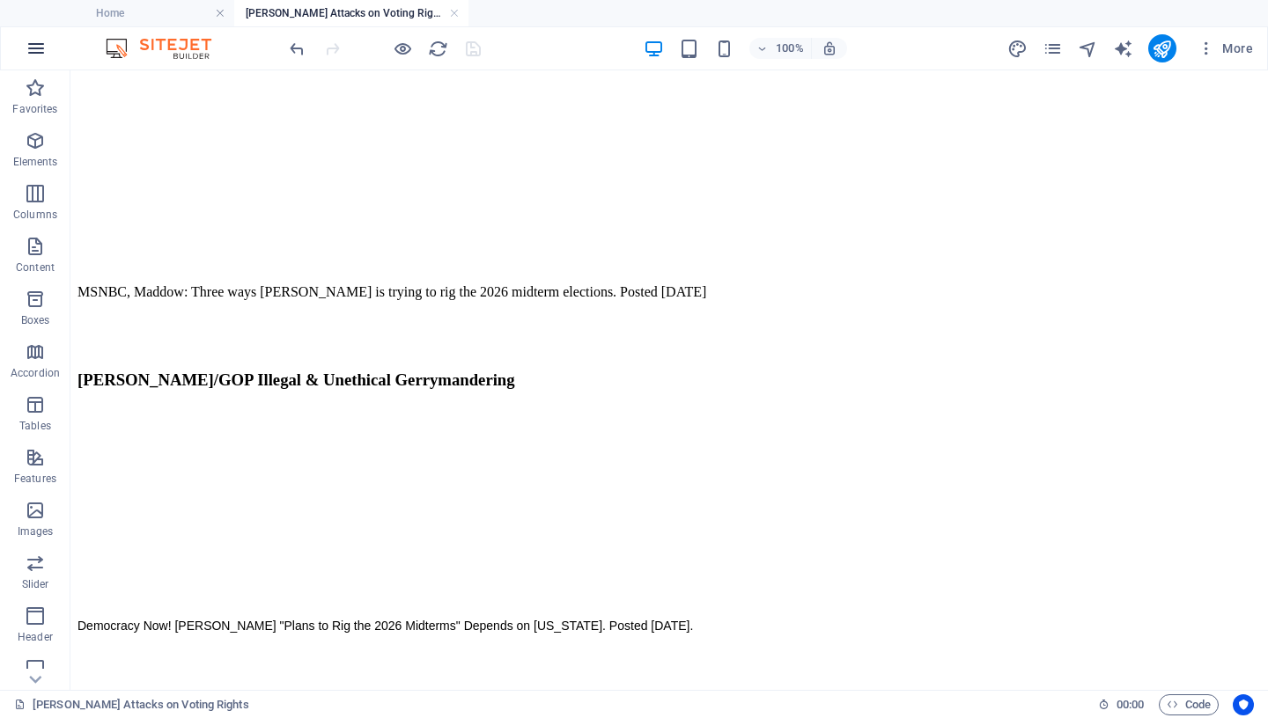
click at [32, 55] on icon "button" at bounding box center [36, 48] width 21 height 21
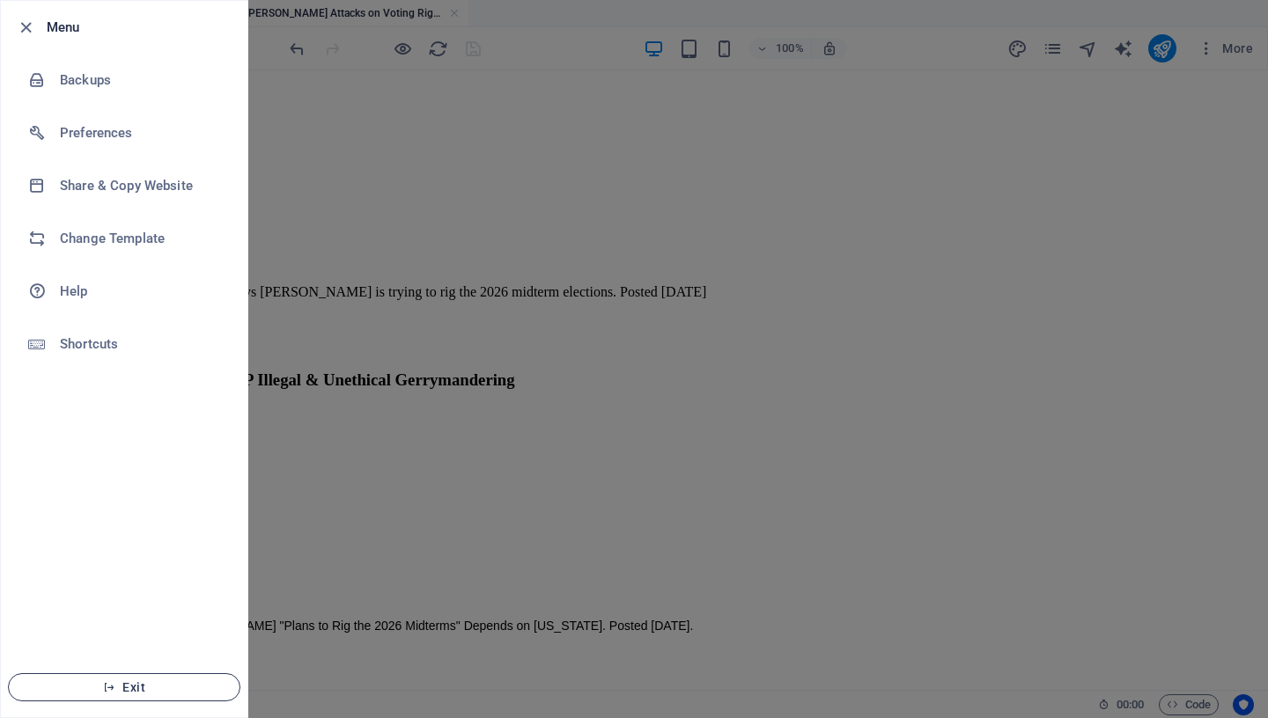
click at [105, 690] on icon "button" at bounding box center [109, 688] width 12 height 12
